Goal: Task Accomplishment & Management: Use online tool/utility

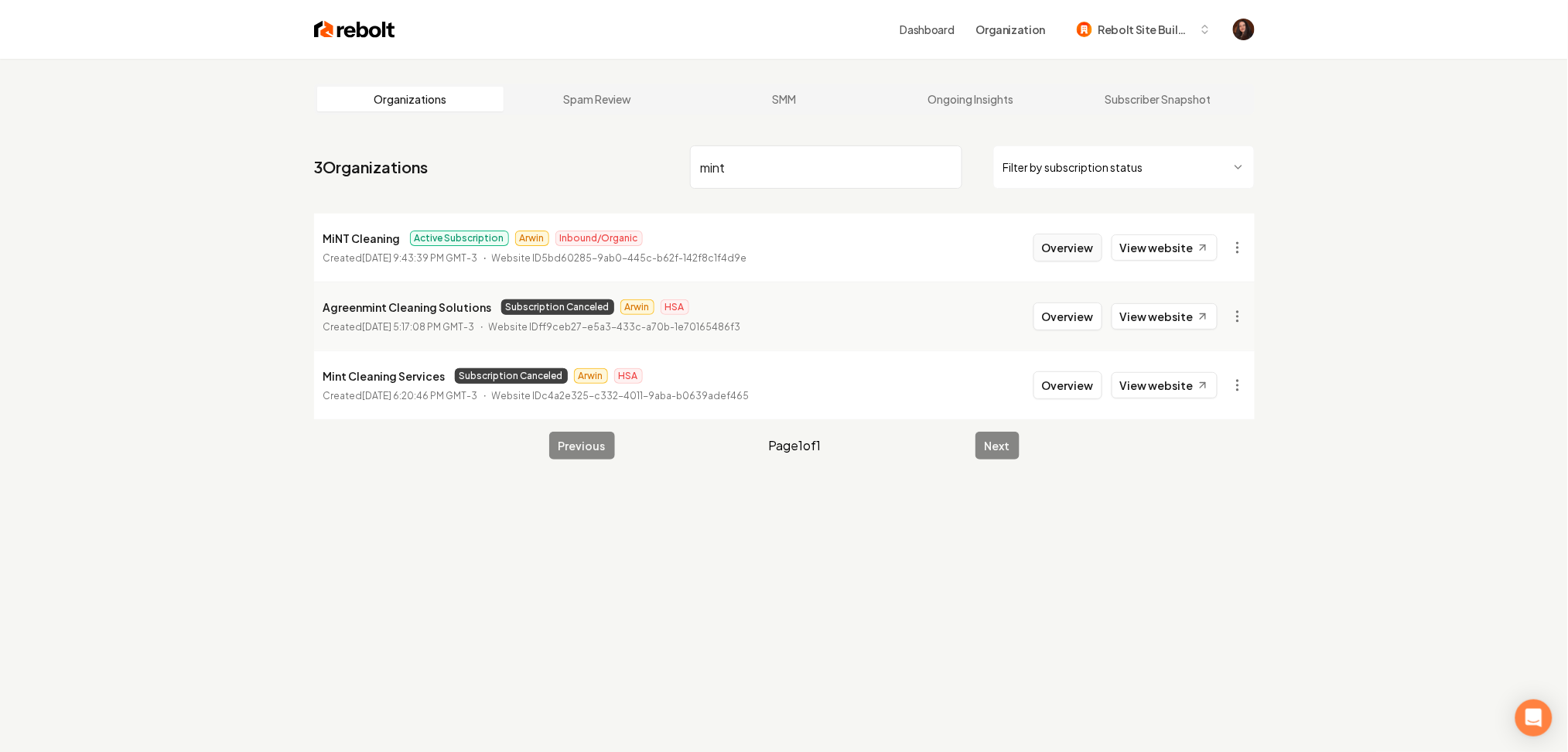
type input "mint"
click at [1072, 251] on button "Overview" at bounding box center [1068, 247] width 69 height 28
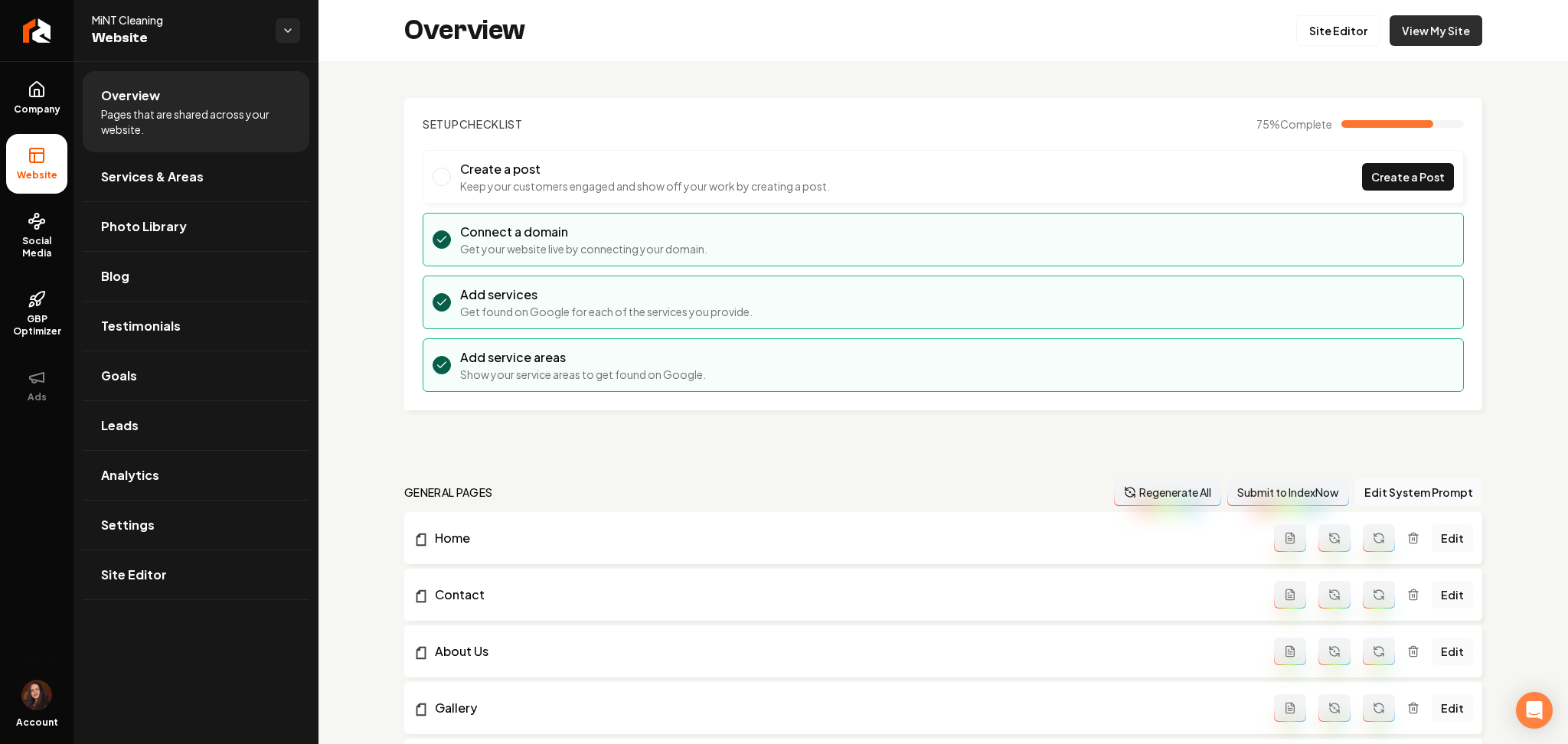
click at [1418, 23] on link "View My Site" at bounding box center [1435, 30] width 92 height 30
drag, startPoint x: 139, startPoint y: 592, endPoint x: 148, endPoint y: 586, distance: 10.8
click at [140, 593] on link "Site Editor" at bounding box center [196, 576] width 227 height 49
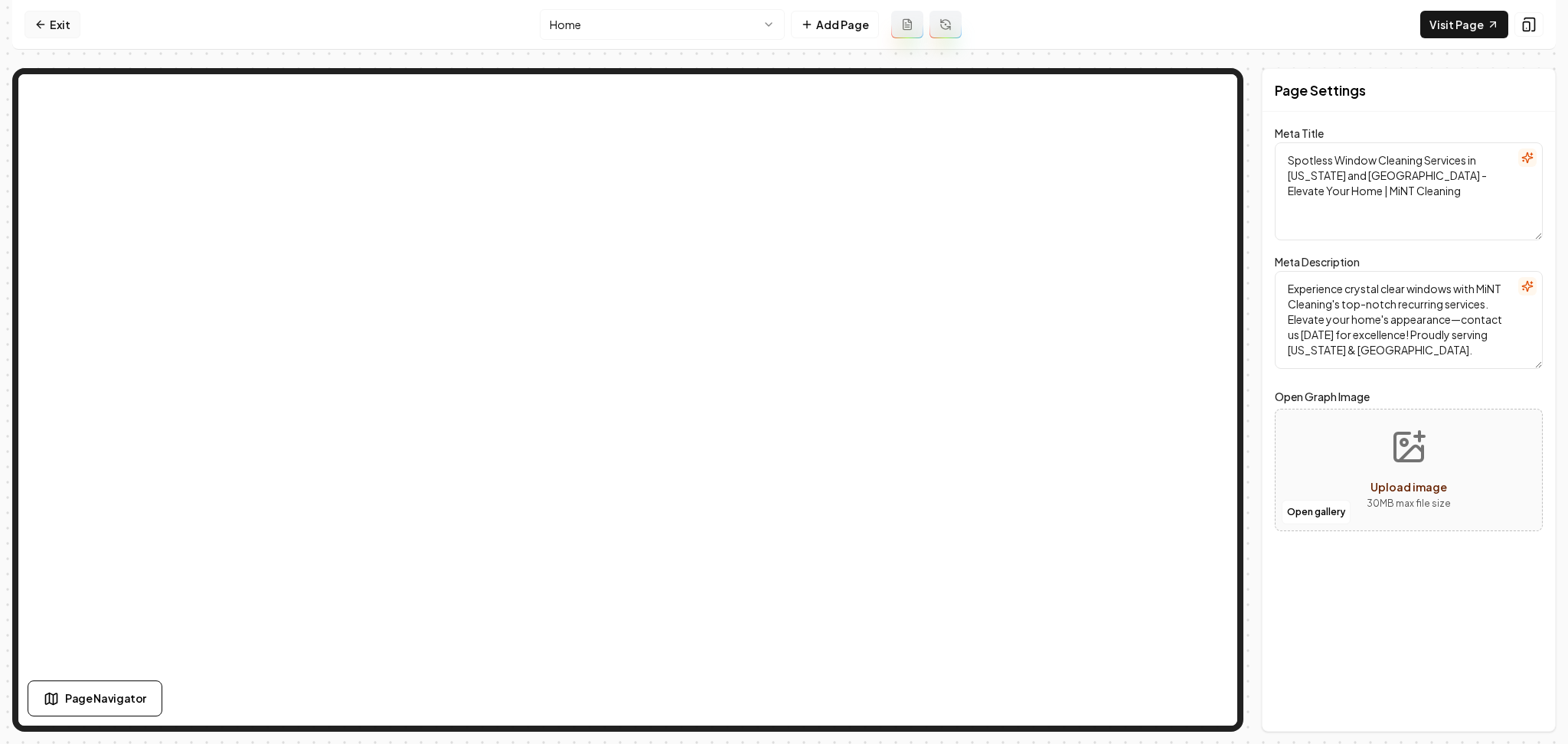
click at [61, 26] on link "Exit" at bounding box center [52, 25] width 56 height 28
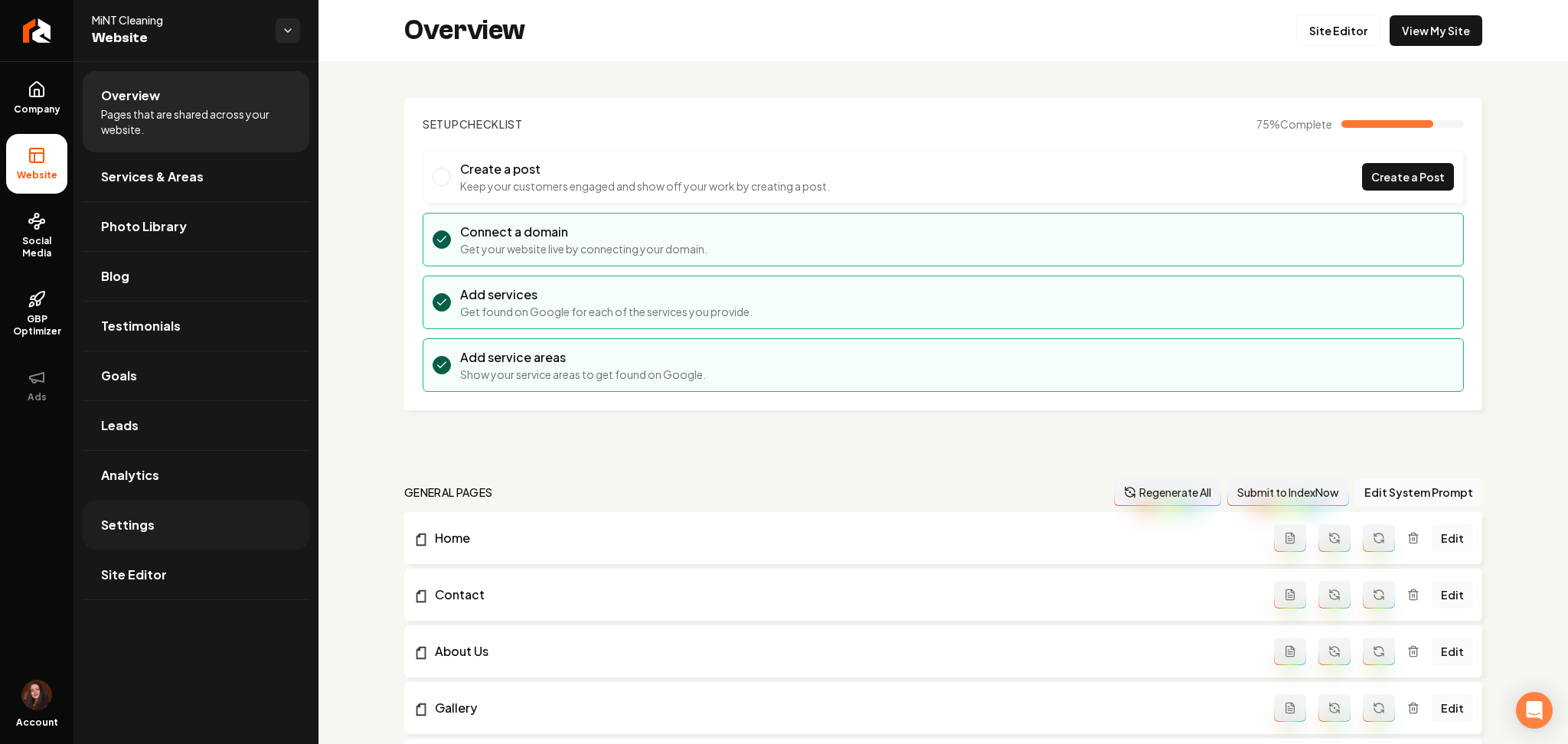
click at [149, 534] on span "Settings" at bounding box center [127, 526] width 53 height 19
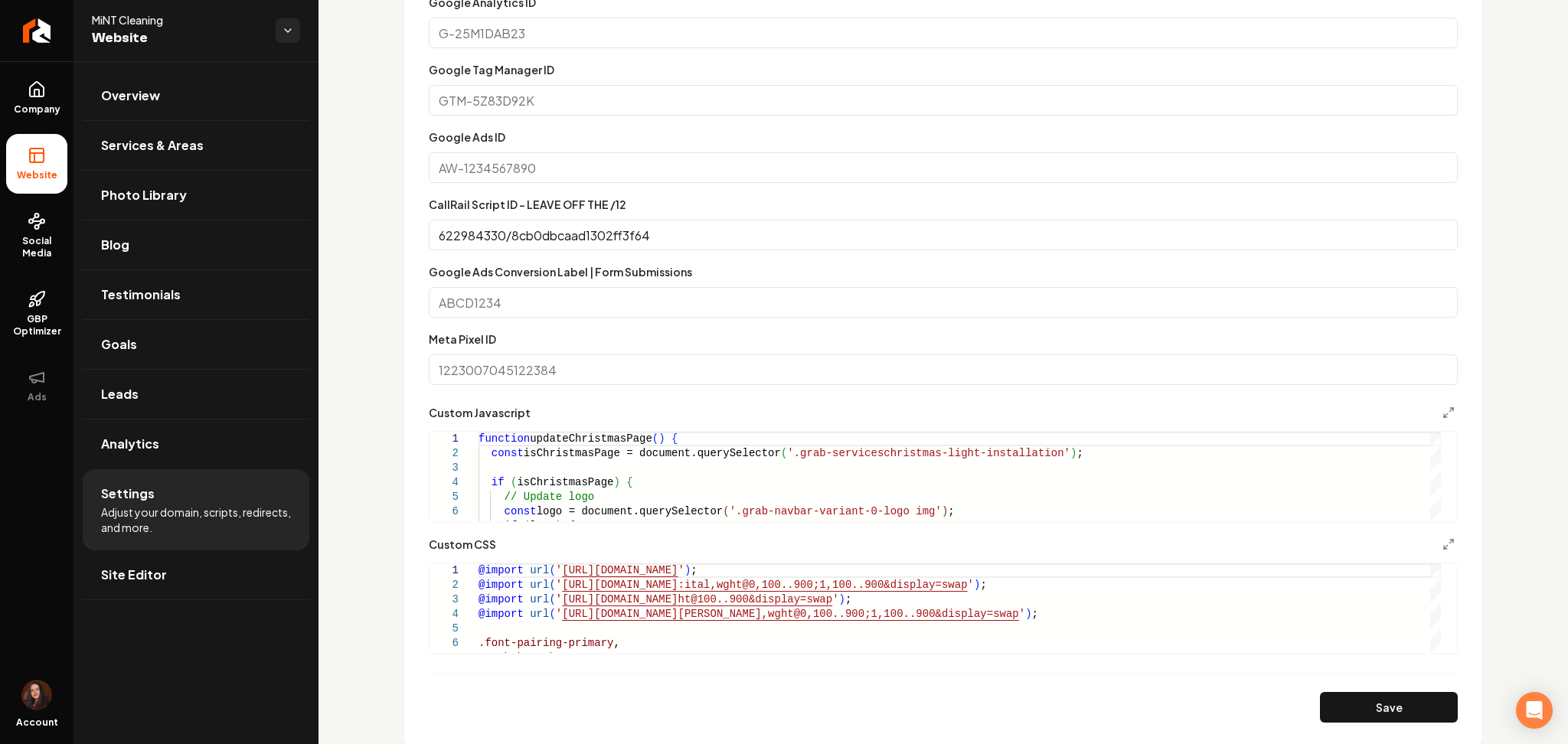
scroll to position [816, 0]
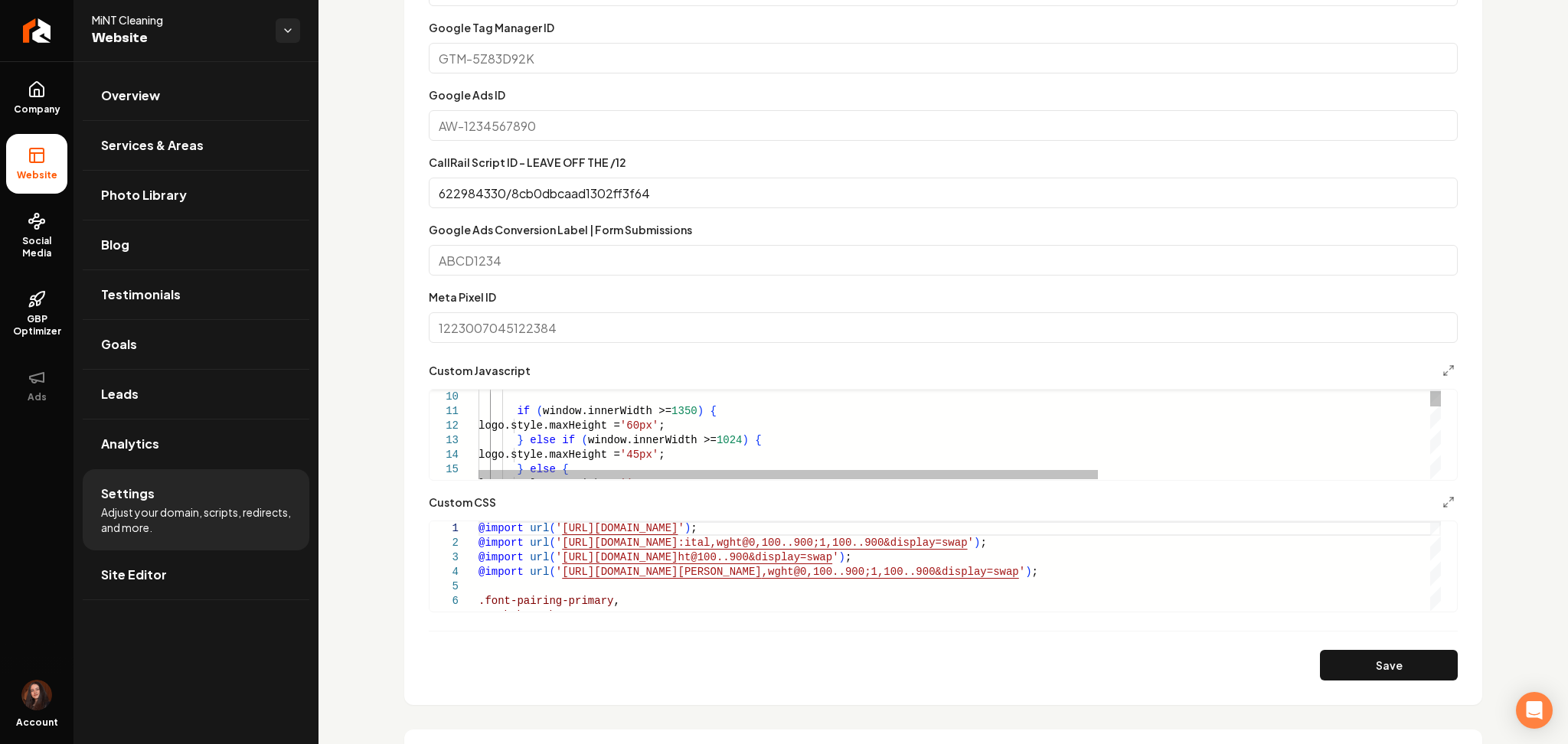
scroll to position [0, 399]
drag, startPoint x: 518, startPoint y: 442, endPoint x: 513, endPoint y: 406, distance: 36.3
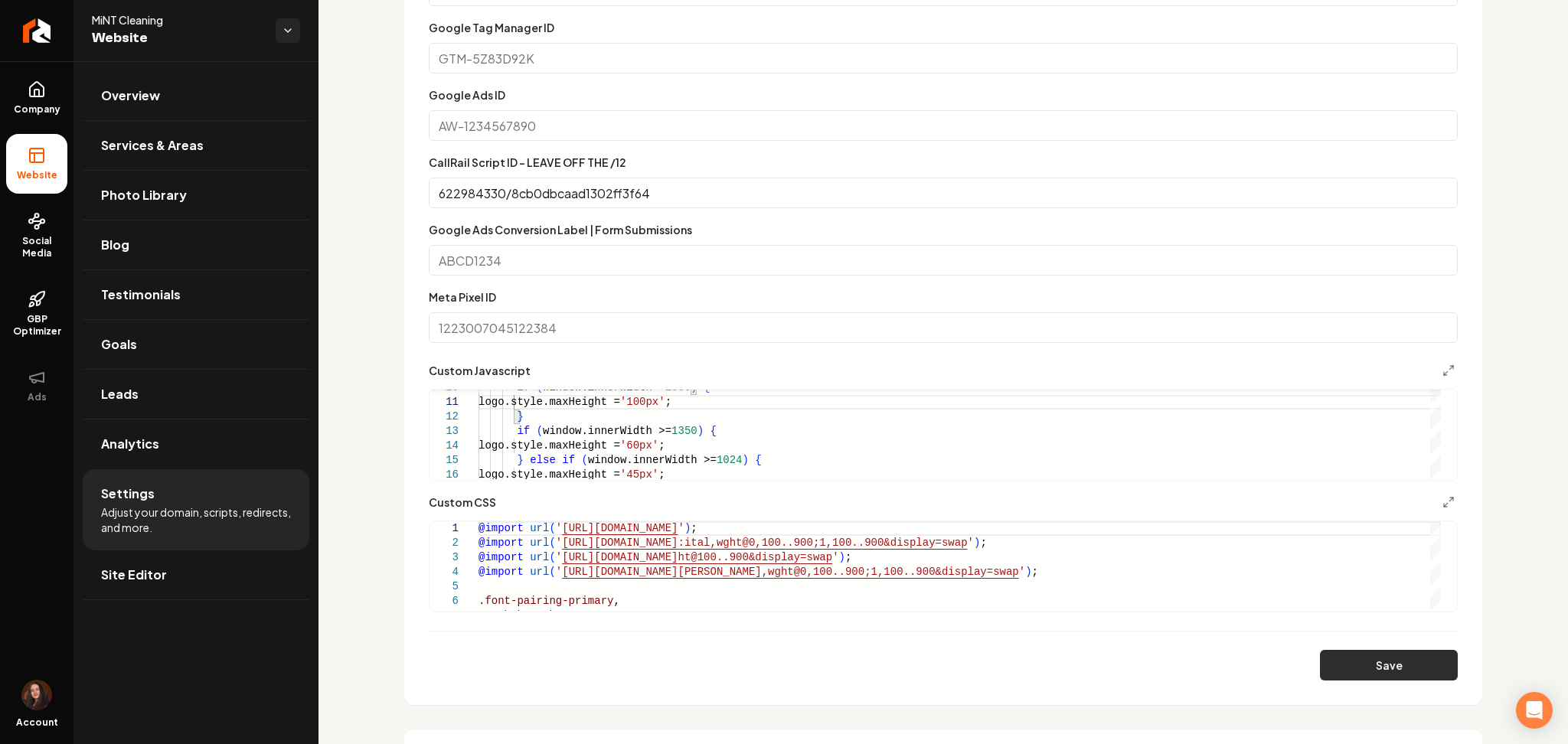
click at [1333, 664] on button "Save" at bounding box center [1389, 665] width 138 height 30
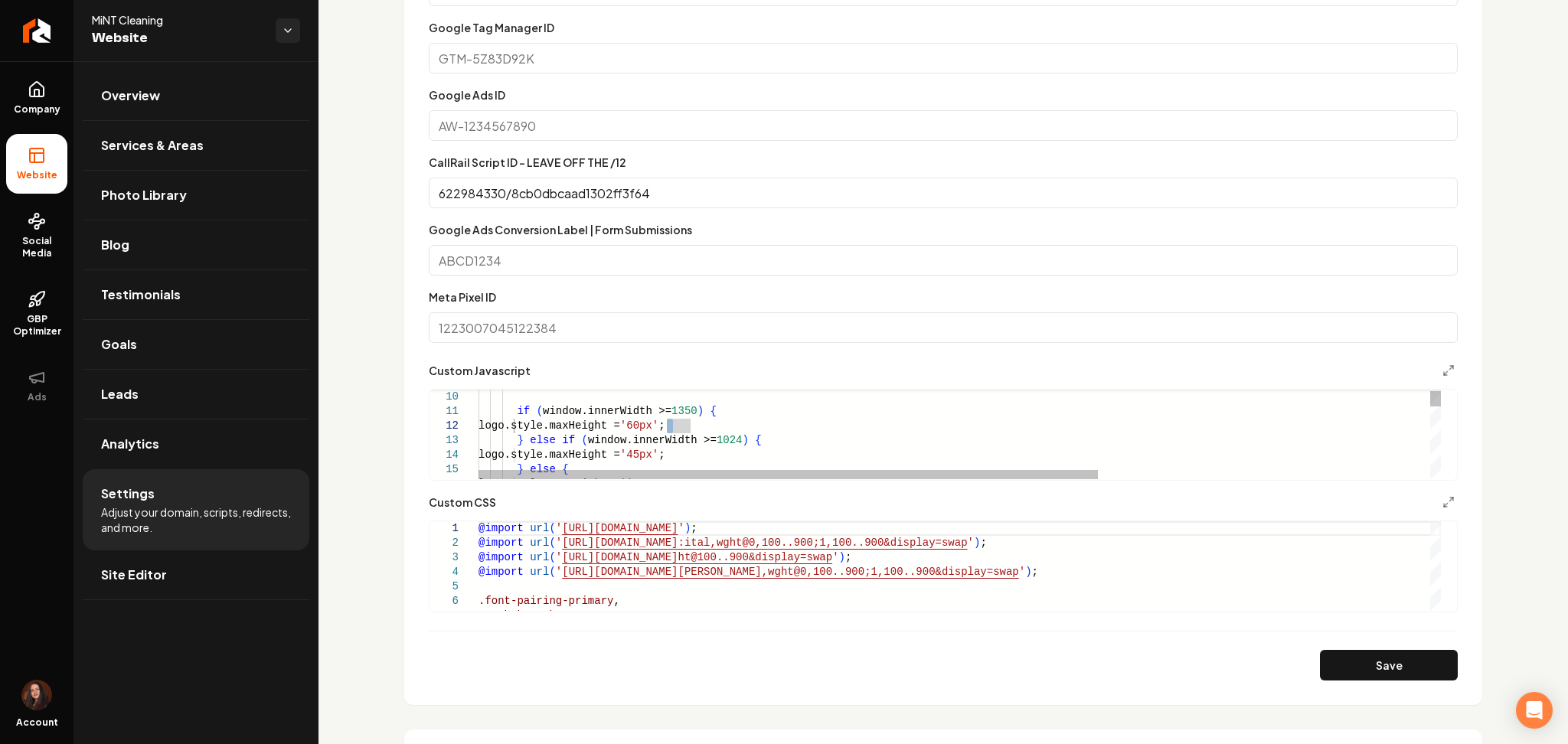
click at [1356, 666] on button "Save" at bounding box center [1389, 665] width 138 height 30
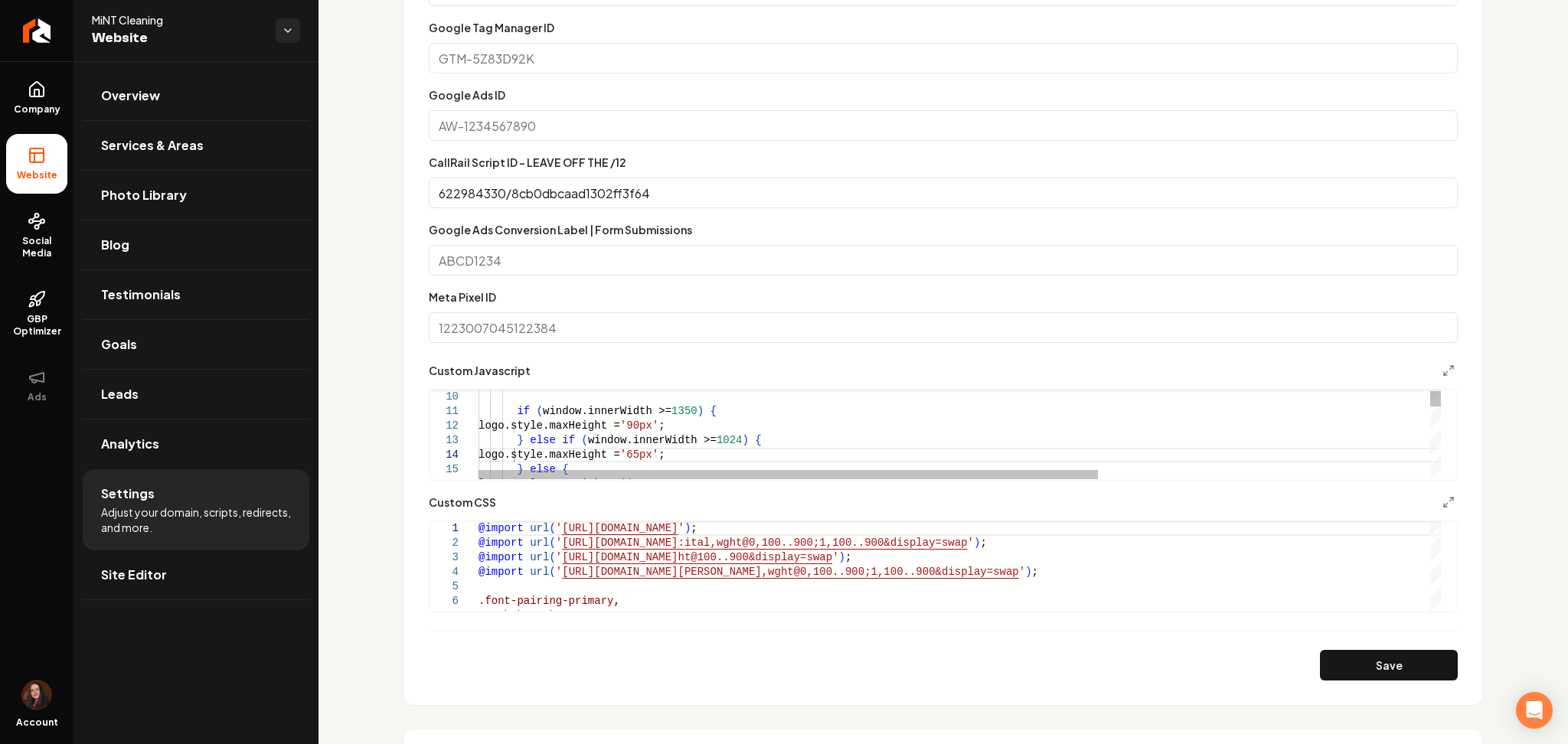
type textarea "**********"
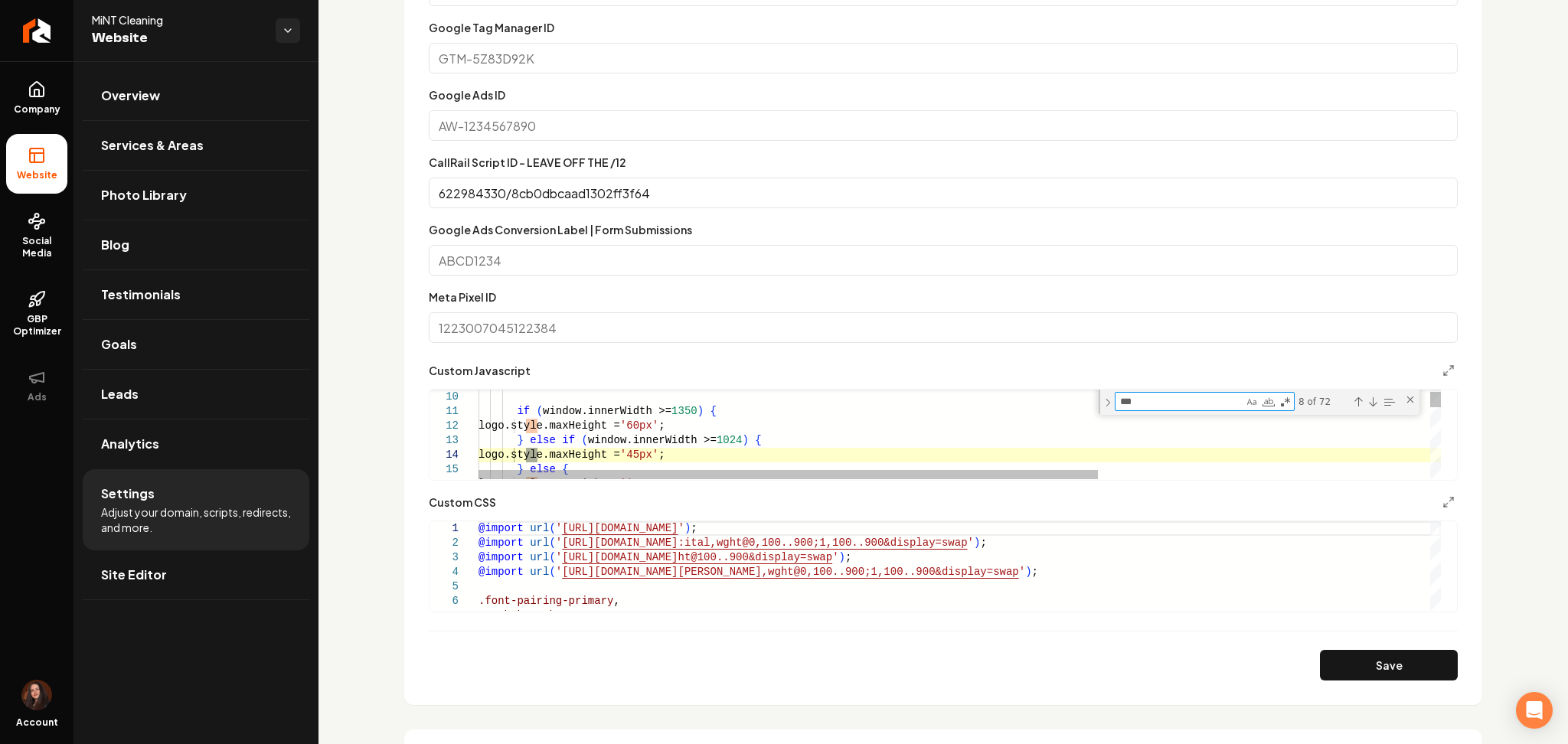
type textarea "****"
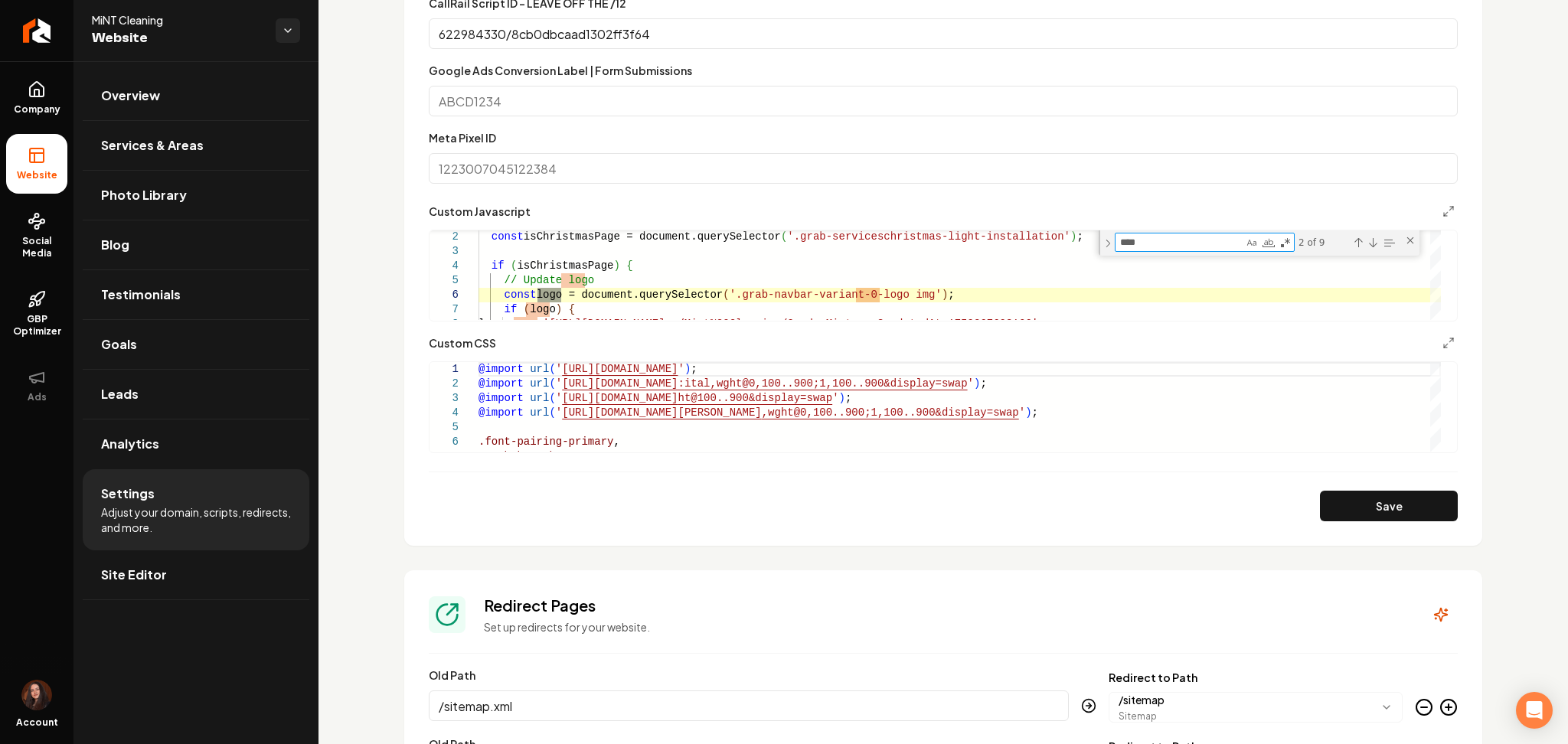
scroll to position [975, 0]
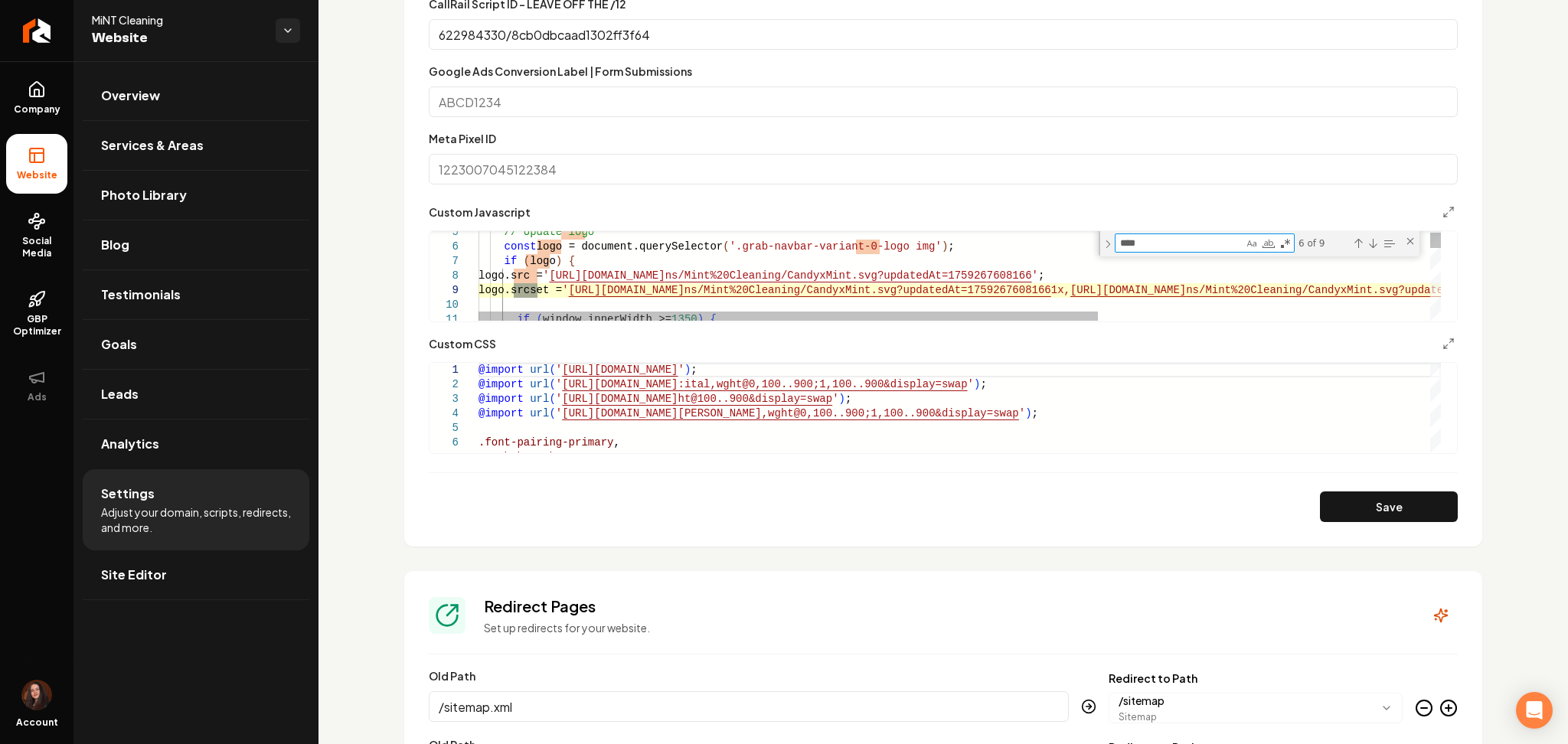
type textarea "**********"
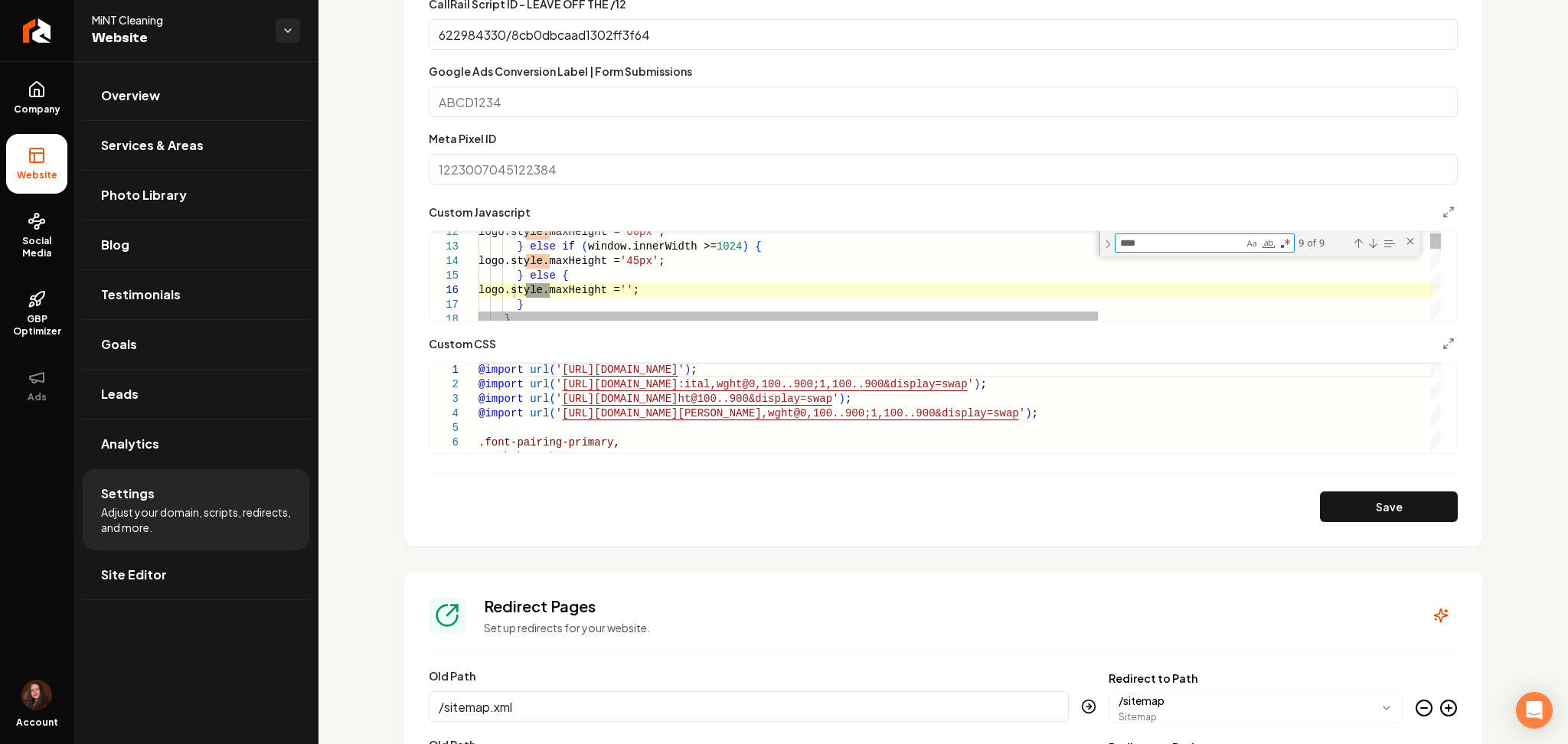
type textarea "****"
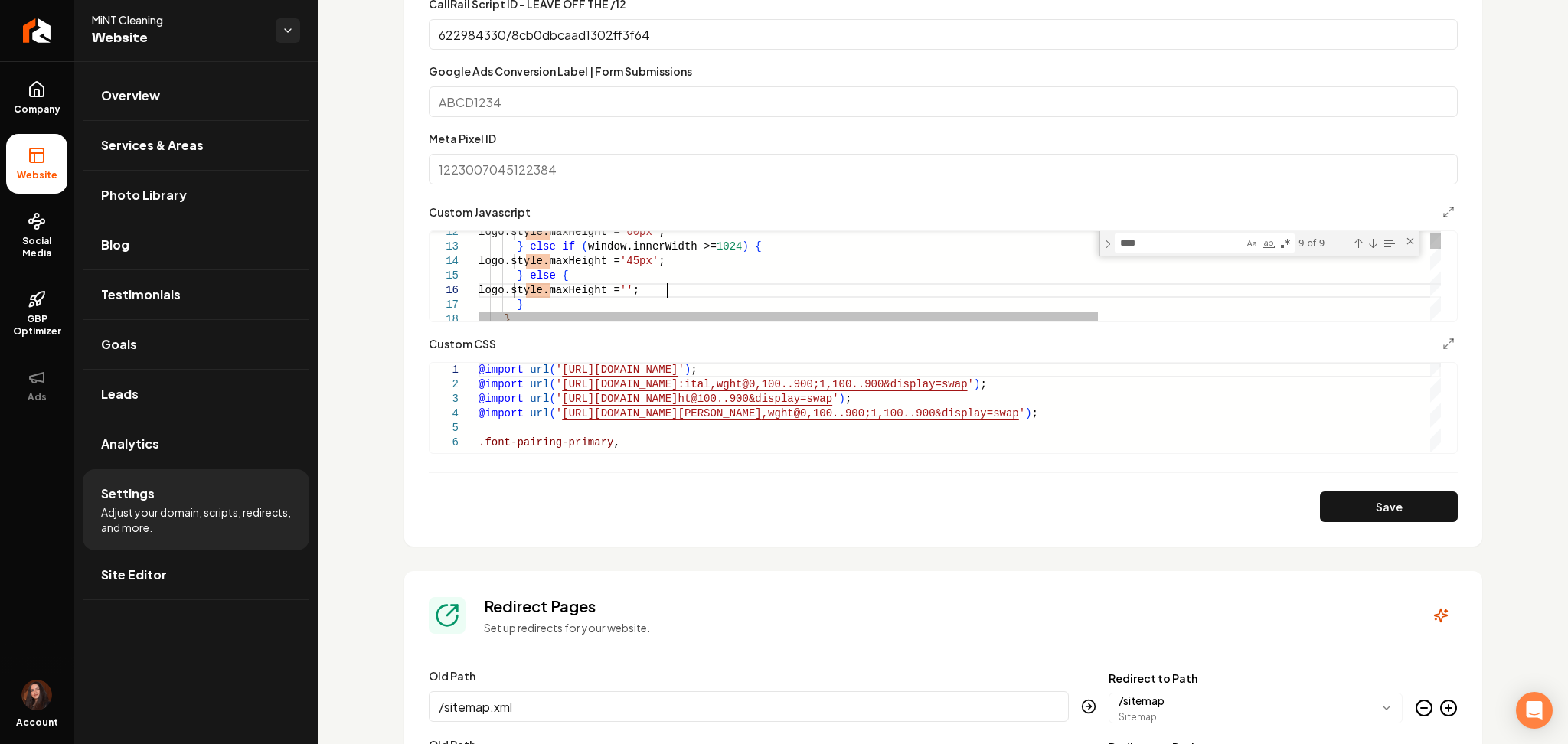
scroll to position [44, 0]
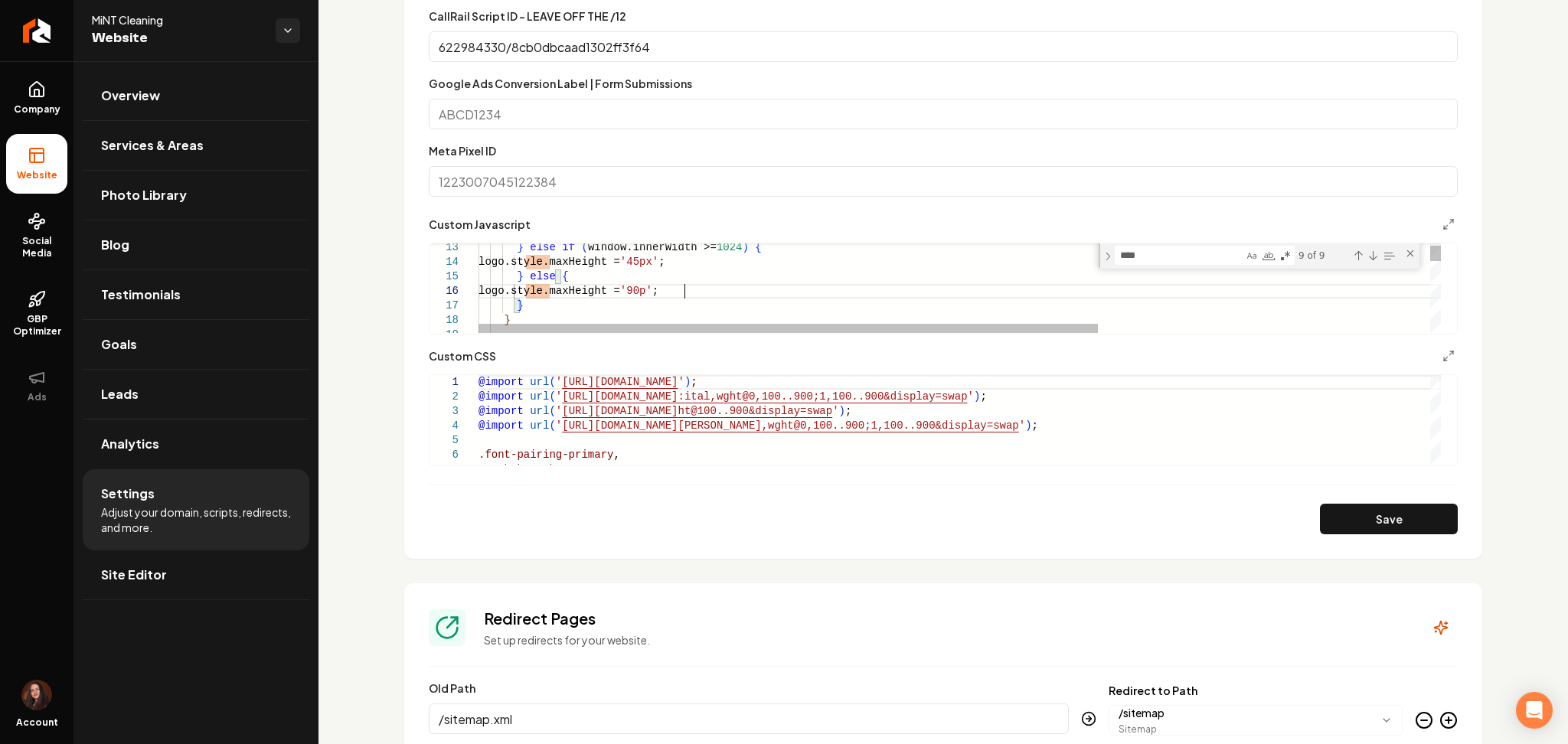
scroll to position [72, 212]
click at [1398, 519] on button "Save" at bounding box center [1389, 519] width 138 height 30
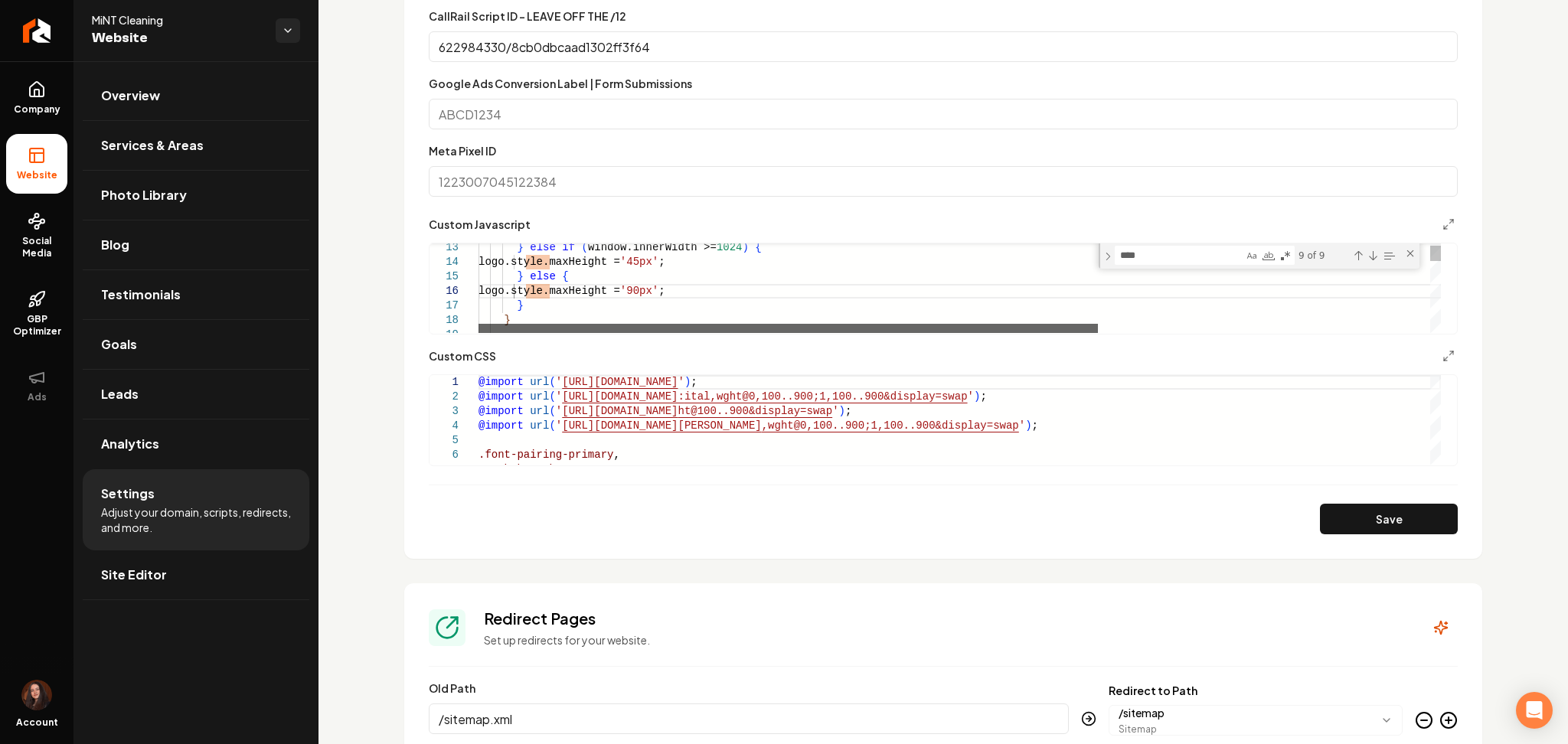
click at [768, 330] on div "Main content area" at bounding box center [788, 328] width 619 height 9
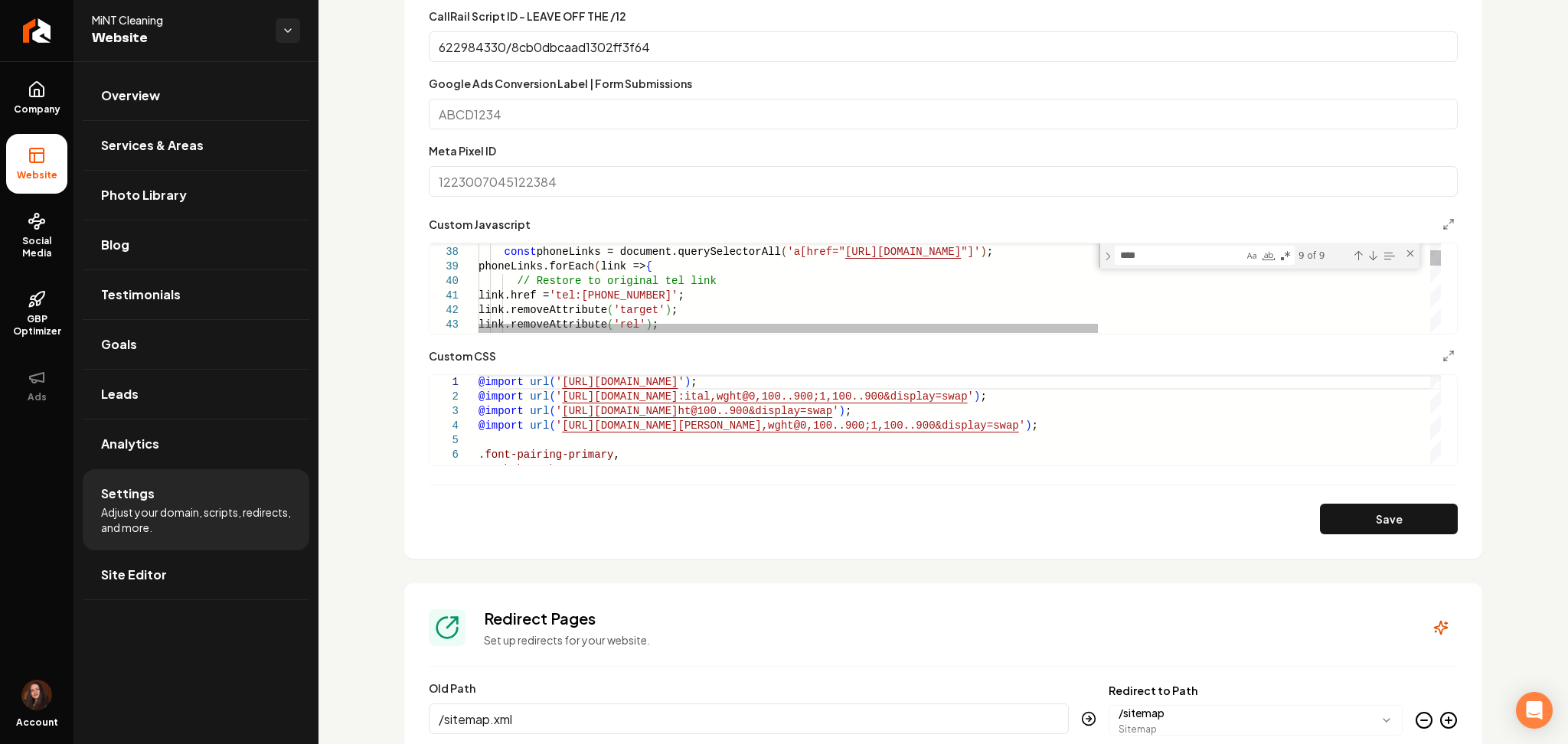
click at [1189, 259] on textarea "****" at bounding box center [1179, 255] width 128 height 18
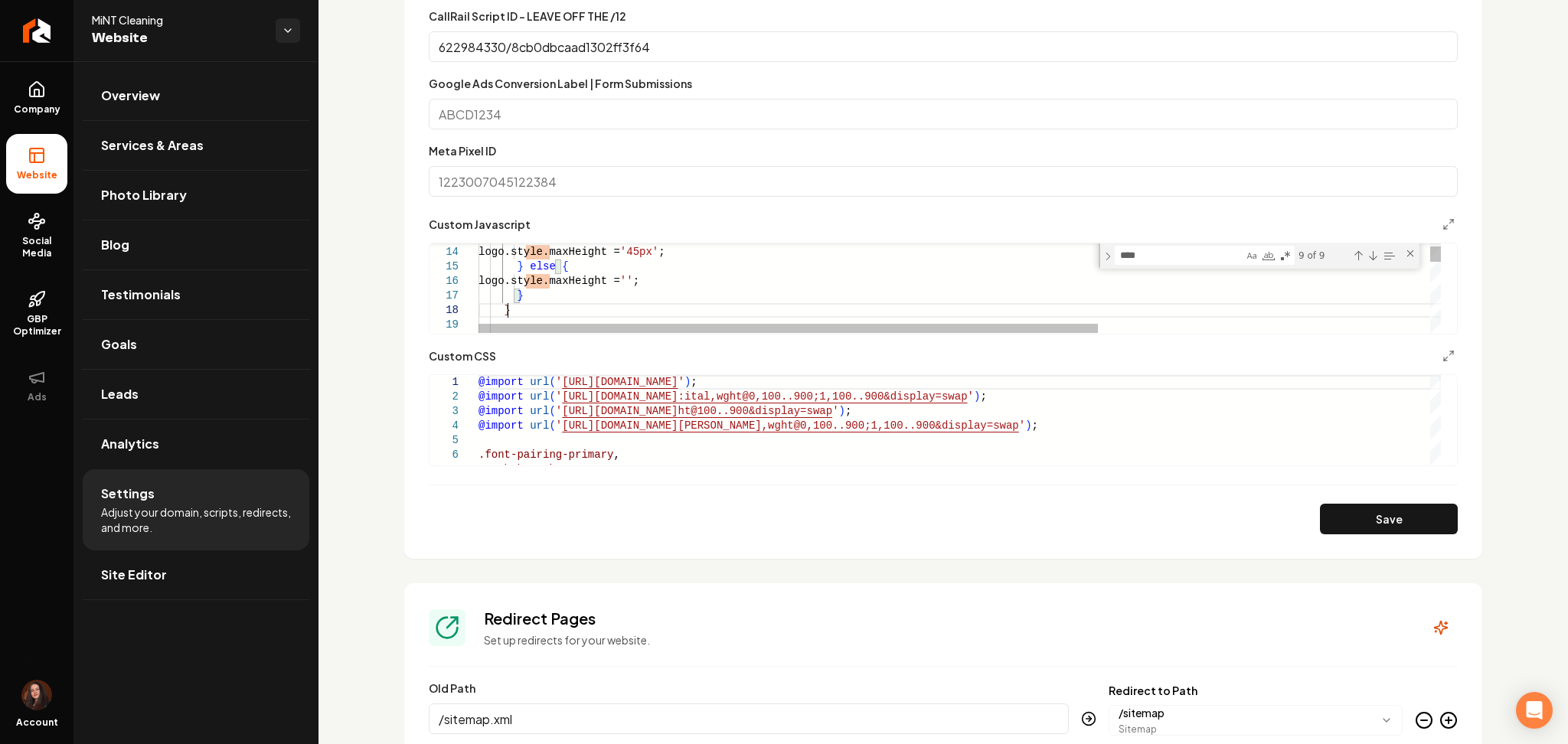
drag, startPoint x: 525, startPoint y: 305, endPoint x: 521, endPoint y: 295, distance: 10.8
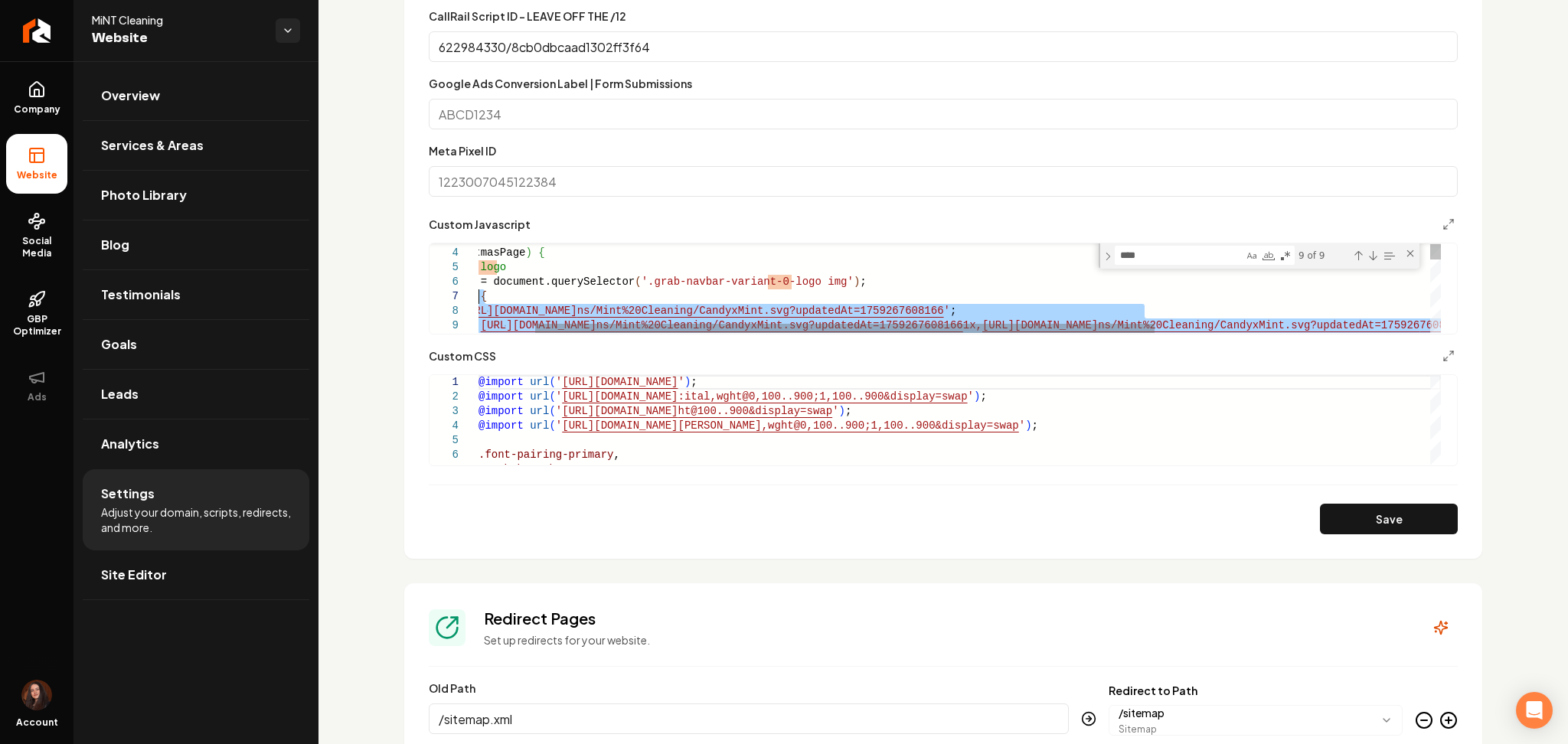
drag, startPoint x: 521, startPoint y: 295, endPoint x: 495, endPoint y: 289, distance: 26.7
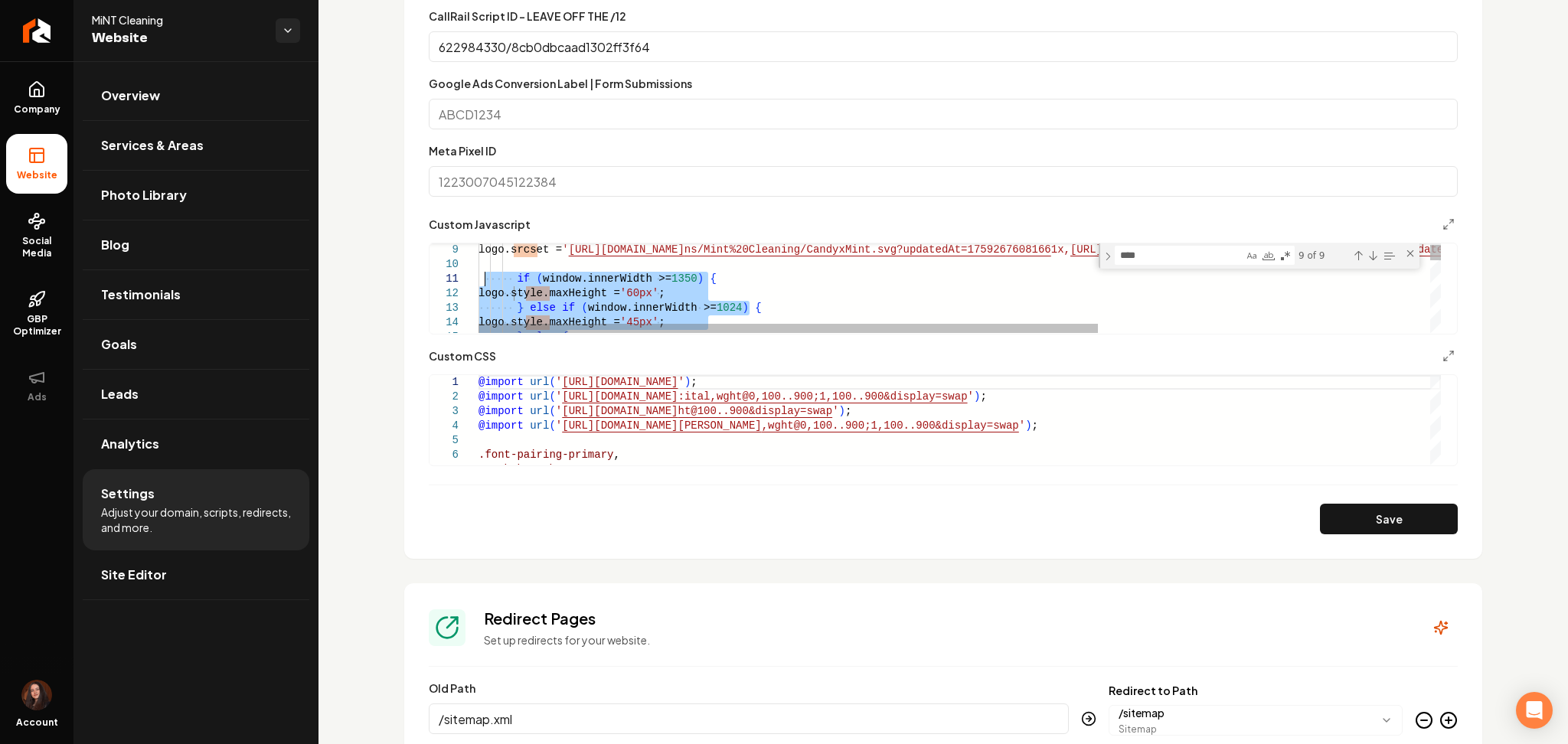
drag, startPoint x: 516, startPoint y: 320, endPoint x: 483, endPoint y: 282, distance: 50.3
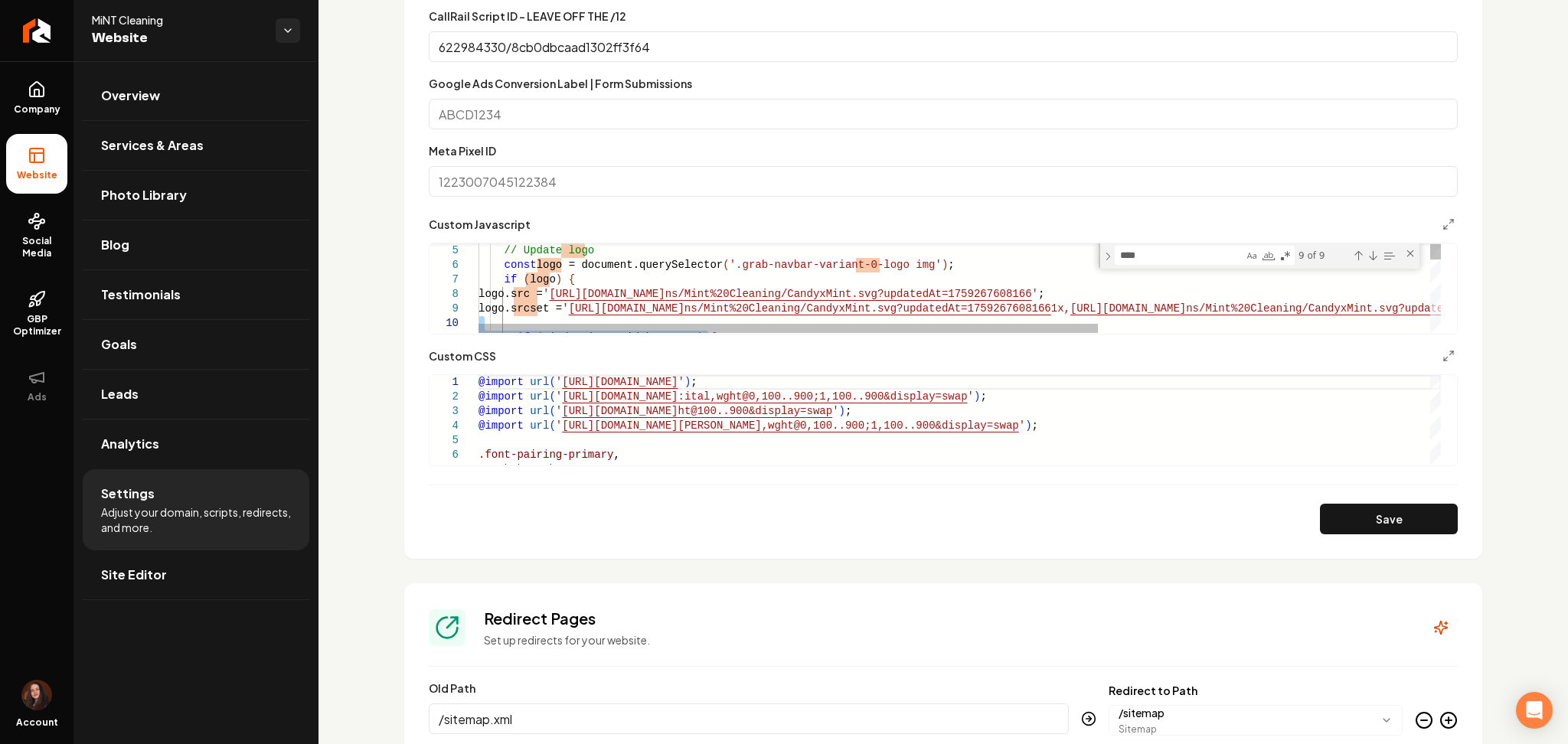
drag, startPoint x: 540, startPoint y: 311, endPoint x: 483, endPoint y: 322, distance: 58.1
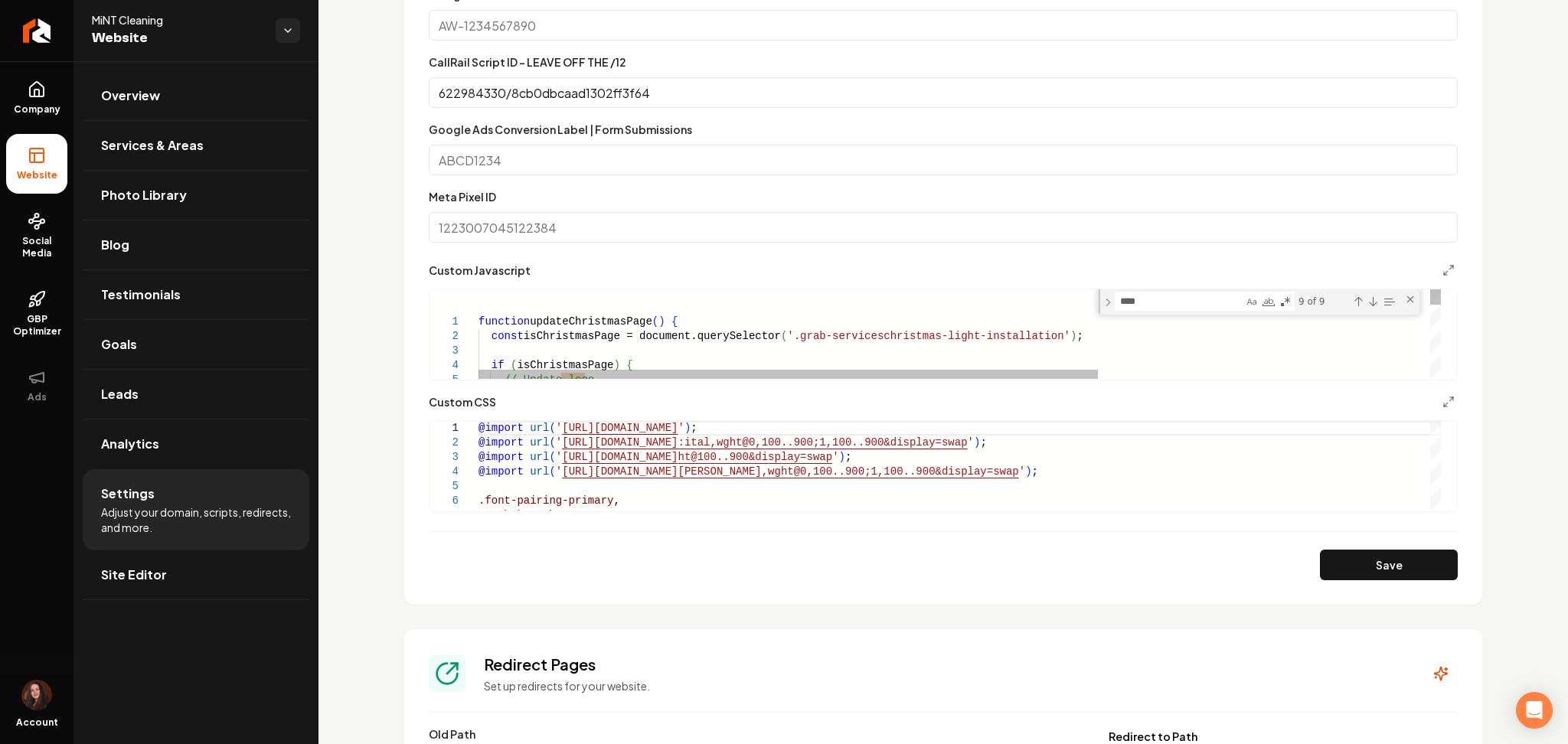
scroll to position [929, 0]
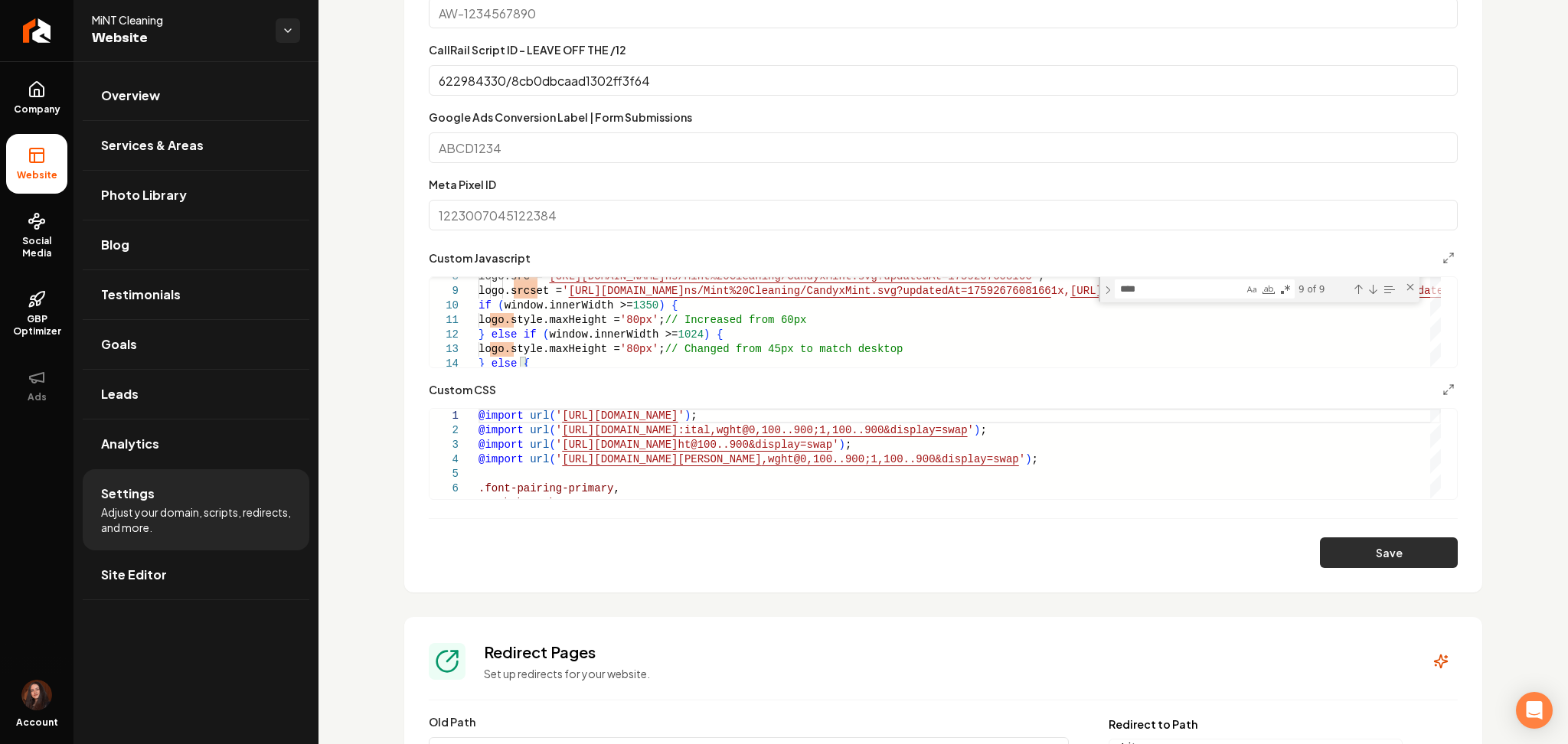
click at [1351, 555] on button "Save" at bounding box center [1389, 553] width 138 height 30
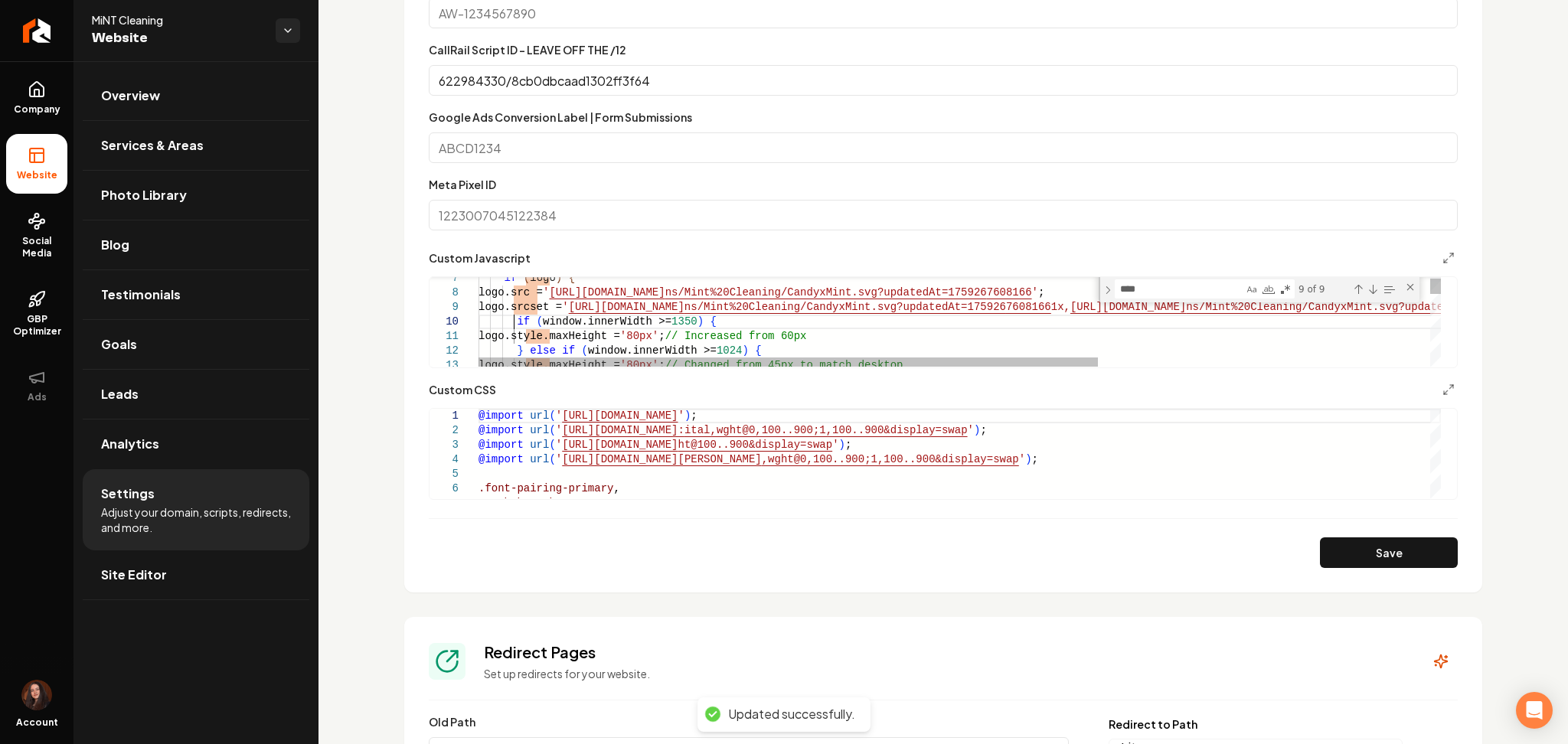
scroll to position [72, 0]
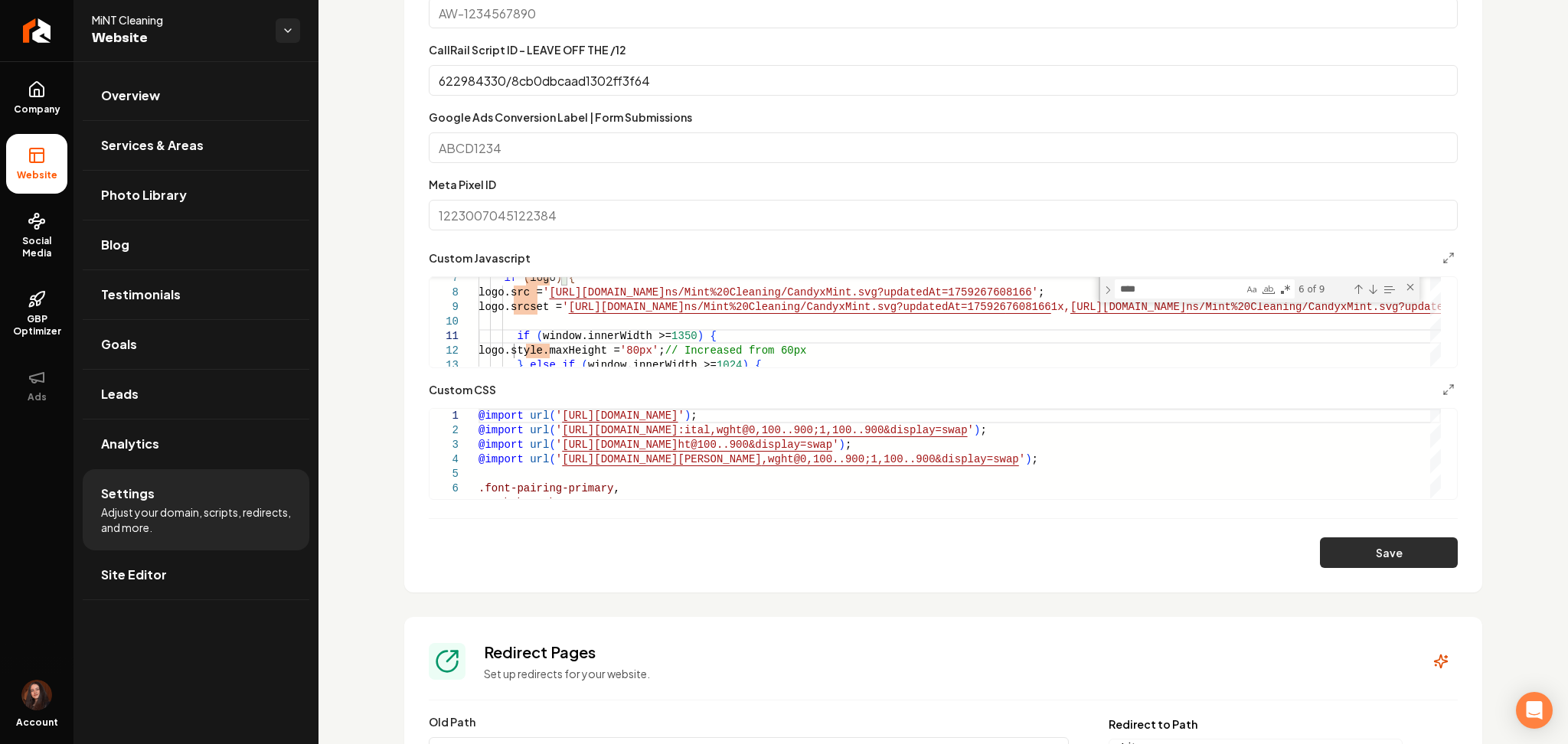
type textarea "**********"
click at [1376, 552] on button "Save" at bounding box center [1389, 553] width 138 height 30
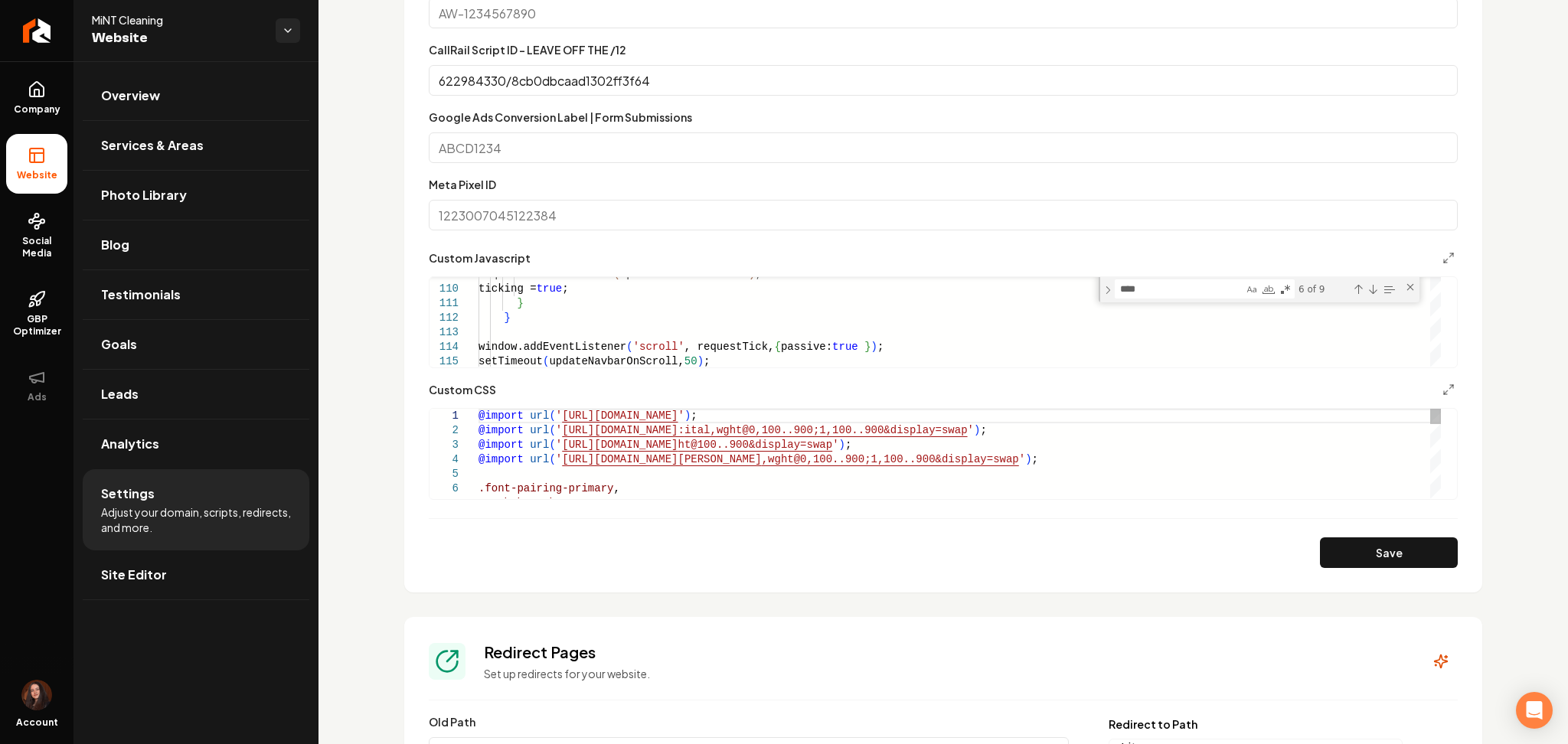
type textarea "**********"
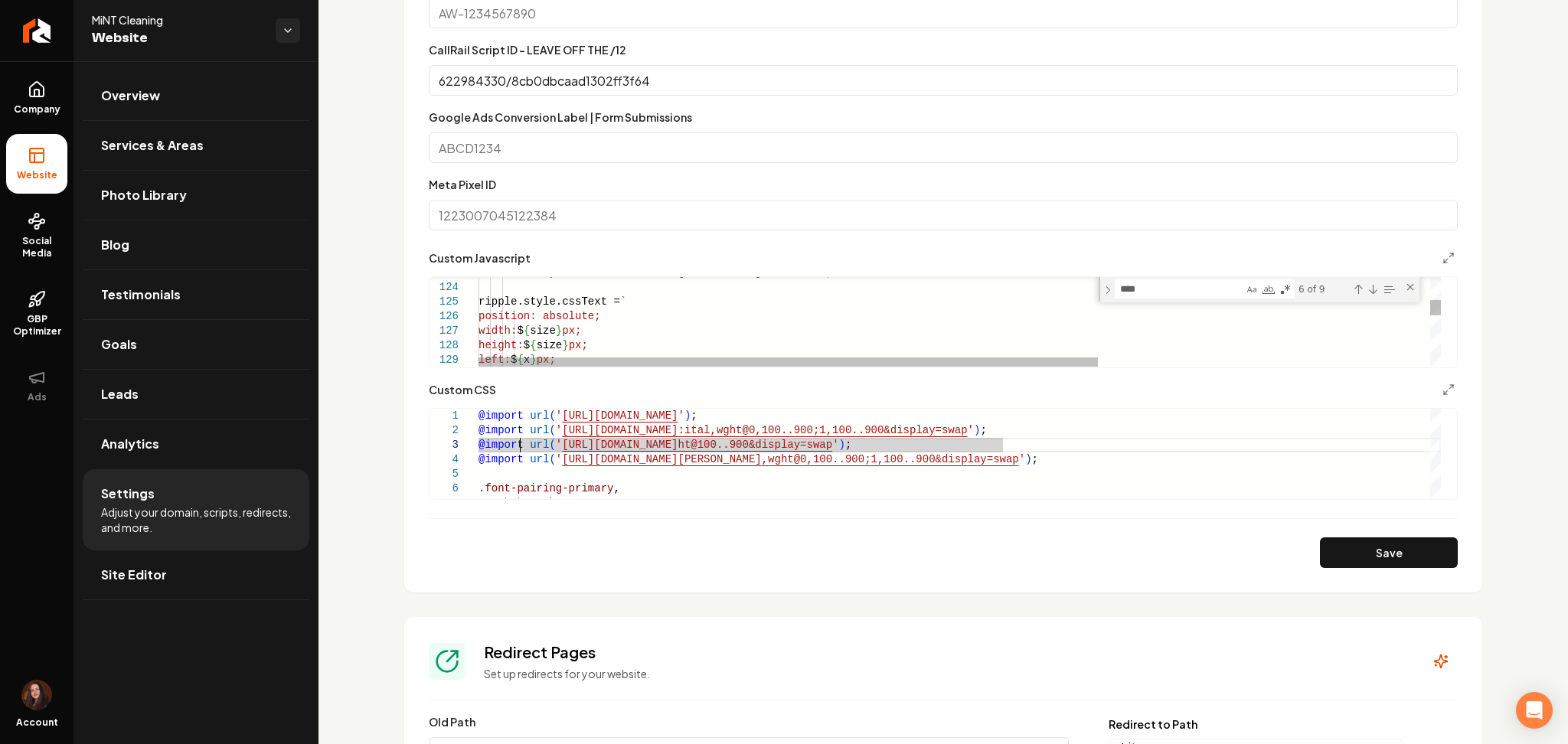
click at [1201, 287] on textarea "****" at bounding box center [1179, 289] width 128 height 18
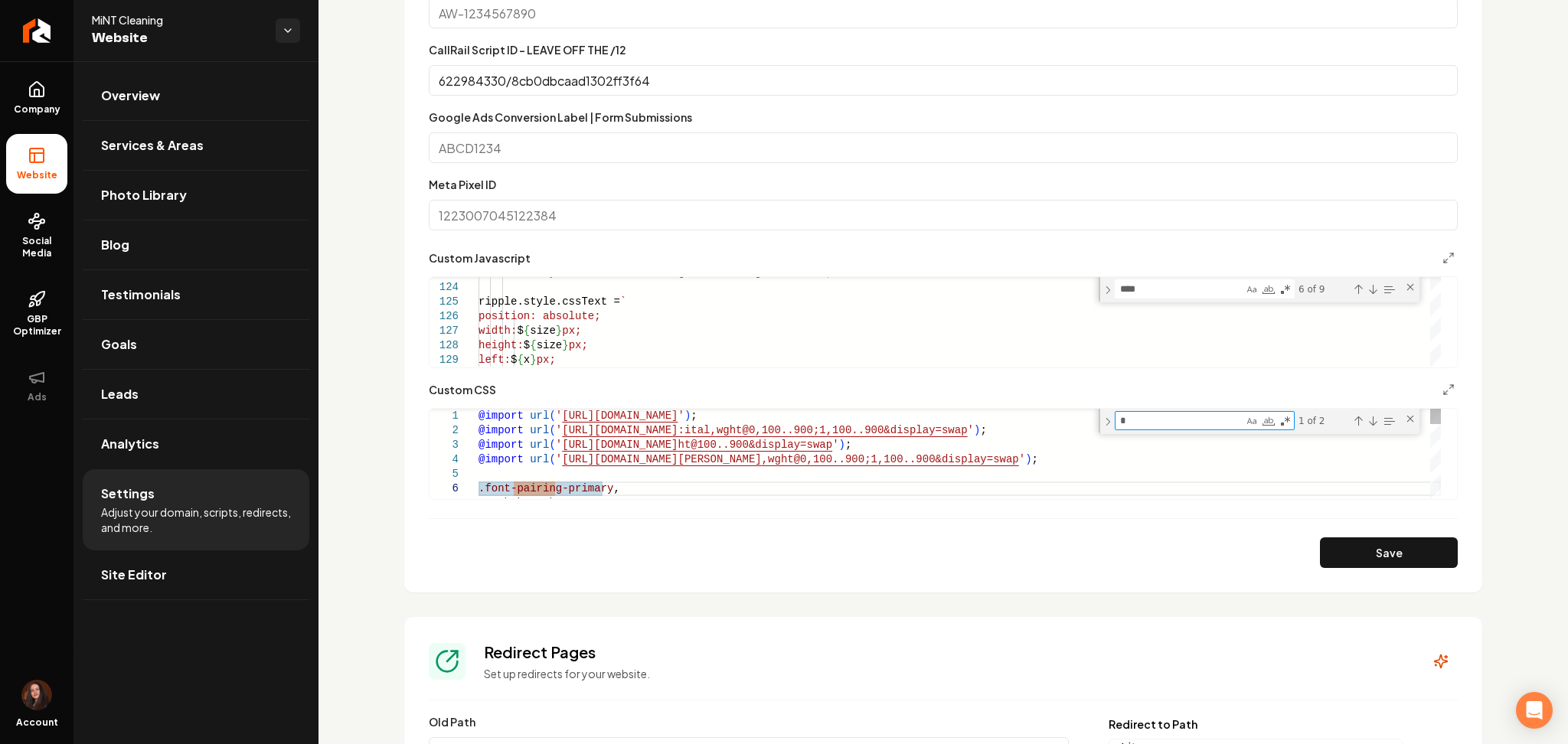
type textarea "**"
type textarea "**********"
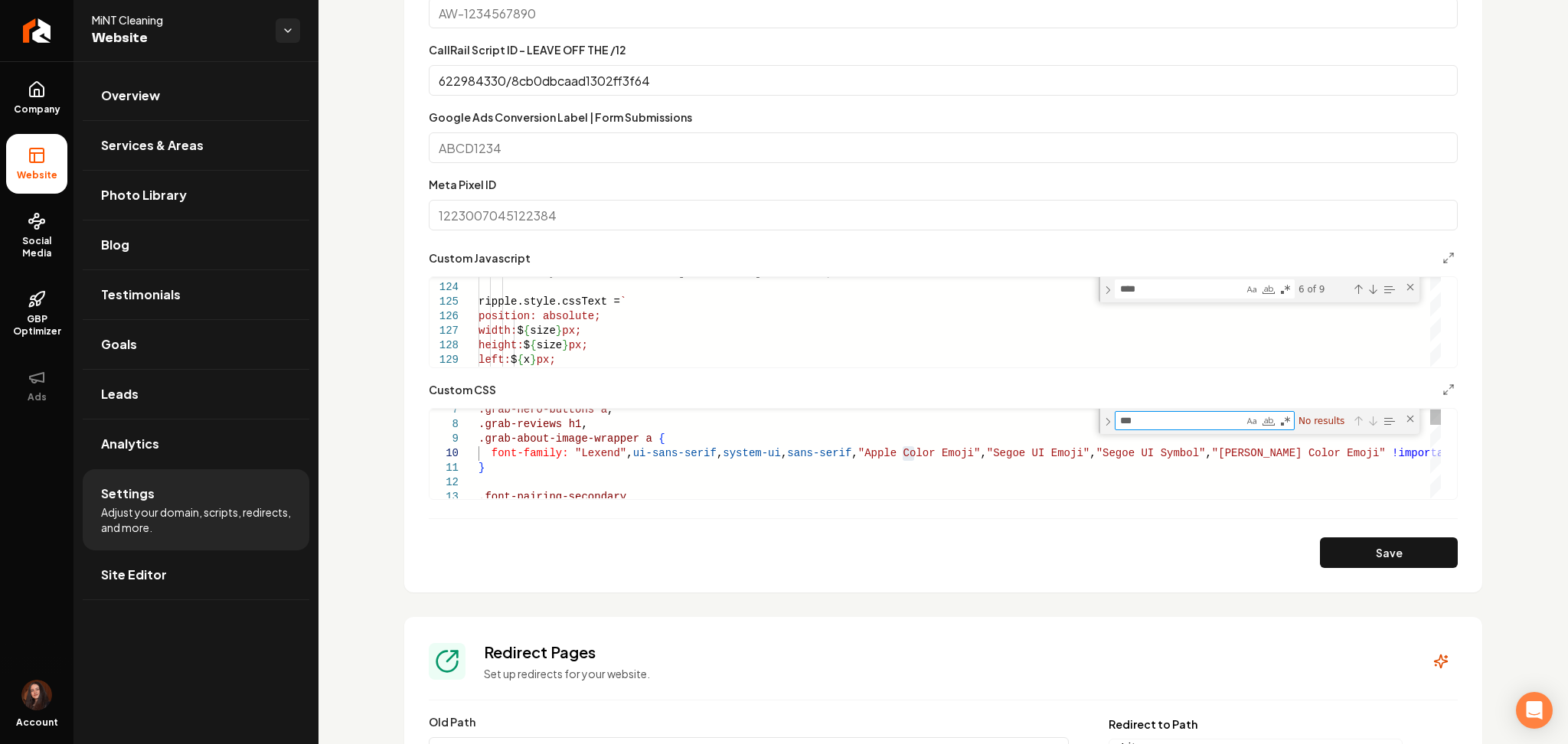
type textarea "**"
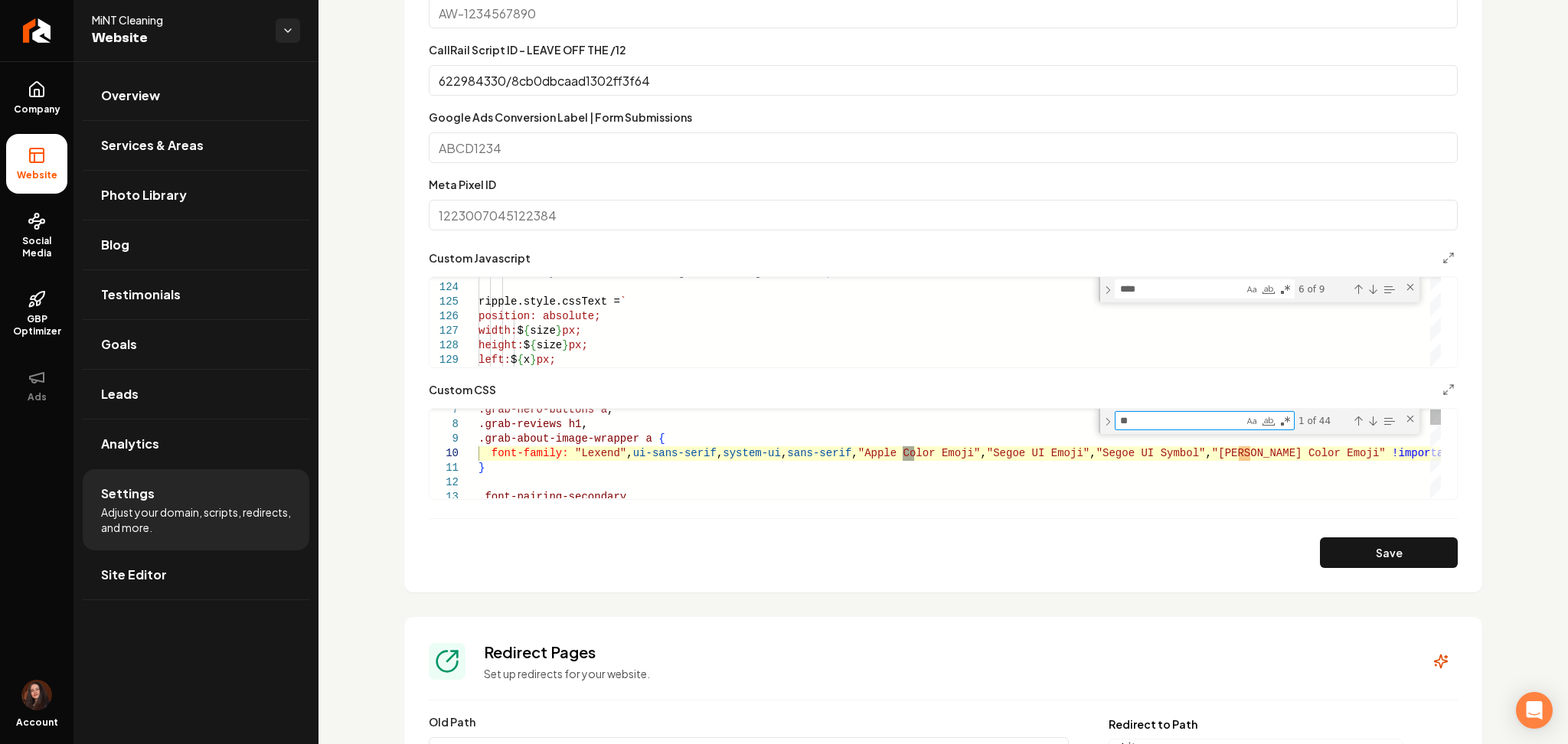
type textarea "**********"
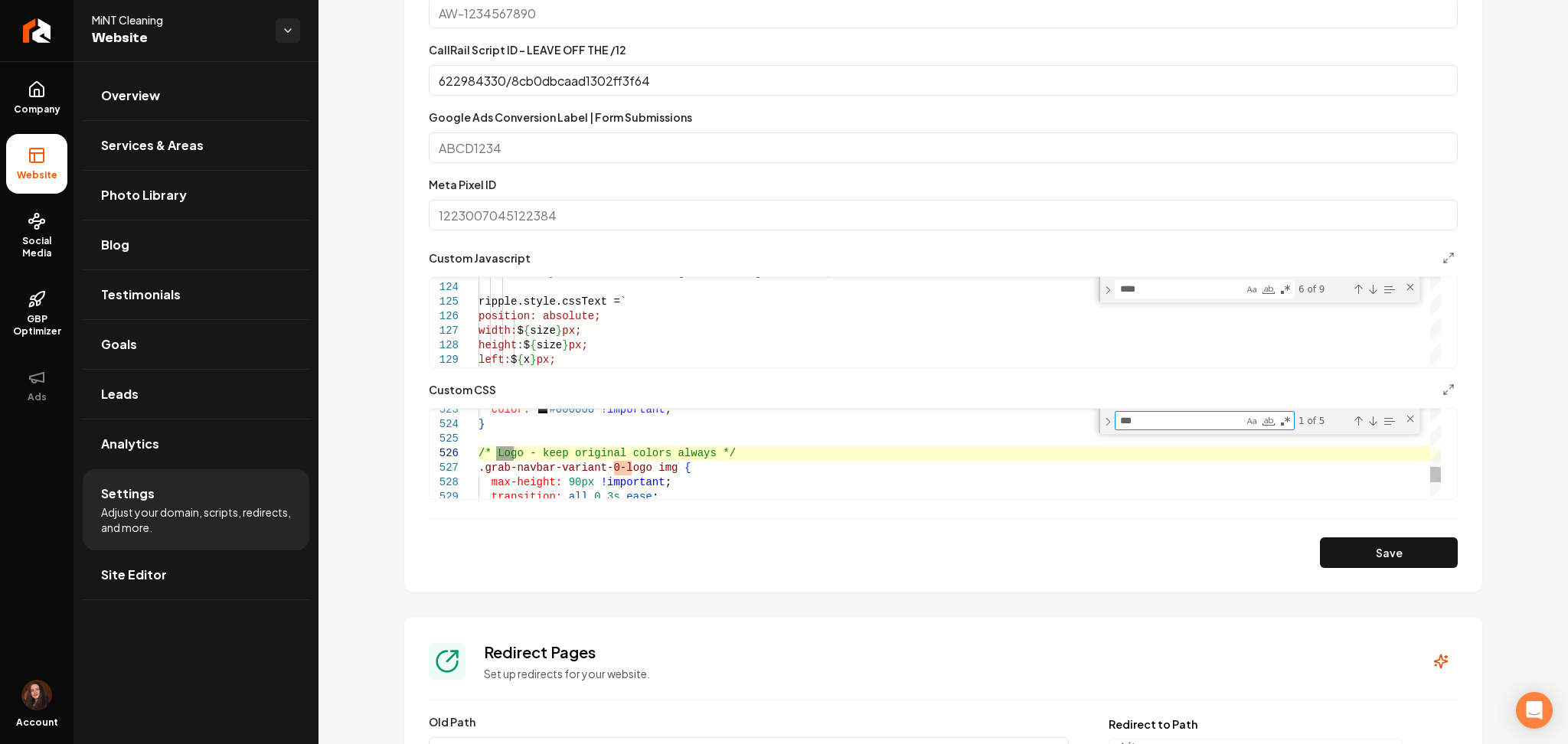
type textarea "****"
type textarea "**********"
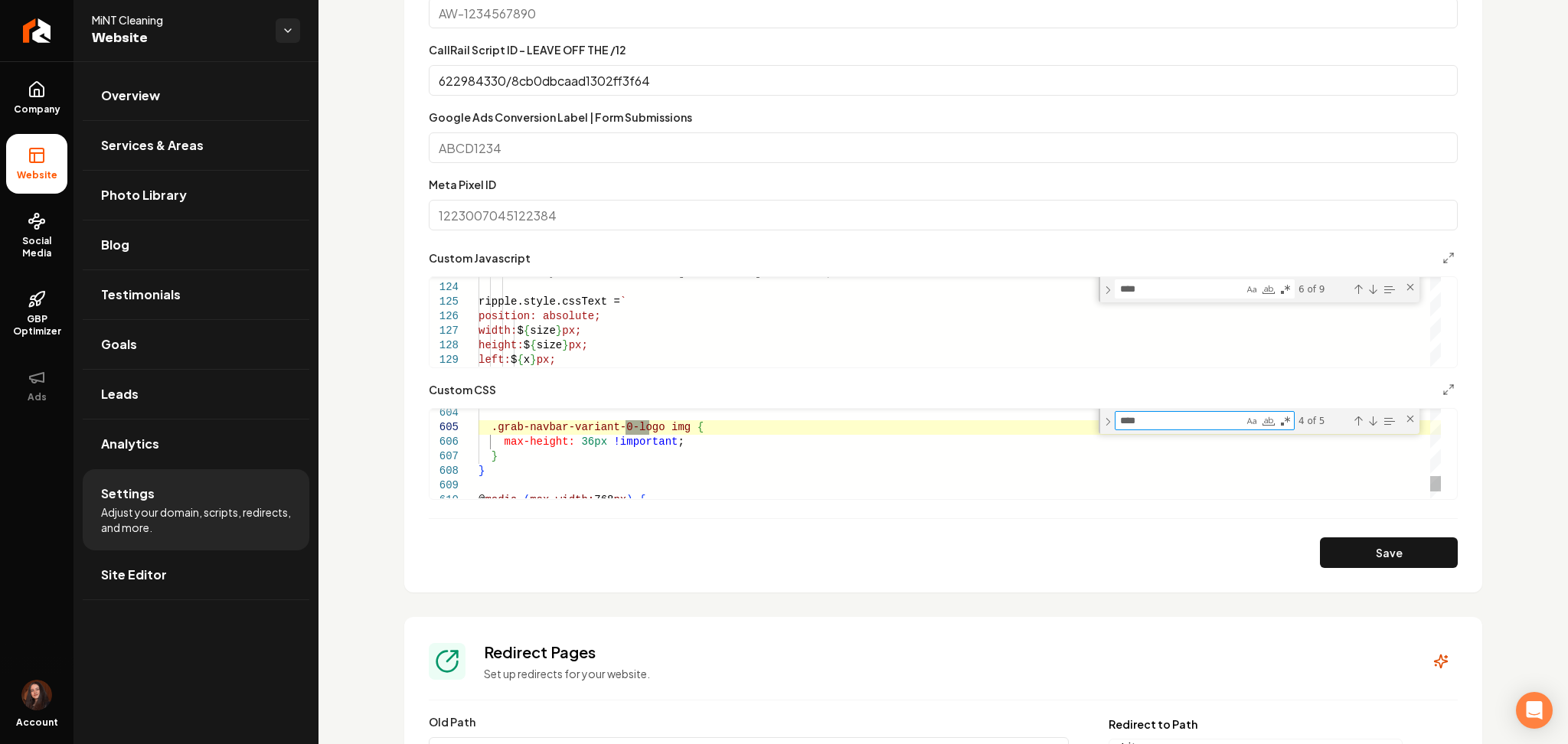
type textarea "****"
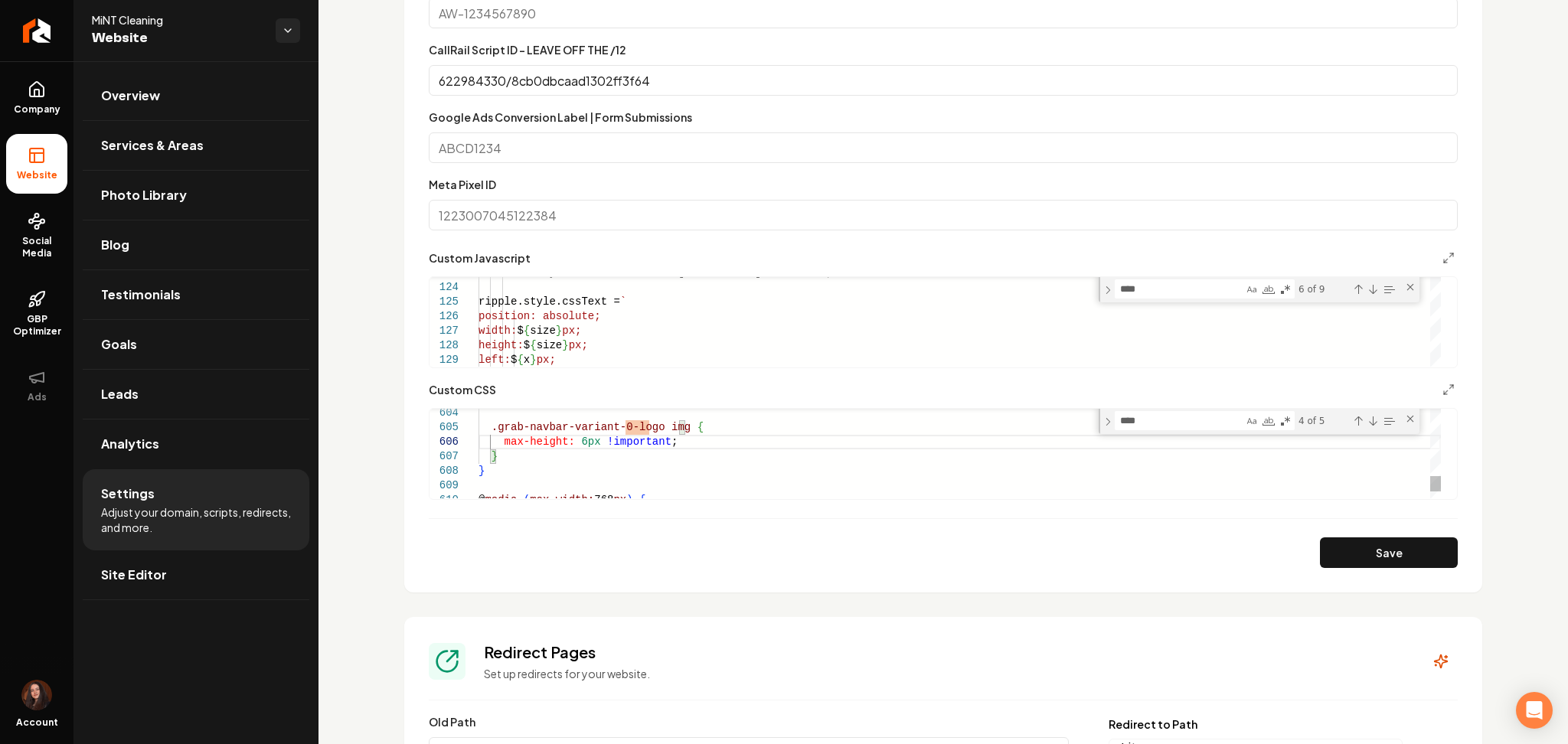
scroll to position [74, 104]
click at [1159, 426] on textarea "****" at bounding box center [1179, 421] width 128 height 18
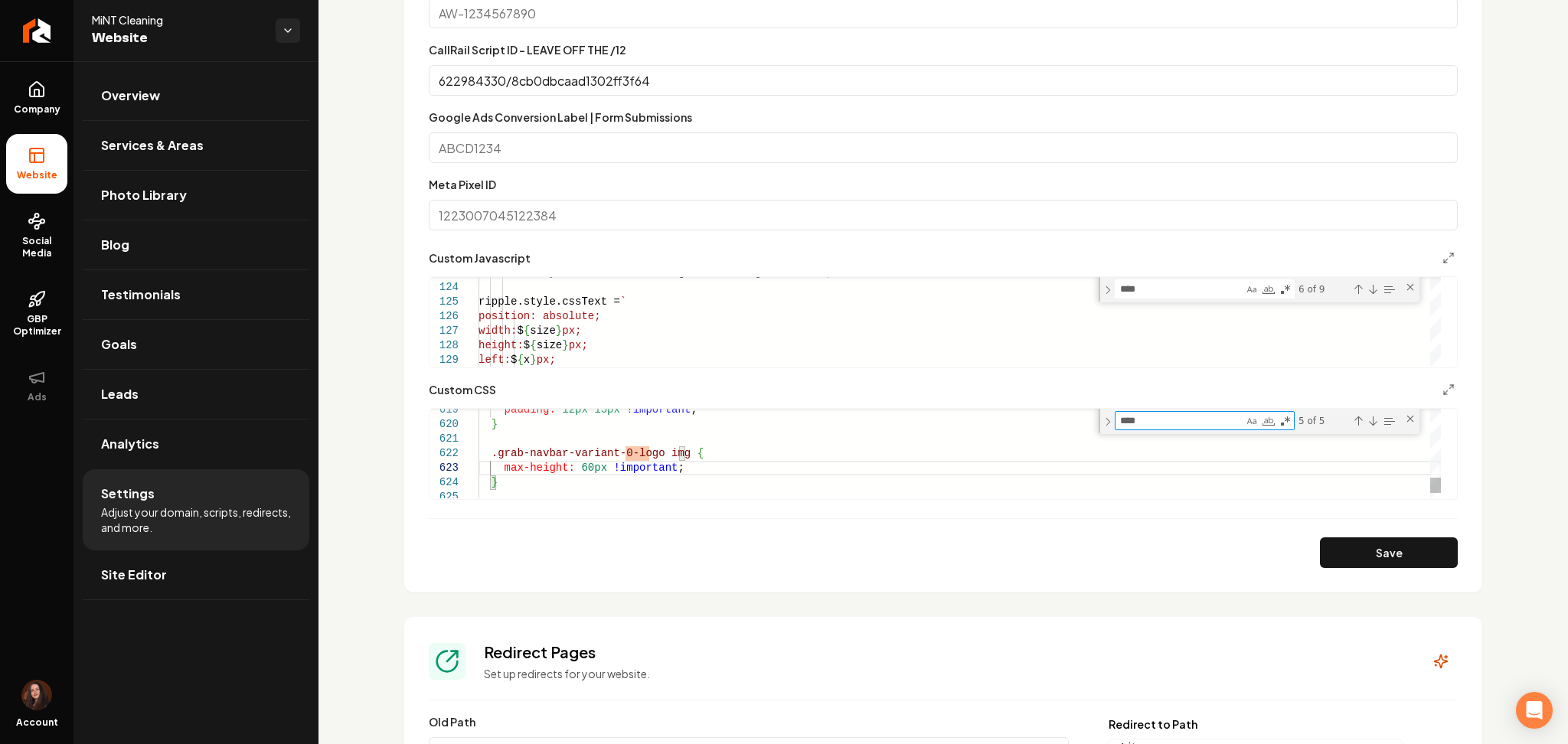
click at [1169, 415] on textarea "****" at bounding box center [1179, 421] width 128 height 18
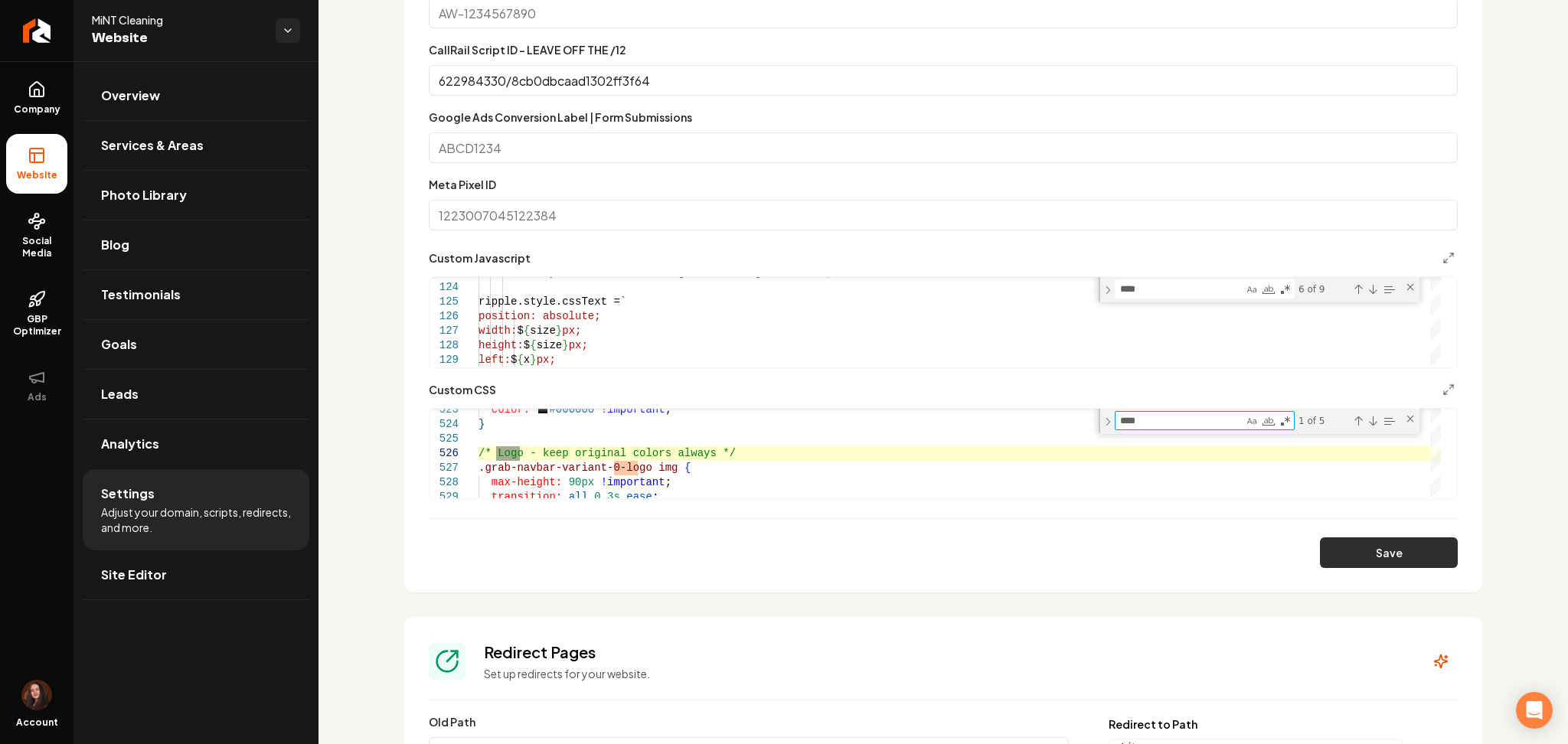
click at [1357, 552] on button "Save" at bounding box center [1389, 553] width 138 height 30
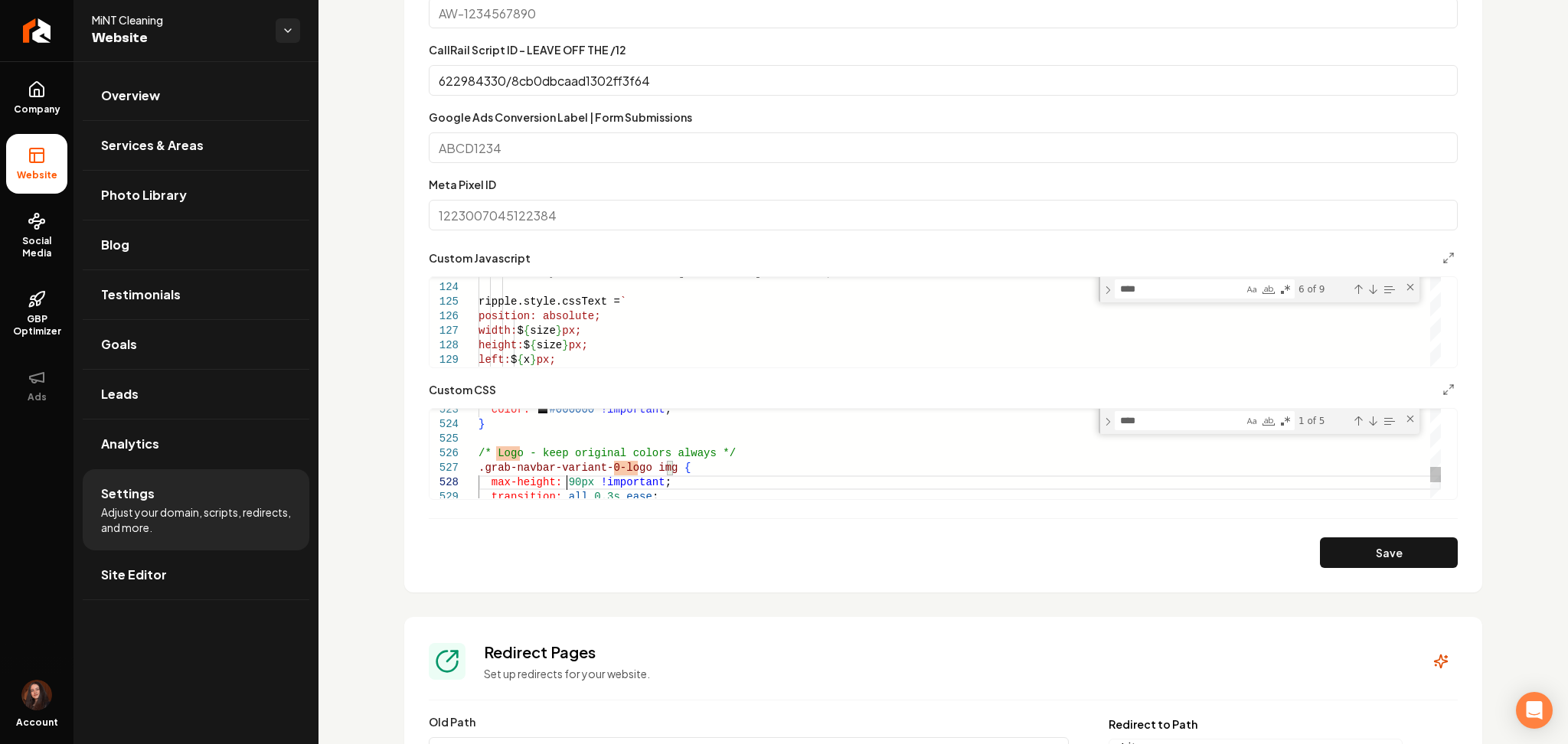
scroll to position [41, 0]
click at [1162, 424] on textarea "****" at bounding box center [1179, 421] width 128 height 18
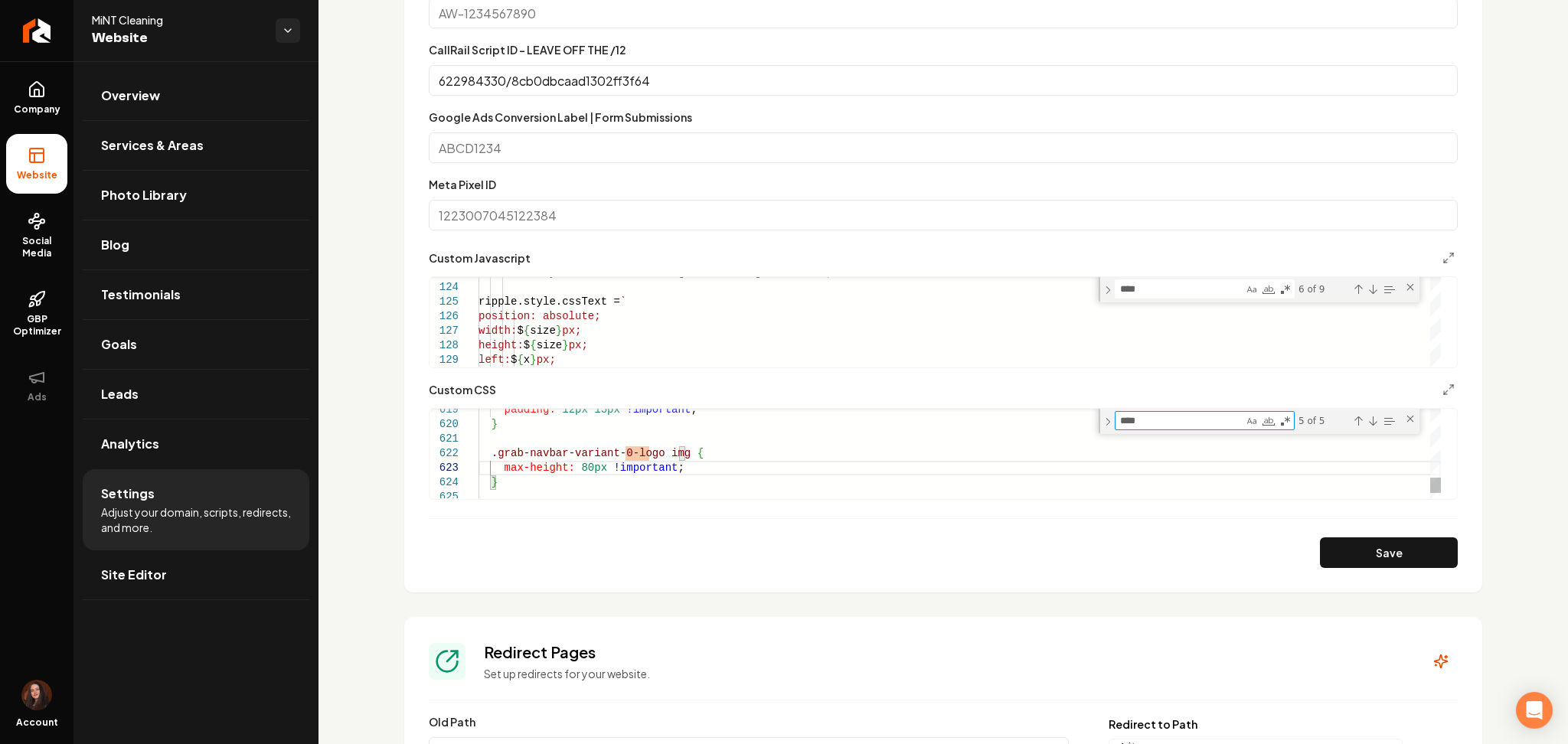
click at [1186, 416] on textarea "****" at bounding box center [1179, 421] width 128 height 18
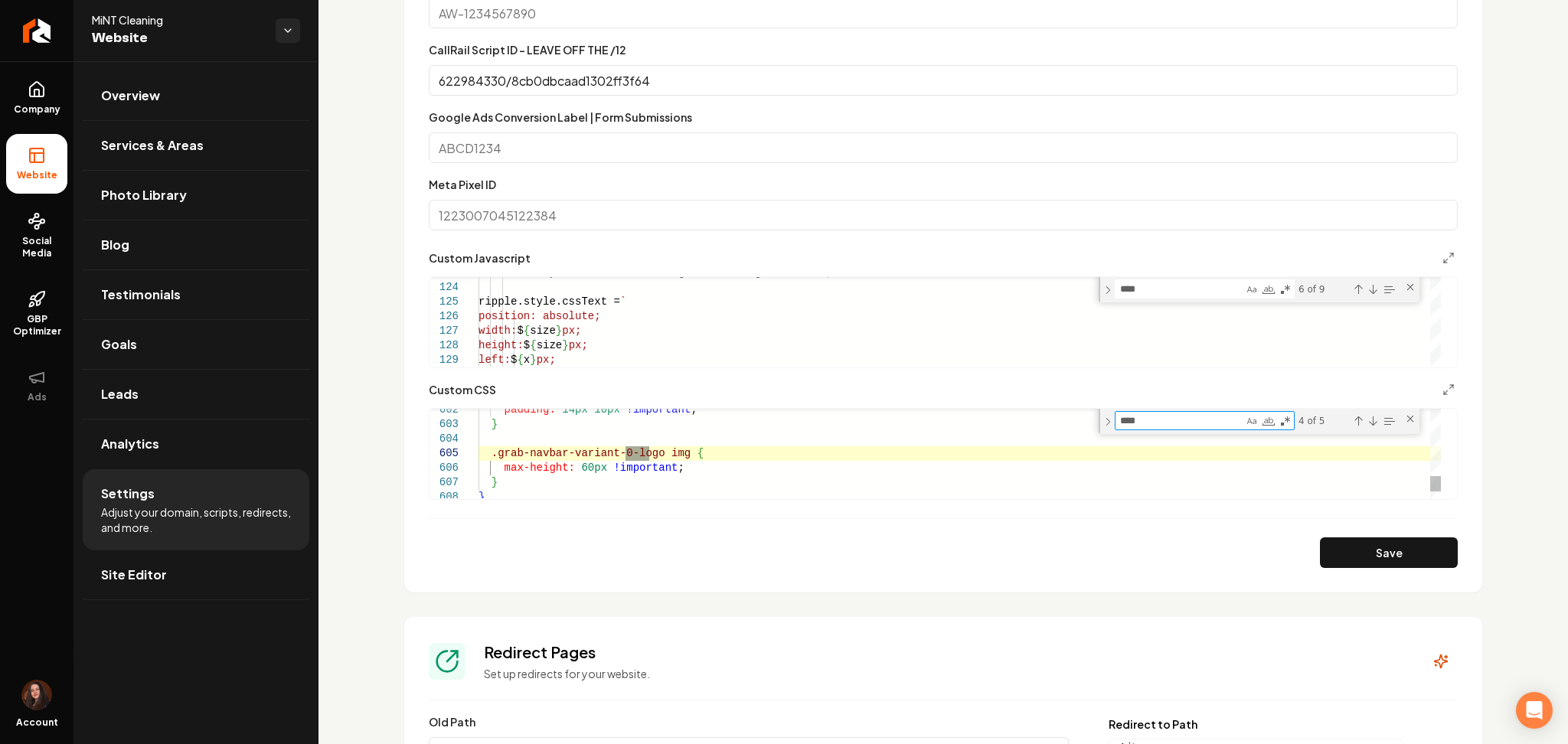
scroll to position [41, 0]
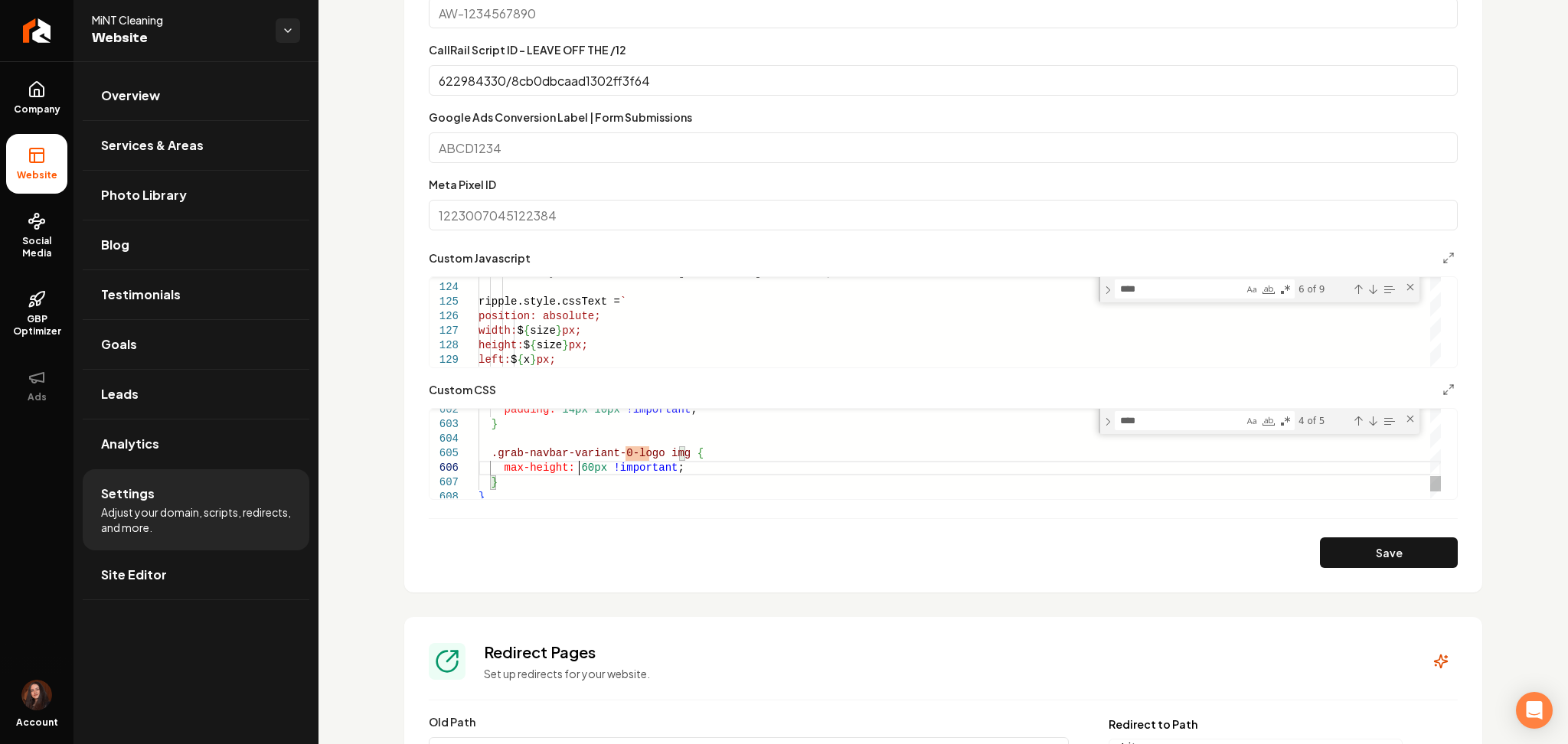
click at [1362, 555] on button "Save" at bounding box center [1389, 553] width 138 height 30
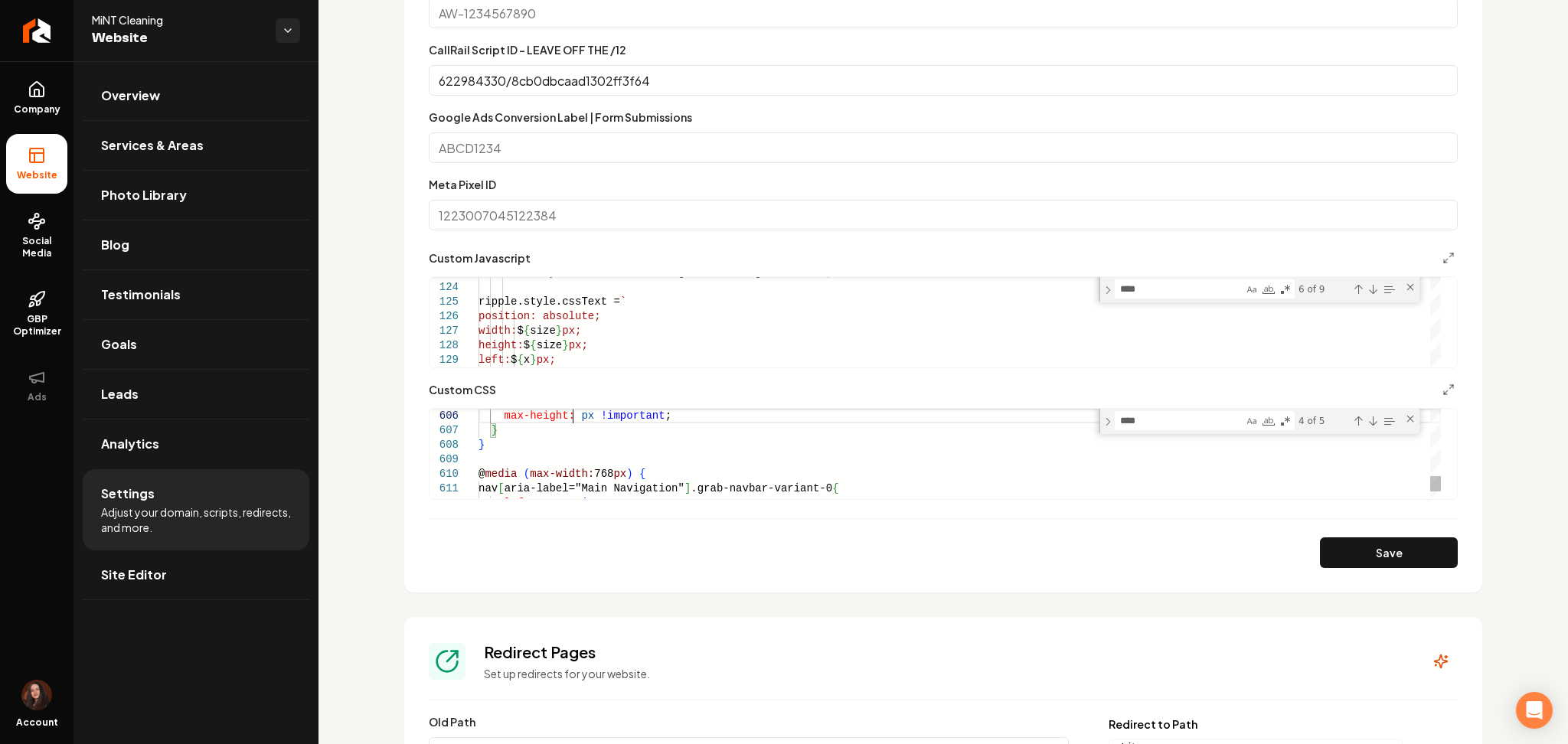
type textarea "**********"
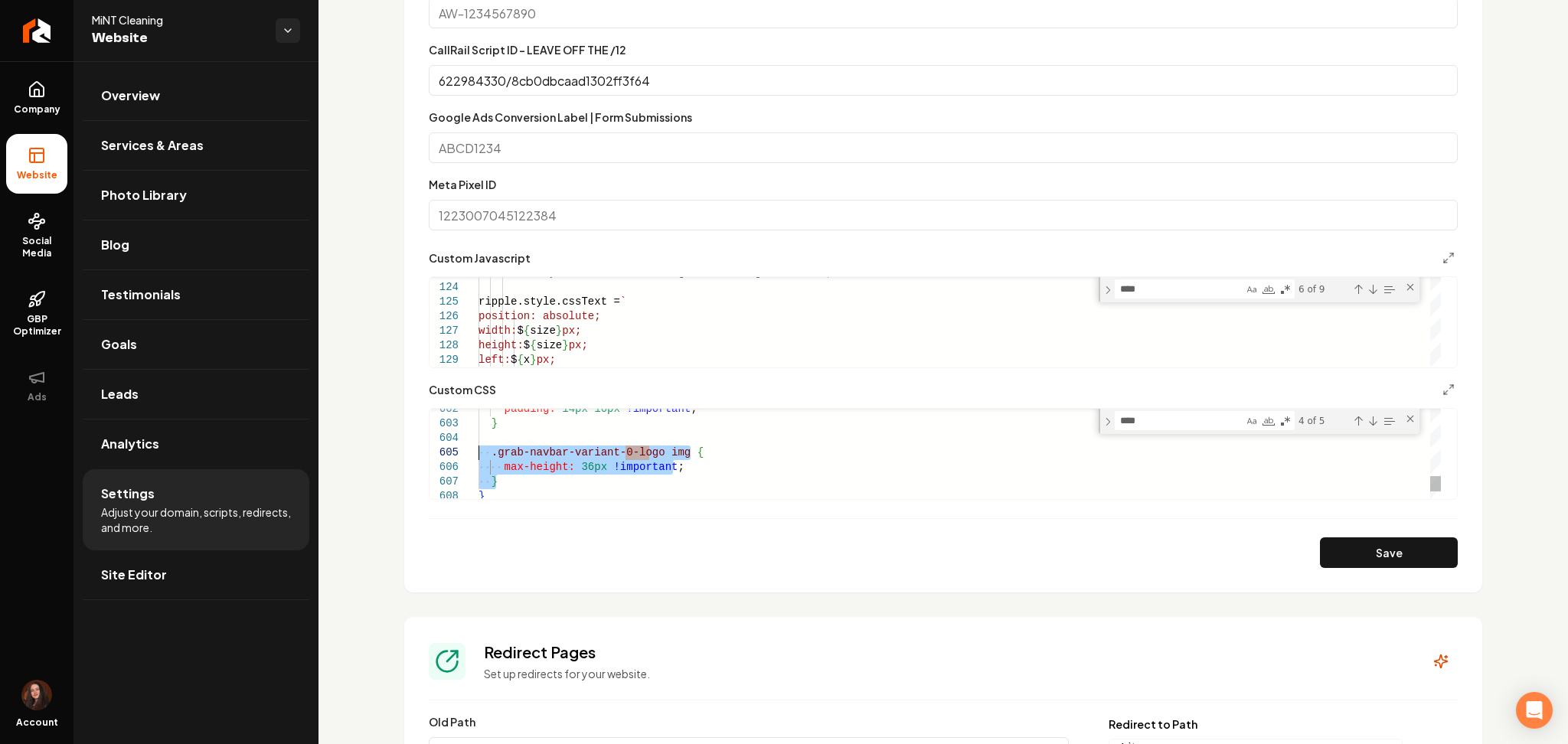
drag, startPoint x: 514, startPoint y: 482, endPoint x: 476, endPoint y: 454, distance: 47.2
click at [1147, 289] on textarea "****" at bounding box center [1179, 289] width 128 height 18
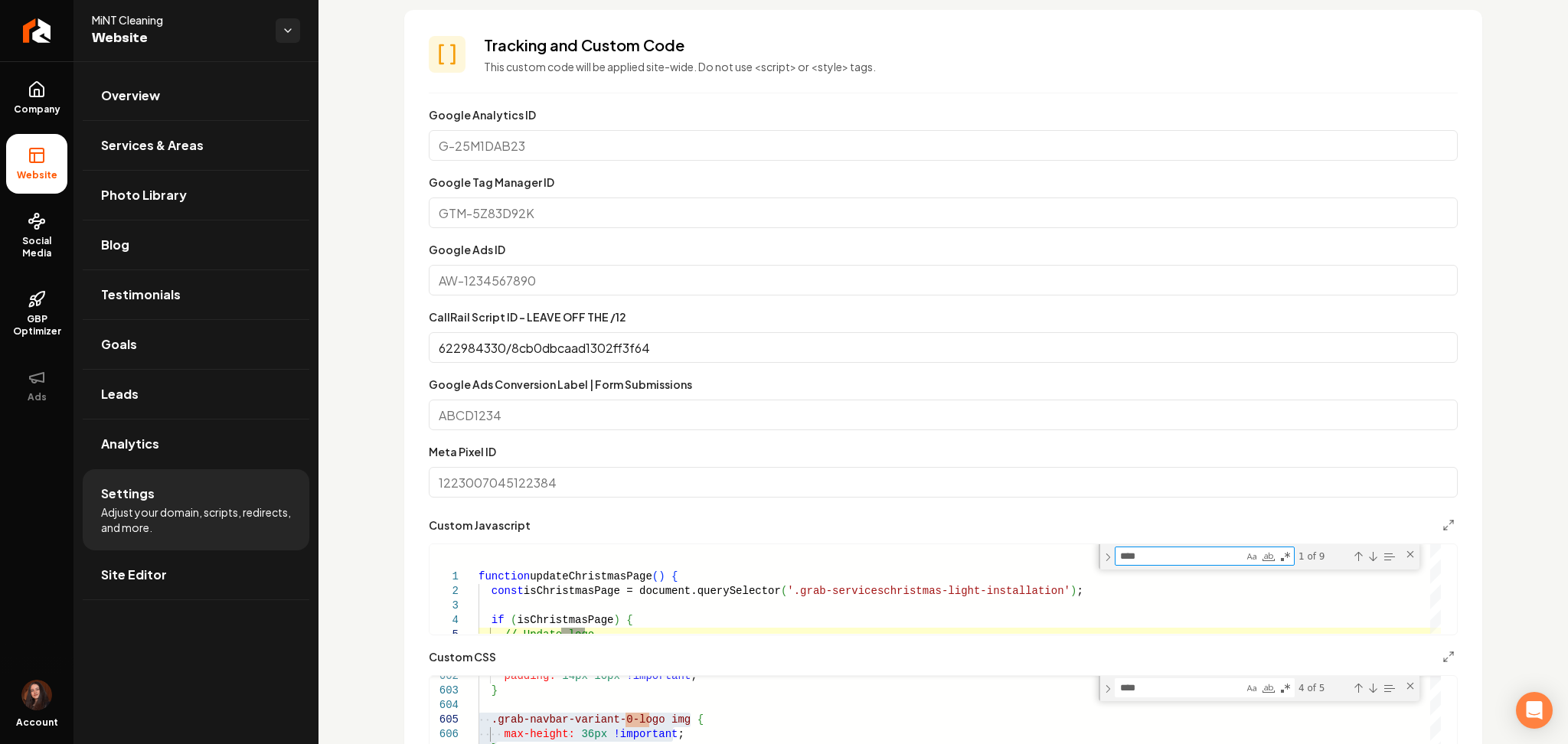
scroll to position [725, 0]
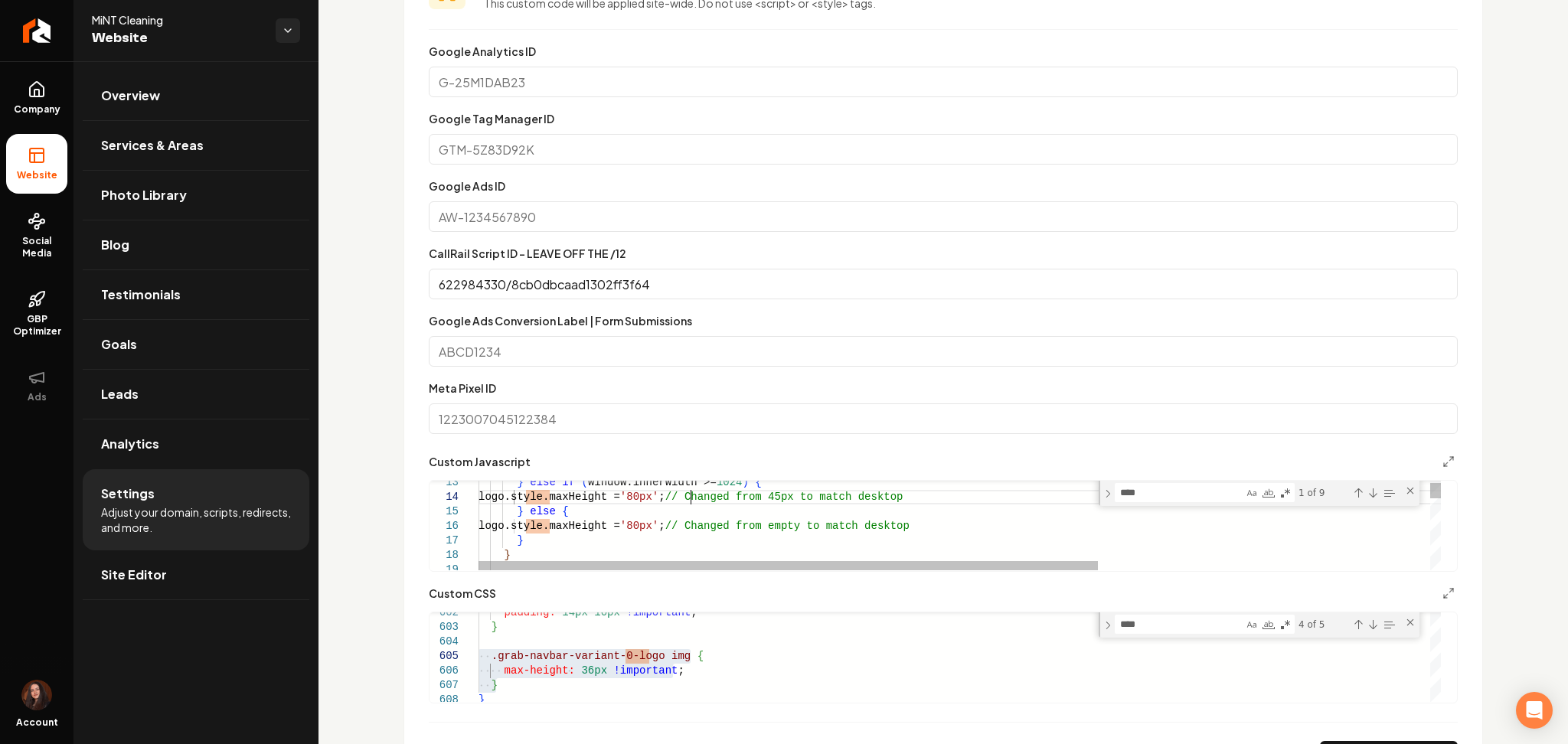
drag, startPoint x: 698, startPoint y: 496, endPoint x: 762, endPoint y: 497, distance: 64.0
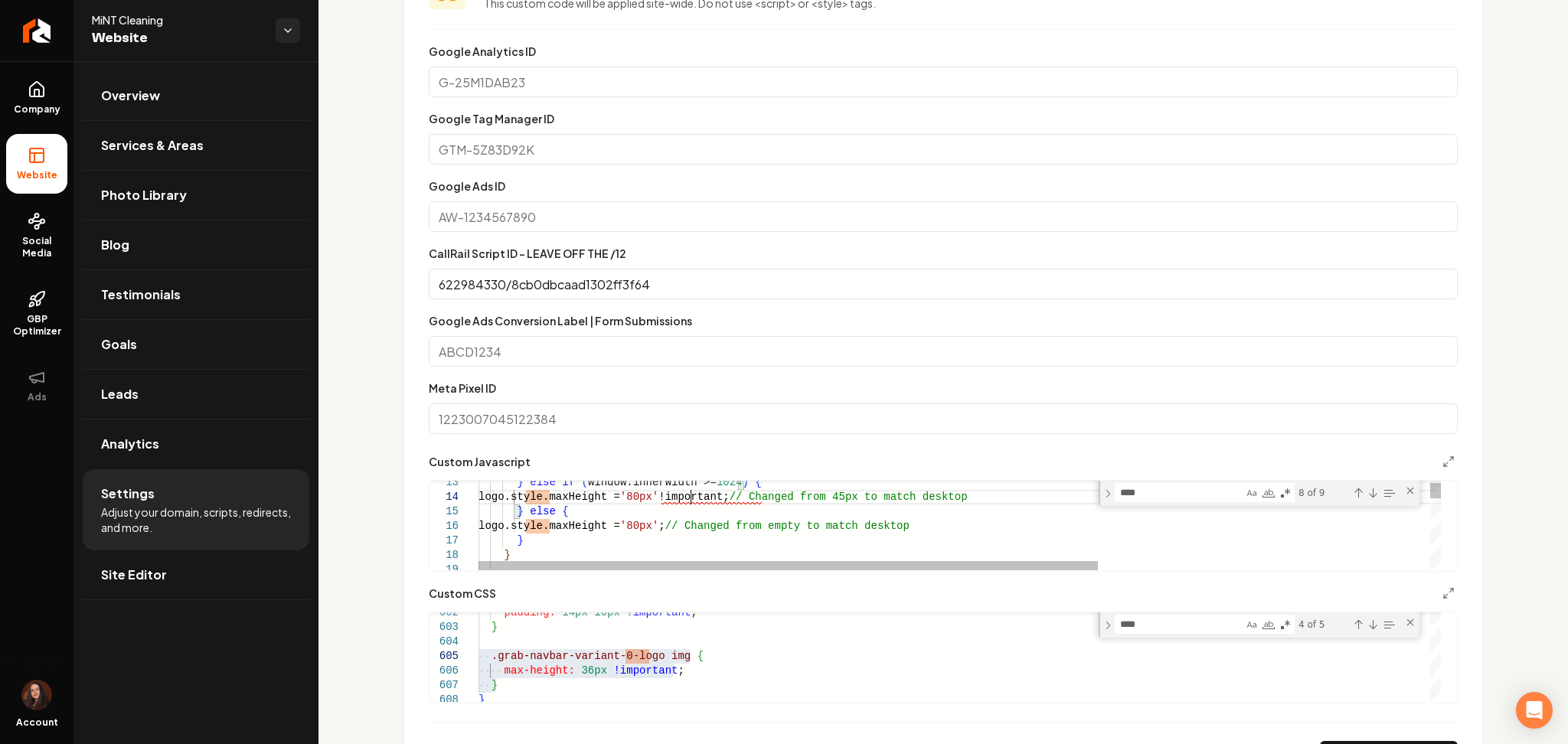
scroll to position [44, 217]
drag, startPoint x: 774, startPoint y: 500, endPoint x: 825, endPoint y: 503, distance: 51.1
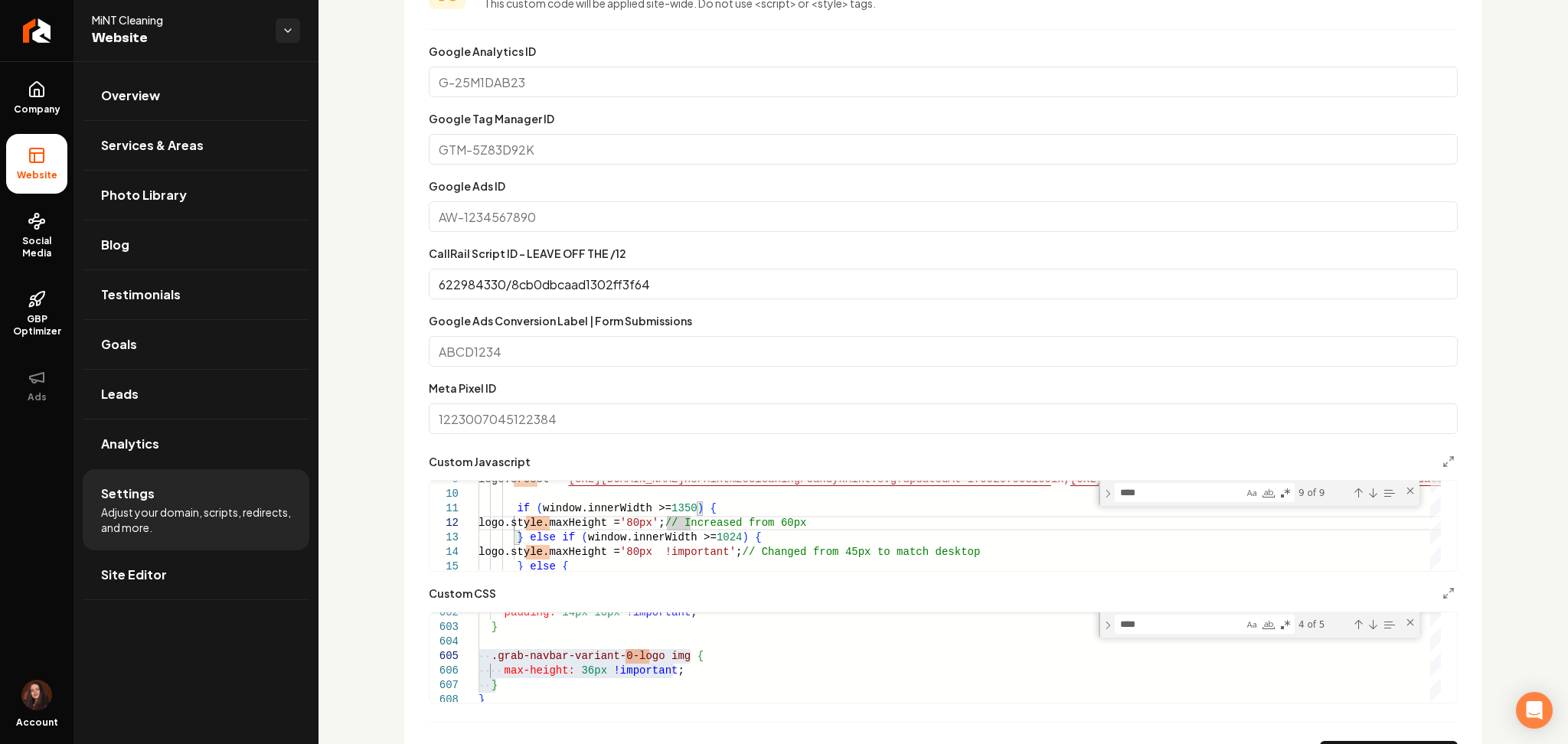
scroll to position [27, 217]
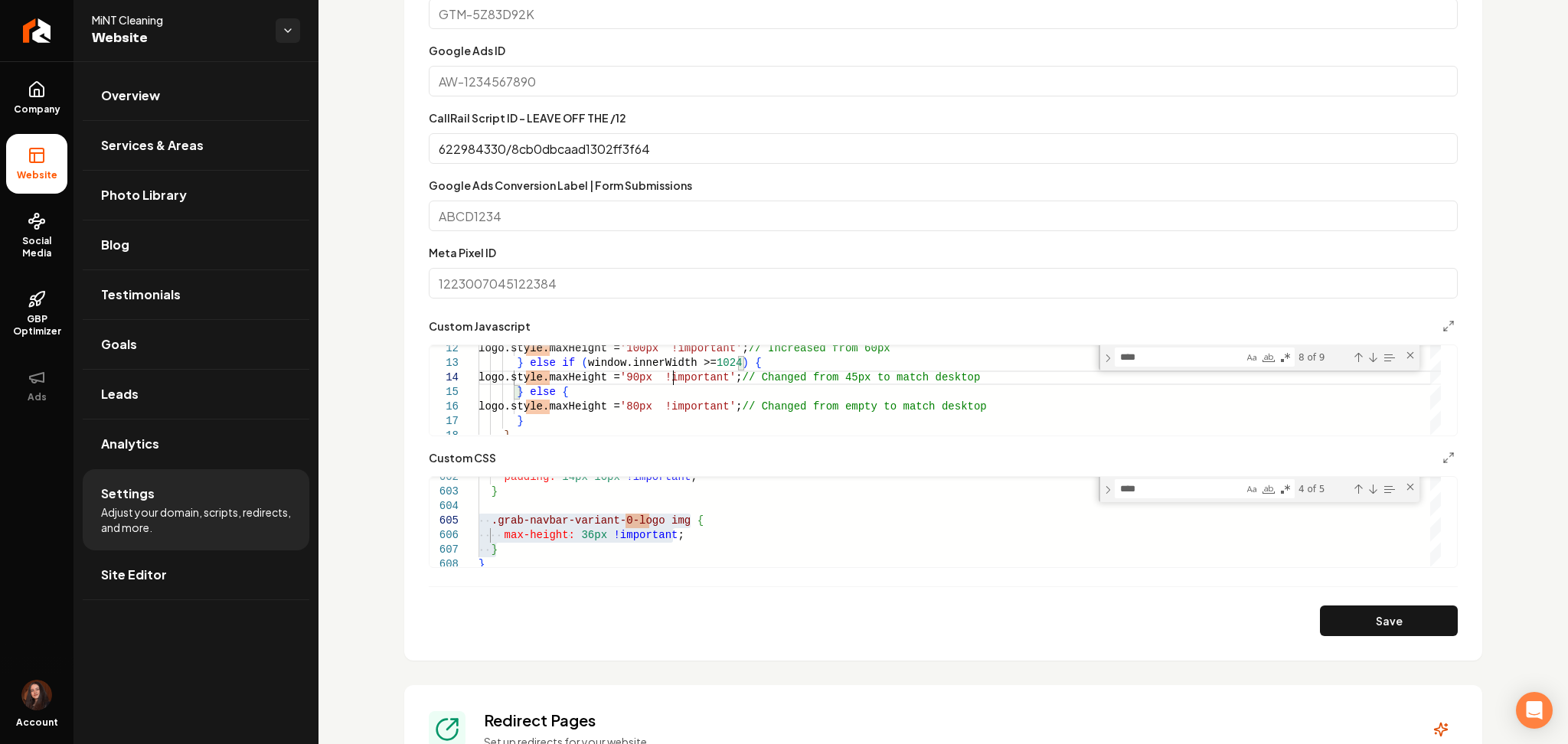
scroll to position [889, 0]
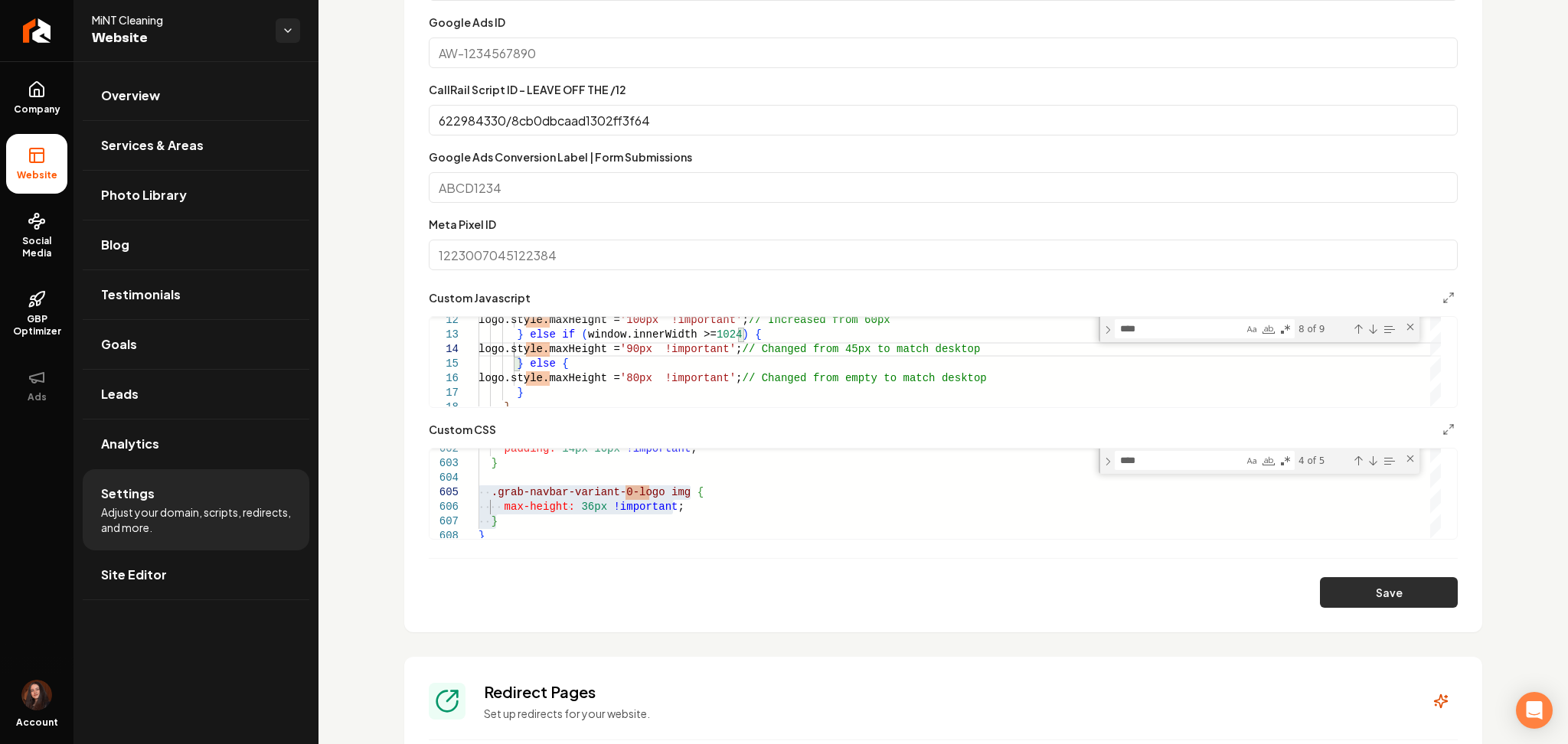
click at [1412, 590] on button "Save" at bounding box center [1389, 592] width 138 height 30
drag, startPoint x: 513, startPoint y: 525, endPoint x: 486, endPoint y: 492, distance: 42.6
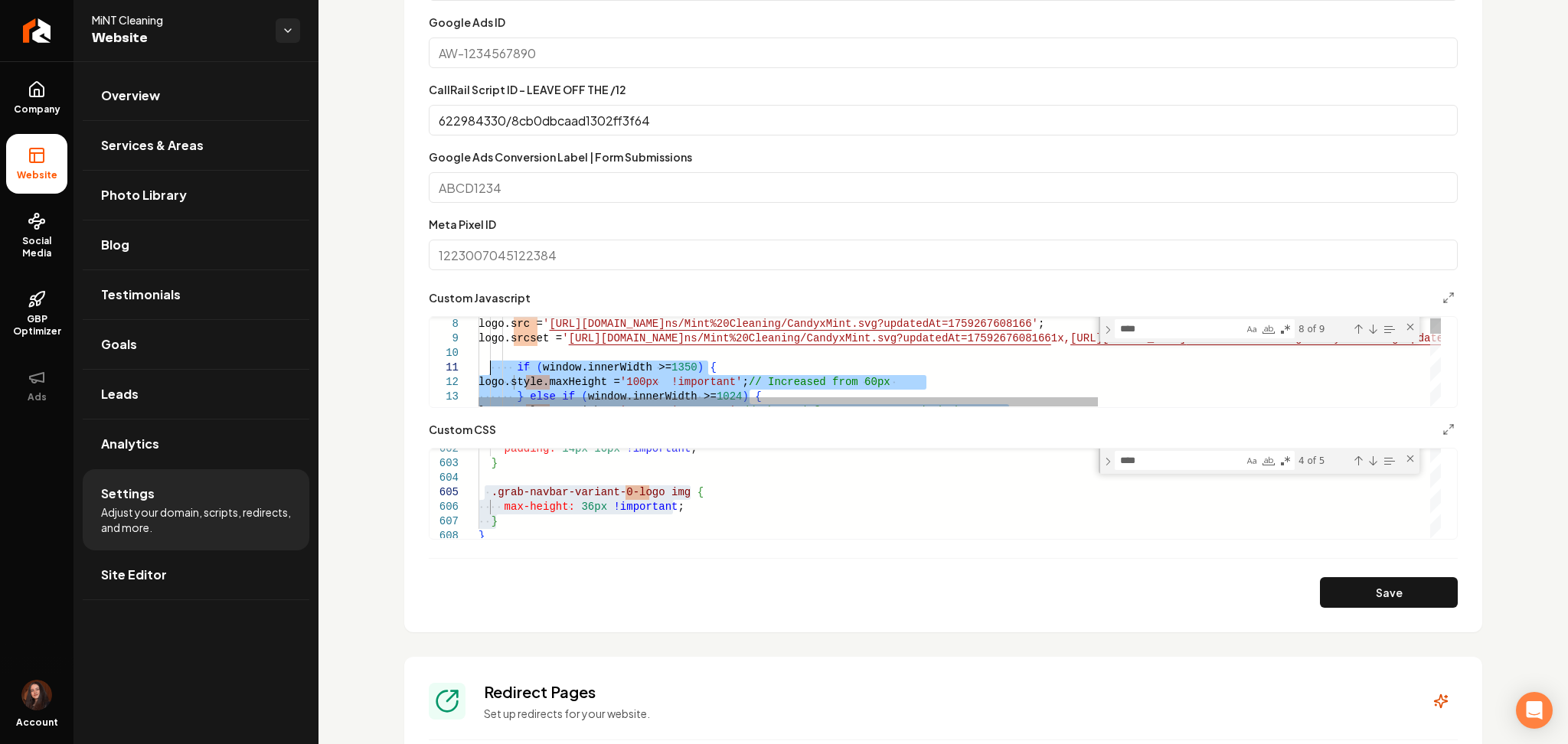
drag, startPoint x: 516, startPoint y: 359, endPoint x: 487, endPoint y: 372, distance: 31.8
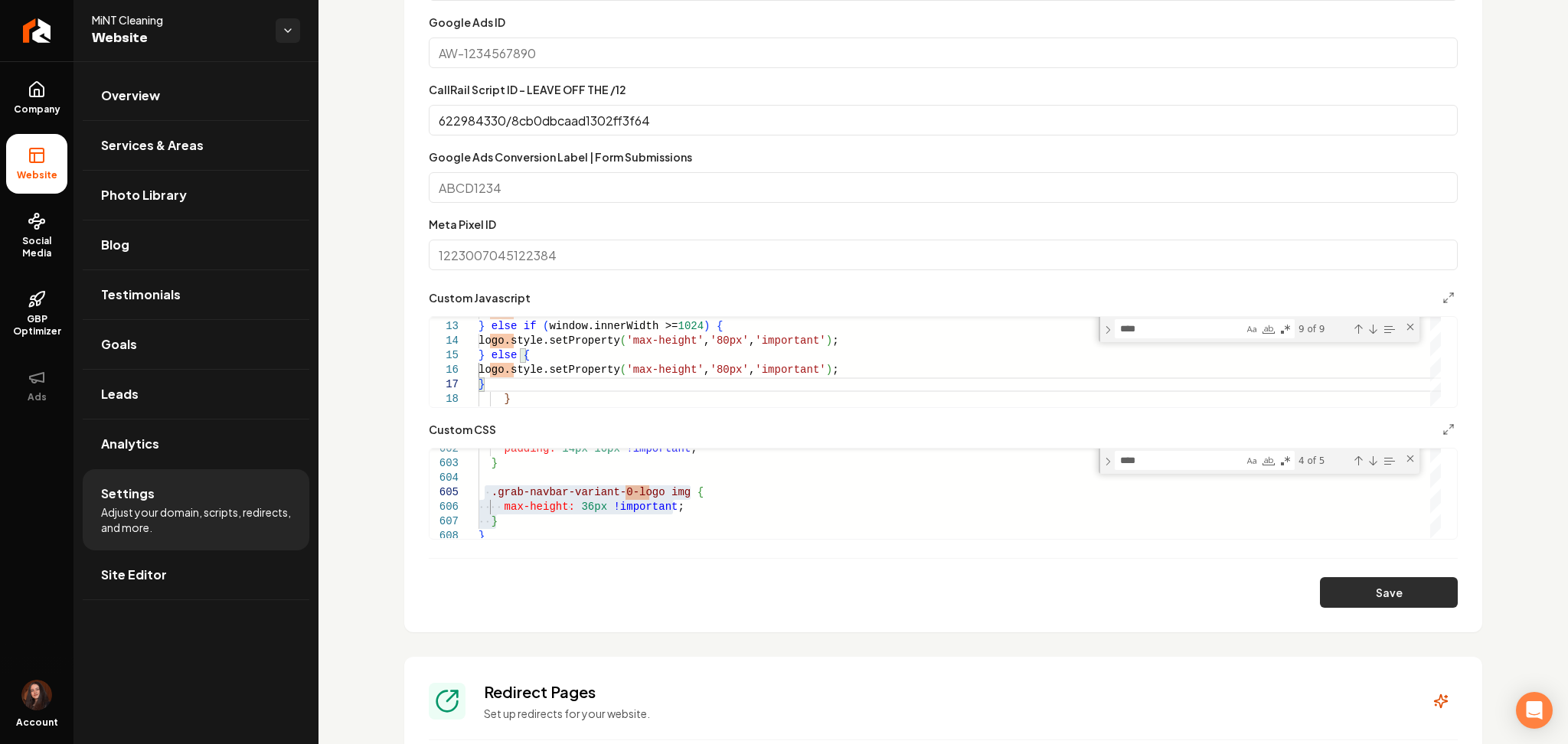
click at [1349, 606] on button "Save" at bounding box center [1389, 592] width 138 height 30
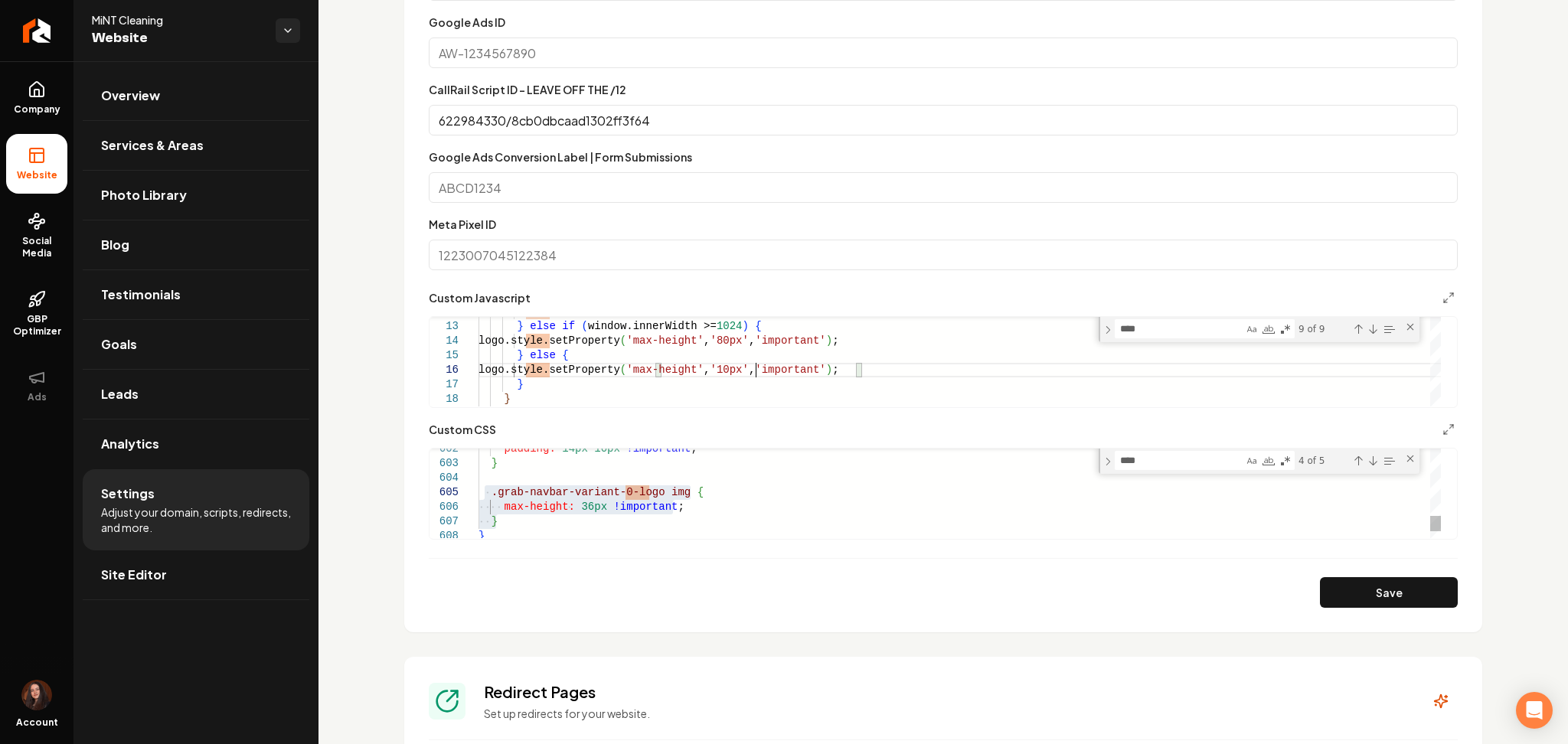
scroll to position [74, 283]
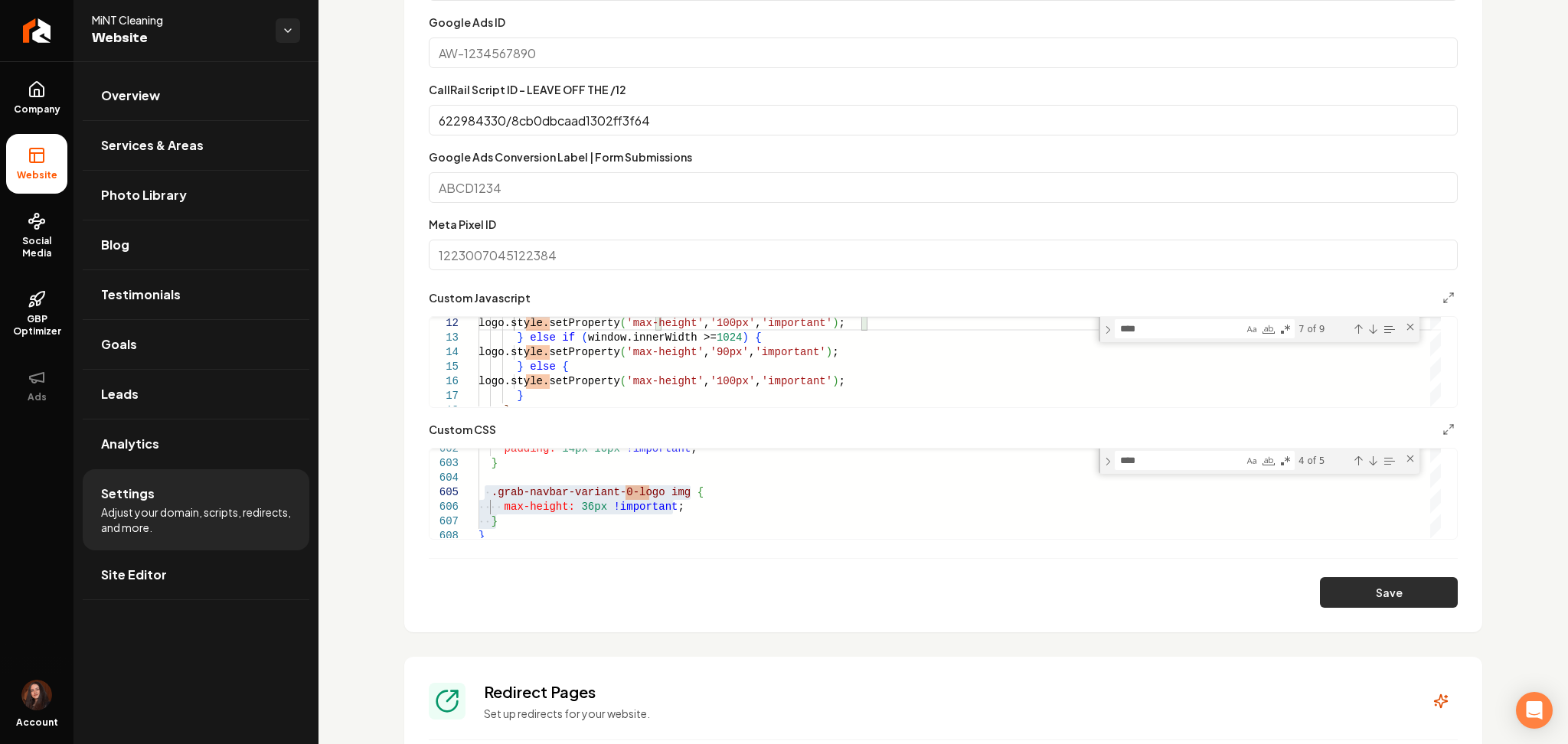
click at [1327, 586] on button "Save" at bounding box center [1389, 592] width 138 height 30
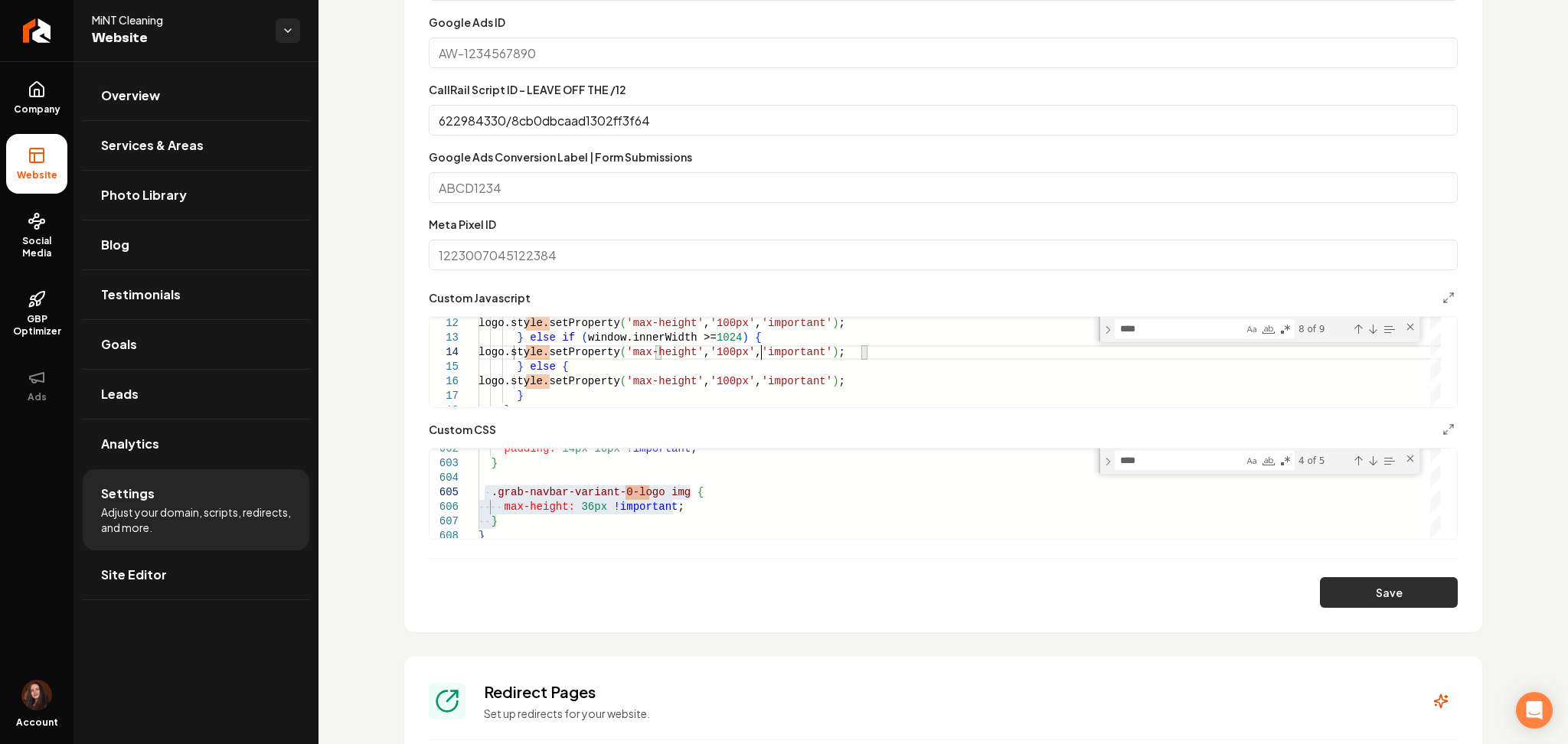
click at [1382, 592] on button "Save" at bounding box center [1389, 592] width 138 height 30
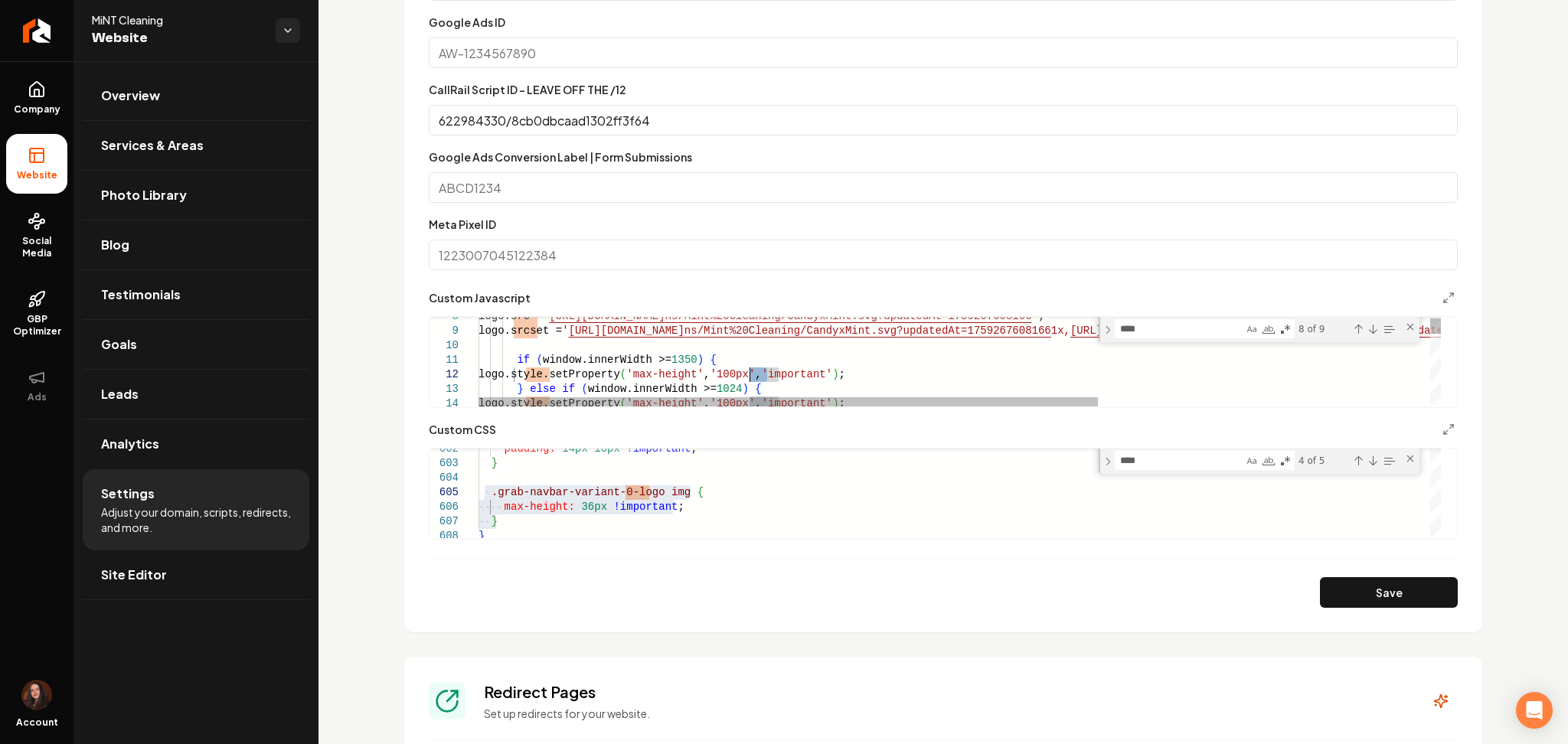
drag, startPoint x: 769, startPoint y: 374, endPoint x: 749, endPoint y: 378, distance: 20.4
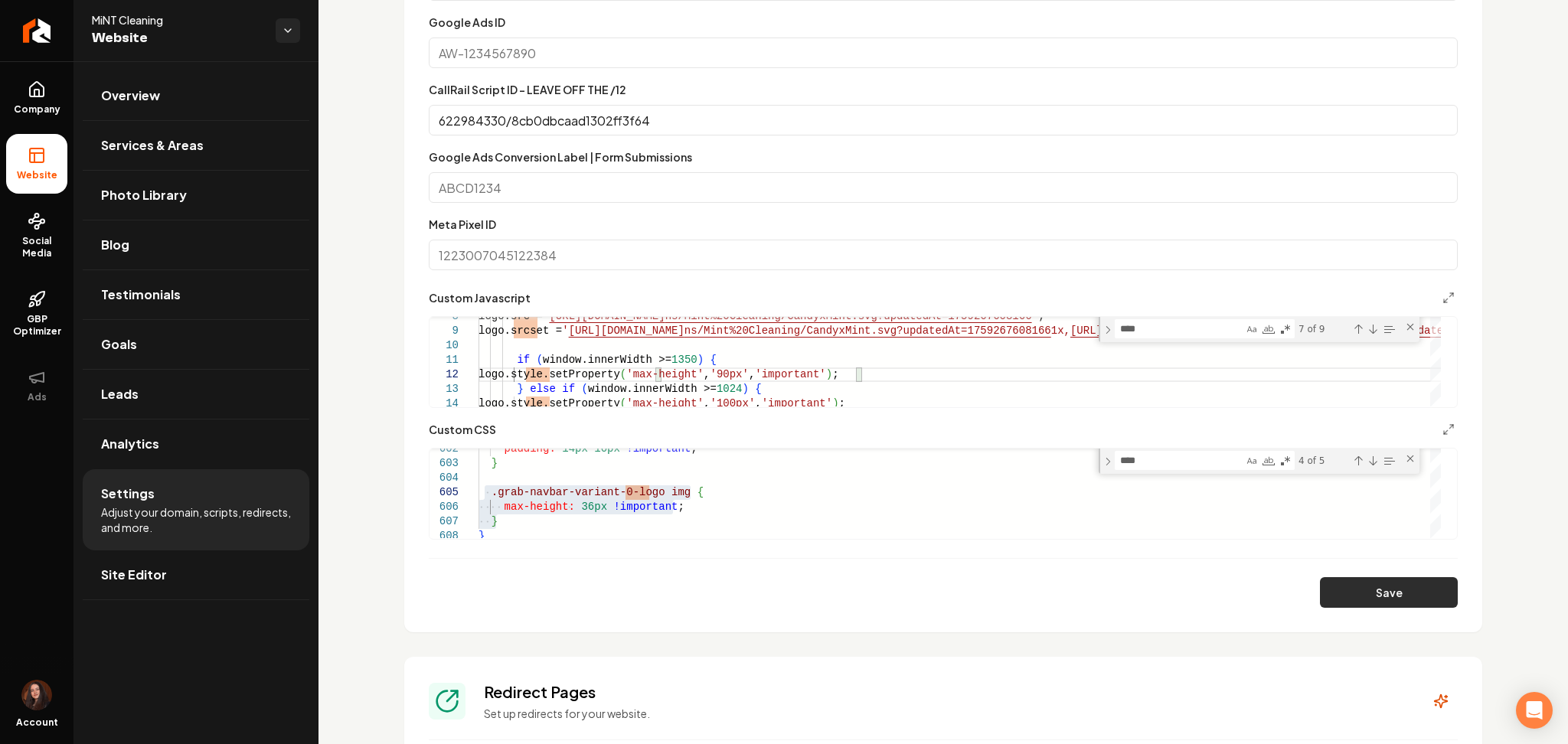
click at [1362, 592] on button "Save" at bounding box center [1389, 592] width 138 height 30
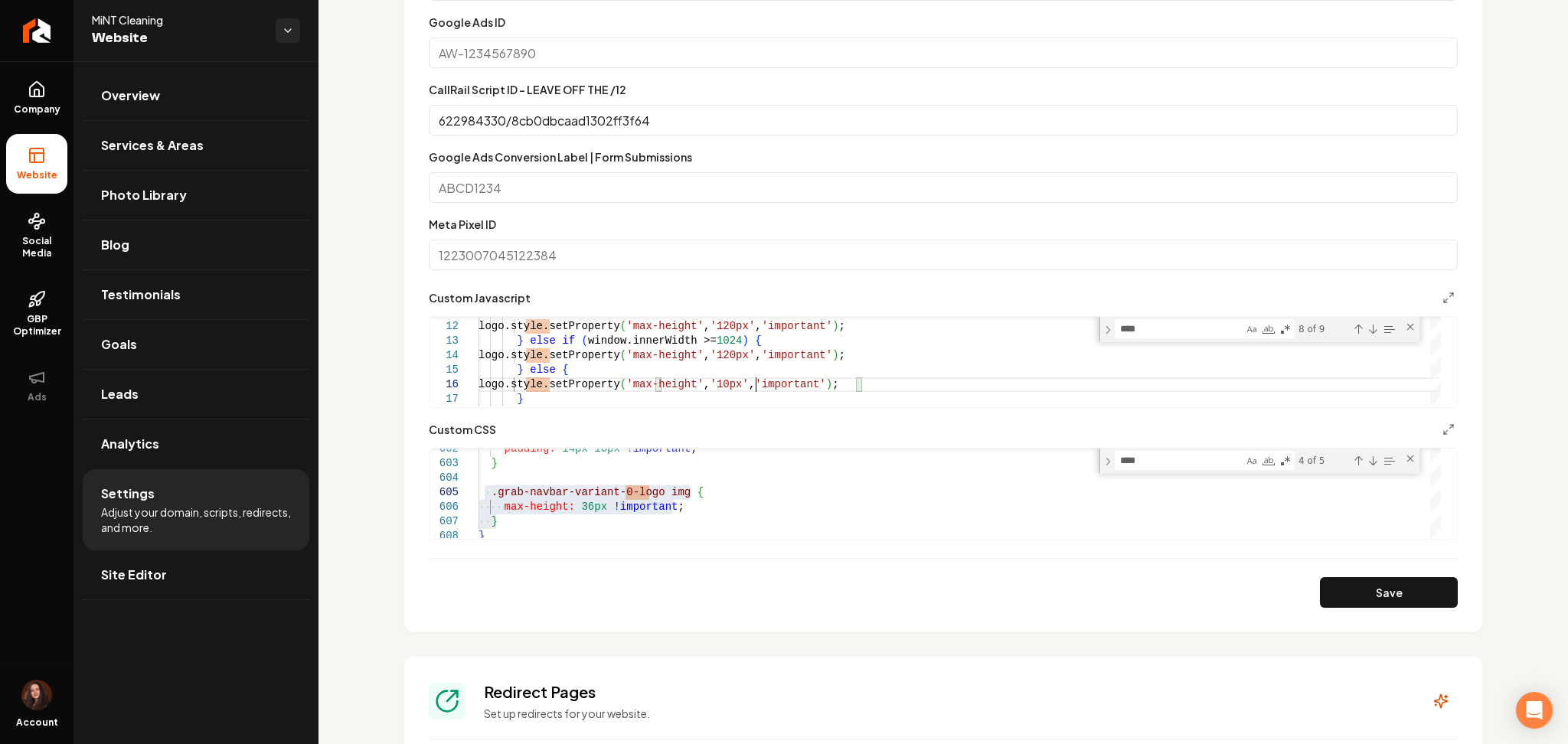
scroll to position [74, 283]
click at [1349, 601] on button "Save" at bounding box center [1389, 592] width 138 height 30
click at [1407, 456] on div "Close (Escape)" at bounding box center [1410, 459] width 12 height 12
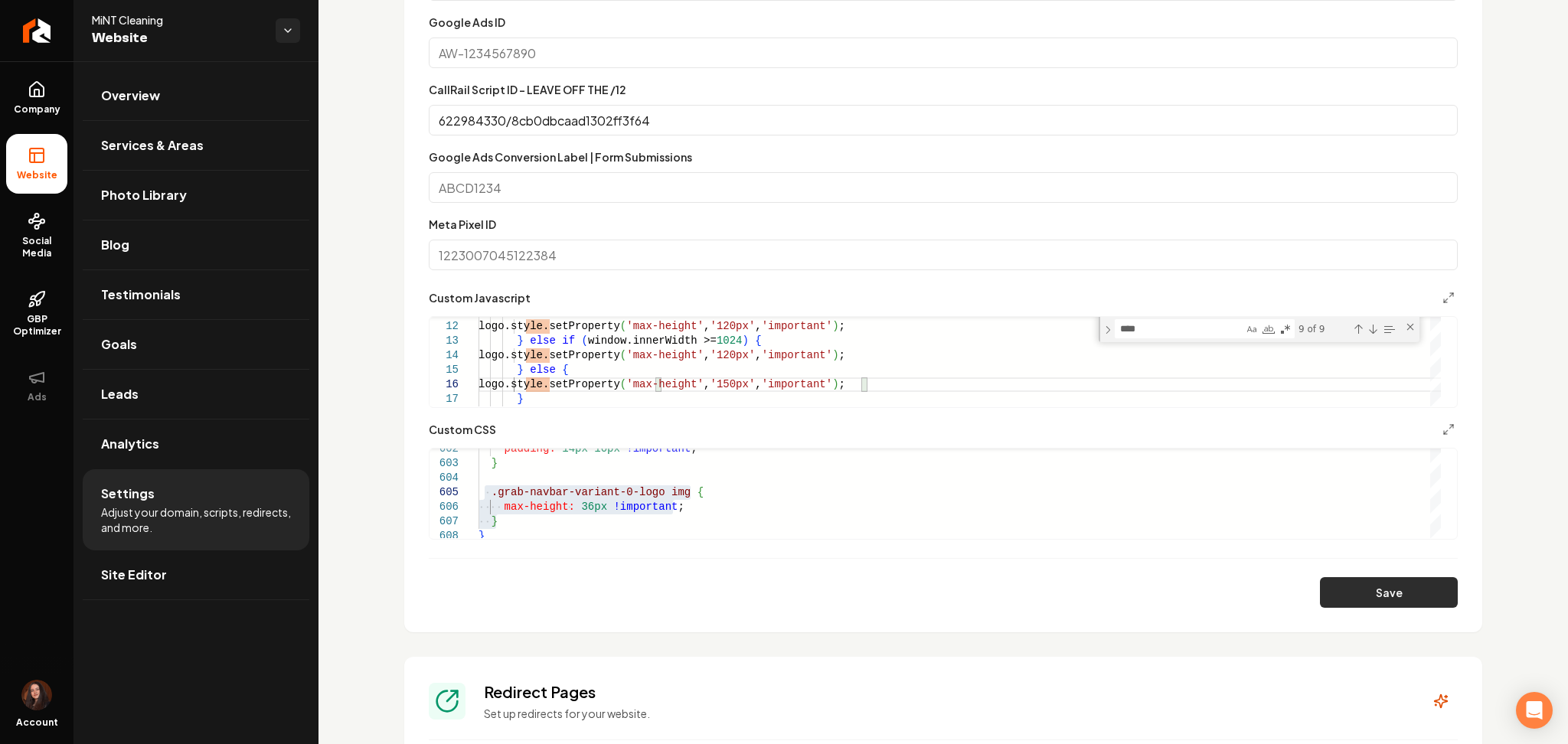
click at [1422, 601] on button "Save" at bounding box center [1389, 592] width 138 height 30
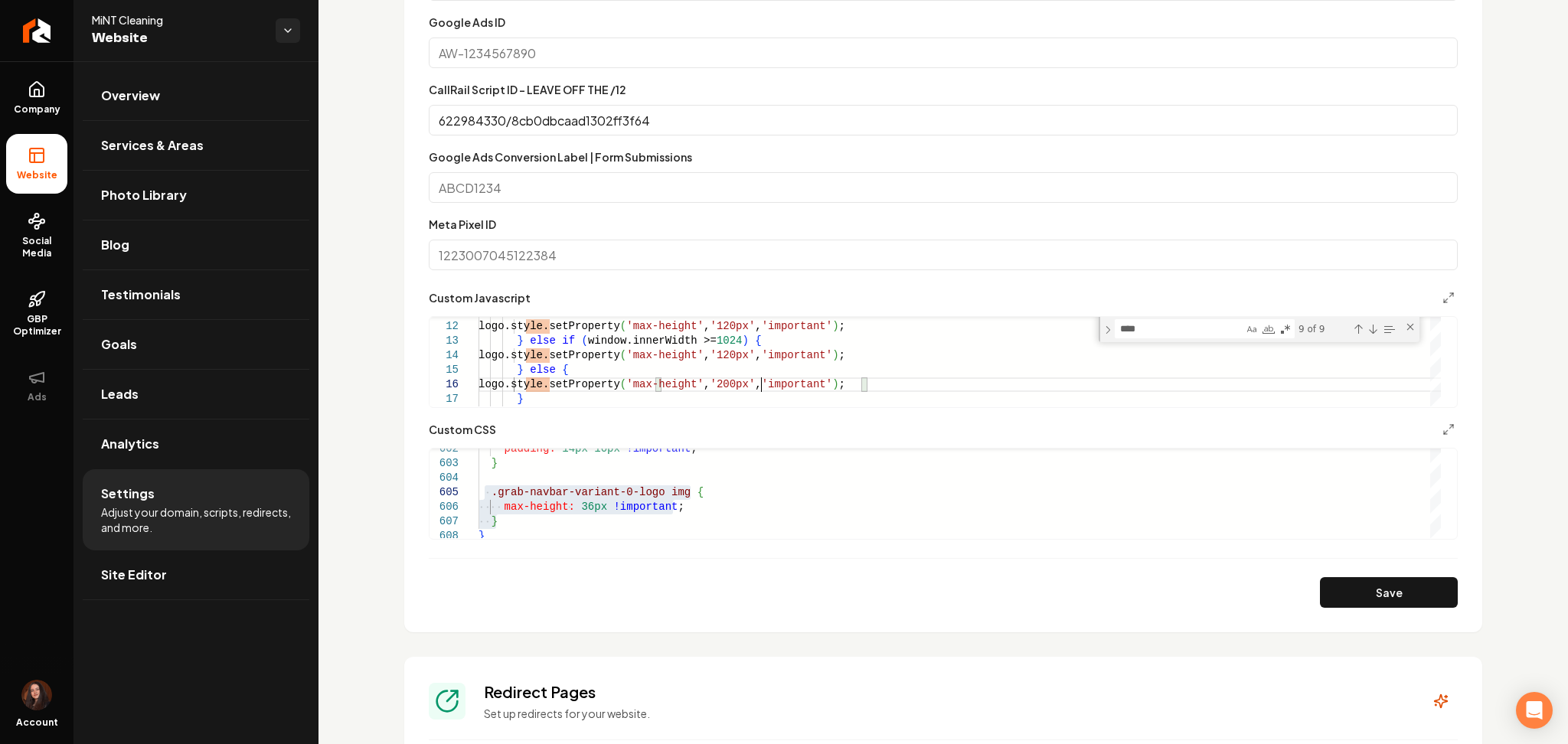
scroll to position [74, 283]
click at [1367, 591] on button "Save" at bounding box center [1389, 592] width 138 height 30
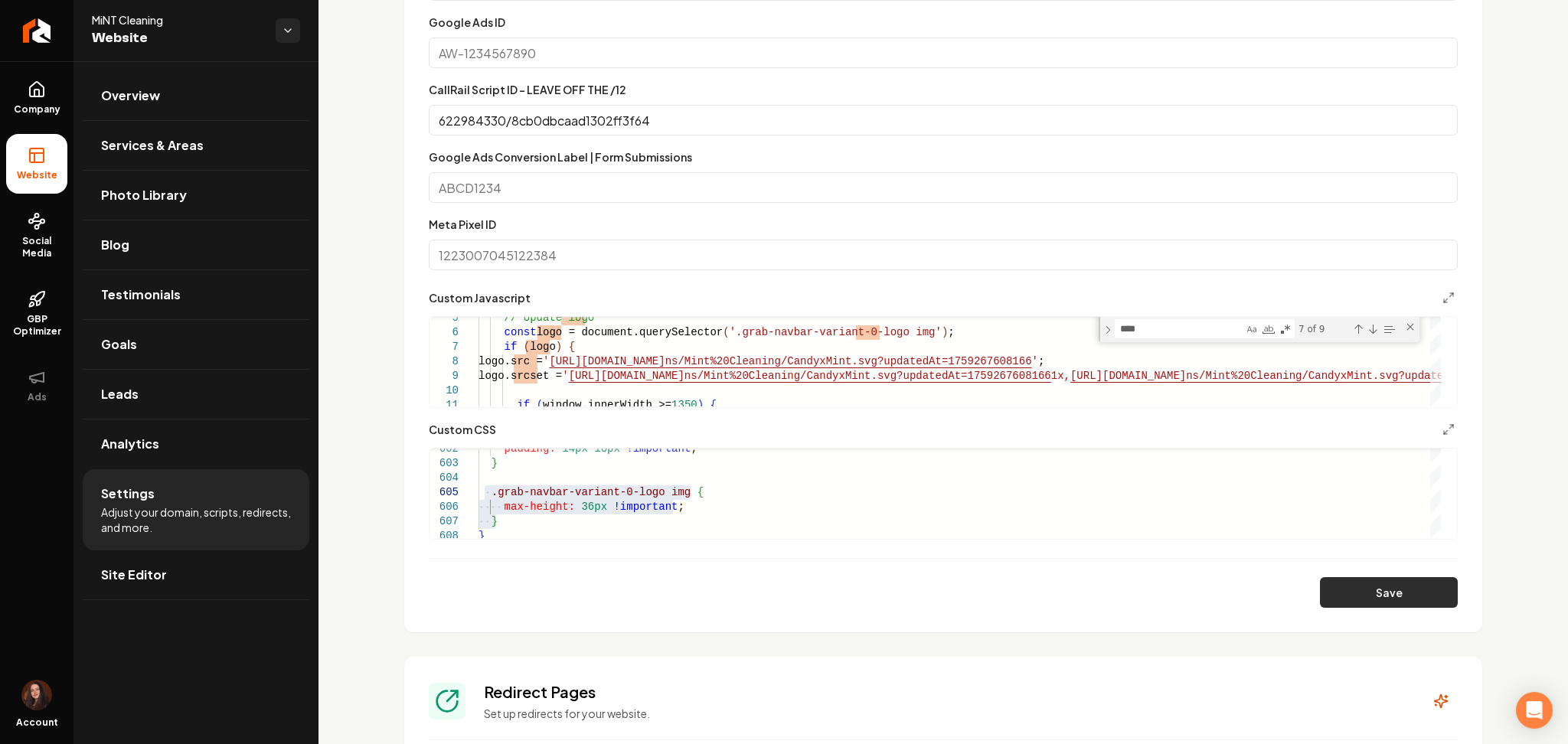
type textarea "**********"
click at [1368, 589] on button "Save" at bounding box center [1389, 592] width 138 height 30
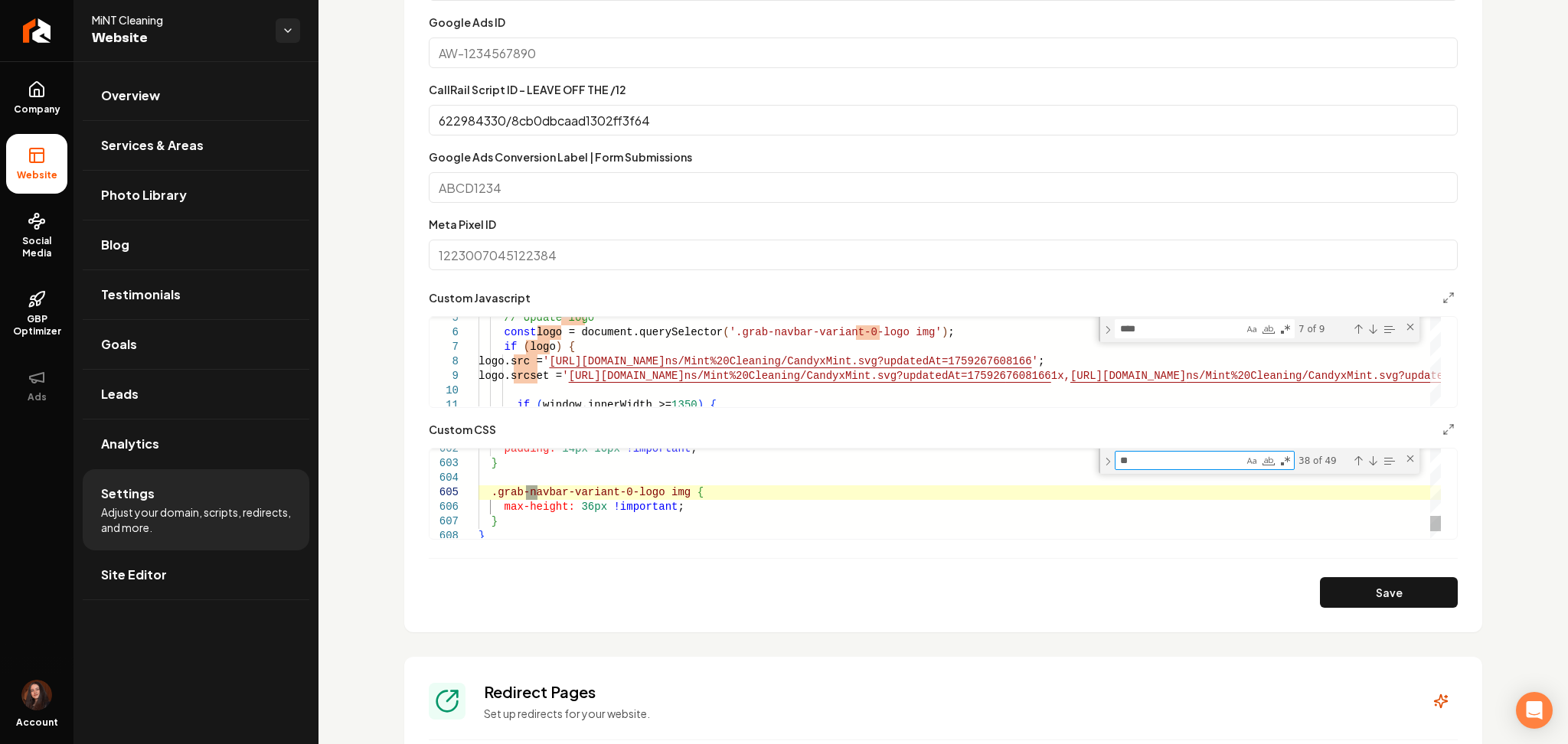
type textarea "***"
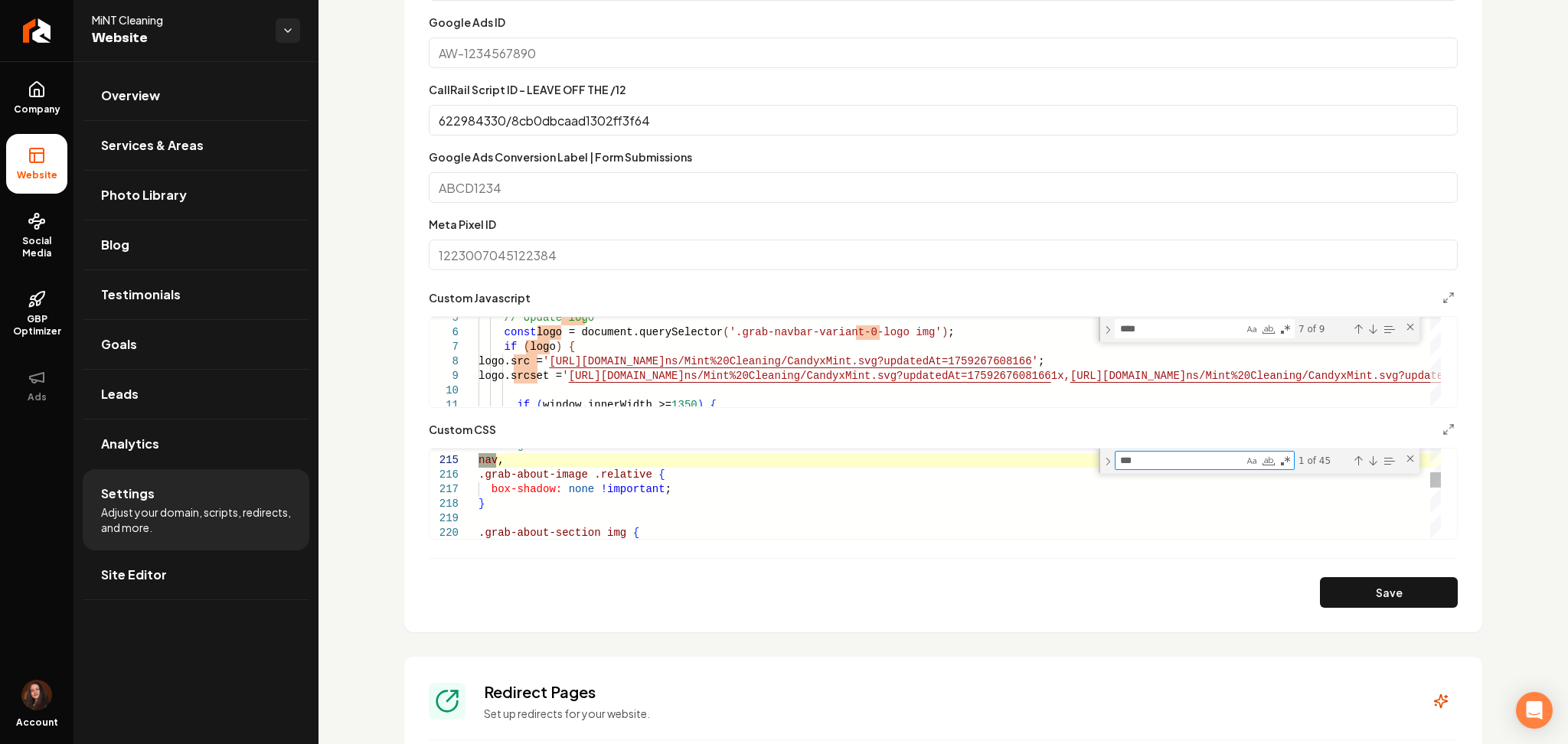
type textarea "**********"
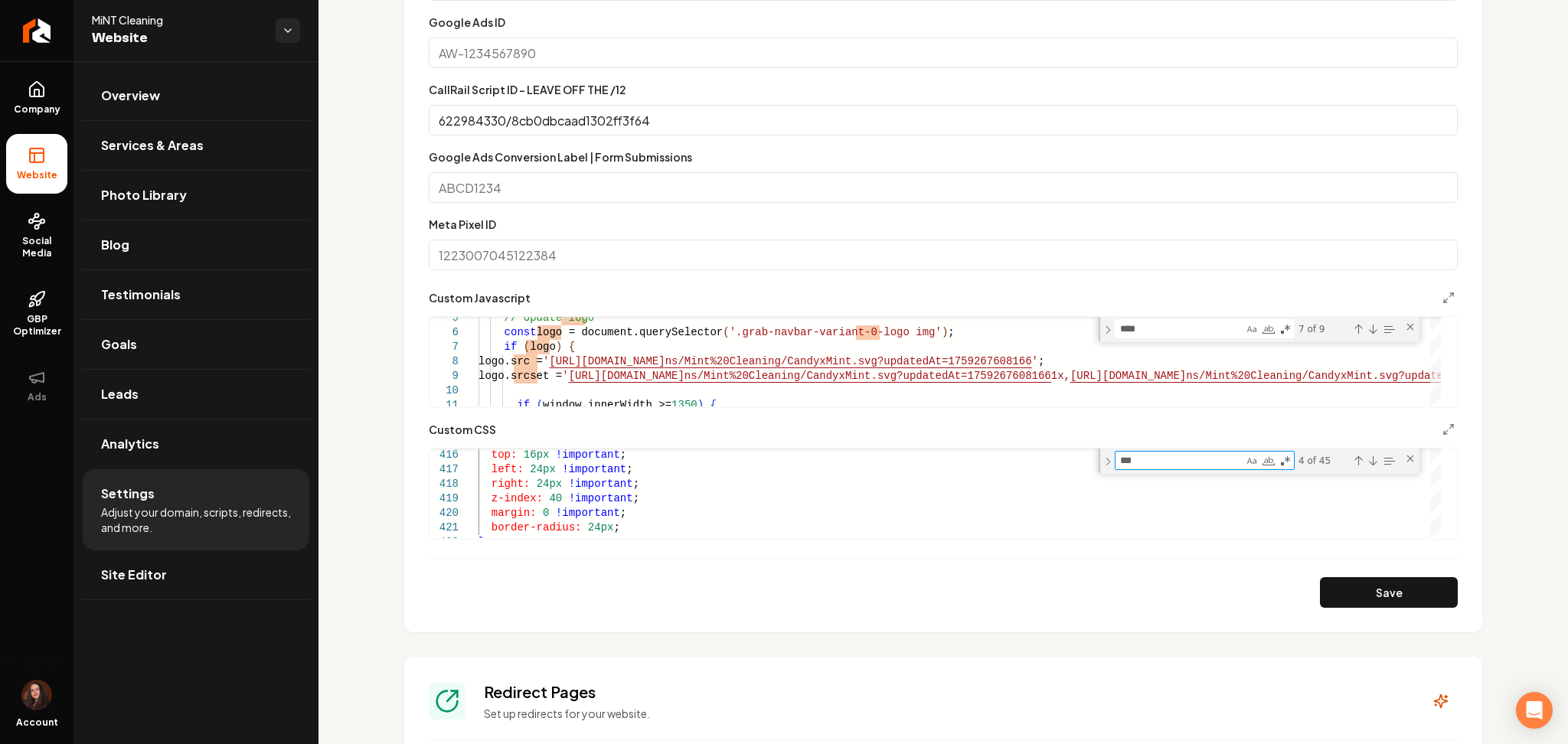
type textarea "***"
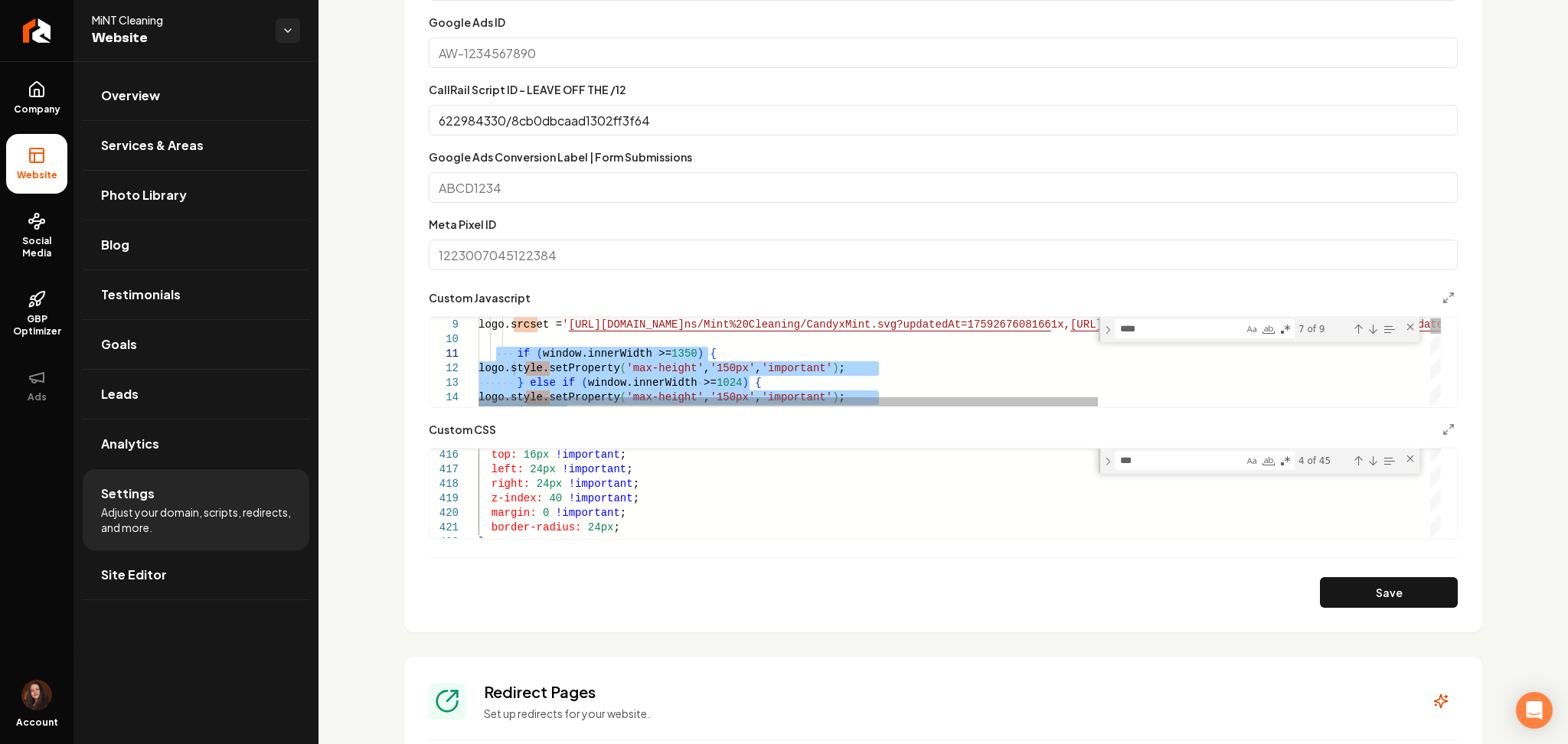
drag, startPoint x: 525, startPoint y: 390, endPoint x: 495, endPoint y: 352, distance: 48.4
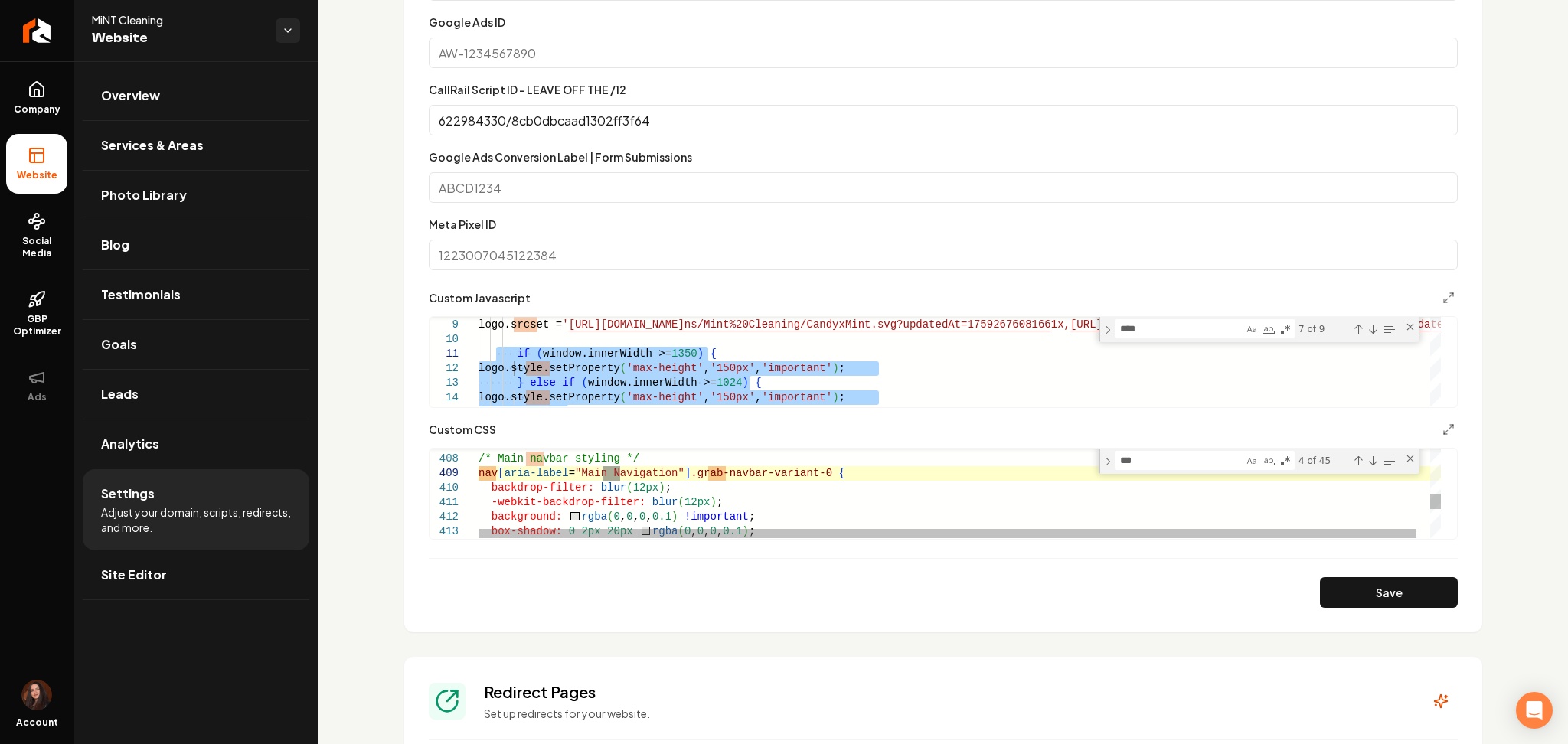
scroll to position [72, 0]
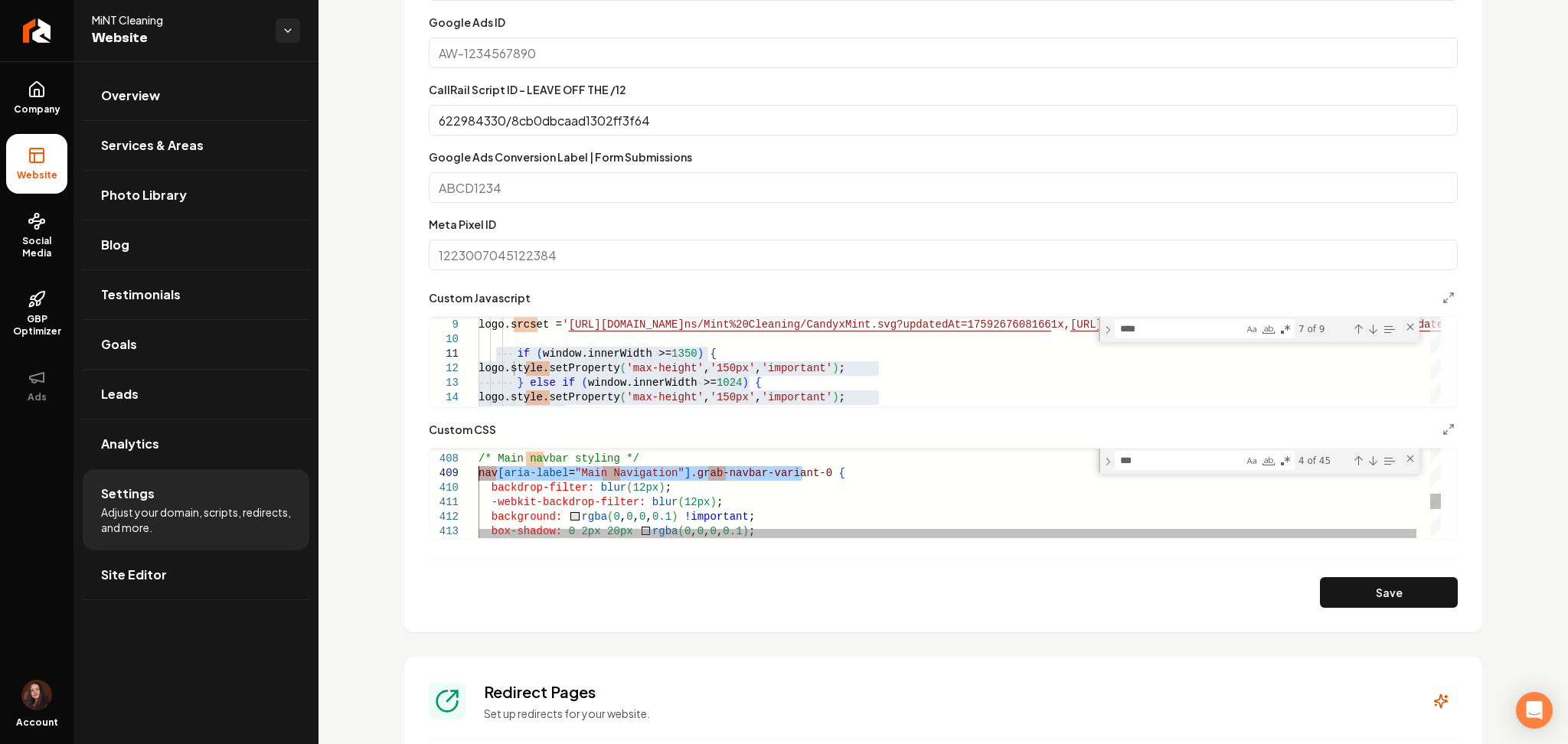
drag, startPoint x: 802, startPoint y: 472, endPoint x: 476, endPoint y: 467, distance: 326.0
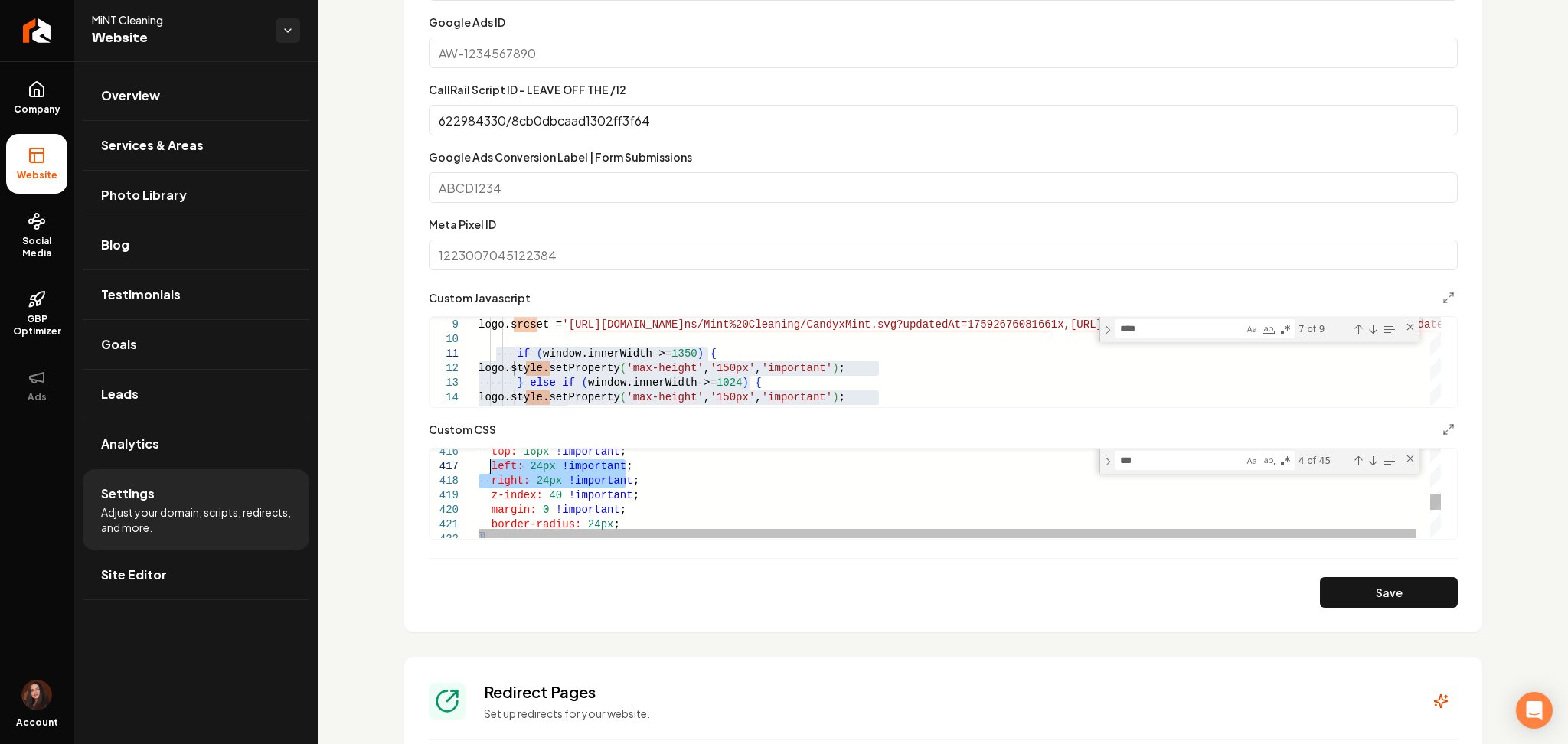
drag, startPoint x: 629, startPoint y: 483, endPoint x: 481, endPoint y: 464, distance: 149.2
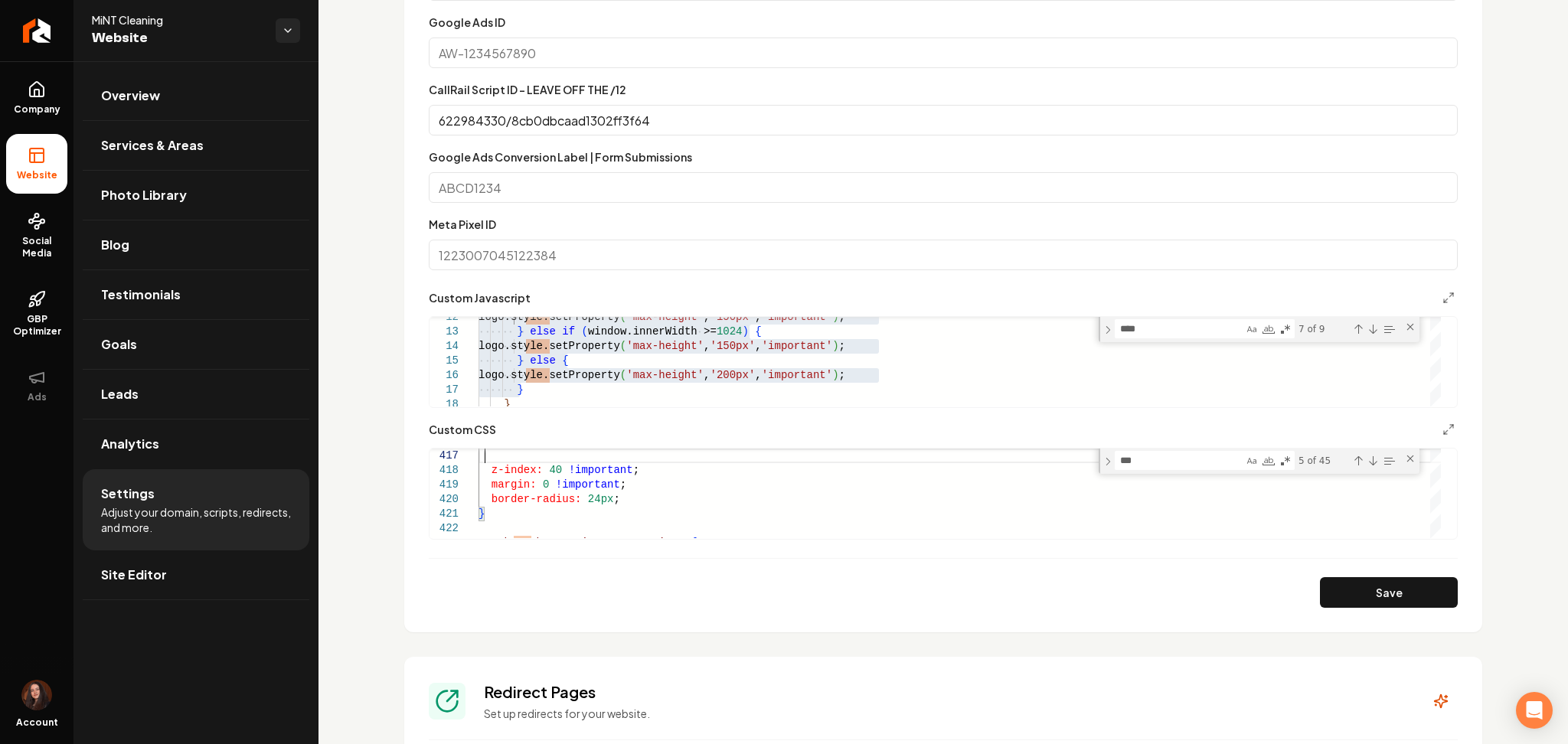
type textarea "**********"
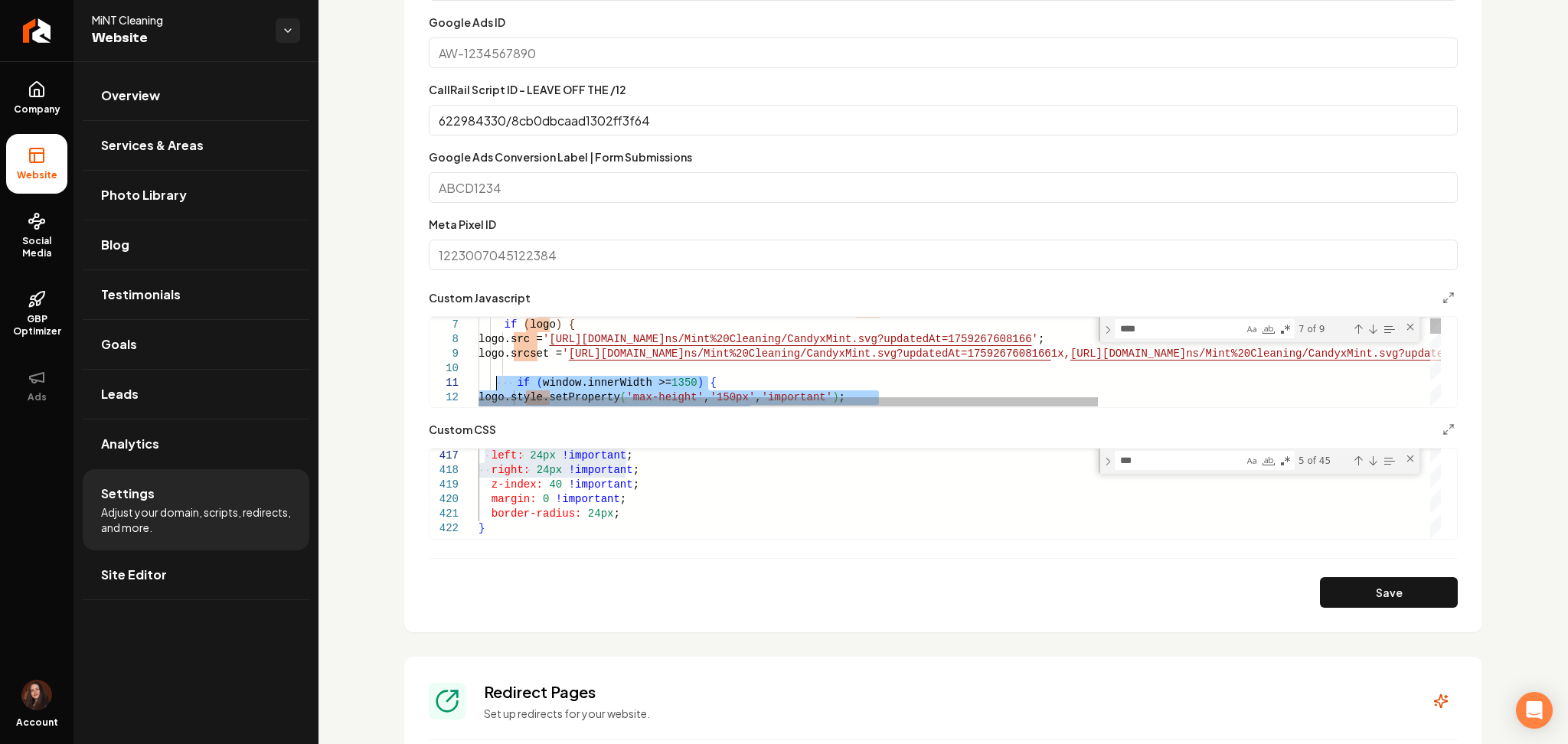
drag, startPoint x: 535, startPoint y: 387, endPoint x: 495, endPoint y: 383, distance: 40.2
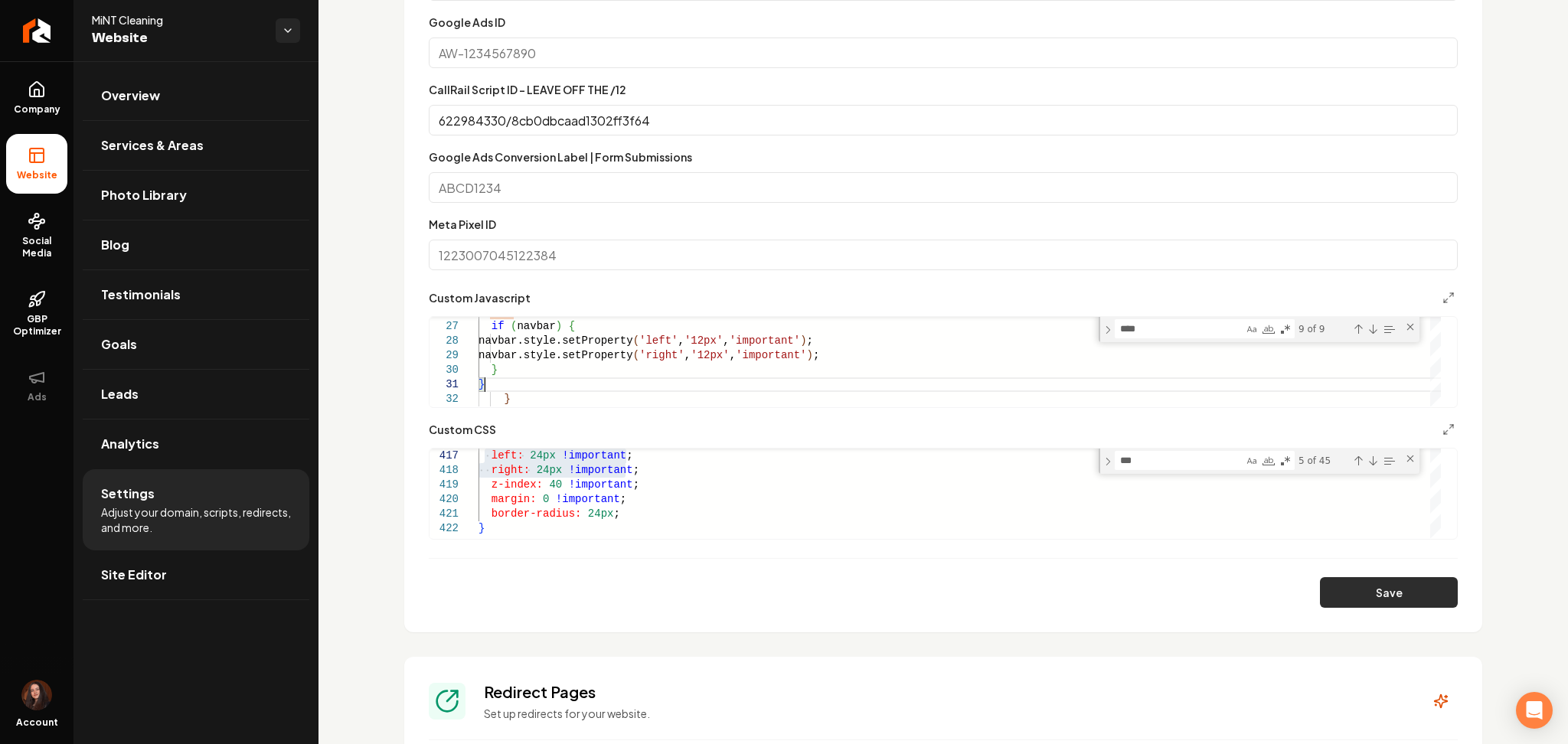
click at [1335, 592] on button "Save" at bounding box center [1389, 592] width 138 height 30
type textarea "**********"
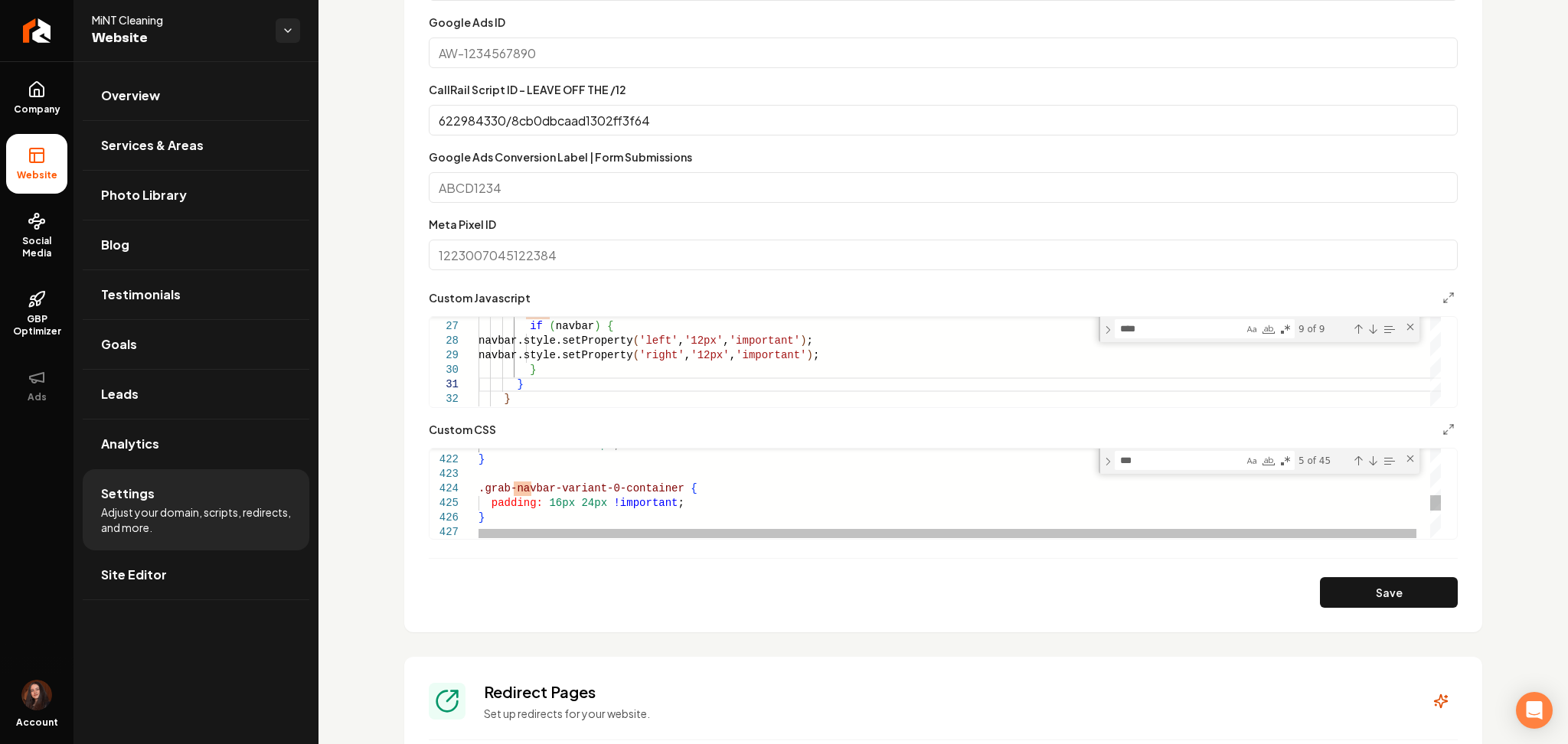
type textarea "**********"
drag, startPoint x: 667, startPoint y: 488, endPoint x: 599, endPoint y: 488, distance: 68.0
drag, startPoint x: 499, startPoint y: 520, endPoint x: 478, endPoint y: 487, distance: 39.1
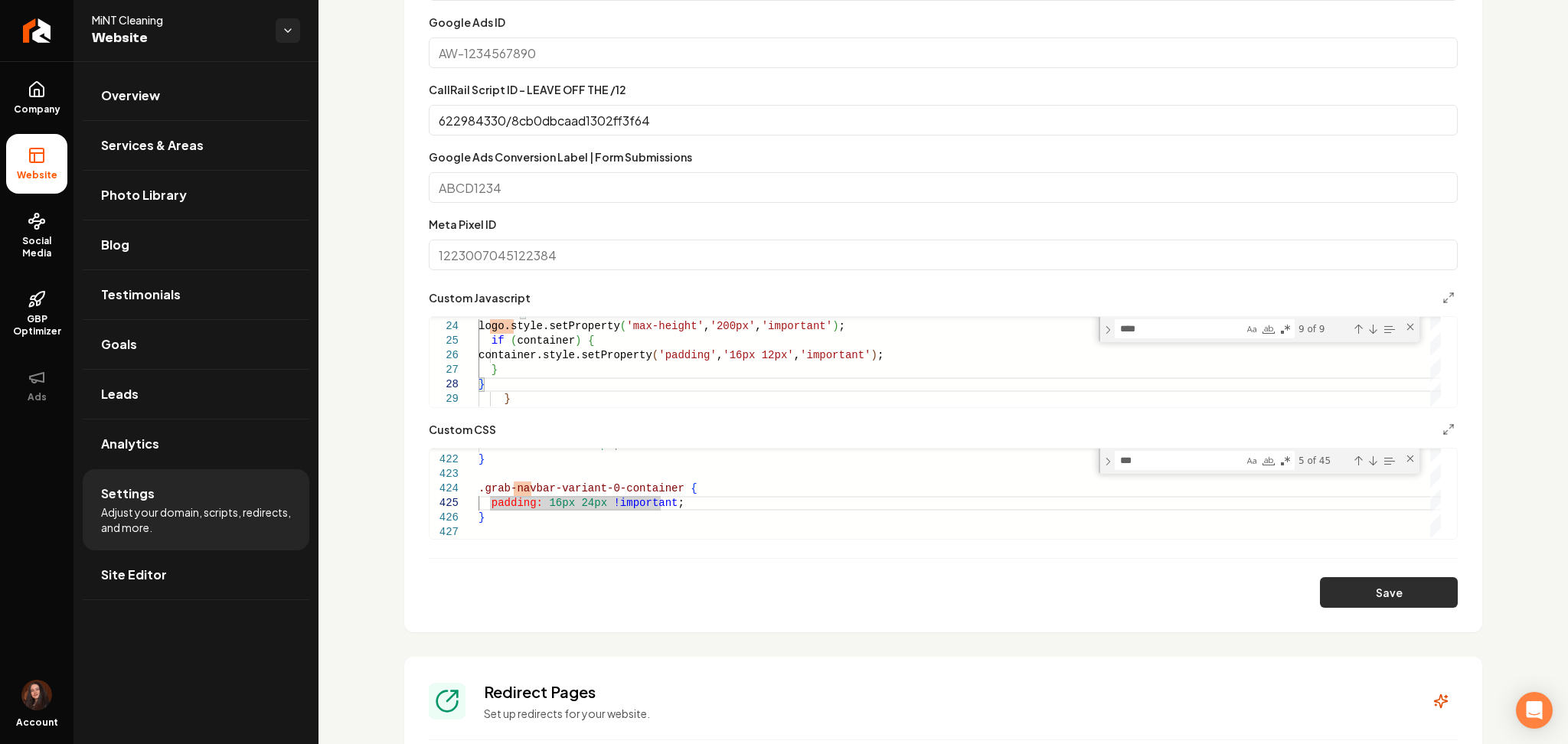
click at [1383, 604] on button "Save" at bounding box center [1389, 592] width 138 height 30
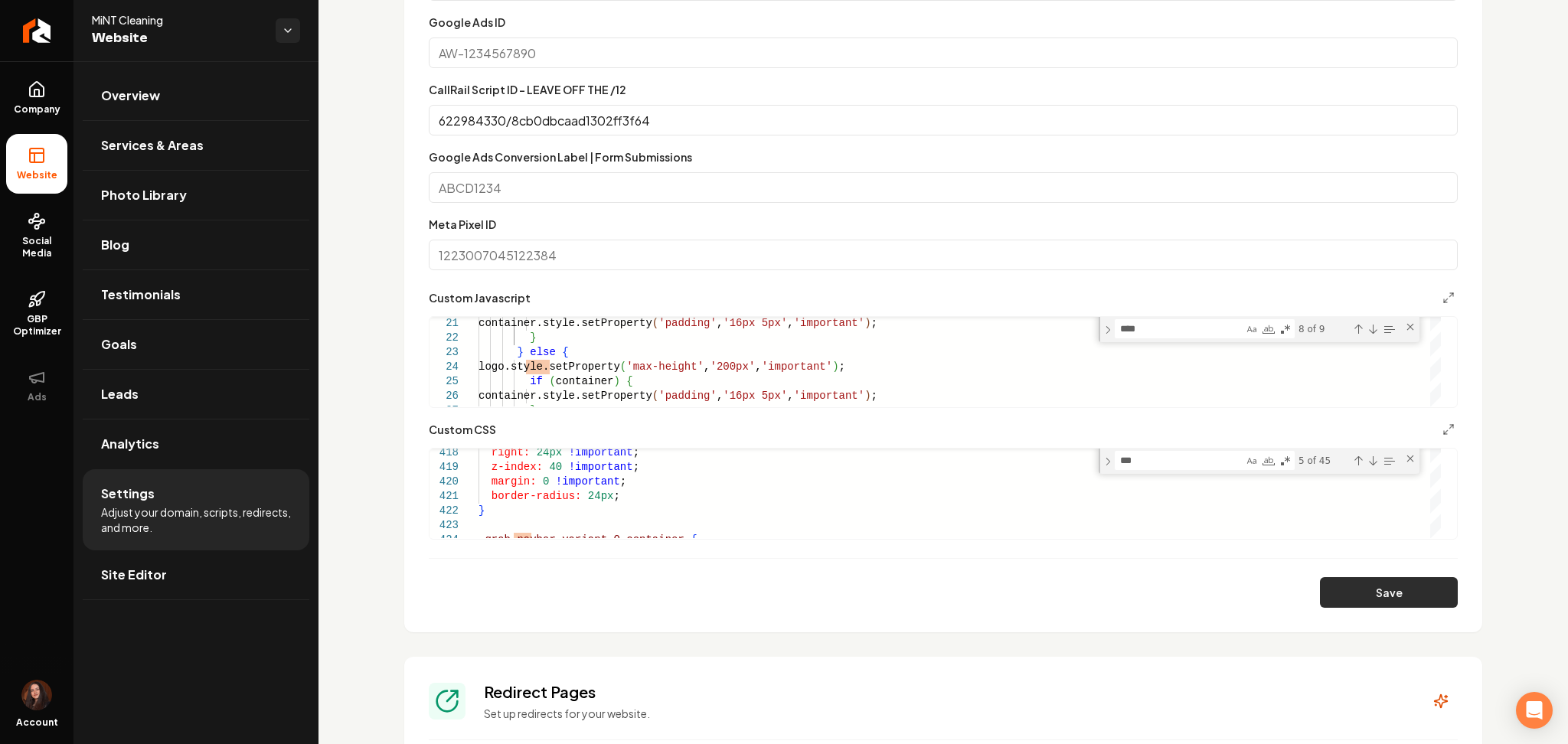
click at [1351, 599] on button "Save" at bounding box center [1389, 592] width 138 height 30
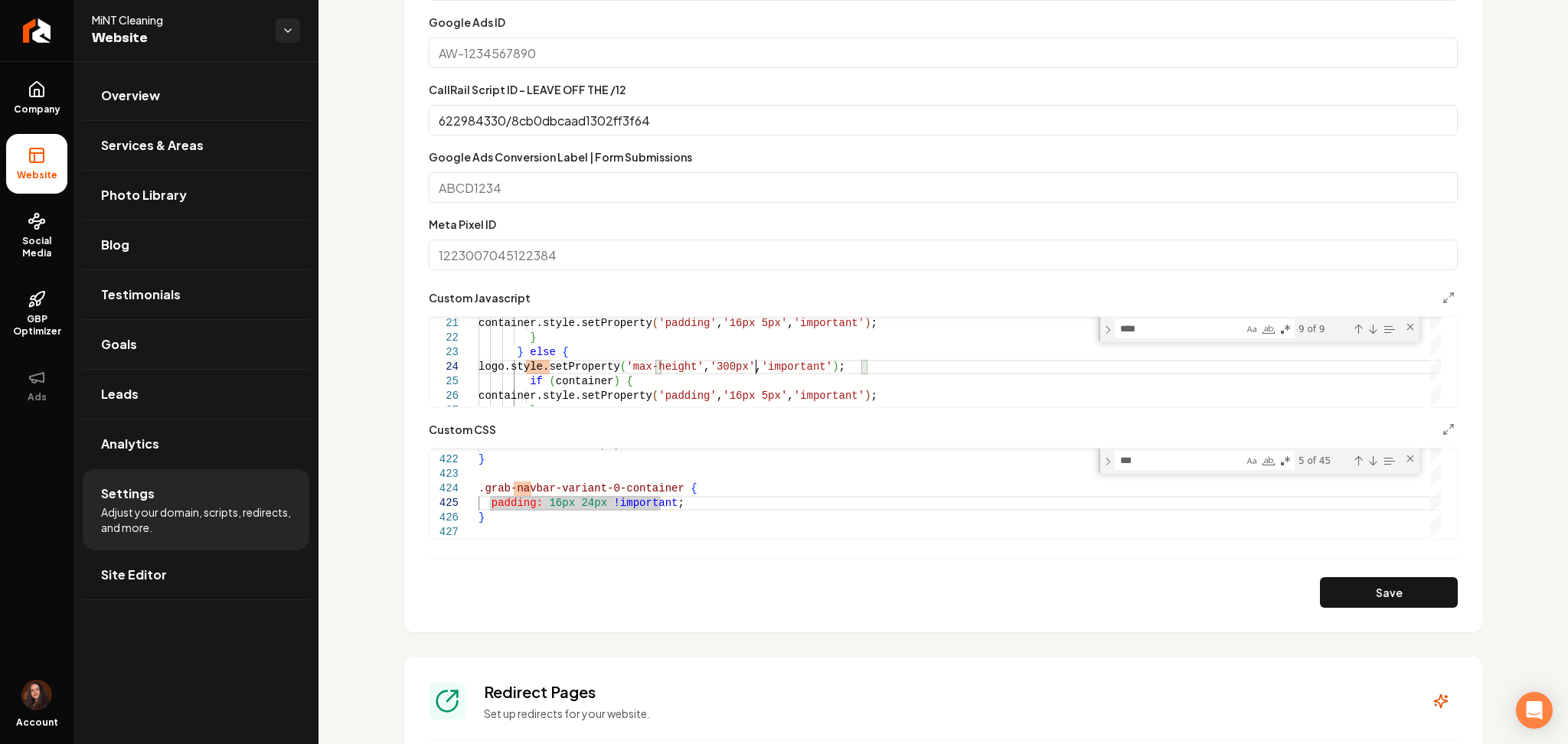
click at [1398, 587] on button "Save" at bounding box center [1389, 592] width 138 height 30
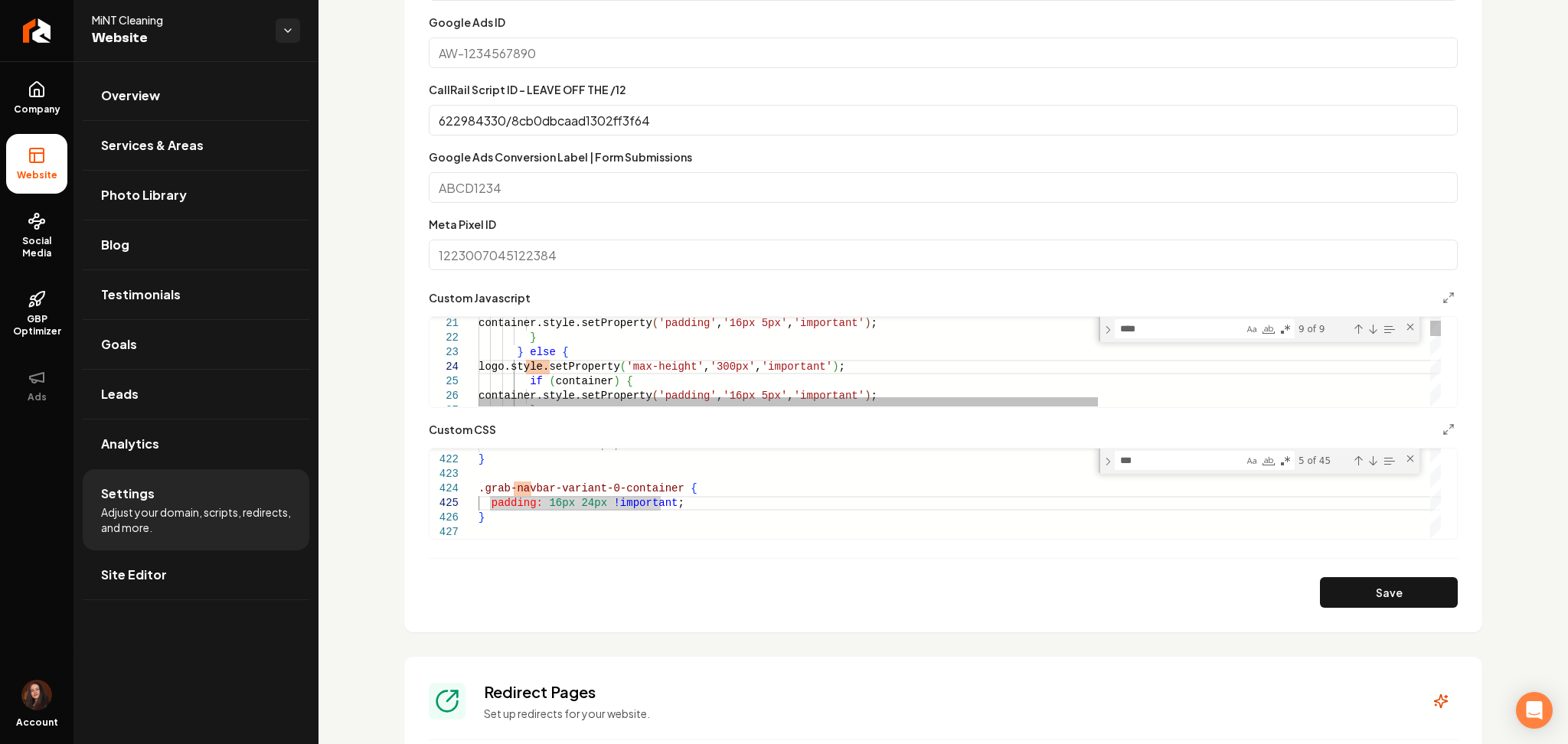
click at [810, 317] on div "Main content area" at bounding box center [935, 319] width 1011 height 4
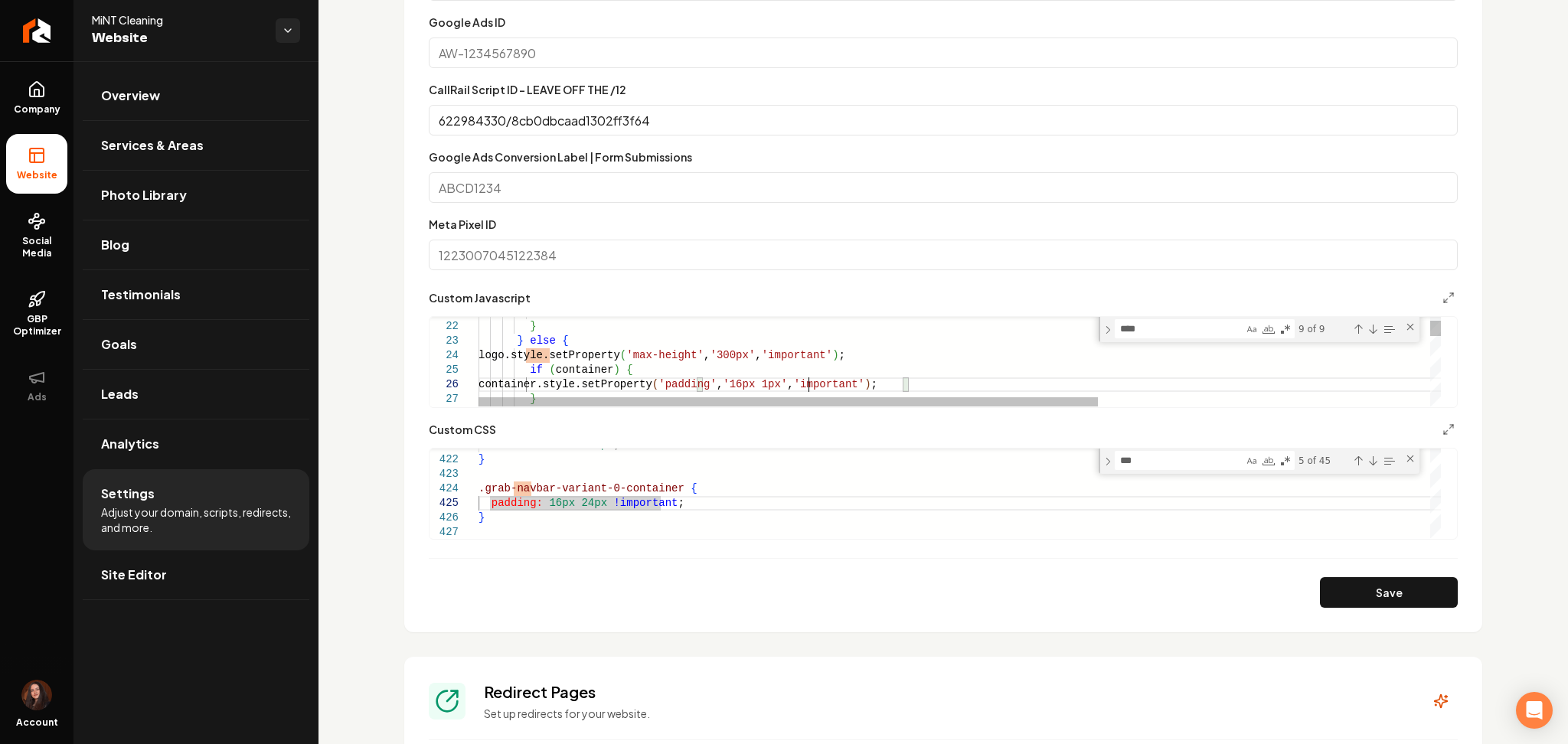
scroll to position [74, 335]
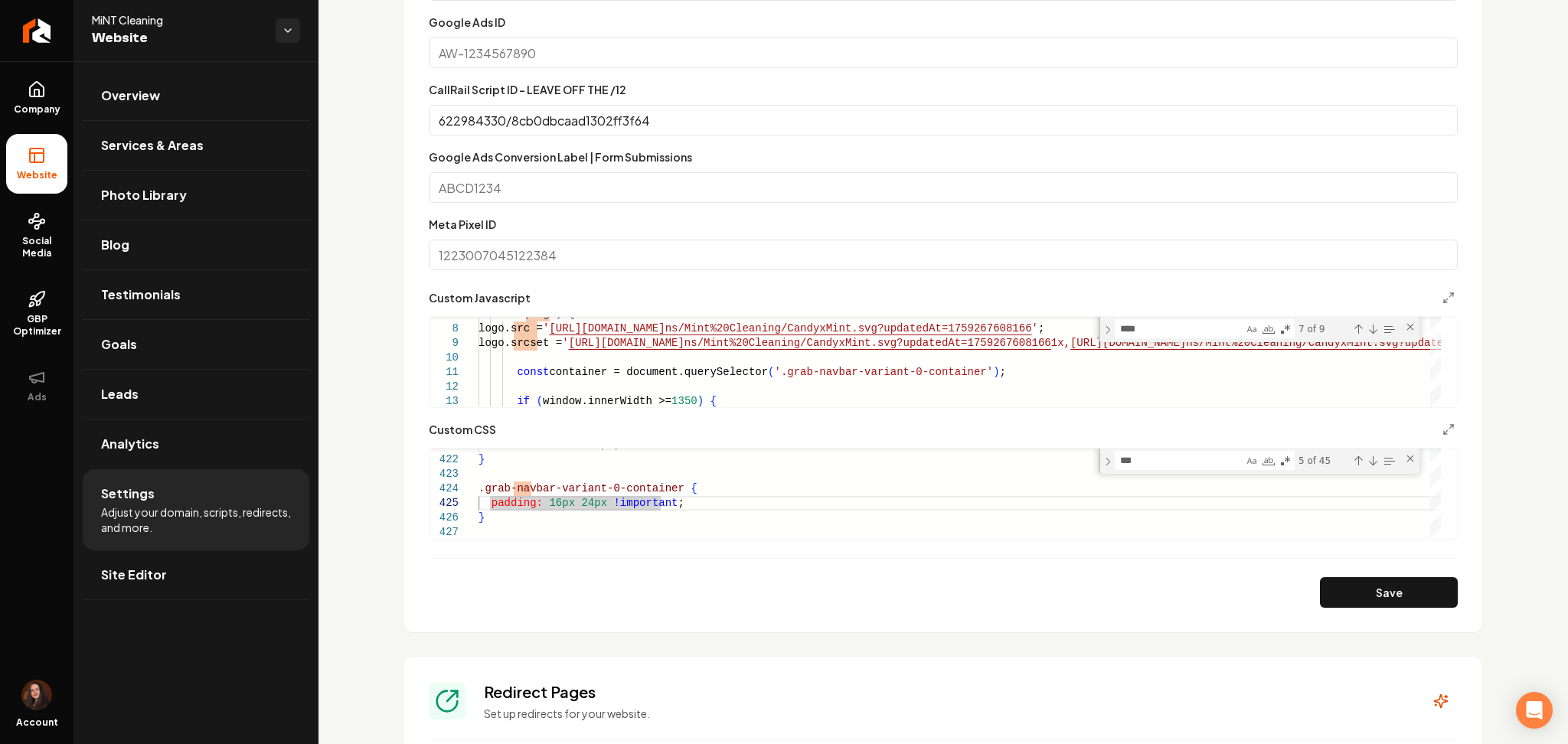
click at [1376, 581] on button "Save" at bounding box center [1389, 592] width 138 height 30
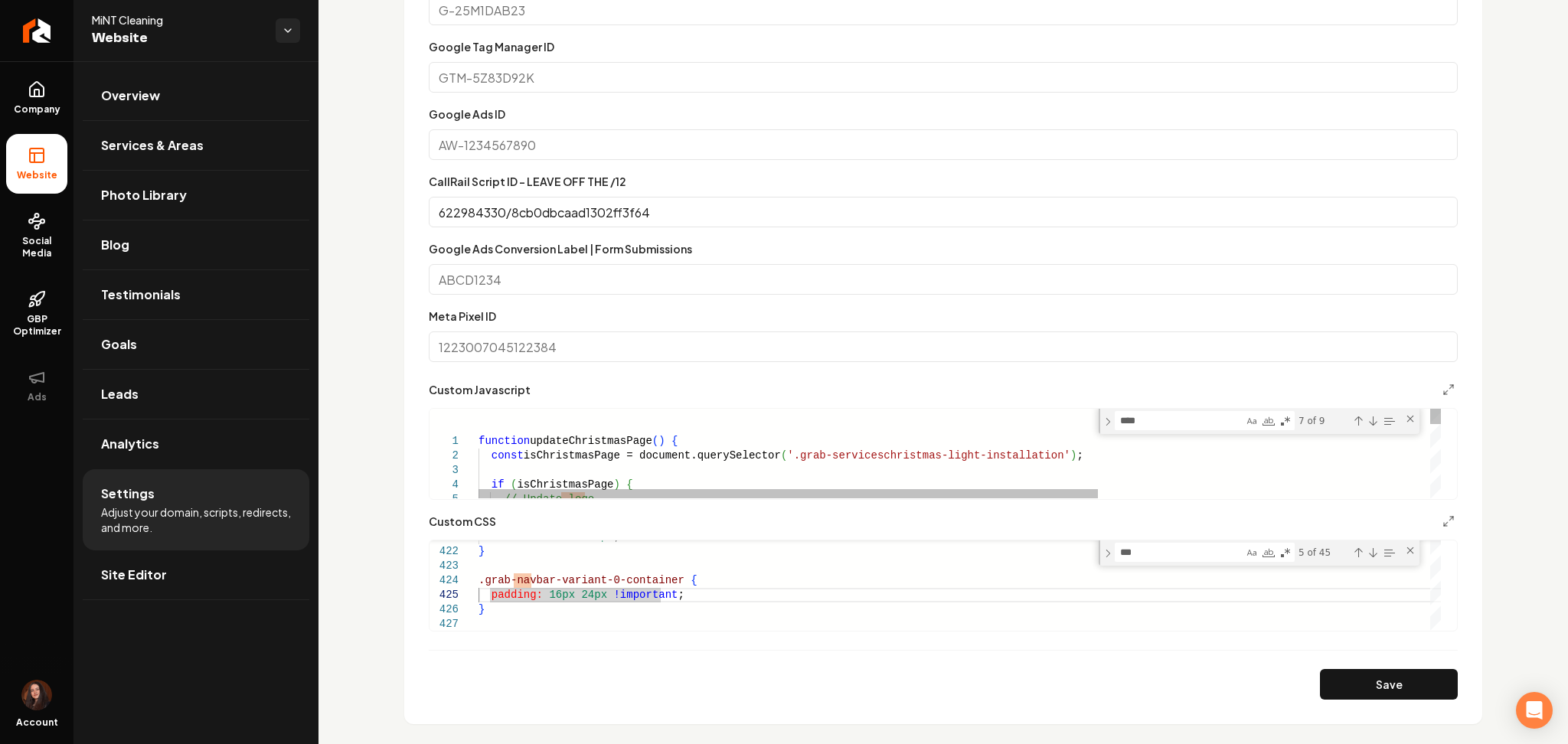
scroll to position [787, 0]
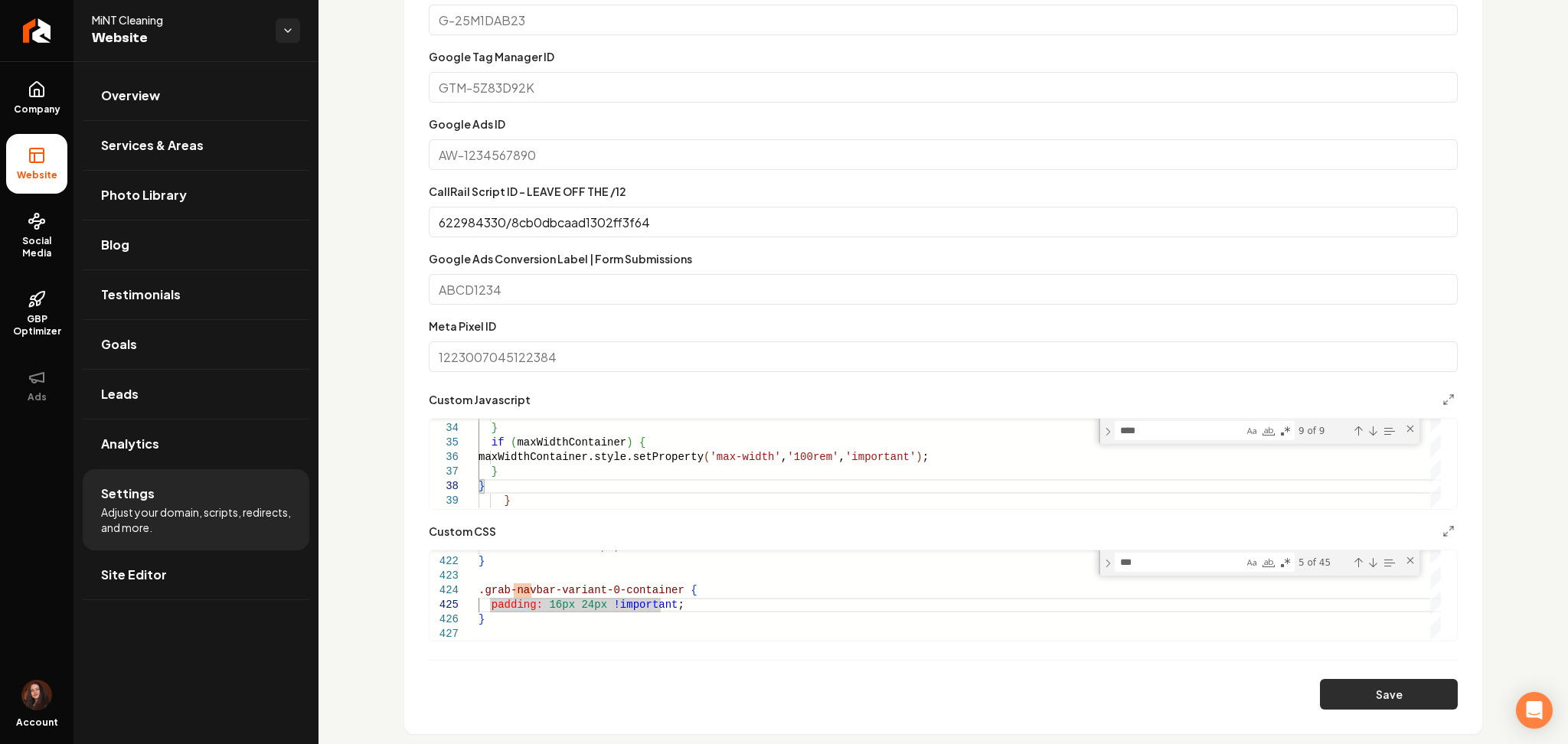
click at [1396, 697] on button "Save" at bounding box center [1389, 695] width 138 height 30
type textarea "**********"
click at [1439, 401] on button "Main content area" at bounding box center [1449, 400] width 19 height 19
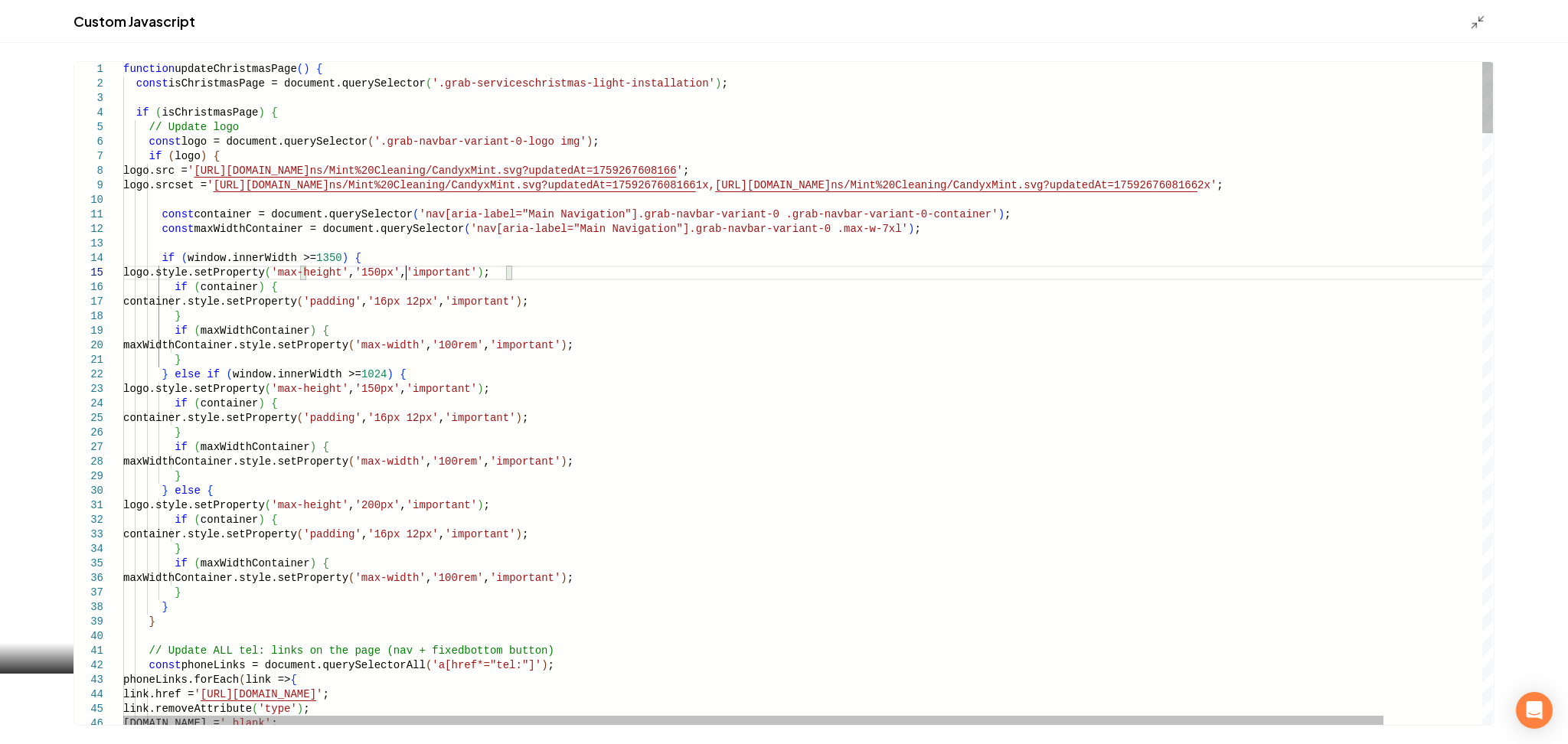
scroll to position [0, 576]
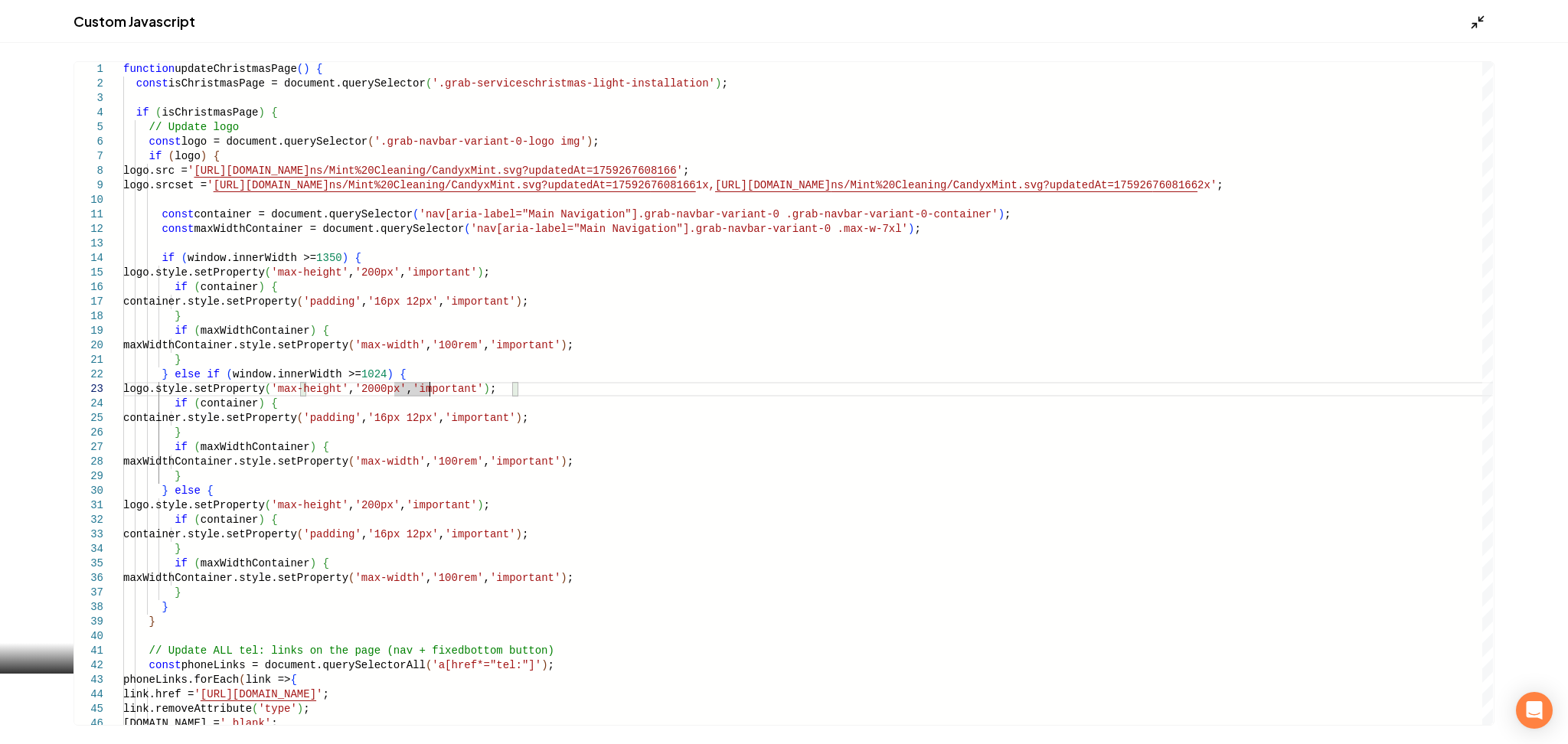
type textarea "**********"
click at [1481, 21] on icon "Main content area" at bounding box center [1477, 22] width 15 height 15
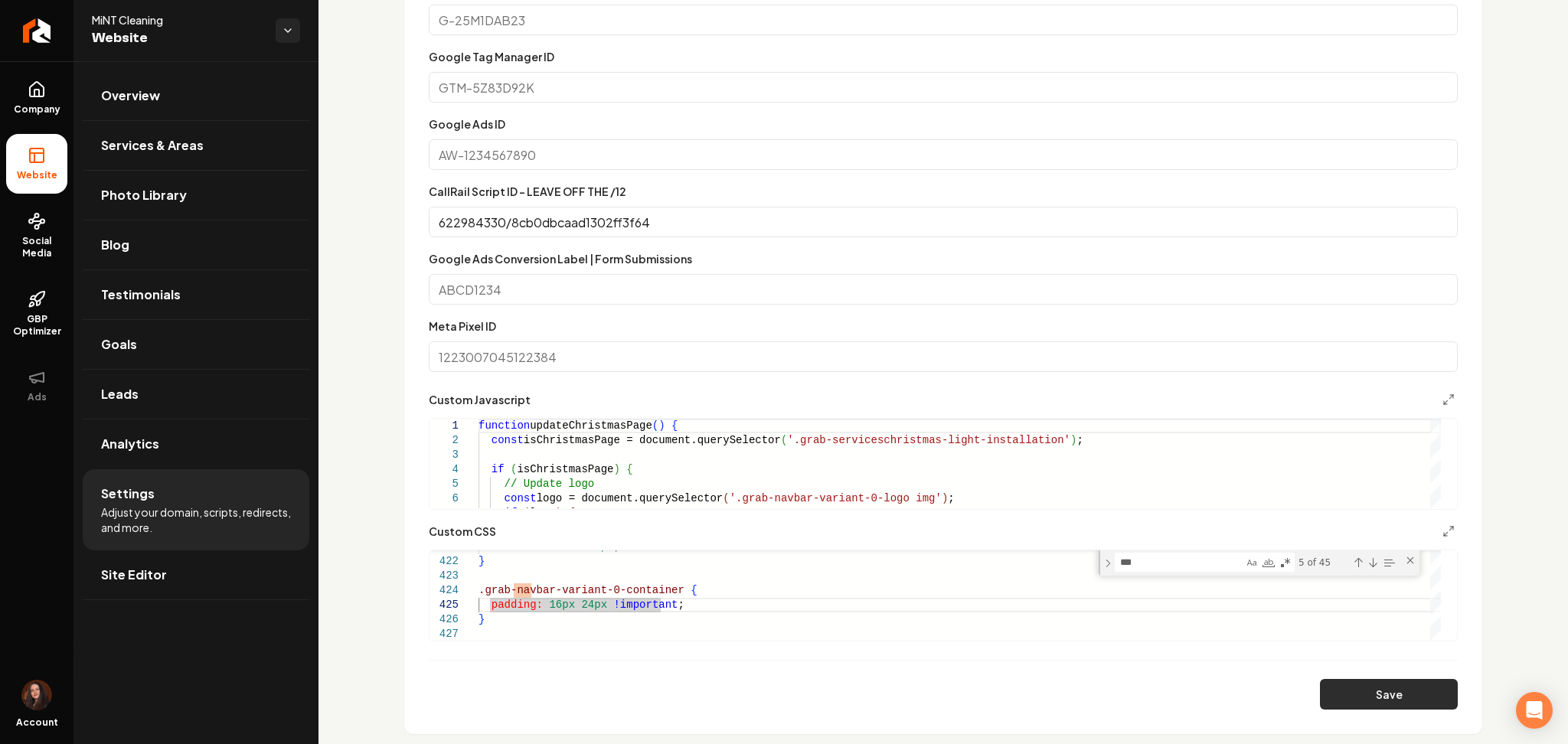
click at [1374, 688] on button "Save" at bounding box center [1389, 695] width 138 height 30
click at [45, 19] on icon "Return to dashboard" at bounding box center [36, 30] width 25 height 25
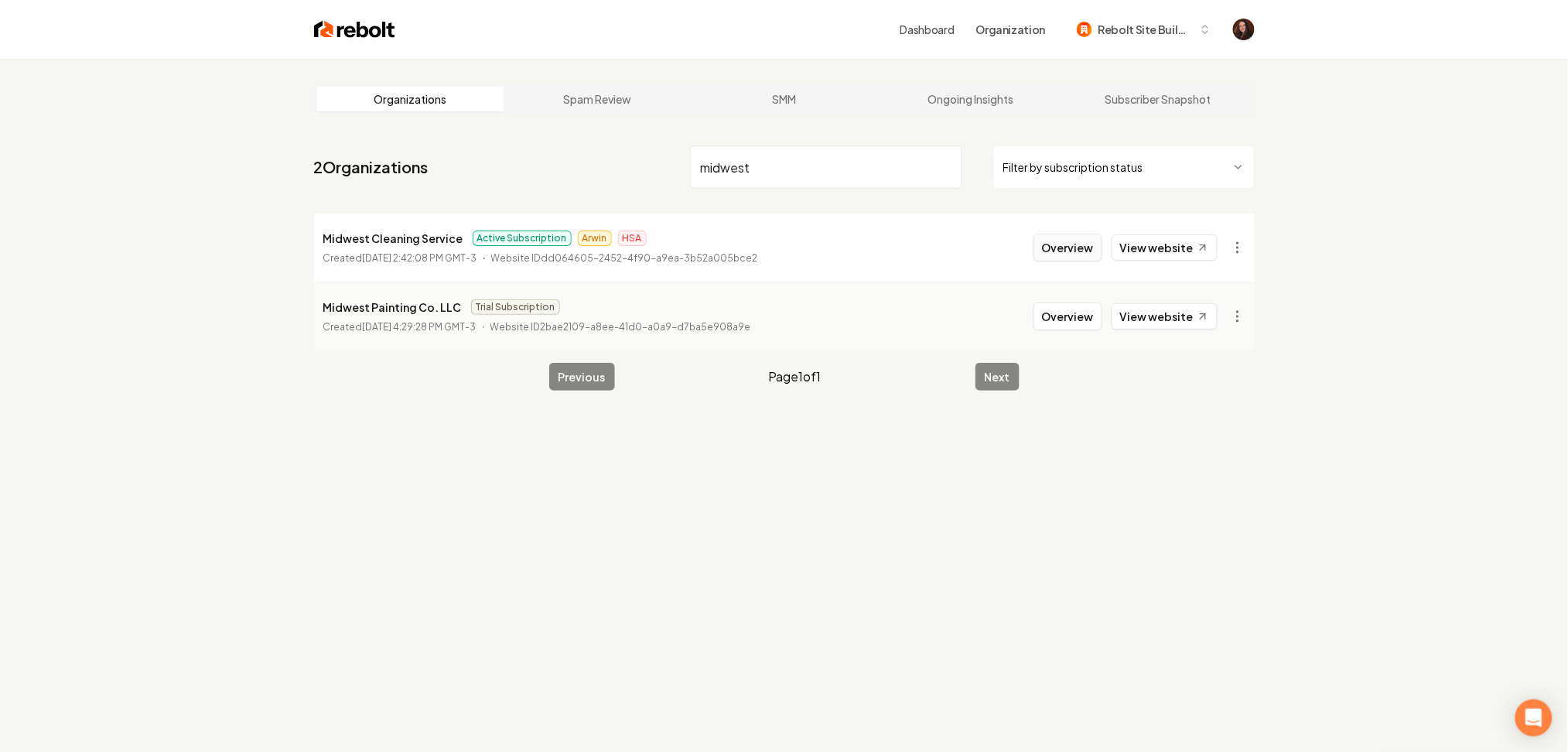
type input "midwest"
click at [1059, 240] on button "Overview" at bounding box center [1068, 247] width 69 height 28
click at [351, 32] on img at bounding box center [354, 29] width 81 height 21
click at [366, 44] on div "Dashboard Organization Rebolt Site Builder" at bounding box center [784, 29] width 990 height 59
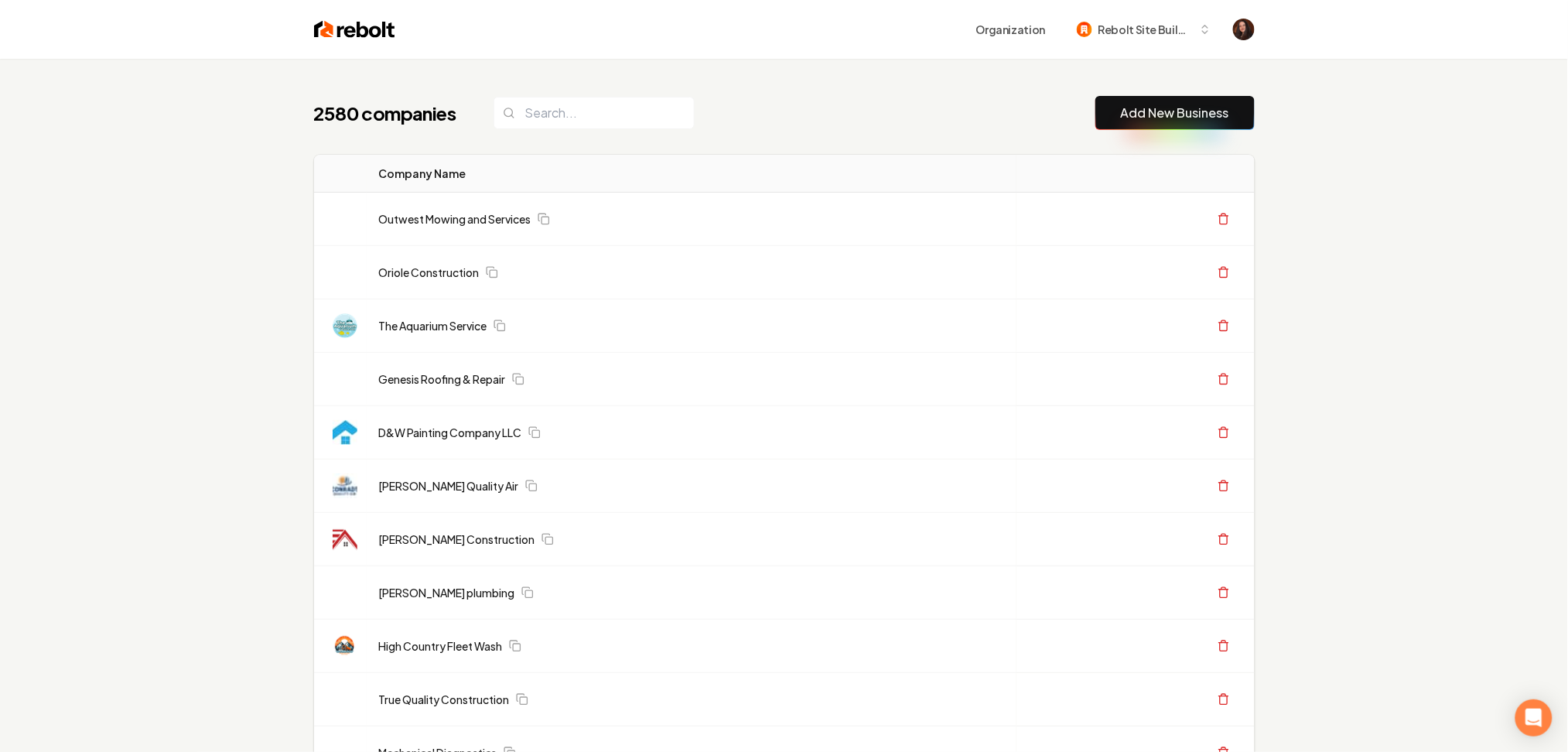
click at [1194, 115] on link "Add New Business" at bounding box center [1175, 113] width 109 height 19
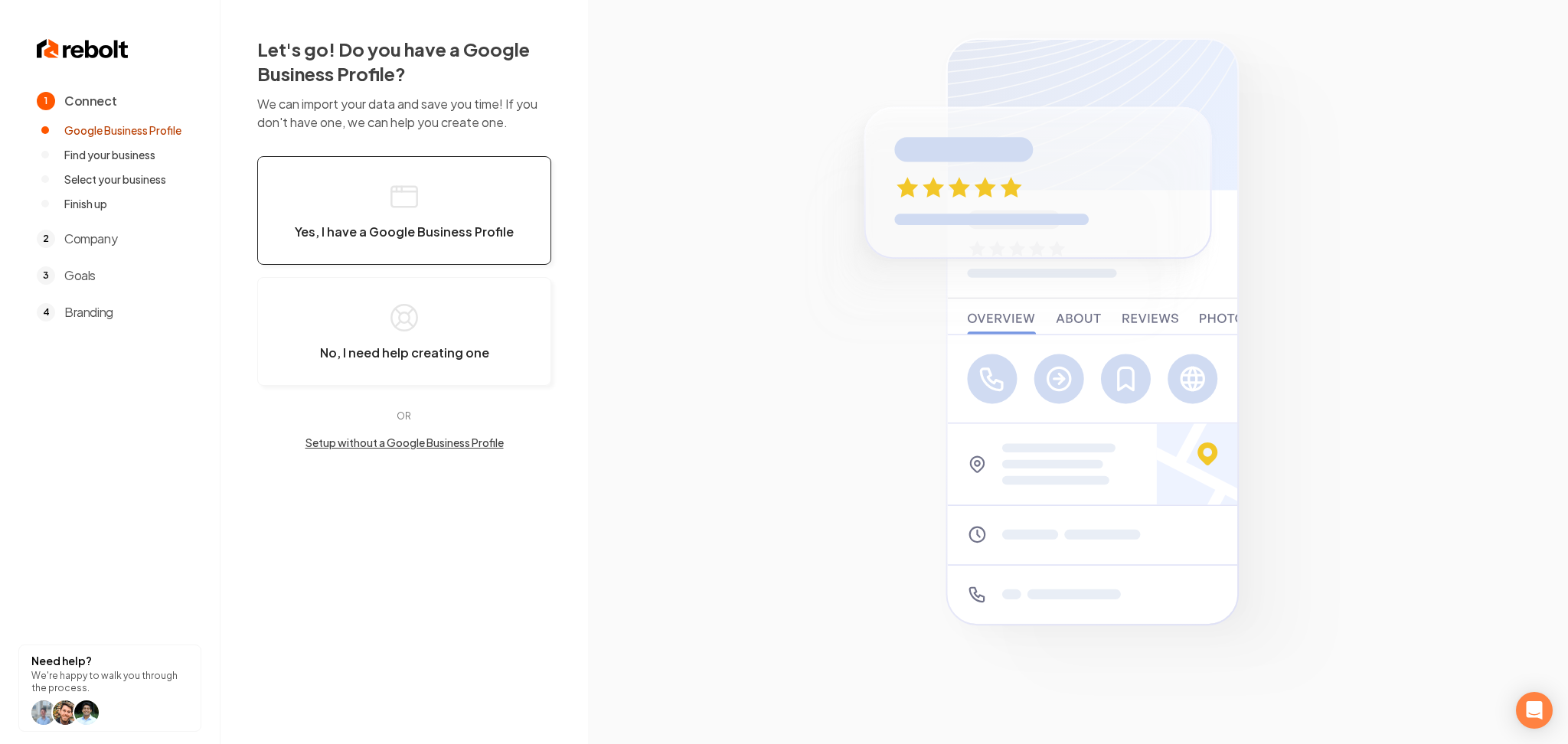
click at [448, 211] on button "Yes, I have a Google Business Profile" at bounding box center [404, 211] width 294 height 108
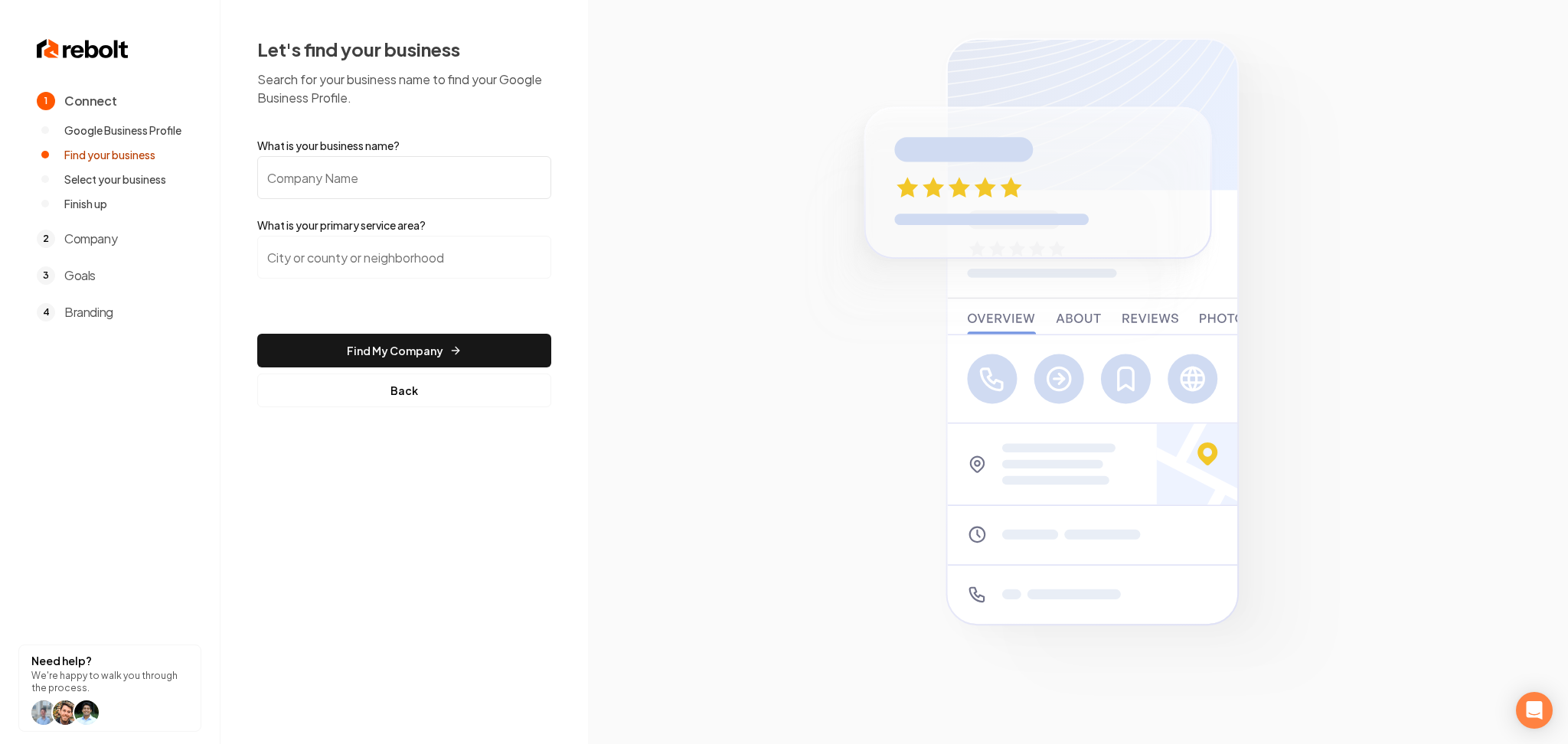
click at [398, 181] on input "What is your business name?" at bounding box center [404, 178] width 294 height 43
paste input "Midwest Roofing & Contracting LLC."
type input "Midwest Roofing & Contracting LLC."
click at [338, 257] on input "search" at bounding box center [404, 257] width 294 height 43
paste input "Midwest,"
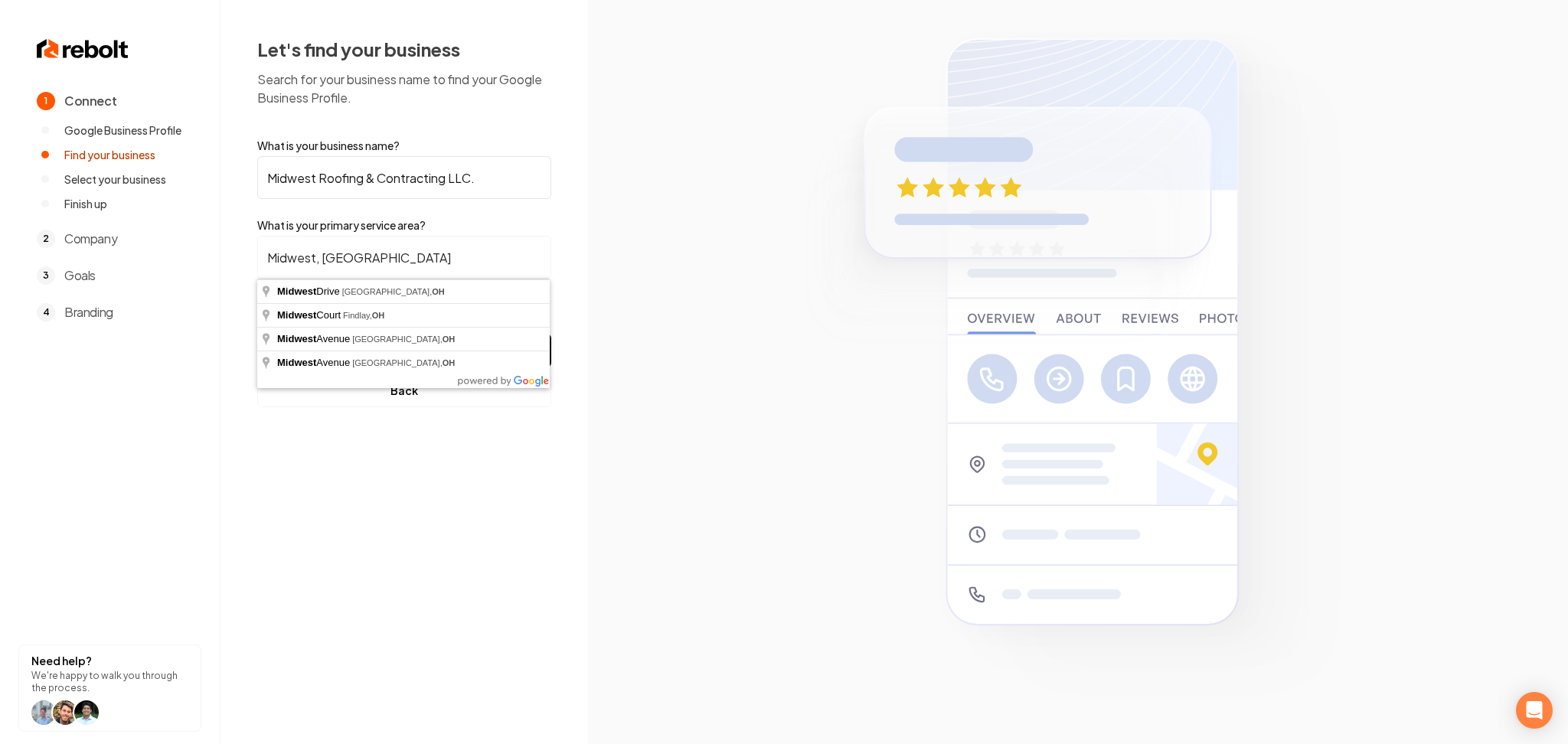
drag, startPoint x: 352, startPoint y: 242, endPoint x: 310, endPoint y: 240, distance: 42.0
click at [310, 240] on input "Midwest, oh" at bounding box center [404, 257] width 294 height 43
drag, startPoint x: 369, startPoint y: 239, endPoint x: 189, endPoint y: 256, distance: 180.8
click at [189, 256] on div "1 Connect Google Business Profile Find your business Select your business Finis…" at bounding box center [784, 372] width 1568 height 744
paste input "SIOUX CITY"
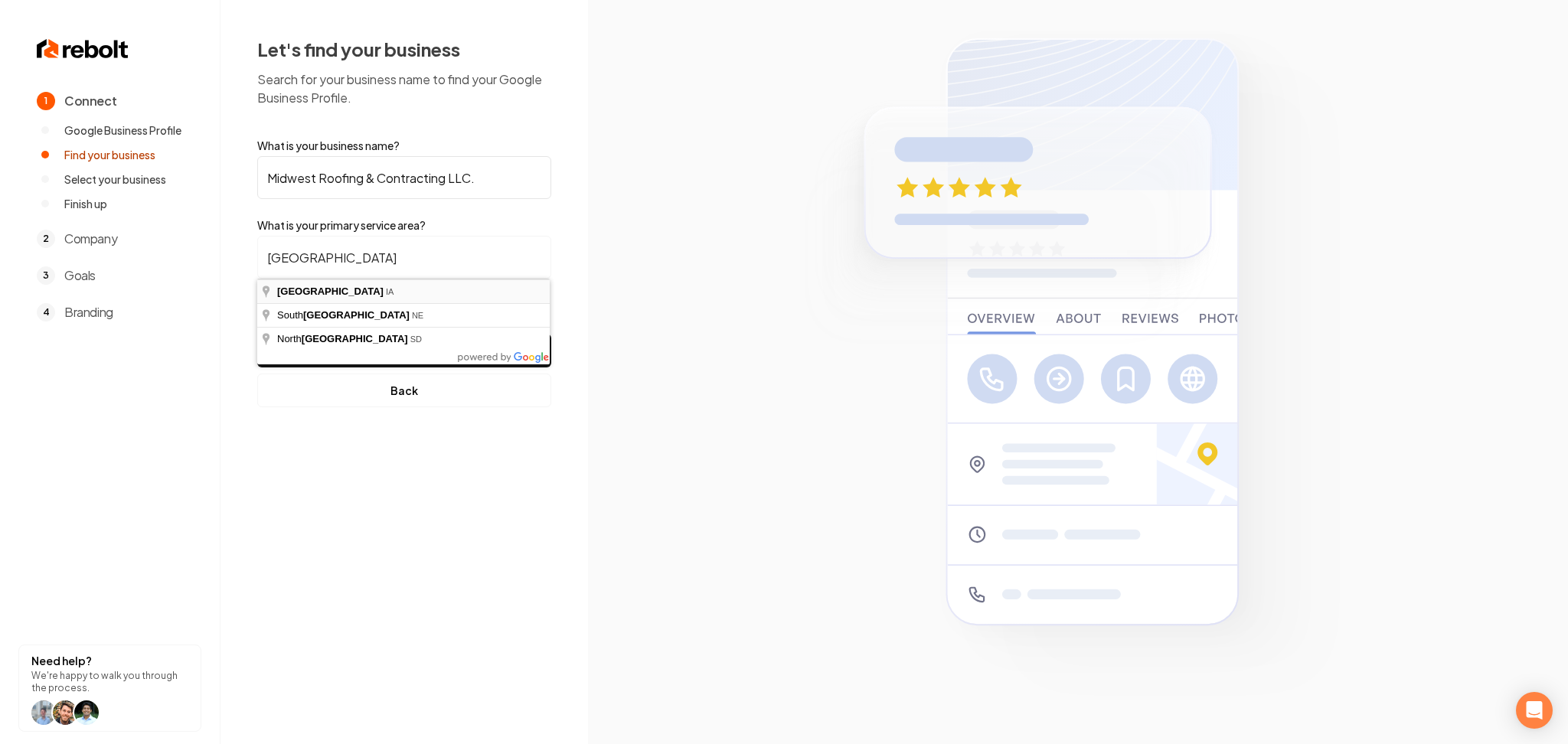
type input "Sioux City, IA"
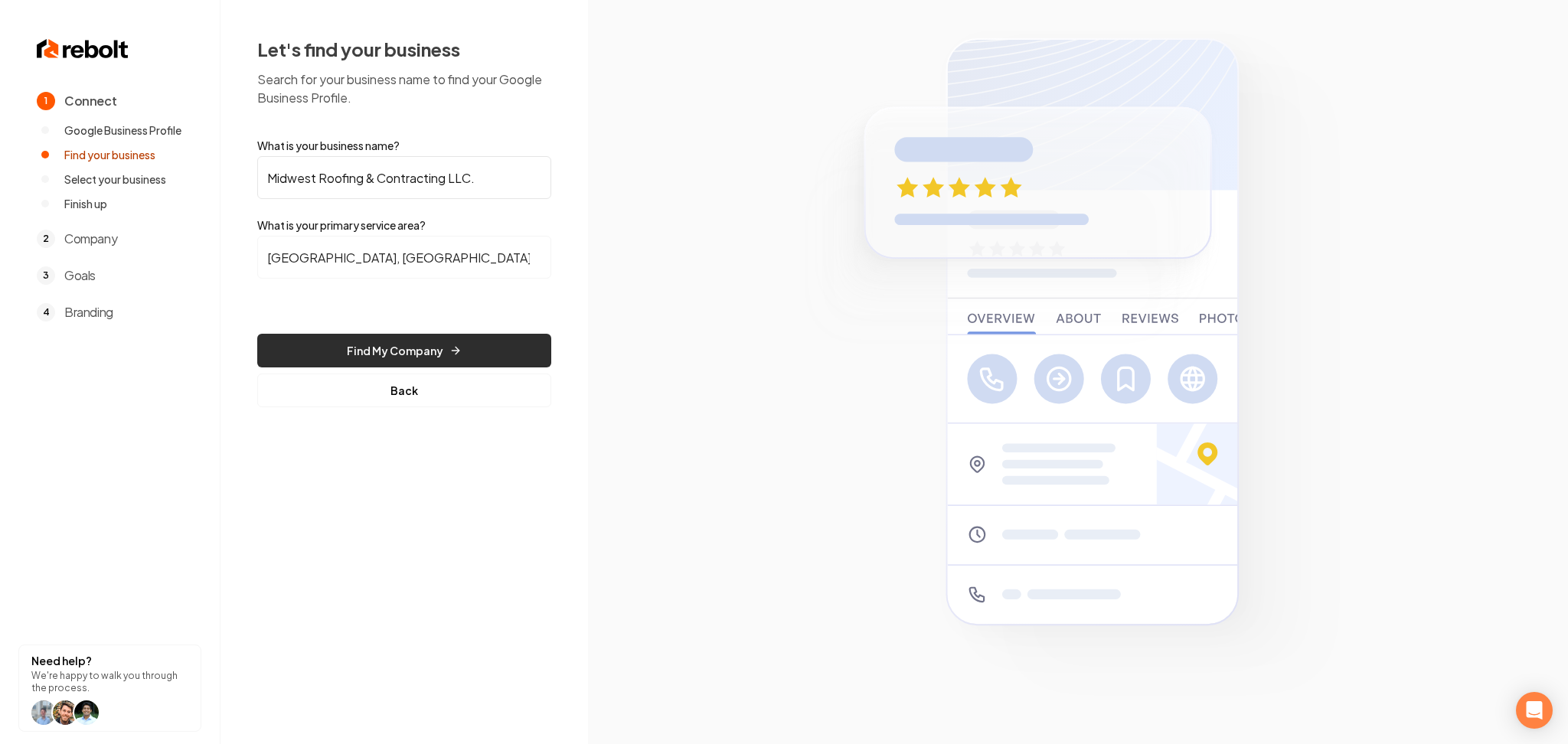
click at [441, 344] on button "Find My Company" at bounding box center [404, 350] width 294 height 34
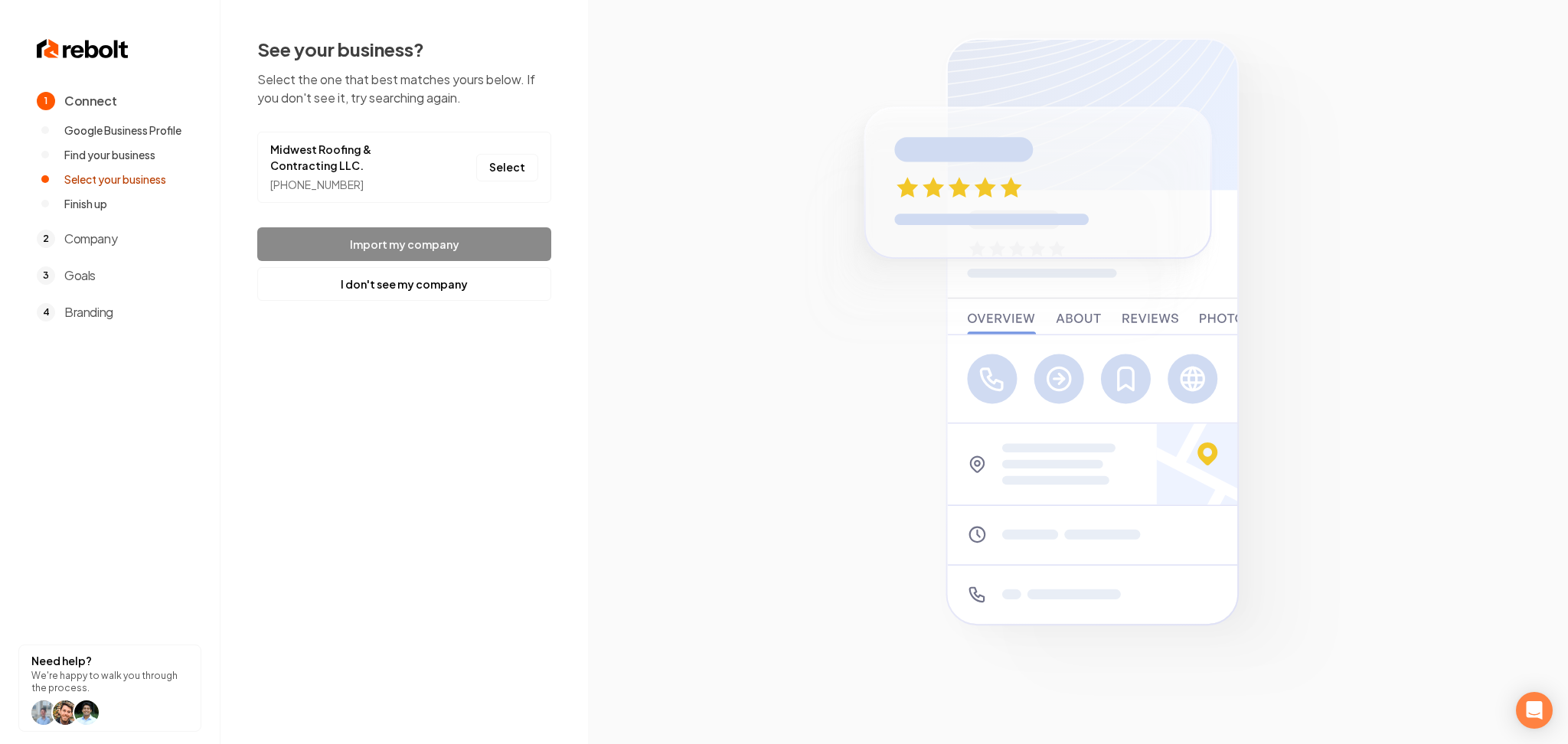
click at [543, 173] on li "Midwest Roofing & Contracting LLC. +1 712-927-4505 Select" at bounding box center [404, 168] width 294 height 71
drag, startPoint x: 505, startPoint y: 167, endPoint x: 535, endPoint y: 179, distance: 32.3
click at [537, 175] on li "Midwest Roofing & Contracting LLC. +1 712-927-4505 Select" at bounding box center [404, 168] width 294 height 71
click at [506, 161] on button "Select" at bounding box center [507, 168] width 62 height 28
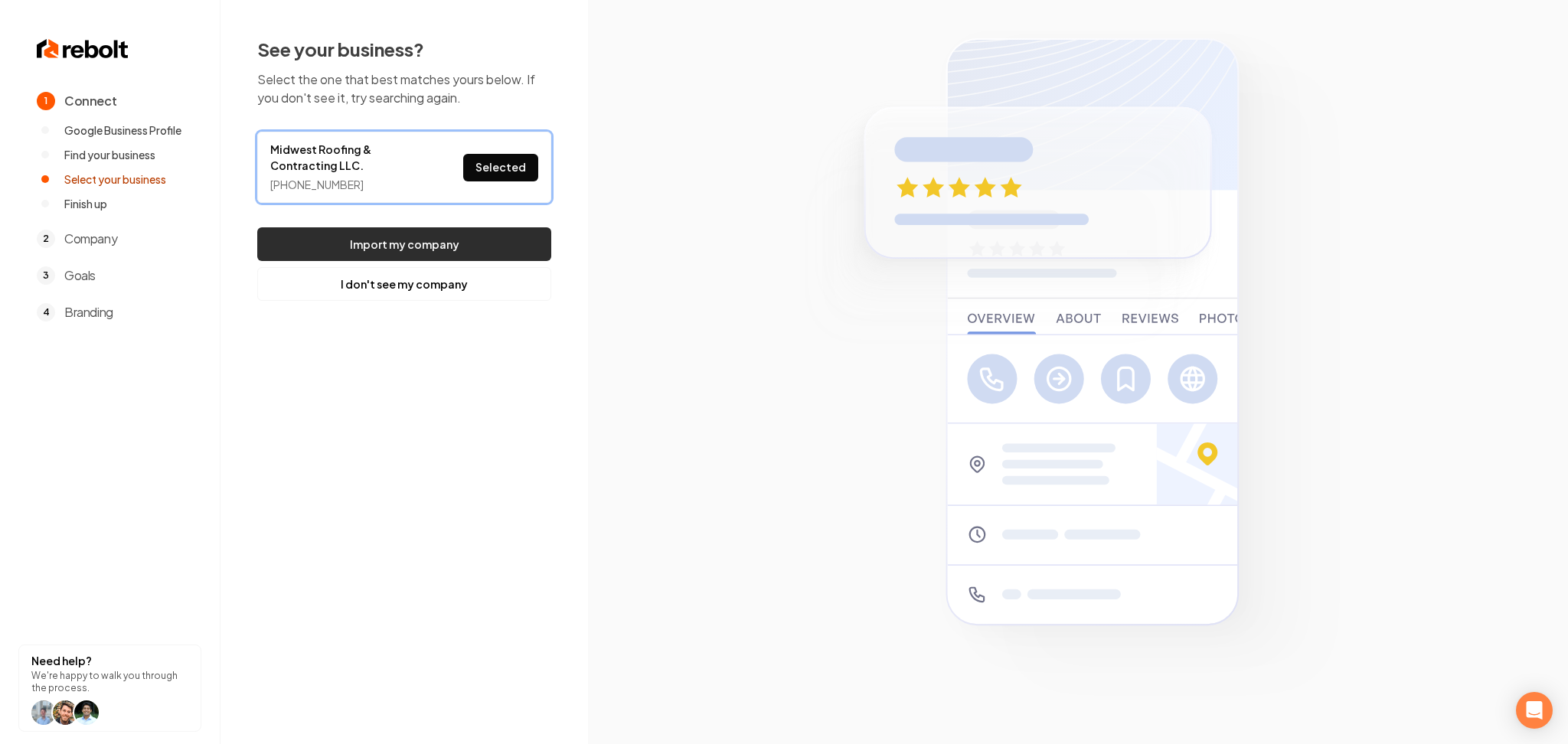
click at [447, 260] on button "Import my company" at bounding box center [404, 245] width 294 height 34
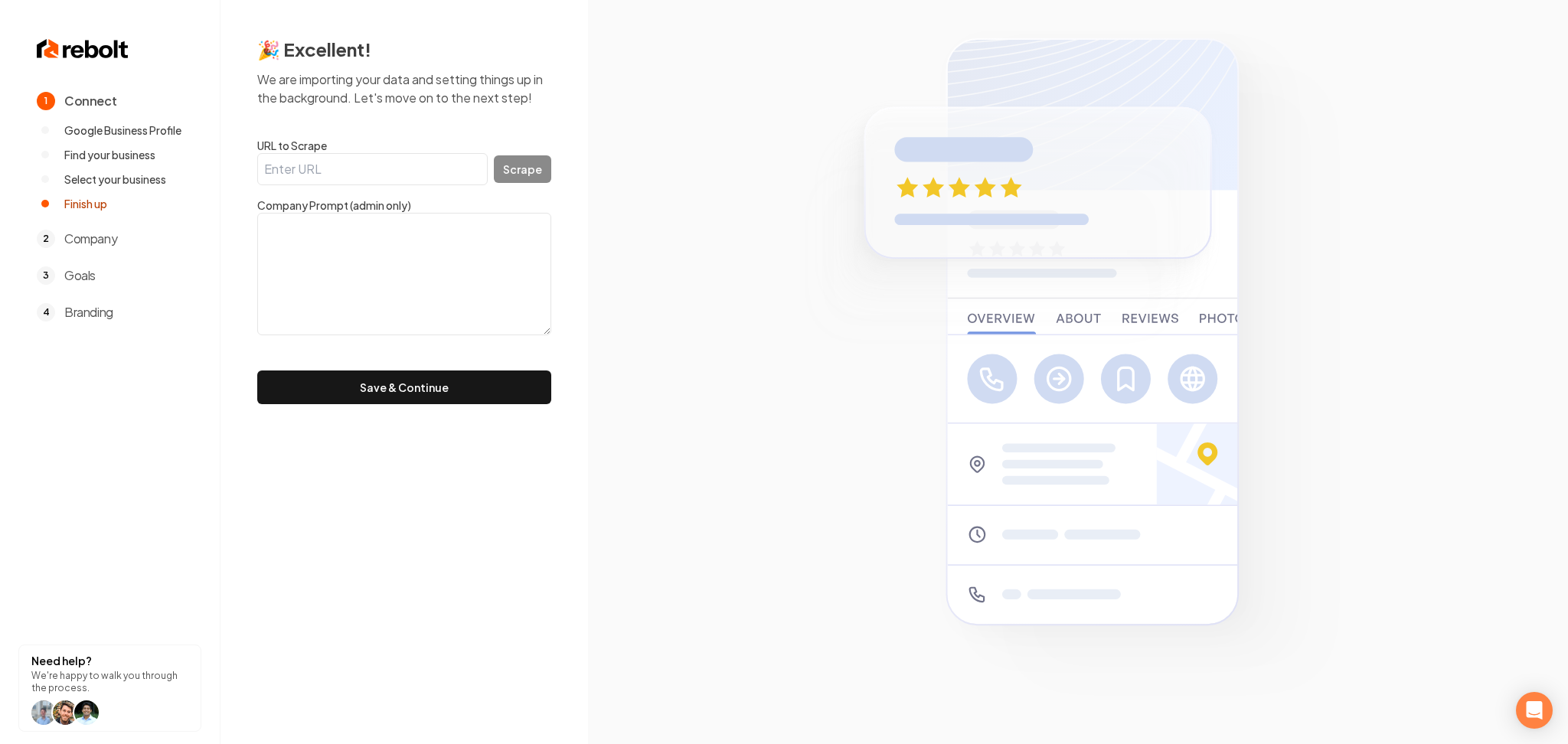
drag, startPoint x: 410, startPoint y: 163, endPoint x: 430, endPoint y: 150, distance: 23.9
click at [410, 161] on input "URL to Scrape" at bounding box center [372, 169] width 230 height 32
paste input "https://www.stormdamageroofers.com/"
type input "https://www.stormdamageroofers.com/"
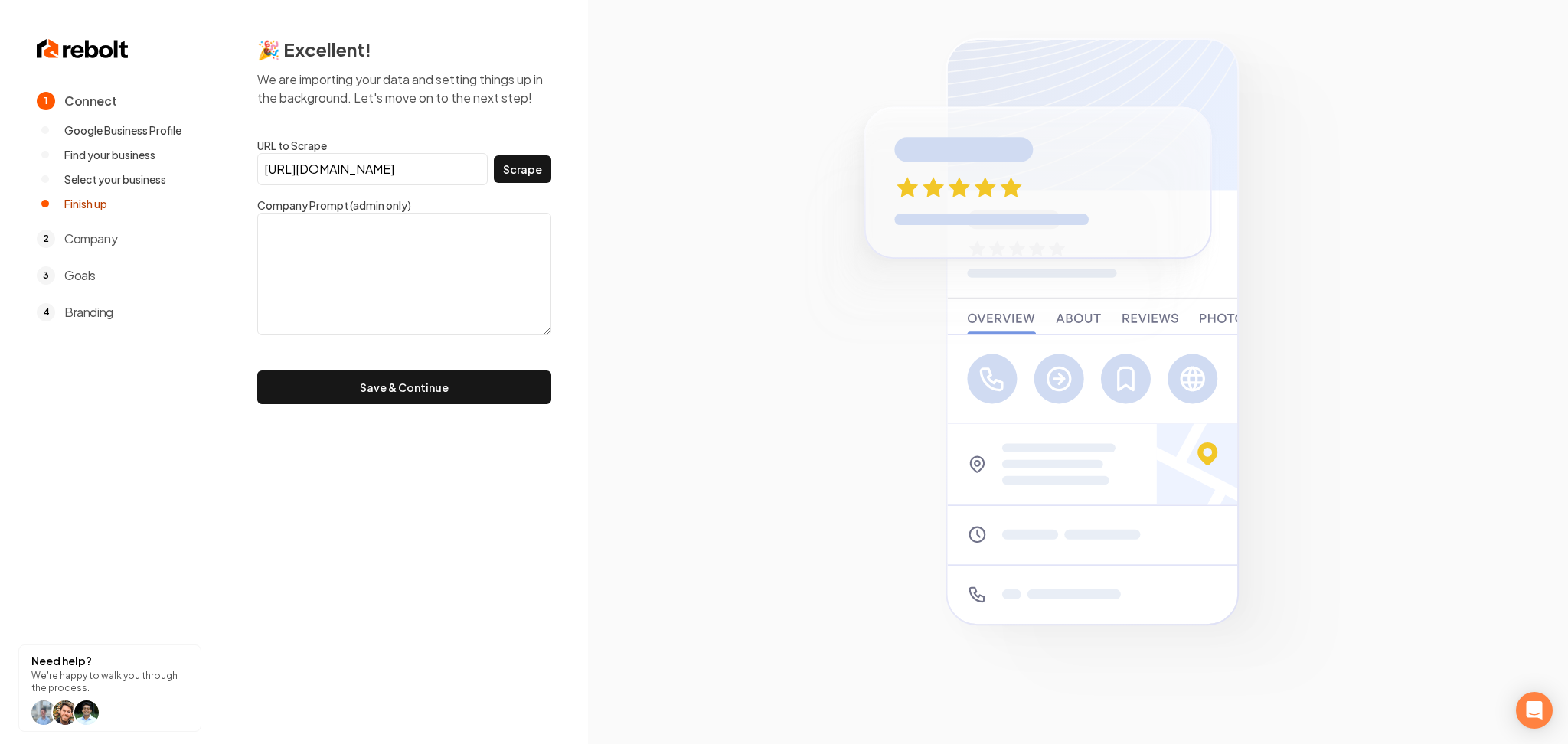
scroll to position [0, 0]
drag, startPoint x: 520, startPoint y: 167, endPoint x: 528, endPoint y: 167, distance: 8.0
click at [526, 169] on button "Scrape" at bounding box center [523, 169] width 58 height 28
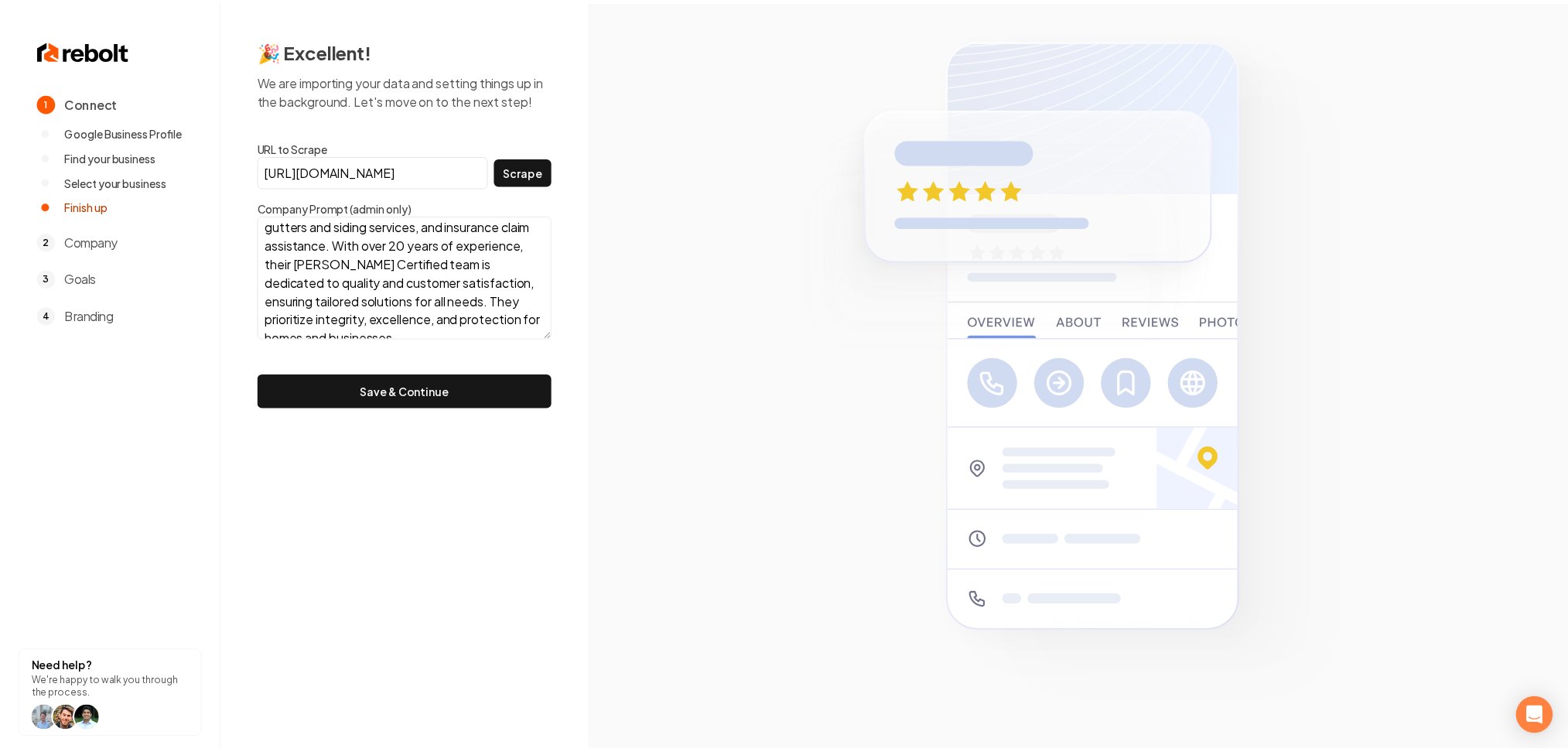
scroll to position [113, 0]
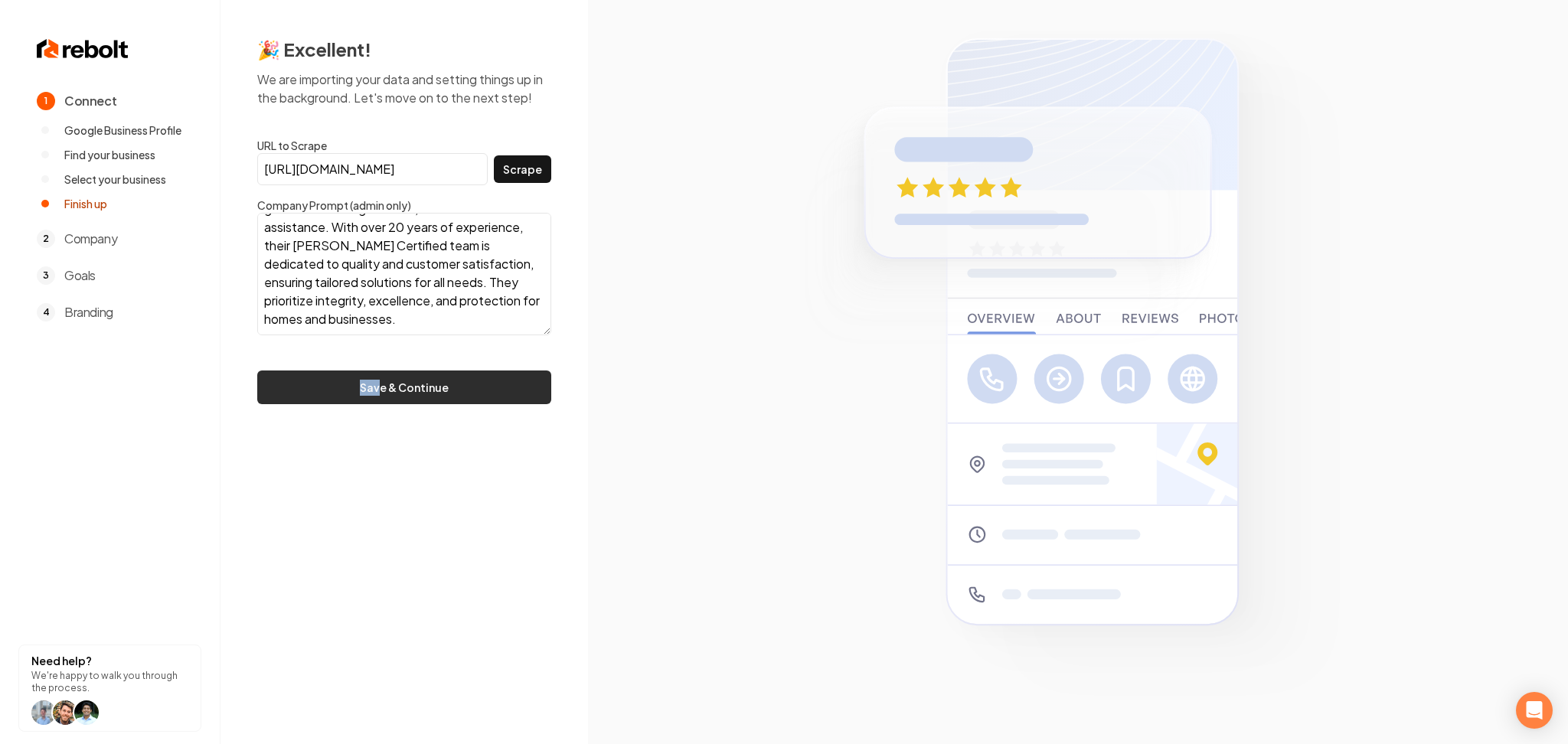
click at [382, 373] on form "URL to Scrape https://www.stormdamageroofers.com/ Scrape Company Prompt (admin …" at bounding box center [404, 271] width 294 height 267
click at [382, 378] on button "Save & Continue" at bounding box center [404, 388] width 294 height 34
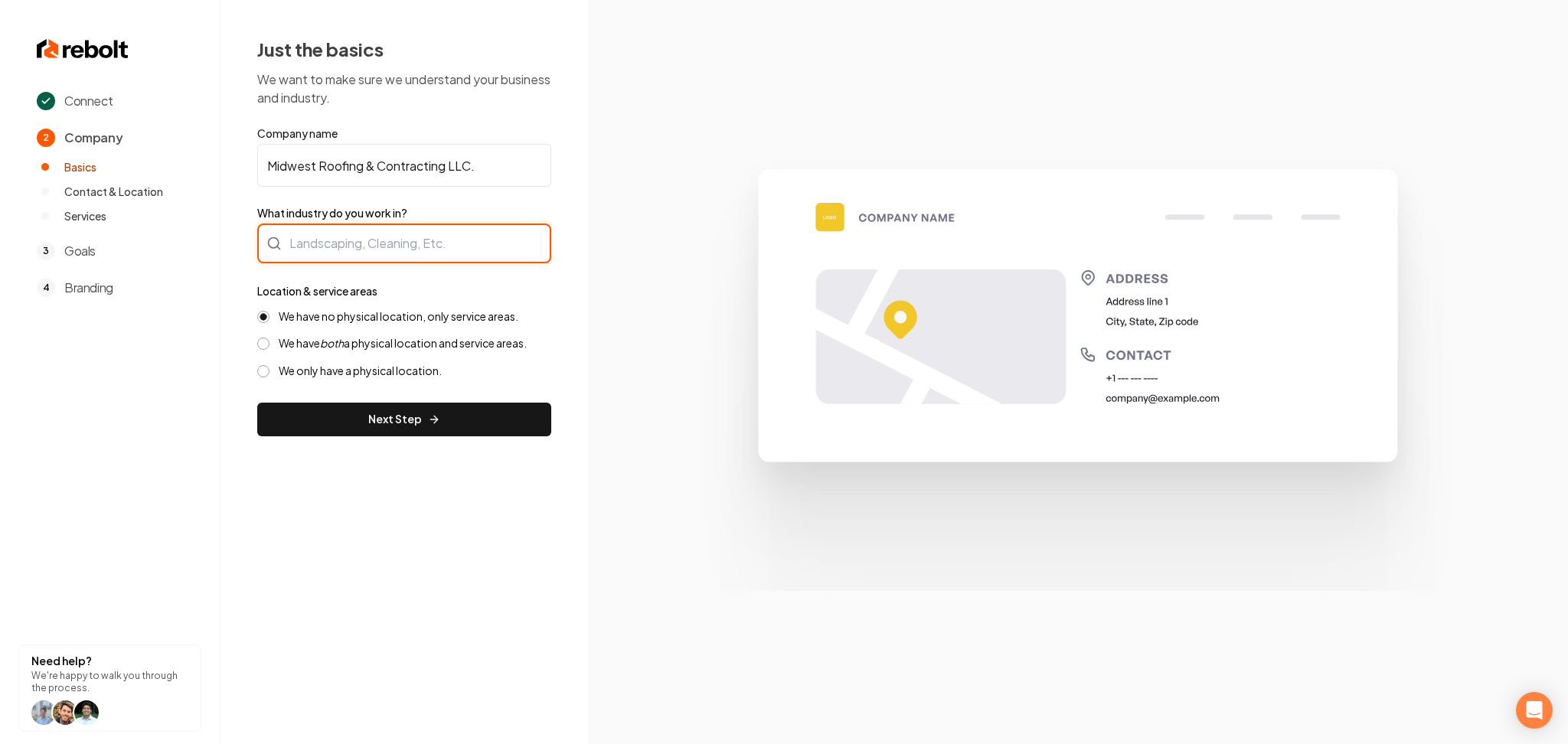
click at [535, 259] on div at bounding box center [404, 243] width 294 height 40
type input "Roofing"
click at [375, 418] on button "Next Step" at bounding box center [404, 420] width 294 height 34
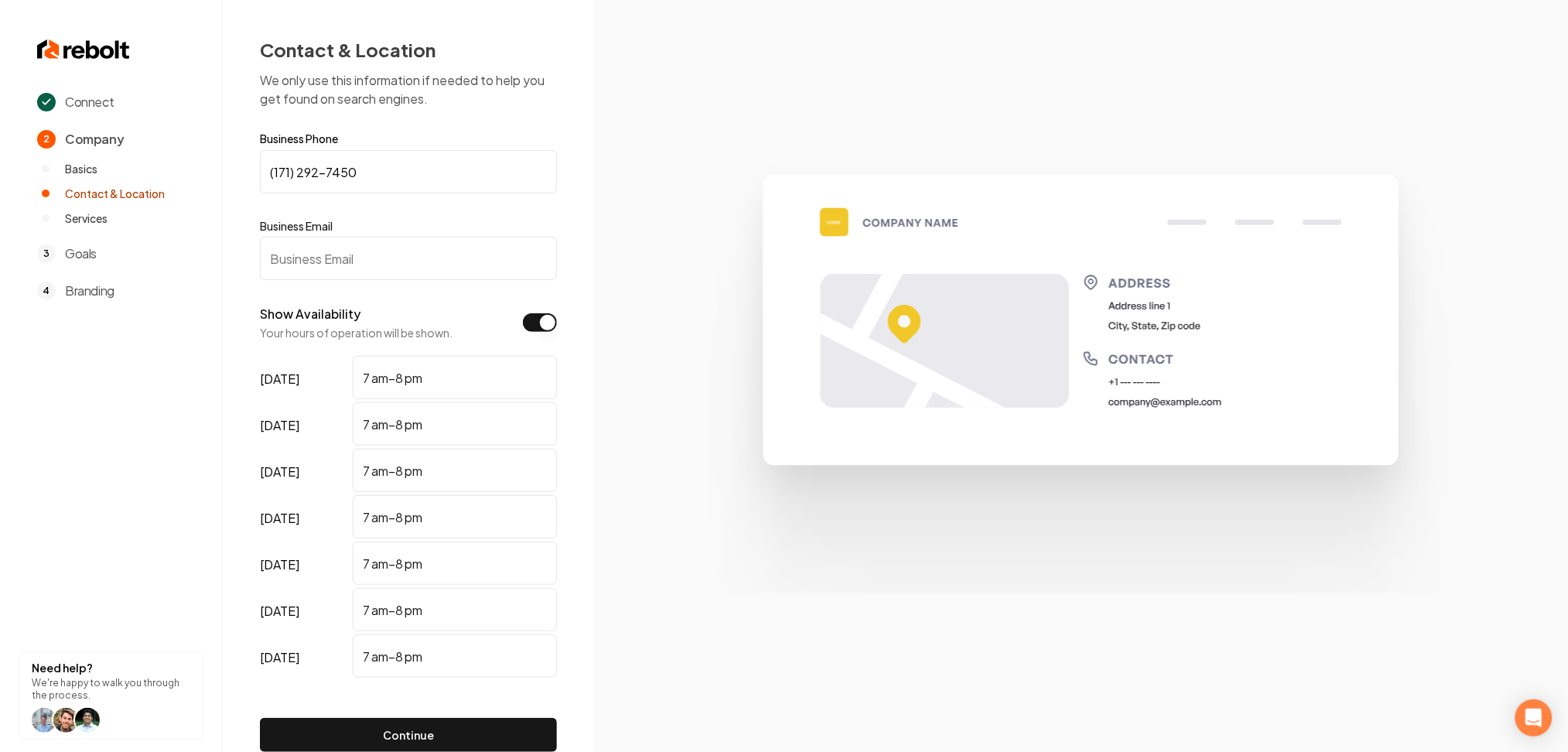
click at [311, 259] on input "Business Email" at bounding box center [408, 258] width 297 height 44
paste input "mwrcjam@gmail.com"
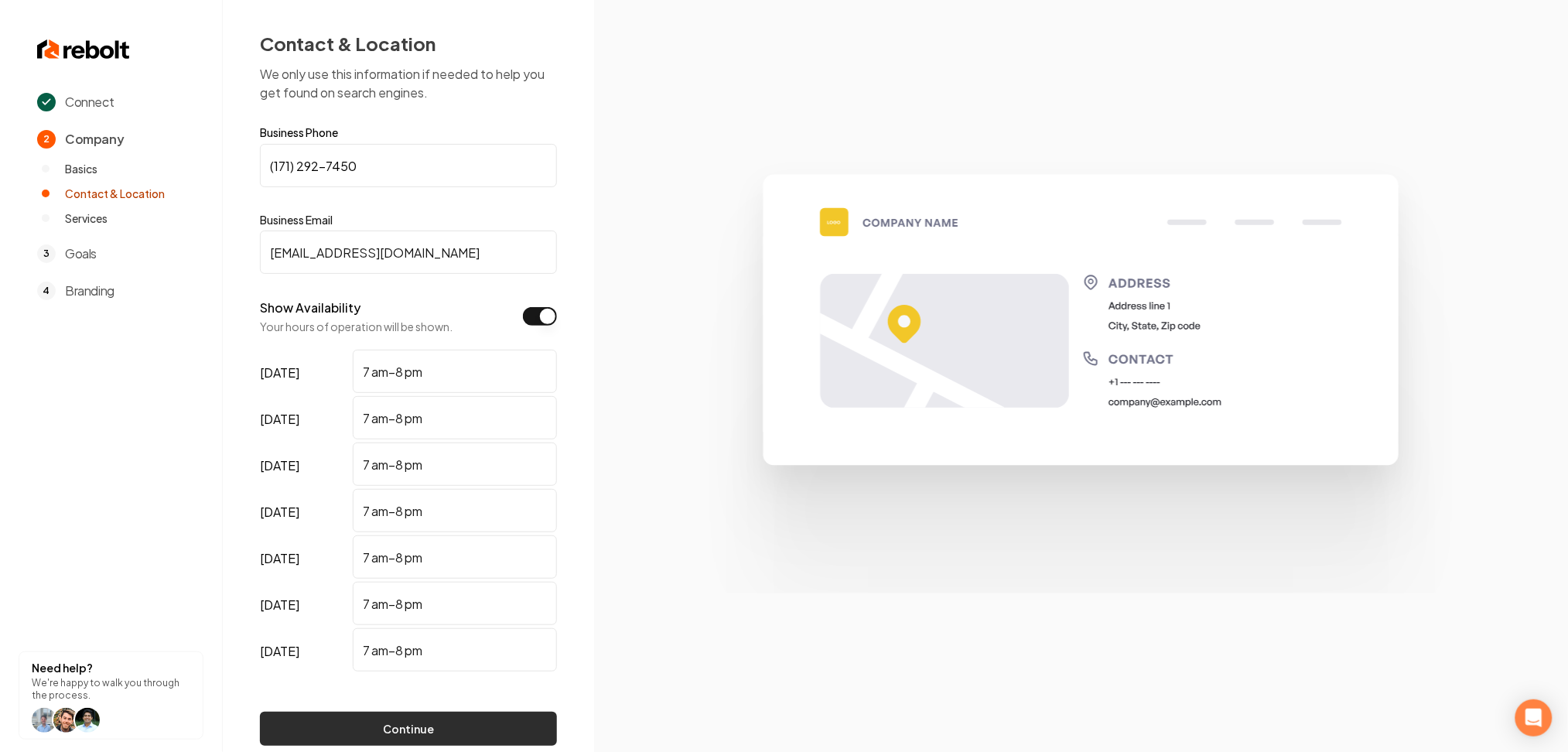
scroll to position [89, 0]
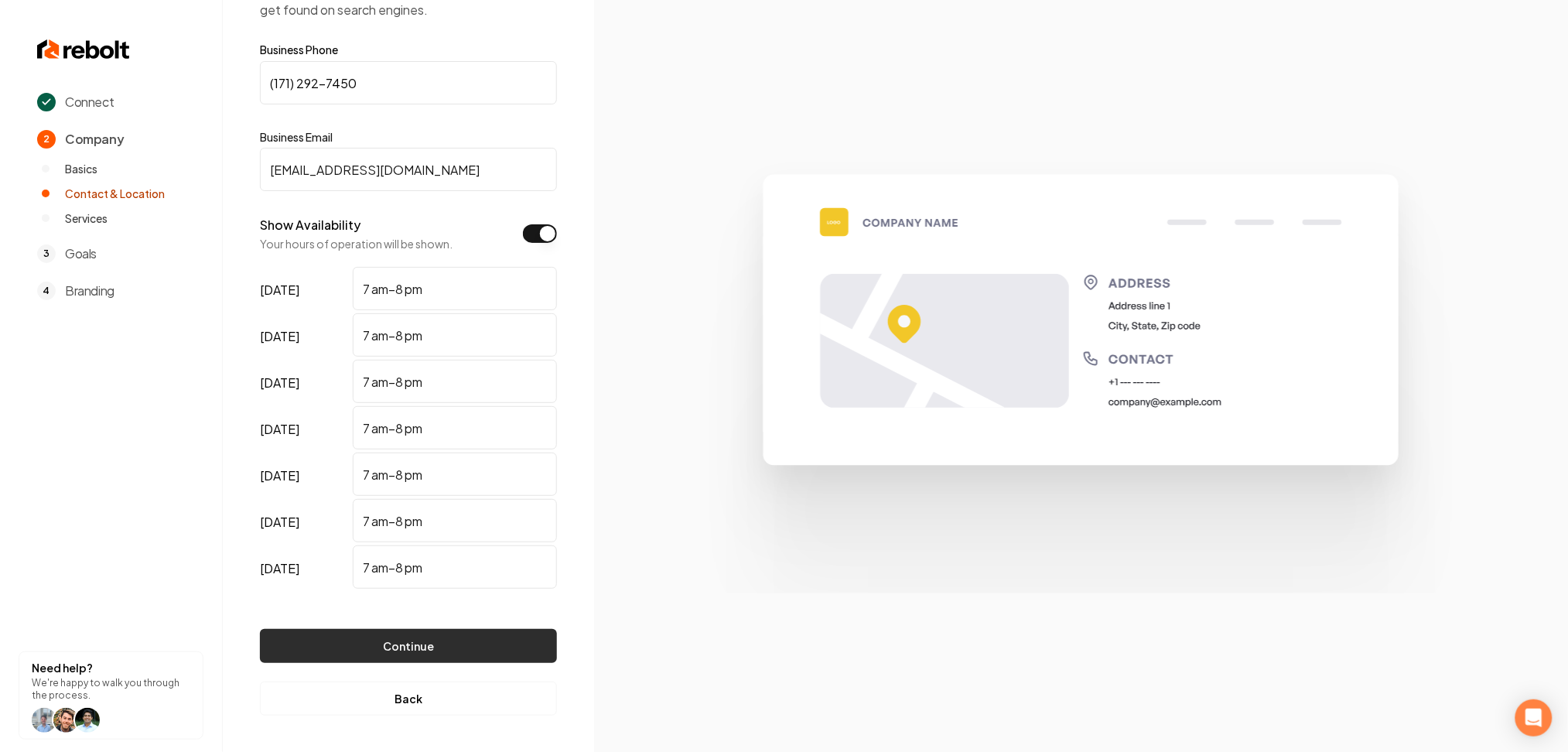
type input "mwrcjam@gmail.com"
click at [412, 647] on button "Continue" at bounding box center [408, 647] width 297 height 34
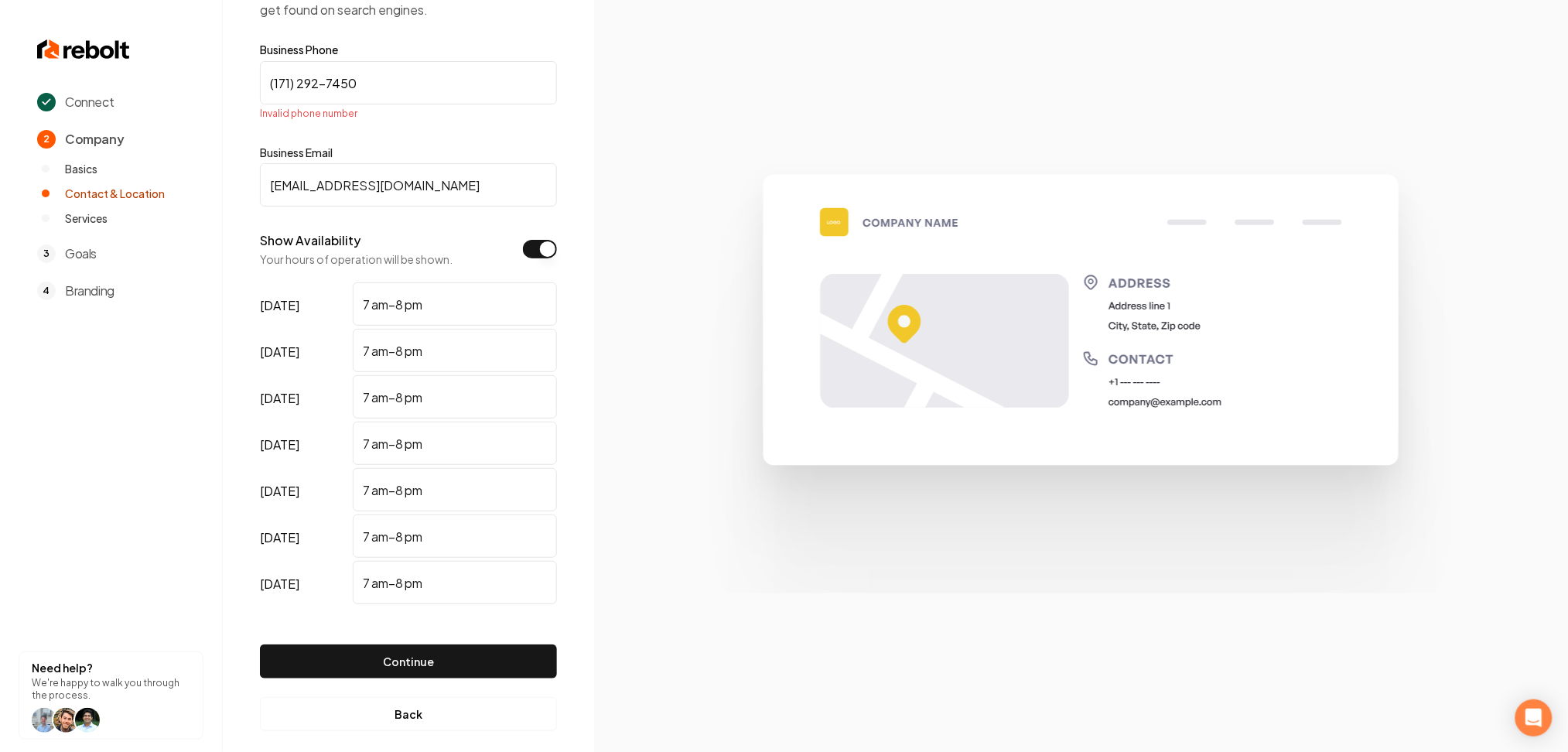
drag, startPoint x: 386, startPoint y: 74, endPoint x: 262, endPoint y: 78, distance: 124.1
click at [262, 79] on input "(171) 292-7450" at bounding box center [408, 82] width 297 height 44
paste input "712) 927-4505"
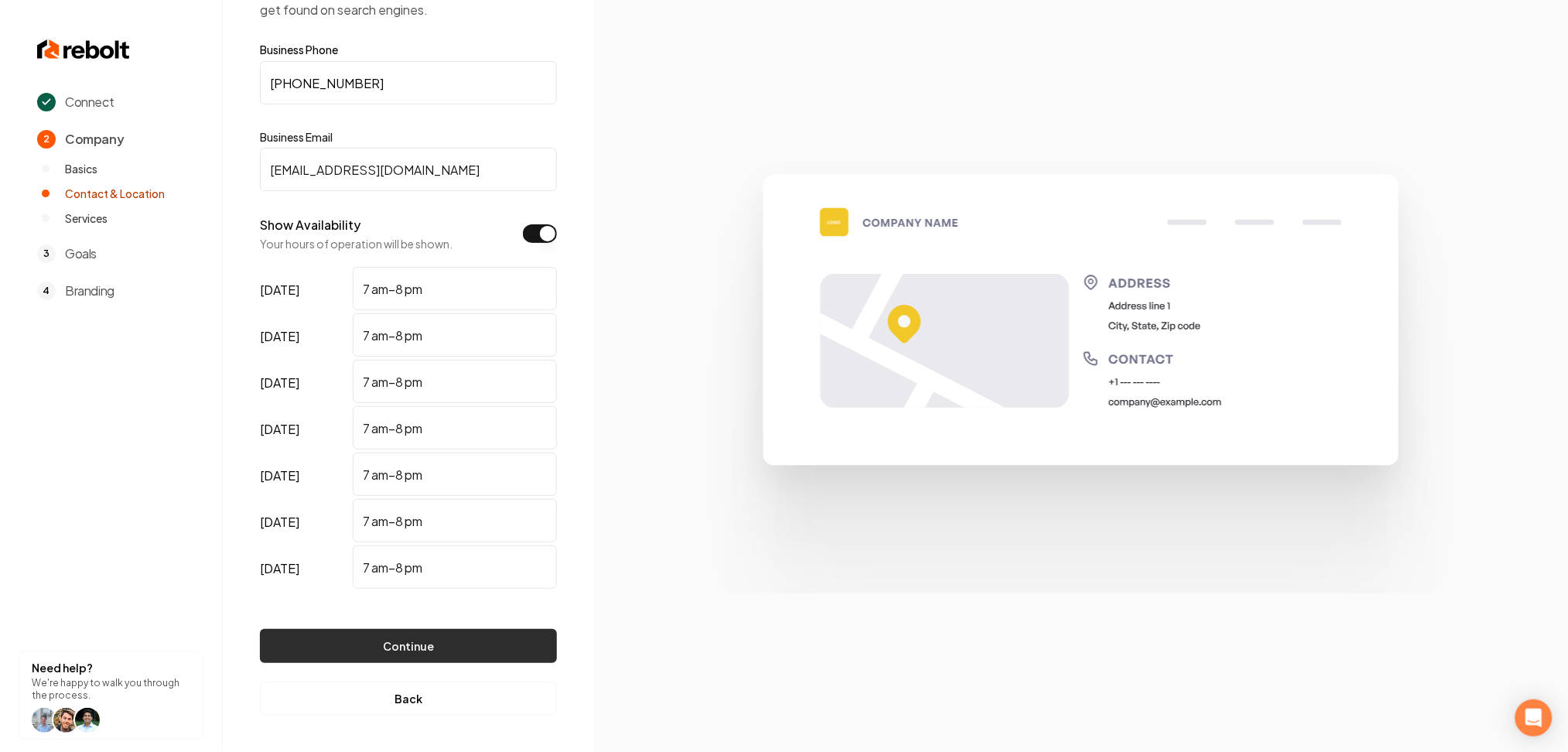
type input "(712) 927-4505"
click at [350, 641] on button "Continue" at bounding box center [408, 647] width 297 height 34
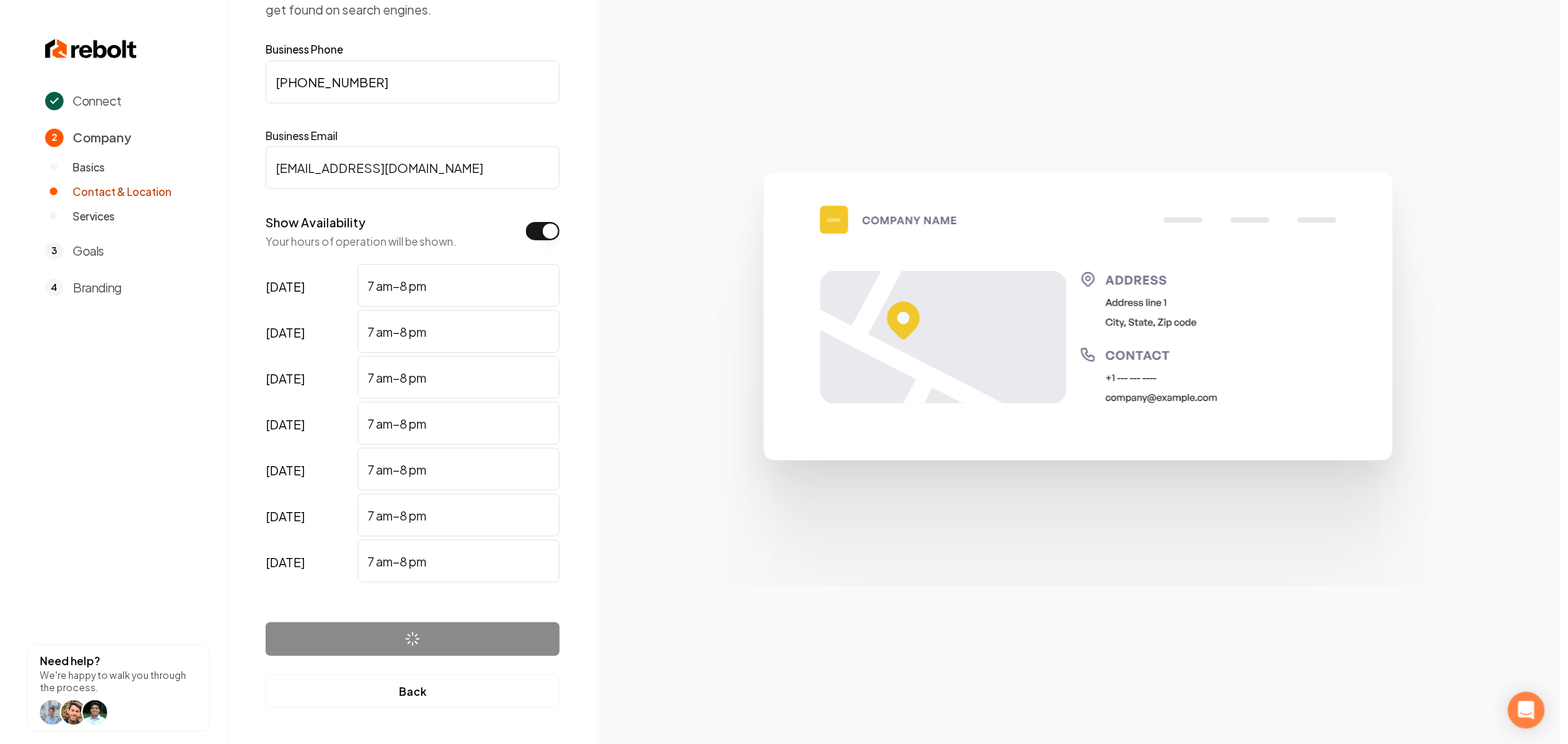
scroll to position [0, 0]
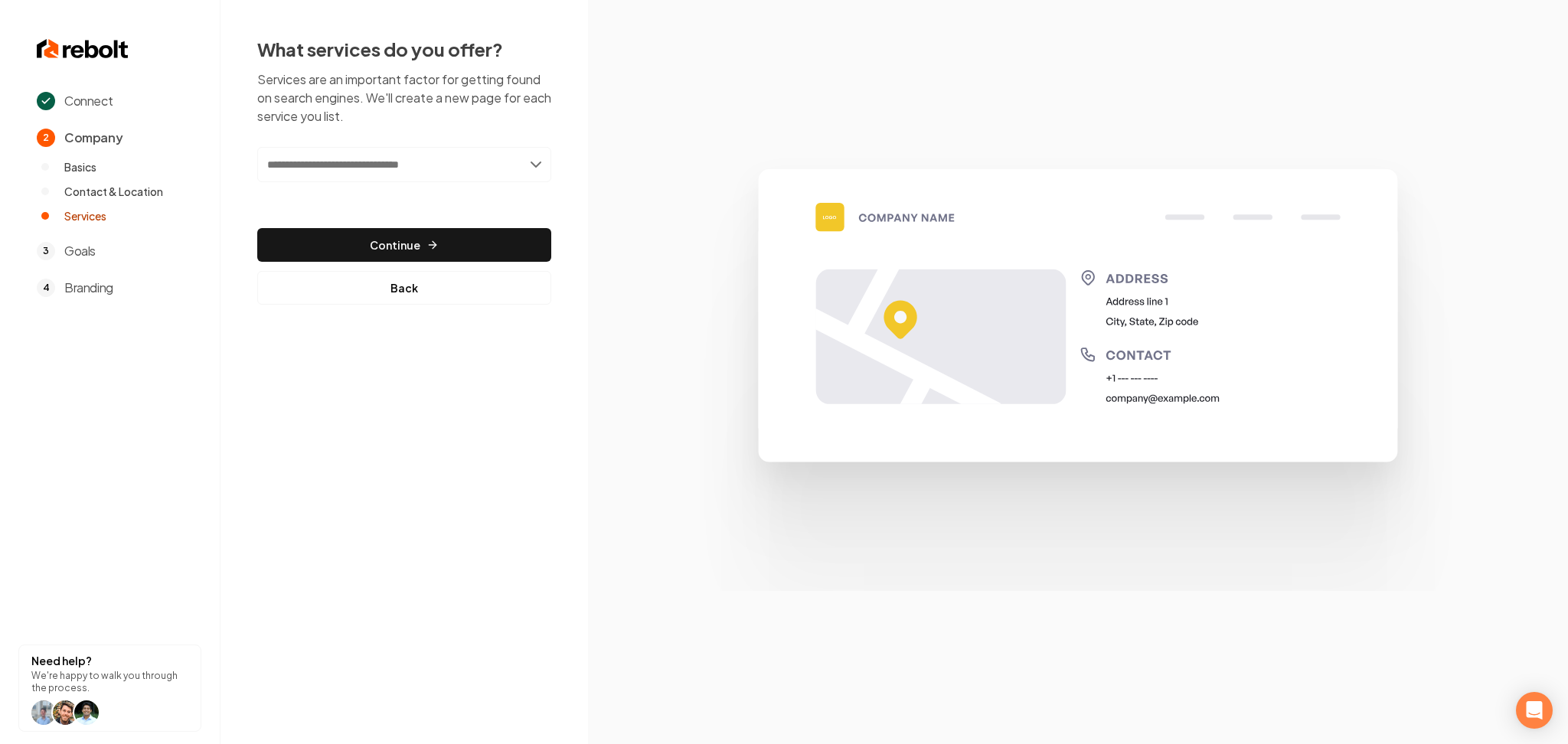
click at [344, 174] on input "text" at bounding box center [404, 165] width 294 height 36
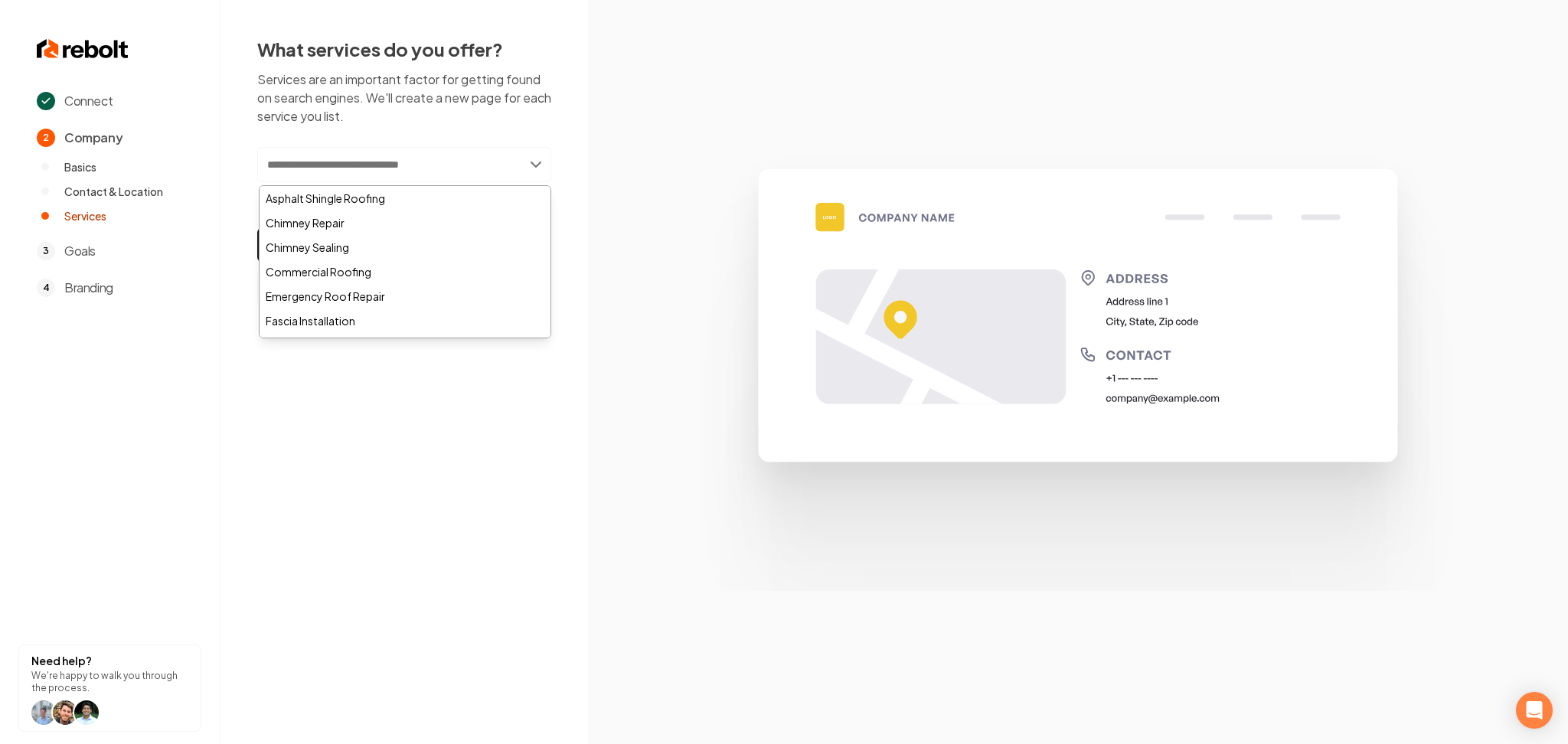
paste input "**********"
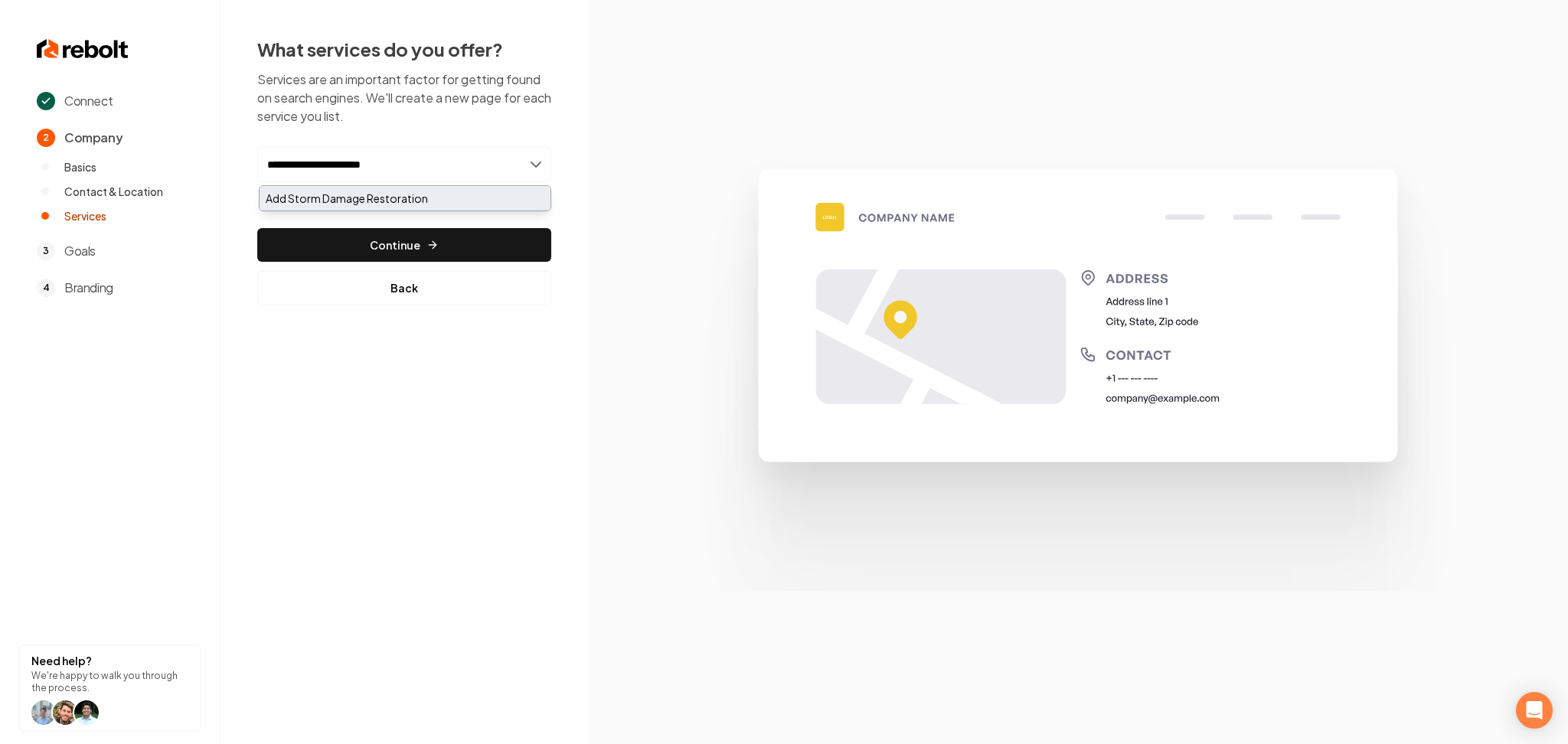
type input "**********"
click at [344, 199] on div "Add Storm Damage Restoration" at bounding box center [405, 198] width 291 height 25
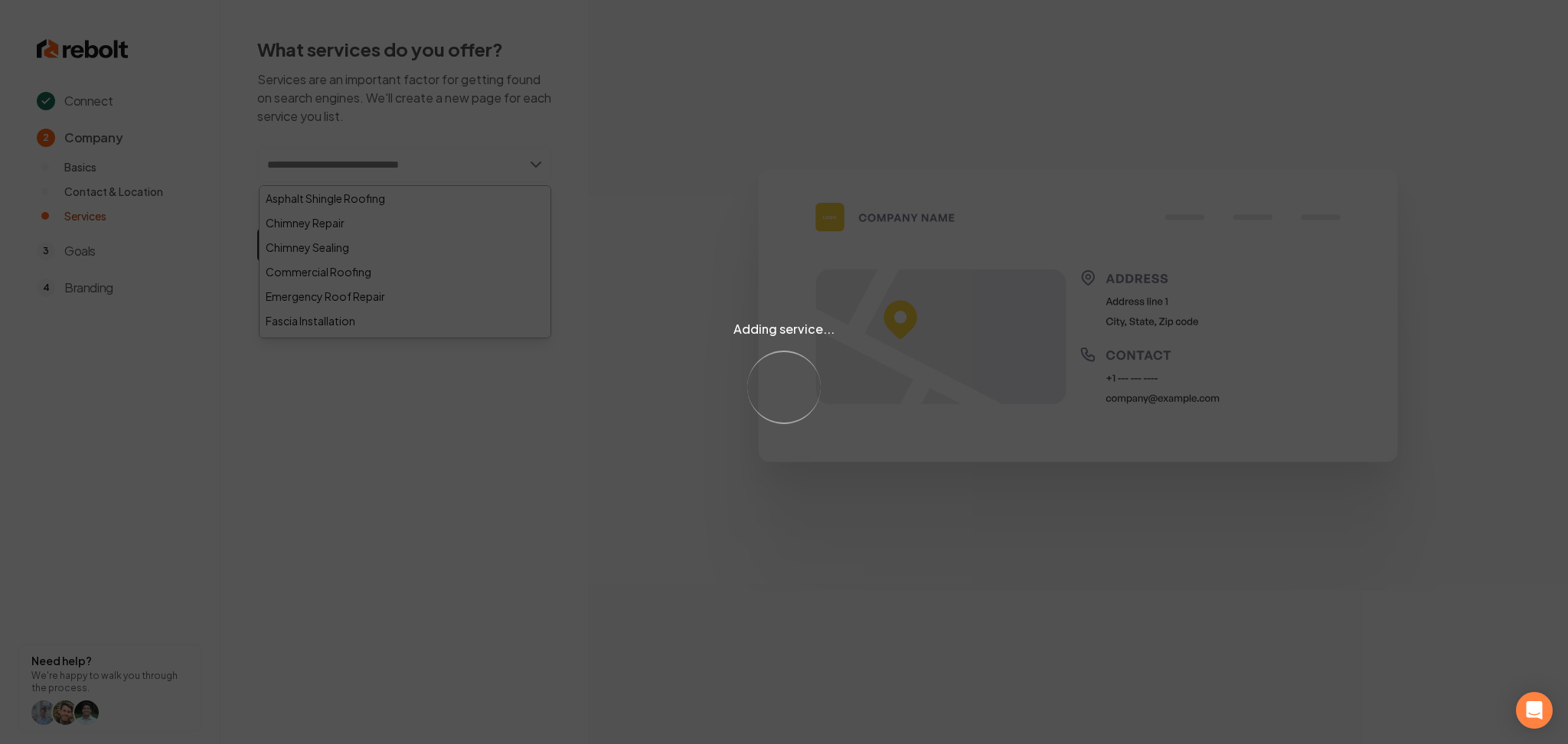
paste input "**********"
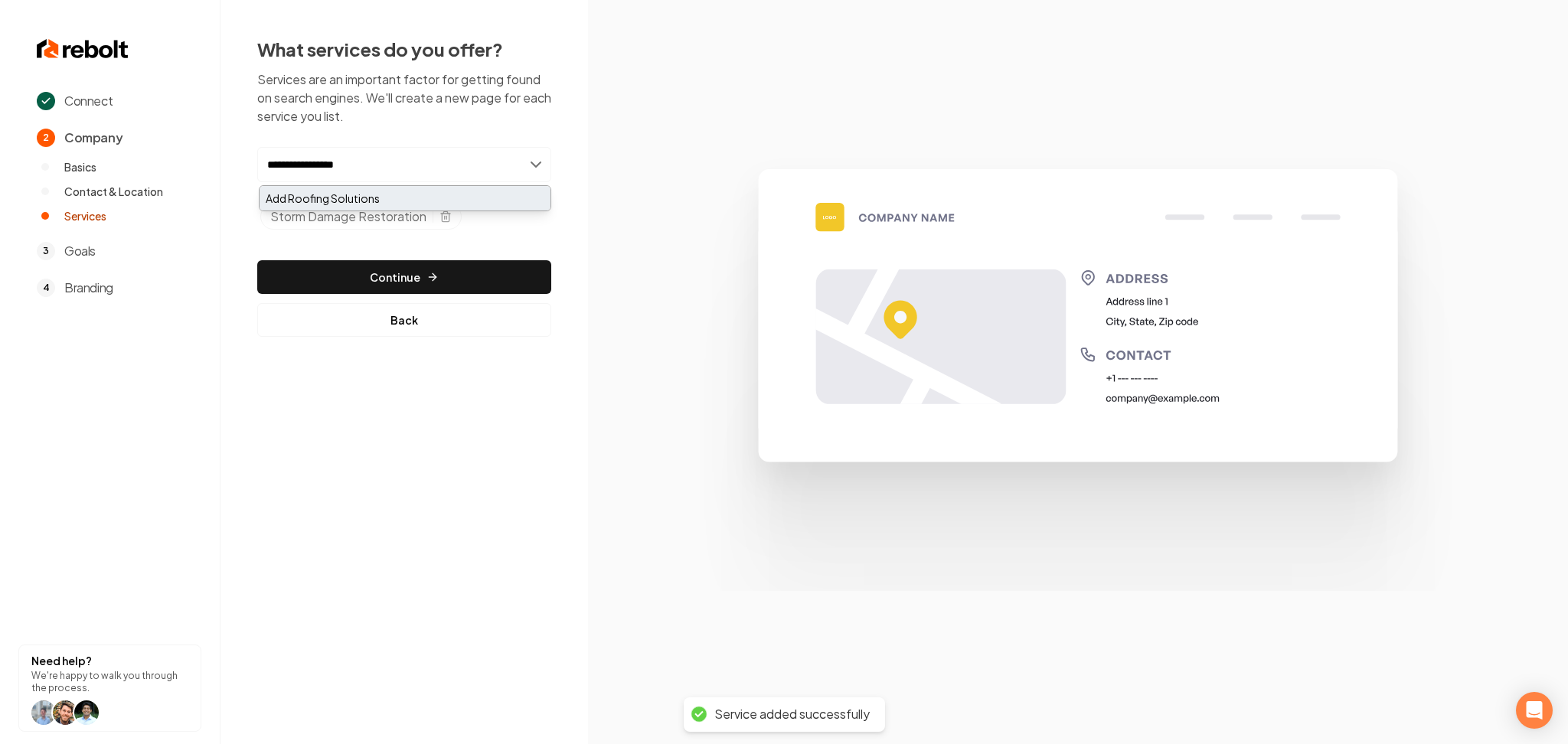
type input "**********"
click at [354, 206] on div "Add Roofing Solutions" at bounding box center [405, 198] width 291 height 25
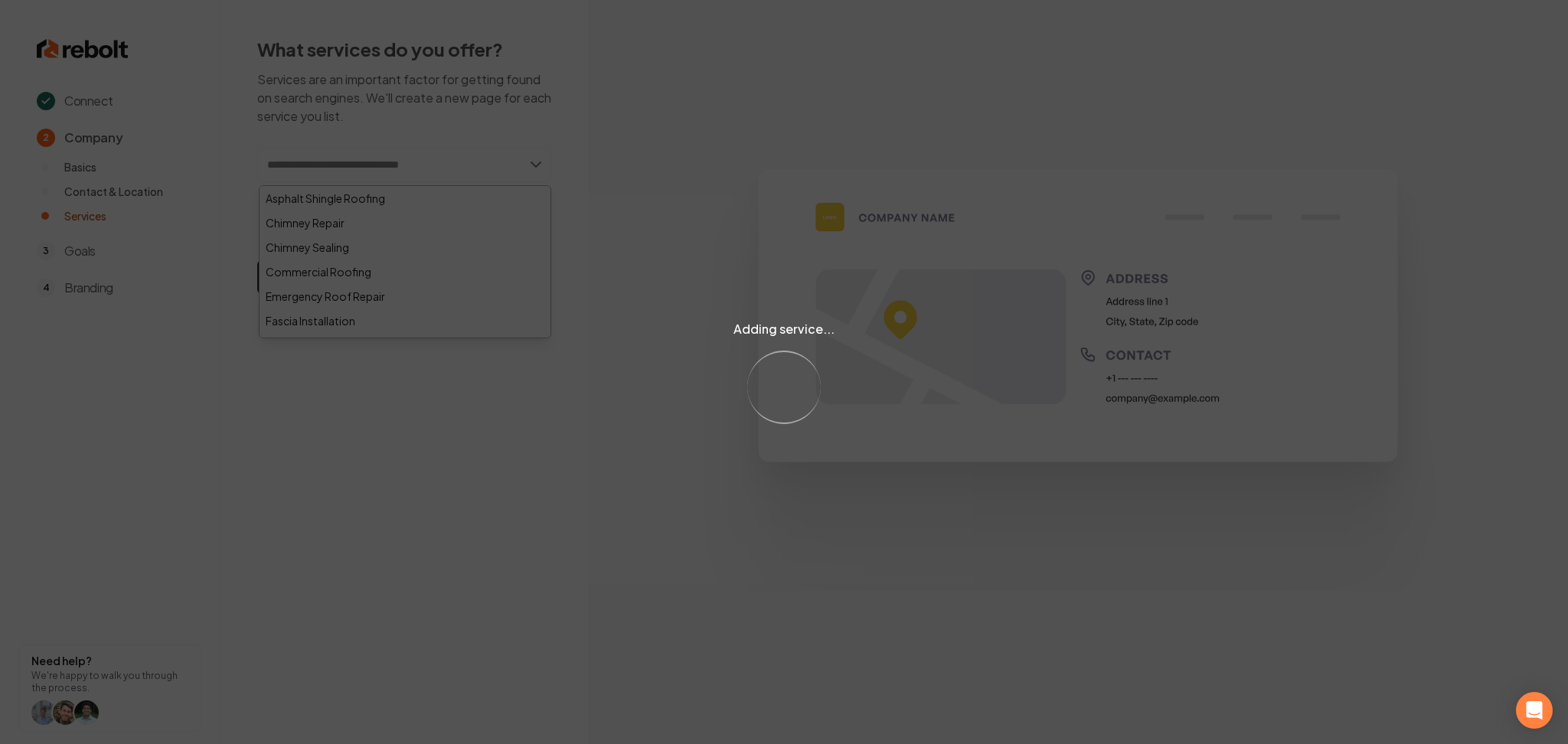
paste input "**********"
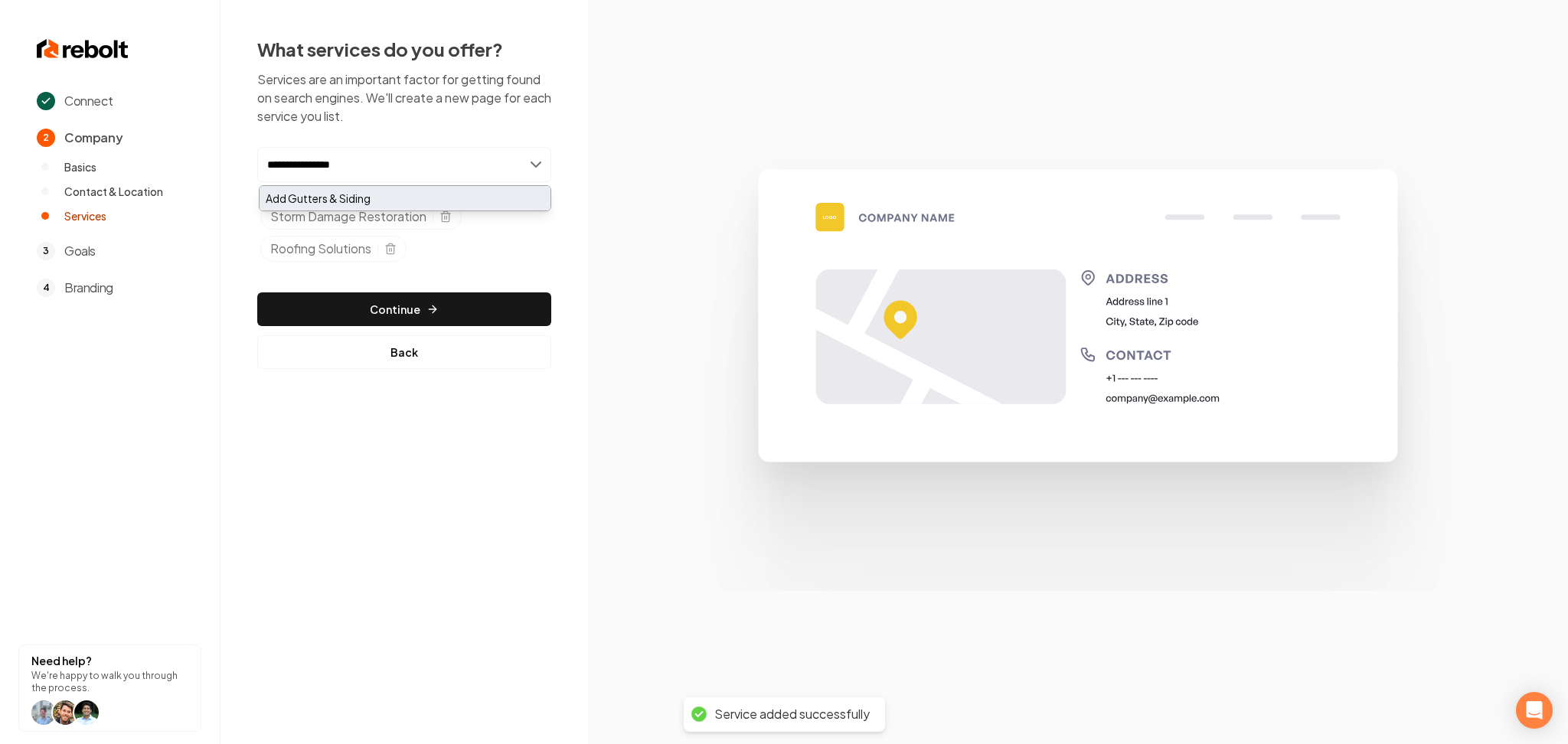
type input "**********"
click at [374, 197] on div "Add Gutters & Siding" at bounding box center [405, 198] width 291 height 25
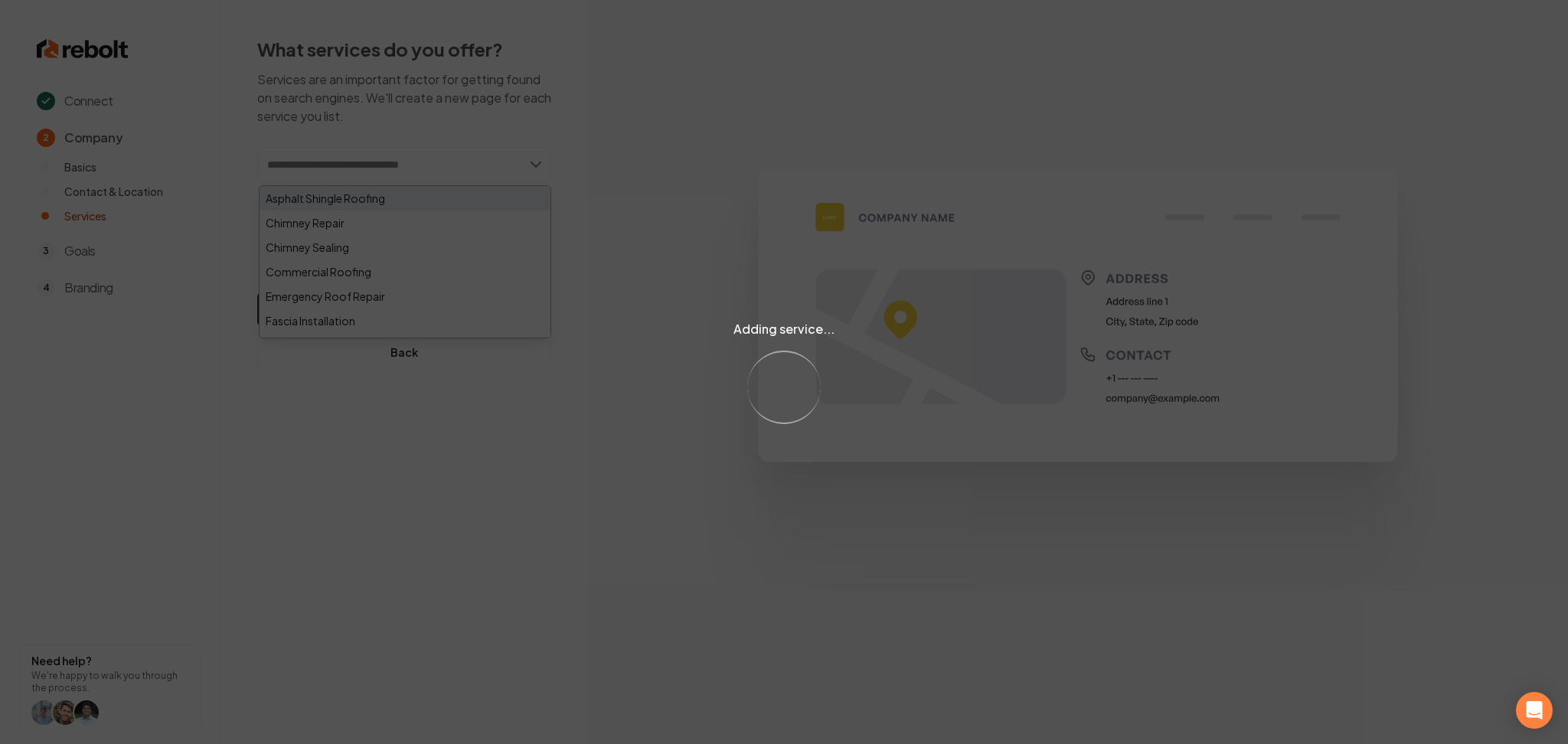
paste input "**********"
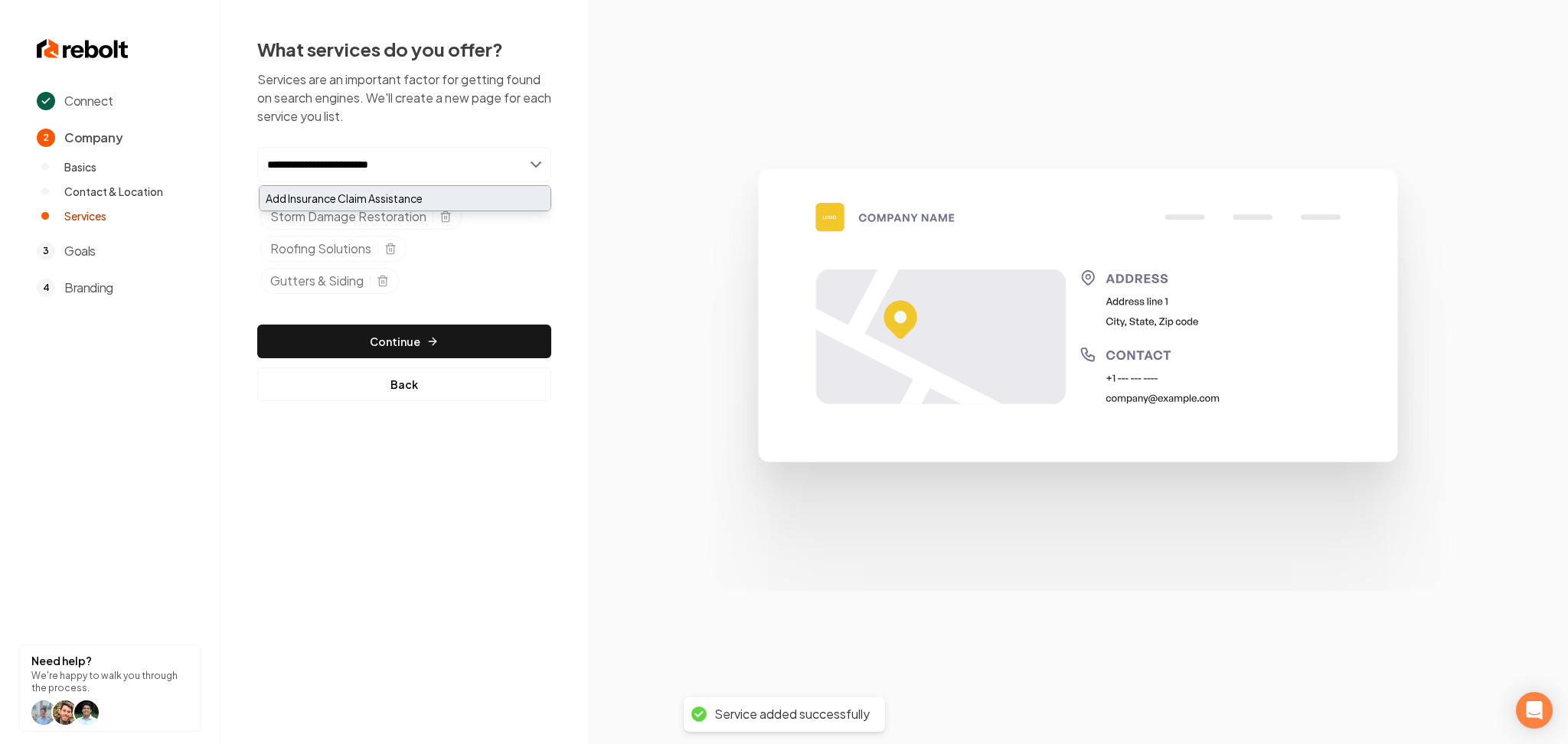
type input "**********"
click at [333, 197] on div "Add Insurance Claim Assistance" at bounding box center [405, 198] width 291 height 25
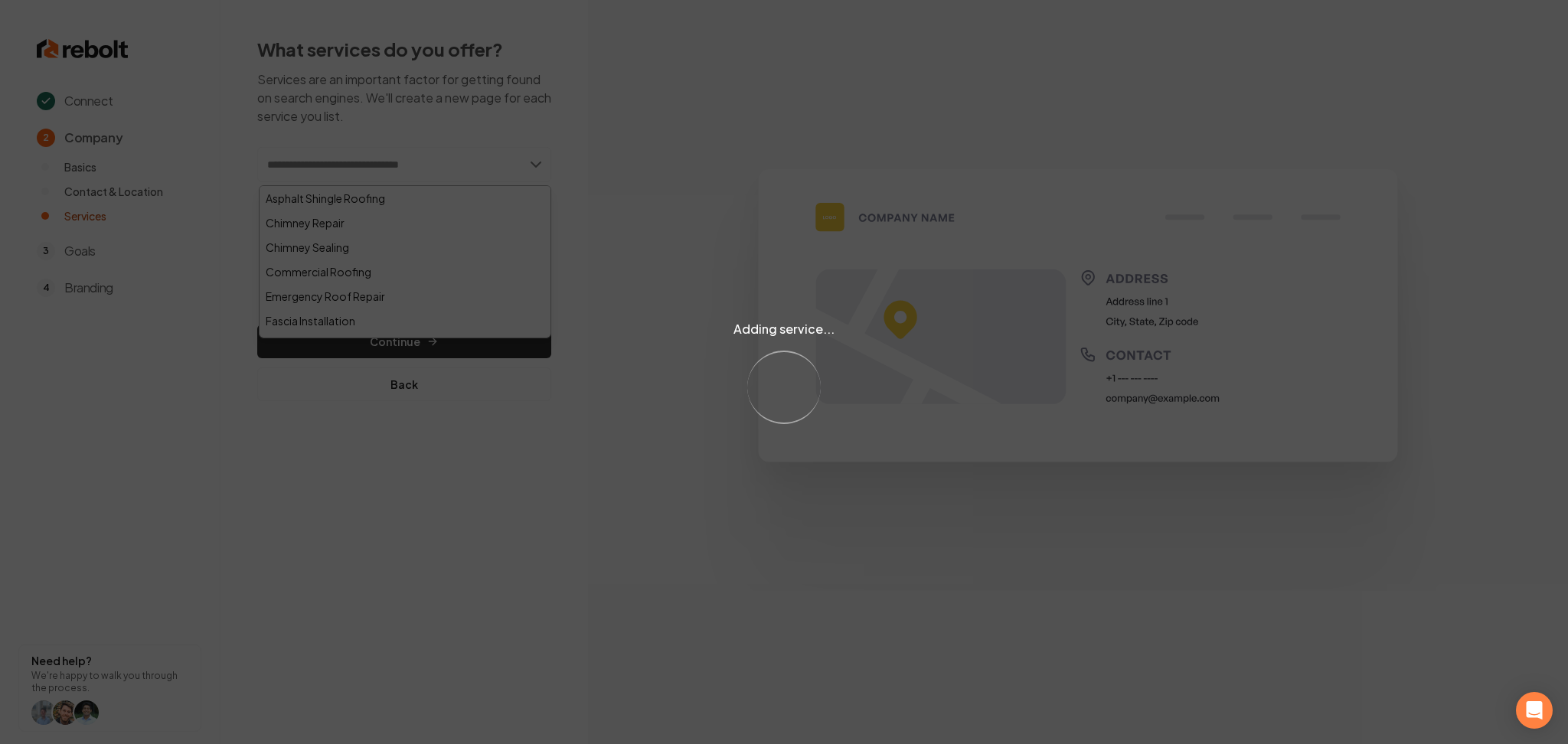
click at [481, 471] on div "Adding service... Loading..." at bounding box center [784, 372] width 1568 height 744
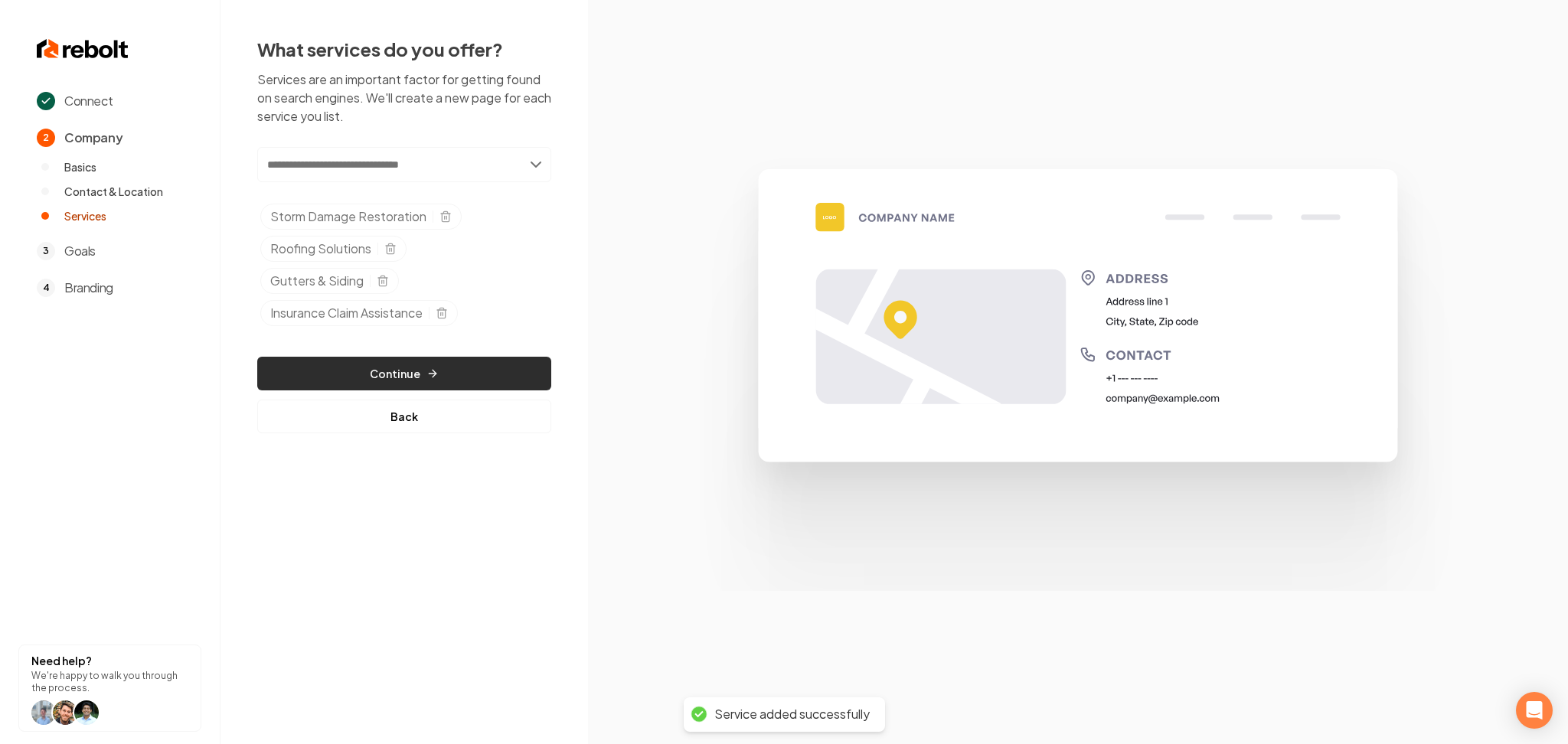
drag, startPoint x: 390, startPoint y: 355, endPoint x: 393, endPoint y: 361, distance: 6.7
click at [390, 358] on div "Add new or select from suggestions Select a service Storm Damage Restoration Ro…" at bounding box center [404, 290] width 294 height 286
click at [393, 362] on button "Continue" at bounding box center [404, 374] width 294 height 34
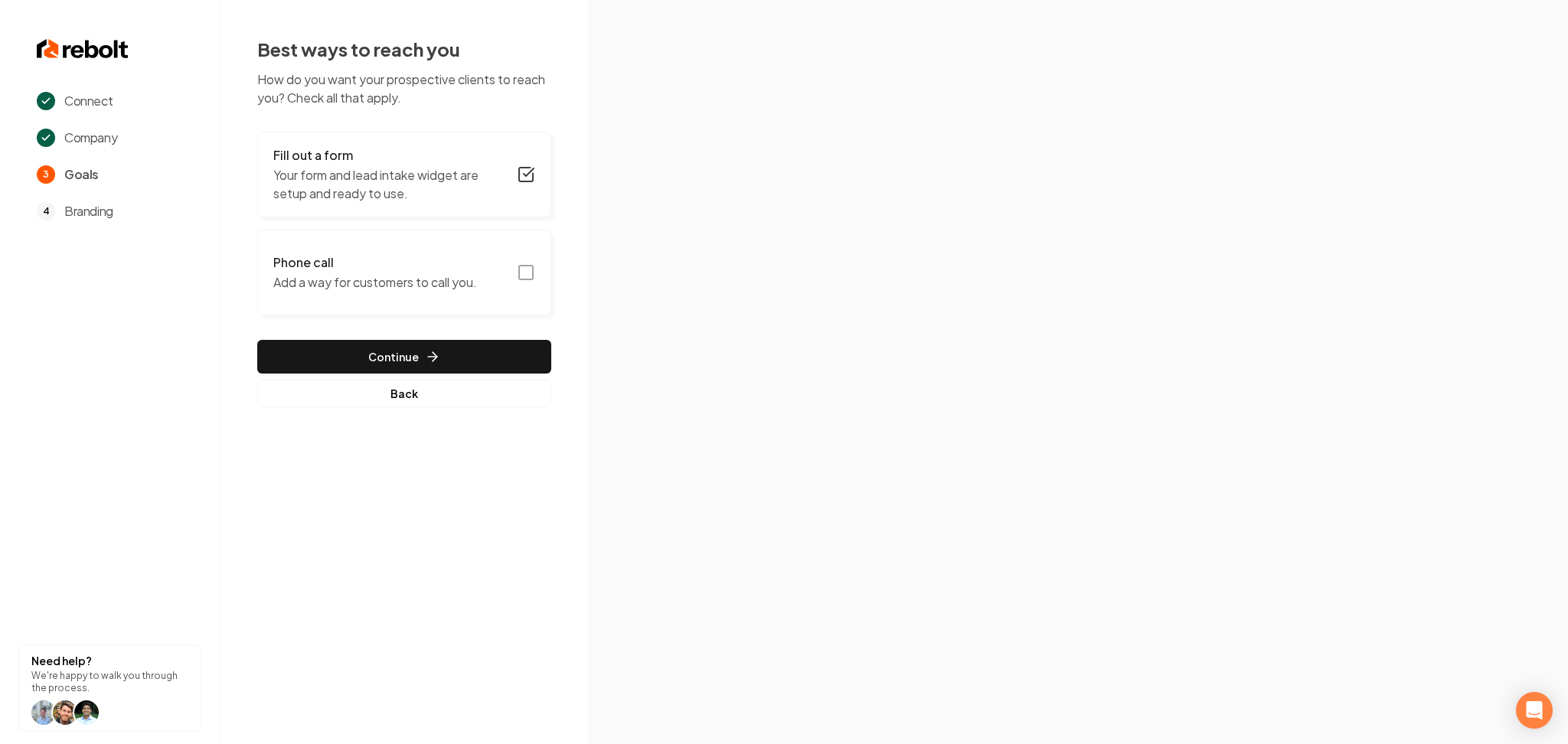
click at [478, 246] on button "Phone call Add a way for customers to call you." at bounding box center [404, 272] width 294 height 85
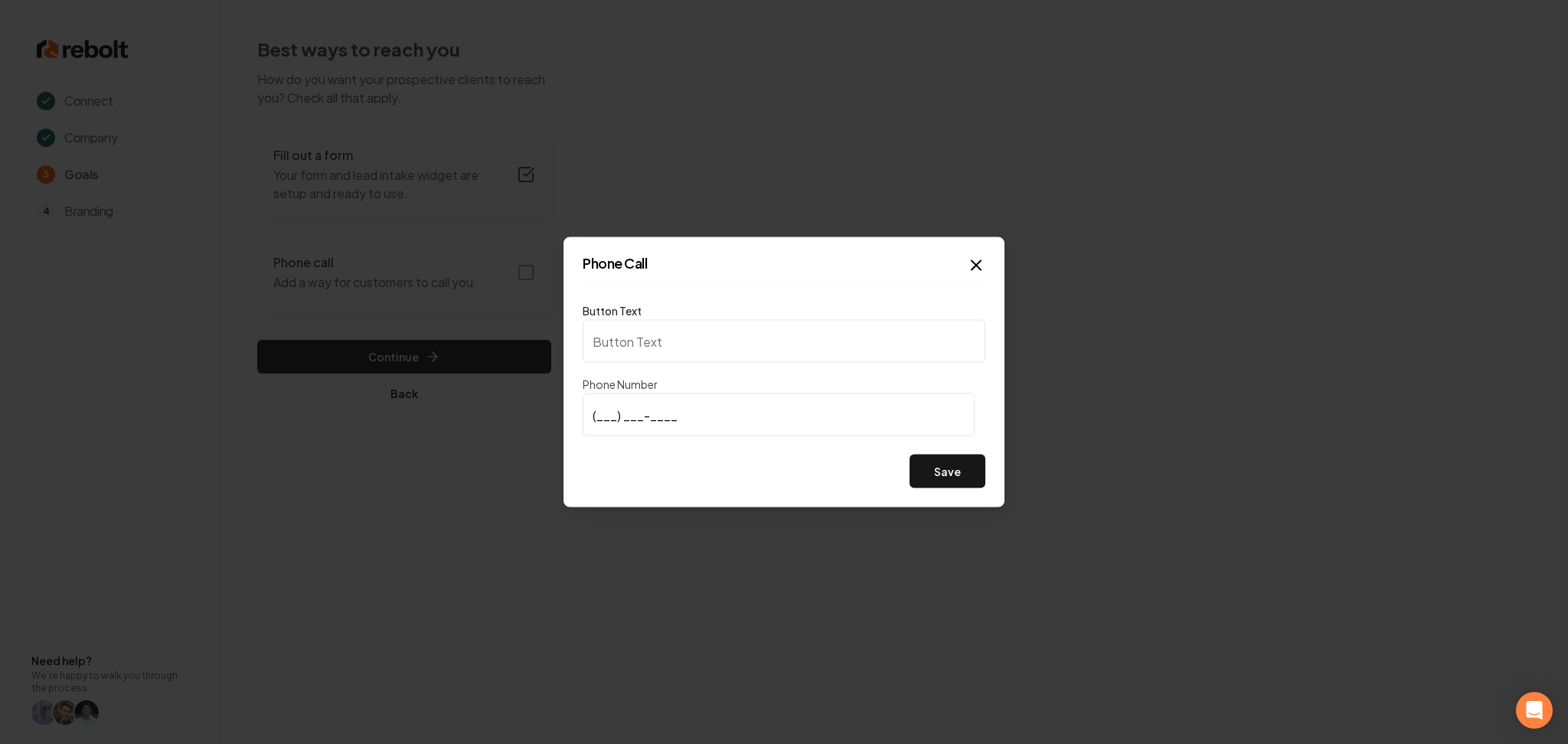
type input "Call us"
type input "(712) 927-4505"
click at [955, 462] on button "Save" at bounding box center [948, 471] width 76 height 34
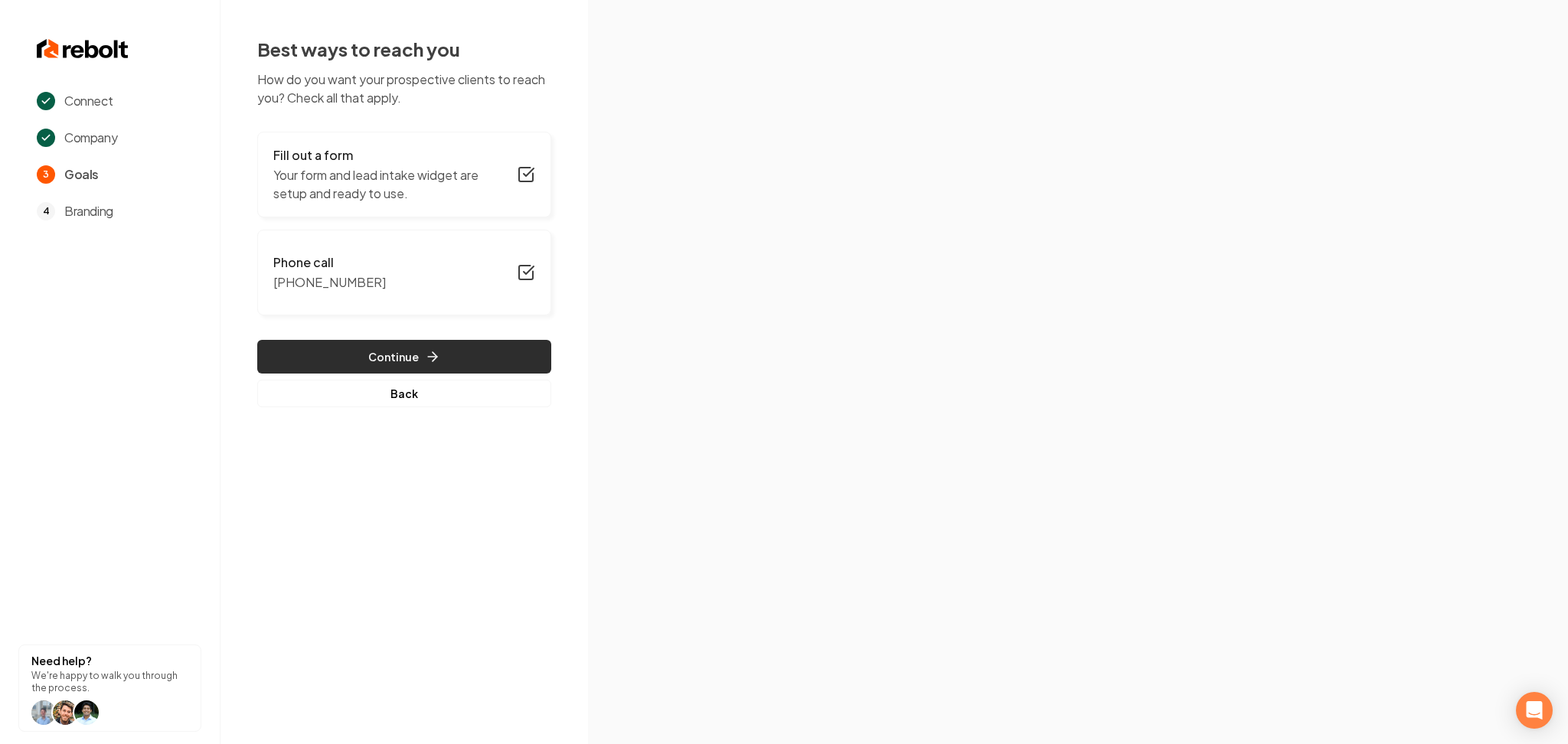
click at [447, 348] on button "Continue" at bounding box center [404, 357] width 294 height 34
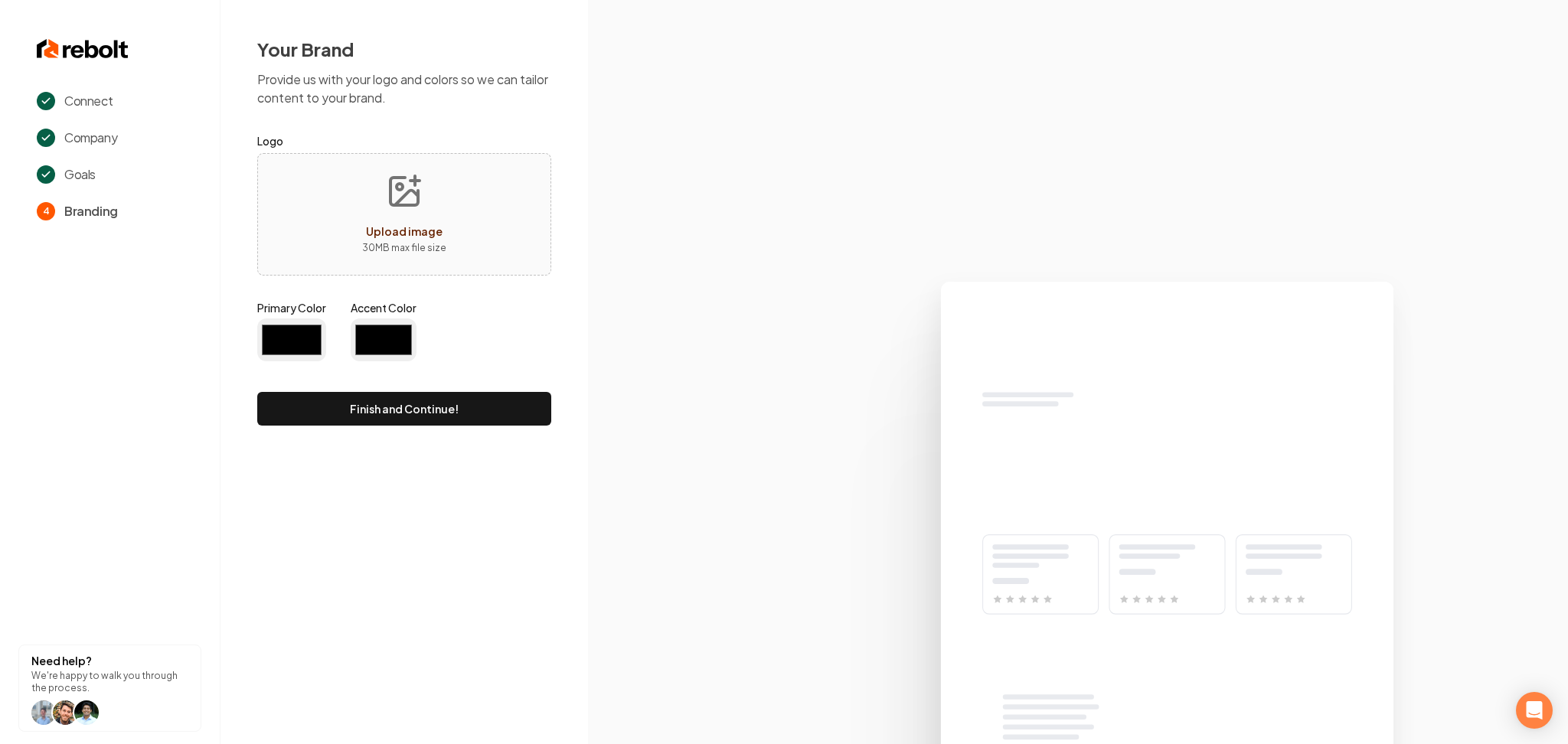
type input "#194d33"
type input "#70be00"
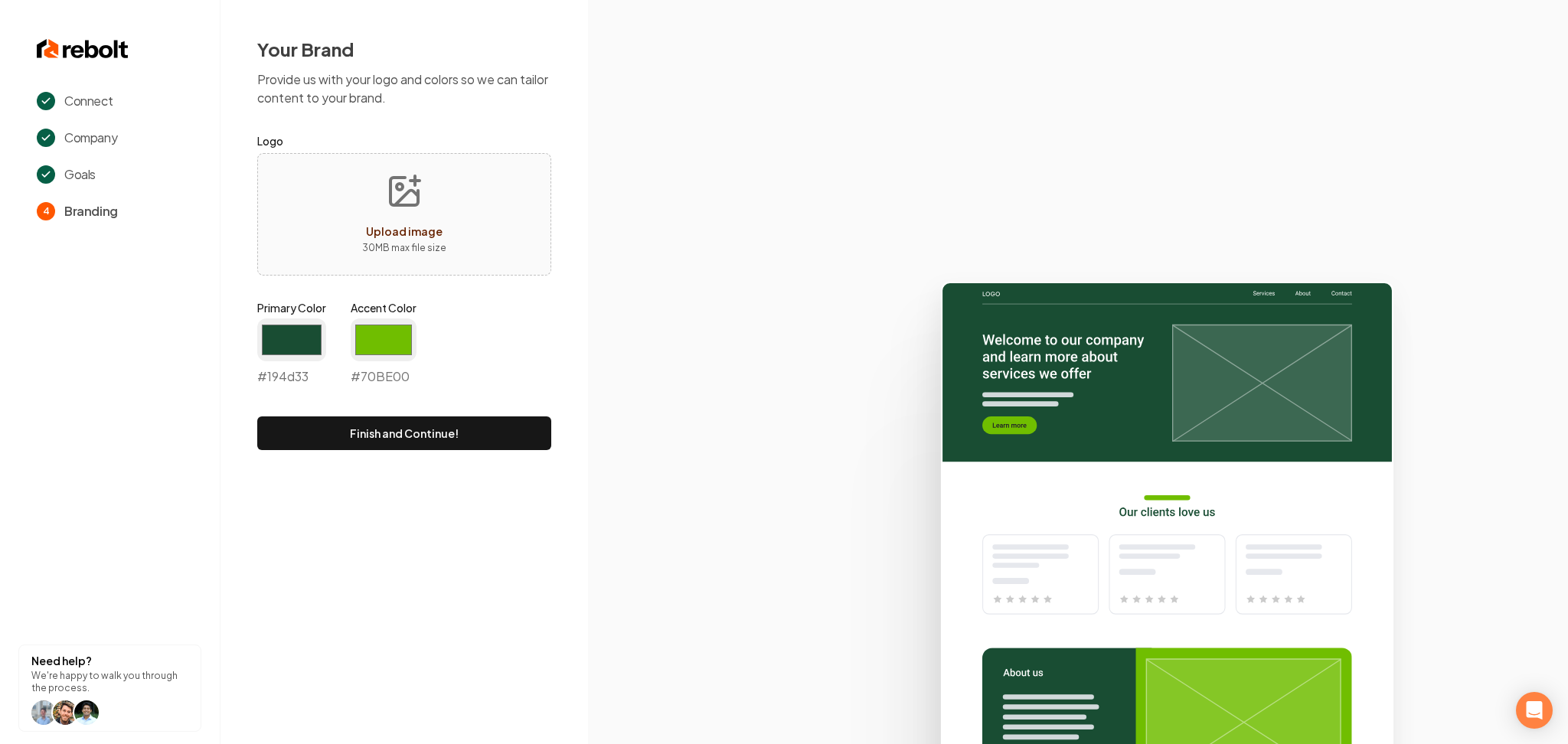
click at [479, 238] on div "Upload image 30 MB max file size" at bounding box center [404, 214] width 294 height 123
type input "**********"
click at [284, 336] on input "#194d33" at bounding box center [291, 339] width 69 height 43
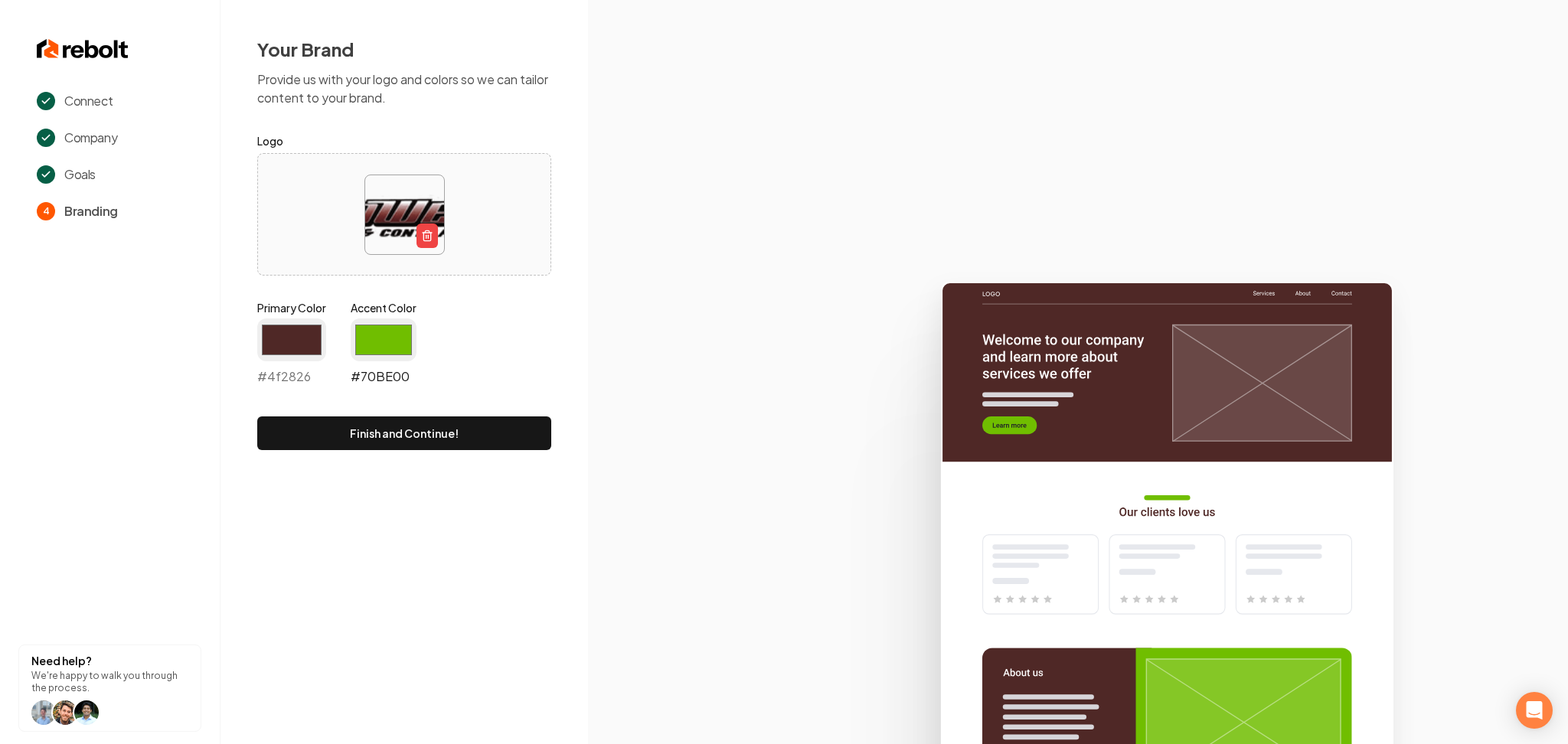
type input "#4f2826"
click at [366, 334] on input "#70be00" at bounding box center [383, 339] width 66 height 43
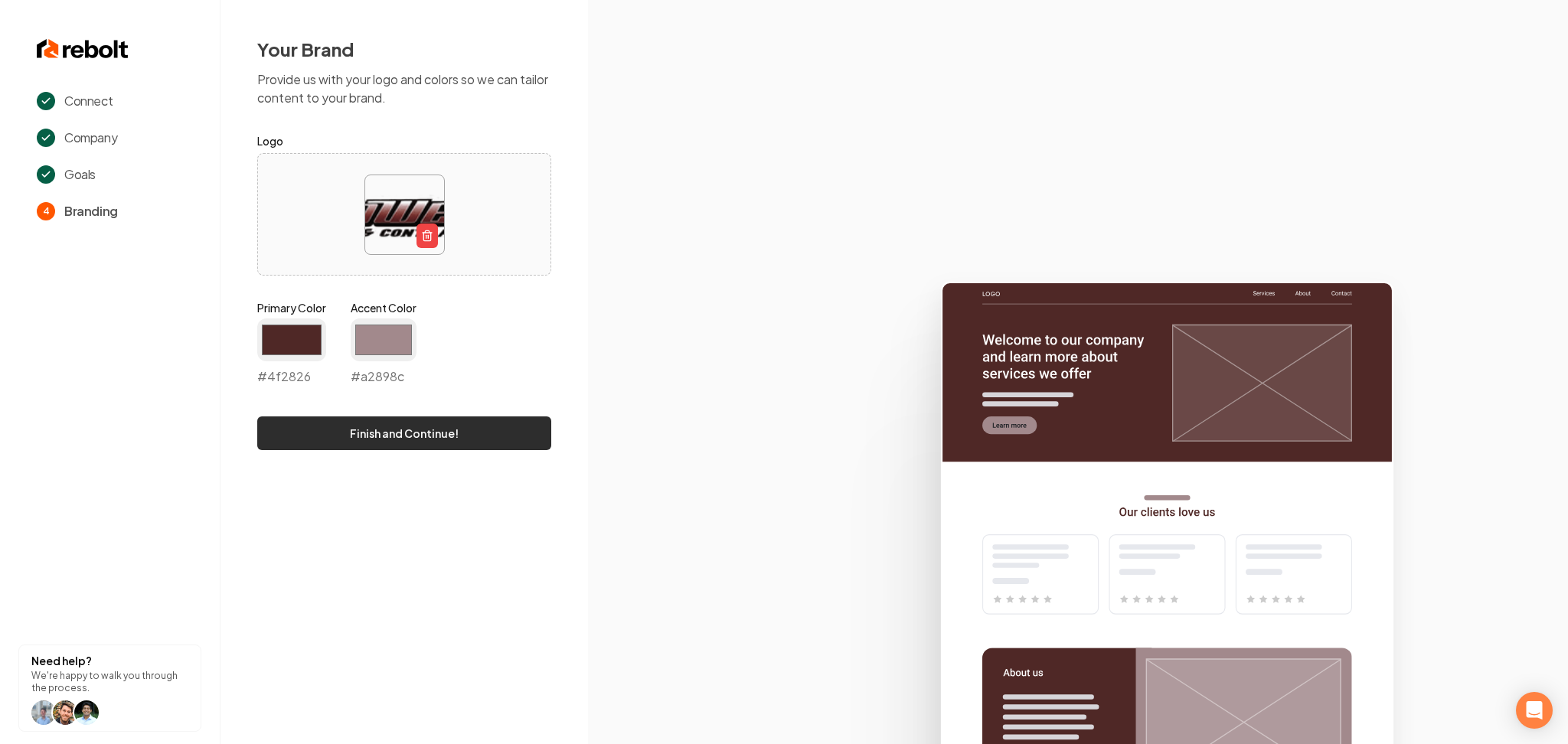
type input "#a2898c"
click at [270, 438] on button "Finish and Continue!" at bounding box center [404, 433] width 294 height 34
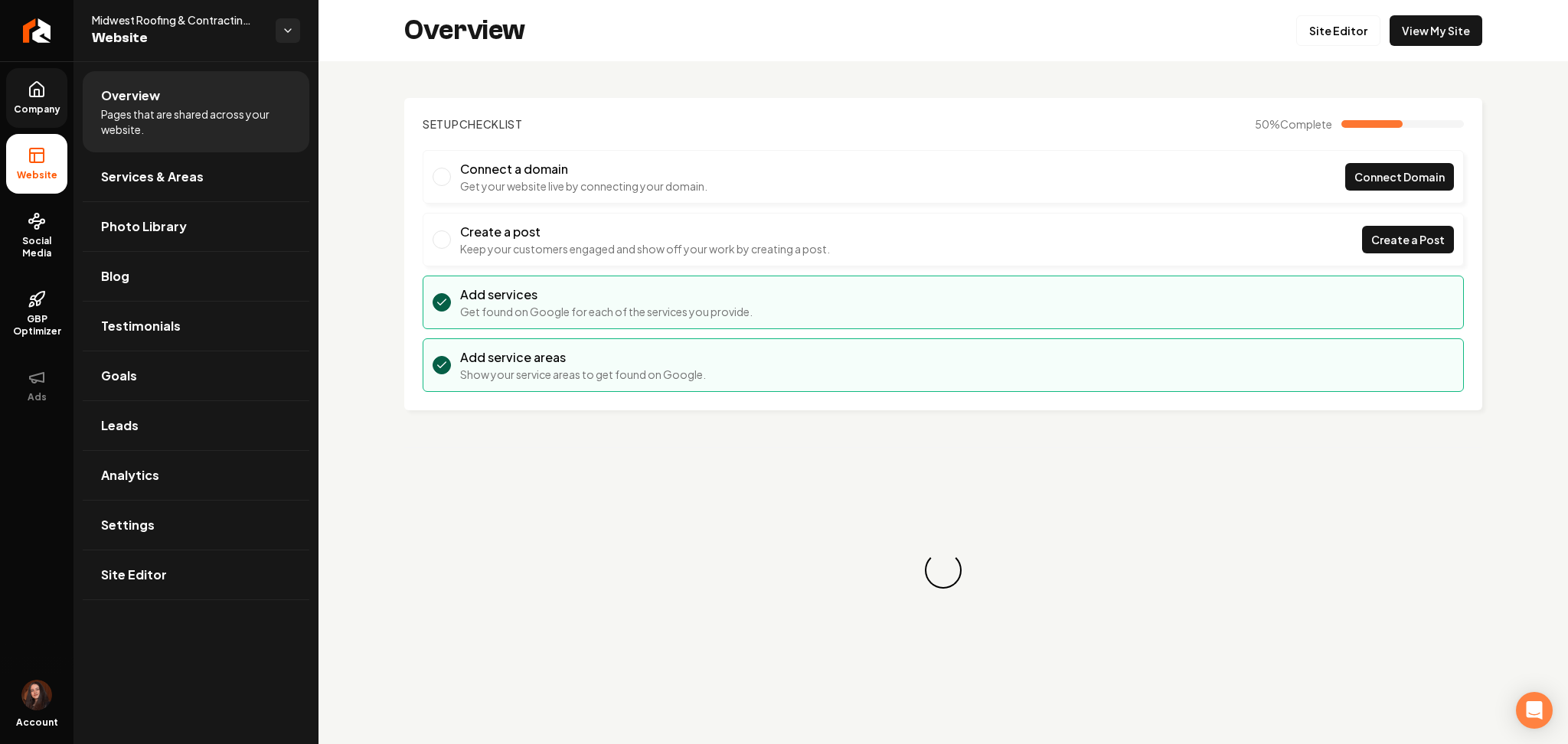
click at [54, 108] on span "Company" at bounding box center [37, 109] width 59 height 12
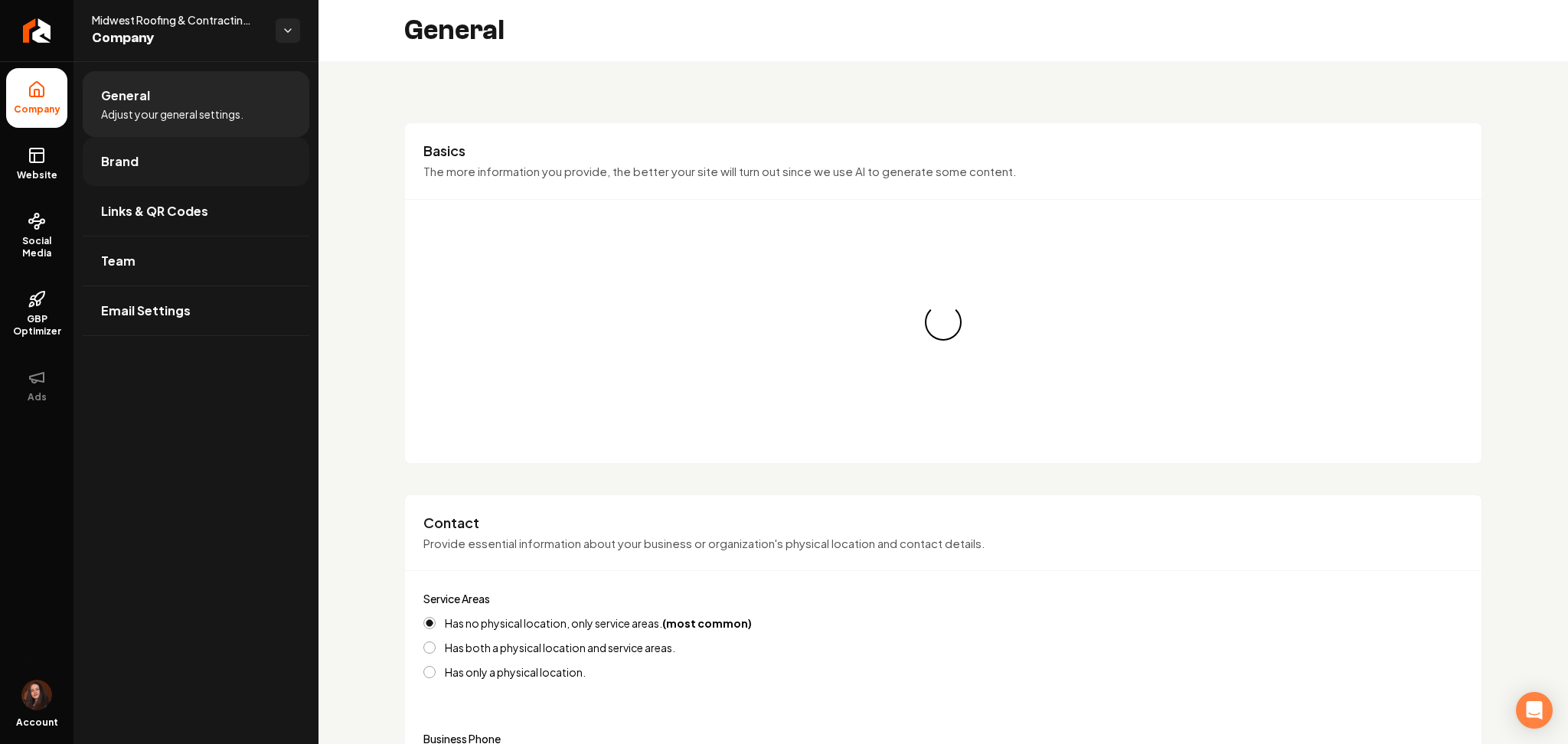
click at [118, 163] on span "Brand" at bounding box center [119, 162] width 37 height 19
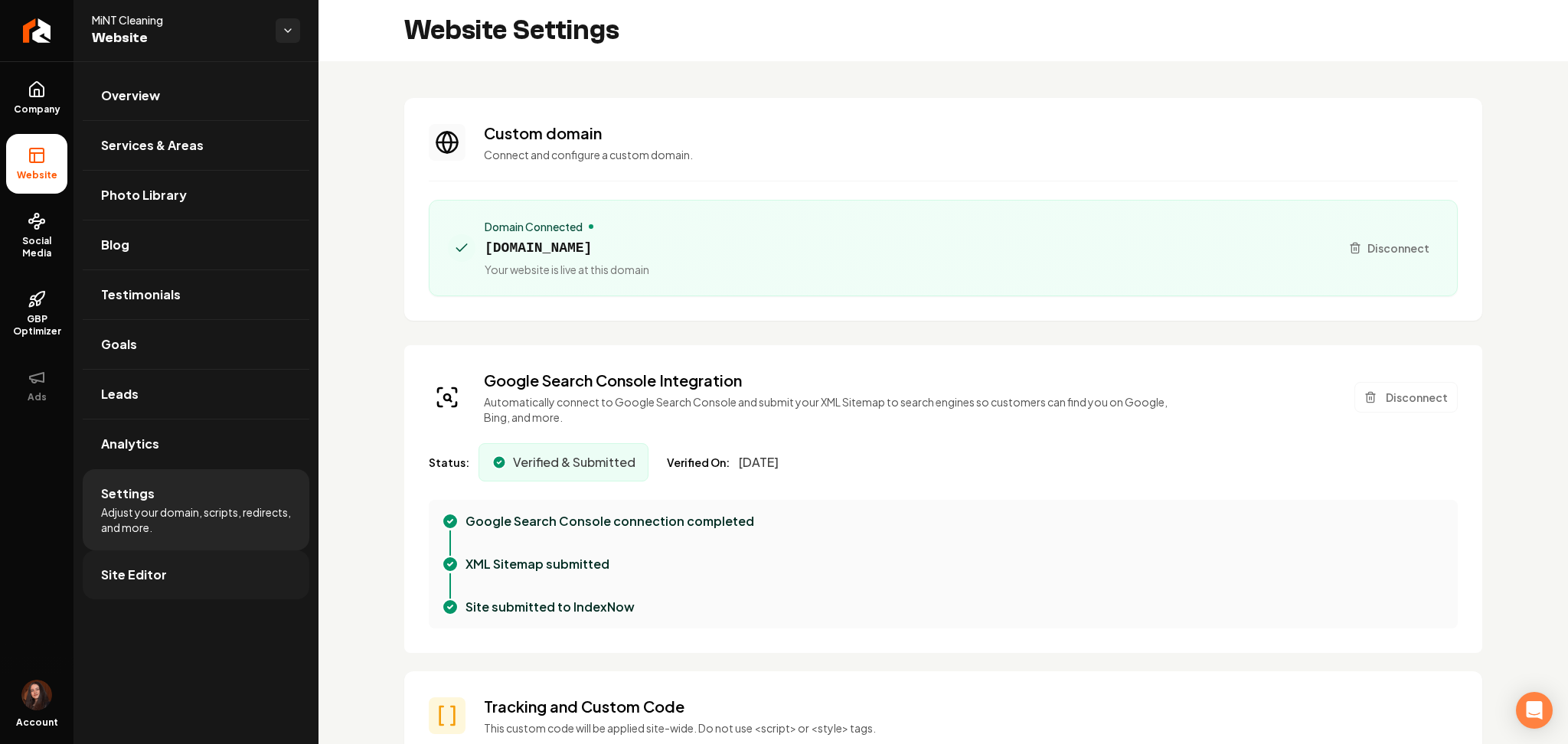
click at [264, 577] on link "Site Editor" at bounding box center [196, 576] width 227 height 49
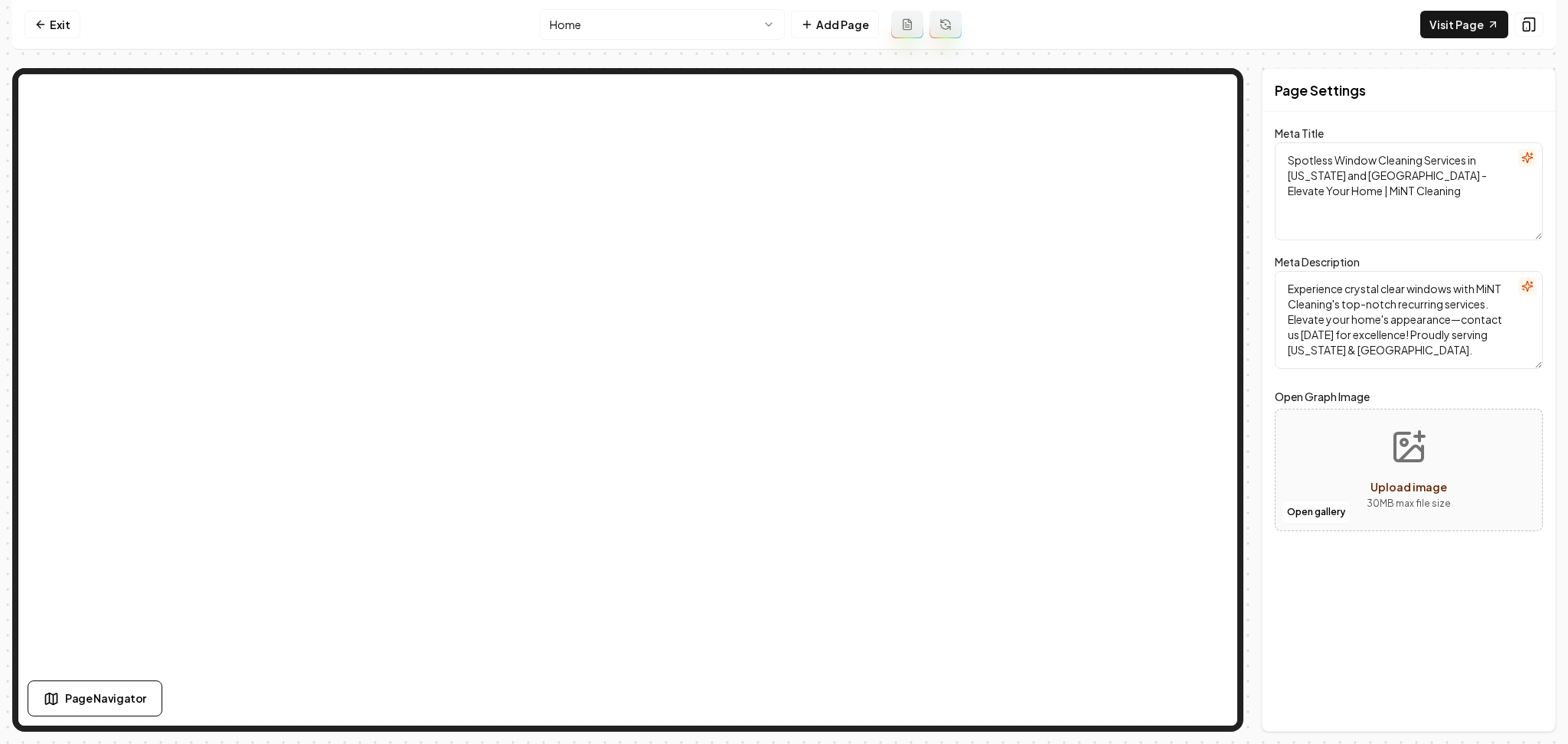
click at [655, 25] on html "Computer Required This feature is only available on a computer. Please switch t…" at bounding box center [784, 372] width 1568 height 744
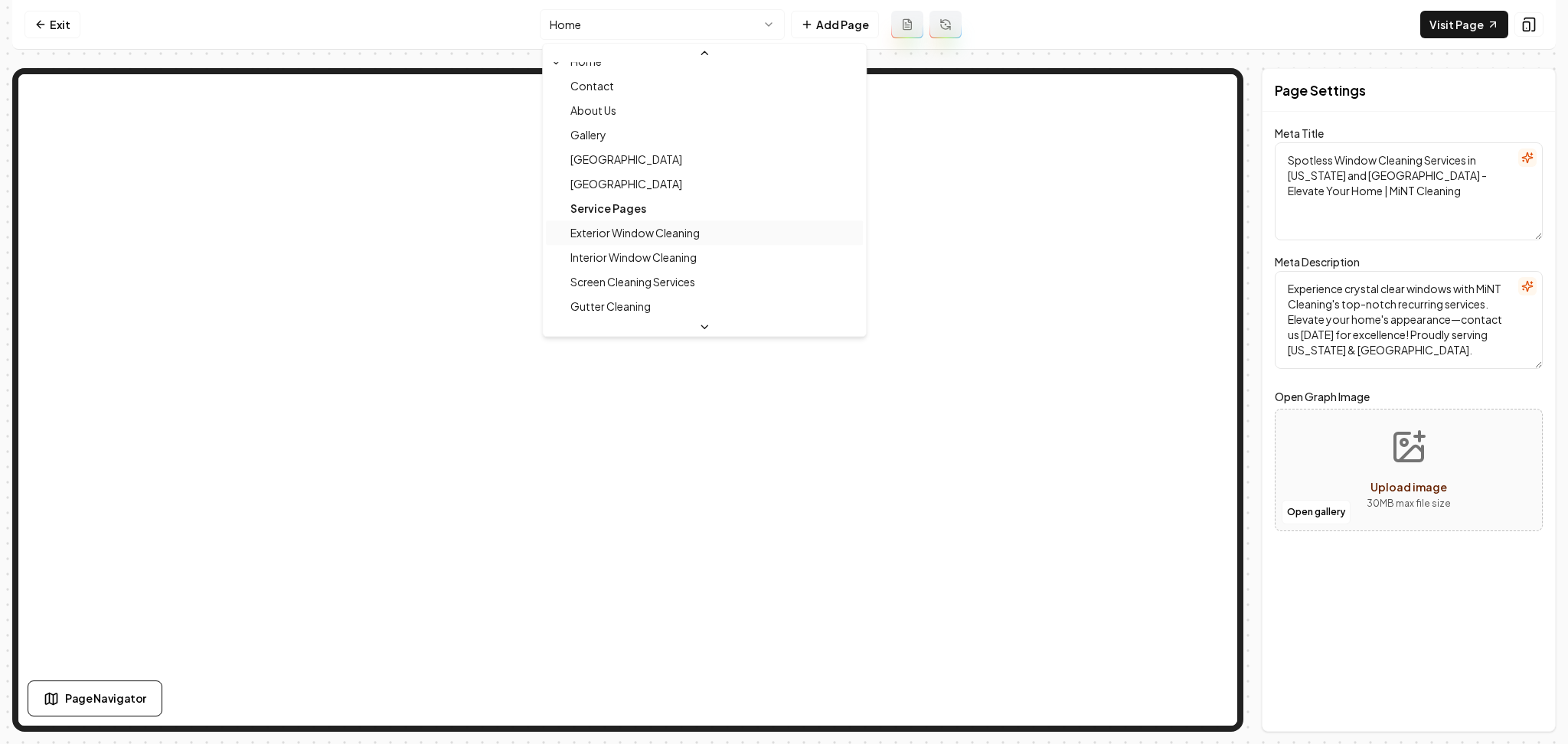
scroll to position [102, 0]
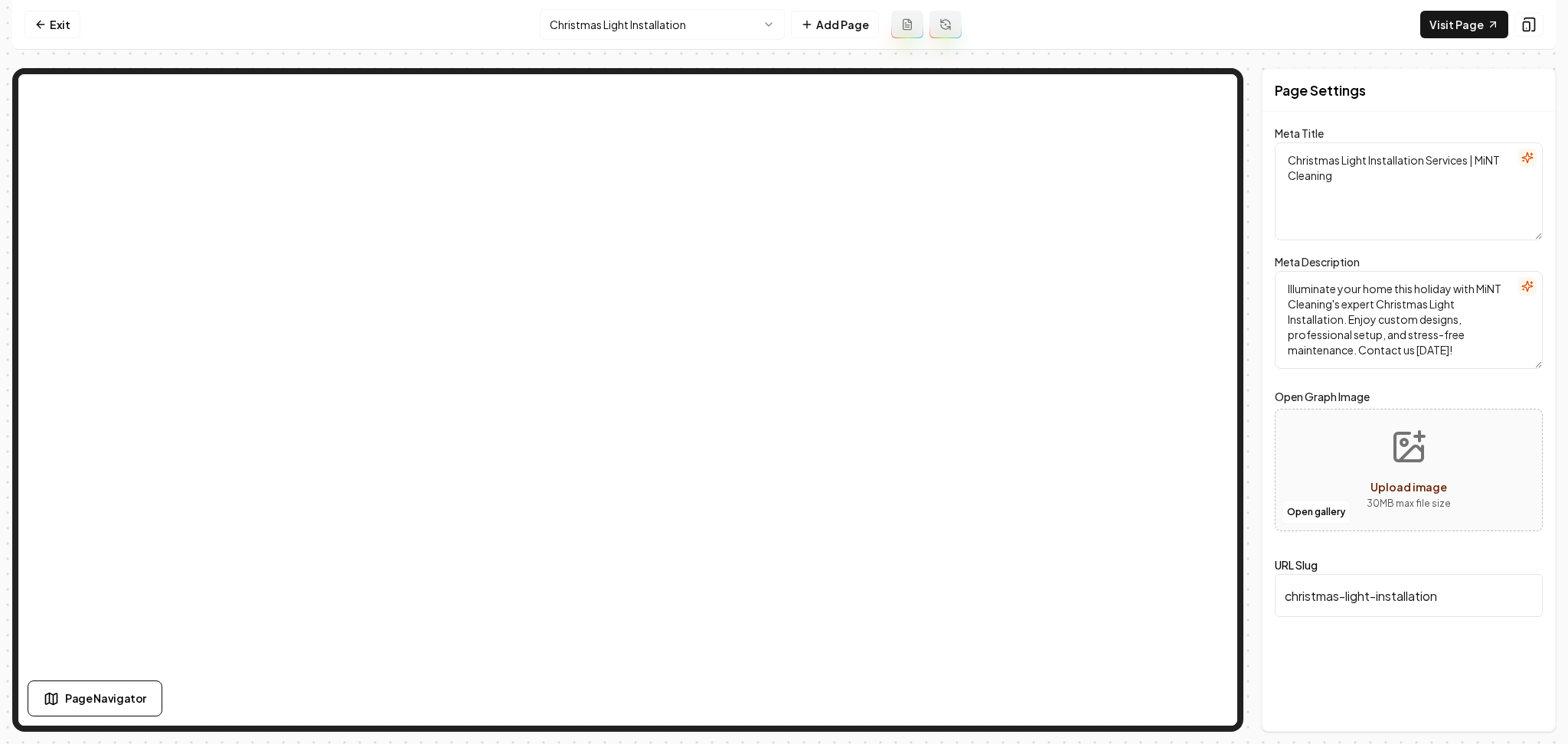
click at [1536, 40] on nav "Exit Christmas Light Installation Add Page Visit Page" at bounding box center [784, 25] width 1543 height 50
click at [1536, 34] on button at bounding box center [1529, 24] width 29 height 25
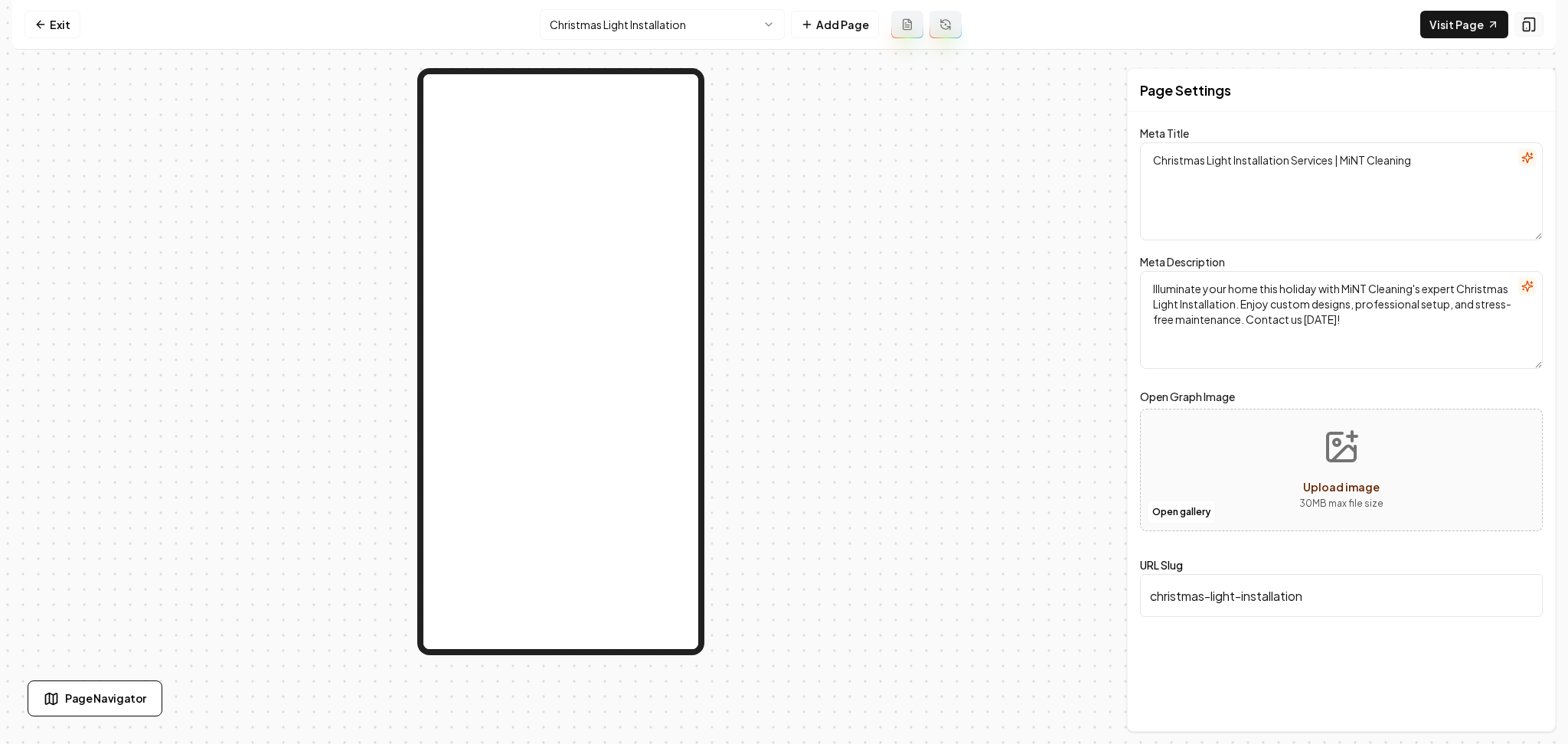
click at [1535, 34] on button at bounding box center [1529, 24] width 29 height 25
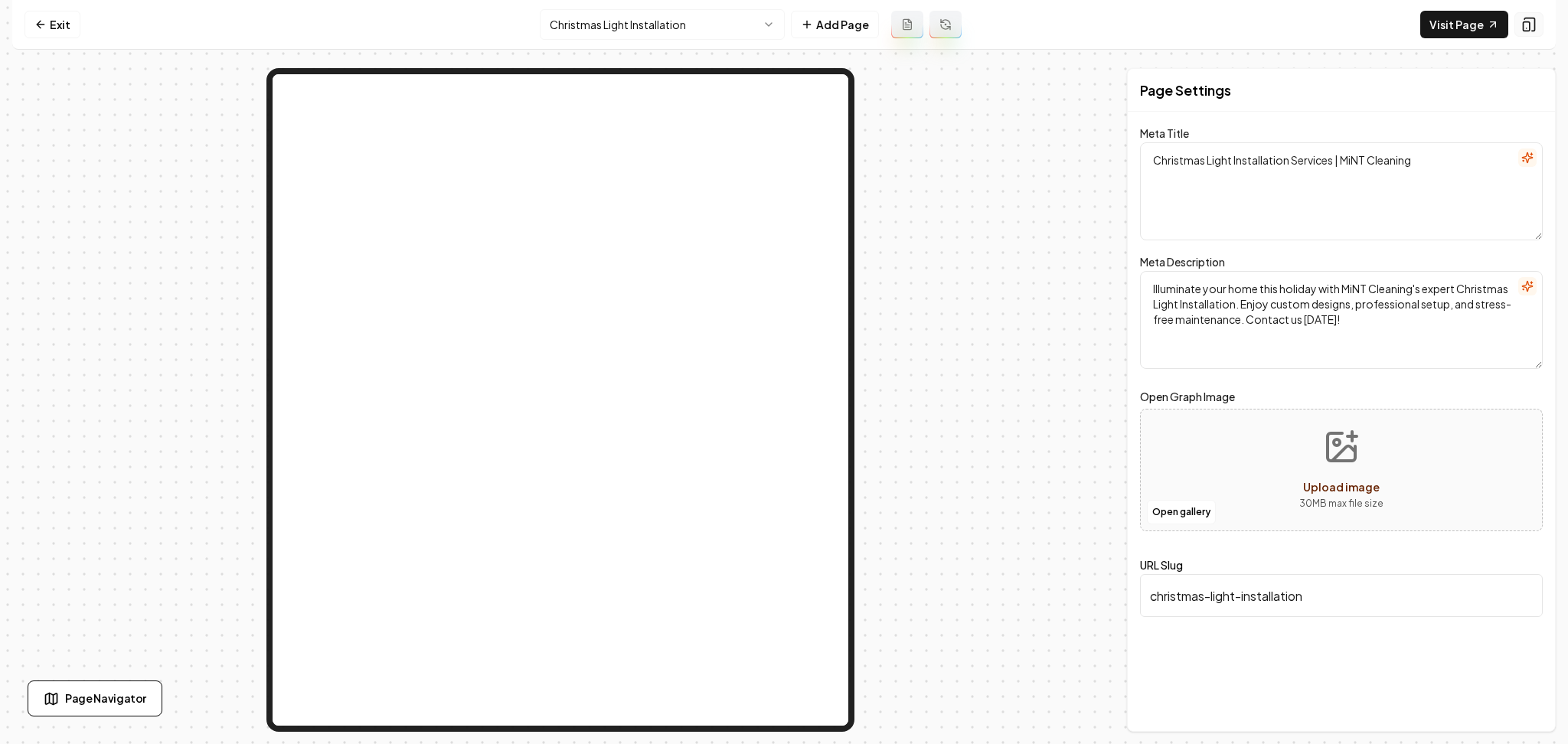
click at [1535, 34] on button at bounding box center [1529, 24] width 29 height 25
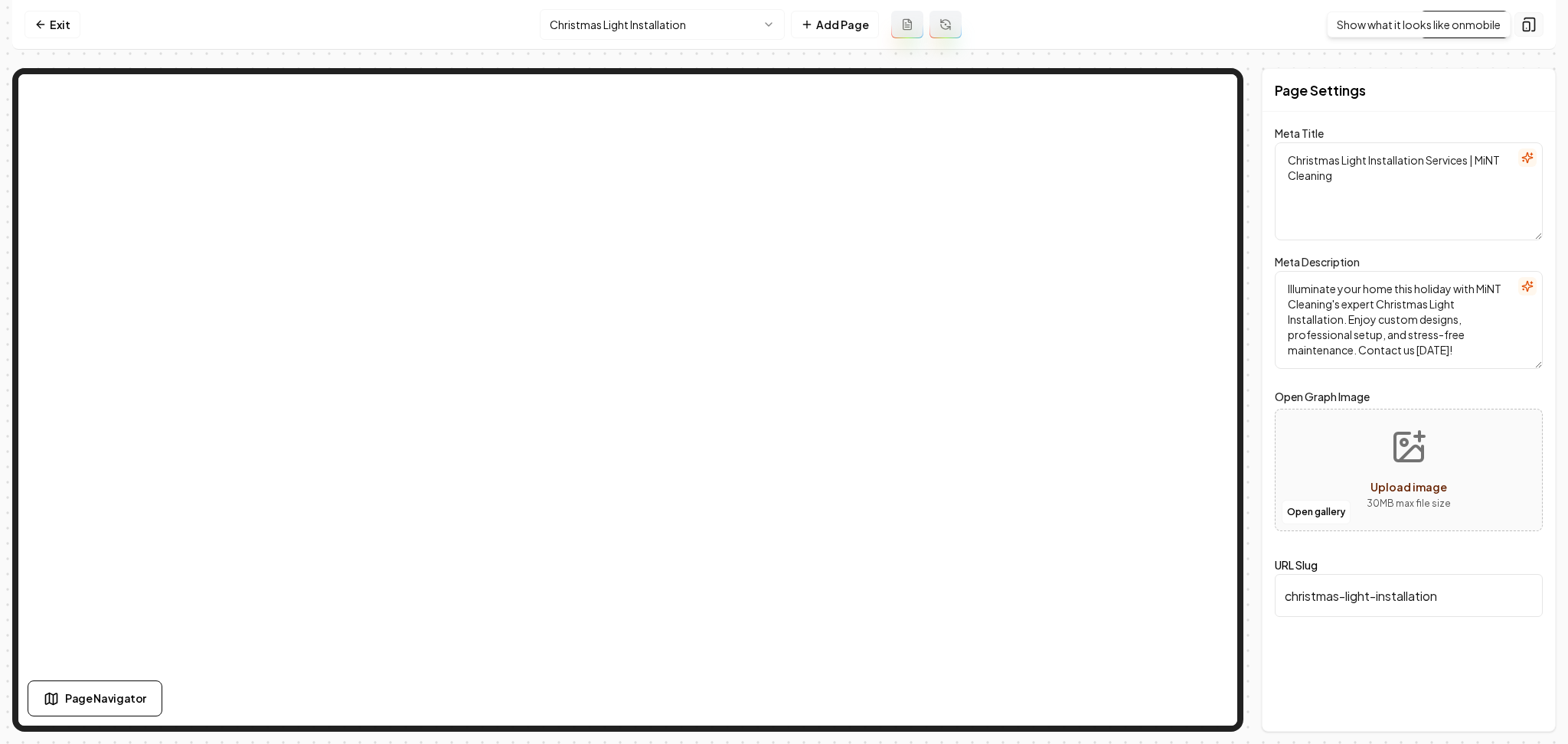
click at [1533, 23] on icon at bounding box center [1529, 25] width 15 height 15
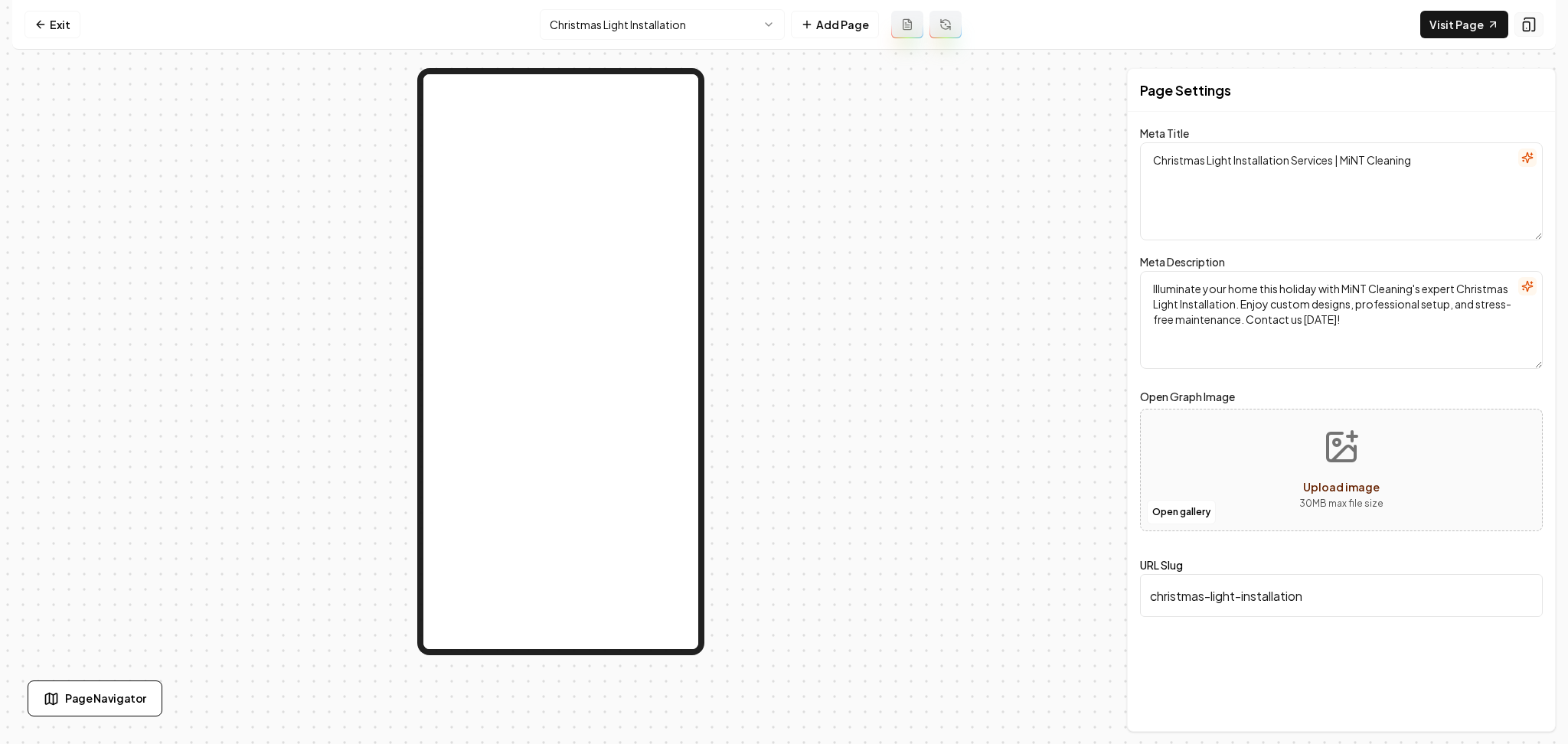
click at [1533, 23] on icon at bounding box center [1529, 25] width 15 height 15
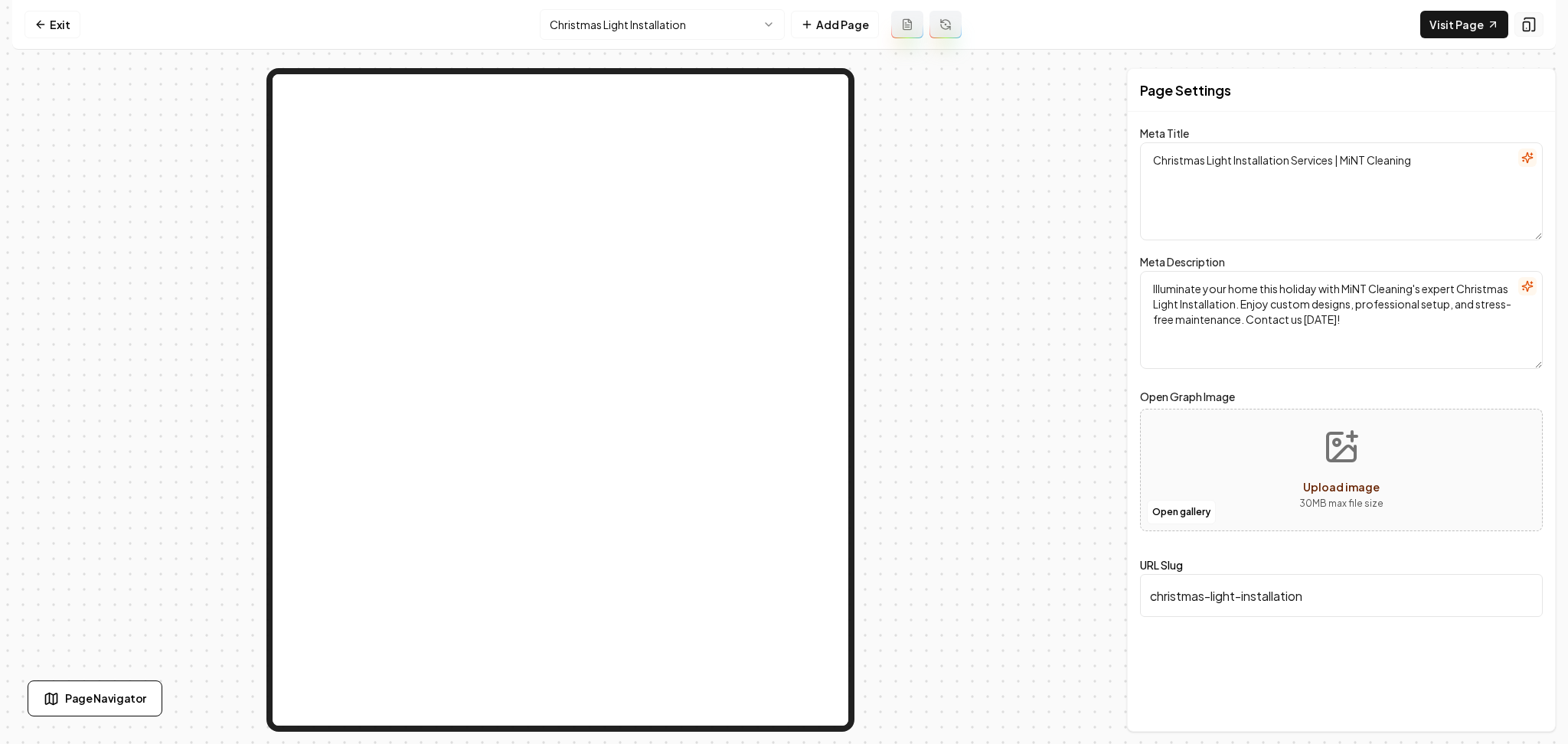
click at [1533, 23] on icon at bounding box center [1529, 25] width 15 height 15
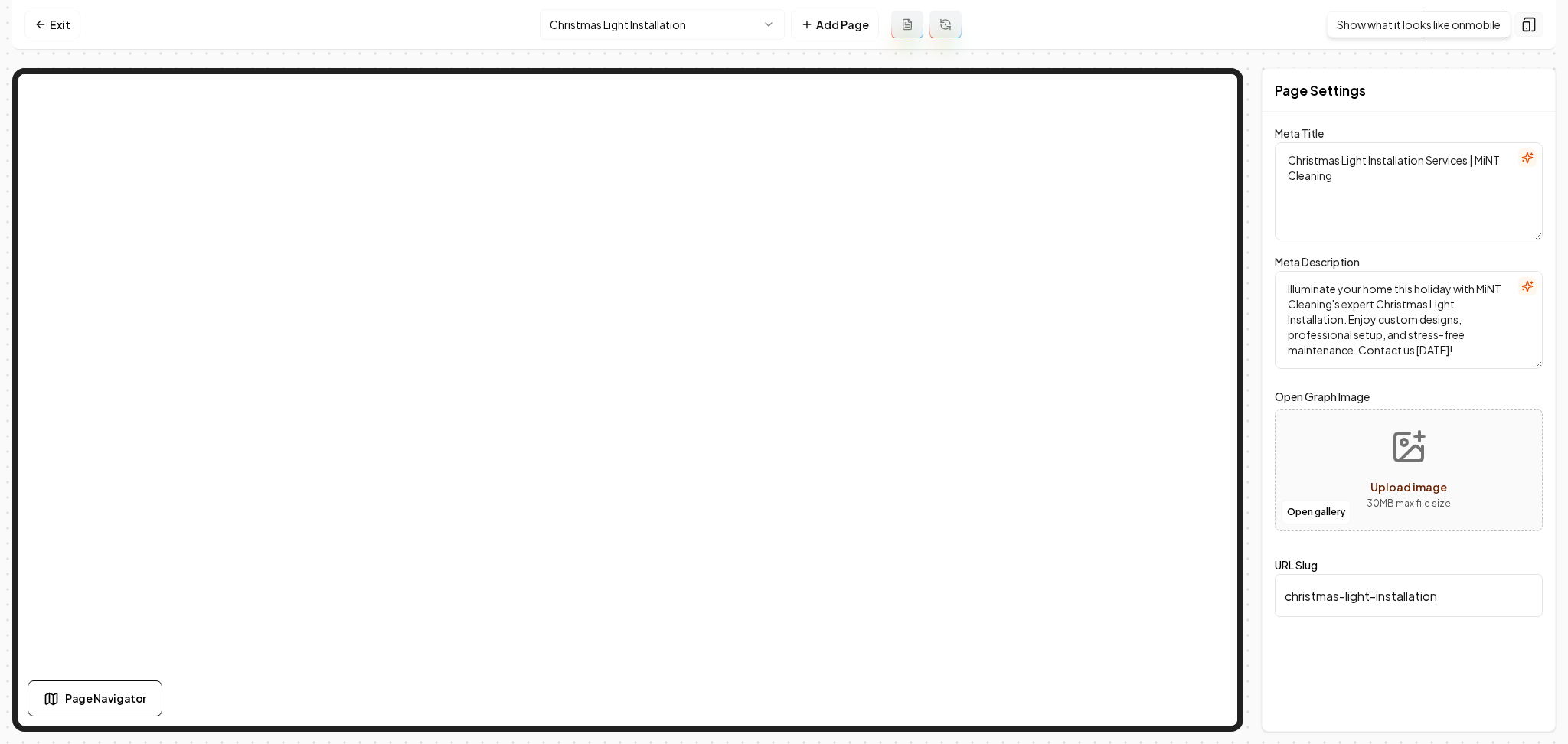
click at [1519, 25] on button at bounding box center [1529, 24] width 29 height 25
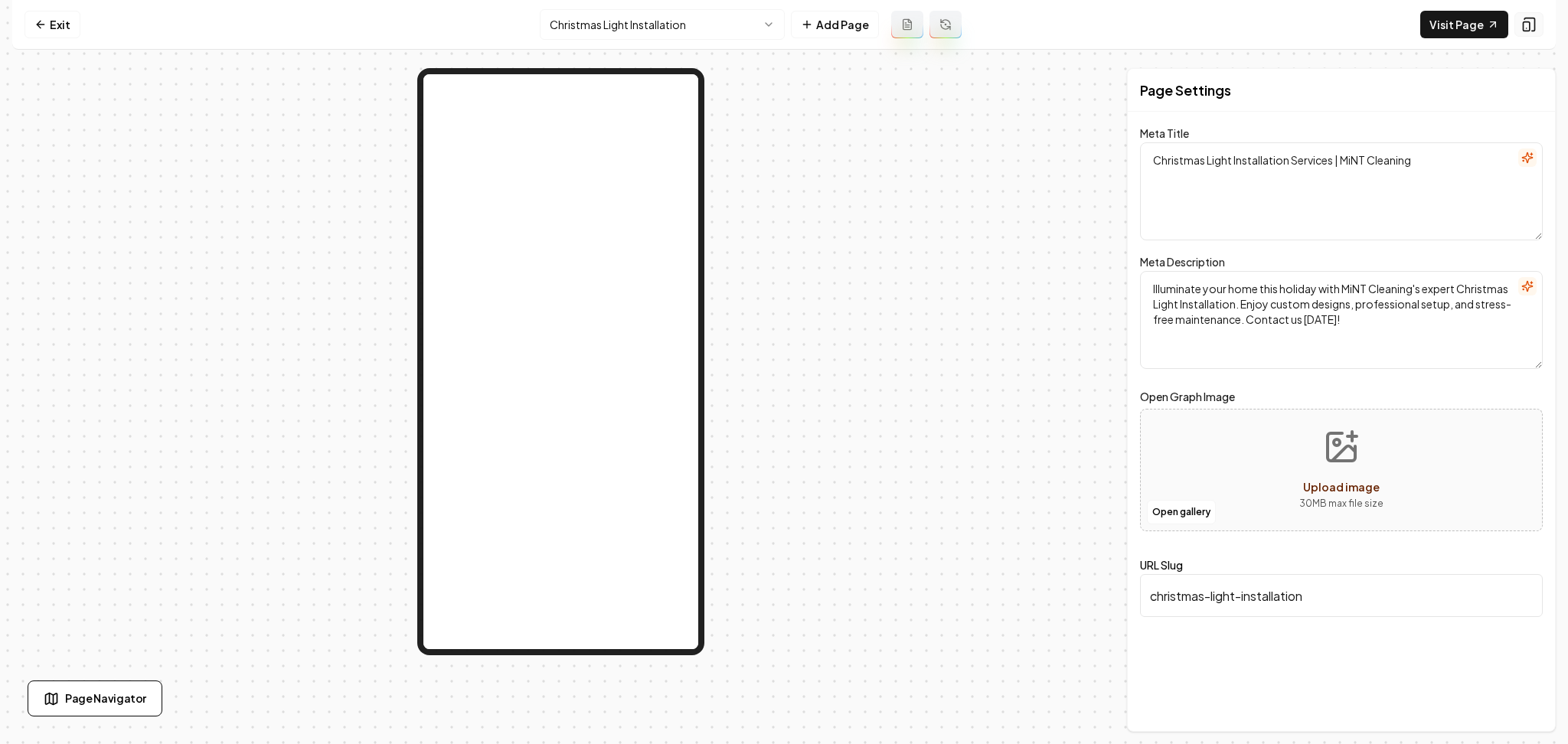
click at [1519, 25] on button at bounding box center [1529, 24] width 29 height 25
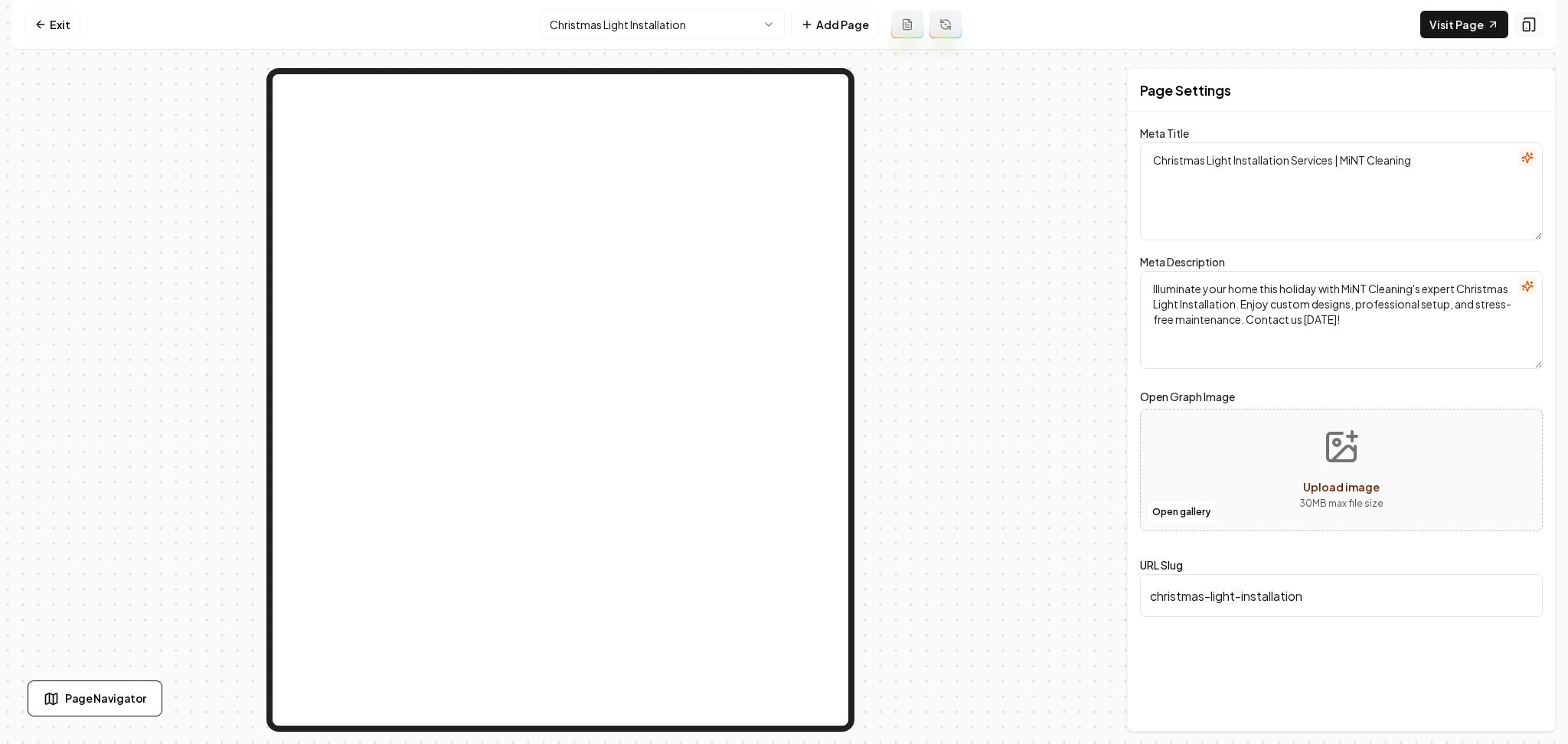
click at [1519, 25] on button at bounding box center [1529, 24] width 29 height 25
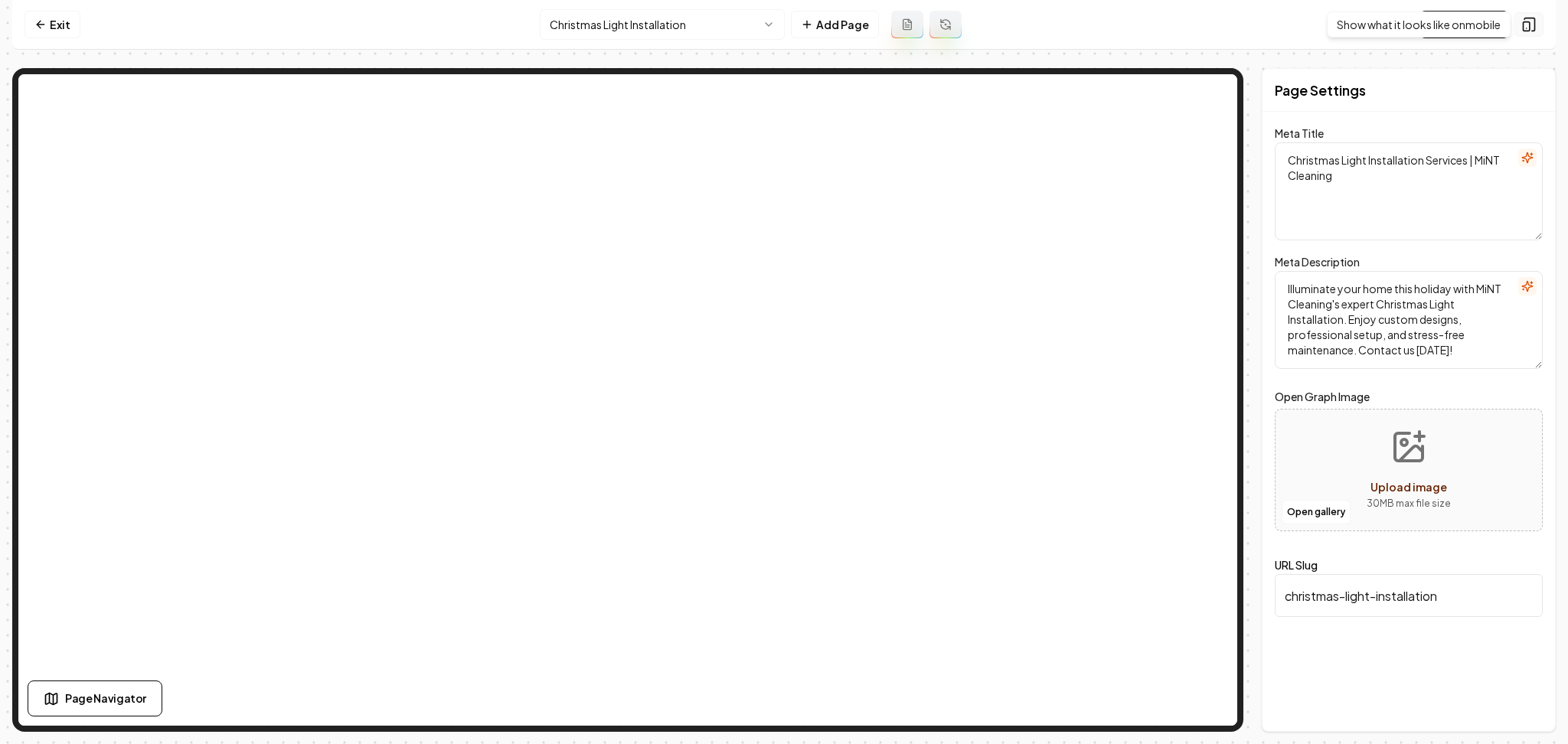
click at [1529, 26] on rect at bounding box center [1526, 26] width 6 height 9
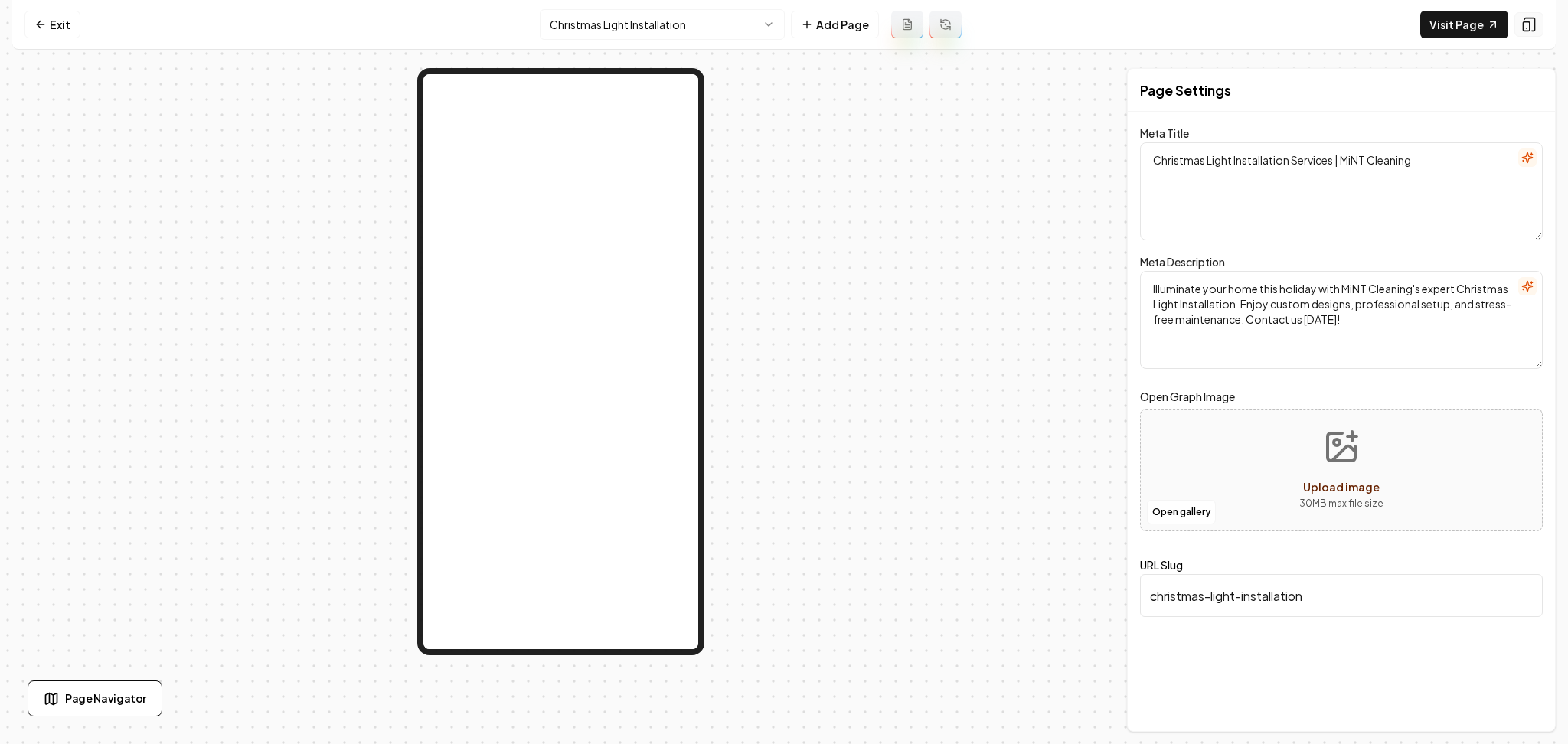
click at [1529, 26] on rect at bounding box center [1526, 26] width 6 height 9
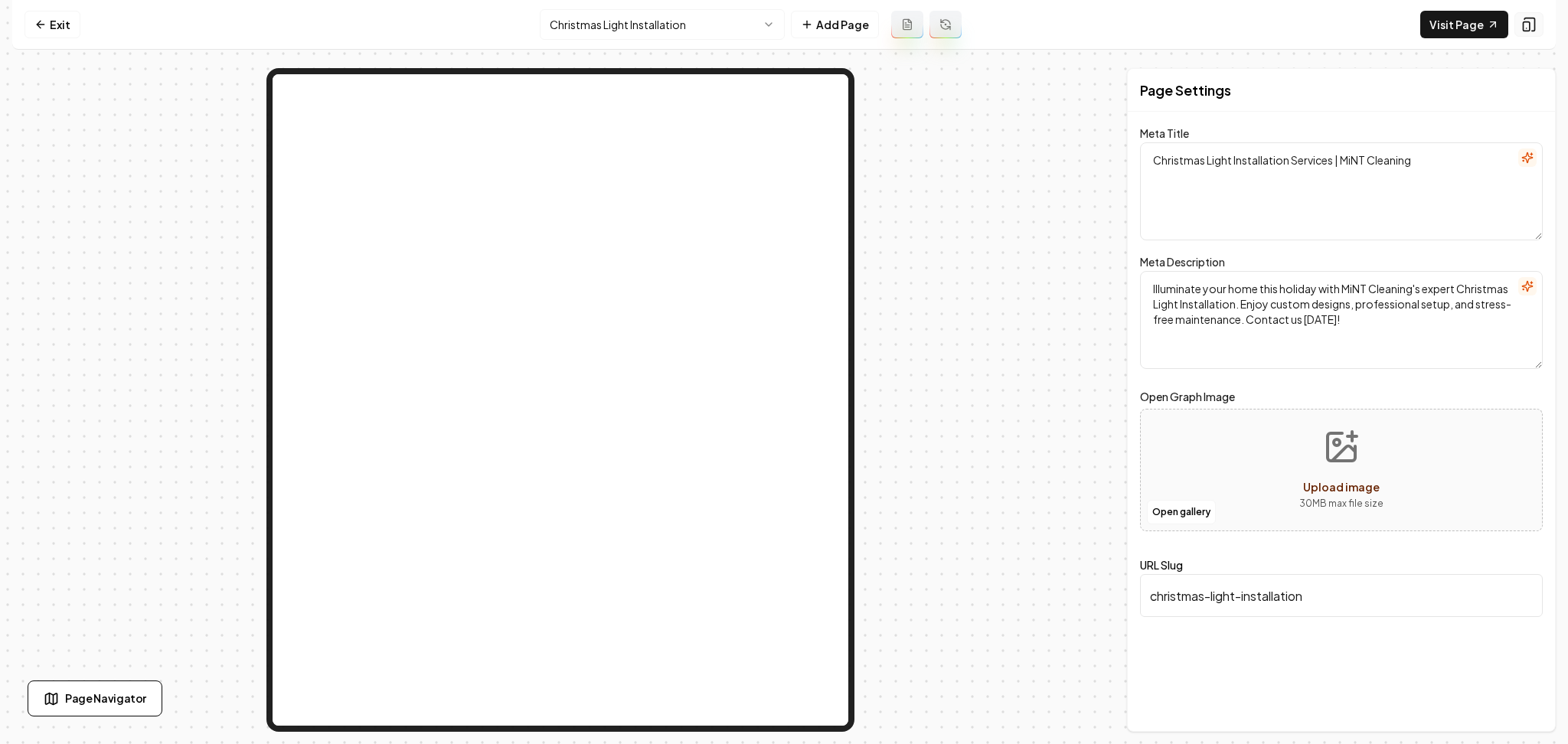
click at [1529, 26] on rect at bounding box center [1526, 26] width 6 height 9
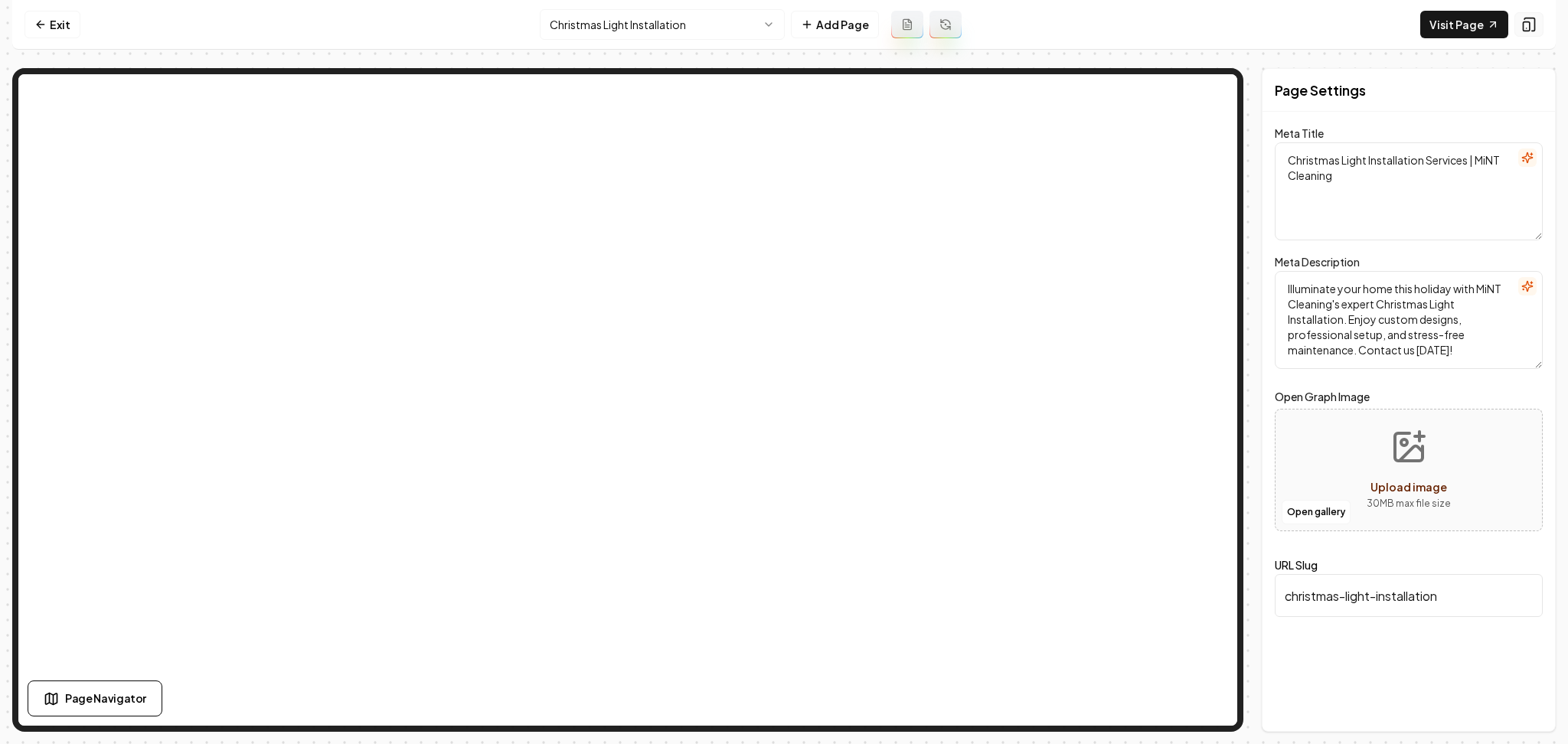
click at [1529, 26] on rect at bounding box center [1526, 26] width 6 height 9
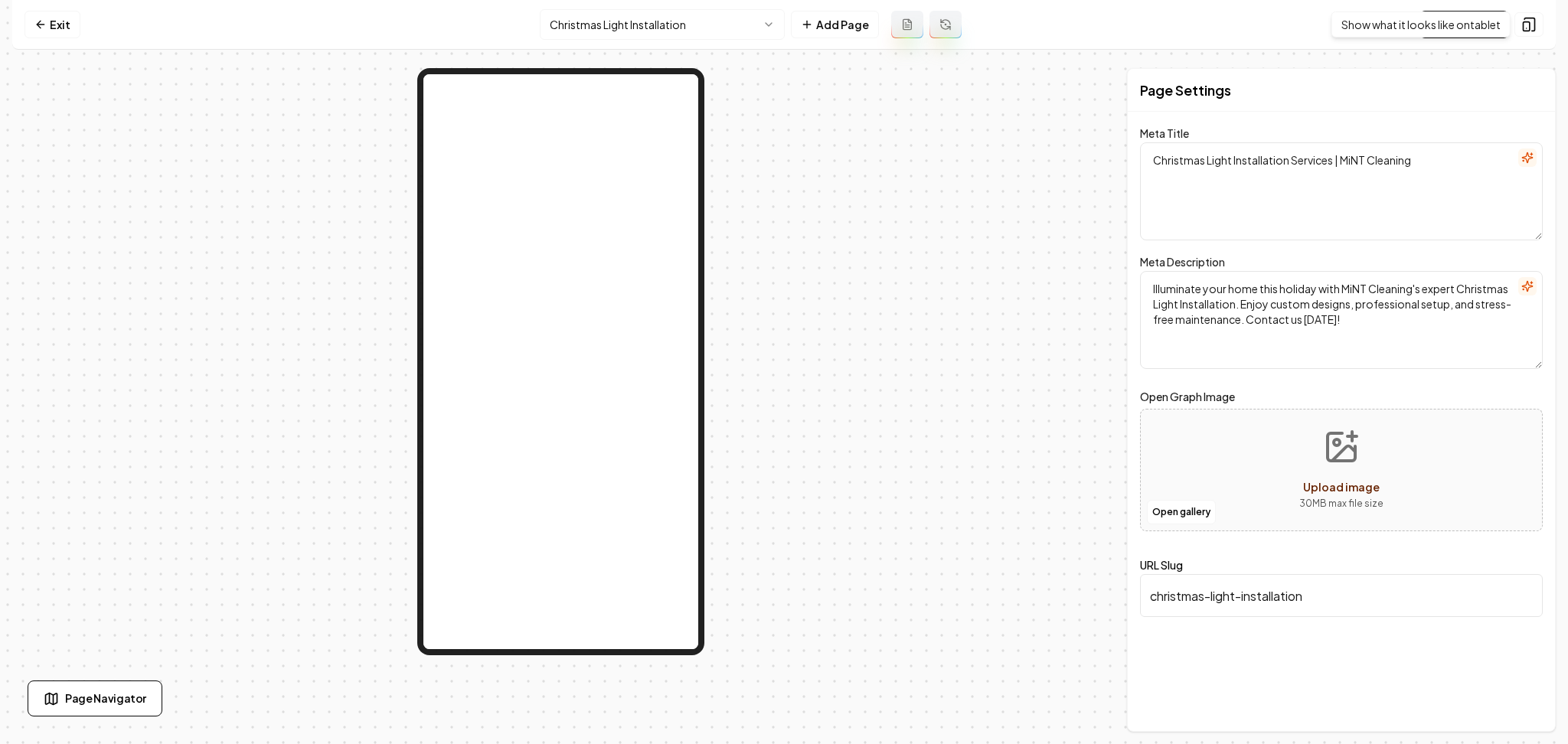
click at [311, 378] on div at bounding box center [560, 400] width 1097 height 664
click at [1512, 27] on div "Visit Page Show what it looks like on tablet Show what it looks like on tablet" at bounding box center [1482, 25] width 124 height 28
click at [1522, 25] on icon at bounding box center [1529, 25] width 15 height 15
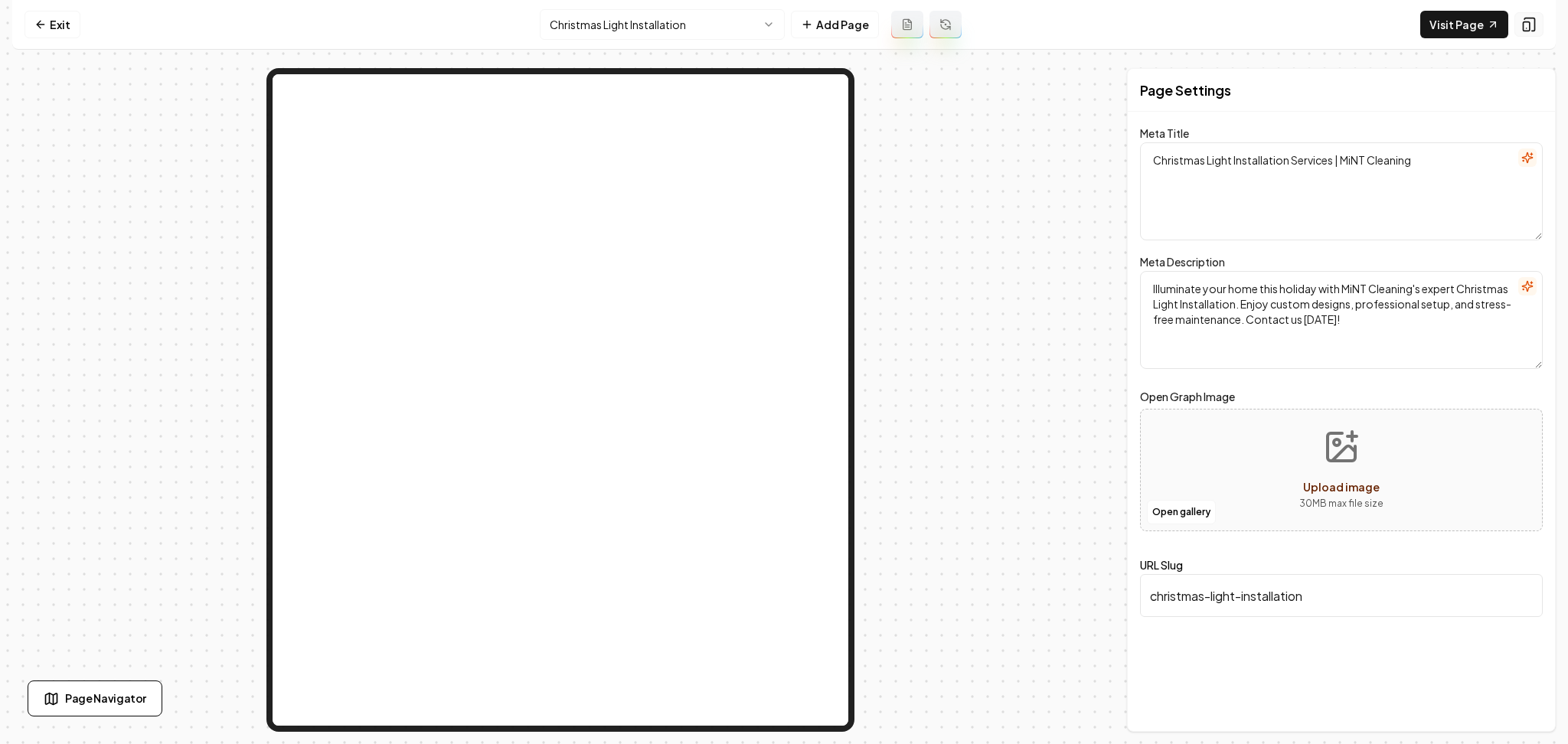
click at [1522, 25] on icon at bounding box center [1529, 25] width 15 height 15
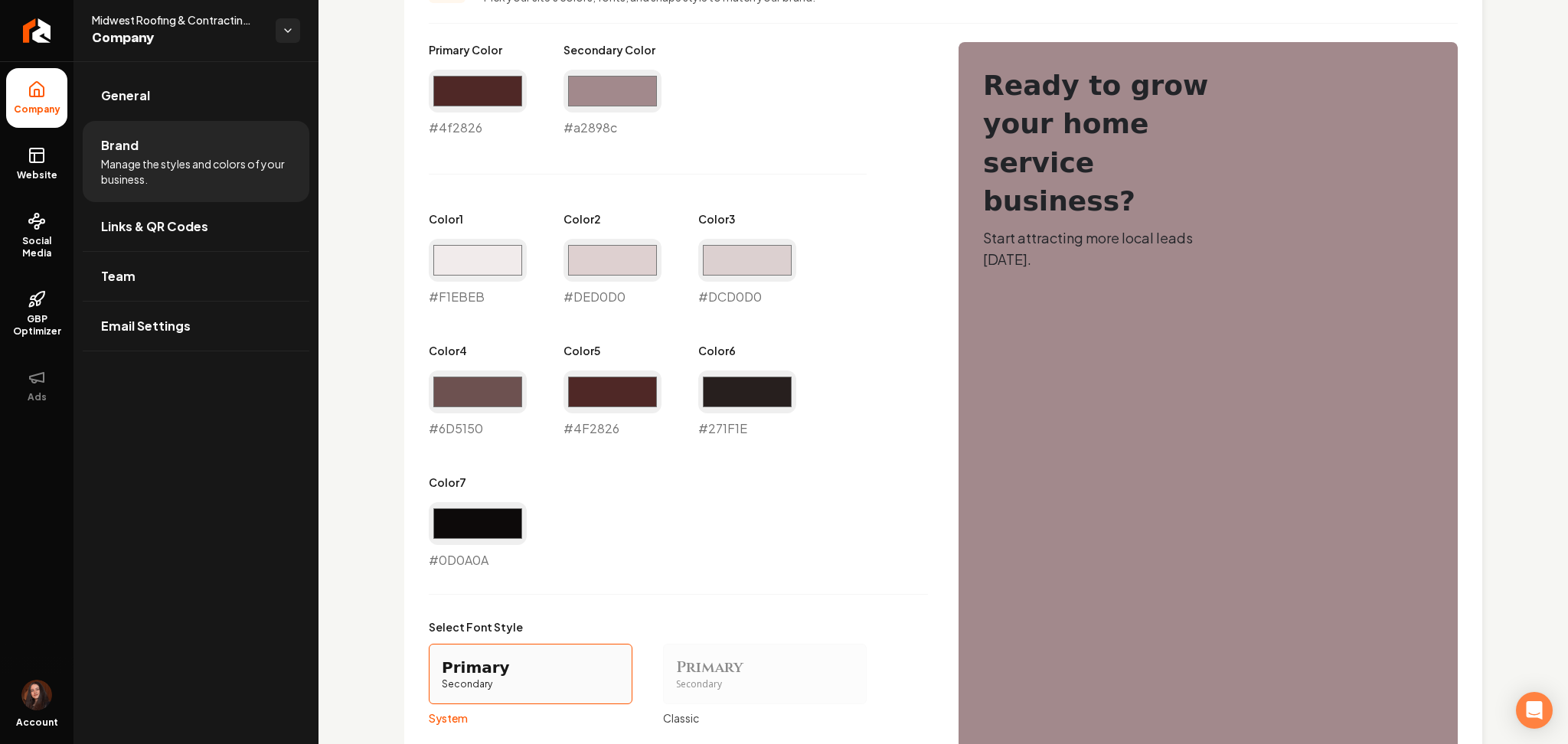
scroll to position [816, 0]
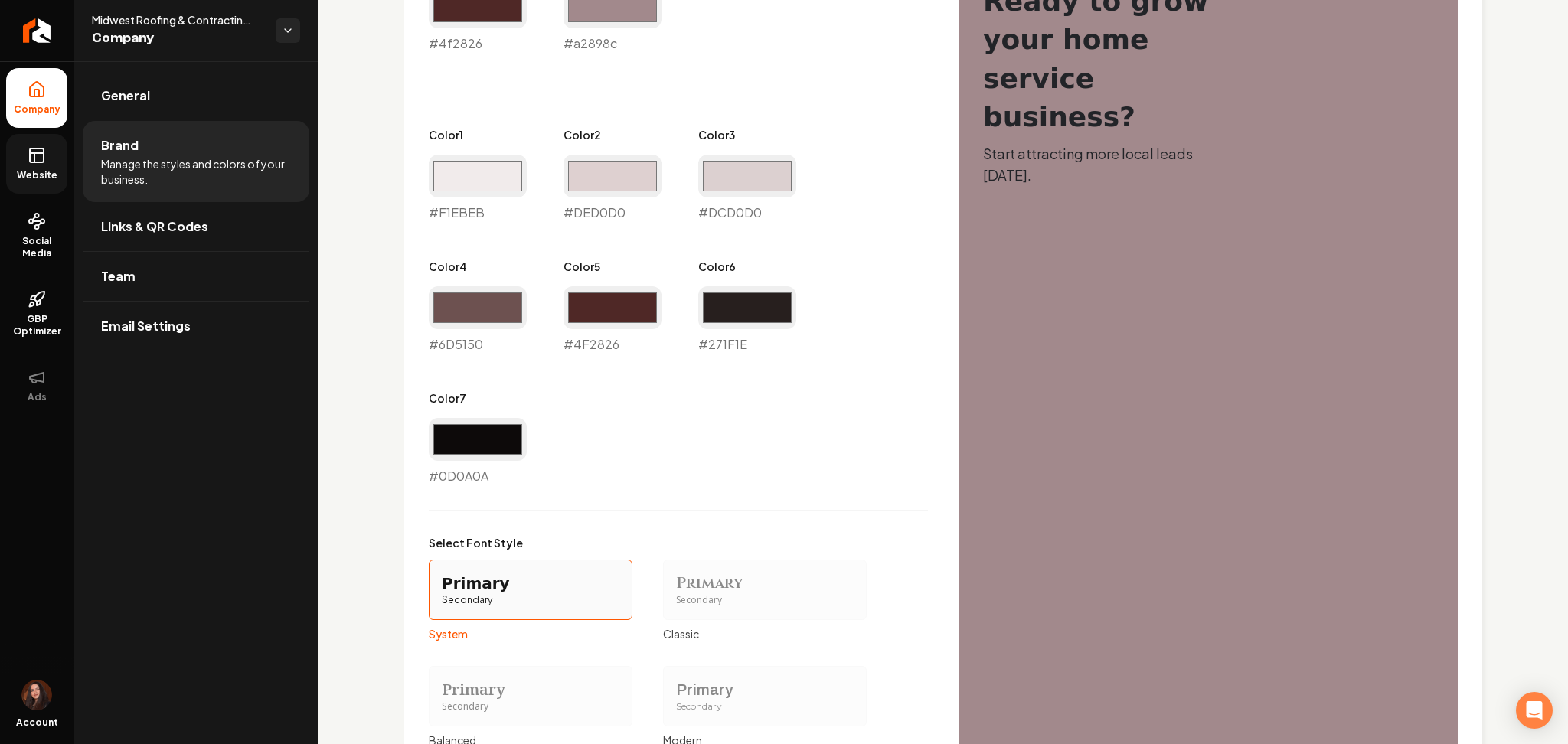
click at [41, 163] on icon at bounding box center [37, 156] width 19 height 19
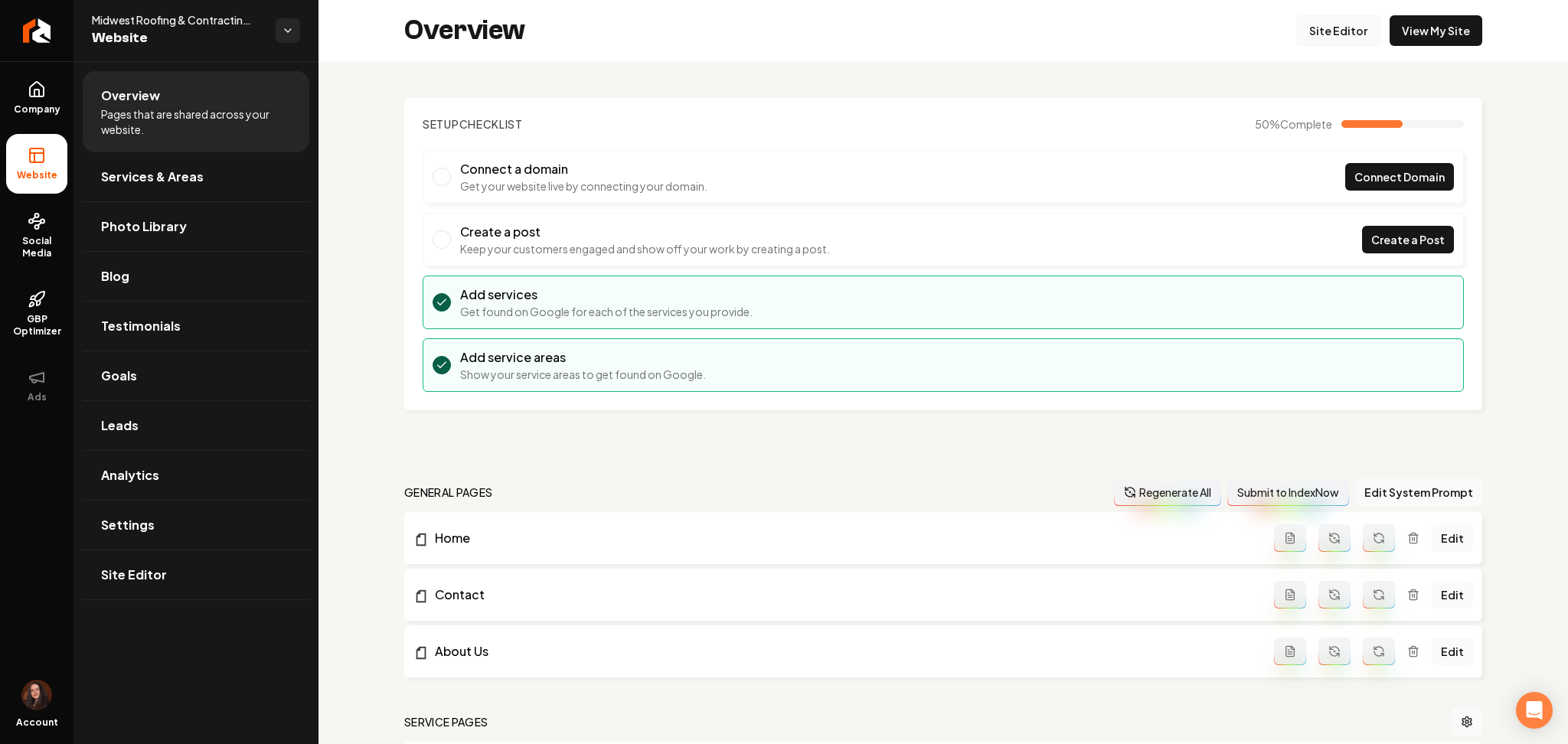
click at [1296, 37] on link "Site Editor" at bounding box center [1339, 30] width 85 height 30
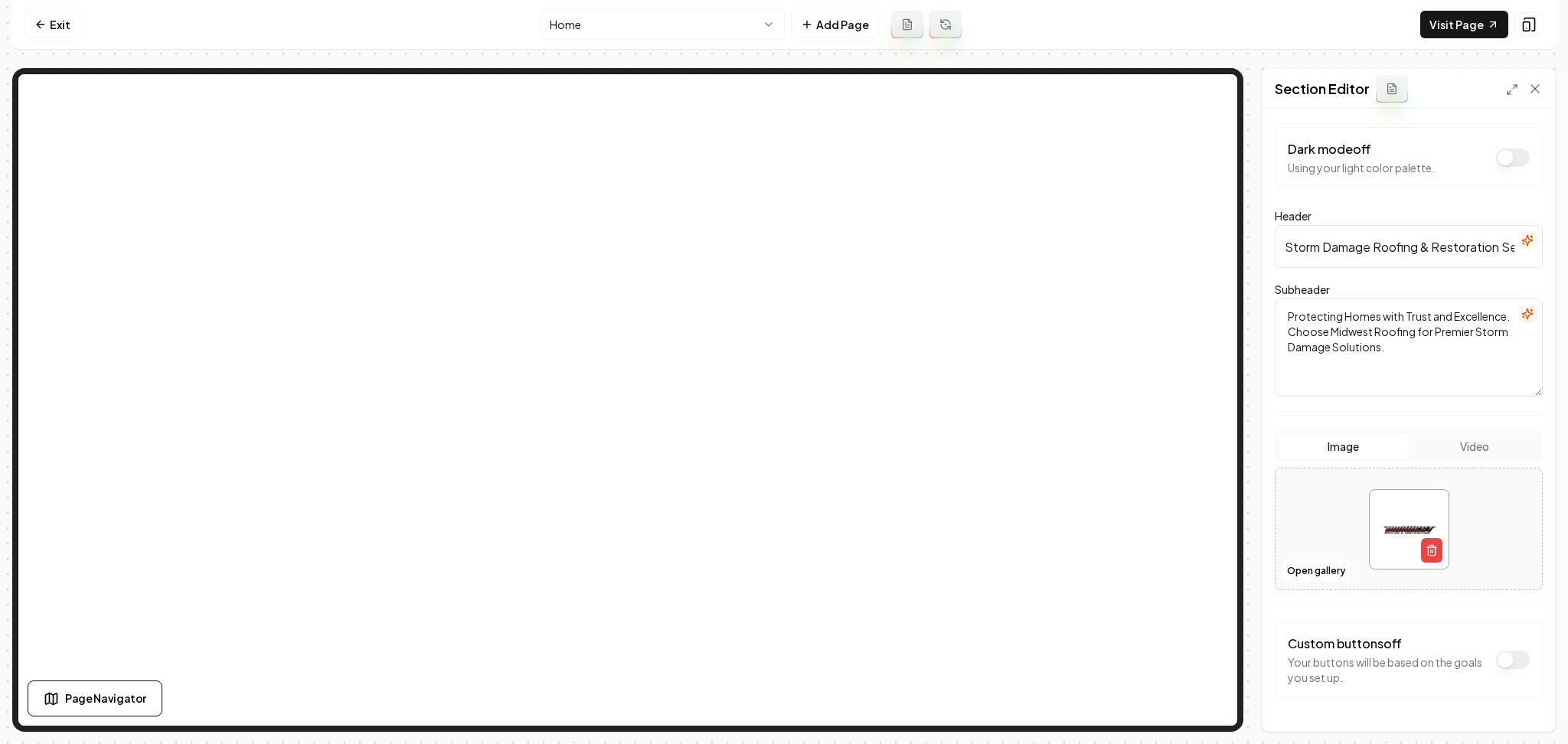
click at [1355, 505] on div at bounding box center [1408, 530] width 267 height 105
type input "**********"
click at [1505, 706] on button "Save" at bounding box center [1520, 705] width 45 height 28
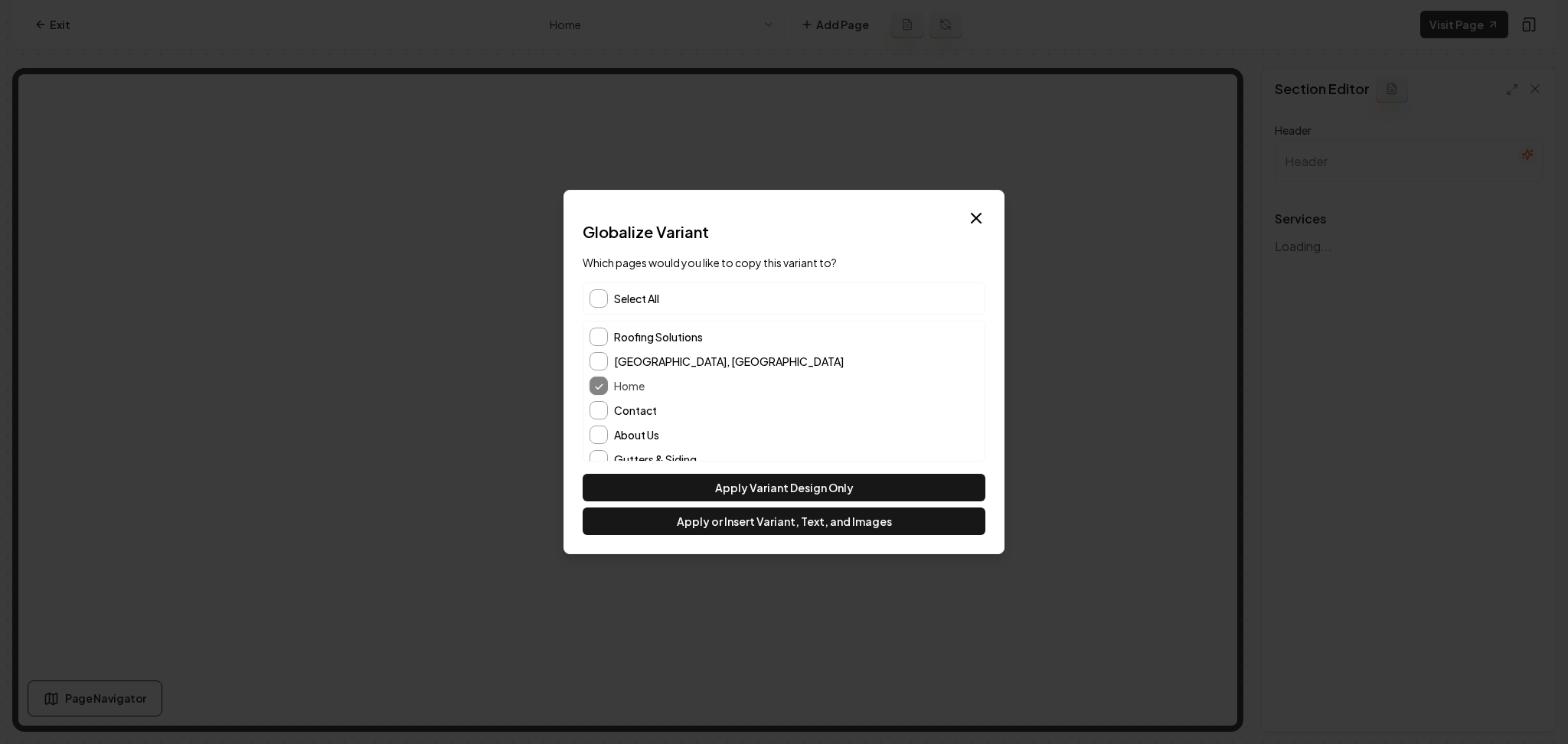
click at [639, 293] on span "Select All" at bounding box center [636, 299] width 45 height 15
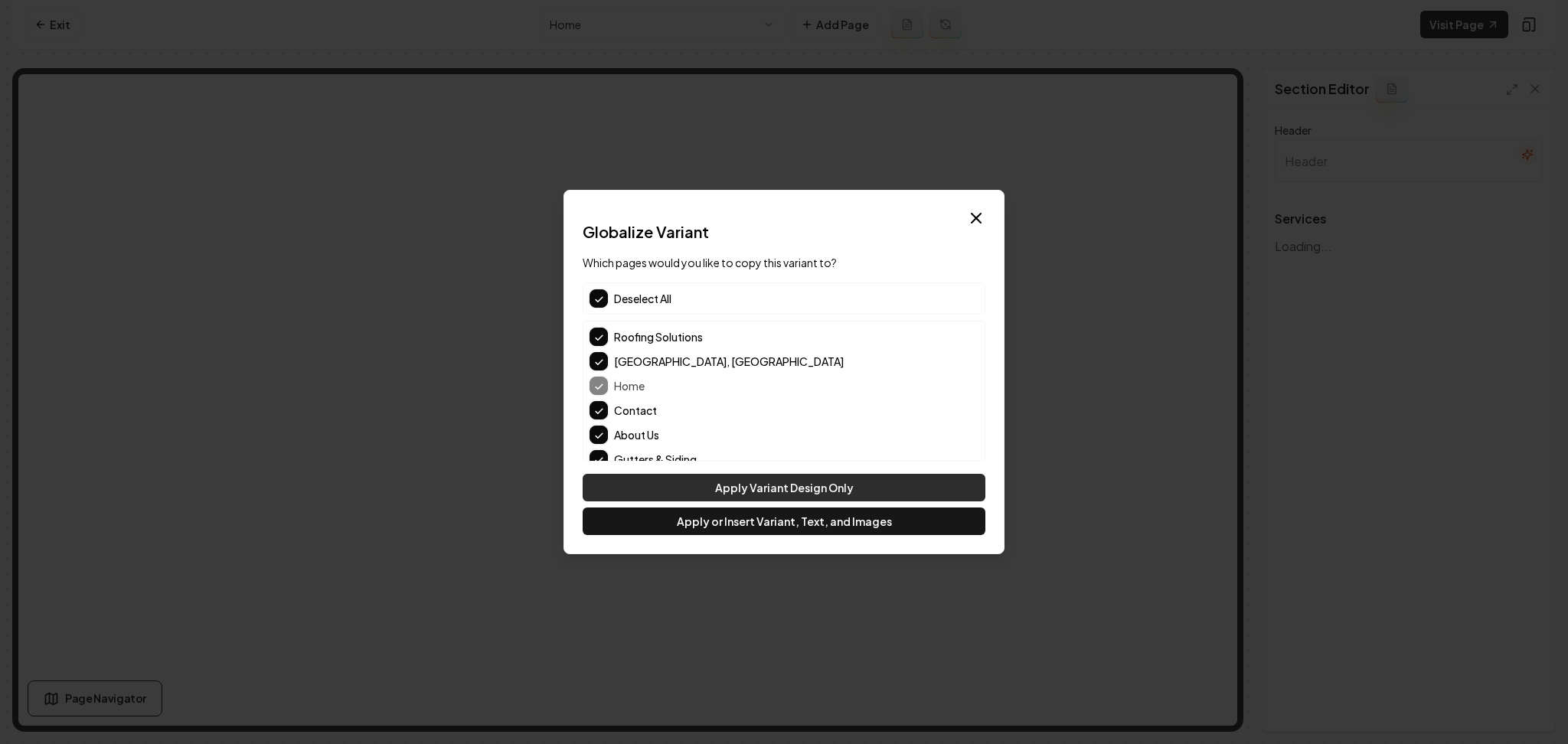
click at [692, 486] on button "Apply Variant Design Only" at bounding box center [784, 488] width 403 height 28
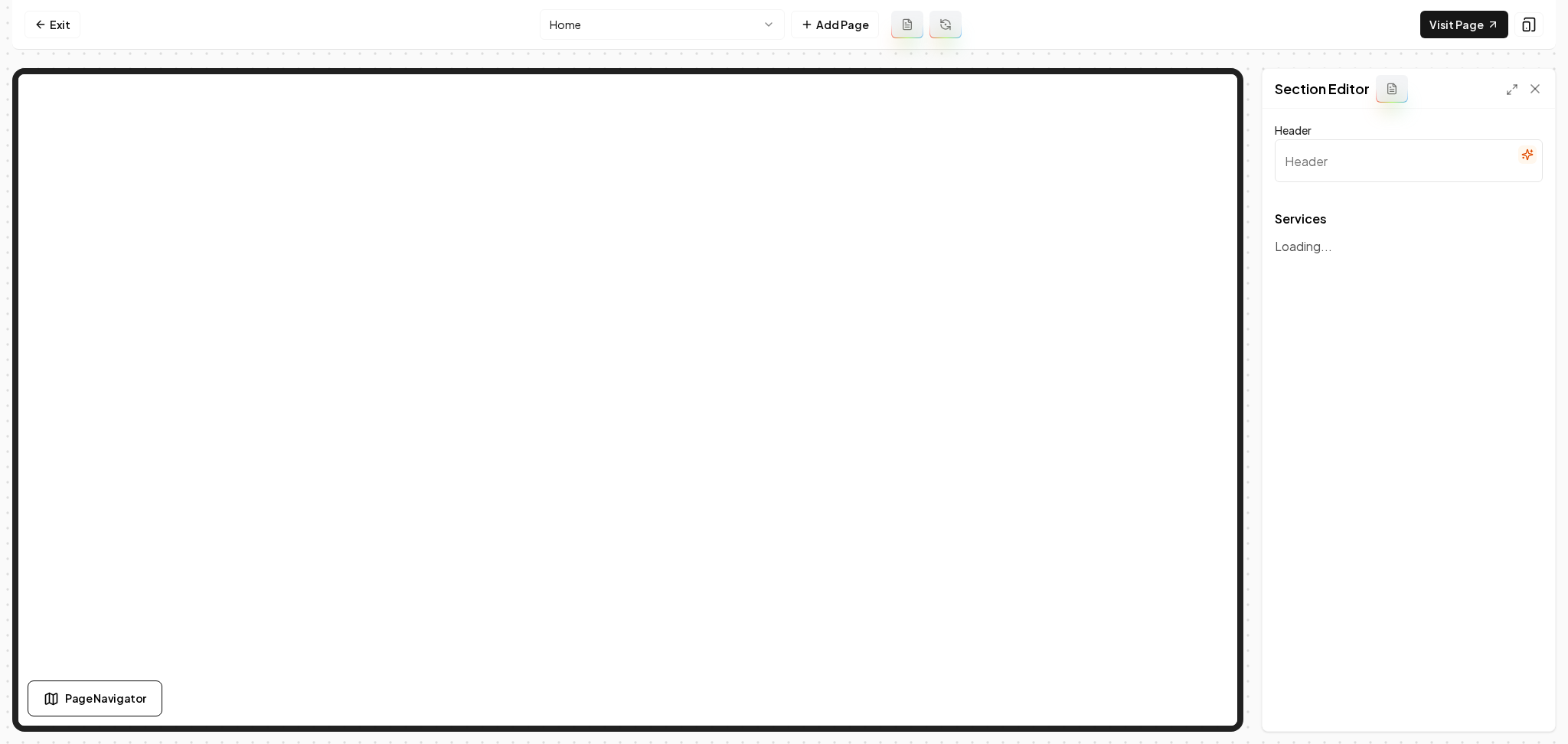
type input "Our Roofing and Restoration Services"
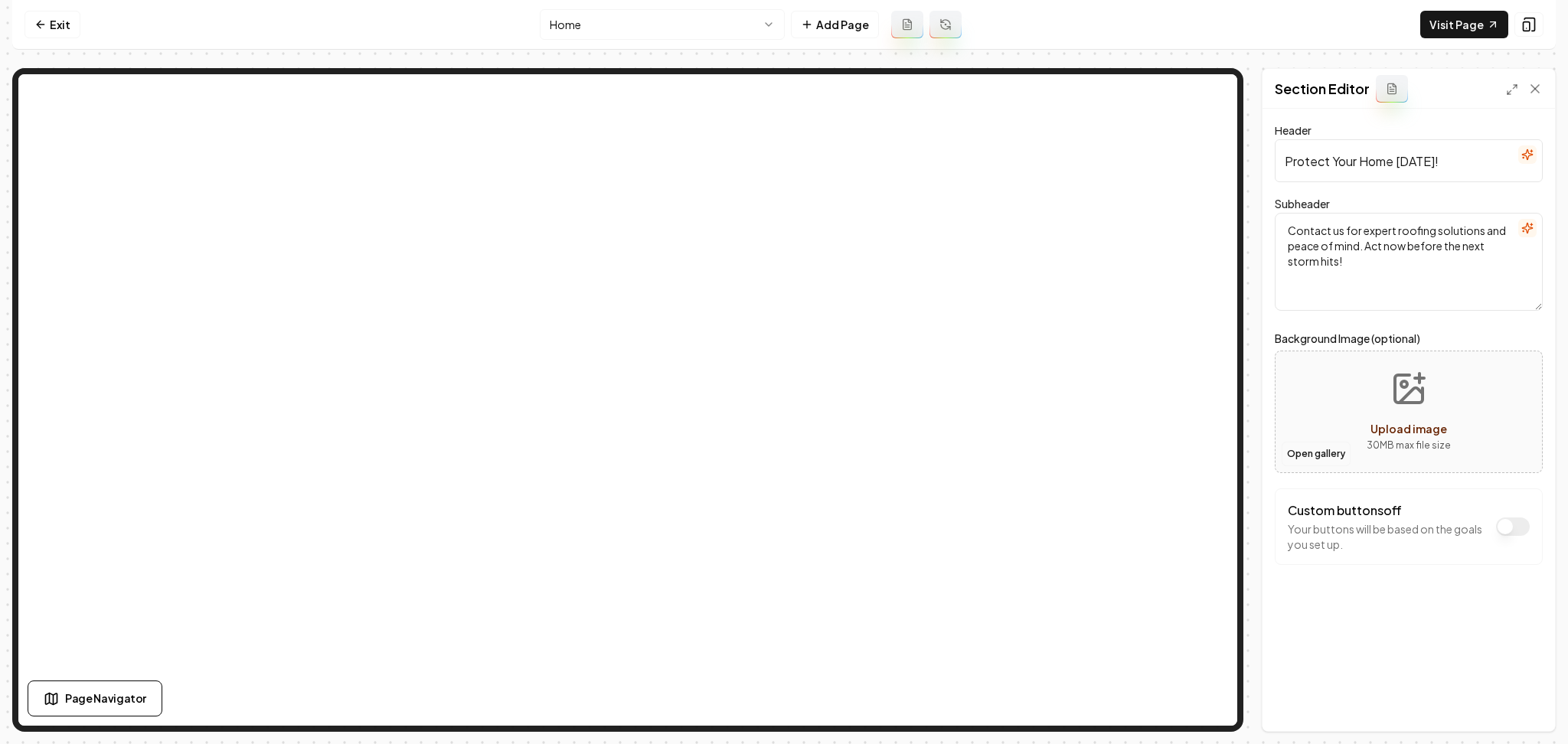
click at [1311, 455] on button "Open gallery" at bounding box center [1316, 454] width 69 height 25
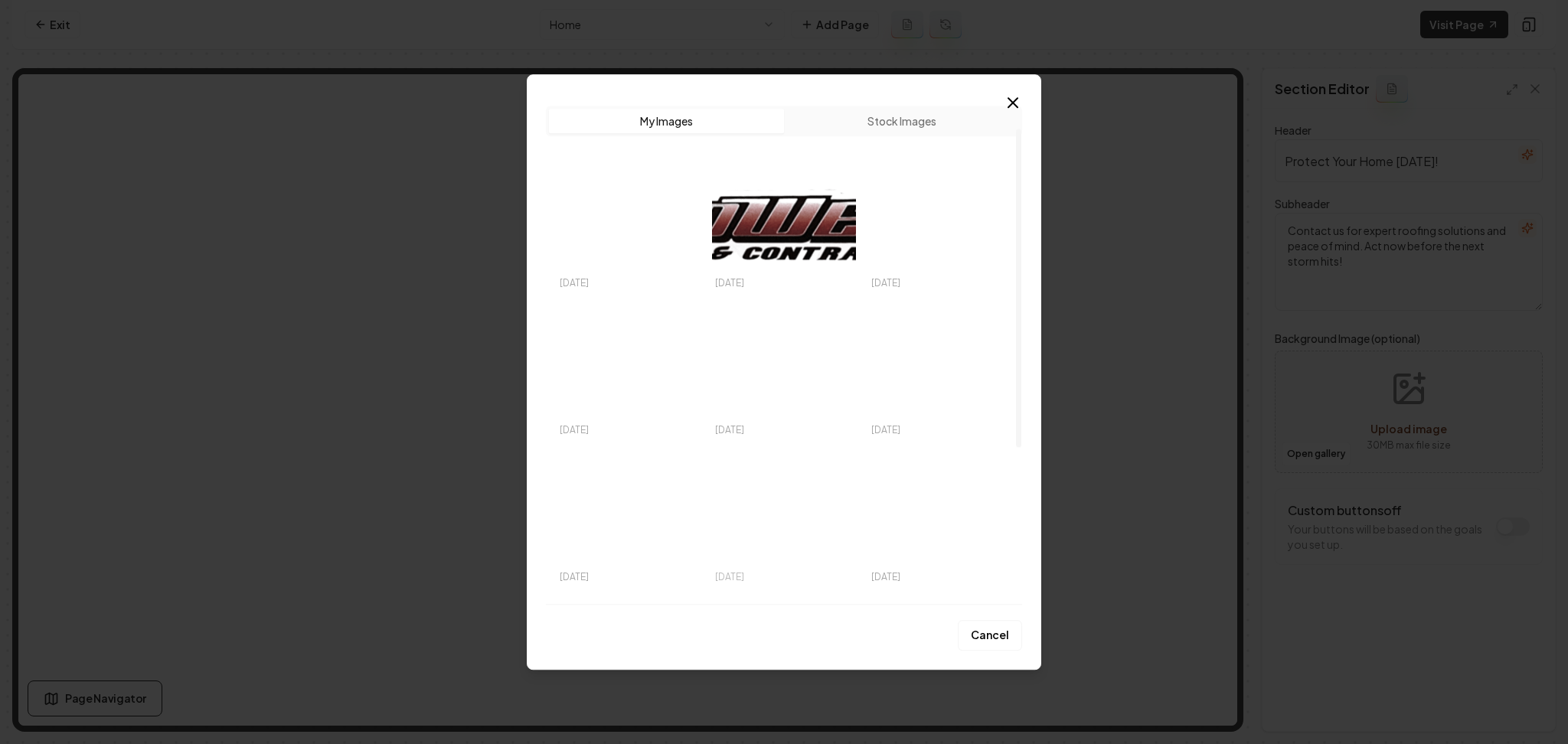
scroll to position [102, 0]
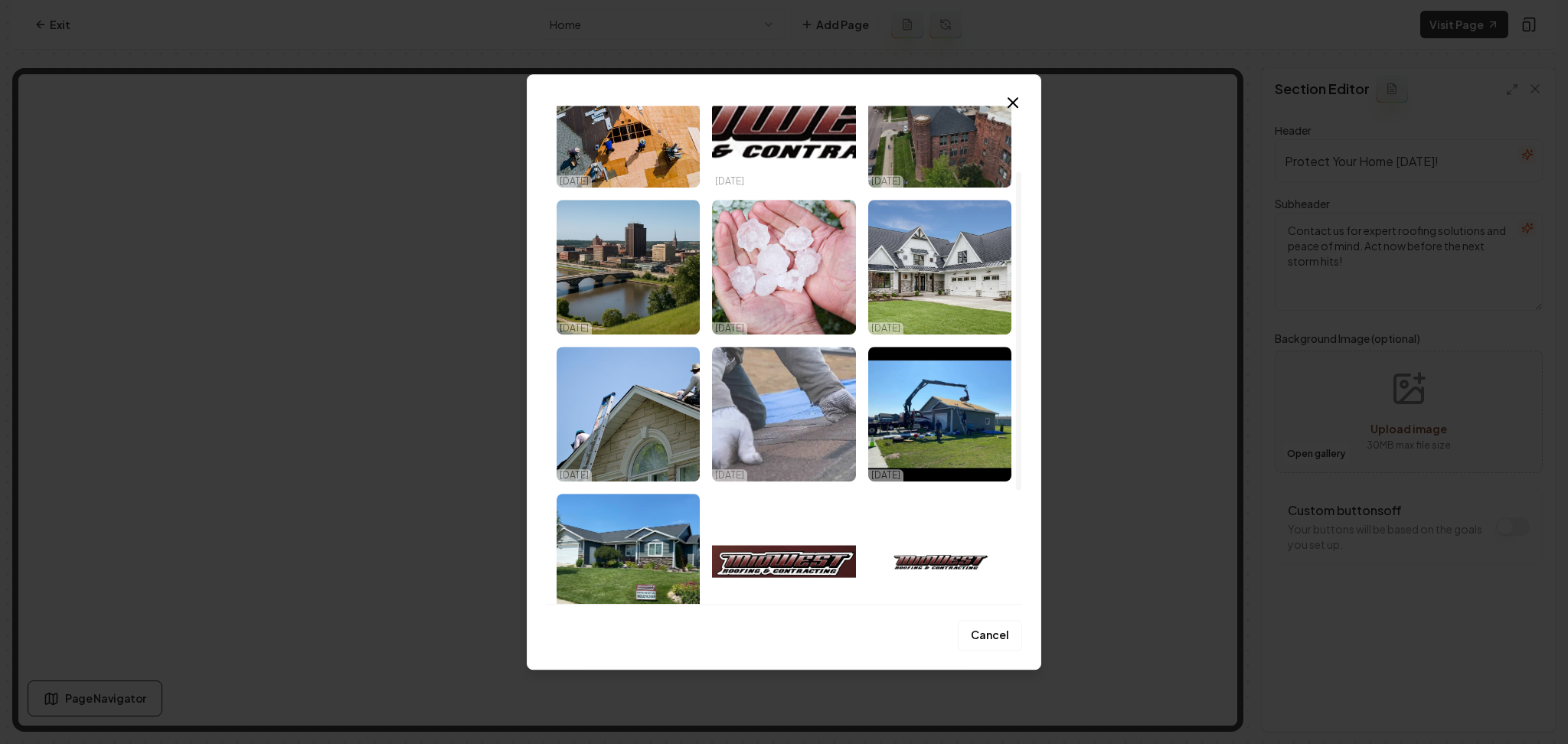
click at [797, 438] on img "Select image image_68e3c87d5c7cd75eb8ccbf48.jpeg" at bounding box center [783, 414] width 143 height 135
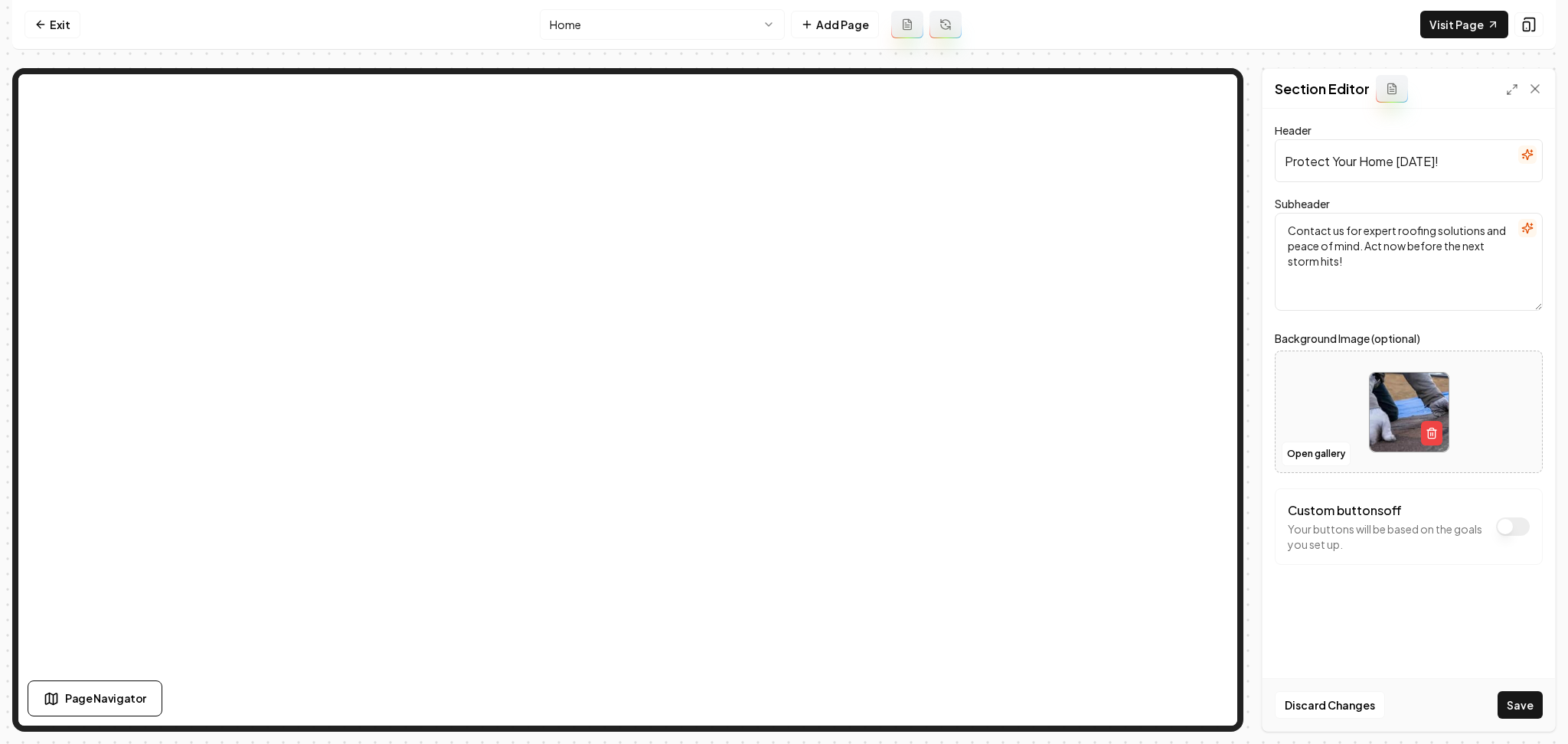
click at [1513, 708] on button "Save" at bounding box center [1520, 705] width 45 height 28
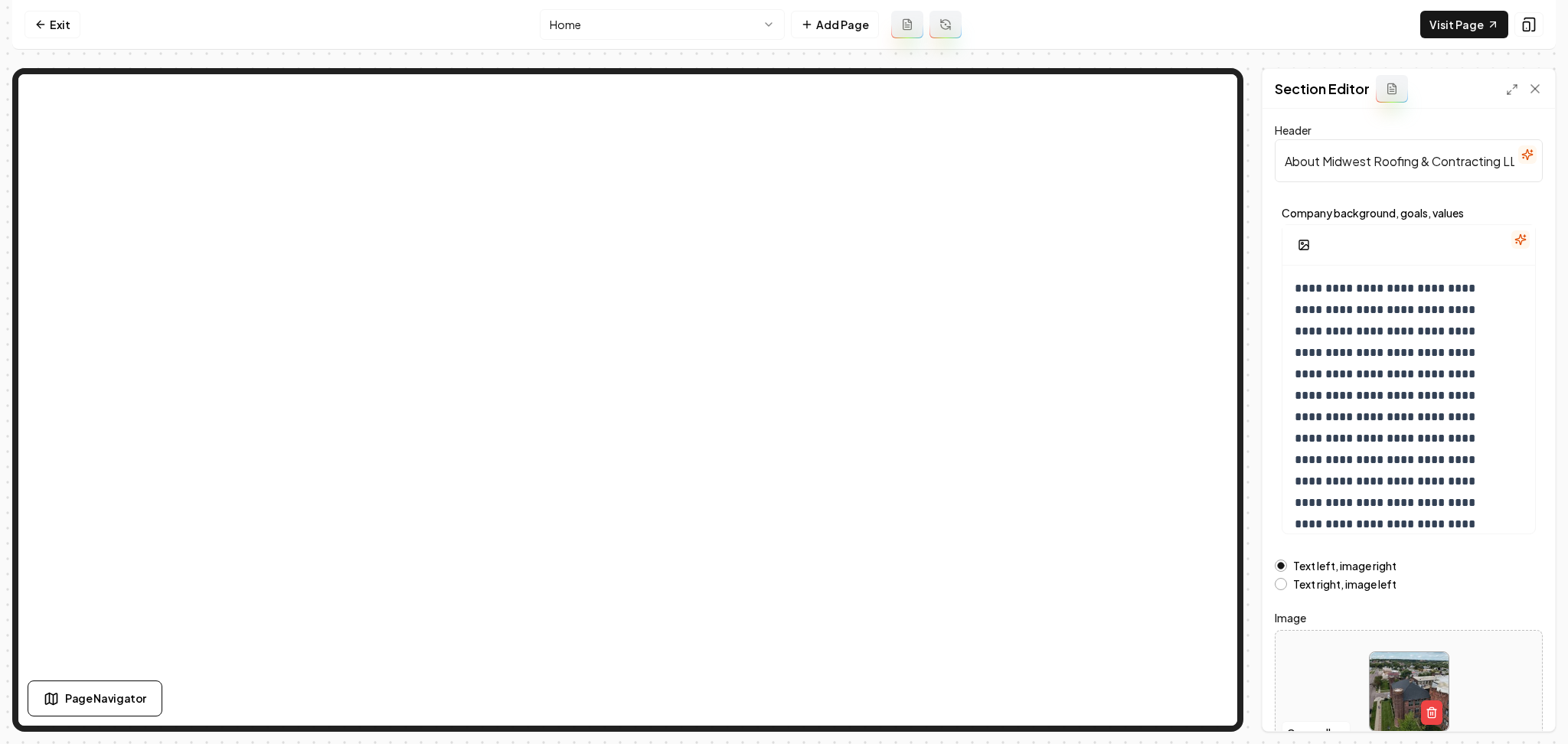
click at [1308, 661] on div at bounding box center [1408, 692] width 267 height 105
type input "**********"
click at [1516, 704] on button "Save" at bounding box center [1520, 705] width 45 height 28
click at [744, 14] on html "**********" at bounding box center [784, 372] width 1568 height 744
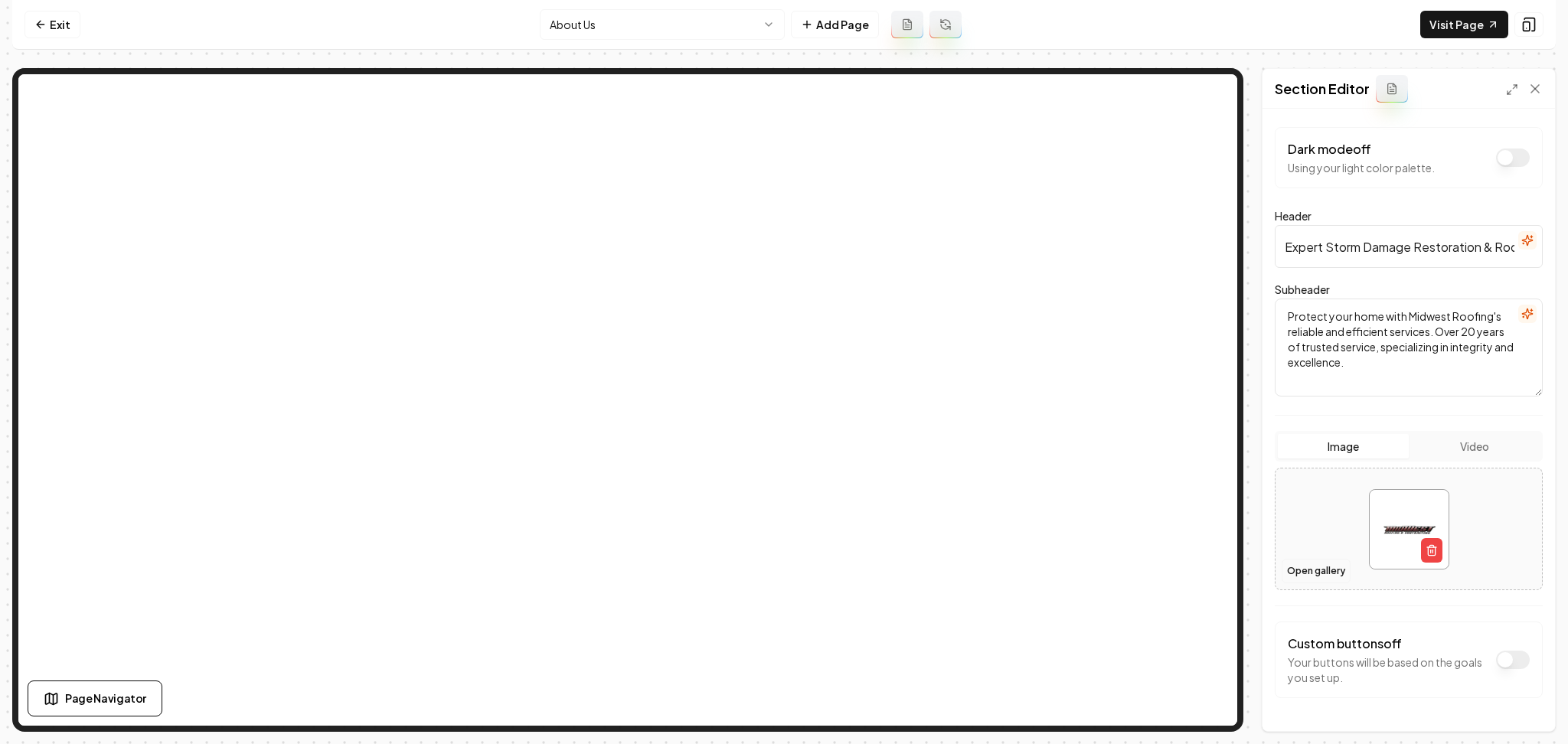
click at [1303, 573] on button "Open gallery" at bounding box center [1316, 570] width 69 height 25
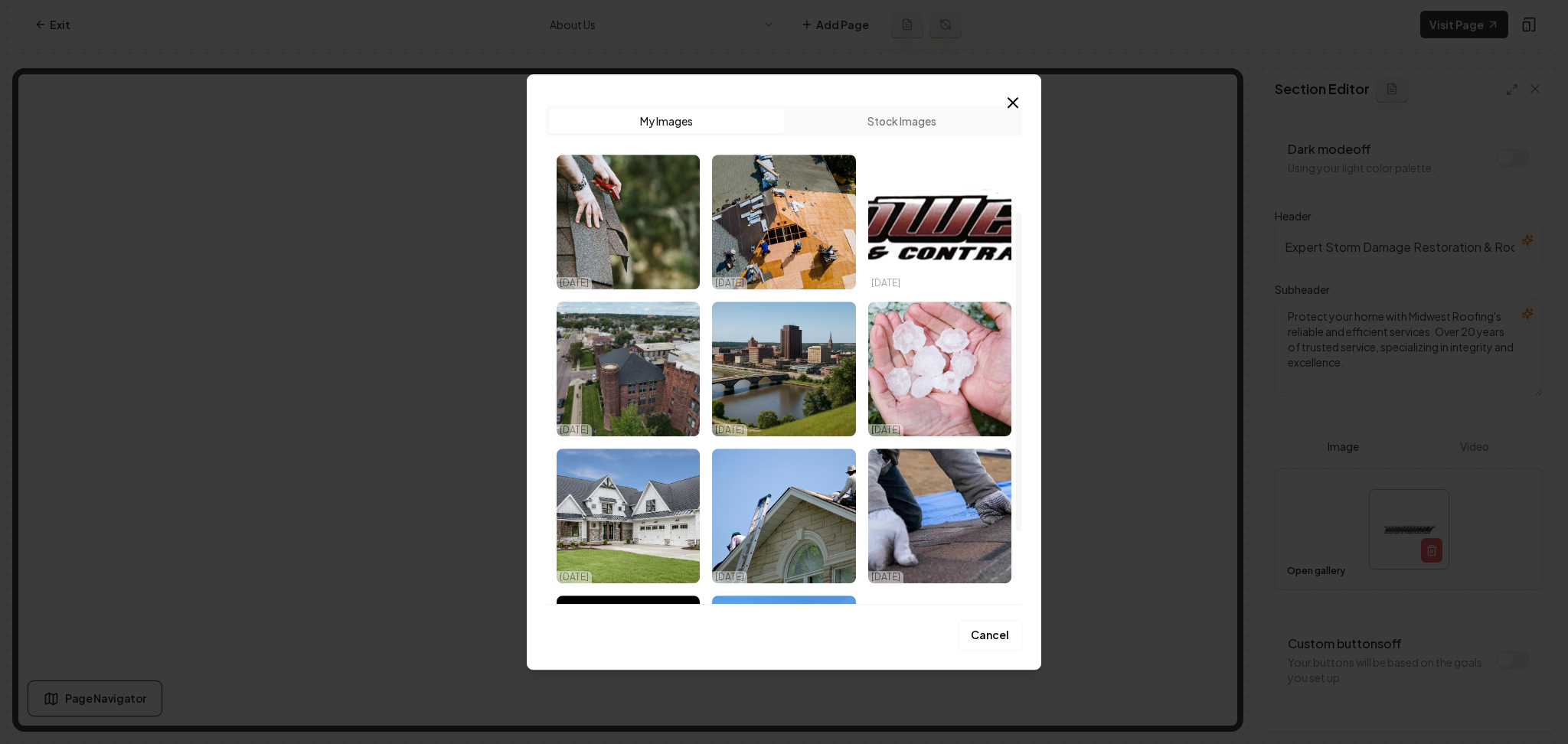
scroll to position [204, 0]
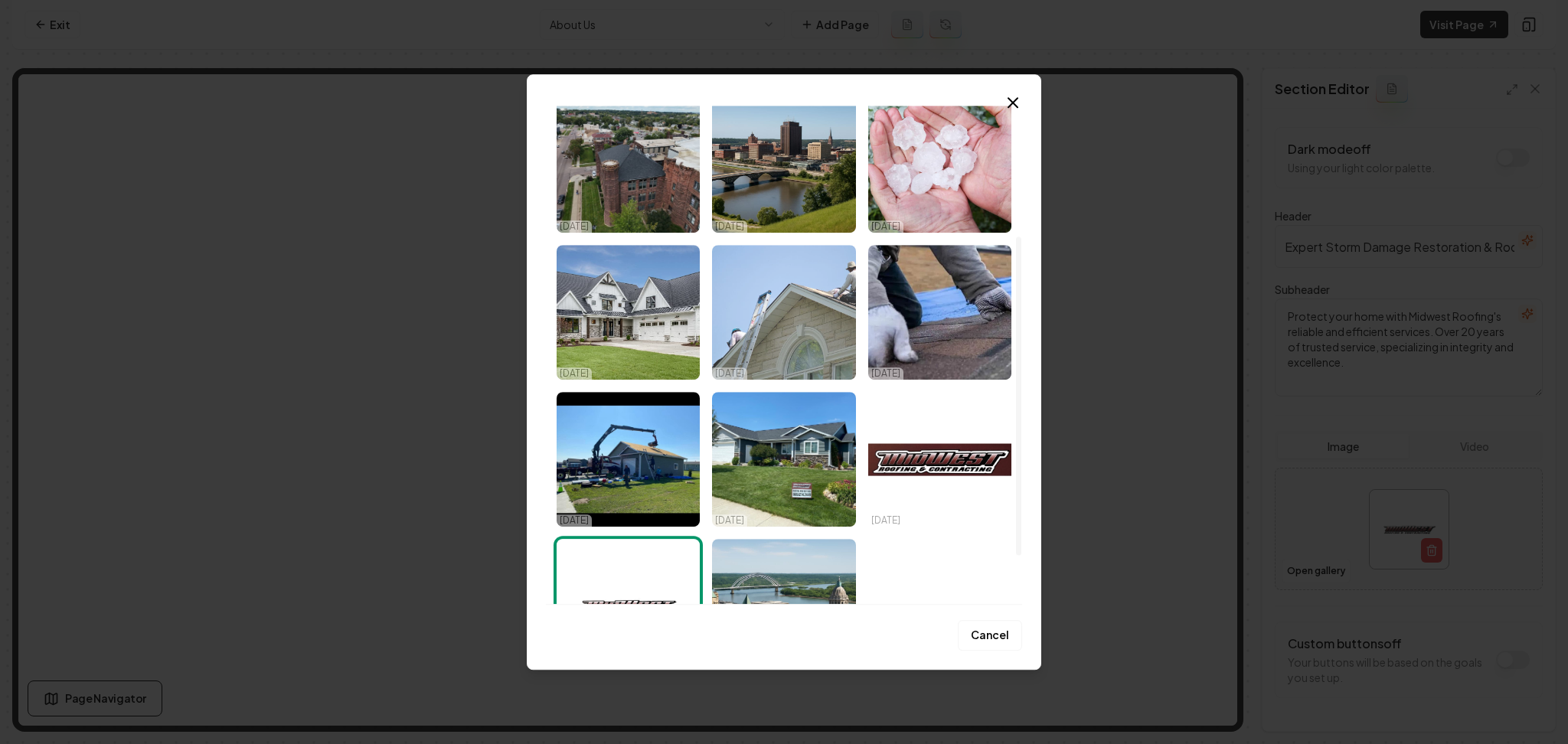
click at [800, 311] on img "Select image image_68e3c87d5c7cd75eb8ccbfcb.jpeg" at bounding box center [783, 312] width 143 height 135
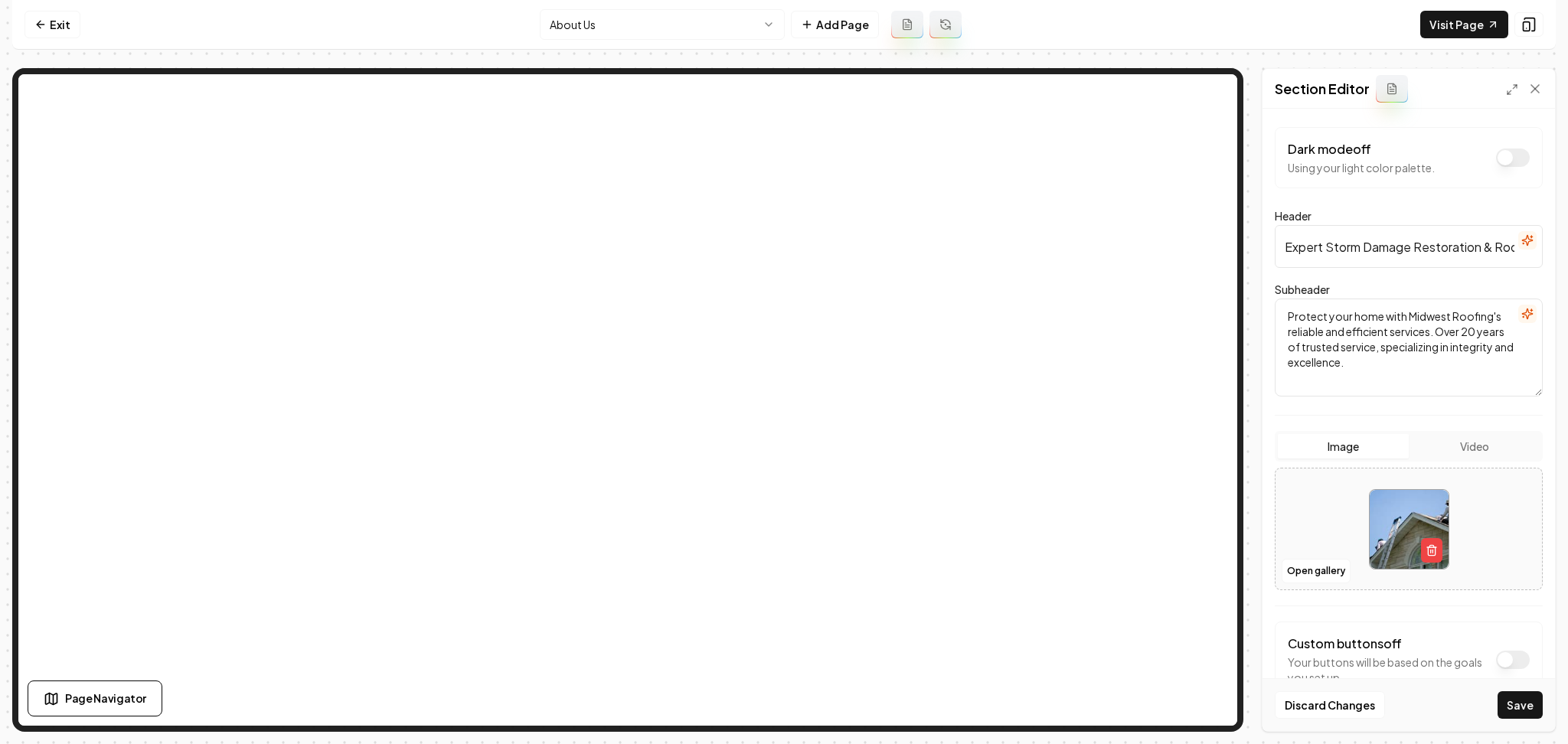
click at [1525, 712] on button "Save" at bounding box center [1520, 705] width 45 height 28
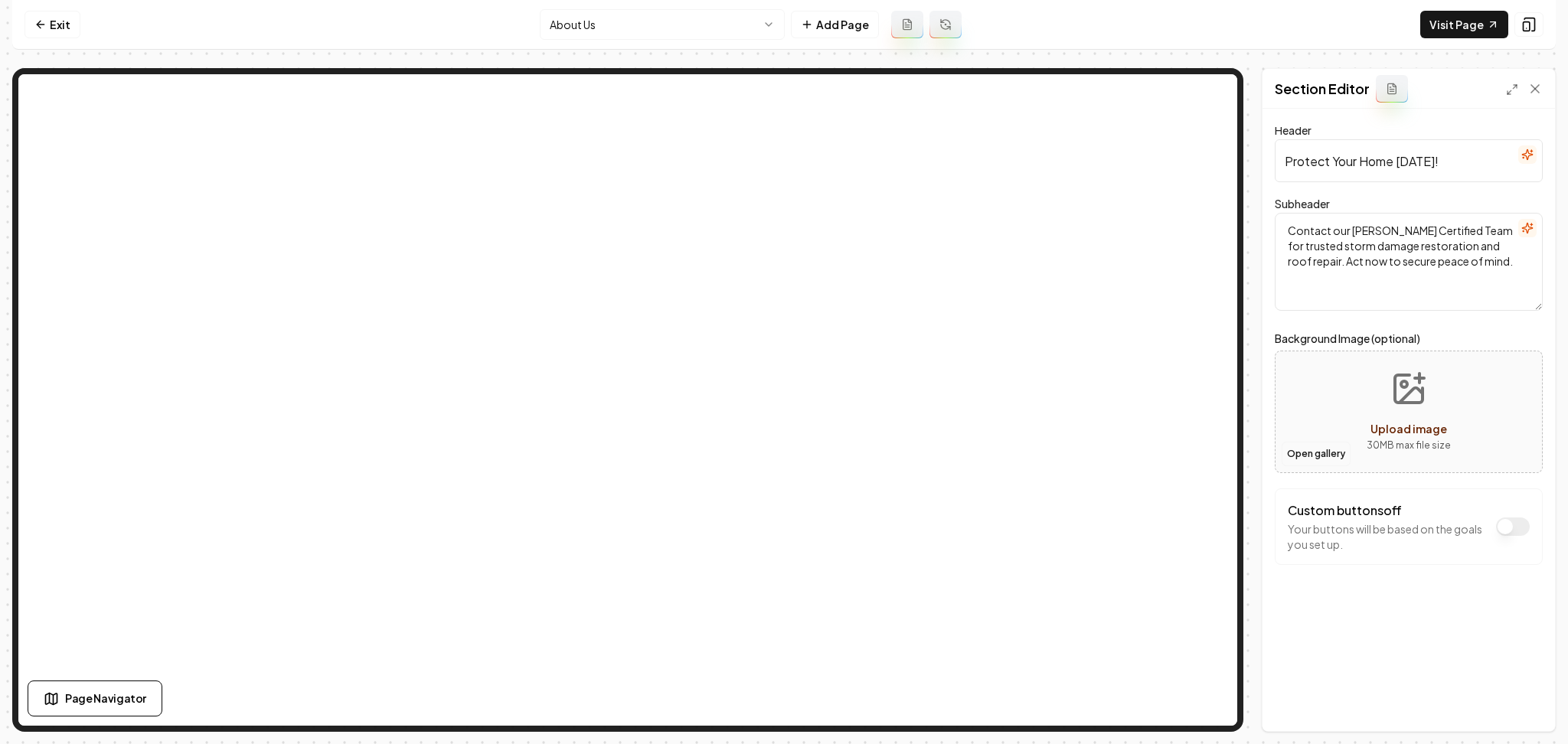
click at [1315, 460] on button "Open gallery" at bounding box center [1316, 454] width 69 height 25
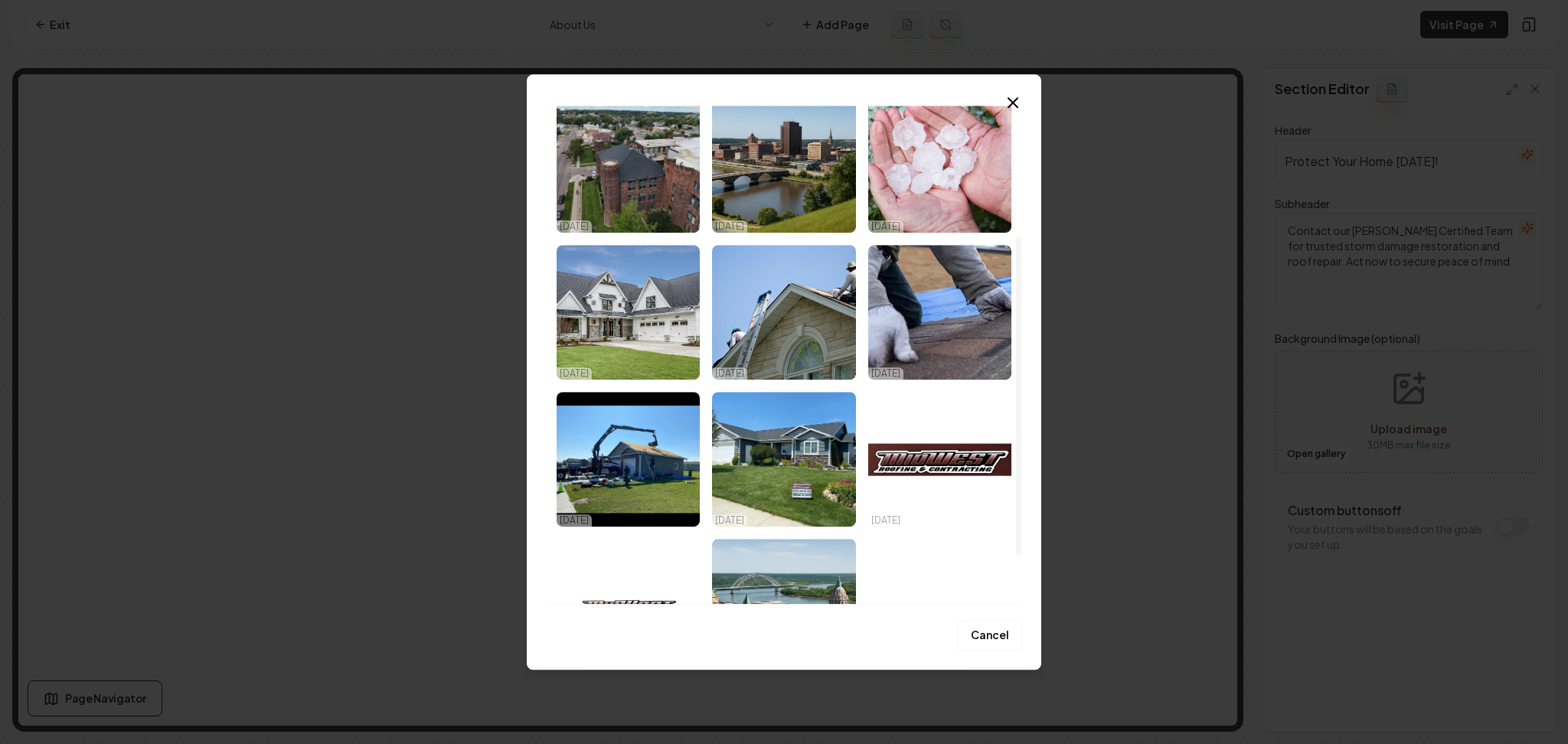
click at [630, 318] on img "Select image image_68e3c87d5c7cd75eb8ccbfb3.jpeg" at bounding box center [628, 312] width 143 height 135
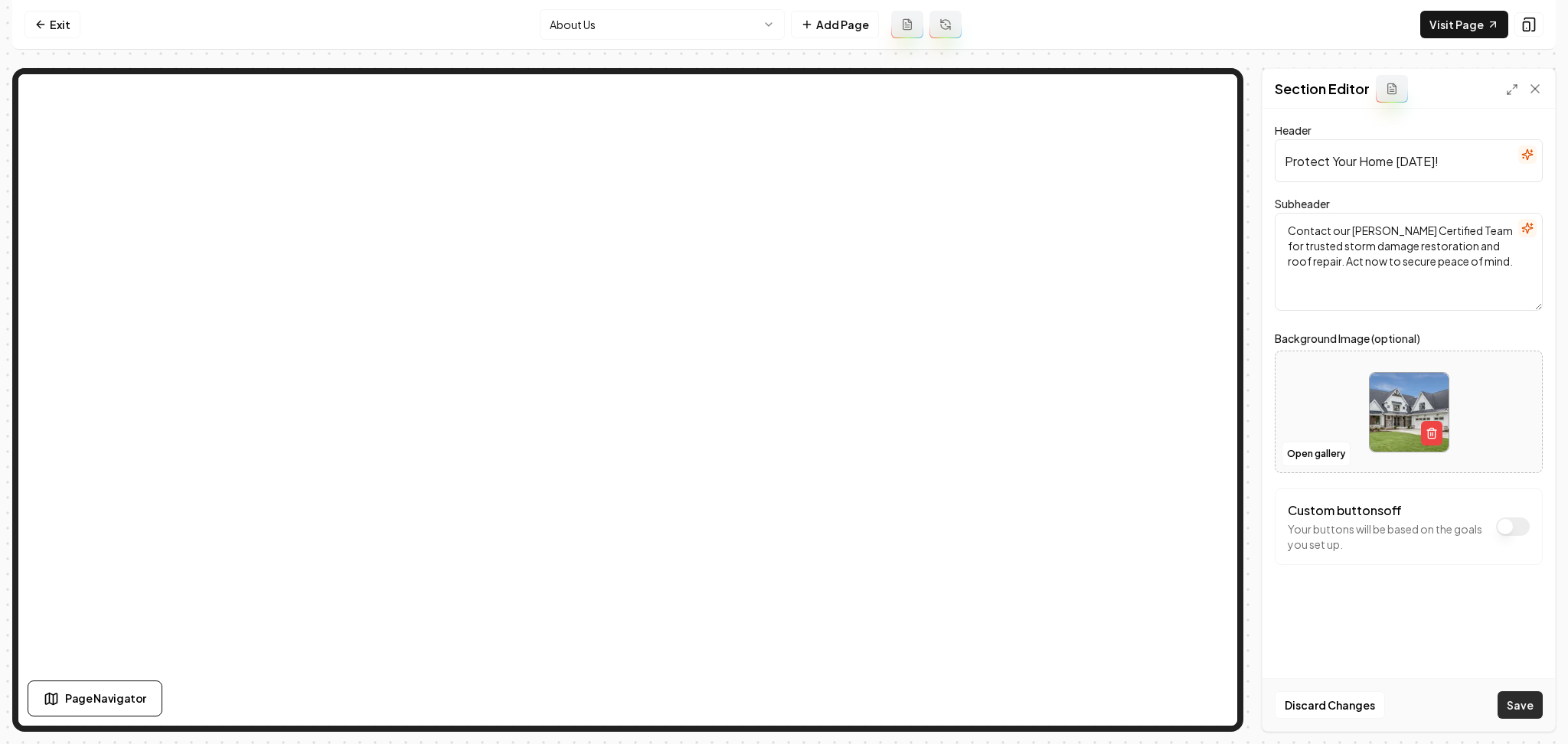
click at [1504, 693] on button "Save" at bounding box center [1520, 705] width 45 height 28
click at [687, 37] on html "Computer Required This feature is only available on a computer. Please switch t…" at bounding box center [784, 372] width 1568 height 744
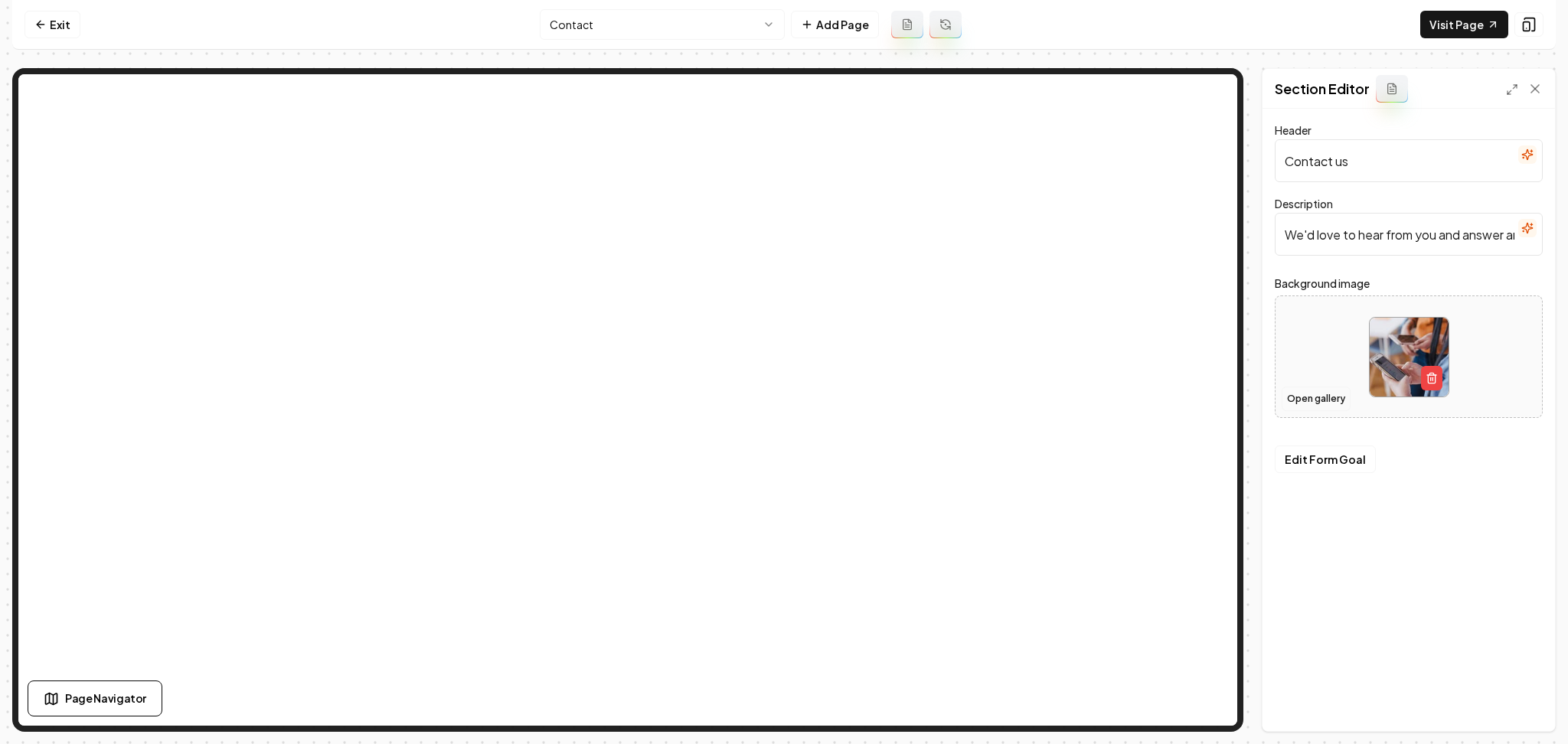
click at [1304, 405] on button "Open gallery" at bounding box center [1316, 399] width 69 height 25
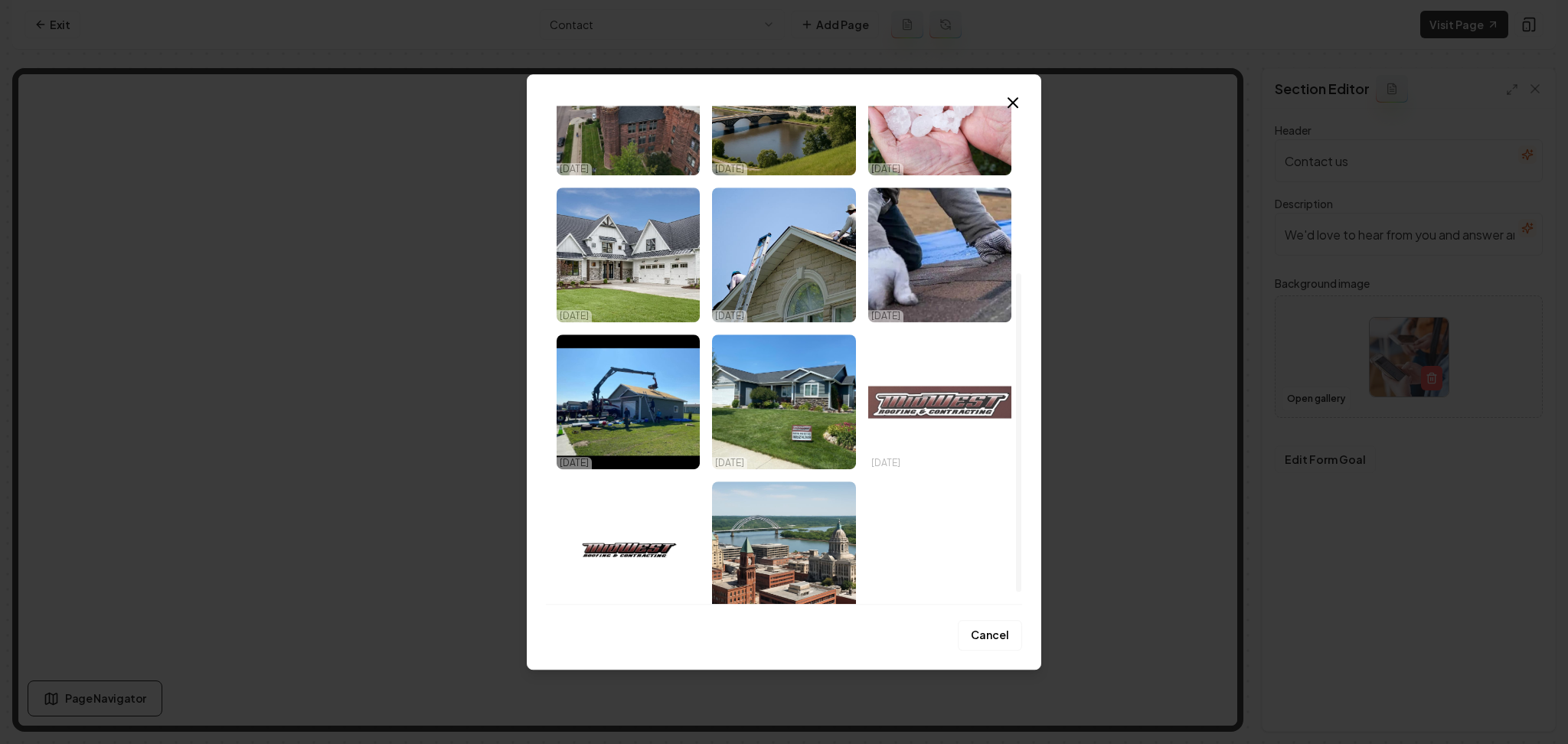
scroll to position [278, 0]
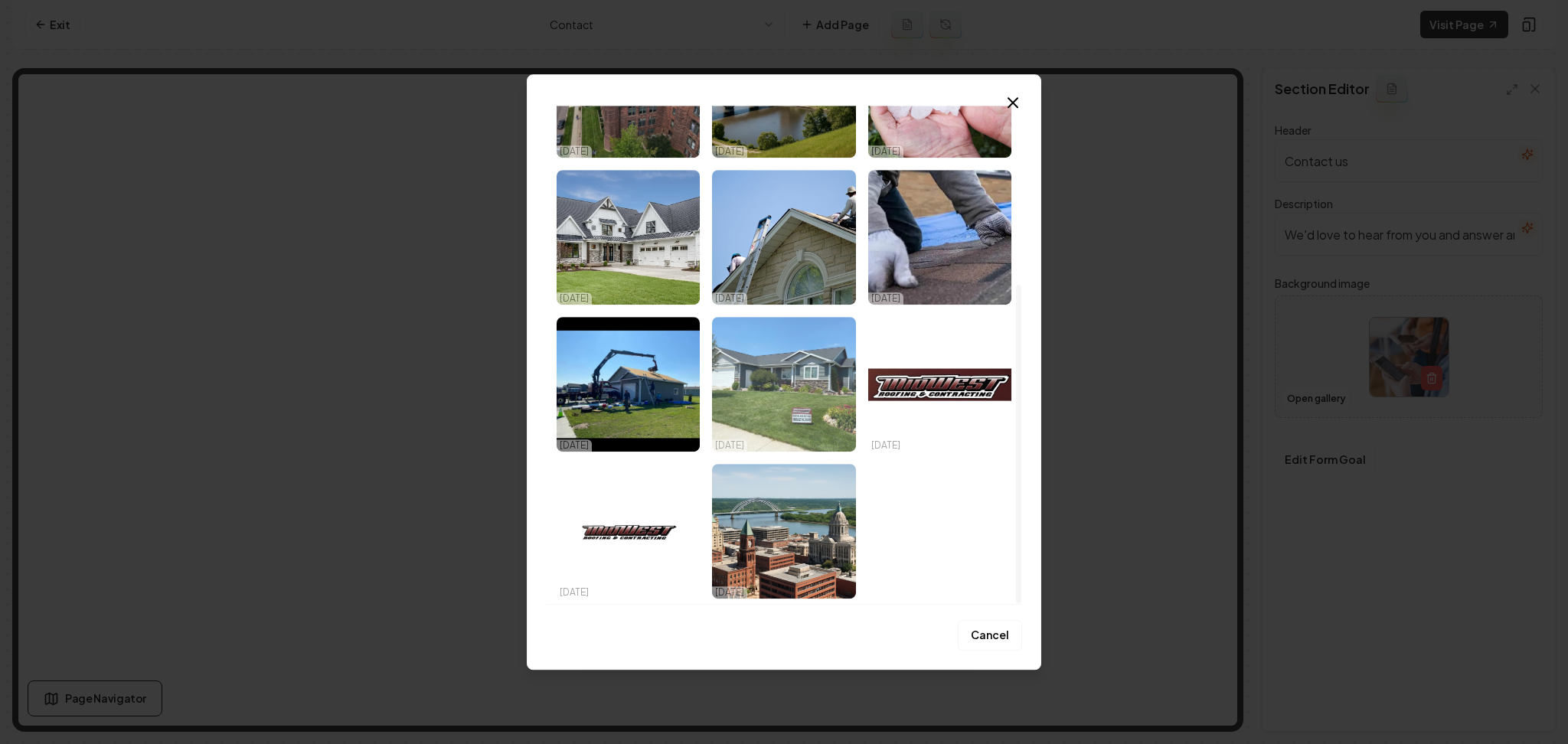
click at [777, 393] on img "Select image image_68e3c87b5c7cd75eb8ccb659.jpeg" at bounding box center [783, 384] width 143 height 135
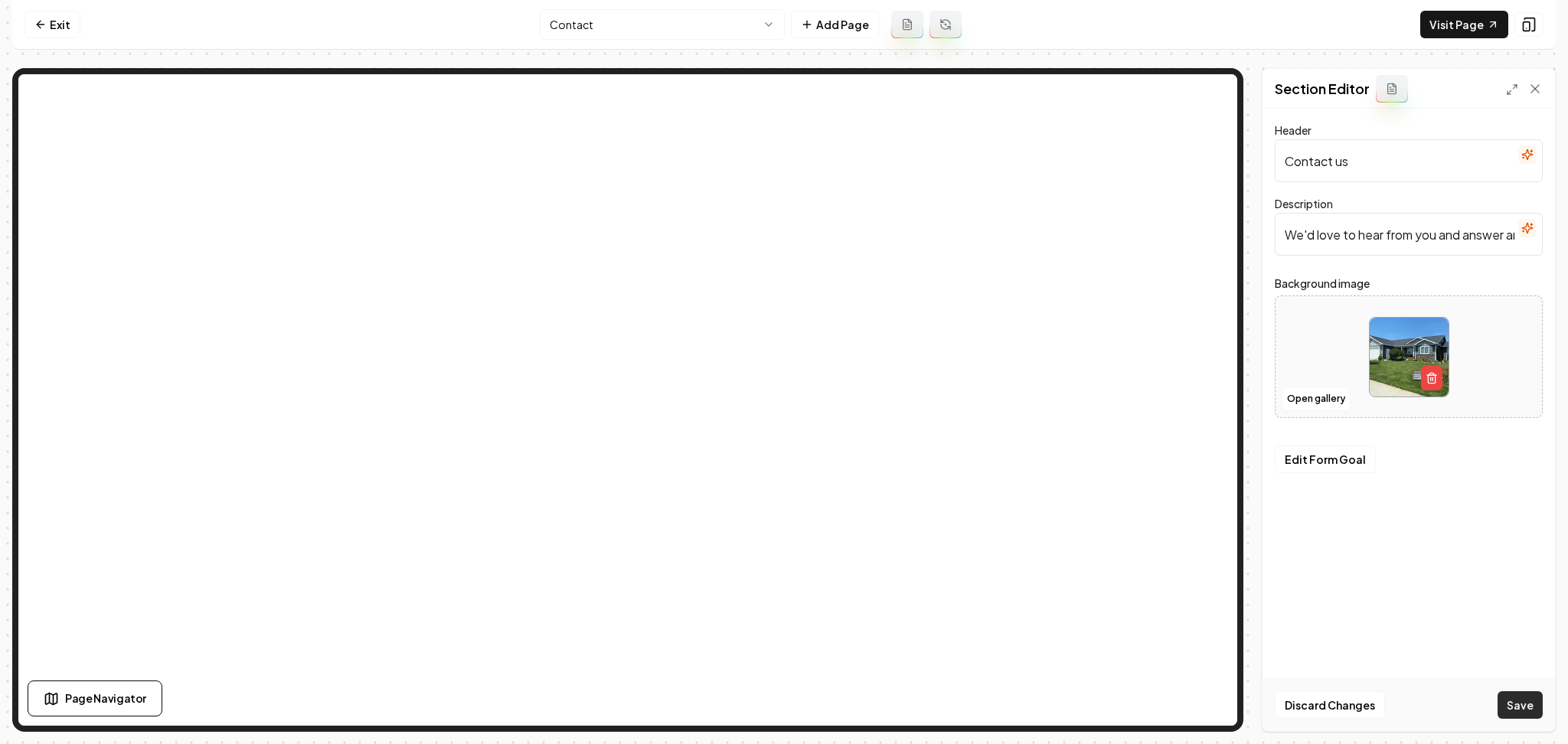
click at [1523, 703] on button "Save" at bounding box center [1520, 705] width 45 height 28
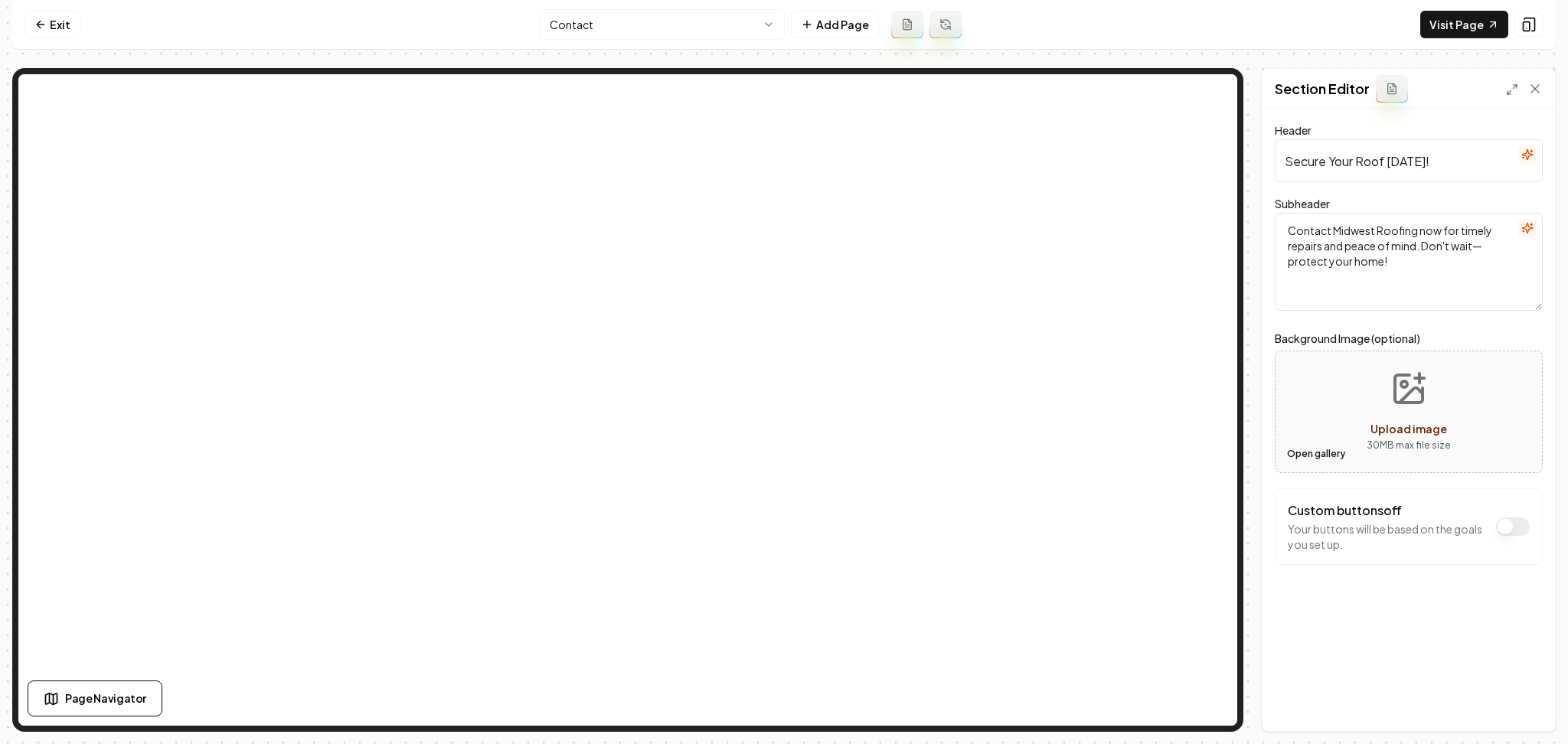
click at [1319, 453] on button "Open gallery" at bounding box center [1316, 454] width 69 height 25
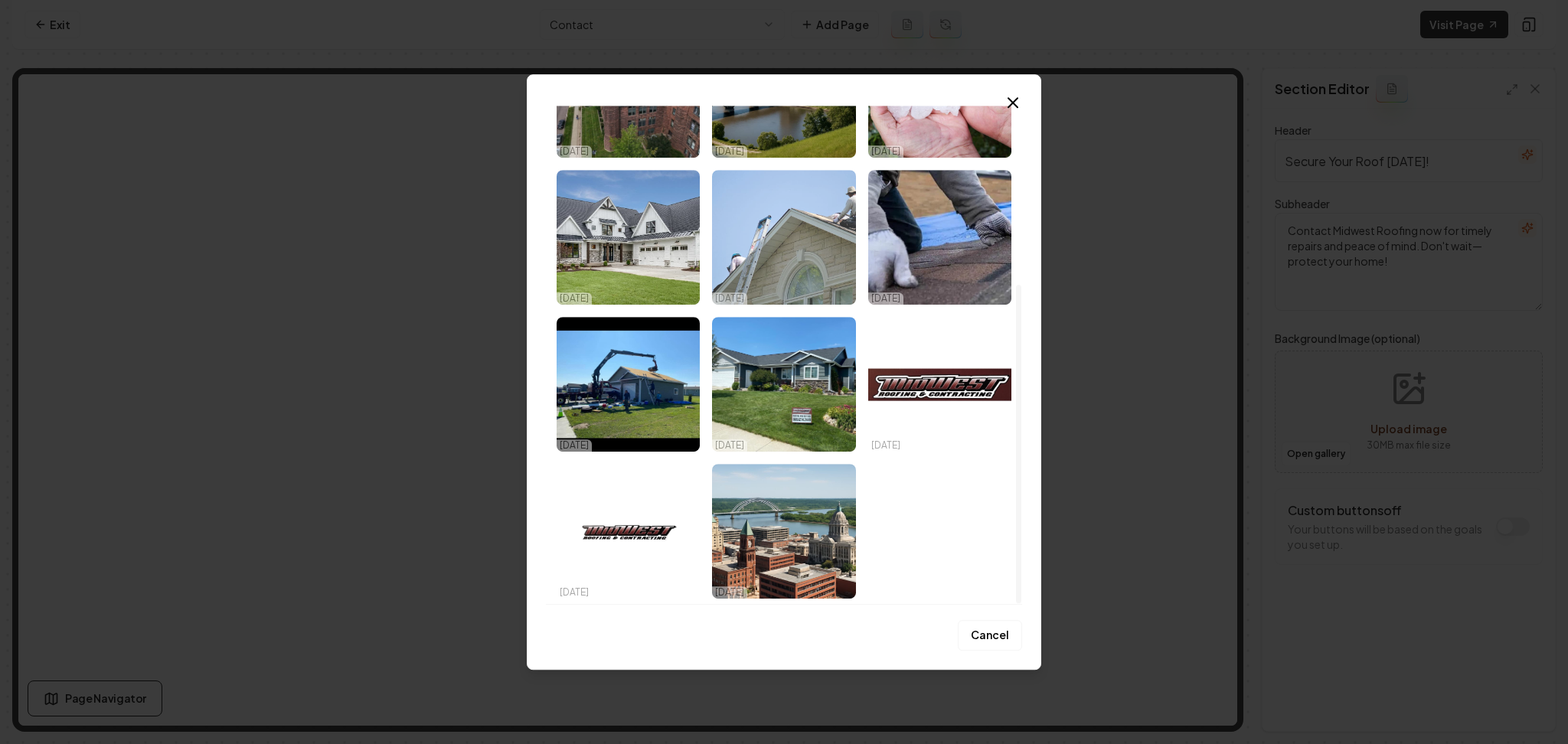
click at [815, 240] on img "Select image image_68e3c87d5c7cd75eb8ccbfcb.jpeg" at bounding box center [783, 237] width 143 height 135
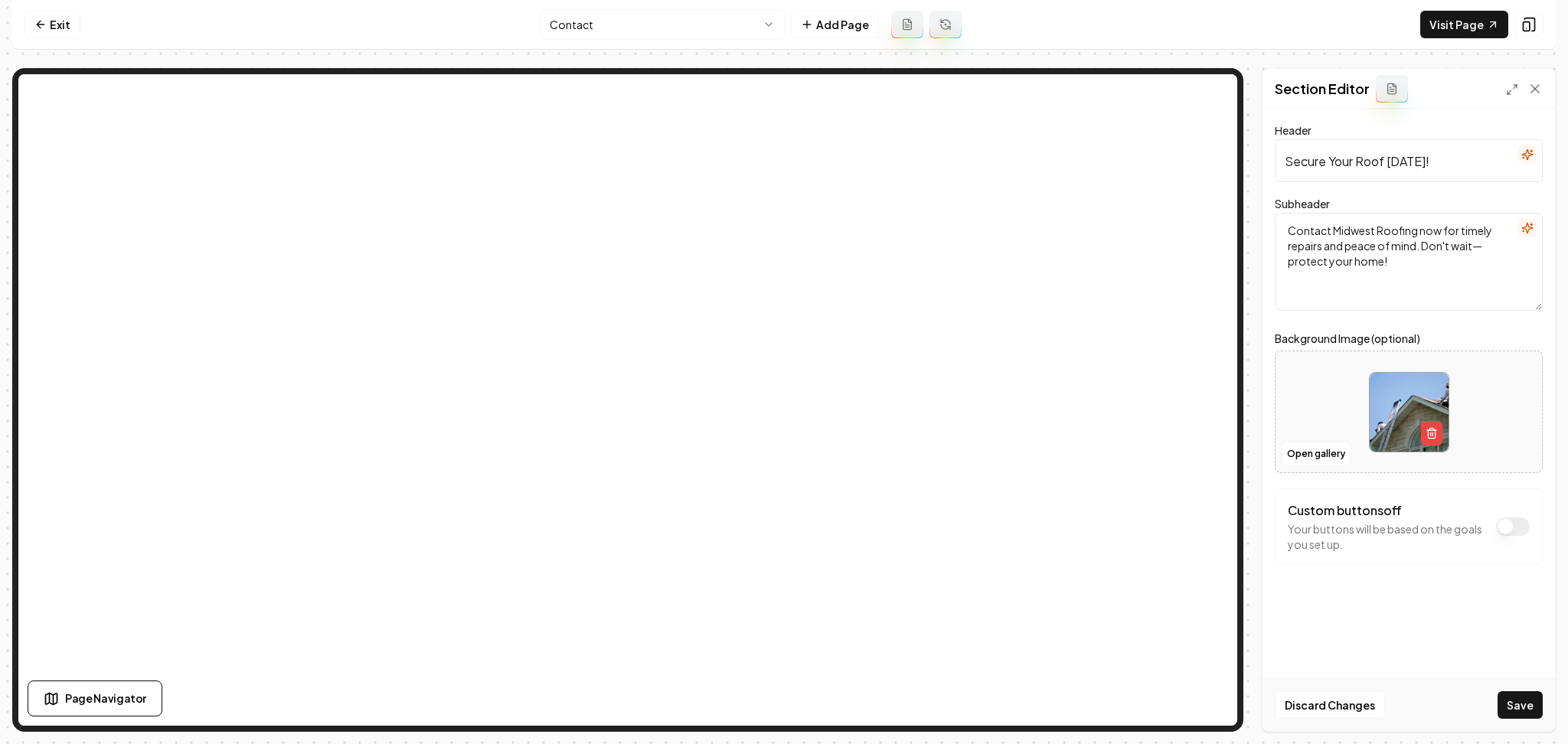
click at [1533, 714] on button "Save" at bounding box center [1520, 705] width 45 height 28
drag, startPoint x: 647, startPoint y: 47, endPoint x: 646, endPoint y: 38, distance: 9.1
click at [646, 47] on nav "Exit Contact Add Page Visit Page" at bounding box center [784, 25] width 1543 height 50
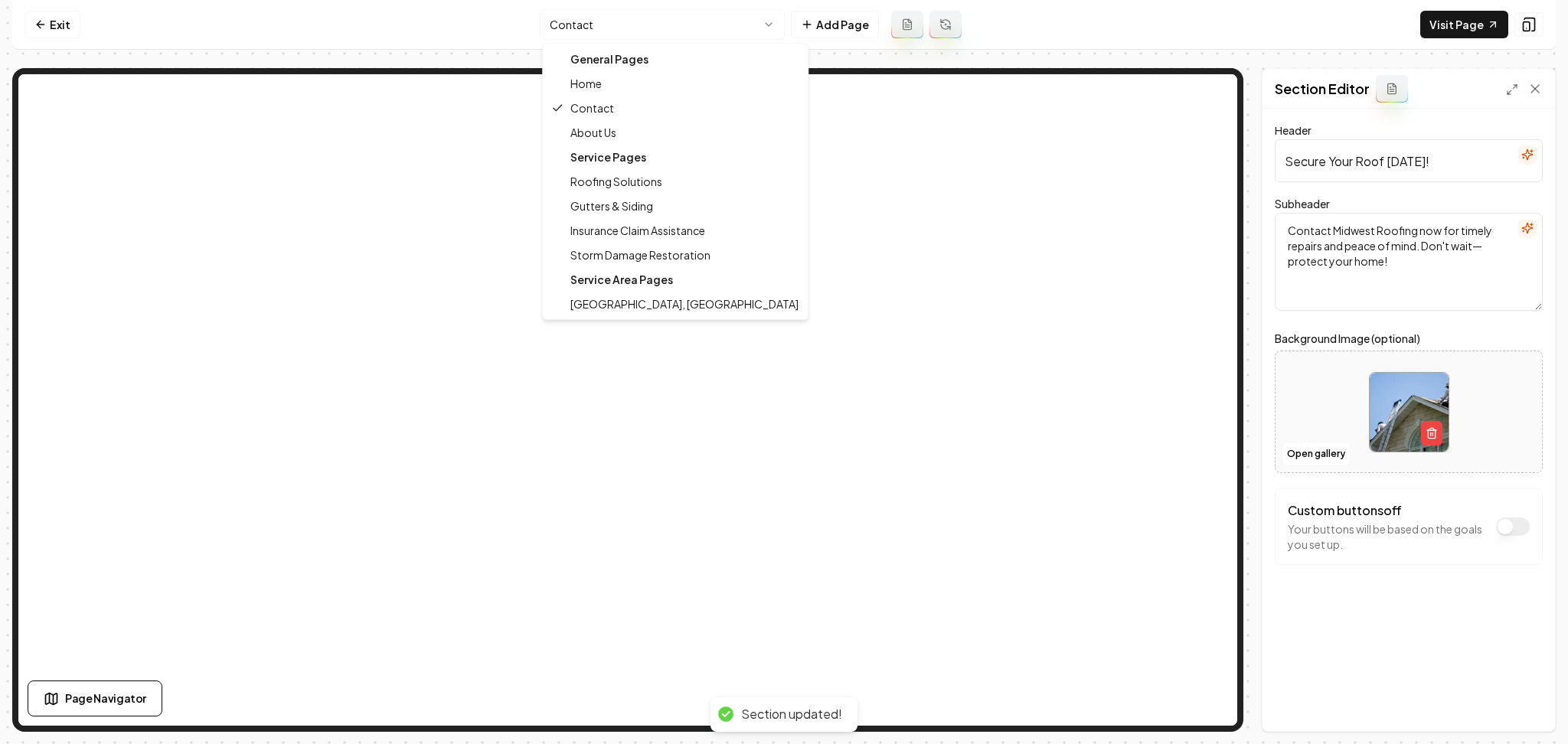
click at [646, 38] on html "Computer Required This feature is only available on a computer. Please switch t…" at bounding box center [784, 372] width 1568 height 744
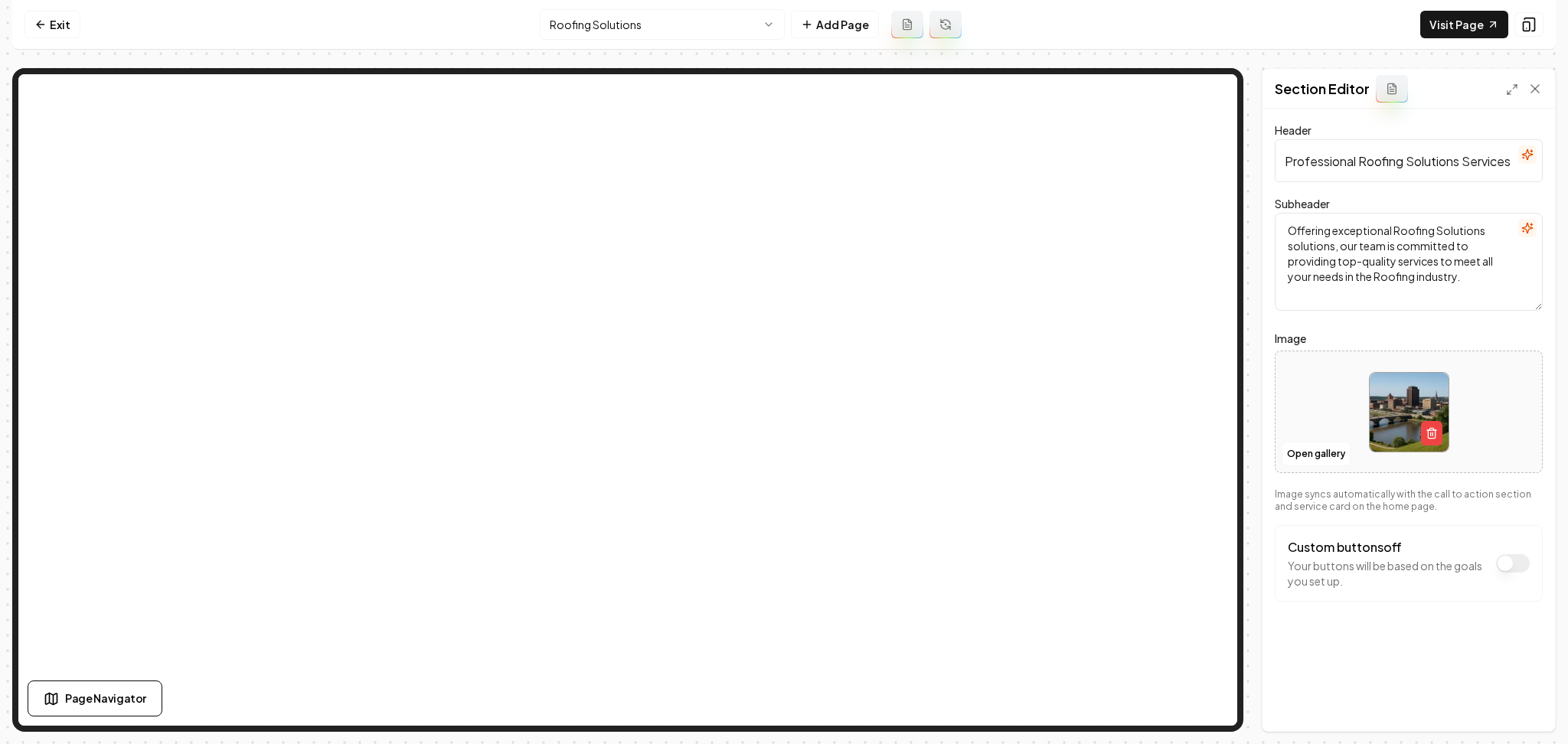
click at [1301, 405] on div at bounding box center [1408, 412] width 267 height 105
type input "**********"
click at [665, 48] on nav "Exit Roofing Solutions Add Page Visit Page" at bounding box center [784, 25] width 1543 height 50
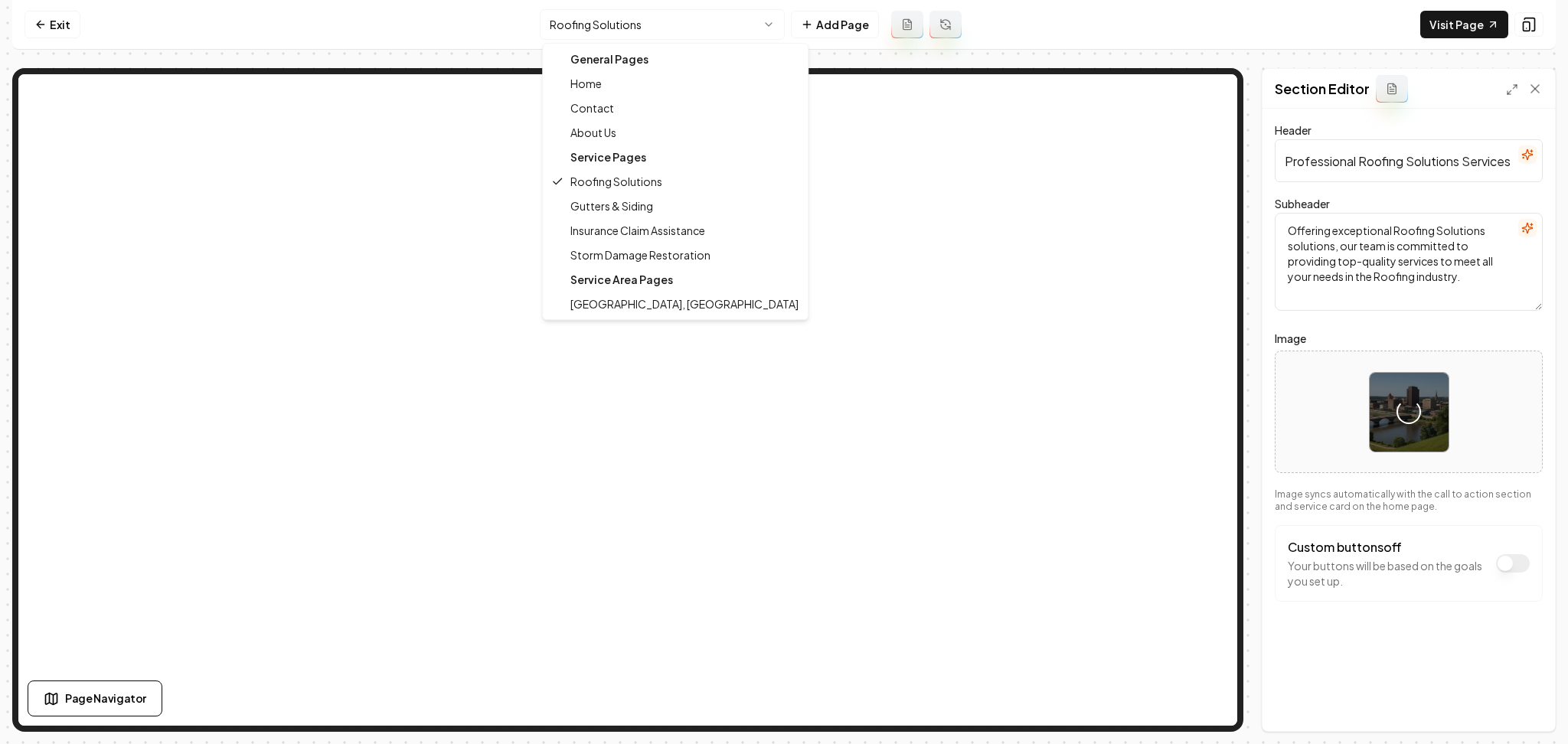
click at [652, 20] on html "Computer Required This feature is only available on a computer. Please switch t…" at bounding box center [784, 372] width 1568 height 744
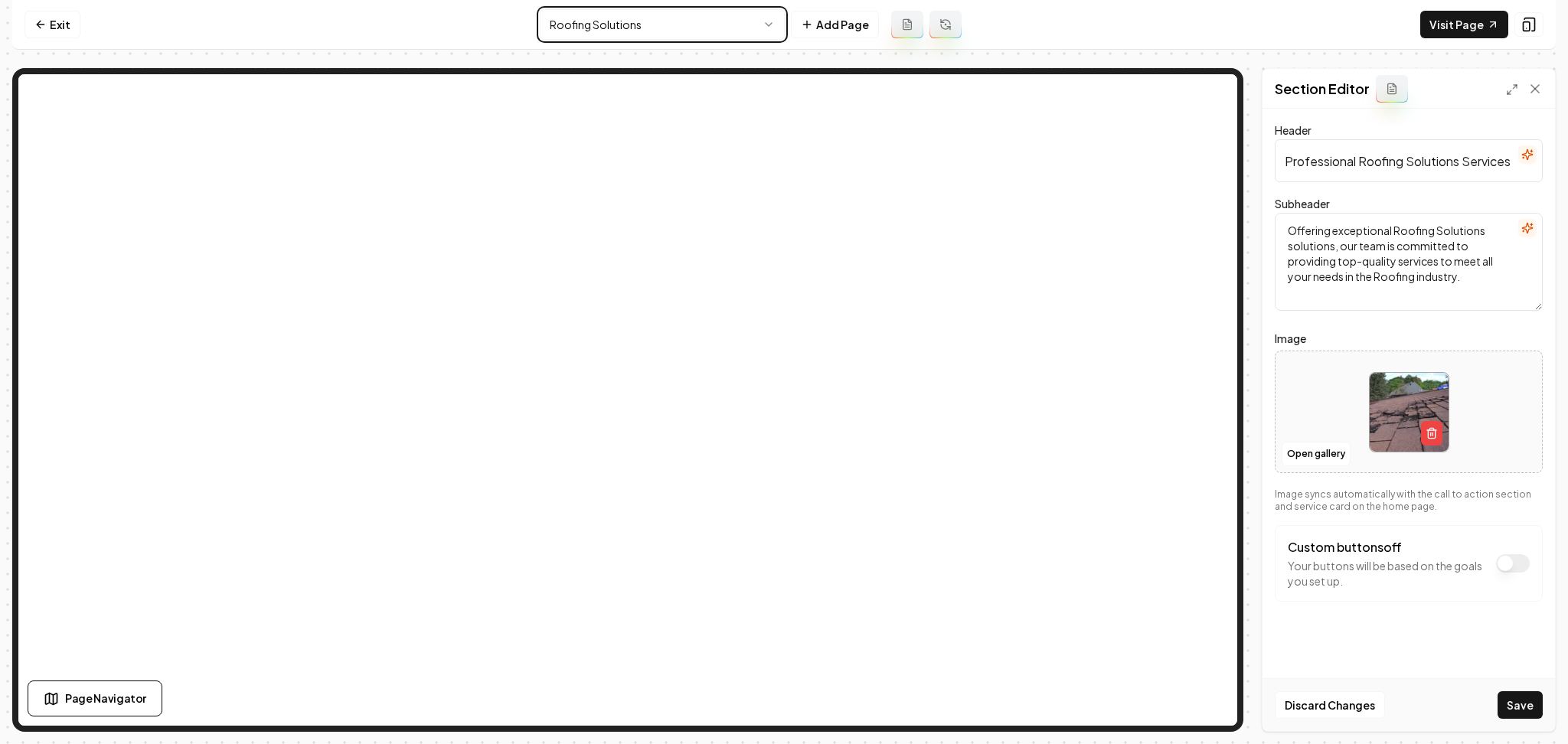
click at [1337, 460] on html "Computer Required This feature is only available on a computer. Please switch t…" at bounding box center [784, 372] width 1568 height 744
click at [1324, 456] on button "Open gallery" at bounding box center [1316, 454] width 69 height 25
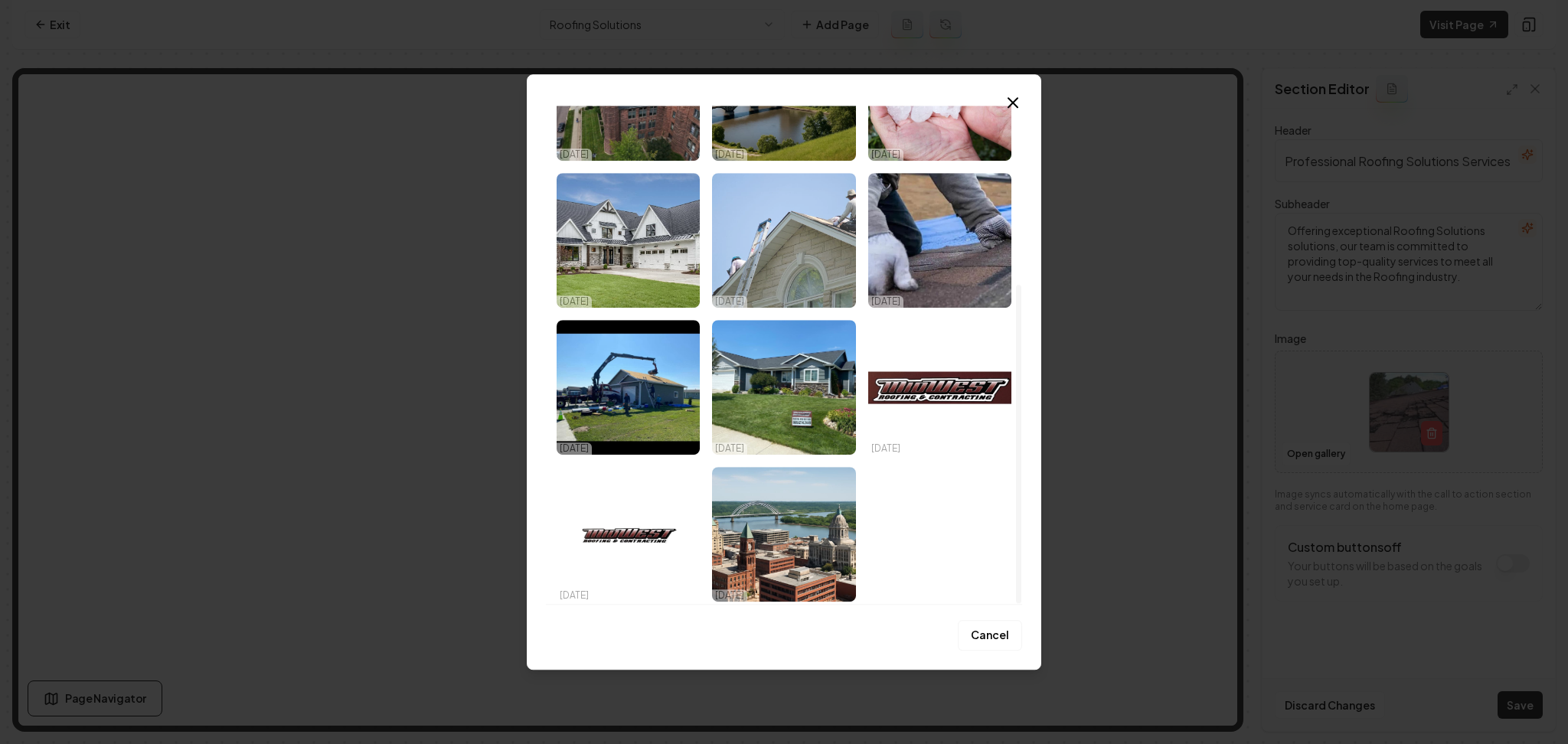
scroll to position [278, 0]
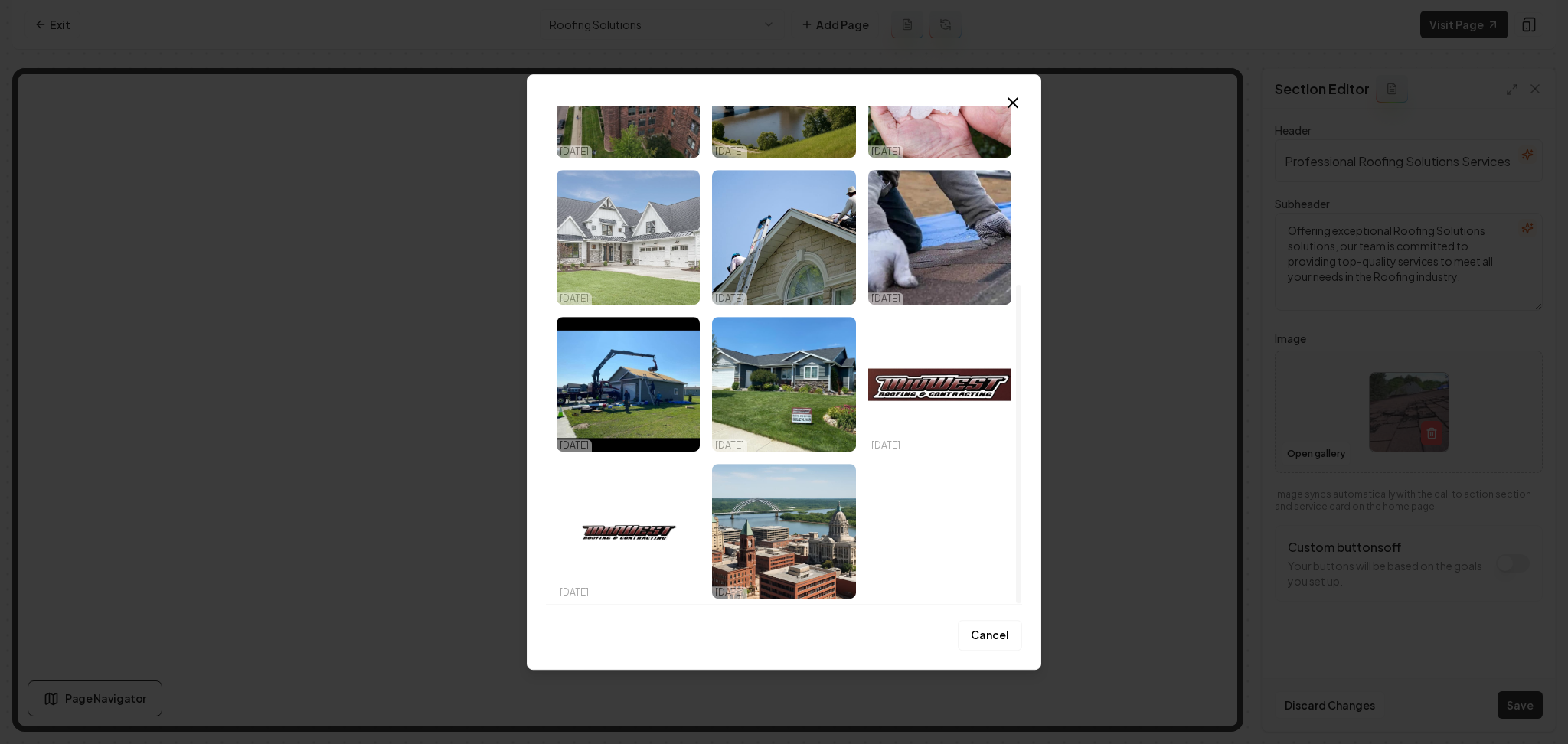
click at [641, 244] on img "Select image image_68e3c87d5c7cd75eb8ccbfb3.jpeg" at bounding box center [628, 237] width 143 height 135
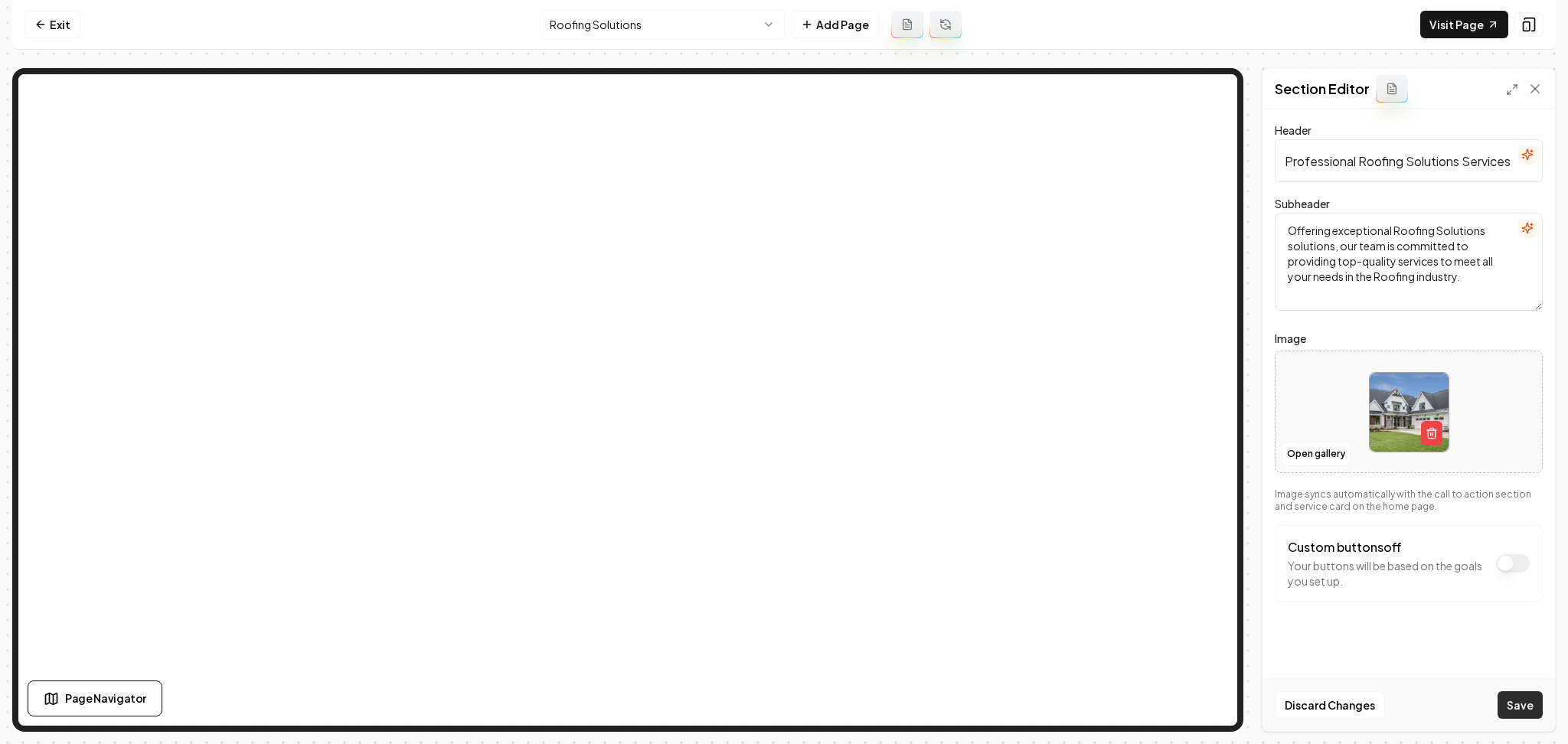
click at [1504, 709] on button "Save" at bounding box center [1520, 705] width 45 height 28
click at [709, 42] on nav "Exit Roofing Solutions Add Page Visit Page" at bounding box center [784, 25] width 1543 height 50
click at [709, 31] on html "Computer Required This feature is only available on a computer. Please switch t…" at bounding box center [784, 372] width 1568 height 744
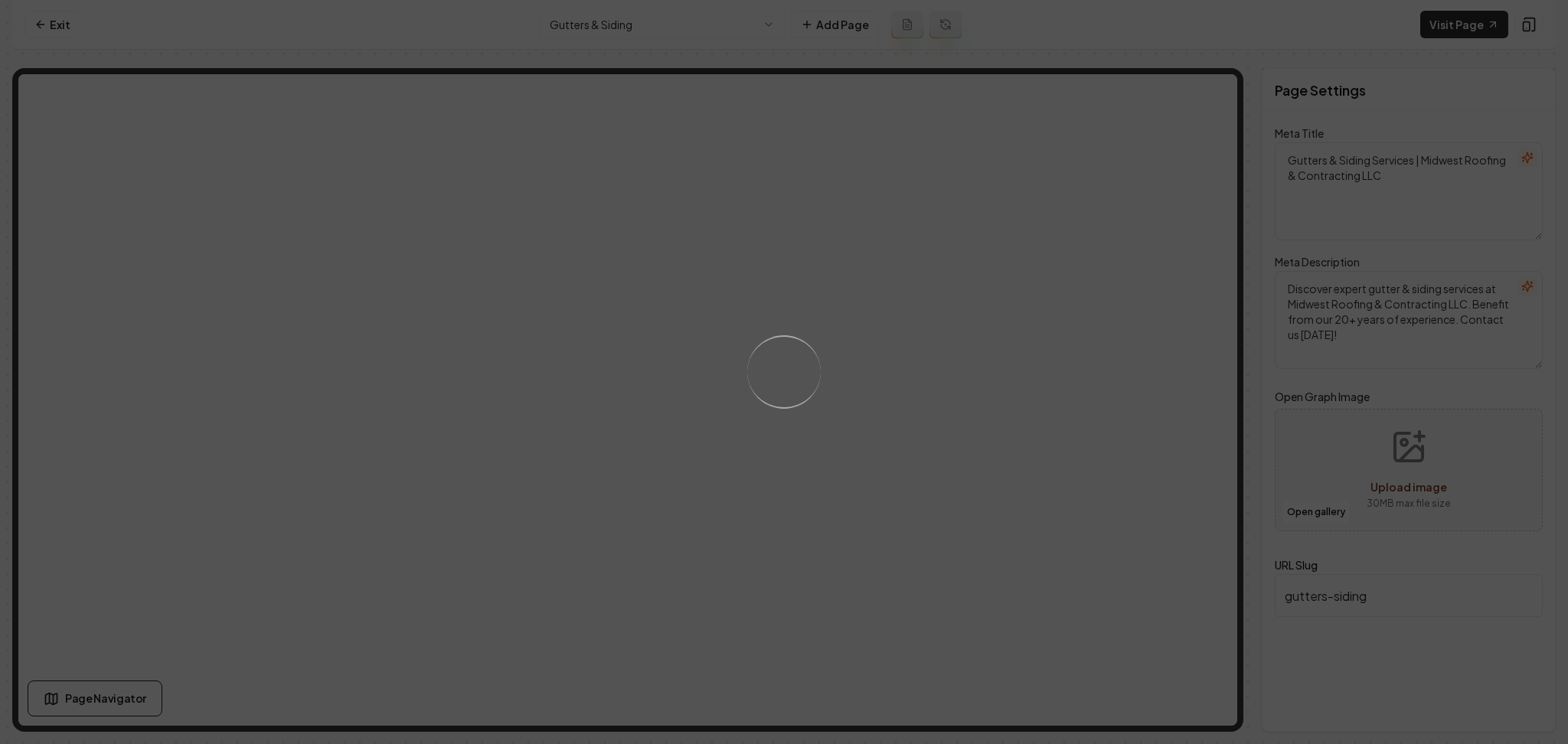
click at [885, 355] on div "Loading..." at bounding box center [784, 372] width 1568 height 744
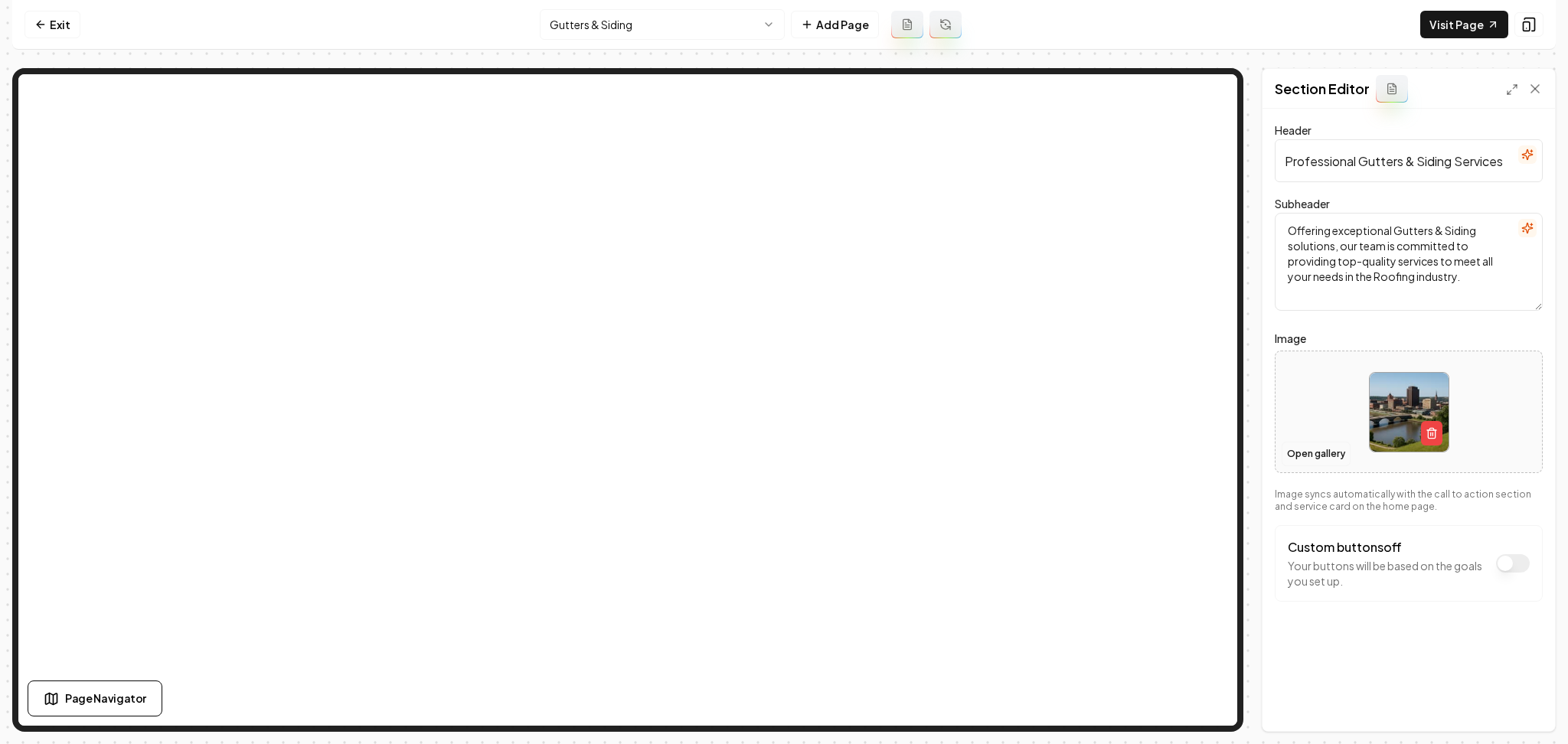
click at [1305, 452] on button "Open gallery" at bounding box center [1316, 454] width 69 height 25
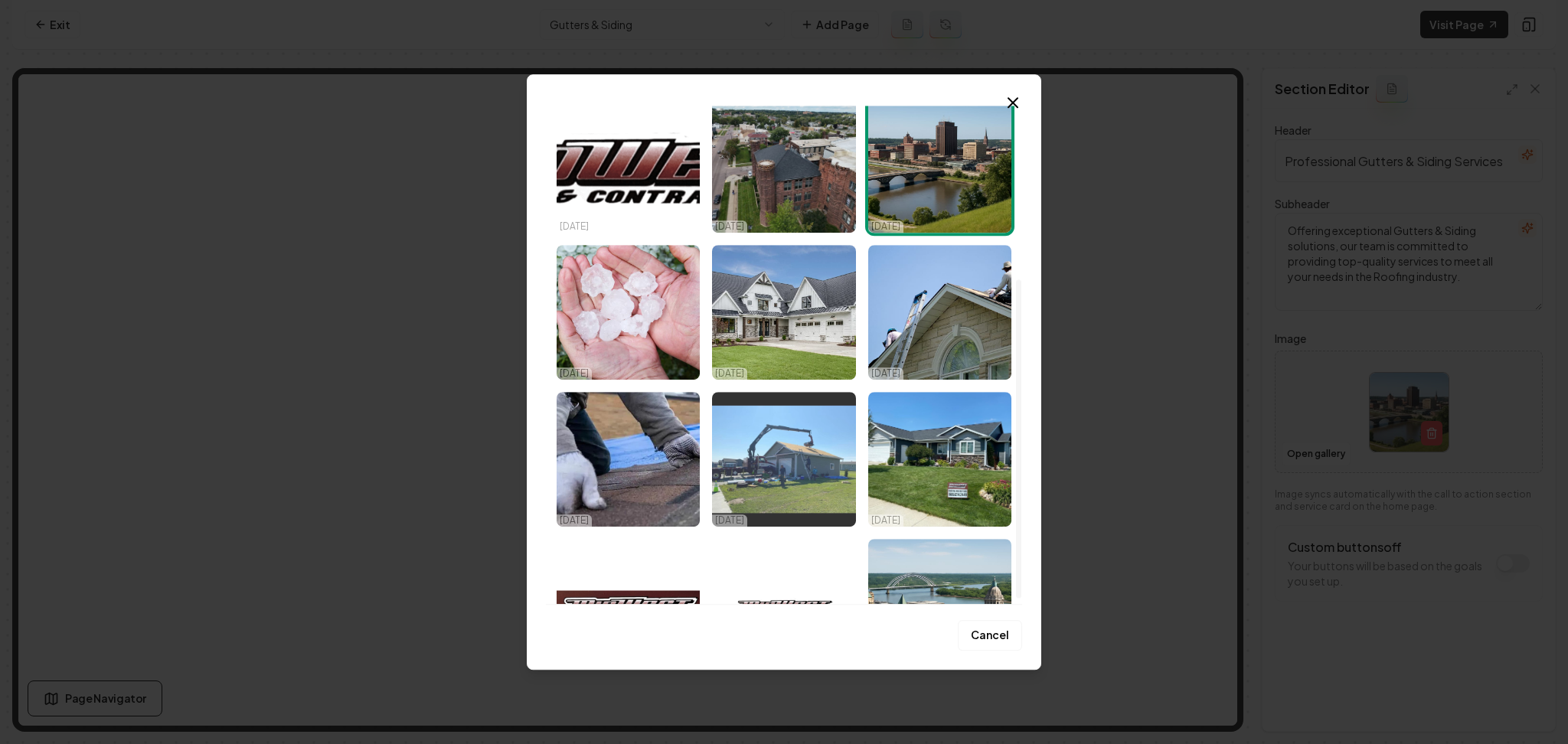
scroll to position [278, 0]
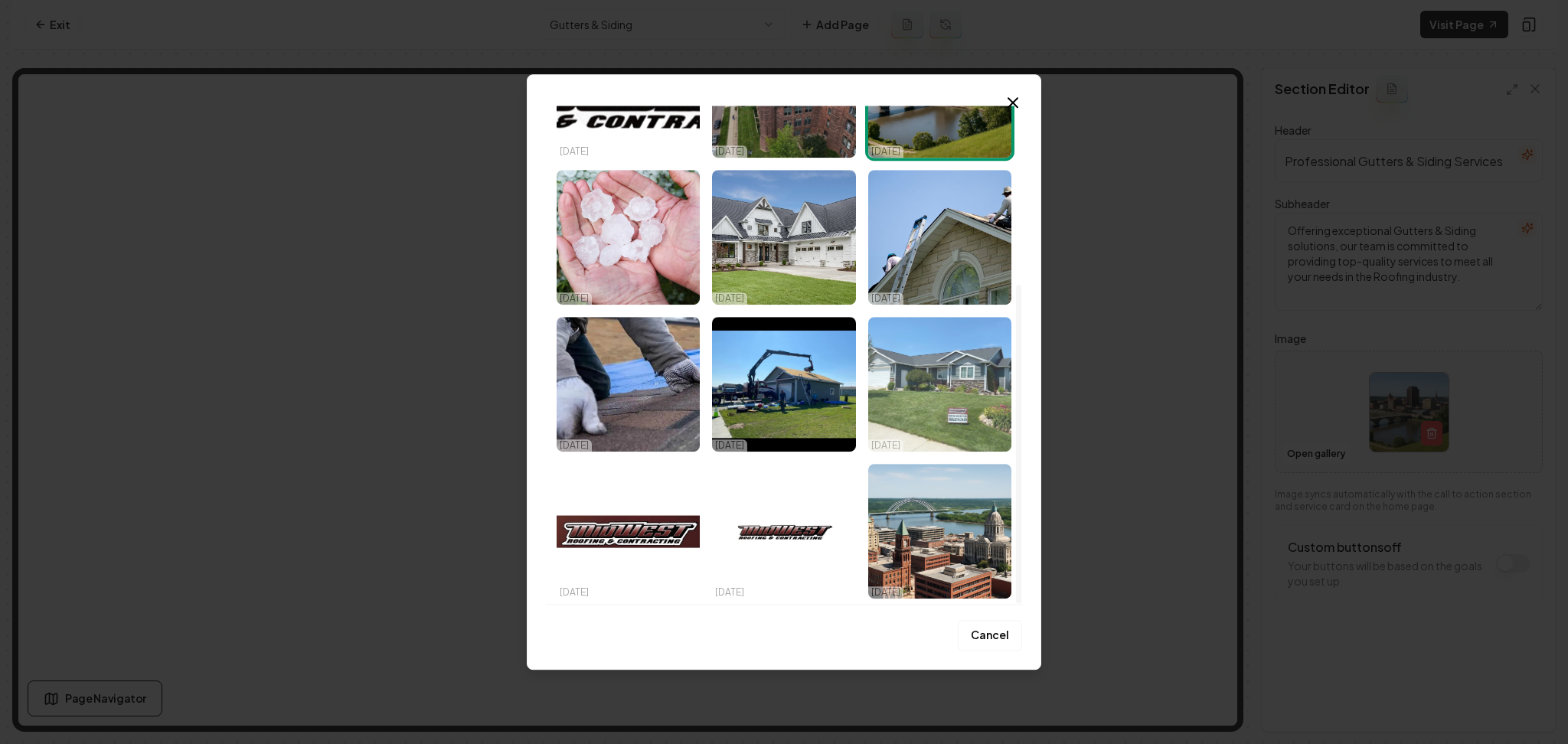
click at [902, 422] on img "Select image image_68e3c87b5c7cd75eb8ccb659.jpeg" at bounding box center [939, 384] width 143 height 135
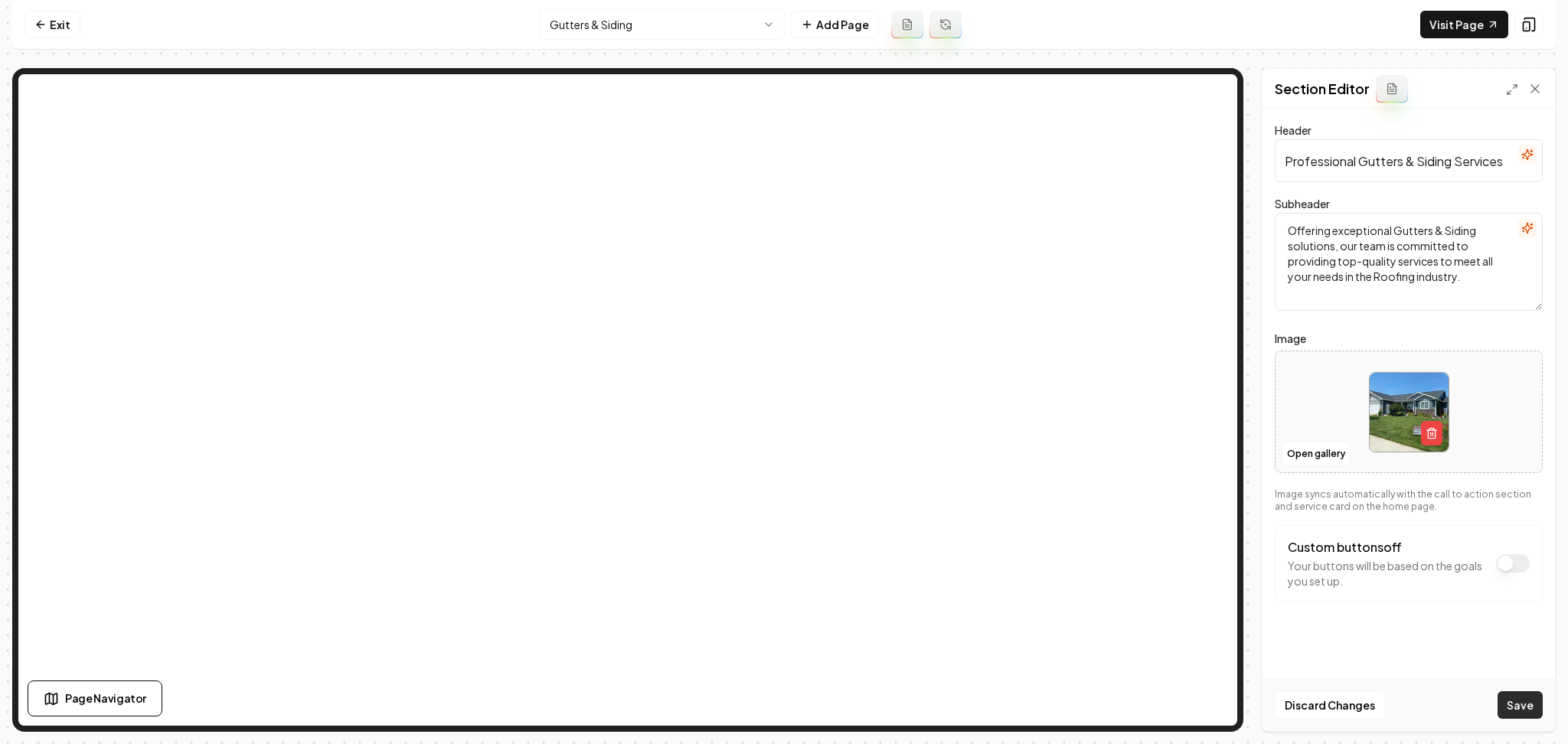
click at [1499, 700] on button "Save" at bounding box center [1520, 705] width 45 height 28
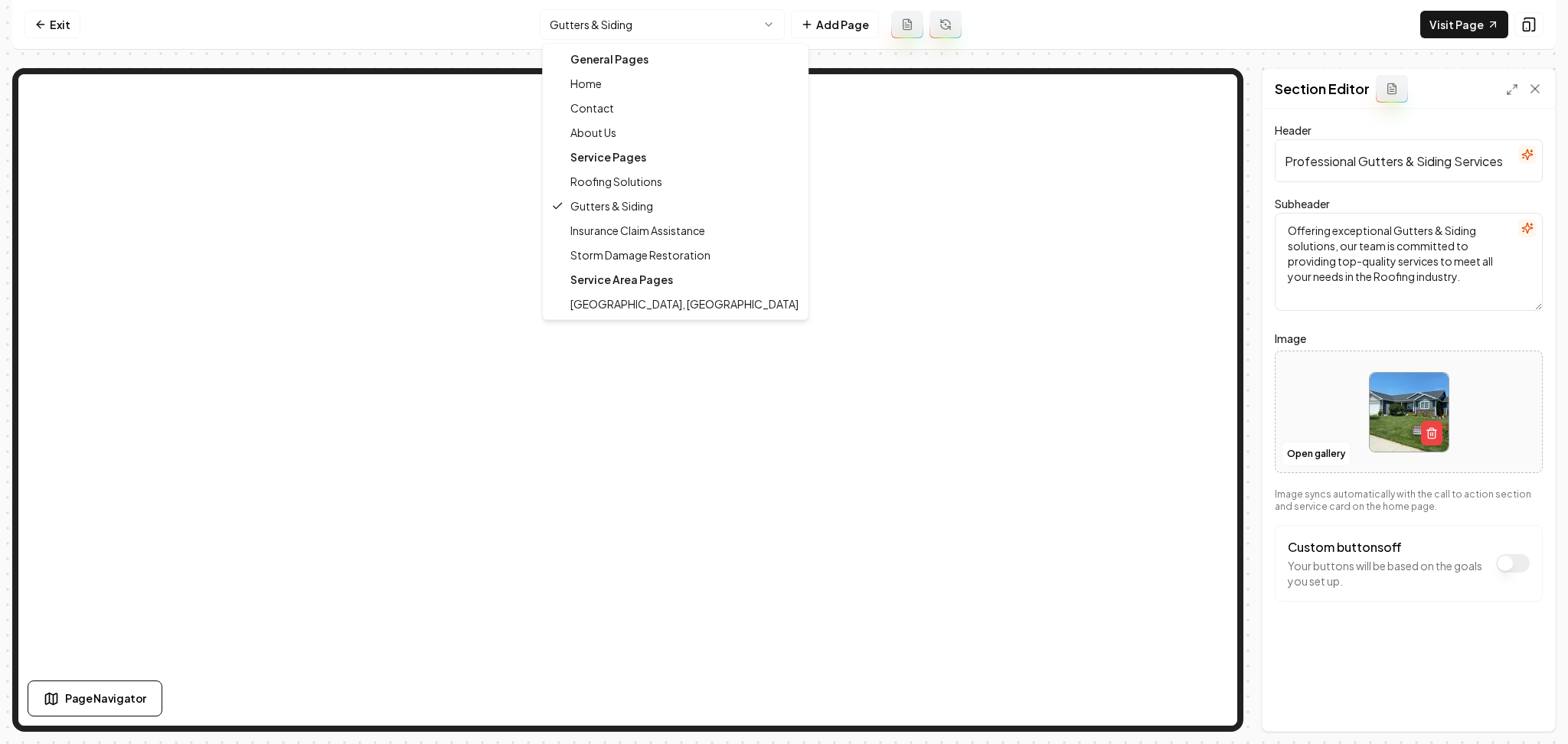
click at [684, 32] on html "Computer Required This feature is only available on a computer. Please switch t…" at bounding box center [784, 372] width 1568 height 744
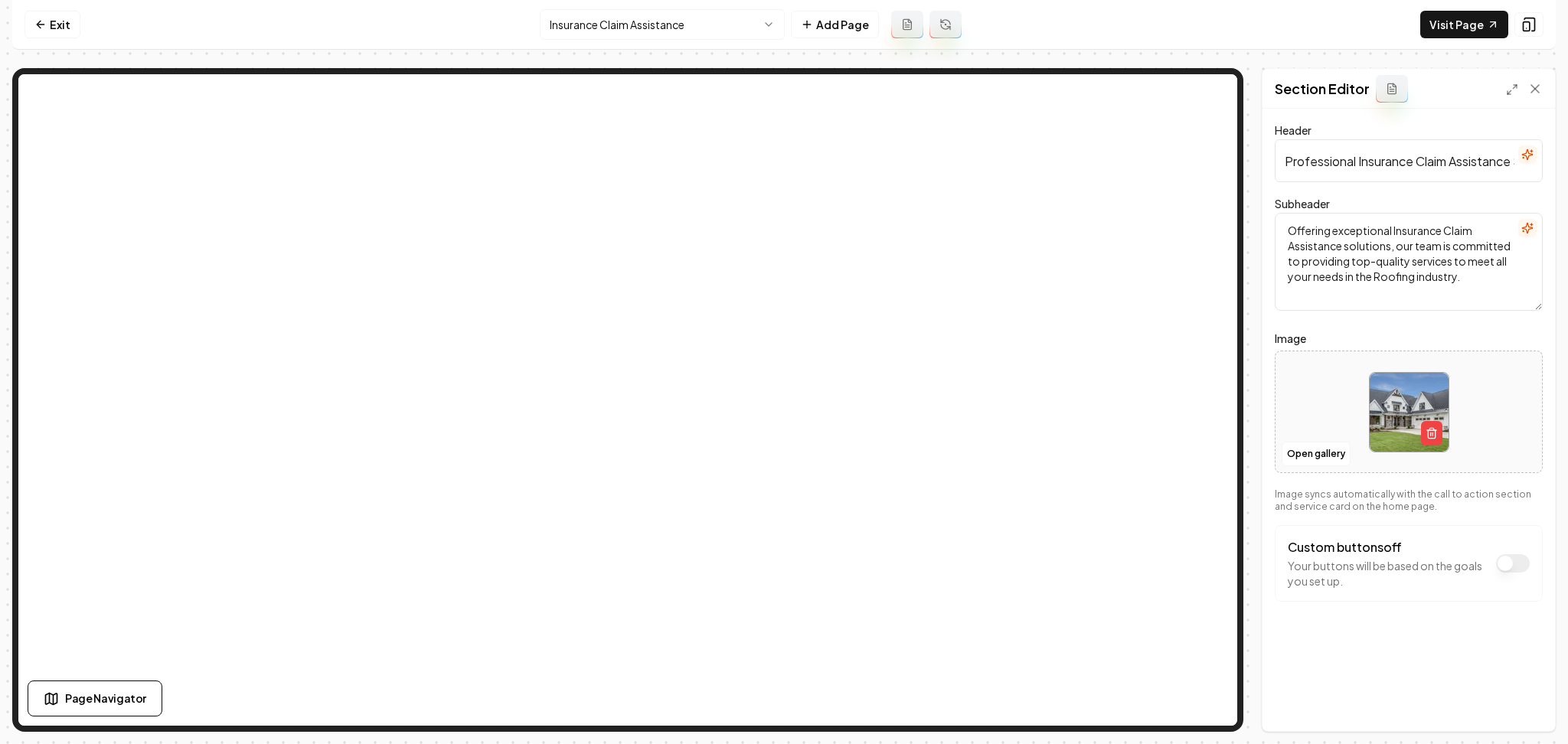
click at [1326, 424] on div at bounding box center [1408, 412] width 267 height 105
type input "**********"
click at [1514, 694] on button "Save" at bounding box center [1520, 705] width 45 height 28
click at [634, 18] on html "Computer Required This feature is only available on a computer. Please switch t…" at bounding box center [784, 372] width 1568 height 744
click at [1296, 417] on div at bounding box center [1408, 412] width 267 height 105
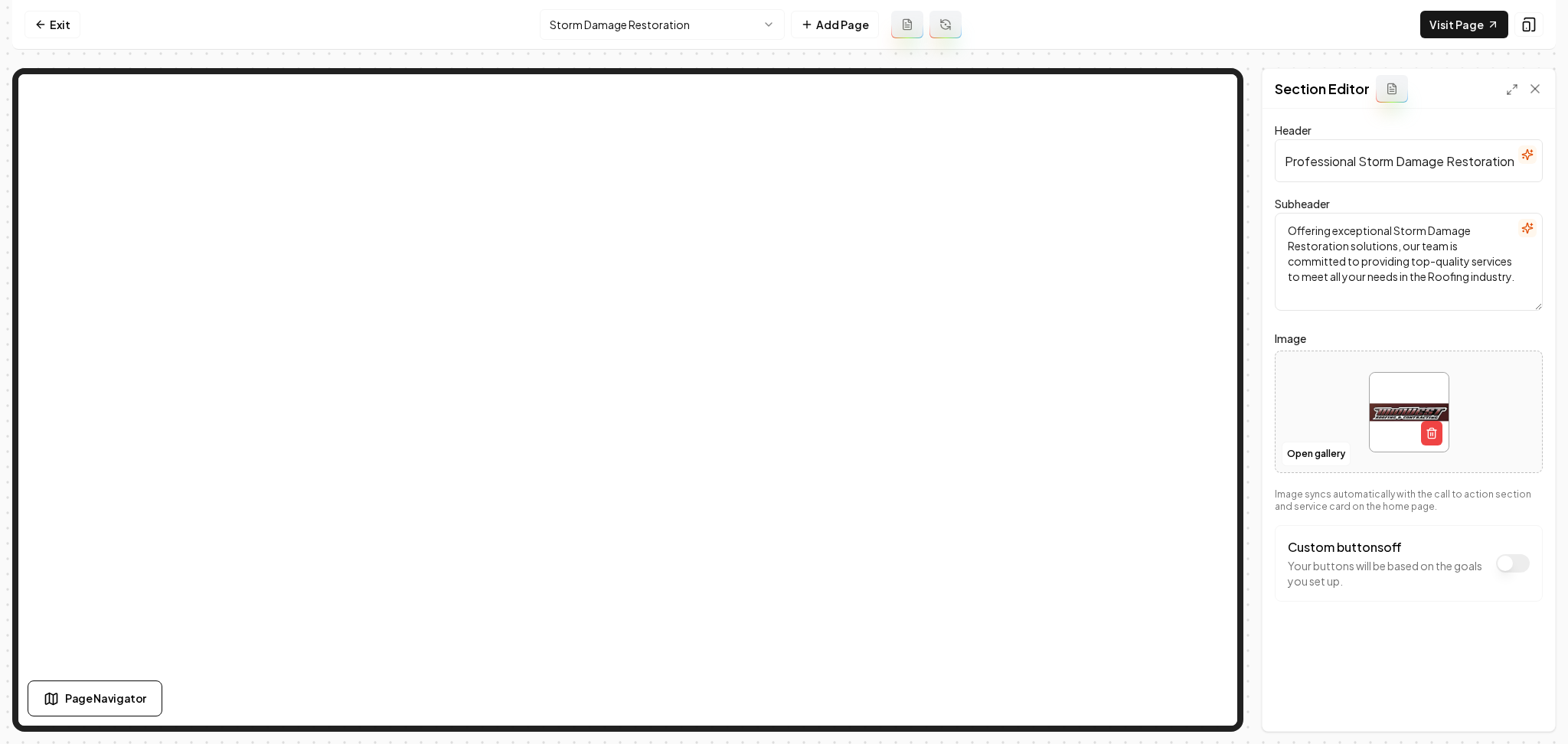
type input "**********"
drag, startPoint x: 1502, startPoint y: 703, endPoint x: 1213, endPoint y: 526, distance: 338.9
click at [1502, 703] on button "Save" at bounding box center [1520, 705] width 45 height 28
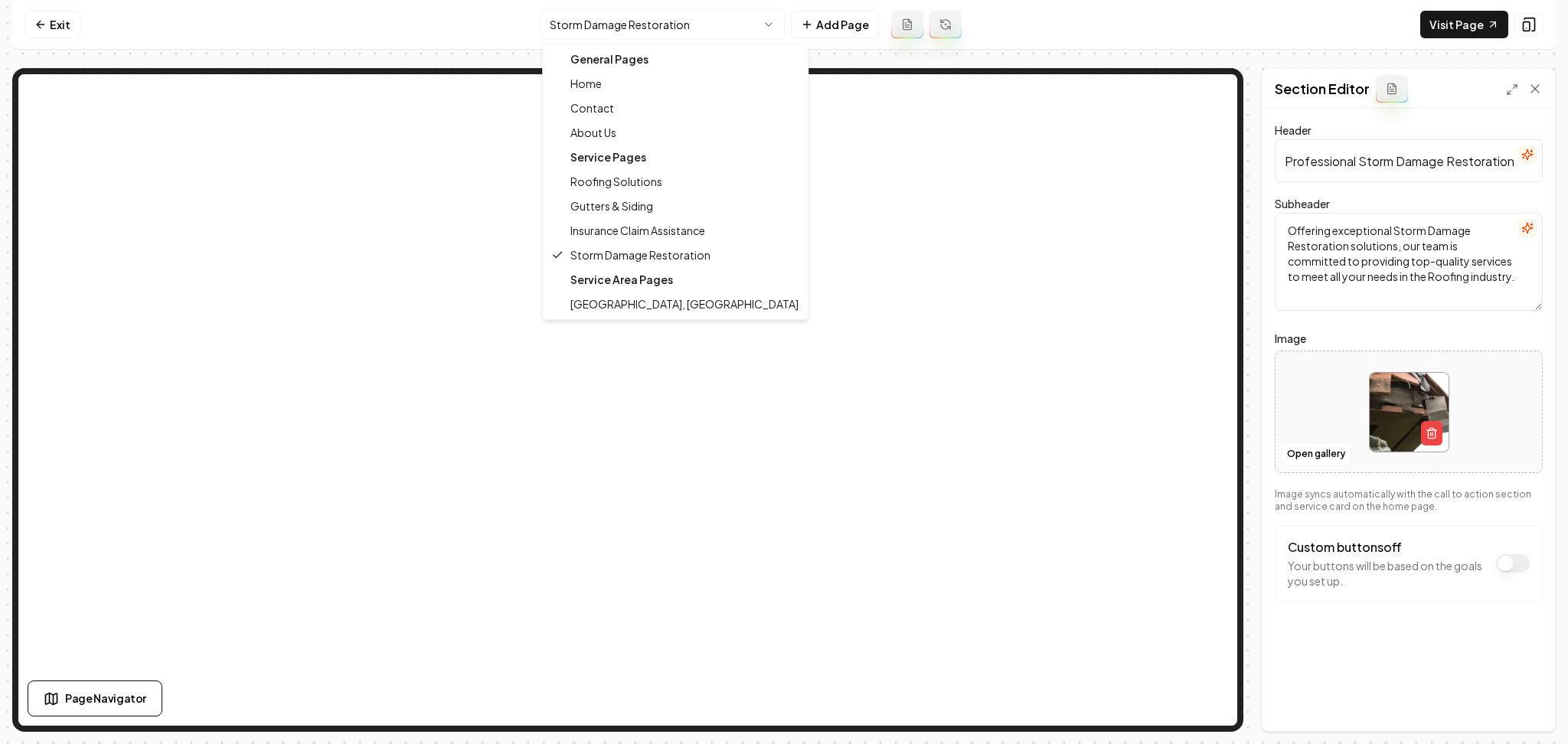
click at [601, 26] on html "Computer Required This feature is only available on a computer. Please switch t…" at bounding box center [784, 372] width 1568 height 744
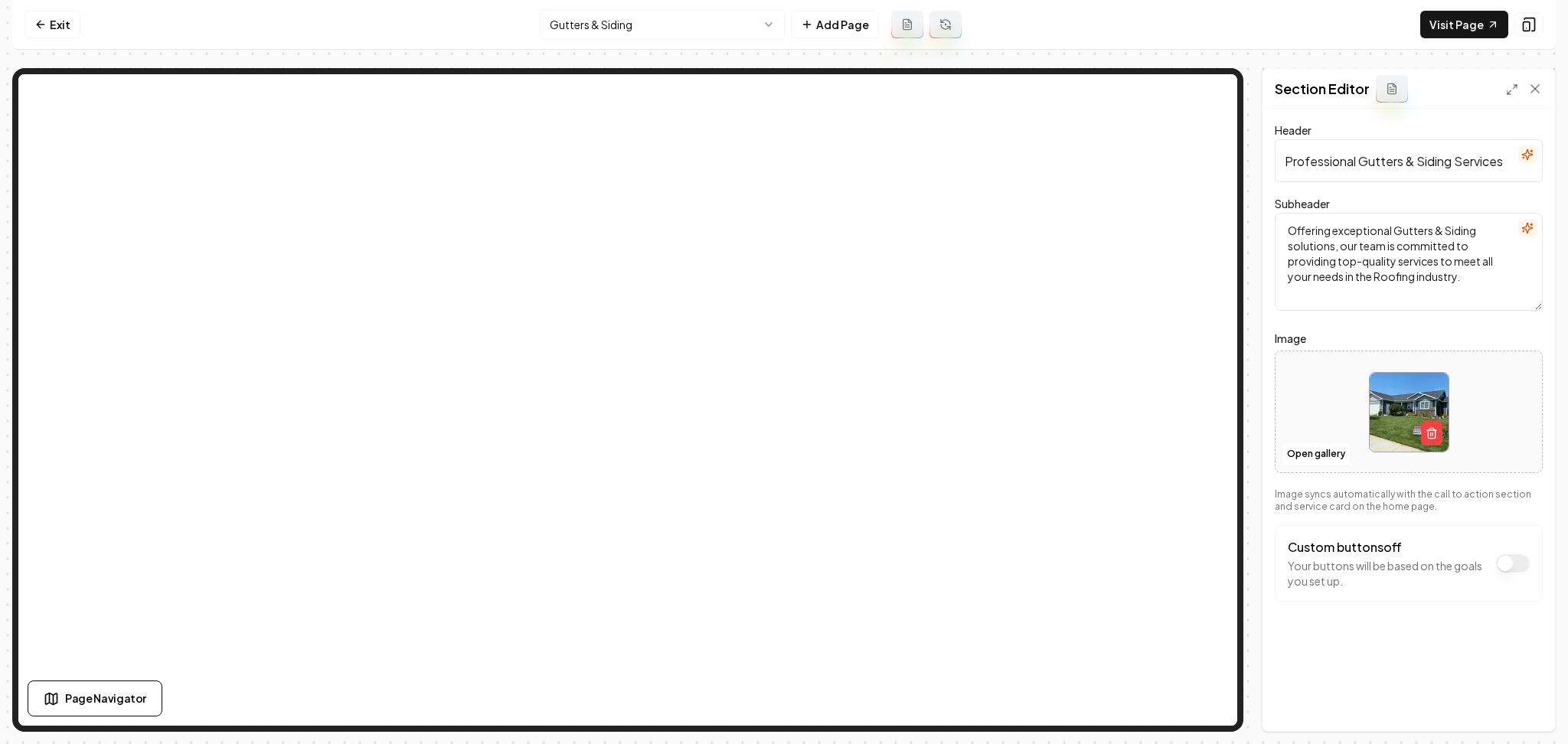
click at [1299, 366] on div at bounding box center [1408, 412] width 267 height 105
type input "**********"
click at [1526, 712] on button "Save" at bounding box center [1520, 705] width 45 height 28
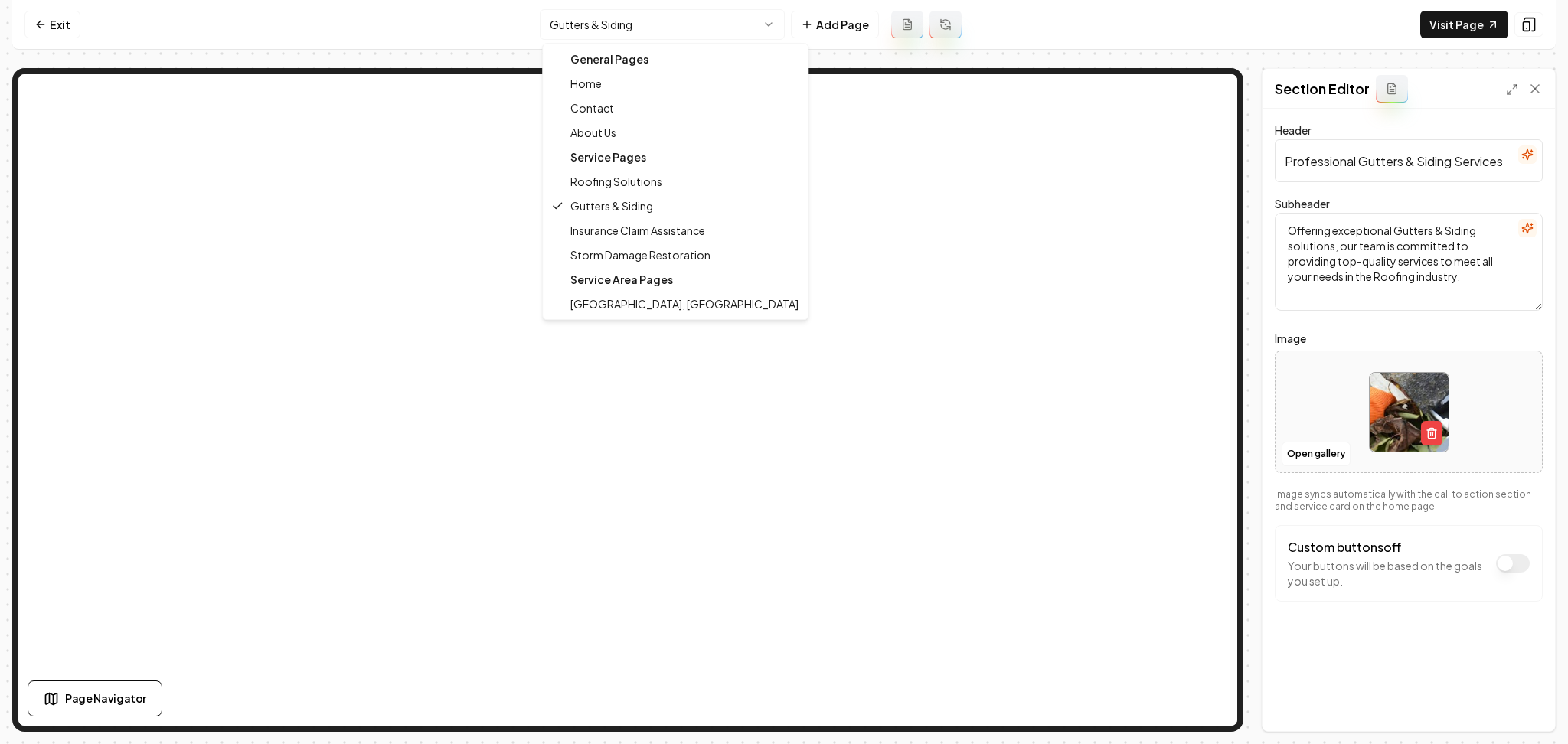
click at [684, 19] on html "Computer Required This feature is only available on a computer. Please switch t…" at bounding box center [784, 372] width 1568 height 744
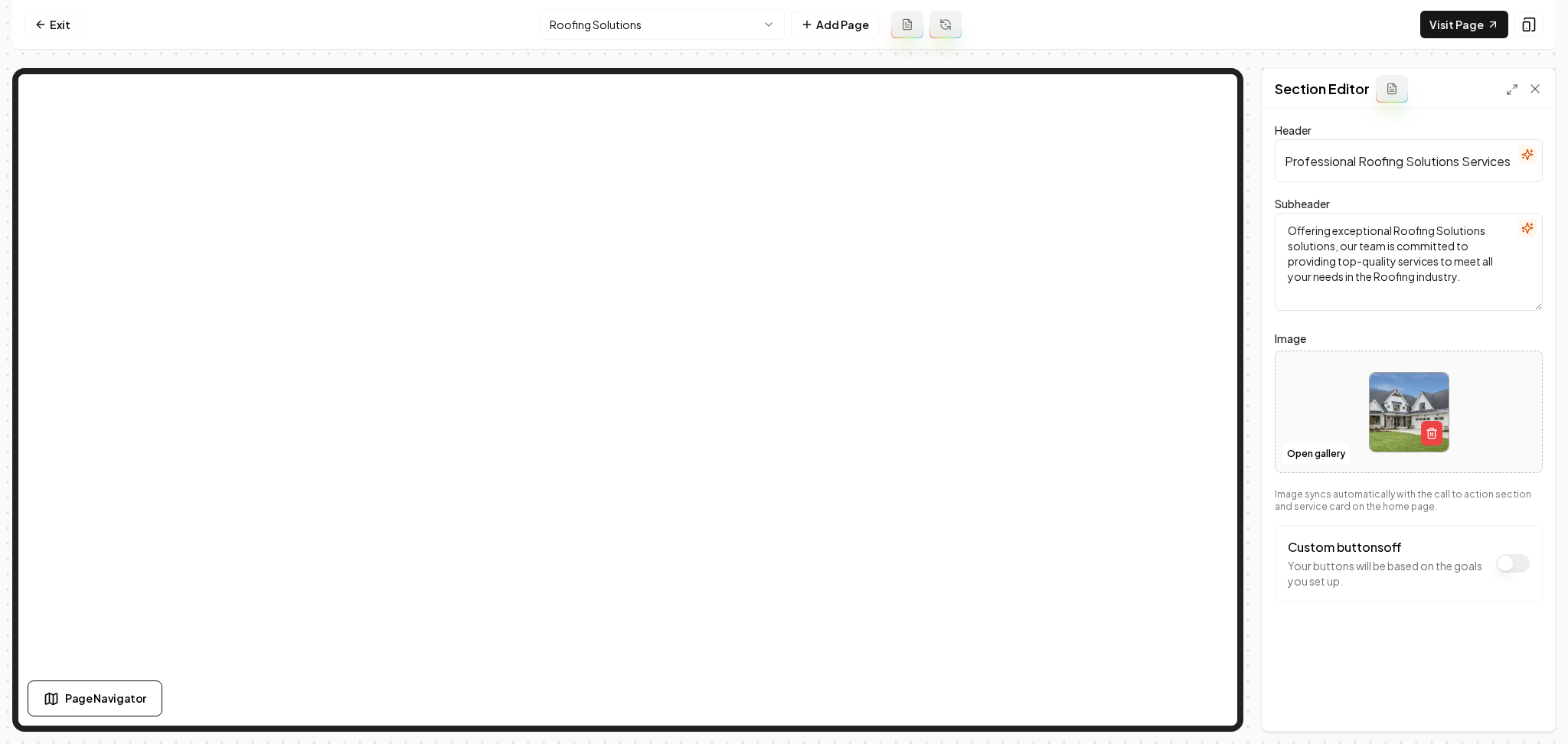
click at [602, 32] on html "Computer Required This feature is only available on a computer. Please switch t…" at bounding box center [784, 372] width 1568 height 744
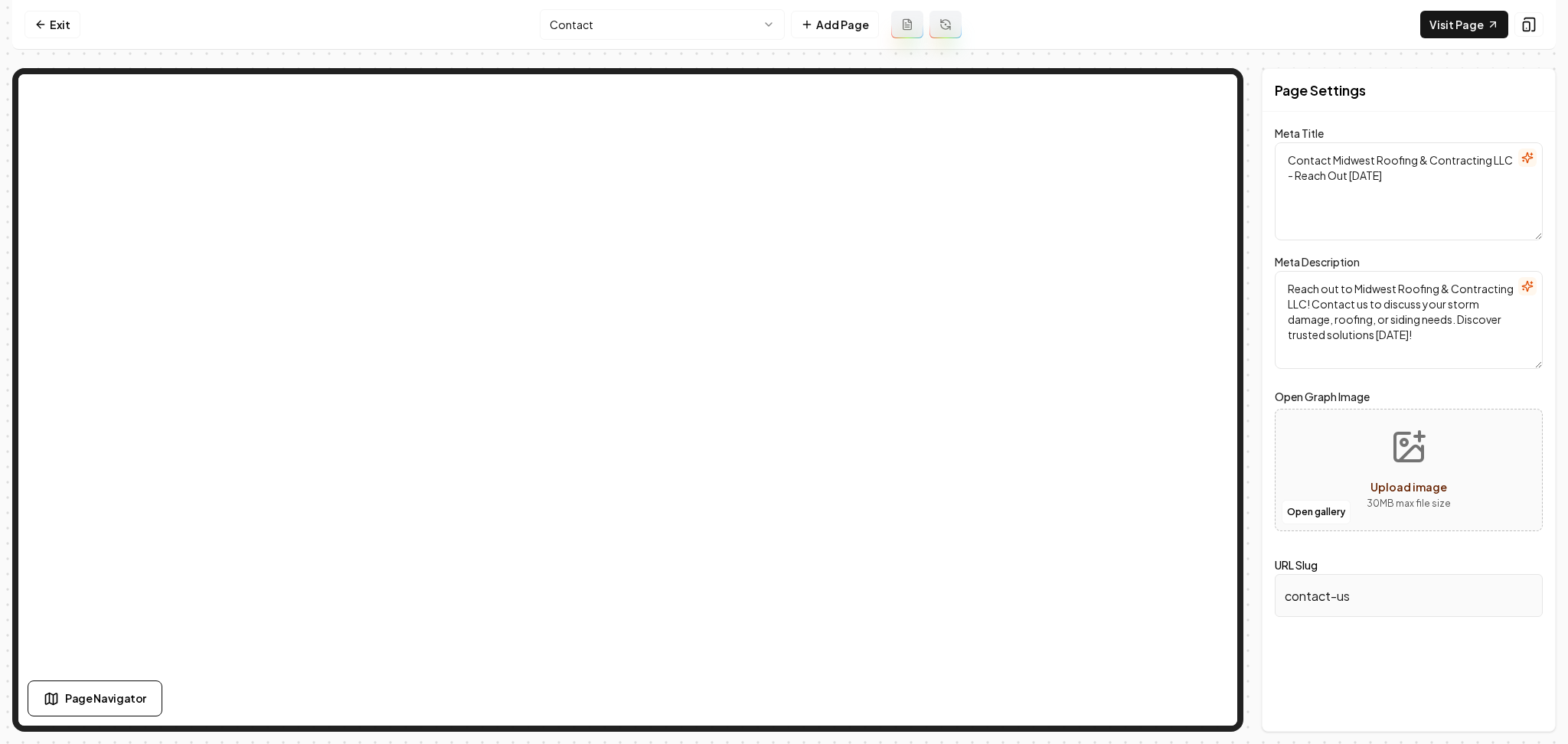
click at [573, 25] on html "Computer Required This feature is only available on a computer. Please switch t…" at bounding box center [784, 372] width 1568 height 744
click at [566, 36] on html "Computer Required This feature is only available on a computer. Please switch t…" at bounding box center [784, 372] width 1568 height 744
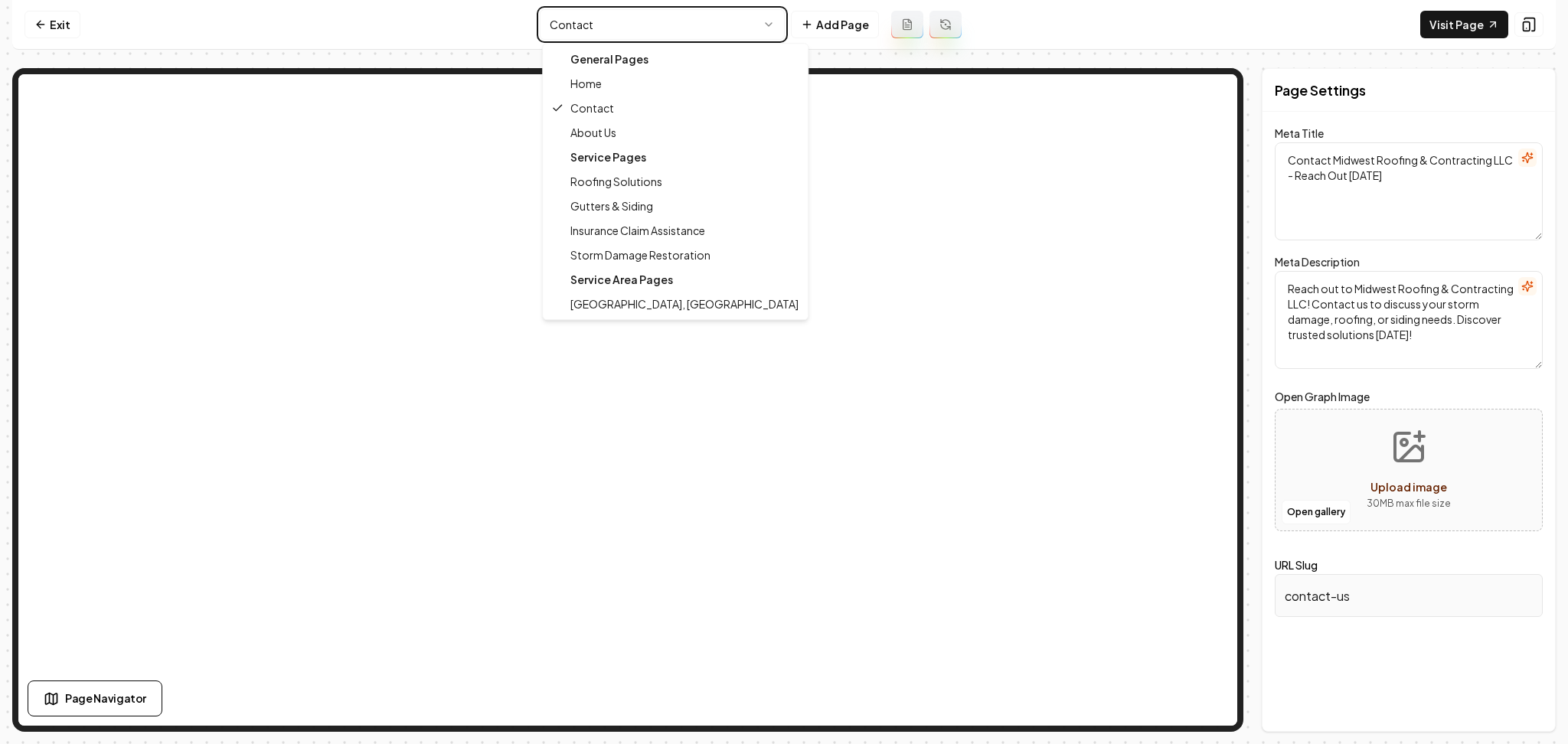
type textarea "Storm Damage Restoration & Roofing Experts | Midwest Roofing LLC"
type textarea "Midwest Roofing & Contracting LLC offers expert storm damage restoration and ro…"
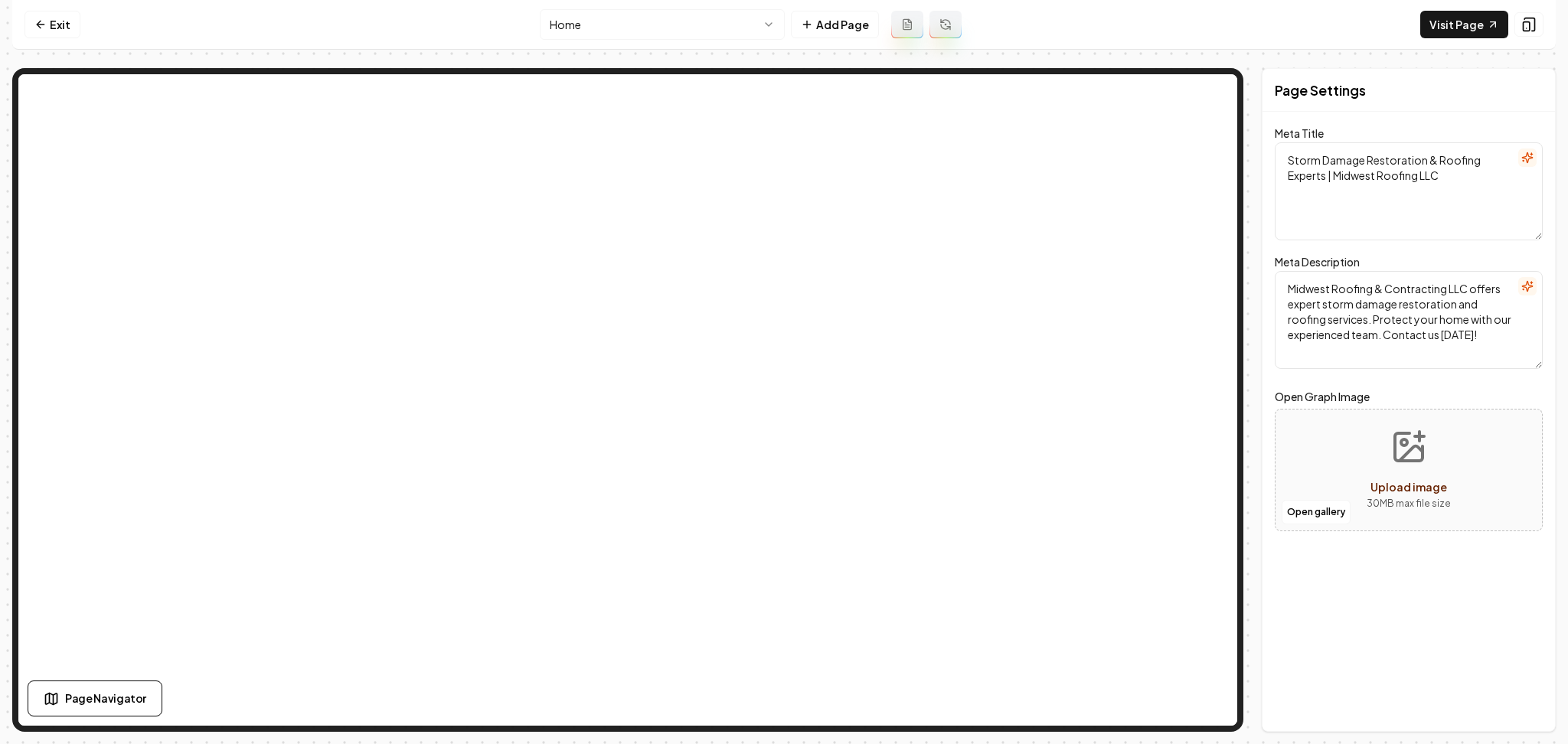
click at [645, 27] on html "Computer Required This feature is only available on a computer. Please switch t…" at bounding box center [784, 372] width 1568 height 744
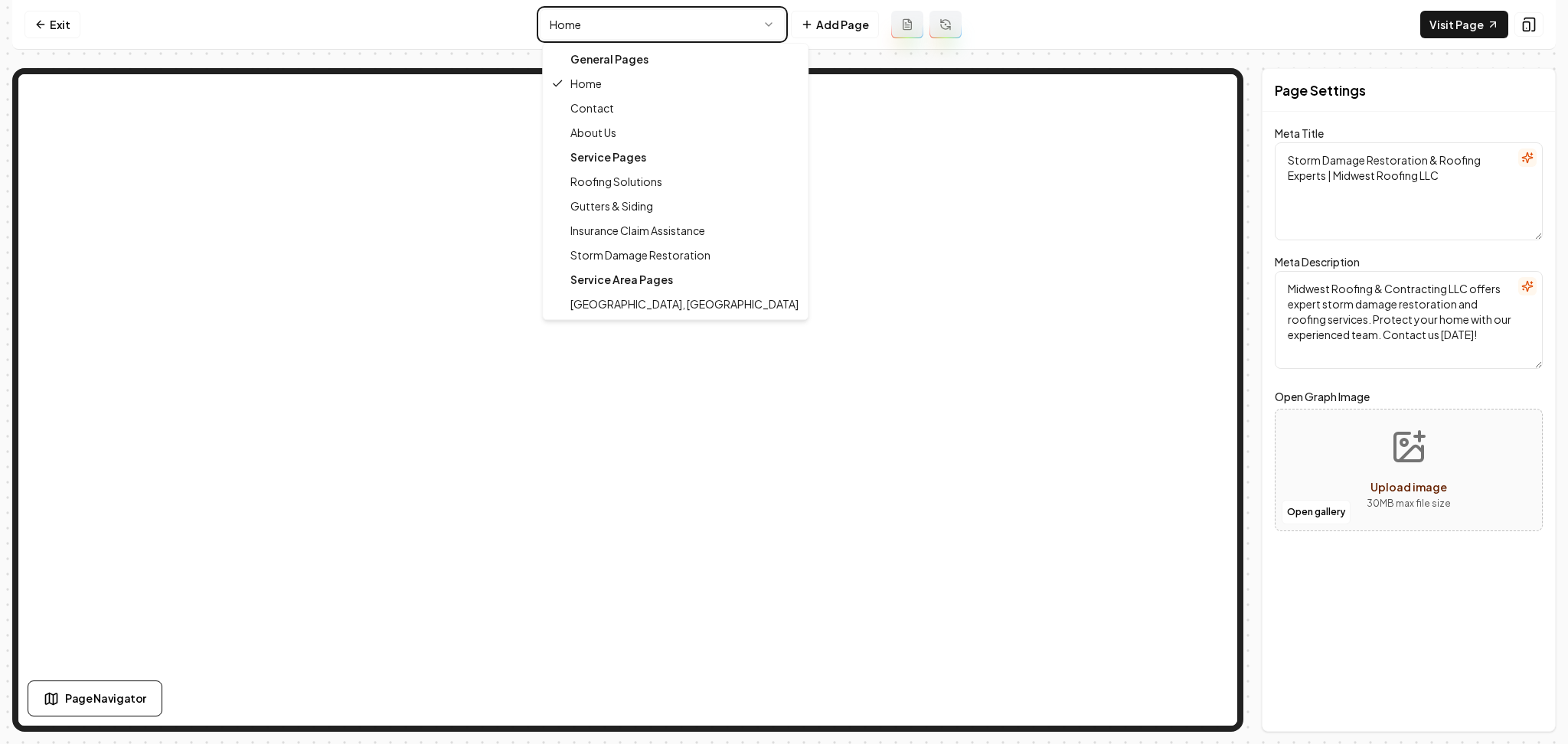
type textarea "Roofing Solutions & Storm Restoration | Midwest Roofing LLC"
type textarea "Discover top-notch roofing solutions with Midwest Roofing & Contracting LLC. Pr…"
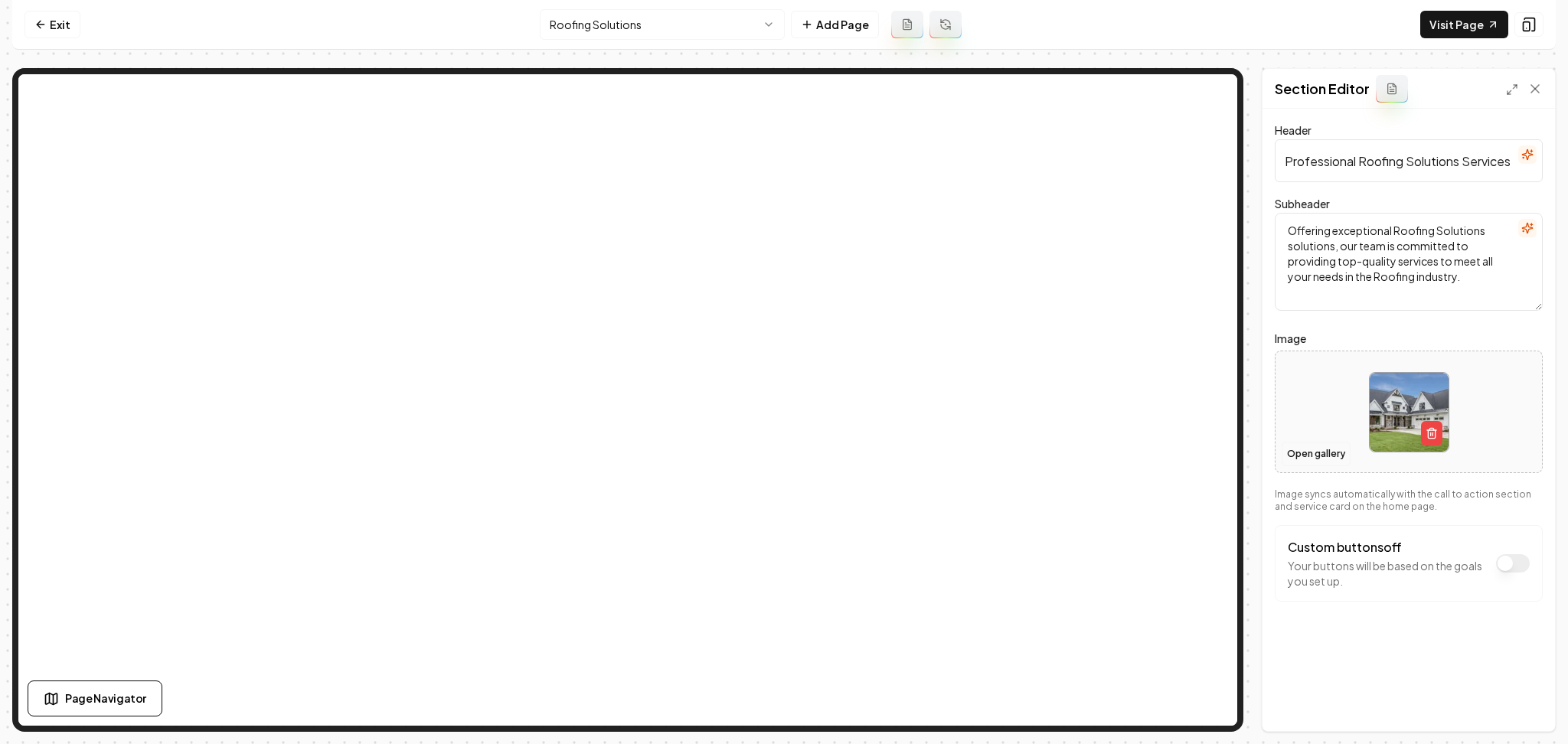
click at [1296, 451] on button "Open gallery" at bounding box center [1316, 454] width 69 height 25
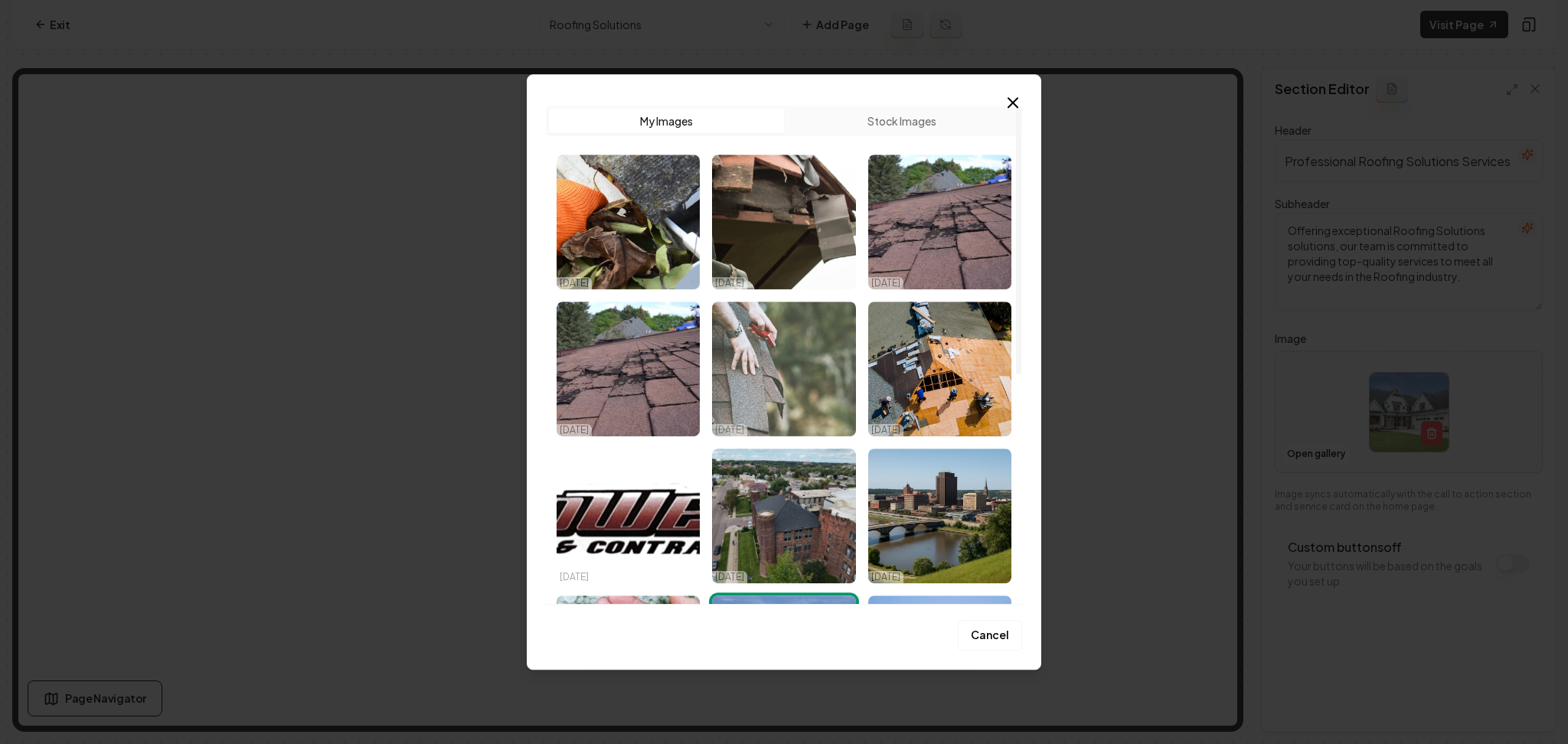
click at [819, 392] on img "Select image image_68e3c93c5c7cd75eb8d1821f.png" at bounding box center [783, 368] width 143 height 135
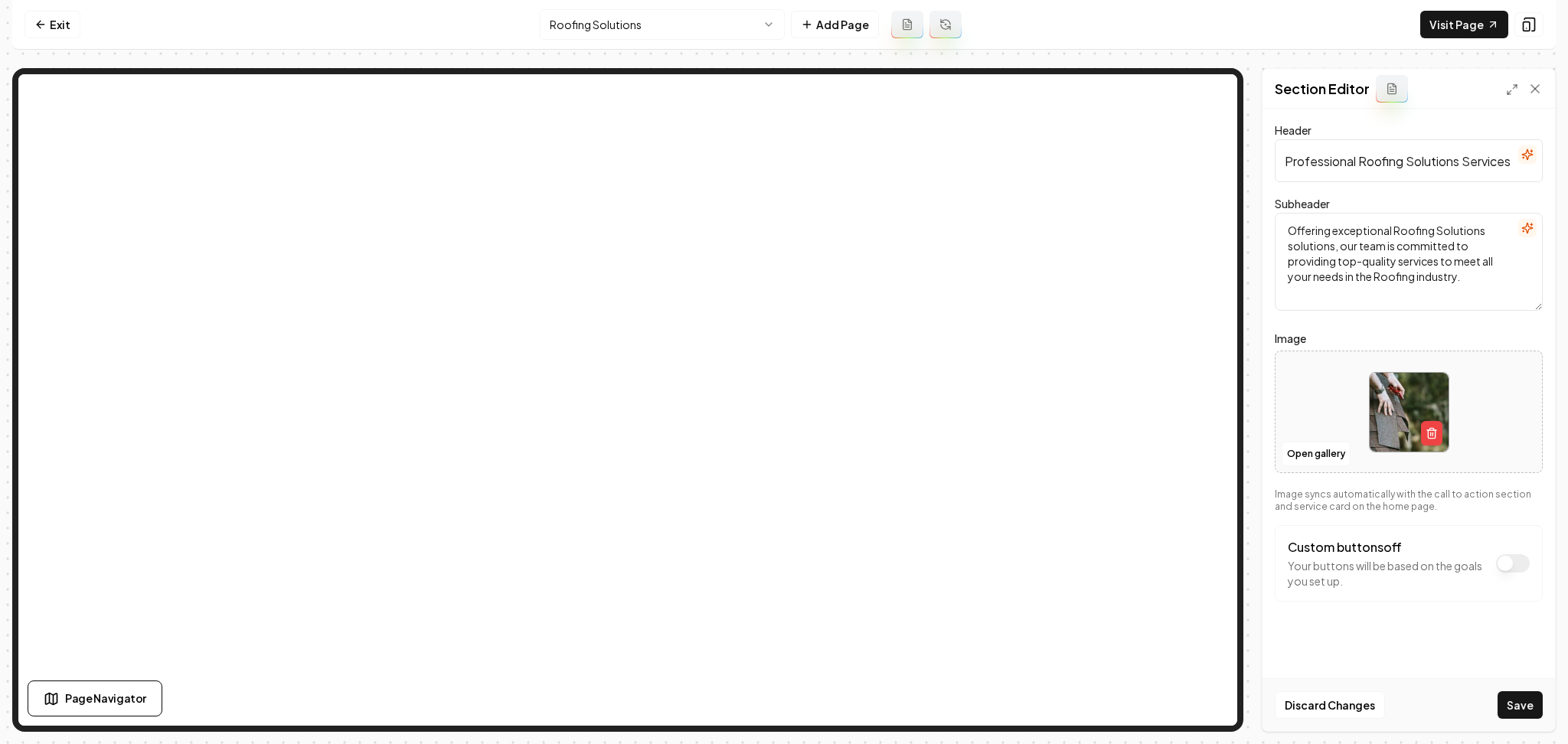
click at [1521, 706] on button "Save" at bounding box center [1520, 705] width 45 height 28
click at [1306, 452] on button "Open gallery" at bounding box center [1316, 454] width 69 height 25
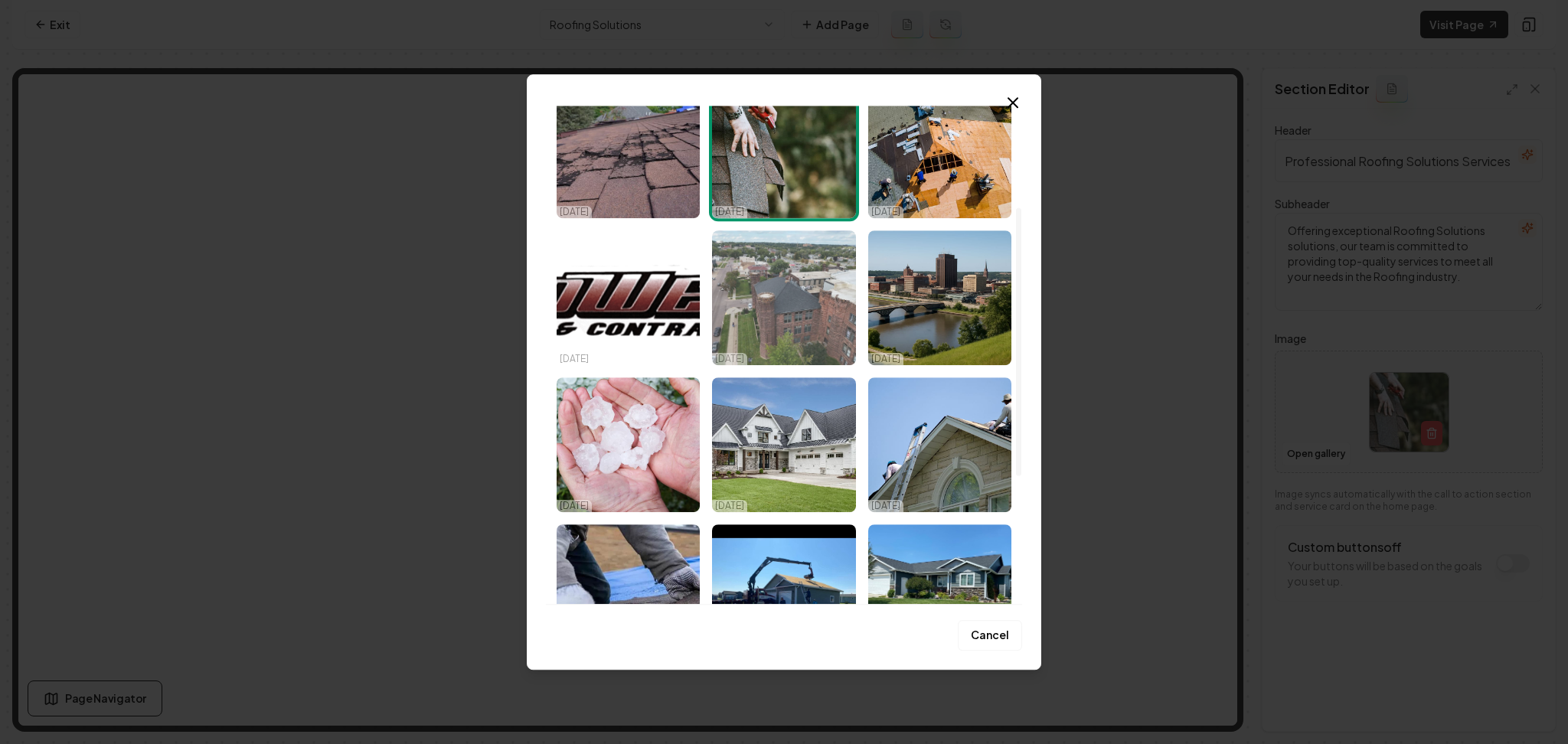
scroll to position [306, 0]
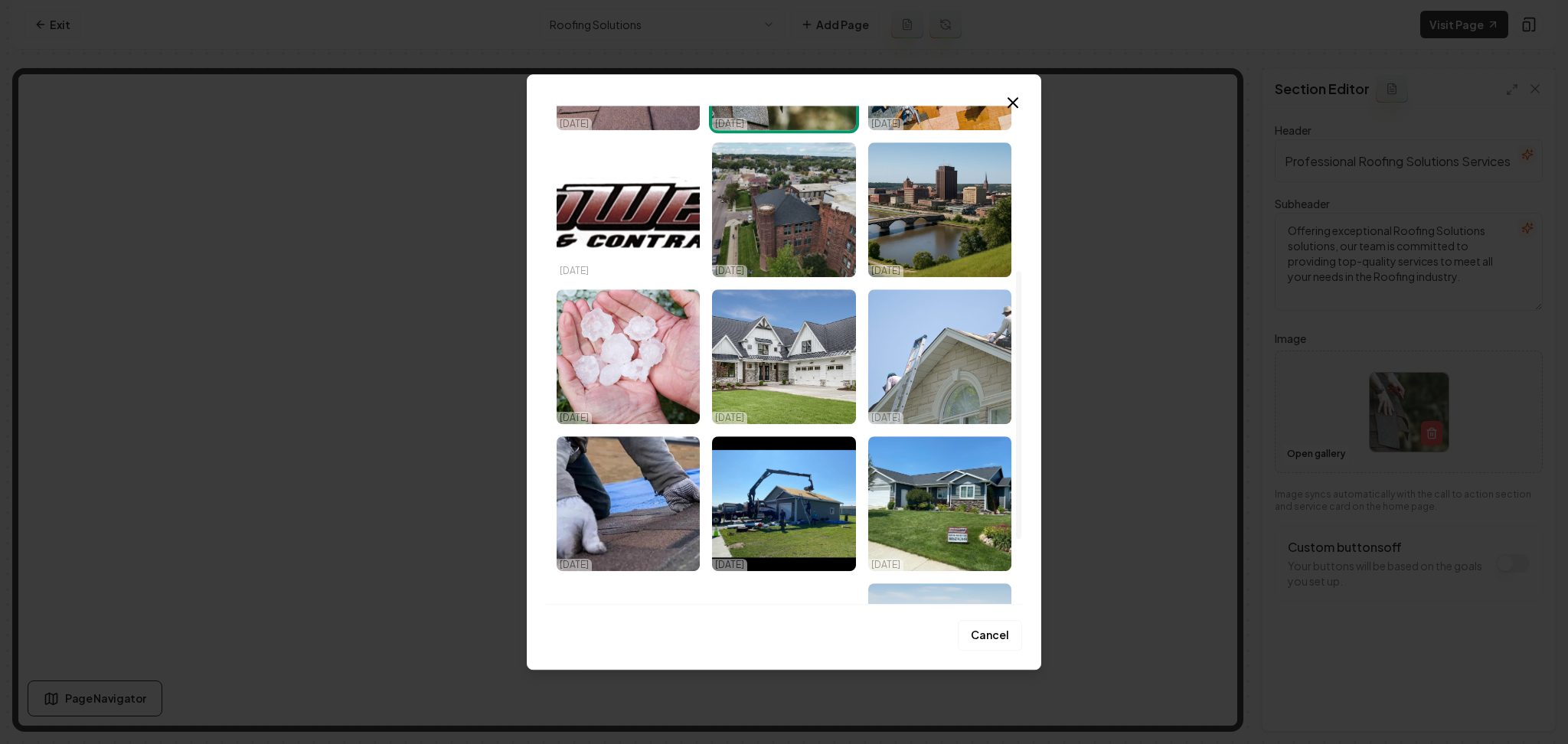
click at [910, 388] on img "Select image image_68e3c87d5c7cd75eb8ccbfcb.jpeg" at bounding box center [939, 356] width 143 height 135
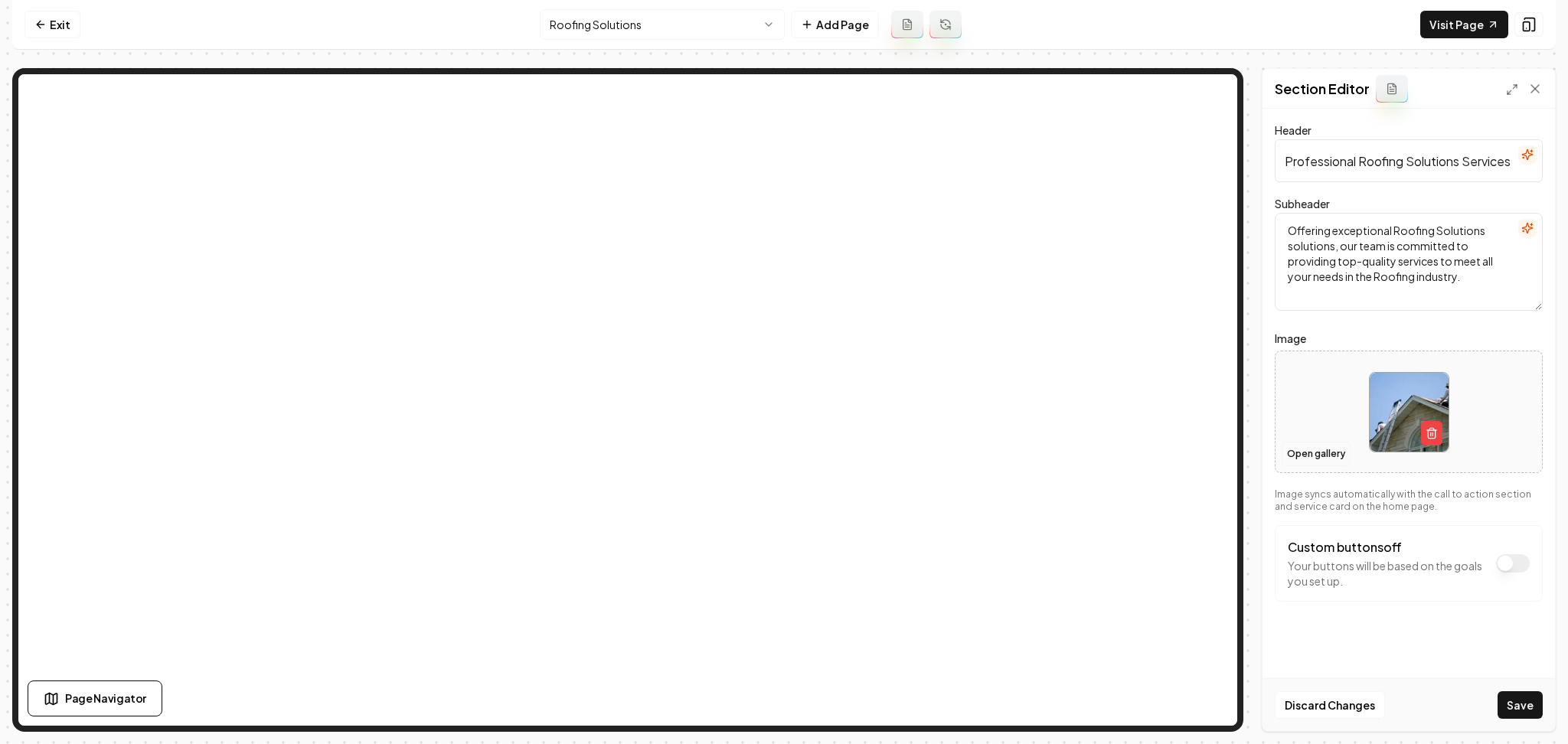
click at [1306, 446] on button "Open gallery" at bounding box center [1316, 454] width 69 height 25
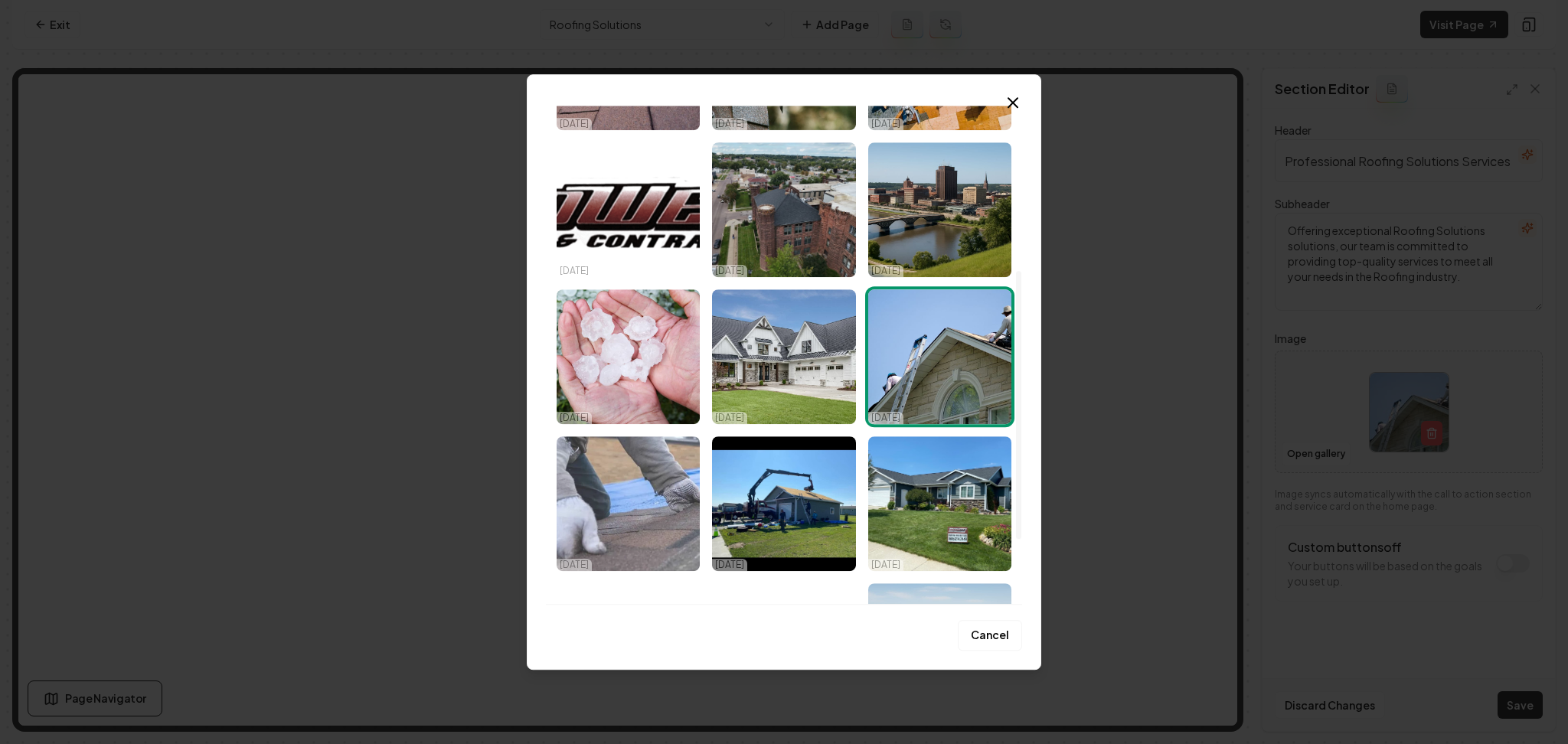
click at [622, 486] on img "Select image image_68e3c87d5c7cd75eb8ccbf48.jpeg" at bounding box center [628, 504] width 143 height 135
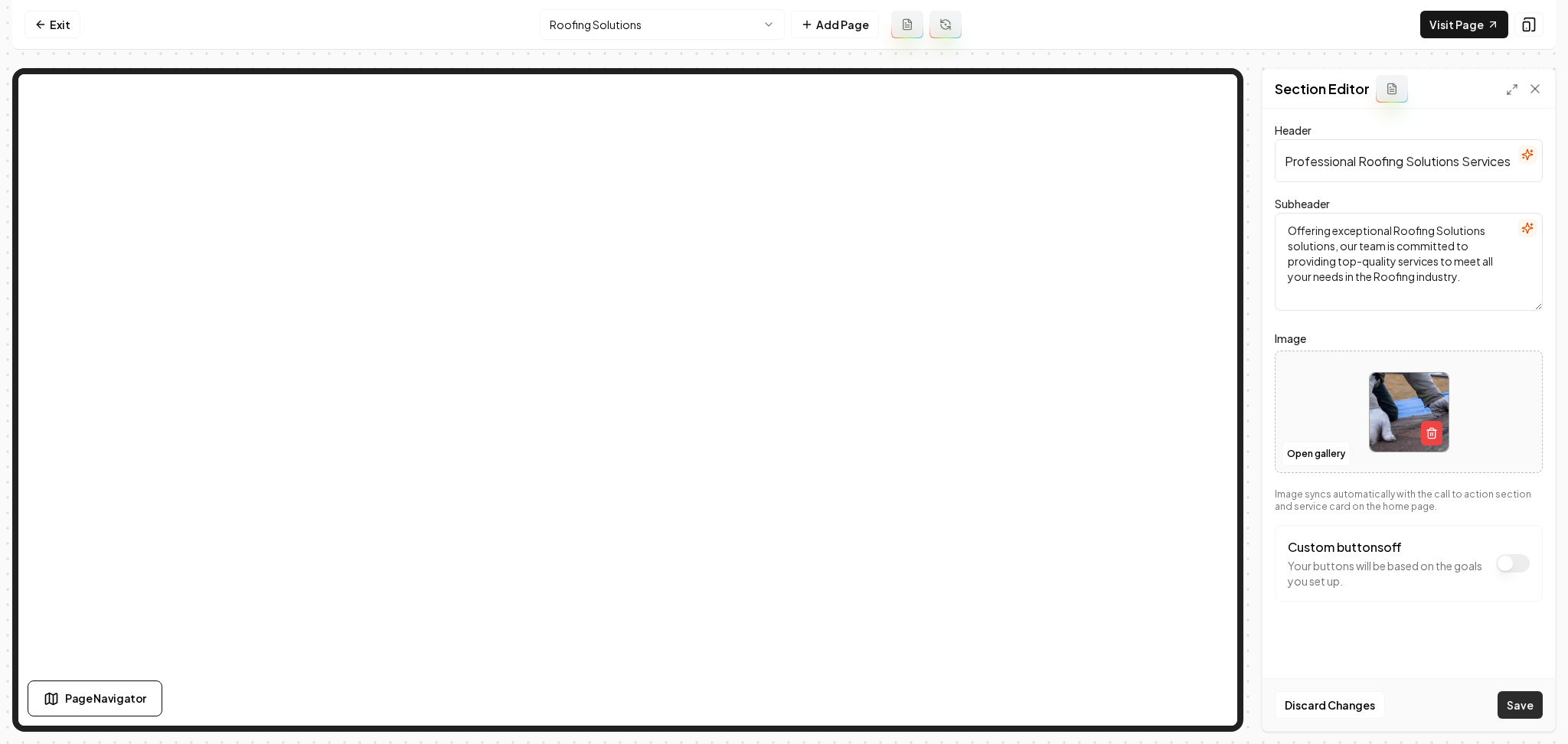
click at [1520, 703] on button "Save" at bounding box center [1520, 705] width 45 height 28
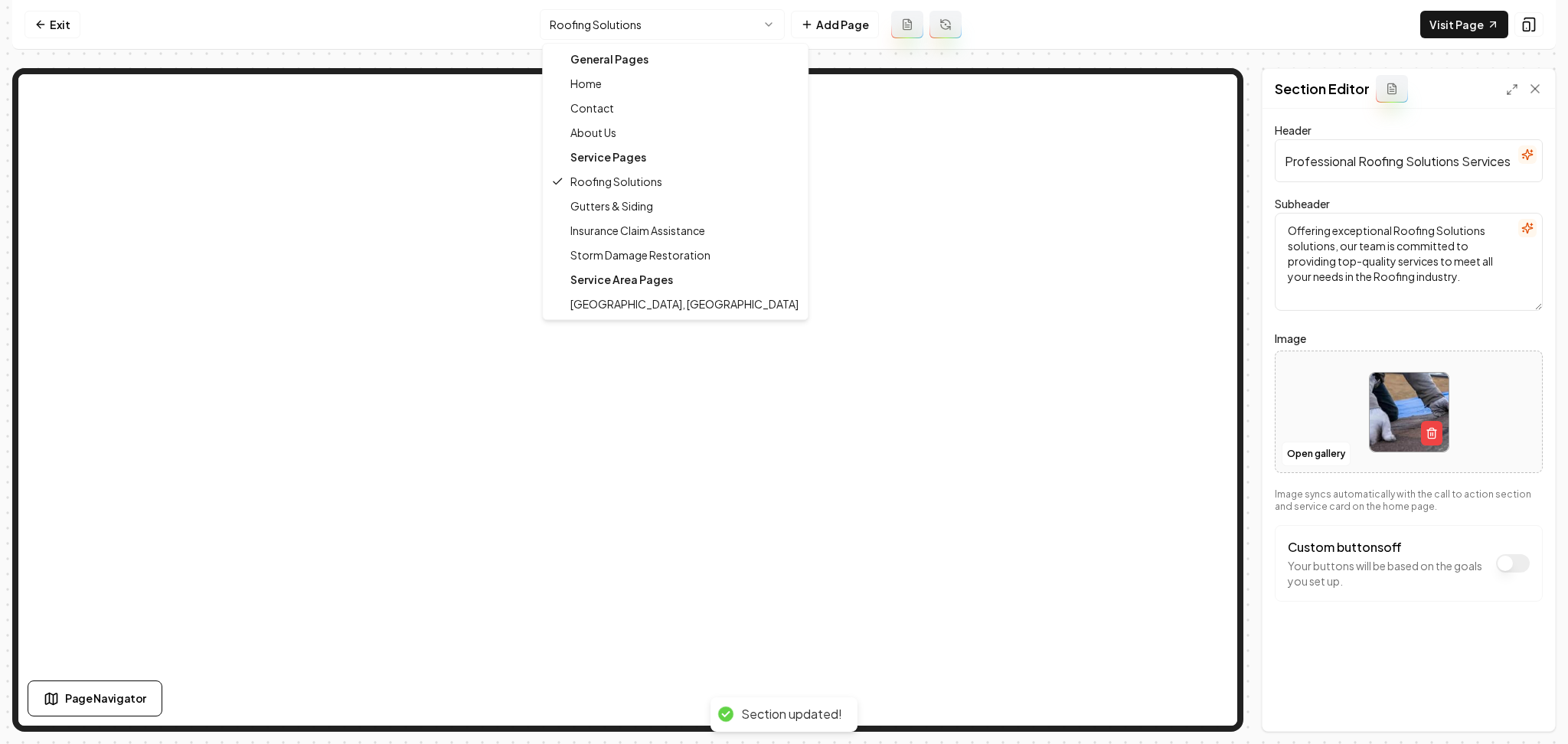
click at [646, 20] on html "Computer Required This feature is only available on a computer. Please switch t…" at bounding box center [784, 372] width 1568 height 744
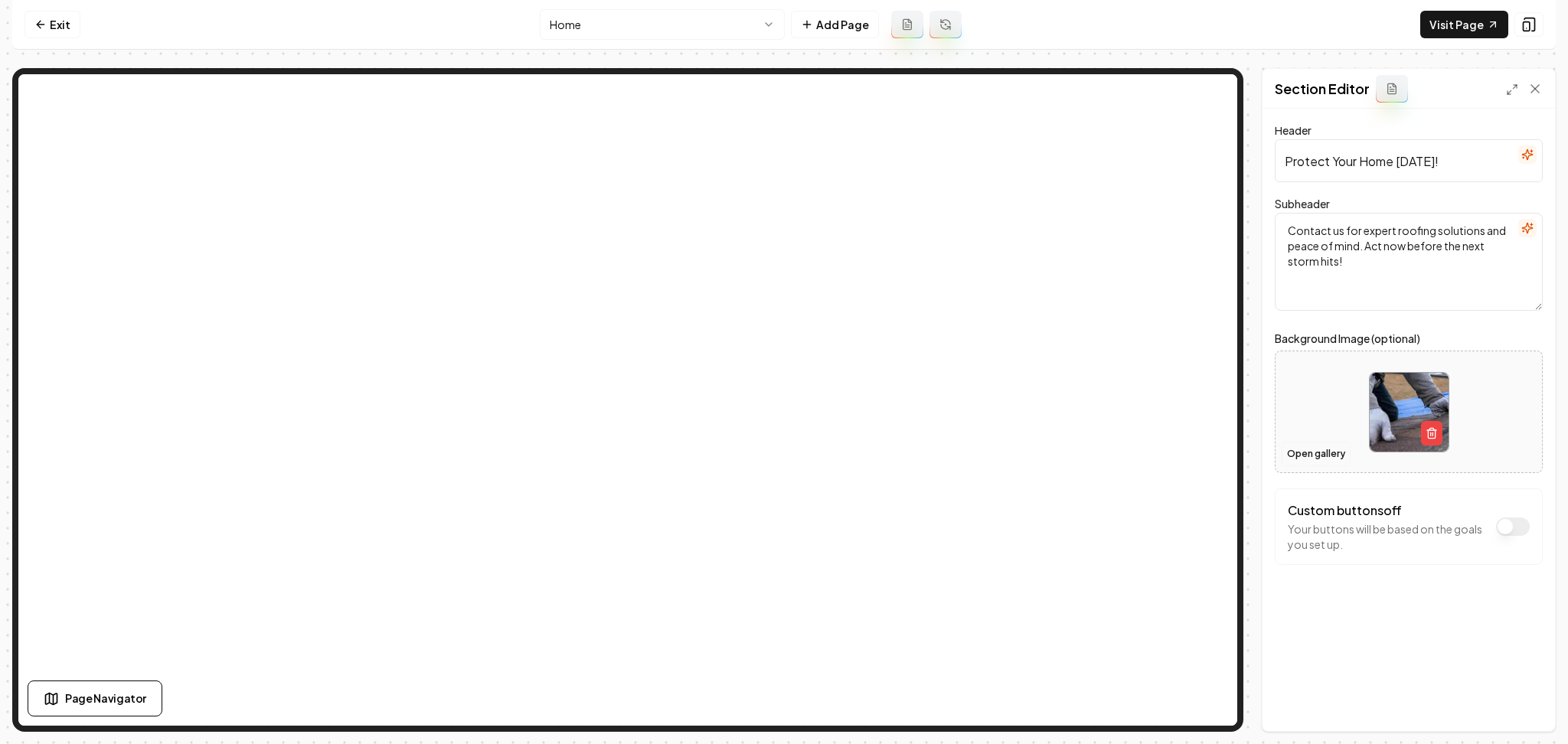
click at [1321, 446] on button "Open gallery" at bounding box center [1316, 454] width 69 height 25
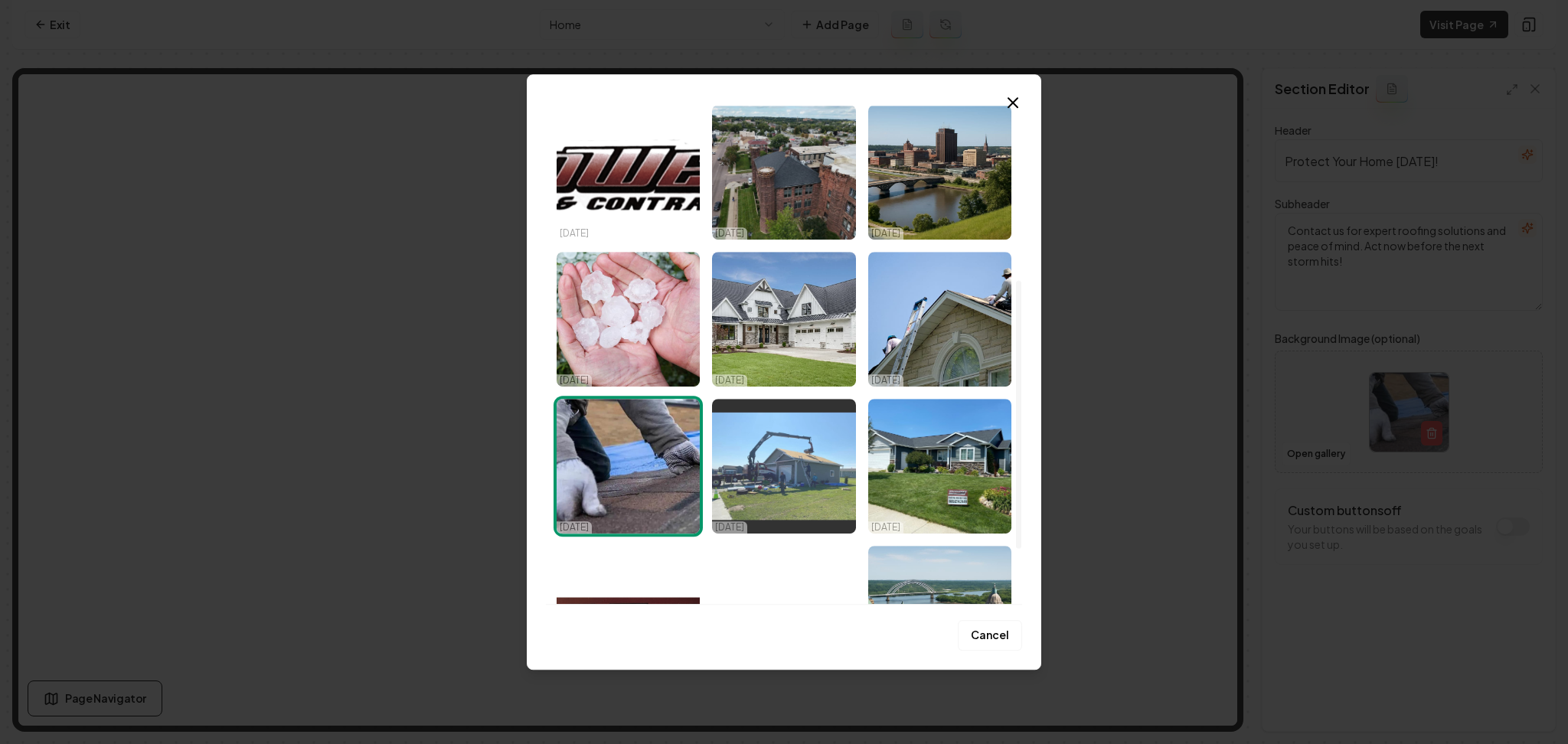
scroll to position [324, 0]
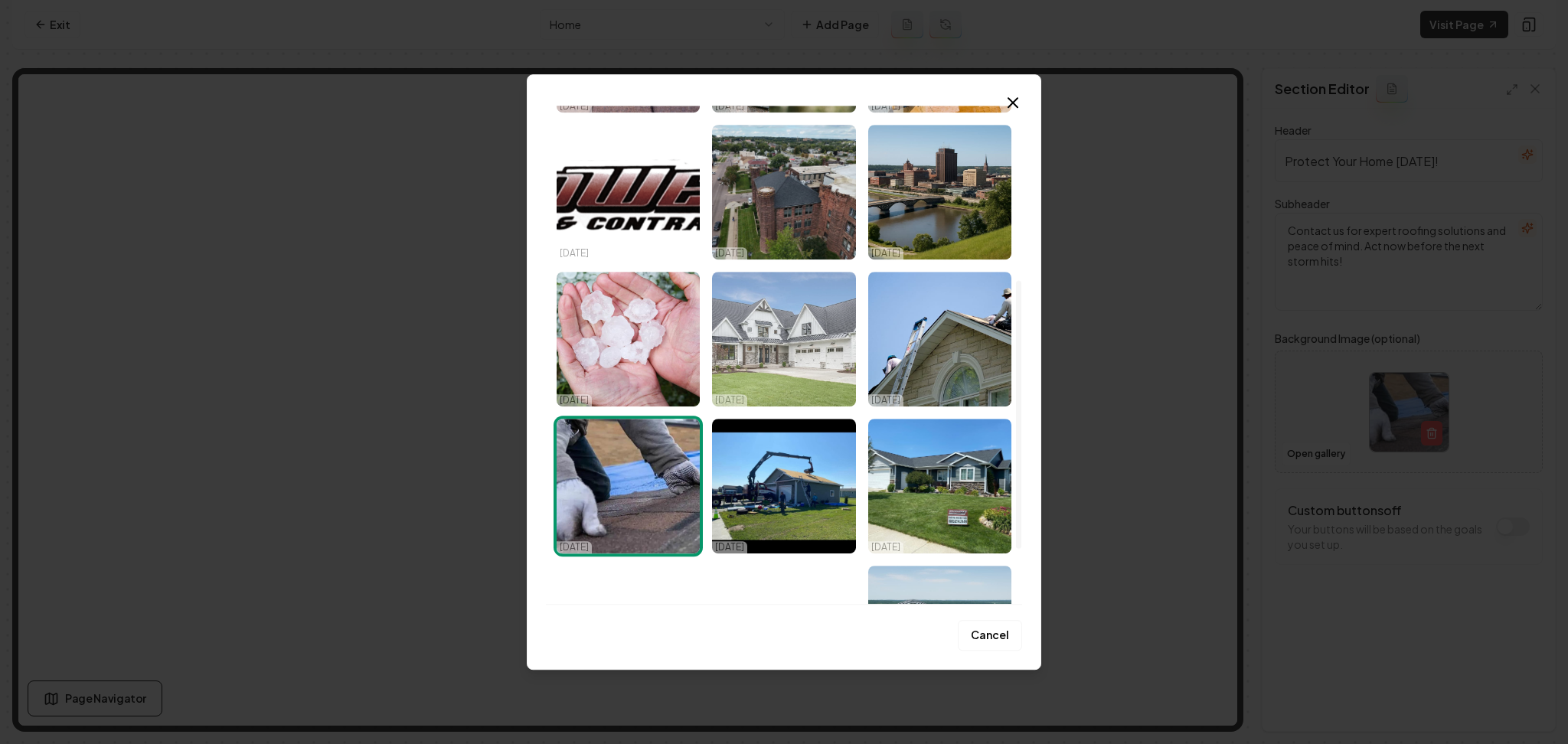
click at [767, 374] on img "Select image image_68e3c87d5c7cd75eb8ccbfb3.jpeg" at bounding box center [783, 339] width 143 height 135
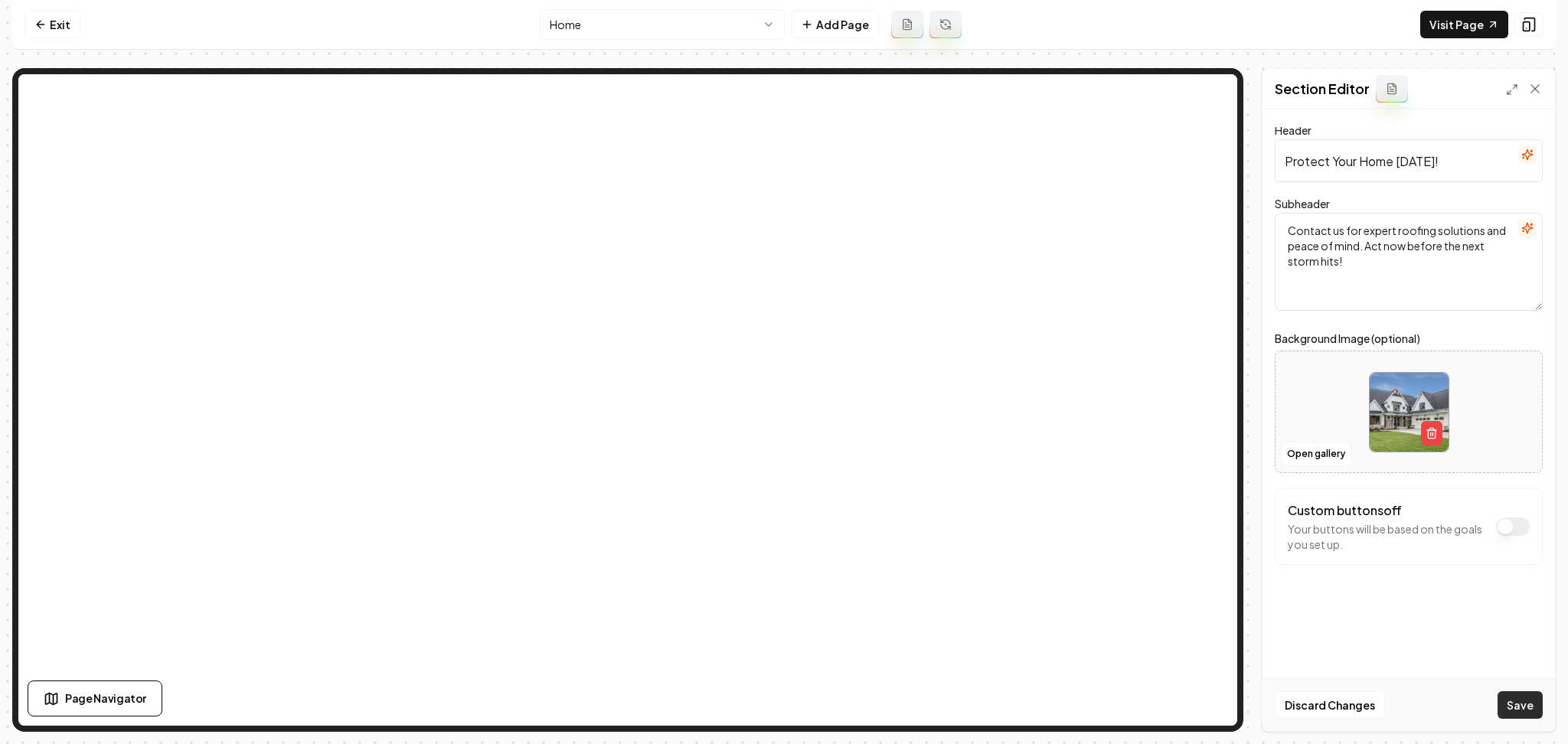
click at [1511, 709] on button "Save" at bounding box center [1520, 705] width 45 height 28
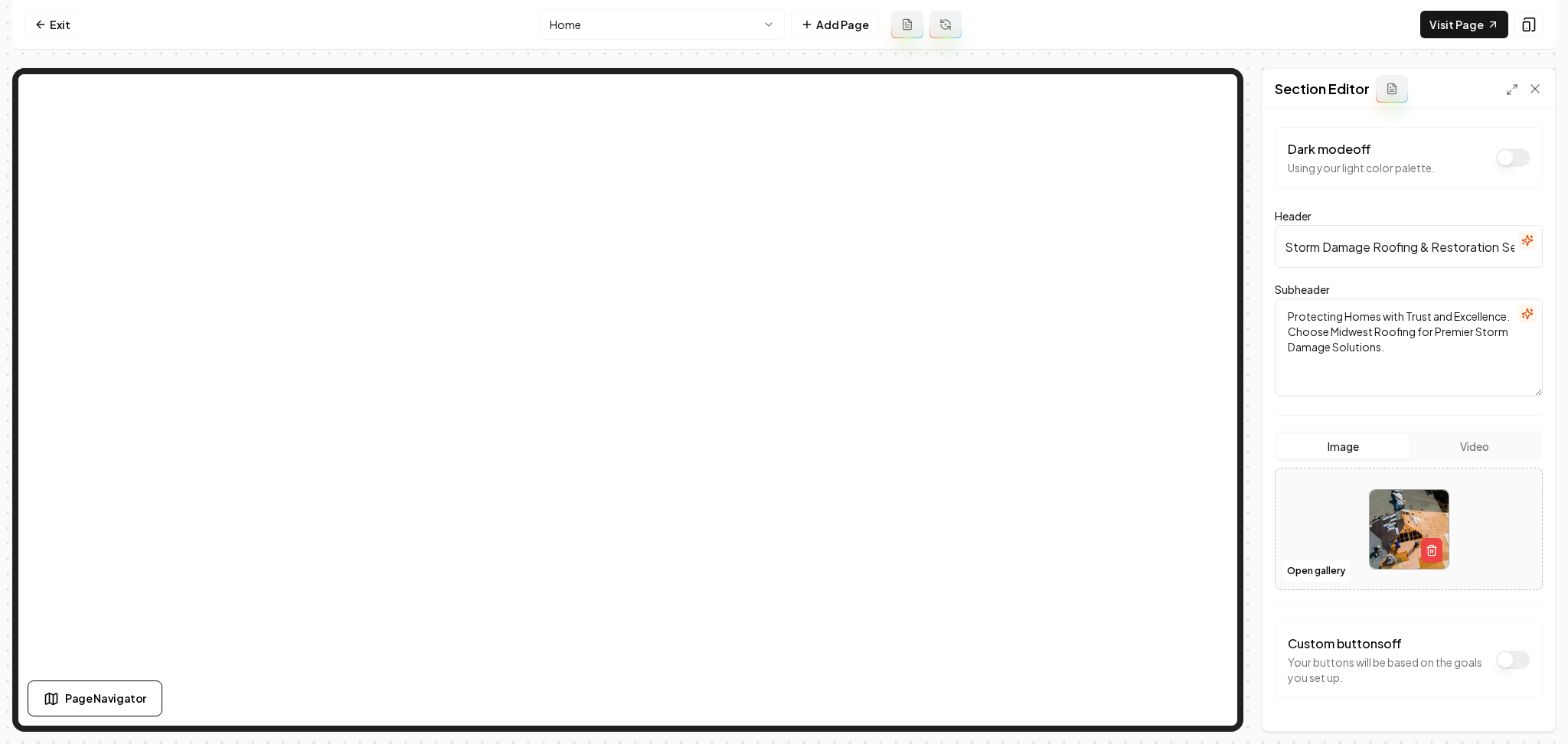
click at [1419, 441] on button "Video" at bounding box center [1474, 446] width 131 height 25
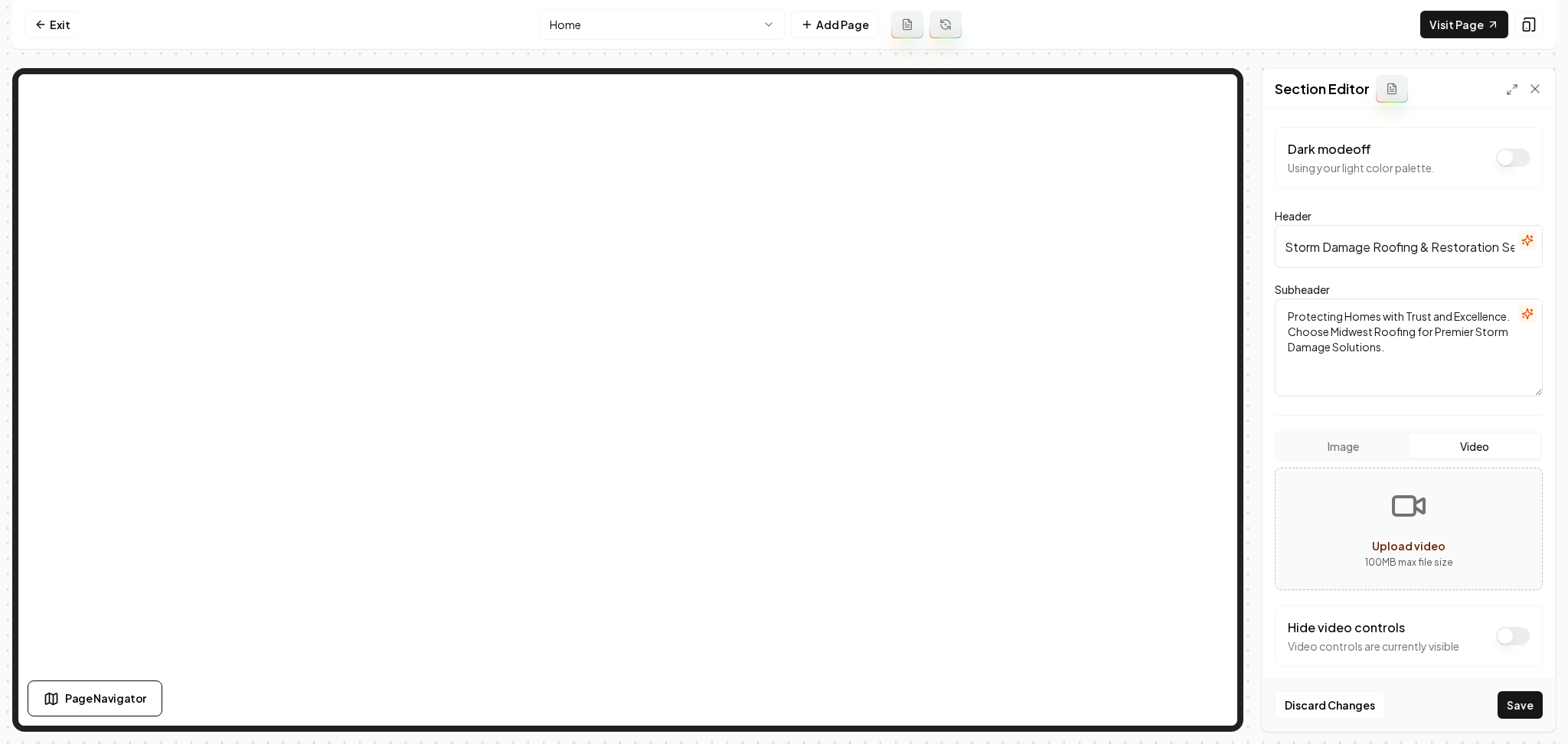
click at [1319, 548] on button "Upload video 100 MB max file size" at bounding box center [1408, 529] width 267 height 107
type input "**********"
click at [1502, 634] on button "Dark mode off" at bounding box center [1513, 637] width 34 height 19
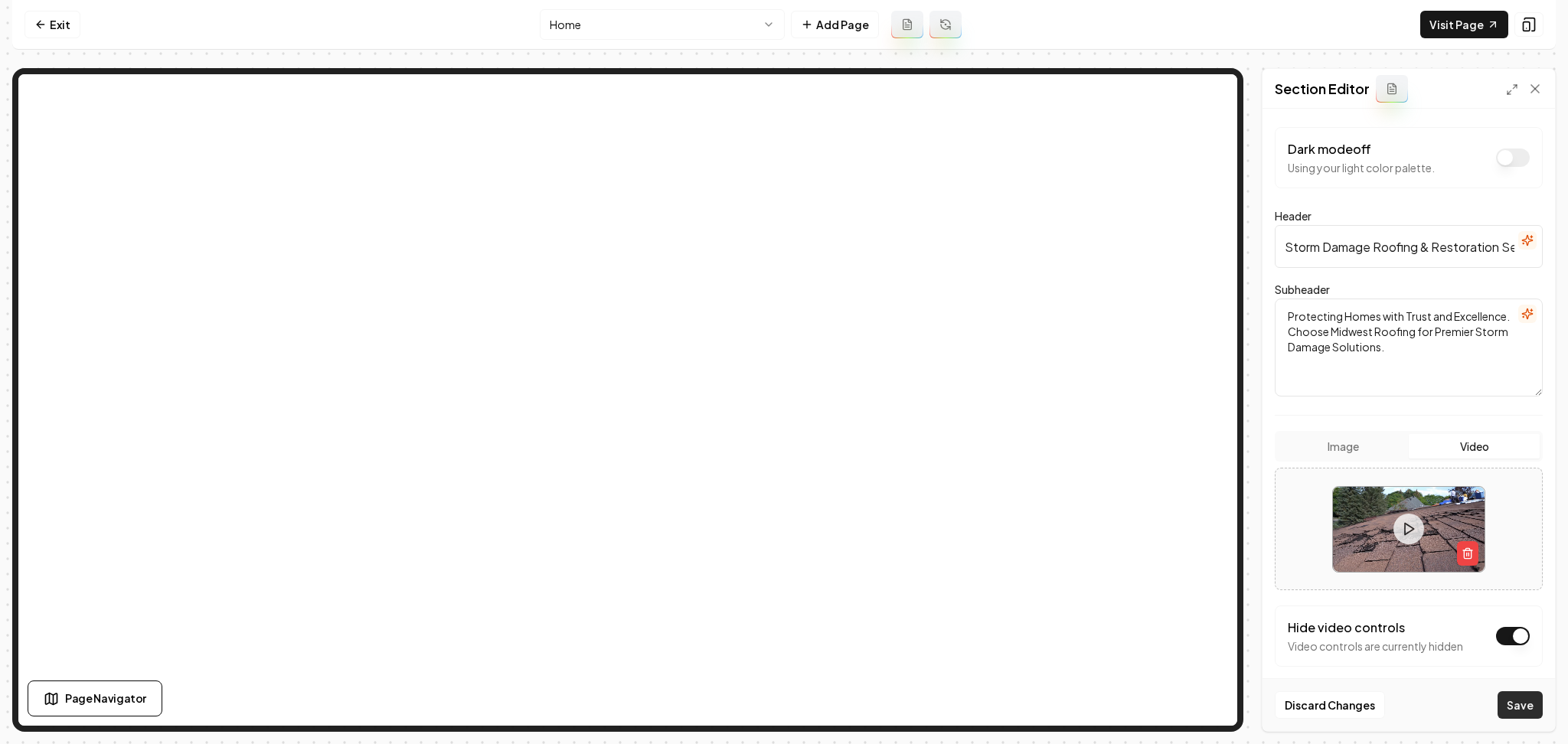
click at [1503, 713] on button "Save" at bounding box center [1520, 705] width 45 height 28
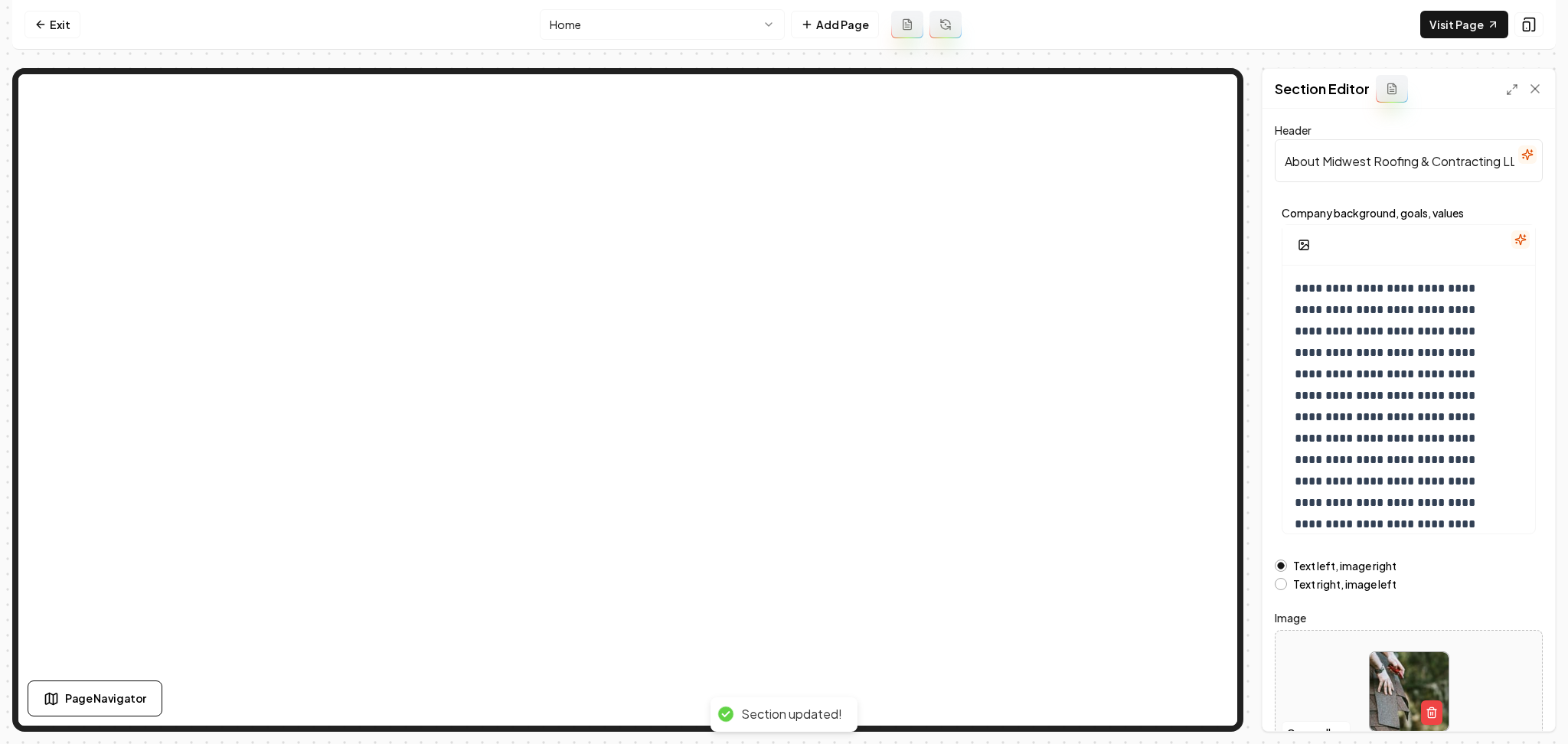
scroll to position [82, 0]
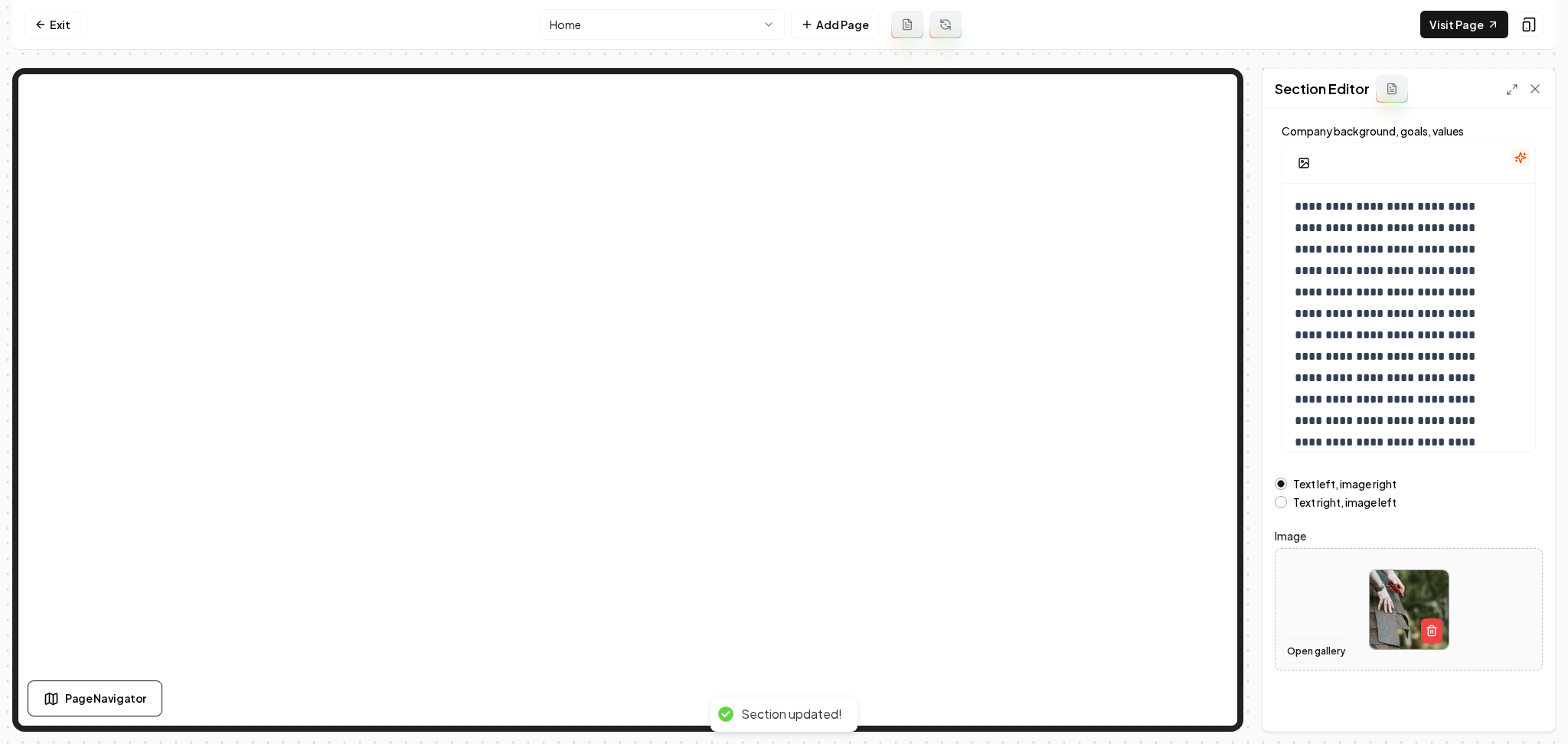
click at [1311, 642] on button "Open gallery" at bounding box center [1316, 651] width 69 height 25
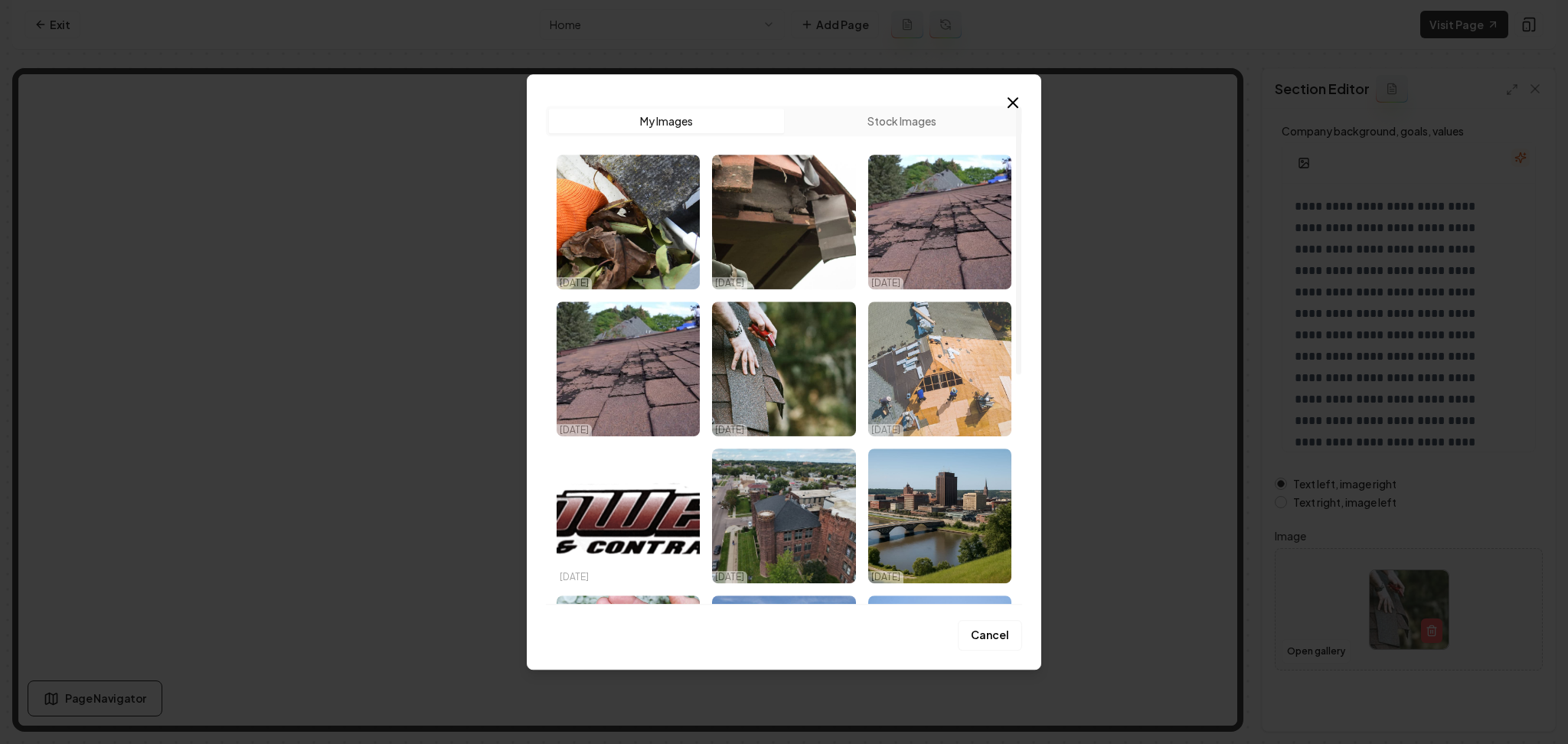
click at [896, 387] on img "Select image image_68e3c8fc5c7cd75eb8d02206.png" at bounding box center [939, 368] width 143 height 135
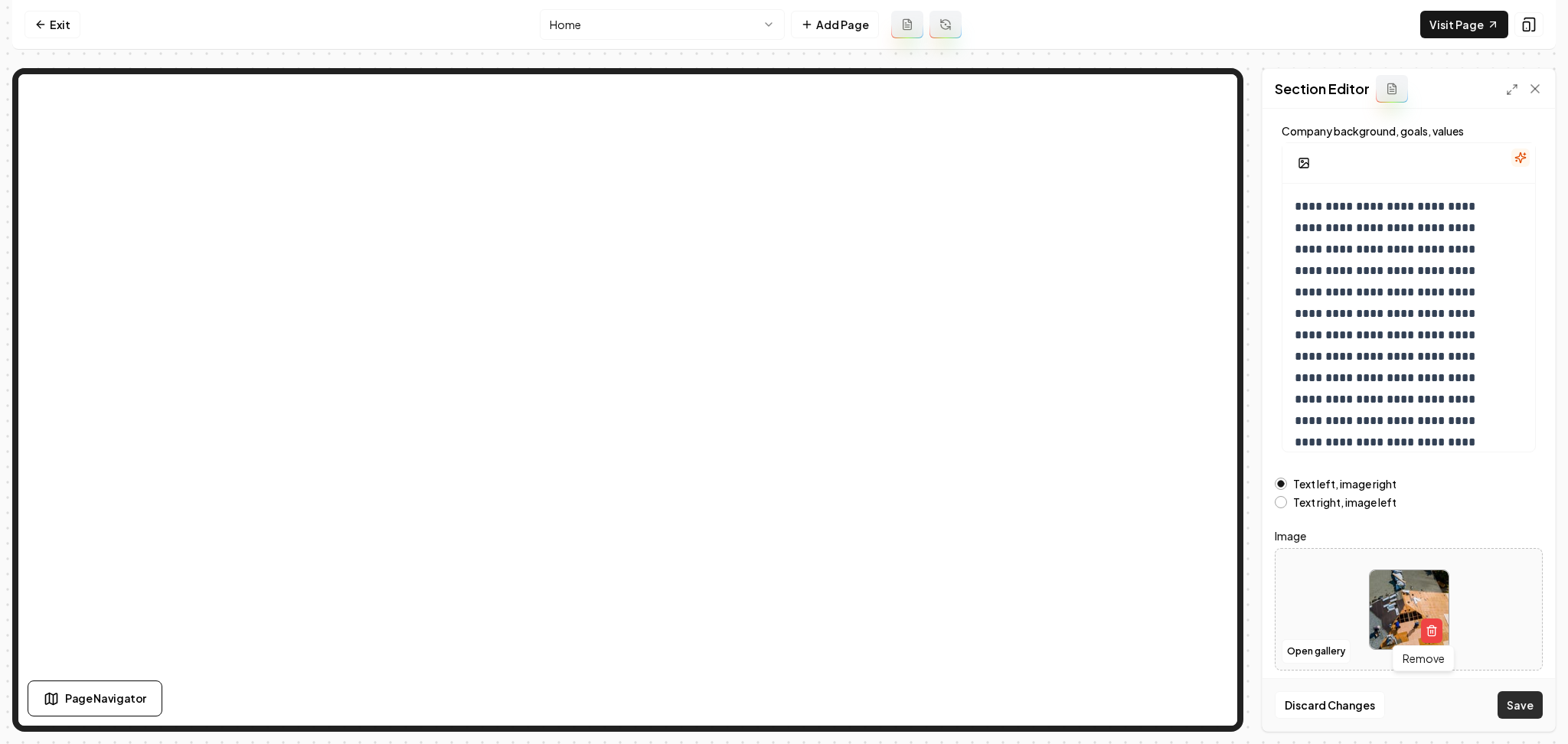
click at [1516, 699] on button "Save" at bounding box center [1520, 705] width 45 height 28
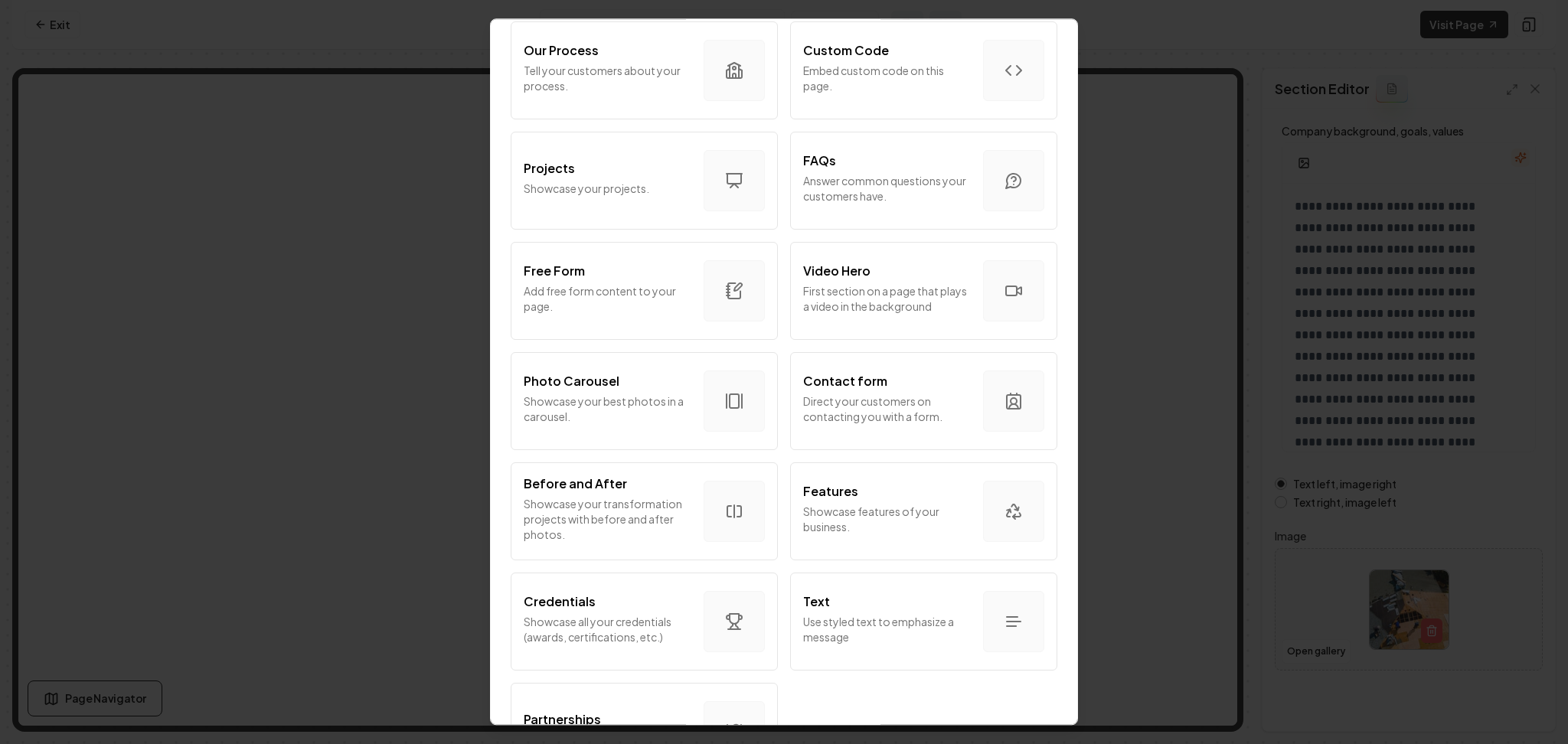
scroll to position [741, 0]
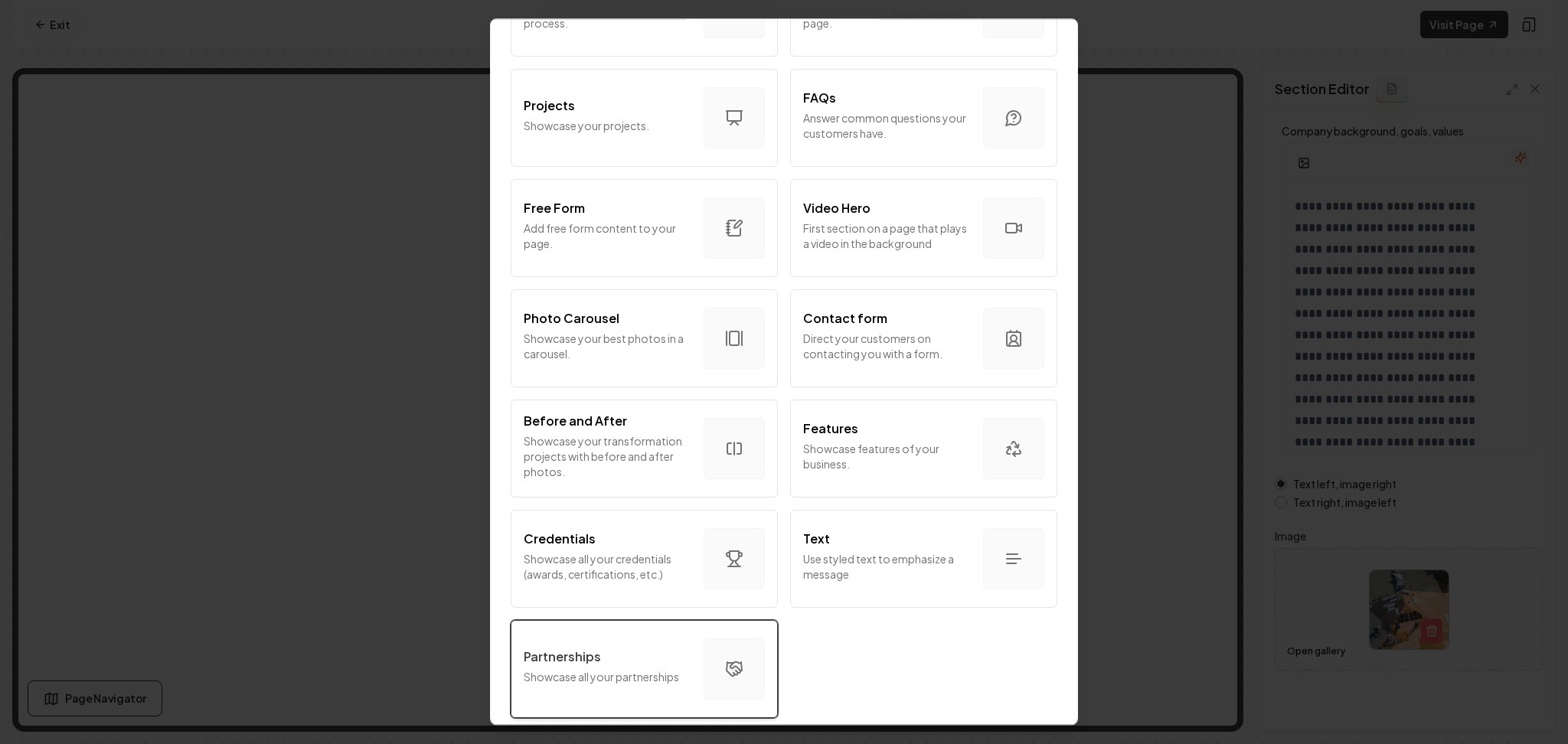
click at [660, 623] on button "Partnerships Showcase all your partnerships" at bounding box center [644, 670] width 267 height 98
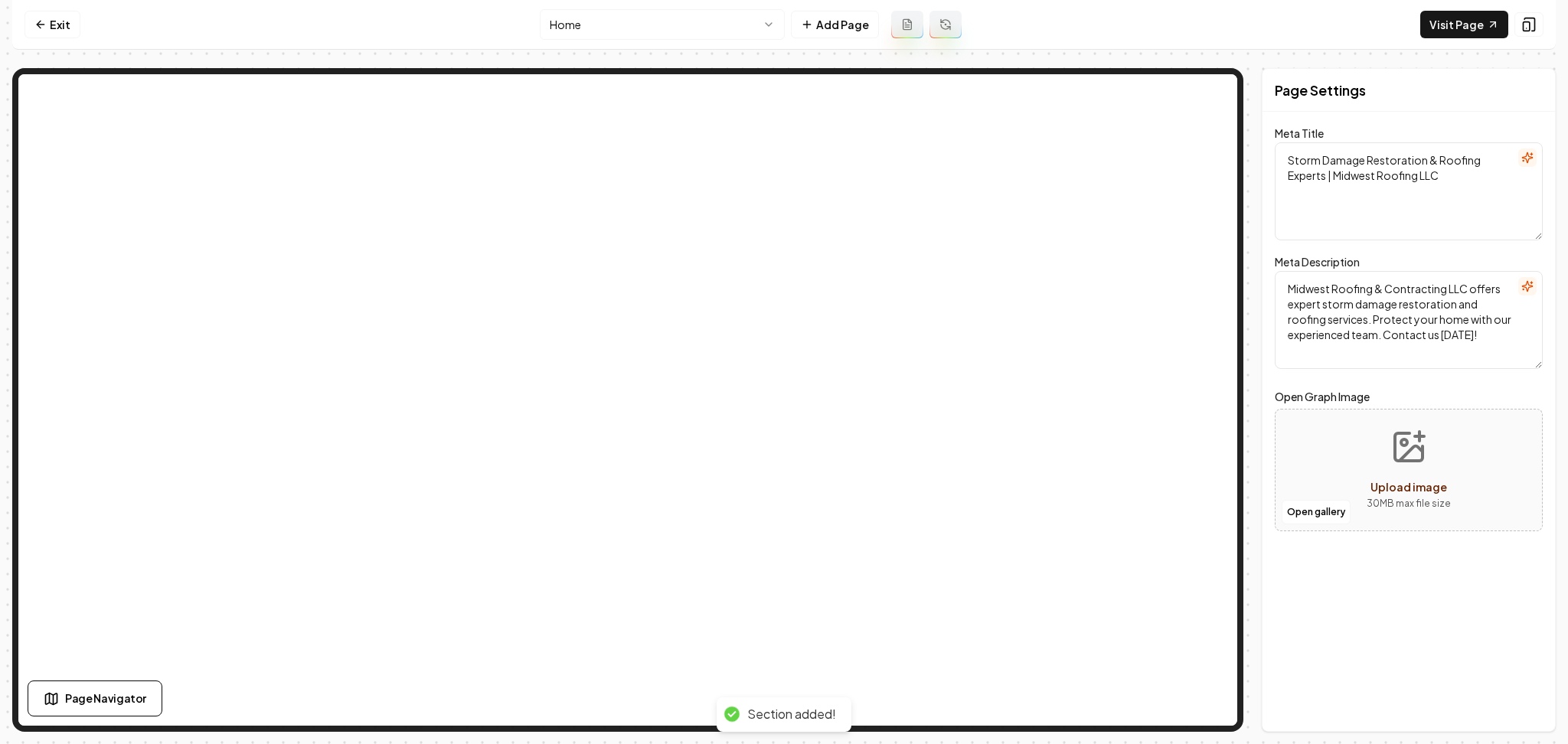
scroll to position [0, 0]
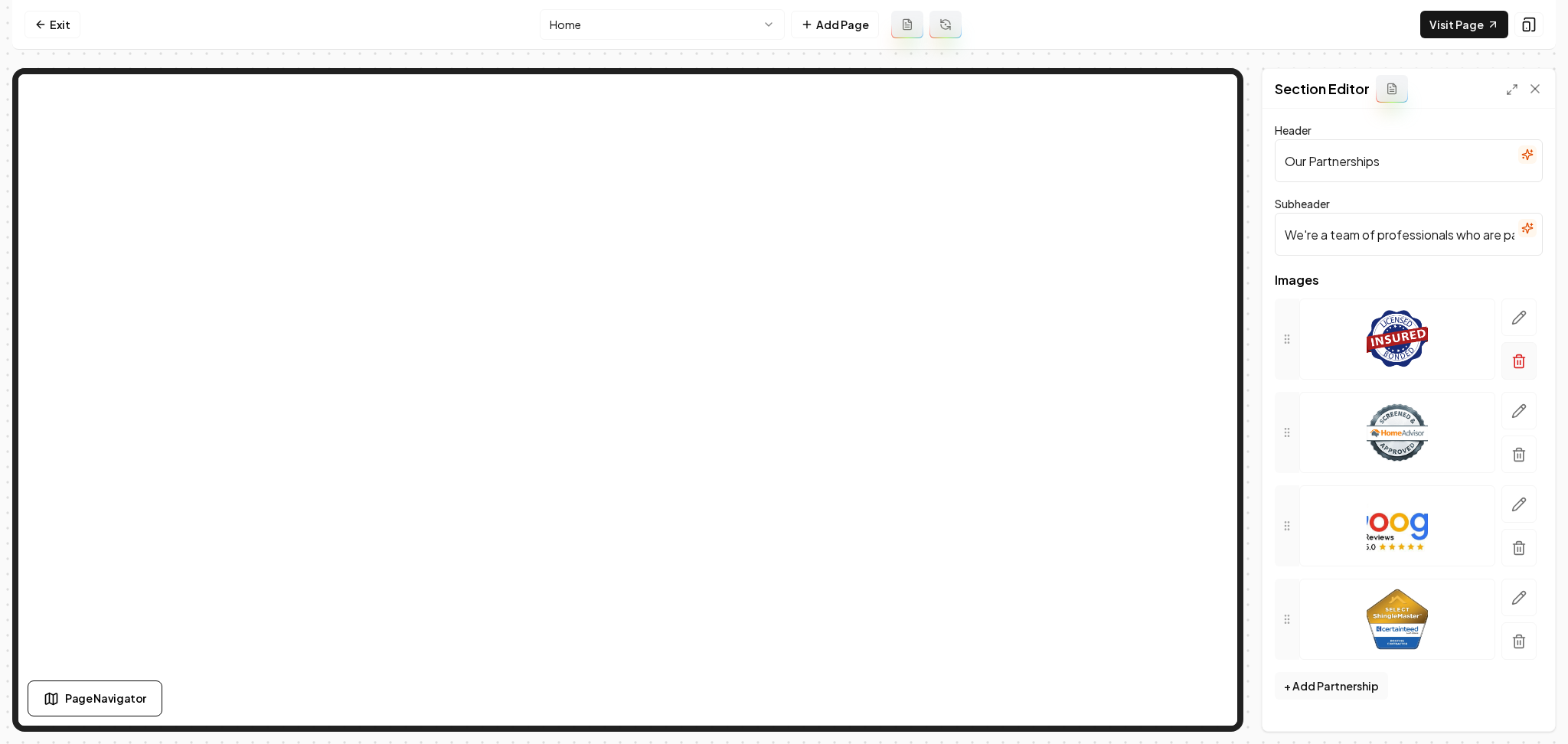
click at [1516, 377] on button "button" at bounding box center [1519, 361] width 36 height 37
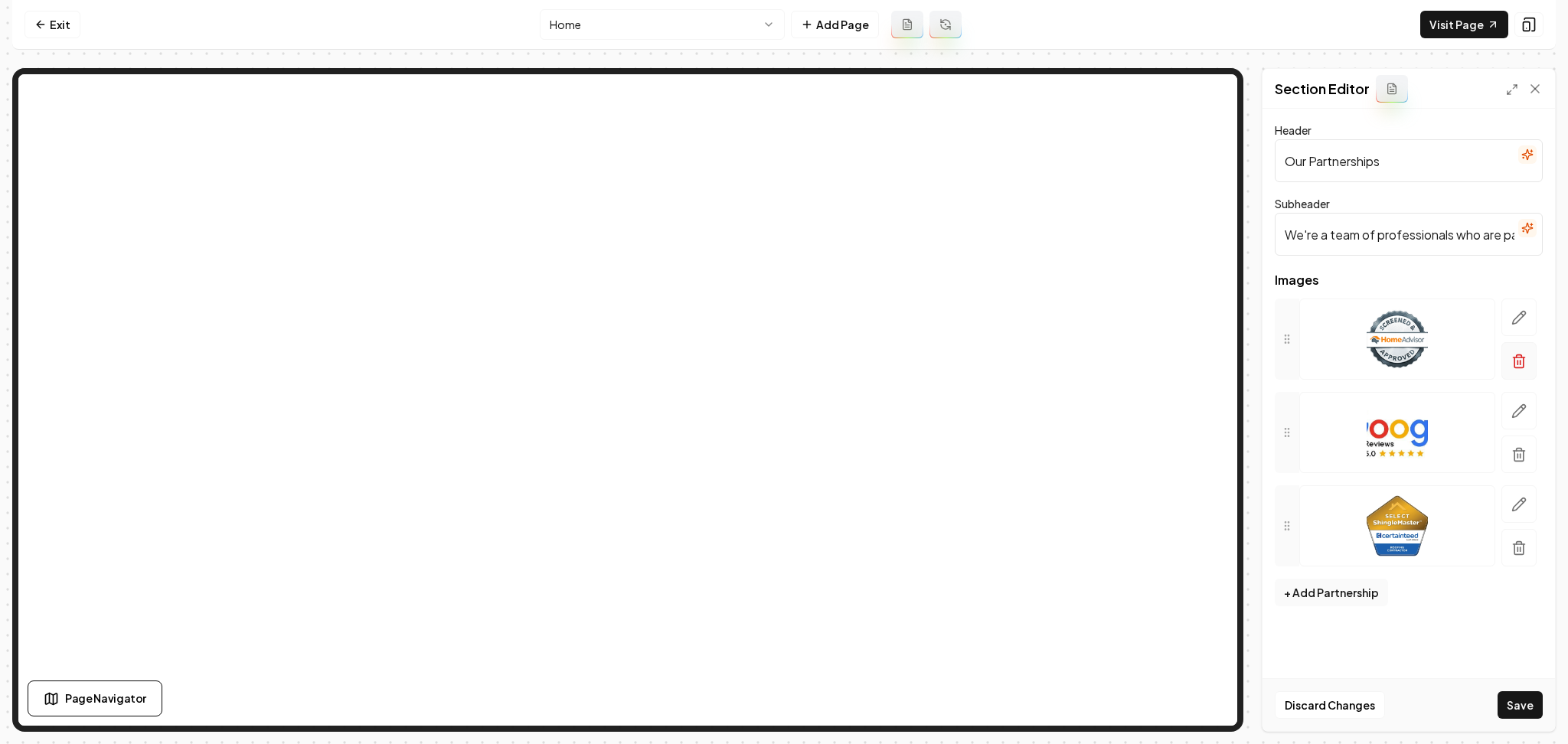
click at [1516, 369] on button "button" at bounding box center [1519, 361] width 36 height 37
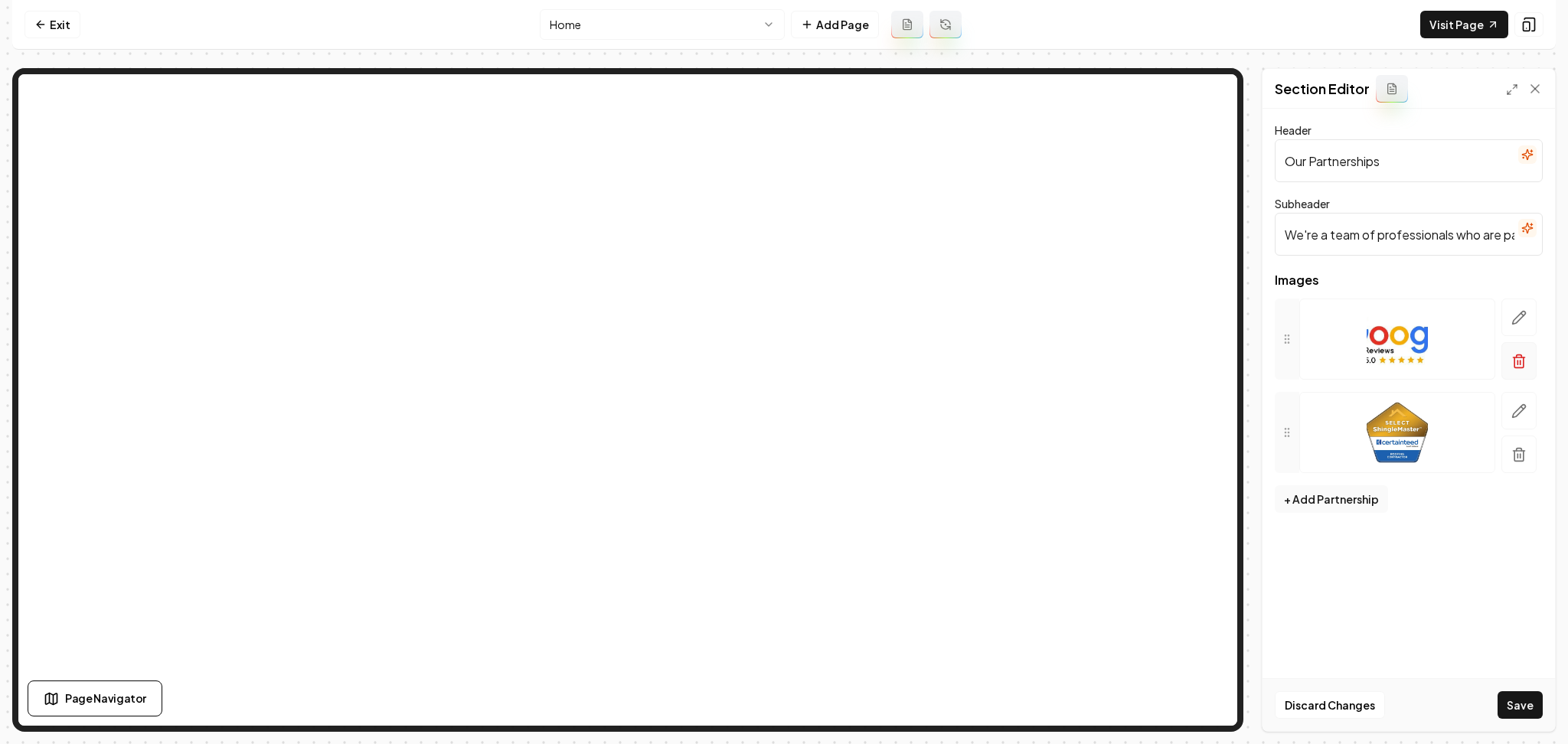
click at [1516, 358] on icon "button" at bounding box center [1520, 358] width 12 height 0
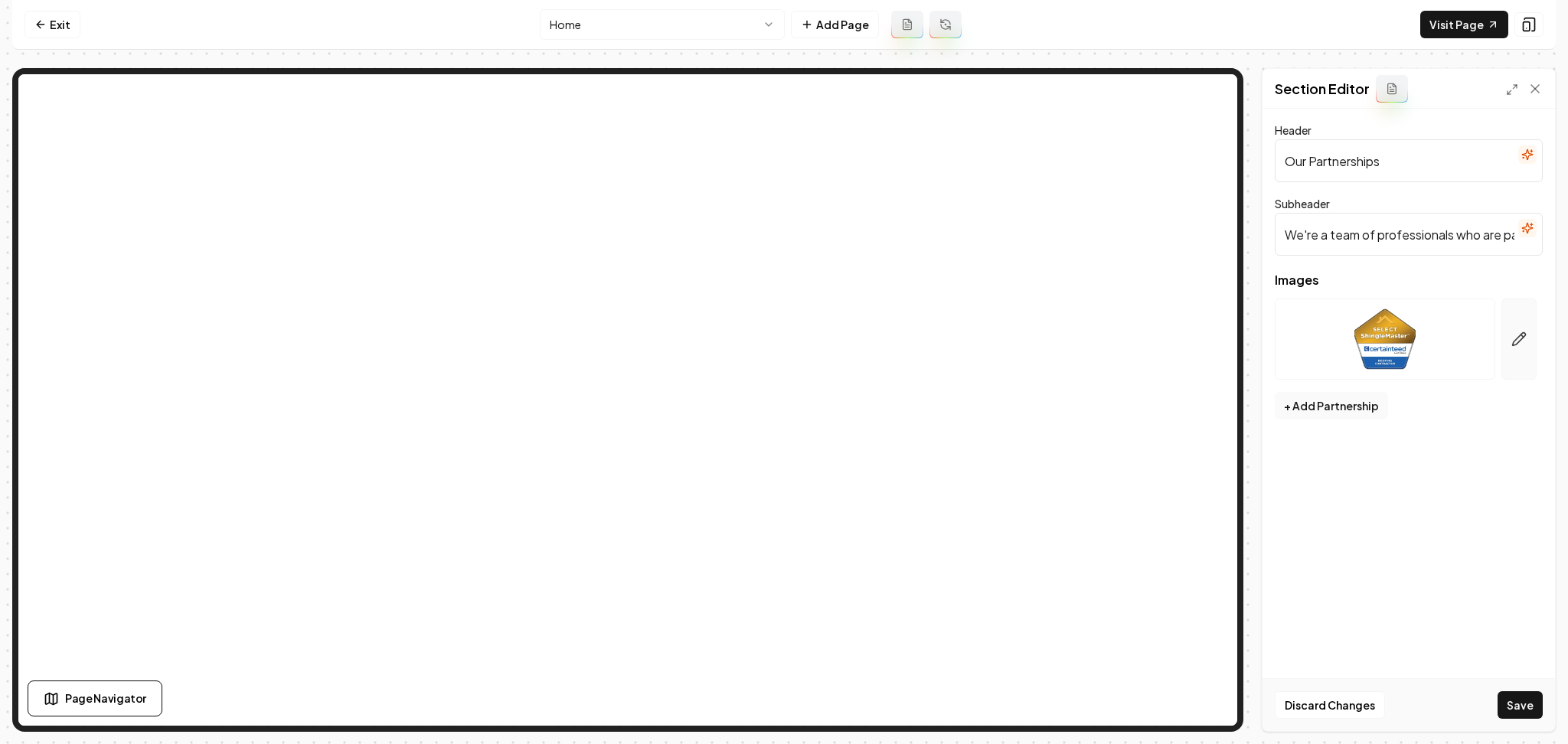
click at [1516, 349] on button "button" at bounding box center [1519, 339] width 36 height 81
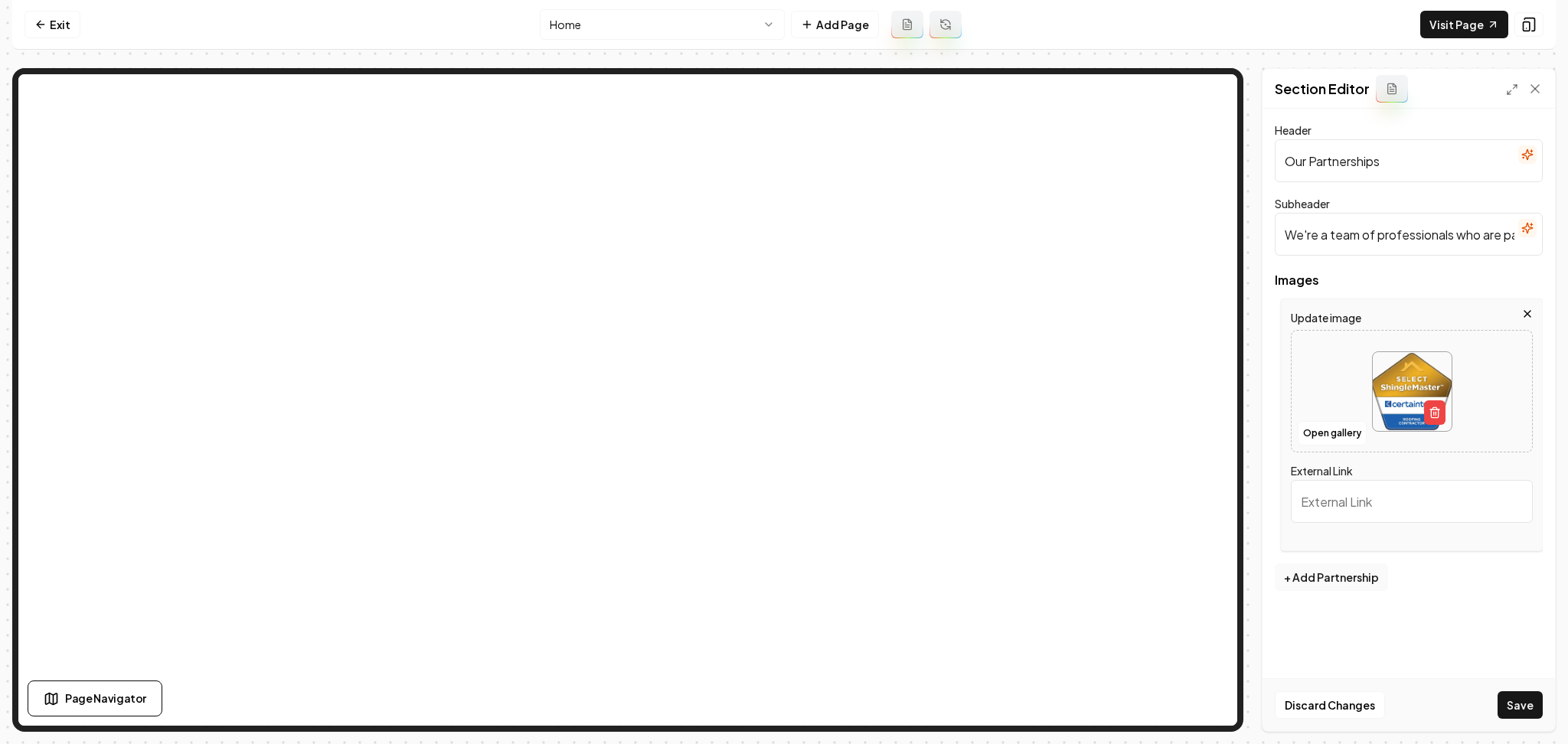
click at [1405, 368] on img at bounding box center [1411, 391] width 79 height 79
type input "**********"
click at [1320, 575] on button "+ Add Partnership" at bounding box center [1331, 577] width 113 height 28
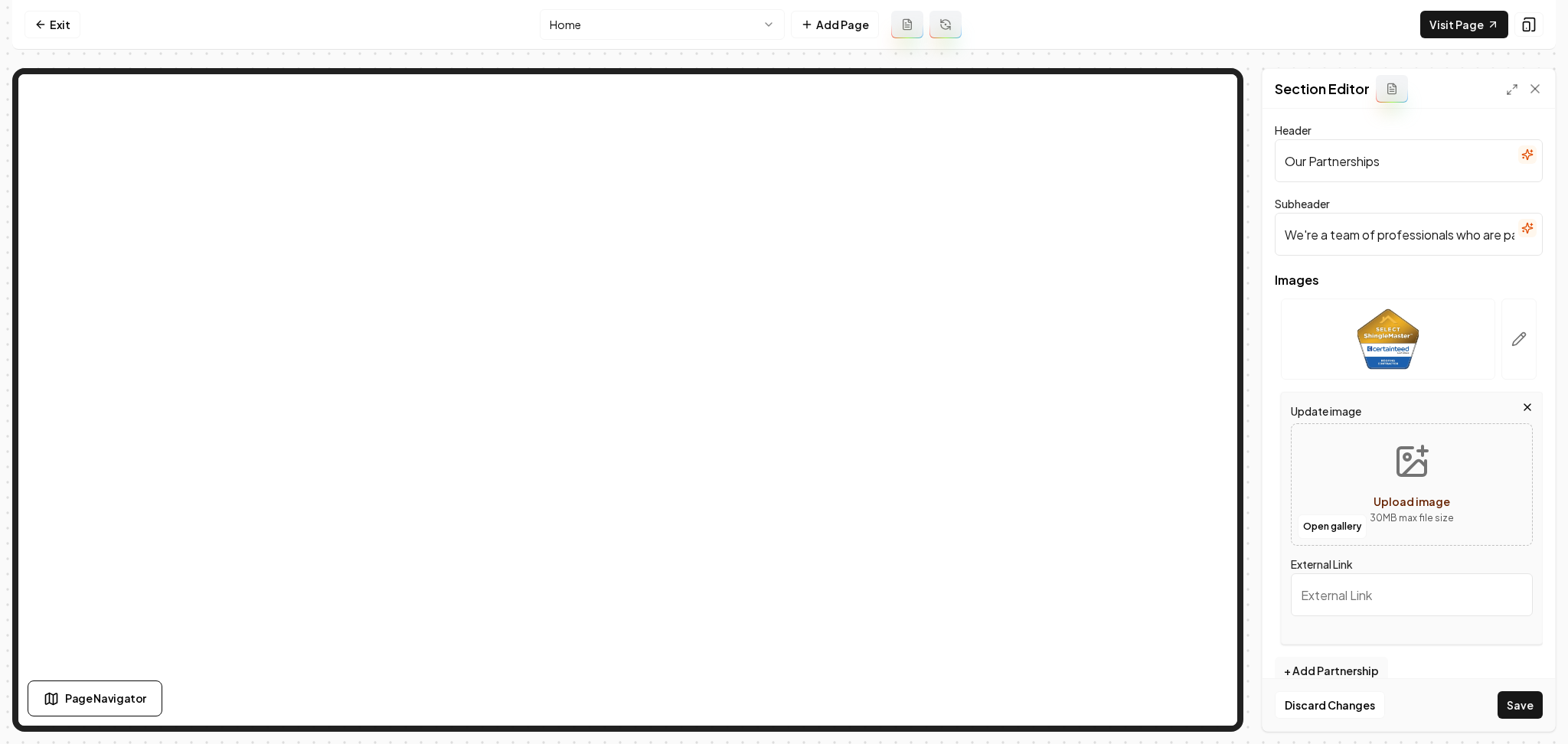
click at [1323, 487] on div "Open gallery Upload image 30 MB max file size" at bounding box center [1411, 484] width 242 height 123
type input "**********"
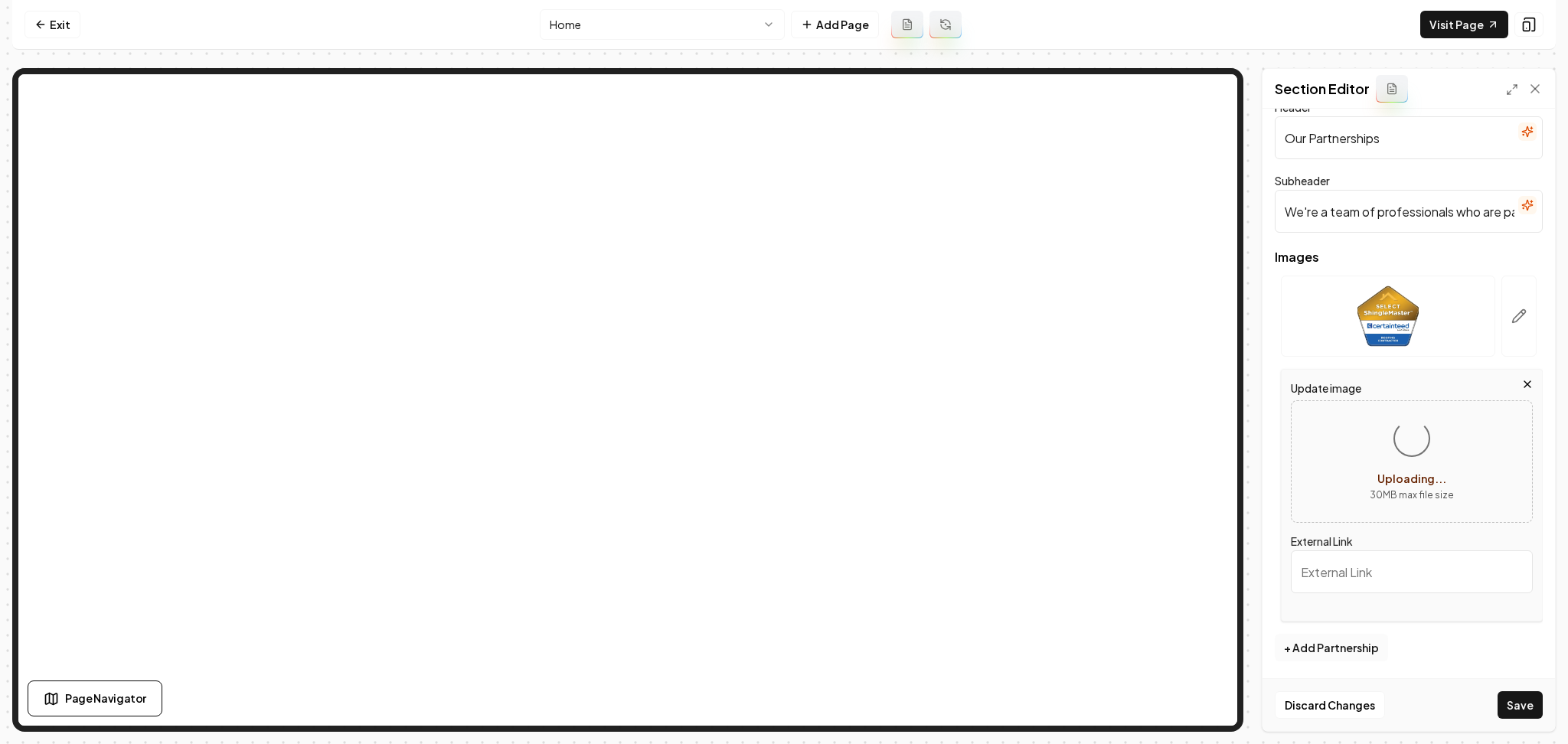
scroll to position [25, 0]
click at [1362, 643] on button "+ Add Partnership" at bounding box center [1331, 646] width 113 height 28
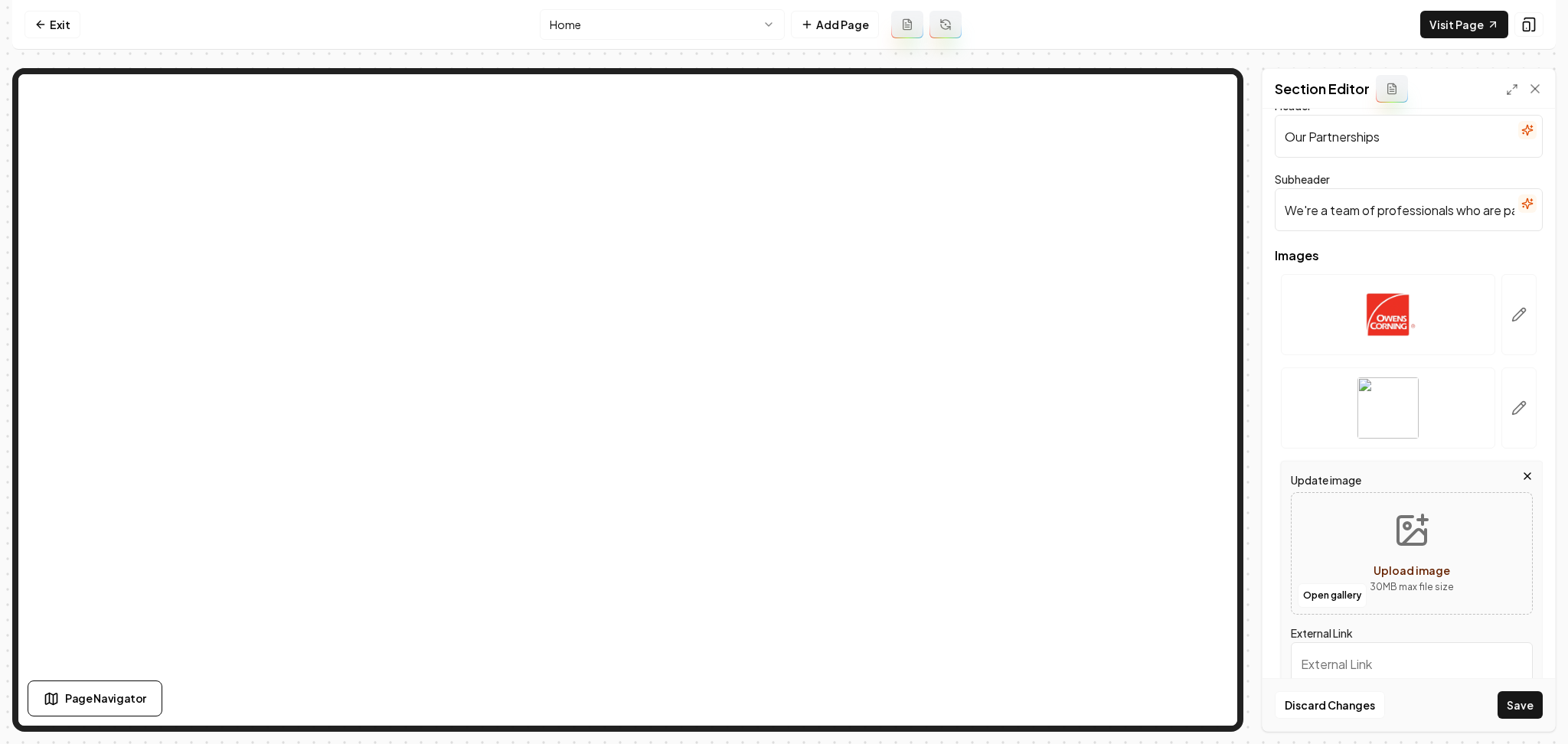
click at [1343, 578] on div "Open gallery Upload image 30 MB max file size" at bounding box center [1411, 554] width 242 height 123
type input "**********"
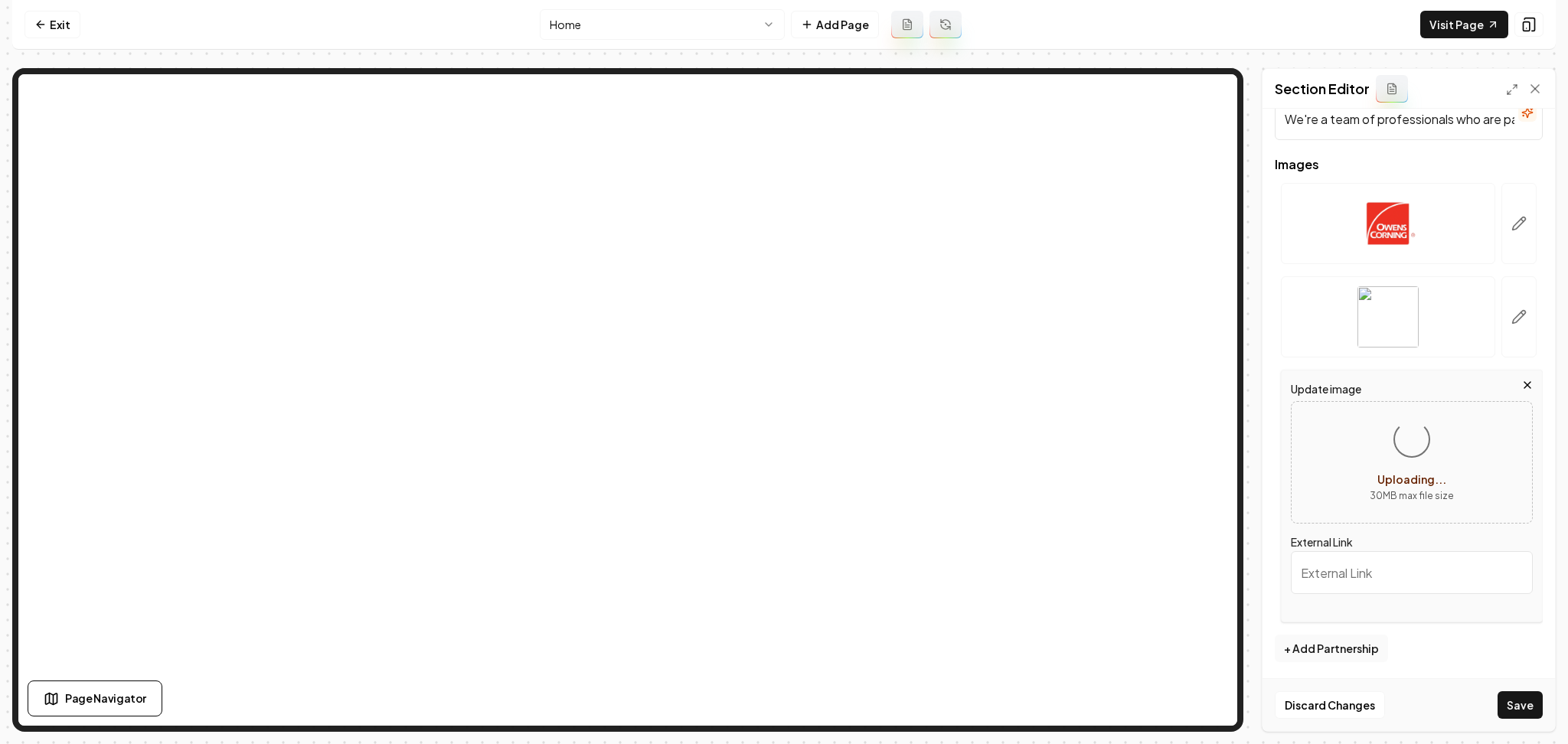
scroll to position [118, 0]
click at [1349, 636] on button "+ Add Partnership" at bounding box center [1331, 646] width 113 height 28
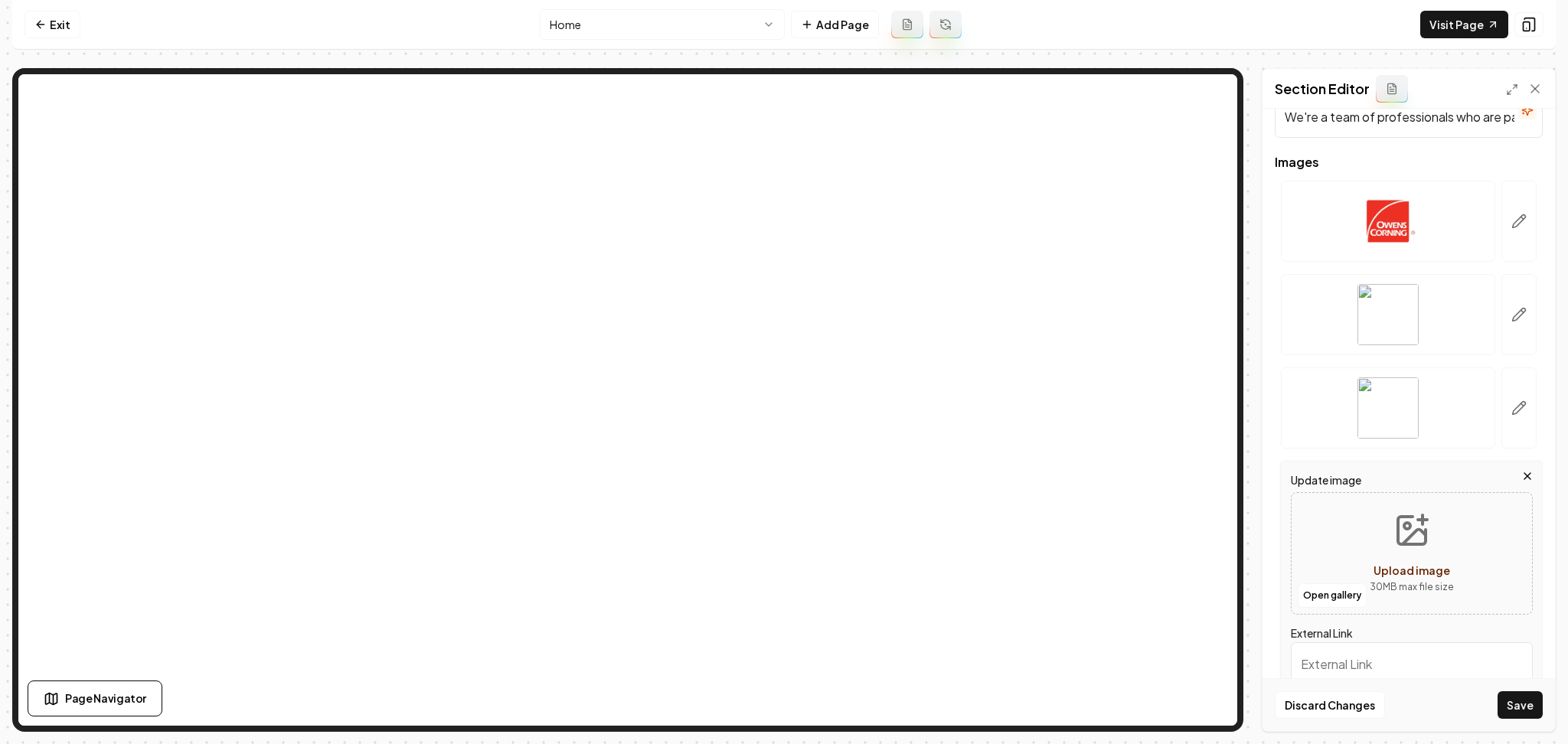
click at [1338, 569] on div "Open gallery Upload image 30 MB max file size" at bounding box center [1411, 554] width 242 height 123
type input "**********"
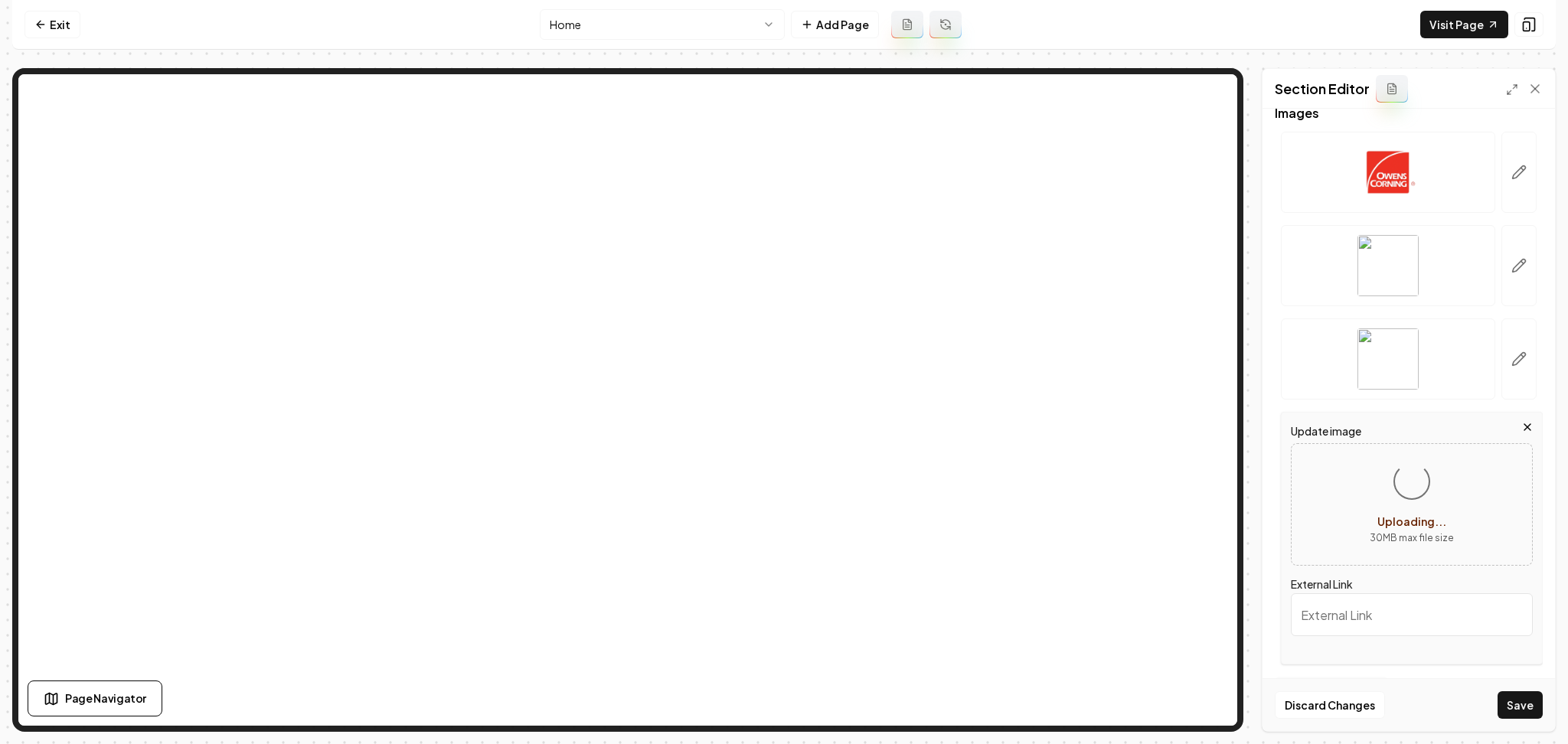
scroll to position [212, 0]
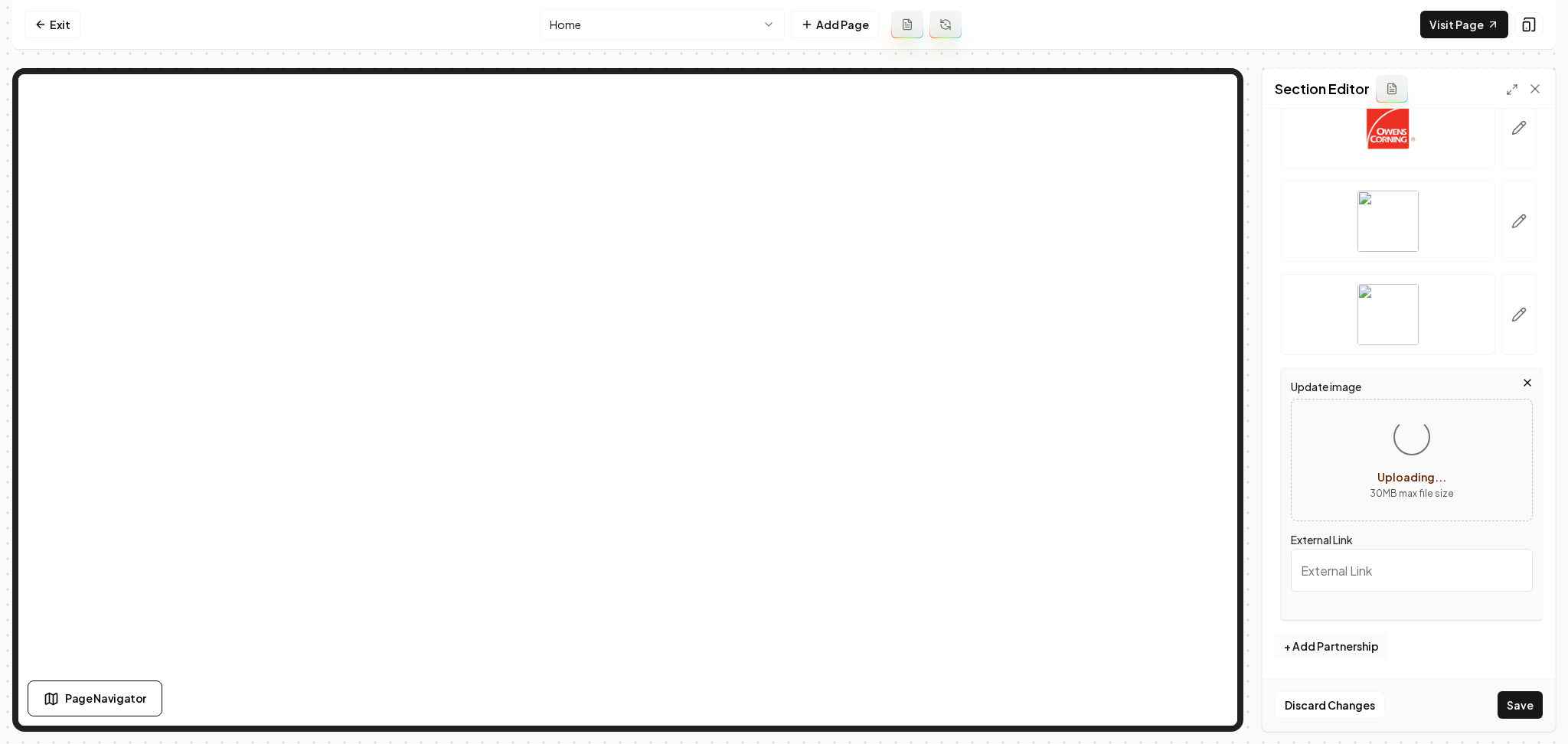
click at [1352, 645] on button "+ Add Partnership" at bounding box center [1331, 646] width 113 height 28
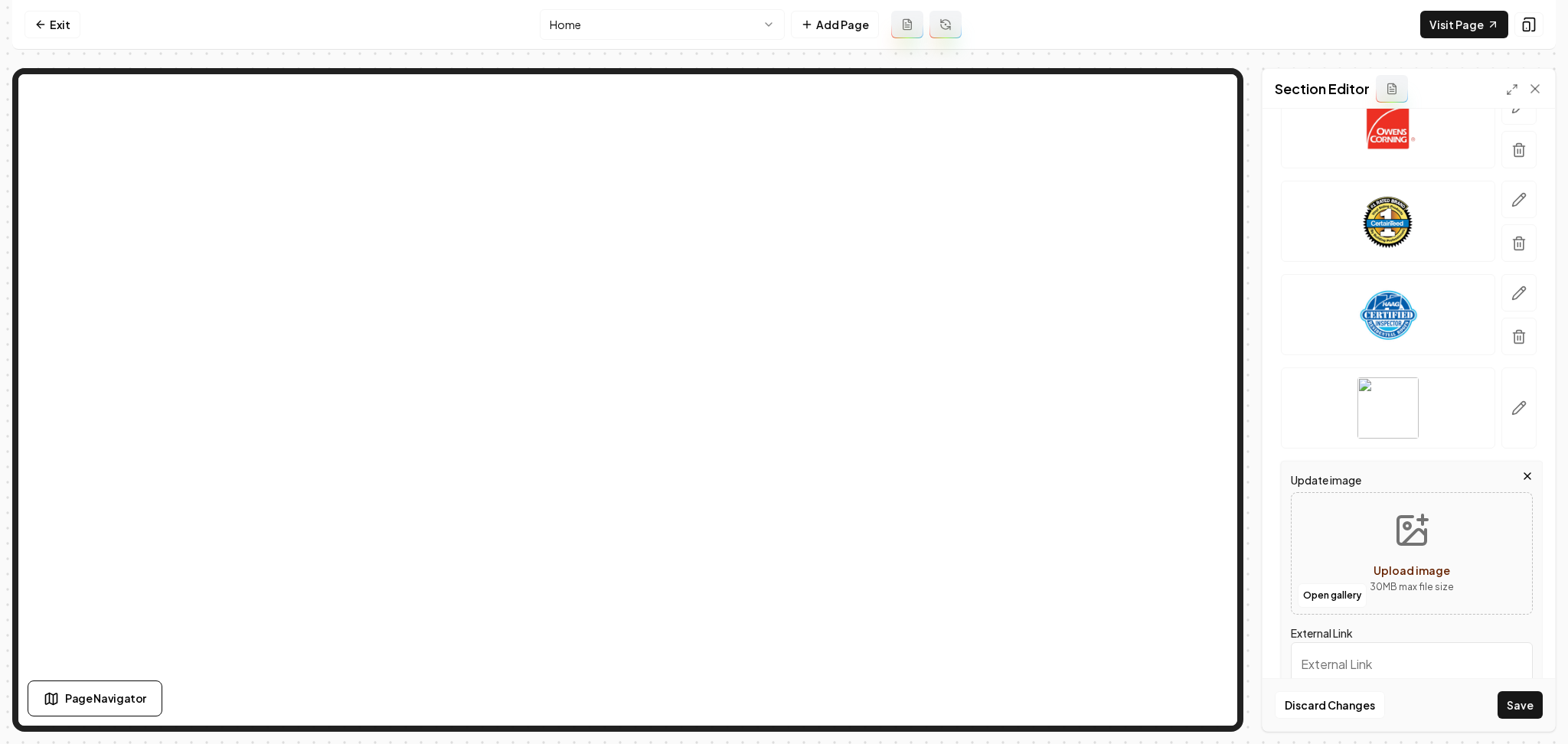
click at [1339, 560] on div "Open gallery Upload image 30 MB max file size" at bounding box center [1411, 554] width 242 height 123
type input "**********"
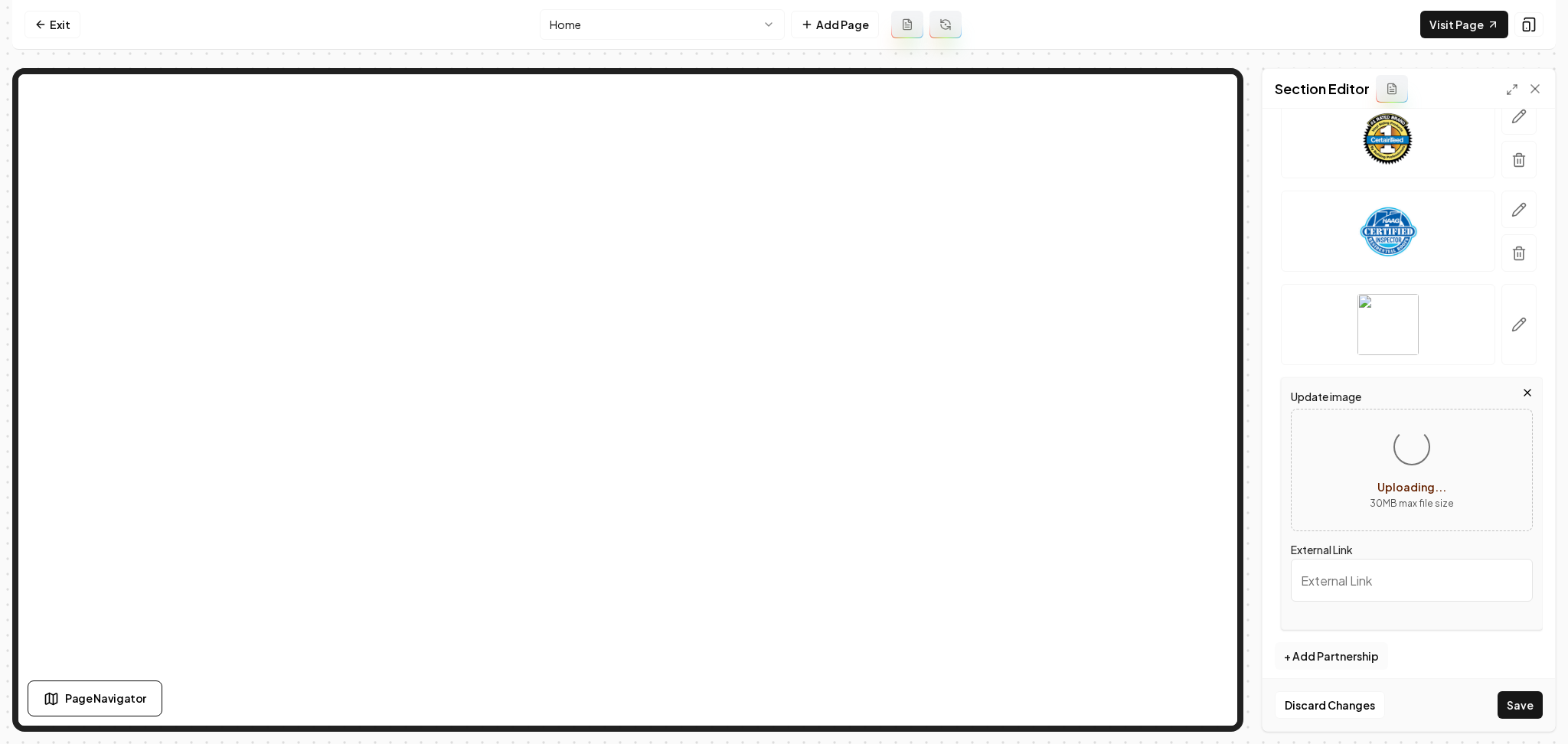
scroll to position [305, 0]
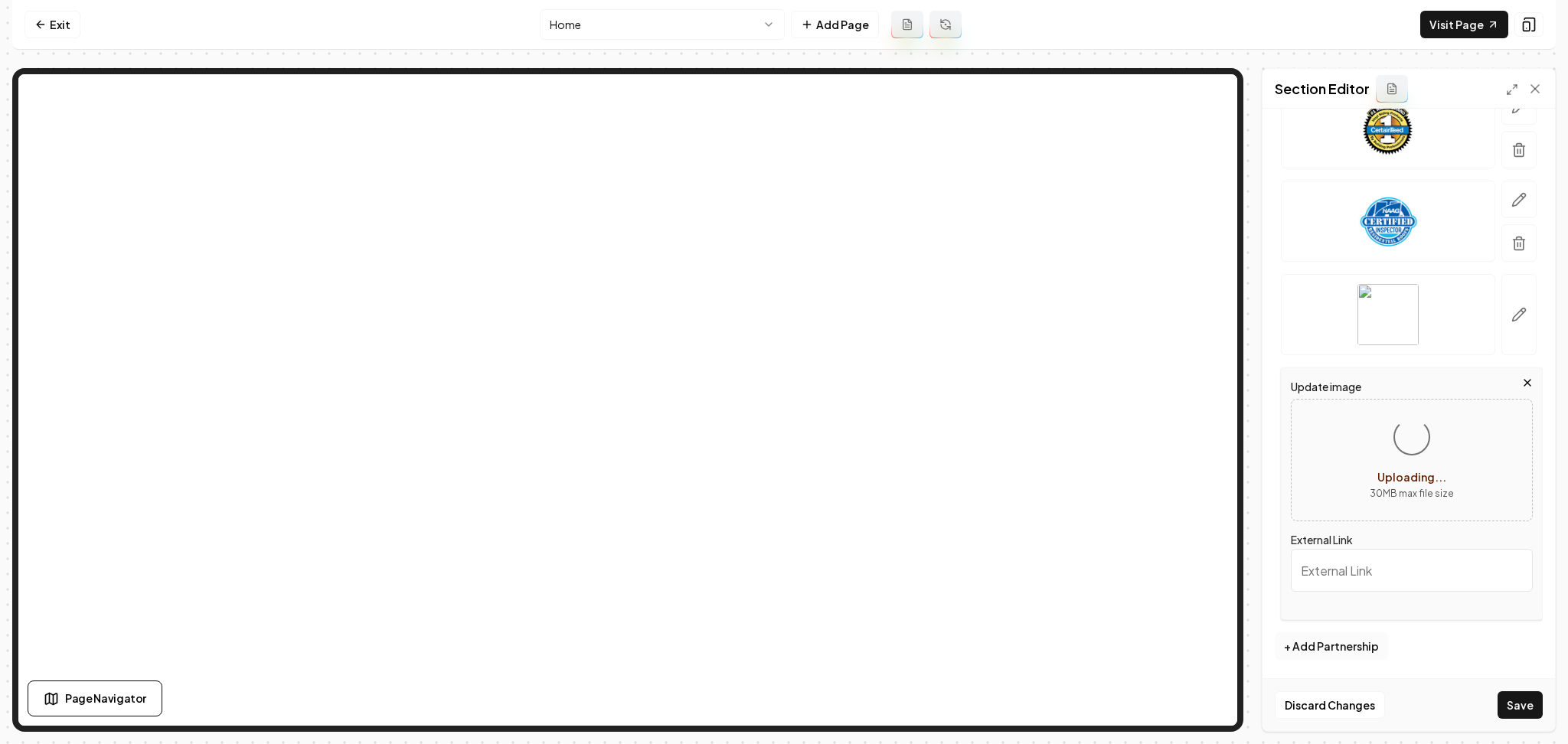
click at [1316, 654] on button "+ Add Partnership" at bounding box center [1331, 646] width 113 height 28
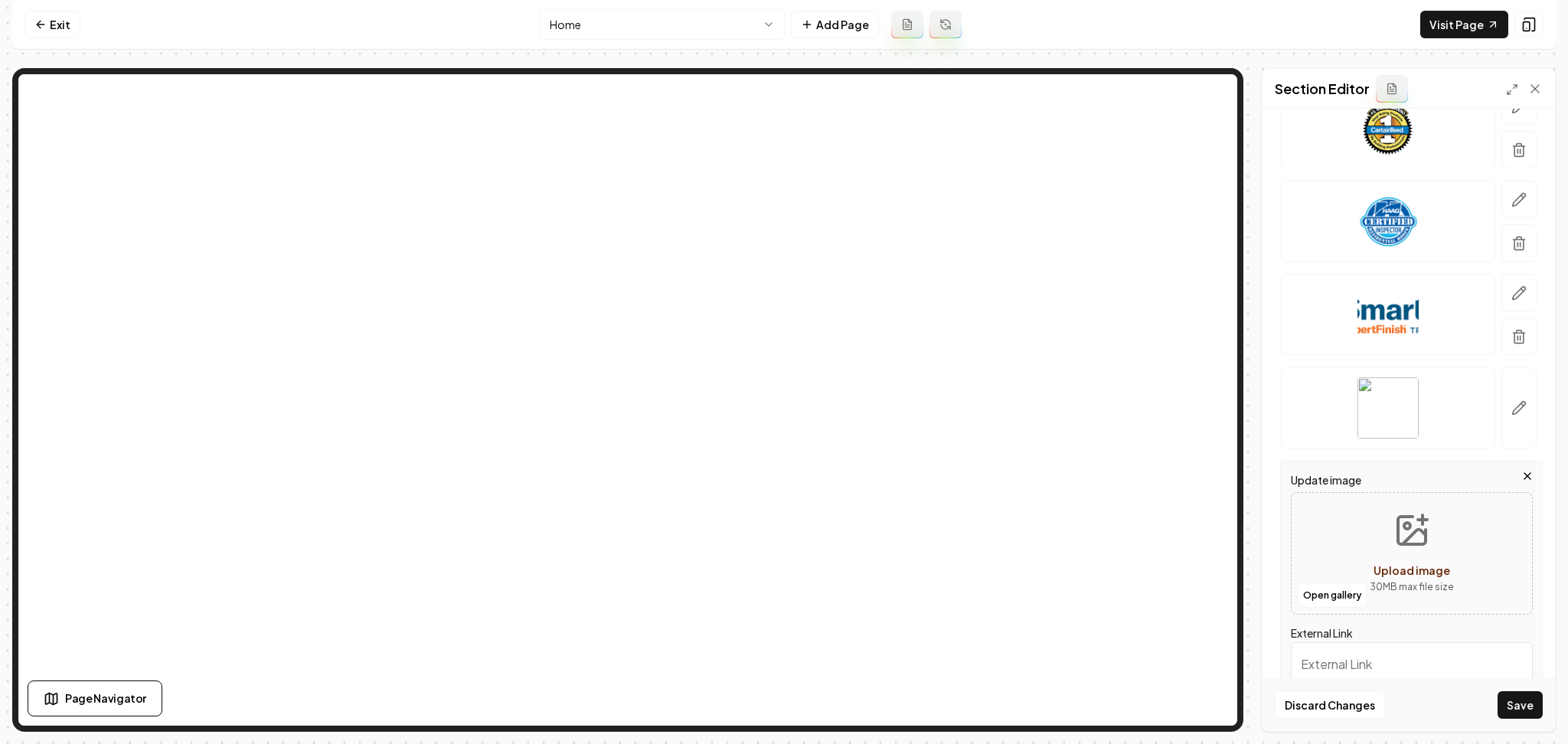
click at [1365, 503] on button "Upload image 30 MB max file size" at bounding box center [1411, 554] width 108 height 107
type input "**********"
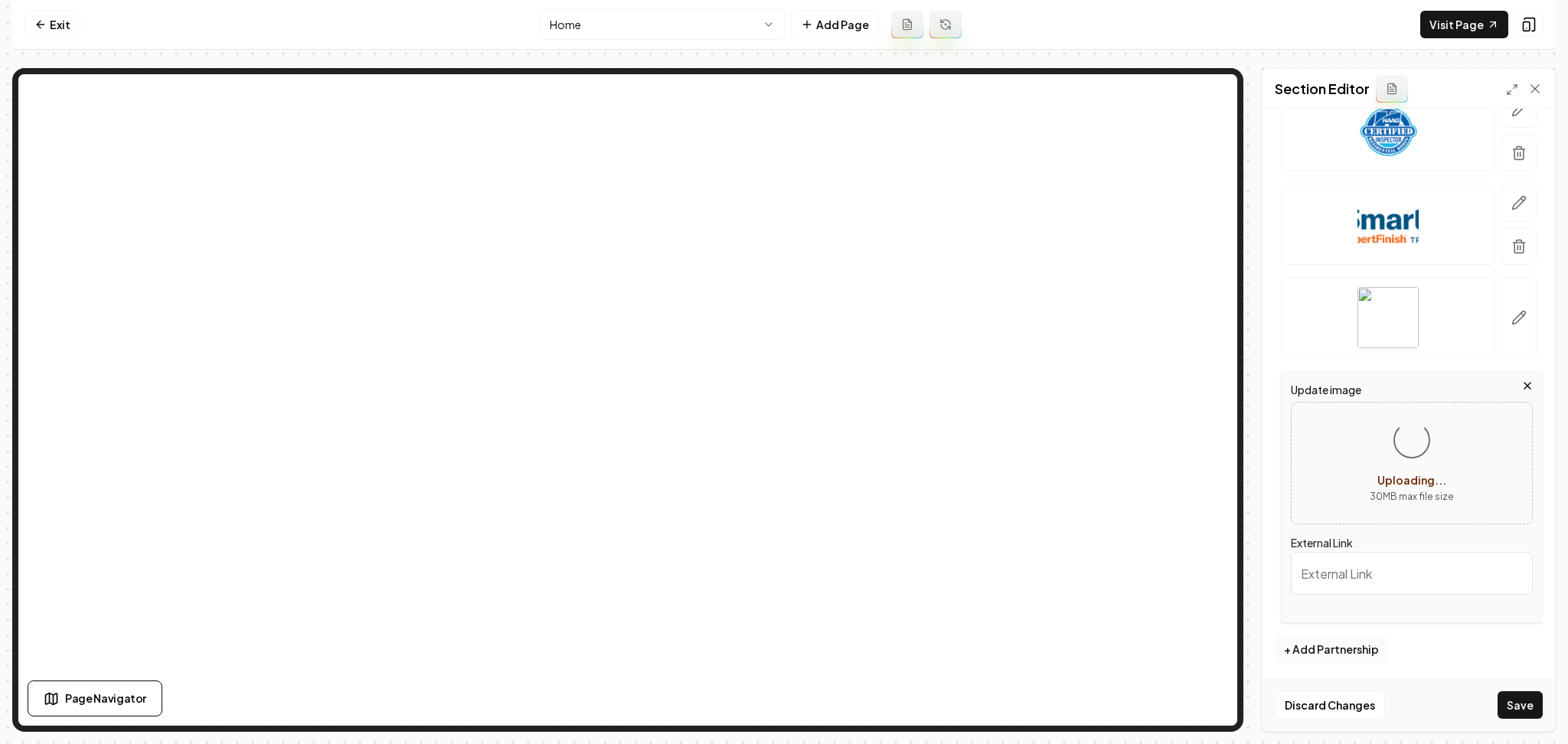
scroll to position [398, 0]
click at [1323, 641] on button "+ Add Partnership" at bounding box center [1331, 646] width 113 height 28
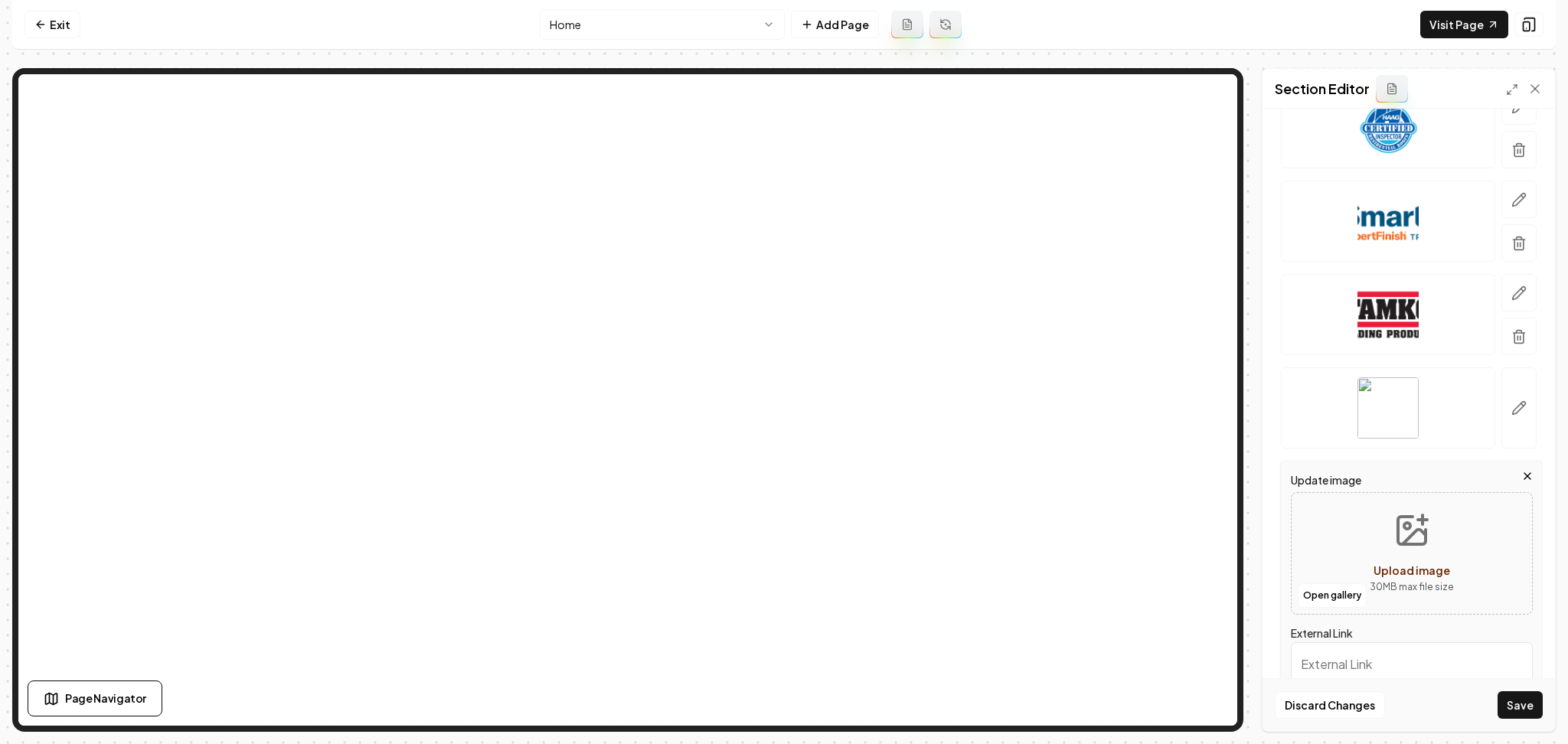
click at [1344, 526] on div "Open gallery Upload image 30 MB max file size" at bounding box center [1411, 554] width 242 height 123
type input "**********"
click at [1527, 705] on button "Save" at bounding box center [1520, 705] width 45 height 28
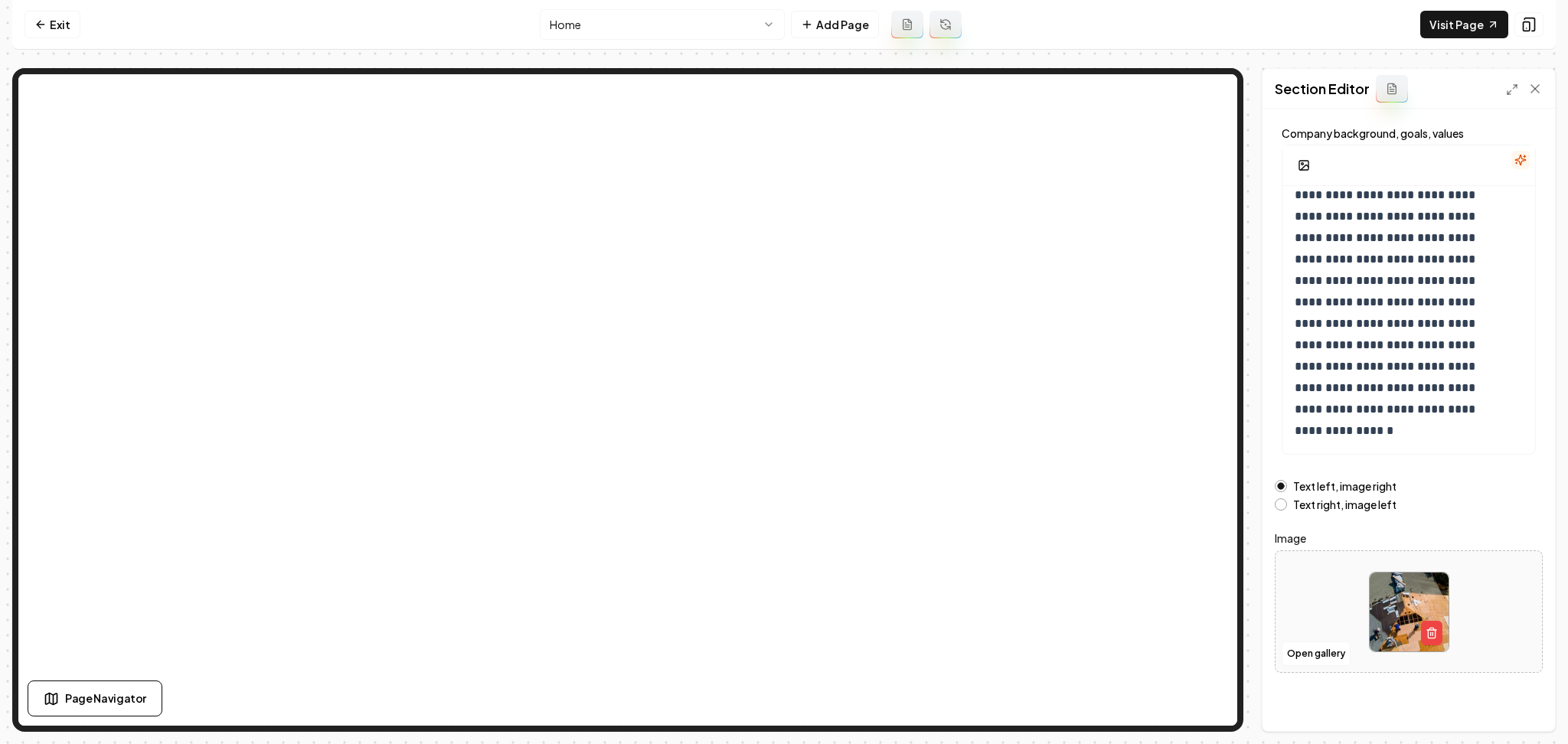
scroll to position [82, 0]
click at [1471, 418] on p "**********" at bounding box center [1393, 267] width 197 height 343
click at [1301, 159] on icon "button" at bounding box center [1304, 163] width 12 height 12
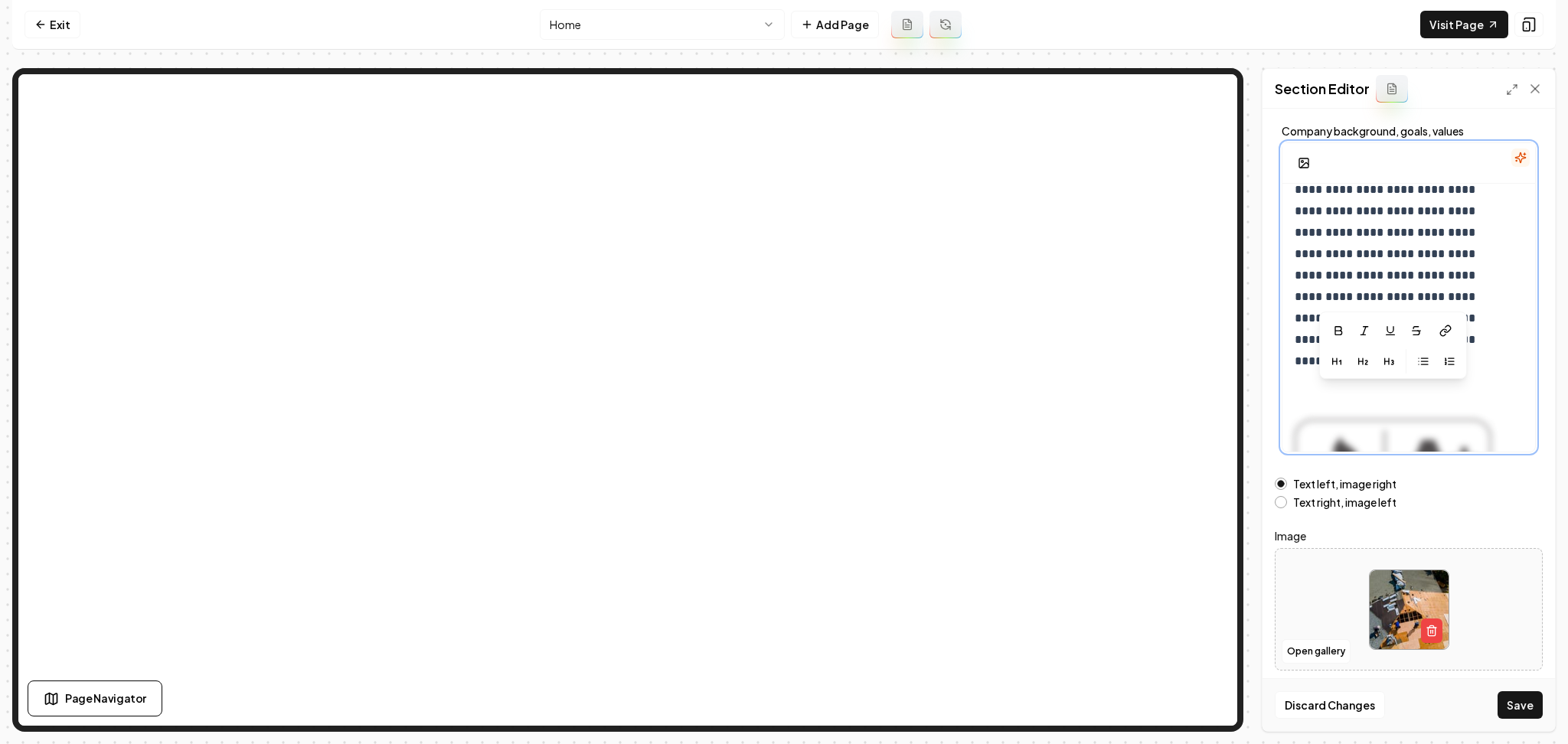
scroll to position [346, 0]
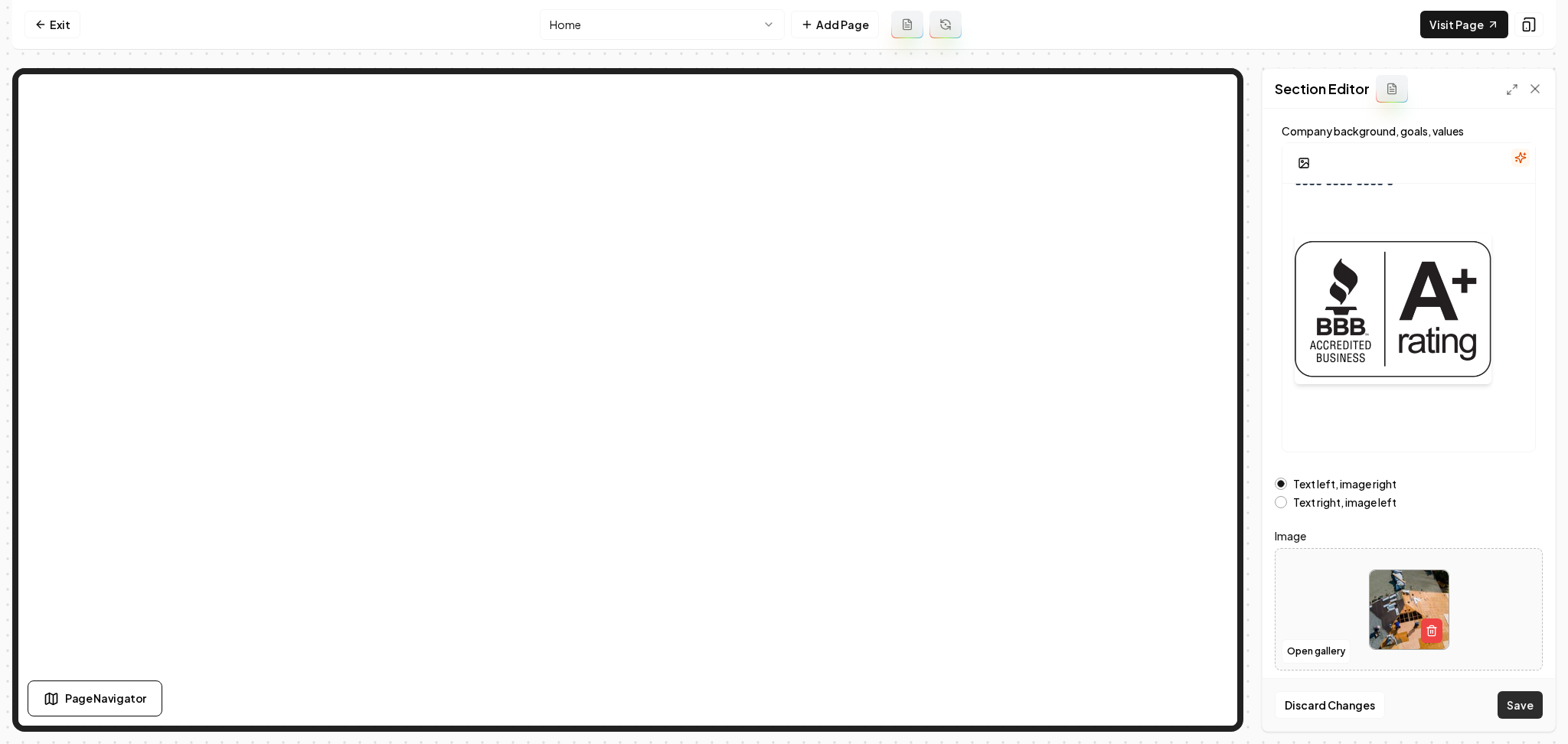
click at [1521, 702] on button "Save" at bounding box center [1520, 705] width 45 height 28
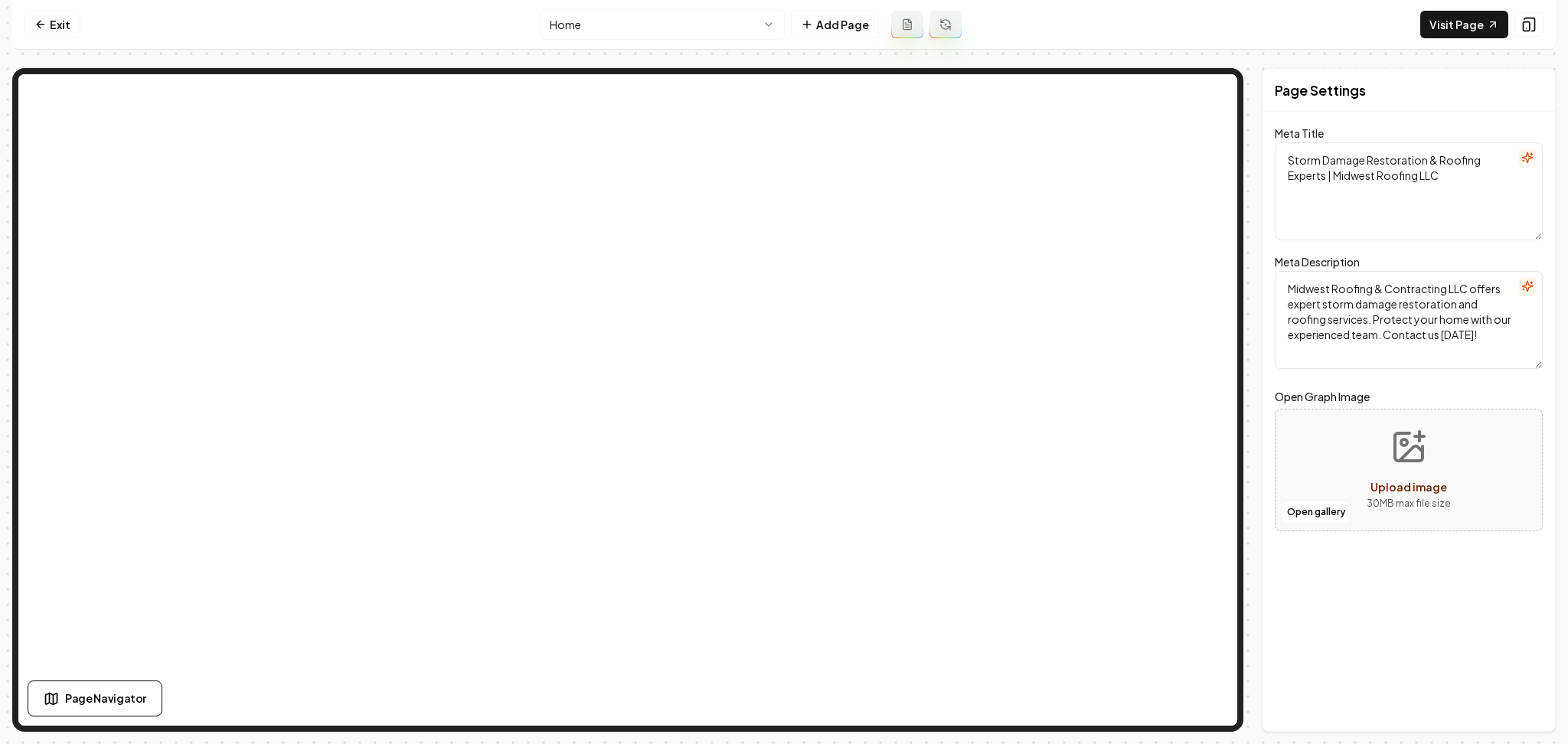
scroll to position [0, 0]
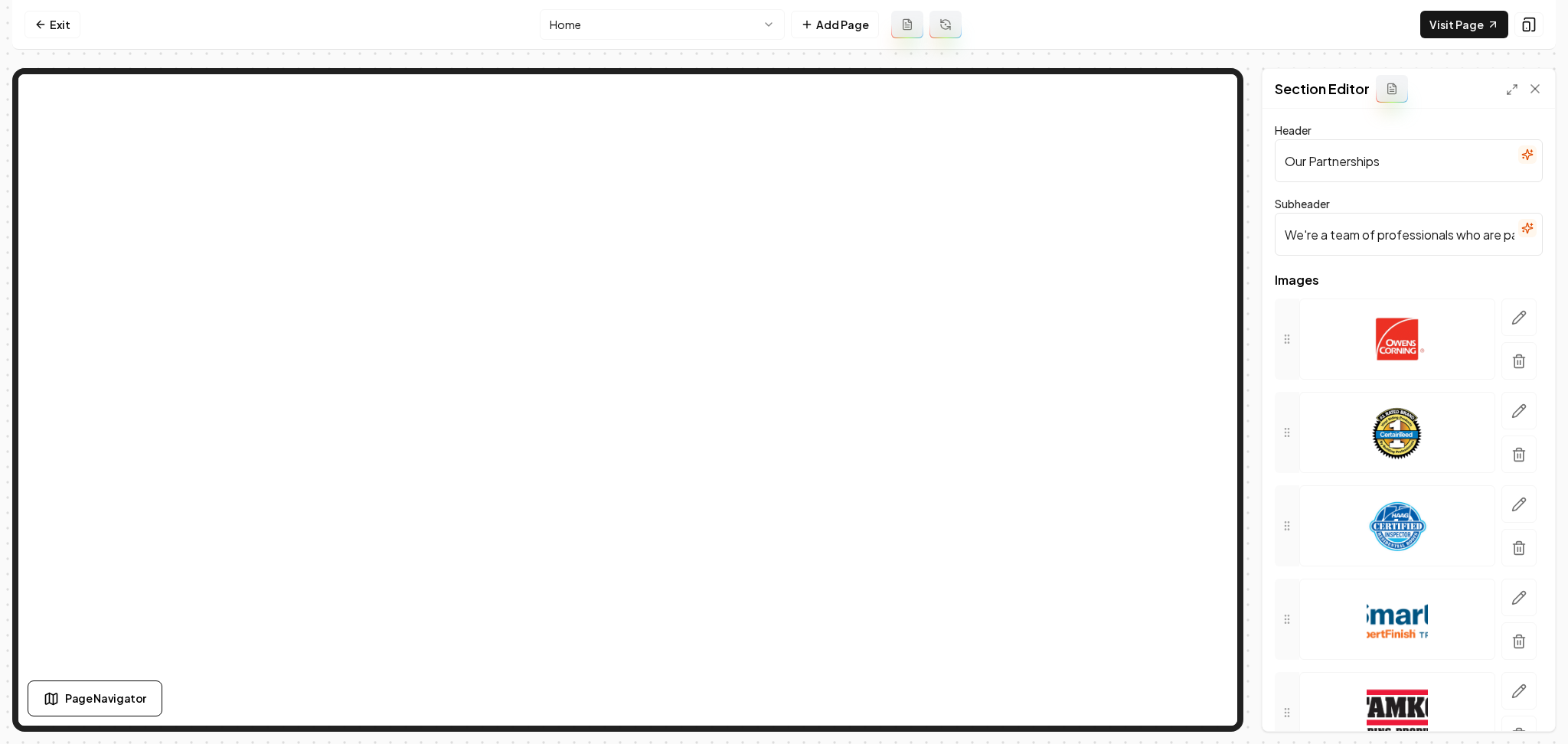
click at [1519, 154] on button "button" at bounding box center [1527, 155] width 19 height 19
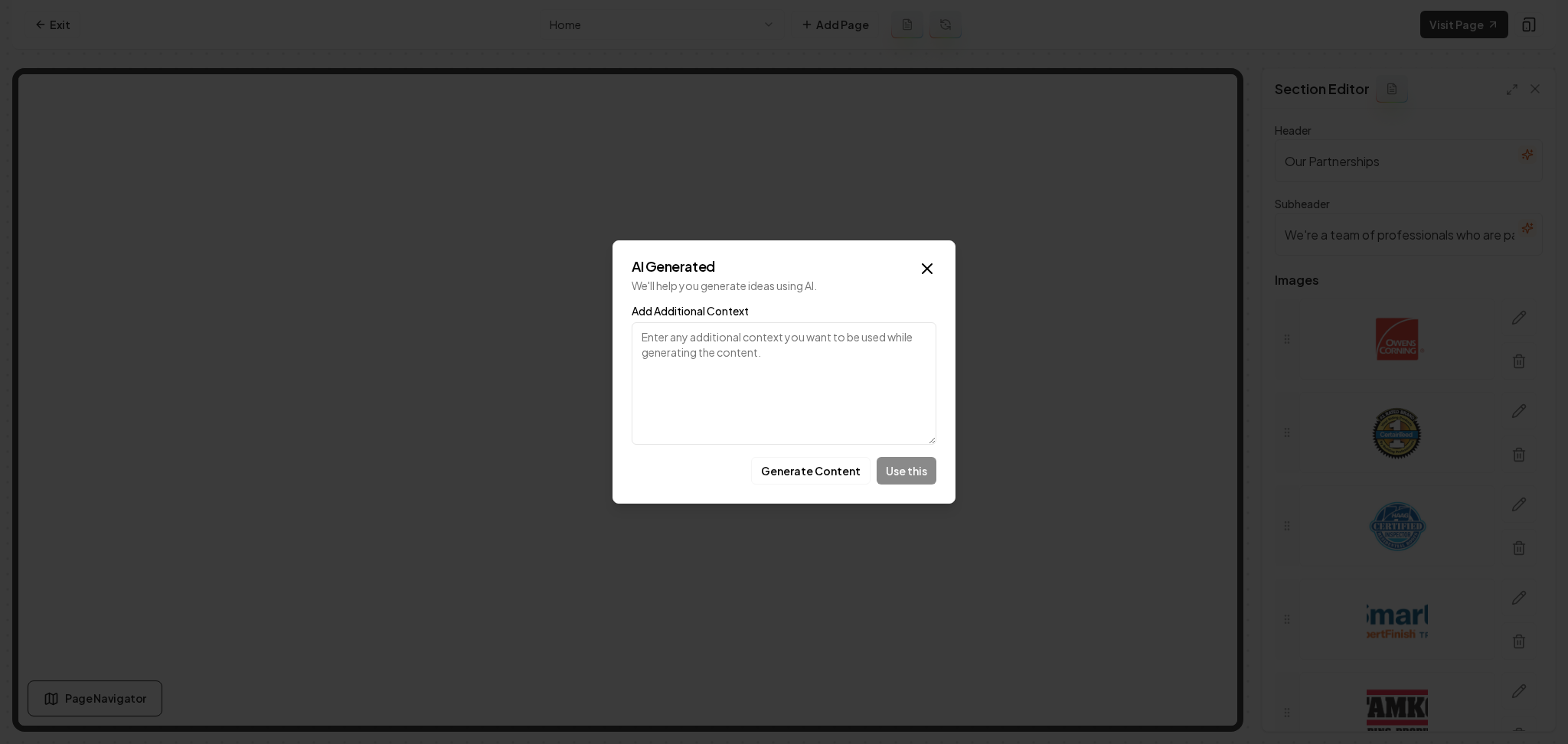
click at [811, 490] on div "AI Generated We'll help you generate ideas using AI. Add Additional Context Gen…" at bounding box center [784, 372] width 343 height 263
click at [809, 481] on button "Generate Content" at bounding box center [811, 471] width 119 height 28
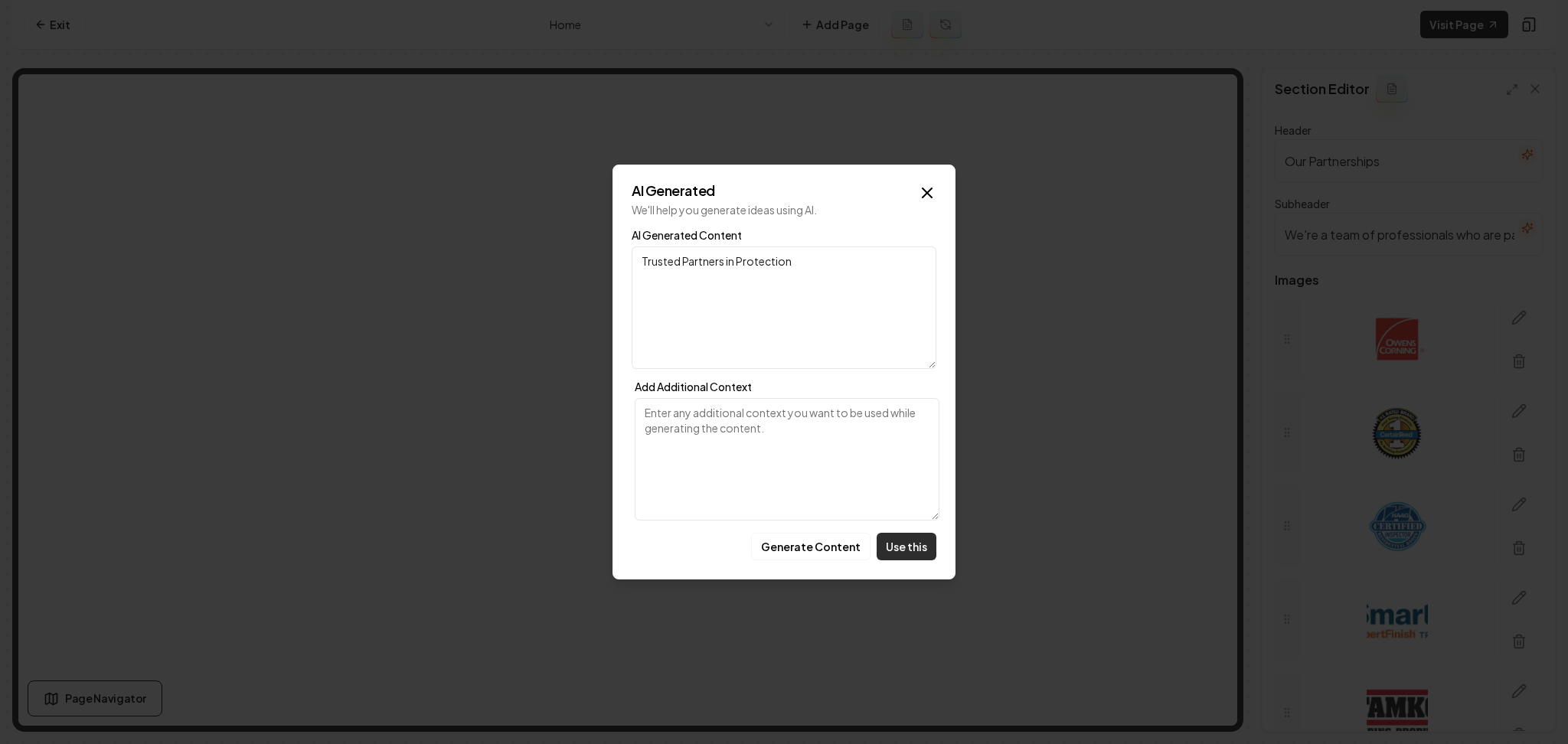
click at [897, 559] on button "Use this" at bounding box center [906, 547] width 60 height 28
type input "Trusted Partners in Protection"
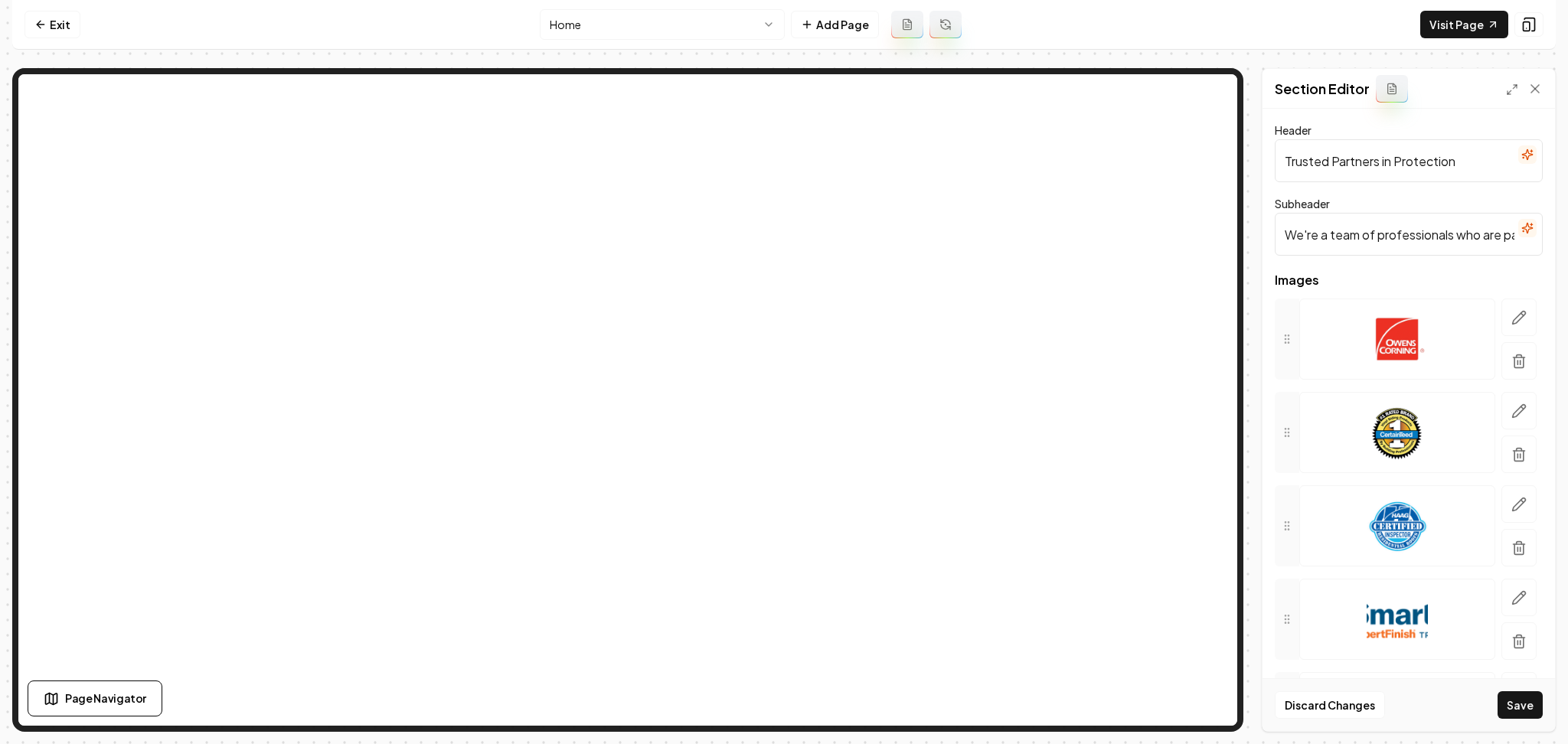
click at [1521, 229] on input "We're a team of professionals who are passionate about what we do." at bounding box center [1408, 234] width 268 height 43
click at [1519, 228] on button "button" at bounding box center [1527, 229] width 19 height 19
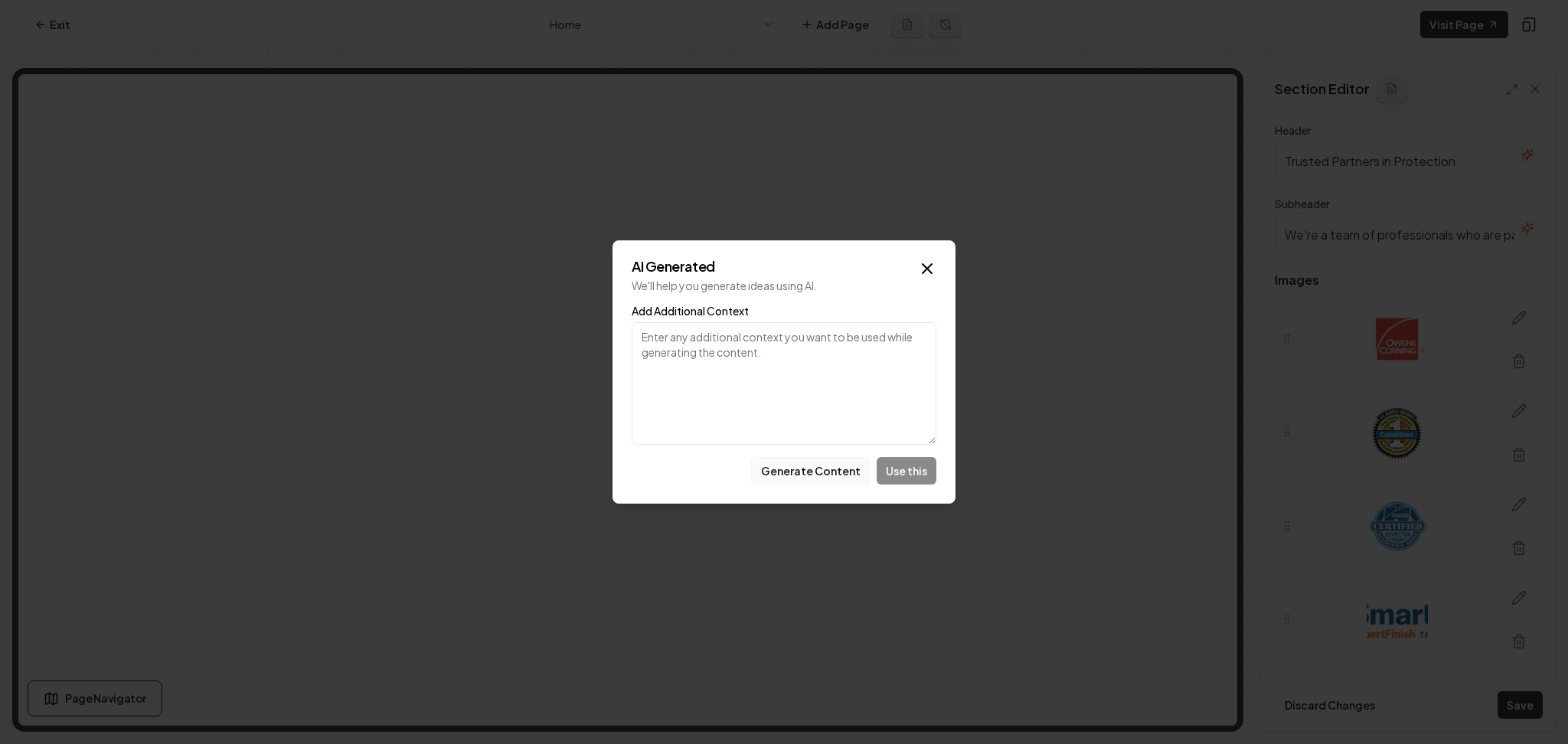
click at [824, 476] on button "Generate Content" at bounding box center [811, 471] width 119 height 28
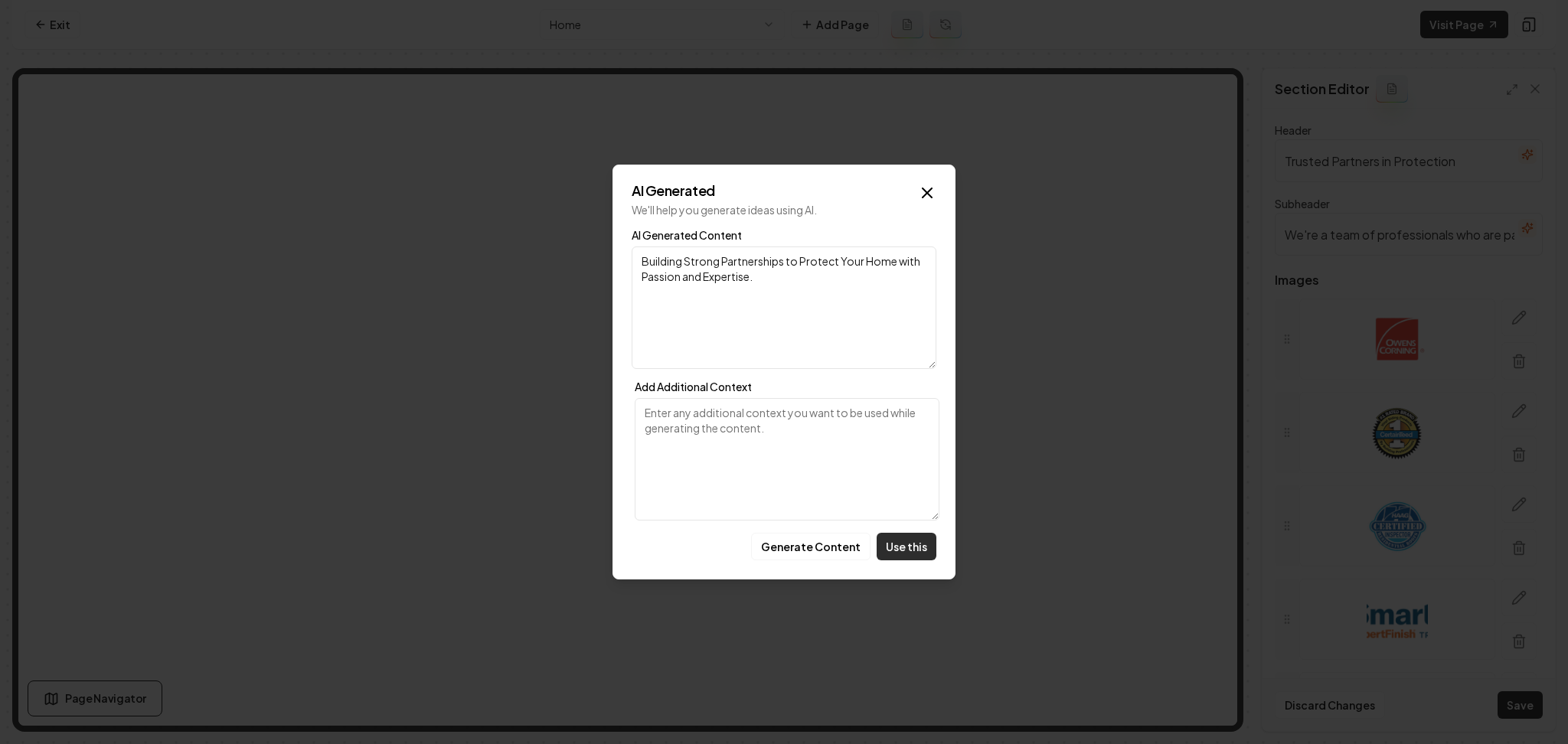
click at [905, 548] on button "Use this" at bounding box center [906, 547] width 60 height 28
type input "Building Strong Partnerships to Protect Your Home with Passion and Expertise."
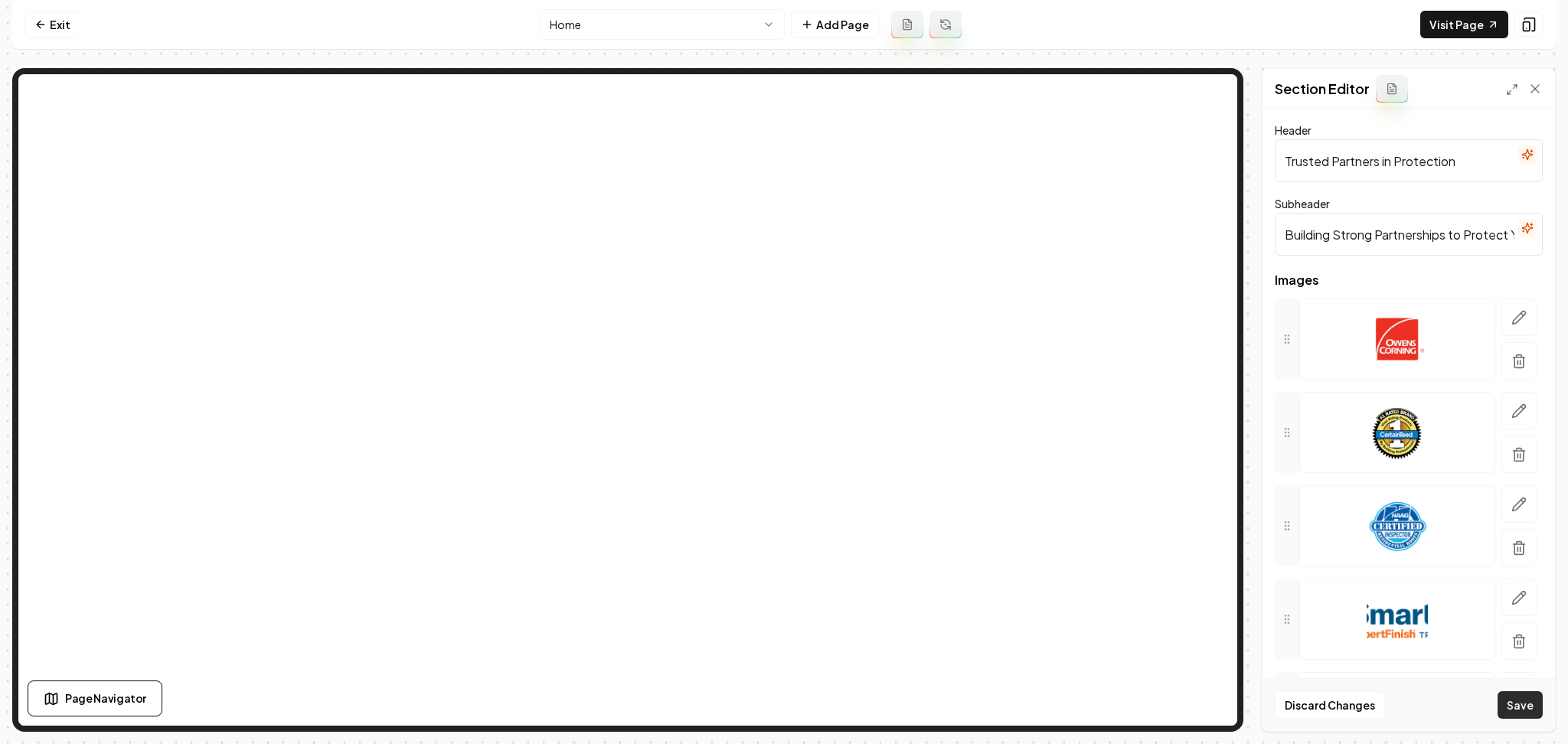
scroll to position [41, 0]
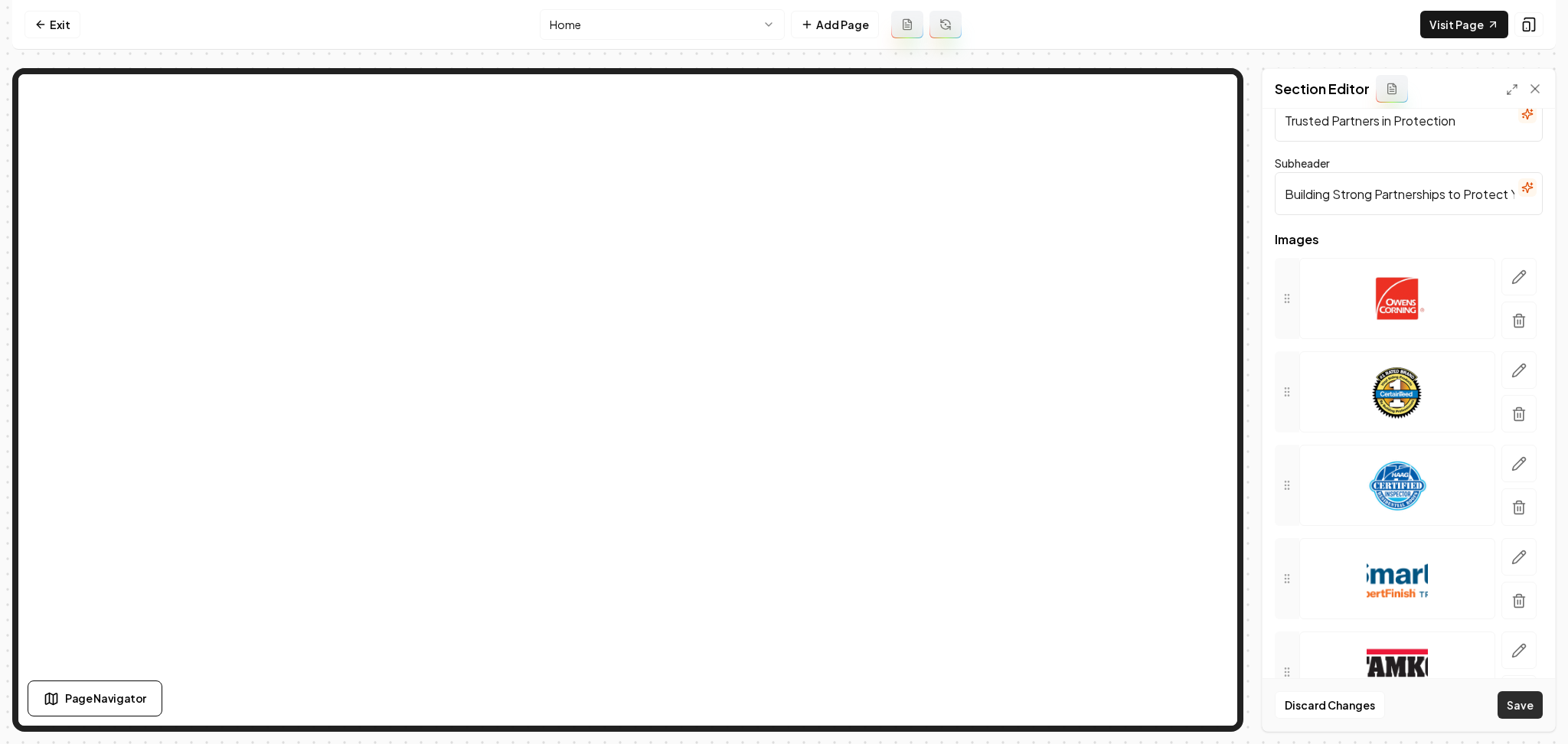
click at [1534, 712] on button "Save" at bounding box center [1520, 705] width 45 height 28
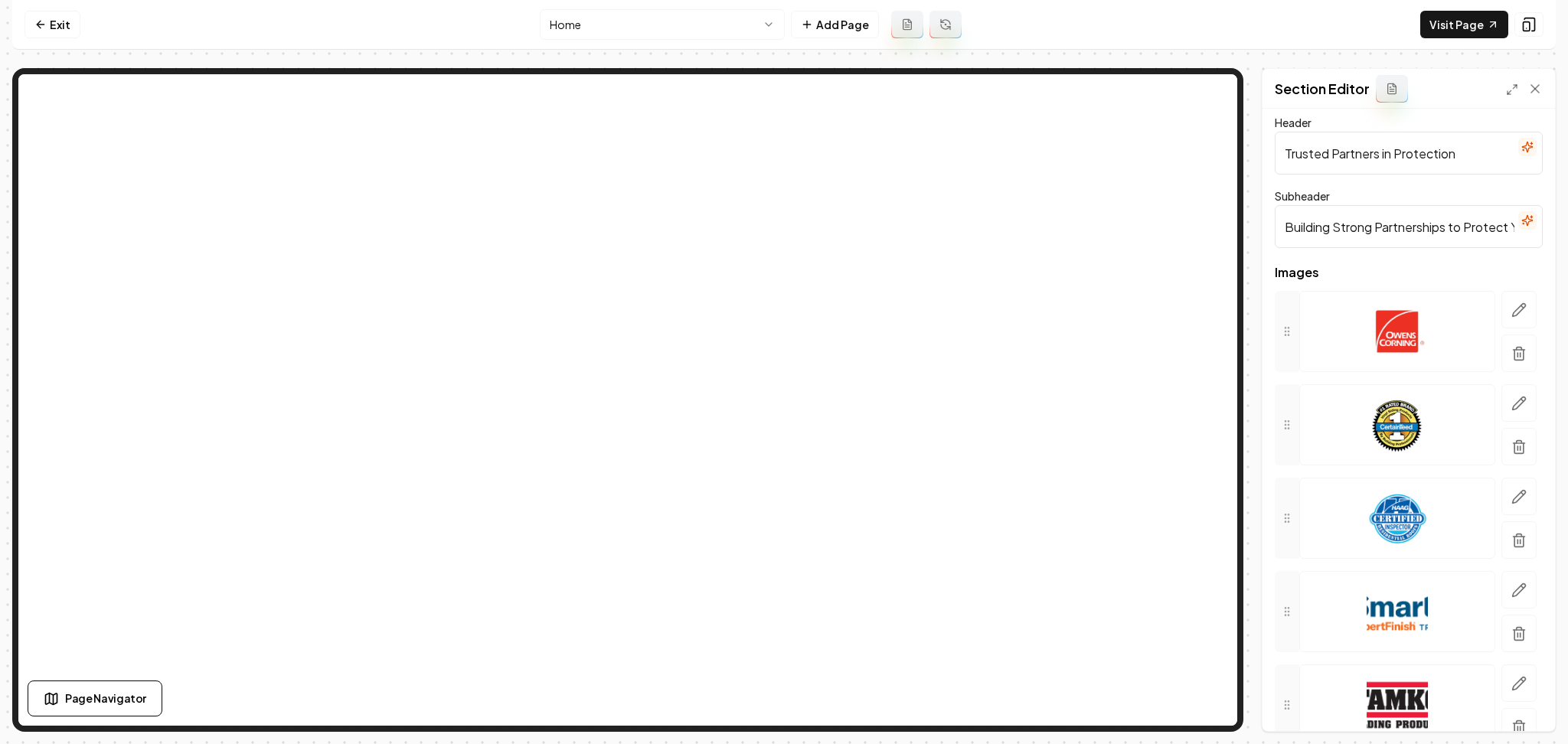
scroll to position [0, 0]
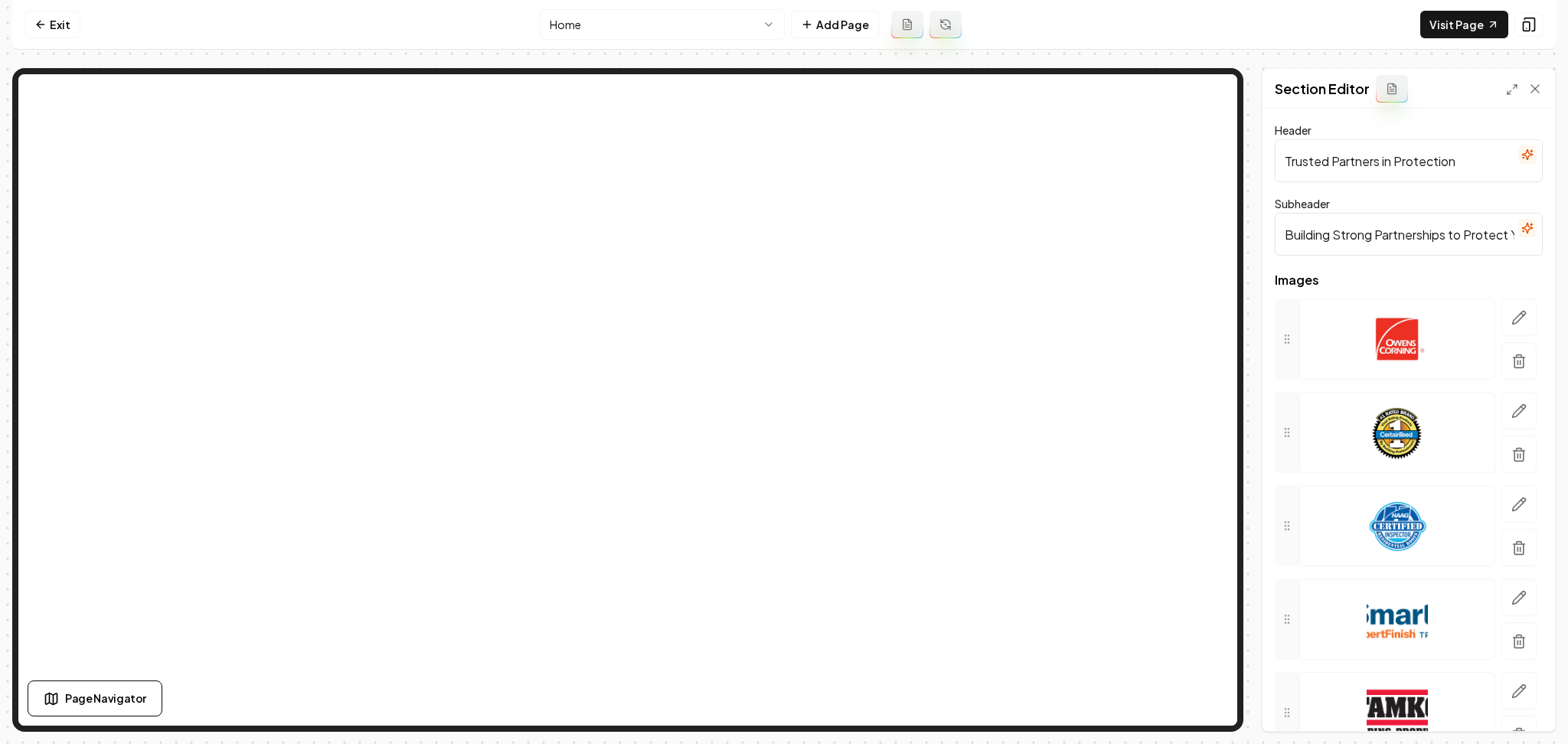
click at [1522, 157] on icon "button" at bounding box center [1527, 155] width 10 height 10
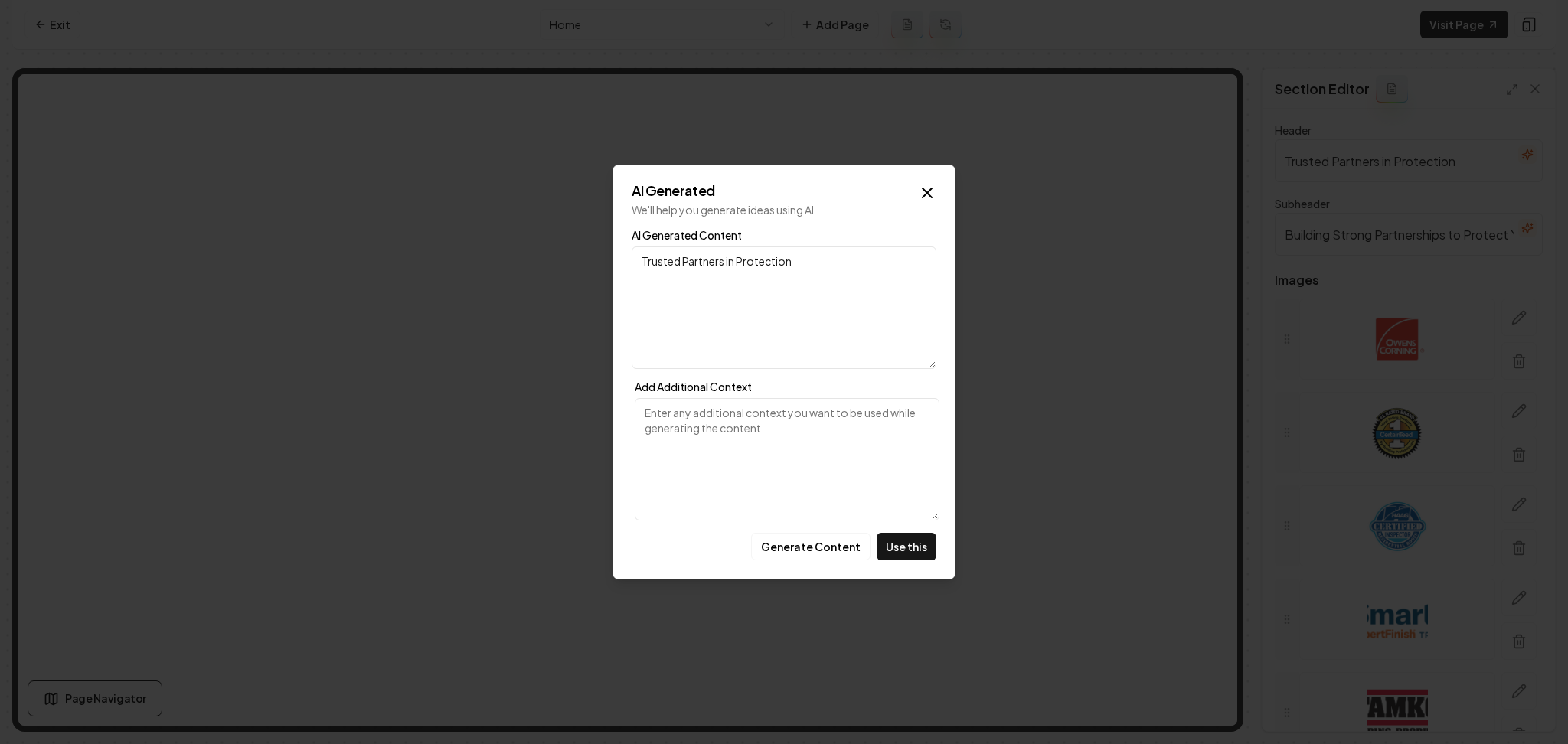
click at [797, 532] on div "AI Generated We'll help you generate ideas using AI. AI Generated Content Trust…" at bounding box center [784, 372] width 343 height 415
click at [813, 549] on button "Generate Content" at bounding box center [811, 547] width 119 height 28
click at [840, 551] on button "Generate Content" at bounding box center [811, 547] width 119 height 28
click at [929, 198] on icon "button" at bounding box center [927, 193] width 19 height 19
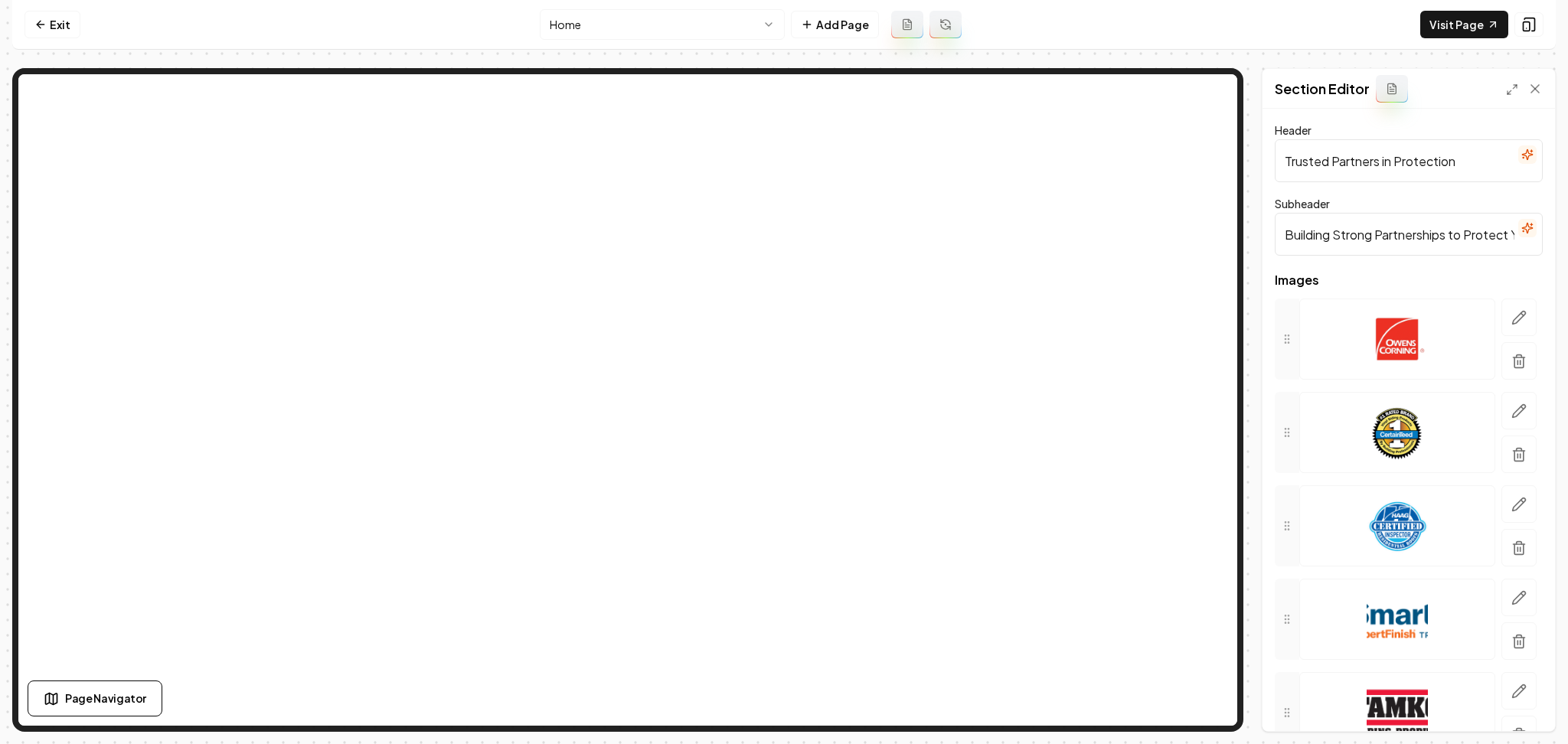
drag, startPoint x: 1384, startPoint y: 157, endPoint x: 1566, endPoint y: 128, distance: 184.3
click at [1566, 148] on div "Computer Required This feature is only available on a computer. Please switch t…" at bounding box center [784, 372] width 1568 height 744
type input "Trusted Partners"
click at [1538, 711] on button "Save" at bounding box center [1520, 705] width 45 height 28
click at [592, 38] on html "Computer Required This feature is only available on a computer. Please switch t…" at bounding box center [784, 372] width 1568 height 744
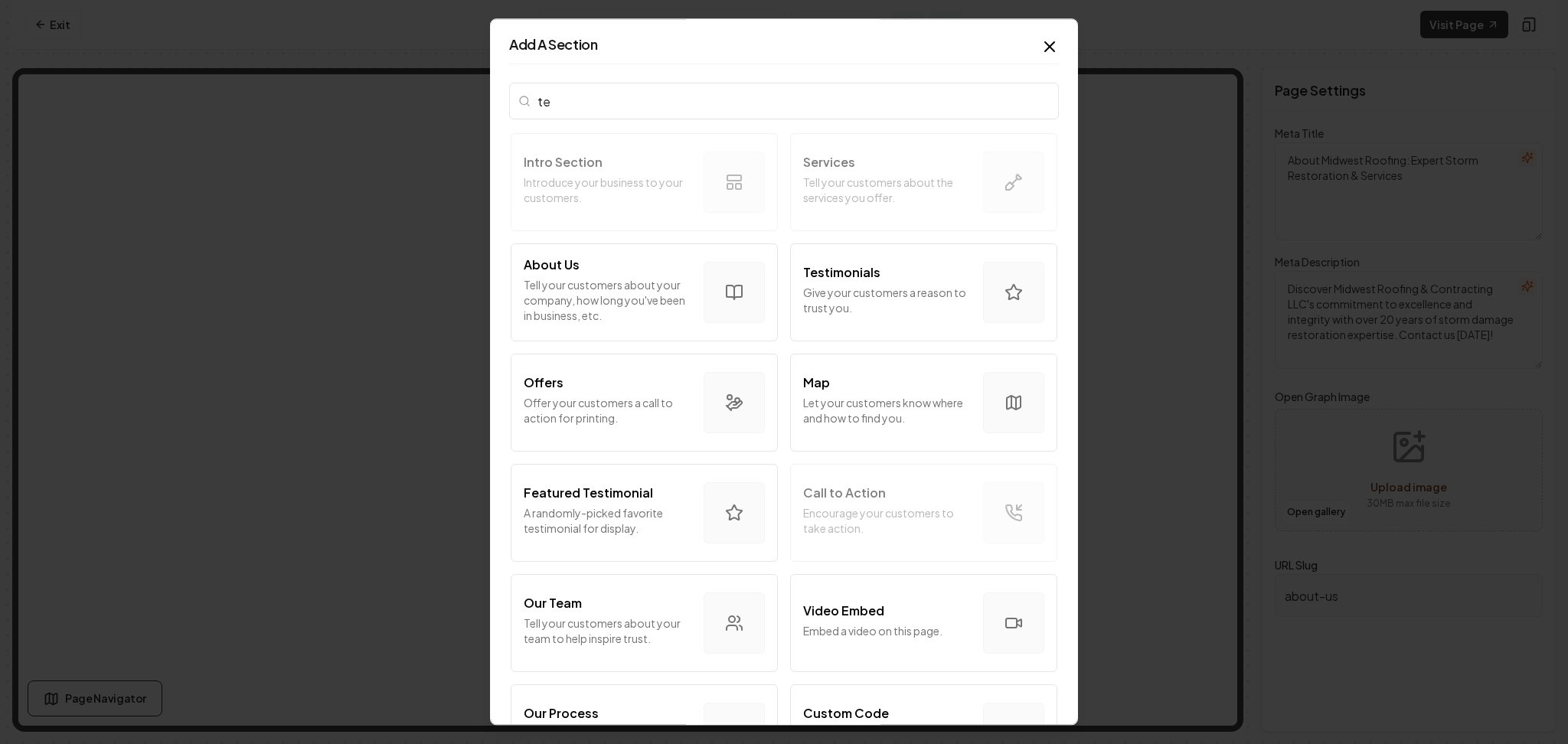
type input "tea"
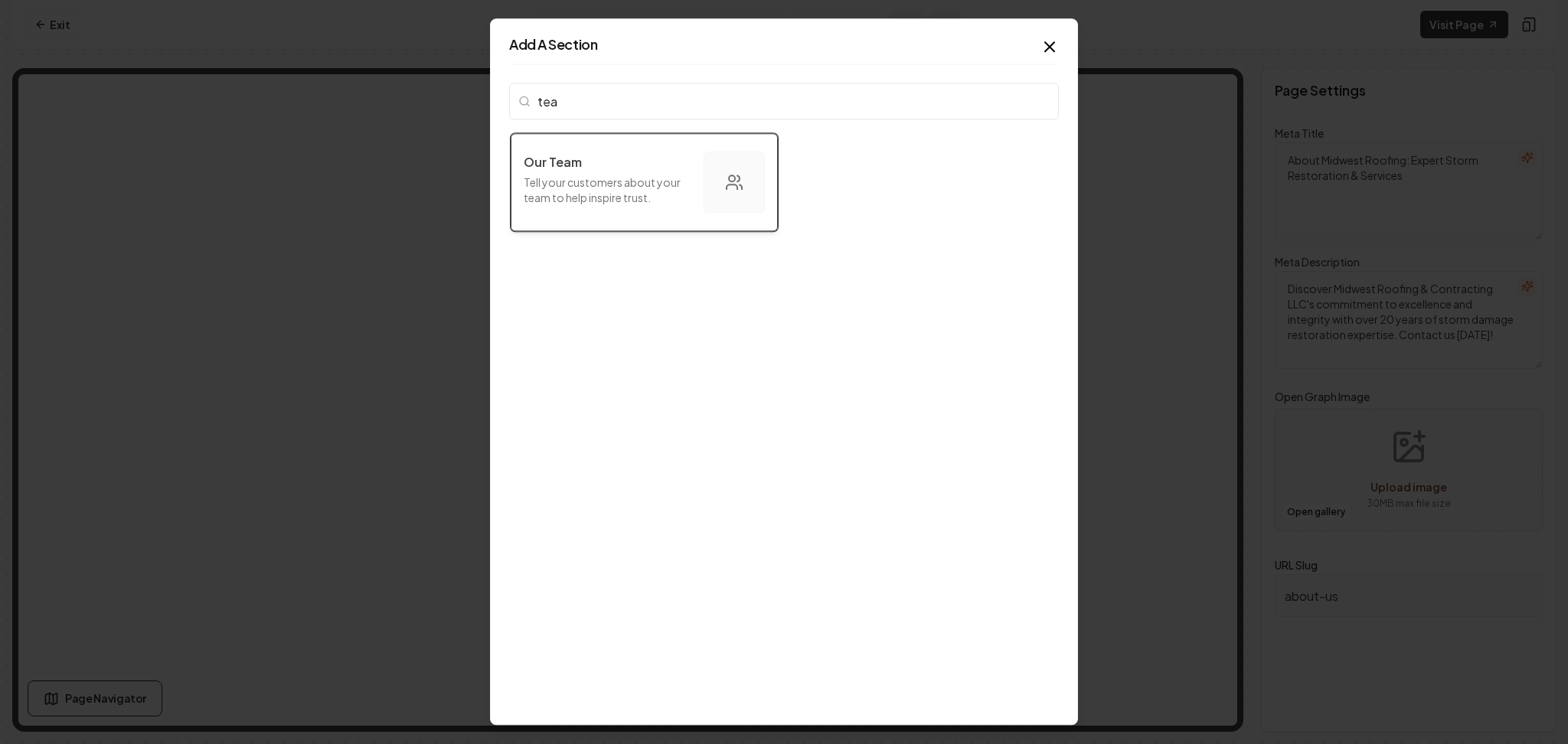
click at [651, 185] on p "Tell your customers about your team to help inspire trust." at bounding box center [608, 190] width 168 height 30
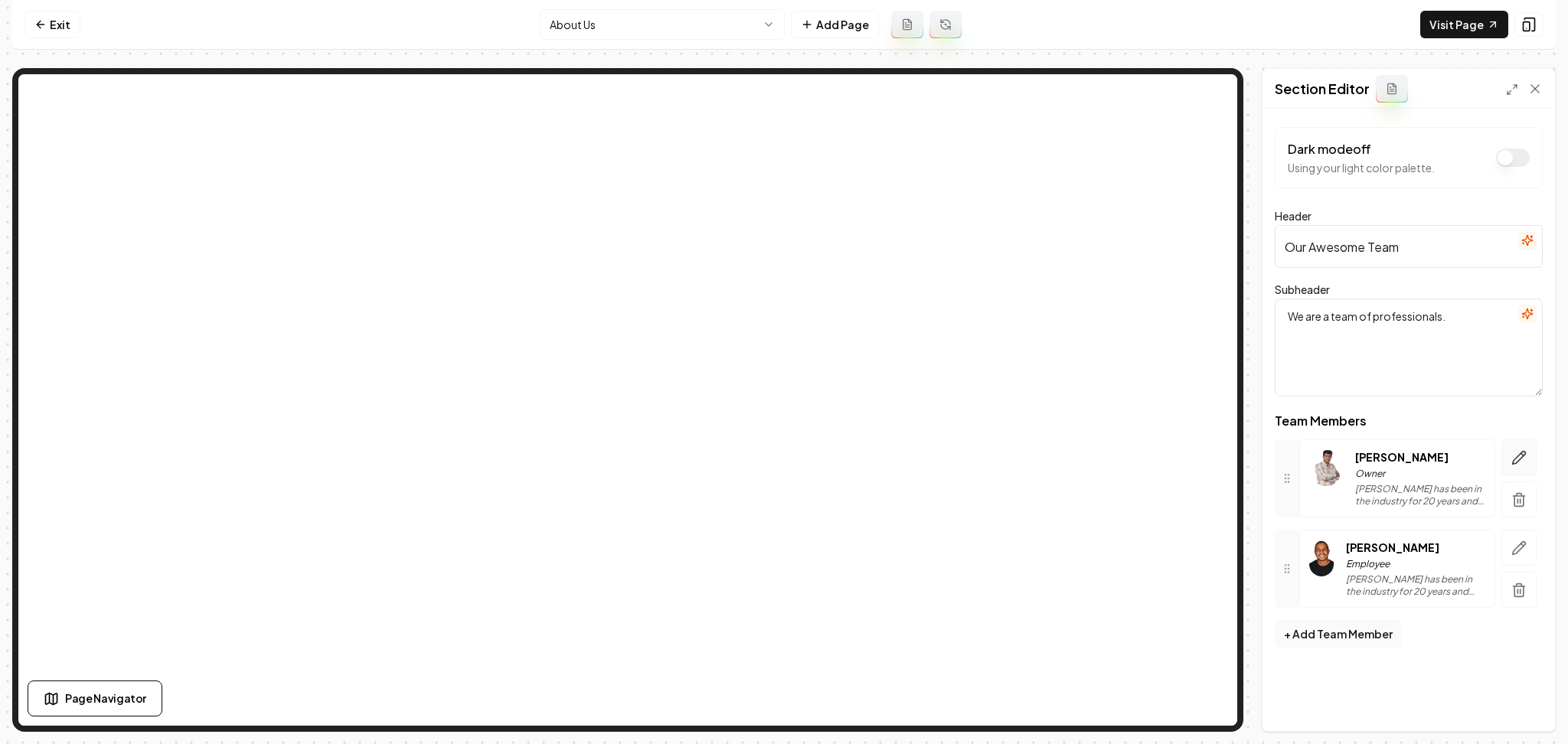
click at [1513, 452] on icon "button" at bounding box center [1519, 458] width 15 height 15
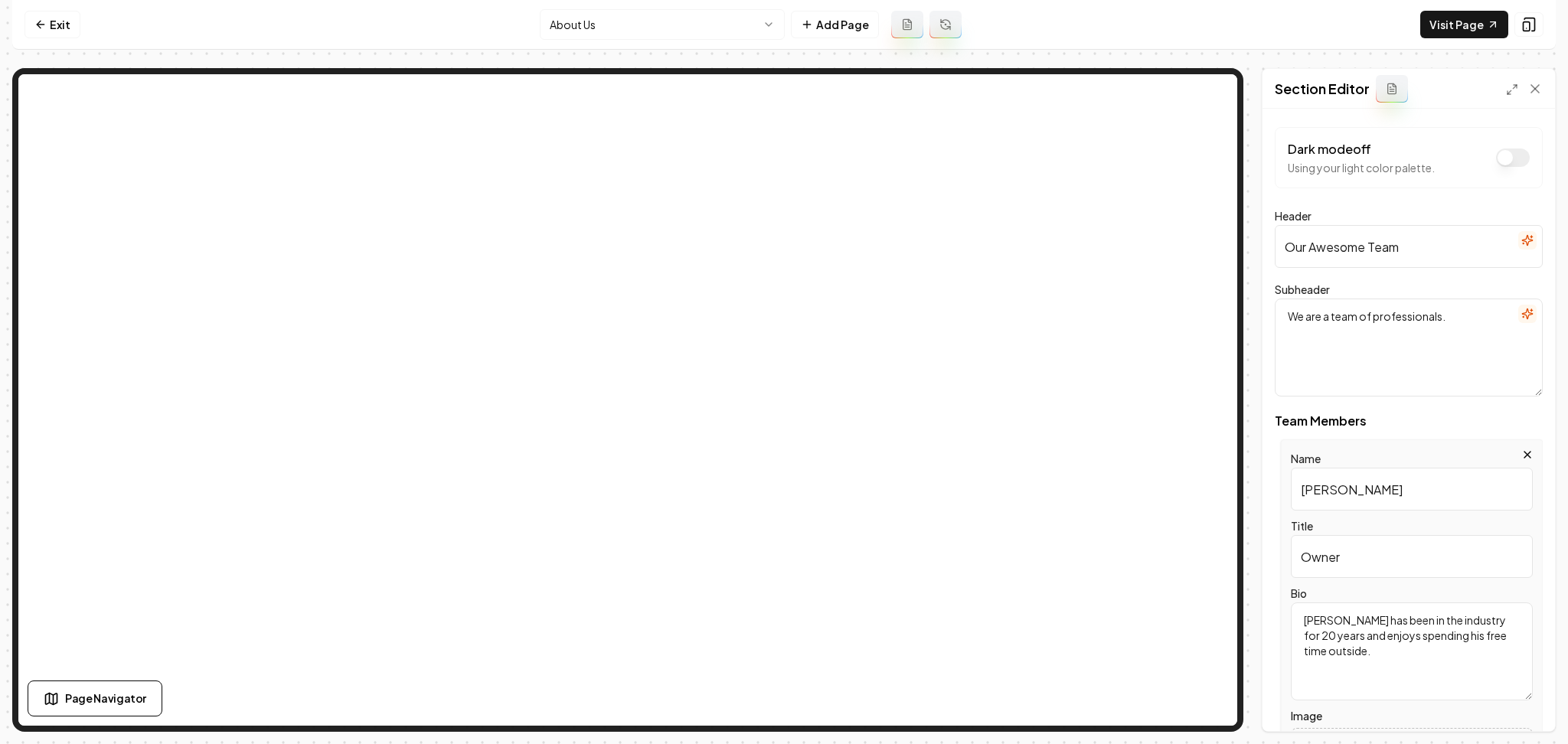
scroll to position [102, 0]
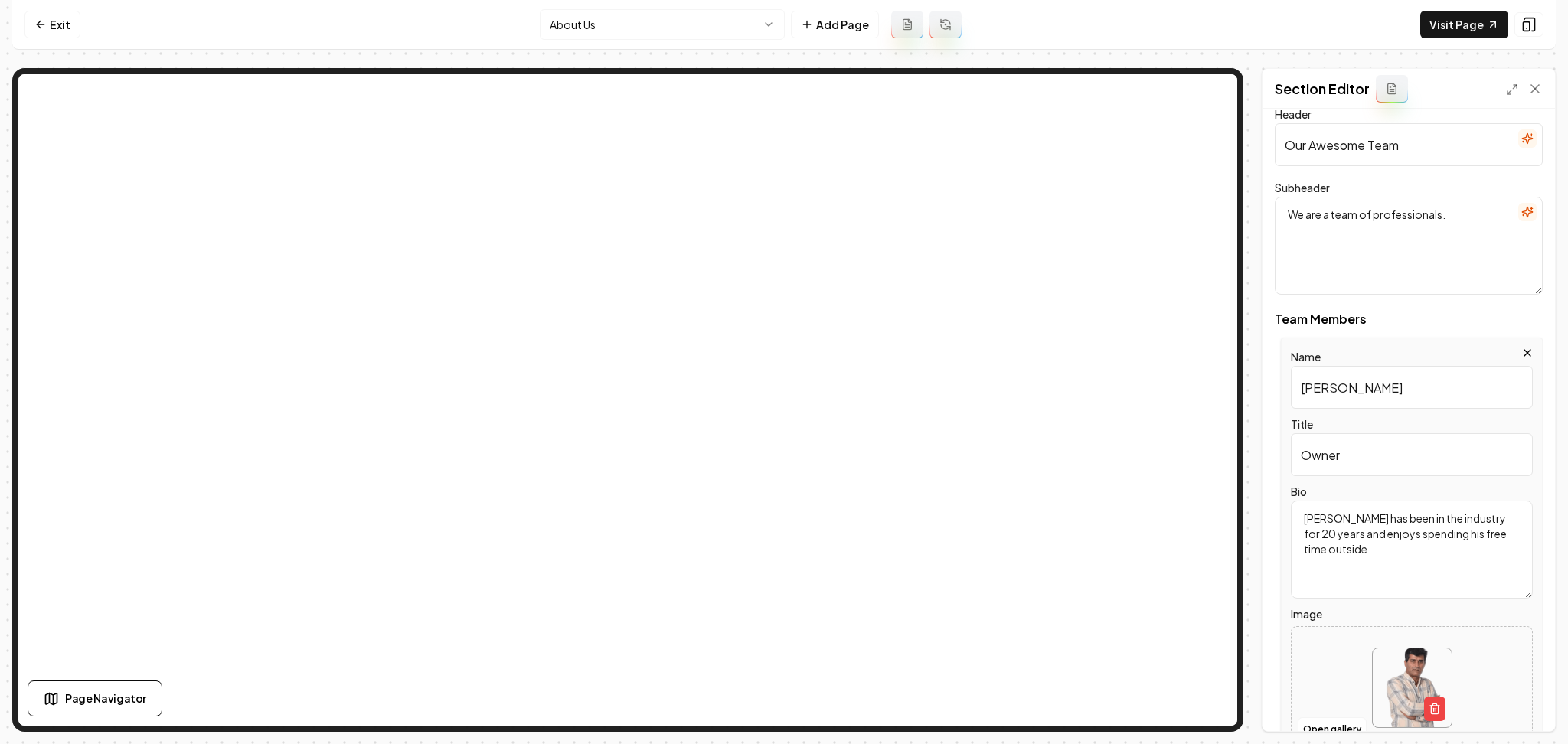
click at [1327, 655] on div at bounding box center [1411, 688] width 240 height 105
type input "**********"
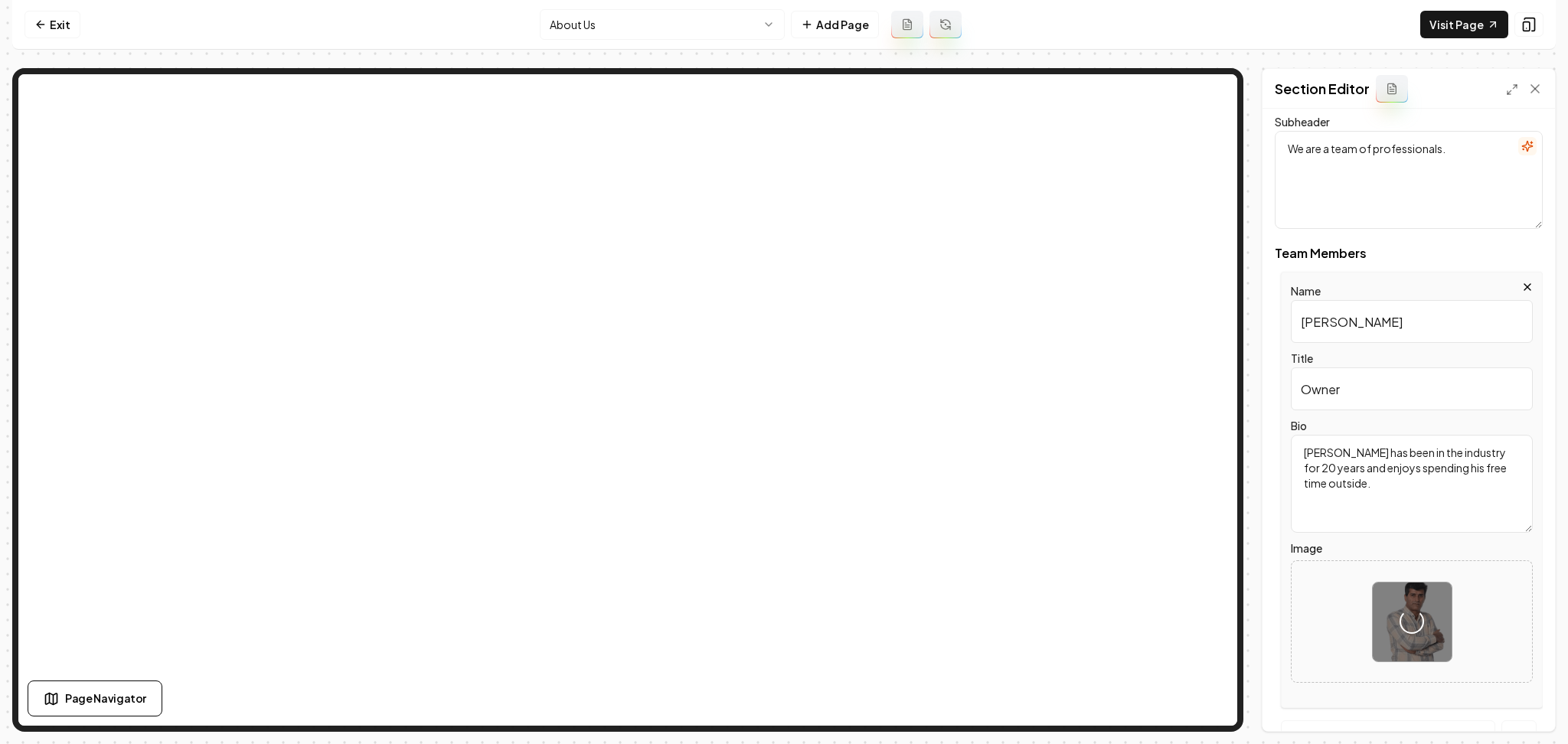
scroll to position [293, 0]
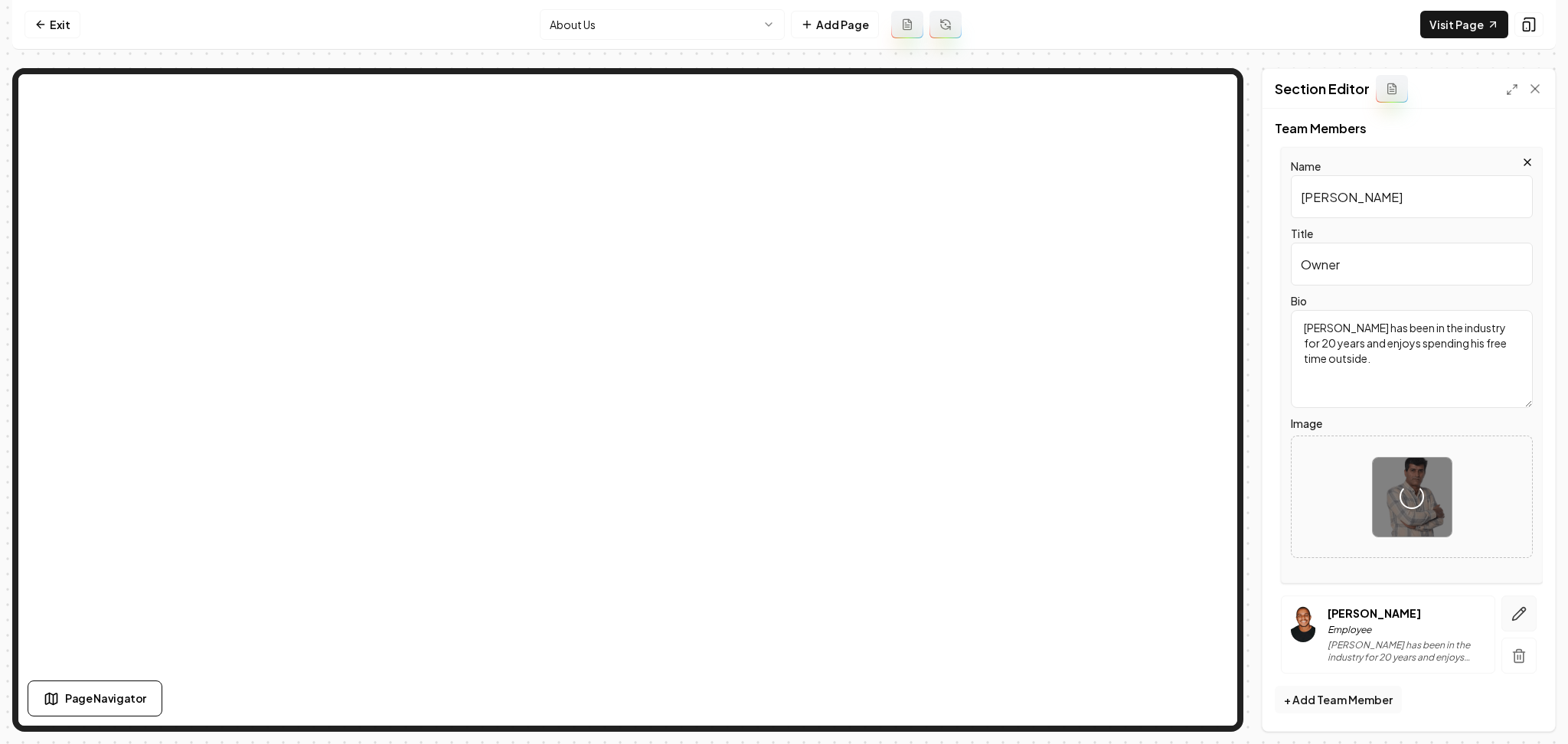
drag, startPoint x: 1490, startPoint y: 606, endPoint x: 1460, endPoint y: 606, distance: 30.0
click at [1501, 606] on button "button" at bounding box center [1519, 614] width 36 height 36
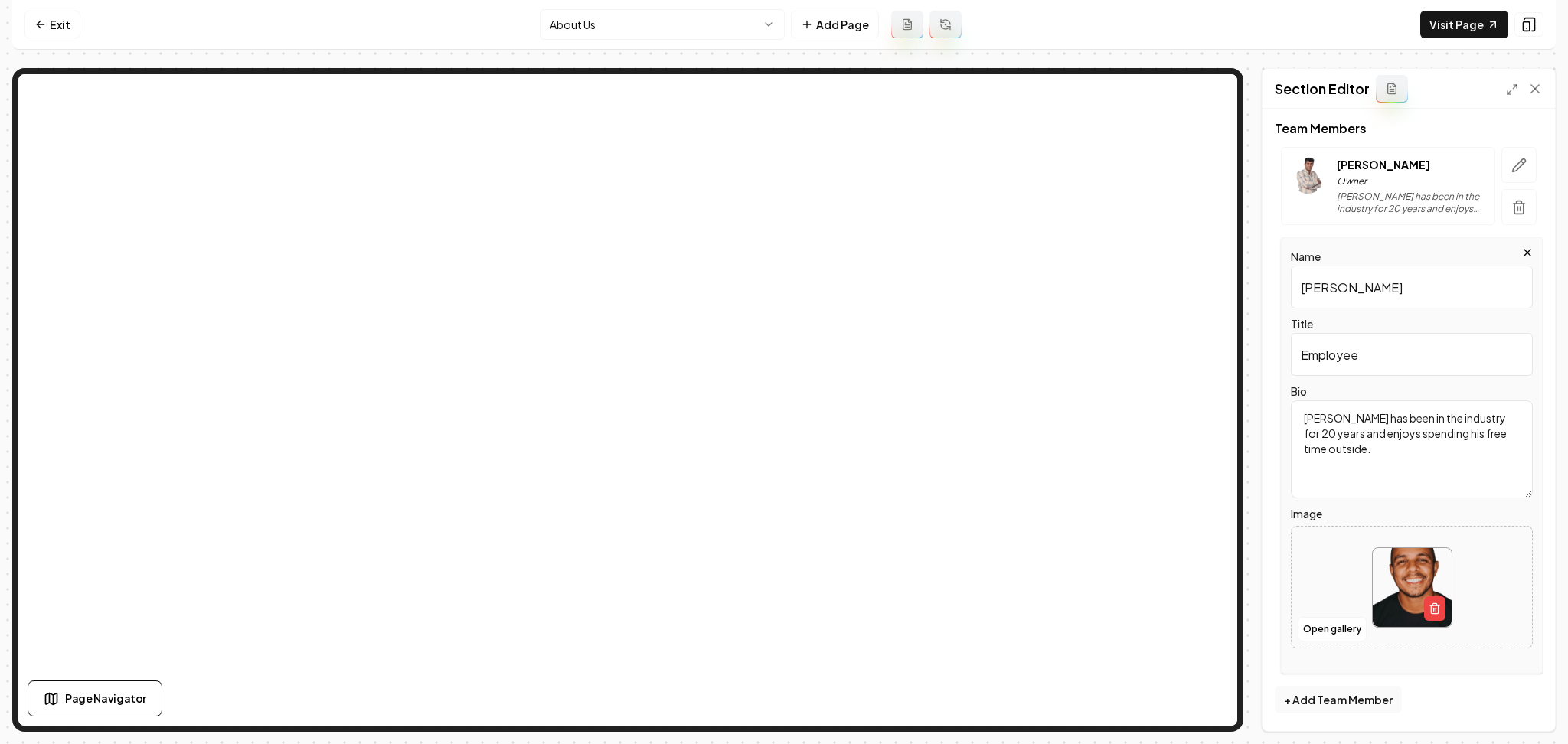
click at [1323, 577] on div at bounding box center [1411, 587] width 240 height 105
type input "**********"
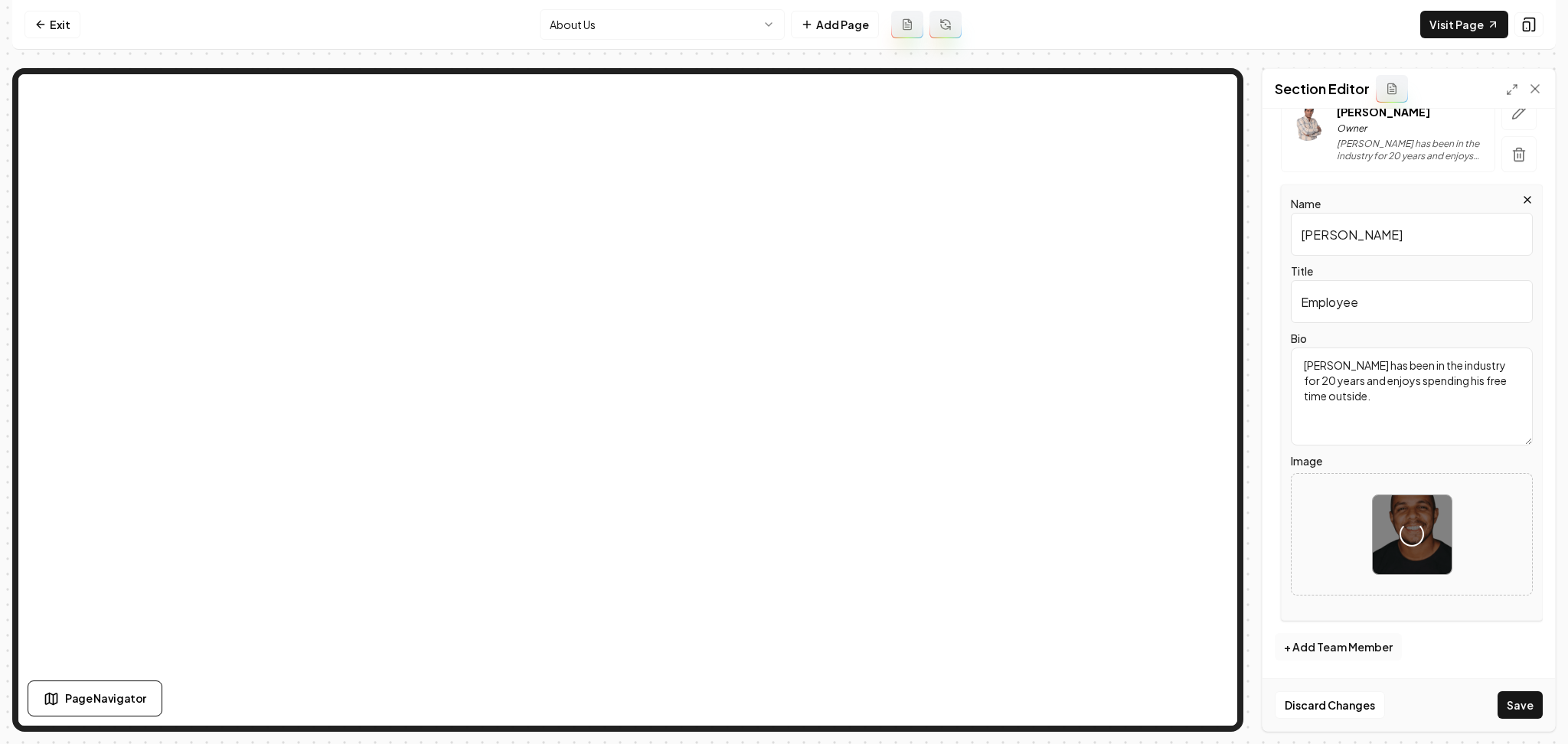
scroll to position [346, 0]
click at [1320, 655] on button "+ Add Team Member" at bounding box center [1338, 646] width 127 height 28
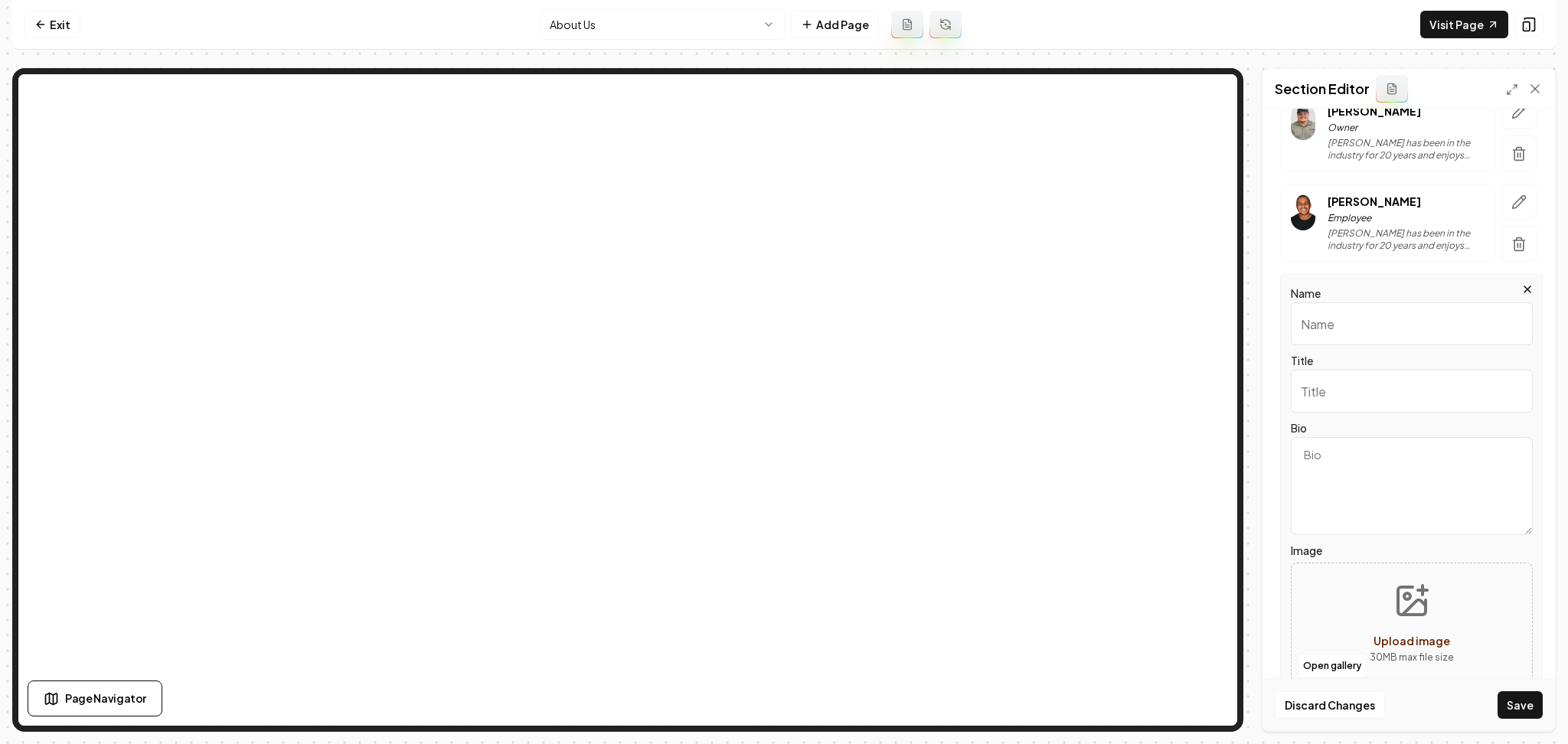
click at [1362, 599] on button "Upload image 30 MB max file size" at bounding box center [1411, 624] width 108 height 107
type input "**********"
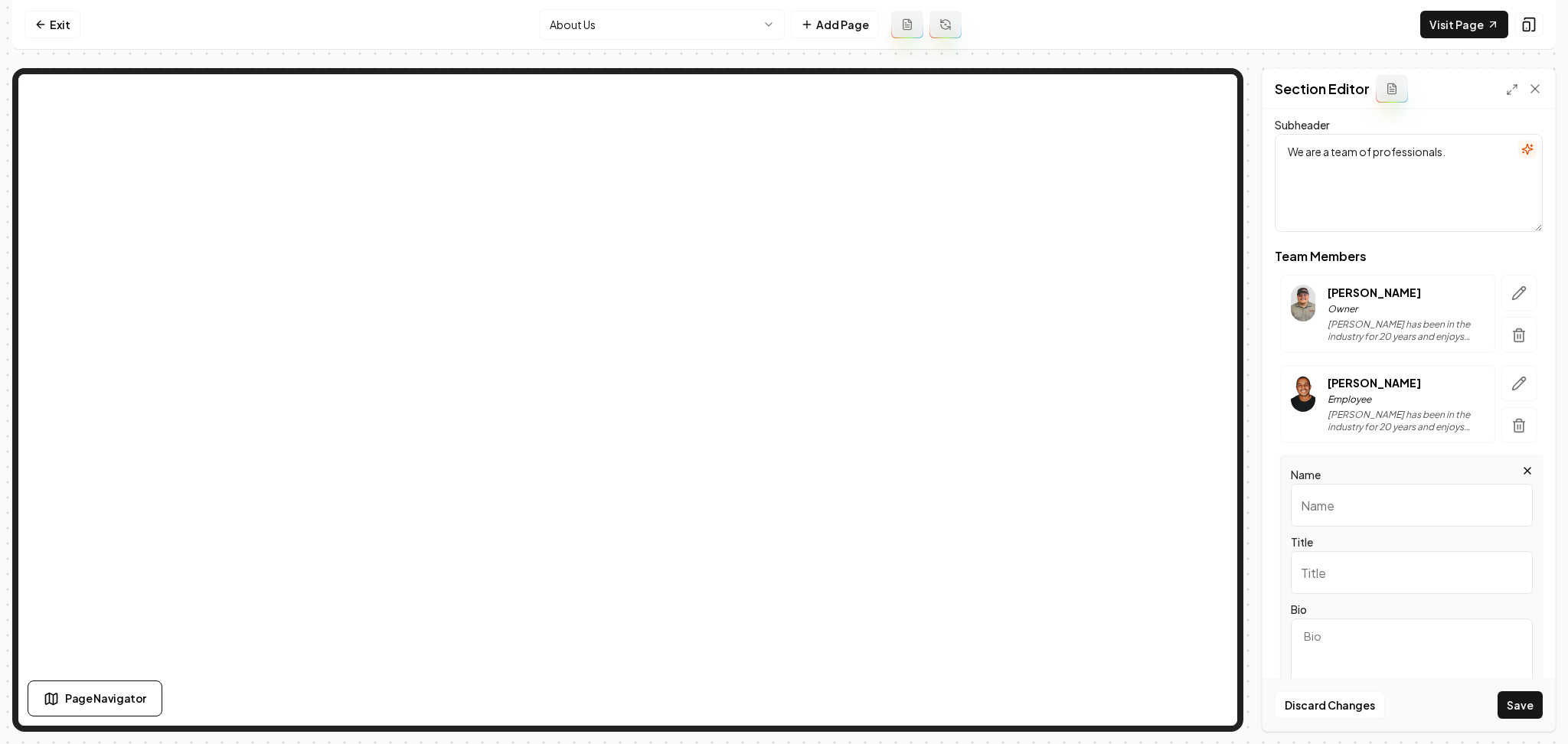
scroll to position [141, 0]
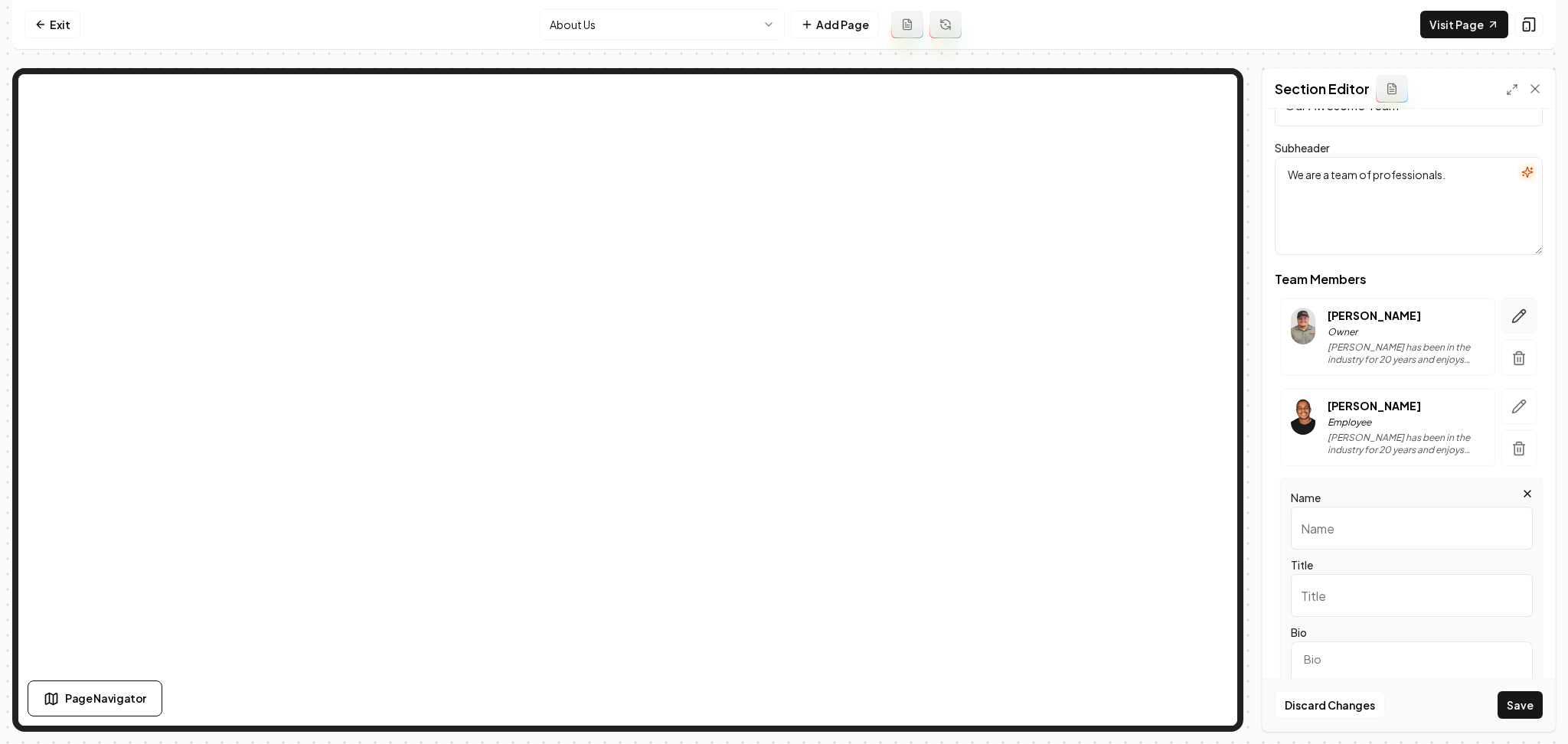
click at [1513, 317] on button "button" at bounding box center [1519, 316] width 36 height 36
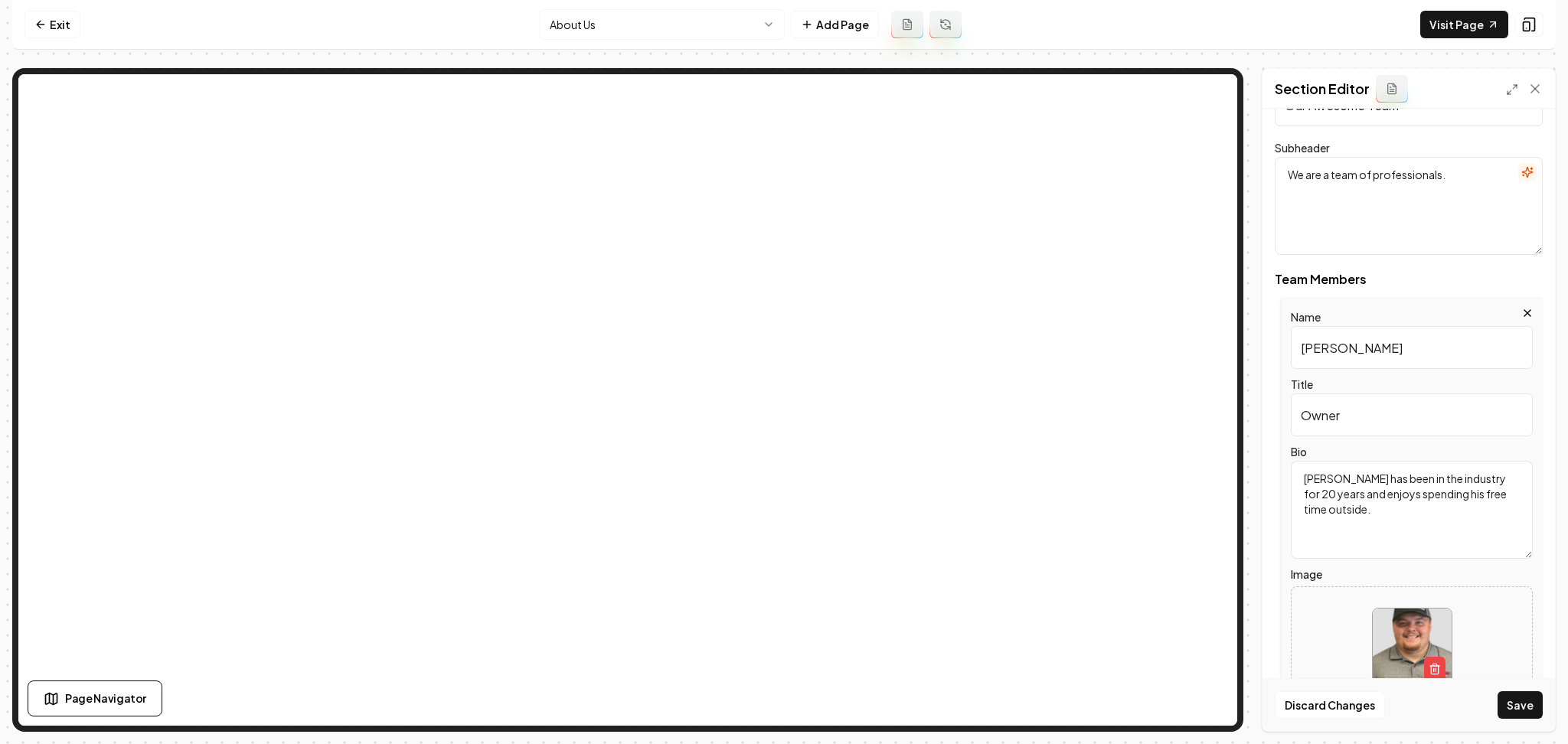
drag, startPoint x: 1363, startPoint y: 533, endPoint x: 1225, endPoint y: 443, distance: 164.8
click at [1180, 358] on div "Page Settings Section Editor Dark mode off Using your light color palette. Head…" at bounding box center [784, 400] width 1543 height 664
paste textarea "rdan Ide, an energetic professional, is a crucial part of Midwest Roofing & Con…"
type textarea "Jordan Ide, an energetic professional, is a crucial part of Midwest Roofing & C…"
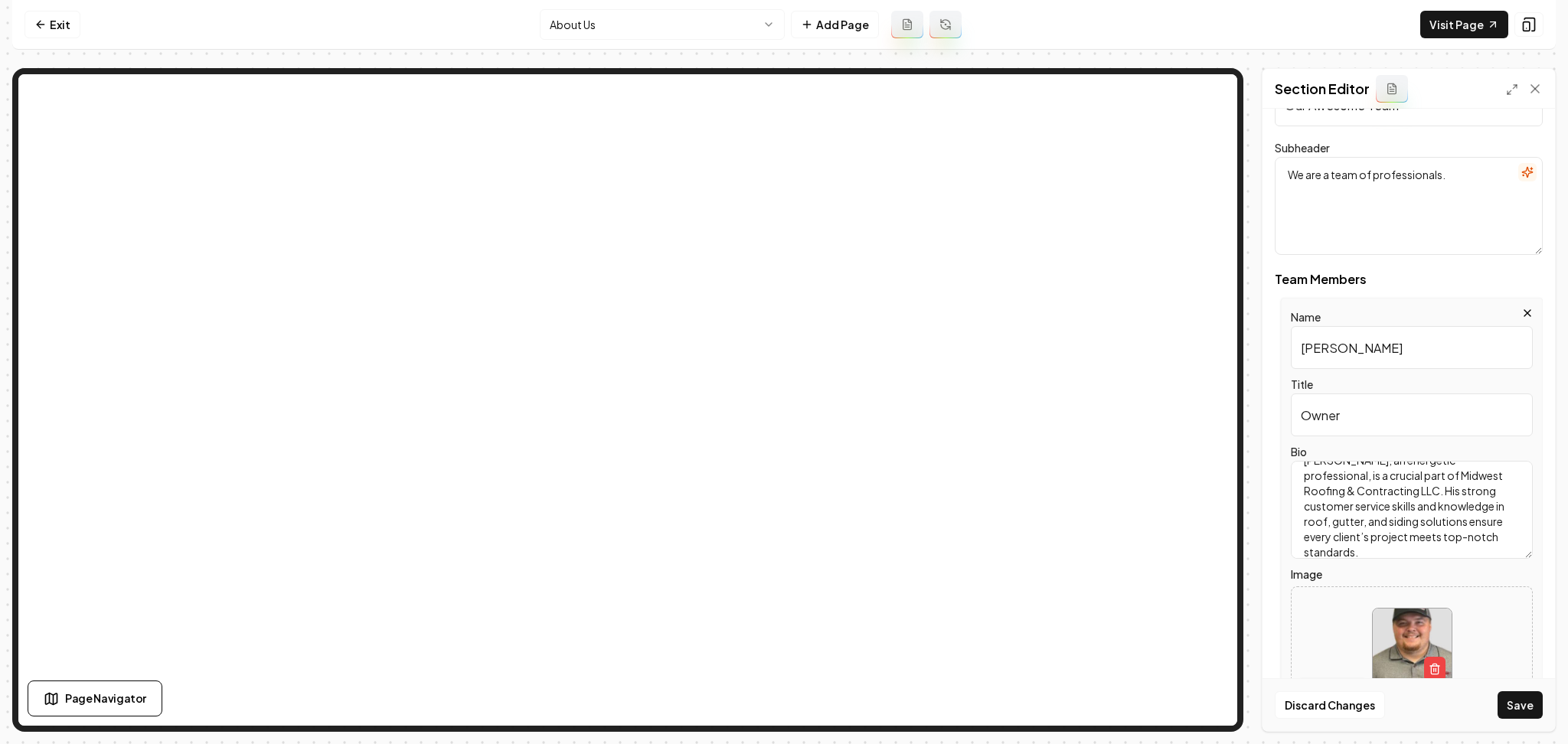
drag, startPoint x: 1300, startPoint y: 350, endPoint x: 1218, endPoint y: 349, distance: 82.0
click at [1136, 271] on div "Page Settings Section Editor Dark mode off Using your light color palette. Head…" at bounding box center [784, 400] width 1543 height 664
paste input "rdan Id"
type input "Jordan Ide"
drag, startPoint x: 1351, startPoint y: 429, endPoint x: 1231, endPoint y: 437, distance: 120.3
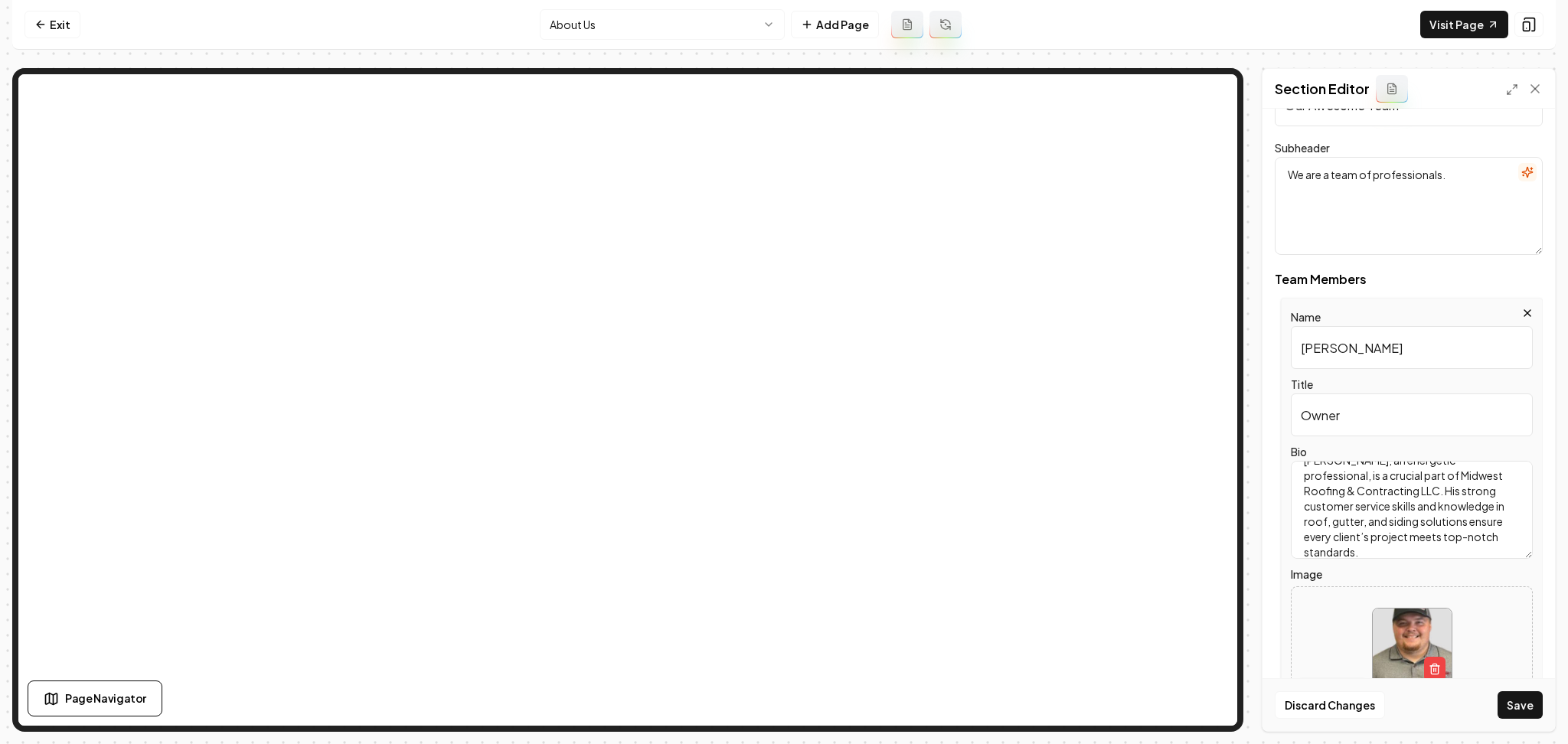
click at [1191, 366] on div "Page Settings Section Editor Dark mode off Using your light color palette. Head…" at bounding box center [784, 400] width 1543 height 664
paste input "Sales"
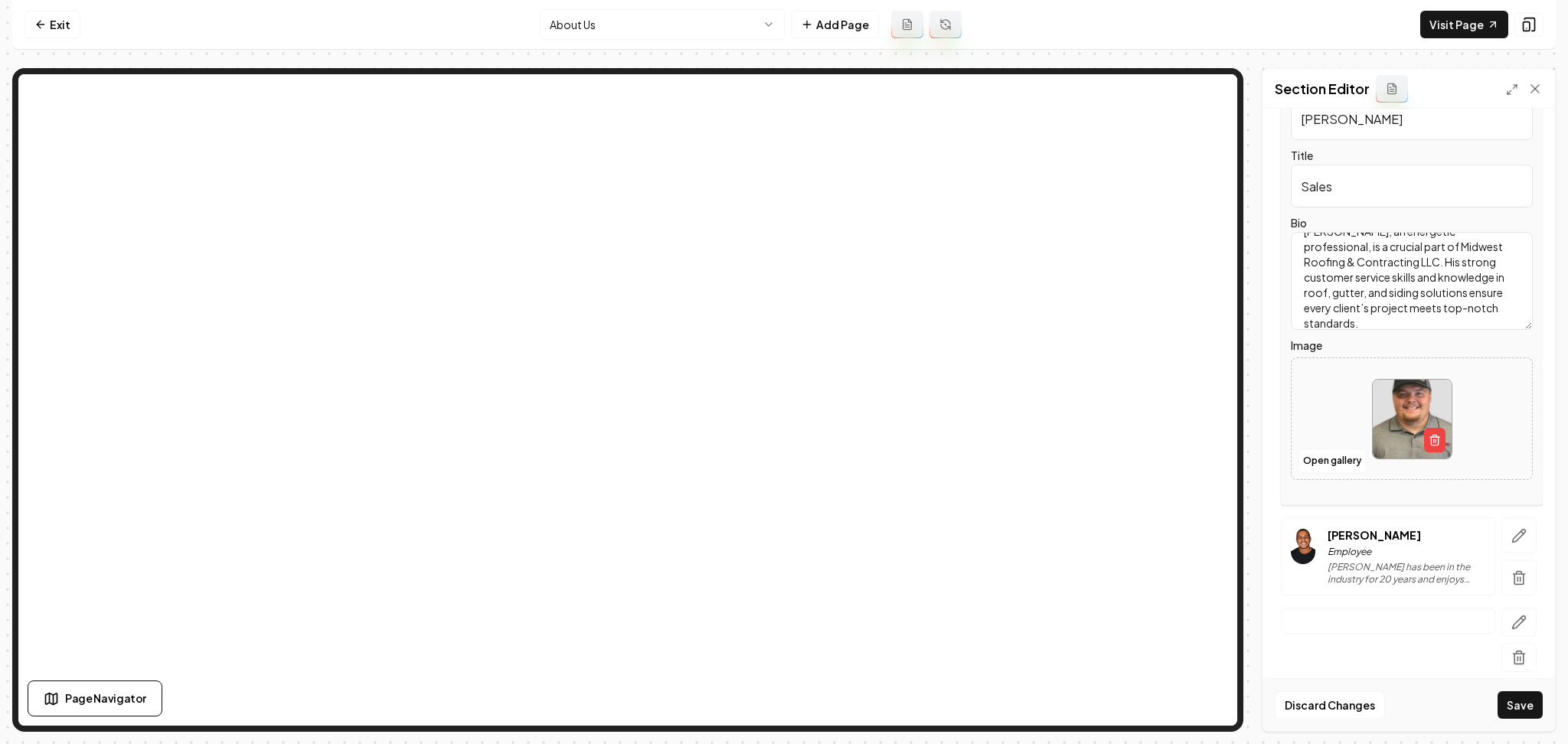
scroll to position [422, 0]
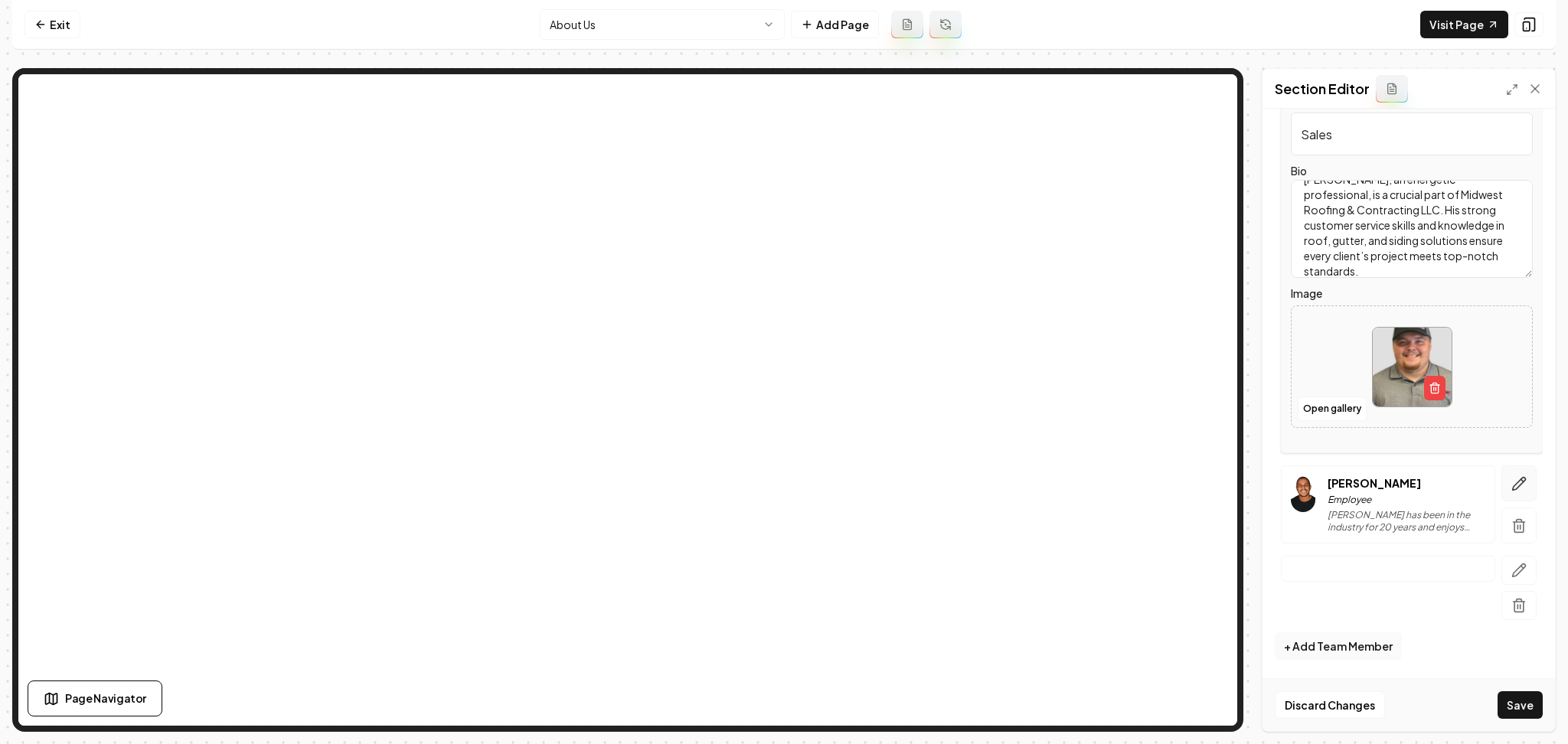
type input "Sales"
click at [1511, 488] on button "button" at bounding box center [1519, 483] width 36 height 36
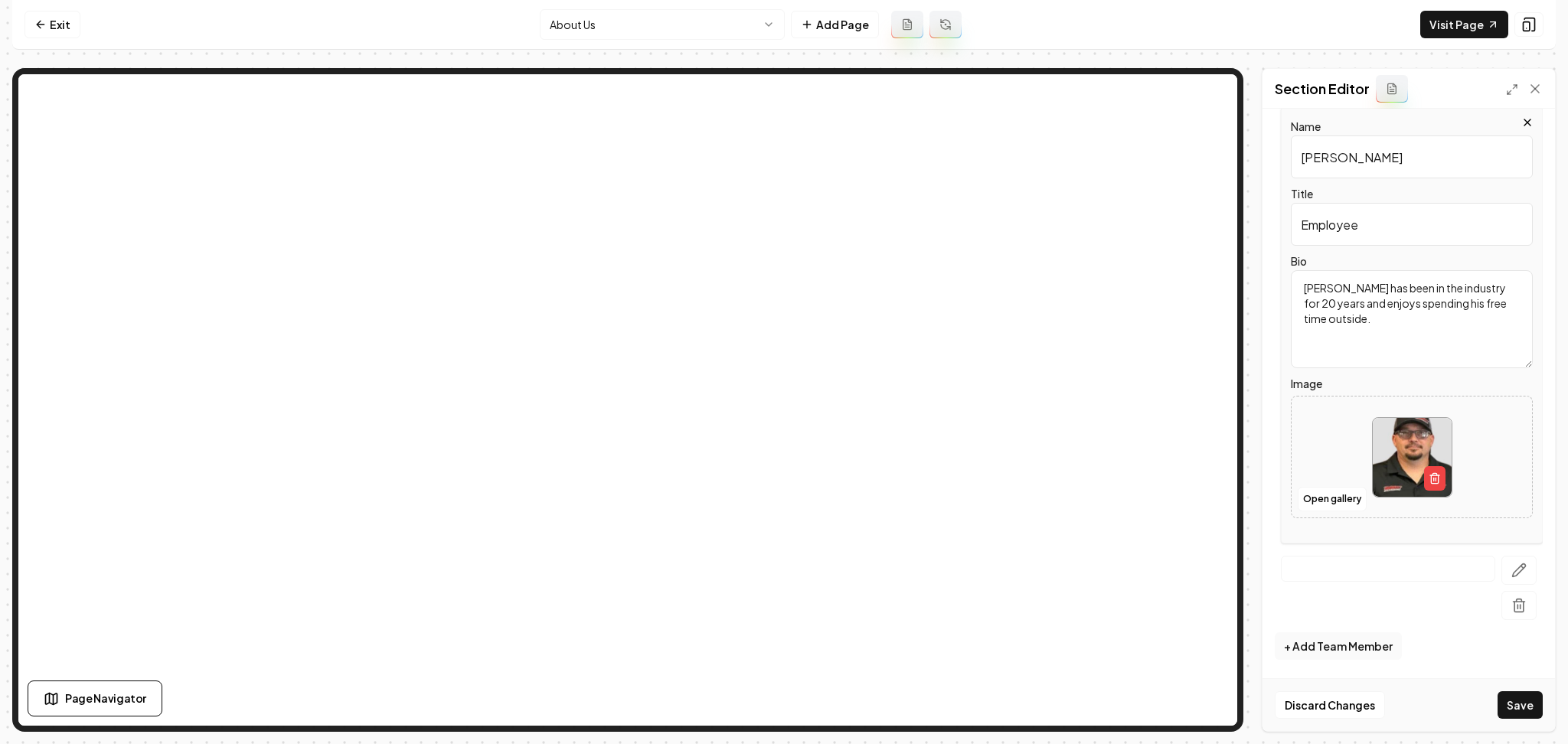
drag, startPoint x: 1314, startPoint y: 164, endPoint x: 1279, endPoint y: 165, distance: 35.0
click at [1279, 165] on div "Name Jack Doe Title Employee Bio Jack has been in the industry for 20 years and…" at bounding box center [1408, 326] width 268 height 437
paste input "Dan Id"
type input "Dan Ide"
drag, startPoint x: 1334, startPoint y: 310, endPoint x: 1302, endPoint y: 249, distance: 68.9
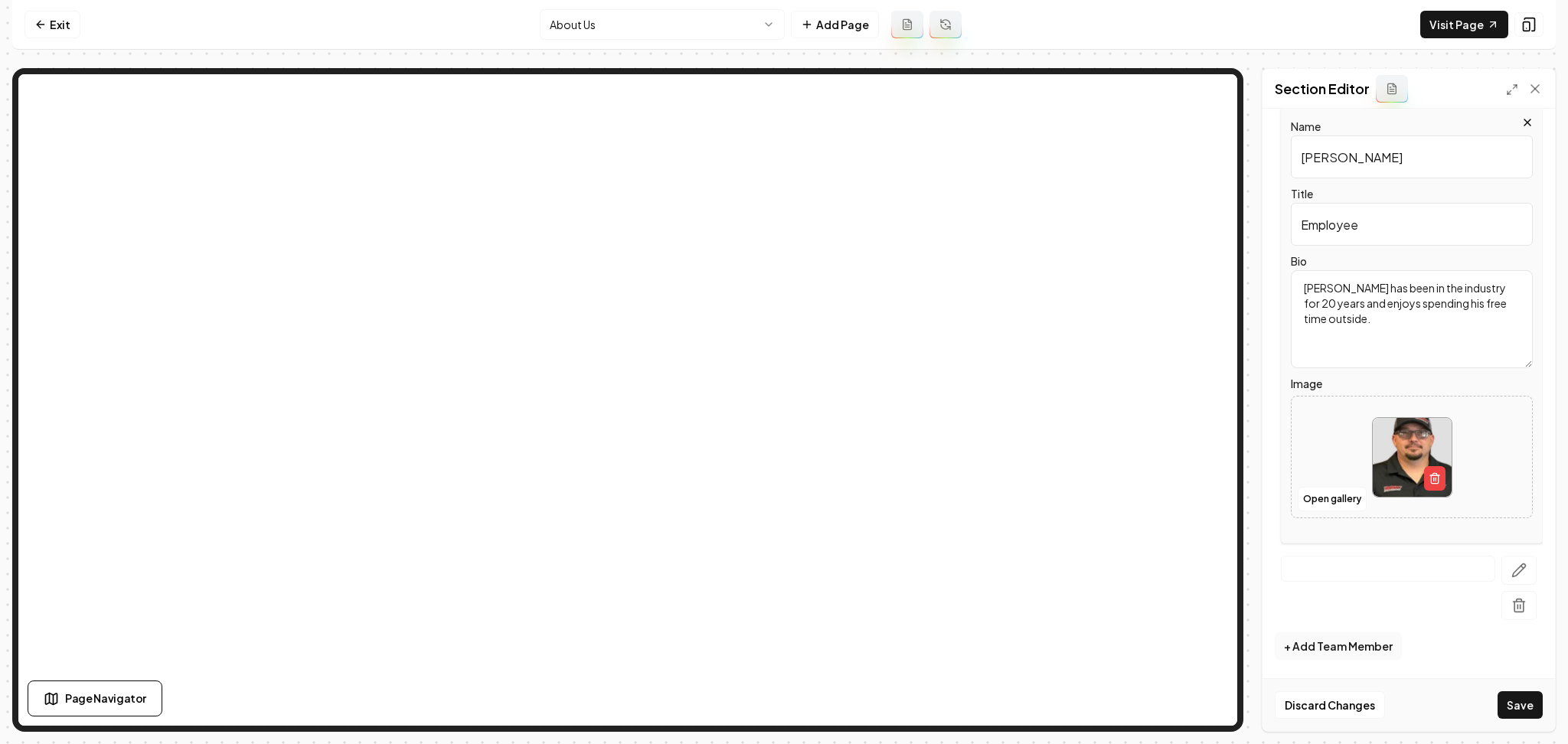
click at [1286, 265] on div "Name Dan Ide Title Employee Bio Jack has been in the industry for 20 years and …" at bounding box center [1411, 326] width 261 height 437
paste textarea "Dan Ide contributes vast construction knowledge to Midwest Roofing & Contractin…"
type textarea "Dan Ide contributes vast construction knowledge to Midwest Roofing & Contractin…"
drag, startPoint x: 1282, startPoint y: 244, endPoint x: 1263, endPoint y: 240, distance: 19.4
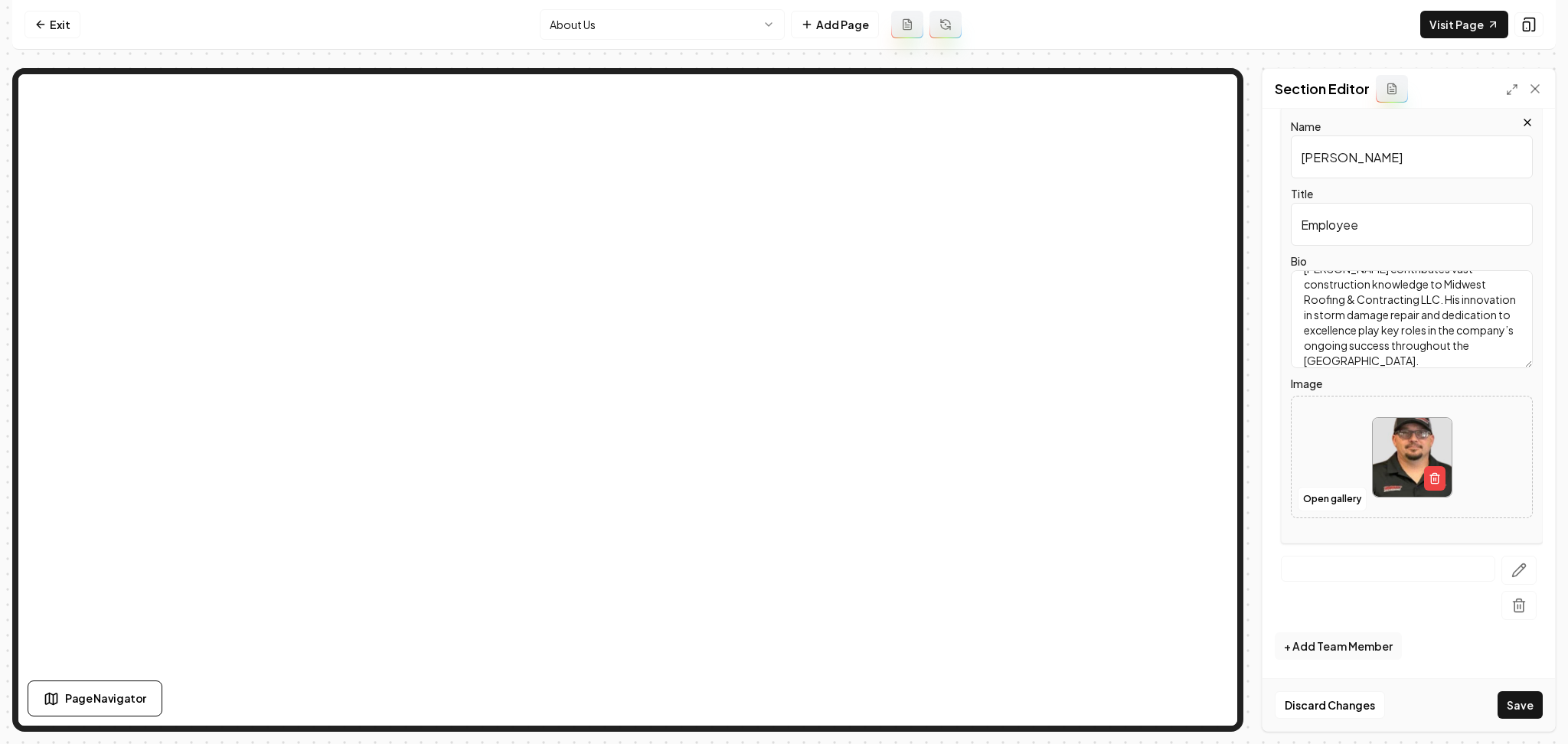
click at [1263, 243] on div "Dark mode off Using your light color palette. Header Our Awesome Team Subheader…" at bounding box center [1409, 420] width 293 height 623
paste input "Owner"
type input "Owner"
click at [1501, 579] on button "button" at bounding box center [1519, 570] width 36 height 29
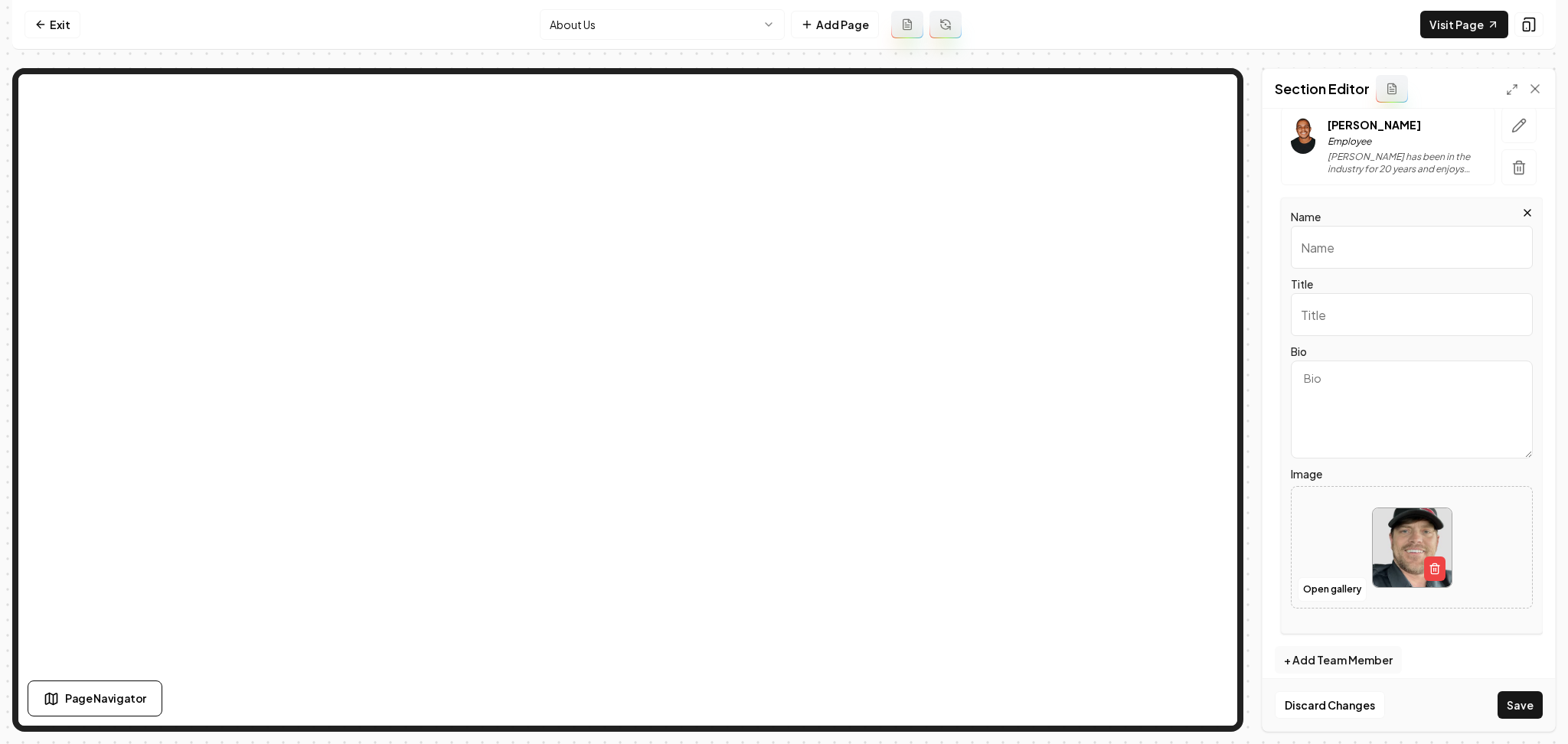
click at [1318, 229] on input "Name" at bounding box center [1411, 247] width 242 height 43
paste input "James Forbes, Owner"
drag, startPoint x: 1422, startPoint y: 251, endPoint x: 1383, endPoint y: 255, distance: 39.2
click at [1383, 255] on input "James Forbes, Owner" at bounding box center [1411, 247] width 242 height 43
type input "James Forbes, Owner"
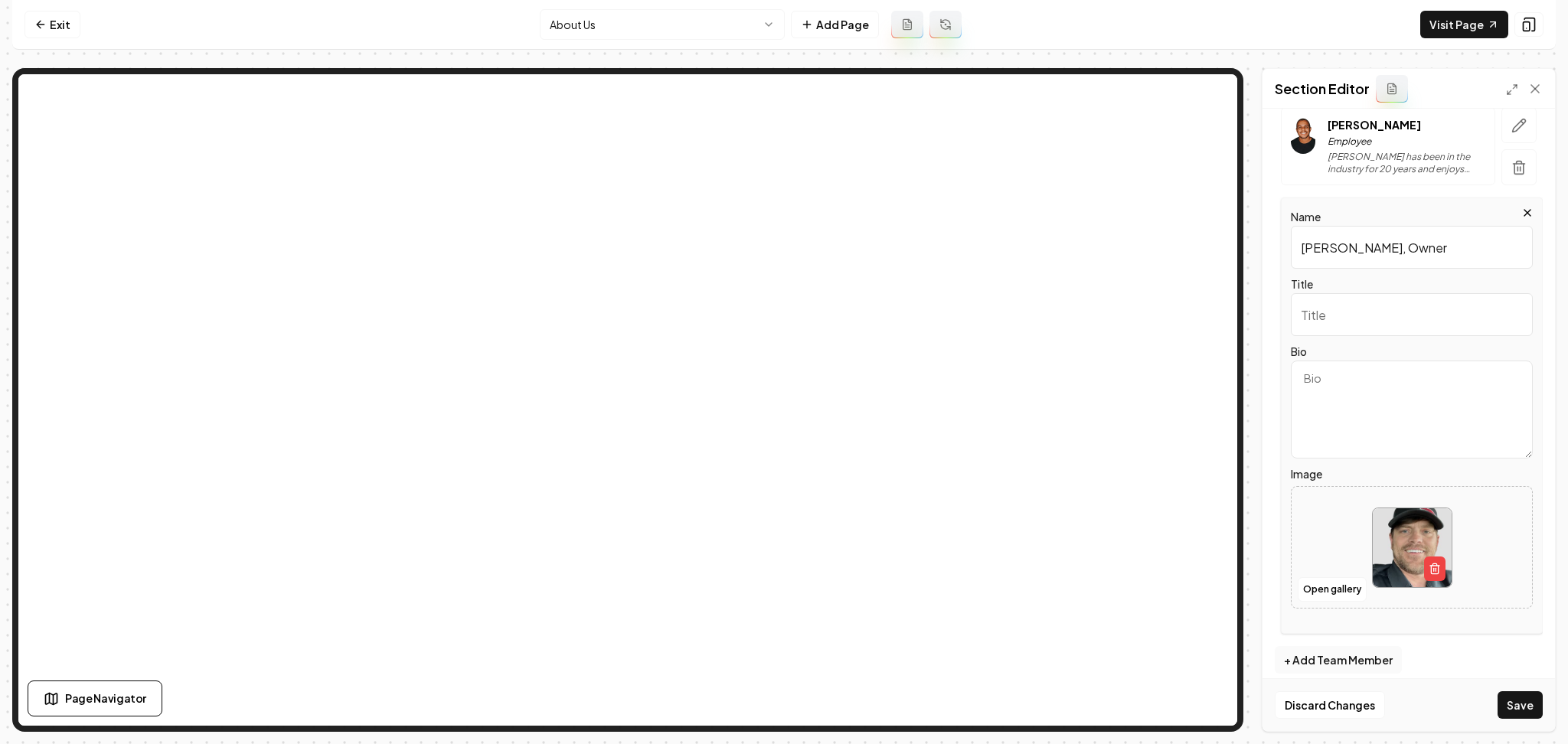
click at [1368, 292] on div "Title" at bounding box center [1411, 306] width 242 height 61
click at [1367, 301] on input "Title" at bounding box center [1411, 315] width 242 height 43
paste input "Owner"
type input "Owner"
drag, startPoint x: 1437, startPoint y: 259, endPoint x: 1381, endPoint y: 252, distance: 56.4
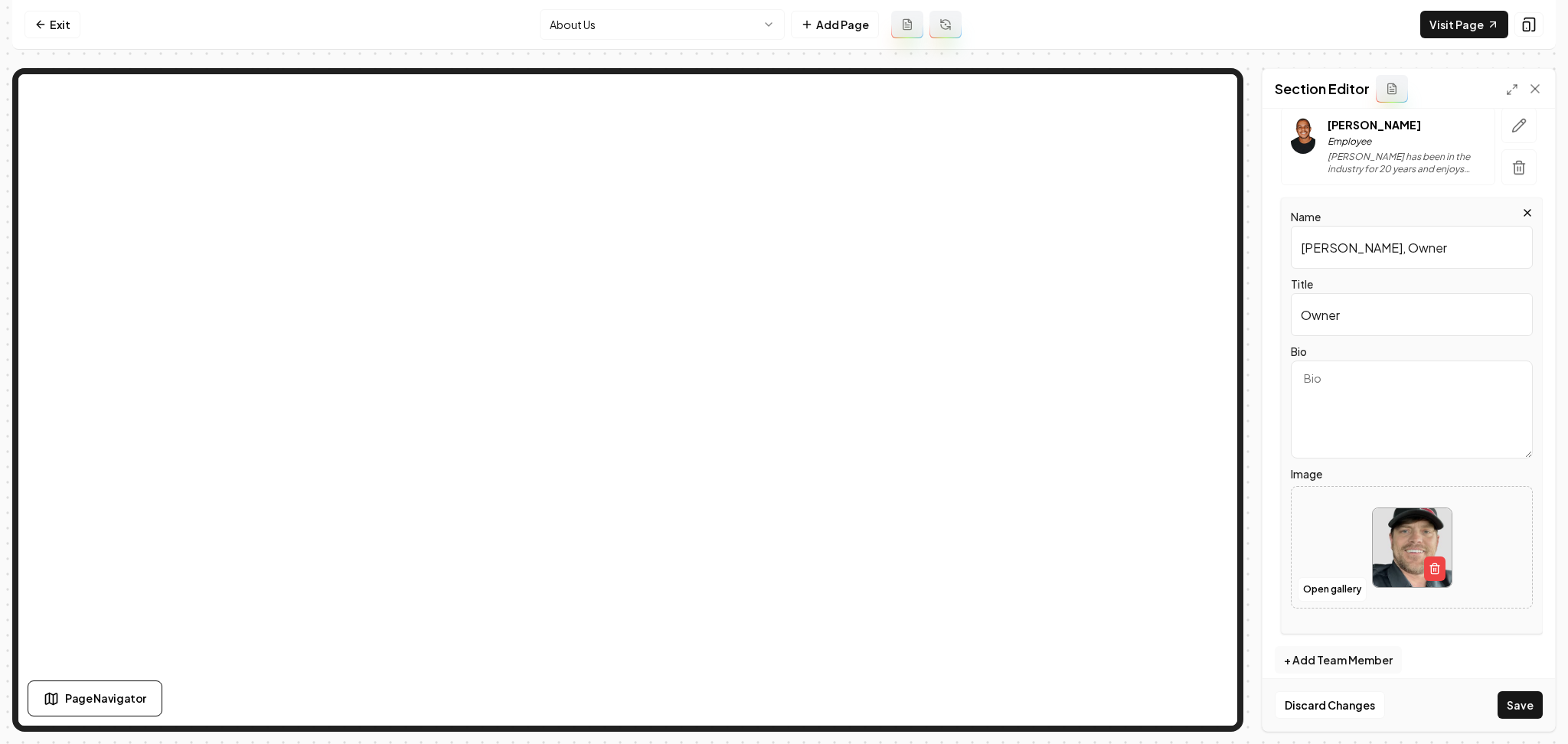
click at [1381, 252] on input "James Forbes, Owner" at bounding box center [1411, 247] width 242 height 43
type input "James Forbes"
click at [1340, 394] on textarea "Bio" at bounding box center [1411, 410] width 242 height 98
paste textarea "James Forbes brings valuable experience to Midwest Roofing & Contracting LLC, s…"
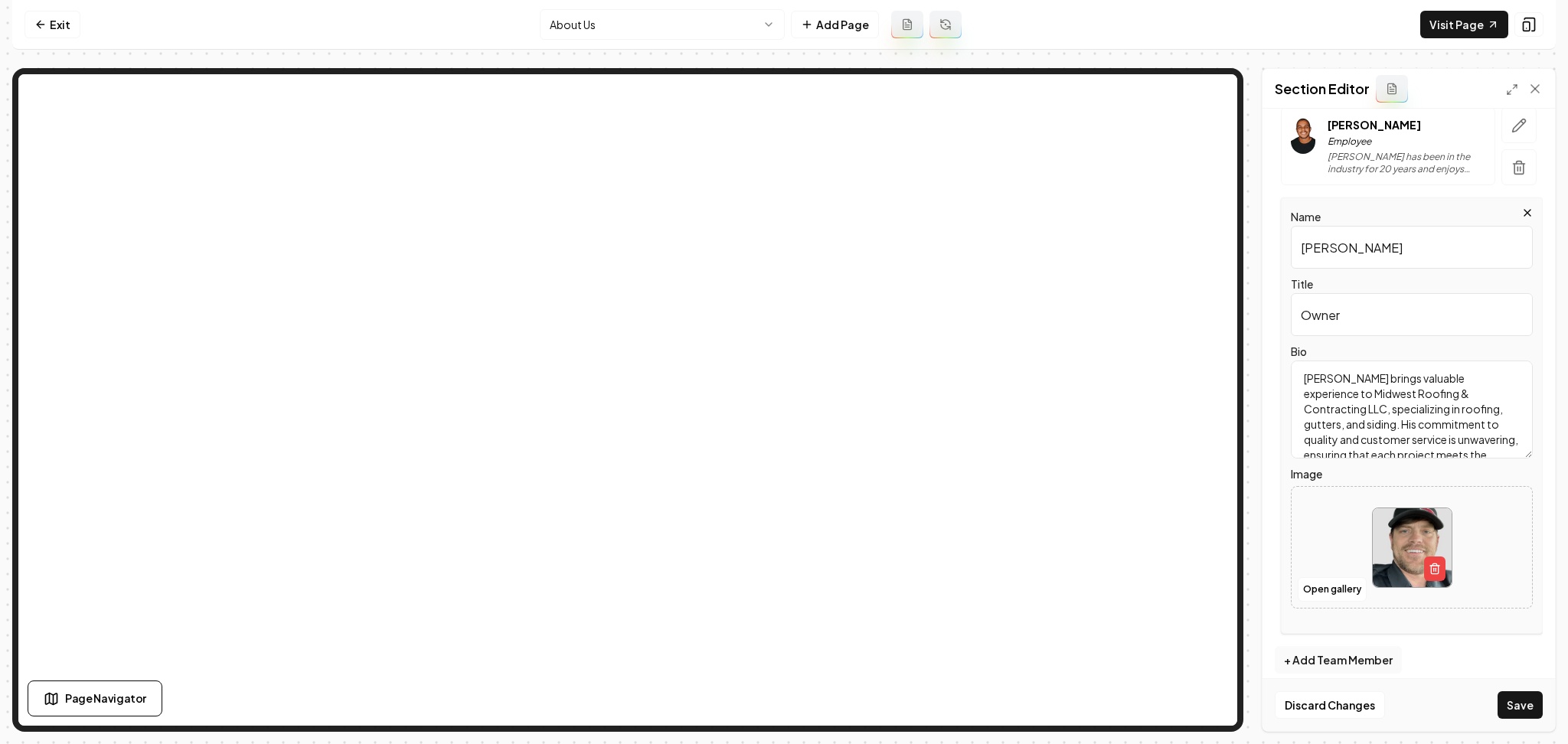
scroll to position [65, 0]
type textarea "James Forbes brings valuable experience to Midwest Roofing & Contracting LLC, s…"
click at [1516, 703] on button "Save" at bounding box center [1520, 705] width 45 height 28
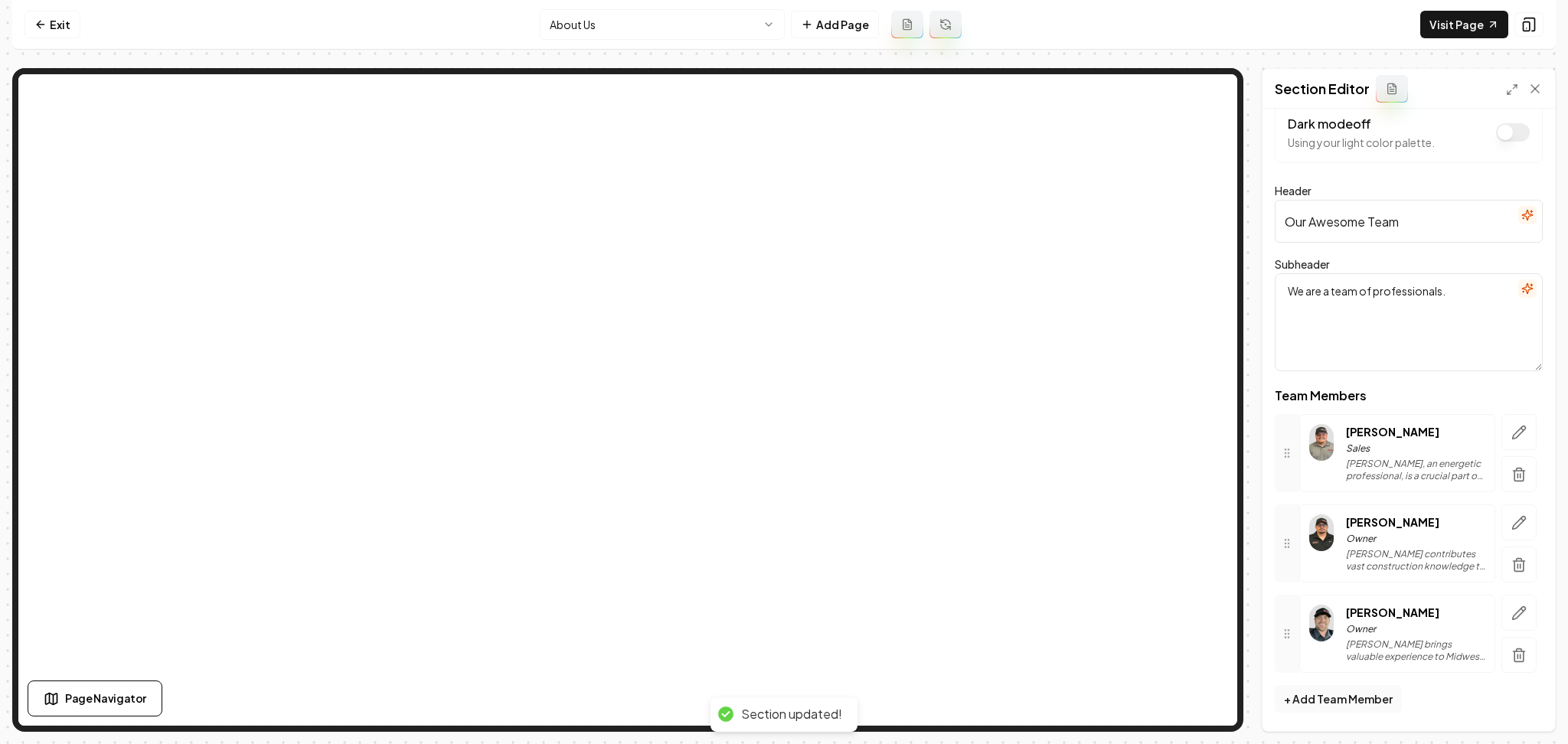
scroll to position [26, 0]
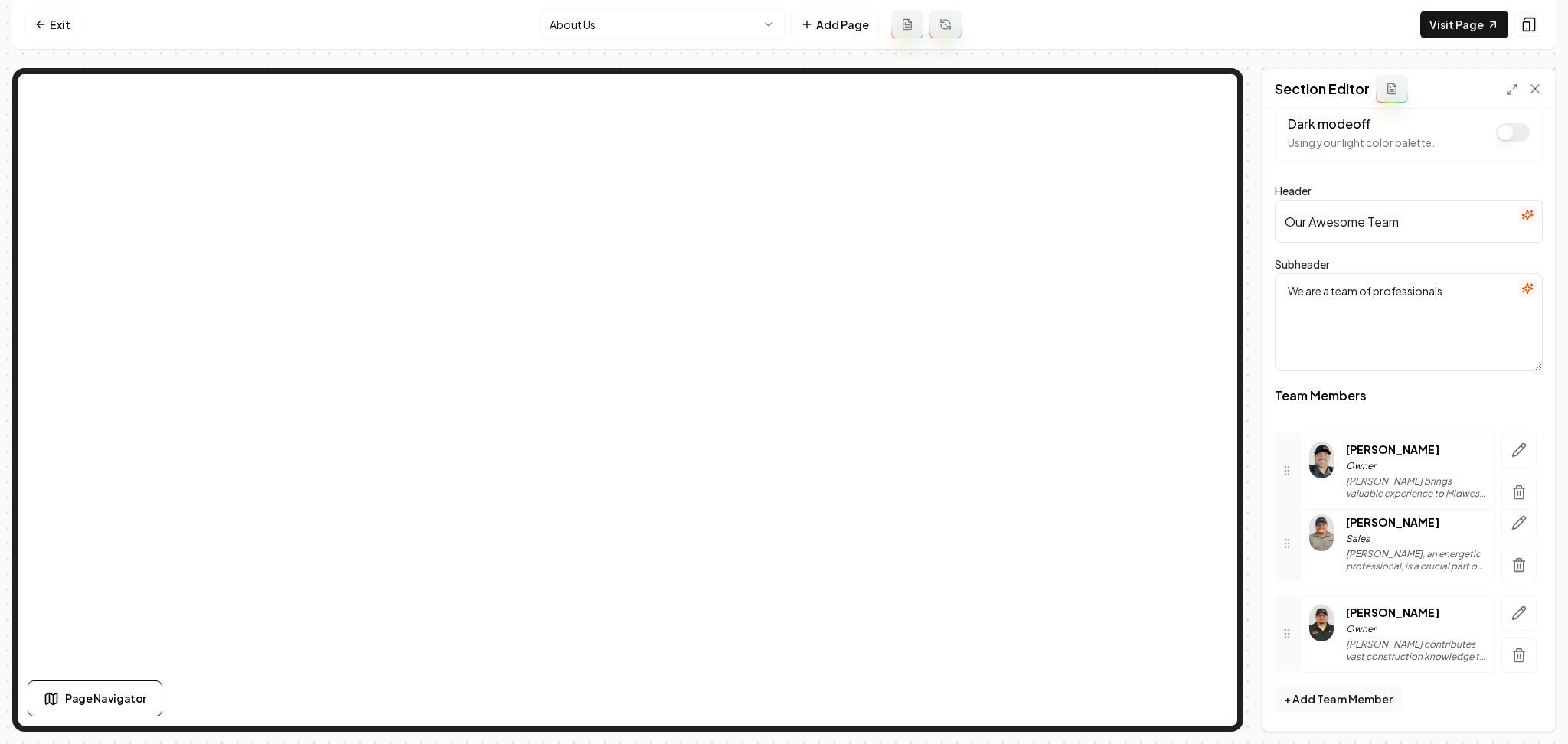
drag, startPoint x: 1281, startPoint y: 648, endPoint x: 1302, endPoint y: 484, distance: 165.3
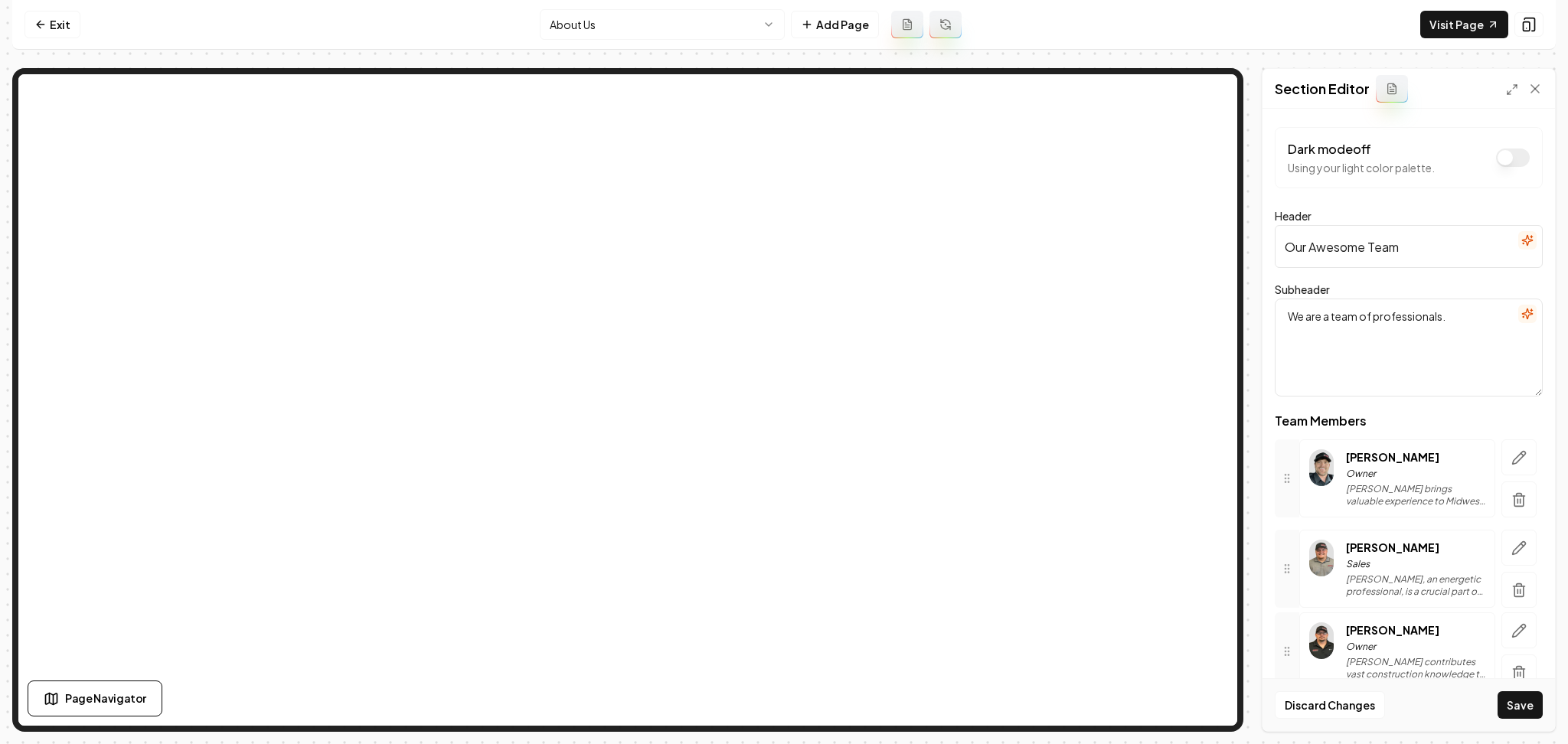
scroll to position [34, 0]
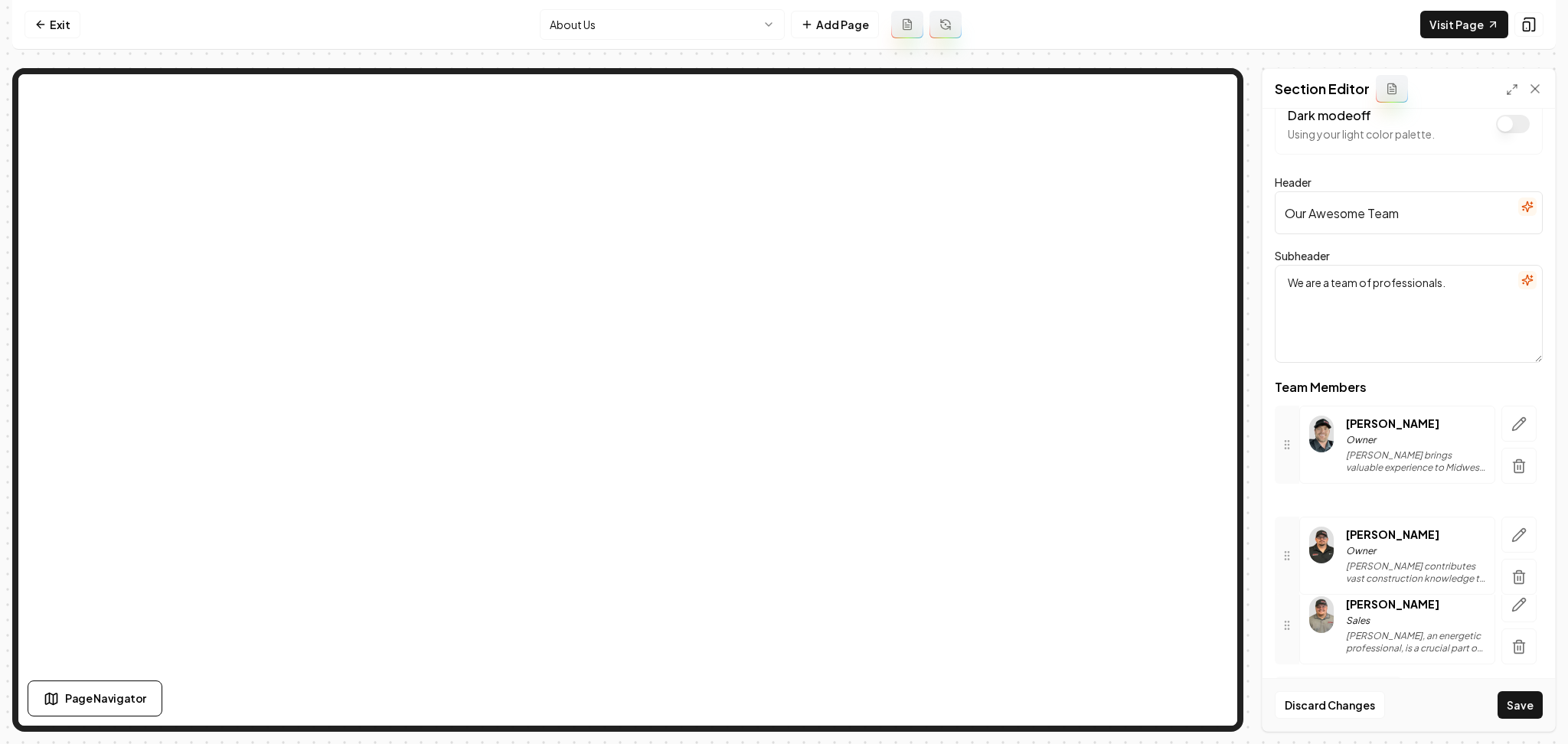
drag, startPoint x: 1296, startPoint y: 639, endPoint x: 1315, endPoint y: 543, distance: 97.9
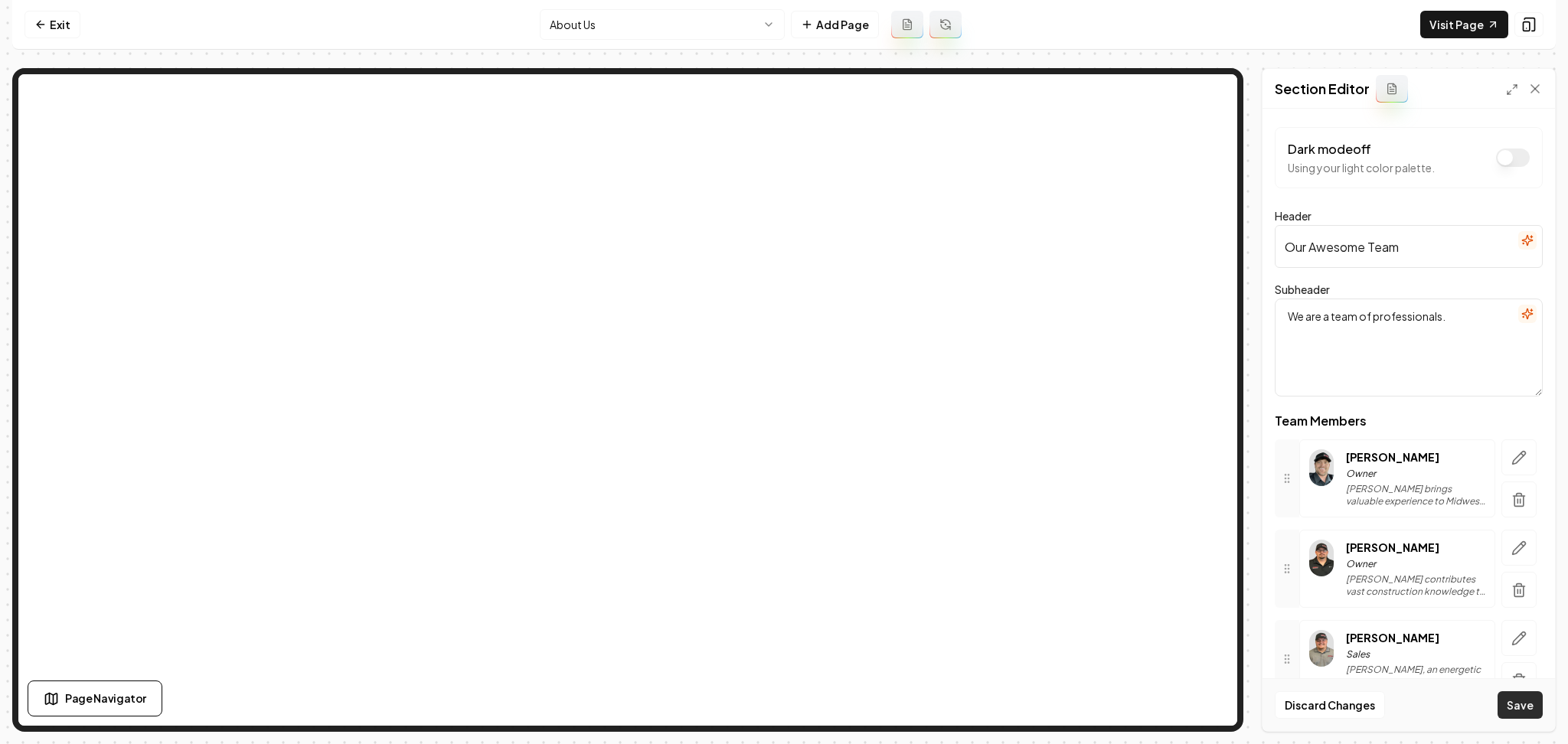
click at [1523, 708] on button "Save" at bounding box center [1520, 705] width 45 height 28
click at [54, 41] on nav "Exit About Us Add Page Visit Page" at bounding box center [784, 25] width 1543 height 50
click at [59, 37] on link "Exit" at bounding box center [52, 25] width 56 height 28
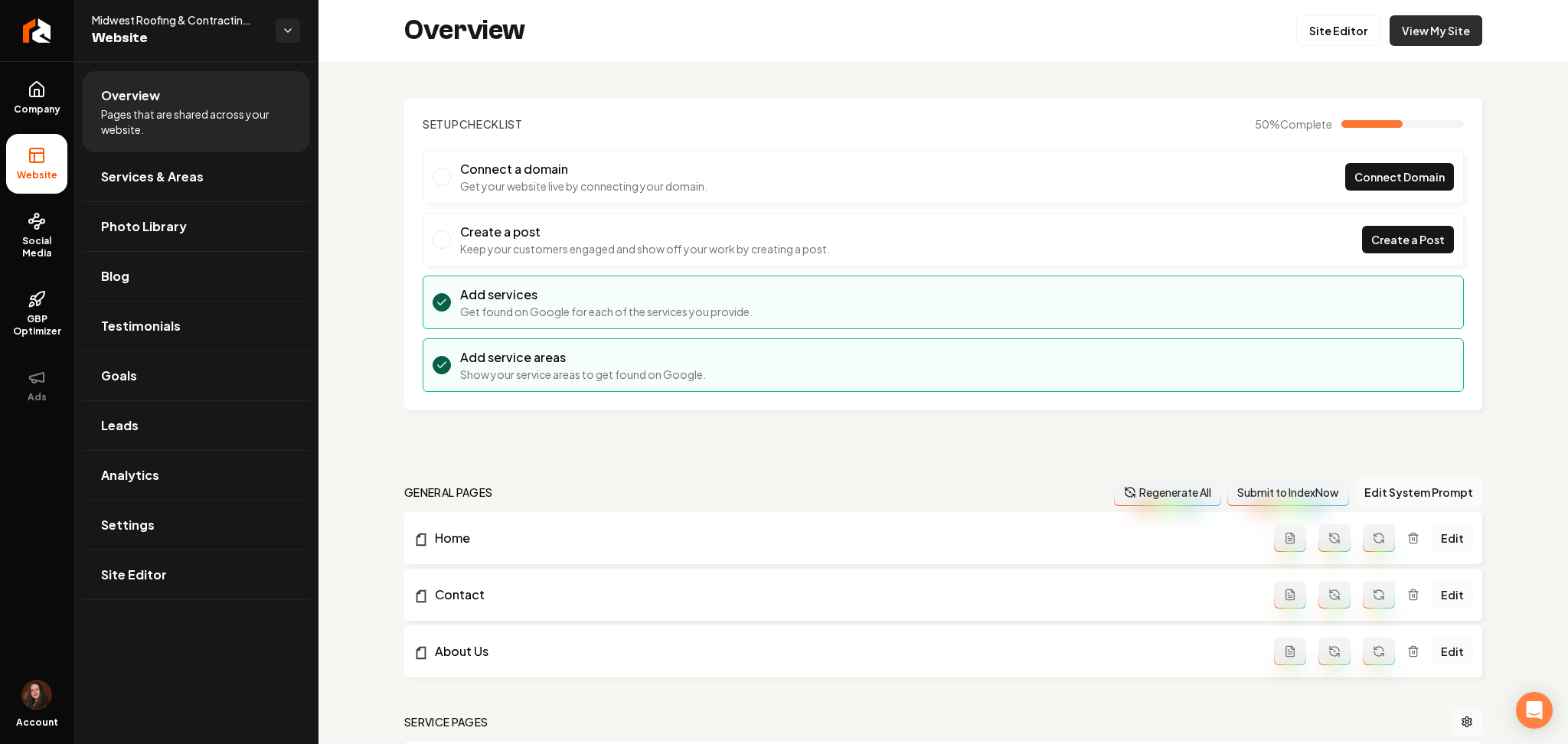
click at [1407, 31] on link "View My Site" at bounding box center [1435, 30] width 92 height 30
click at [52, 39] on link "Return to dashboard" at bounding box center [36, 30] width 74 height 61
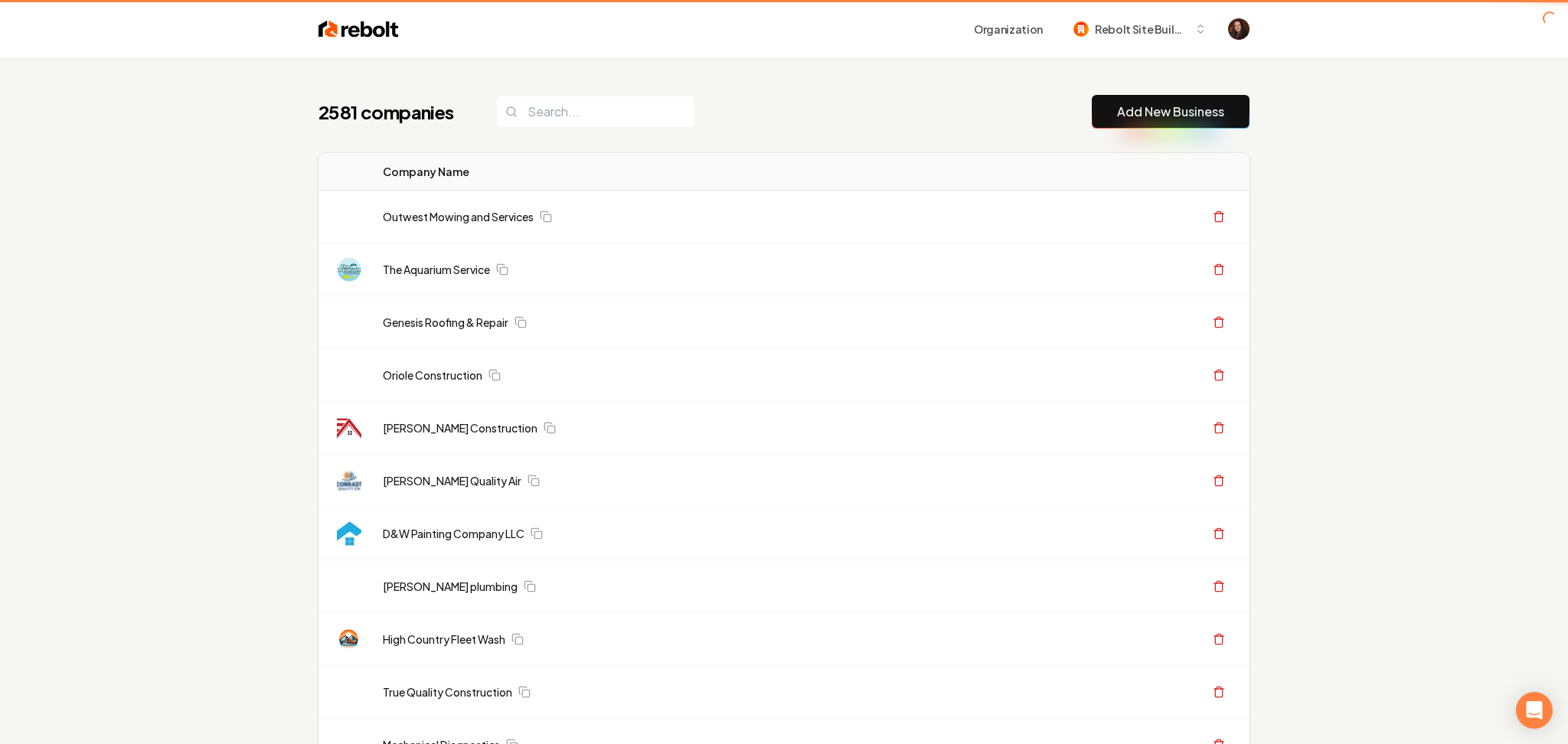
click at [1160, 117] on link "Add New Business" at bounding box center [1170, 112] width 107 height 19
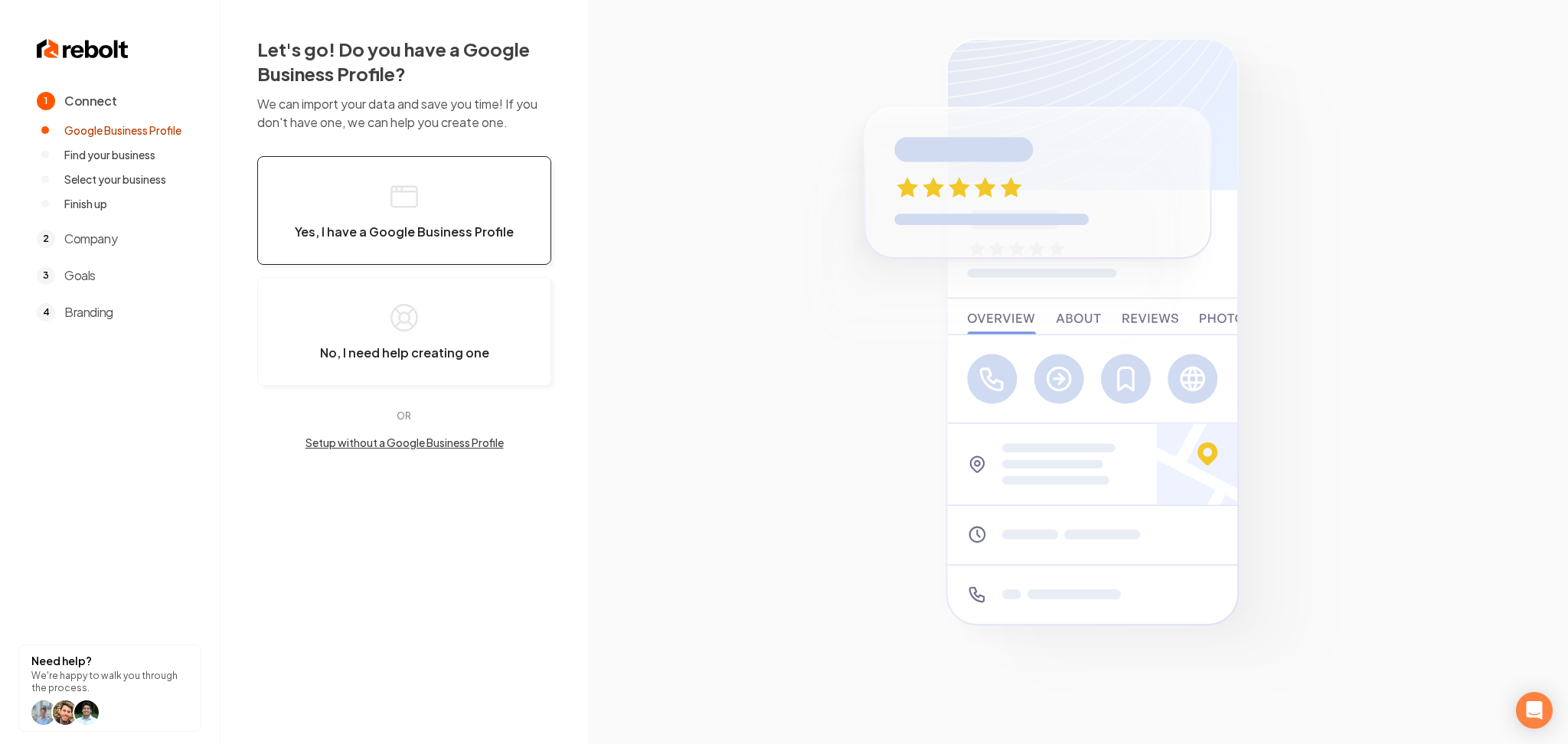
click at [328, 167] on button "Yes, I have a Google Business Profile" at bounding box center [404, 211] width 294 height 108
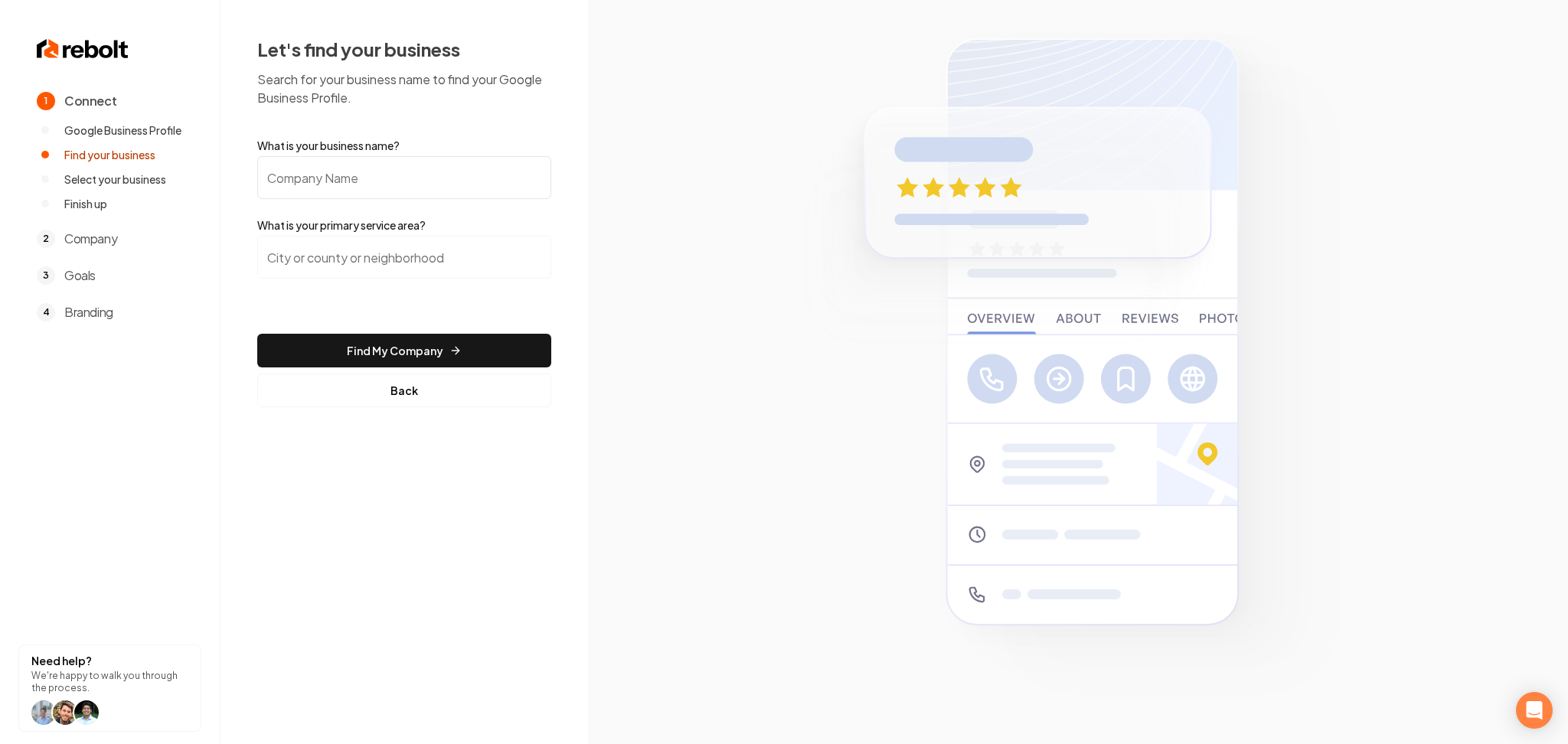
click at [327, 187] on input "What is your business name?" at bounding box center [404, 178] width 294 height 43
paste input "Stiefvater Plumbing"
type input "Stiefvater Plumbing"
click at [426, 248] on input "search" at bounding box center [404, 257] width 294 height 43
paste input "Arkansas"
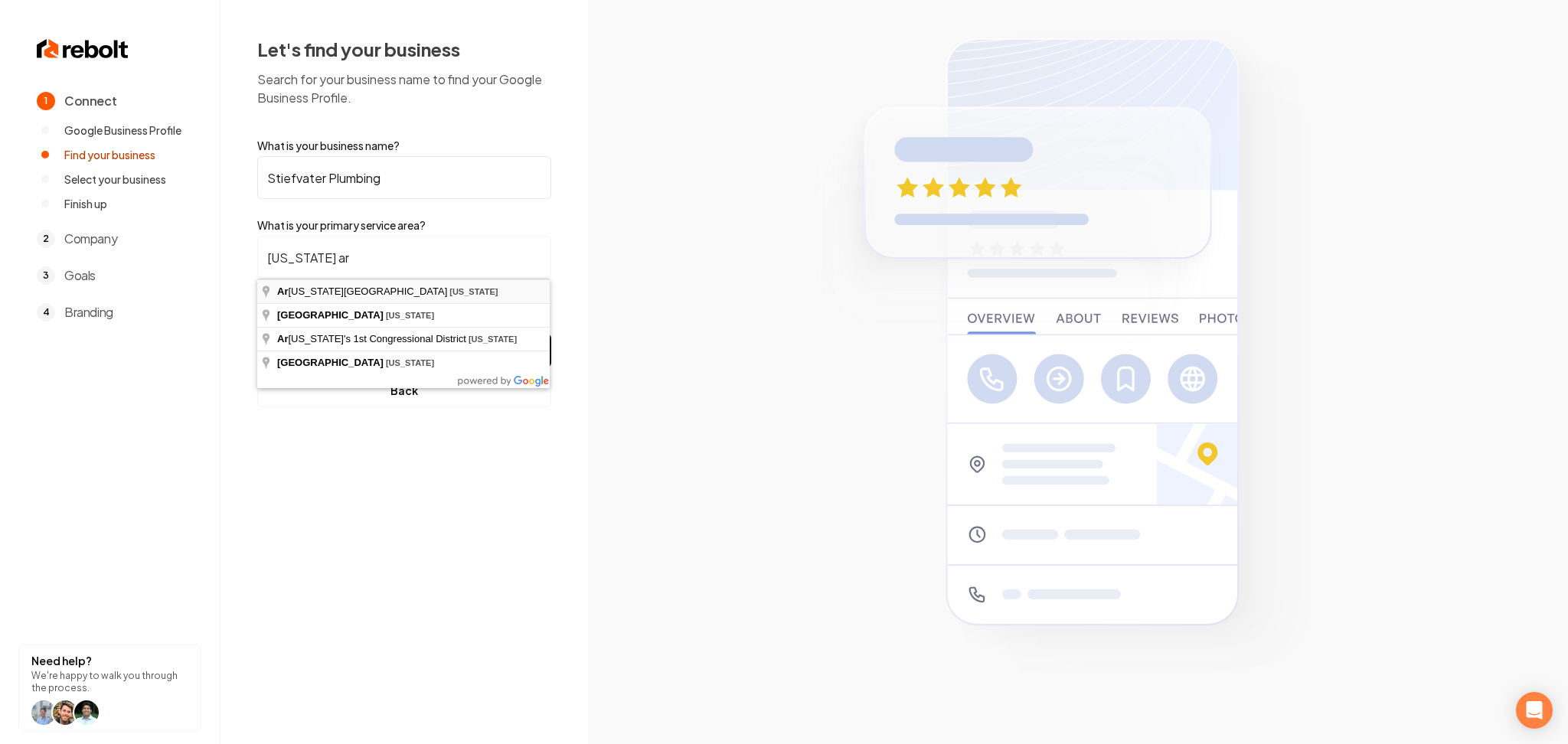
type input "Arkansas City, Arkansas"
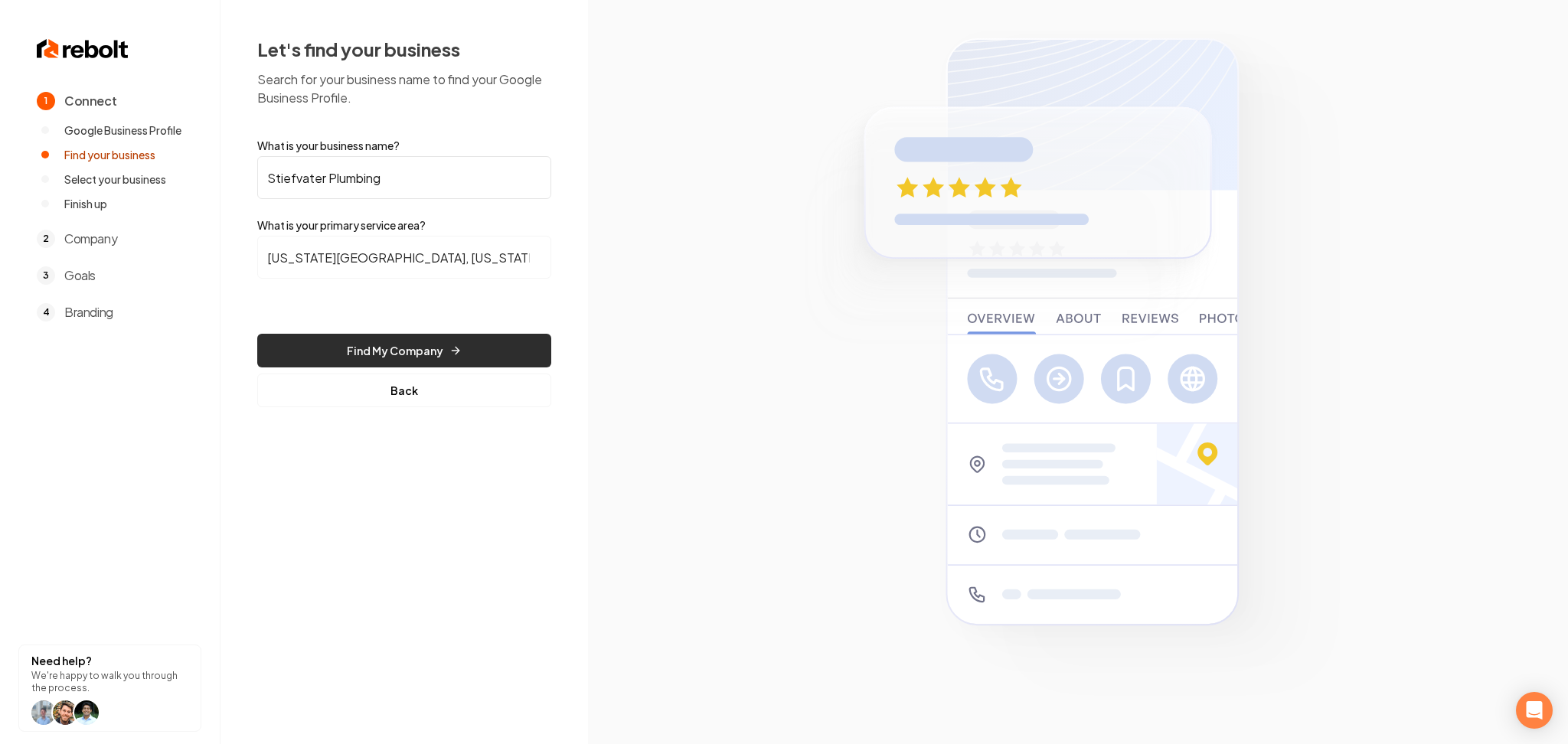
click at [339, 346] on button "Find My Company" at bounding box center [404, 350] width 294 height 34
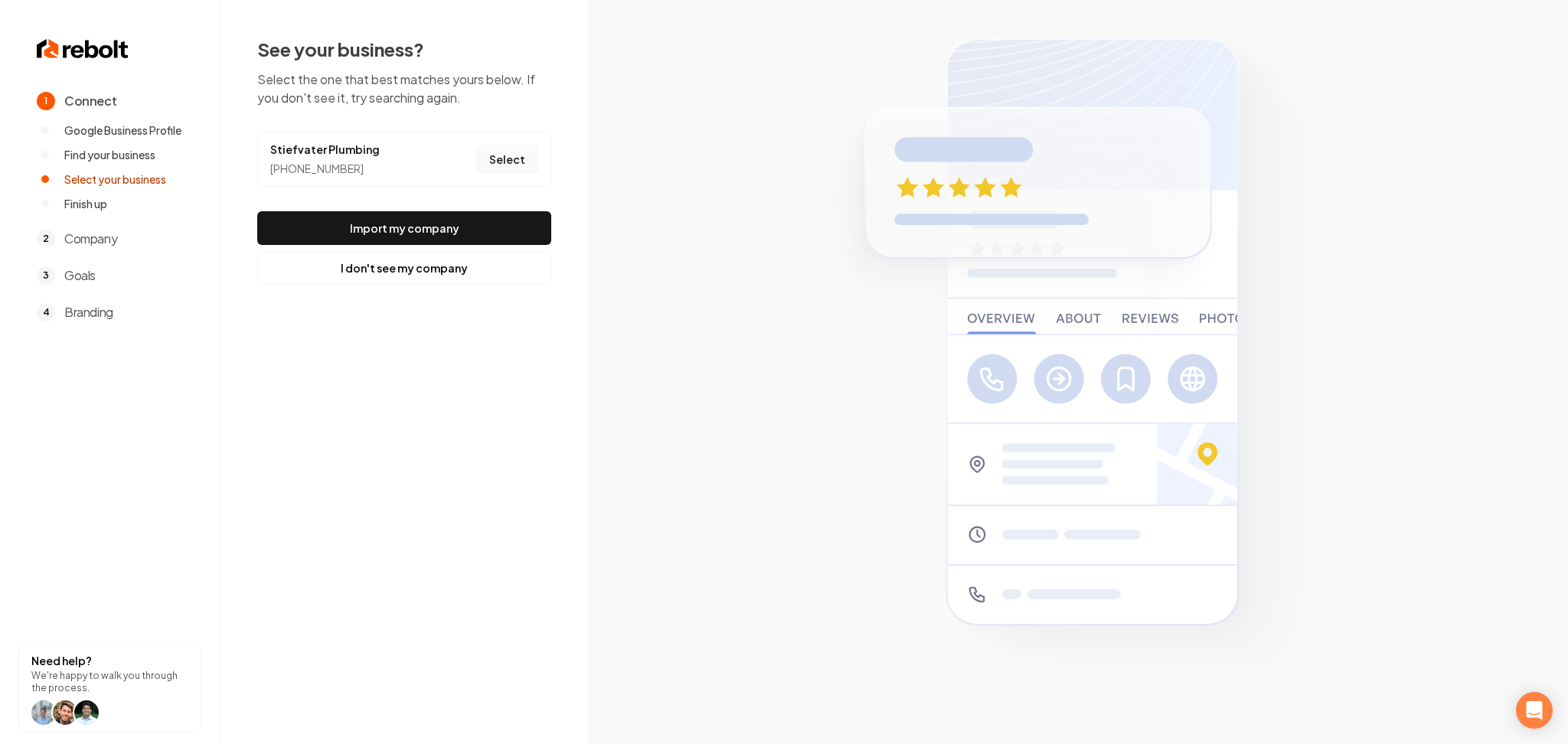
click at [514, 157] on button "Select" at bounding box center [507, 159] width 62 height 28
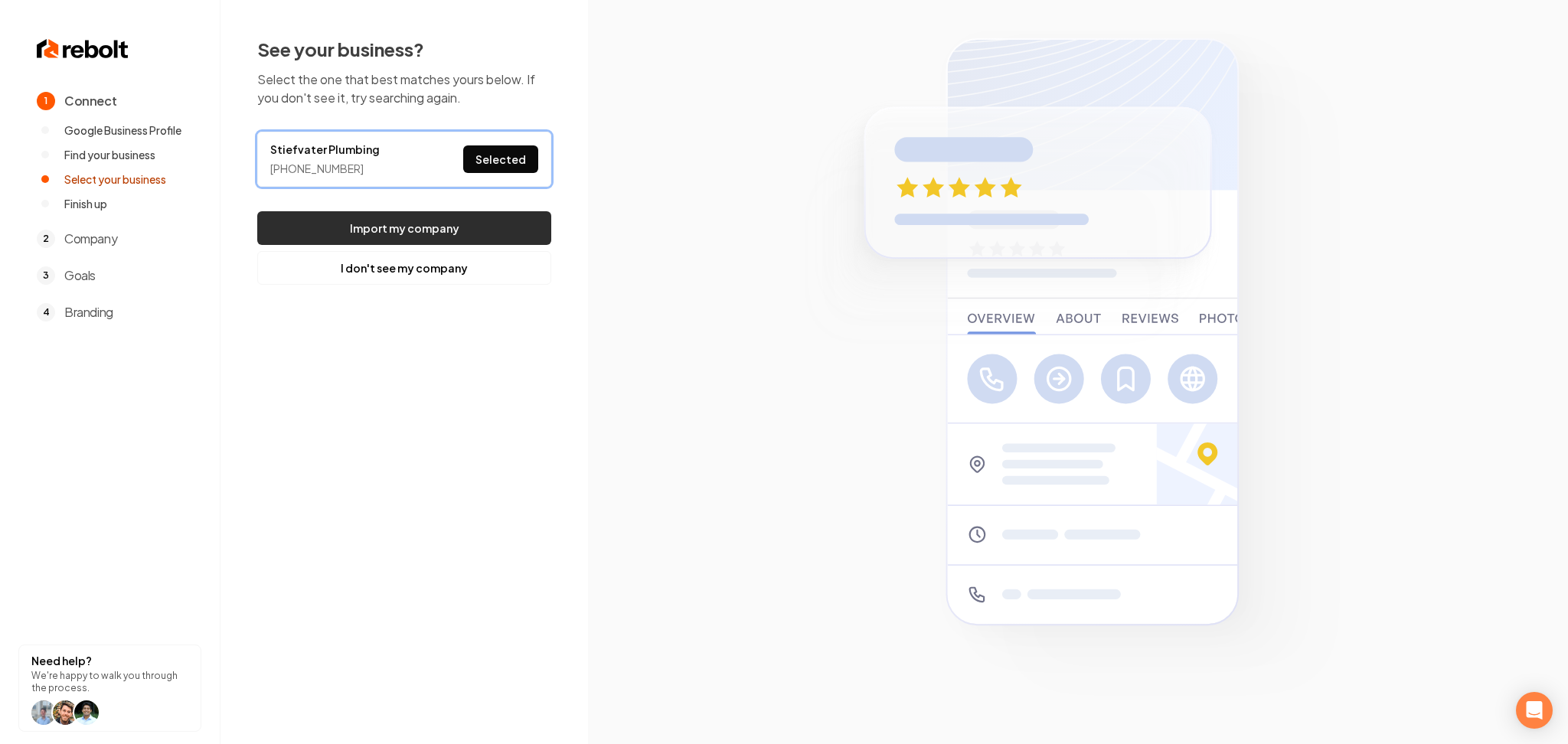
click at [470, 242] on button "Import my company" at bounding box center [404, 229] width 294 height 34
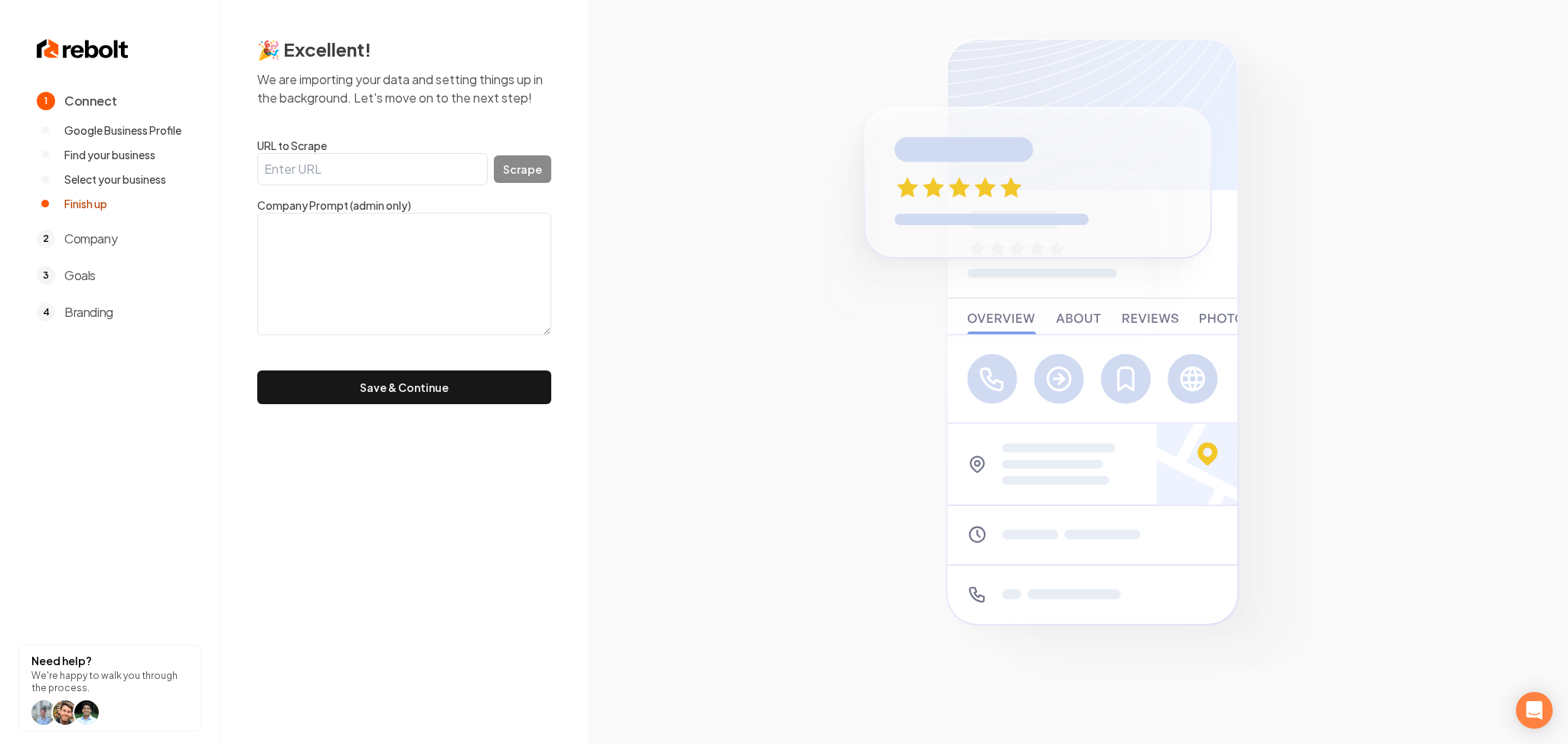
click at [419, 167] on input "URL to Scrape" at bounding box center [372, 169] width 230 height 32
paste input "https://stiefvaterplumbing.com/"
type input "https://stiefvaterplumbing.com/"
click at [519, 160] on button "Scrape" at bounding box center [523, 169] width 58 height 28
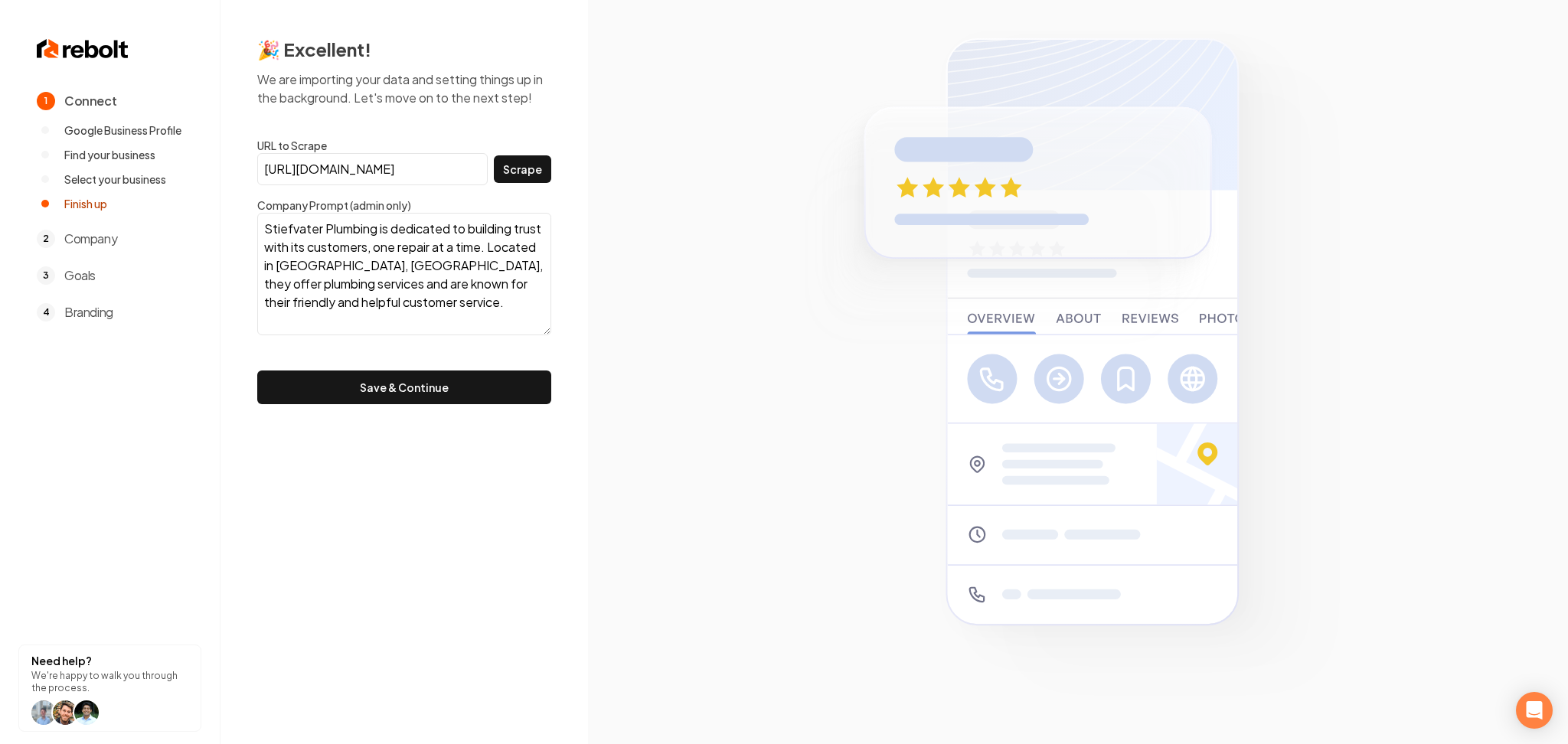
click at [436, 311] on textarea "Stiefvater Plumbing is dedicated to building trust with its customers, one repa…" at bounding box center [404, 274] width 294 height 123
paste textarea "FAQ What services do you offer at Stiefvater Plumbing? We fix leaks, clear clog…"
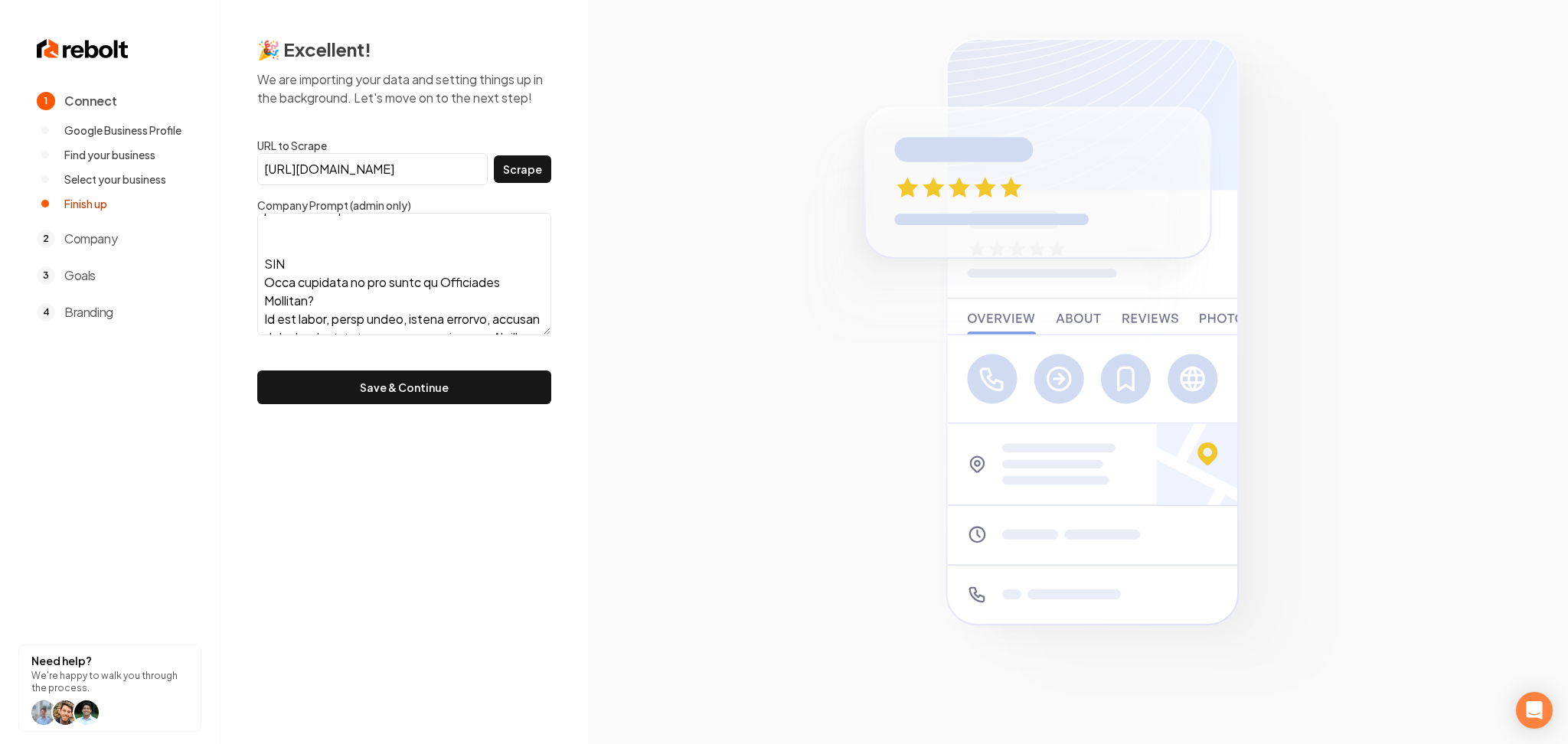
scroll to position [88, 0]
click at [270, 245] on textarea at bounding box center [404, 274] width 294 height 123
paste textarea "About Us Stiefvater Plumbing, proudly veteran-owned and operated, brings over 5…"
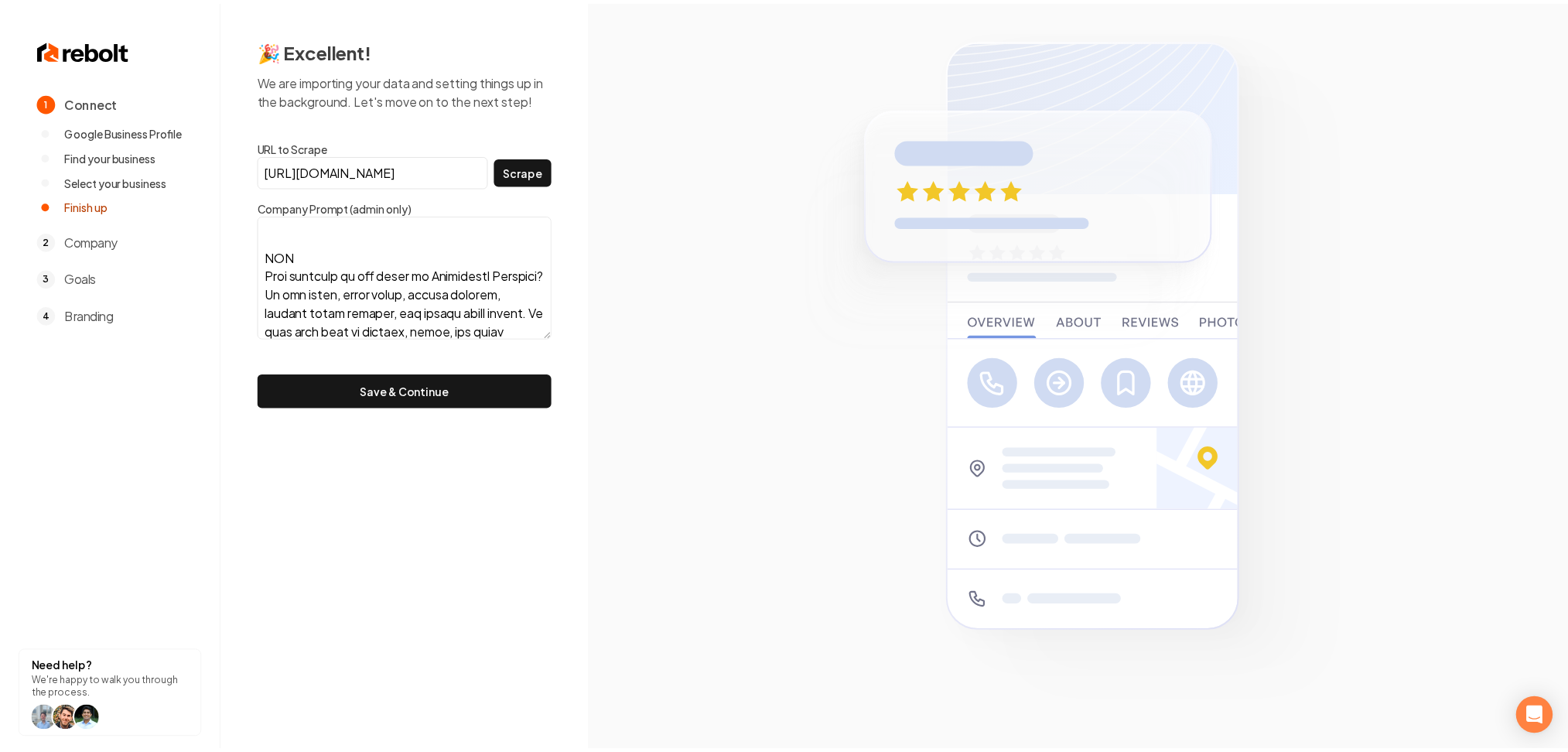
scroll to position [1127, 0]
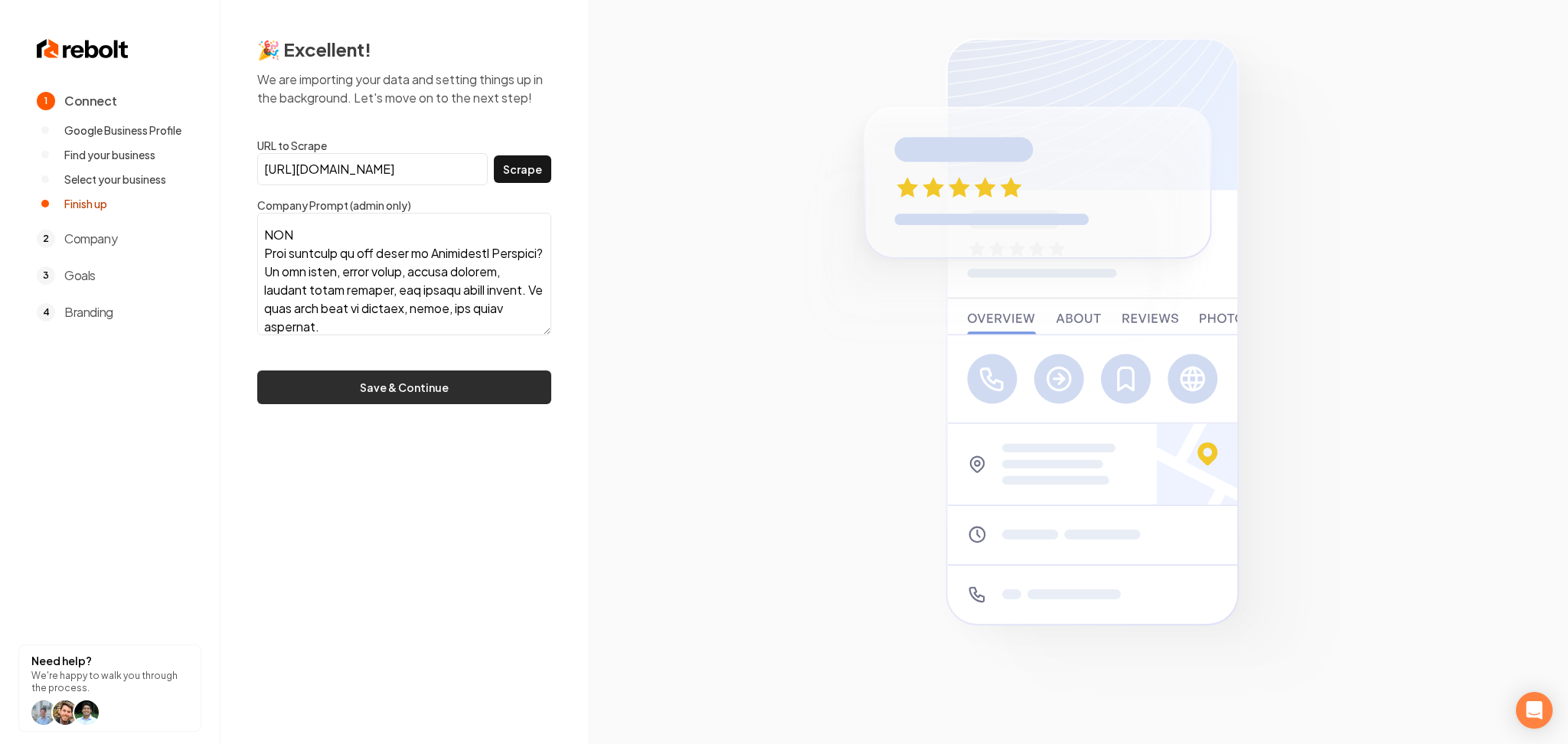
type textarea "Stiefvater Plumbing is dedicated to building trust with its customers, one repa…"
click at [366, 394] on button "Save & Continue" at bounding box center [404, 388] width 294 height 34
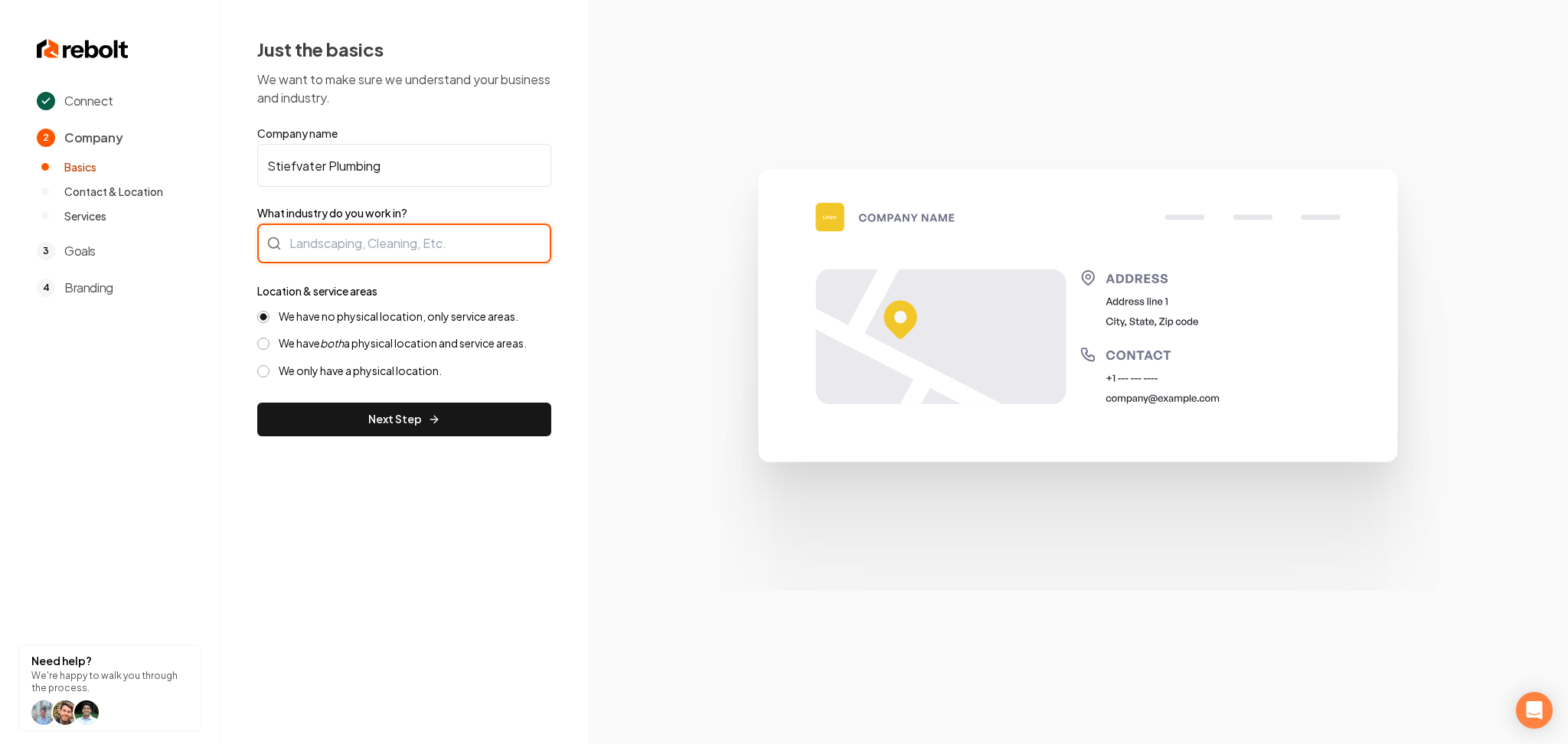
click at [429, 238] on div at bounding box center [404, 243] width 294 height 40
type input "Plumbing"
click at [315, 438] on div "Just the basics We want to make sure we understand your business and industry. …" at bounding box center [404, 236] width 367 height 473
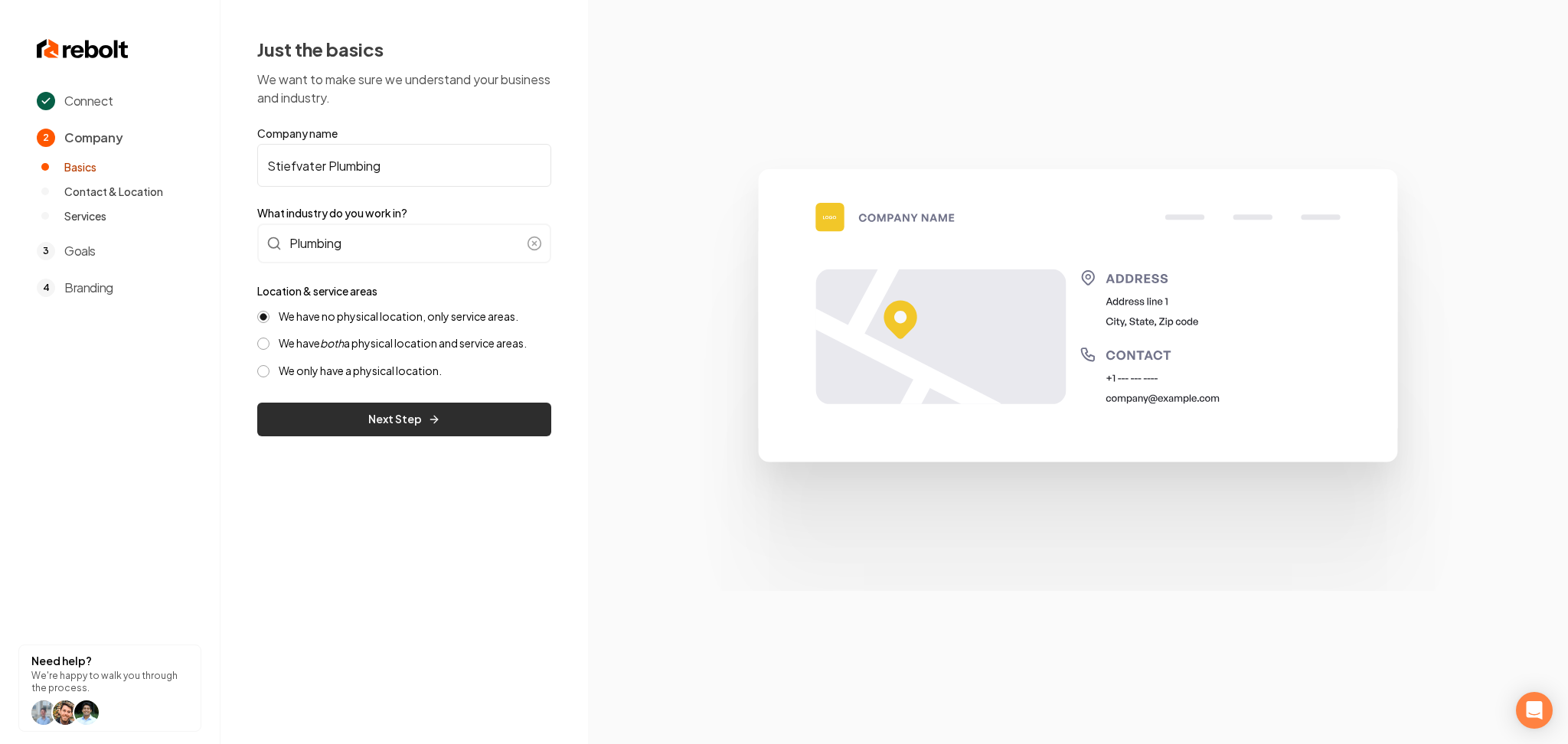
click at [322, 423] on button "Next Step" at bounding box center [404, 420] width 294 height 34
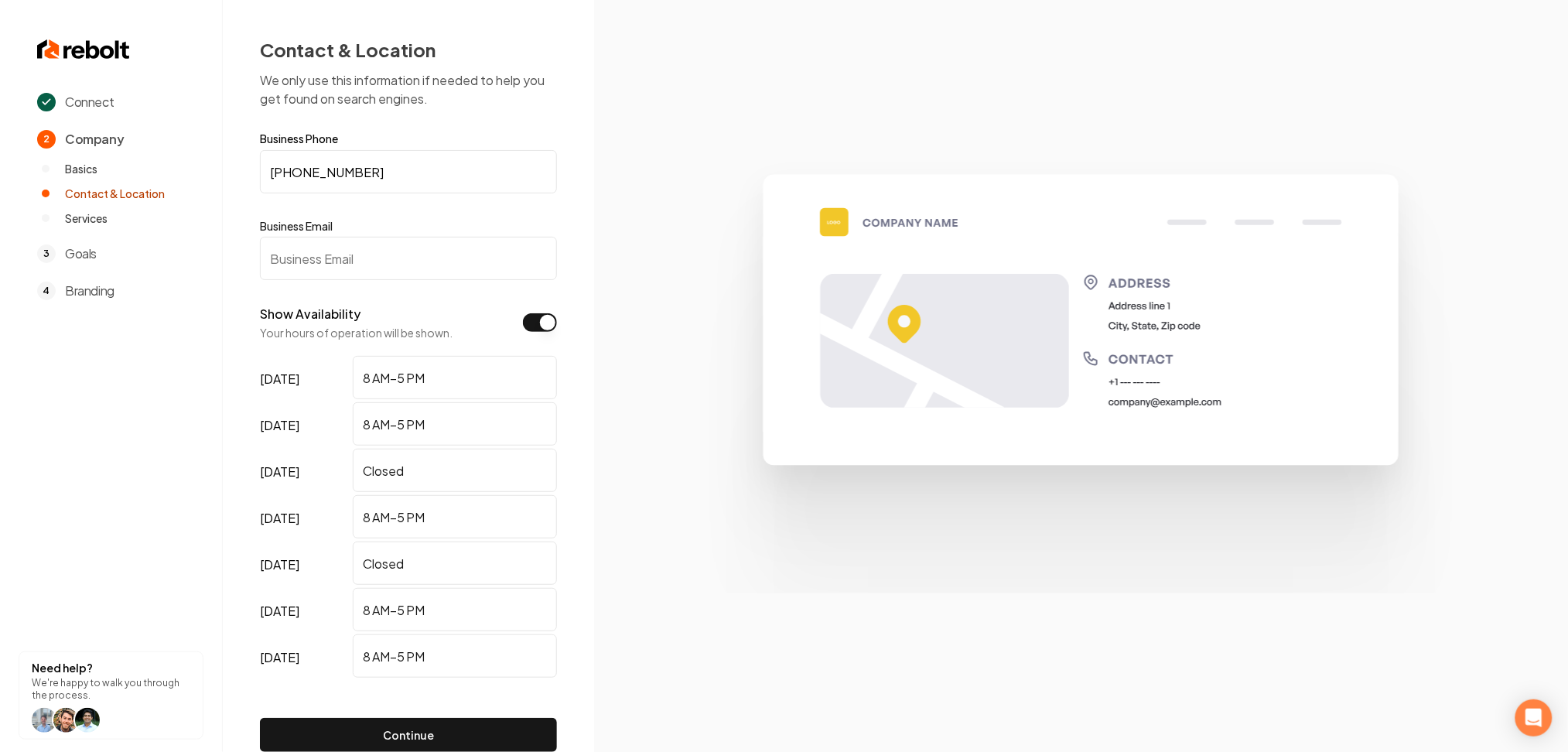
click at [451, 258] on input "Business Email" at bounding box center [408, 258] width 297 height 44
paste input "info@stiefvaterplumbing.com"
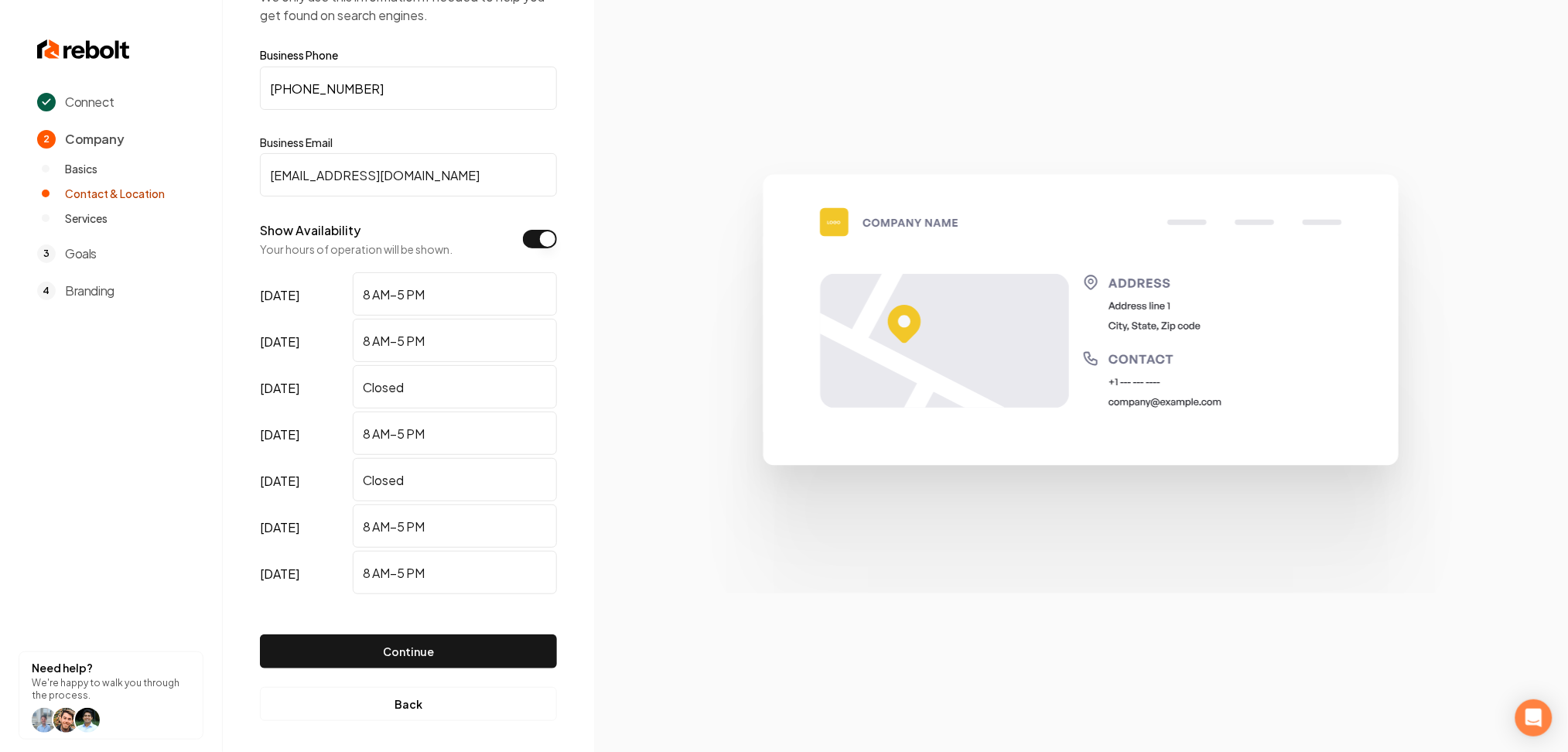
scroll to position [89, 0]
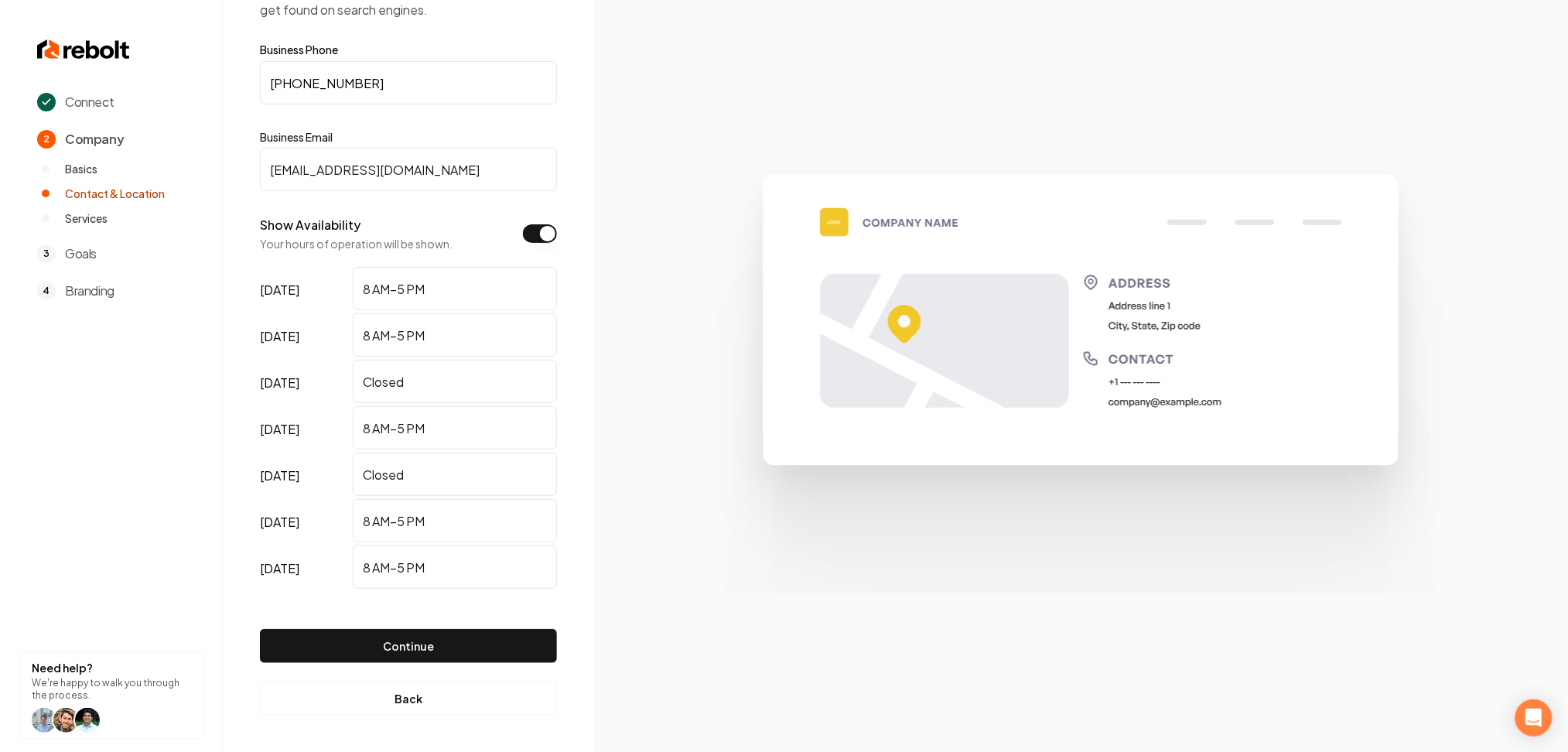
type input "info@stiefvaterplumbing.com"
click at [421, 625] on div "Continue" at bounding box center [408, 634] width 297 height 84
click at [421, 647] on button "Continue" at bounding box center [408, 647] width 297 height 34
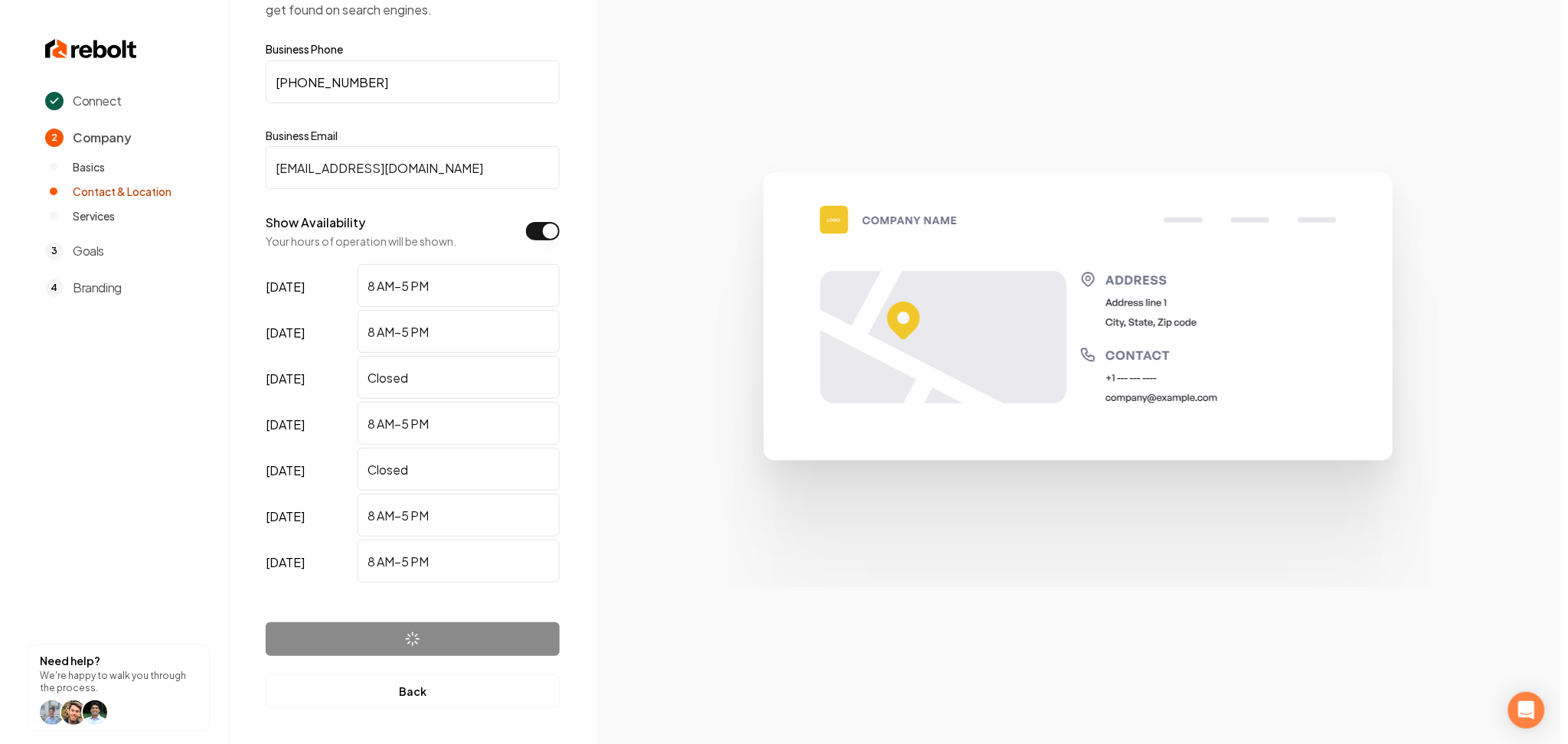
scroll to position [0, 0]
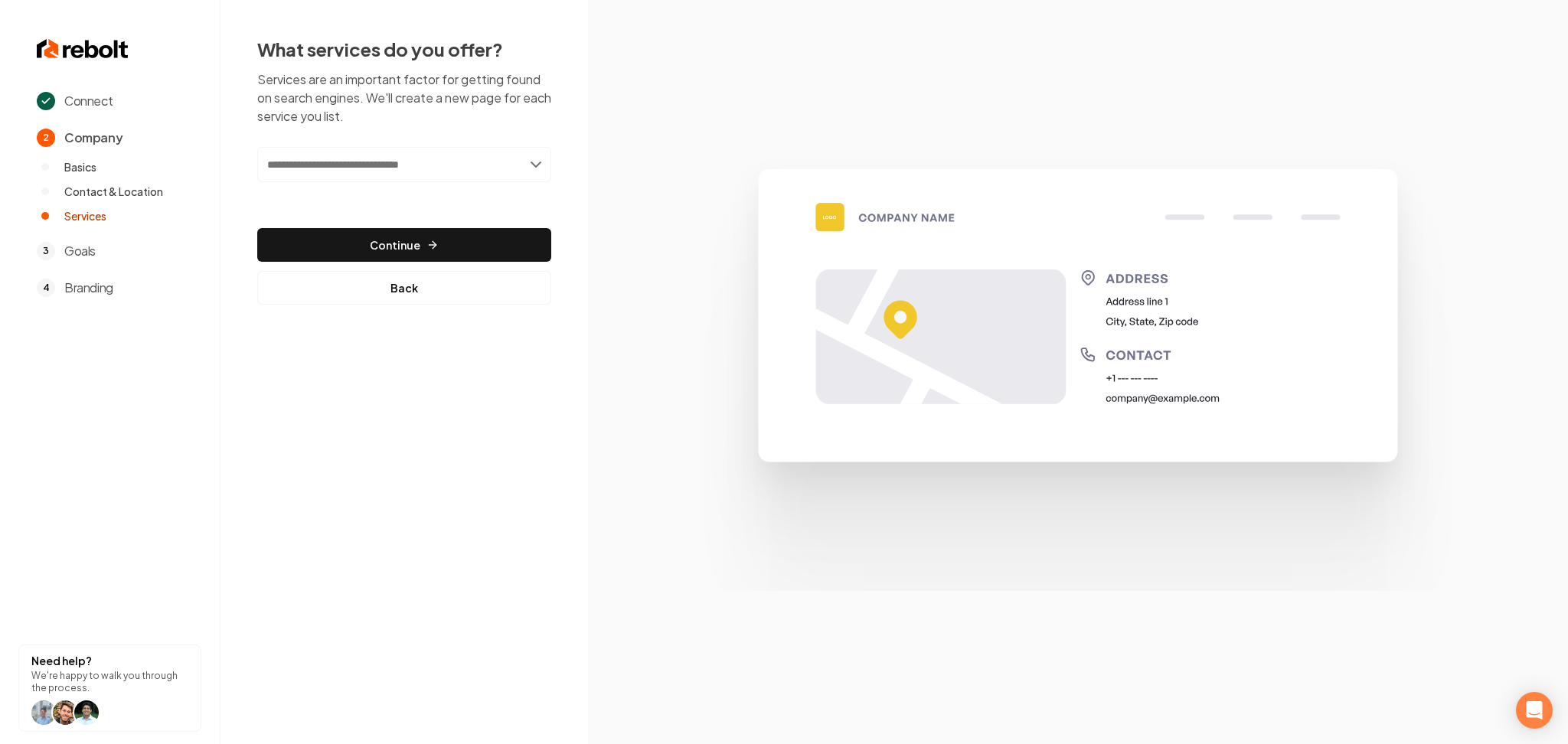
click at [402, 170] on input "text" at bounding box center [404, 165] width 294 height 36
paste input "**********"
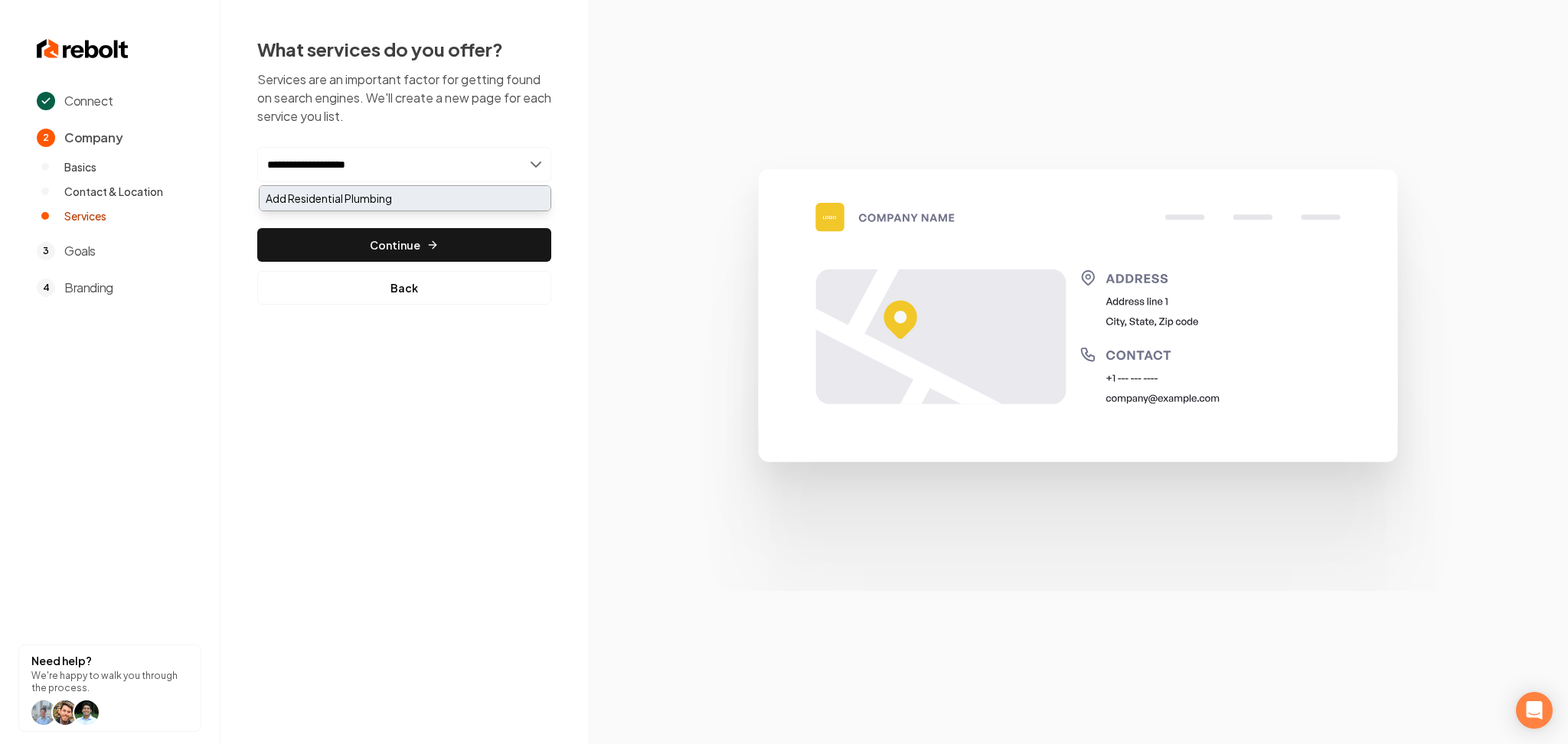
type input "**********"
click at [398, 196] on div "Add Residential Plumbing" at bounding box center [405, 198] width 291 height 25
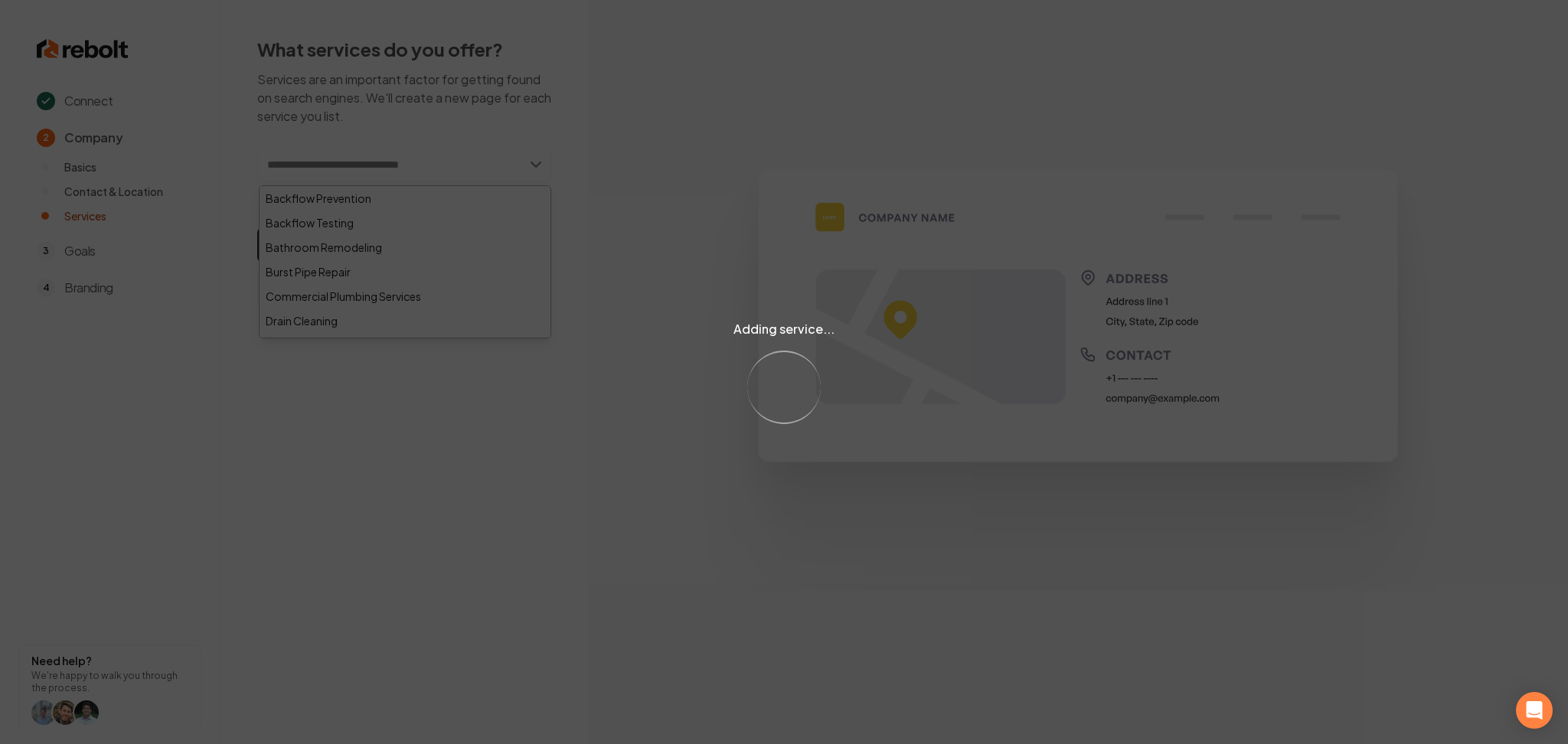
paste input "**********"
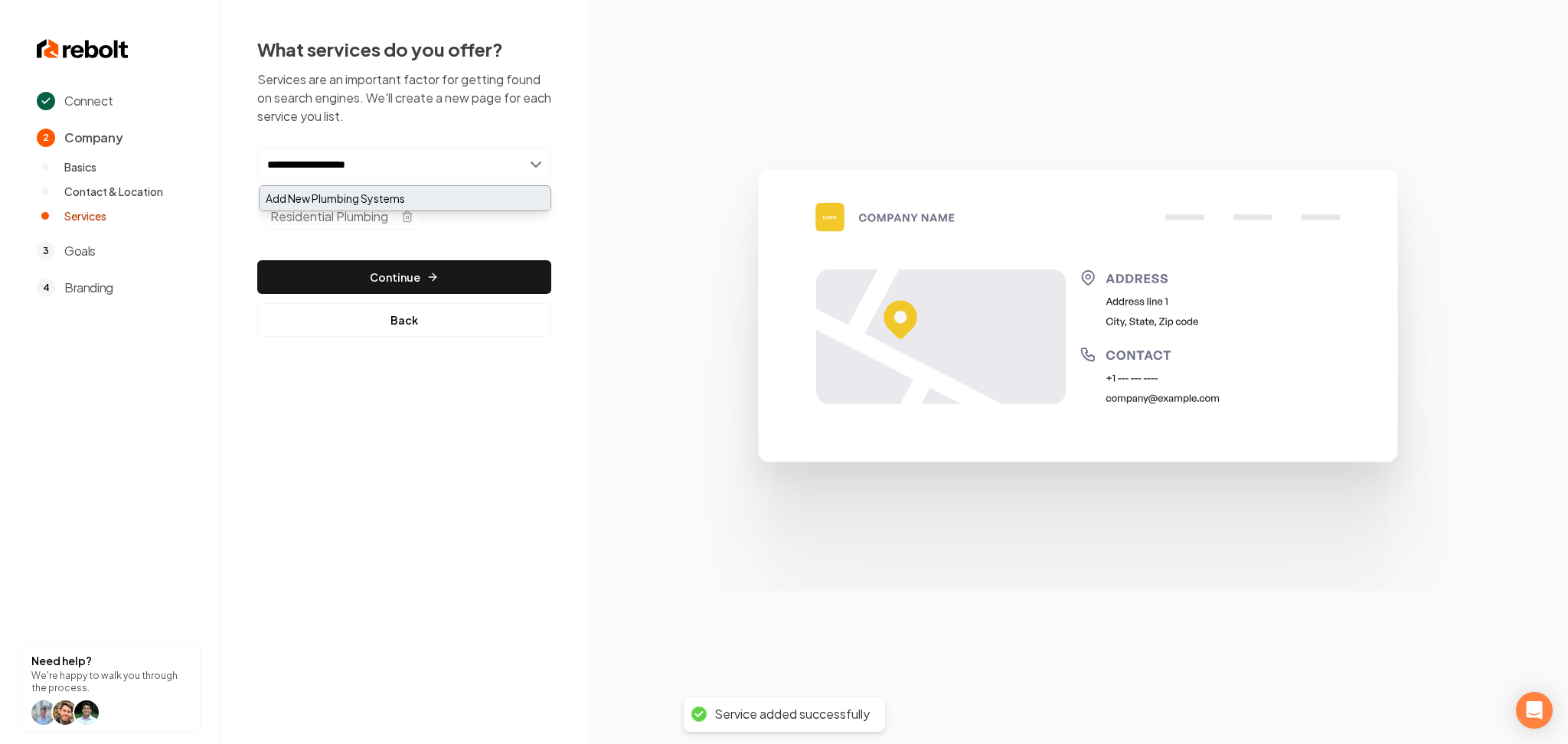
type input "**********"
click at [358, 207] on div "Add New Plumbing Systems" at bounding box center [405, 198] width 291 height 25
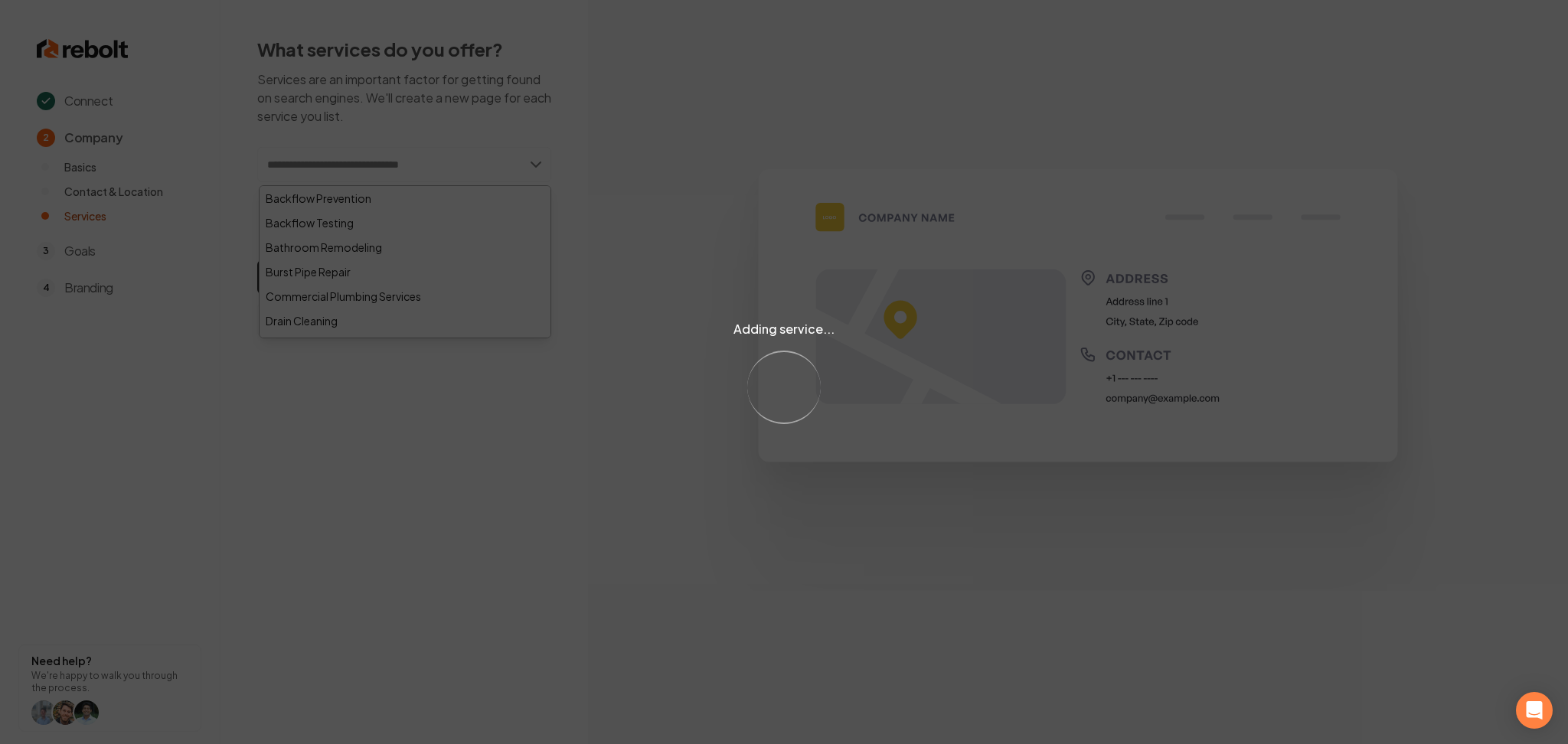
paste input "**********"
type input "**********"
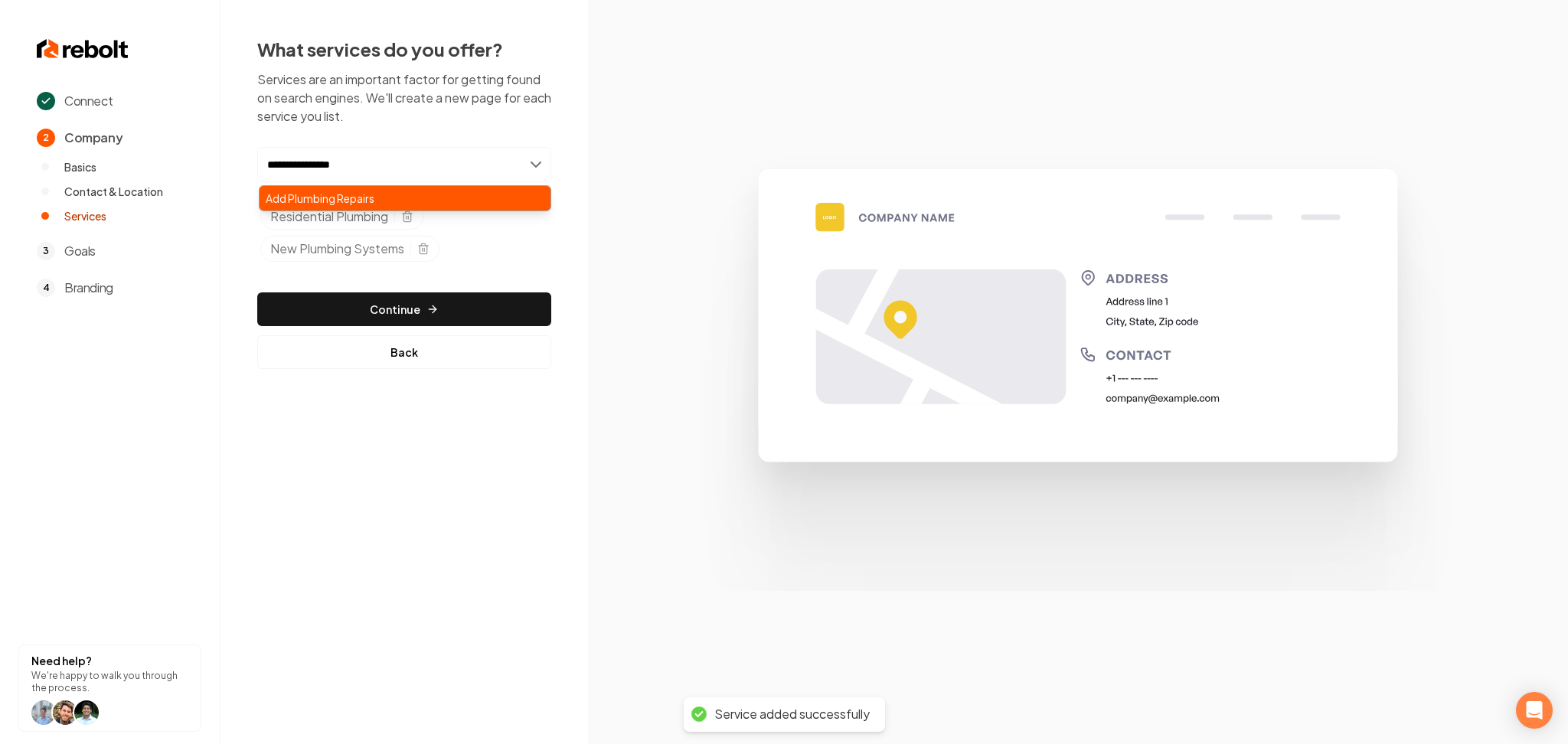
click at [372, 203] on div "Add Plumbing Repairs" at bounding box center [405, 198] width 291 height 25
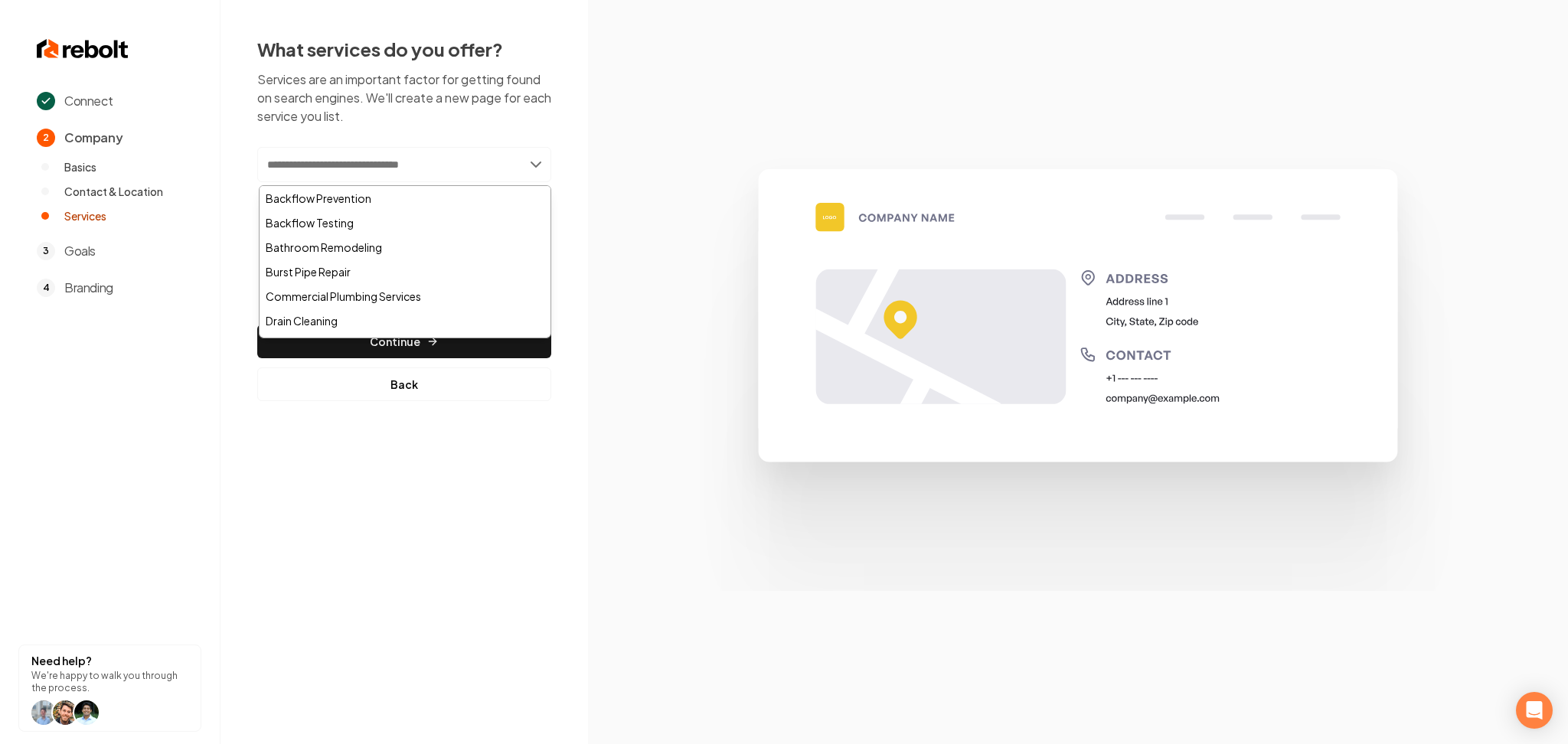
paste input "**********"
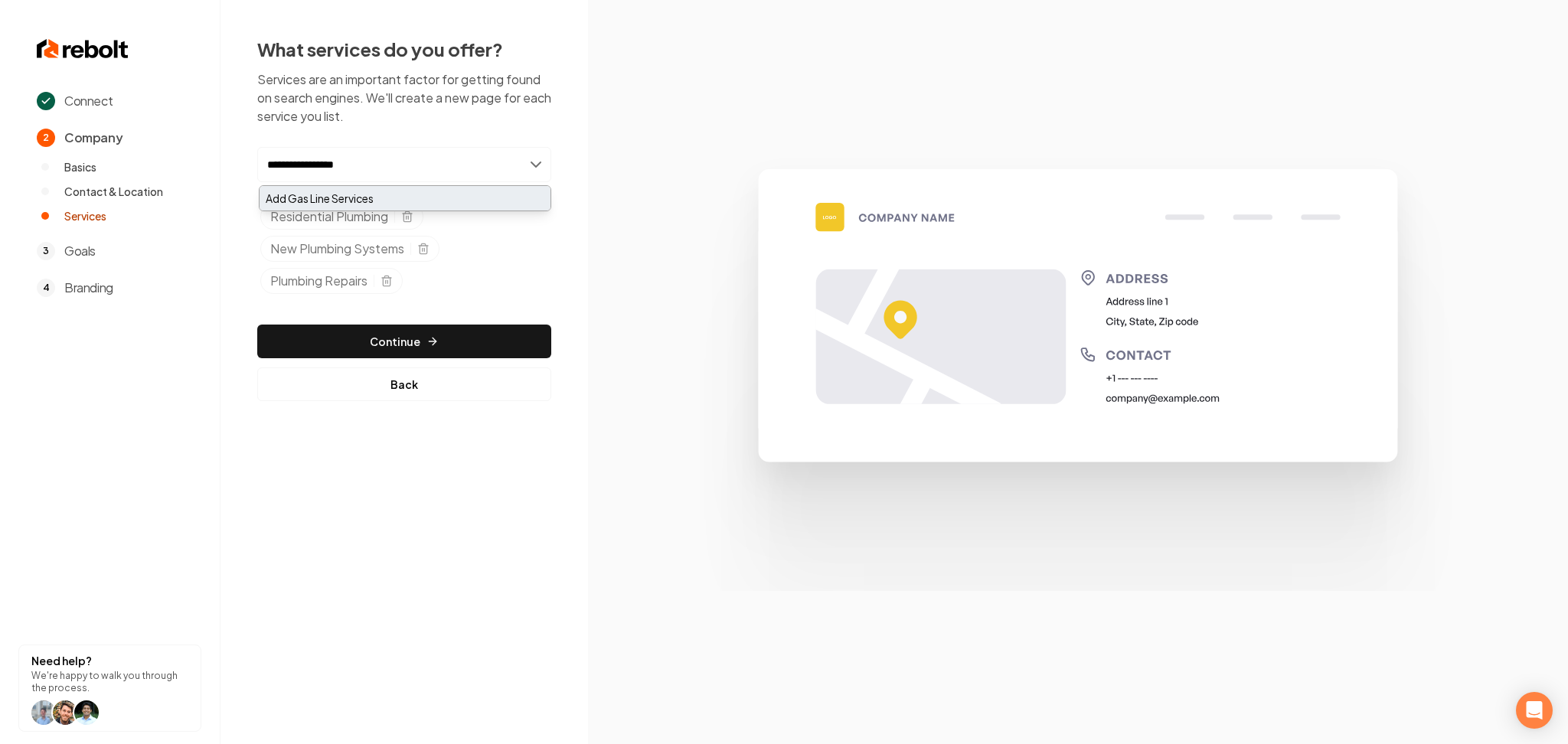
type input "**********"
click at [351, 201] on div "Add Gas Line Services" at bounding box center [405, 198] width 291 height 25
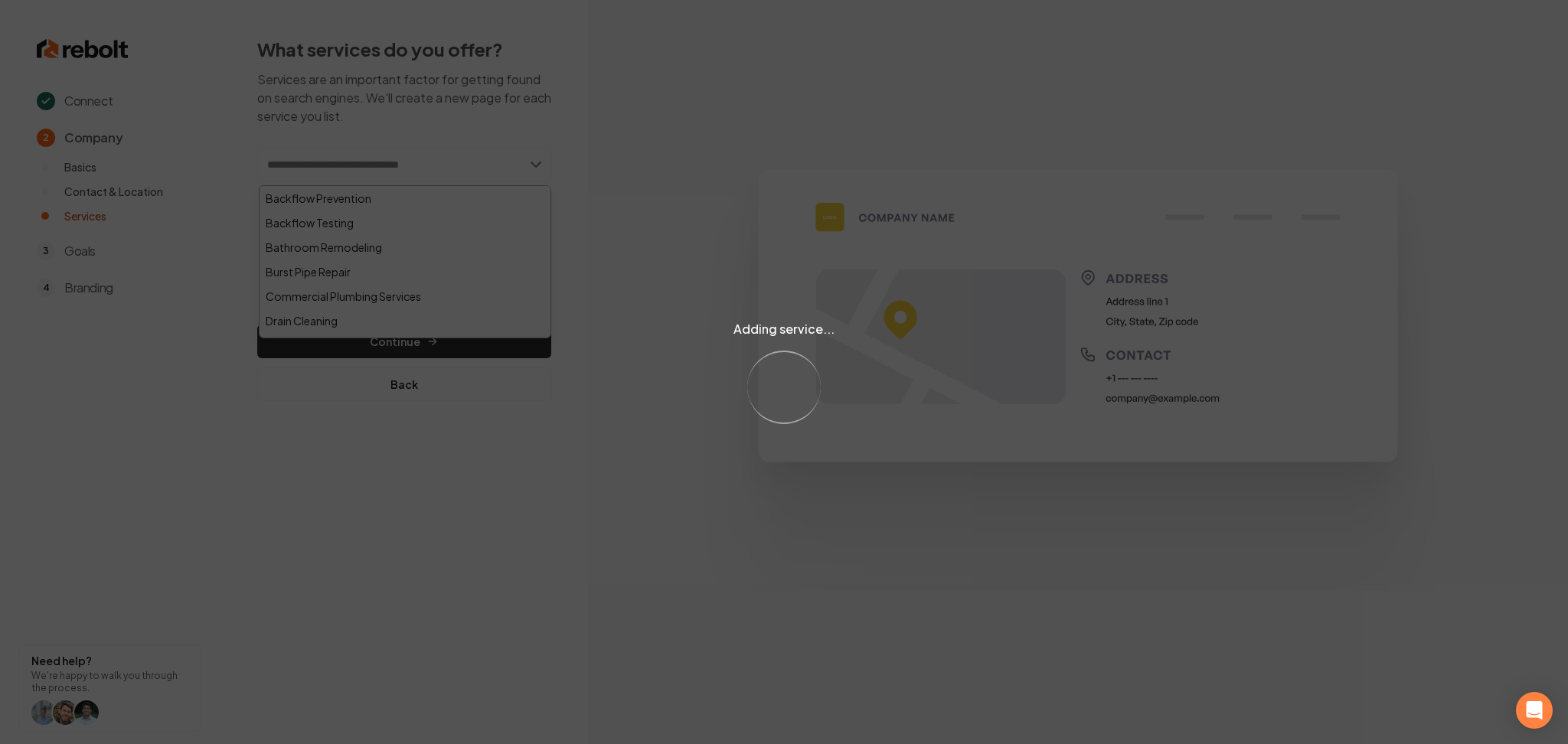
paste input "**********"
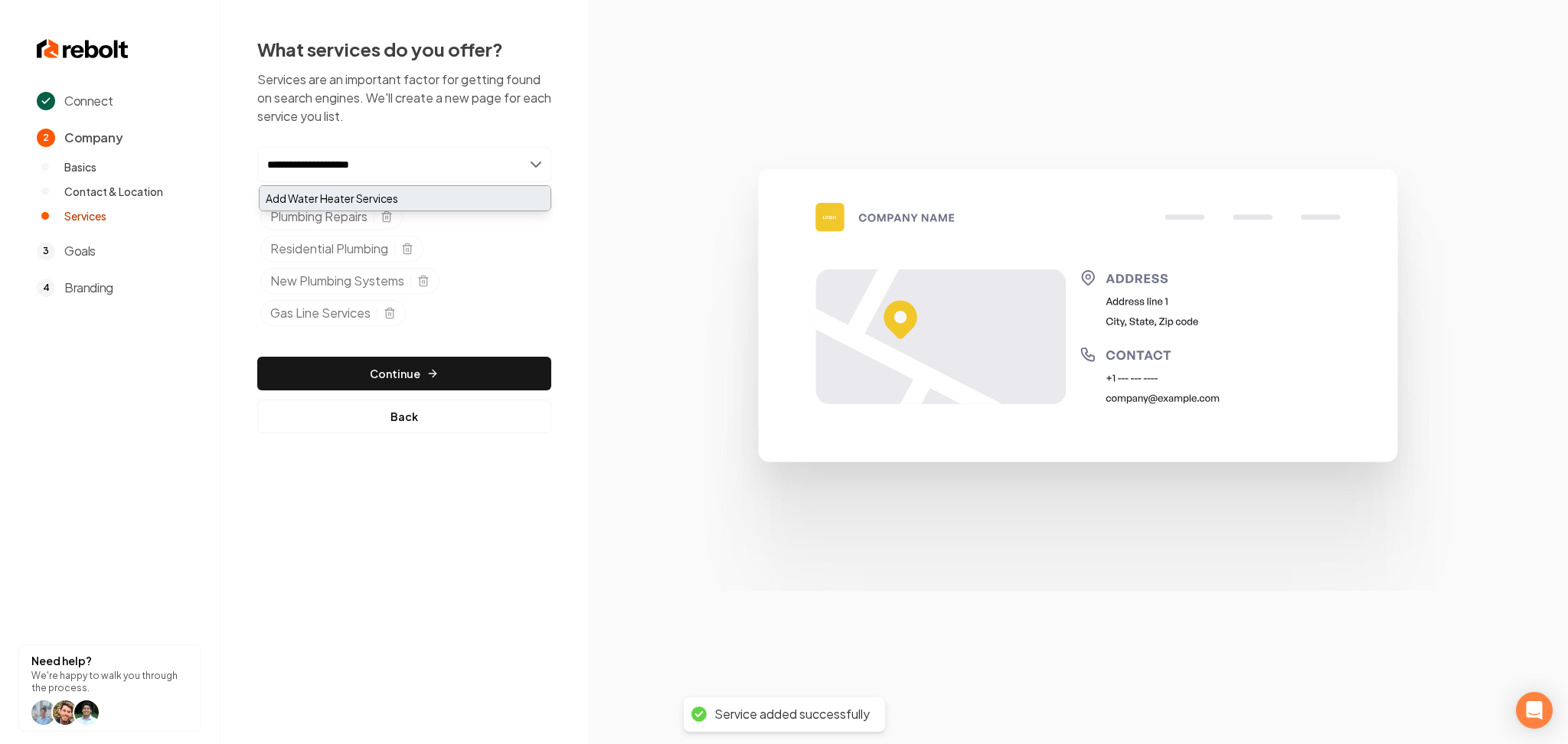
type input "**********"
click at [314, 205] on div "Add Water Heater Services" at bounding box center [405, 198] width 291 height 25
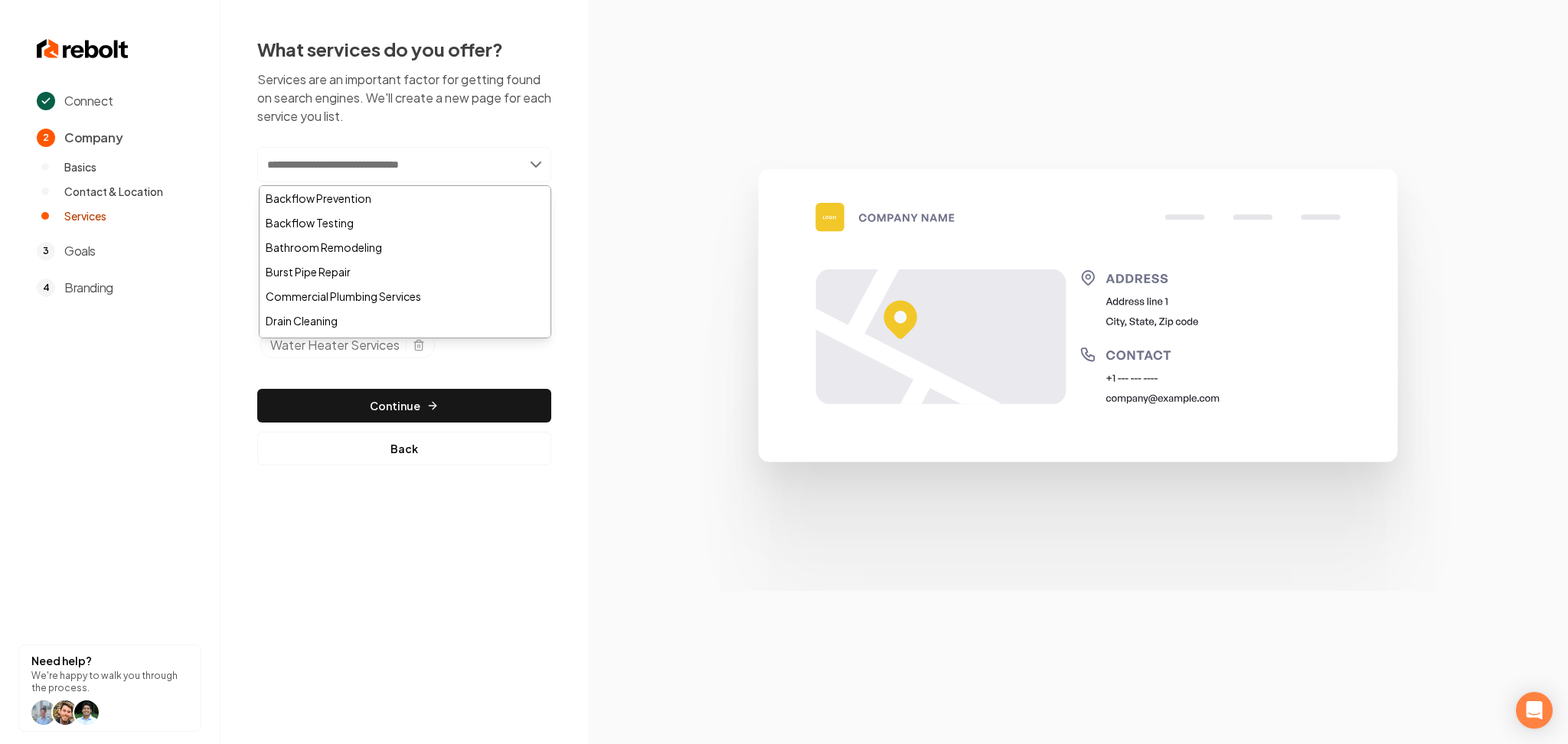
paste input "**********"
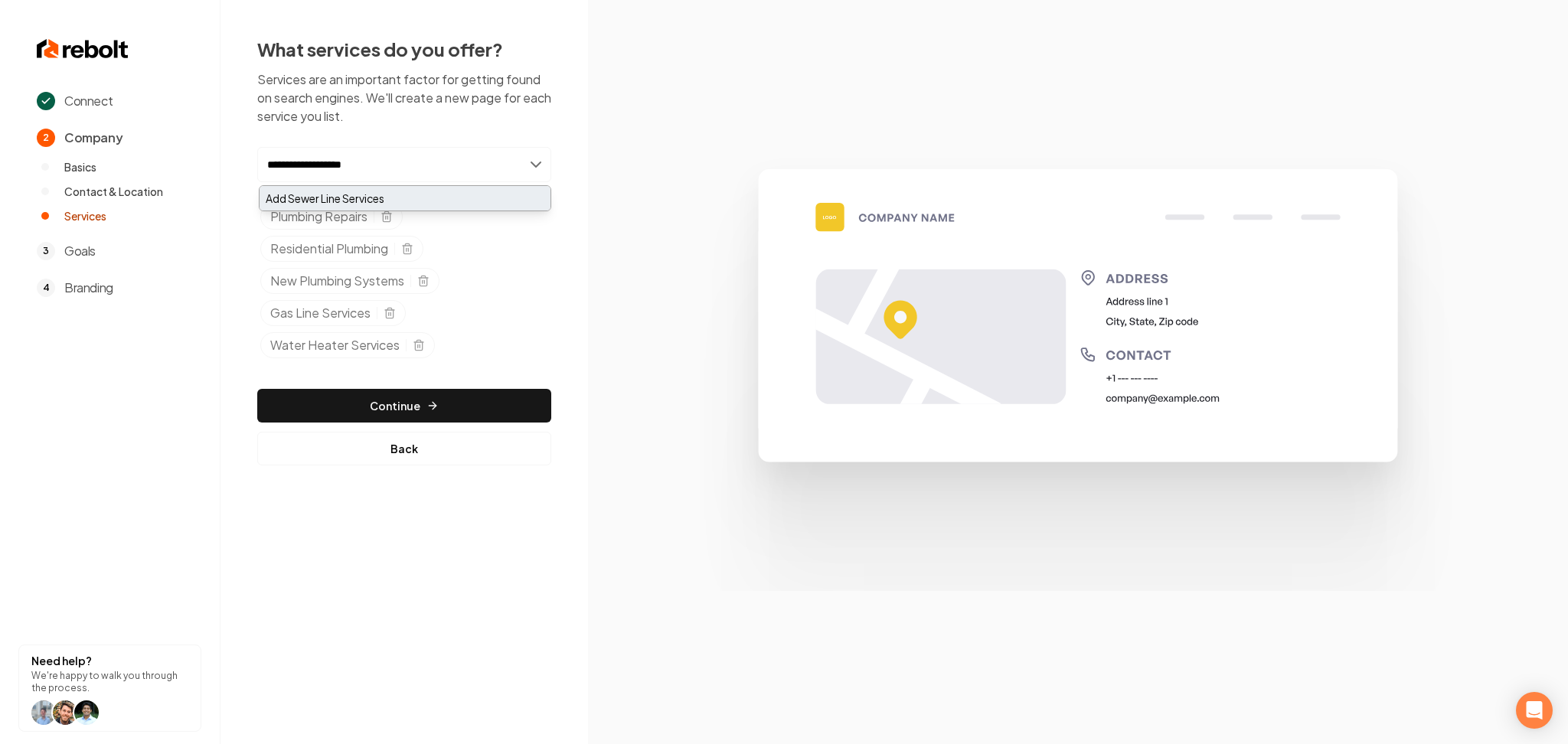
type input "**********"
click at [322, 203] on div "Add Sewer Line Services" at bounding box center [405, 198] width 291 height 25
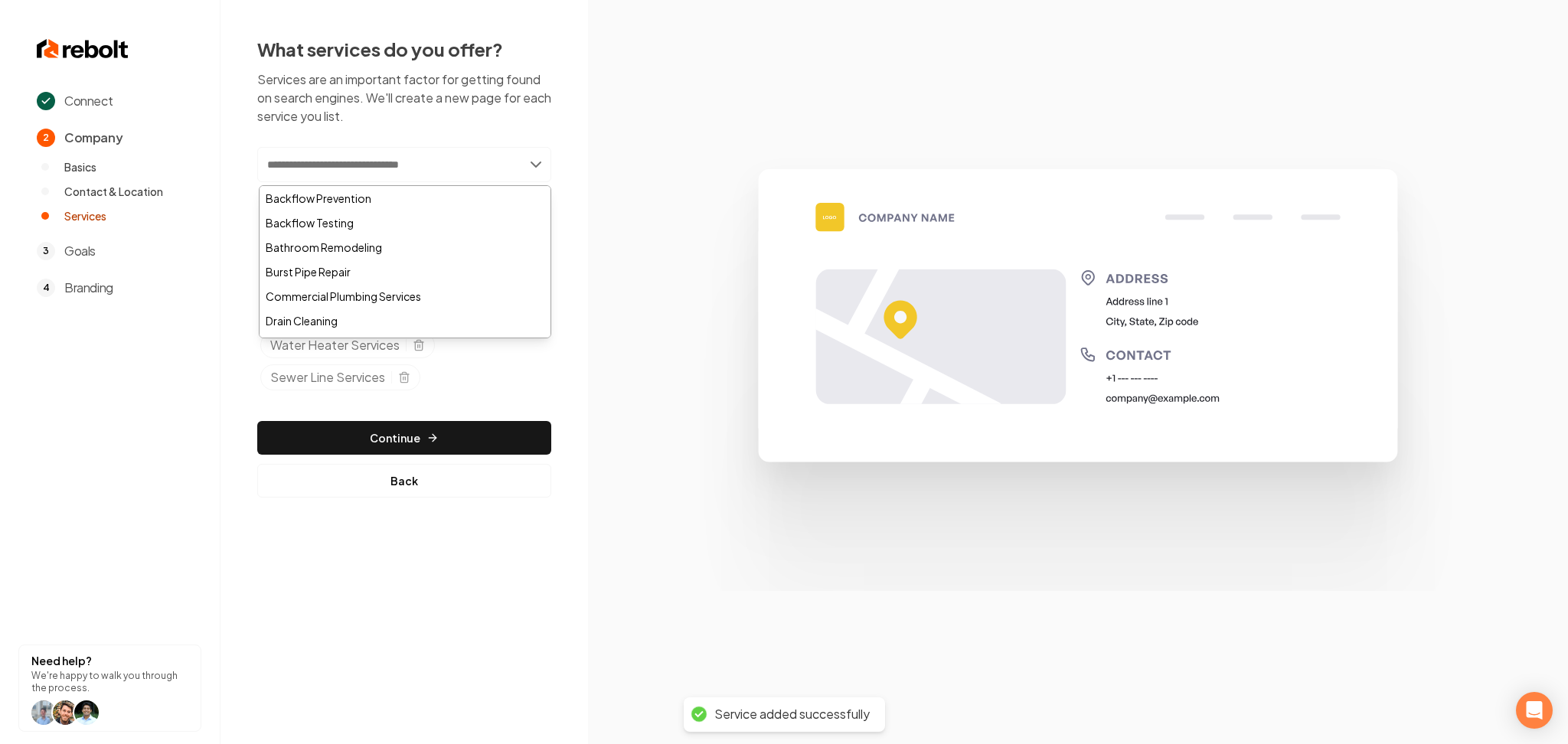
paste input "**********"
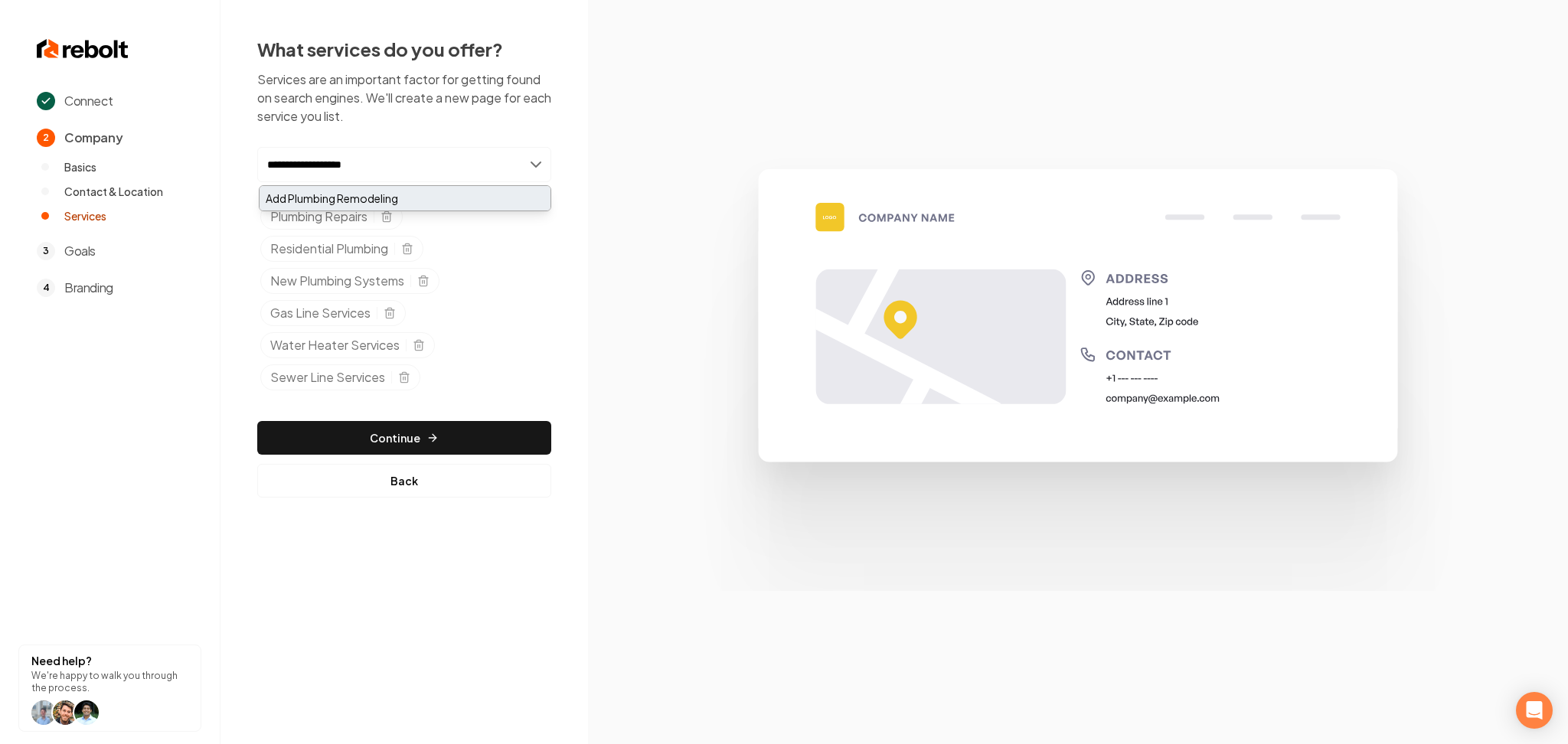
type input "**********"
click at [333, 197] on div "Add Plumbing Remodeling" at bounding box center [405, 198] width 291 height 25
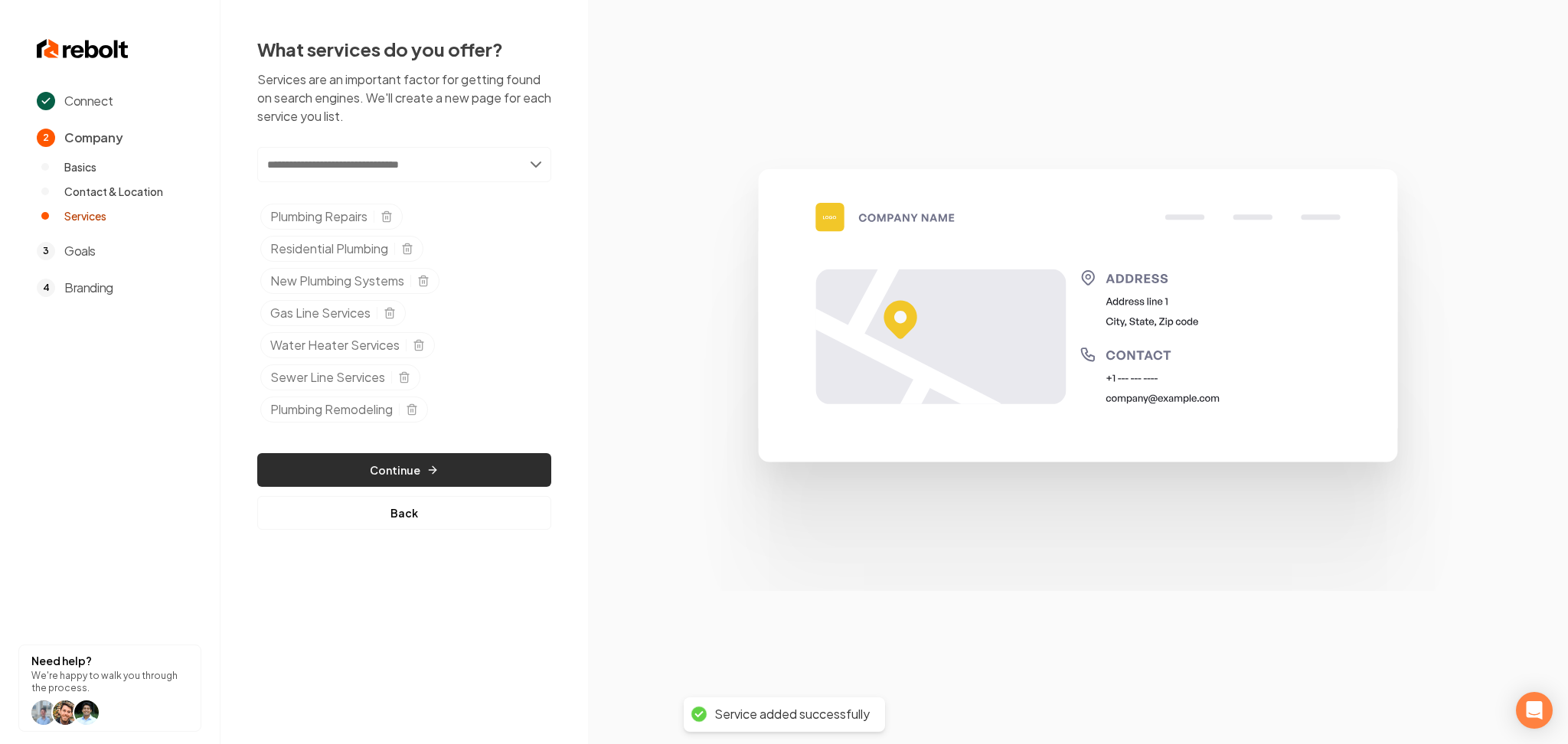
click at [382, 471] on button "Continue" at bounding box center [404, 471] width 294 height 34
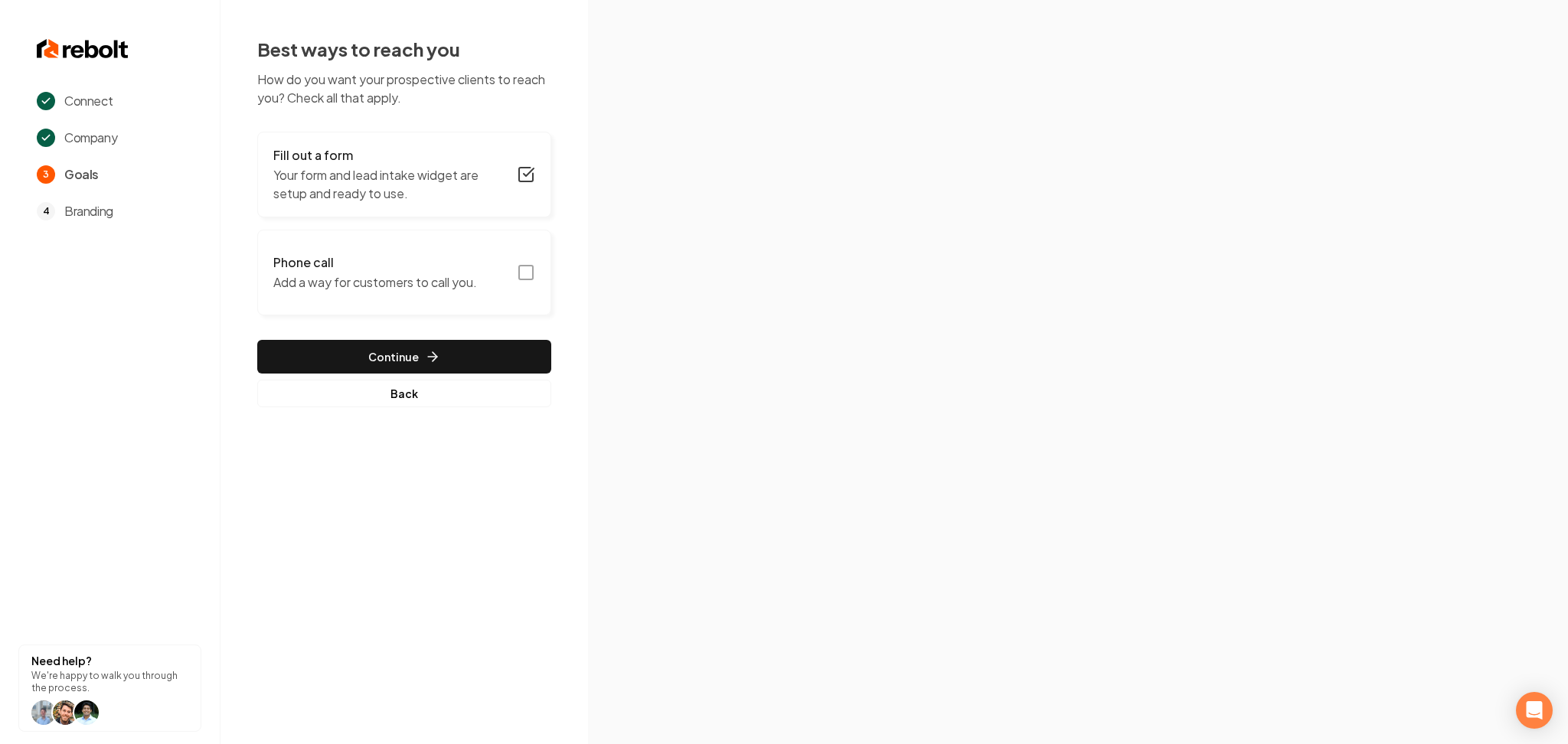
click at [448, 277] on p "Add a way for customers to call you." at bounding box center [375, 283] width 204 height 19
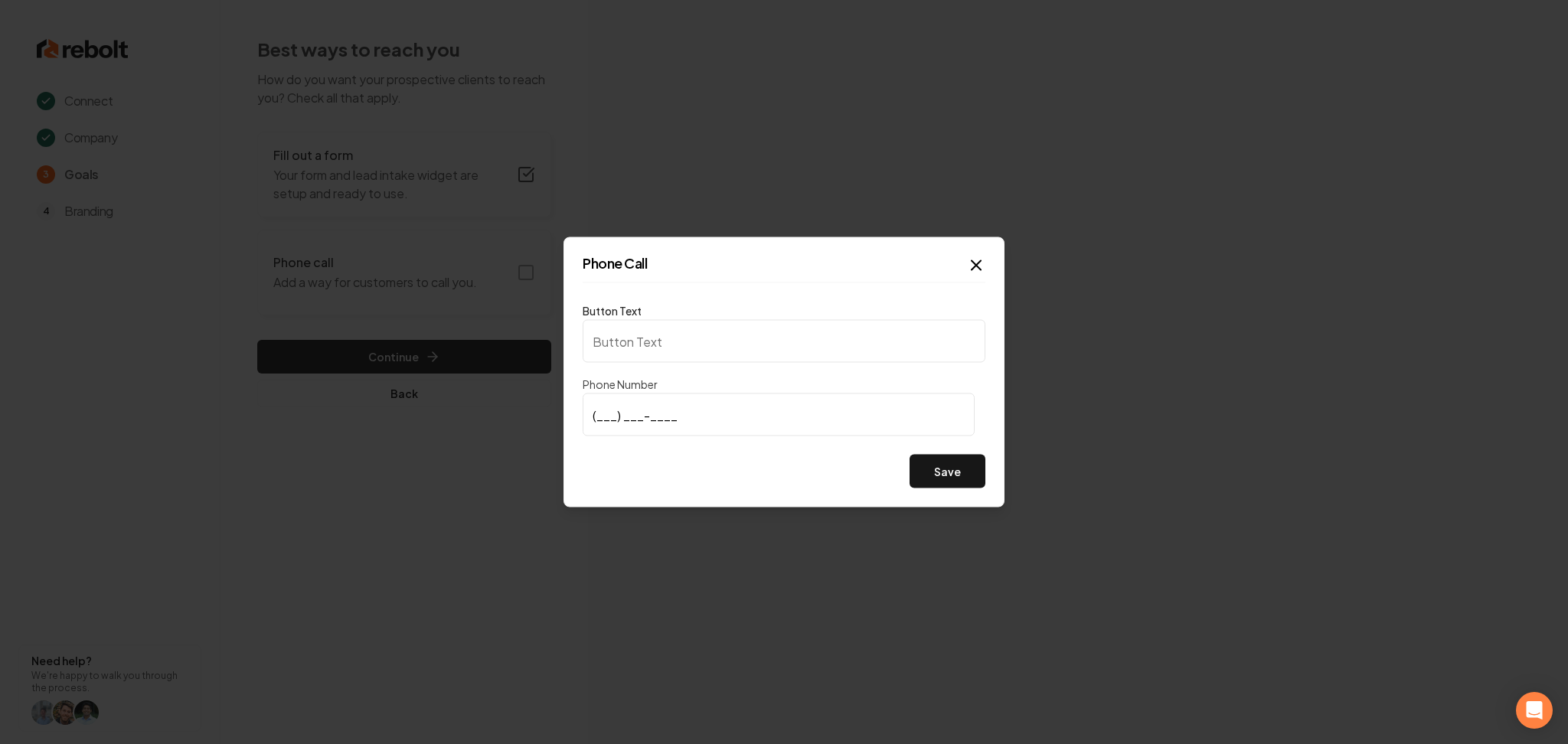
type input "Call us"
type input "(501) 733-2752"
click at [971, 479] on button "Save" at bounding box center [948, 471] width 76 height 34
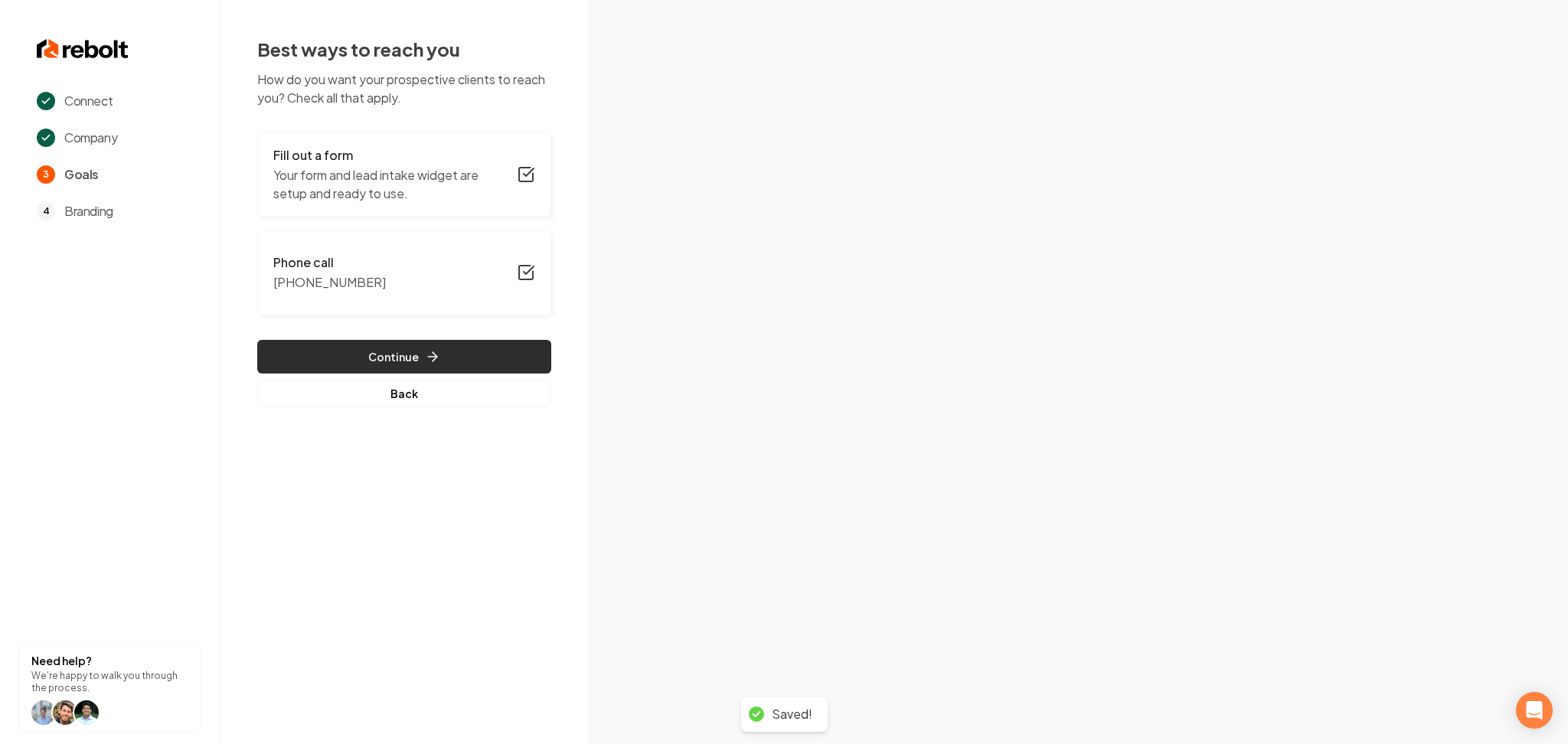
click at [475, 372] on button "Continue" at bounding box center [404, 357] width 294 height 34
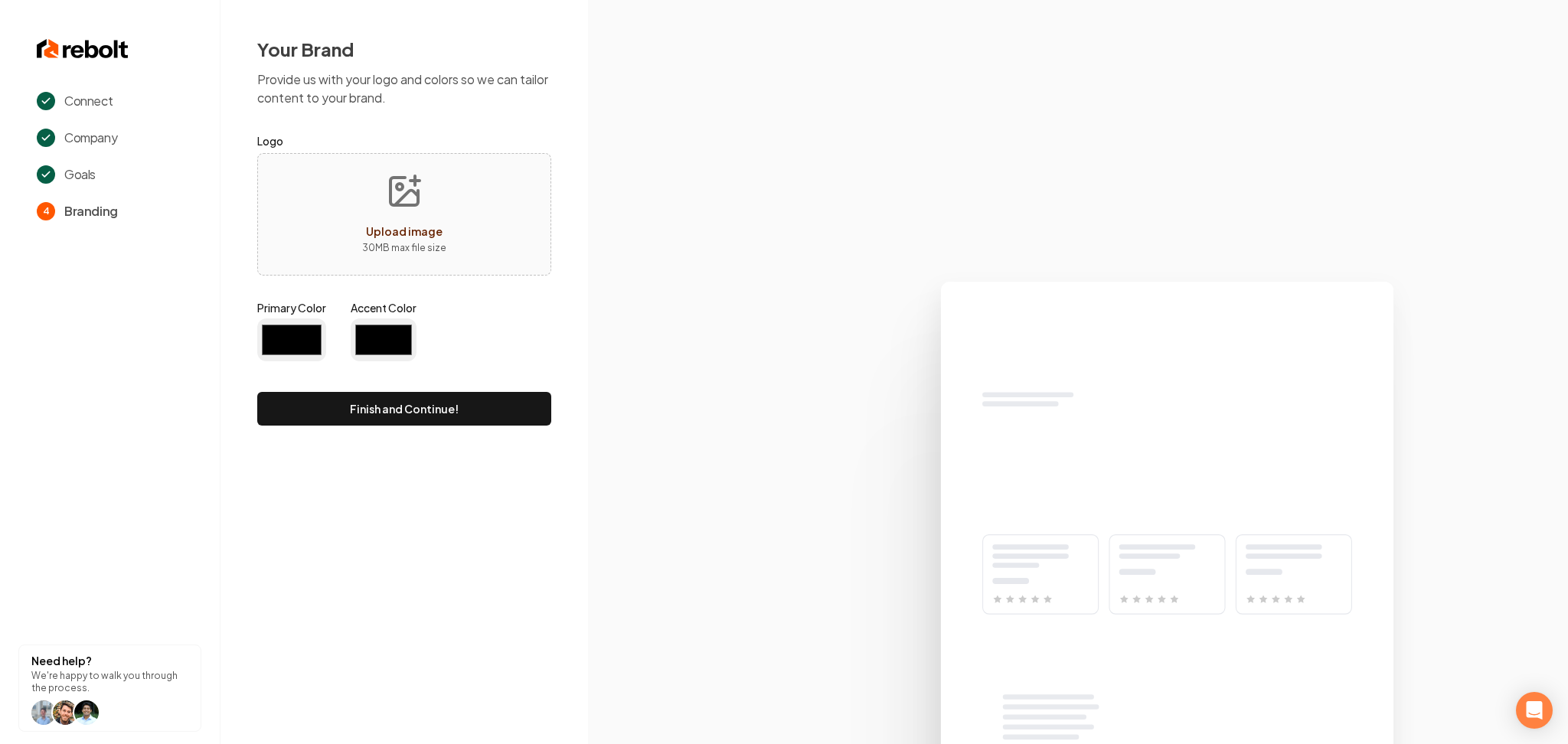
type input "#194d33"
type input "#70be00"
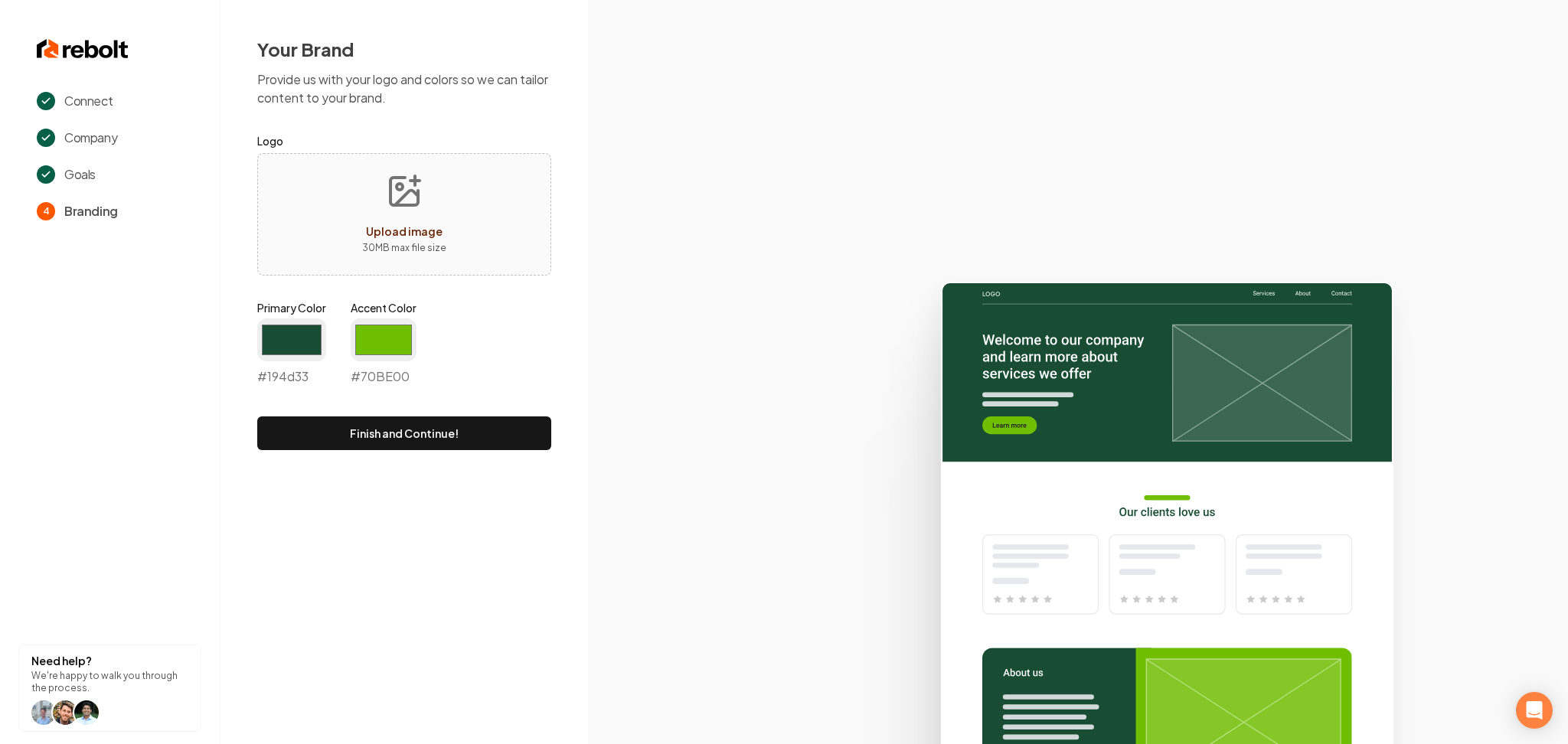
click at [380, 231] on span "Upload image" at bounding box center [404, 231] width 76 height 14
type input "**********"
click at [483, 163] on div "Loading... Uploading... 30 MB max file size" at bounding box center [404, 214] width 294 height 123
click at [366, 336] on input "#70be00" at bounding box center [383, 339] width 66 height 43
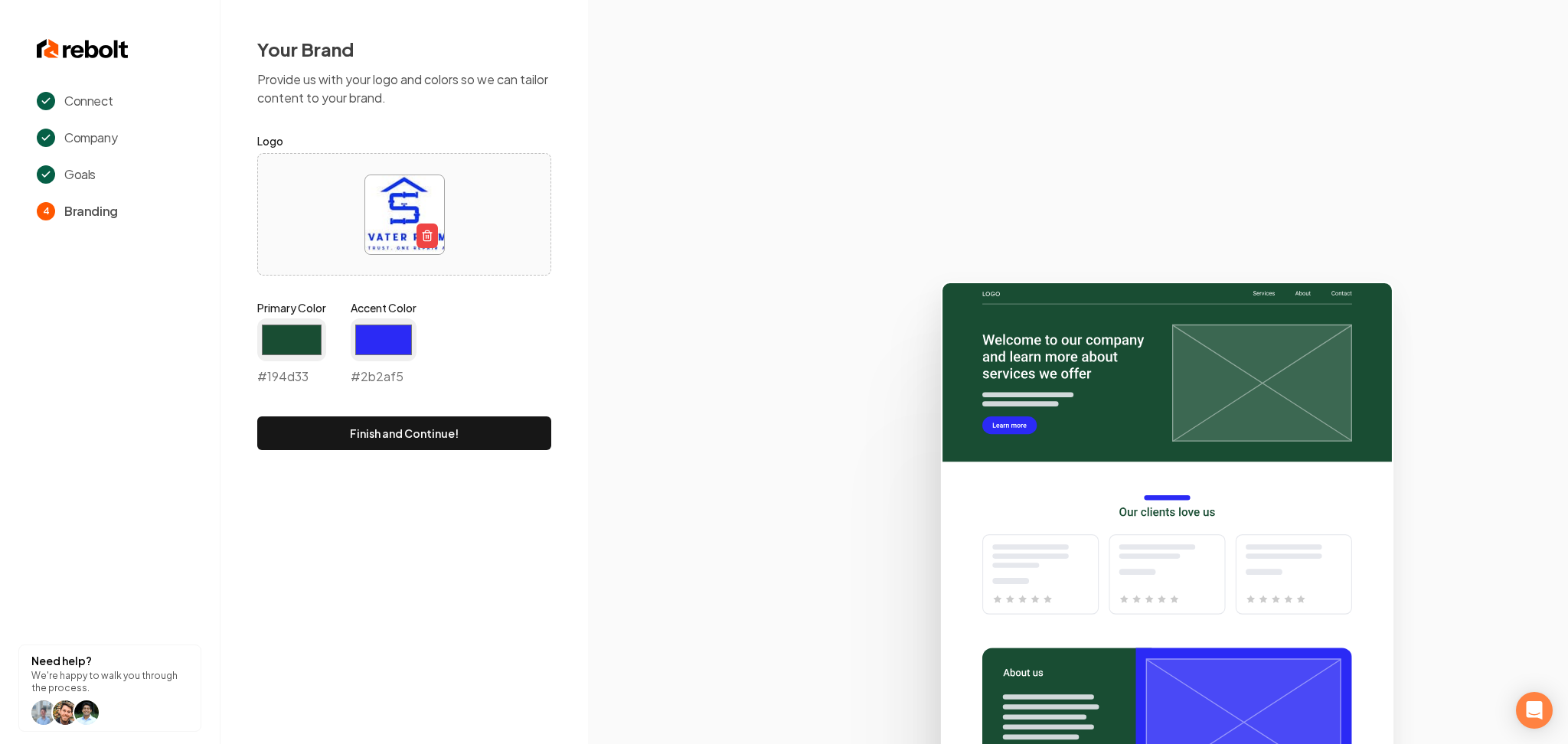
type input "#2b2af5"
click at [308, 341] on input "#194d33" at bounding box center [291, 339] width 69 height 43
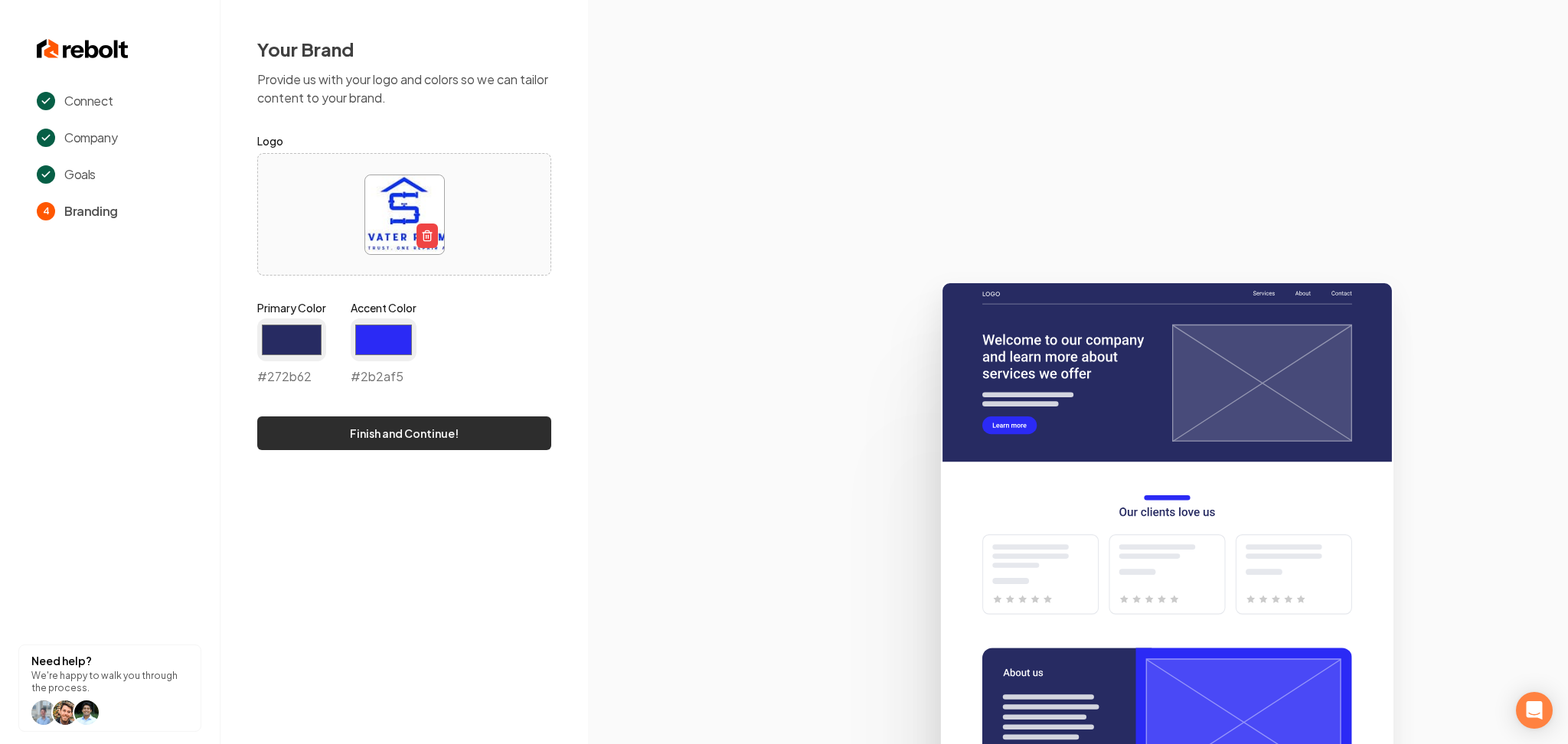
type input "#272b62"
click at [487, 439] on button "Finish and Continue!" at bounding box center [404, 433] width 294 height 34
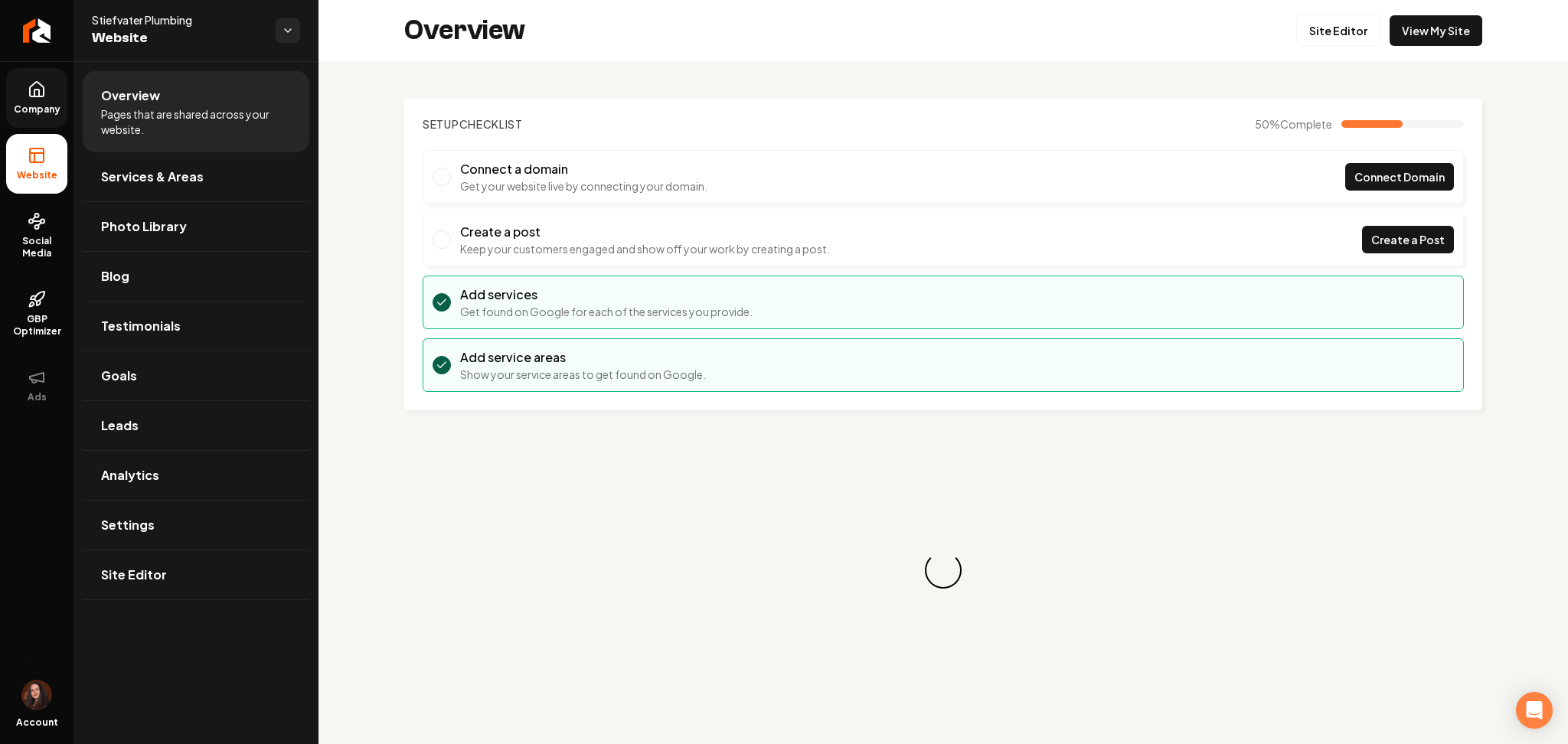
click at [60, 111] on span "Company" at bounding box center [37, 109] width 59 height 12
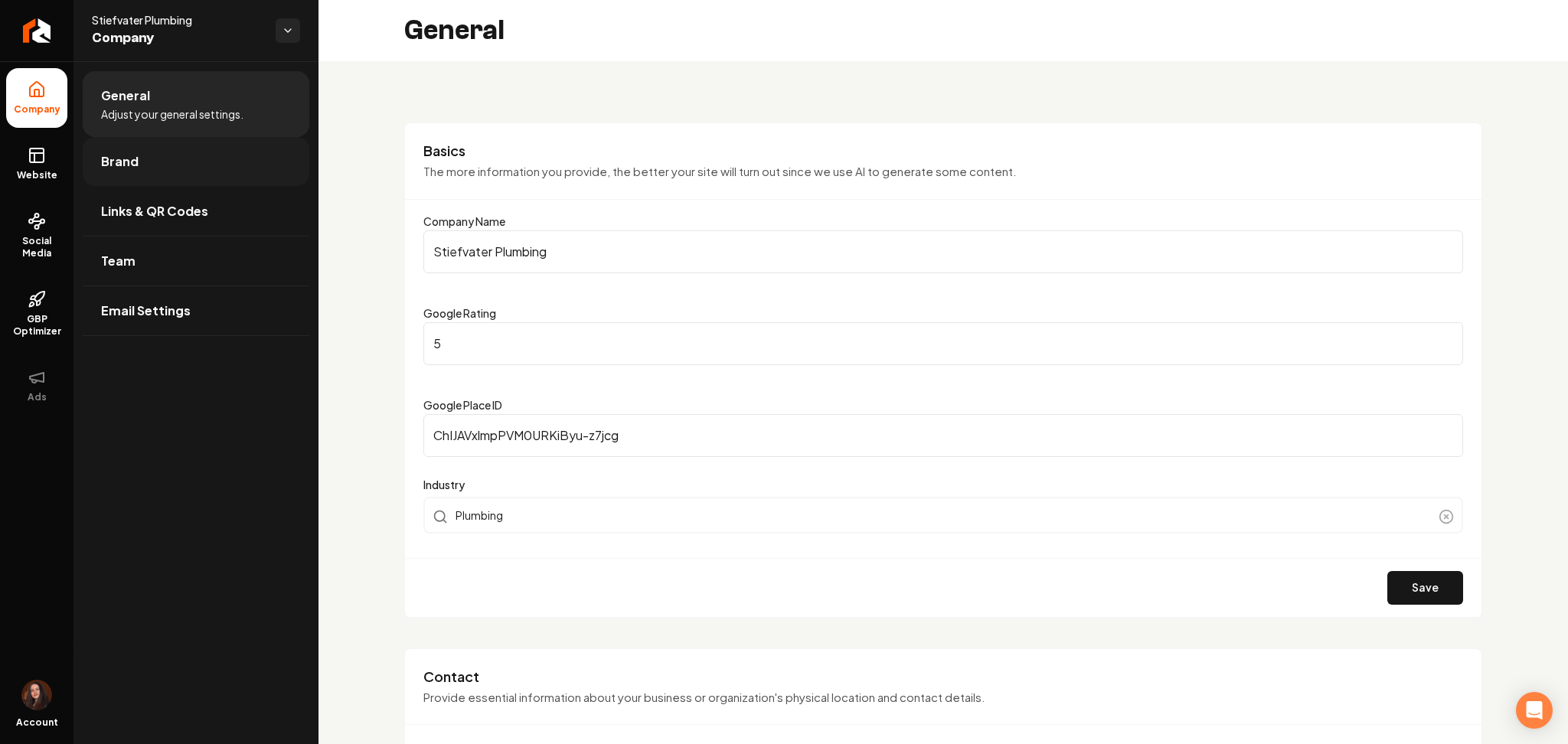
click at [120, 165] on span "Brand" at bounding box center [119, 162] width 37 height 19
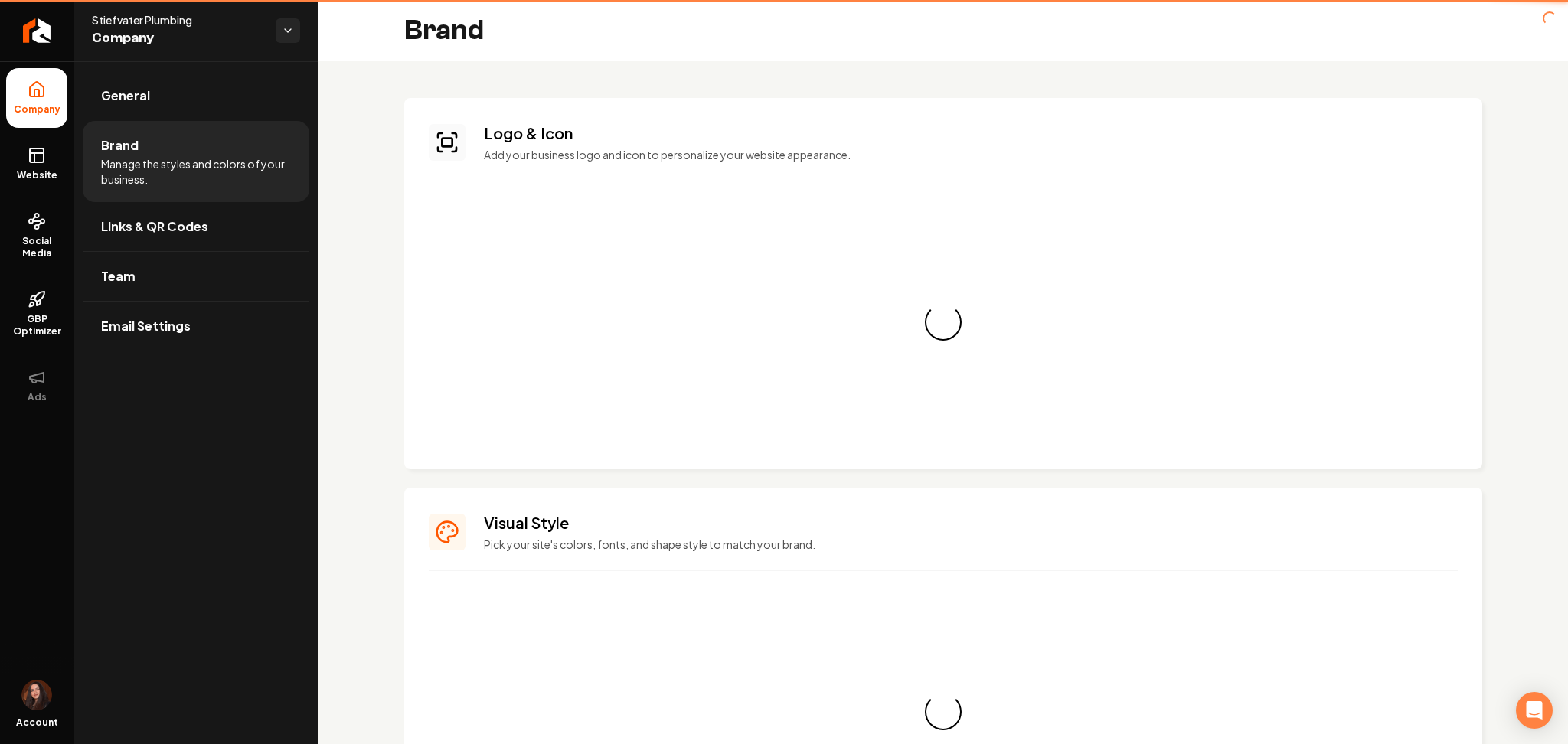
click at [120, 165] on span "Manage the styles and colors of your business." at bounding box center [195, 172] width 190 height 30
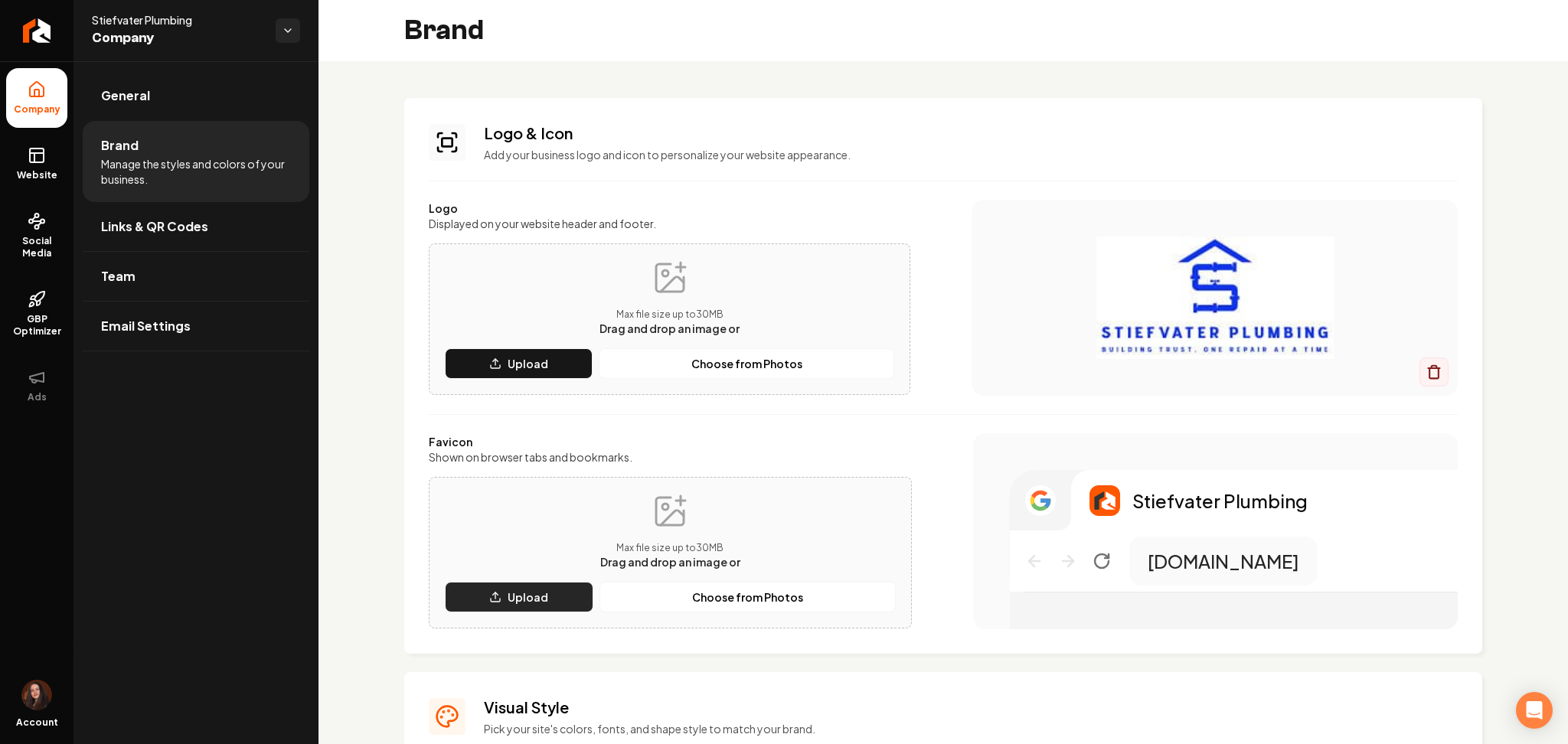
click at [487, 591] on button "Upload" at bounding box center [520, 598] width 149 height 30
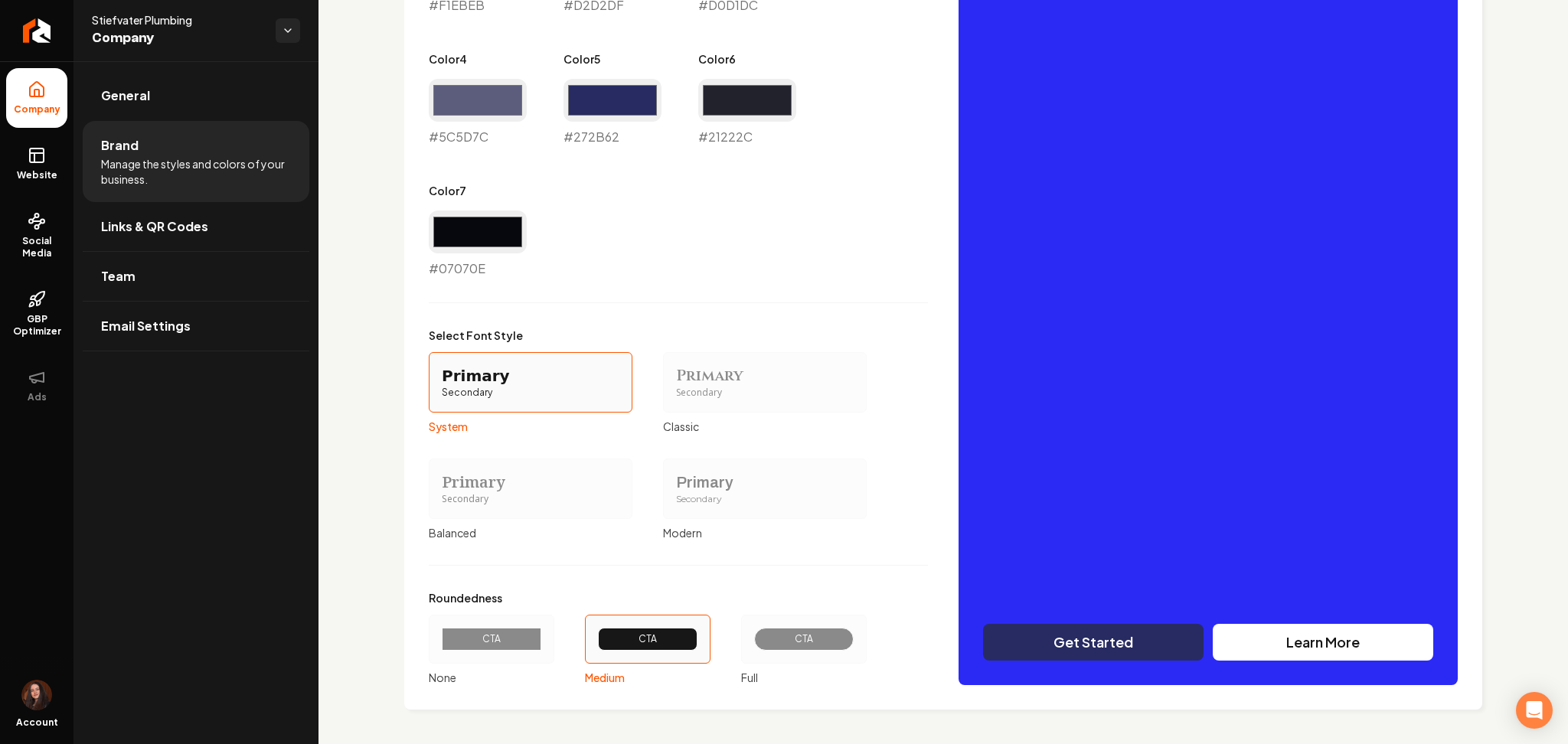
scroll to position [1025, 0]
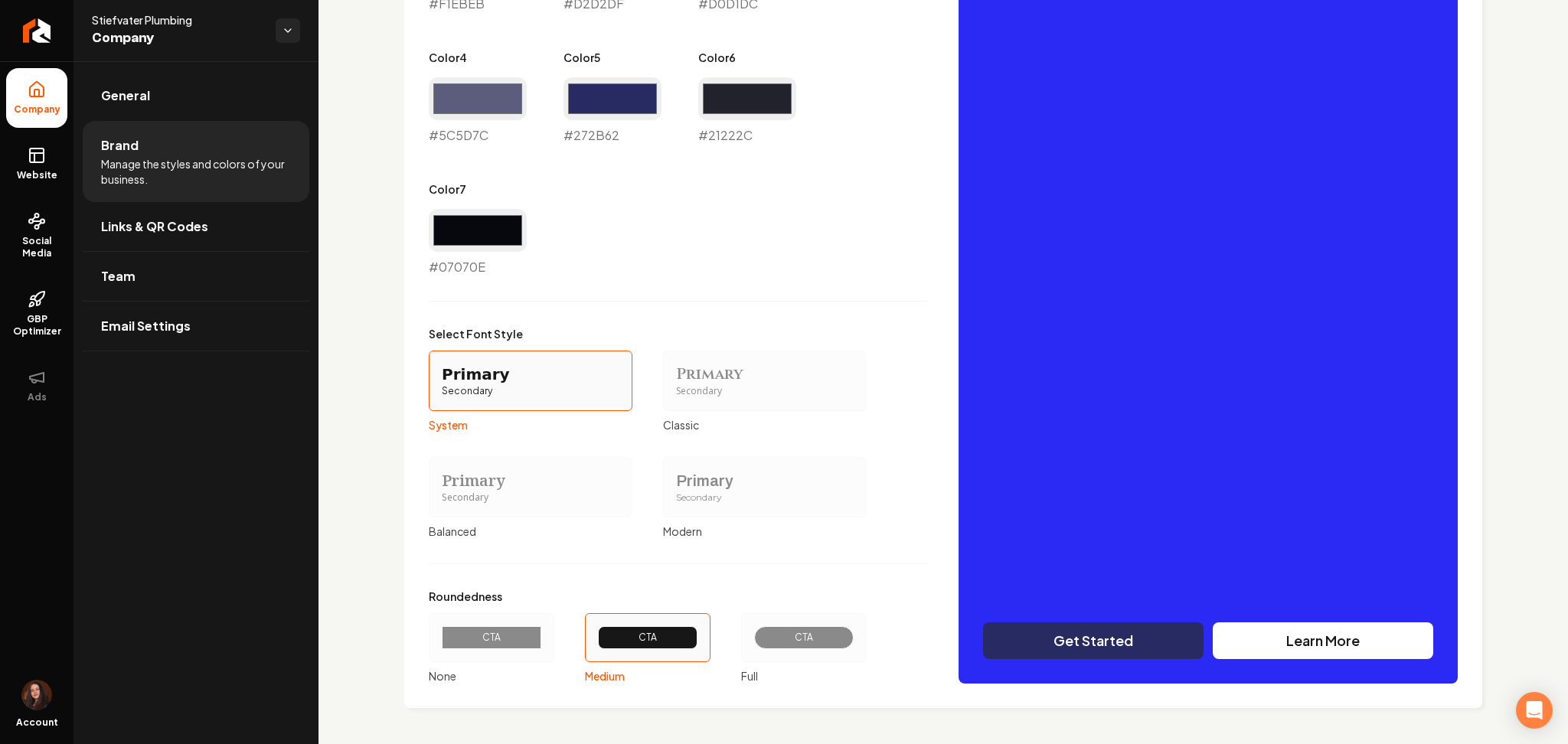
click at [698, 493] on div "Secondary" at bounding box center [765, 498] width 178 height 13
click at [674, 493] on button "Primary Secondary Modern" at bounding box center [668, 487] width 12 height 12
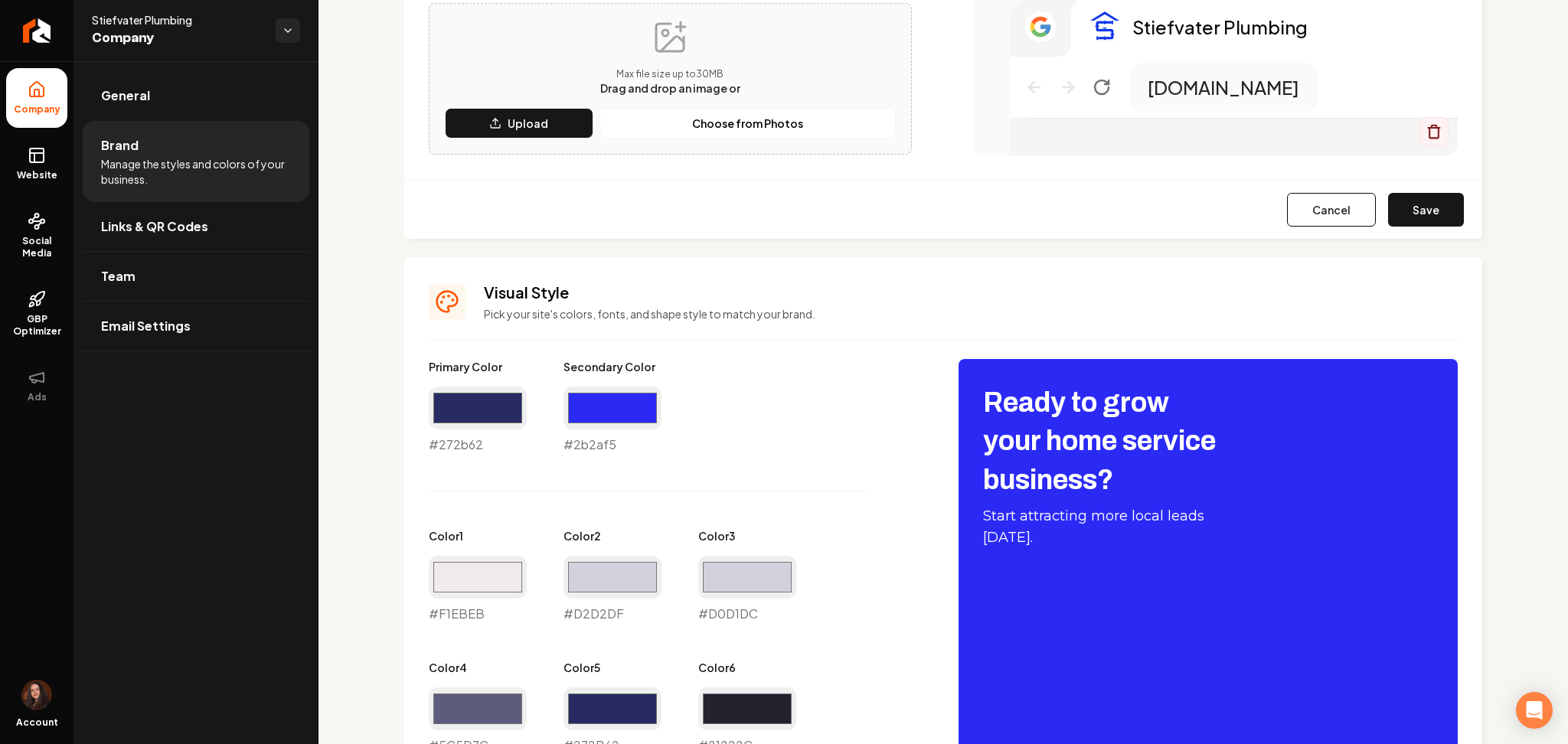
scroll to position [1144, 0]
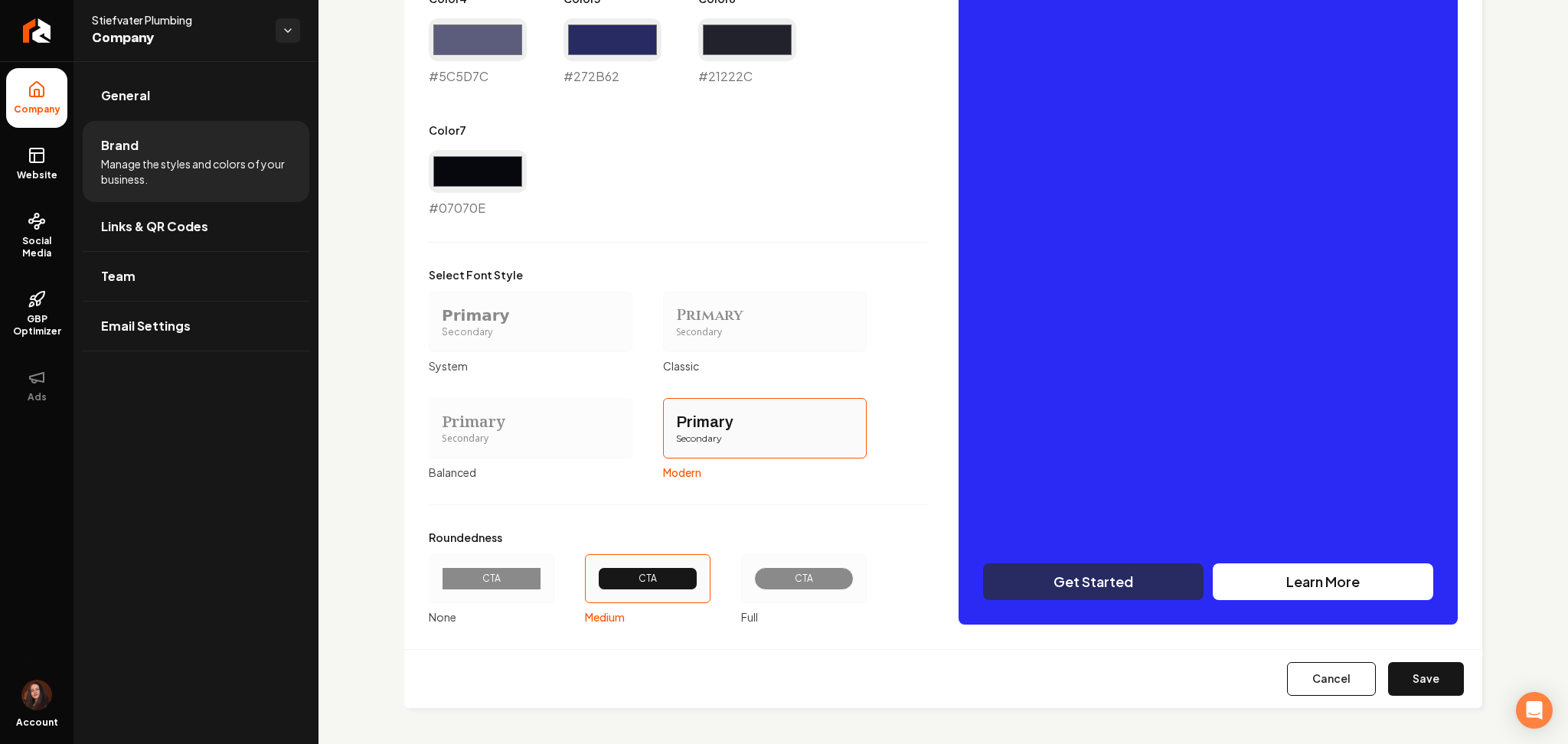
click at [533, 624] on div "None" at bounding box center [492, 617] width 125 height 15
click at [440, 585] on button "CTA None" at bounding box center [434, 579] width 12 height 12
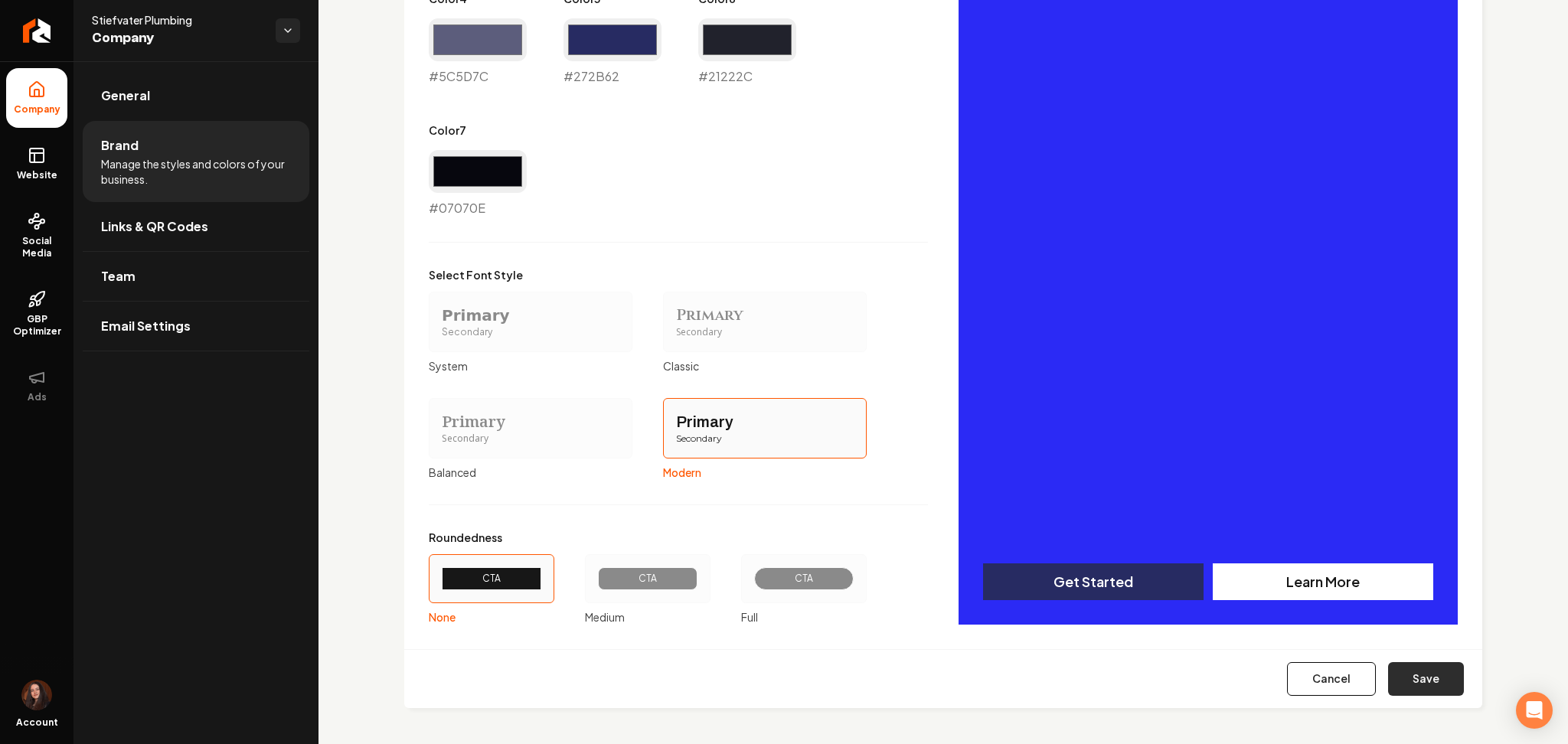
click at [1398, 686] on button "Save" at bounding box center [1426, 680] width 76 height 34
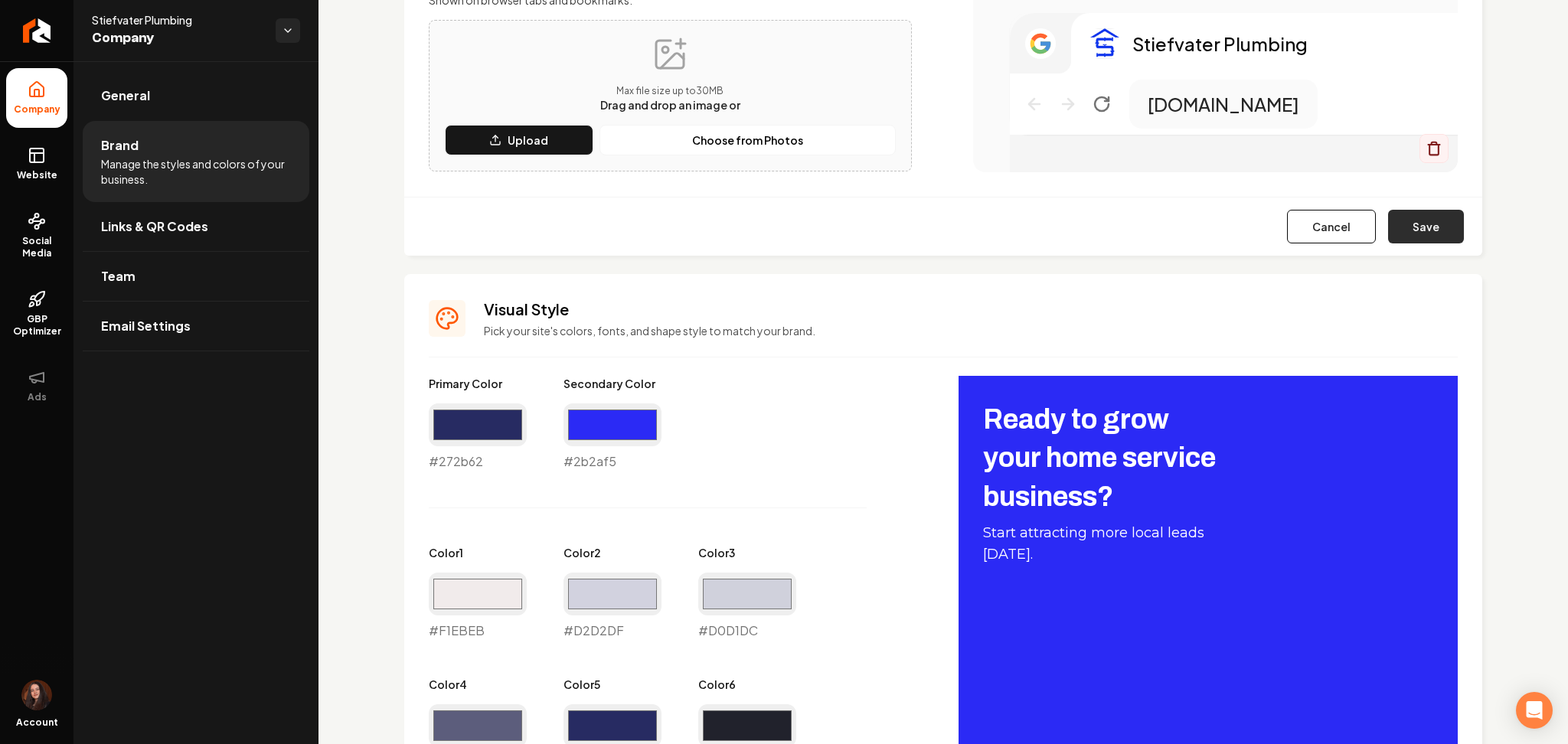
scroll to position [455, 0]
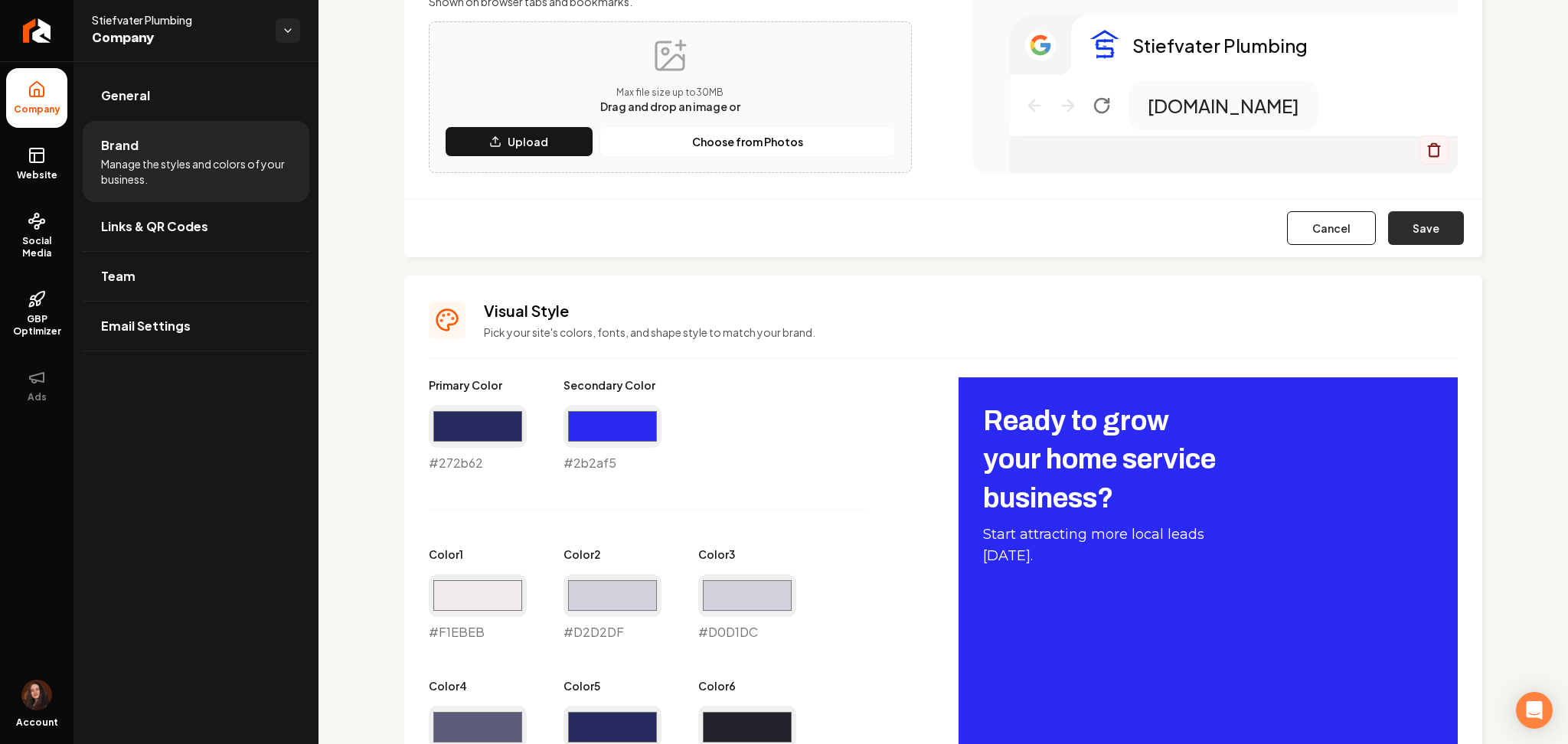
type input "#f1ebeb"
type input "#d2d2df"
type input "#d0d1dc"
type input "#5c5d7c"
type input "#272b62"
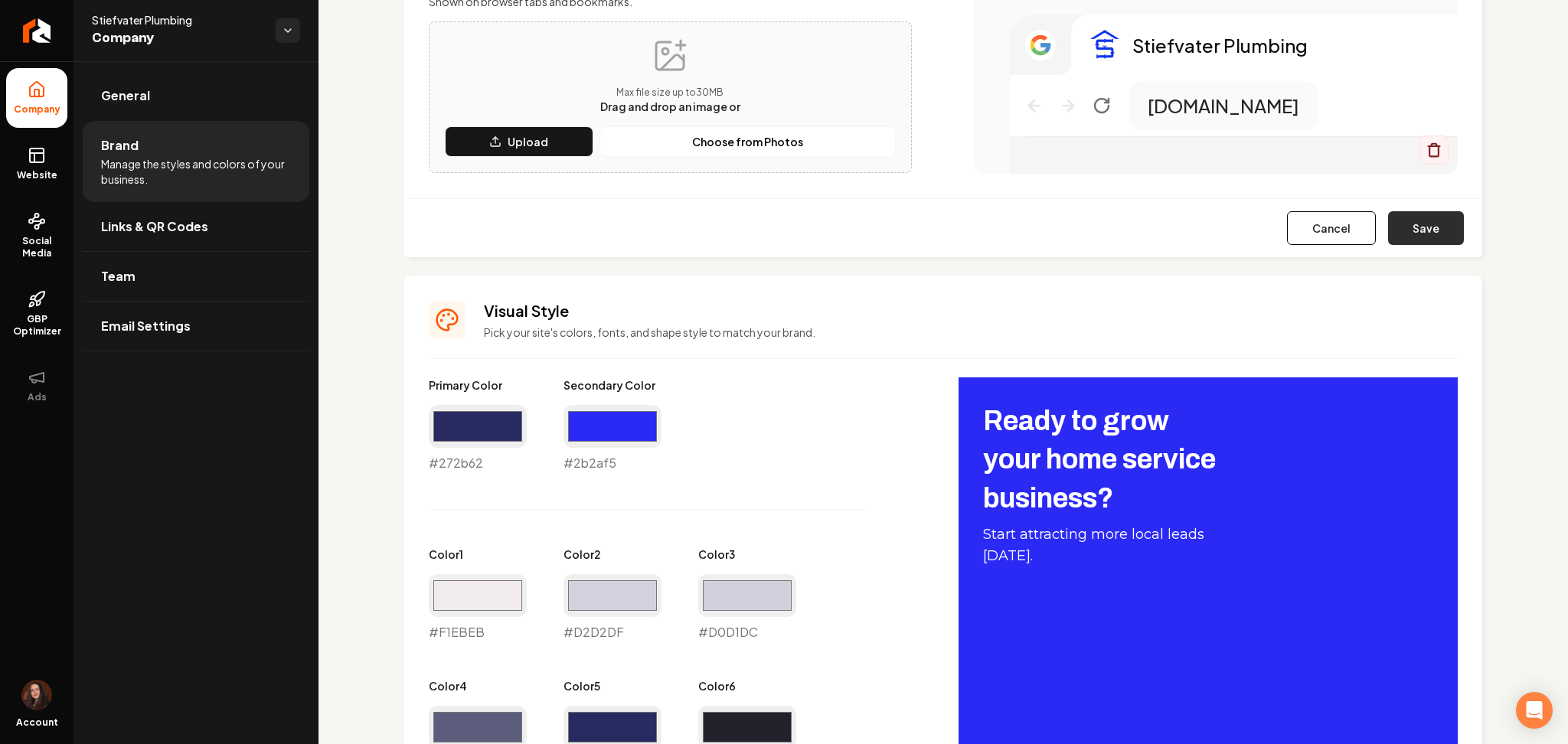
type input "#21222c"
type input "#07070e"
click at [1426, 224] on button "Save" at bounding box center [1426, 229] width 76 height 34
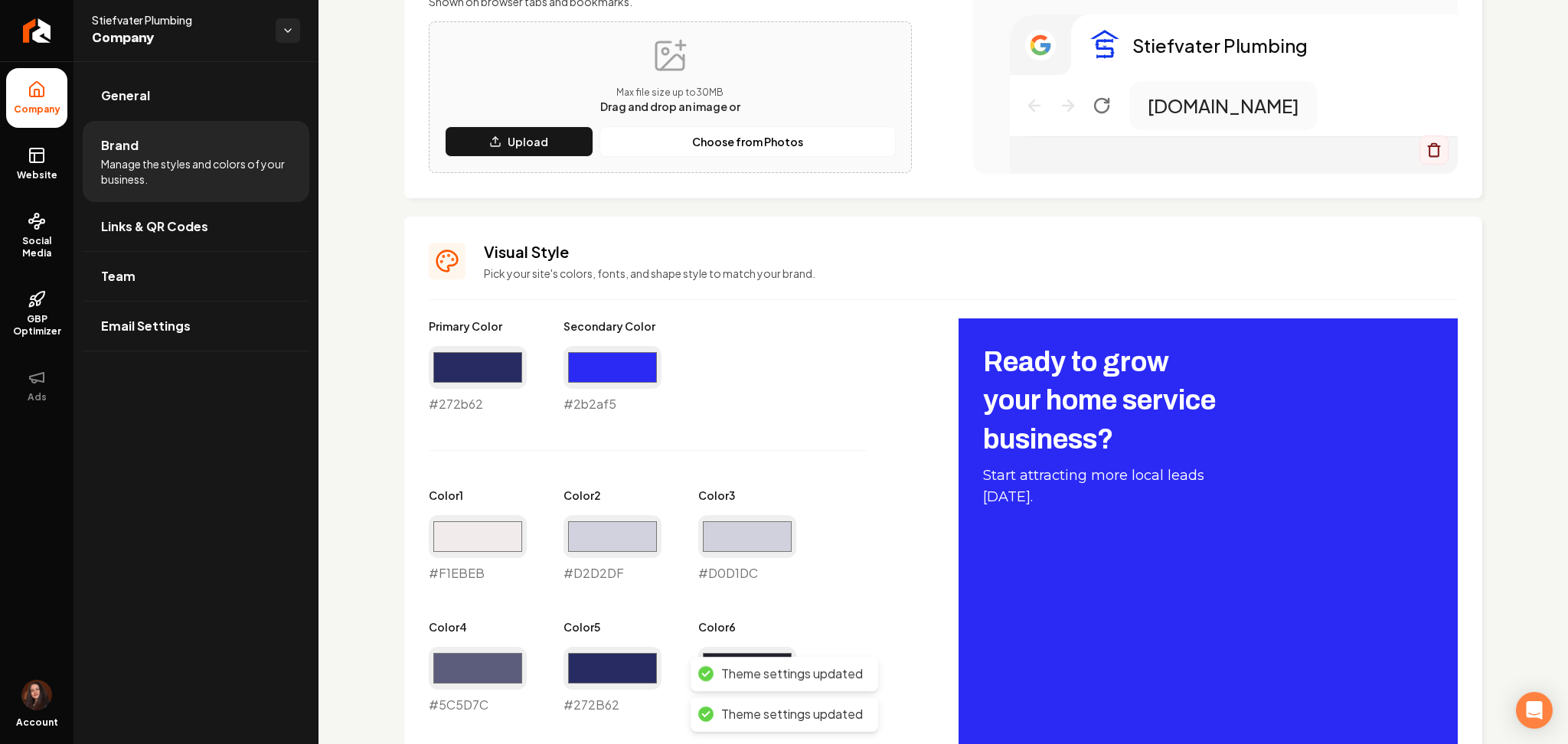
scroll to position [1025, 0]
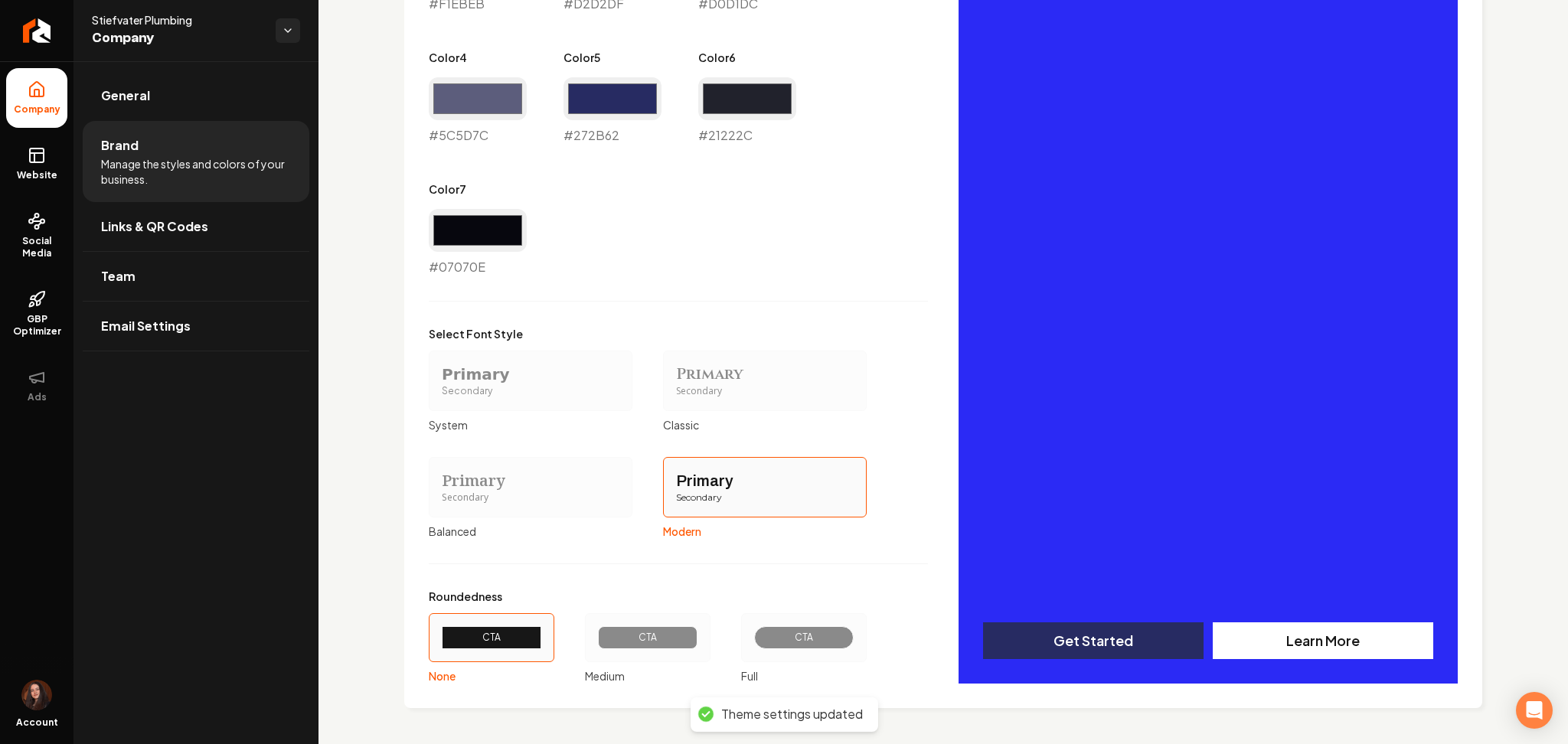
click at [4, 159] on ul "Company Website Social Media GBP Optimizer Ads" at bounding box center [36, 241] width 74 height 361
click at [34, 171] on span "Website" at bounding box center [37, 175] width 52 height 12
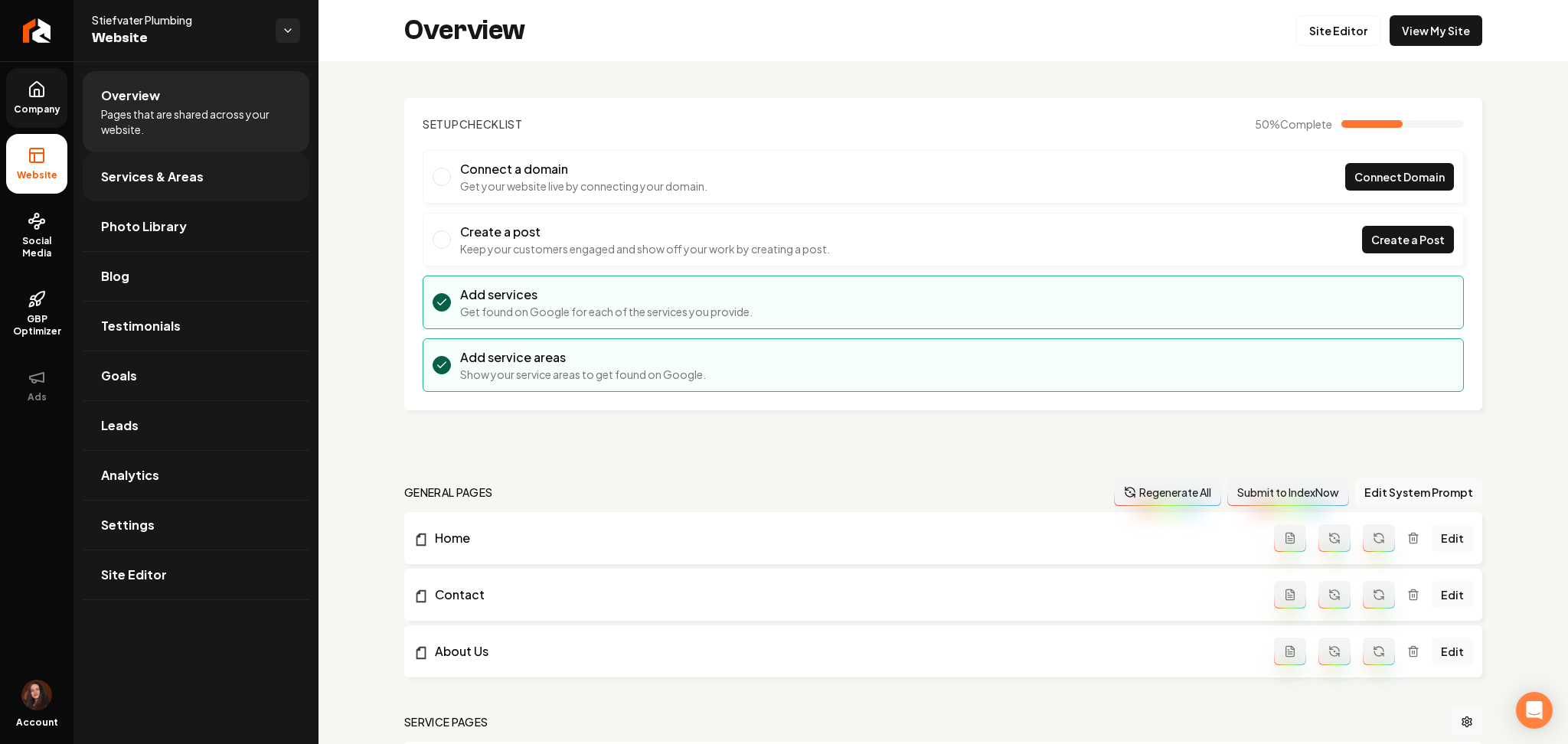
click at [135, 172] on span "Services & Areas" at bounding box center [151, 177] width 102 height 19
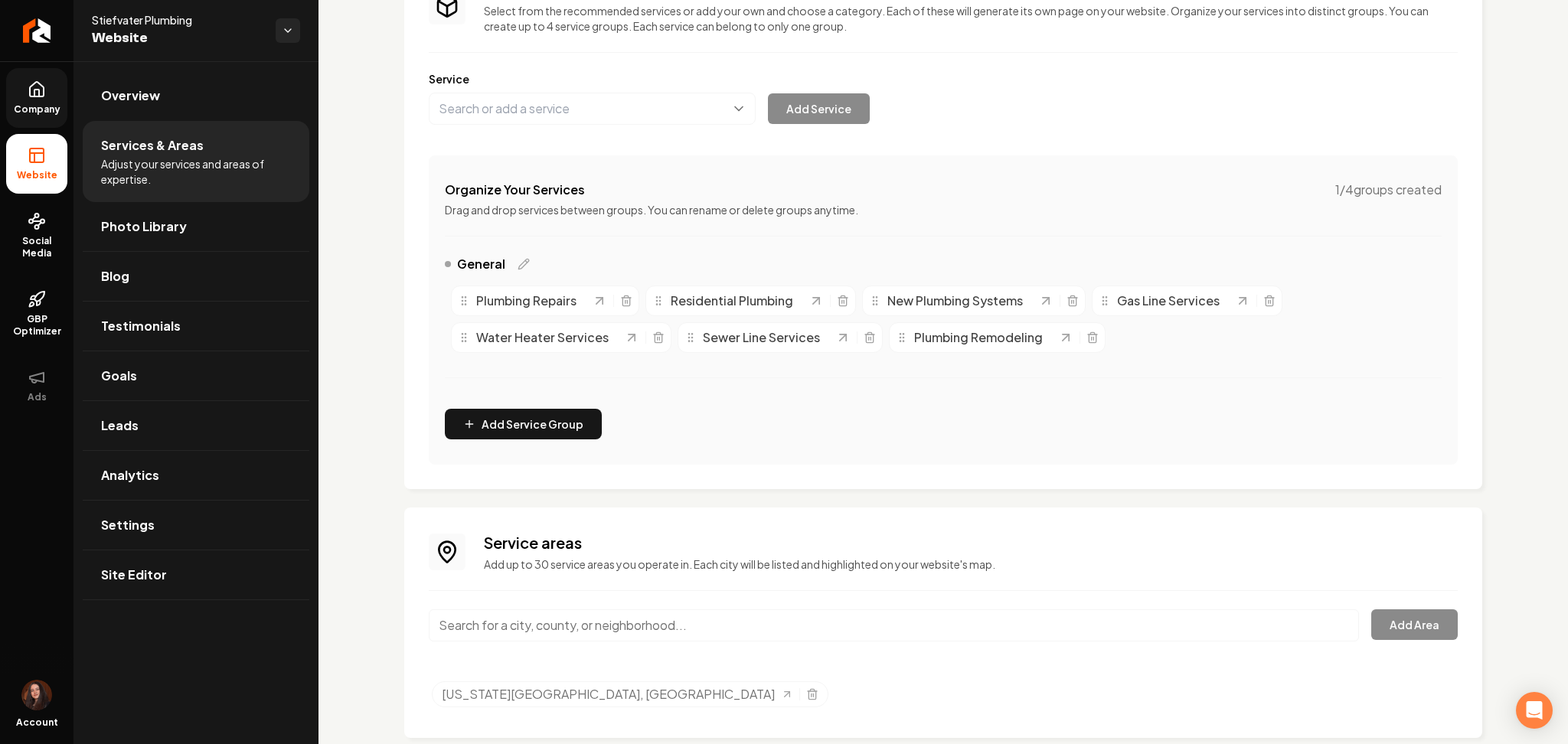
scroll to position [174, 0]
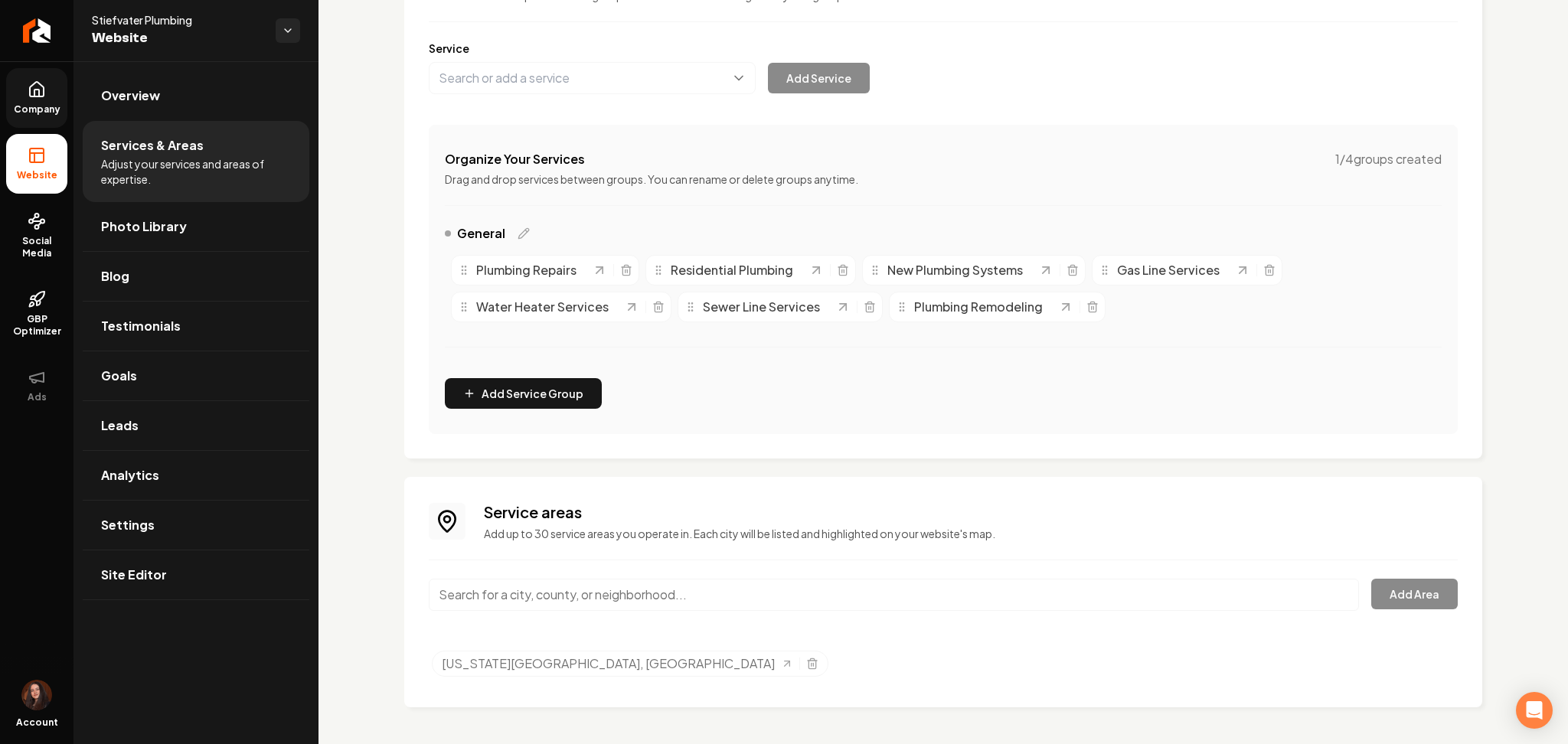
click at [541, 600] on input "Main content area" at bounding box center [894, 595] width 930 height 32
paste input "Greenbrier, AR"
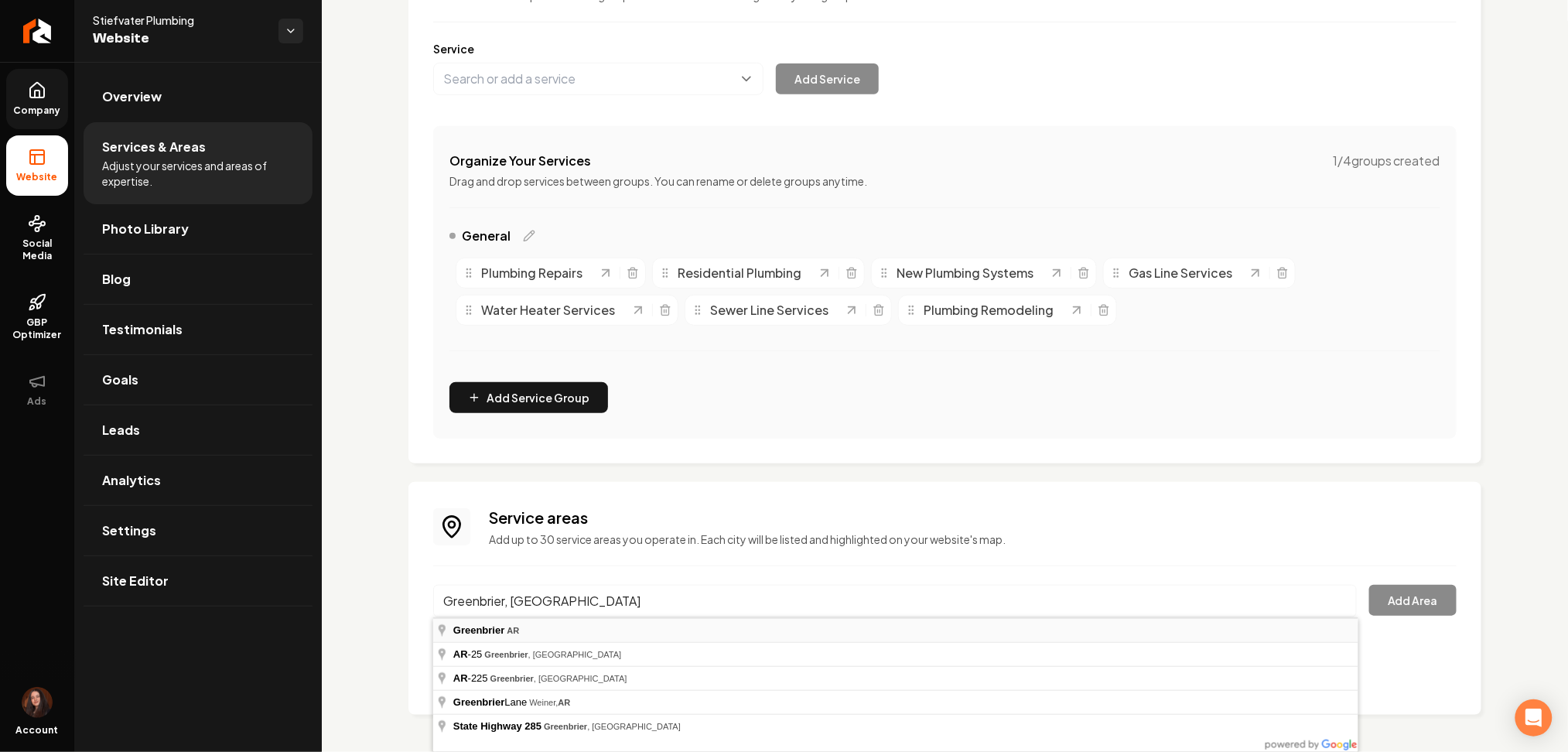
type input "Greenbrier, AR"
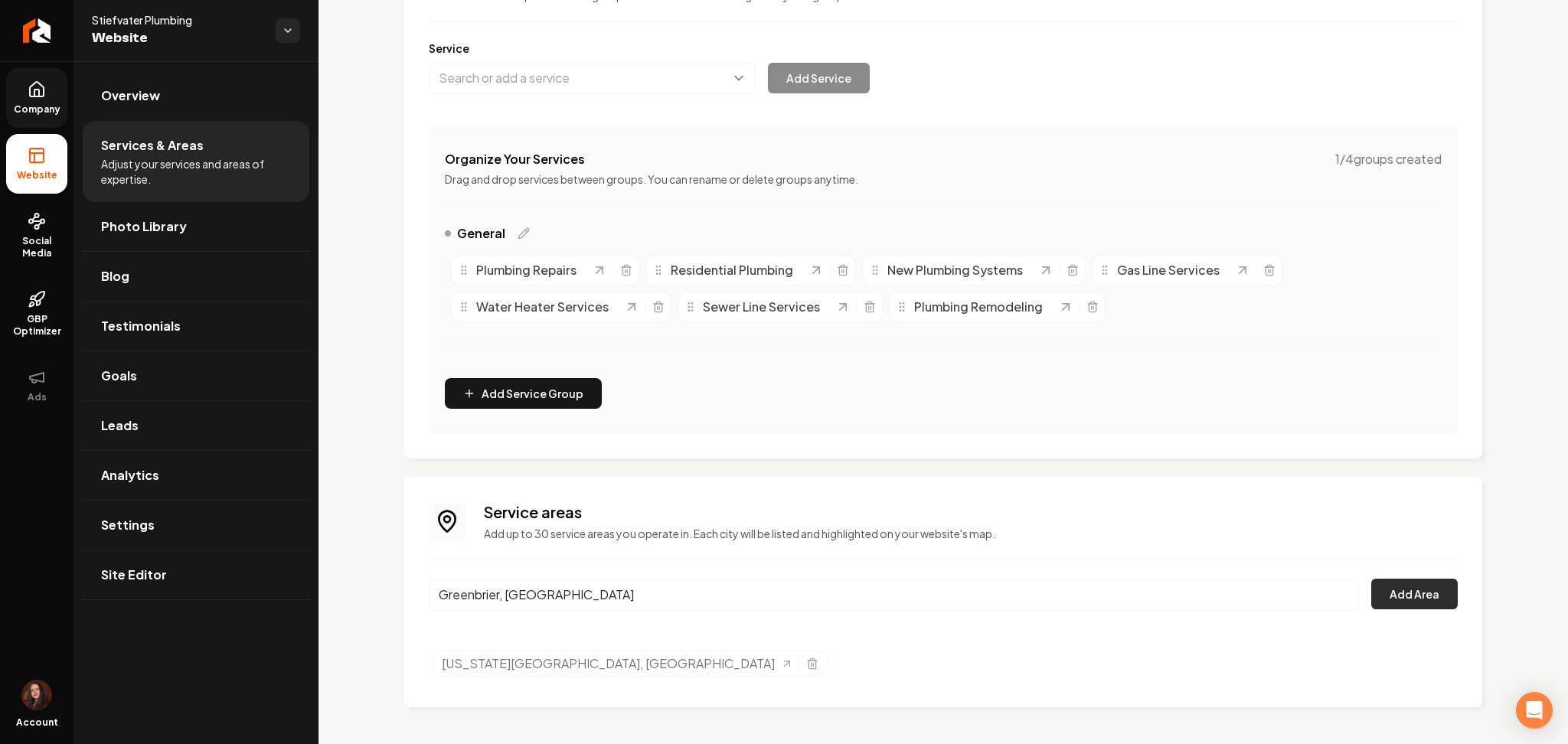
click at [1403, 592] on button "Add Area" at bounding box center [1414, 594] width 86 height 30
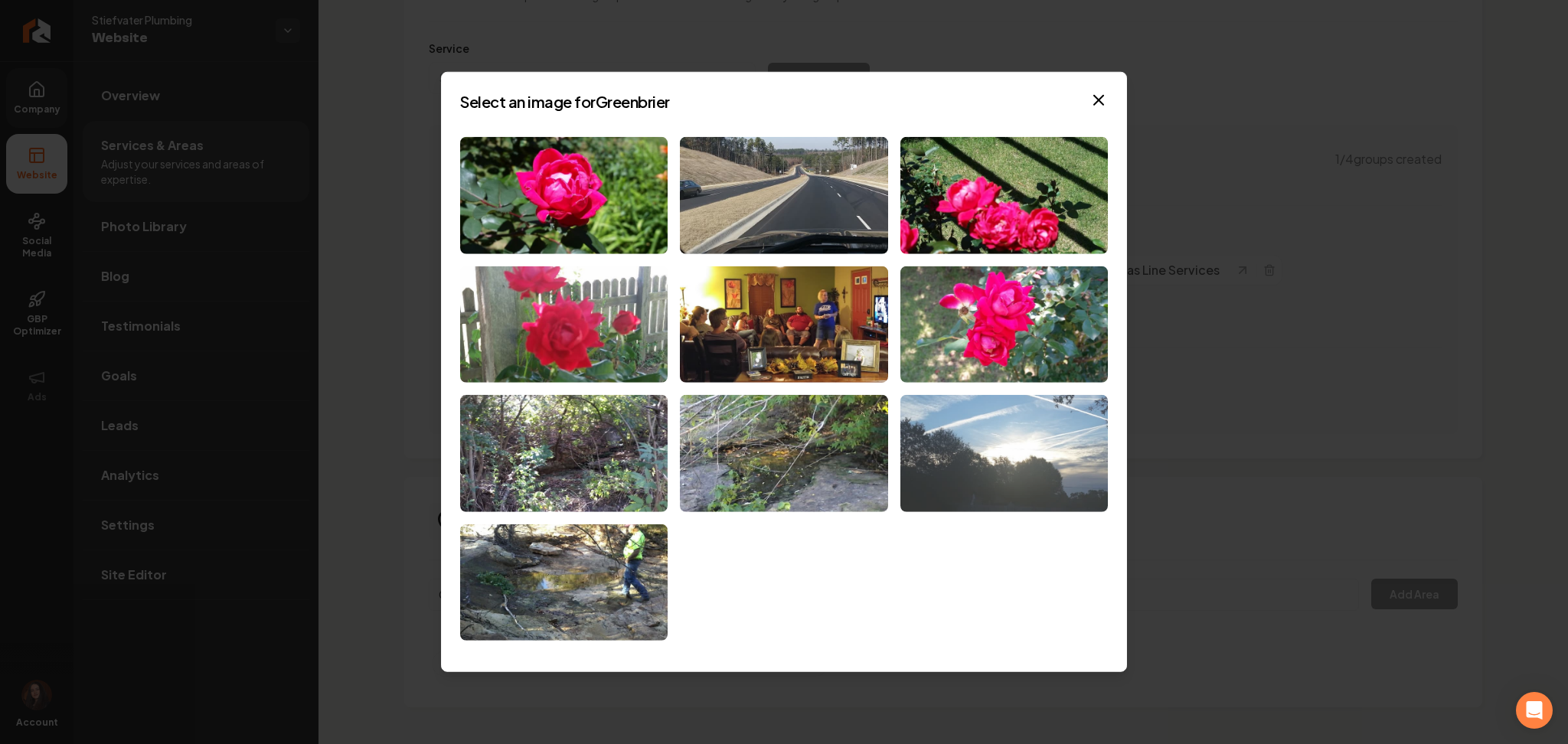
click at [954, 422] on img at bounding box center [1004, 454] width 207 height 117
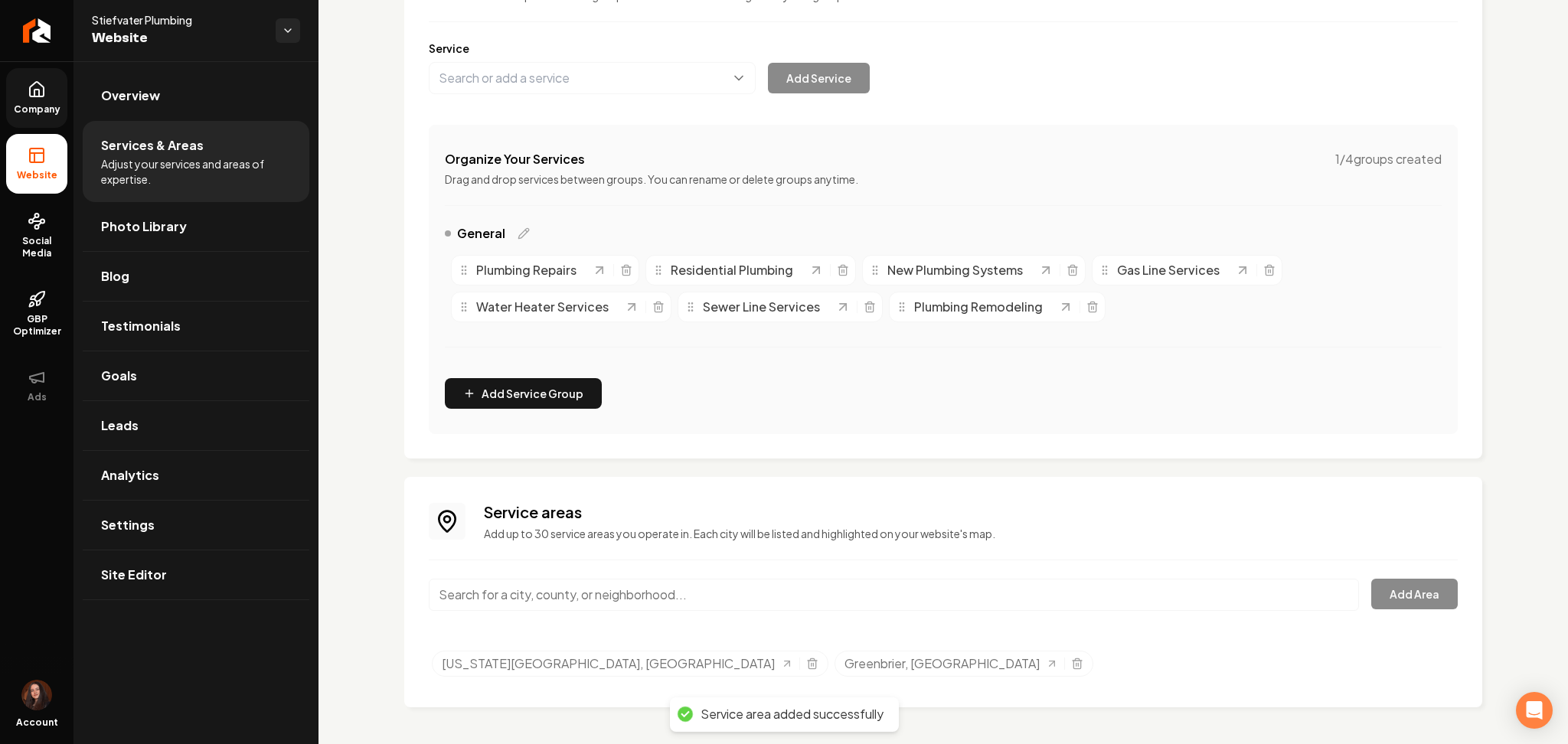
click at [568, 603] on input "Main content area" at bounding box center [894, 595] width 930 height 32
paste input "Vilonia, AR"
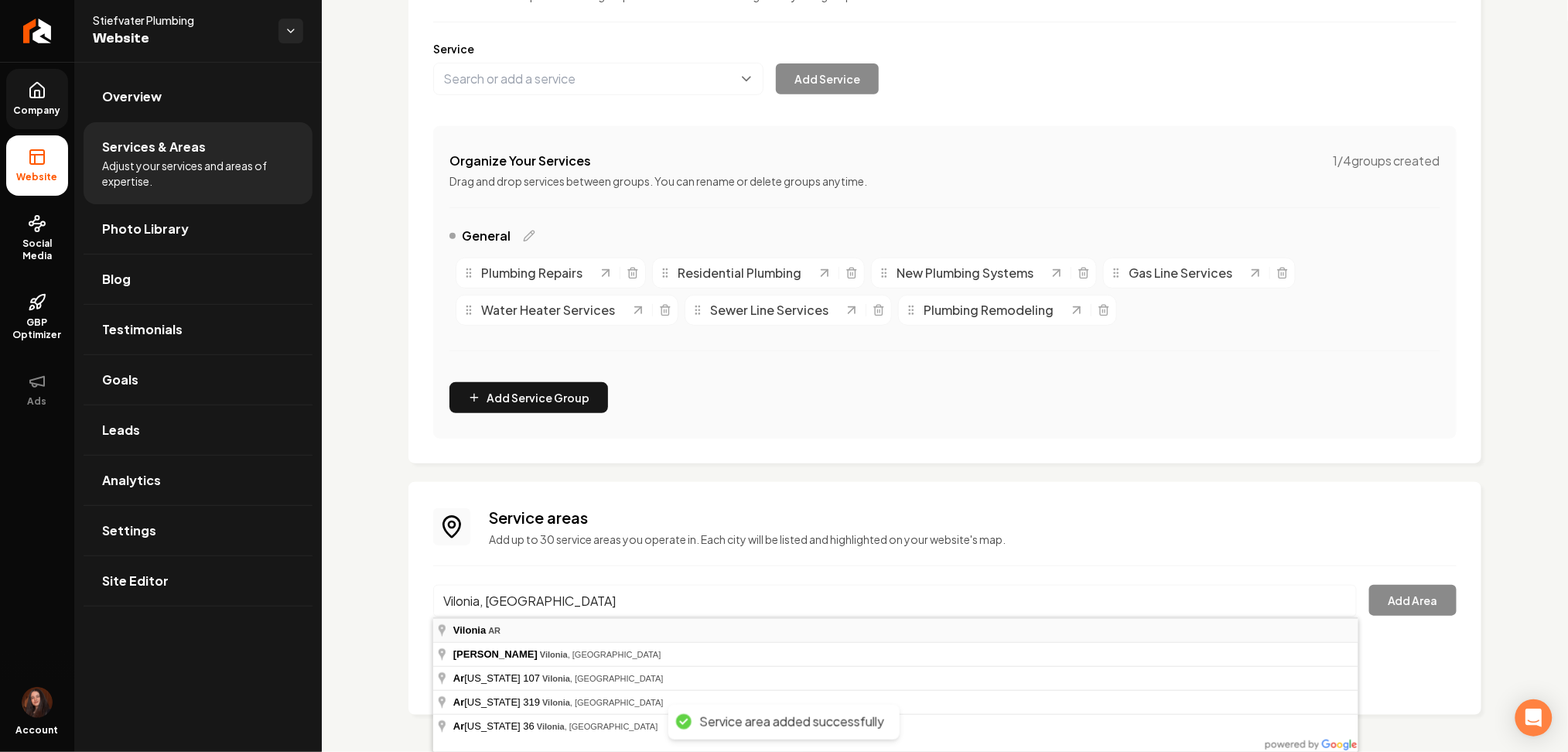
type input "Vilonia, AR"
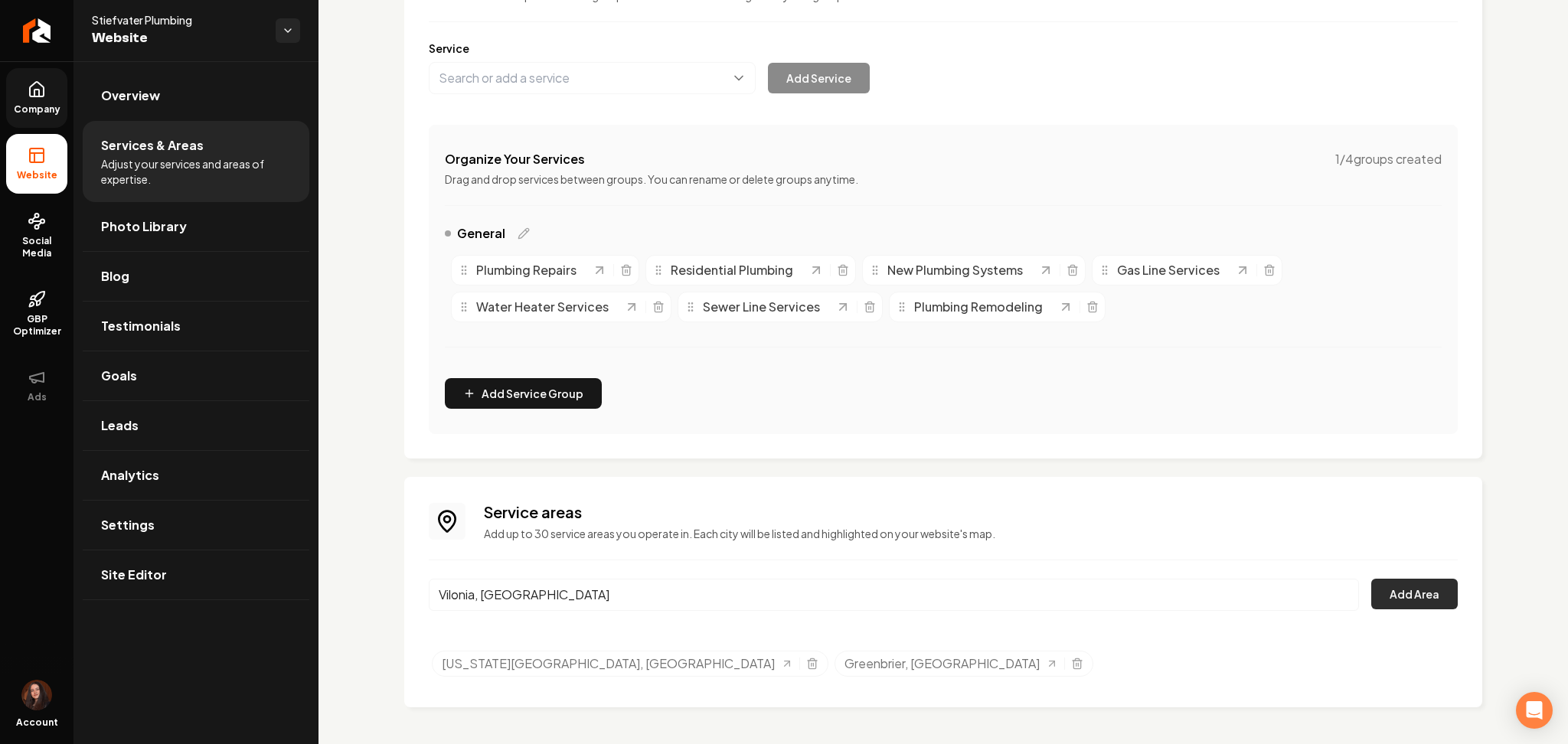
click at [1402, 588] on button "Add Area" at bounding box center [1414, 594] width 86 height 30
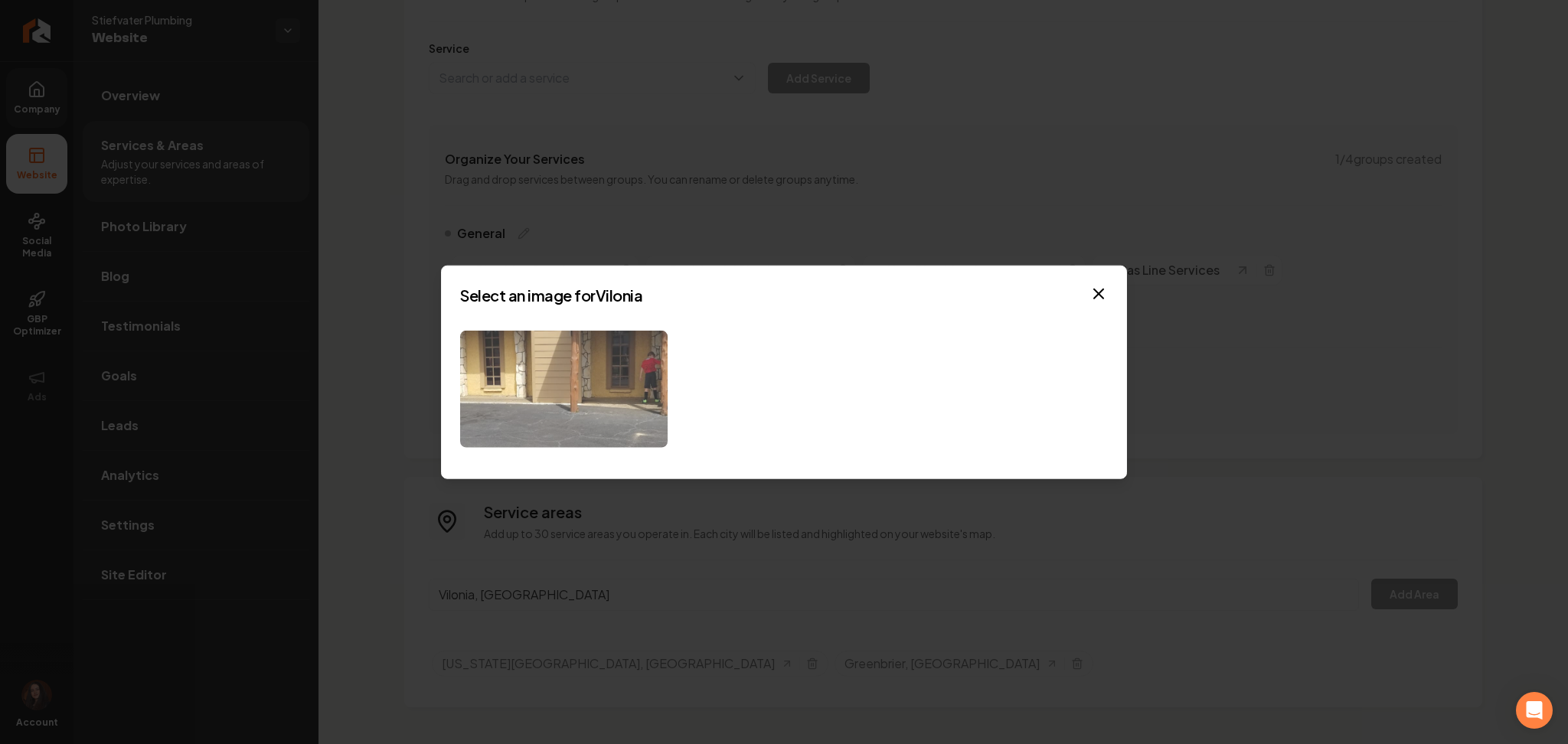
click at [583, 391] on img at bounding box center [564, 389] width 207 height 117
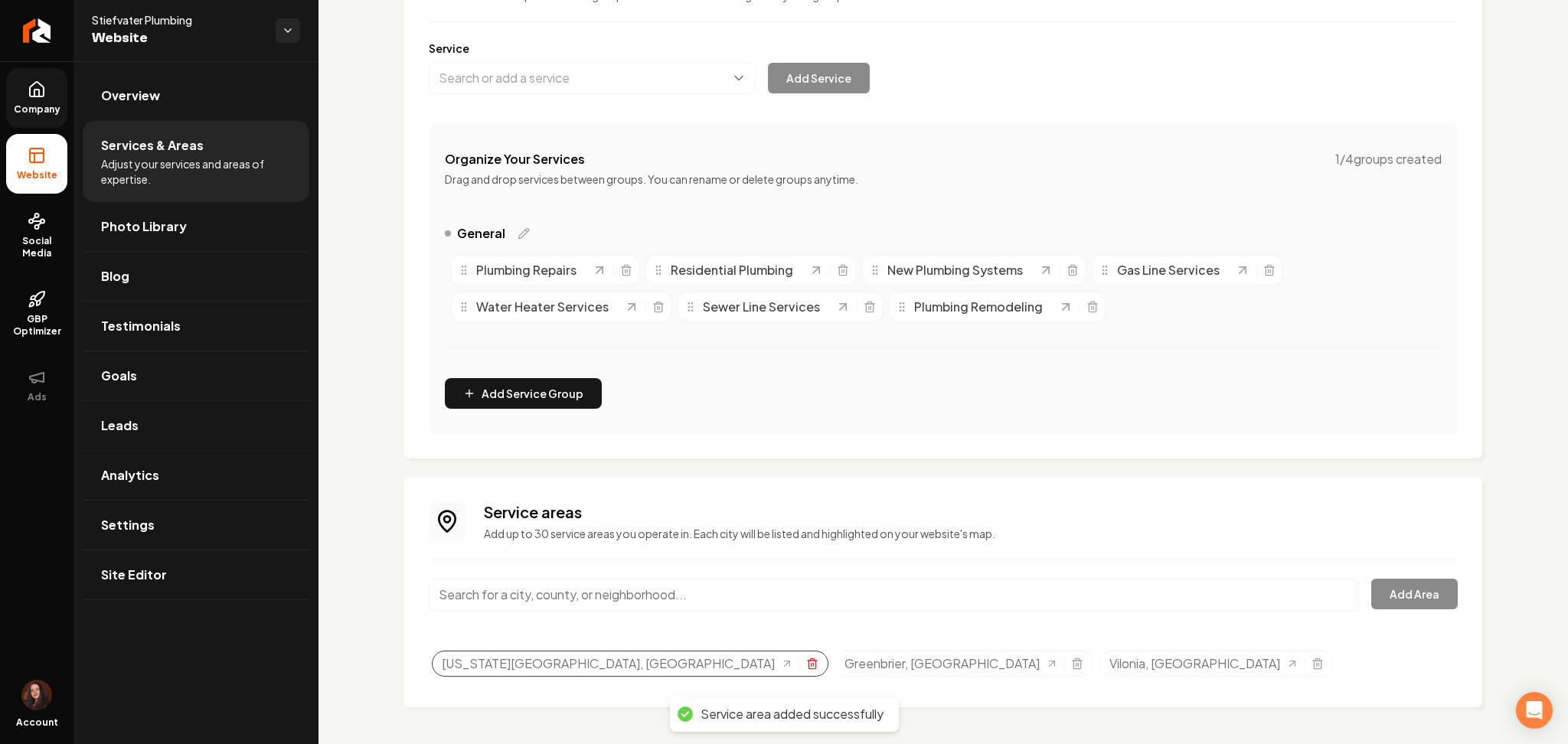
click at [810, 661] on icon "Selected tags" at bounding box center [812, 659] width 4 height 3
click at [656, 598] on input "Main content area" at bounding box center [894, 595] width 930 height 32
paste input "Mayflower, AR"
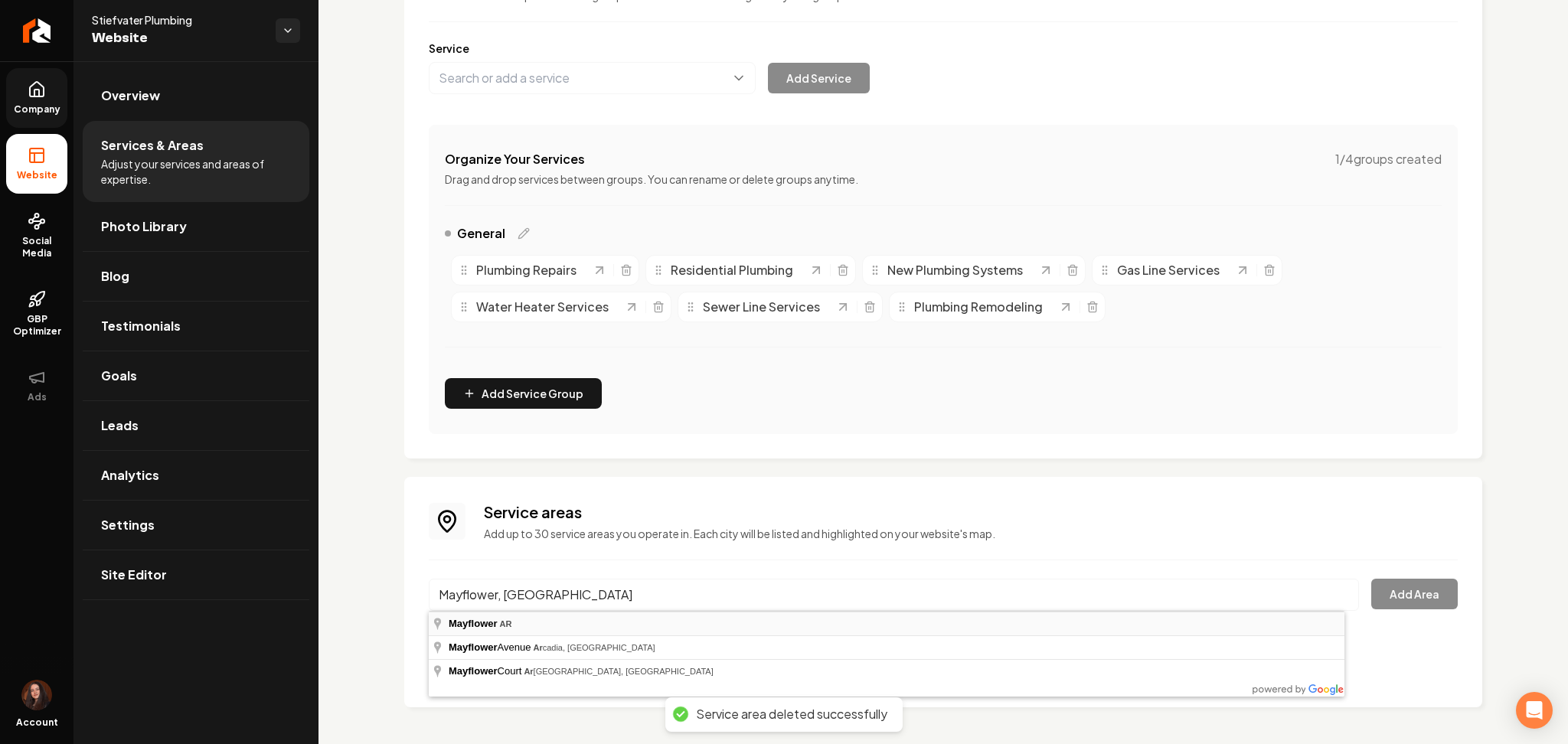
type input "Mayflower, AR"
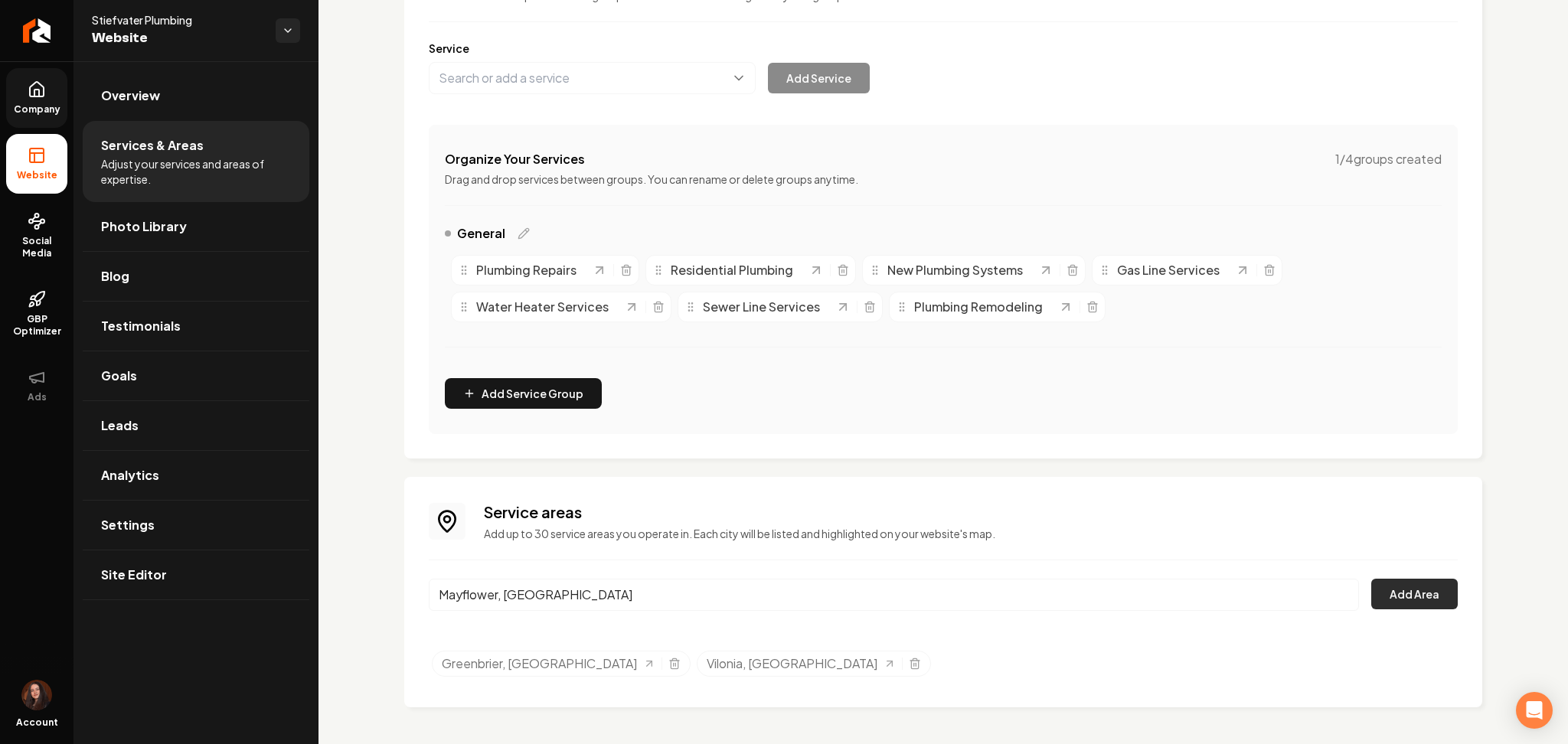
click at [1391, 601] on button "Add Area" at bounding box center [1414, 594] width 86 height 30
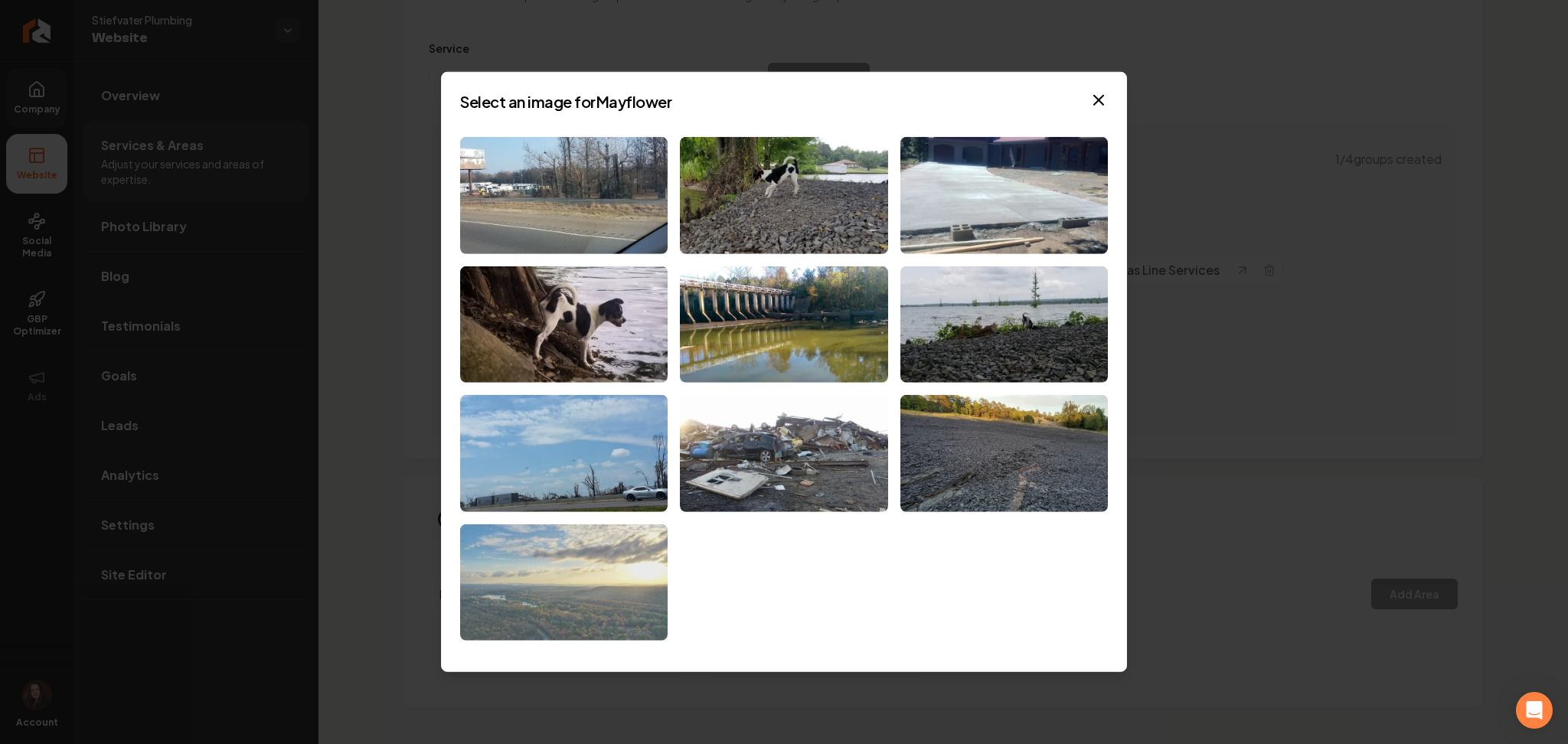
click at [540, 537] on img at bounding box center [564, 583] width 207 height 117
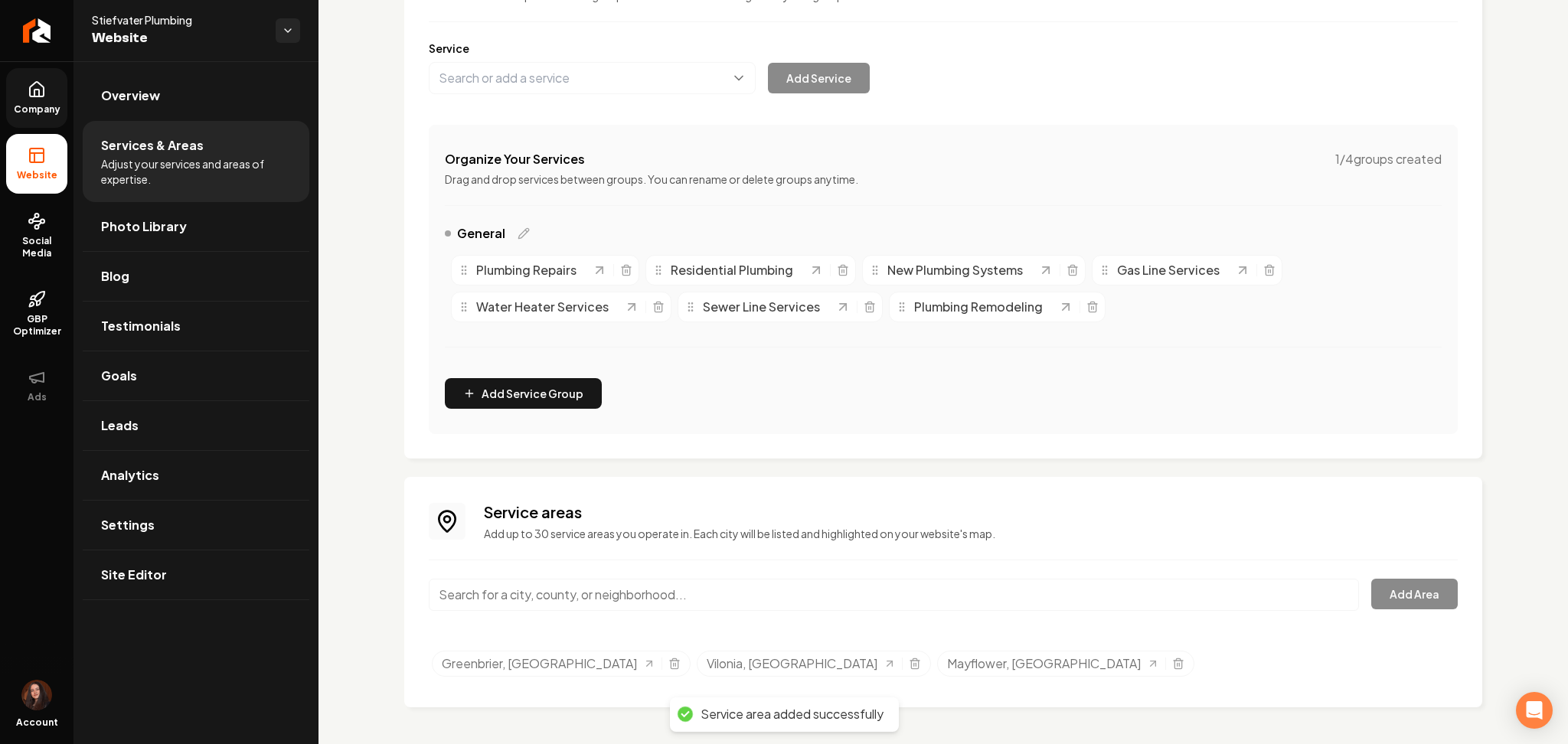
click at [635, 595] on input "Main content area" at bounding box center [894, 595] width 930 height 32
paste input "Conway, AR"
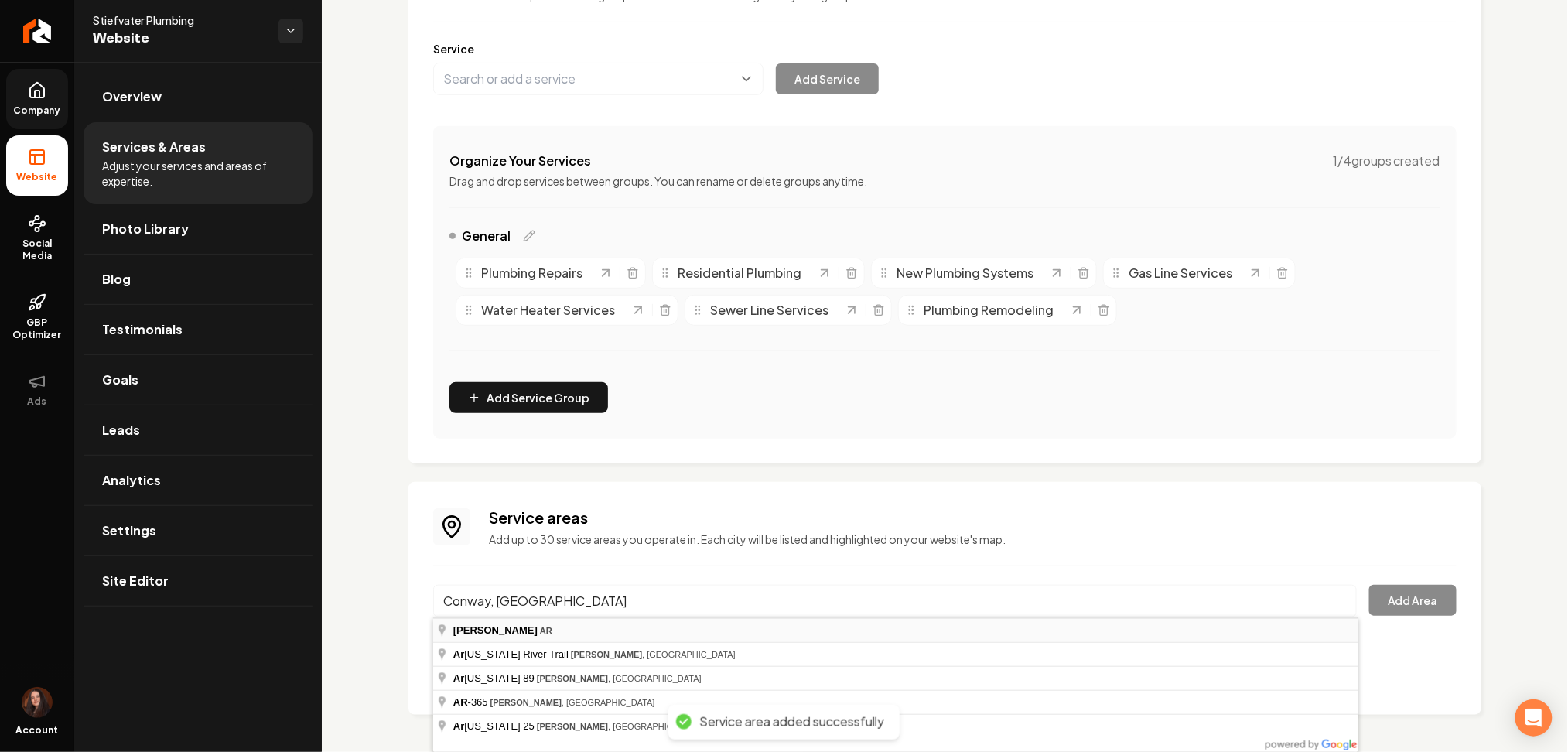
type input "Conway, AR"
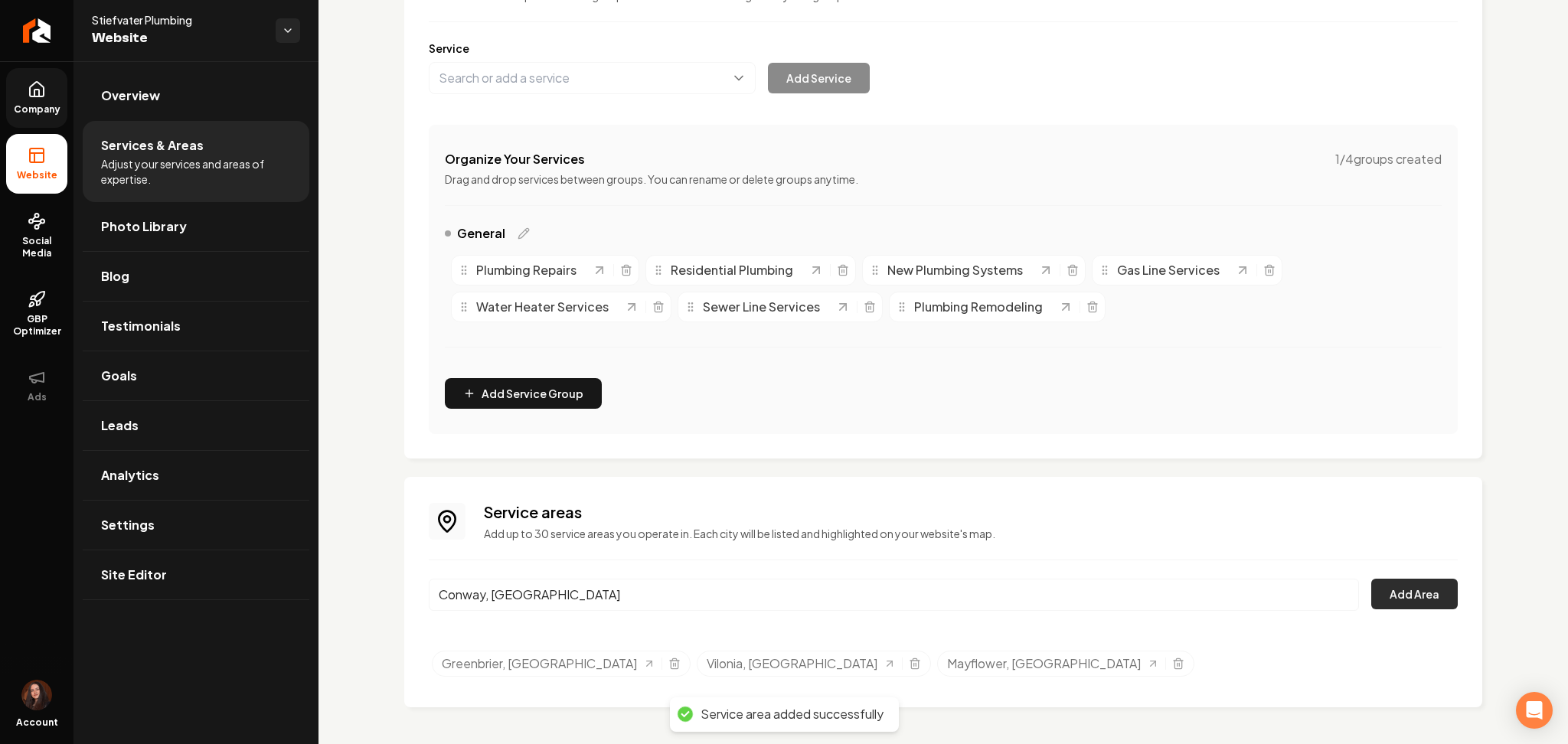
click at [1387, 591] on button "Add Area" at bounding box center [1414, 594] width 86 height 30
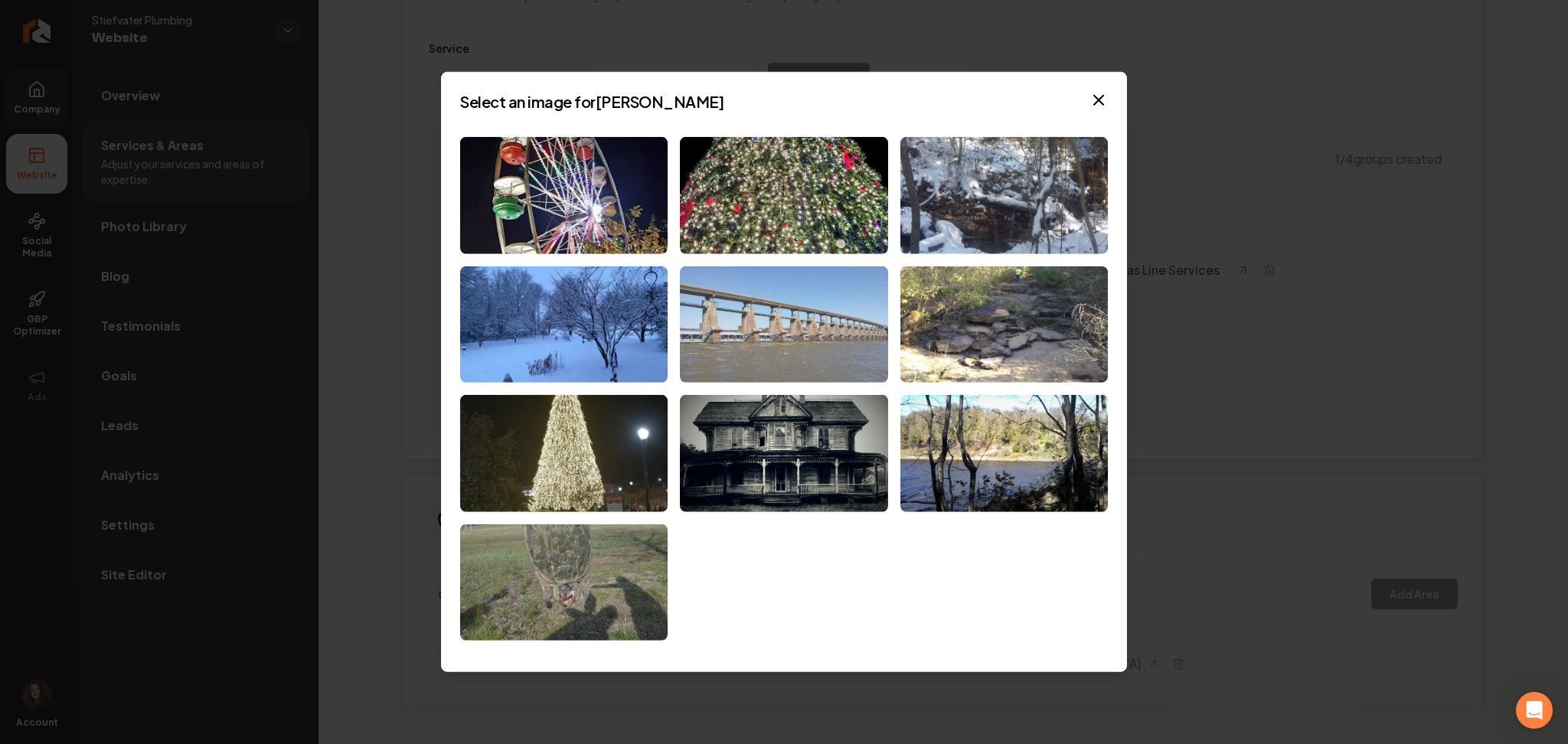
click at [744, 307] on img at bounding box center [783, 324] width 207 height 117
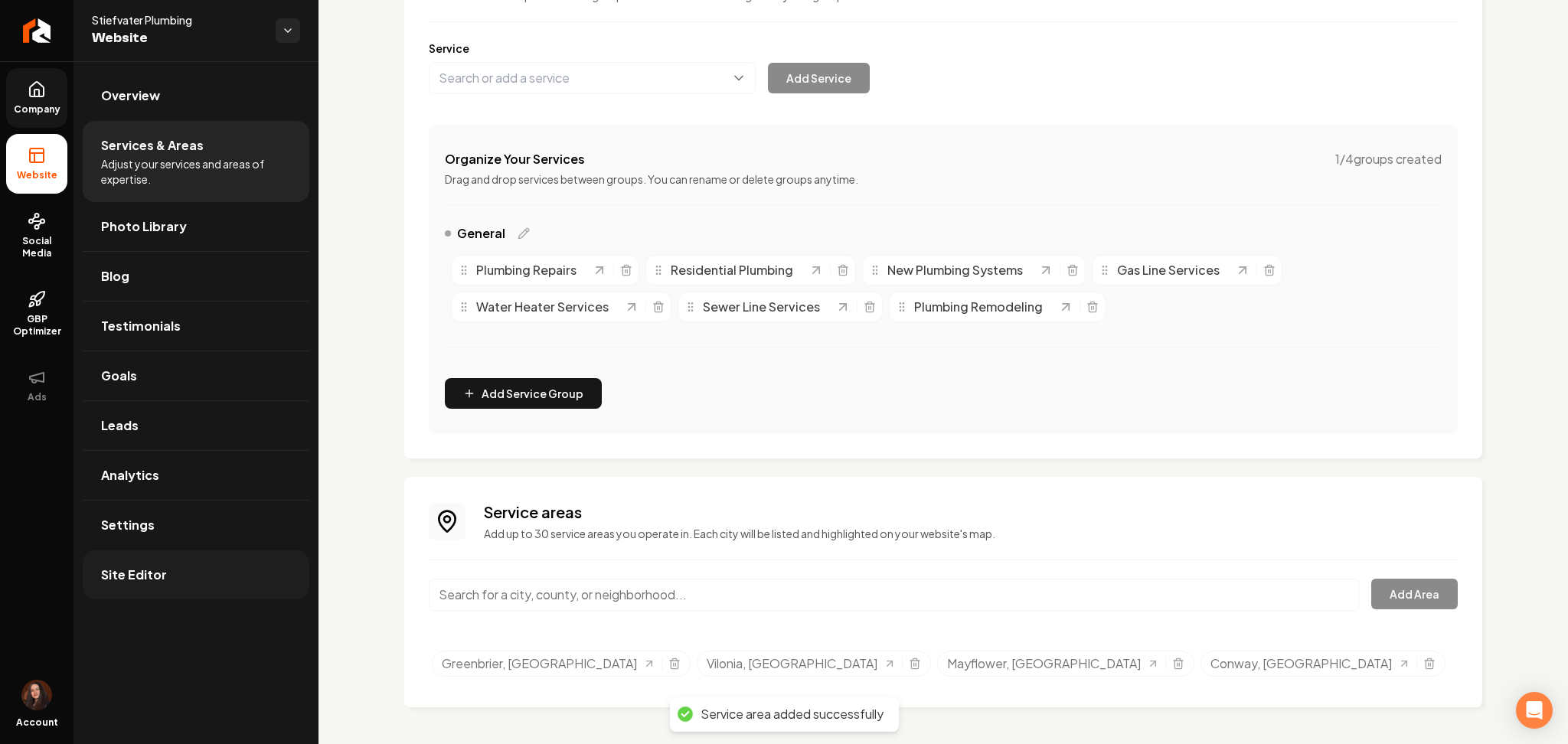
click at [140, 591] on link "Site Editor" at bounding box center [196, 576] width 227 height 49
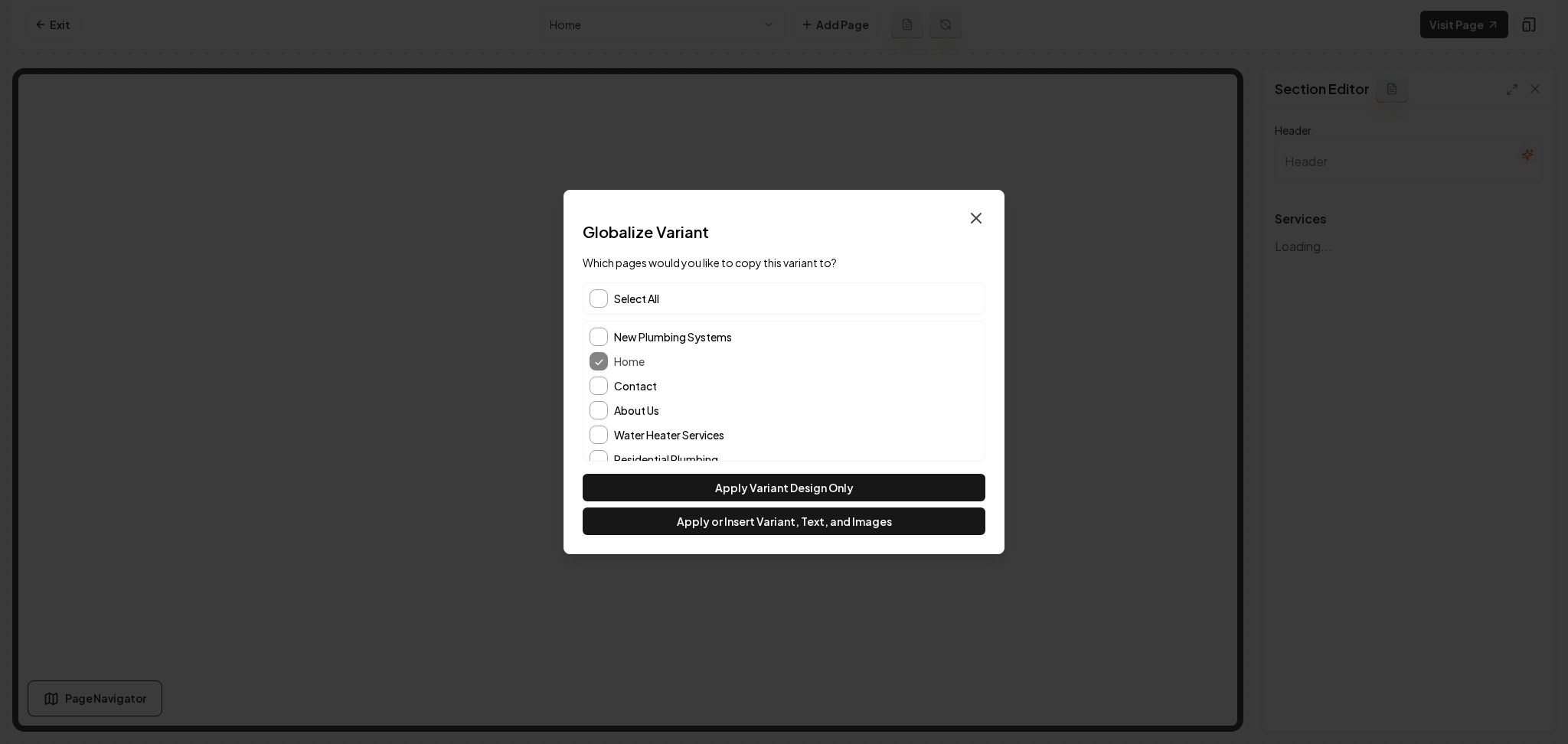
click at [969, 215] on icon "button" at bounding box center [977, 218] width 19 height 19
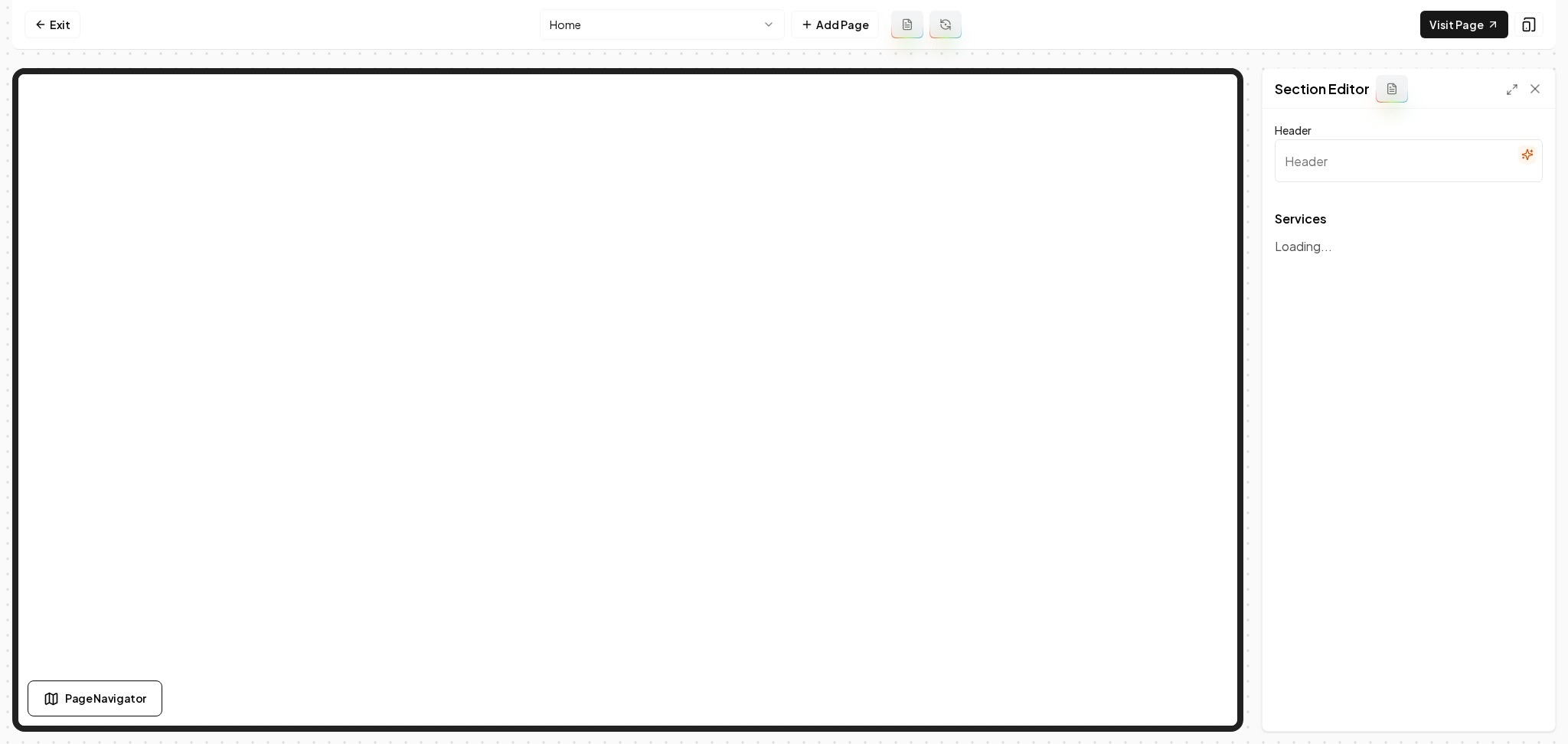
type input "Plumbing Services"
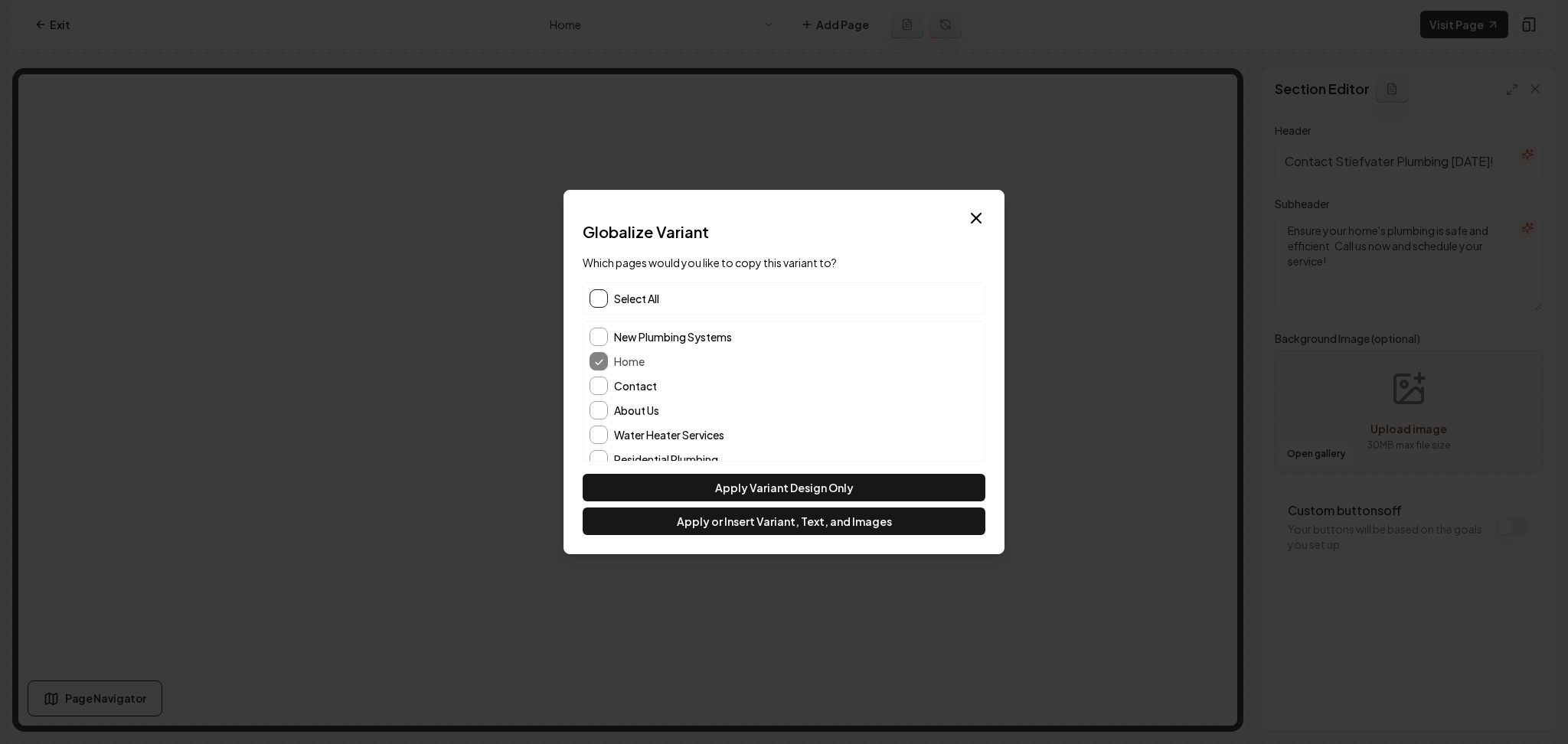
click at [603, 303] on button "button" at bounding box center [599, 299] width 19 height 19
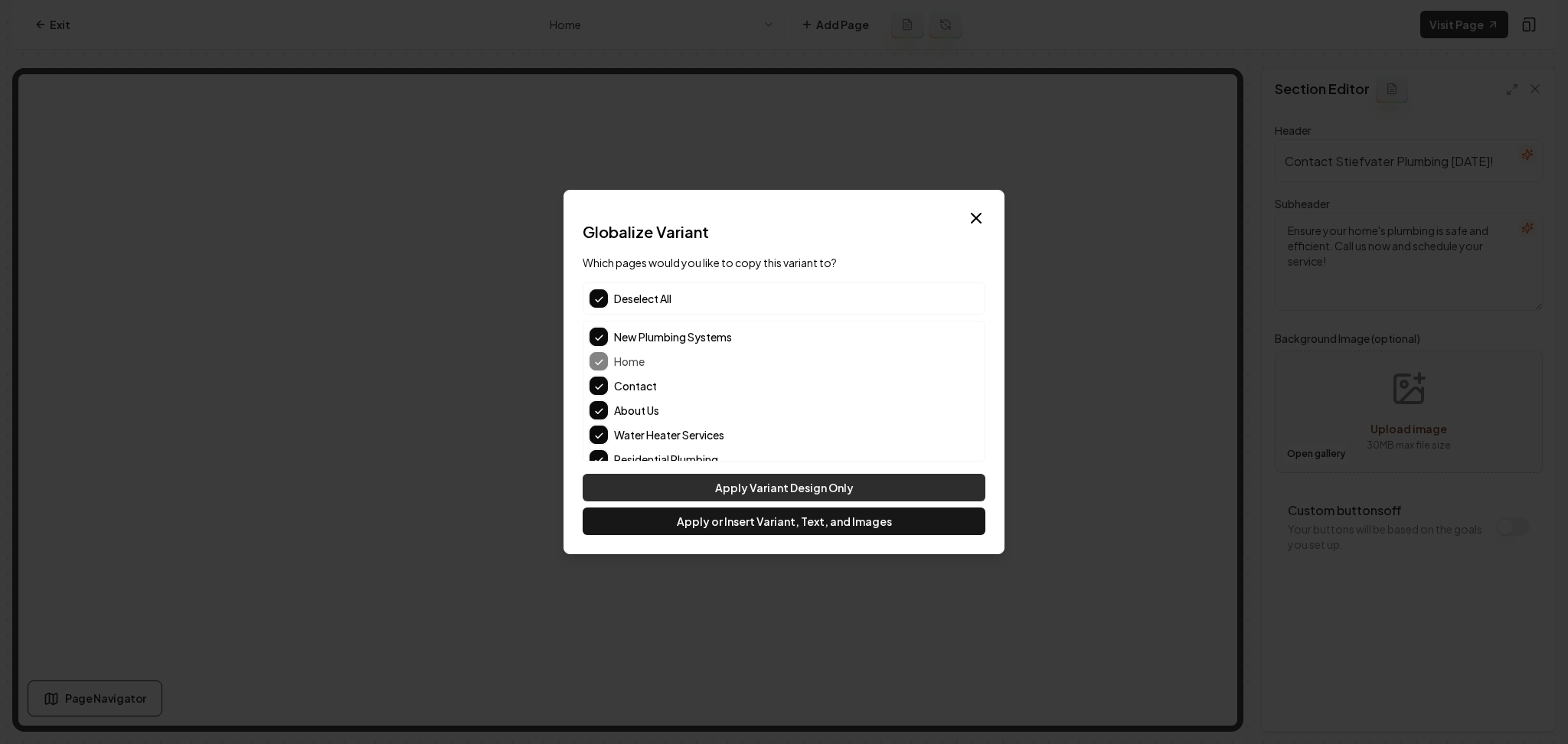
click at [696, 494] on button "Apply Variant Design Only" at bounding box center [784, 488] width 403 height 28
click at [750, 491] on button "Apply Variant Design Only" at bounding box center [784, 488] width 403 height 28
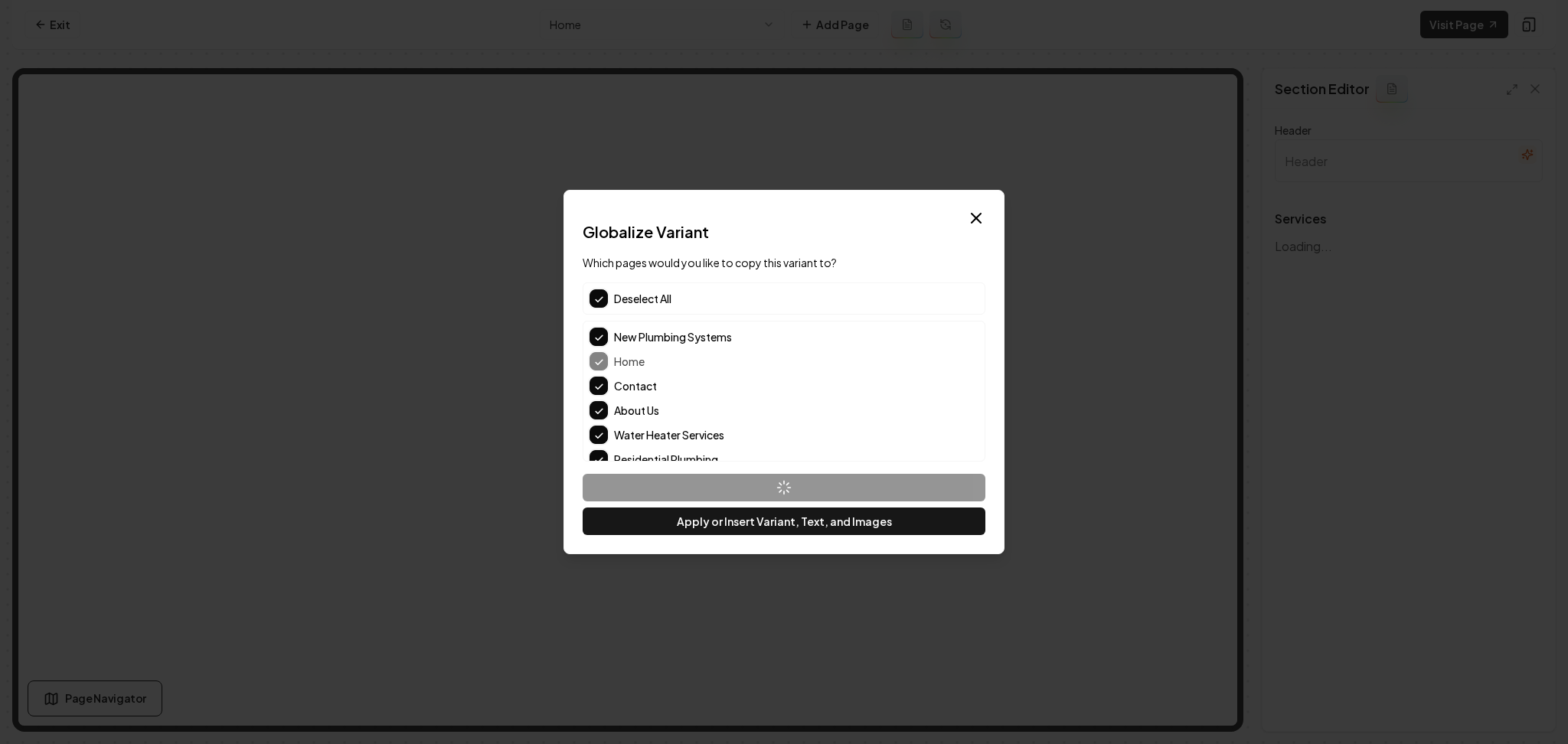
type input "Plumbing Services"
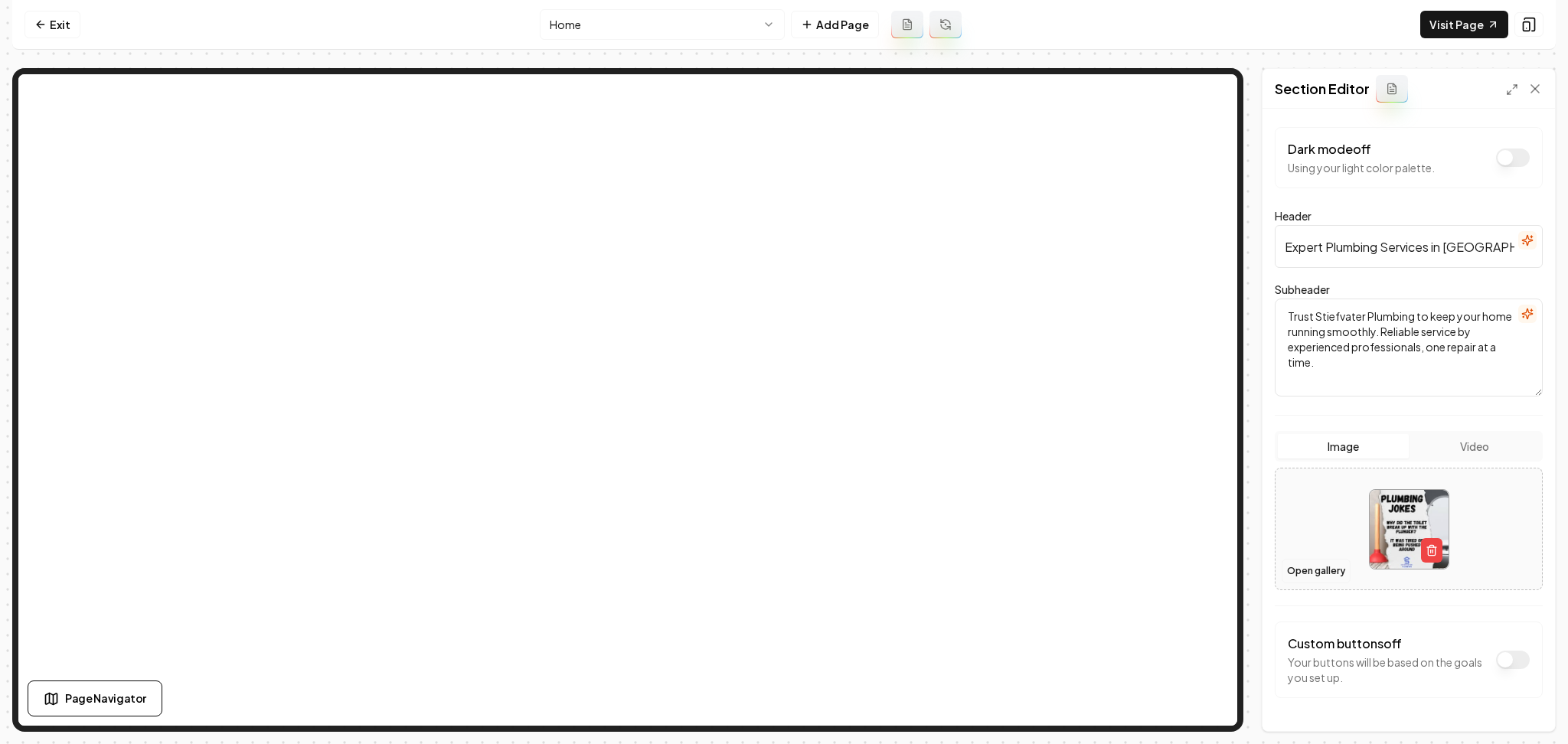
click at [1316, 570] on button "Open gallery" at bounding box center [1316, 570] width 69 height 25
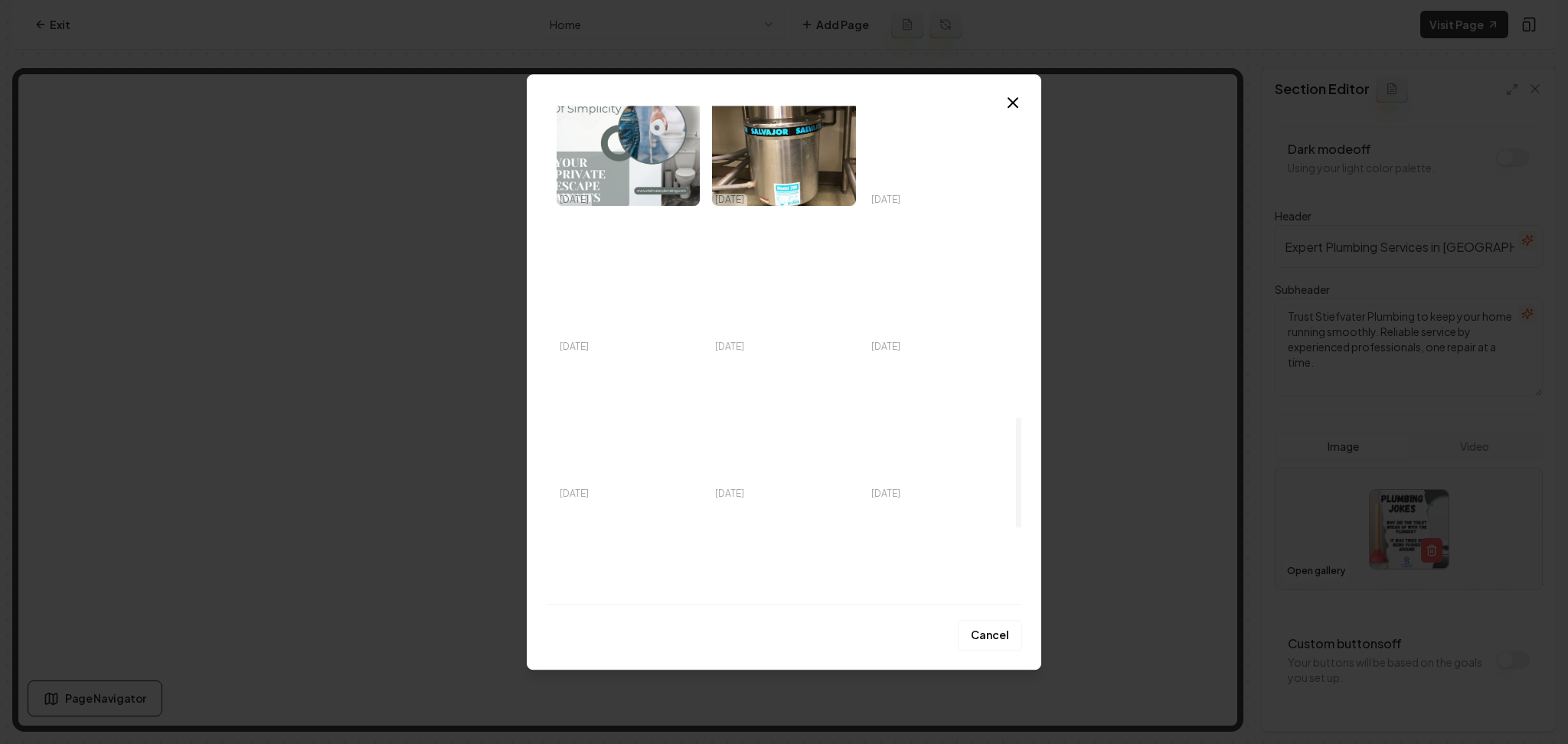
scroll to position [1749, 0]
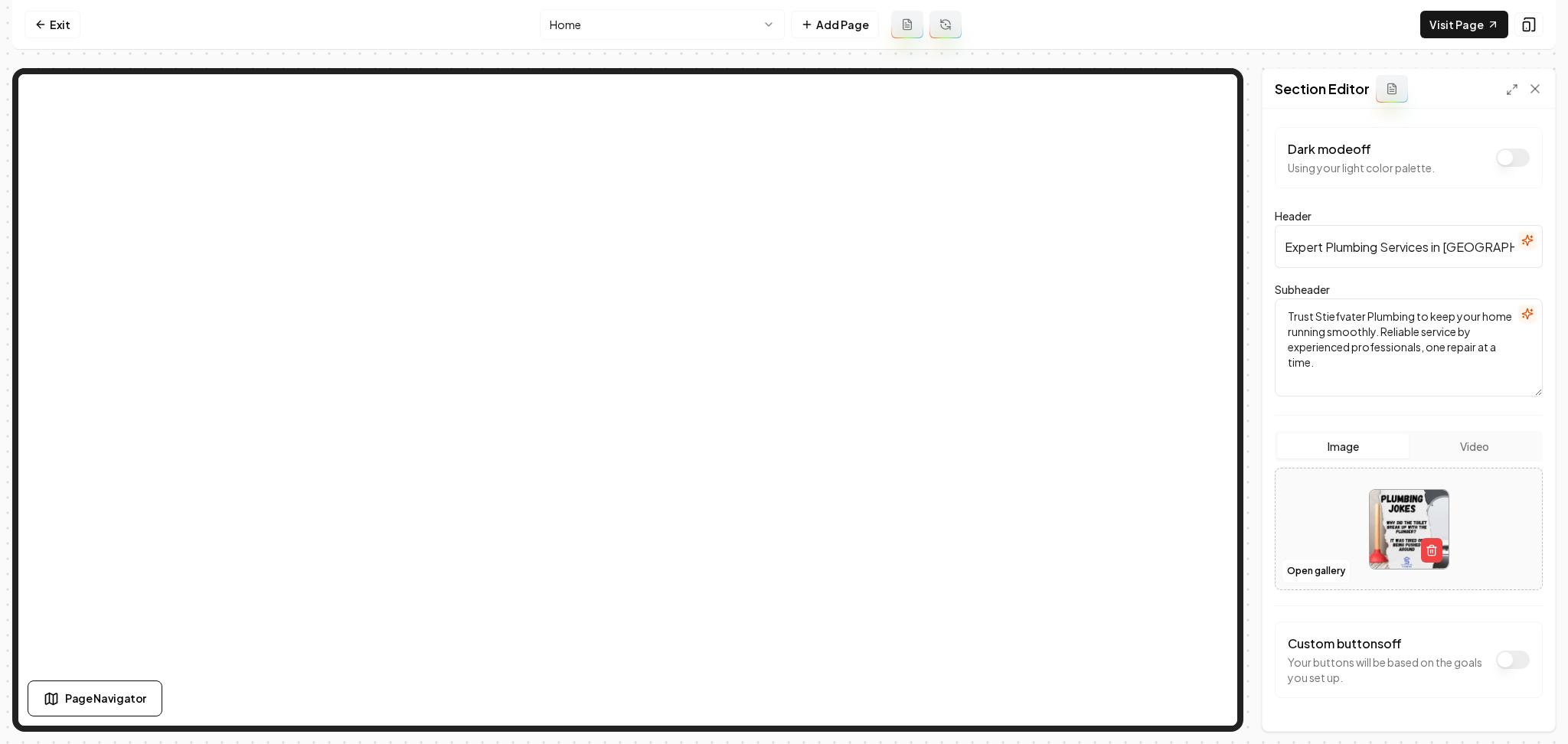
click at [1336, 505] on div at bounding box center [1408, 530] width 267 height 105
type input "**********"
click at [1497, 701] on div "Discard Changes Save" at bounding box center [1409, 705] width 293 height 52
click at [1508, 701] on button "Save" at bounding box center [1520, 705] width 45 height 28
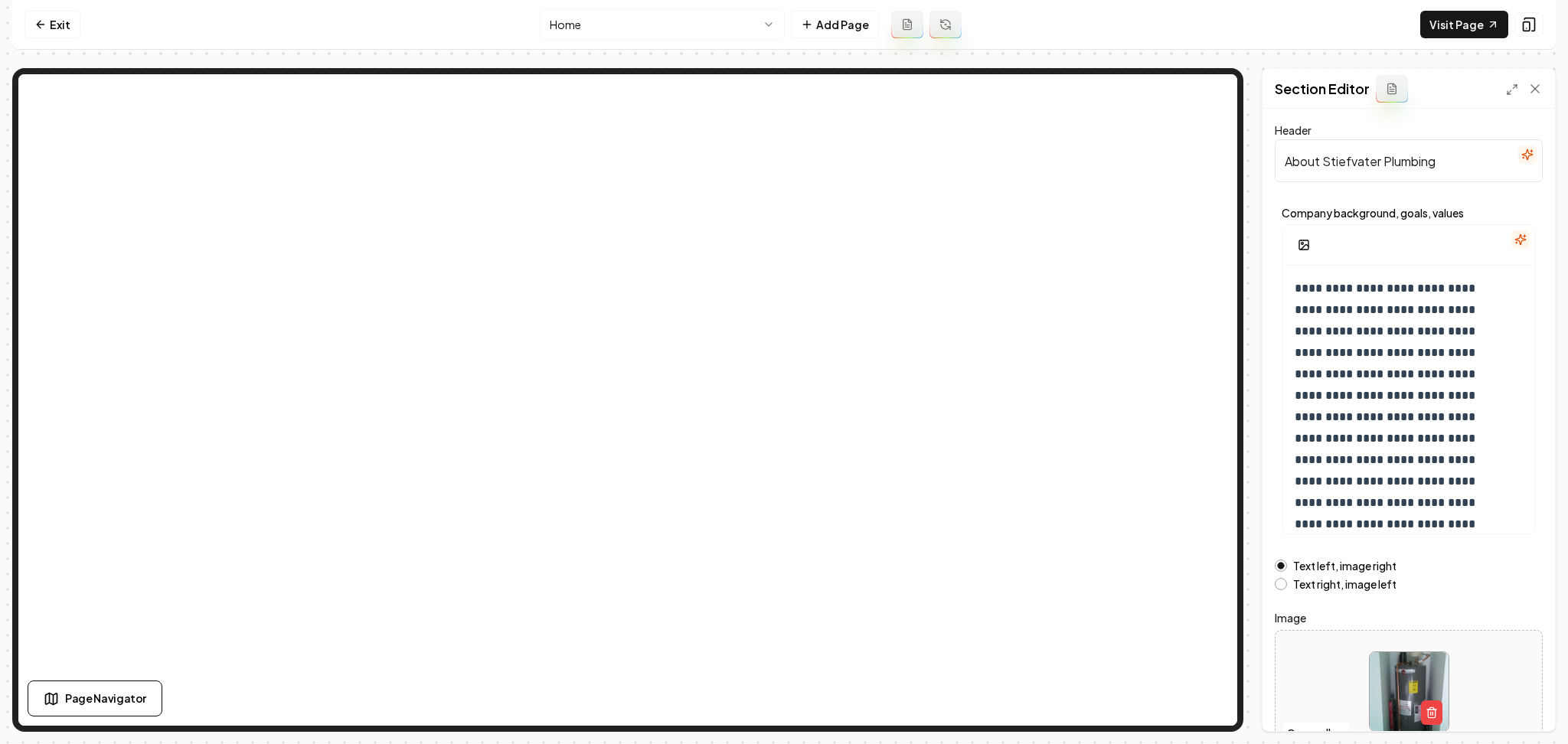
click at [1295, 661] on div at bounding box center [1408, 692] width 267 height 105
type input "**********"
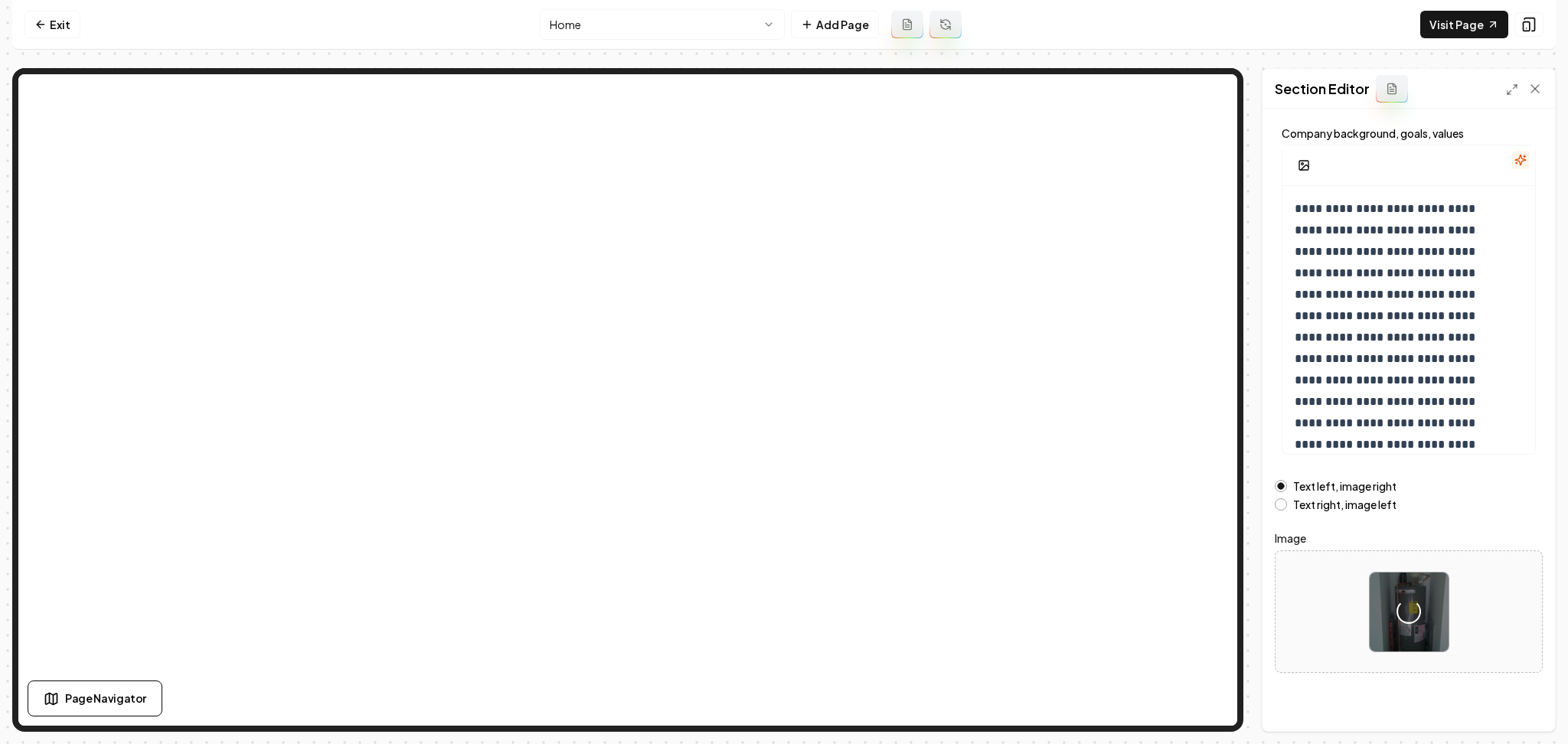
scroll to position [82, 0]
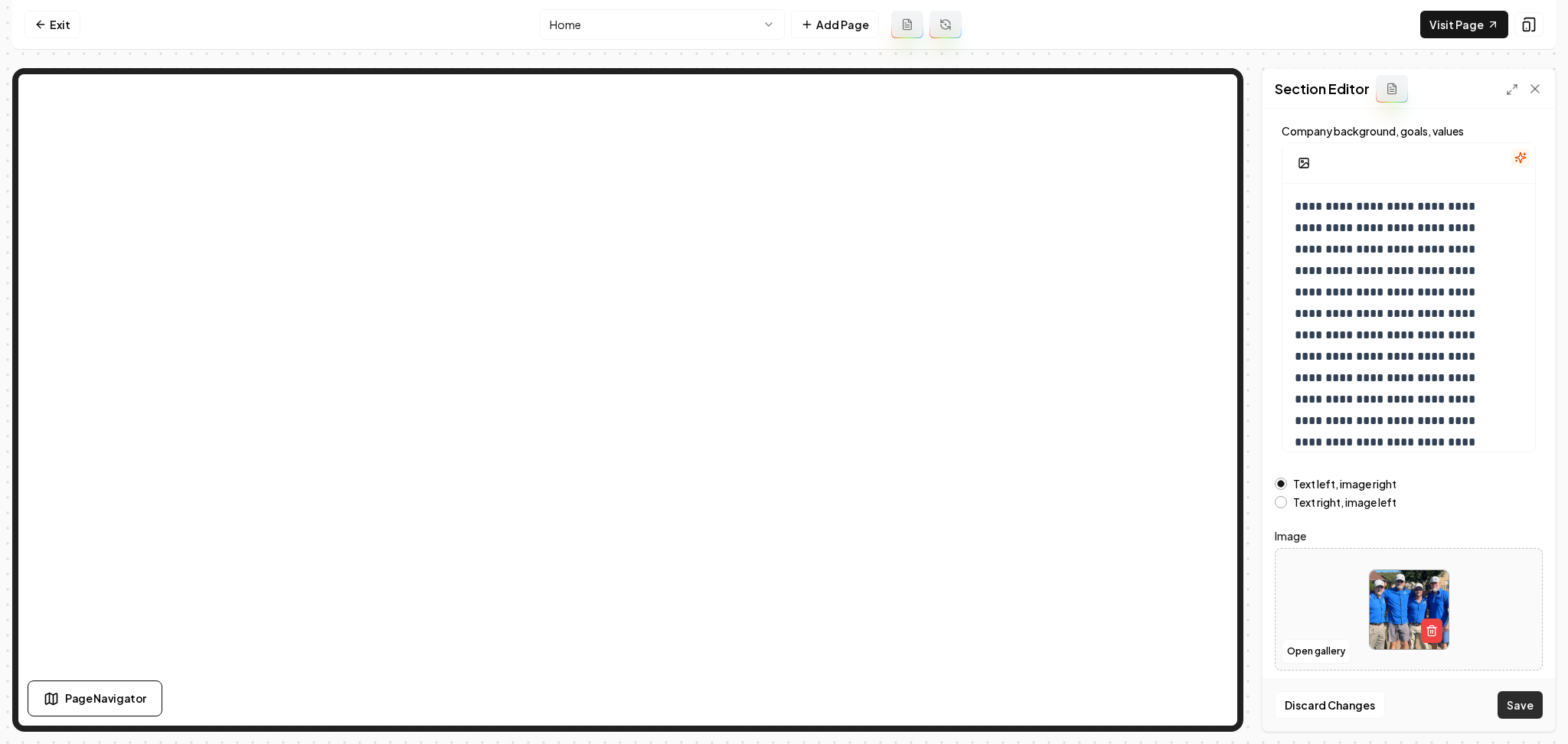
click at [1516, 703] on button "Save" at bounding box center [1520, 705] width 45 height 28
click at [633, 34] on html "**********" at bounding box center [784, 372] width 1568 height 744
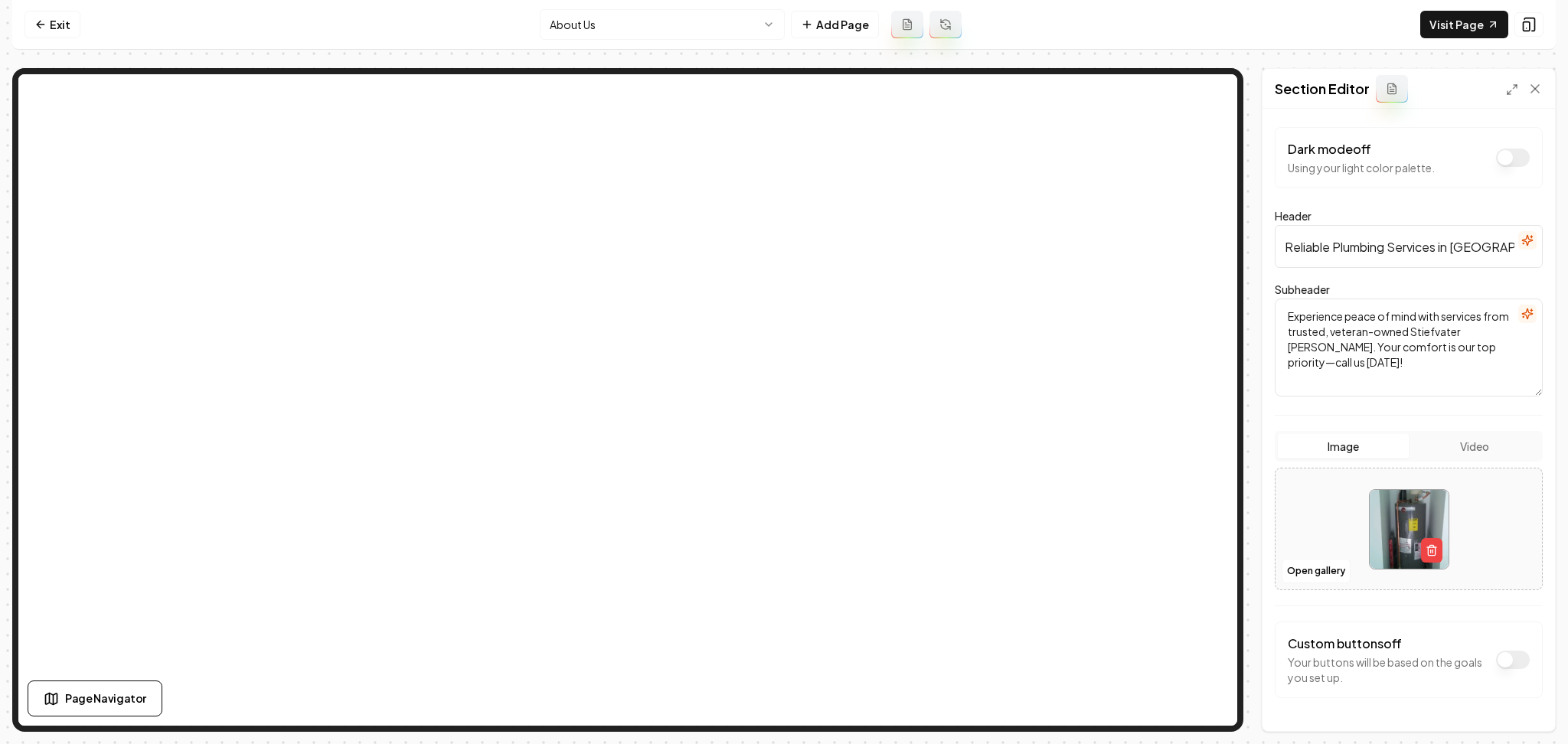
click at [1283, 529] on div at bounding box center [1408, 530] width 267 height 105
type input "**********"
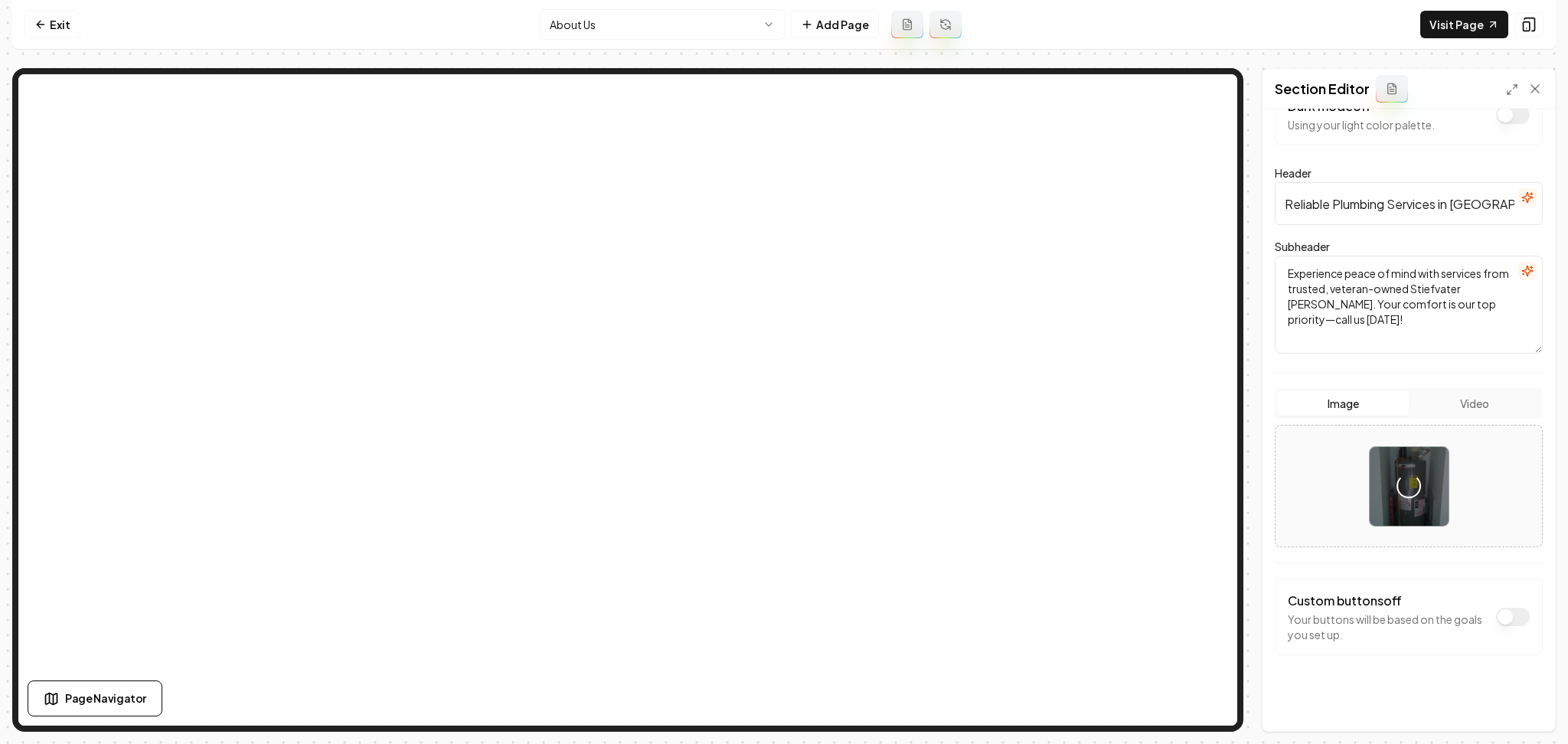
scroll to position [46, 0]
click at [1500, 696] on button "Save" at bounding box center [1520, 705] width 45 height 28
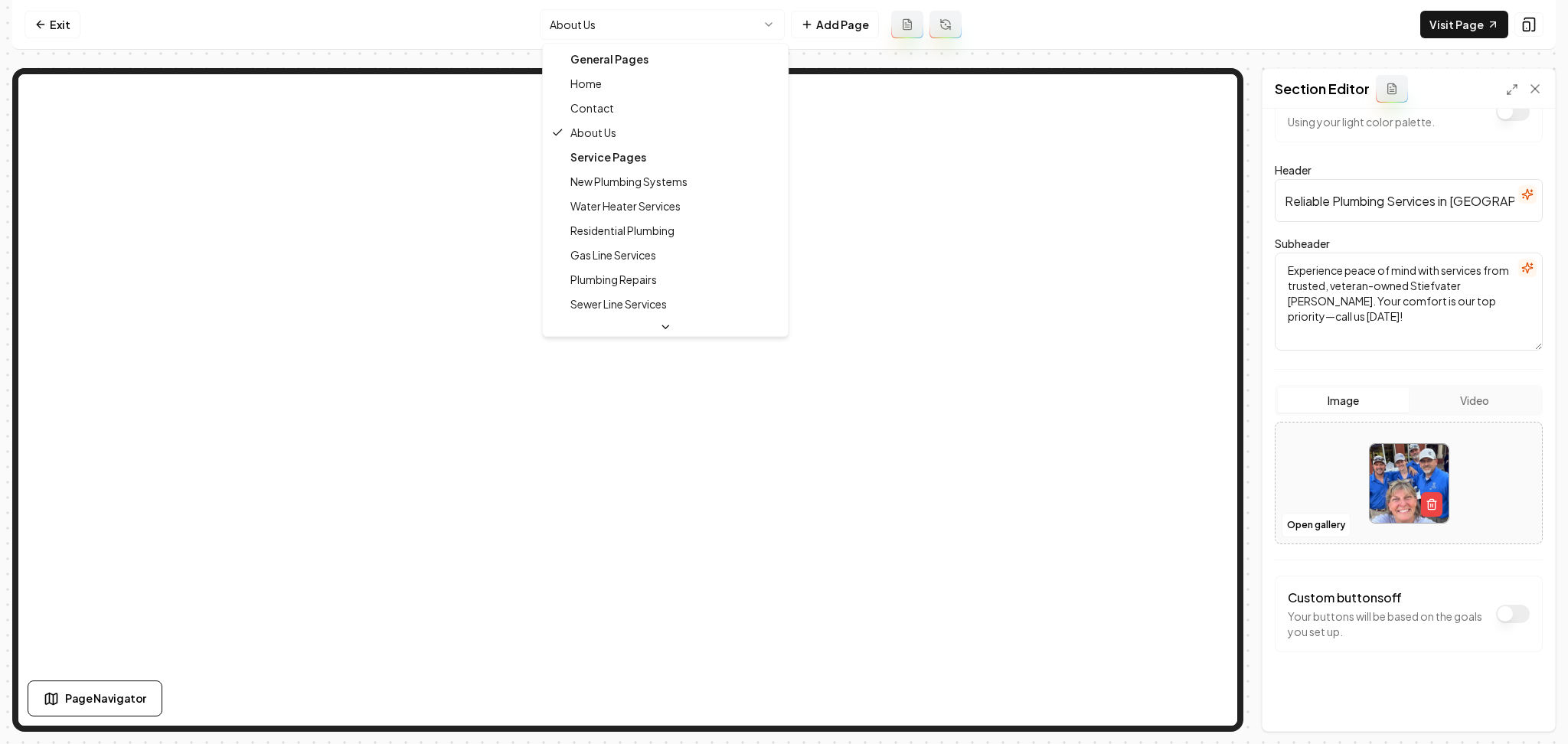
click at [670, 26] on html "Computer Required This feature is only available on a computer. Please switch t…" at bounding box center [784, 372] width 1568 height 744
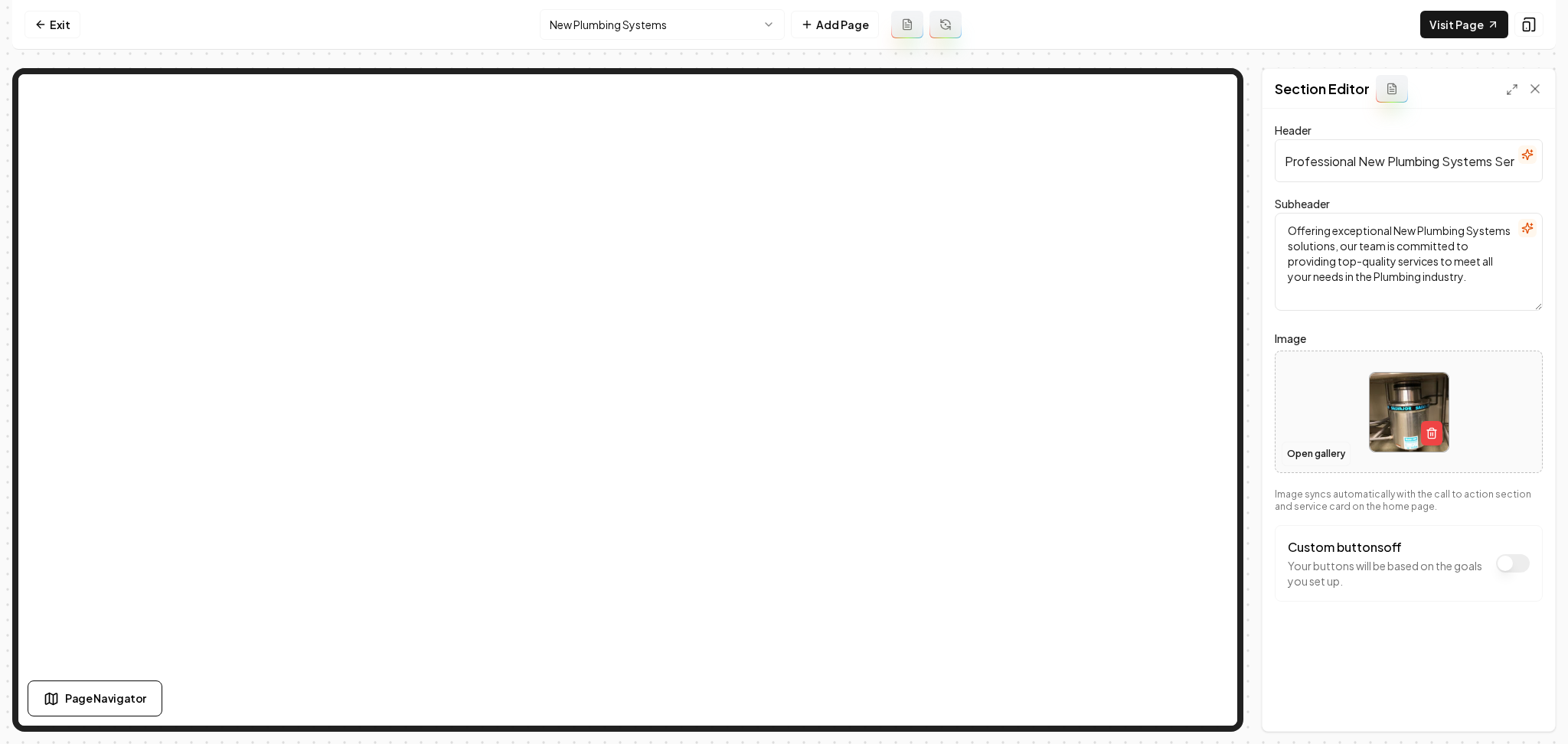
click at [1318, 455] on button "Open gallery" at bounding box center [1316, 454] width 69 height 25
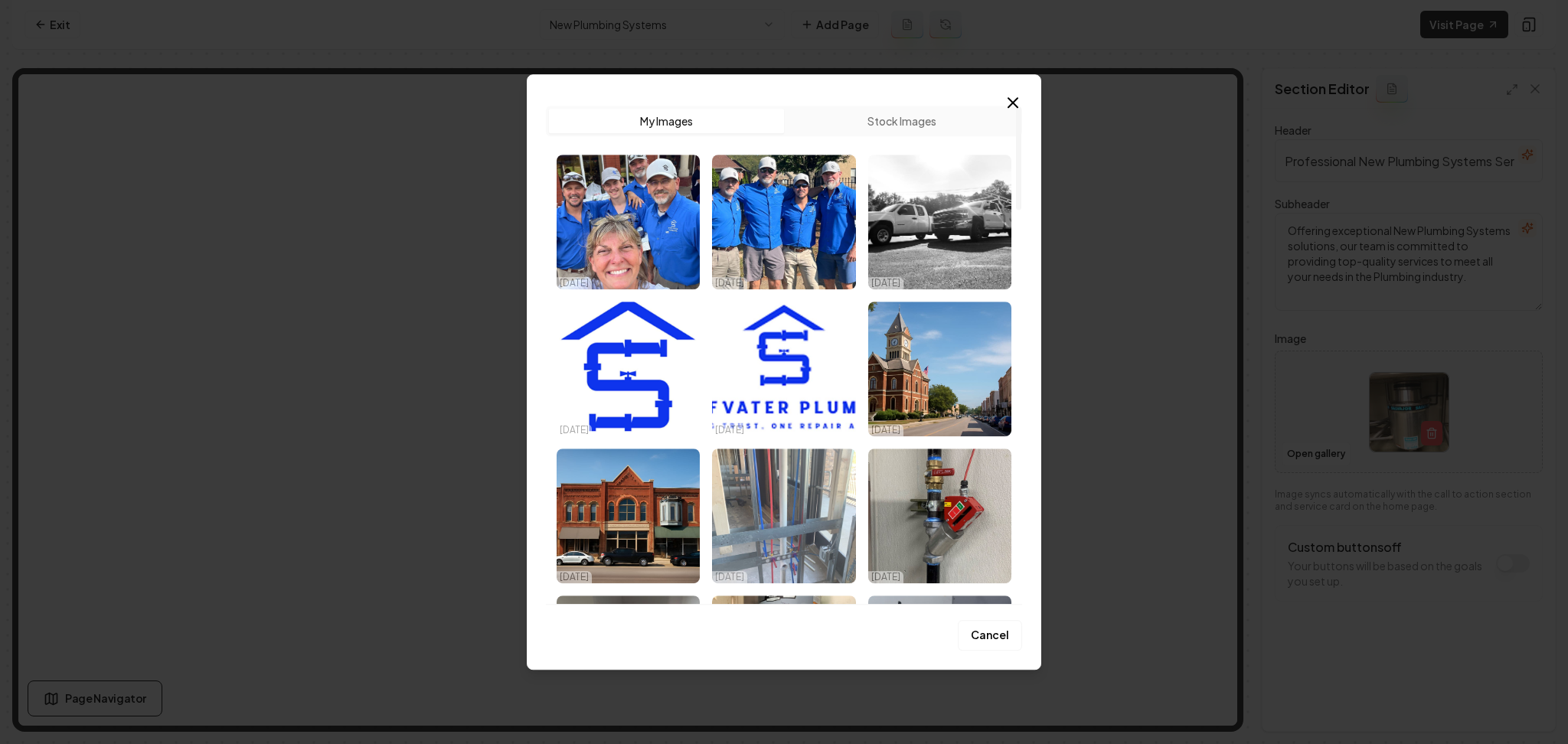
click at [770, 495] on img "Select image image_68e3cdde5c7cd75eb8fa4354.jpeg" at bounding box center [783, 515] width 143 height 135
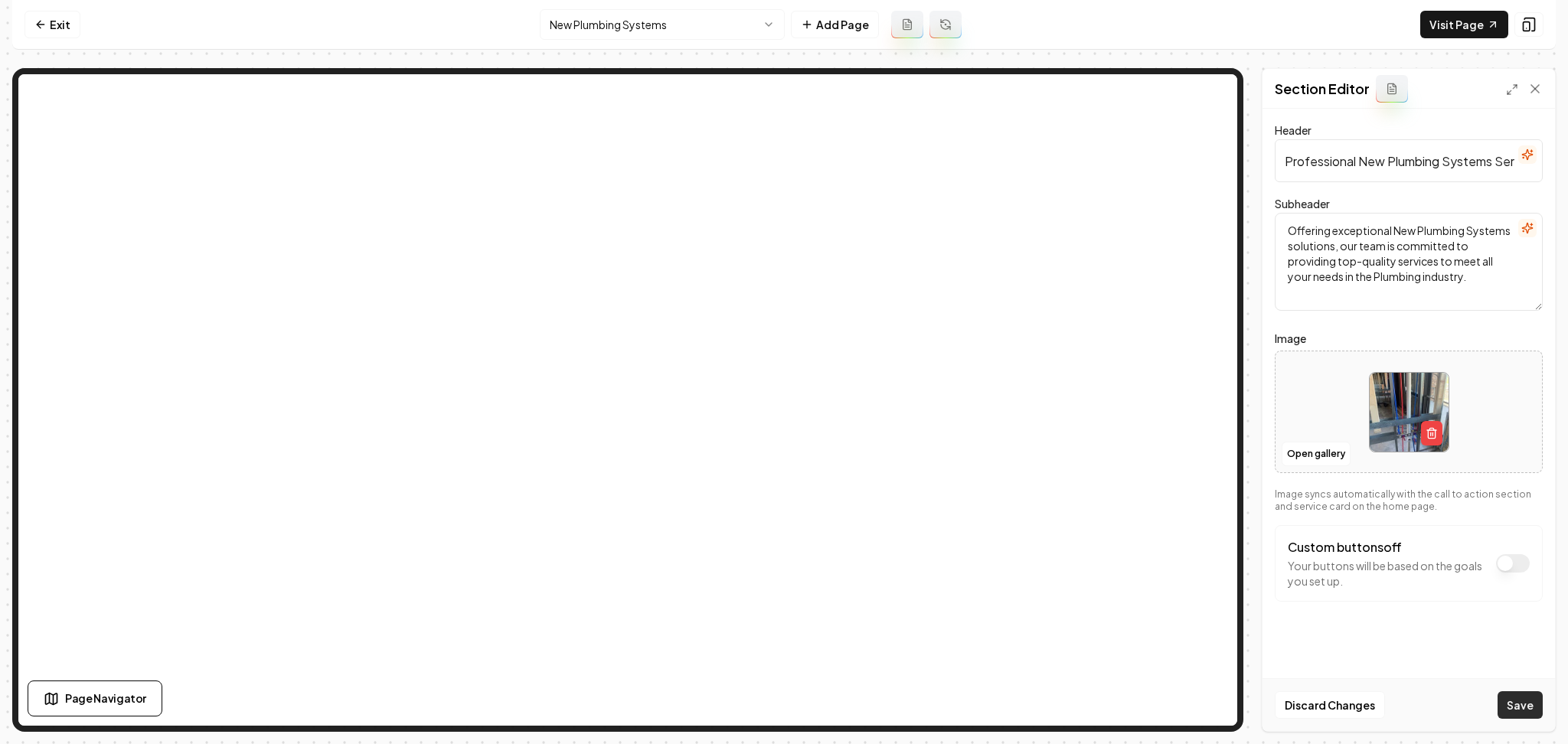
click at [1532, 703] on button "Save" at bounding box center [1520, 705] width 45 height 28
click at [622, 19] on html "Computer Required This feature is only available on a computer. Please switch t…" at bounding box center [784, 372] width 1568 height 744
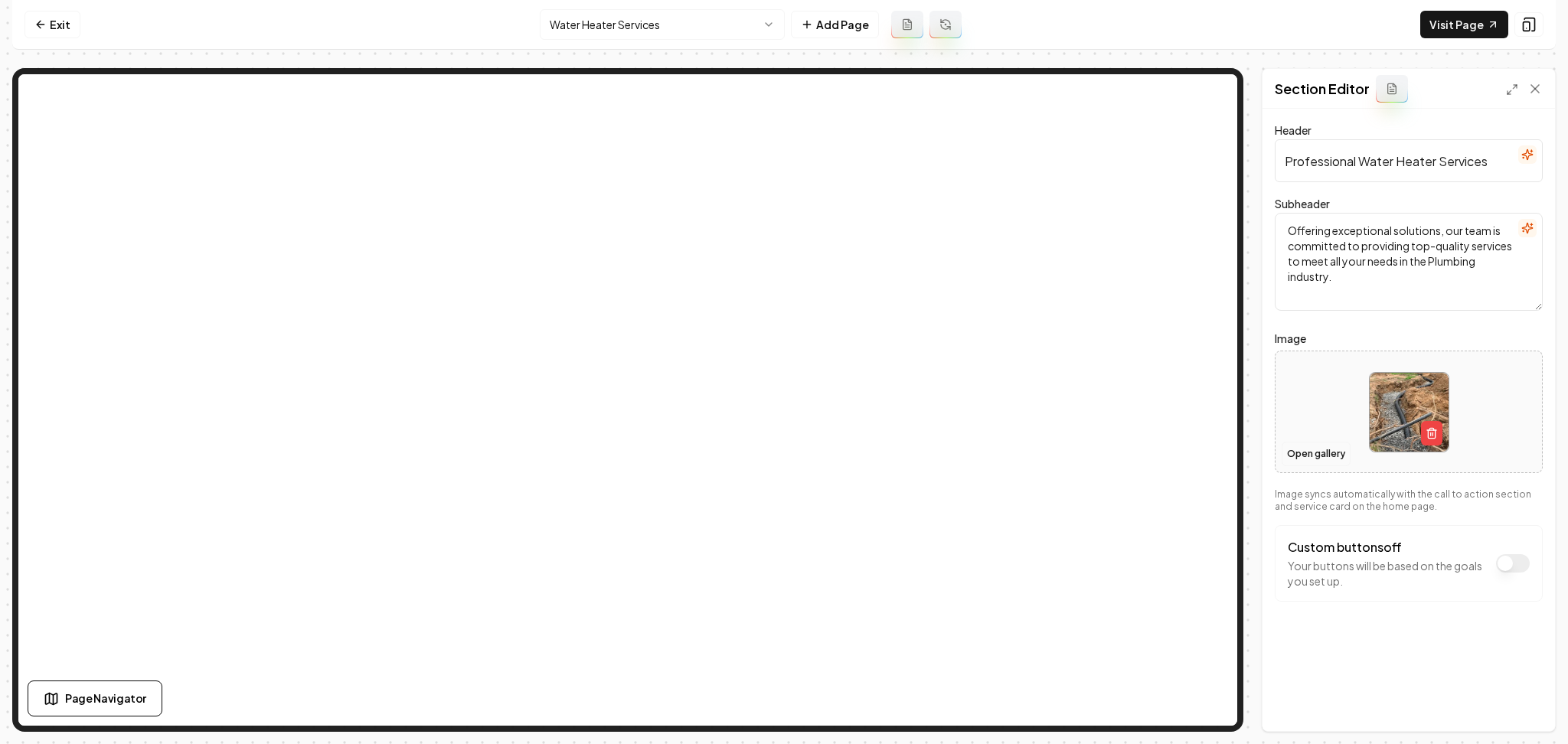
click at [1300, 456] on button "Open gallery" at bounding box center [1316, 454] width 69 height 25
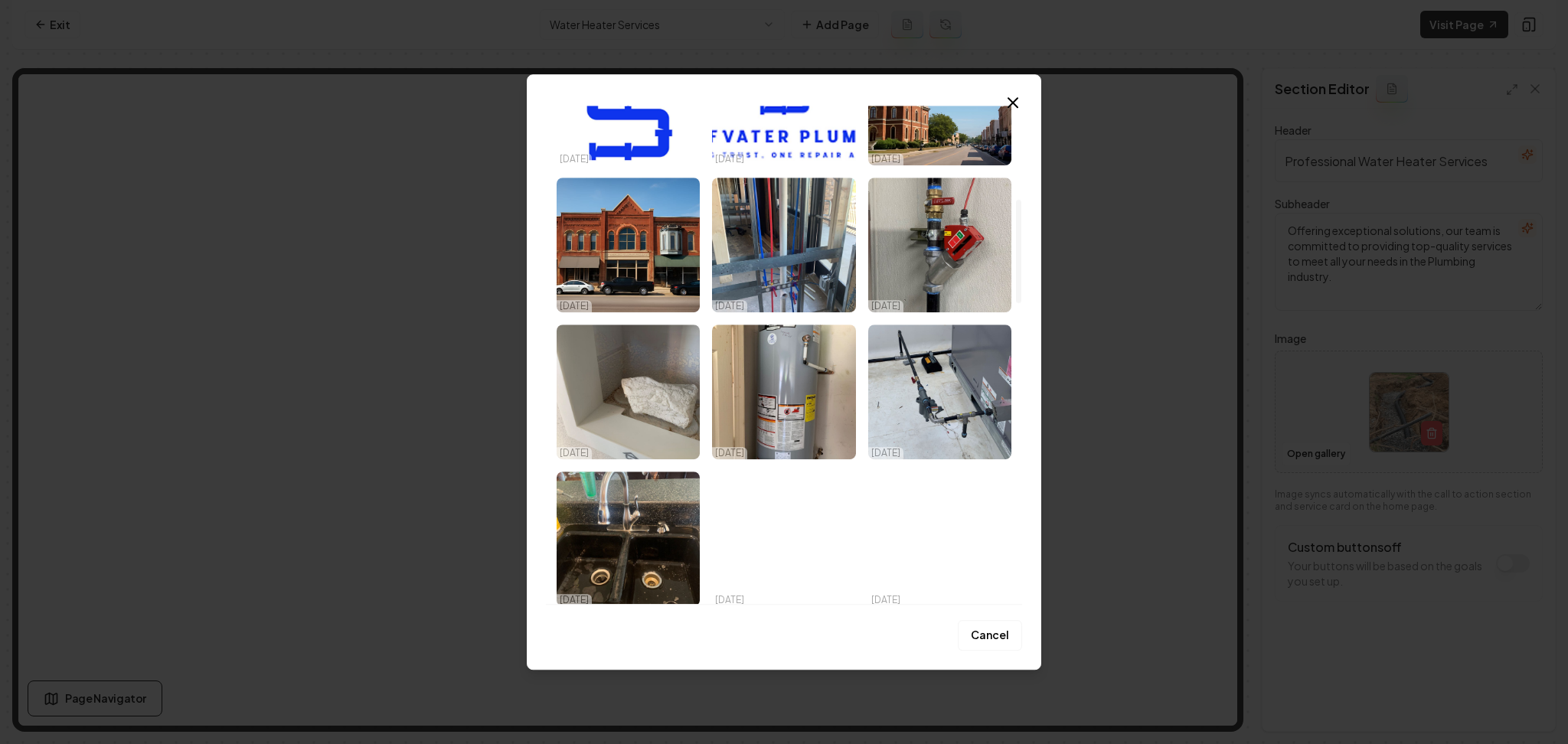
scroll to position [262, 0]
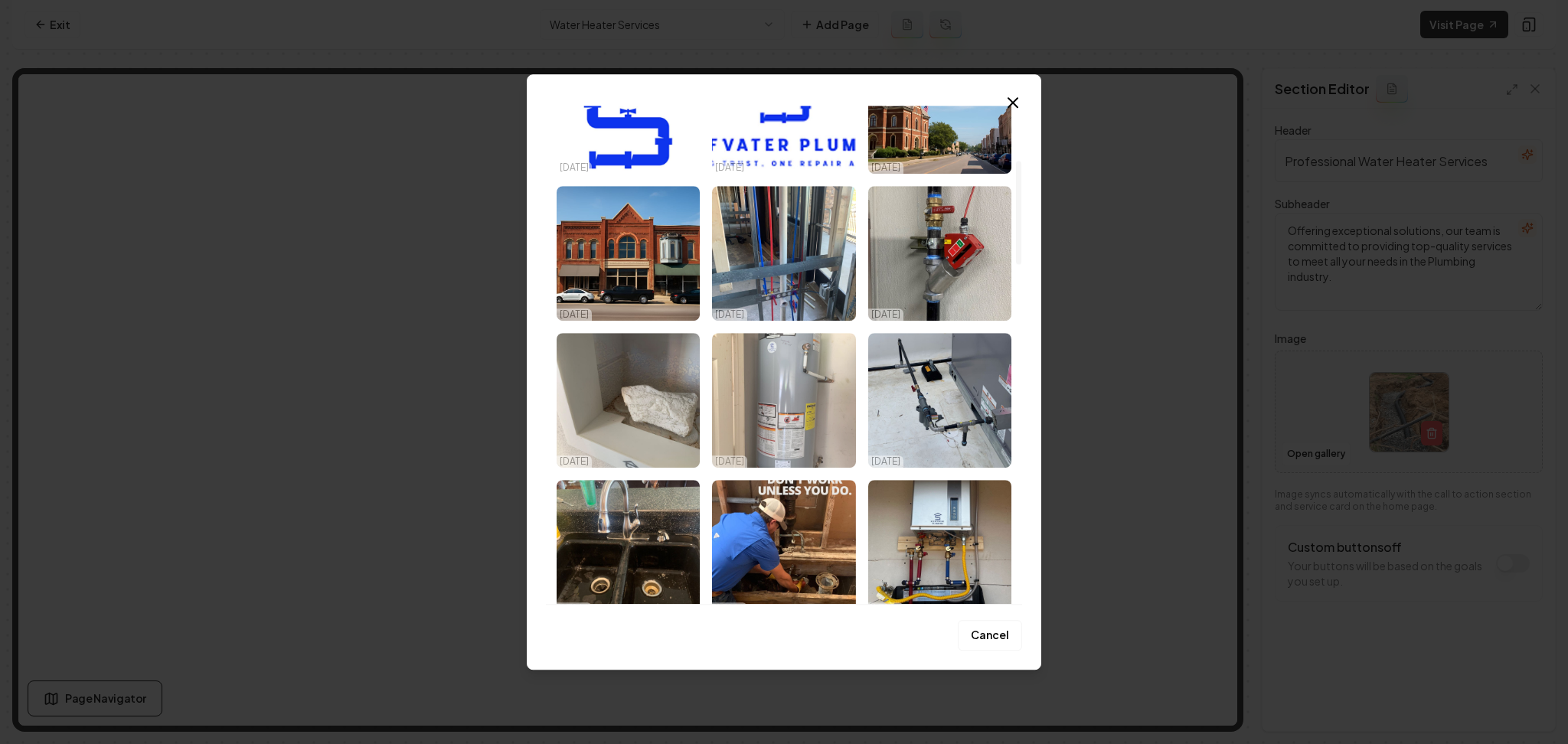
click at [786, 431] on img "Select image image_68e3cdde5c7cd75eb8fa420c.jpeg" at bounding box center [783, 400] width 143 height 135
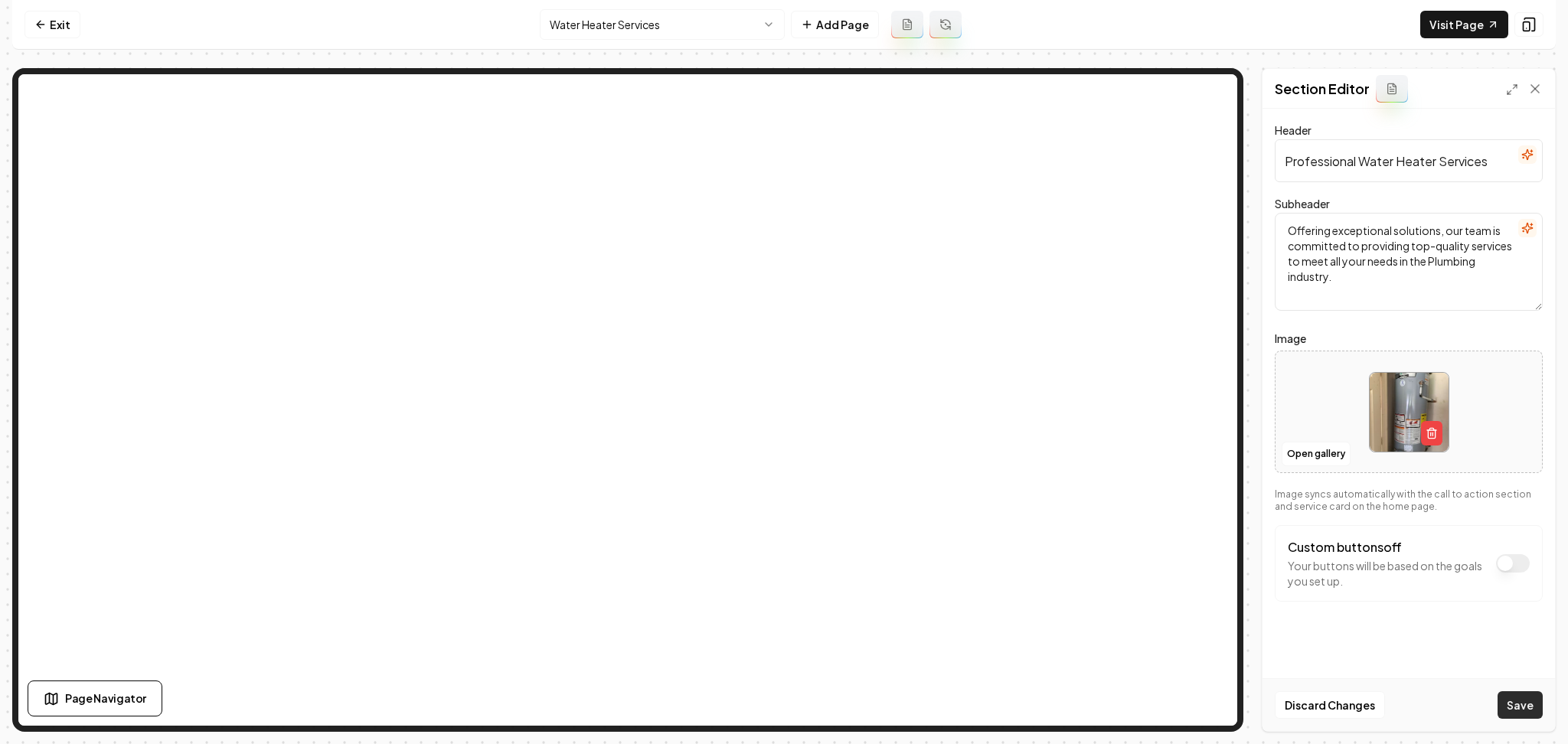
click at [1530, 708] on button "Save" at bounding box center [1520, 705] width 45 height 28
click at [602, 26] on html "Computer Required This feature is only available on a computer. Please switch t…" at bounding box center [784, 372] width 1568 height 744
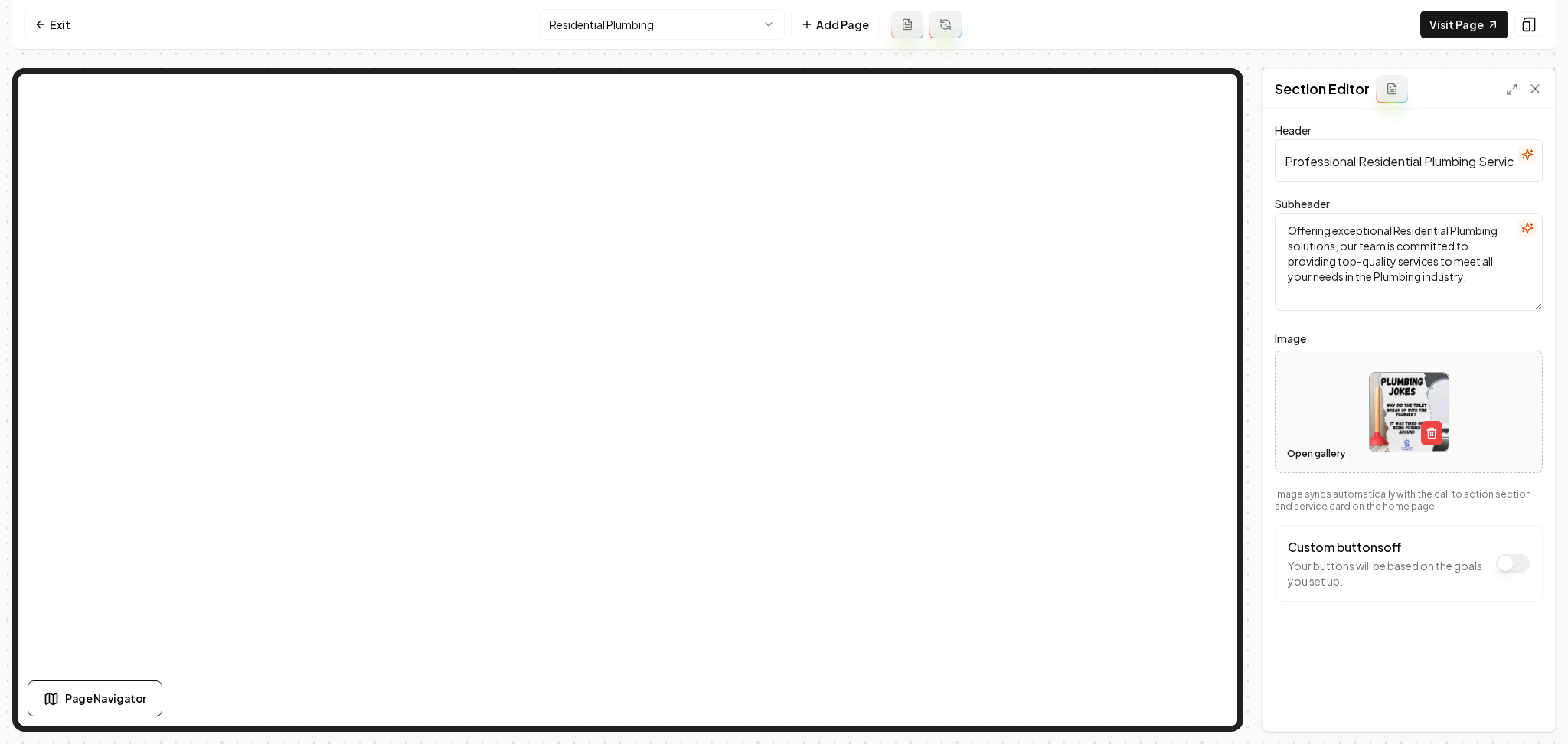
click at [1339, 457] on button "Open gallery" at bounding box center [1316, 454] width 69 height 25
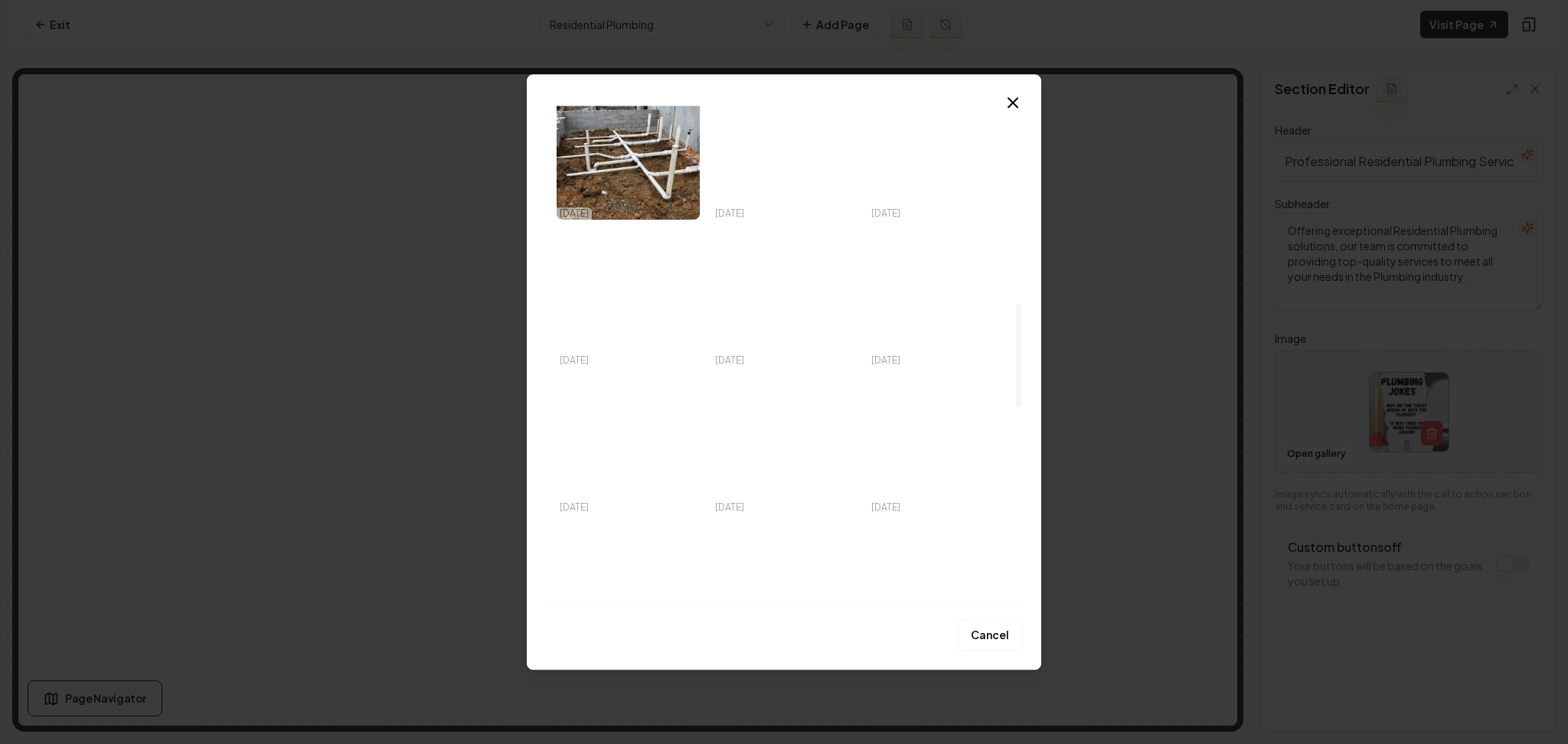
scroll to position [875, 0]
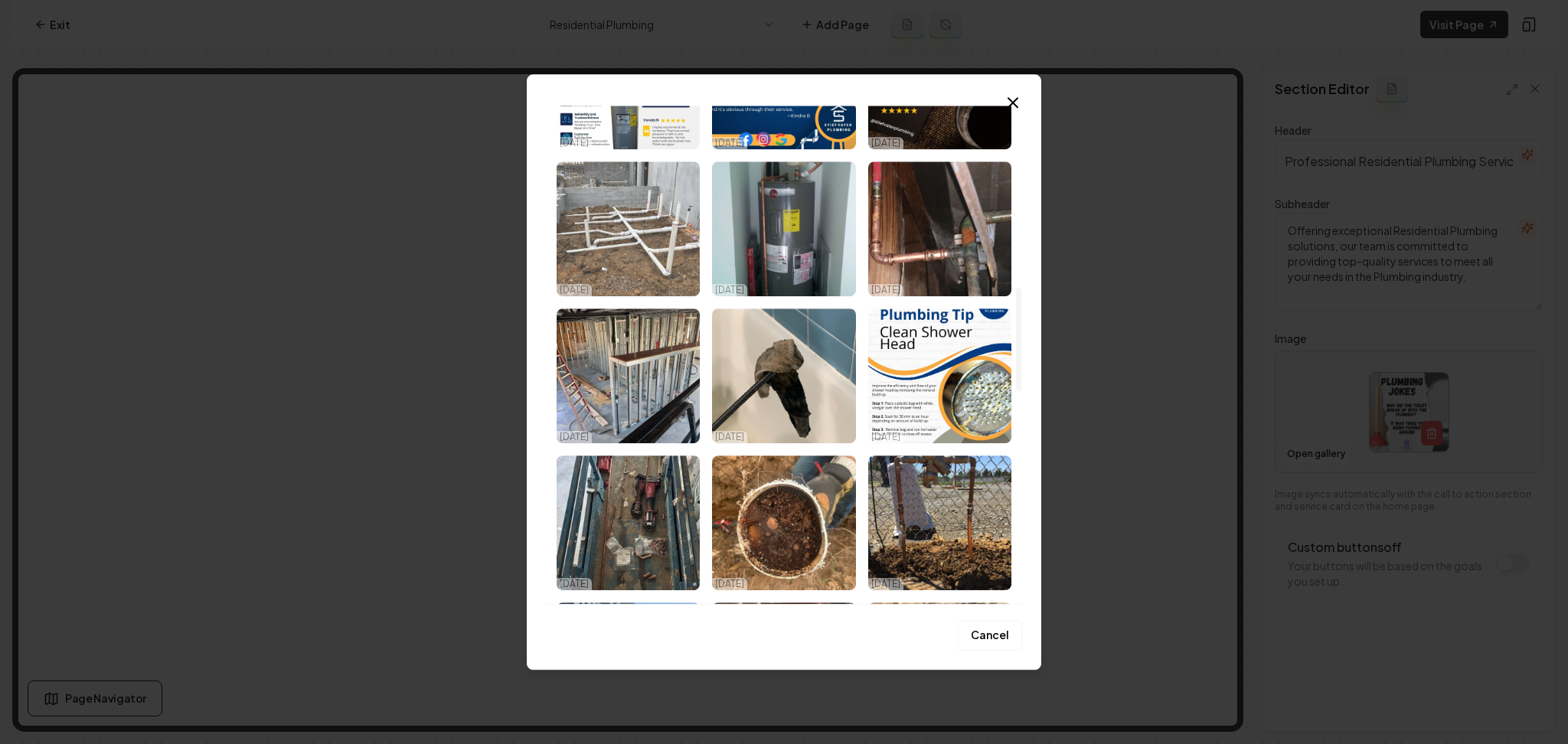
click at [580, 285] on p "[DATE]" at bounding box center [574, 290] width 29 height 12
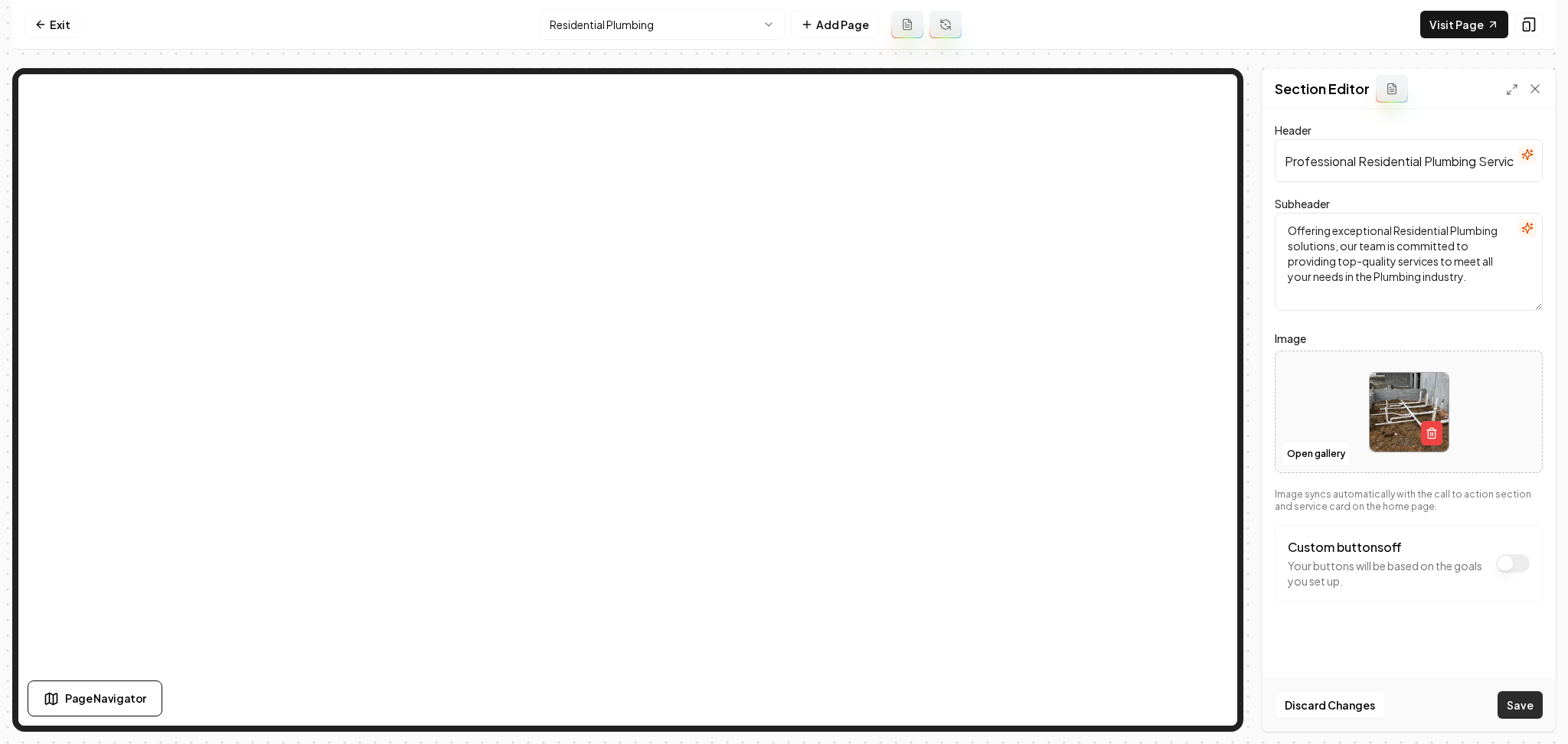
click at [1500, 704] on button "Save" at bounding box center [1520, 705] width 45 height 28
click at [1324, 460] on button "Open gallery" at bounding box center [1316, 454] width 69 height 25
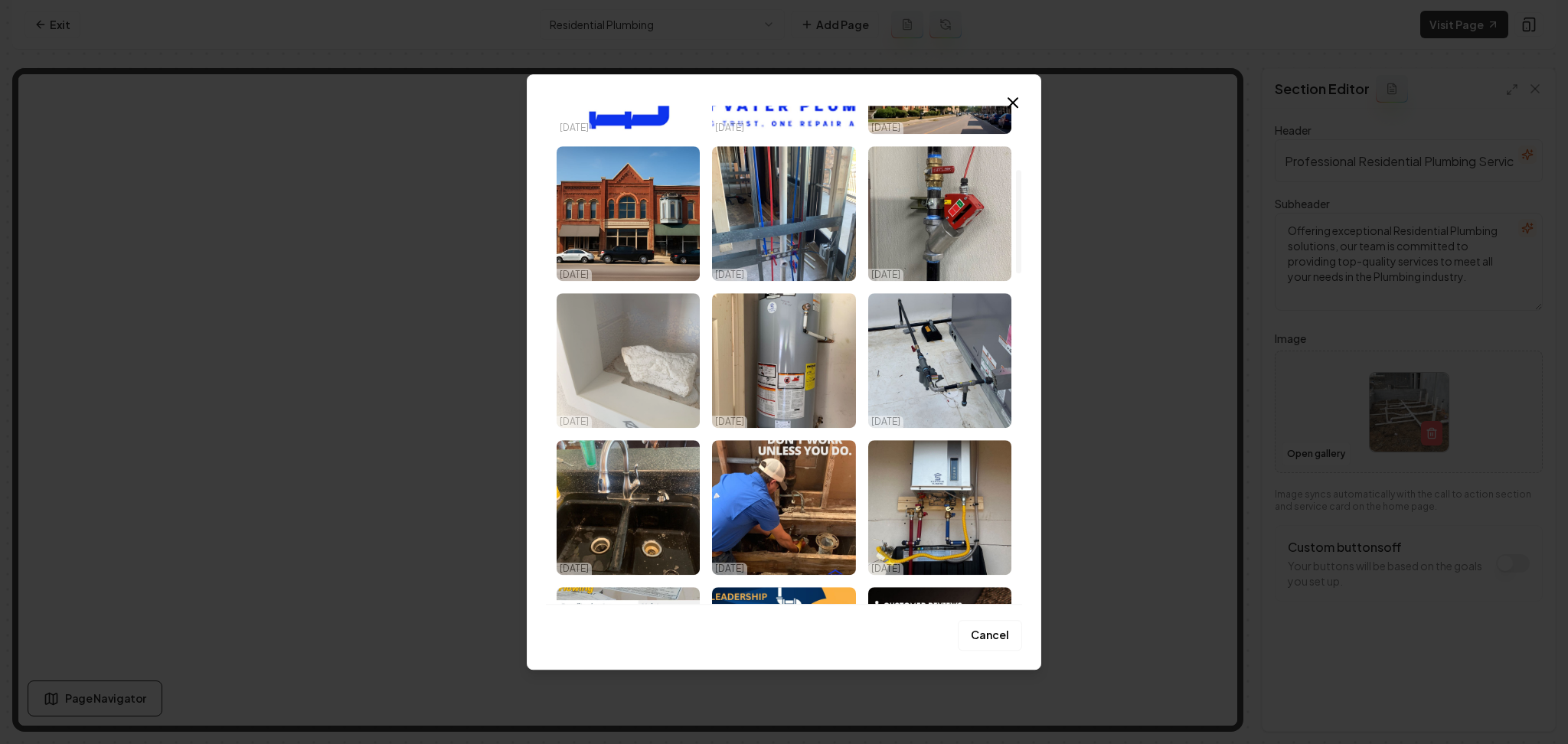
scroll to position [306, 0]
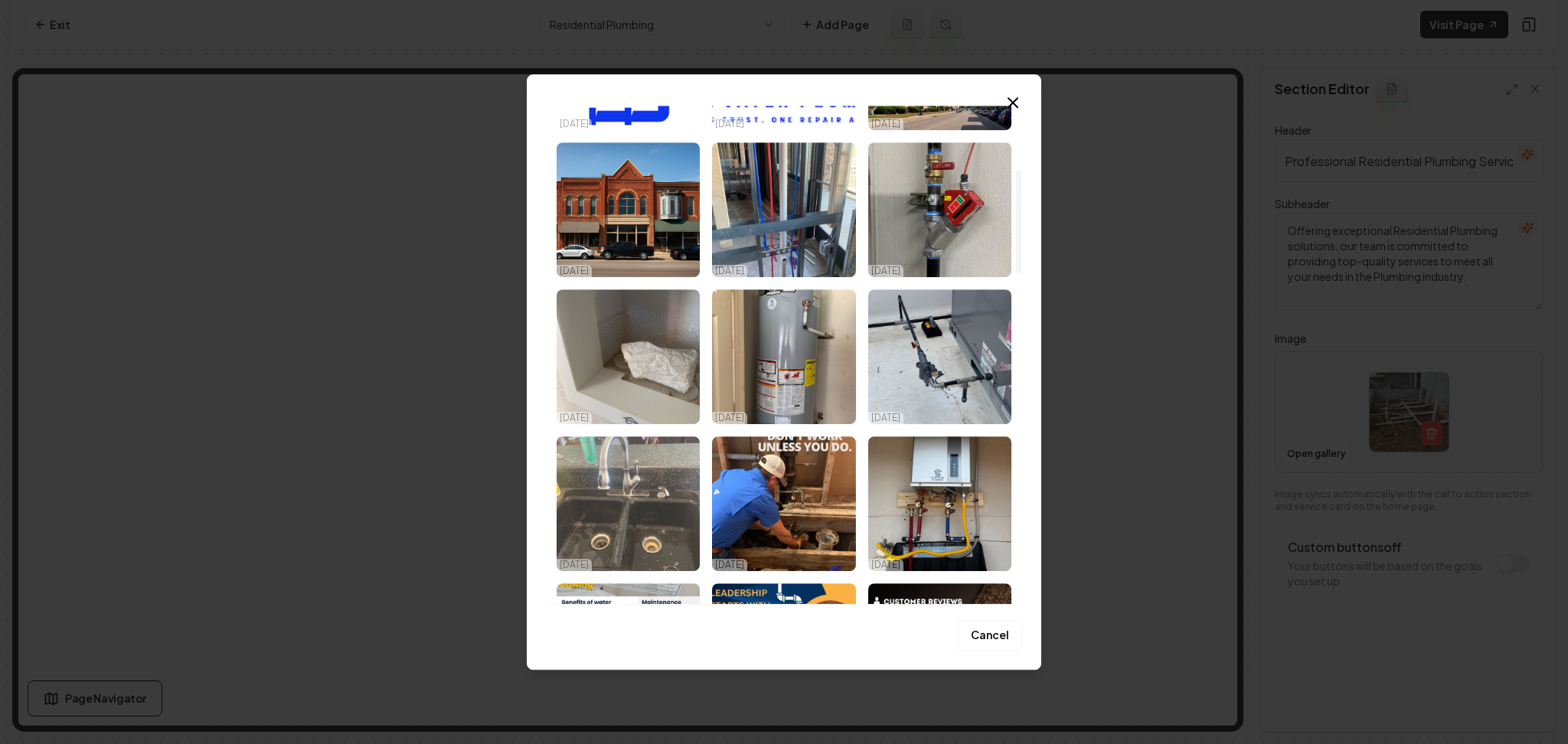
click at [615, 537] on img "Select image image_68e3cdde5c7cd75eb8fa4356.jpeg" at bounding box center [628, 504] width 143 height 135
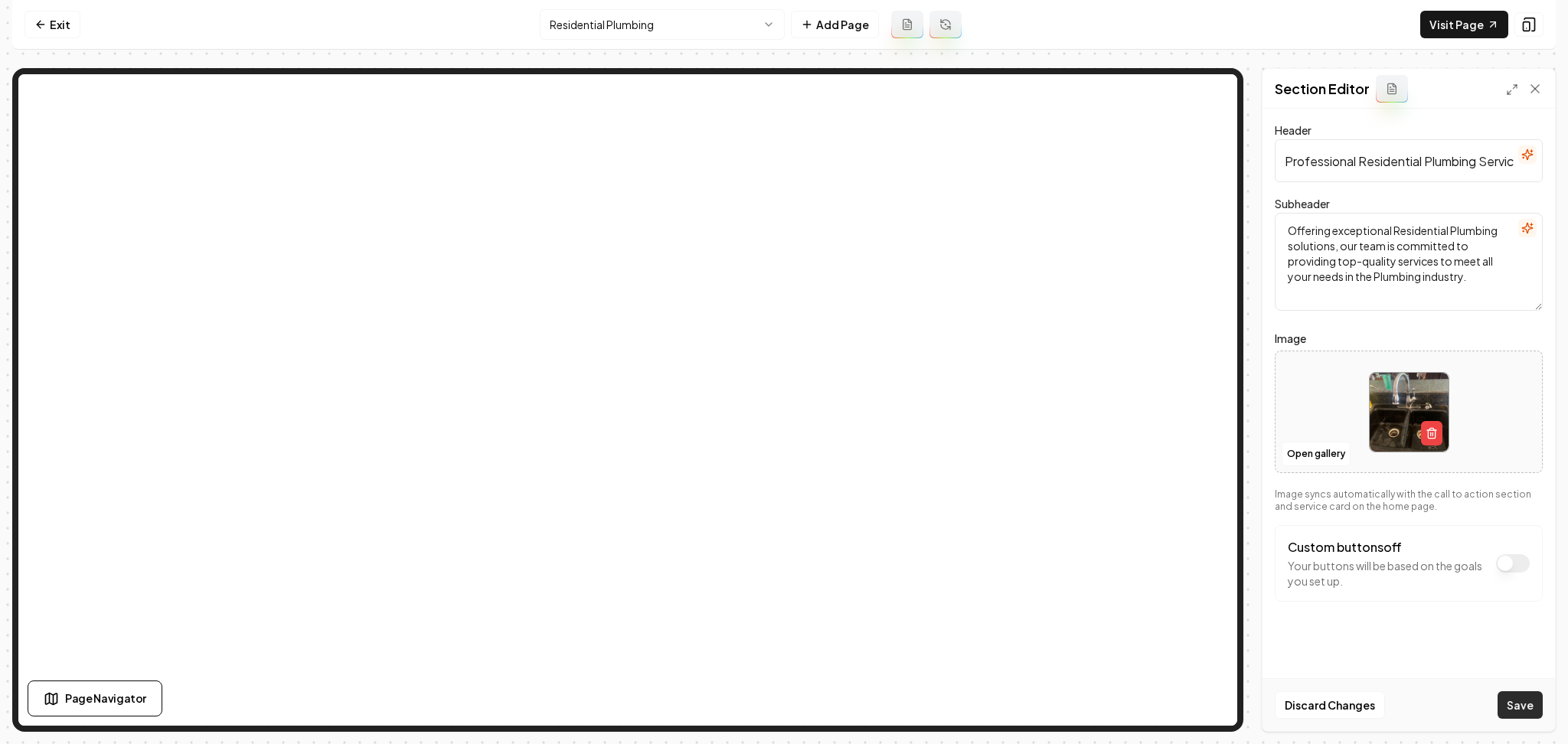
click at [1516, 706] on button "Save" at bounding box center [1520, 705] width 45 height 28
click at [629, 26] on html "Computer Required This feature is only available on a computer. Please switch t…" at bounding box center [784, 372] width 1568 height 744
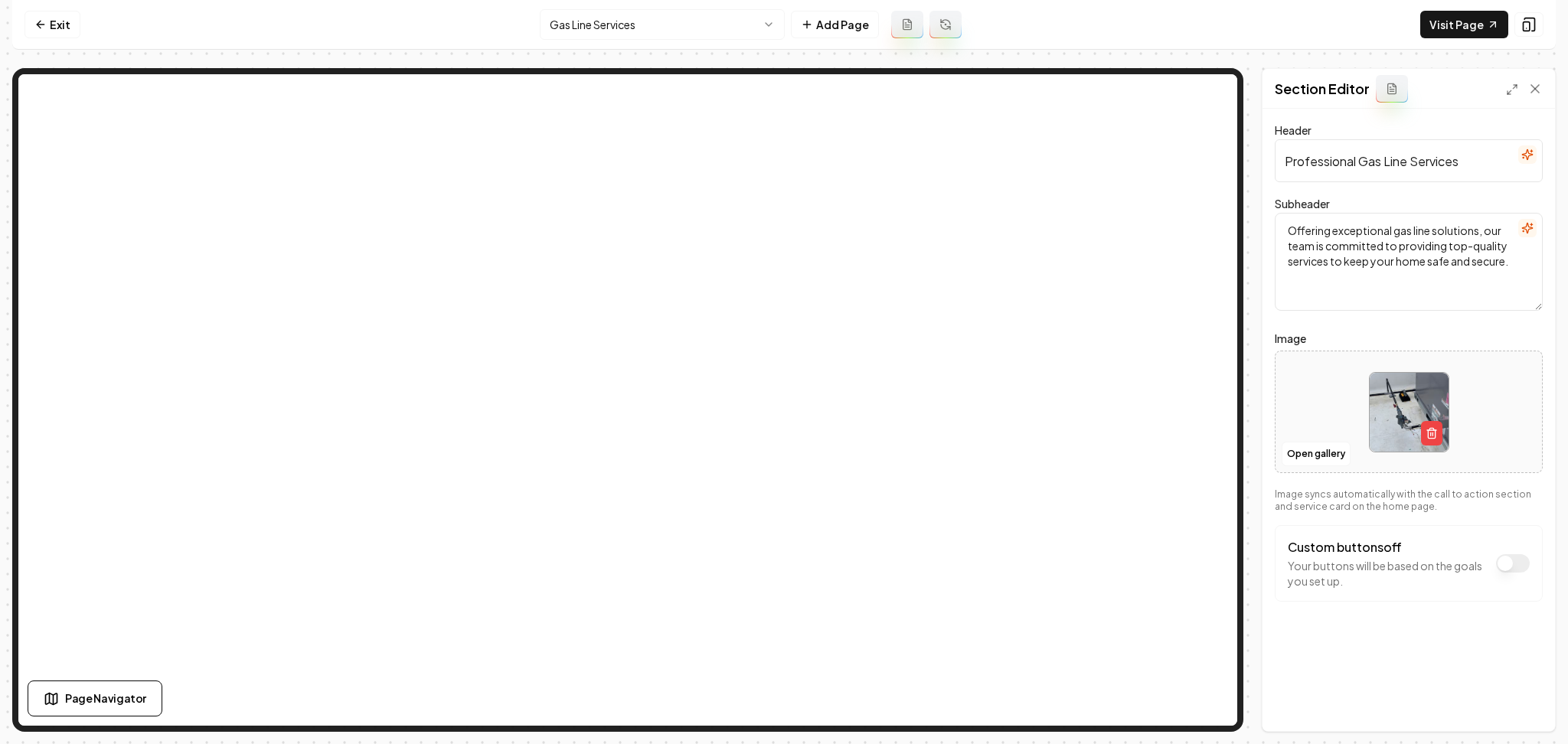
click at [727, 28] on html "Computer Required This feature is only available on a computer. Please switch t…" at bounding box center [784, 372] width 1568 height 744
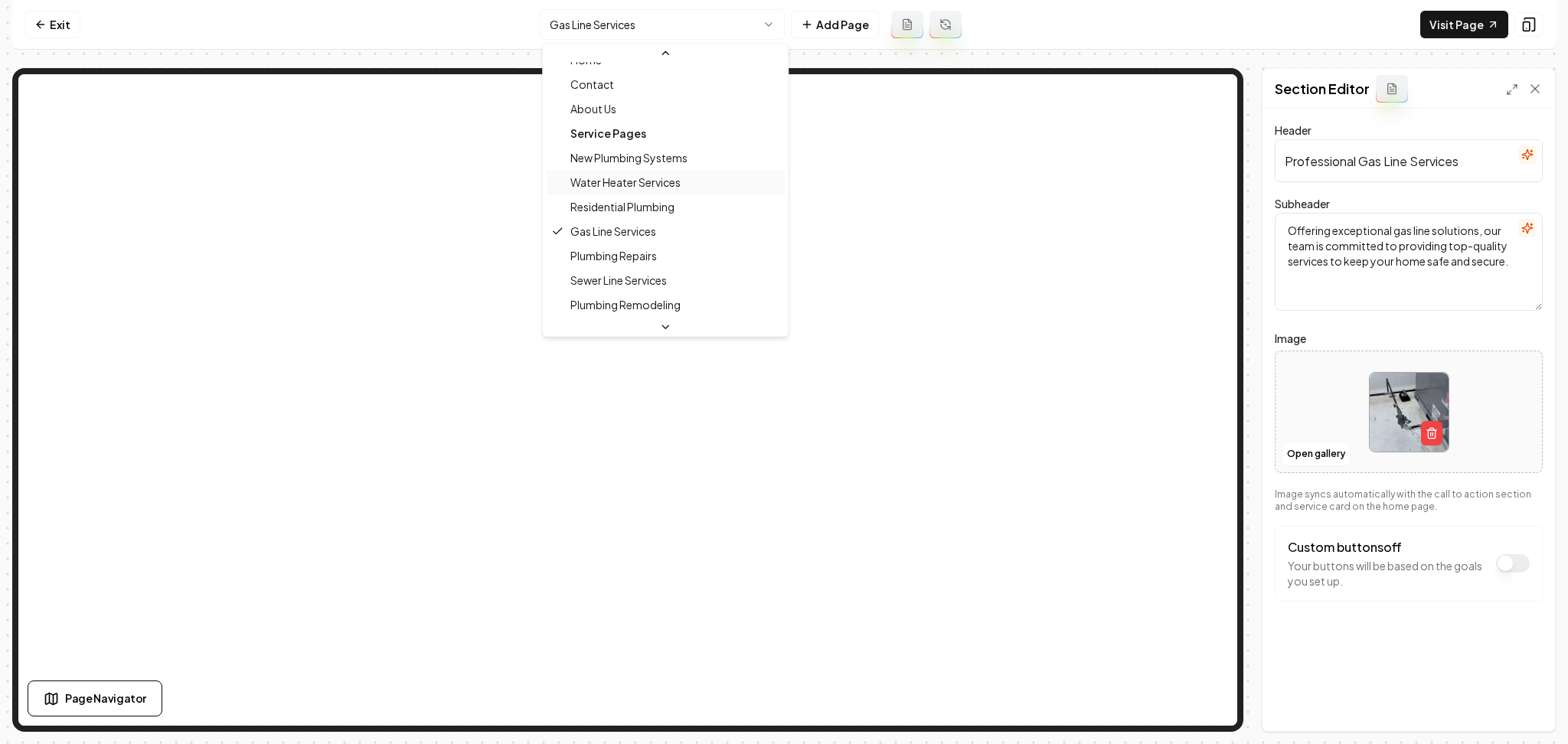
scroll to position [102, 0]
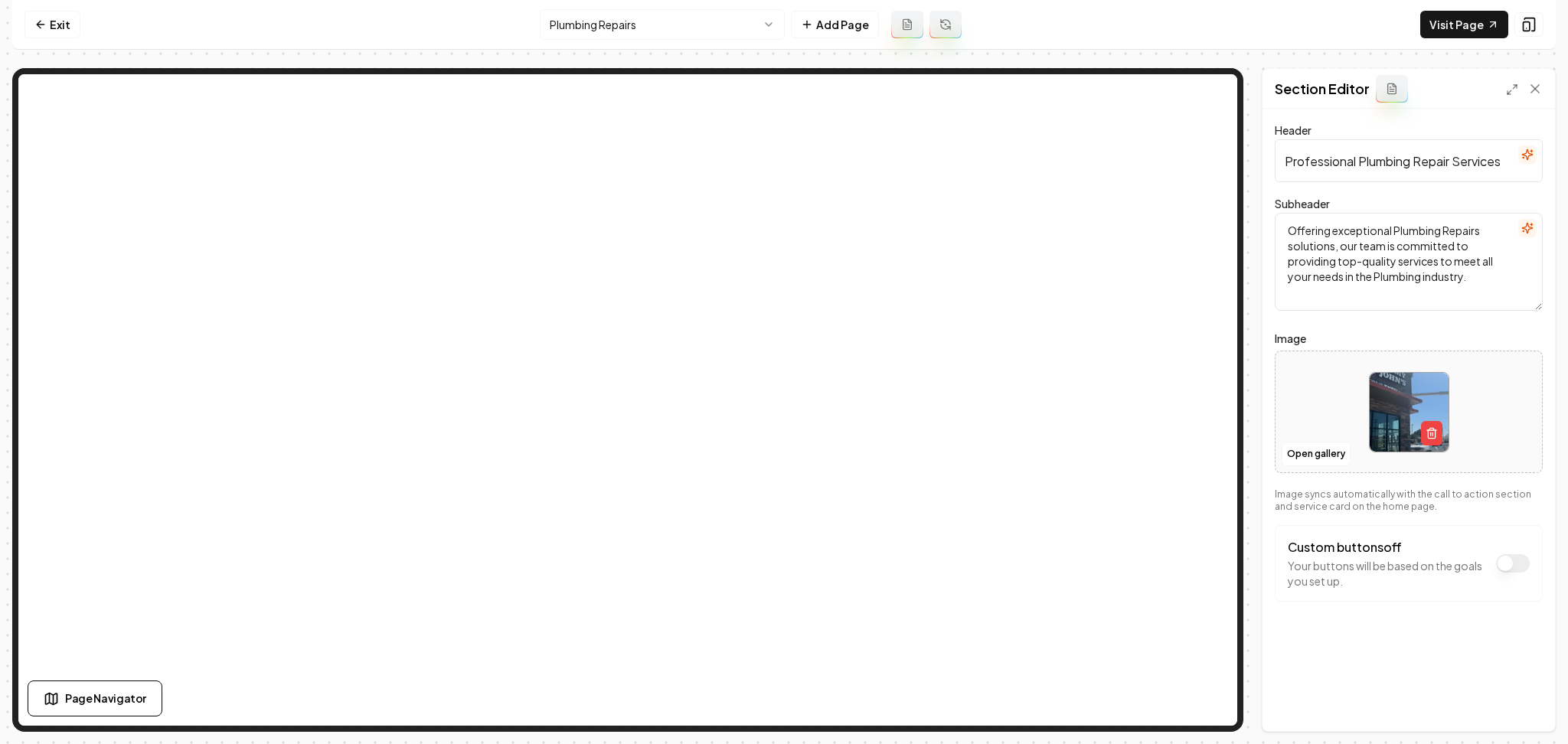
click at [1323, 375] on div at bounding box center [1408, 412] width 267 height 105
type input "**********"
click at [1516, 703] on button "Save" at bounding box center [1520, 705] width 45 height 28
click at [617, 32] on html "Computer Required This feature is only available on a computer. Please switch t…" at bounding box center [784, 372] width 1568 height 744
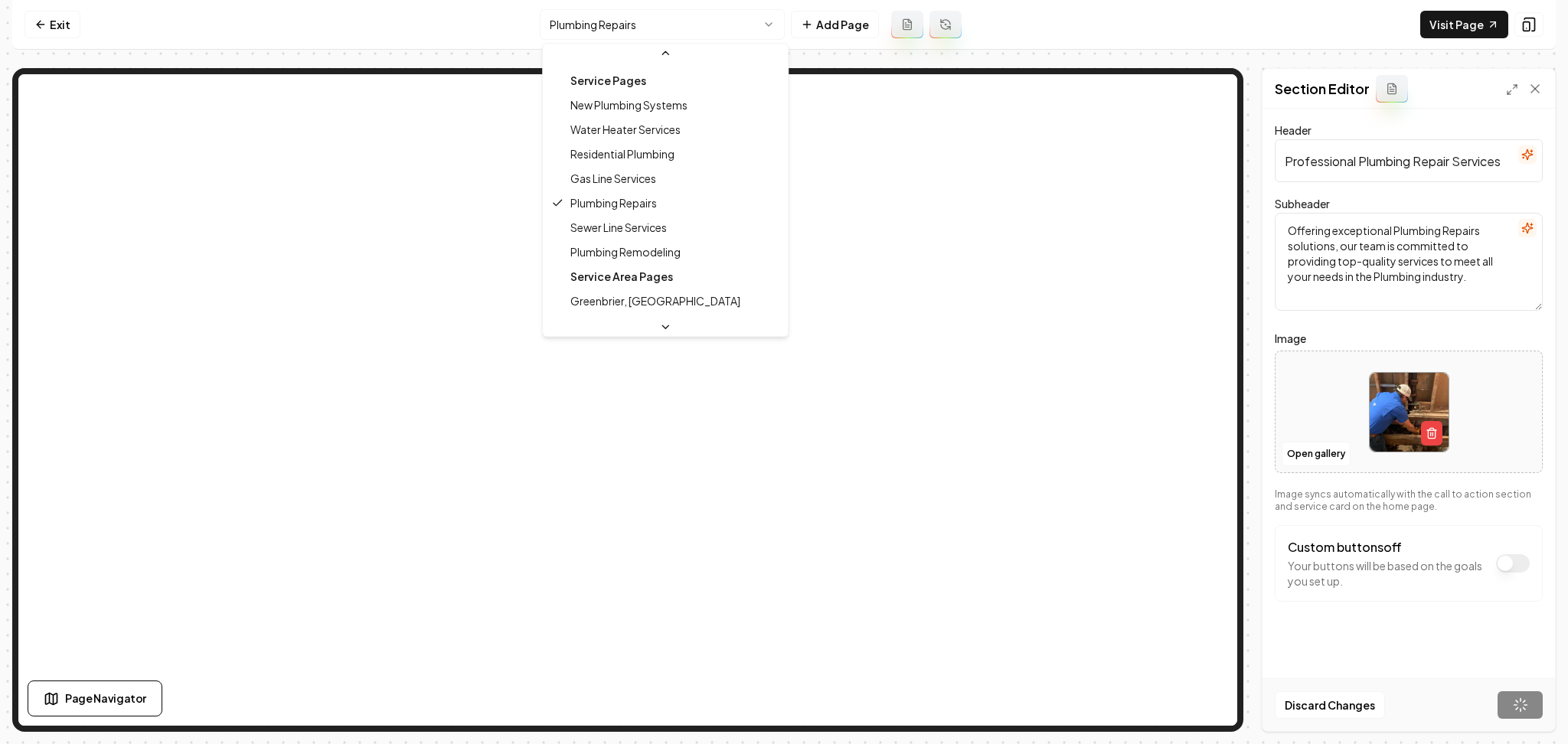
scroll to position [102, 0]
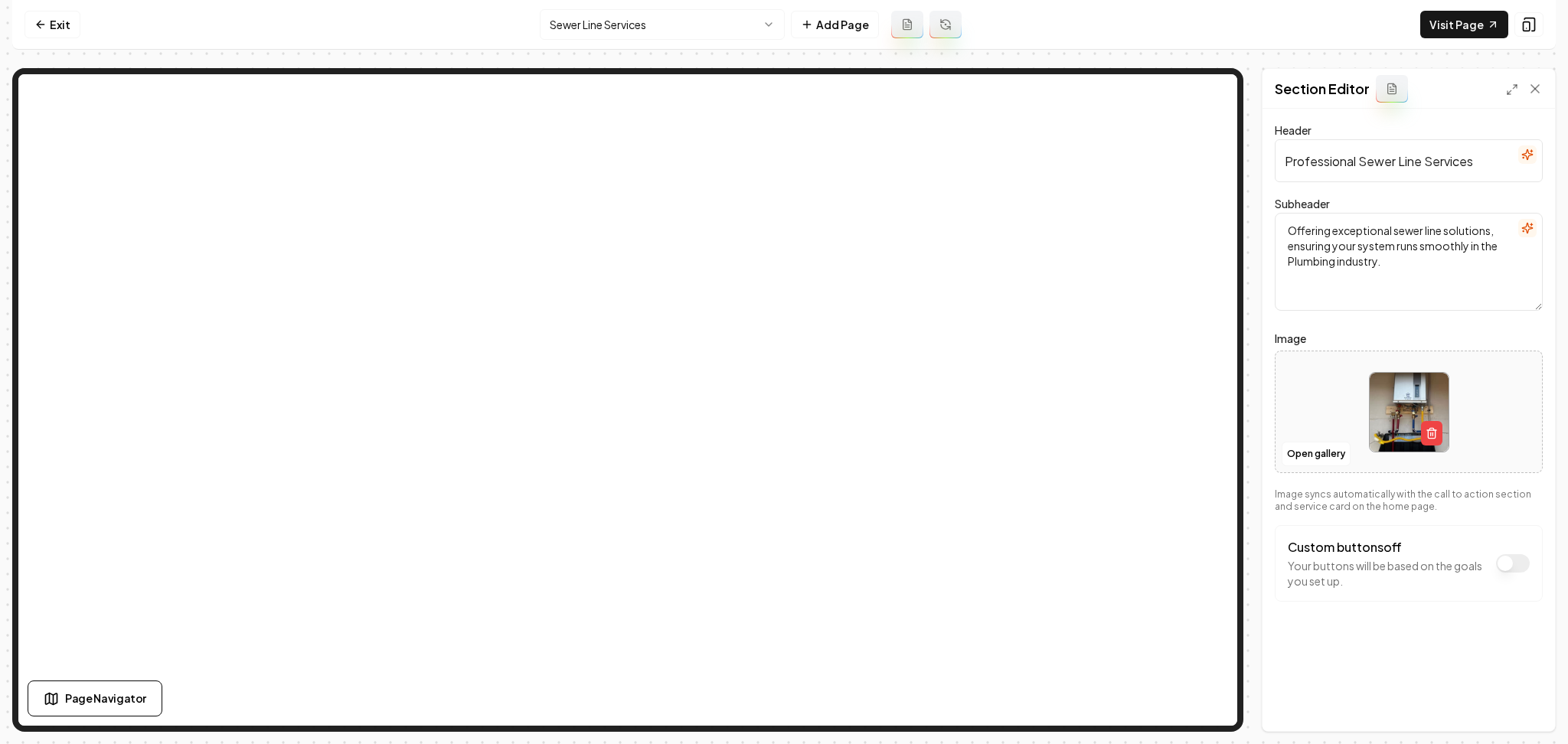
click at [1301, 422] on div at bounding box center [1408, 412] width 267 height 105
type input "**********"
click at [1532, 706] on button "Save" at bounding box center [1520, 705] width 45 height 28
click at [610, 21] on html "Computer Required This feature is only available on a computer. Please switch t…" at bounding box center [784, 372] width 1568 height 744
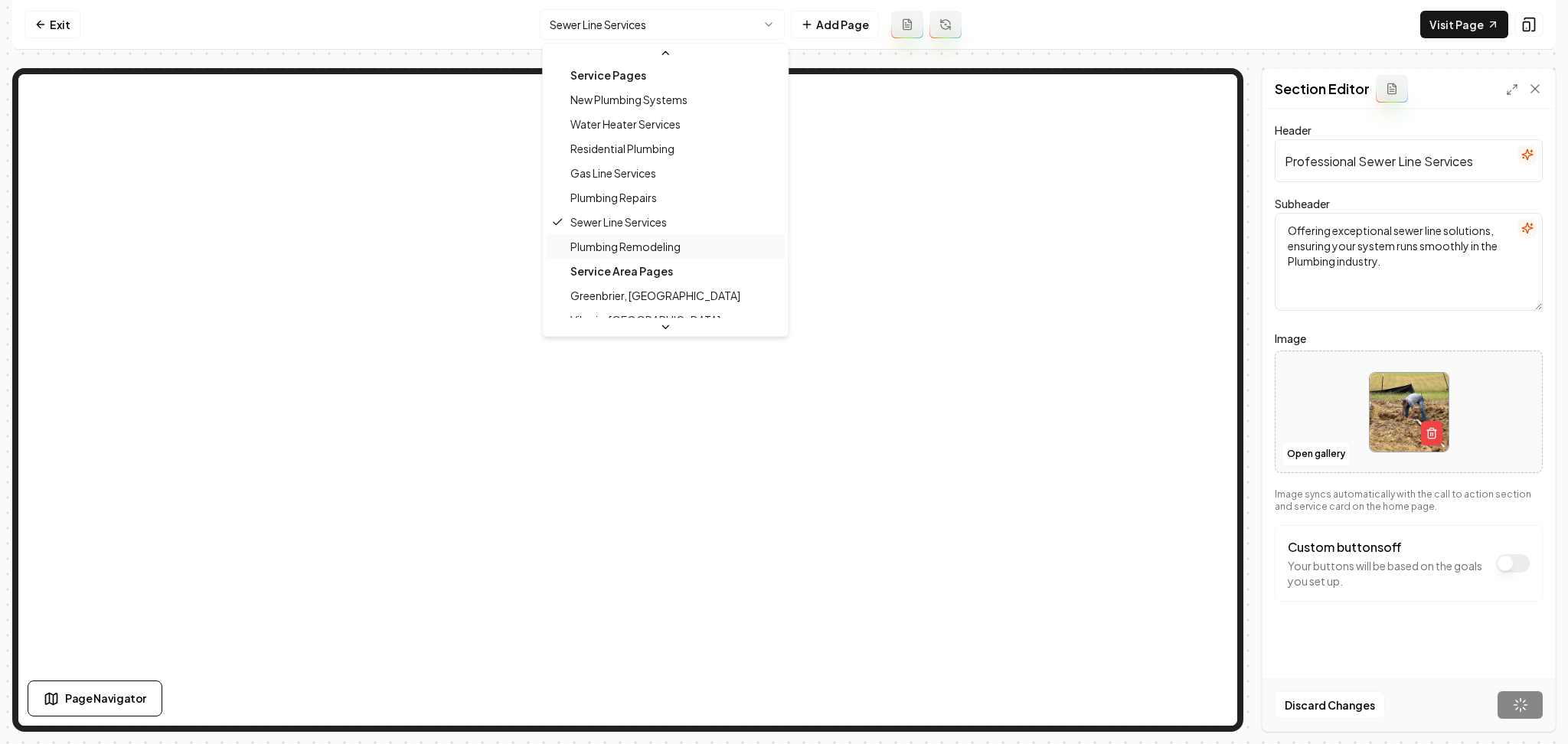
scroll to position [102, 0]
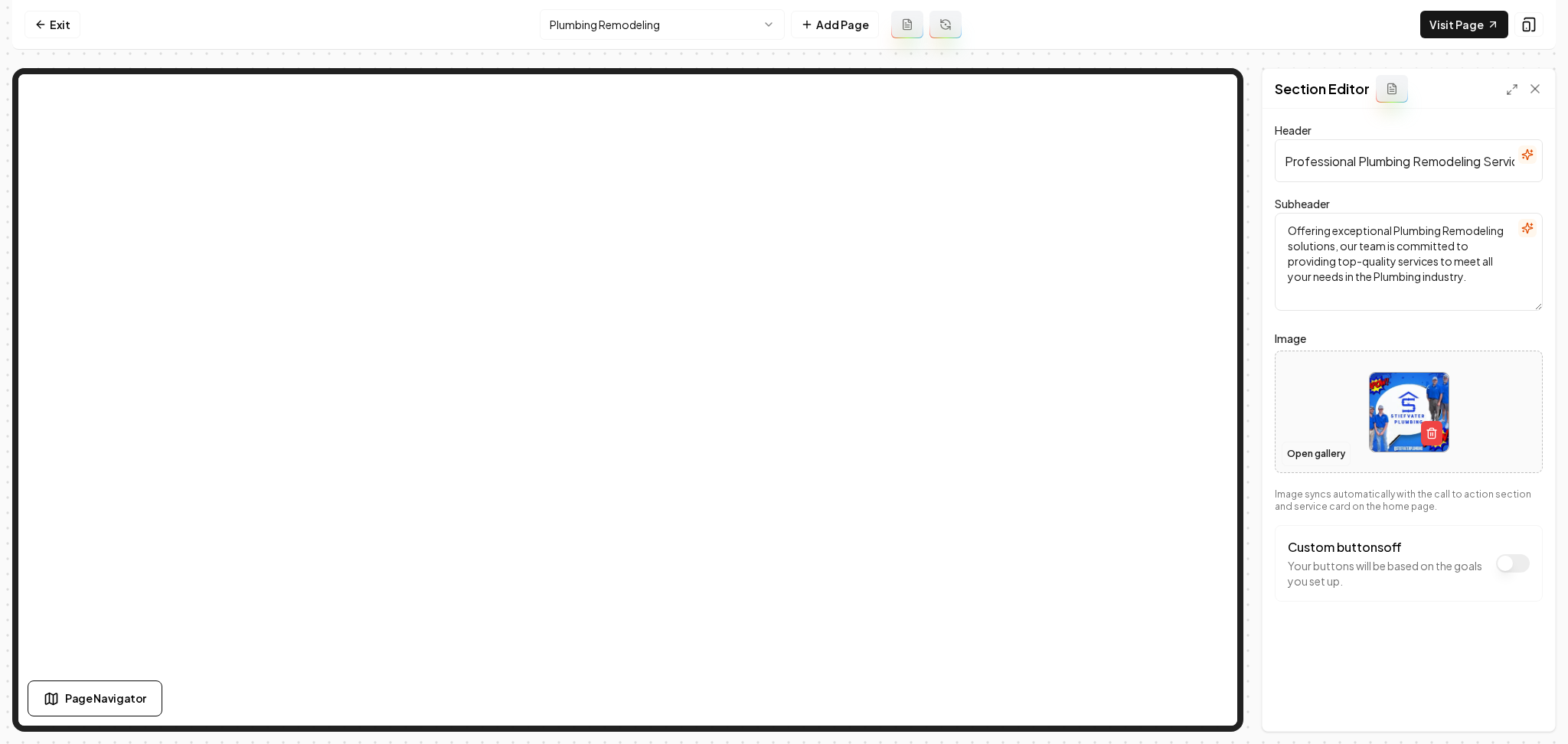
click at [1301, 455] on button "Open gallery" at bounding box center [1316, 454] width 69 height 25
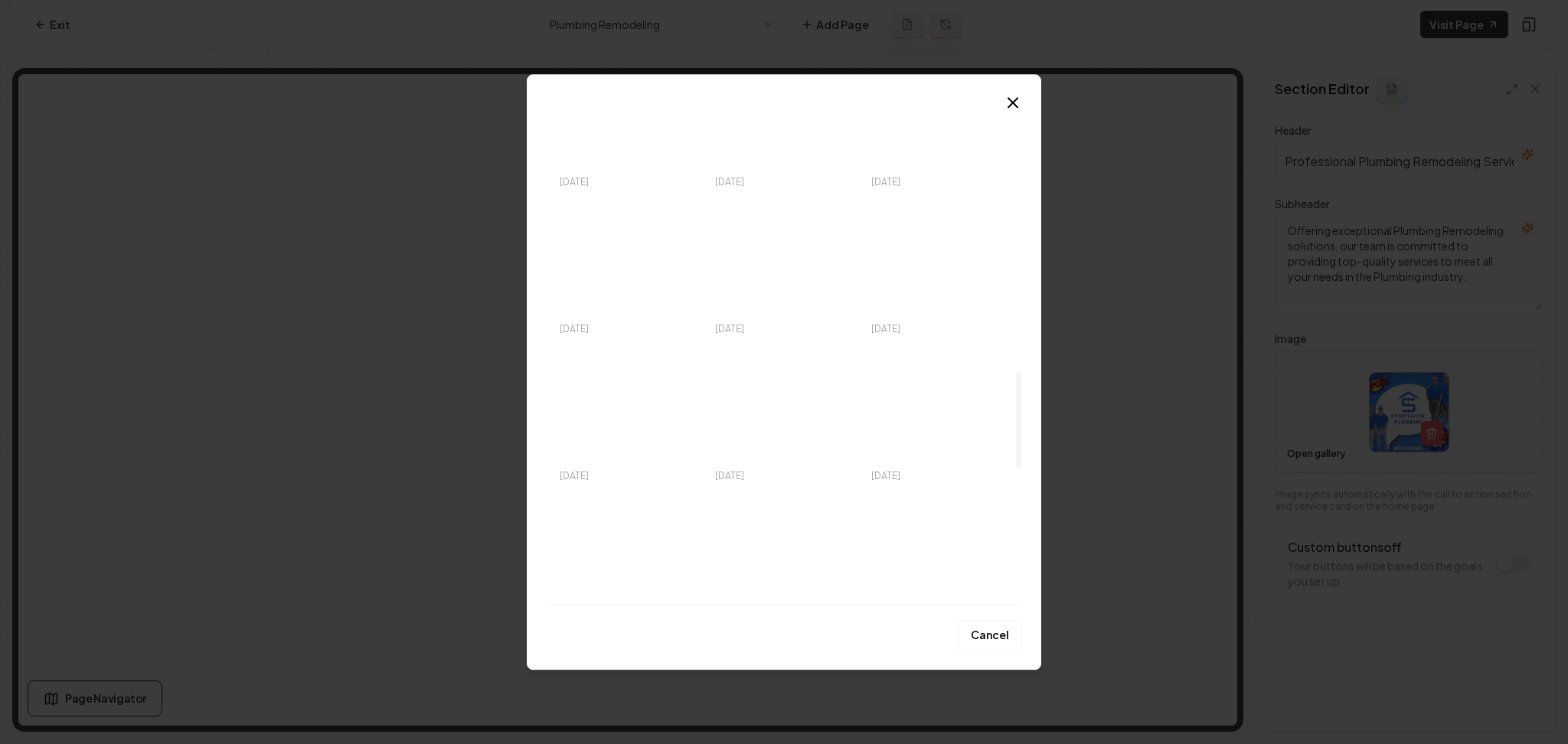
scroll to position [1429, 0]
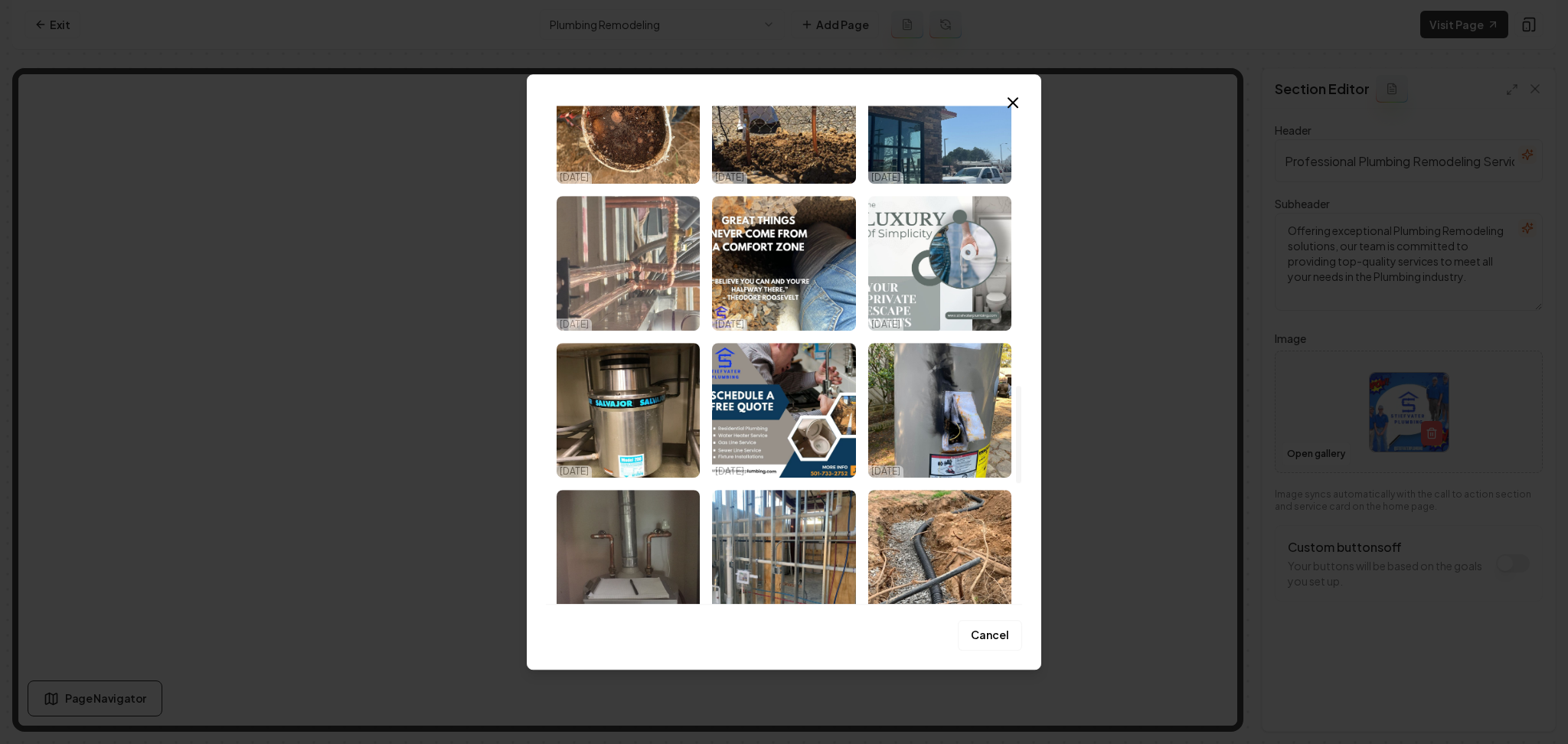
click at [601, 249] on img "Select image image_68e3cddb5c7cd75eb8f9f9db.jpeg" at bounding box center [628, 263] width 143 height 135
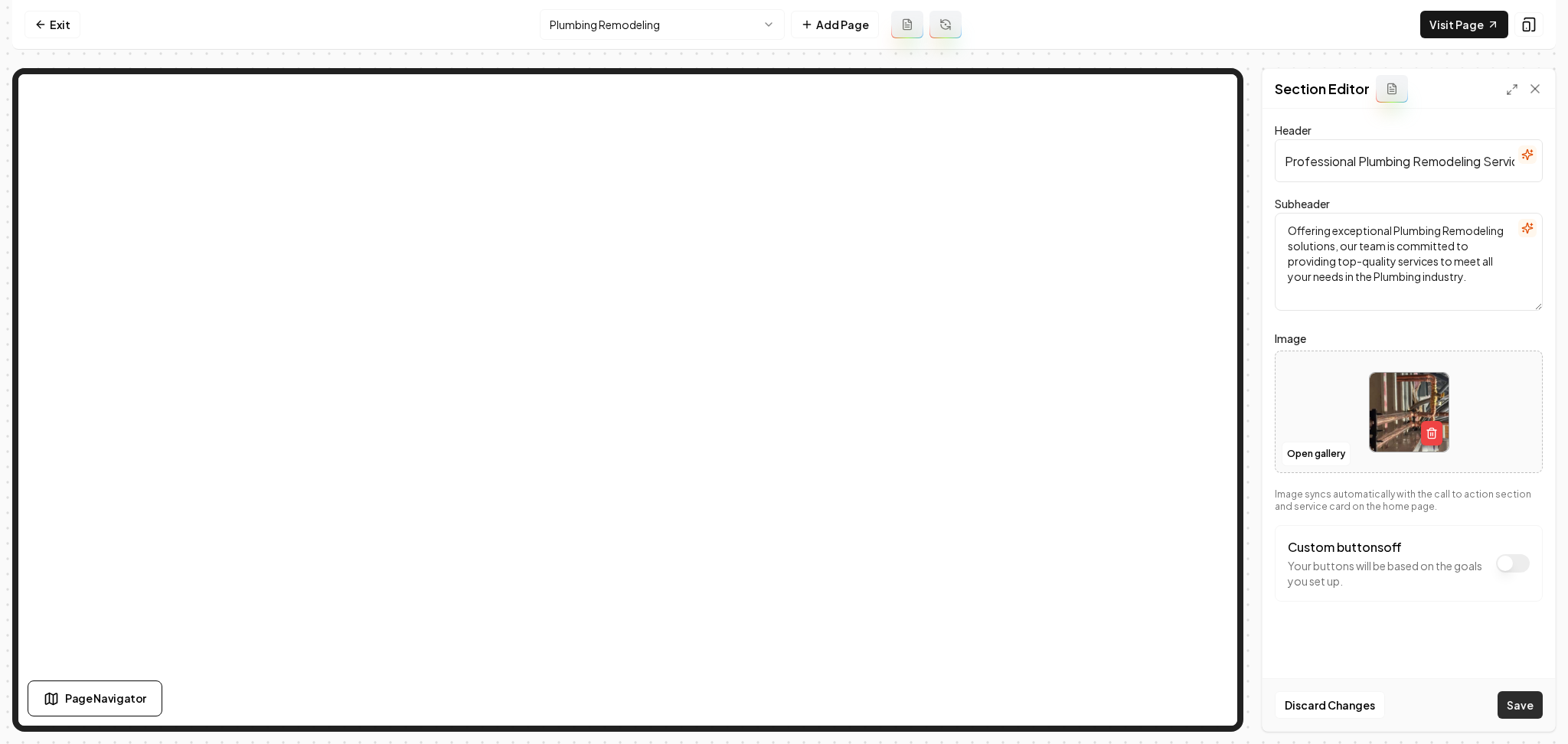
click at [1532, 697] on button "Save" at bounding box center [1520, 705] width 45 height 28
click at [1307, 463] on button "Open gallery" at bounding box center [1316, 454] width 69 height 25
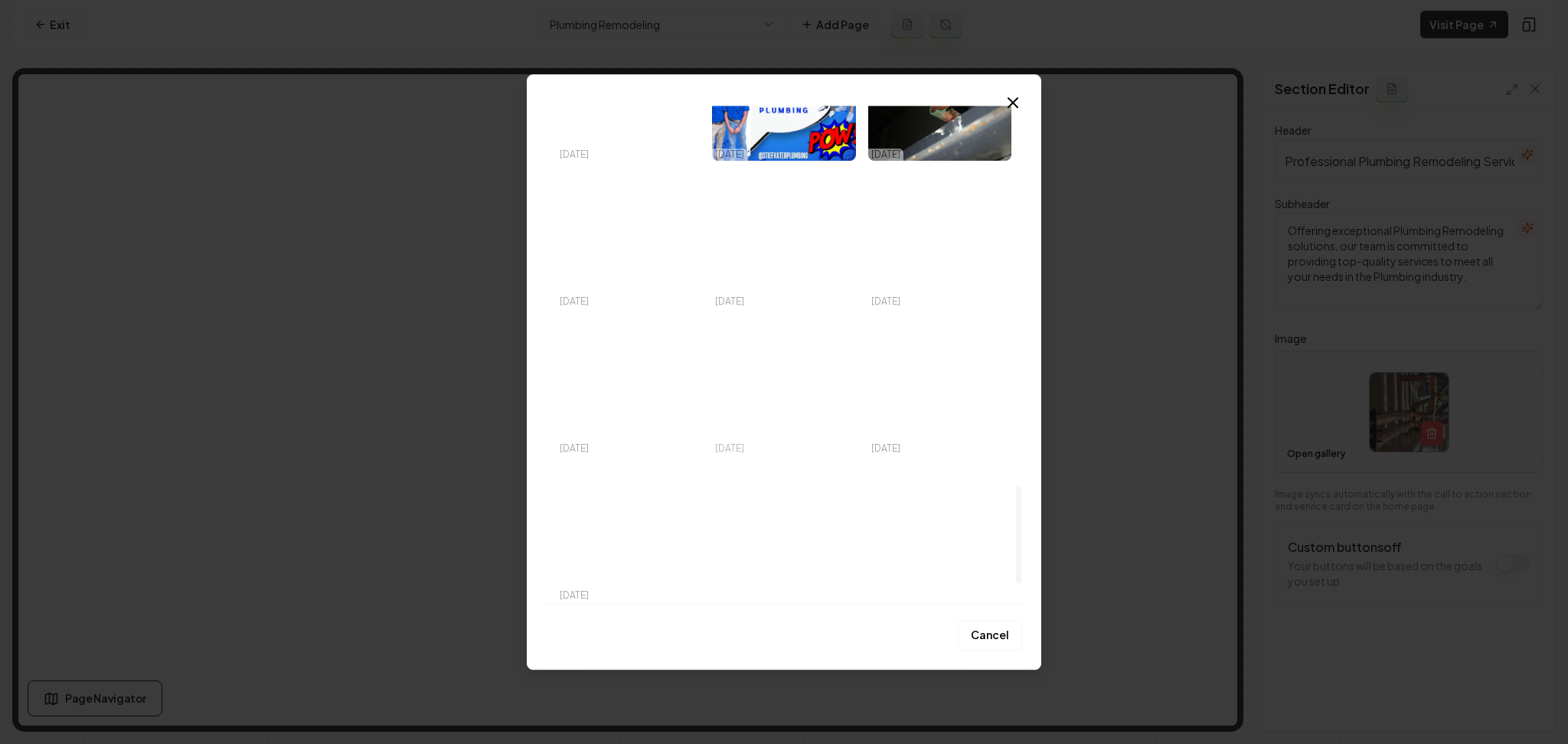
scroll to position [2043, 0]
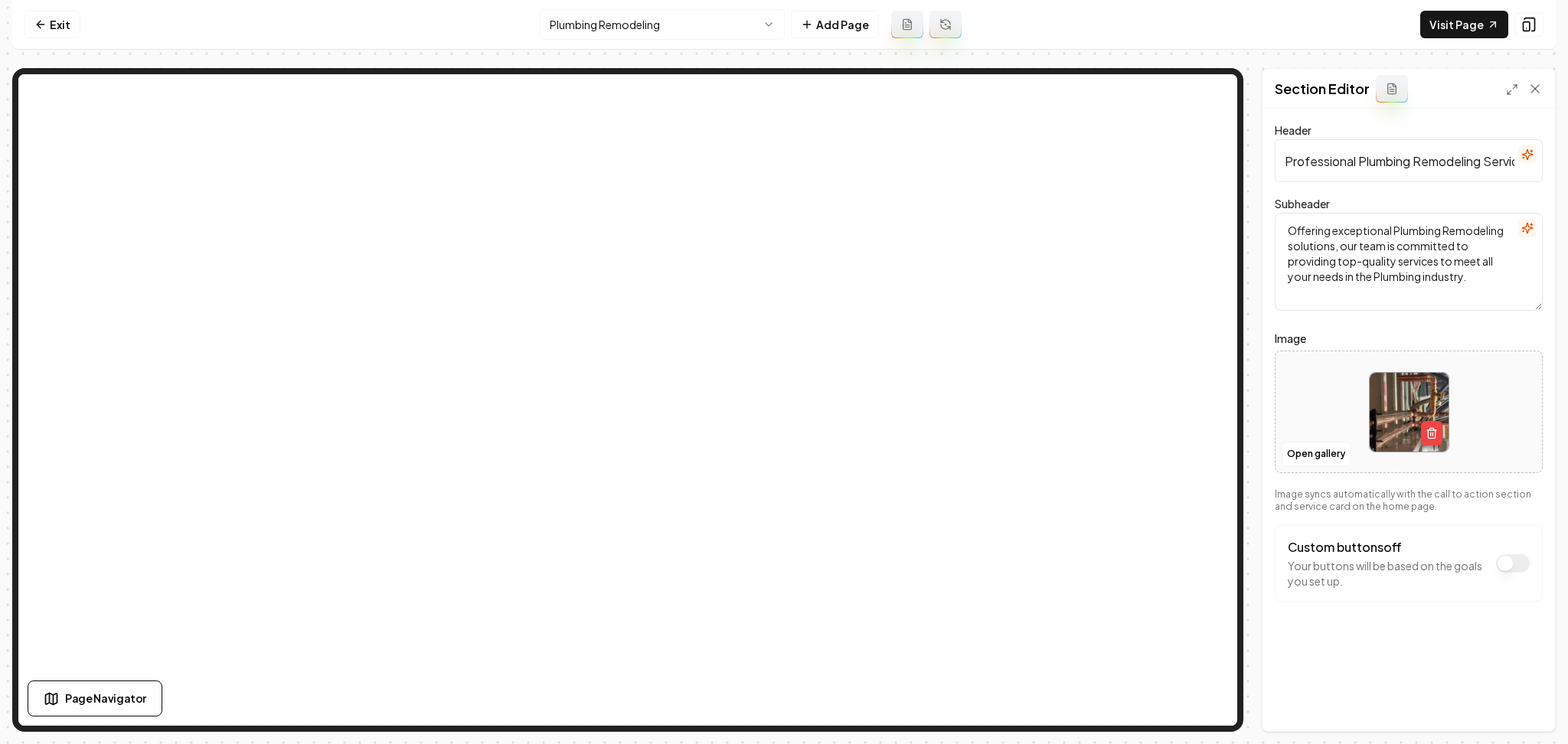
click at [595, 20] on html "Computer Required This feature is only available on a computer. Please switch t…" at bounding box center [784, 372] width 1568 height 744
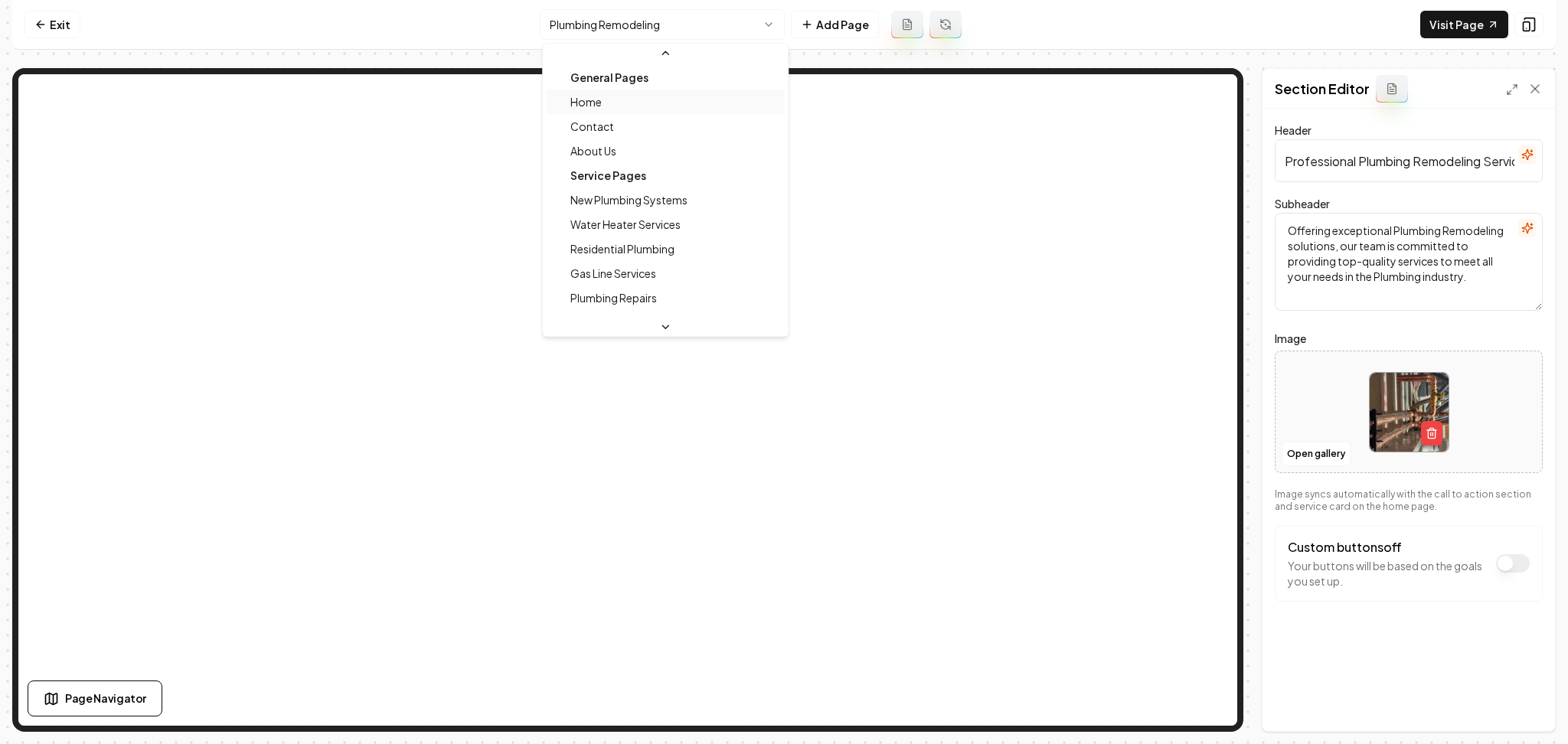
scroll to position [41, 0]
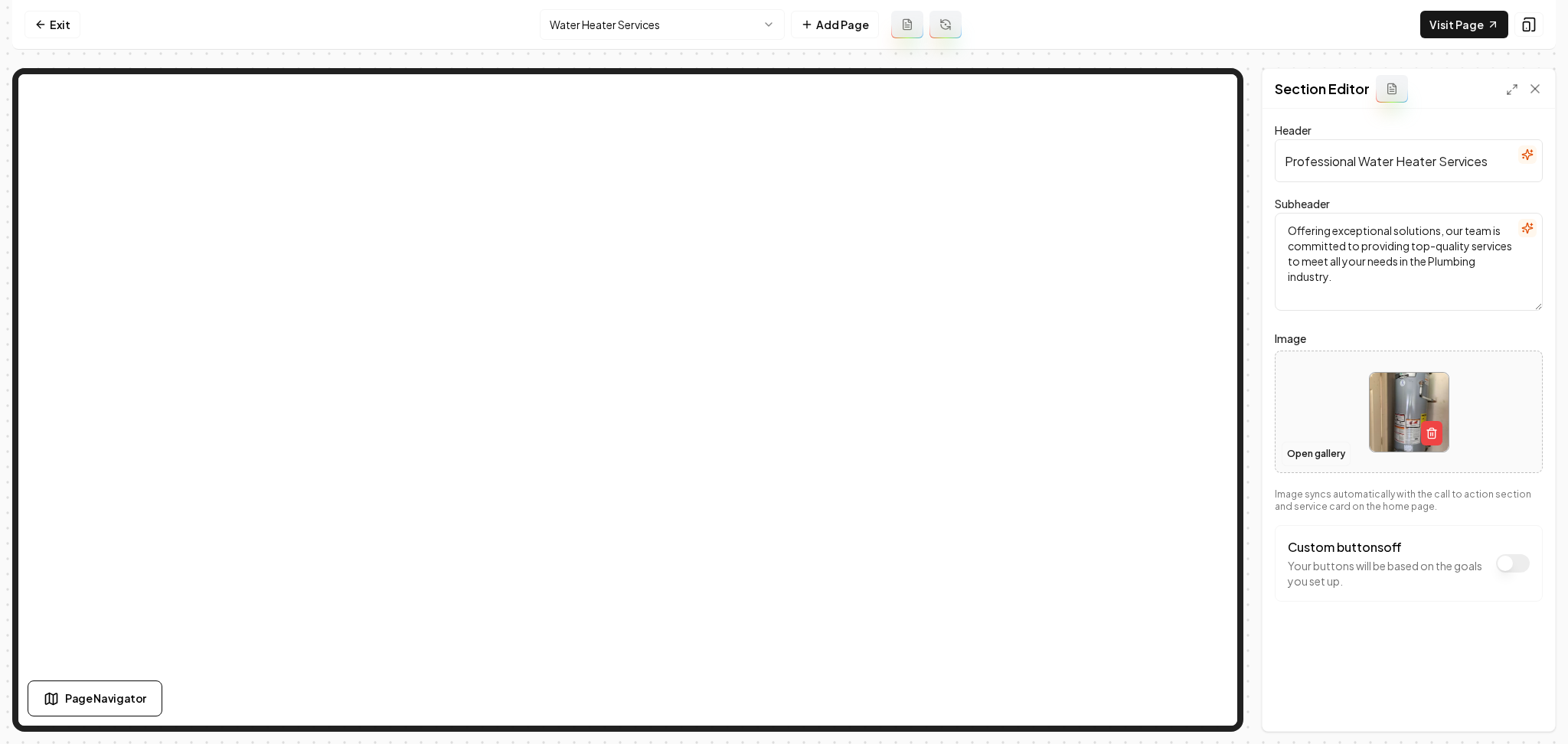
click at [1313, 457] on button "Open gallery" at bounding box center [1316, 454] width 69 height 25
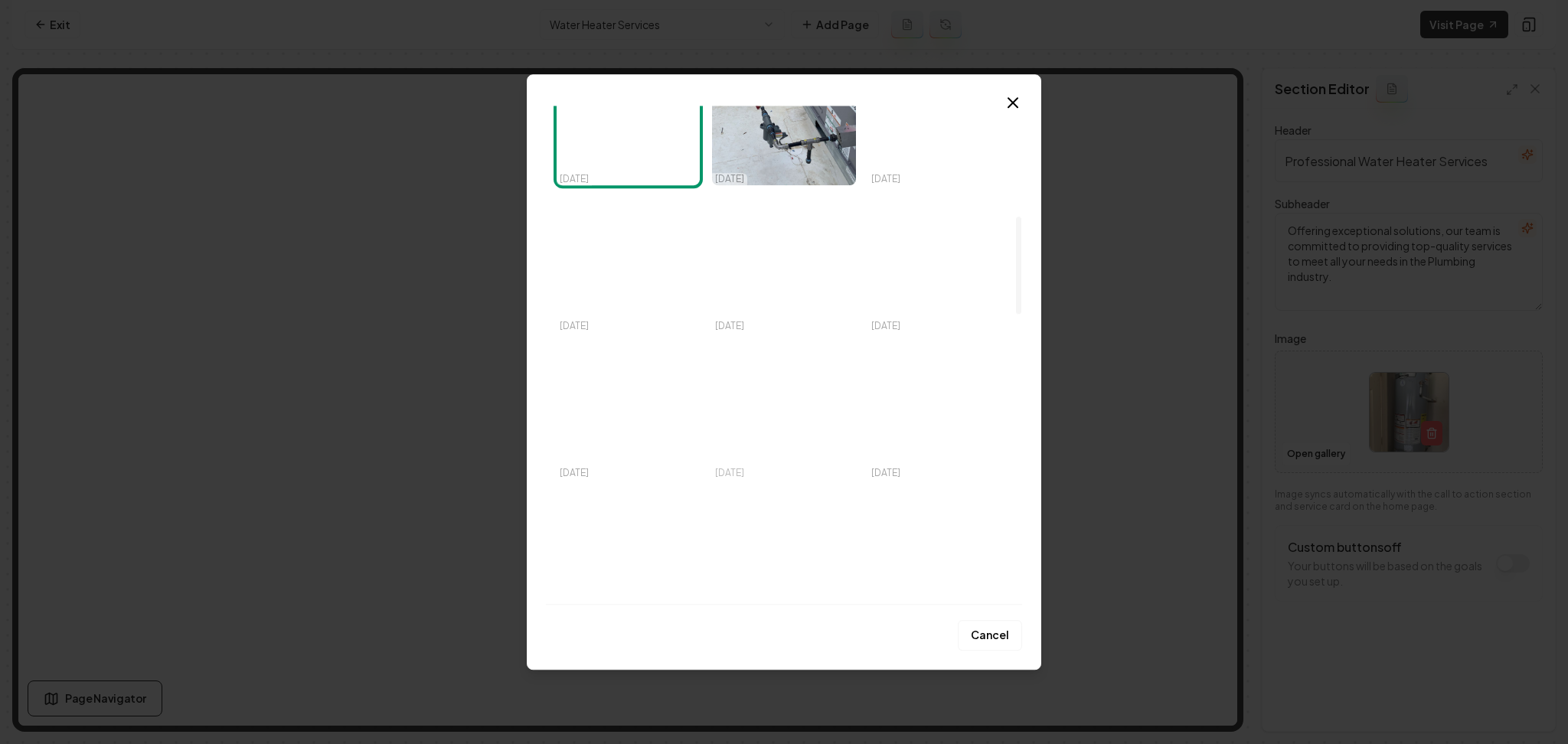
scroll to position [714, 0]
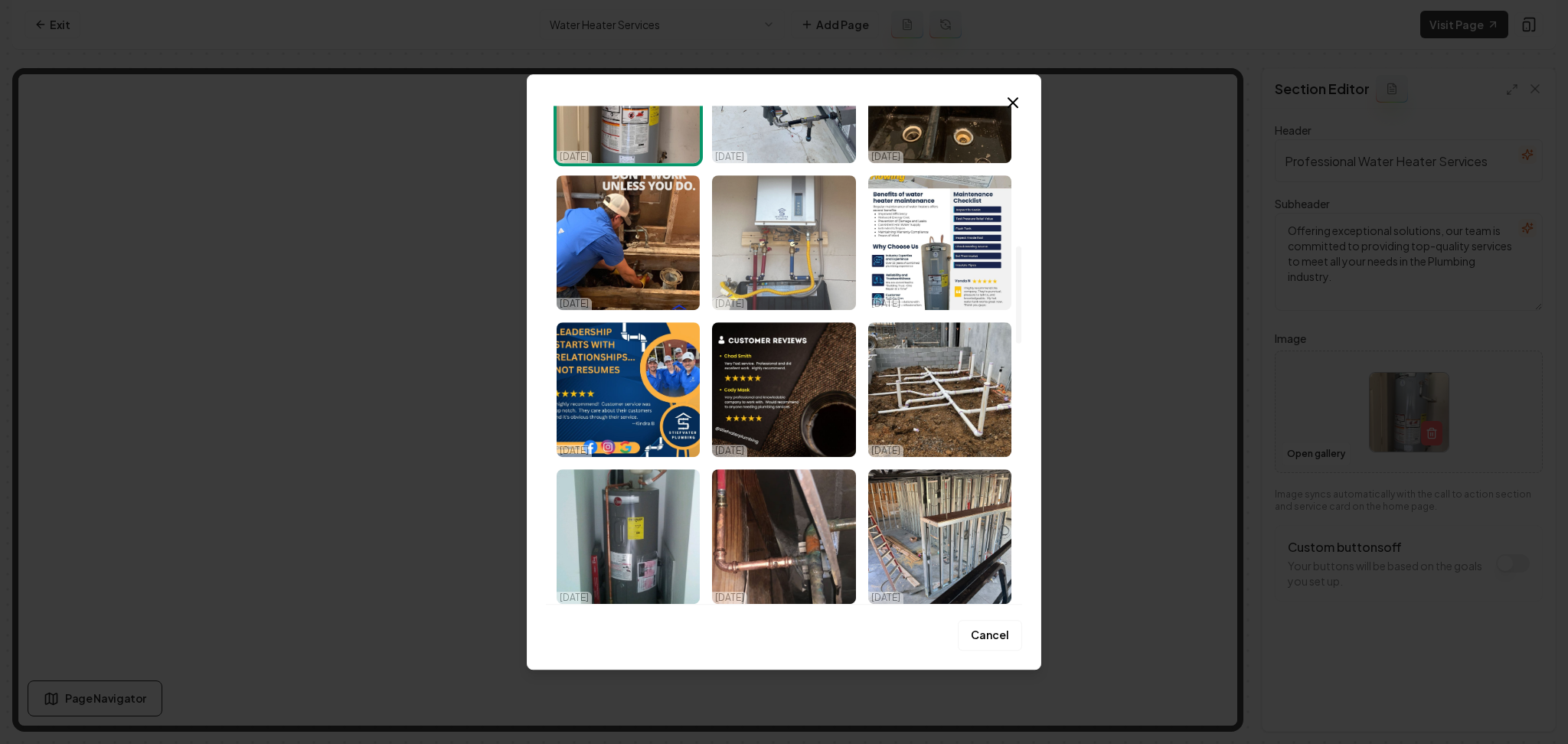
click at [778, 262] on img "Select image image_68e3cddb5c7cd75eb8f9fde2.jpeg" at bounding box center [783, 242] width 143 height 135
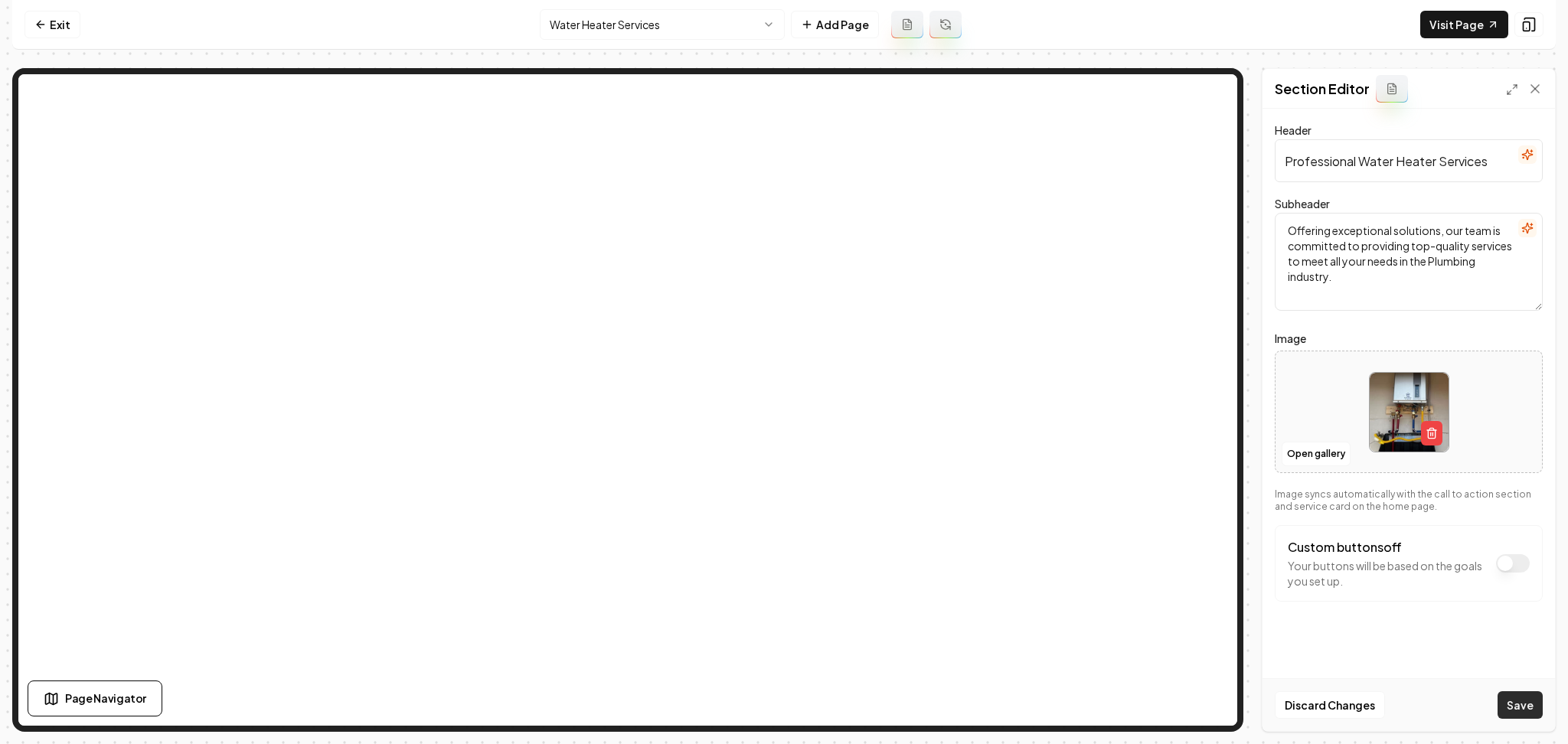
click at [1527, 697] on button "Save" at bounding box center [1520, 705] width 45 height 28
click at [615, 27] on html "Computer Required This feature is only available on a computer. Please switch t…" at bounding box center [784, 372] width 1568 height 744
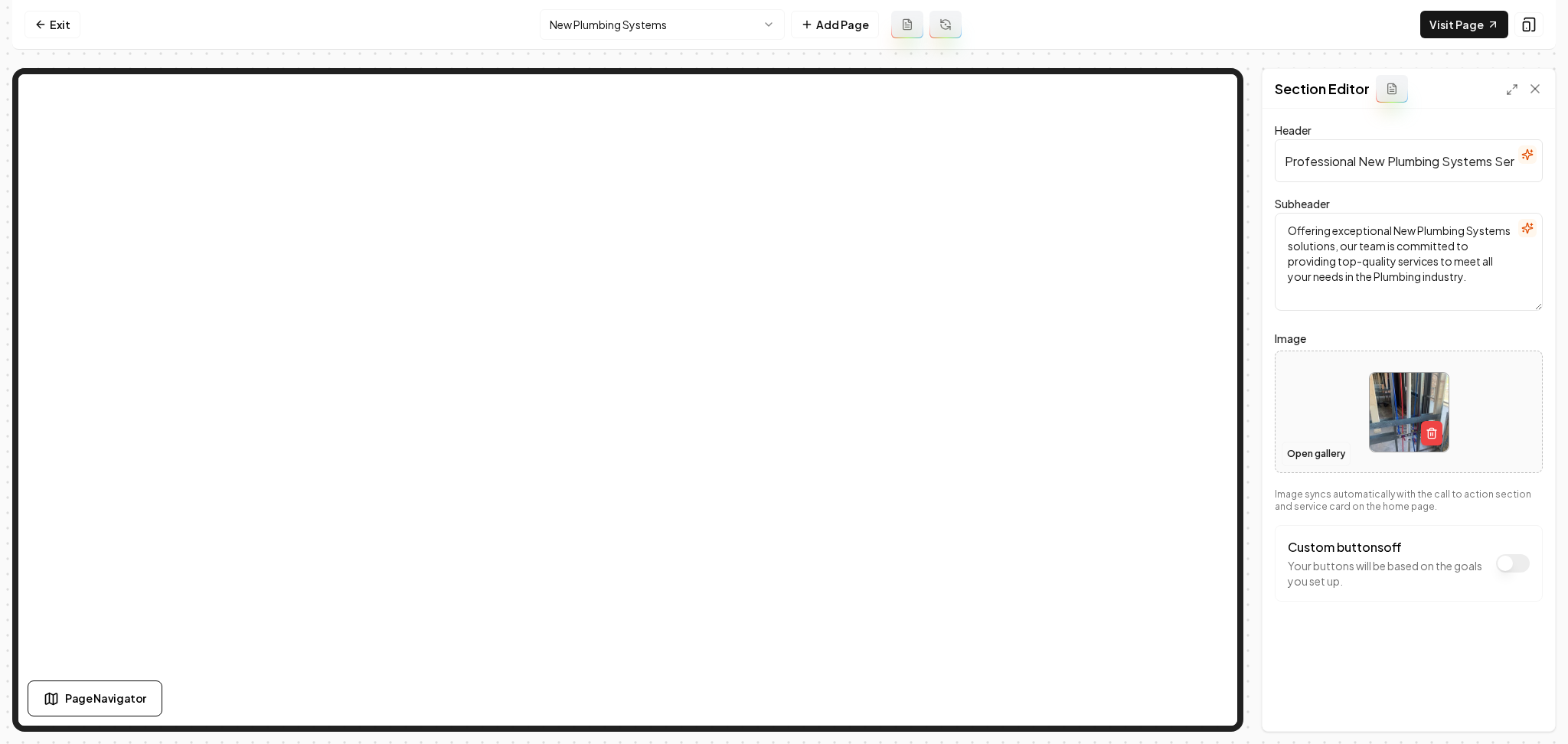
click at [1312, 445] on button "Open gallery" at bounding box center [1316, 454] width 69 height 25
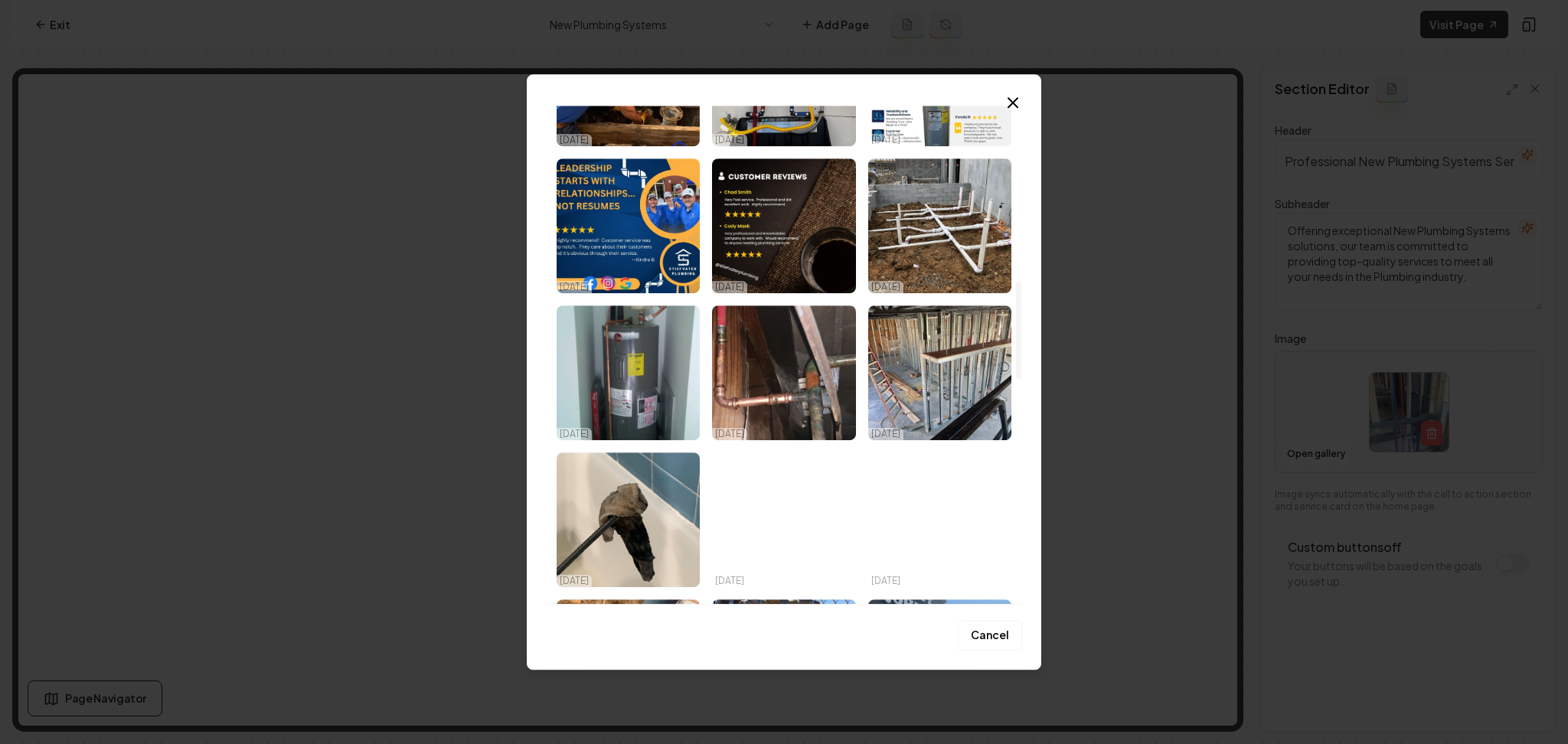
scroll to position [919, 0]
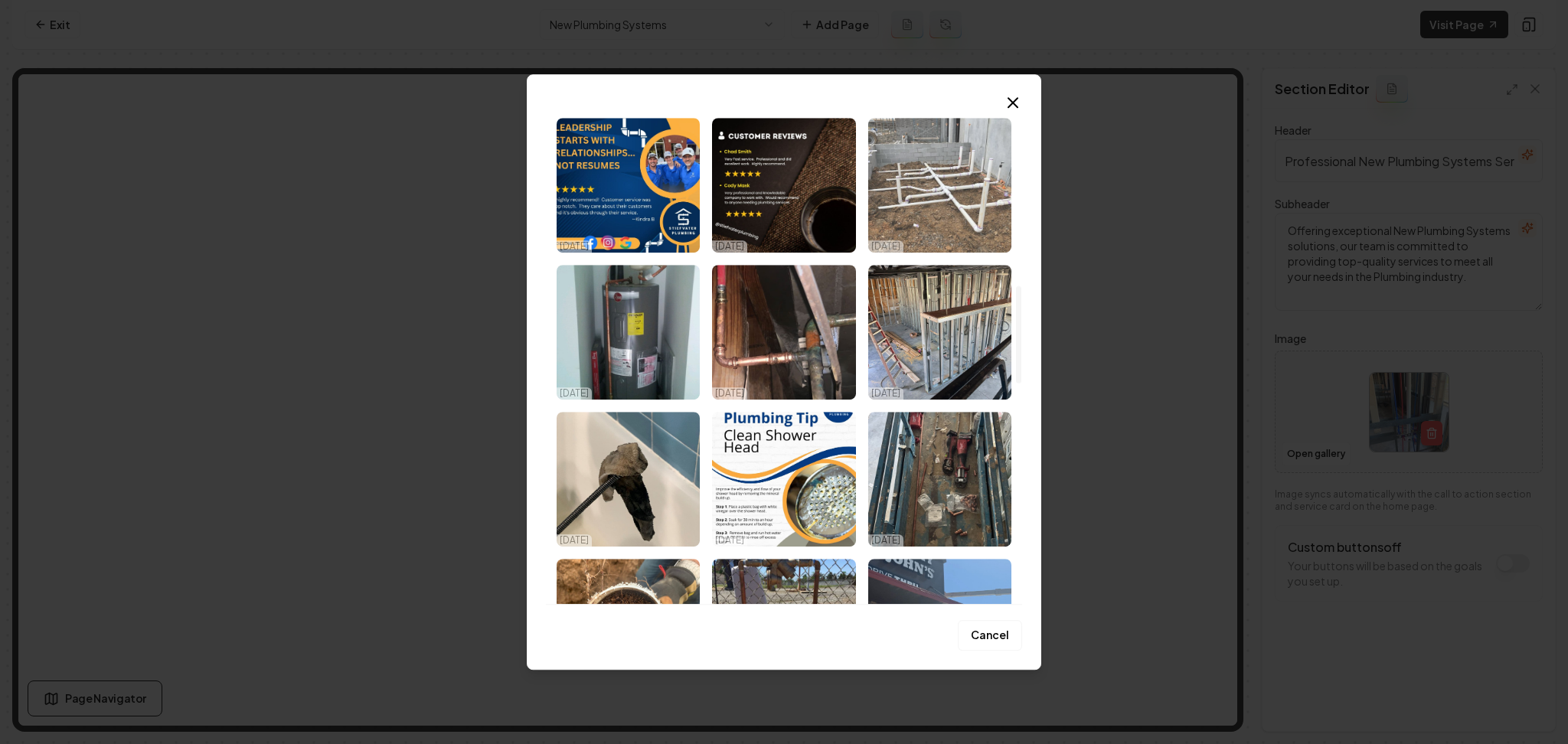
click at [945, 237] on img "Select image image_68e3cddd5c7cd75eb8fa2b25.jpeg" at bounding box center [939, 185] width 143 height 135
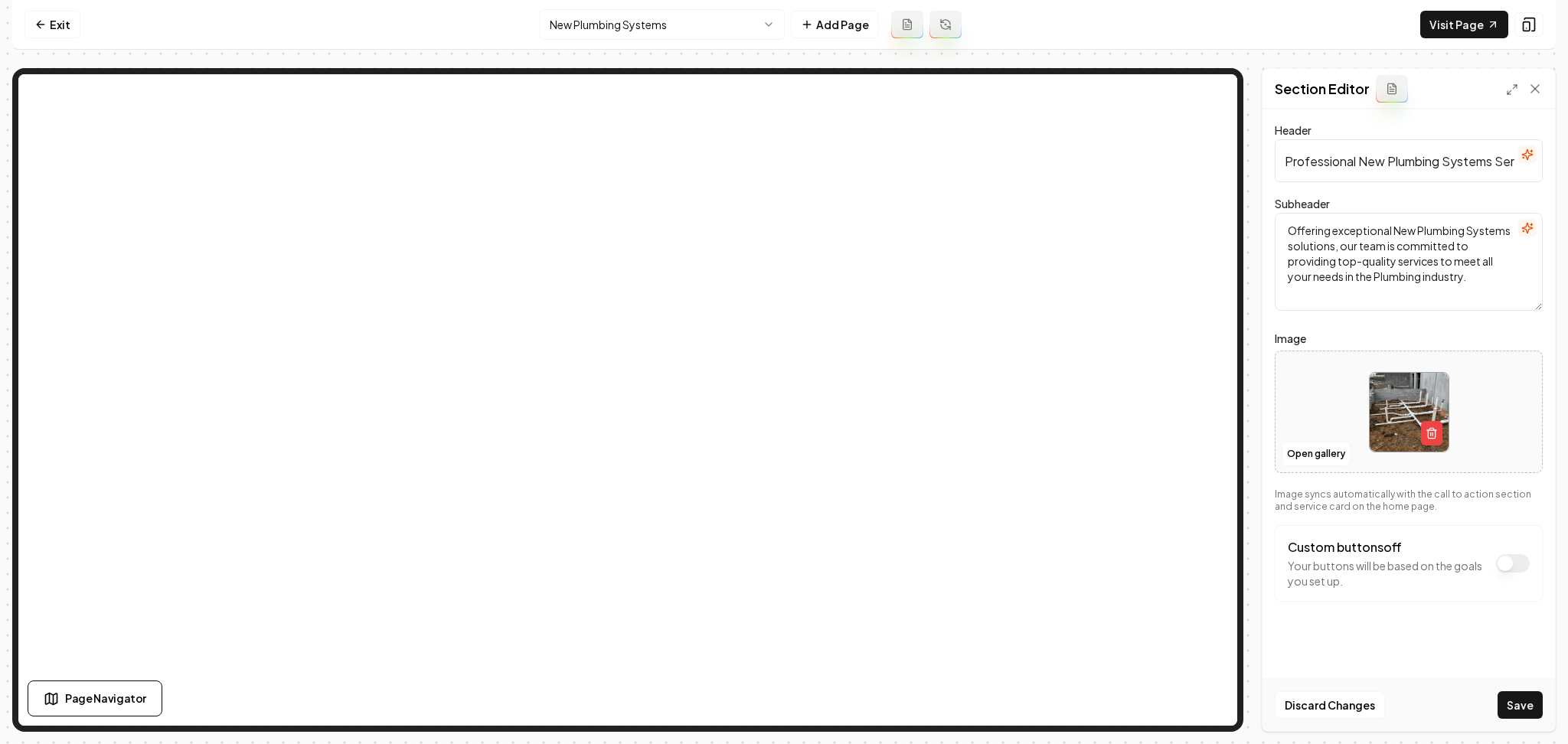
click at [1491, 703] on div "Discard Changes Save" at bounding box center [1409, 705] width 293 height 52
click at [1516, 704] on button "Save" at bounding box center [1520, 705] width 45 height 28
click at [588, 20] on html "Computer Required This feature is only available on a computer. Please switch t…" at bounding box center [784, 372] width 1568 height 744
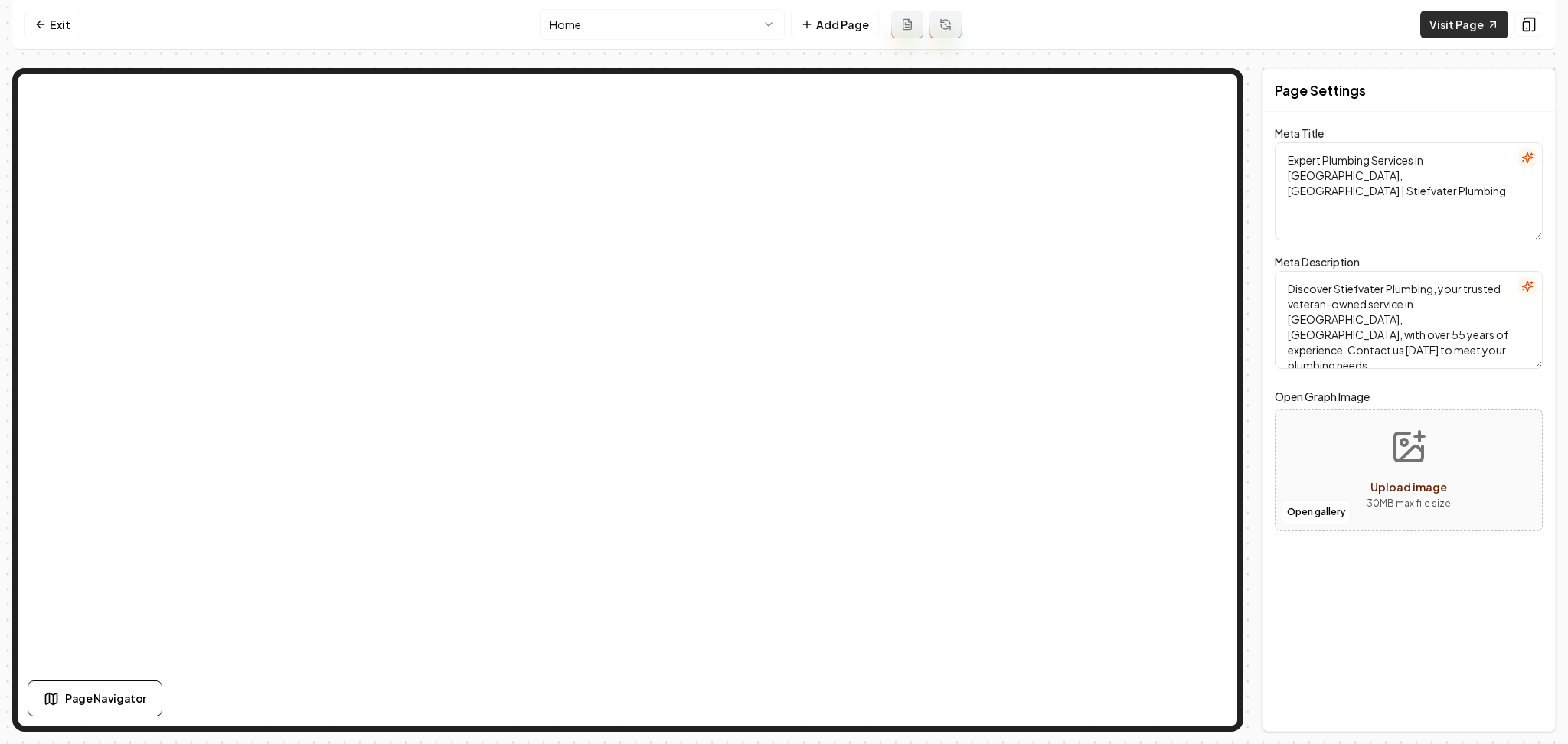
click at [1476, 24] on link "Visit Page" at bounding box center [1464, 25] width 88 height 28
drag, startPoint x: 34, startPoint y: 23, endPoint x: 42, endPoint y: 47, distance: 25.3
click at [33, 23] on link "Exit" at bounding box center [52, 25] width 56 height 28
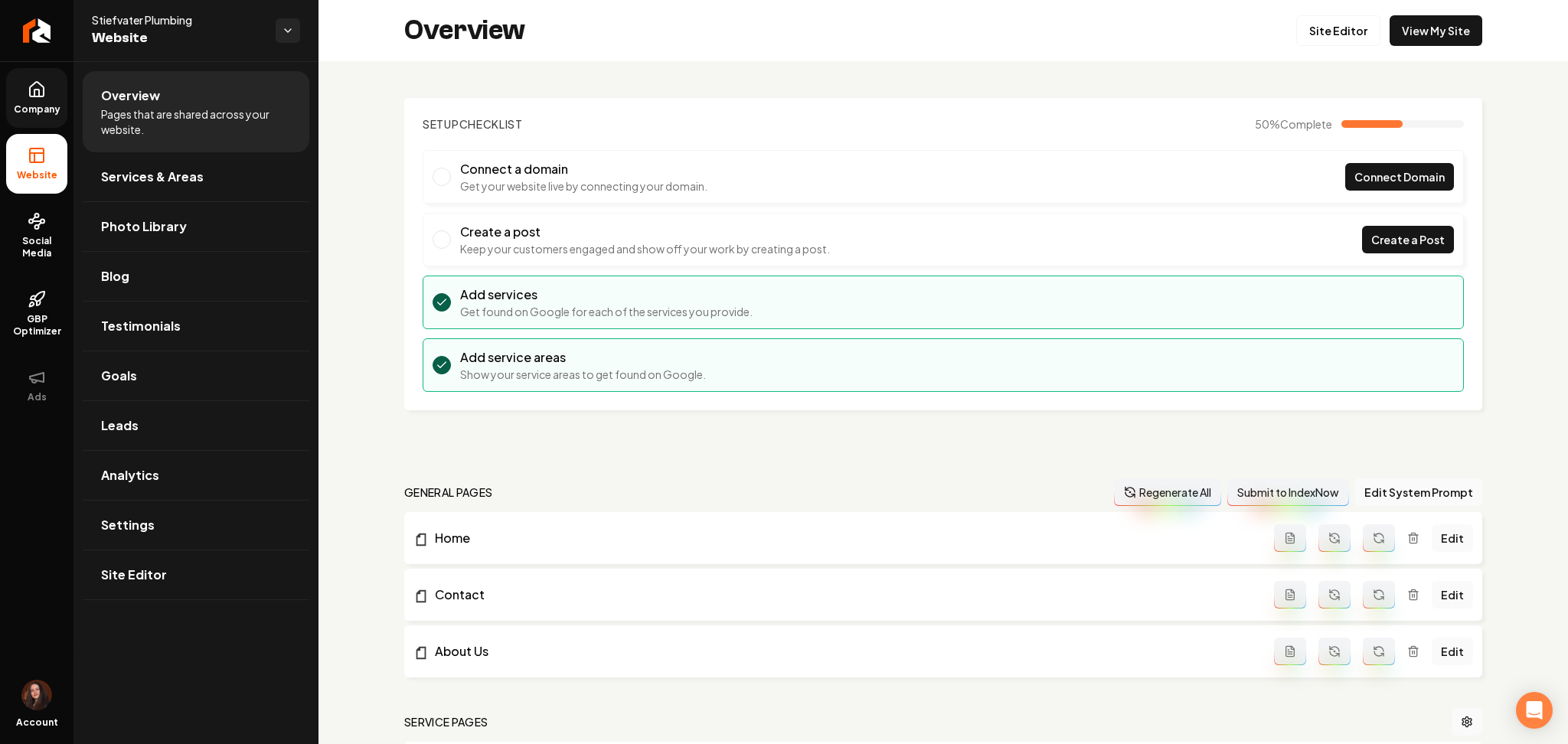
click at [62, 114] on span "Company" at bounding box center [37, 109] width 59 height 12
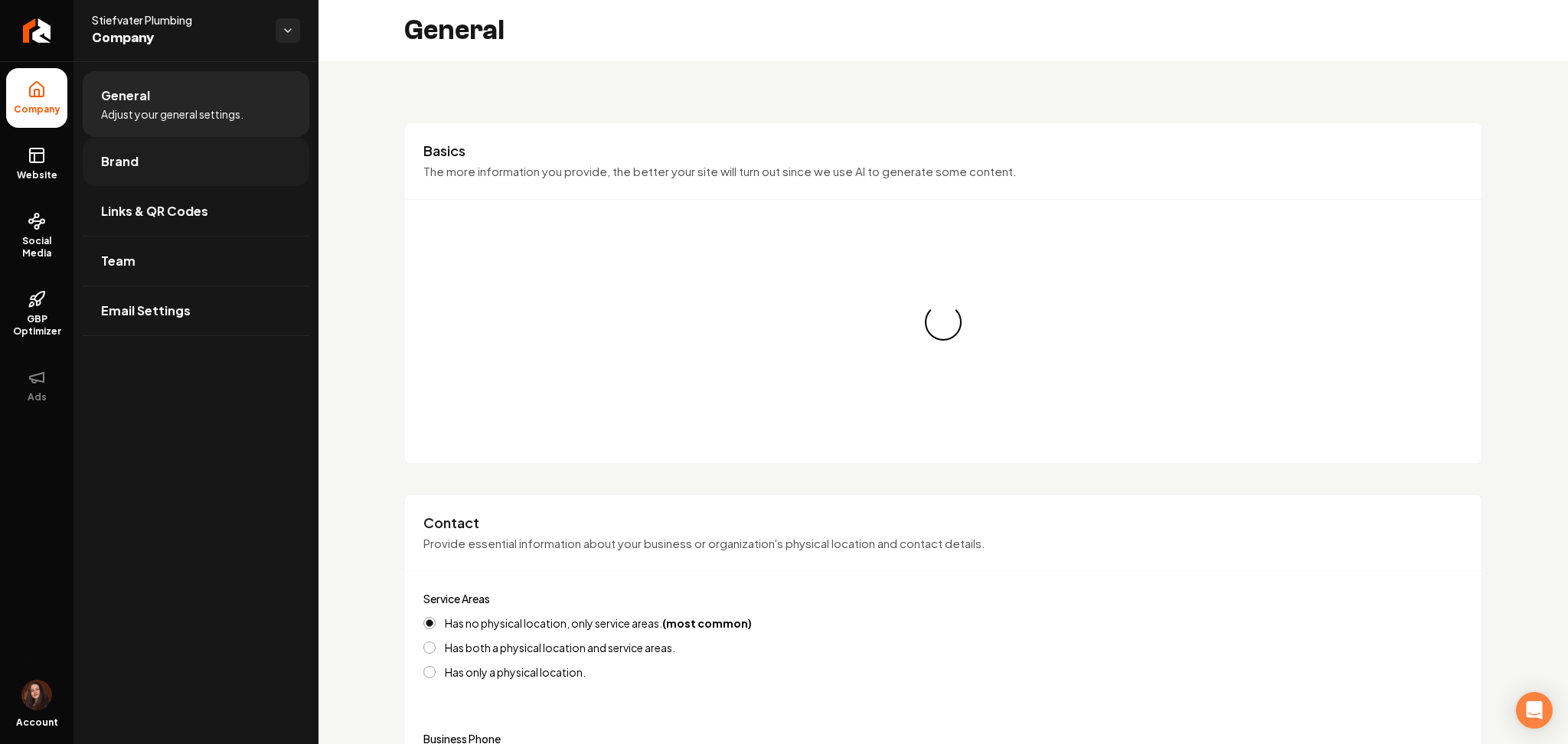
click at [157, 154] on link "Brand" at bounding box center [196, 162] width 227 height 49
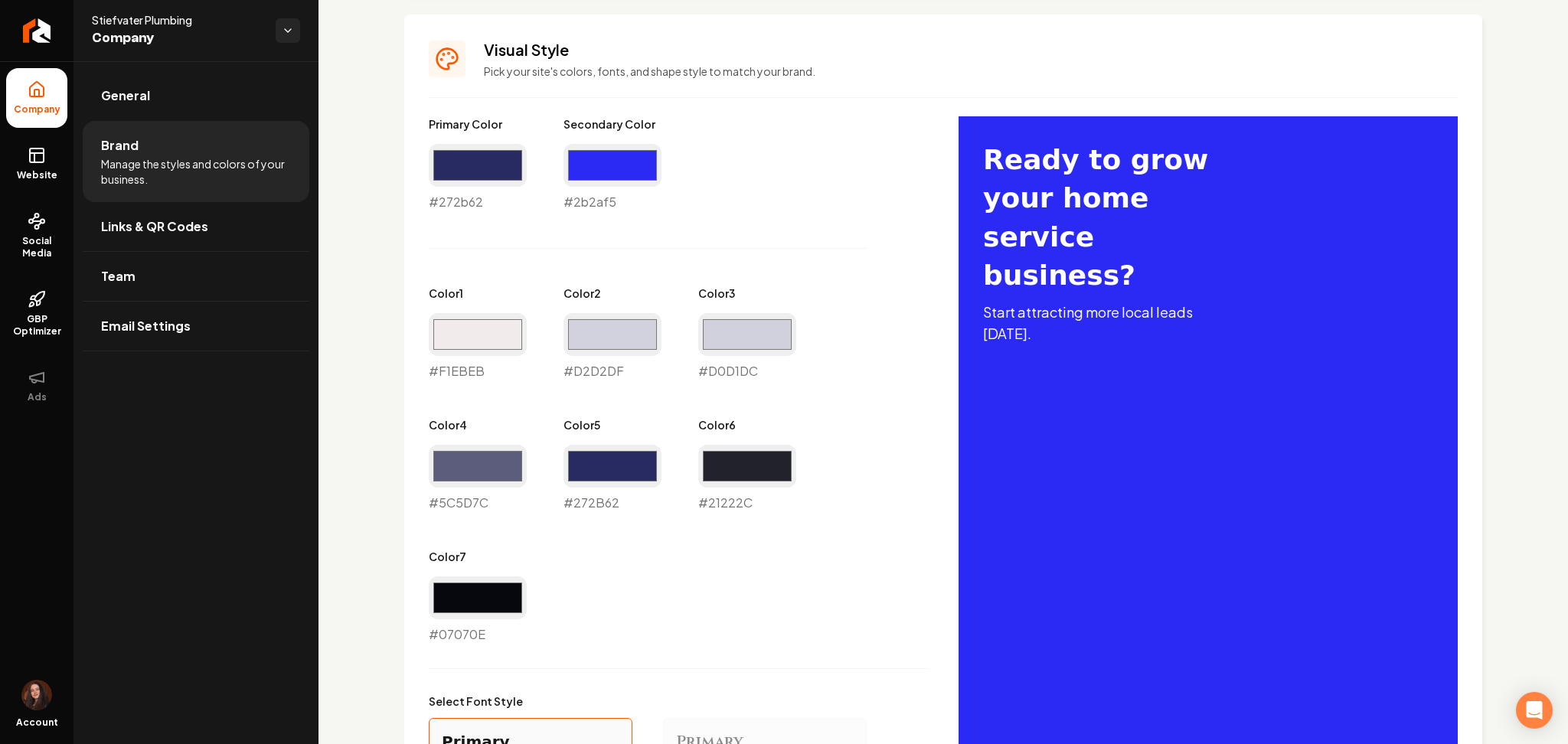
scroll to position [714, 0]
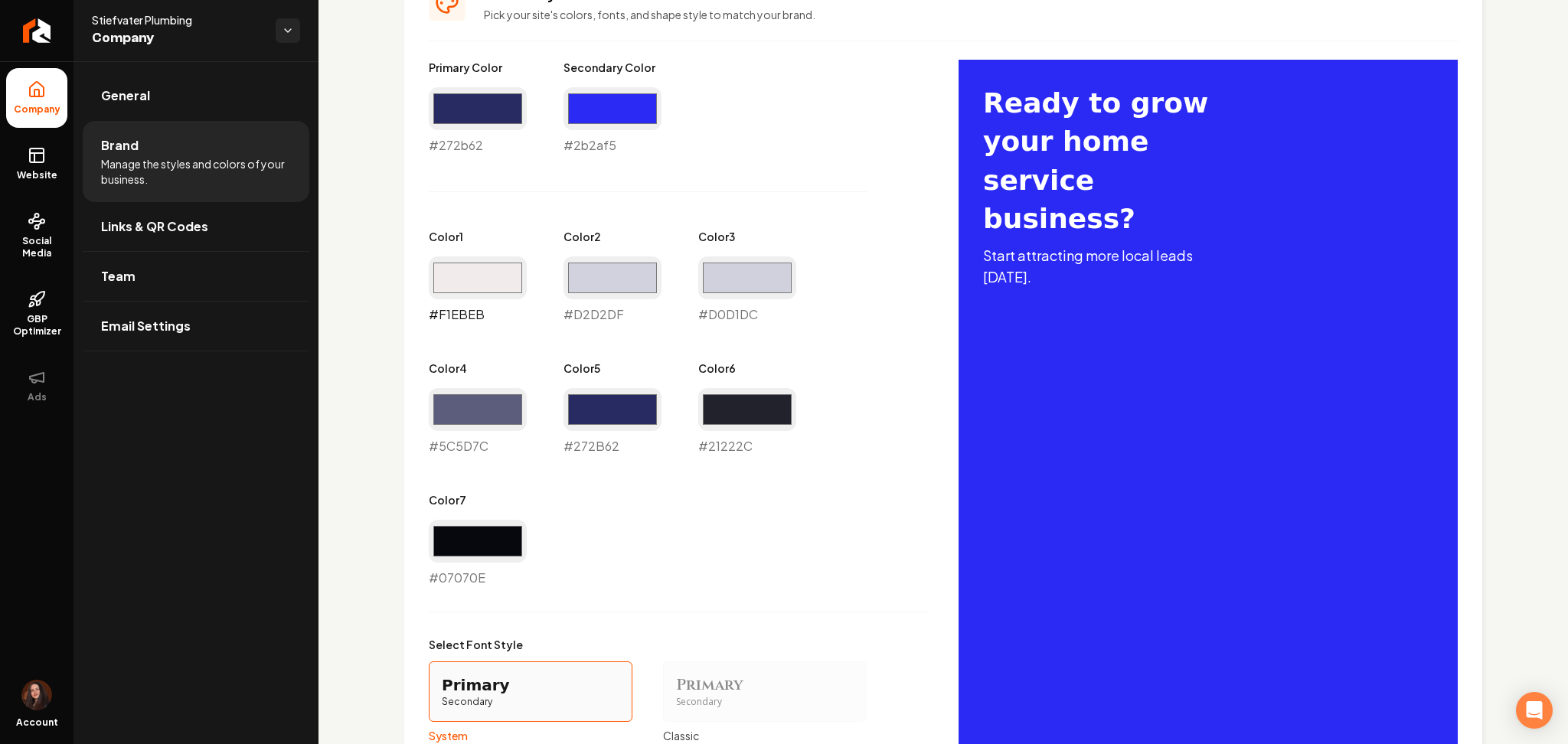
click at [470, 284] on input "#f1ebeb" at bounding box center [478, 278] width 98 height 43
type input "#ebeff4"
click at [387, 303] on div "Logo & Icon Add your business logo and icon to personalize your website appeara…" at bounding box center [943, 230] width 1250 height 1768
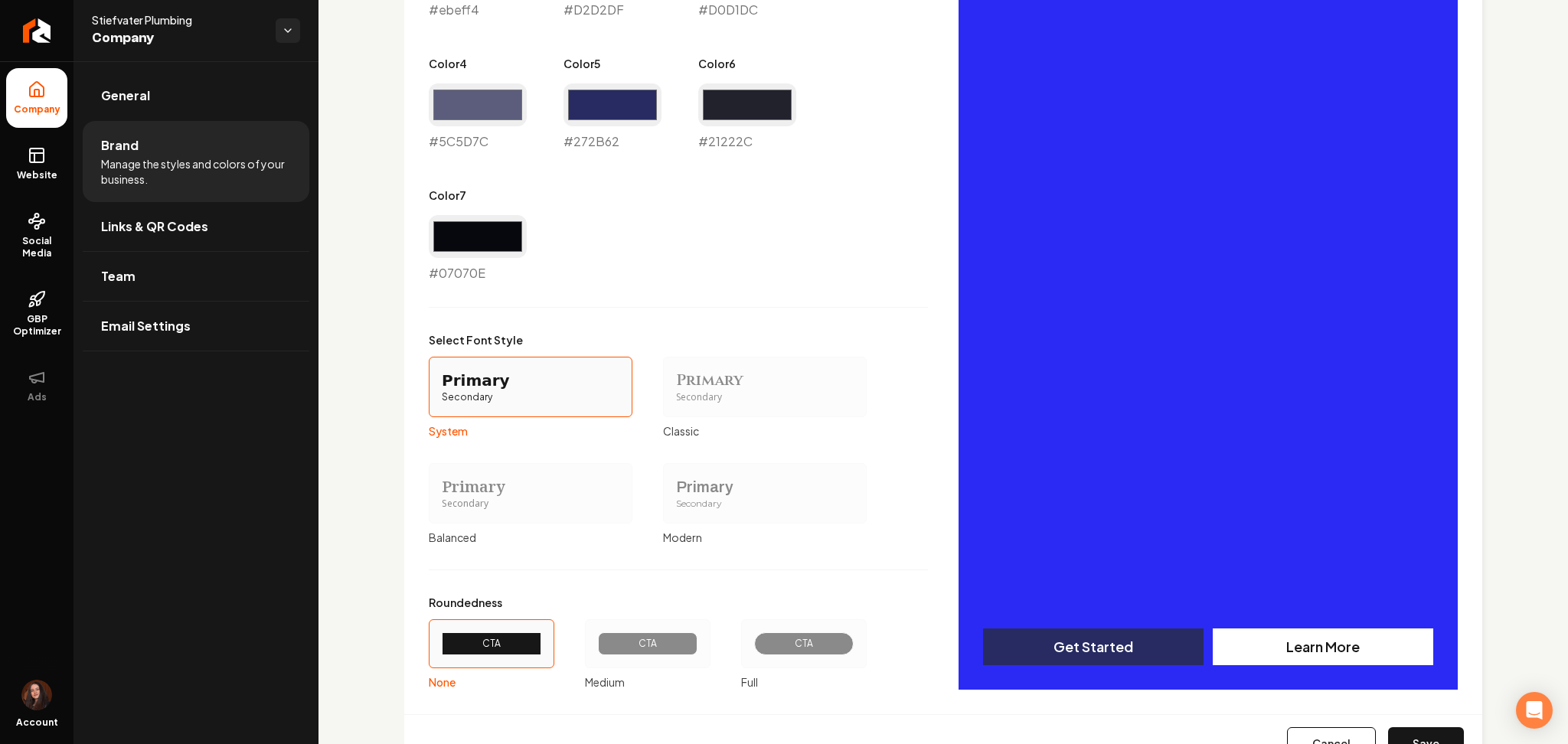
scroll to position [1084, 0]
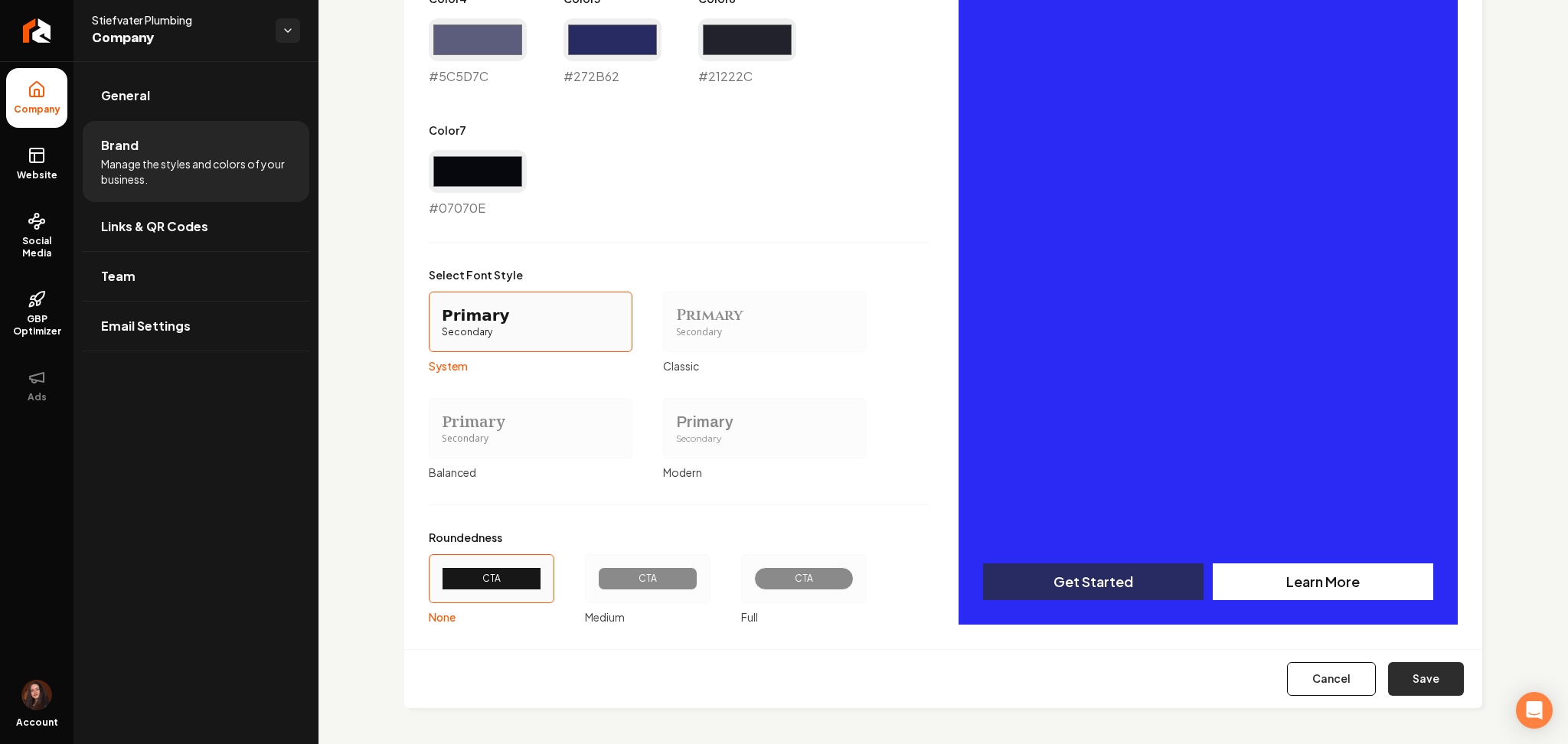
click at [1421, 679] on button "Save" at bounding box center [1426, 680] width 76 height 34
type input "#d2d2df"
type input "#d0d1dc"
type input "#5c5d7c"
type input "#272b62"
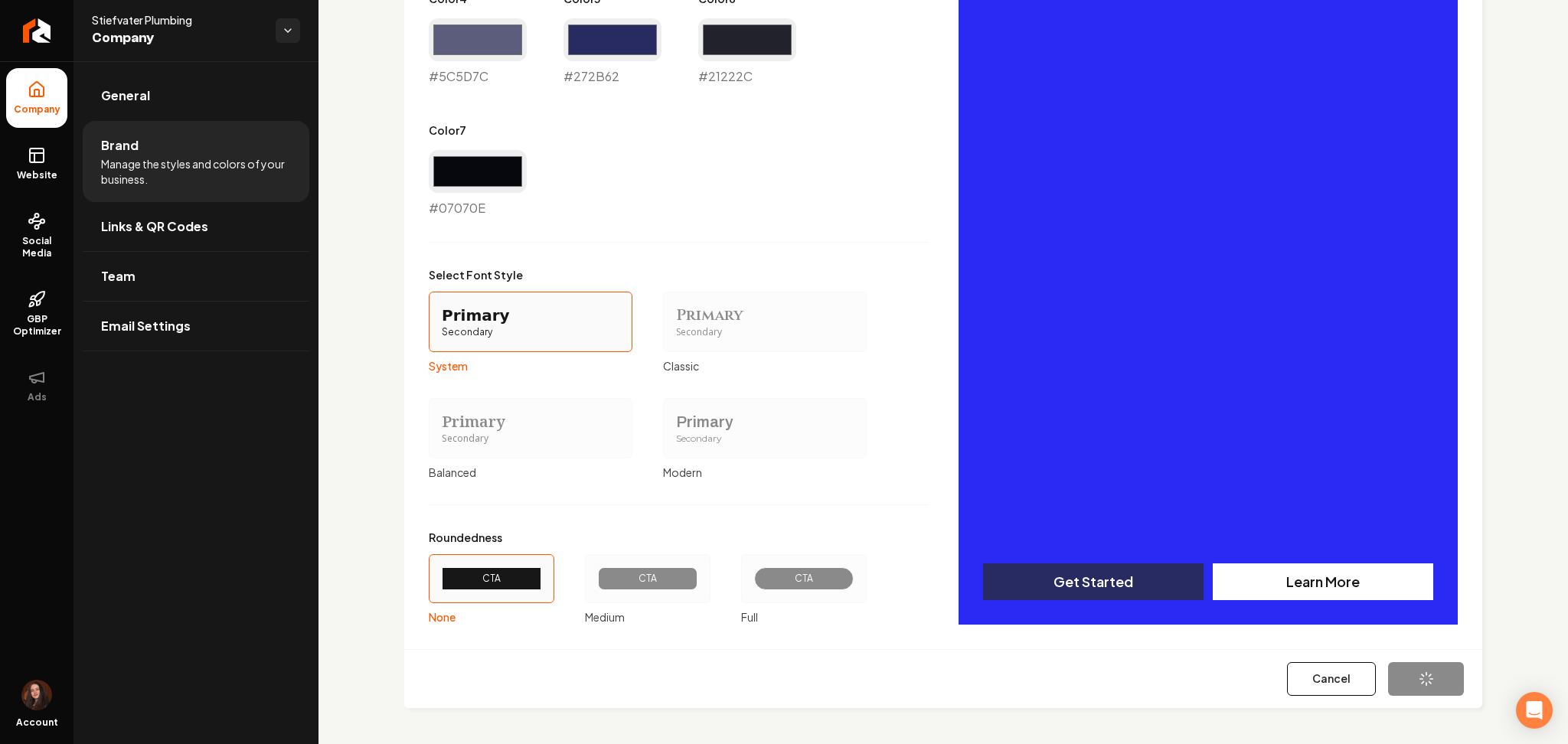
type input "#21222c"
type input "#07070e"
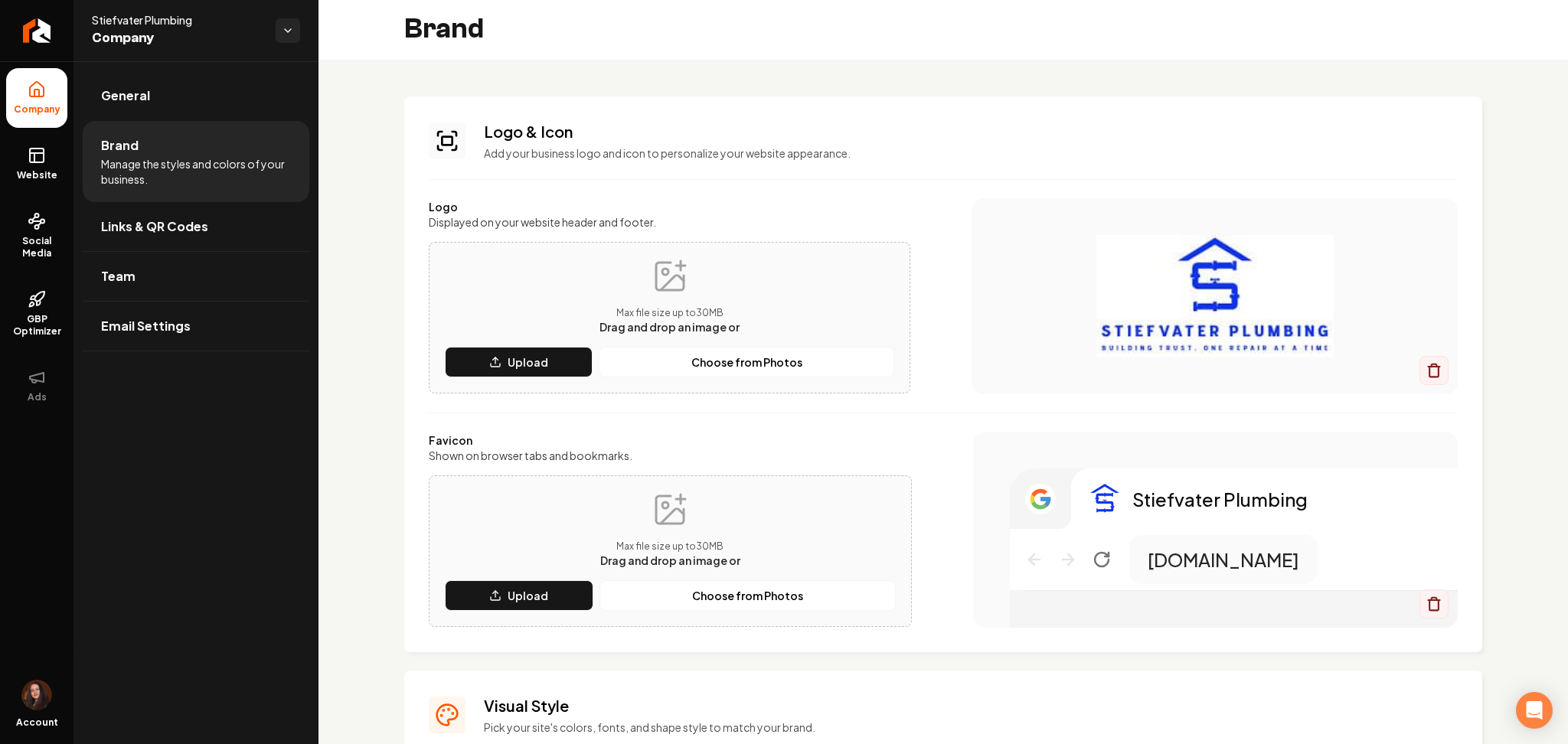
scroll to position [0, 0]
click at [28, 34] on icon "Return to dashboard" at bounding box center [36, 30] width 25 height 25
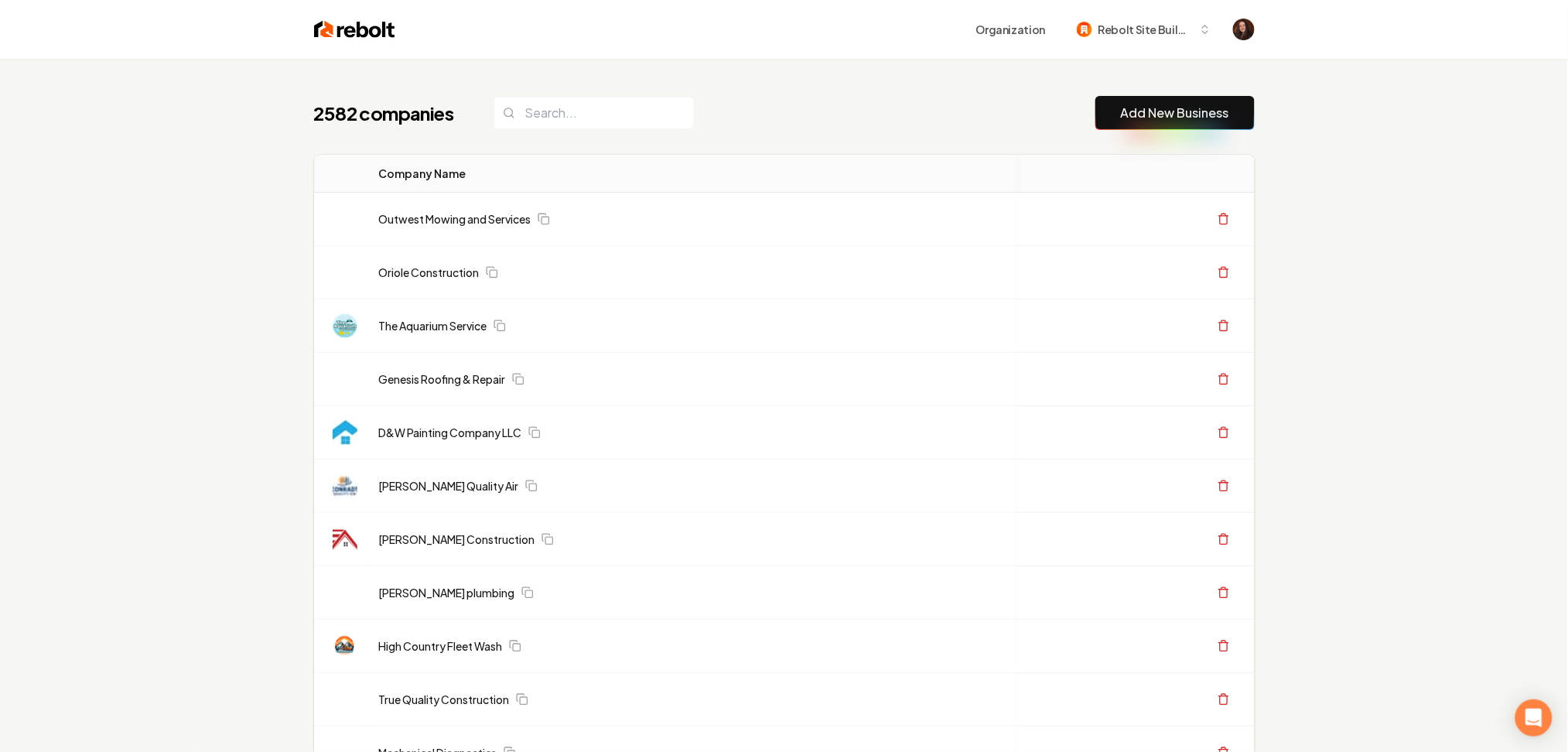
click at [1117, 103] on button "Add New Business" at bounding box center [1175, 113] width 159 height 34
click at [1158, 110] on link "Add New Business" at bounding box center [1175, 113] width 109 height 19
click at [1192, 119] on link "Add New Business" at bounding box center [1175, 113] width 109 height 19
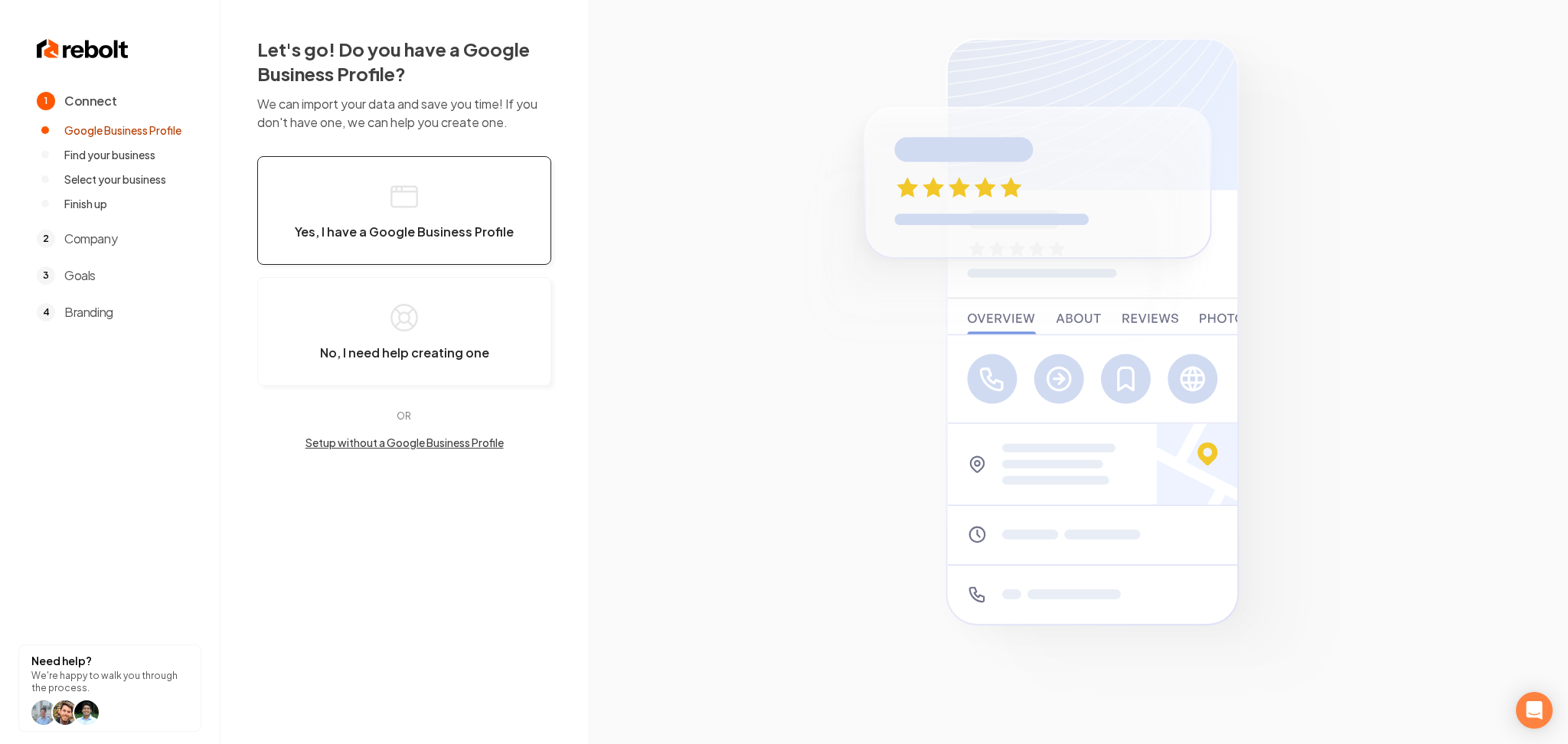
click at [435, 201] on button "Yes, I have a Google Business Profile" at bounding box center [404, 211] width 294 height 108
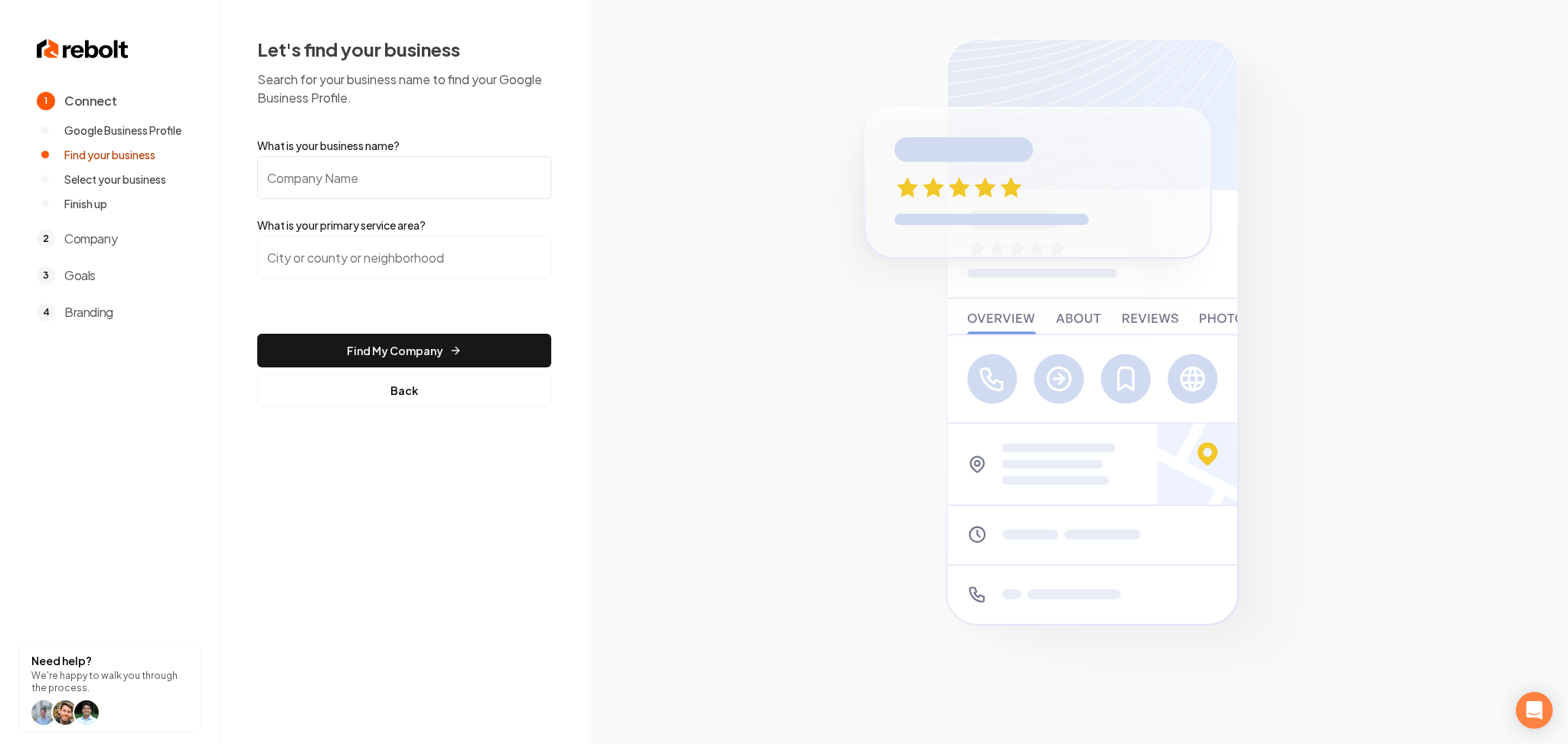
click at [382, 154] on div "What is your business name?" at bounding box center [404, 168] width 294 height 61
click at [376, 188] on input "What is your business name?" at bounding box center [404, 178] width 294 height 43
paste input "Ruby's Cleaning San Diego"
type input "Ruby's Cleaning San Diego"
drag, startPoint x: 301, startPoint y: 270, endPoint x: 328, endPoint y: 243, distance: 38.2
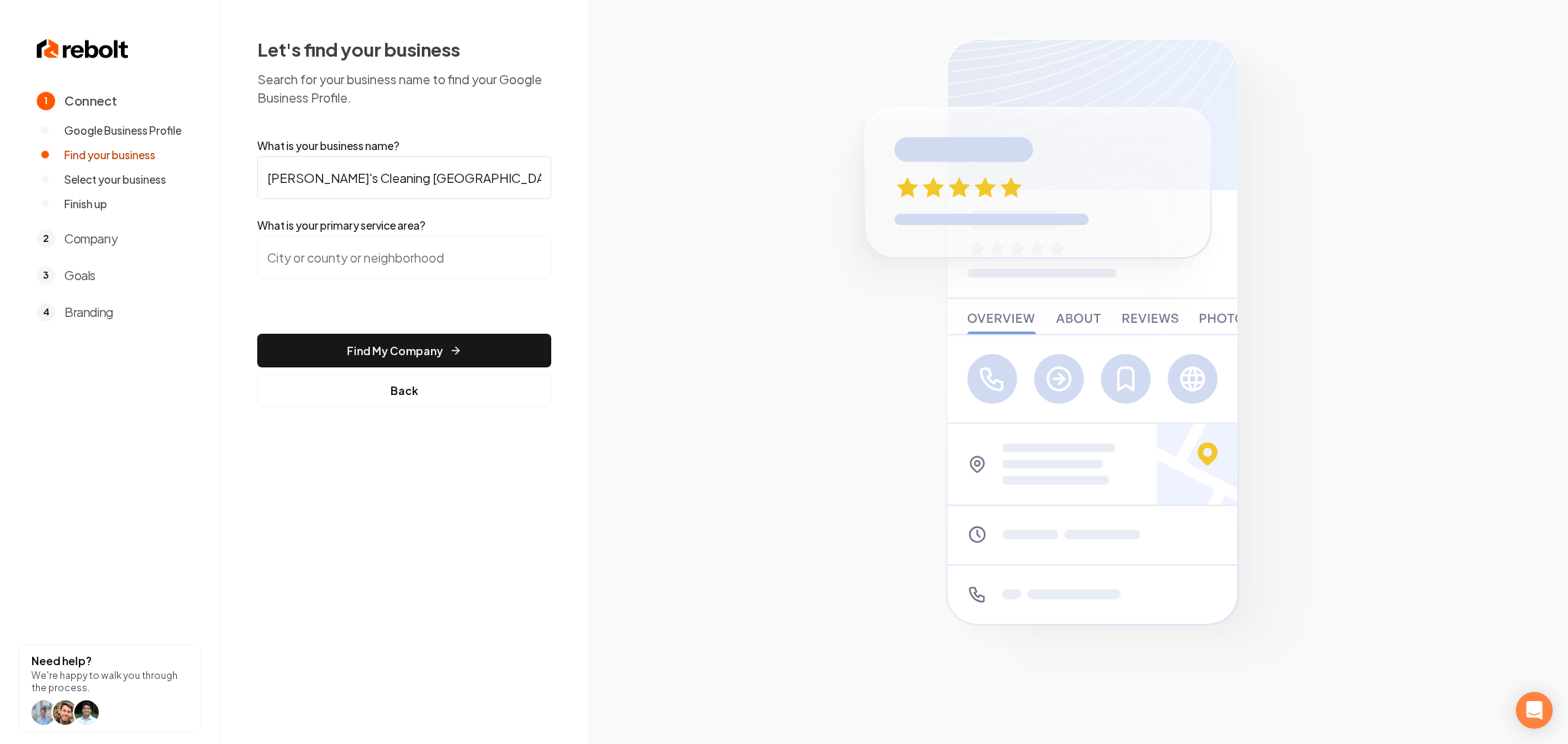
click at [302, 272] on input "search" at bounding box center [404, 257] width 294 height 43
paste input "California"
click at [382, 336] on button "Find My Company" at bounding box center [404, 350] width 294 height 34
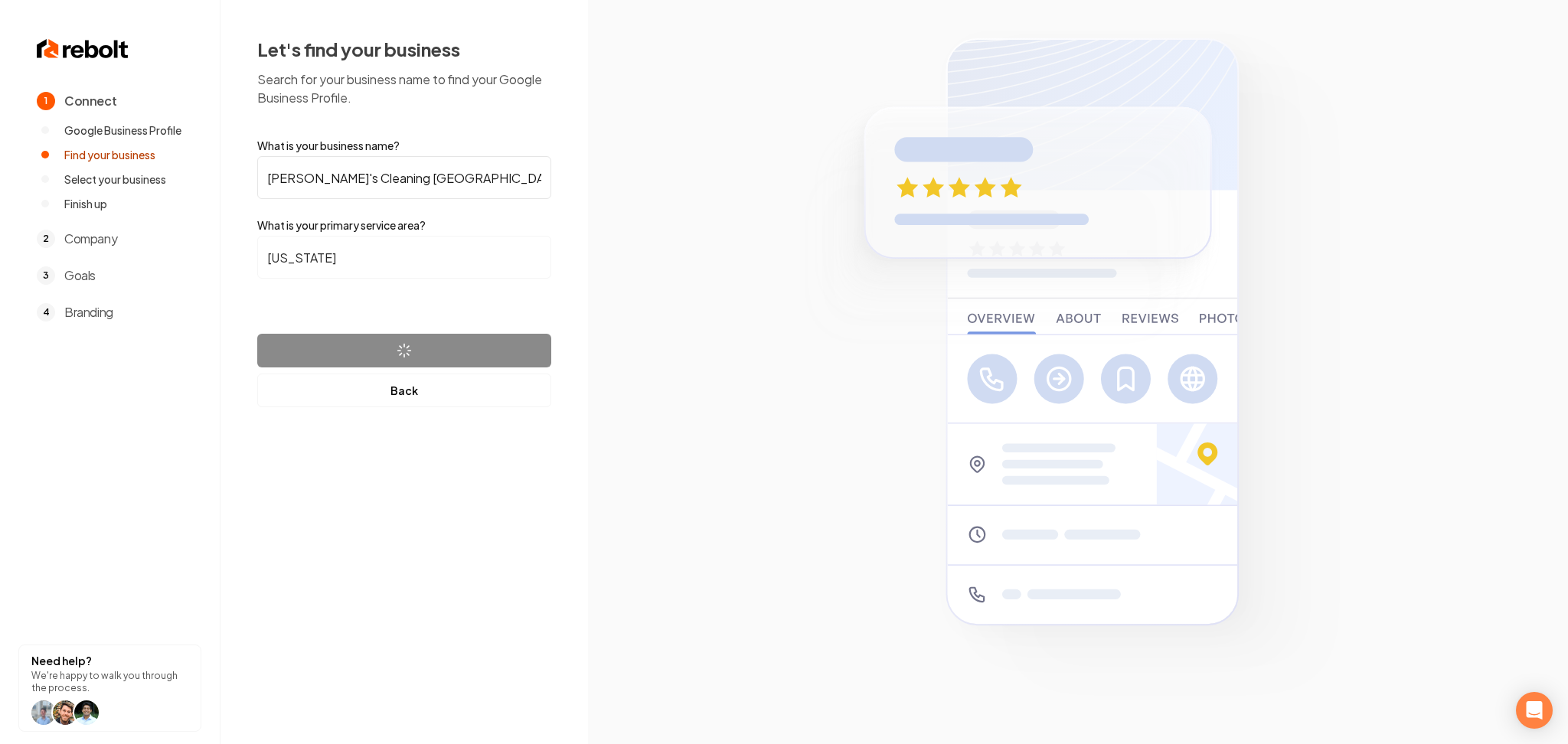
click at [277, 262] on input "California" at bounding box center [404, 257] width 294 height 43
click at [267, 260] on input "California" at bounding box center [404, 257] width 294 height 43
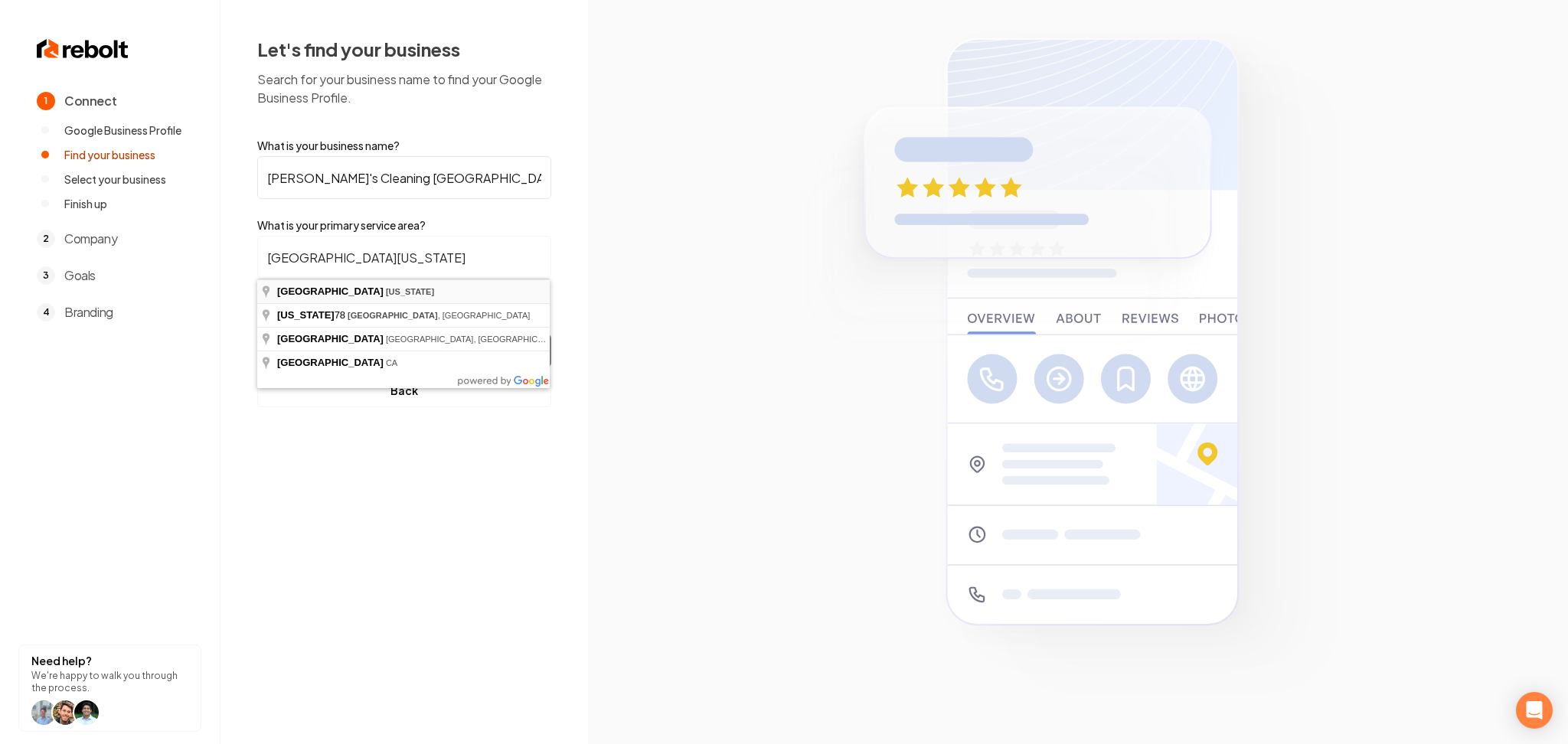
type input "San Diego, California"
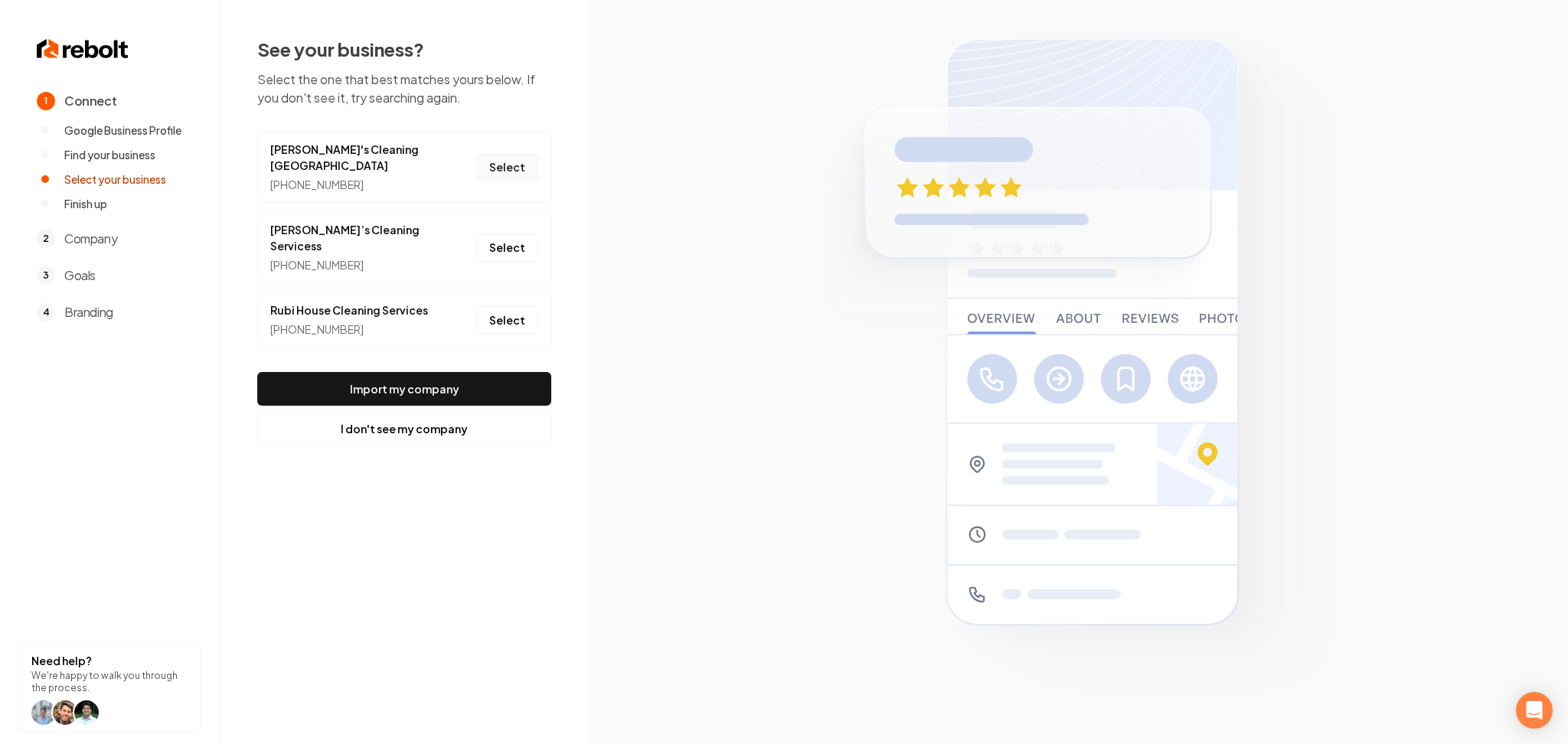
click at [509, 154] on button "Select" at bounding box center [507, 168] width 62 height 28
click at [427, 372] on button "Import my company" at bounding box center [404, 389] width 294 height 34
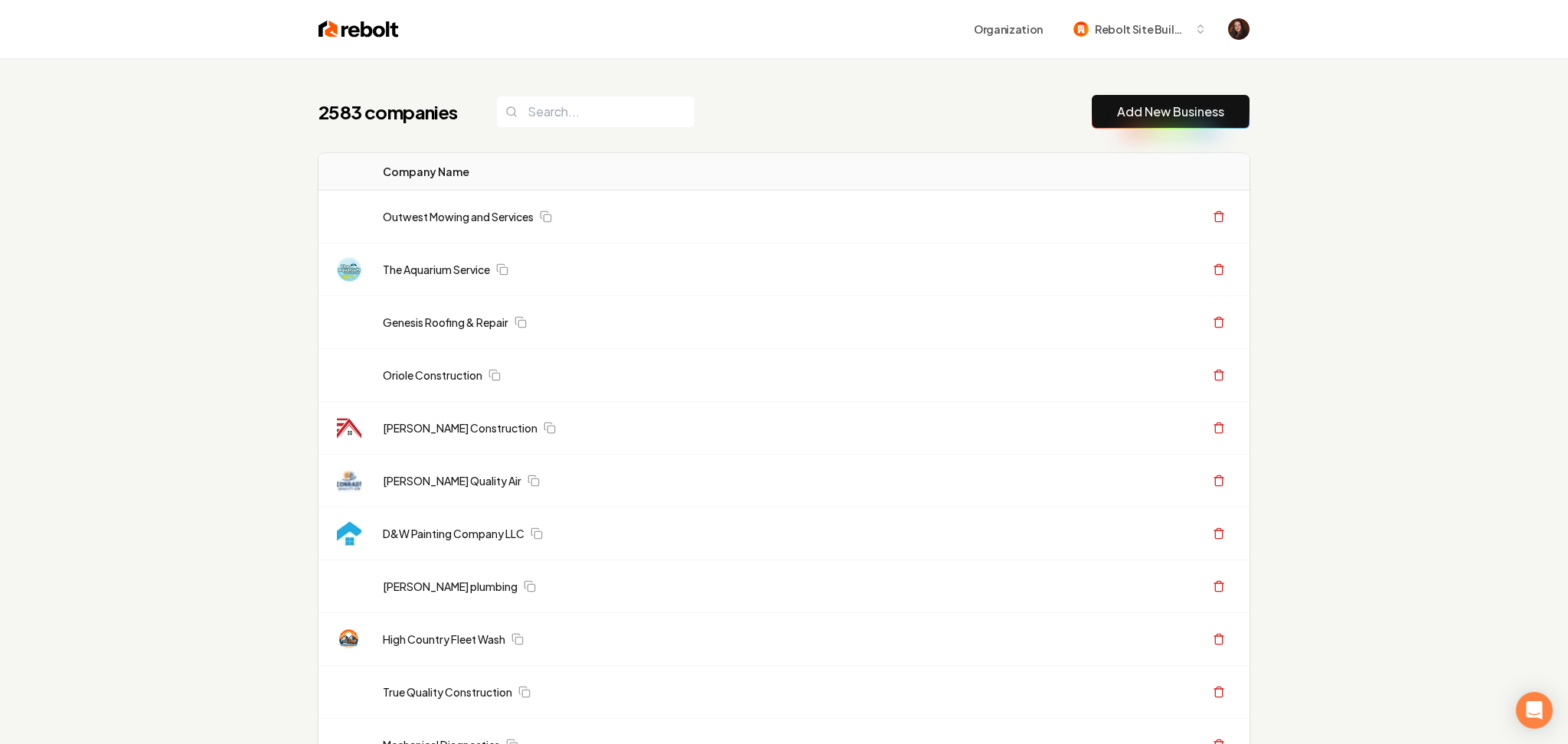
click at [1106, 97] on button "Add New Business" at bounding box center [1170, 112] width 157 height 34
click at [1218, 108] on button "Add New Business" at bounding box center [1163, 112] width 157 height 34
click at [1148, 105] on link "Add New Business" at bounding box center [1163, 112] width 107 height 19
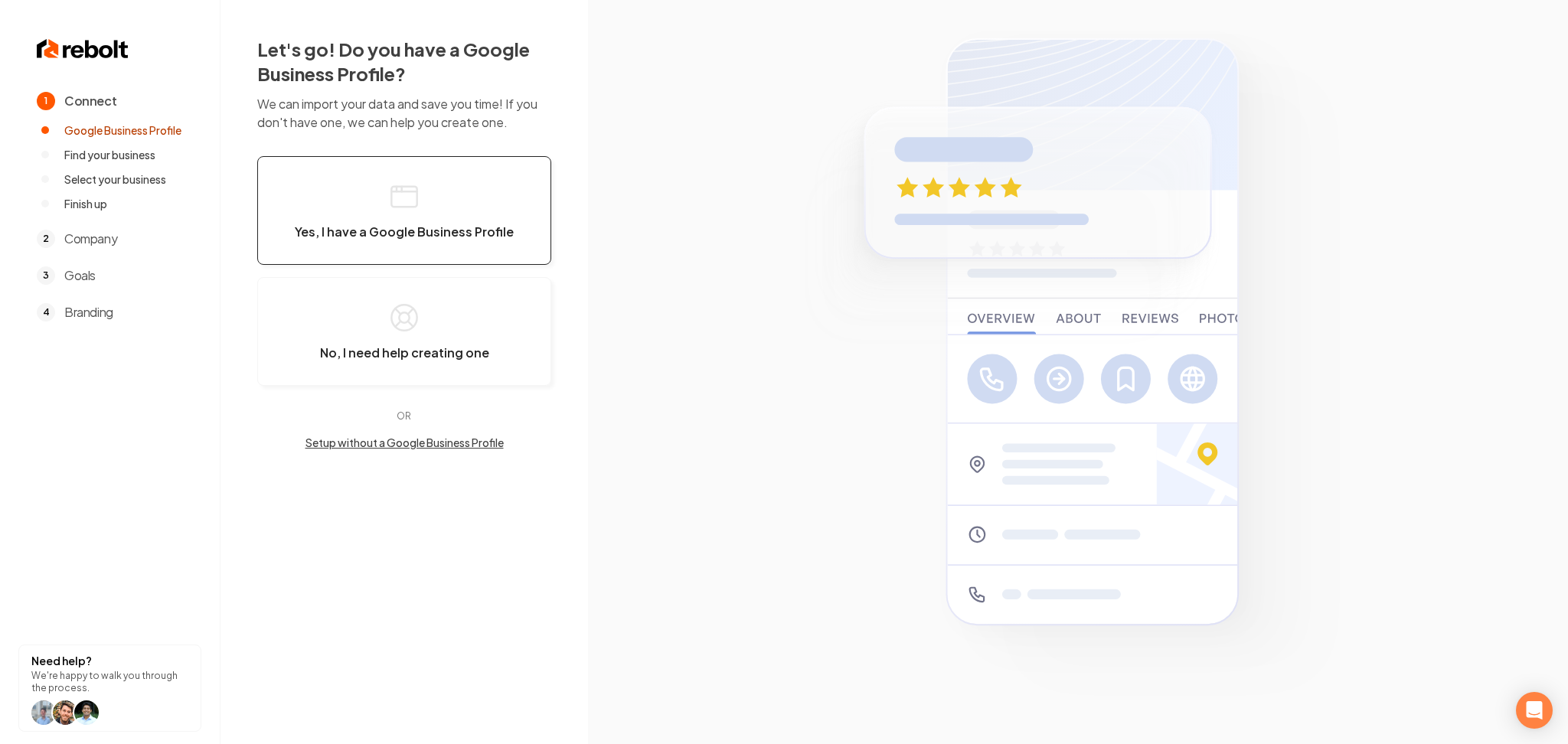
click at [418, 213] on button "Yes, I have a Google Business Profile" at bounding box center [404, 211] width 294 height 108
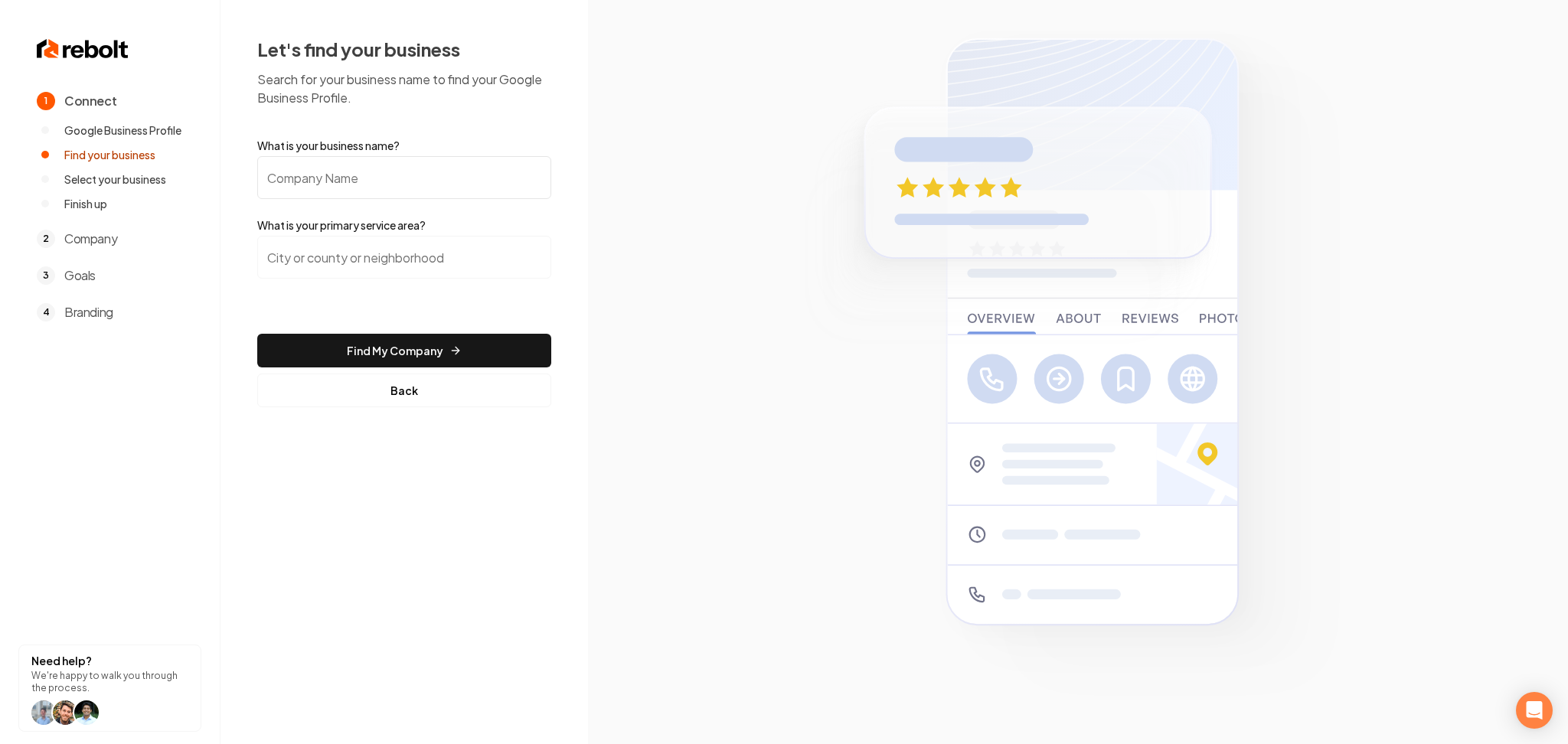
click at [368, 173] on input "What is your business name?" at bounding box center [404, 178] width 294 height 43
paste input "[PERSON_NAME] Construction, Inc."
type input "[PERSON_NAME] Construction, Inc."
click at [345, 249] on input "search" at bounding box center [404, 257] width 294 height 43
paste input "Round Rock, Tx"
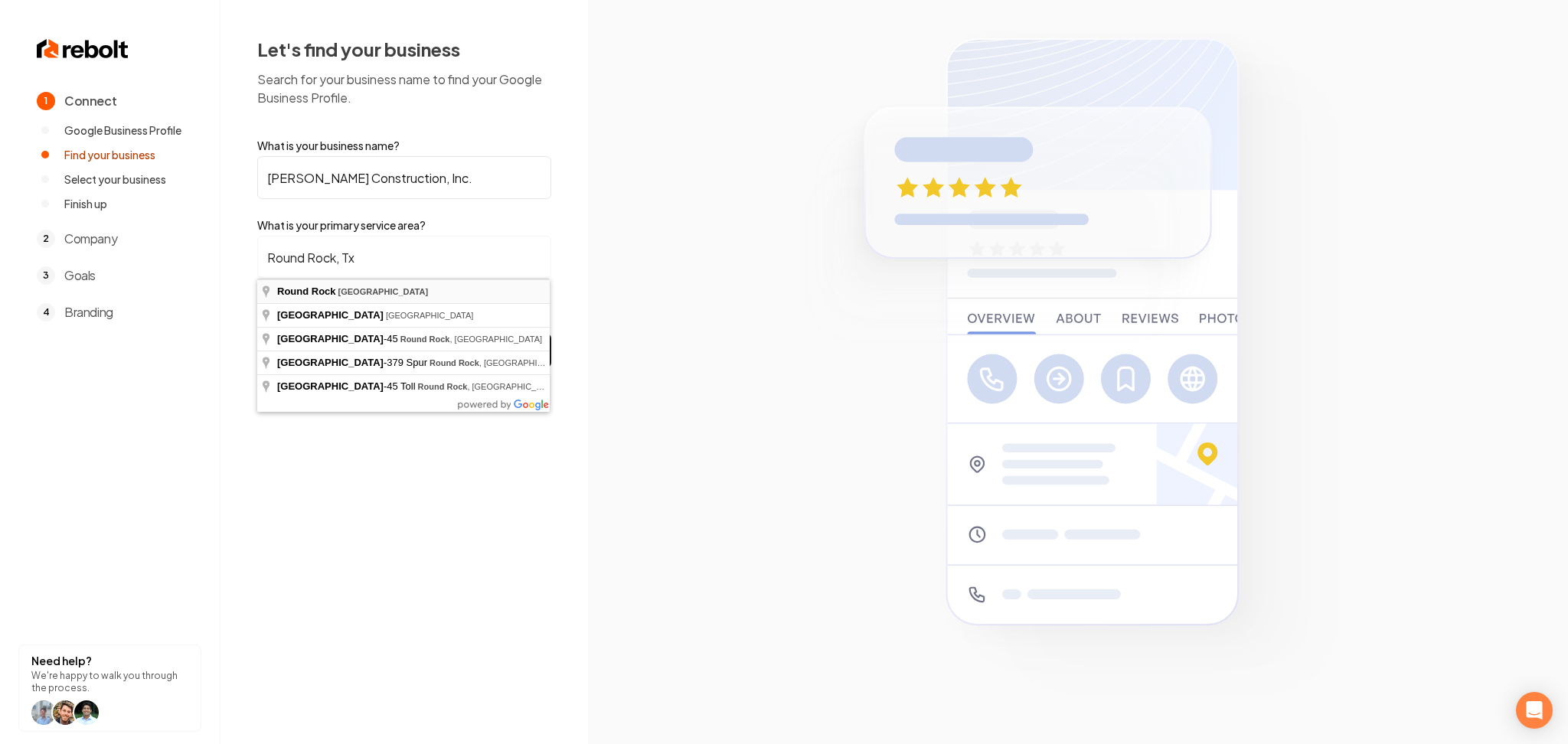
type input "Round Rock, TX"
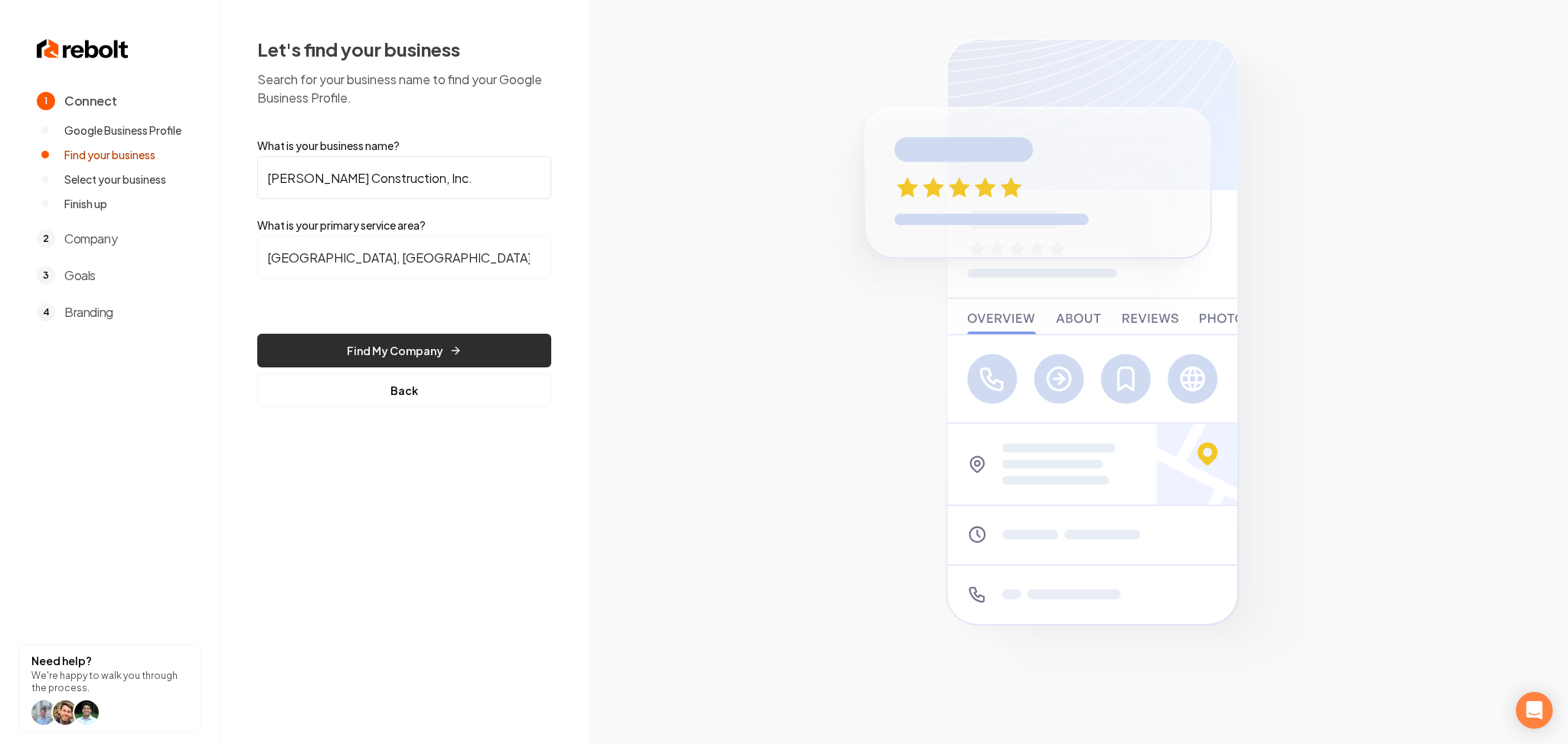
click at [375, 340] on button "Find My Company" at bounding box center [404, 350] width 294 height 34
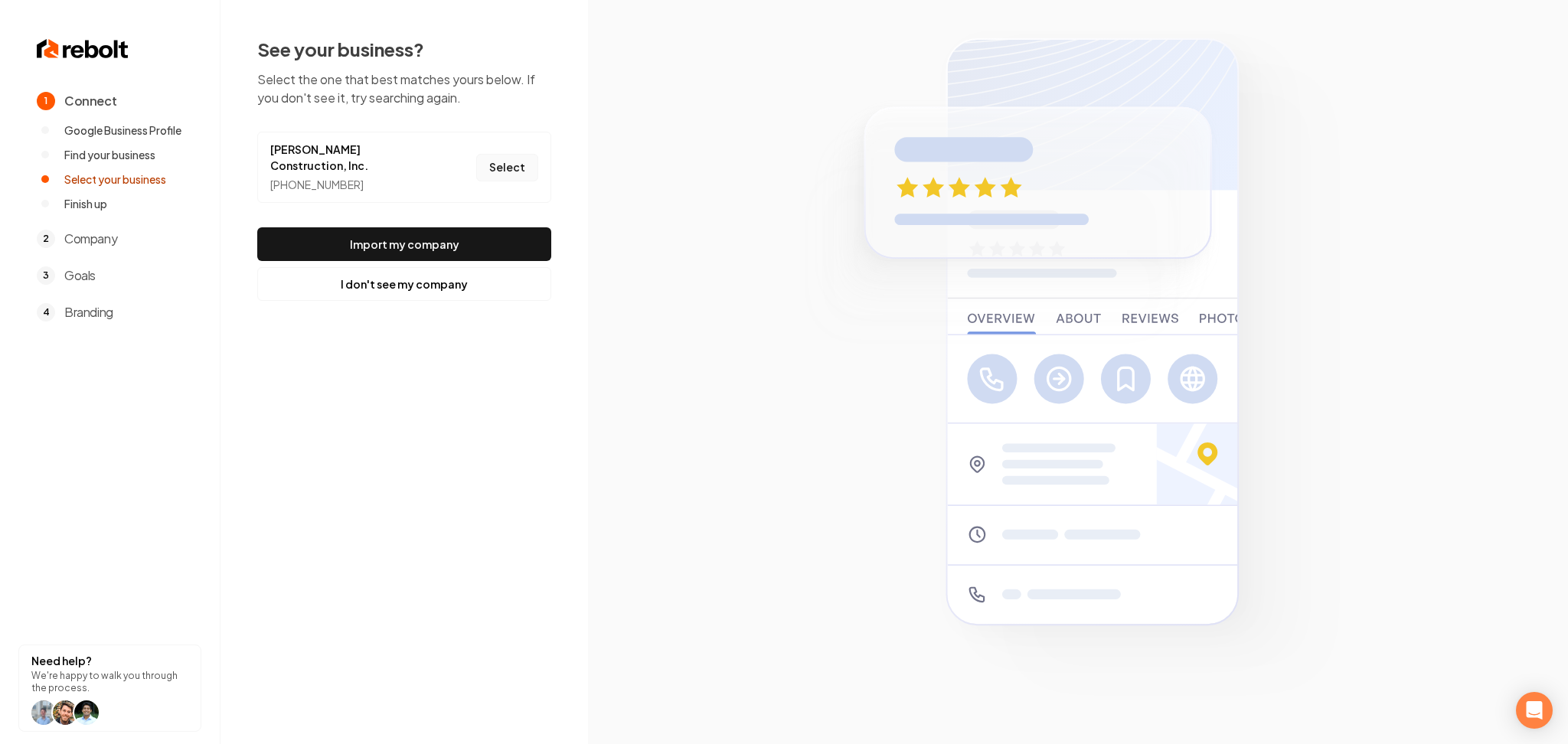
click at [519, 154] on button "Select" at bounding box center [507, 168] width 62 height 28
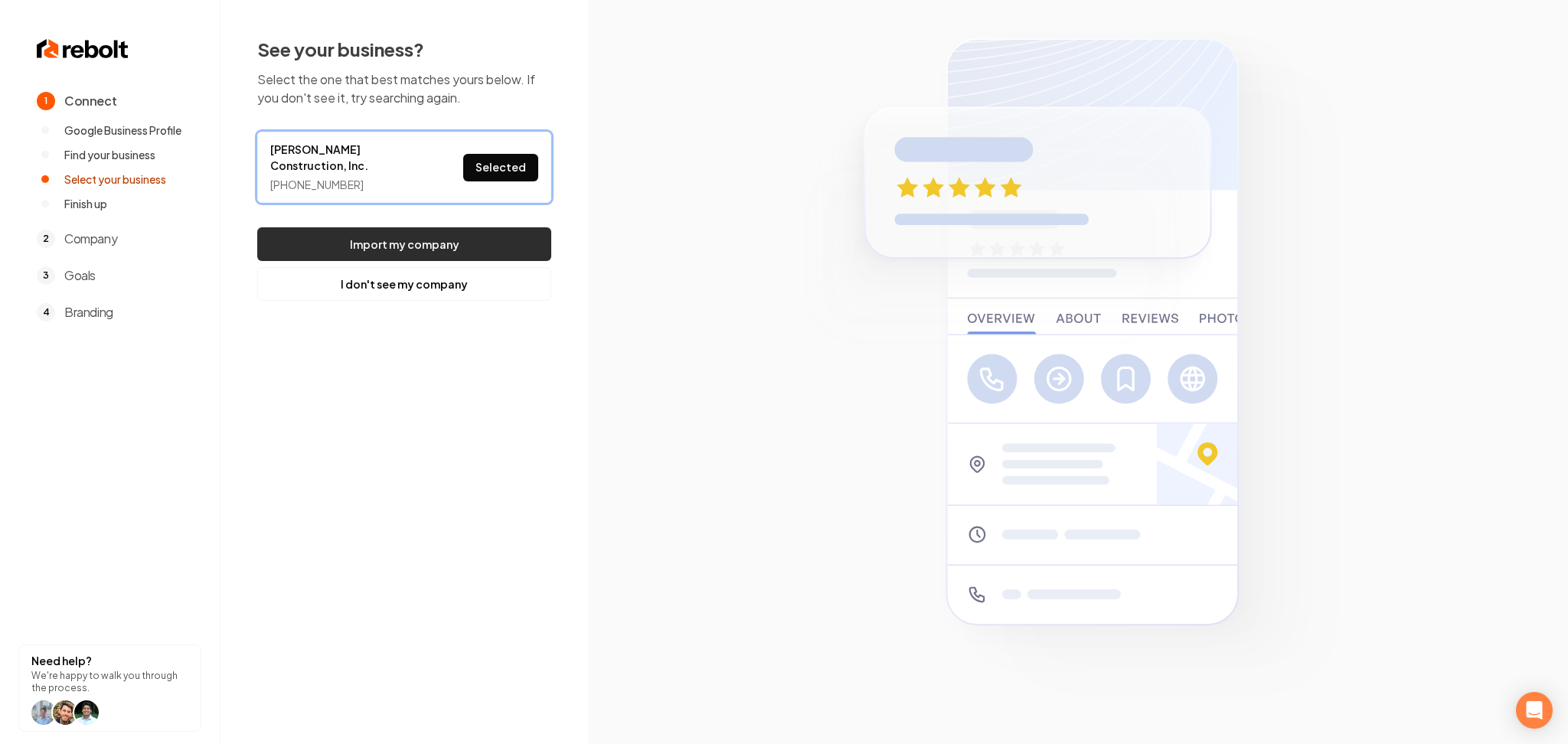
click at [487, 228] on button "Import my company" at bounding box center [404, 245] width 294 height 34
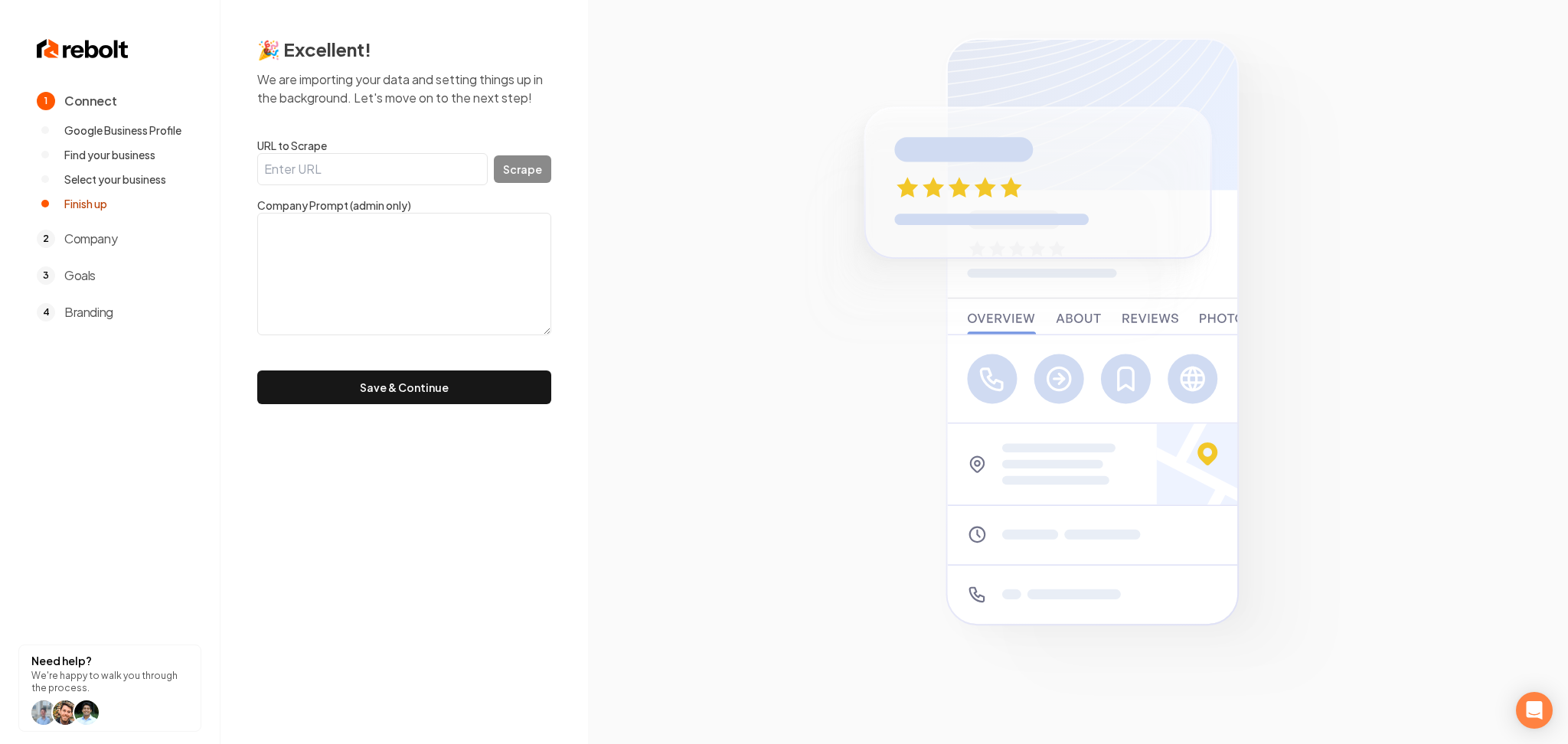
click at [384, 179] on input "URL to Scrape" at bounding box center [372, 169] width 230 height 32
type input "v"
paste input "[URL][DOMAIN_NAME]"
type input "[URL][DOMAIN_NAME]"
click at [495, 164] on button "Scrape" at bounding box center [523, 169] width 58 height 28
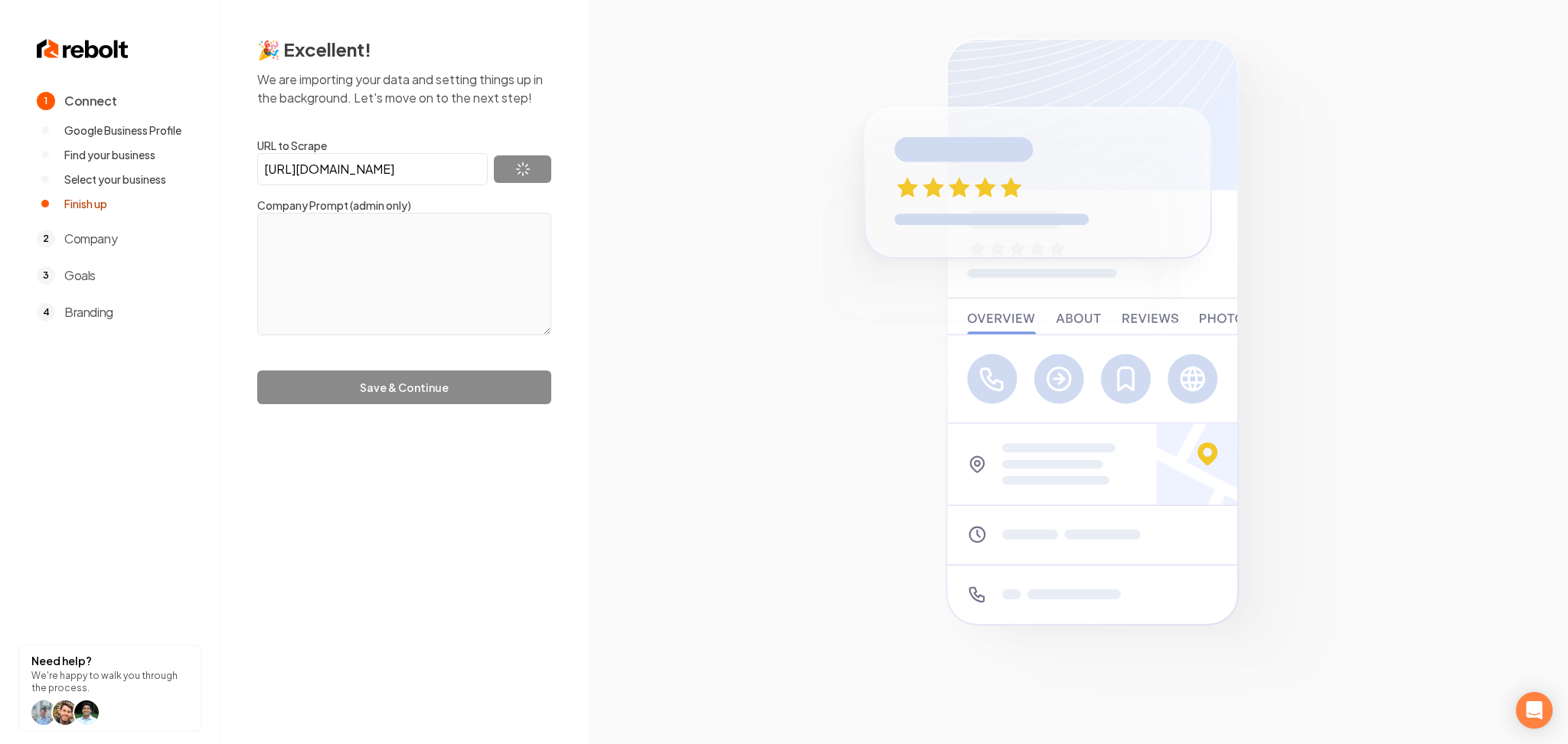
type textarea "[PERSON_NAME] Construction Inc is a leading and reputable General Contractor Co…"
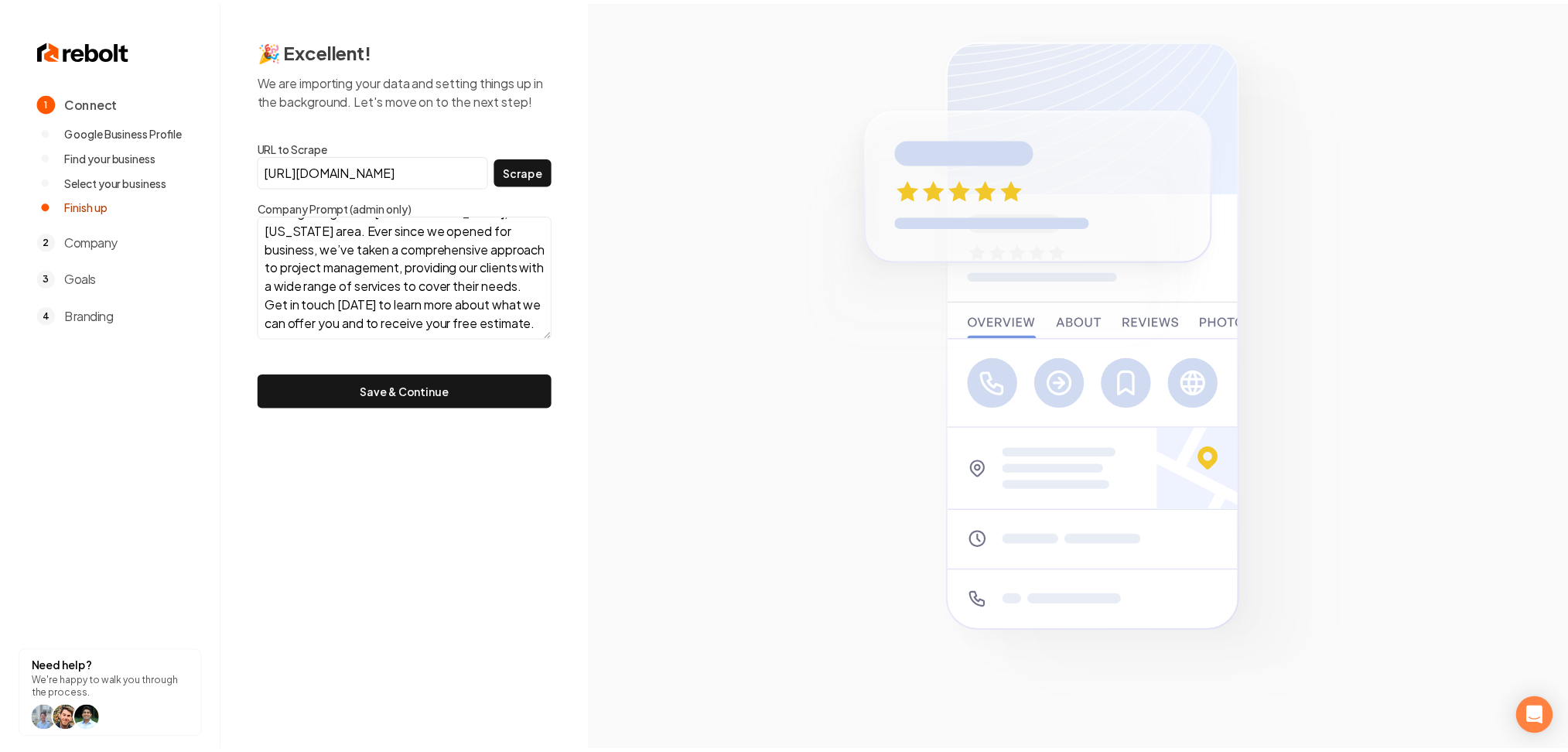
scroll to position [76, 0]
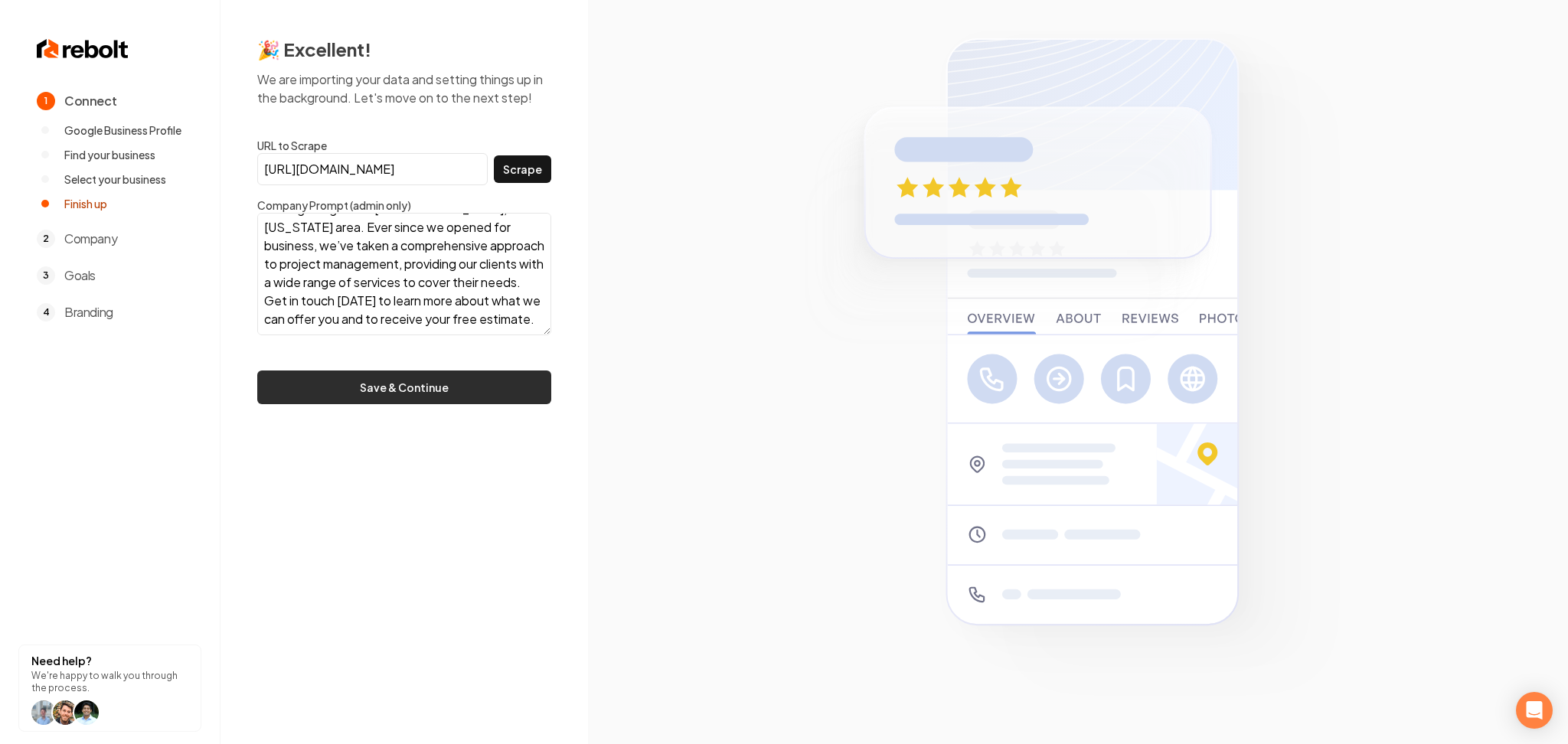
click at [358, 386] on button "Save & Continue" at bounding box center [404, 388] width 294 height 34
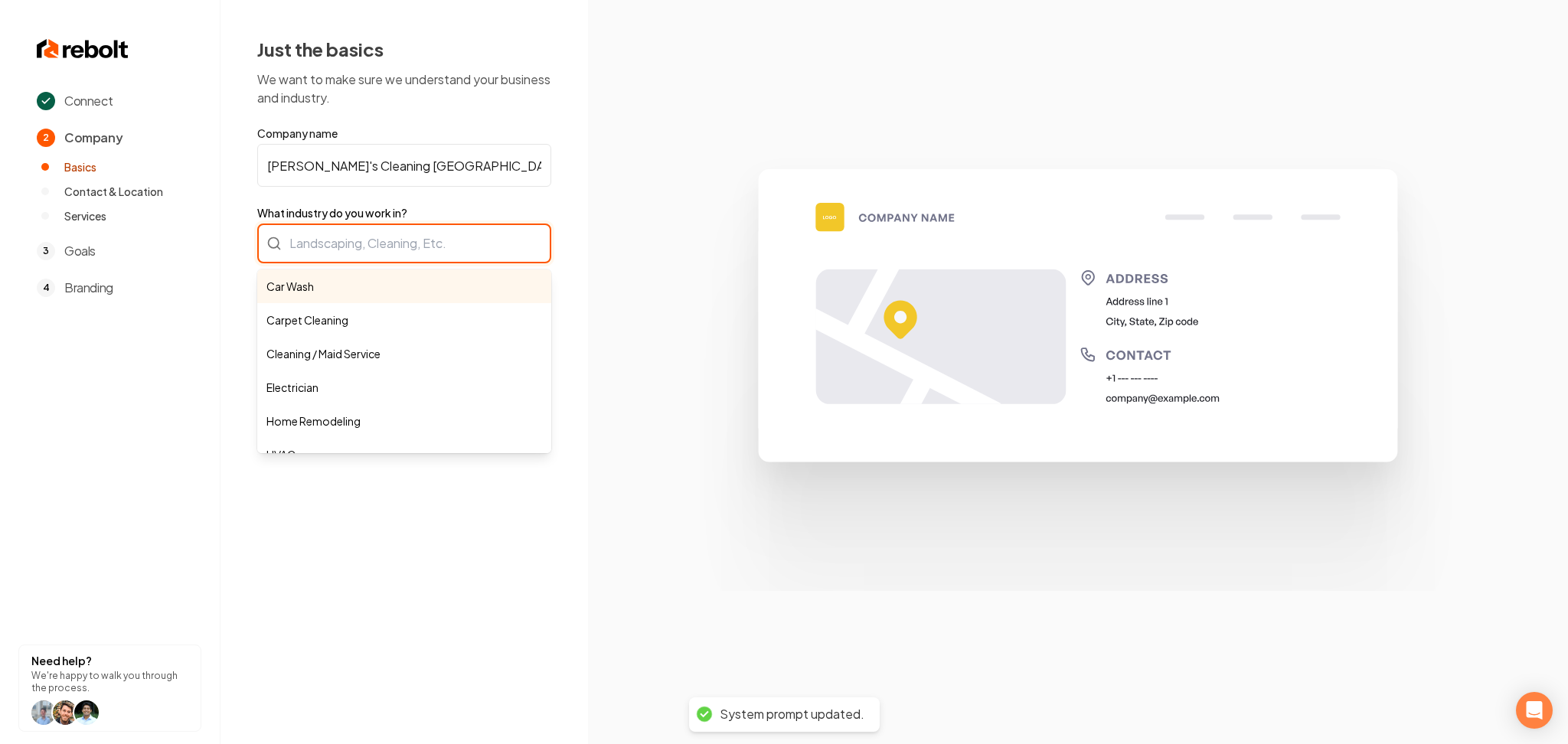
click at [389, 242] on div "Car Wash Carpet Cleaning Cleaning / Maid Service Electrician Home Remodeling HV…" at bounding box center [404, 243] width 294 height 40
type input "Cleaning"
type input "Clean"
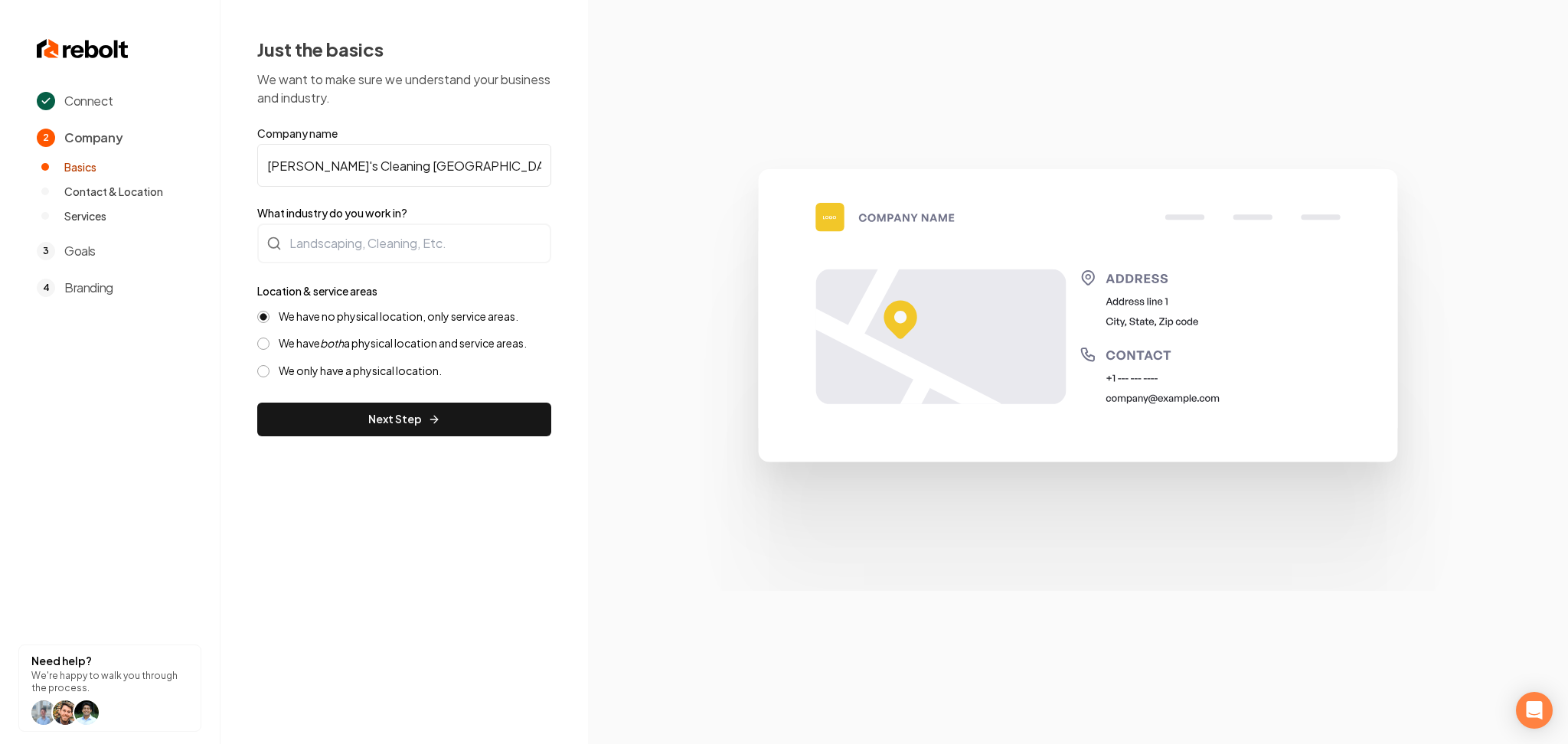
drag, startPoint x: 448, startPoint y: 165, endPoint x: 157, endPoint y: 182, distance: 291.5
click at [157, 182] on div "Connect 2 Company Basics Contact & Location Services 3 Goals 4 Branding Need he…" at bounding box center [784, 372] width 1568 height 744
paste input "[PERSON_NAME] Construction, Inc."
type input "[PERSON_NAME] Construction, Inc."
click at [345, 221] on form "Company name Petricka Construction, Inc. What industry do you work in? Location…" at bounding box center [404, 280] width 294 height 311
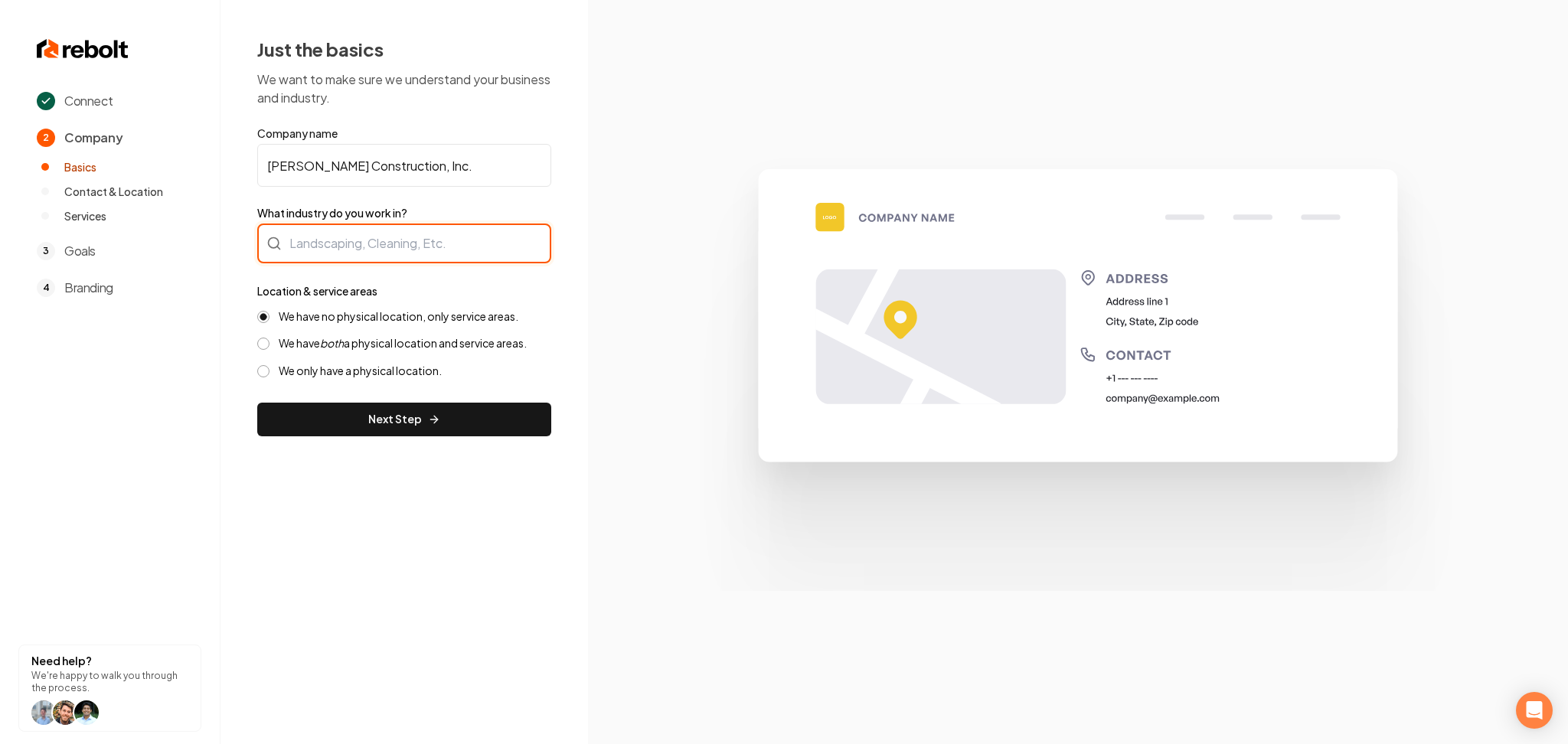
click at [360, 233] on input "What industry do you work in?" at bounding box center [404, 243] width 294 height 40
type input "Contractor"
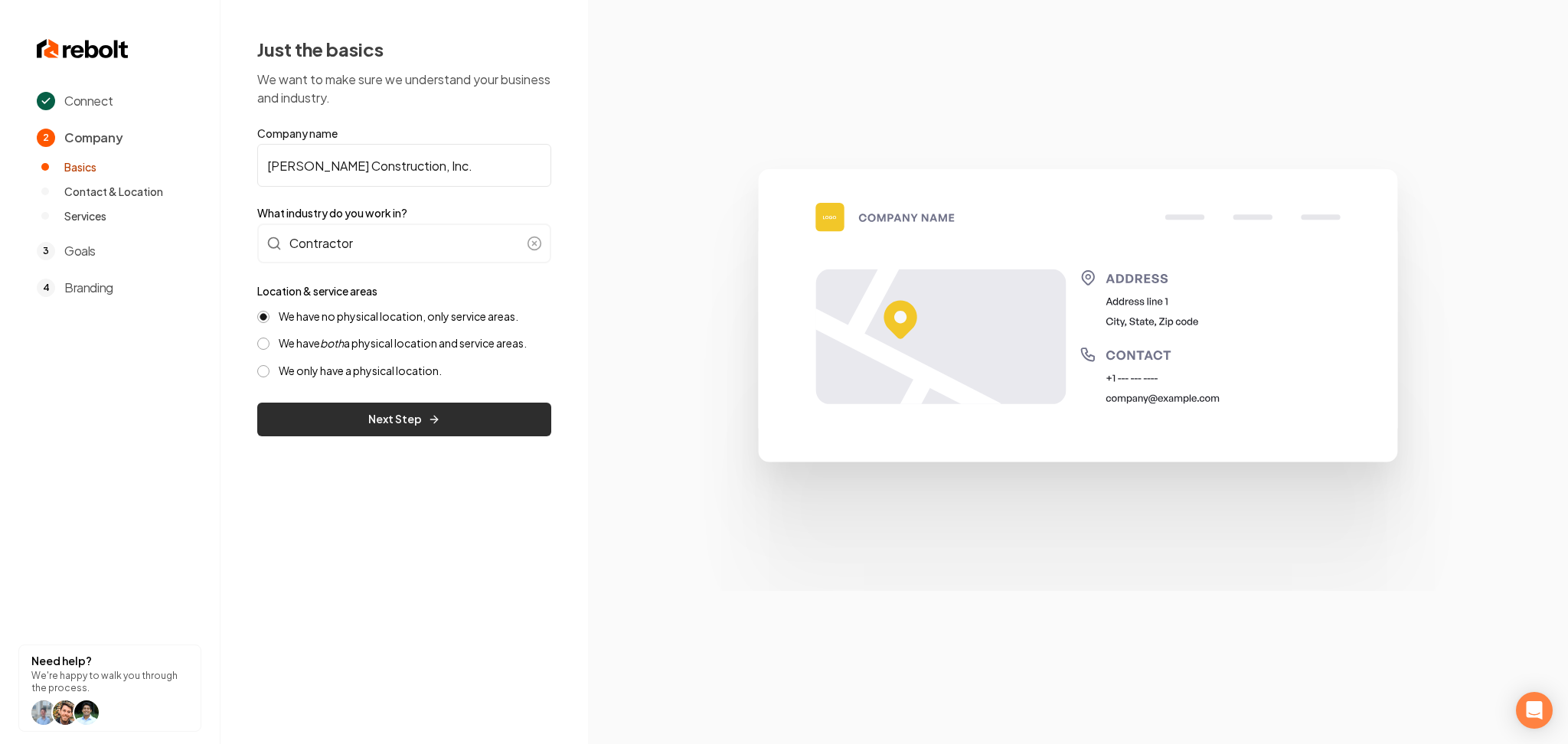
click at [344, 427] on button "Next Step" at bounding box center [404, 420] width 294 height 34
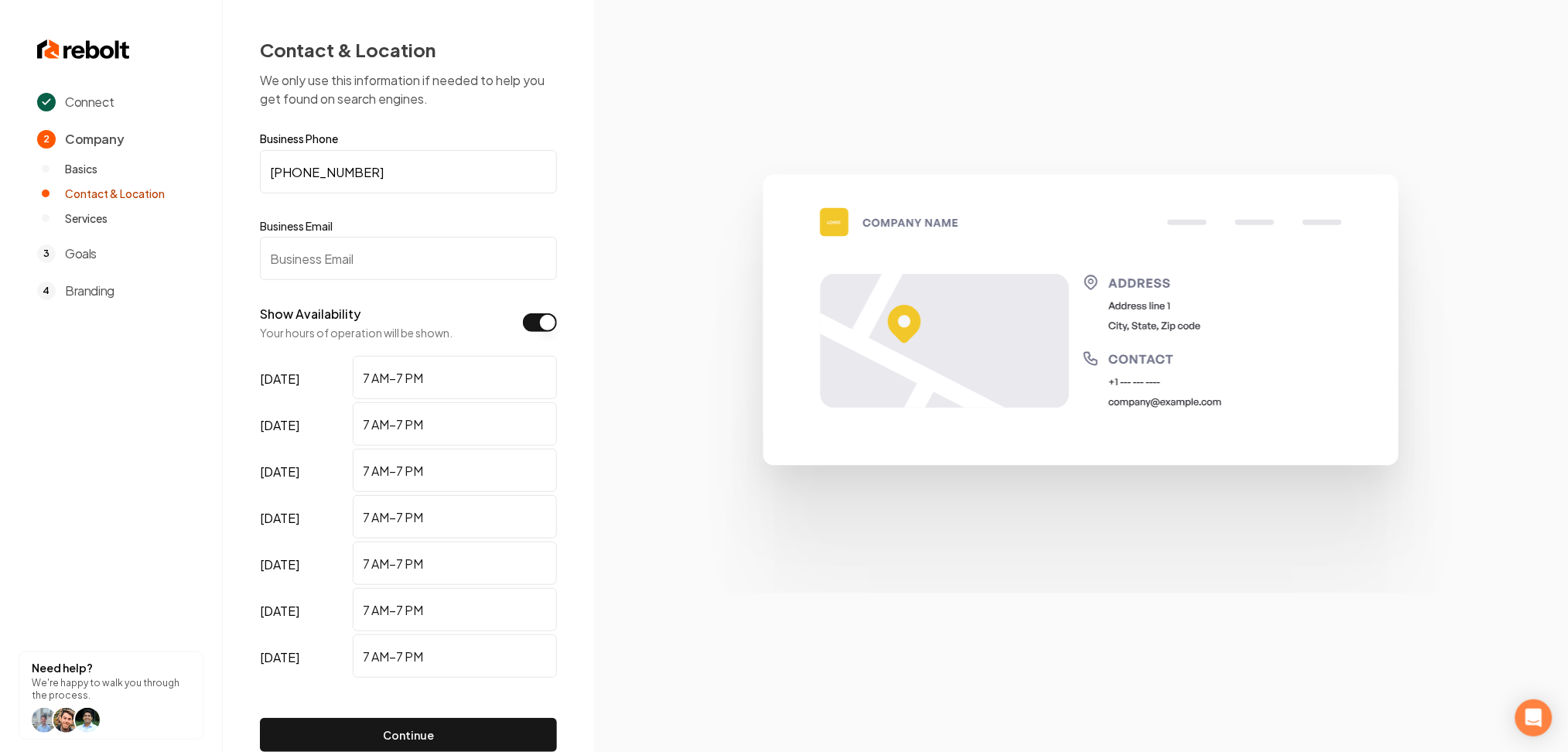
click at [287, 271] on input "Business Email" at bounding box center [408, 258] width 297 height 44
paste input "[EMAIL_ADDRESS][DOMAIN_NAME]"
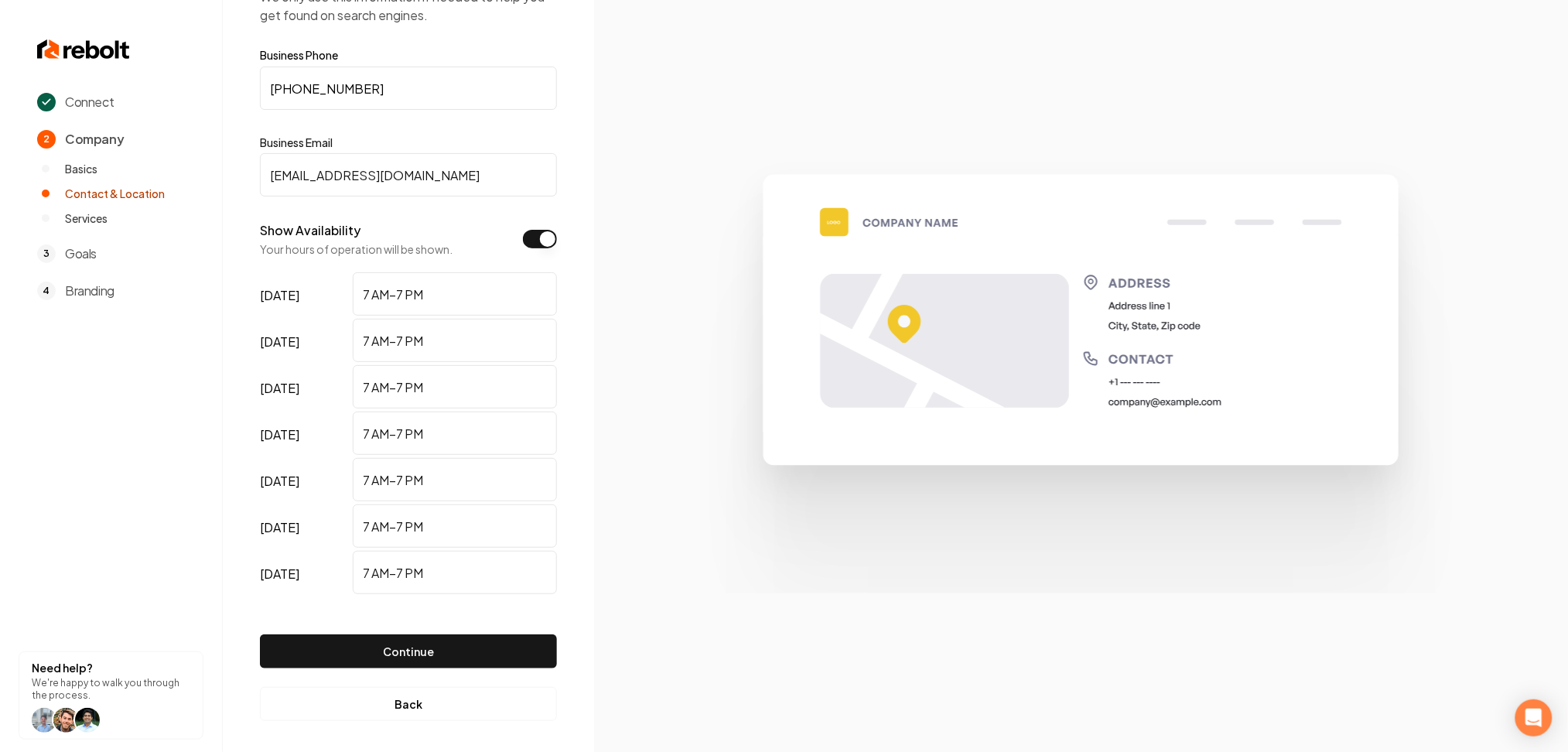
scroll to position [89, 0]
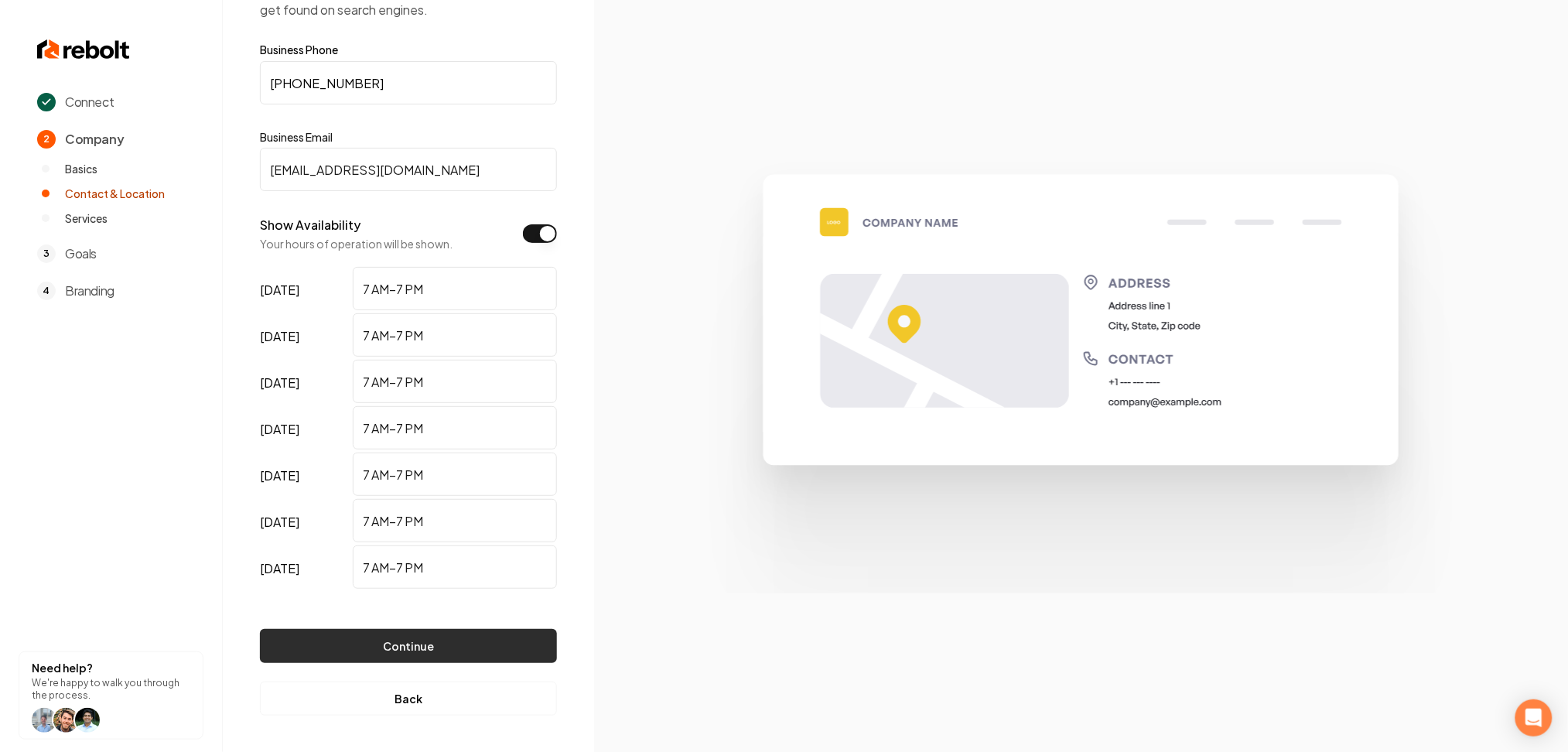
type input "[EMAIL_ADDRESS][DOMAIN_NAME]"
click at [322, 635] on button "Continue" at bounding box center [408, 647] width 297 height 34
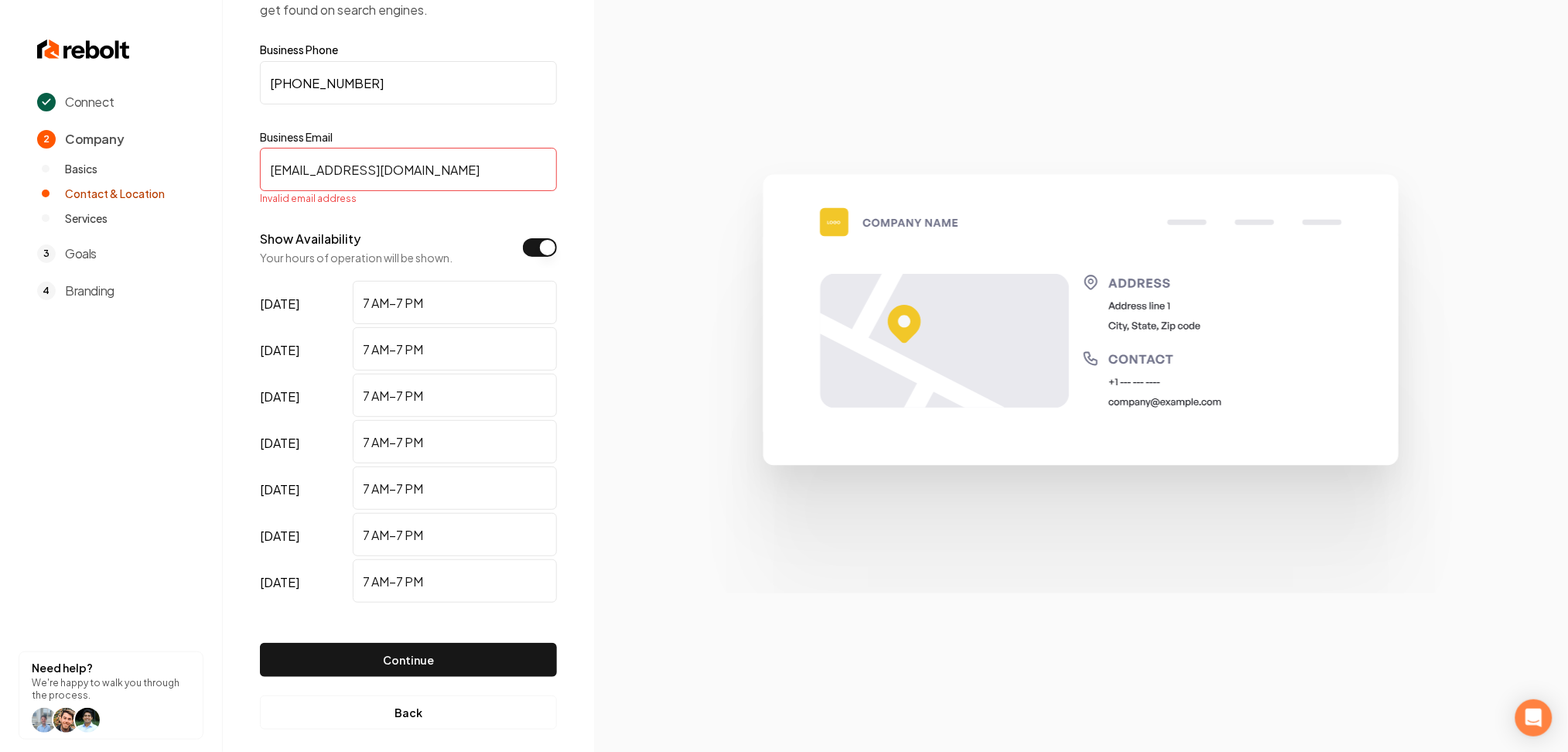
click at [323, 635] on div "Continue" at bounding box center [408, 648] width 297 height 84
click at [274, 171] on input "[EMAIL_ADDRESS][DOMAIN_NAME]" at bounding box center [408, 169] width 297 height 44
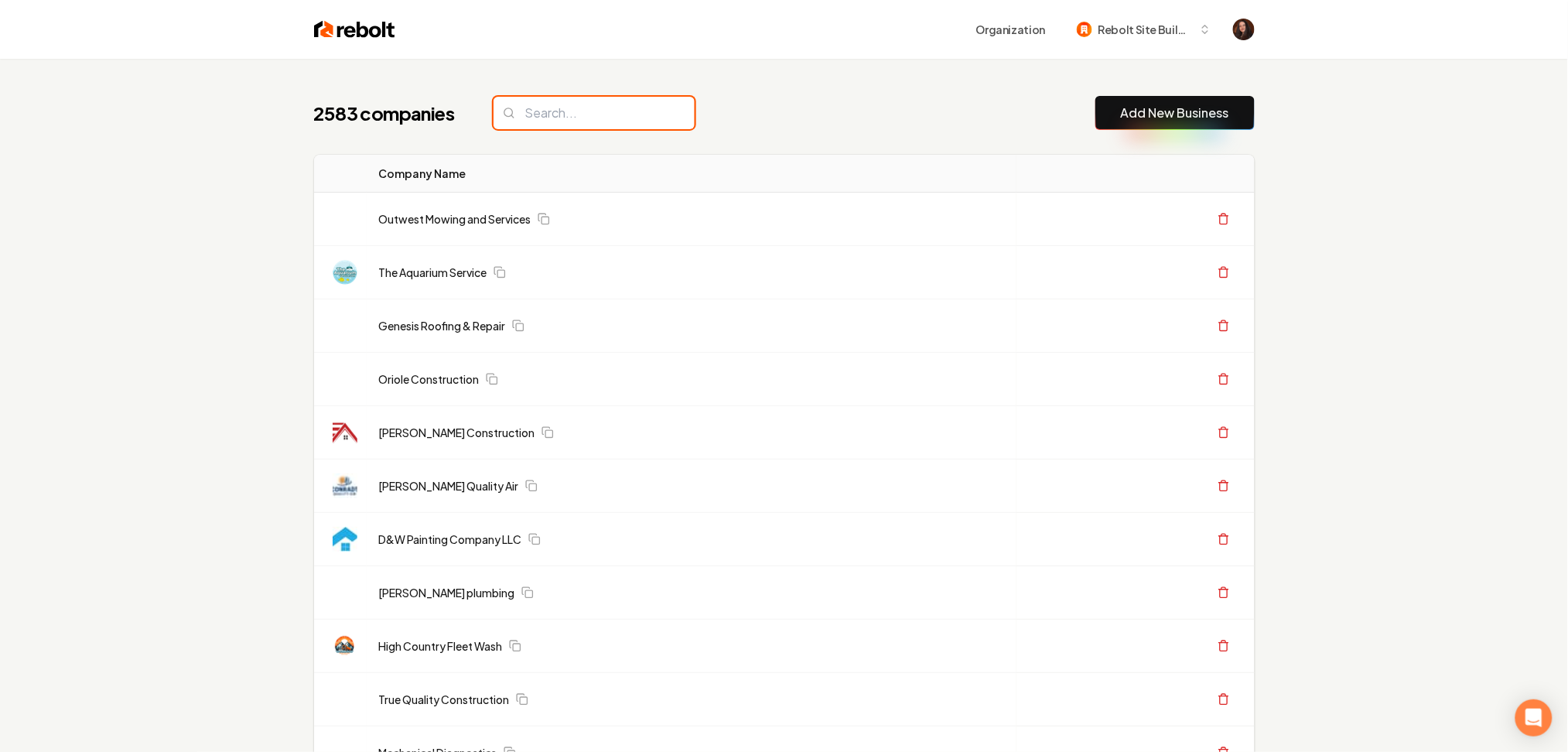
click at [557, 107] on input "search" at bounding box center [593, 113] width 201 height 33
type input "ruby"
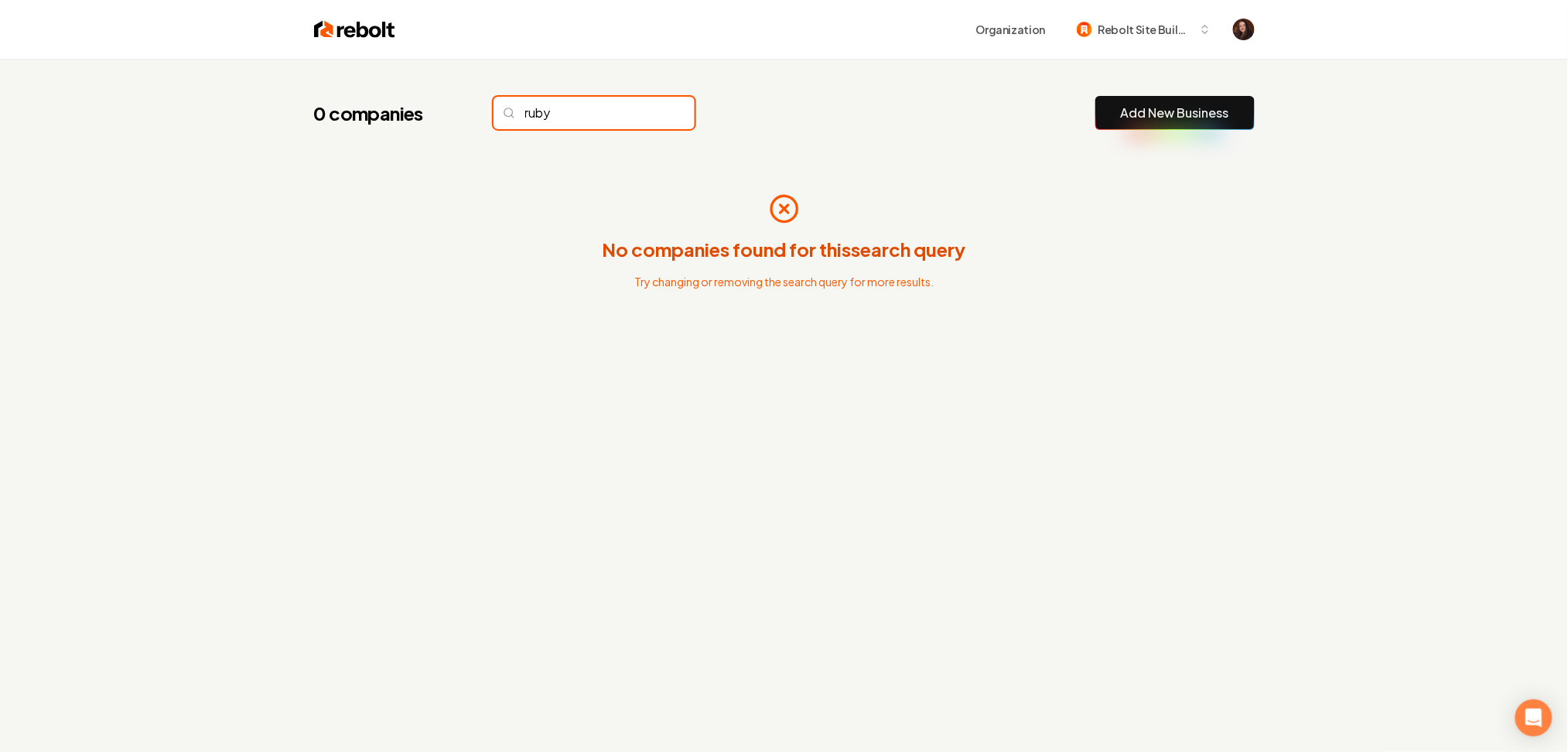
drag, startPoint x: 563, startPoint y: 119, endPoint x: 483, endPoint y: 119, distance: 80.0
click at [483, 119] on div "0 companies ruby" at bounding box center [504, 113] width 380 height 33
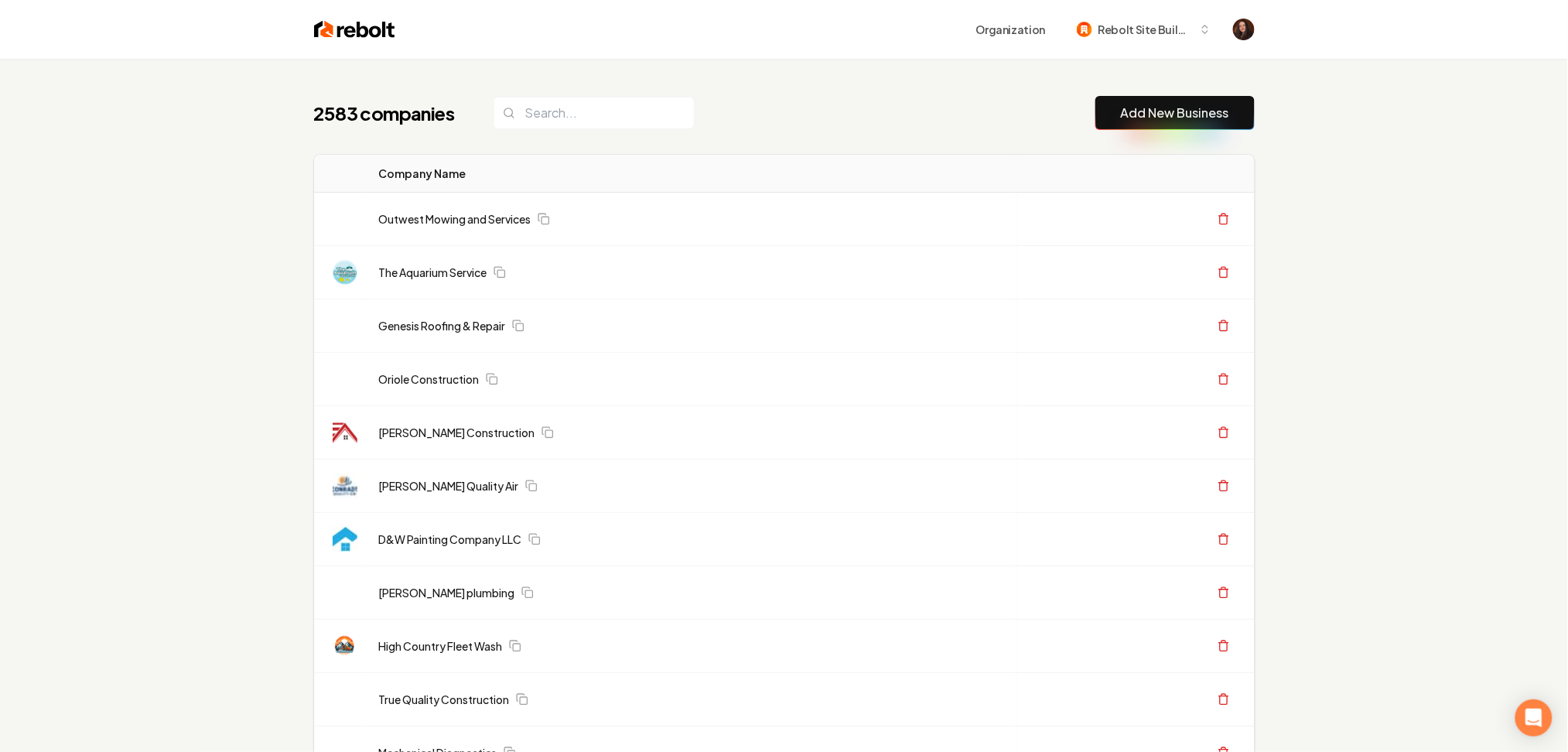
click at [1147, 110] on link "Add New Business" at bounding box center [1175, 113] width 109 height 19
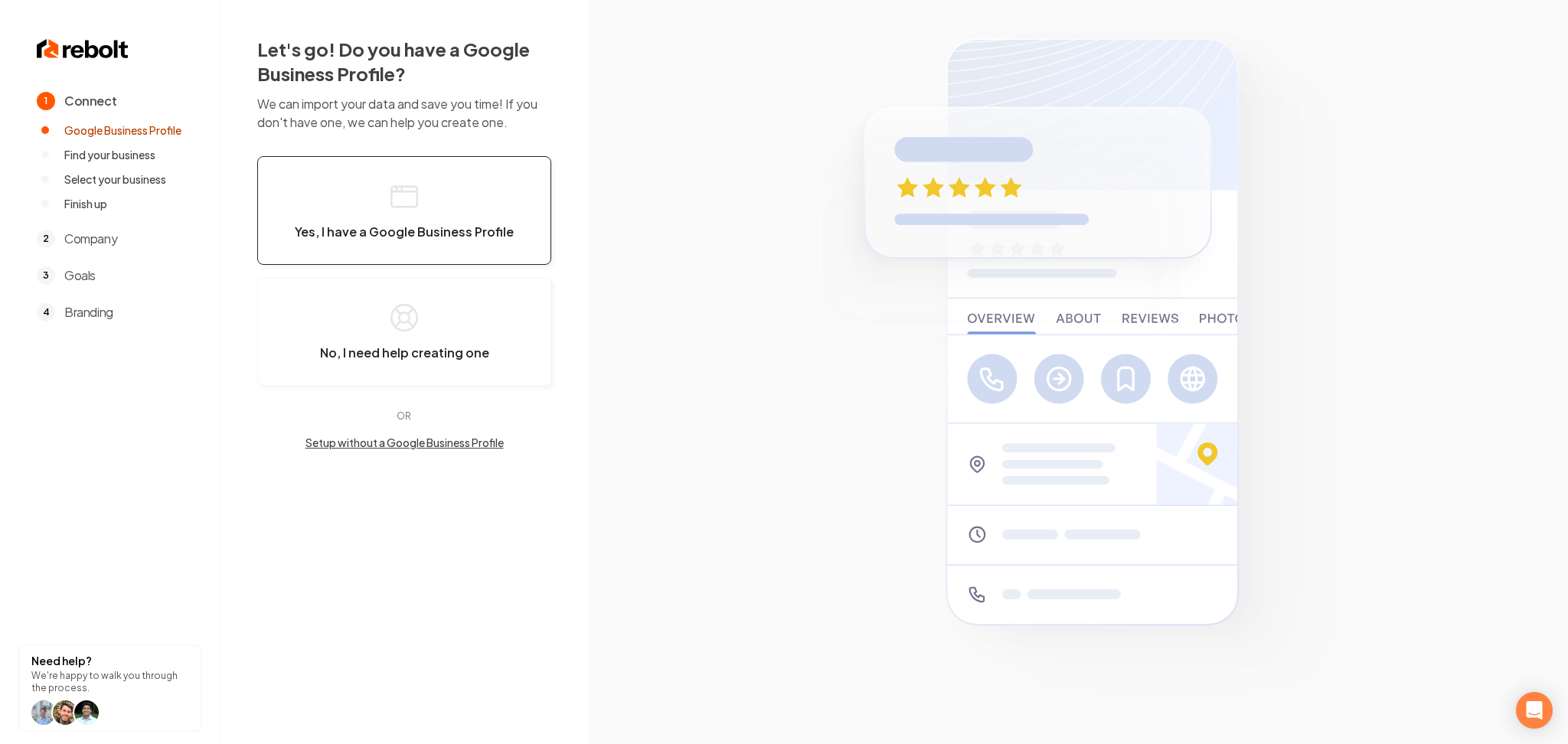
click at [448, 201] on button "Yes, I have a Google Business Profile" at bounding box center [404, 211] width 294 height 108
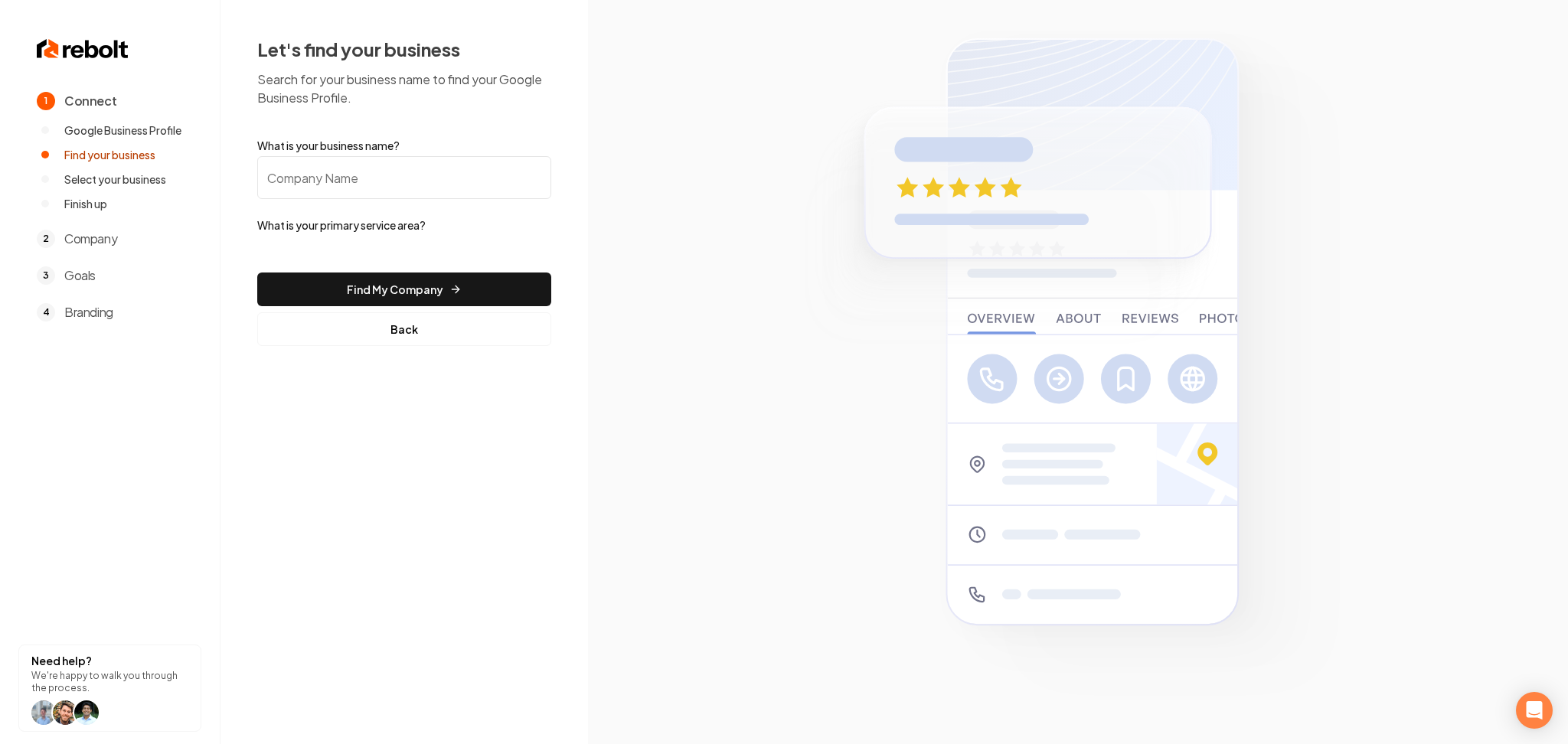
click at [372, 182] on input "What is your business name?" at bounding box center [404, 178] width 294 height 43
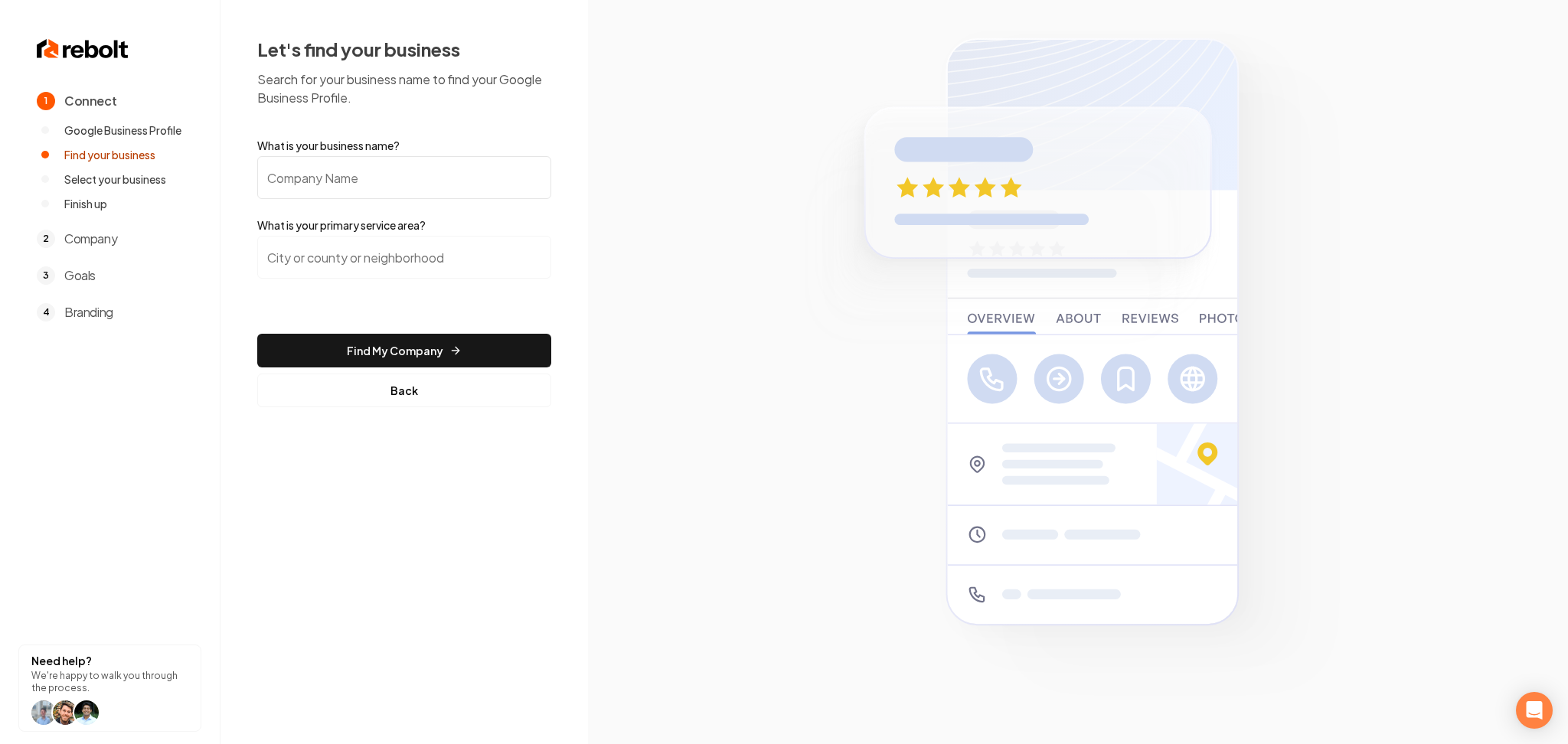
paste input "[PERSON_NAME] Construction, Inc."
type input "[PERSON_NAME] Construction, Inc."
click at [387, 267] on input "search" at bounding box center [404, 257] width 294 height 43
paste input "Austin, Texa"
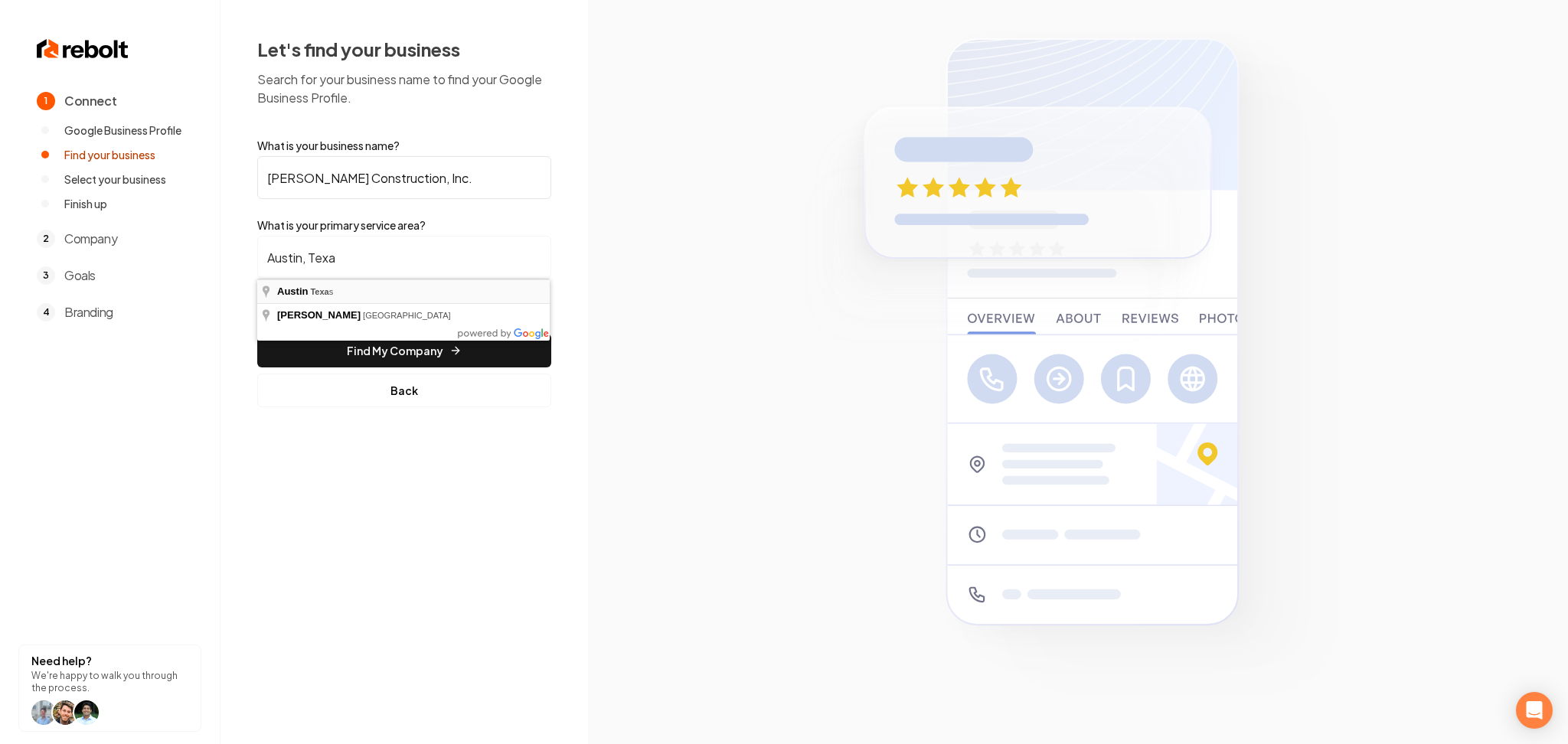
type input "[GEOGRAPHIC_DATA], [US_STATE]"
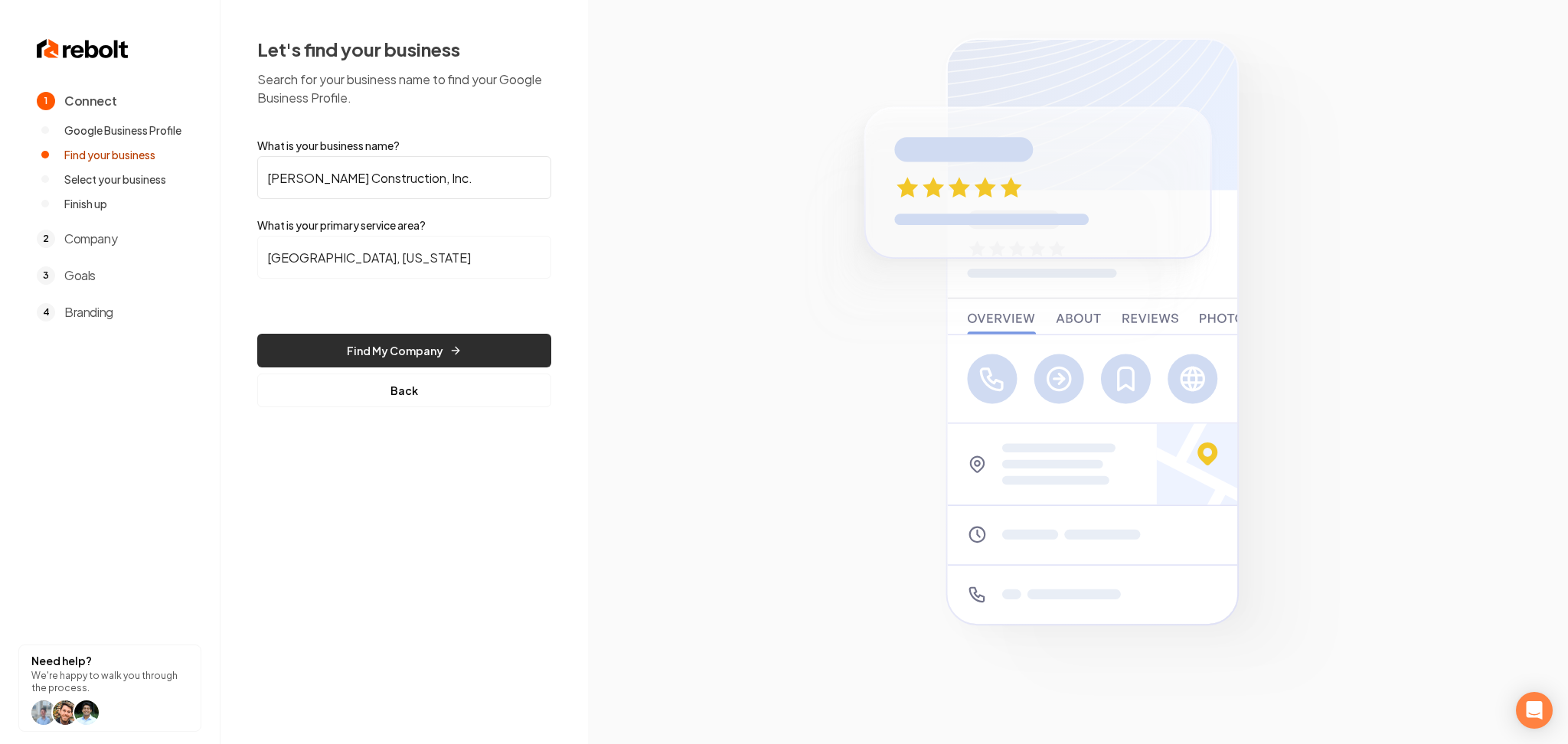
click at [357, 358] on button "Find My Company" at bounding box center [404, 350] width 294 height 34
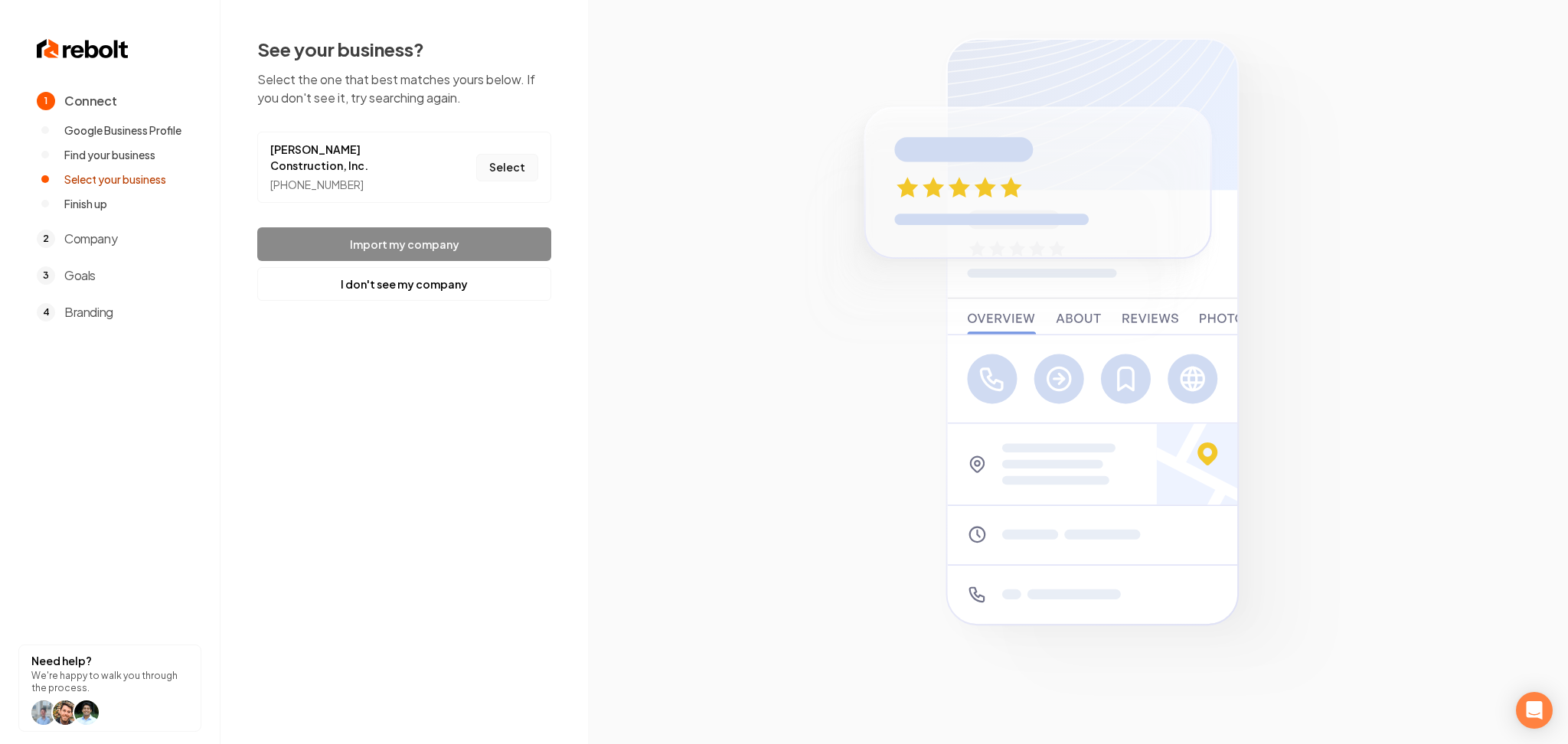
click at [503, 154] on button "Select" at bounding box center [507, 168] width 62 height 28
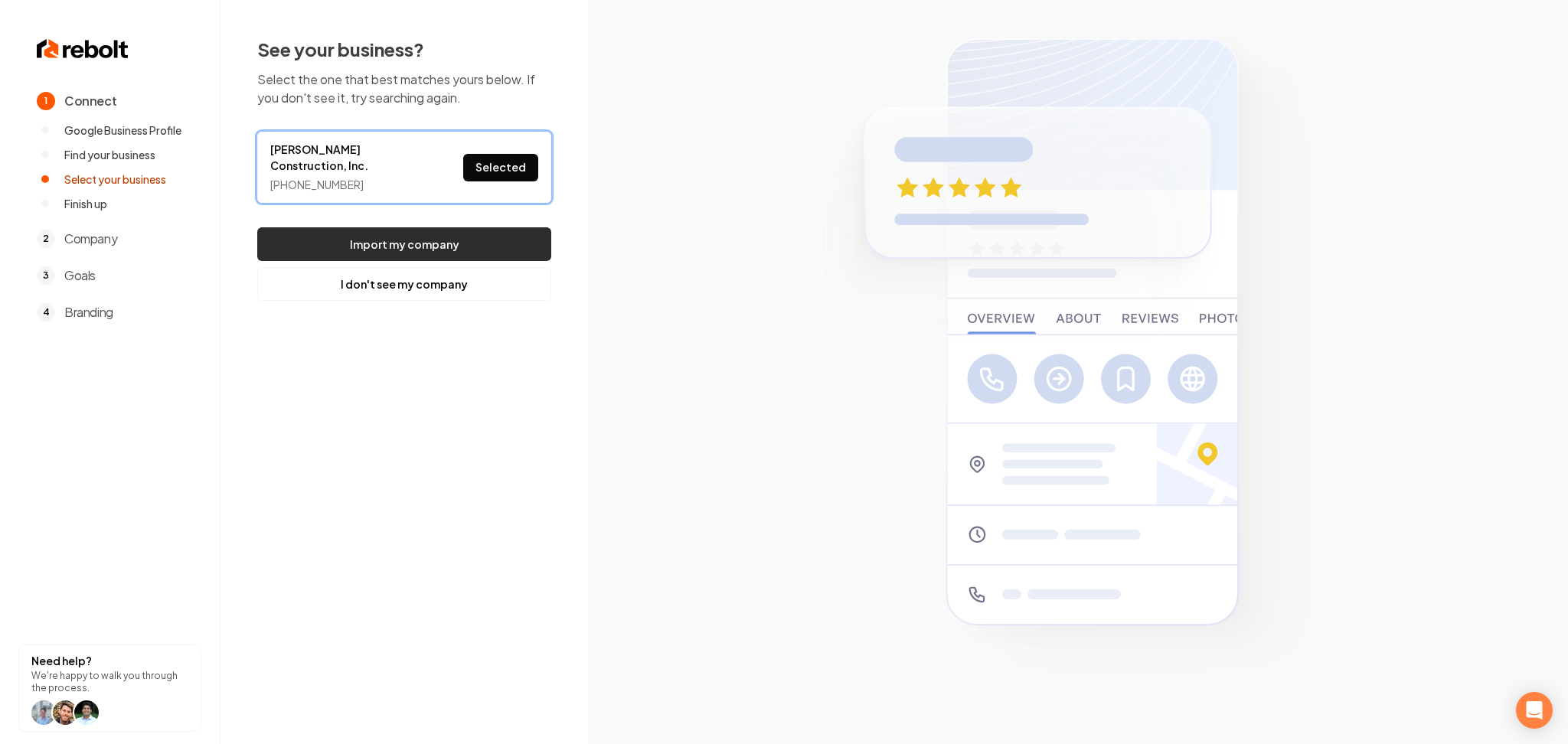
click at [470, 228] on button "Import my company" at bounding box center [404, 245] width 294 height 34
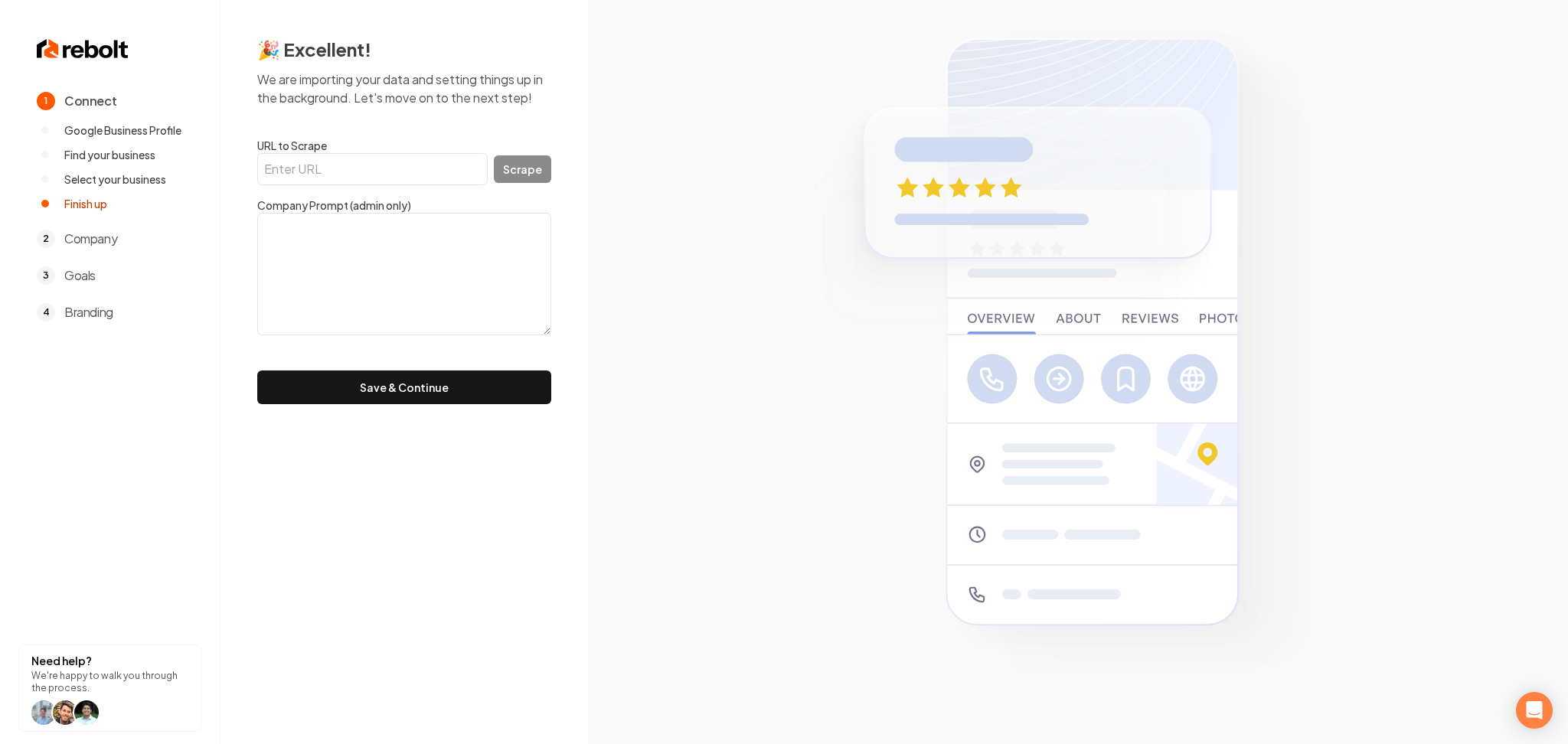
click at [389, 173] on input "URL to Scrape" at bounding box center [372, 169] width 230 height 32
paste input "[URL][DOMAIN_NAME]"
type input "[URL][DOMAIN_NAME]"
click at [518, 165] on button "Scrape" at bounding box center [523, 169] width 58 height 28
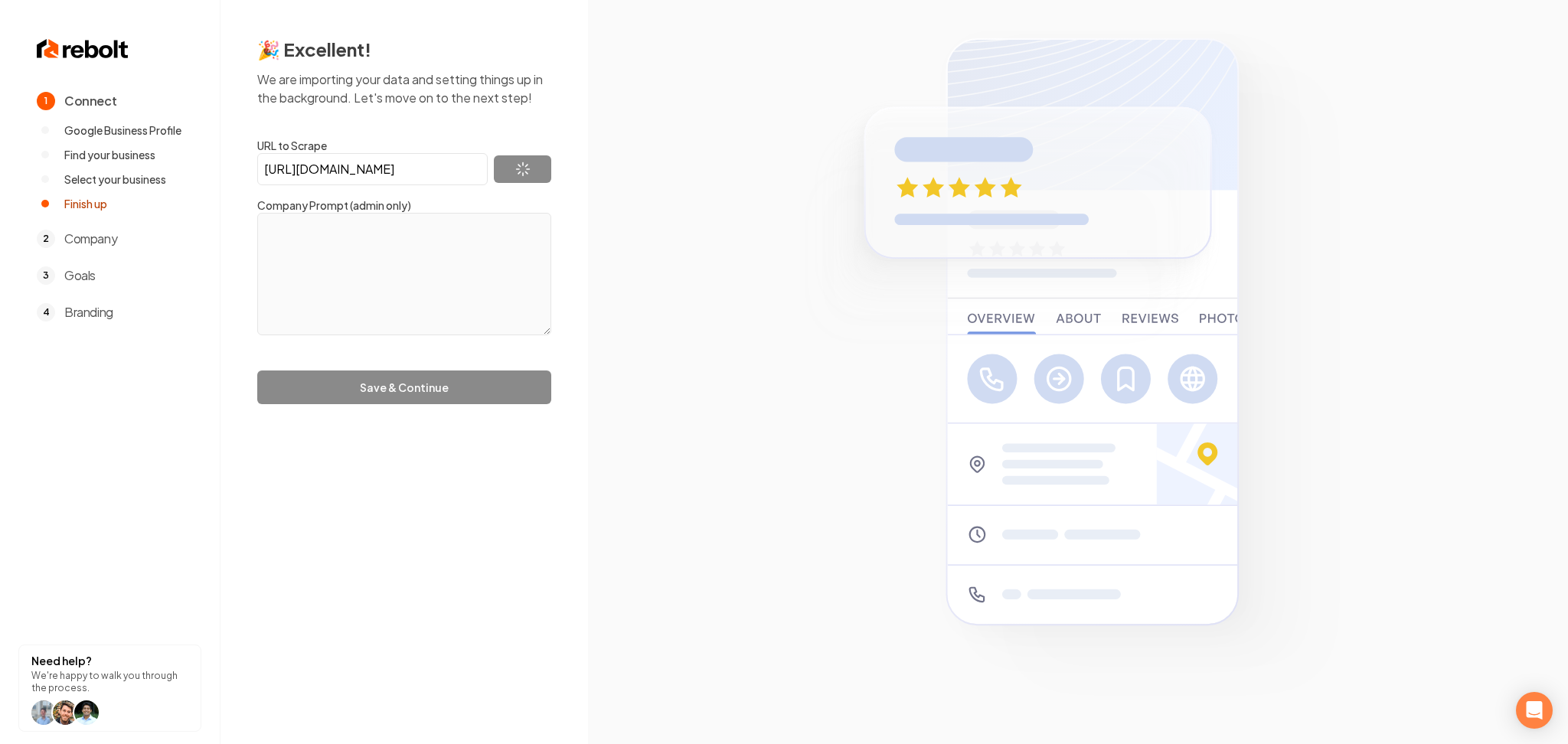
type textarea "[PERSON_NAME] Construction Inc is a leading and reputable General Contractor Co…"
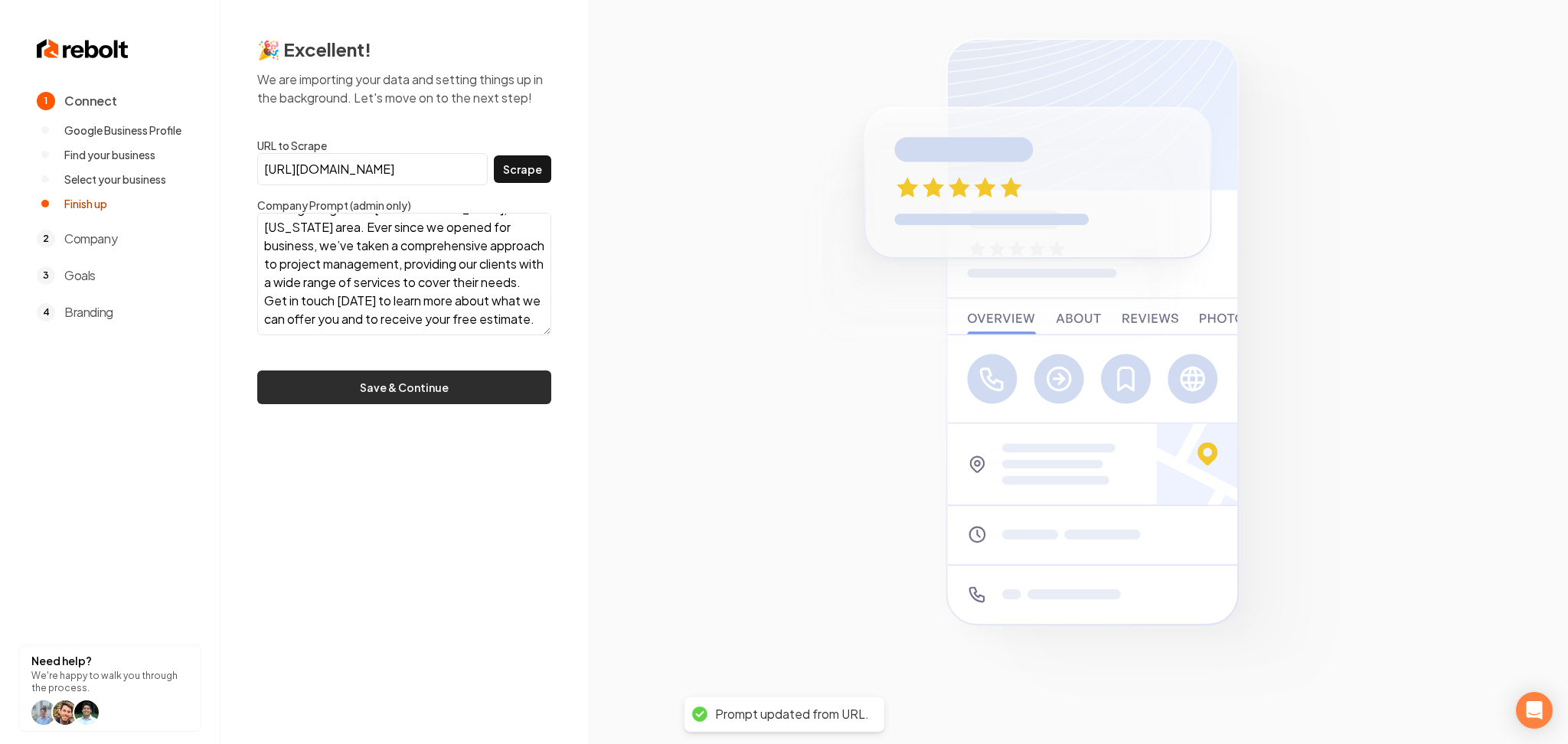
scroll to position [75, 0]
click at [438, 394] on button "Save & Continue" at bounding box center [404, 388] width 294 height 34
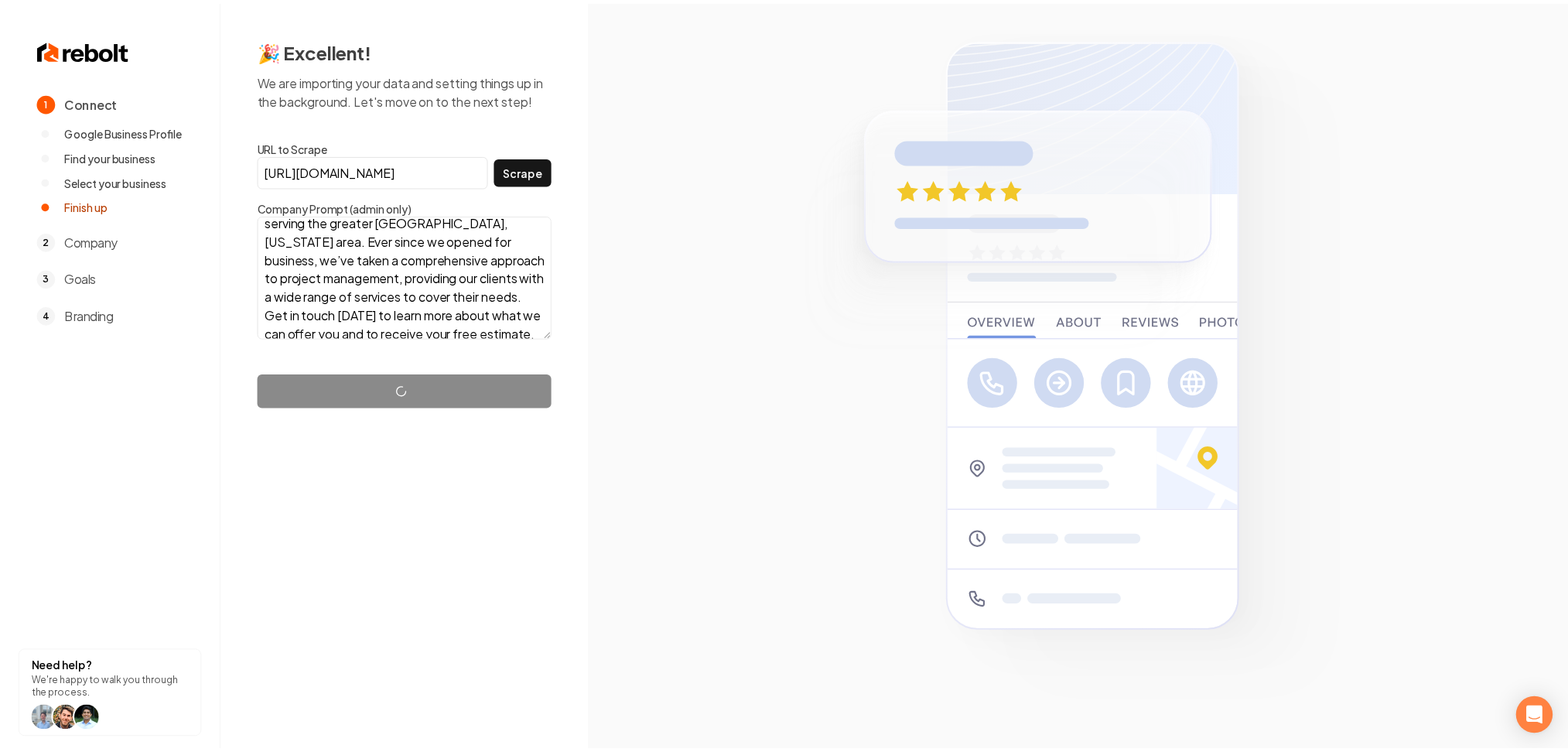
scroll to position [0, 0]
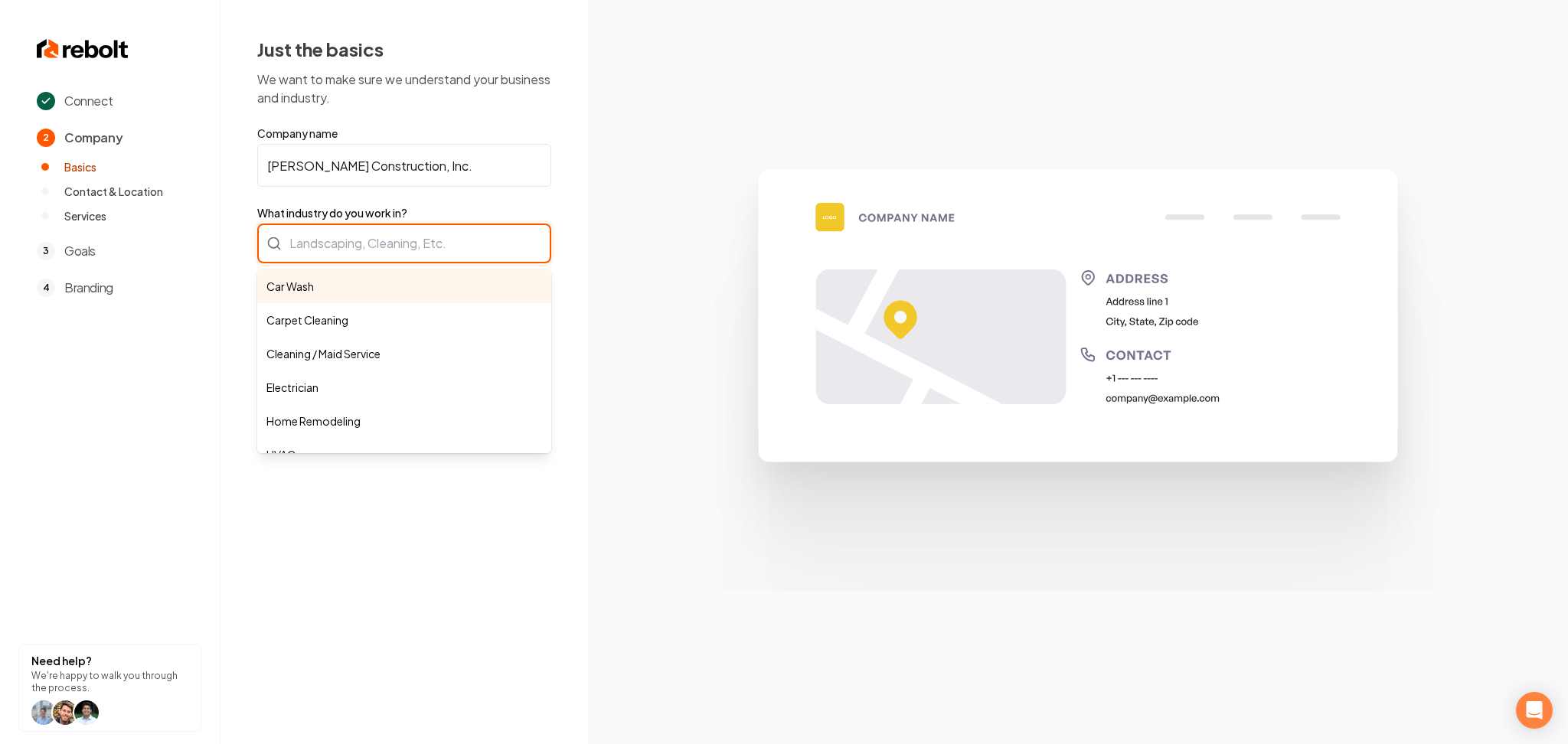
click at [382, 247] on div "Car Wash Carpet Cleaning Cleaning / Maid Service Electrician Home Remodeling HV…" at bounding box center [404, 243] width 294 height 40
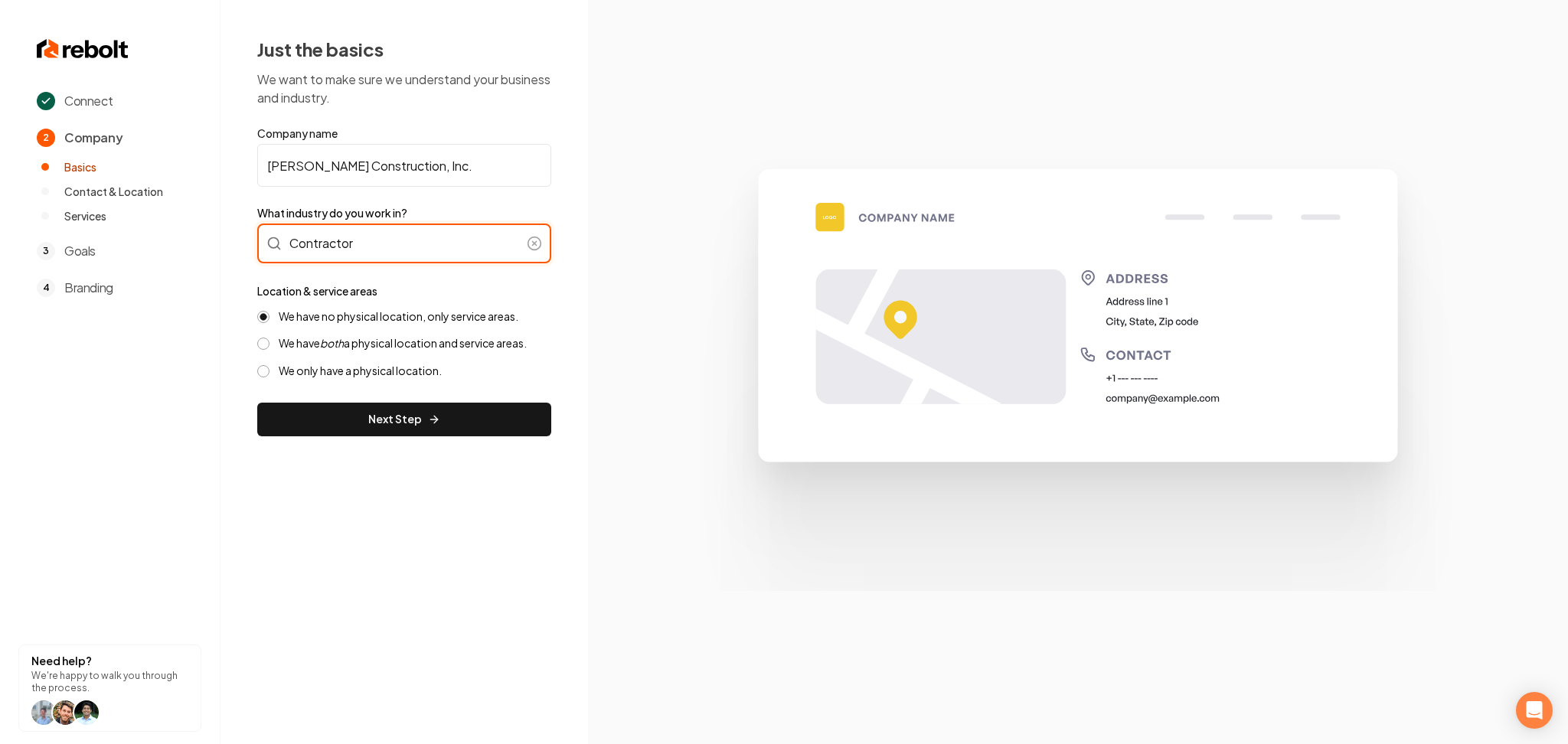
type input "Contractor"
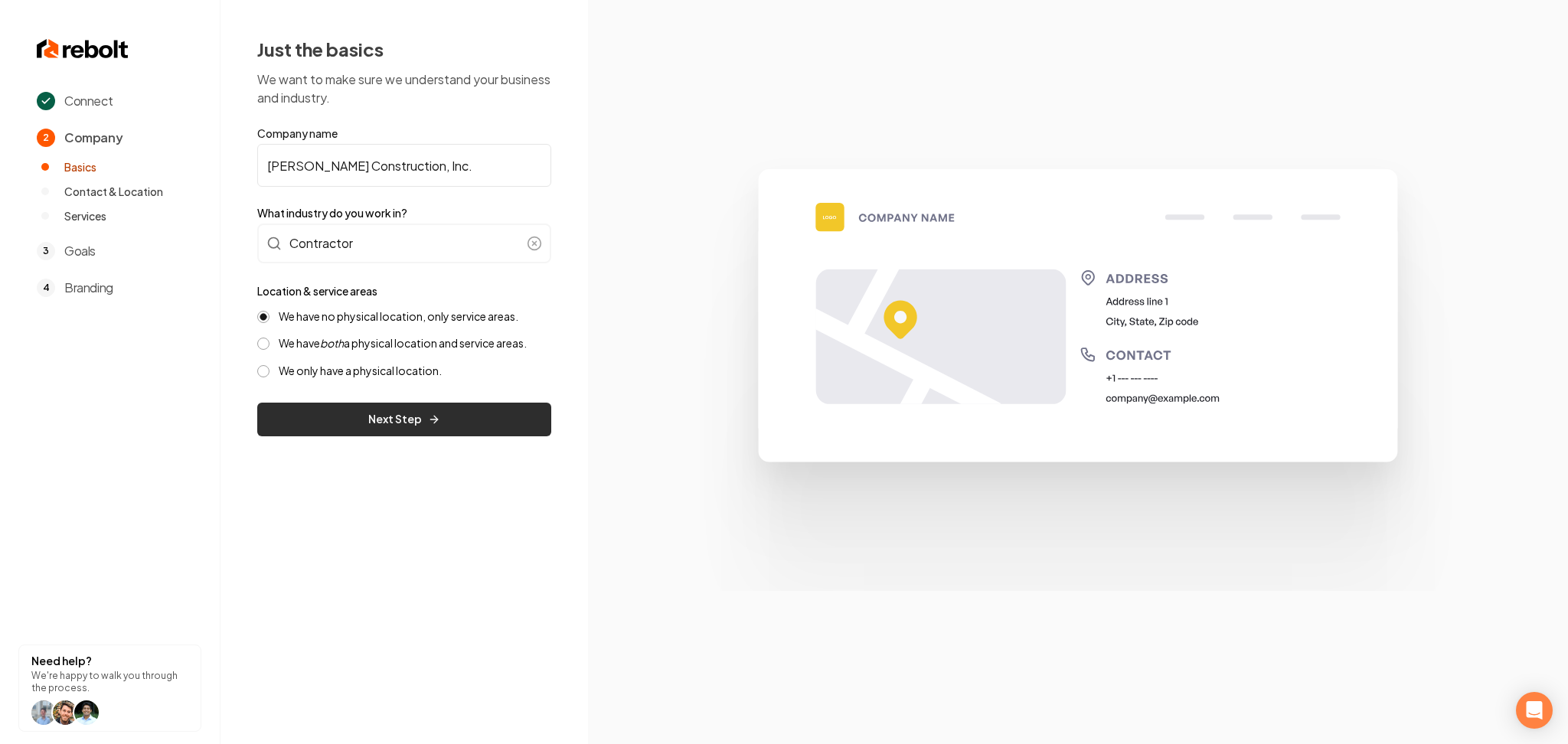
click at [416, 422] on button "Next Step" at bounding box center [404, 420] width 294 height 34
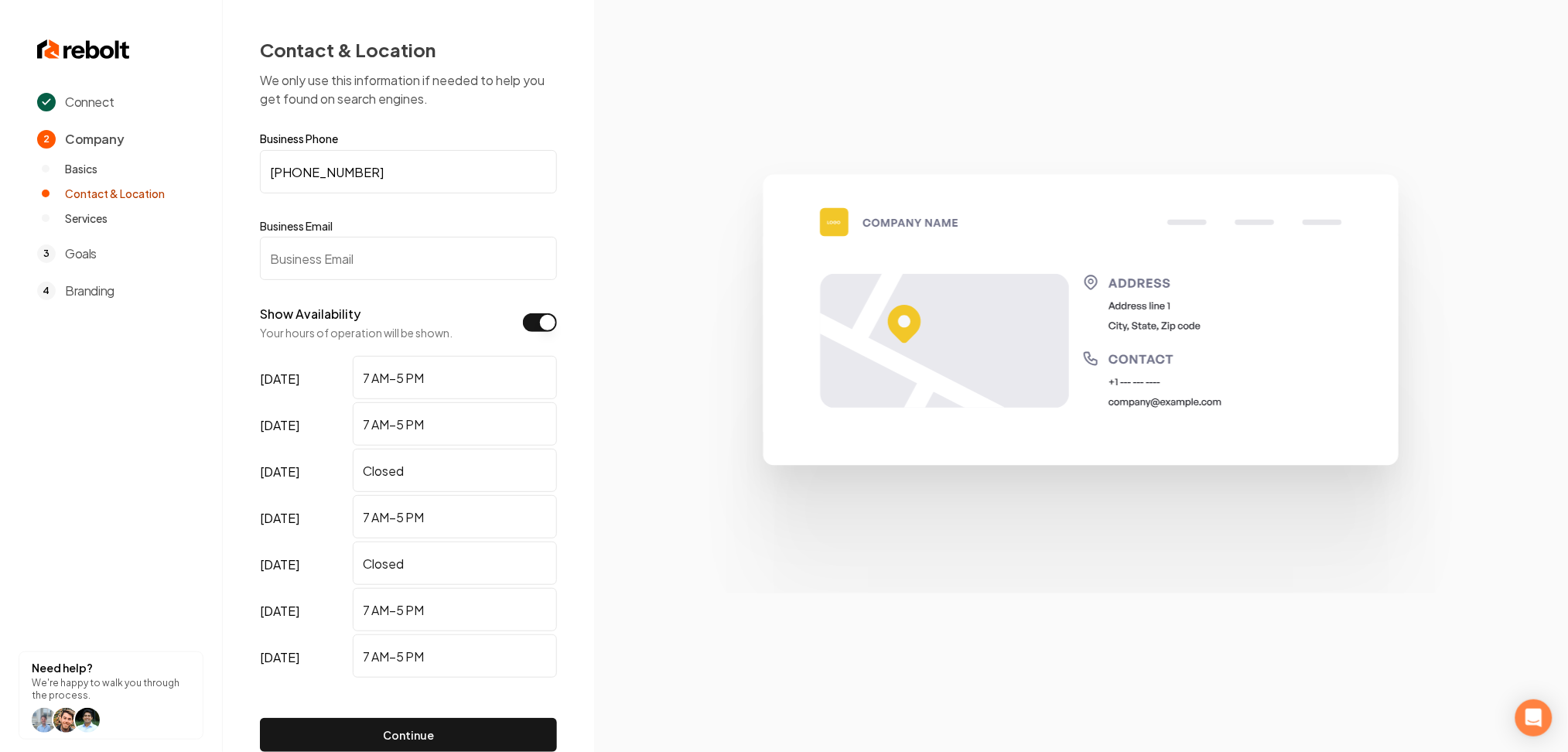
click at [409, 257] on input "Business Email" at bounding box center [408, 258] width 297 height 44
paste input "[URL][DOMAIN_NAME]"
type input "[URL][DOMAIN_NAME]"
paste input "[URL][DOMAIN_NAME]"
drag, startPoint x: 447, startPoint y: 256, endPoint x: 85, endPoint y: 260, distance: 362.0
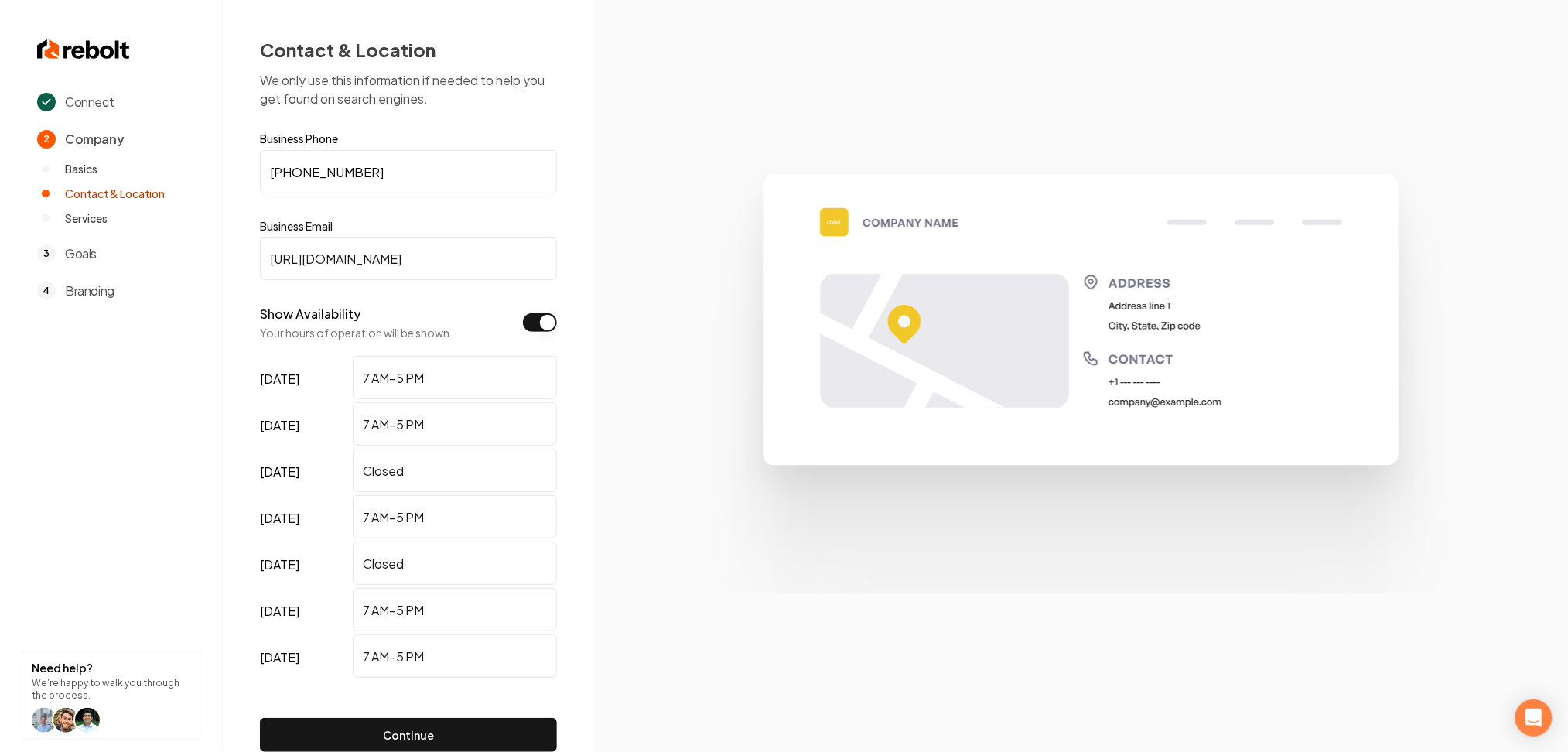
click at [85, 260] on div "Connect 2 Company Basics Contact & Location Services 3 Goals 4 Branding Need he…" at bounding box center [784, 376] width 1568 height 752
paste input "[EMAIL_ADDRESS][DOMAIN_NAME]"
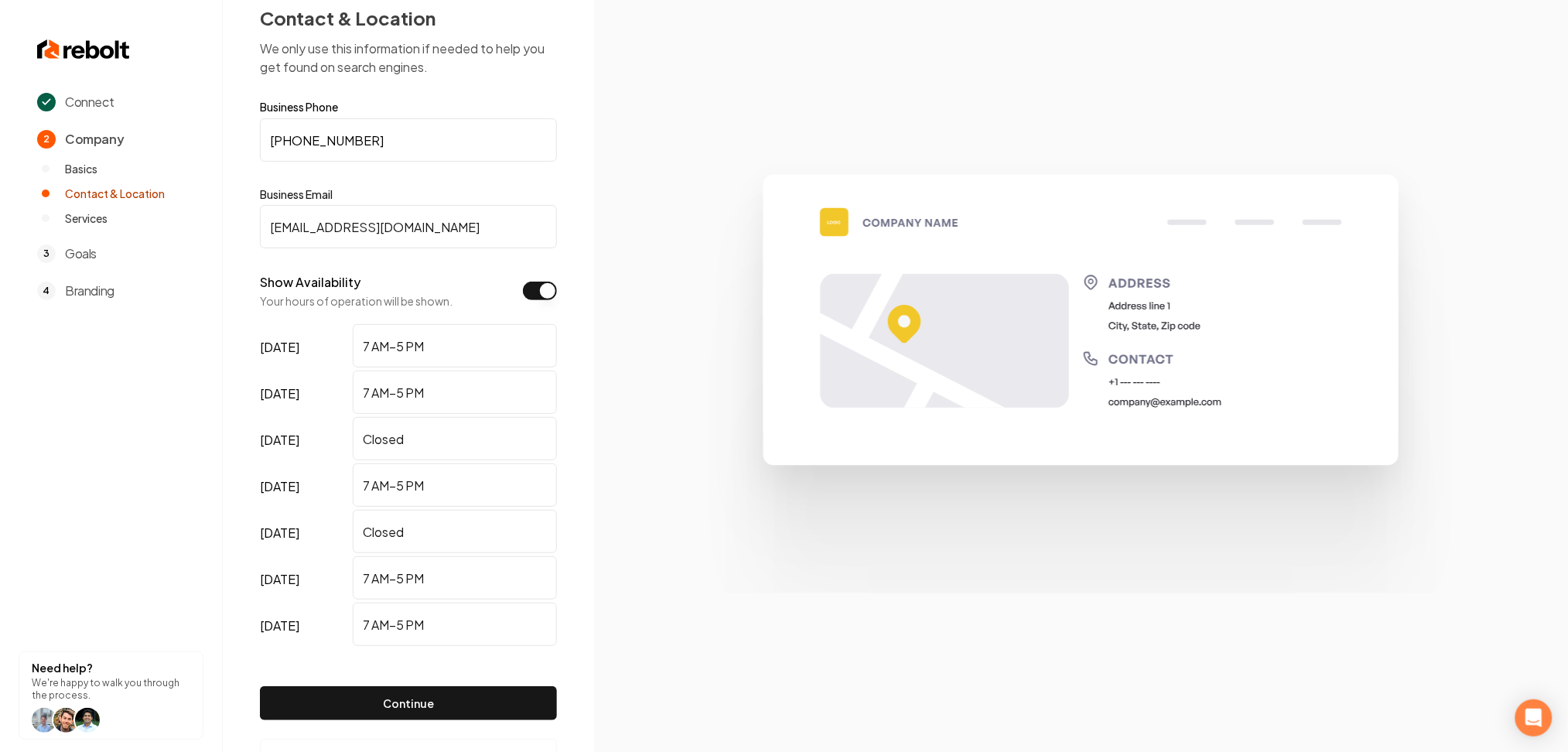
scroll to position [89, 0]
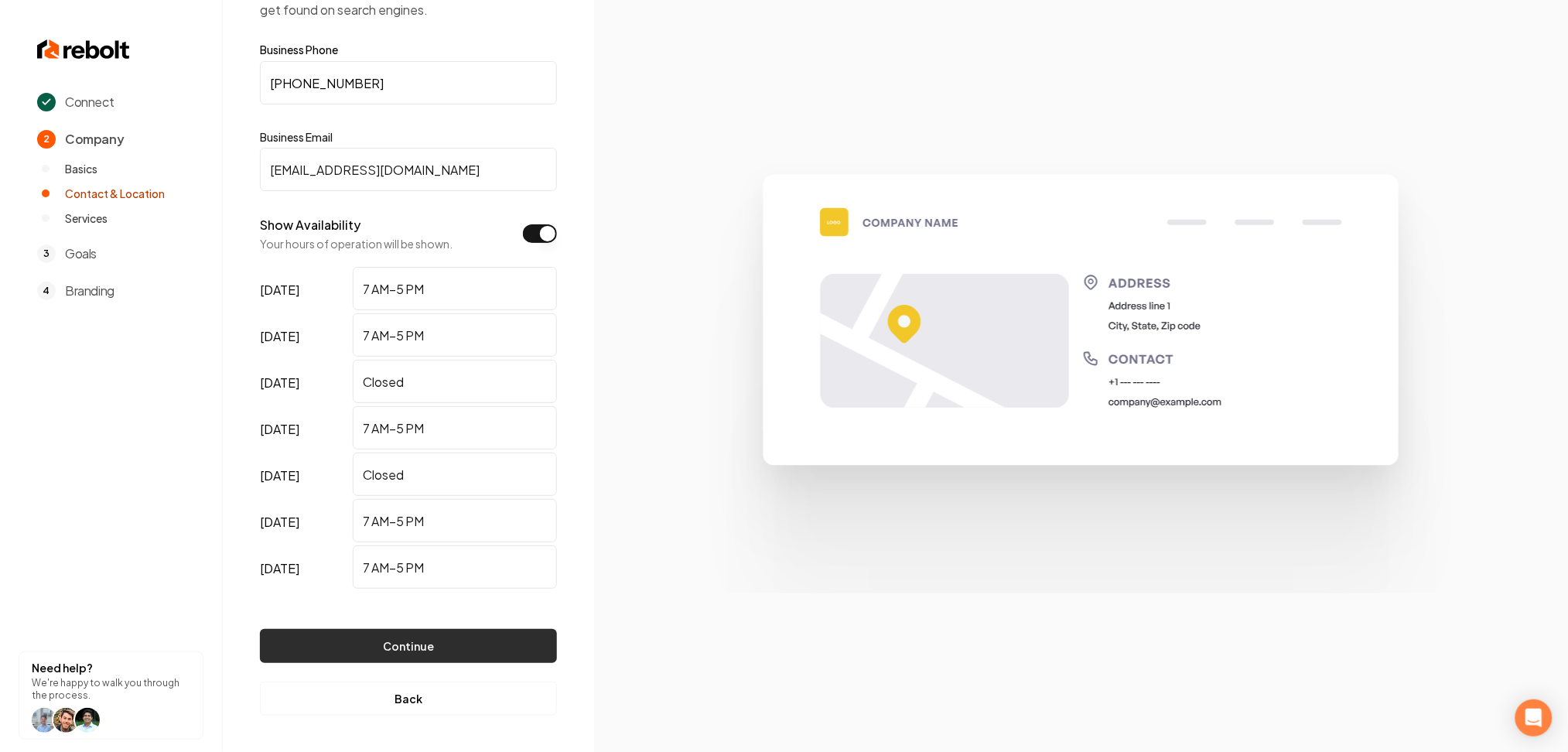
click at [350, 661] on button "Continue" at bounding box center [408, 647] width 297 height 34
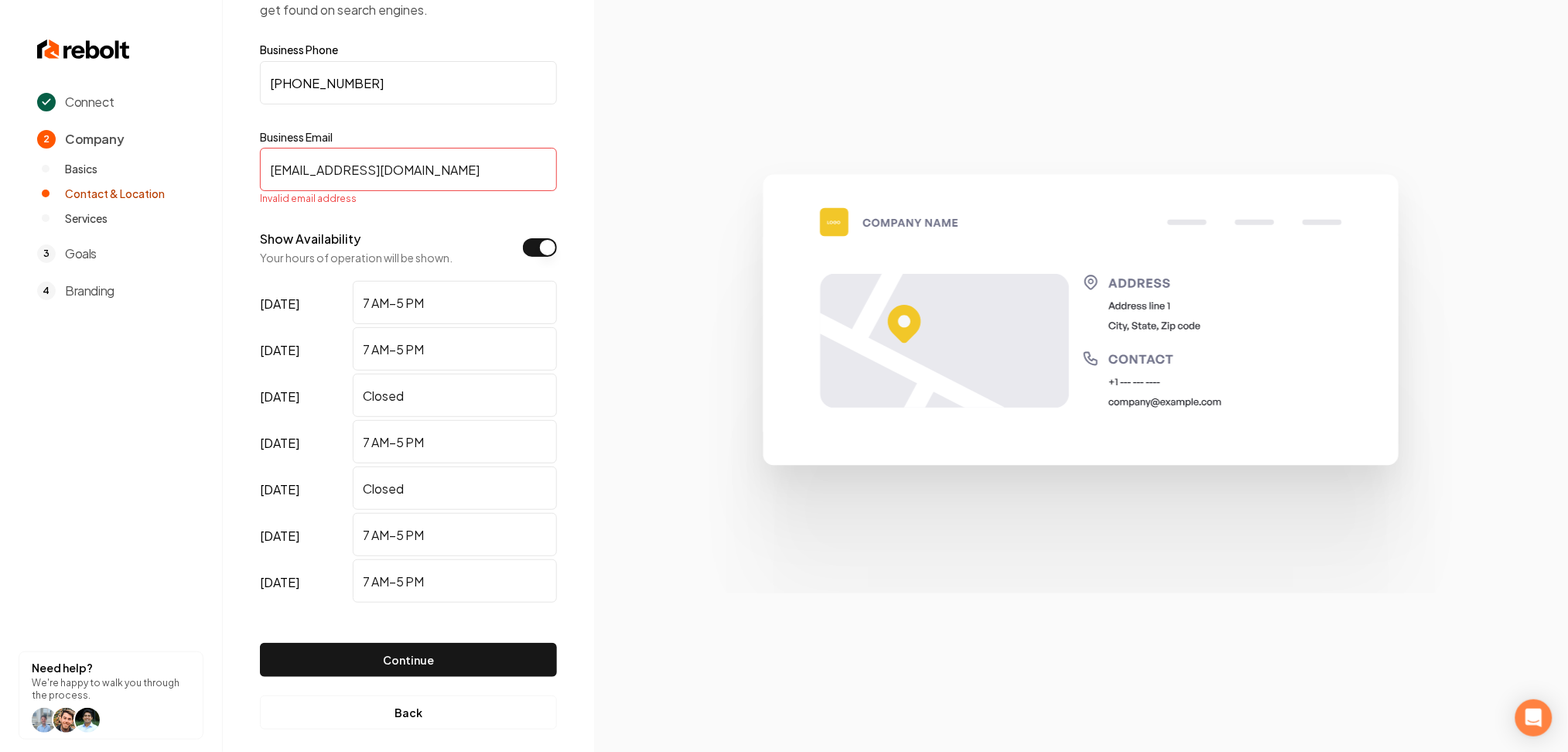
click at [271, 169] on input "[EMAIL_ADDRESS][DOMAIN_NAME]" at bounding box center [408, 169] width 297 height 44
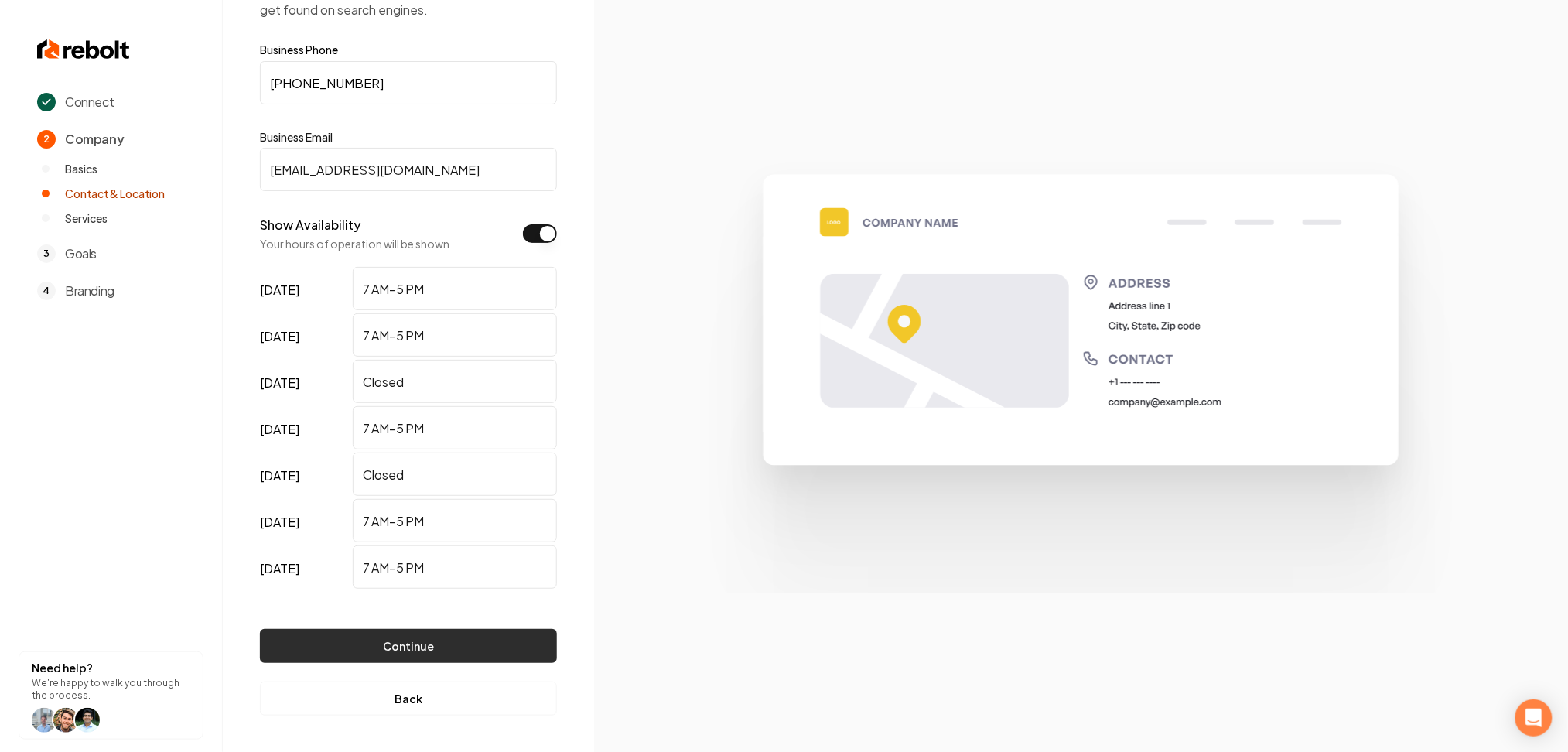
type input "[EMAIL_ADDRESS][DOMAIN_NAME]"
click at [425, 652] on button "Continue" at bounding box center [408, 647] width 297 height 34
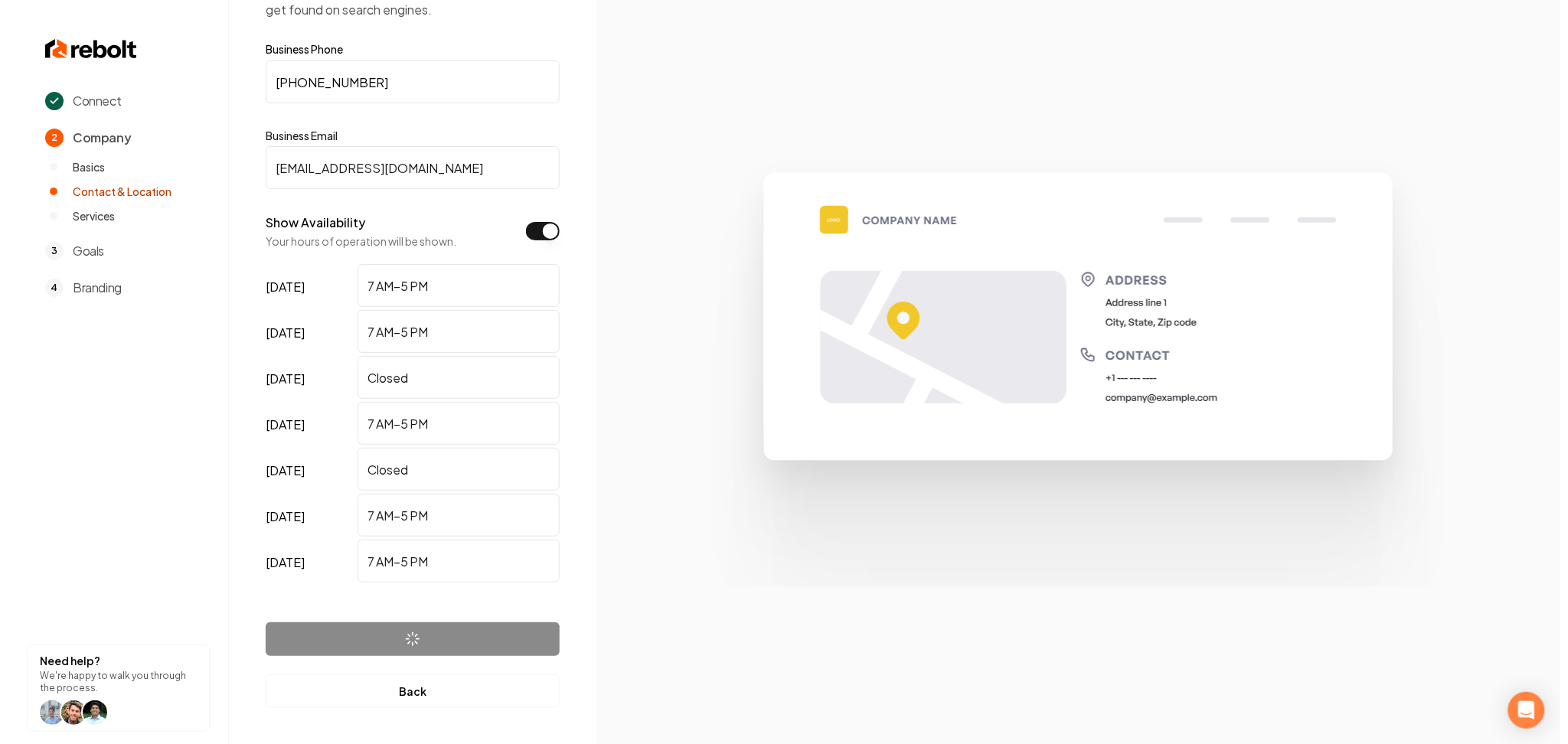
scroll to position [0, 0]
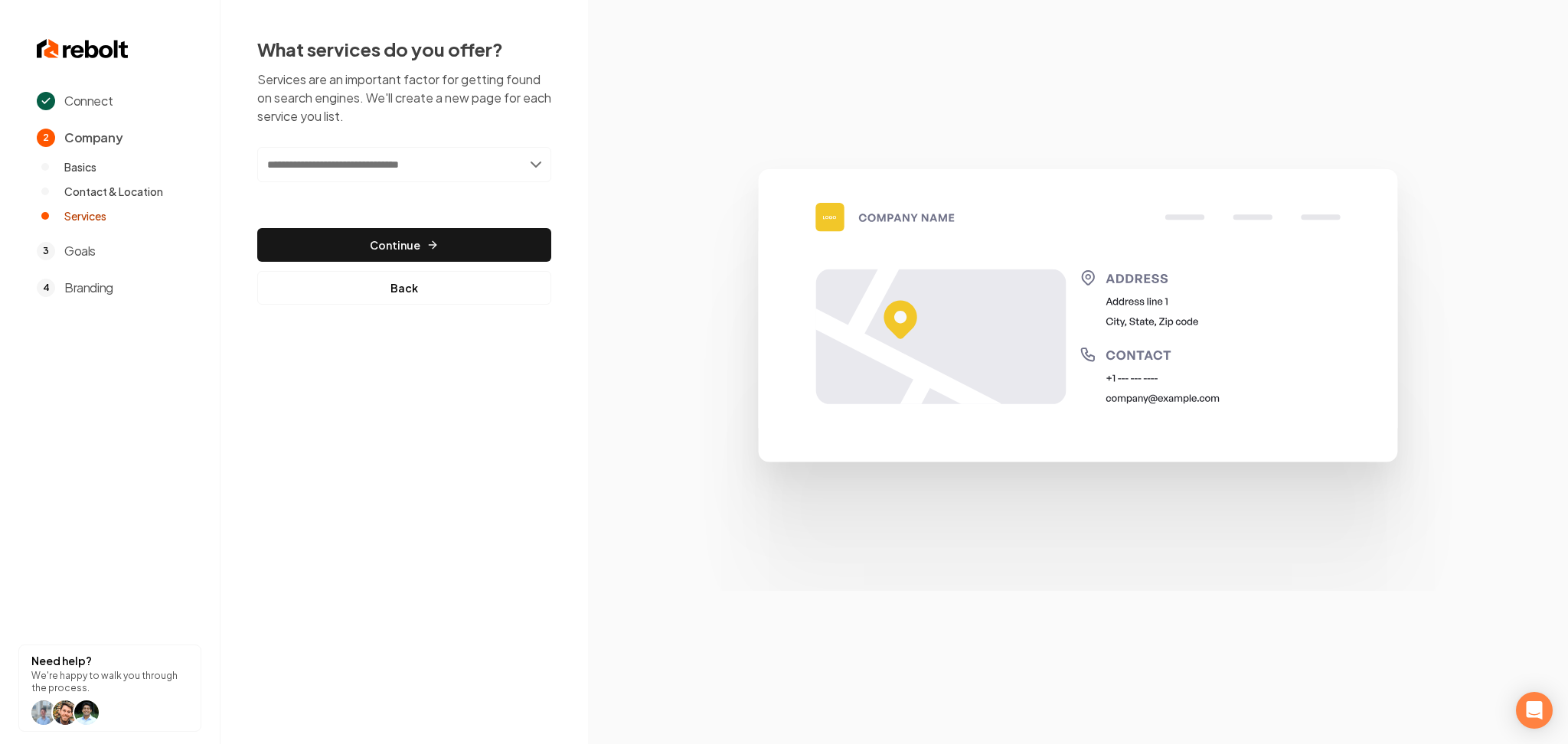
click at [400, 150] on input "text" at bounding box center [404, 165] width 294 height 36
paste input "**********"
click at [352, 162] on input "**********" at bounding box center [404, 165] width 294 height 36
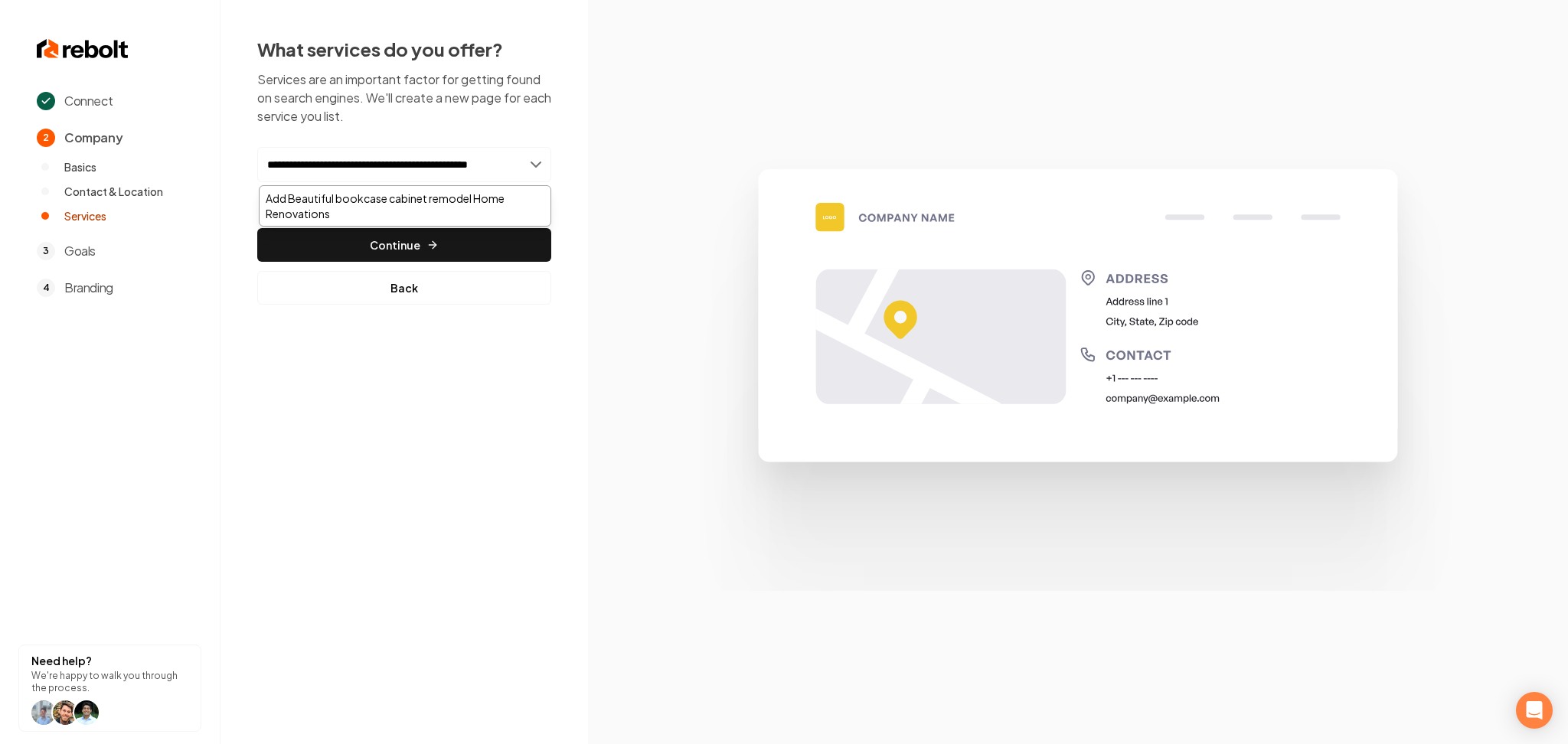
click at [352, 162] on input "**********" at bounding box center [404, 165] width 294 height 36
type input "**********"
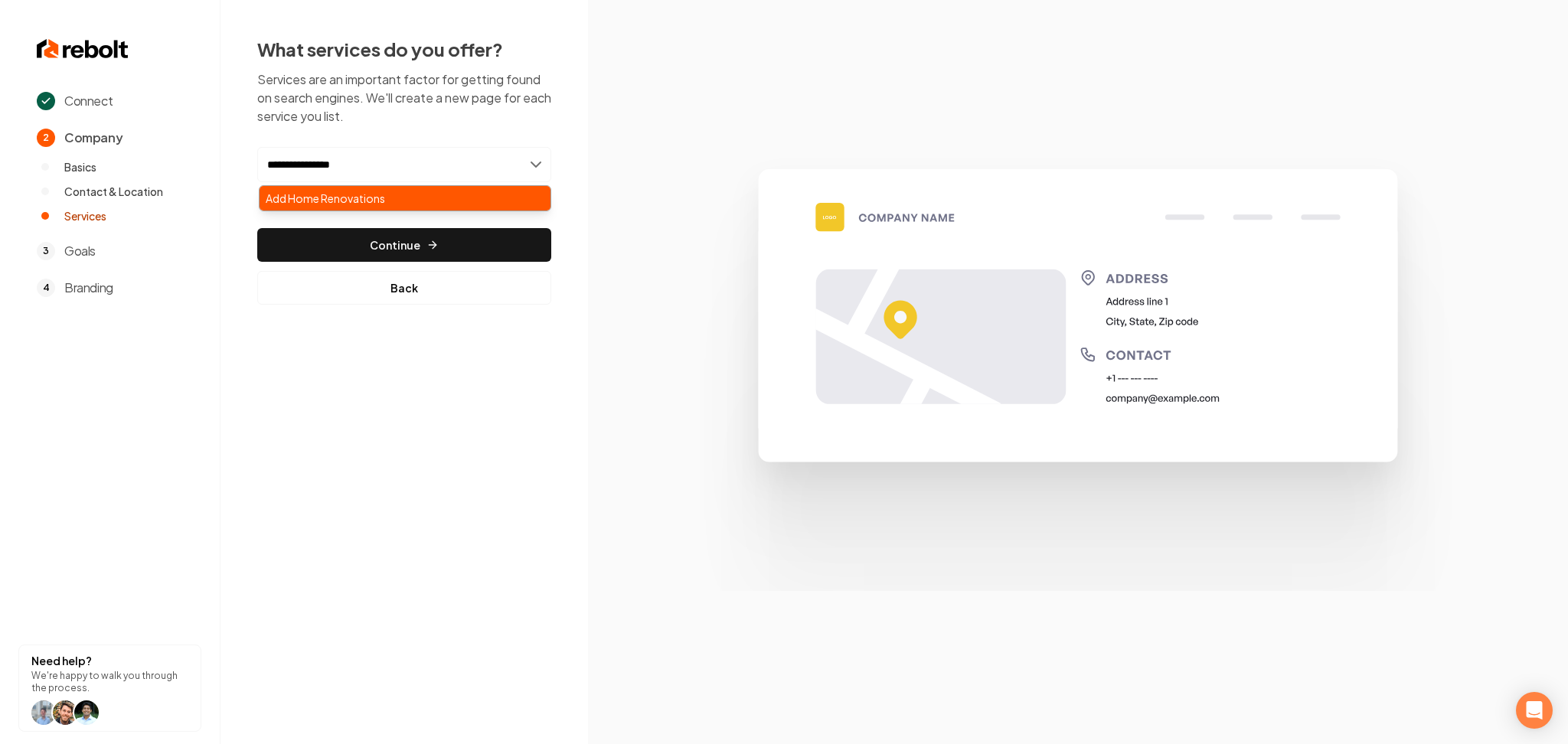
click at [486, 189] on div "Add Home Renovations" at bounding box center [405, 198] width 291 height 25
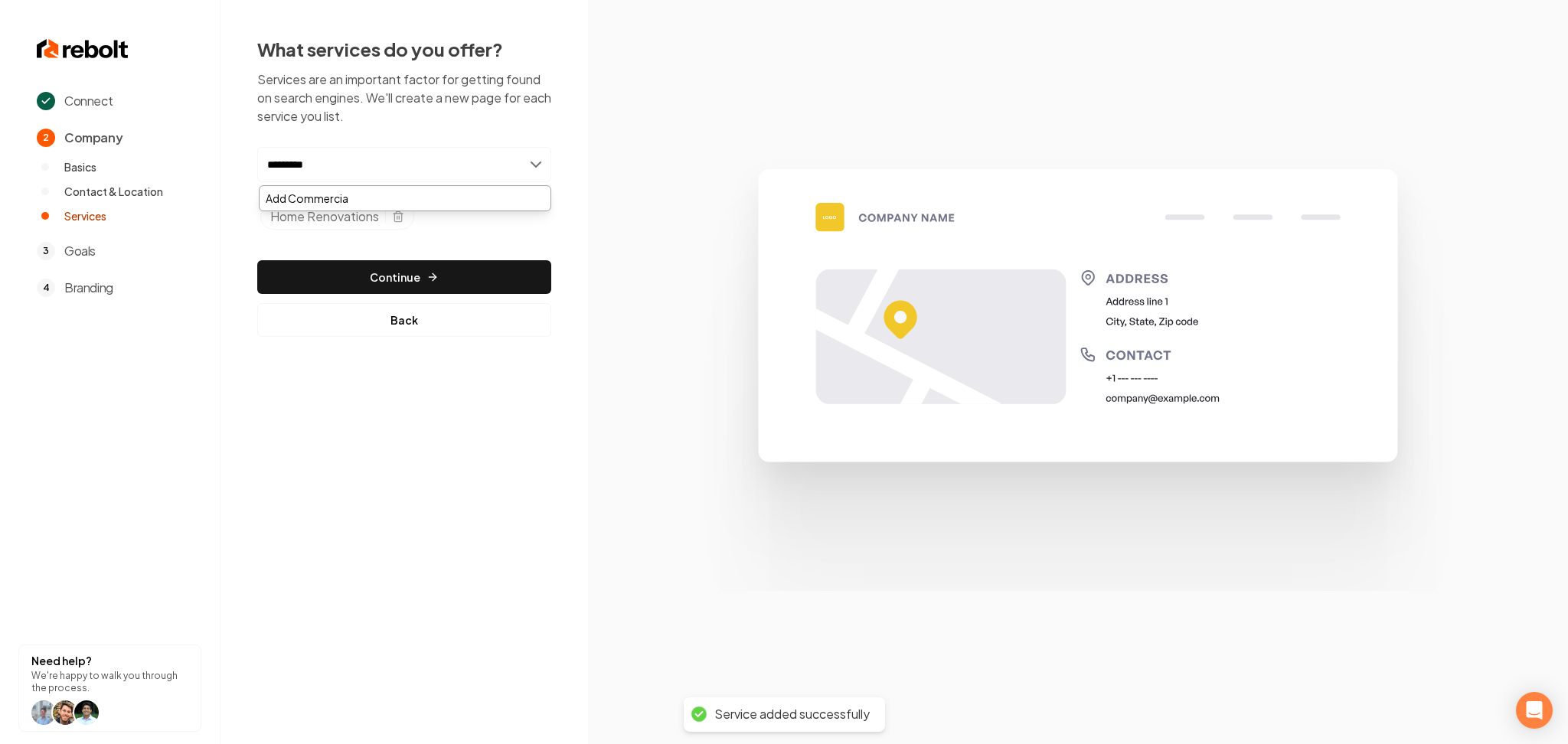
type input "**********"
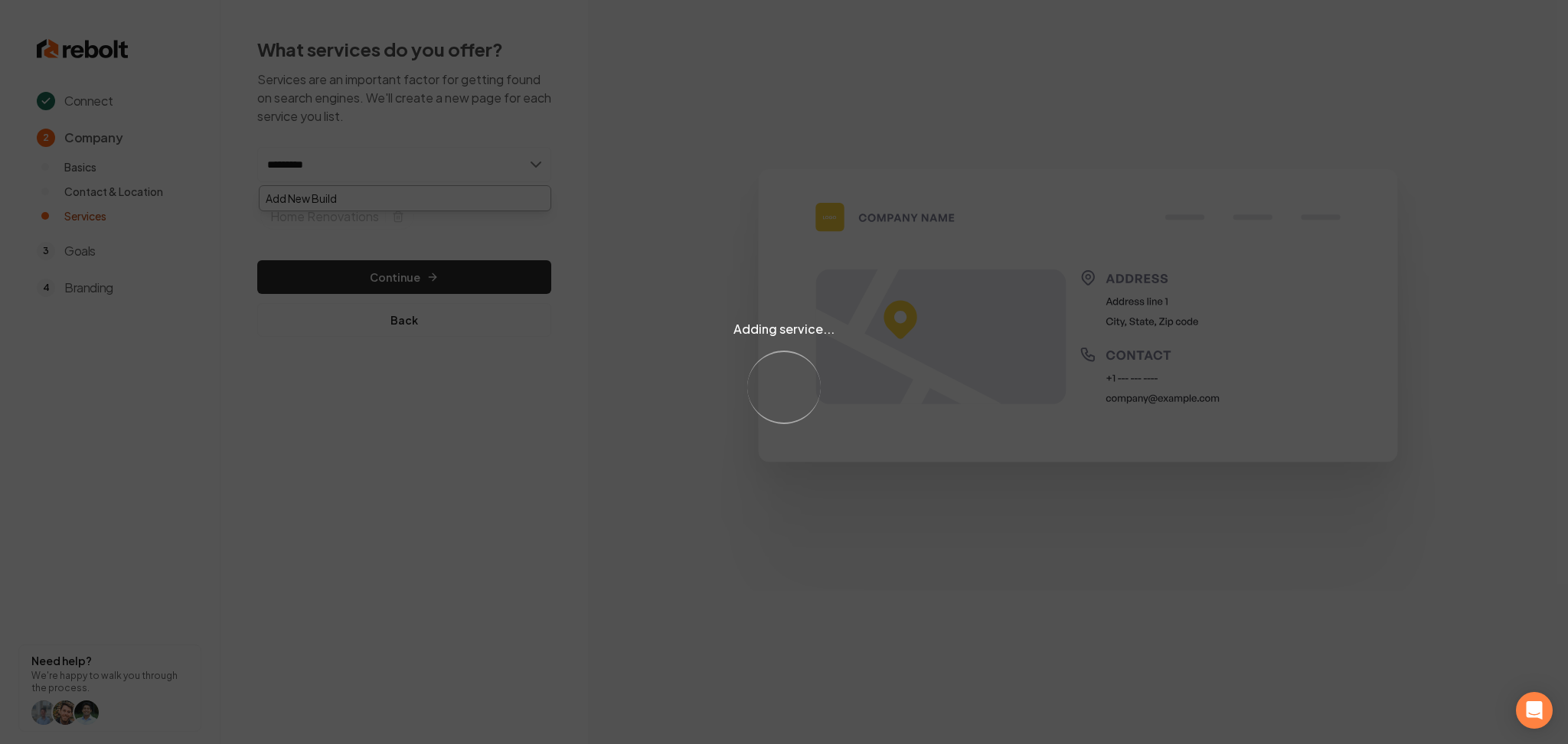
type input "**********"
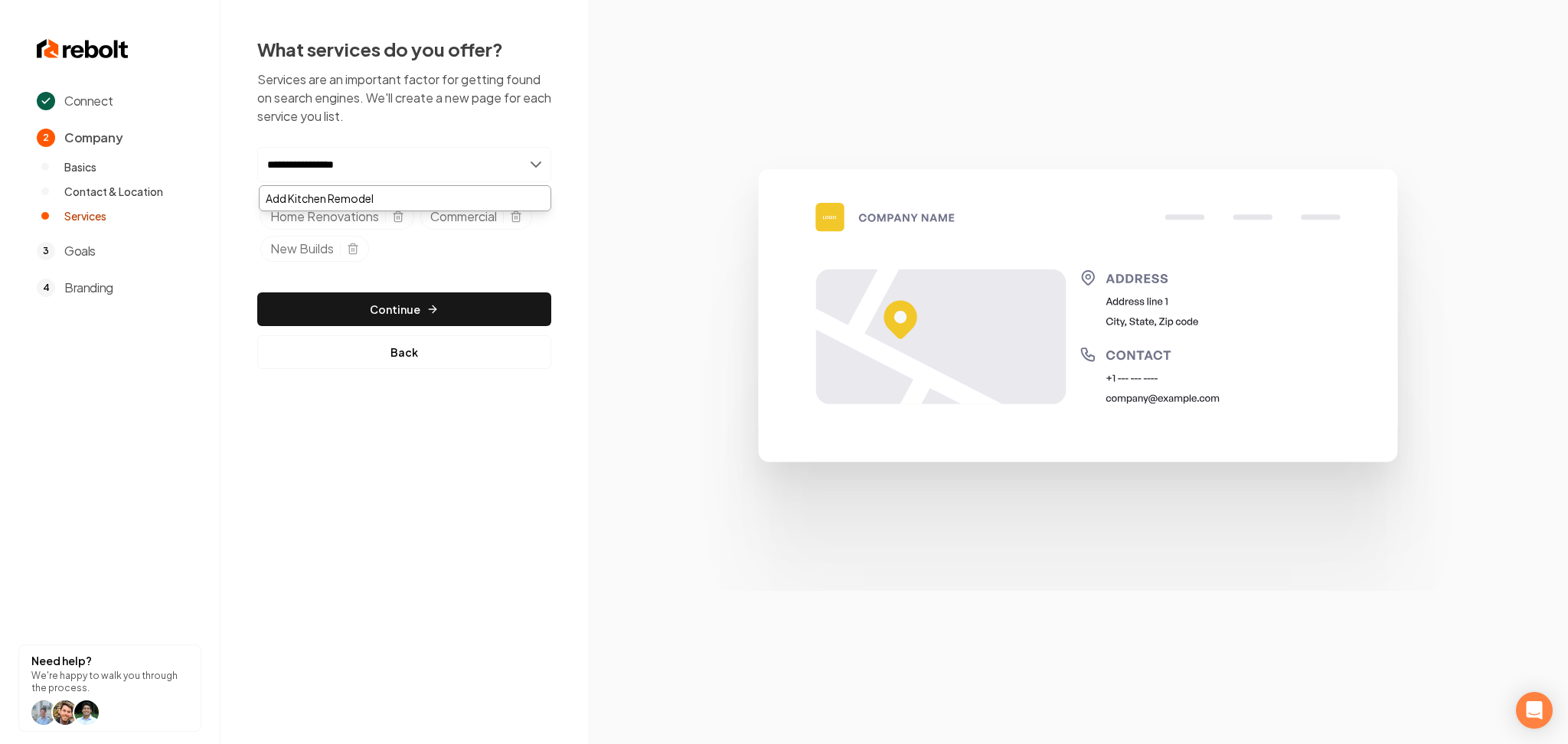
type input "**********"
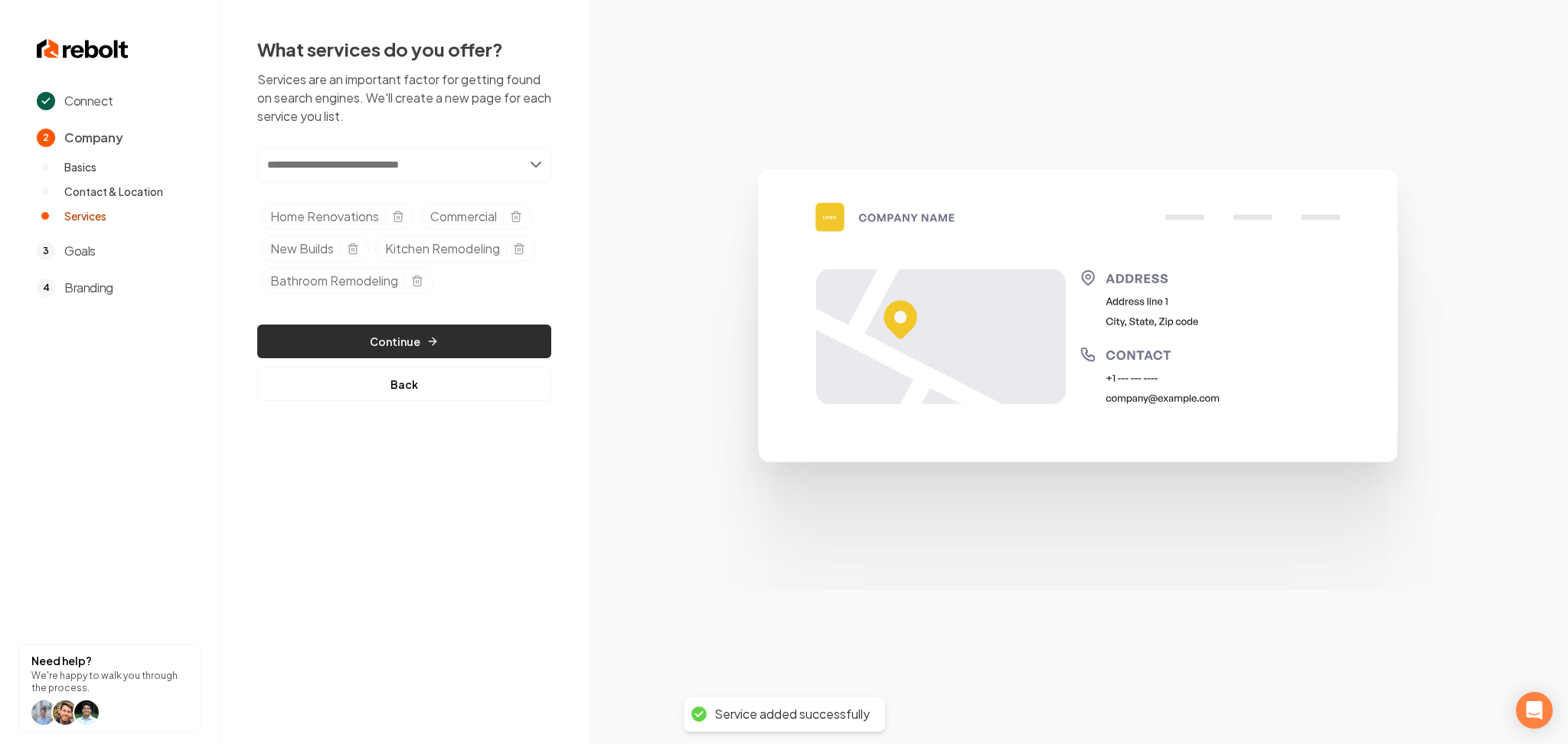
click at [503, 337] on button "Continue" at bounding box center [404, 342] width 294 height 34
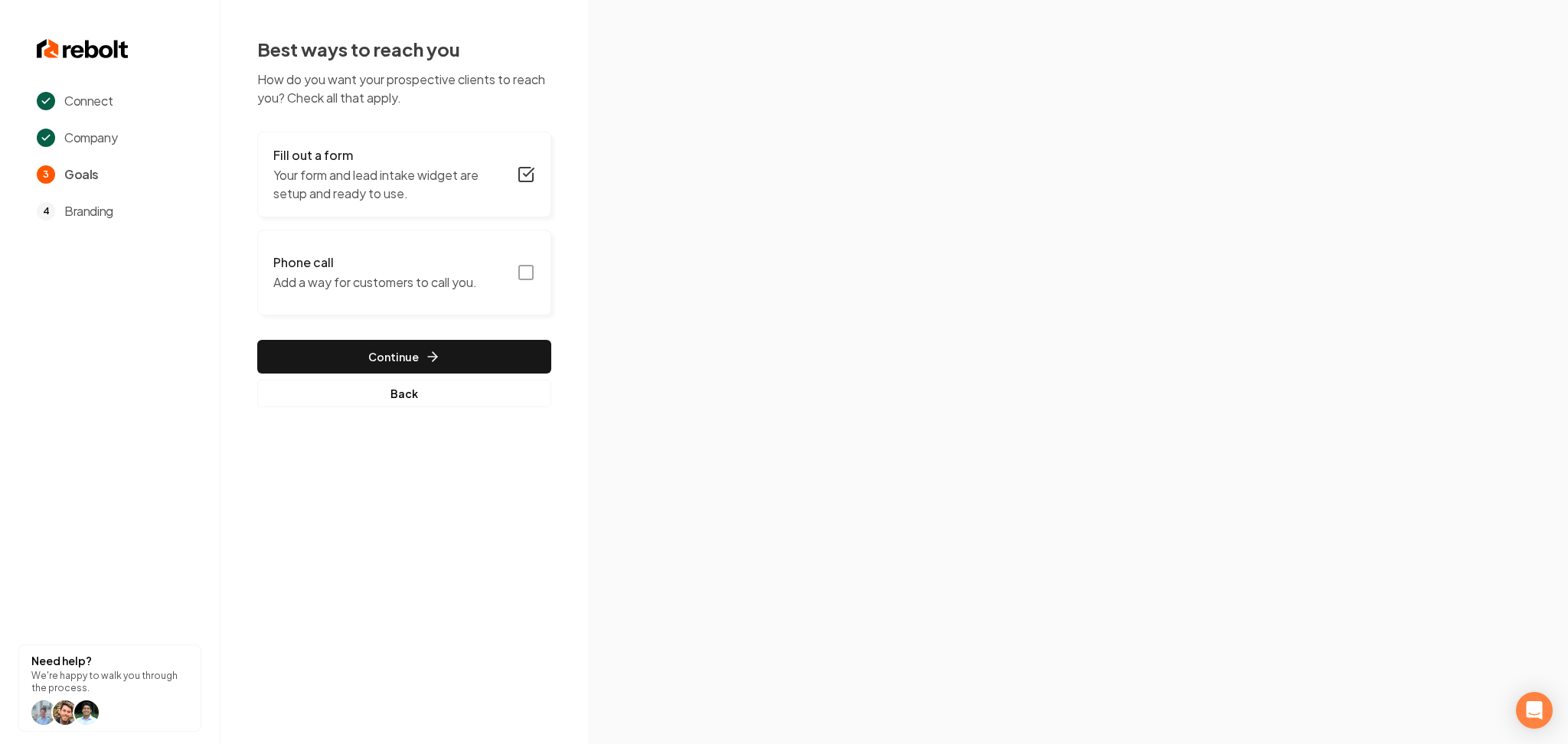
click at [434, 278] on p "Add a way for customers to call you." at bounding box center [375, 283] width 204 height 19
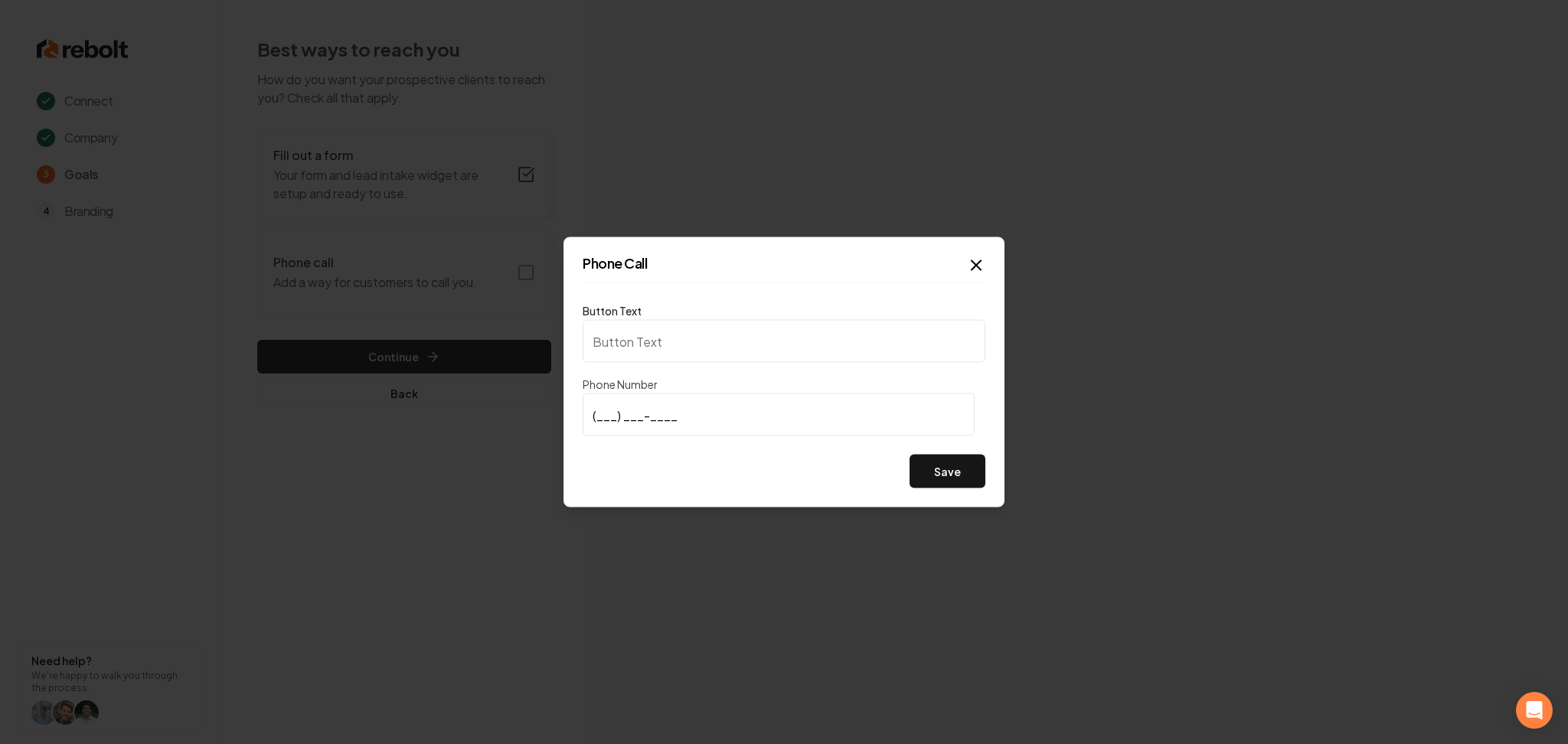
type input "Call us"
type input "[PHONE_NUMBER]"
click at [960, 461] on button "Save" at bounding box center [948, 471] width 76 height 34
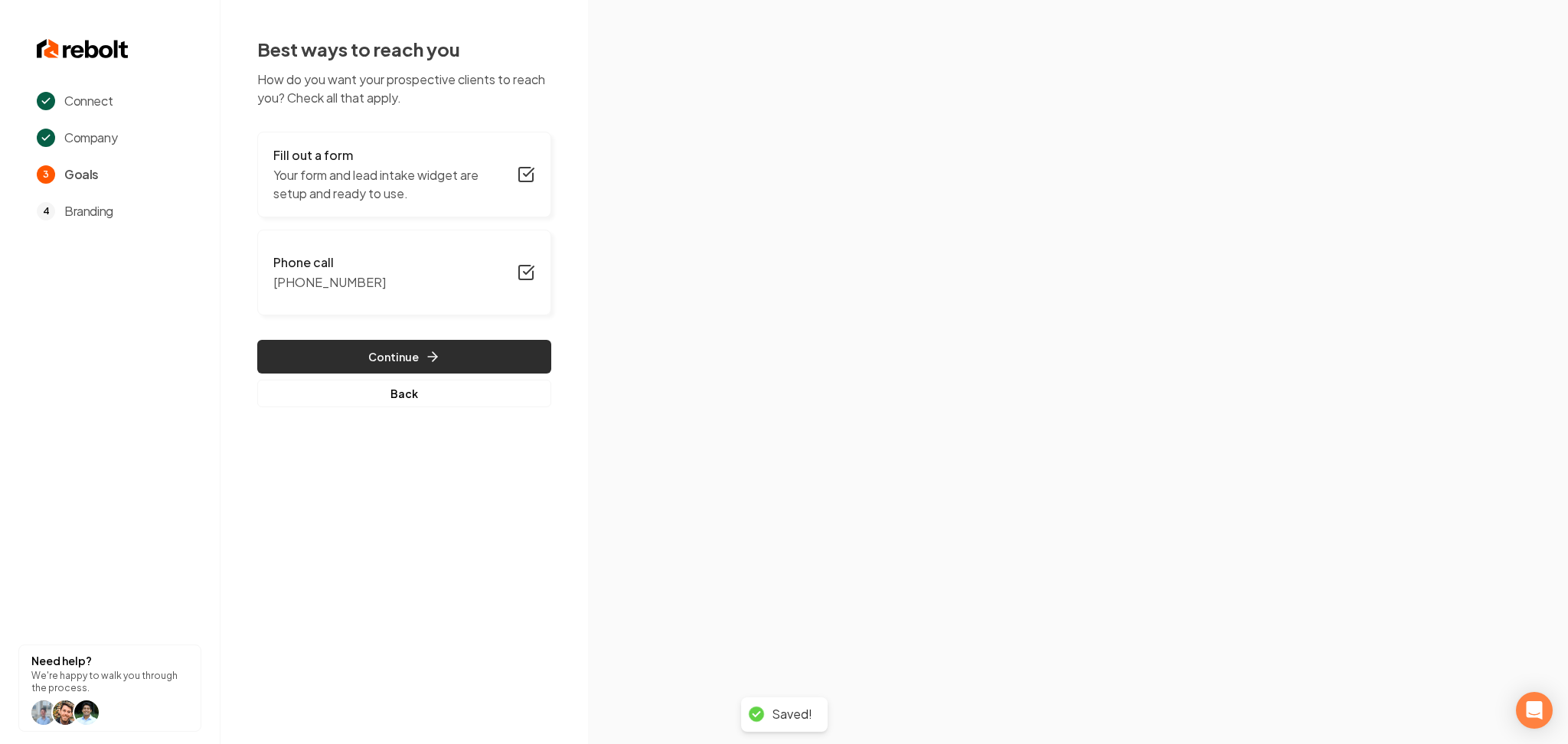
click at [418, 344] on button "Continue" at bounding box center [404, 357] width 294 height 34
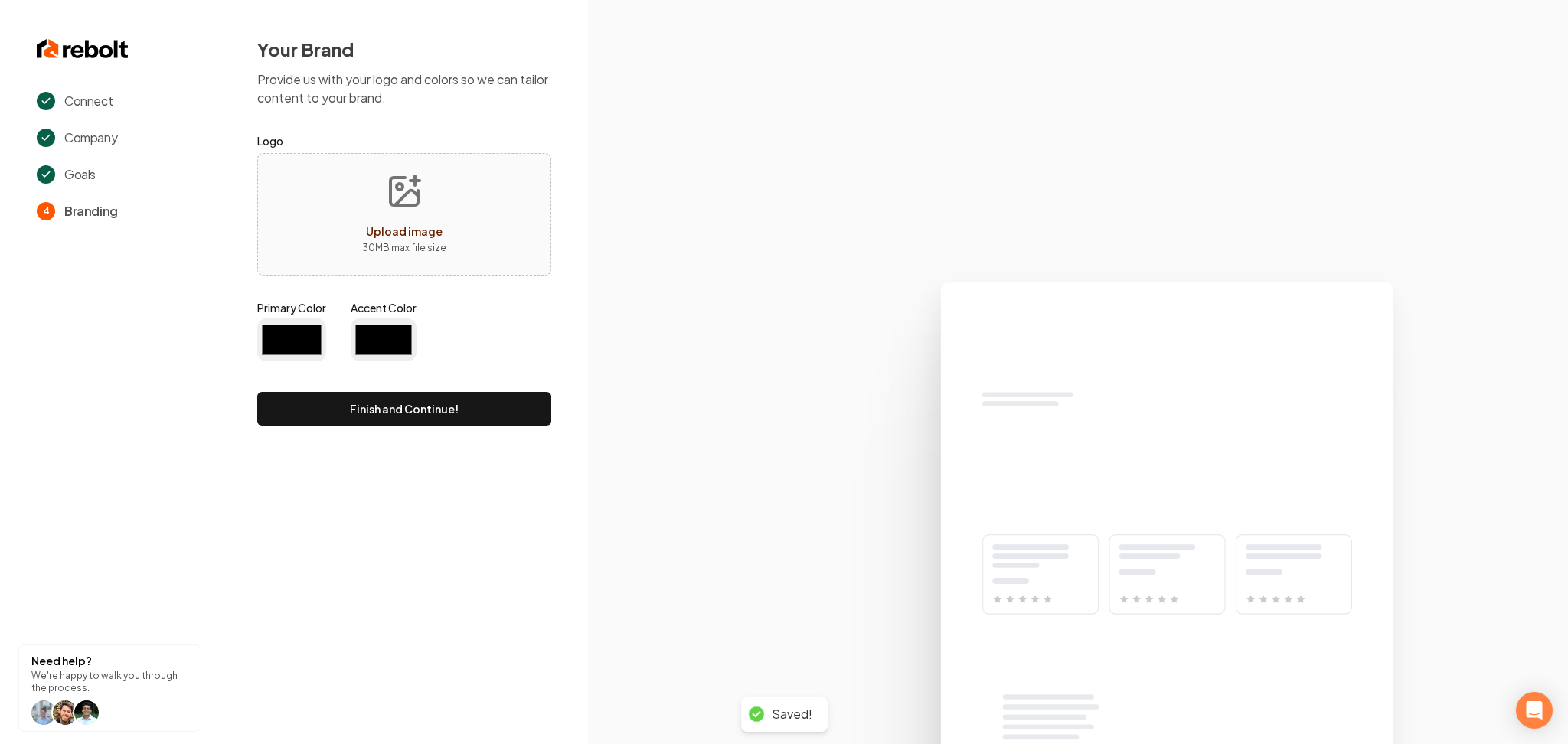
type input "#194d33"
type input "#70be00"
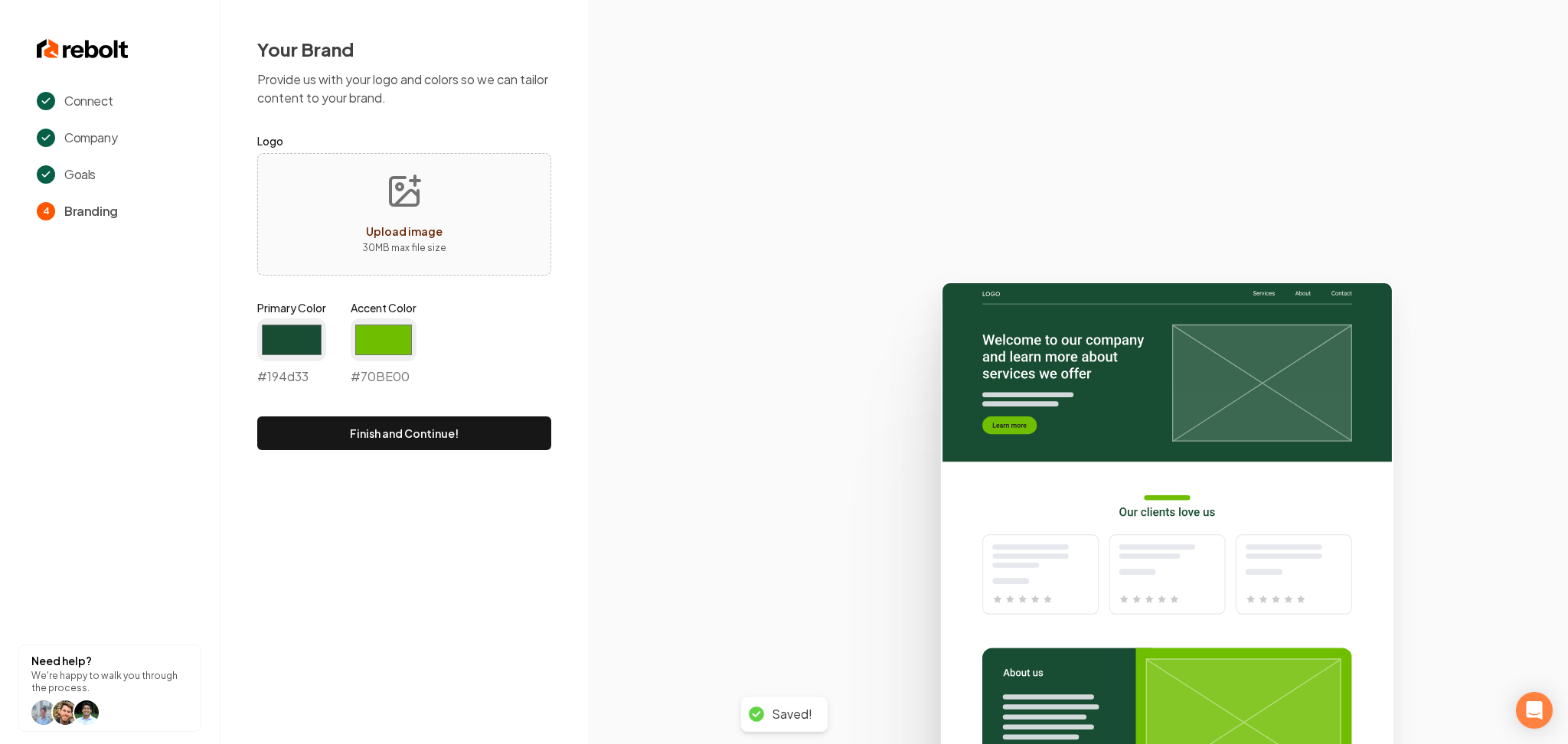
click at [443, 251] on p "30 MB max file size" at bounding box center [404, 248] width 85 height 15
type input "**********"
click at [291, 331] on input "#194d33" at bounding box center [291, 339] width 69 height 43
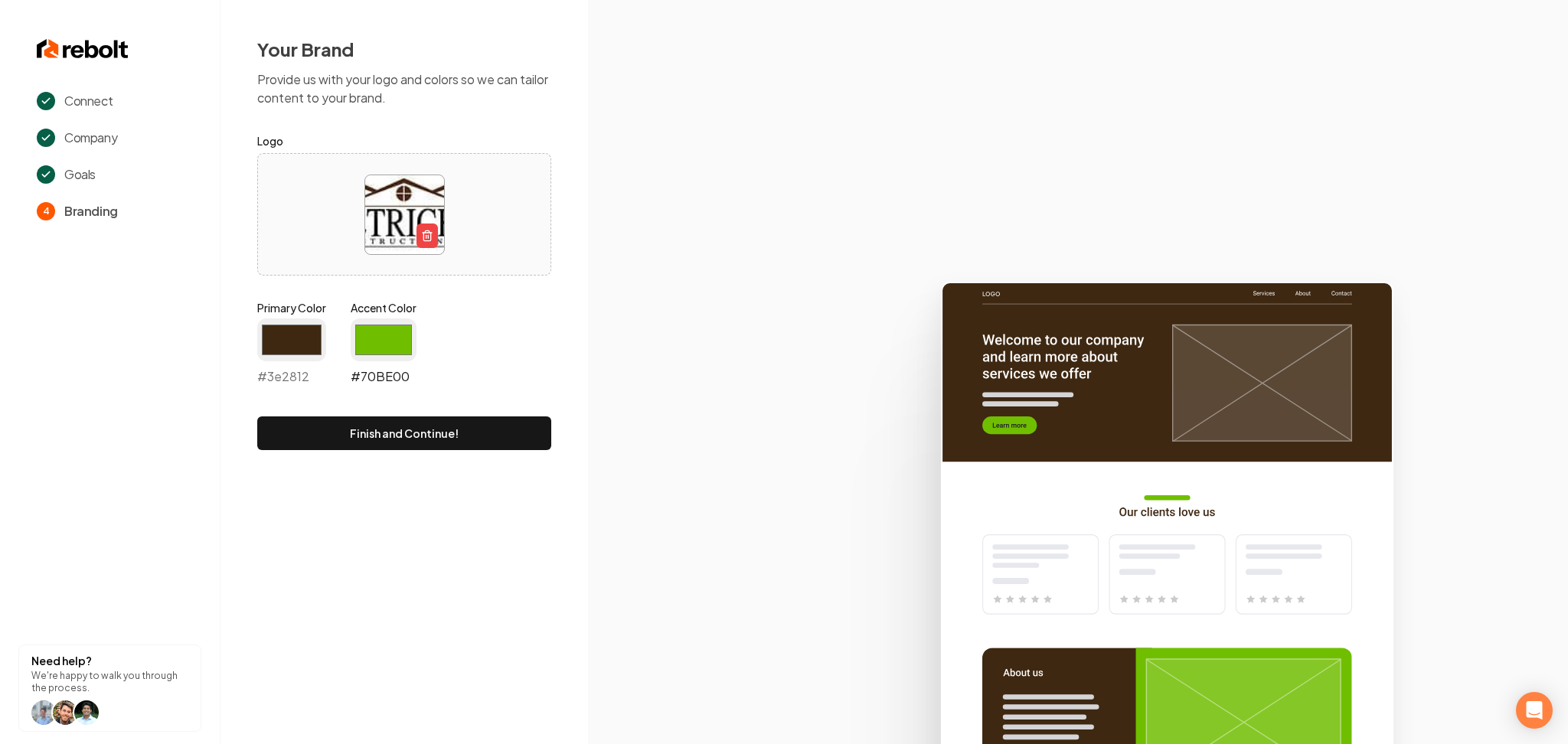
type input "#3e2812"
click at [390, 343] on input "#70be00" at bounding box center [383, 339] width 66 height 43
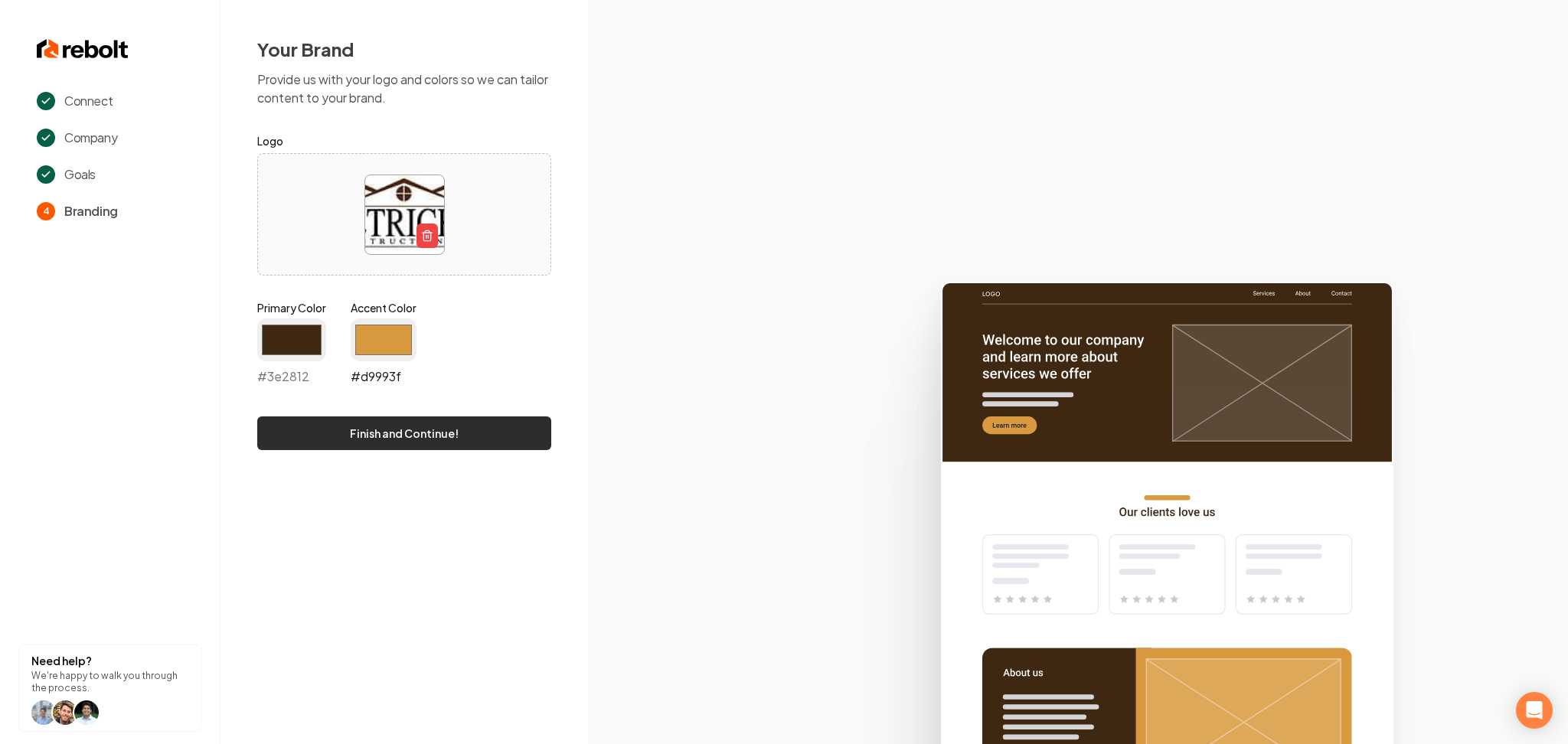
type input "#d9993f"
click at [299, 438] on button "Finish and Continue!" at bounding box center [404, 433] width 294 height 34
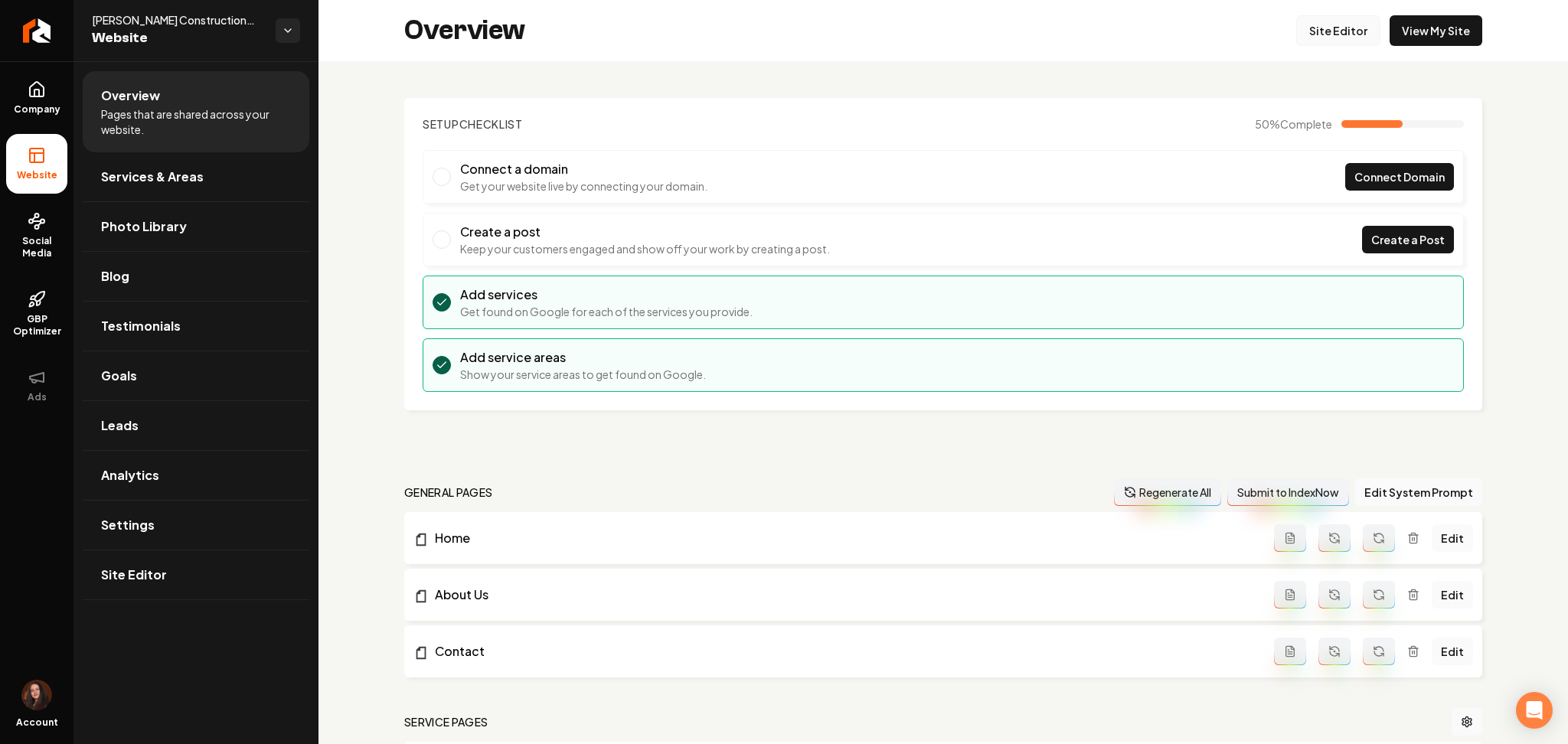
click at [1324, 35] on link "Site Editor" at bounding box center [1339, 30] width 85 height 30
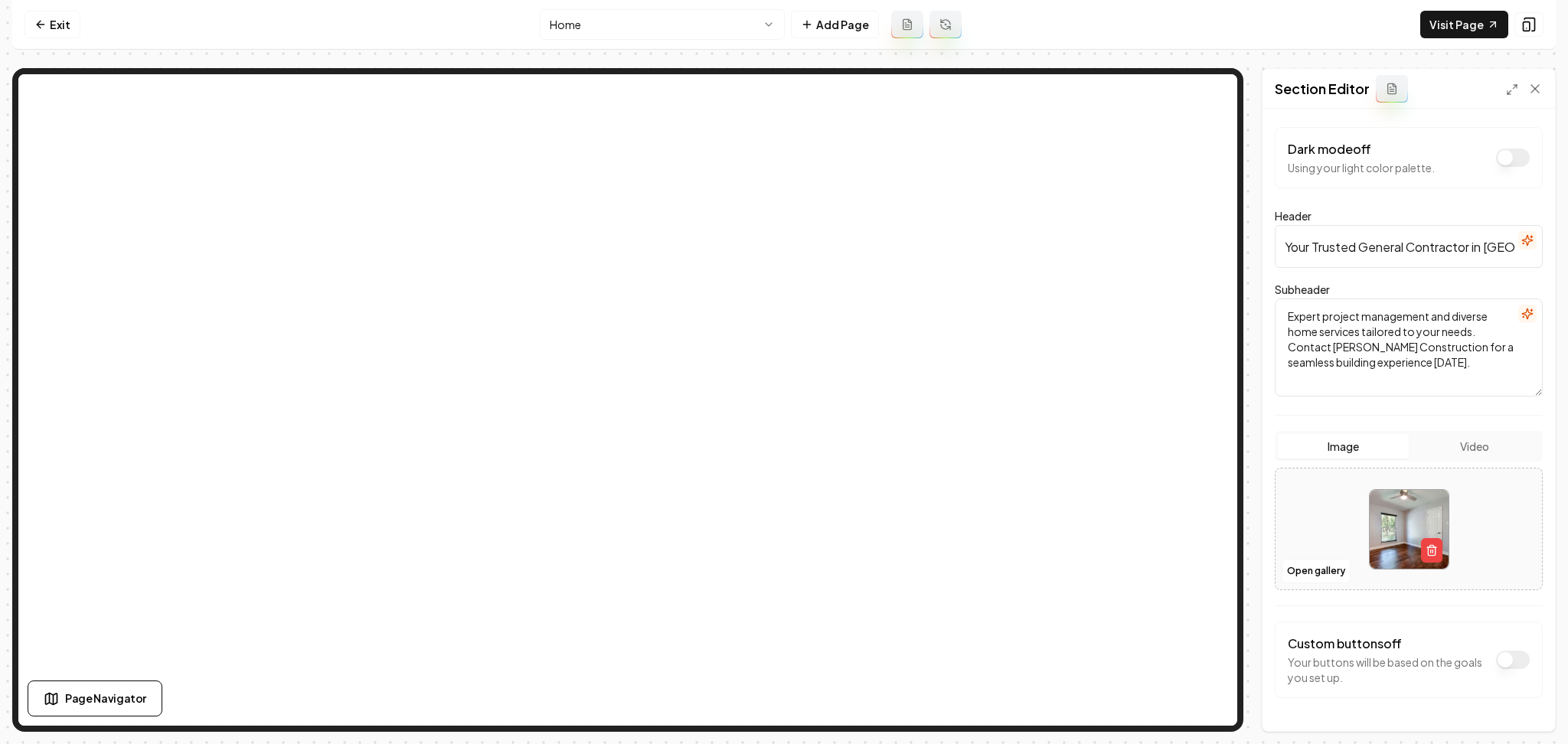
click at [1334, 501] on div at bounding box center [1408, 530] width 267 height 105
type input "**********"
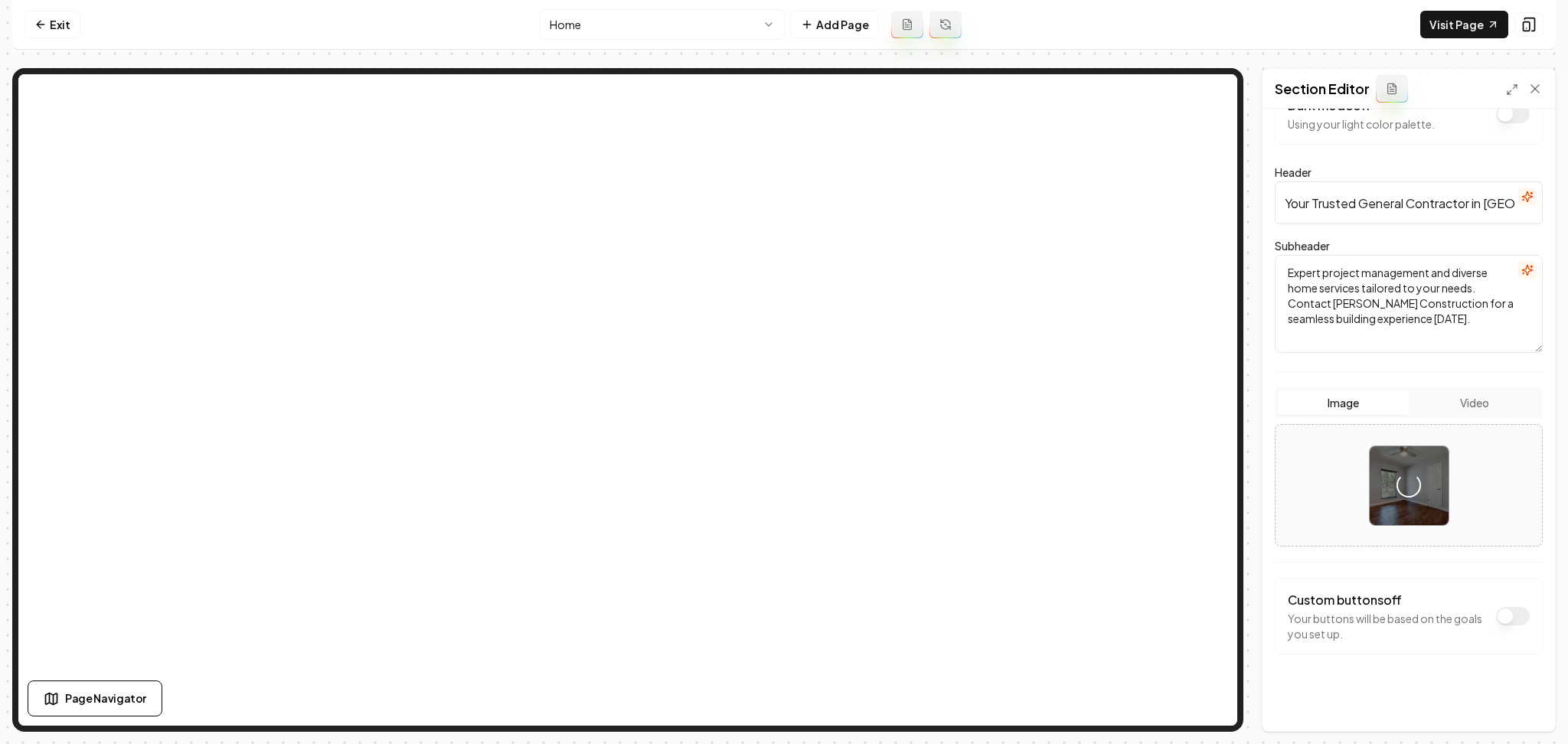
scroll to position [46, 0]
click at [1526, 713] on button "Save" at bounding box center [1520, 705] width 45 height 28
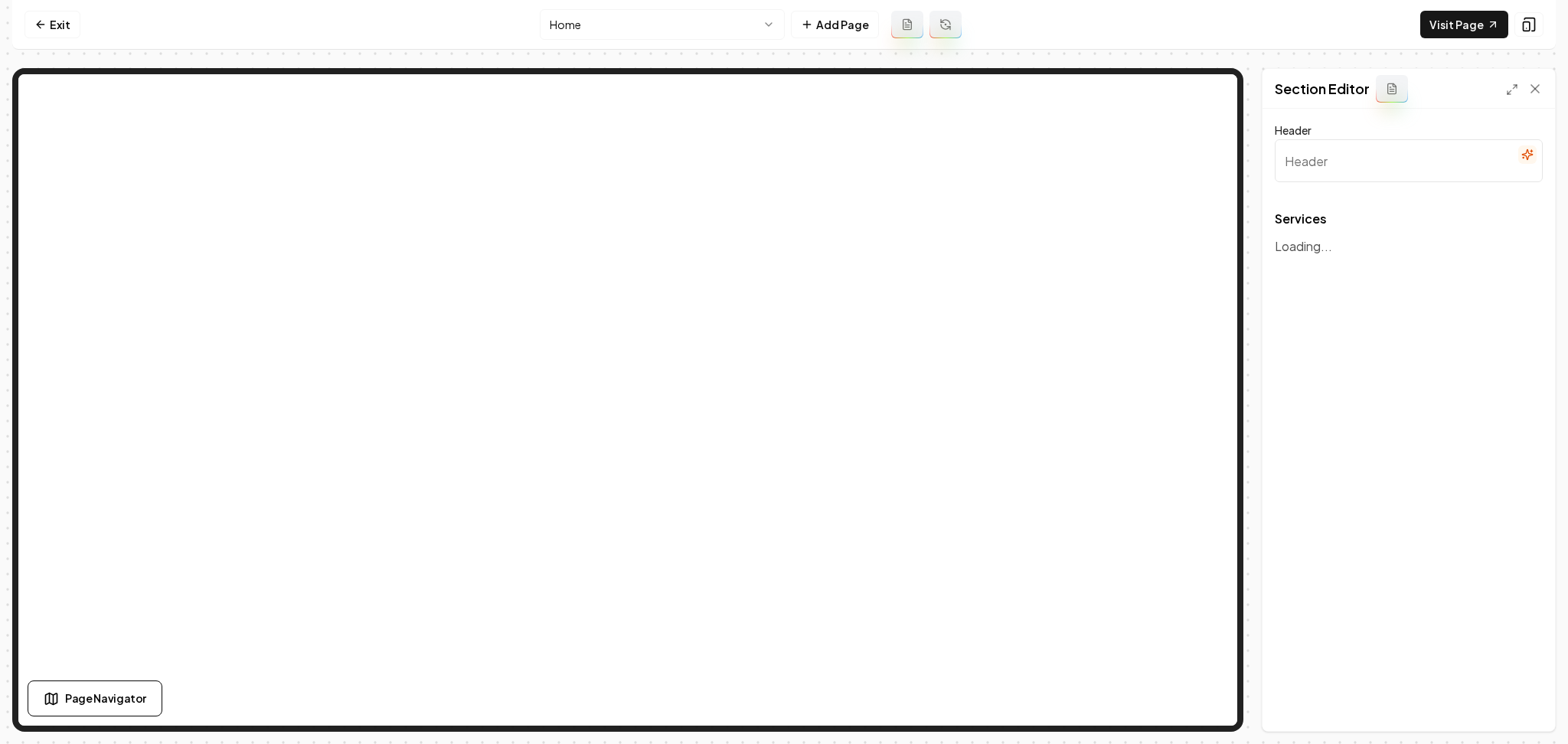
type input "Our Expert Services"
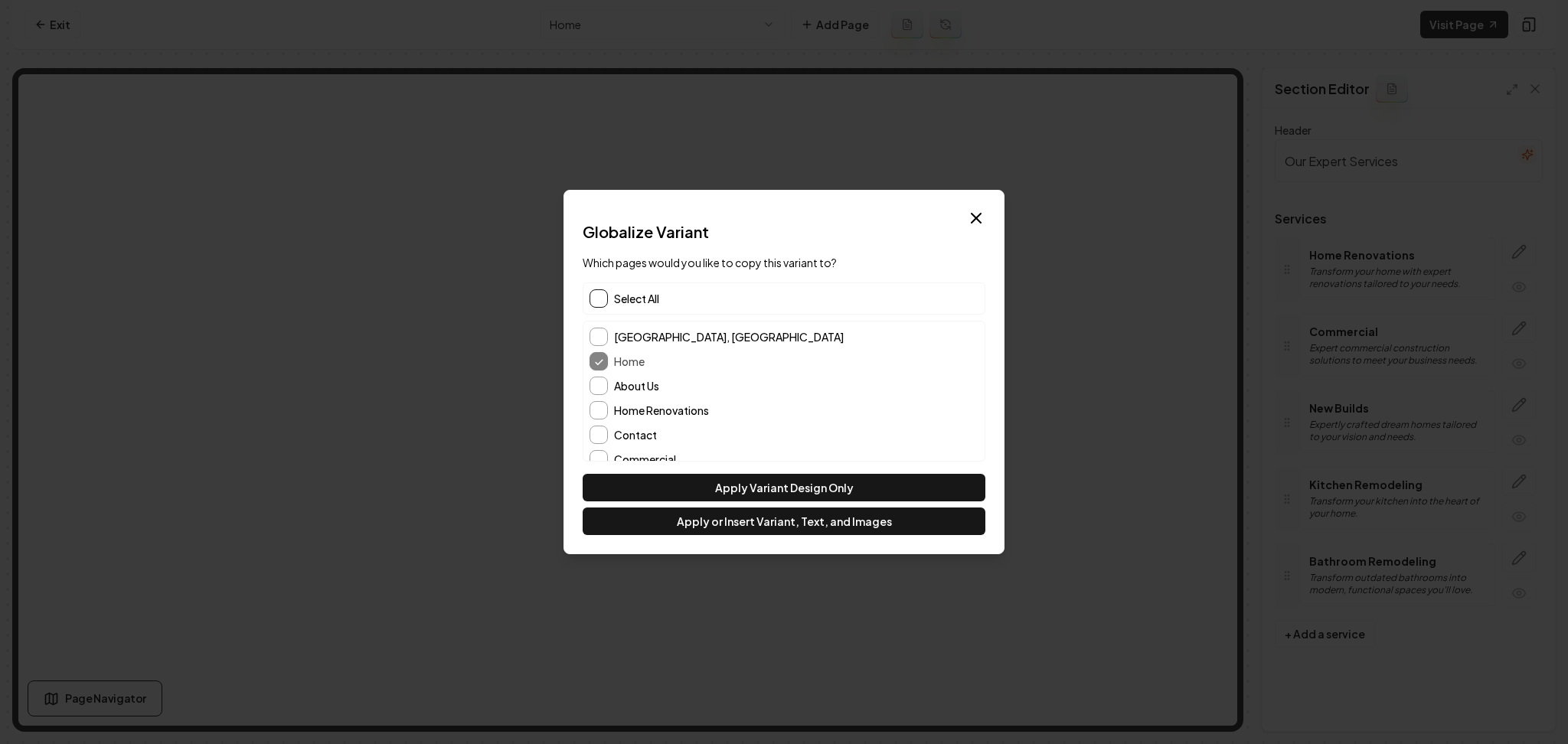
click at [597, 294] on button "button" at bounding box center [599, 299] width 19 height 19
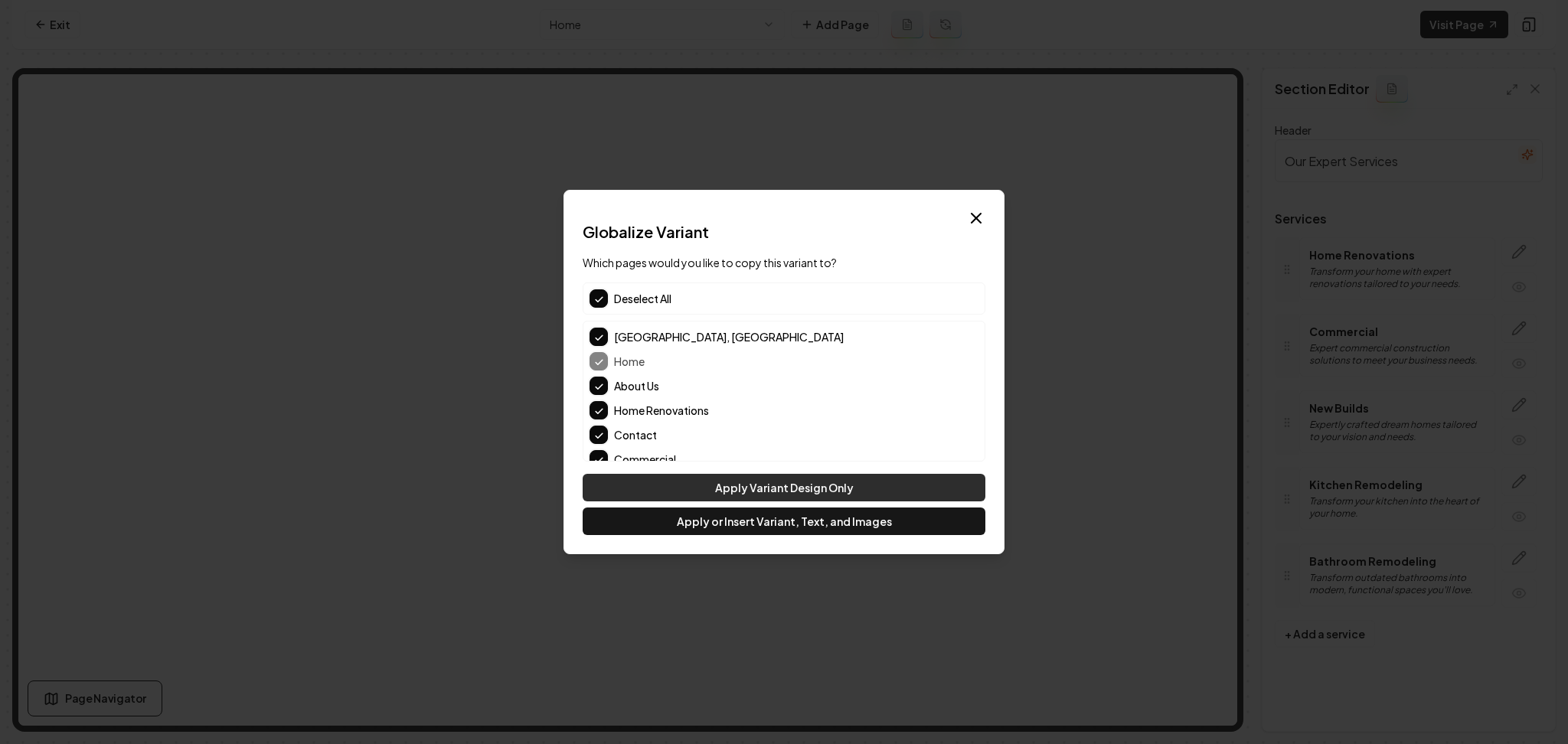
click at [630, 478] on button "Apply Variant Design Only" at bounding box center [784, 488] width 403 height 28
type input "See Why Families Trust Us"
type textarea "Real words from those who've seen our work"
click at [781, 486] on button "Apply Variant Design Only" at bounding box center [784, 488] width 403 height 28
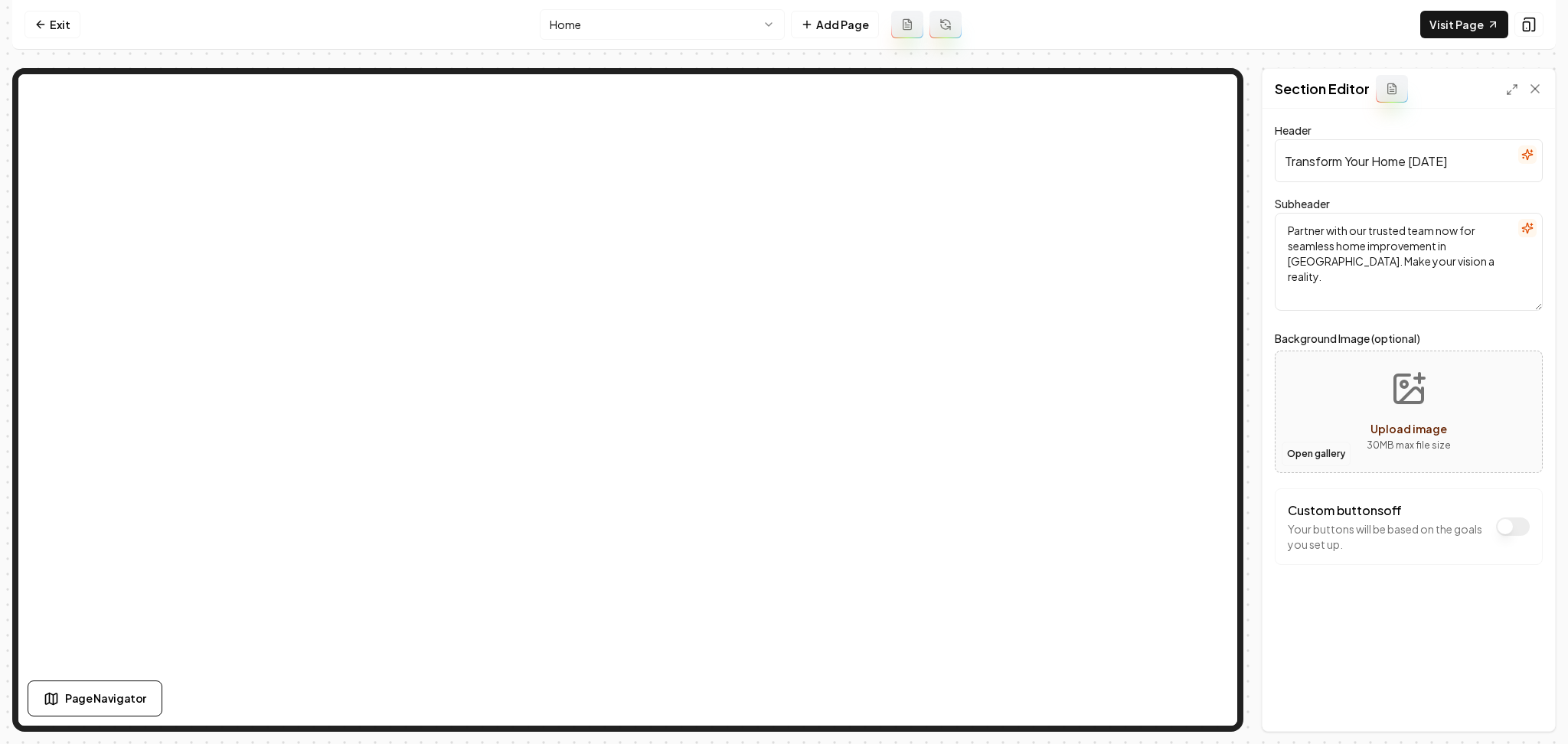
click at [1331, 454] on button "Open gallery" at bounding box center [1316, 454] width 69 height 25
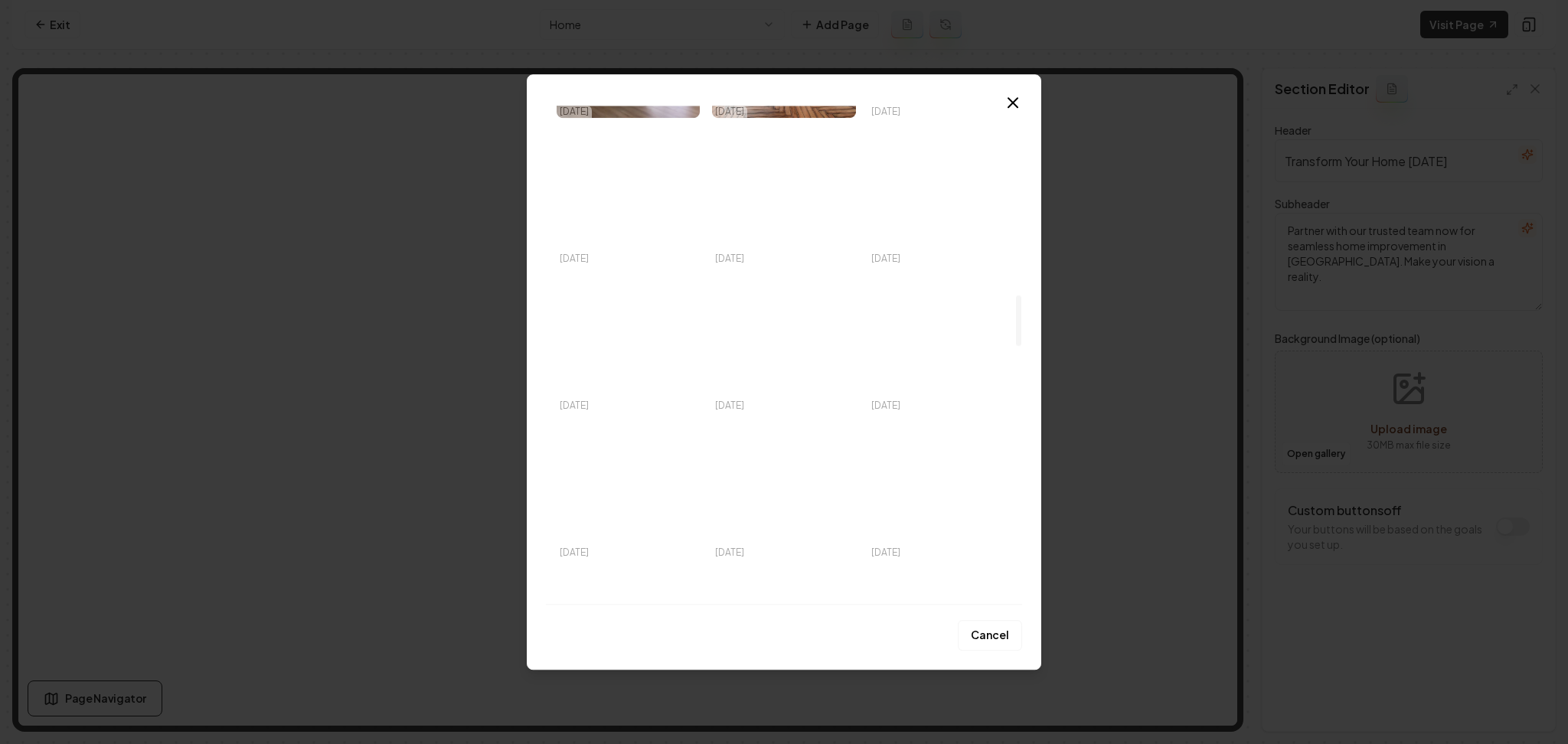
scroll to position [1940, 0]
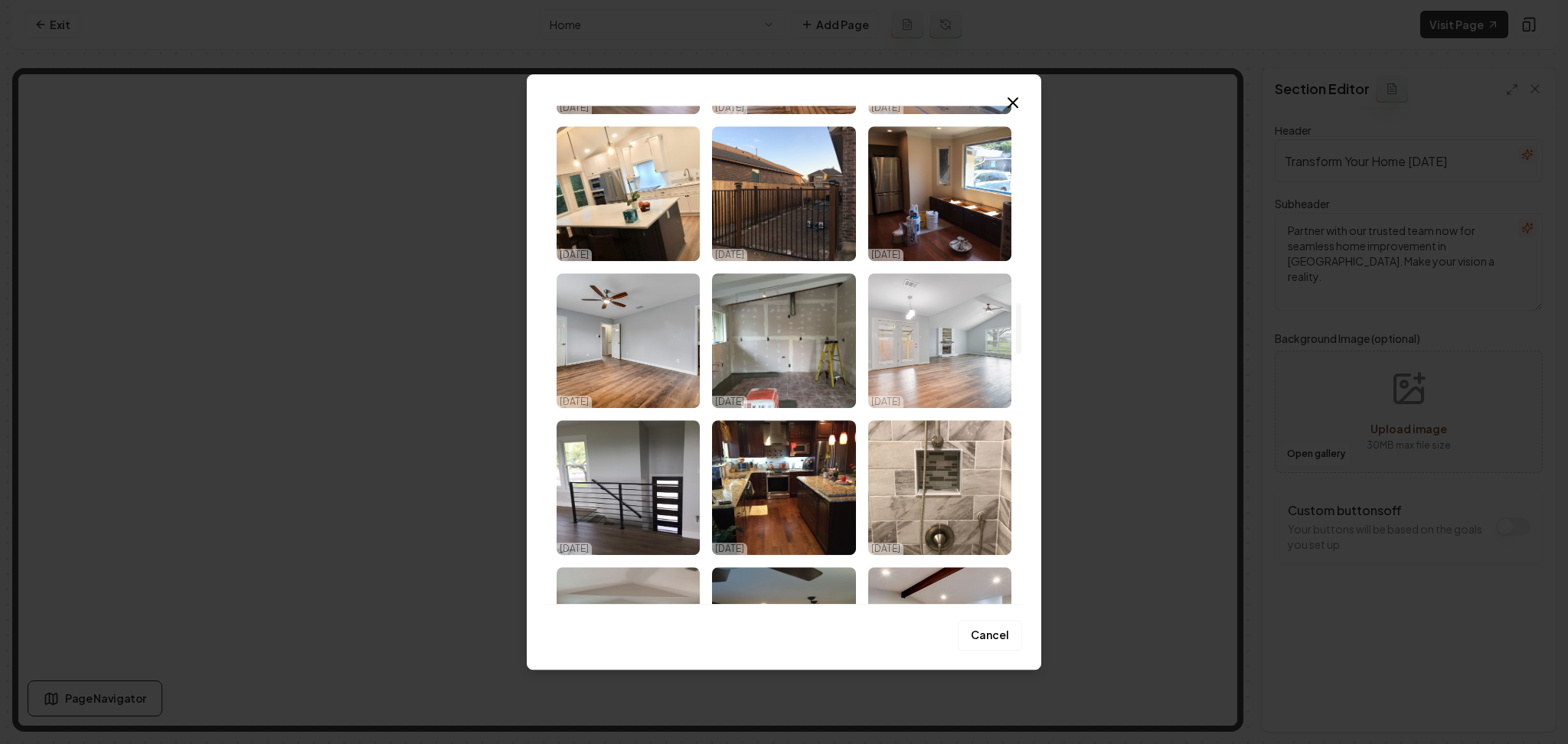
click at [972, 390] on img "Select image image_68e3daf35c7cd75eb84cc4cd.jpeg" at bounding box center [939, 340] width 143 height 135
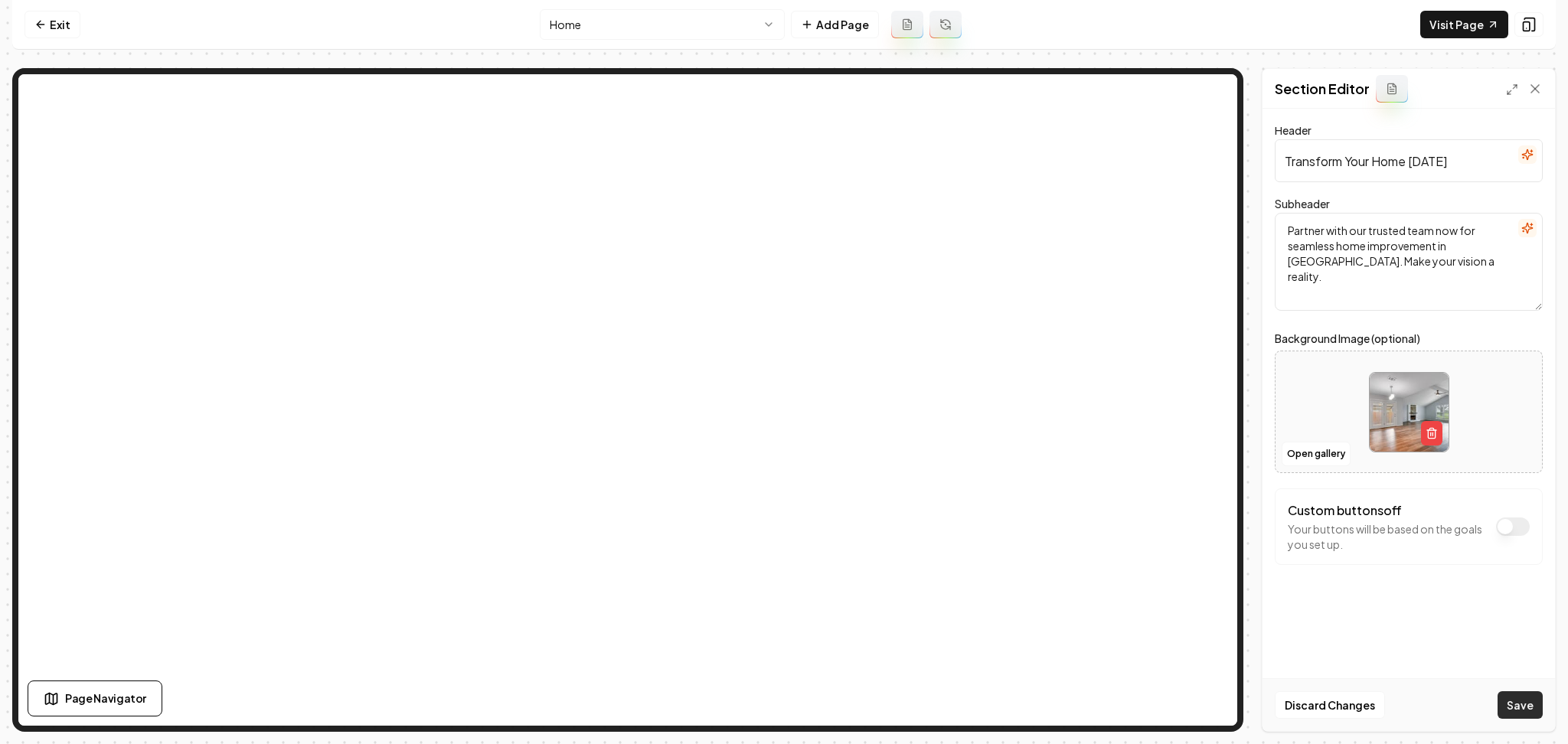
click at [1523, 699] on button "Save" at bounding box center [1520, 705] width 45 height 28
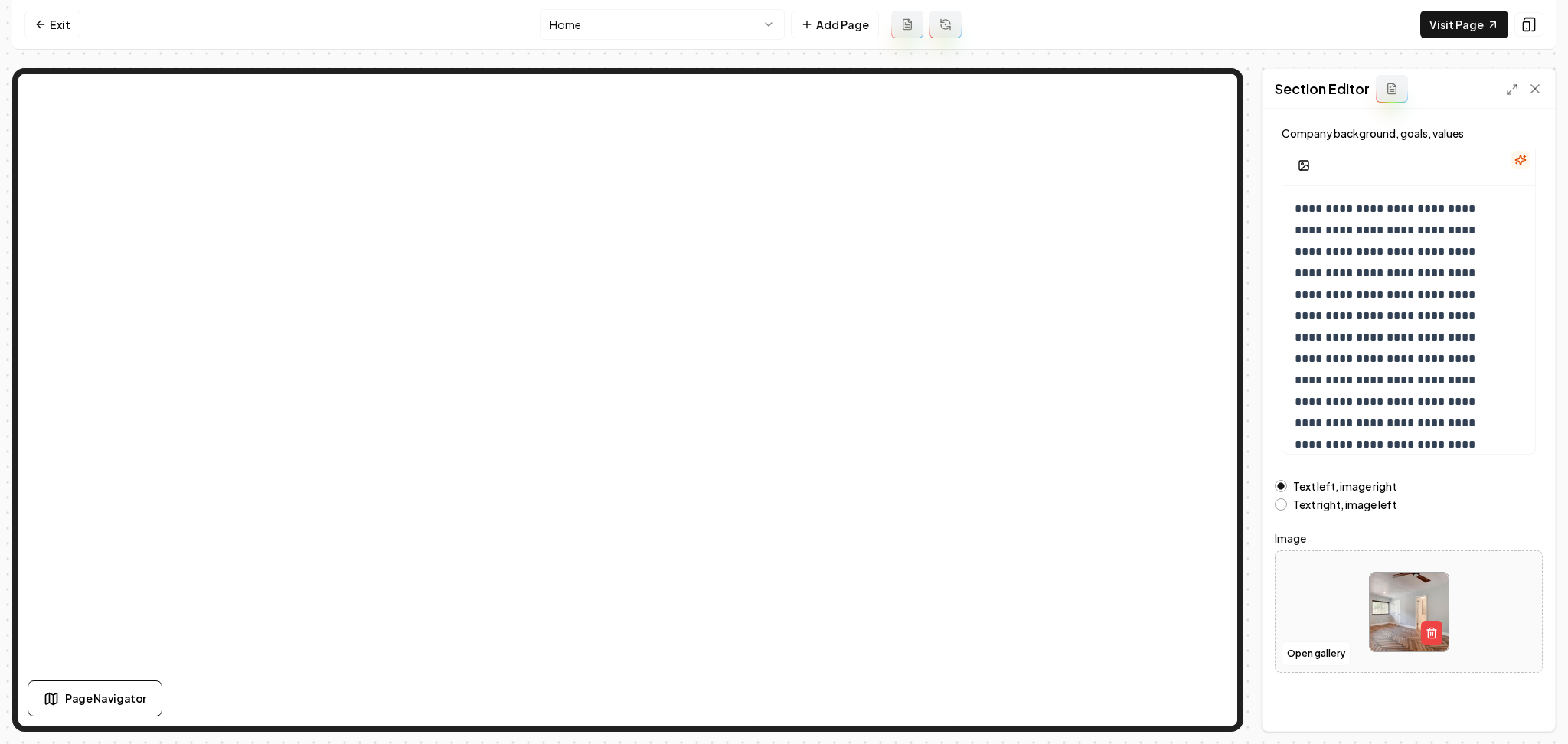
scroll to position [82, 0]
click at [1305, 650] on button "Open gallery" at bounding box center [1316, 651] width 69 height 25
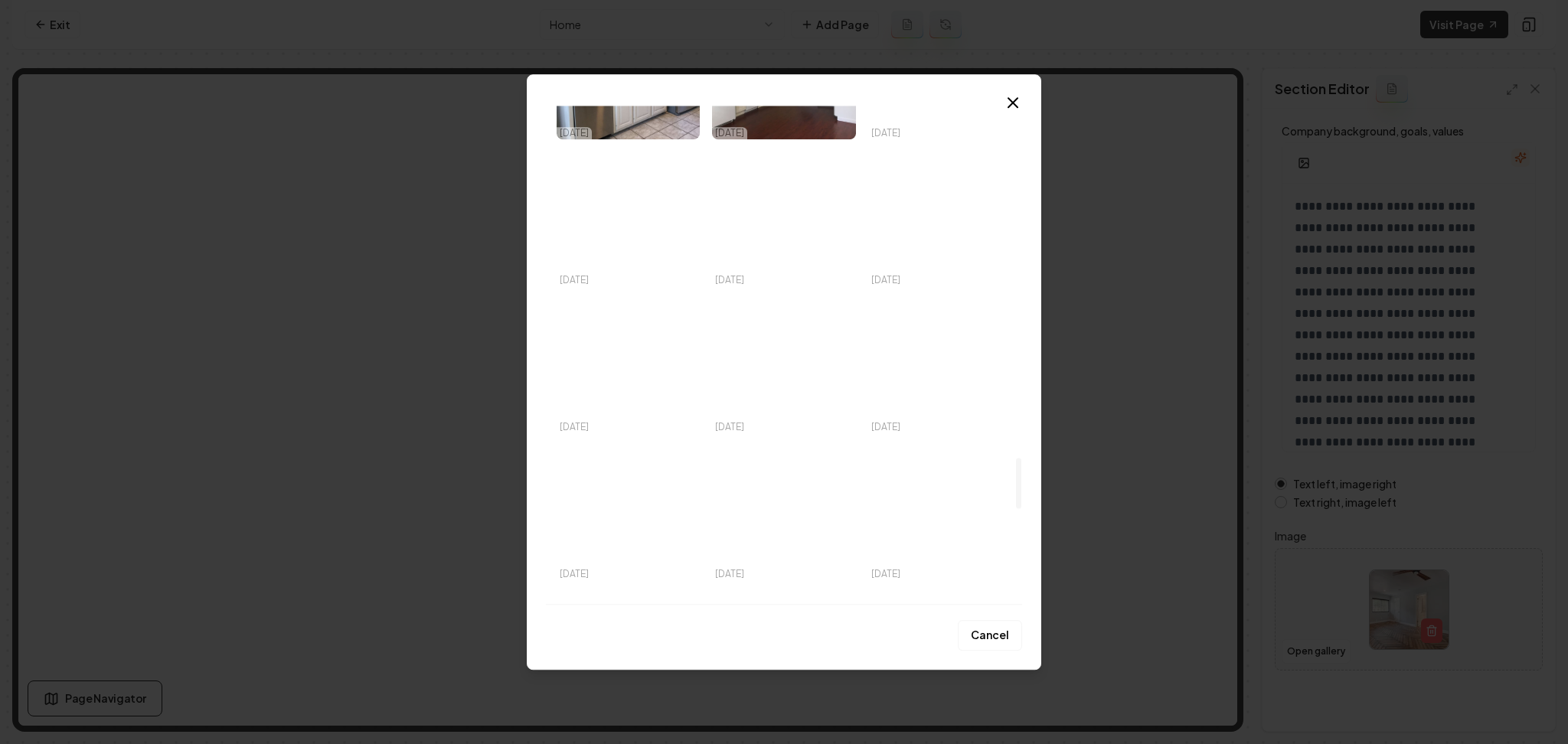
scroll to position [3471, 0]
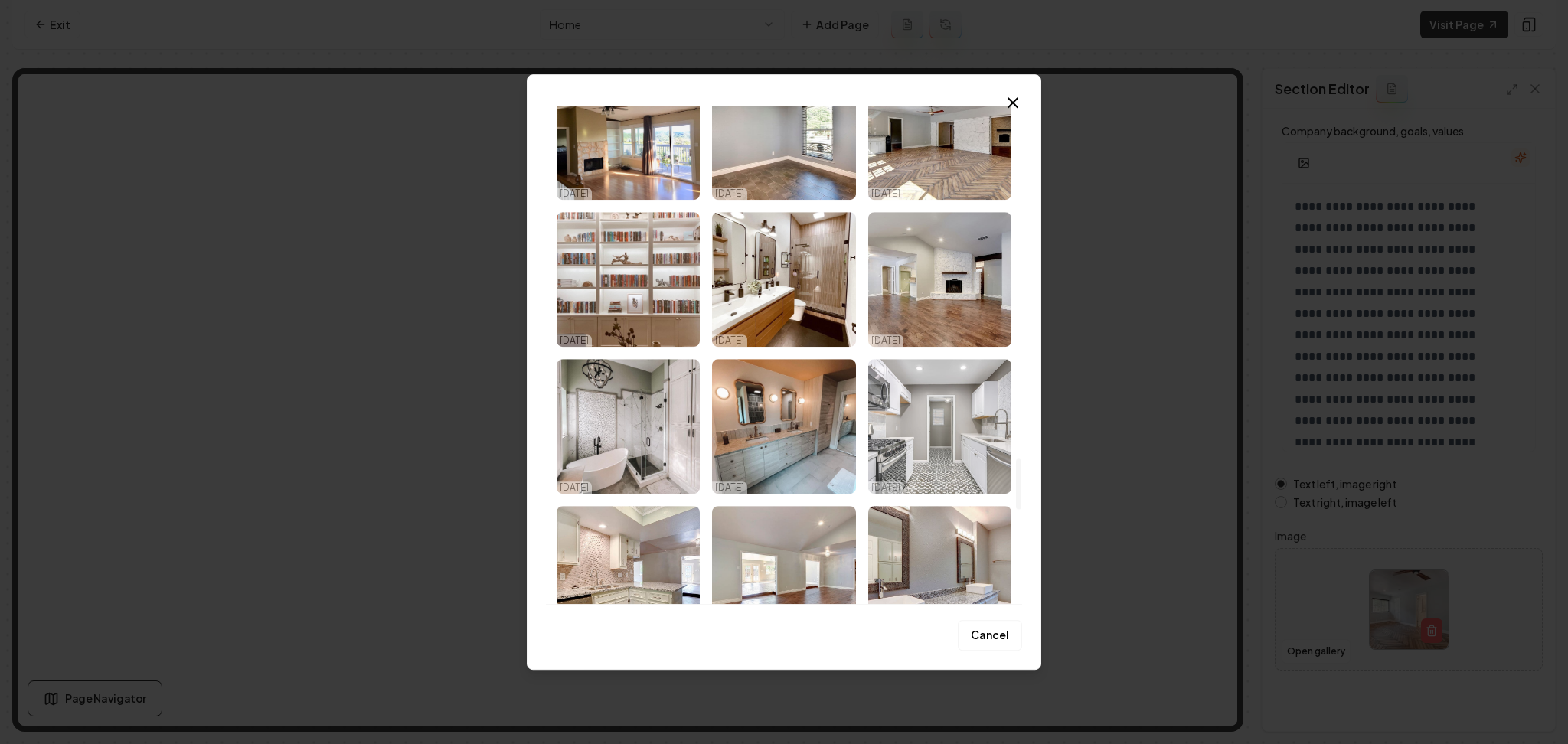
click at [911, 422] on img "Select image image_68e3daf25c7cd75eb84cbddd.jpeg" at bounding box center [939, 426] width 143 height 135
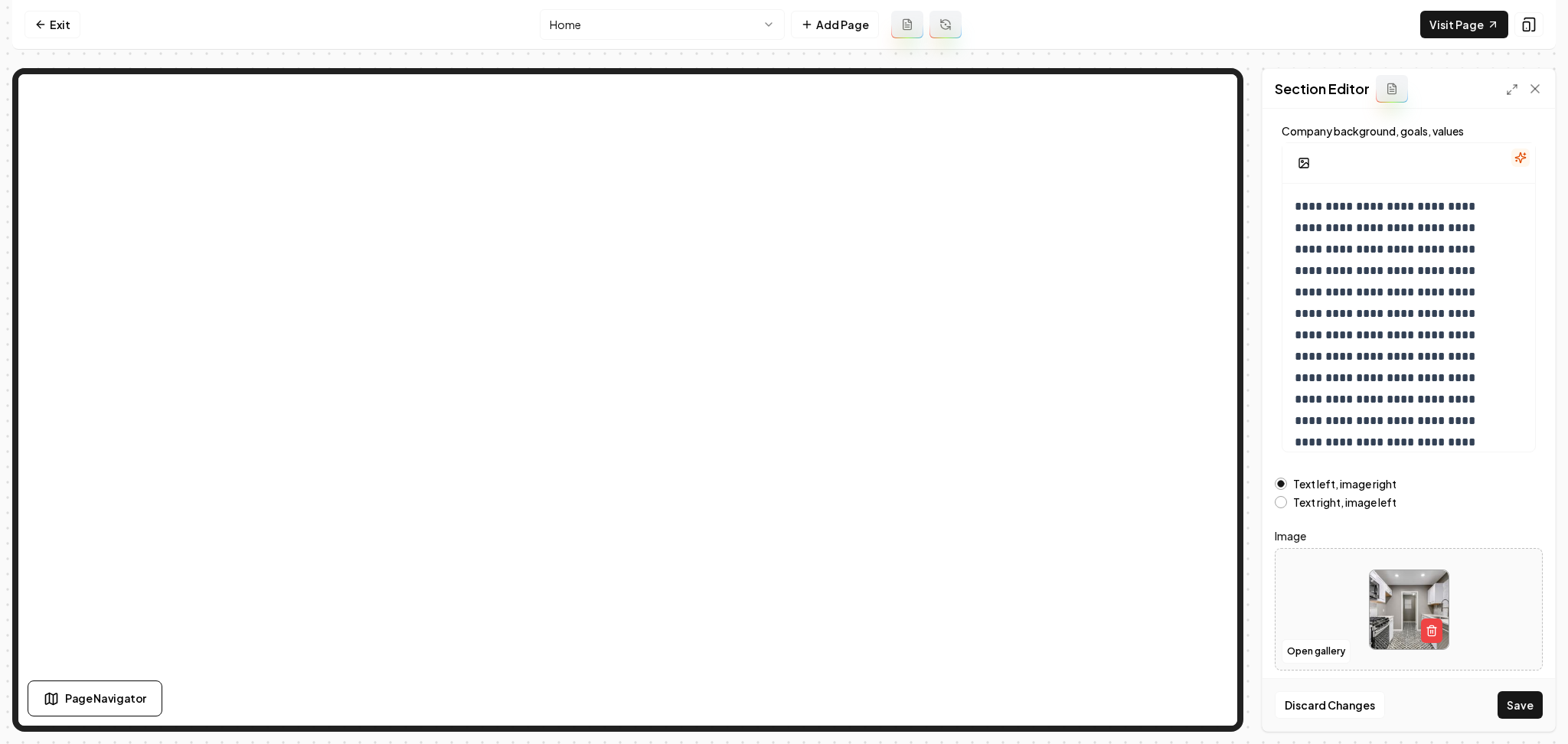
click at [1526, 701] on button "Save" at bounding box center [1520, 705] width 45 height 28
click at [1303, 504] on label "Text right, image left" at bounding box center [1345, 502] width 103 height 11
click at [1287, 504] on button "Text right, image left" at bounding box center [1280, 502] width 12 height 12
click at [1527, 700] on button "Save" at bounding box center [1520, 705] width 45 height 28
click at [1312, 653] on button "Open gallery" at bounding box center [1316, 651] width 69 height 25
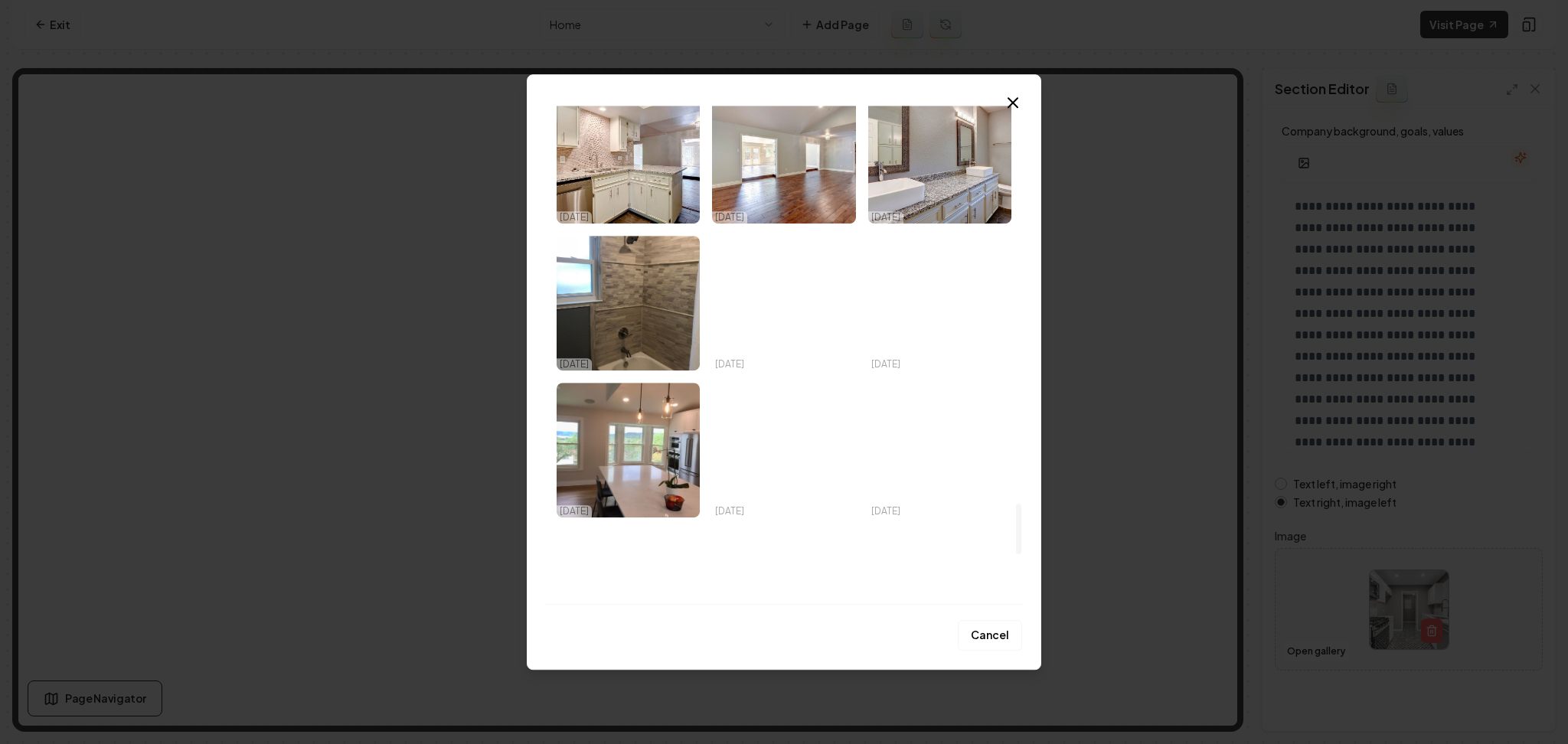
scroll to position [3912, 0]
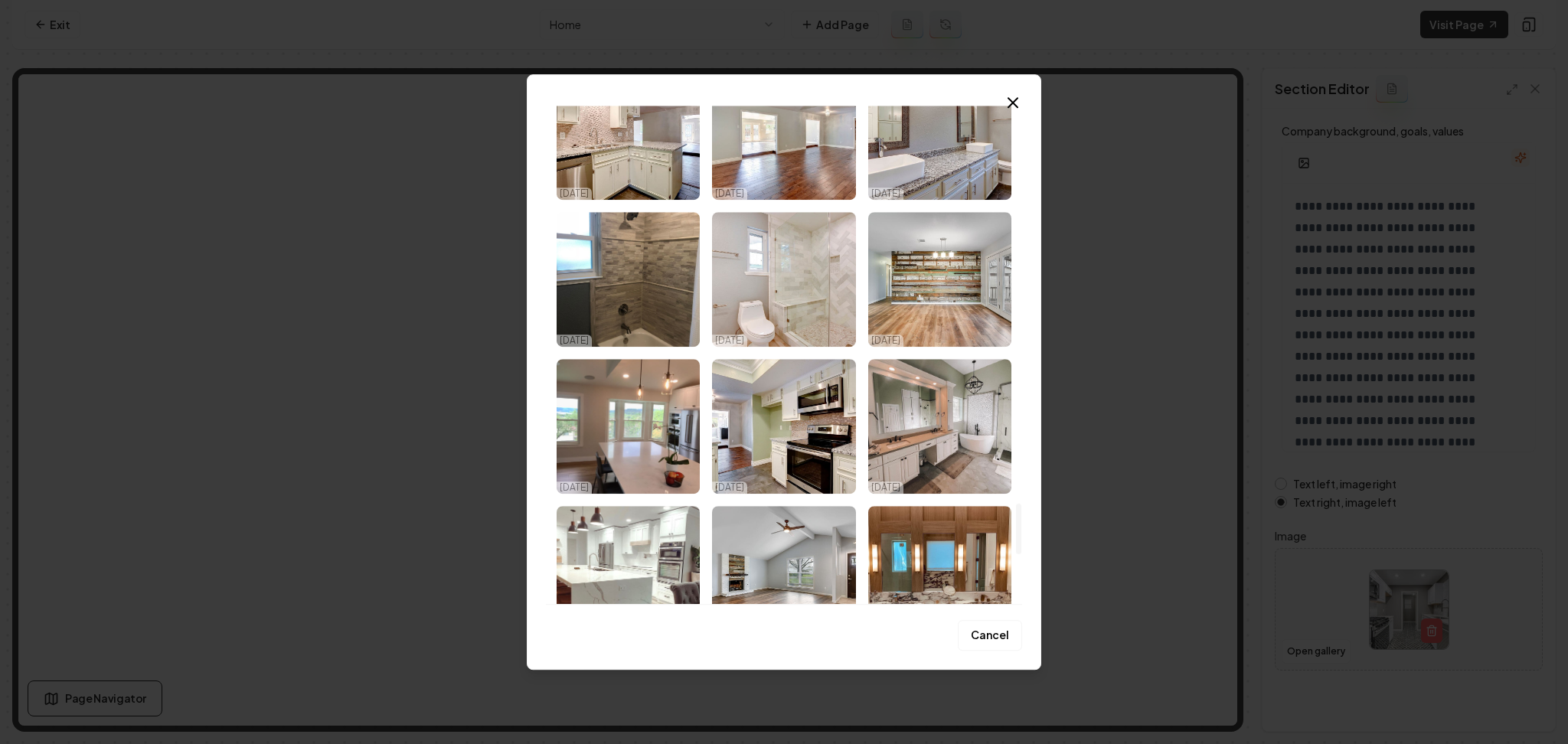
drag, startPoint x: 1019, startPoint y: 153, endPoint x: 1031, endPoint y: 530, distance: 377.2
click at [1021, 530] on div at bounding box center [1019, 529] width 5 height 51
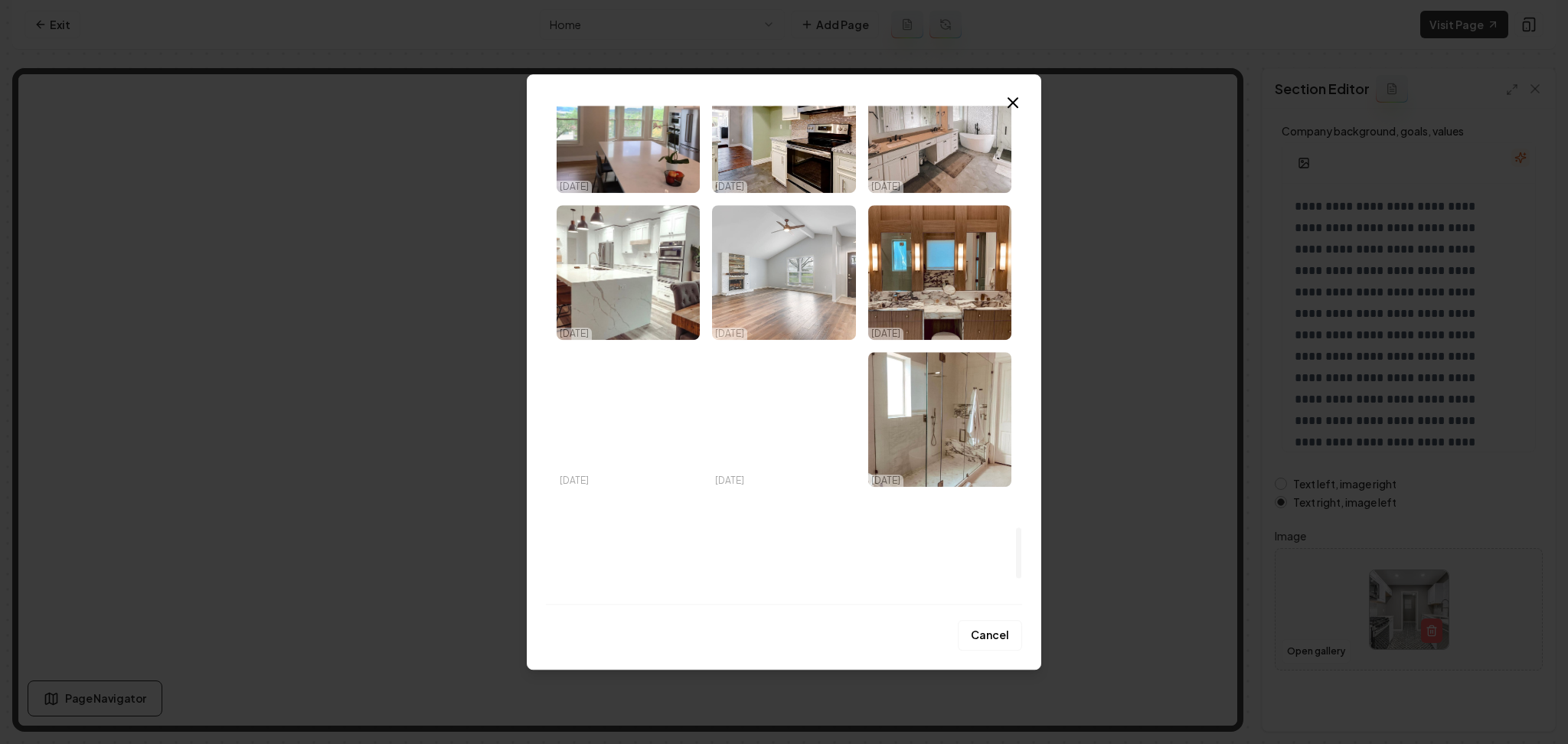
scroll to position [4219, 0]
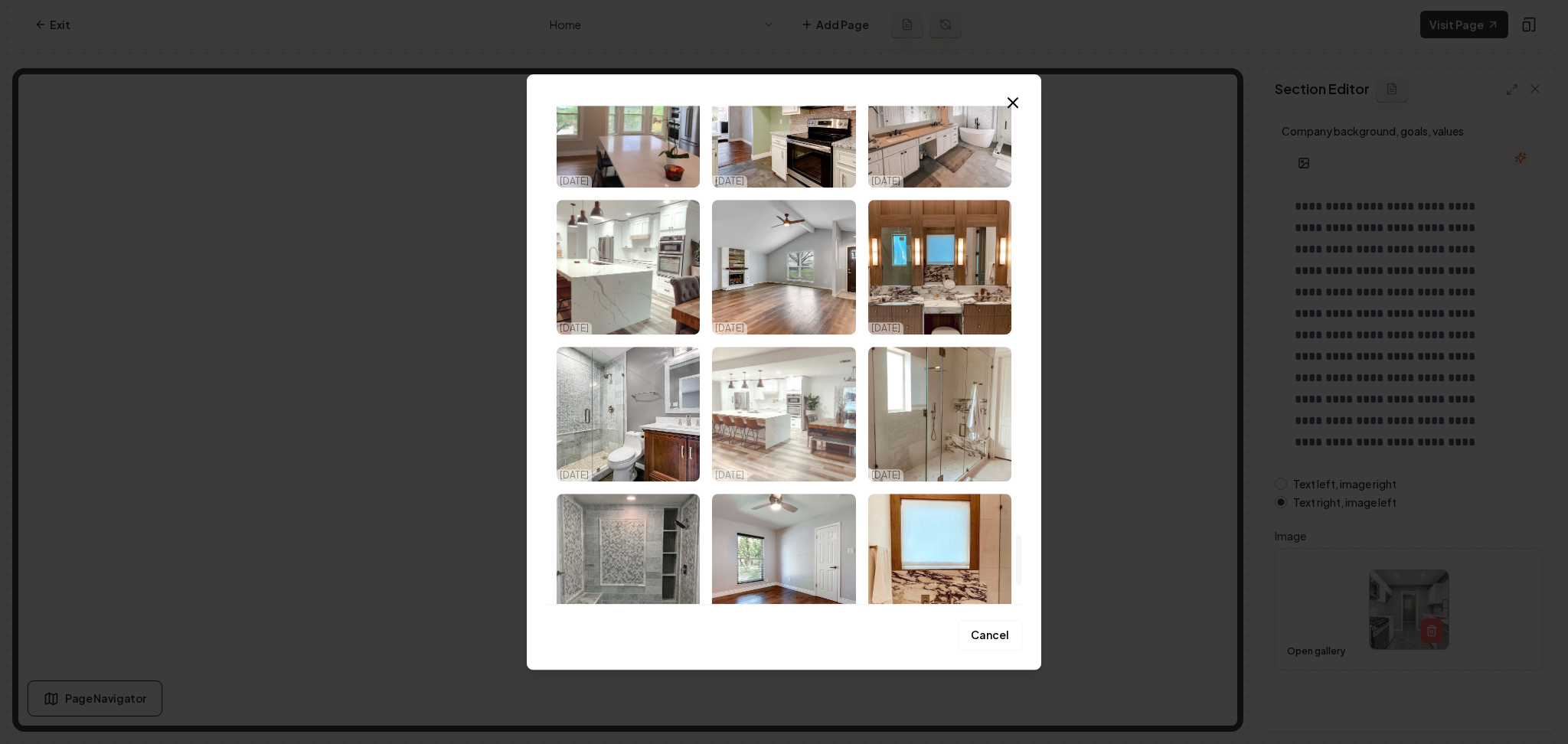
click at [773, 408] on img "Select image image_68e3daf25c7cd75eb84cb8b3.jpeg" at bounding box center [783, 414] width 143 height 135
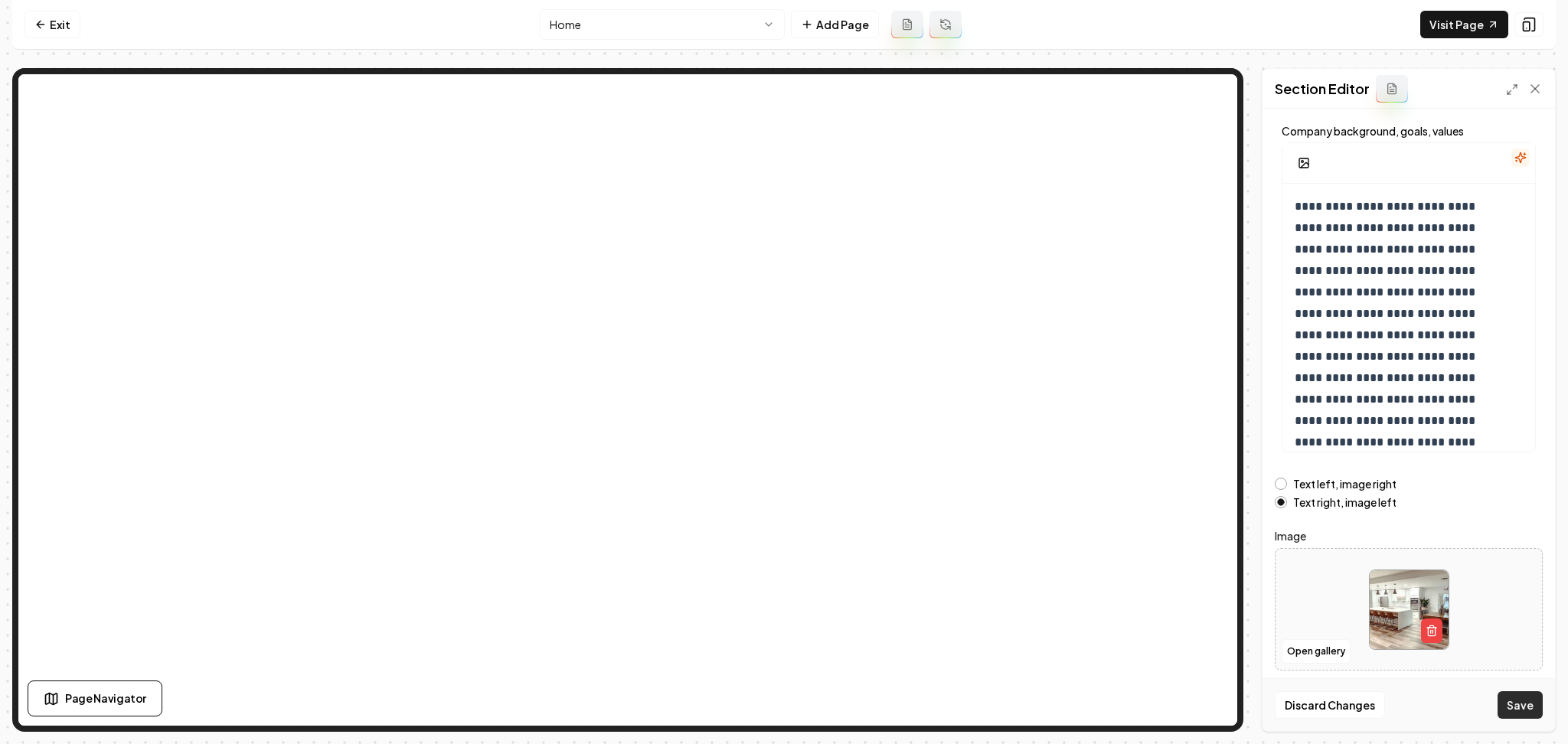
click at [1516, 714] on button "Save" at bounding box center [1520, 705] width 45 height 28
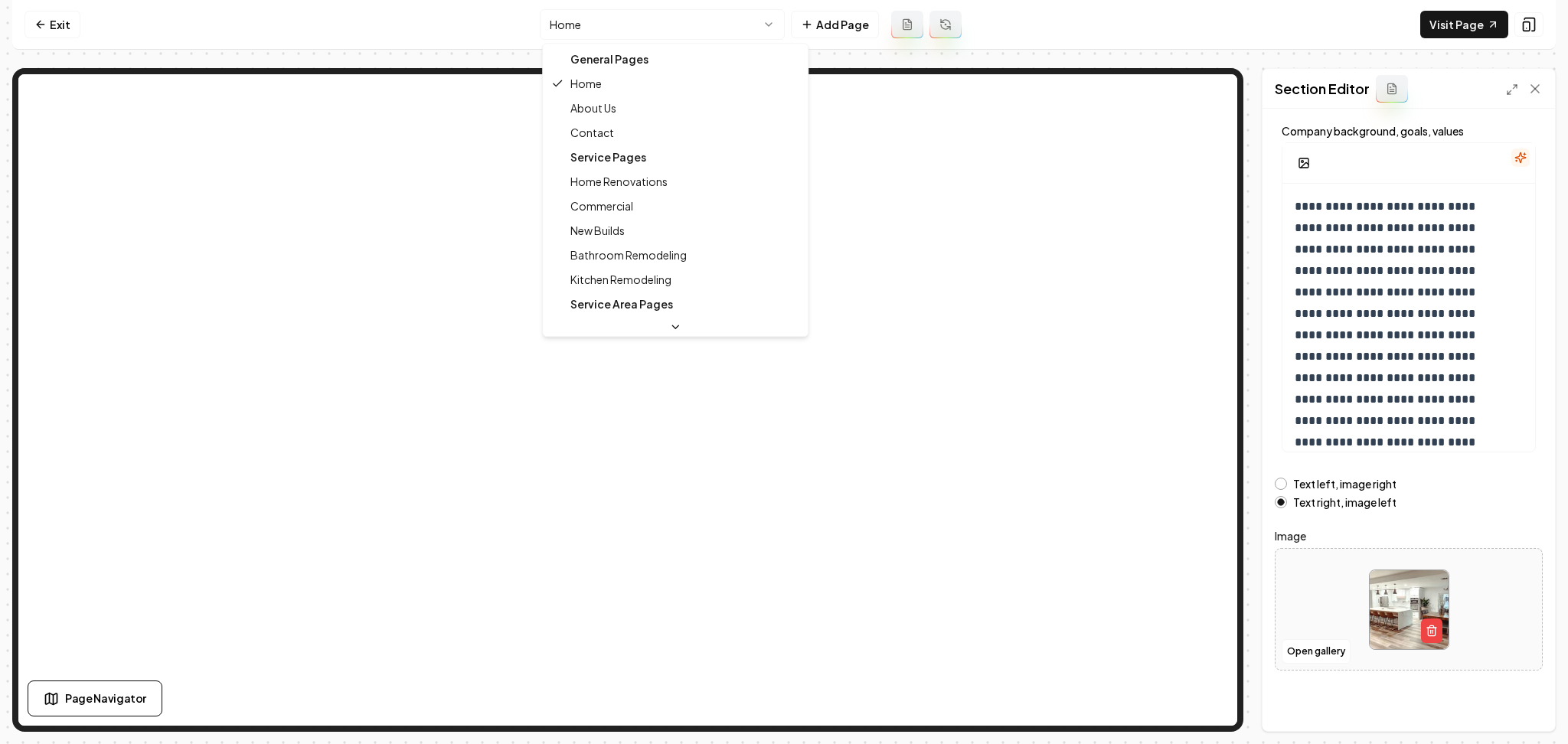
click at [619, 34] on html "**********" at bounding box center [784, 372] width 1568 height 744
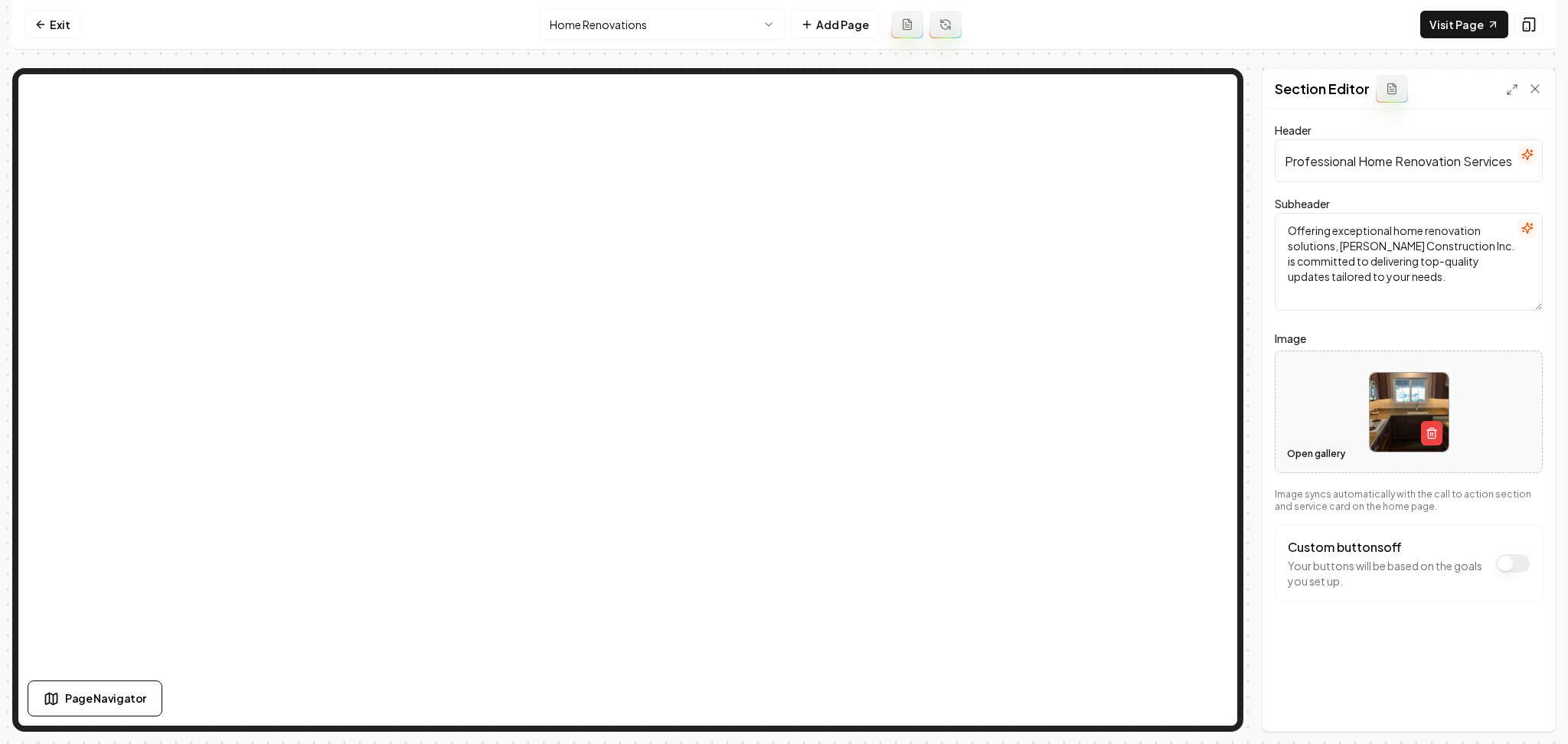
click at [1325, 455] on button "Open gallery" at bounding box center [1316, 454] width 69 height 25
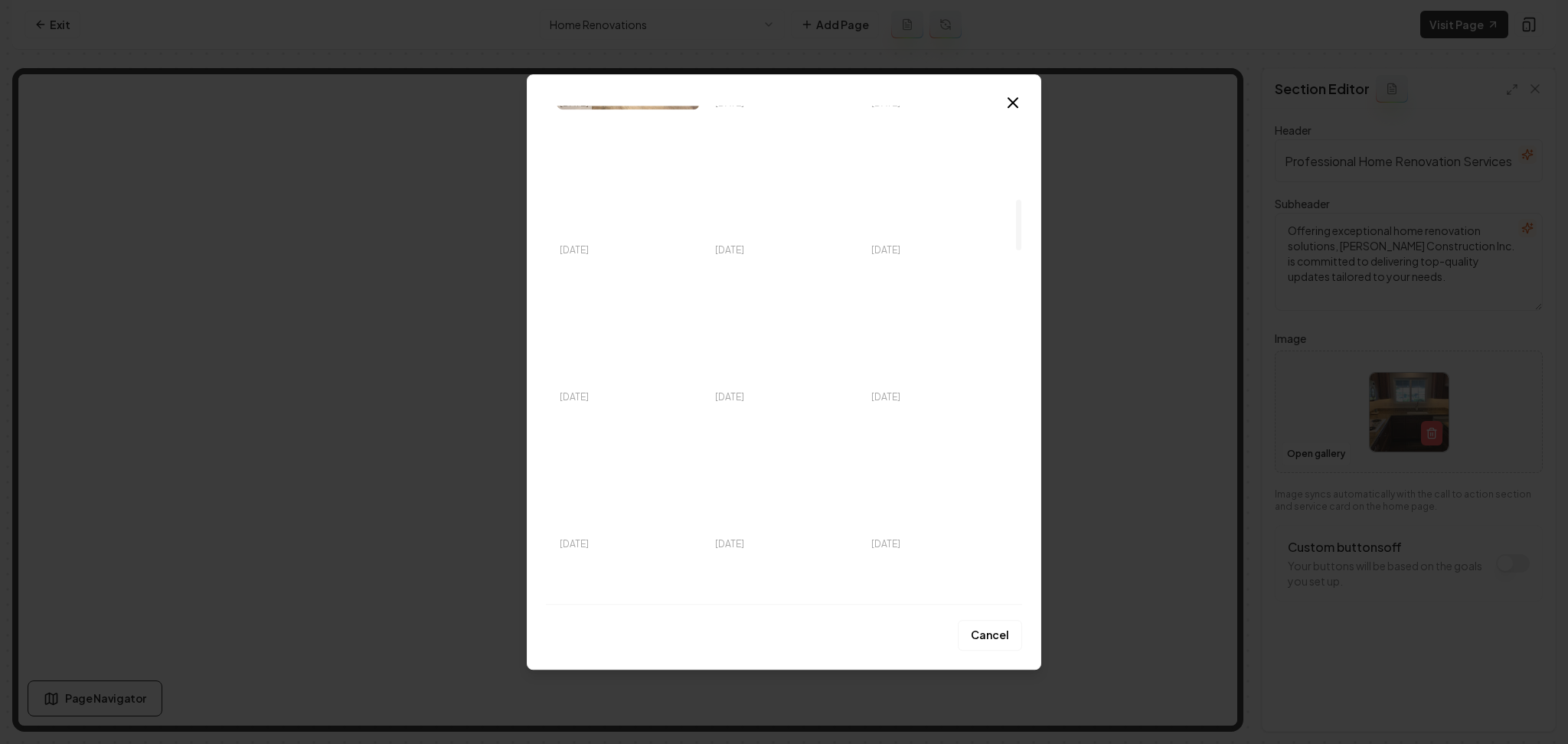
scroll to position [919, 0]
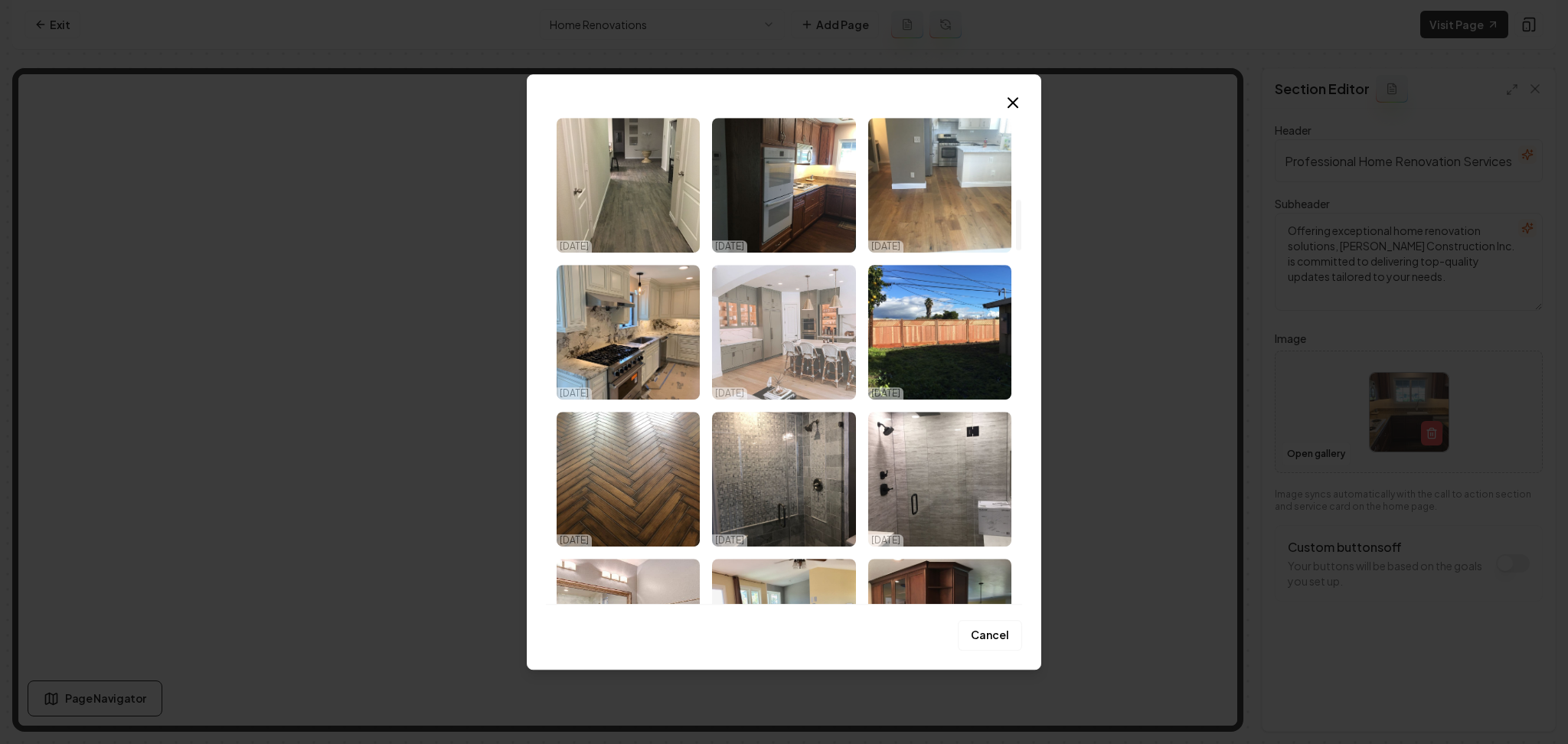
drag, startPoint x: 763, startPoint y: 378, endPoint x: 824, endPoint y: 400, distance: 64.8
click at [763, 378] on img "Select image image_68e3daf35c7cd75eb84cc795.jpeg" at bounding box center [783, 332] width 143 height 135
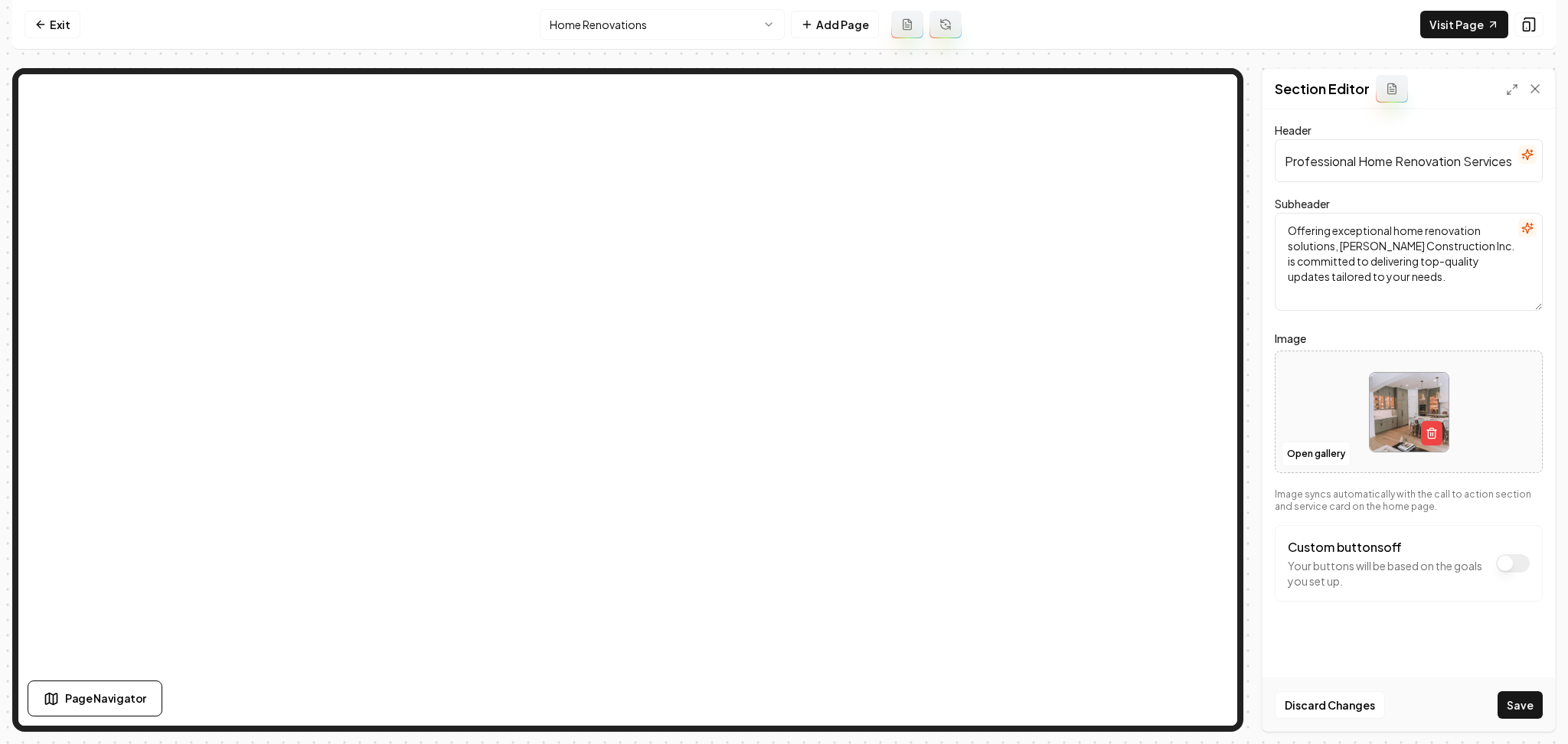
click at [1510, 716] on button "Save" at bounding box center [1520, 705] width 45 height 28
click at [706, 47] on nav "Exit Home Renovations Add Page Visit Page" at bounding box center [784, 25] width 1543 height 50
click at [700, 34] on html "Computer Required This feature is only available on a computer. Please switch t…" at bounding box center [784, 372] width 1568 height 744
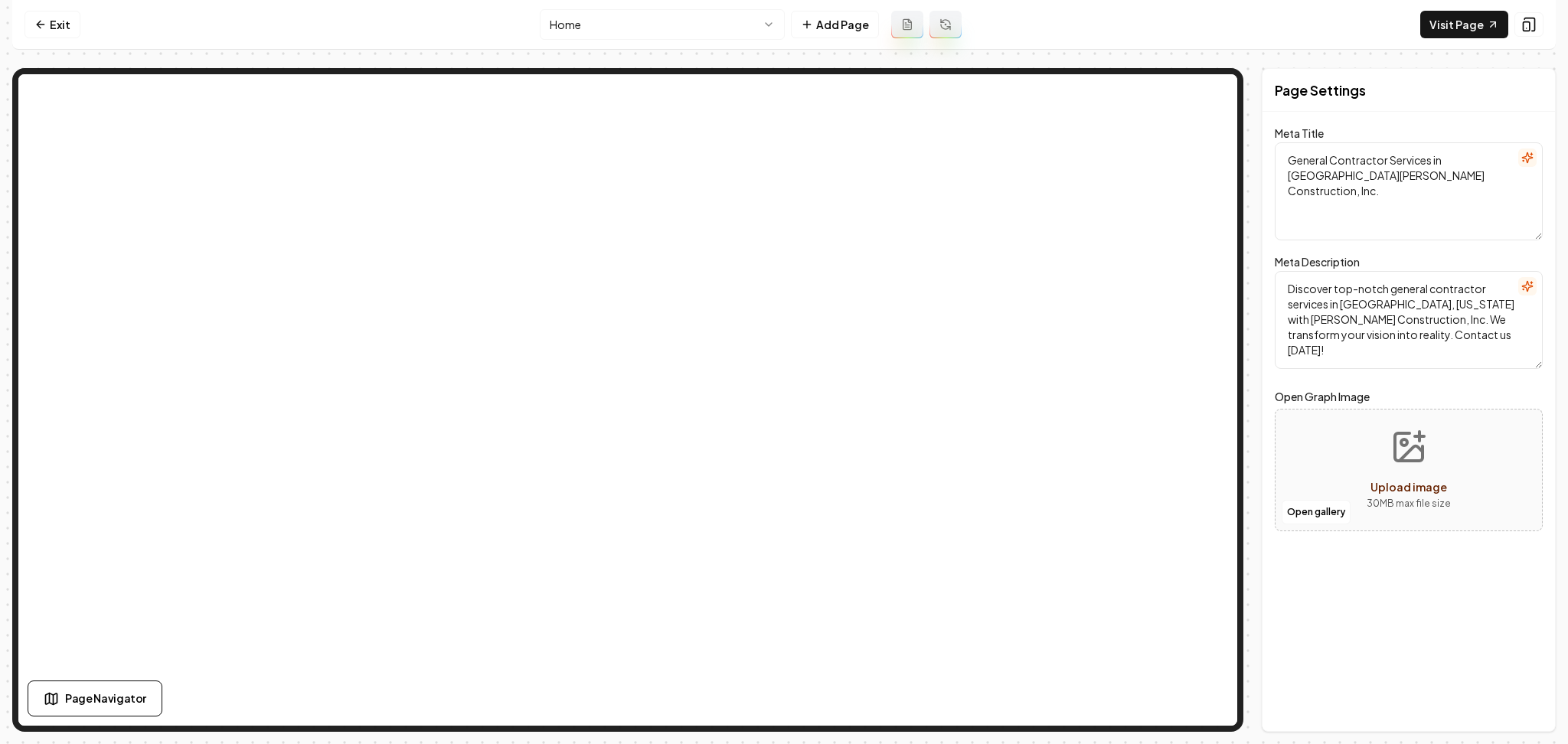
click at [599, 25] on html "Computer Required This feature is only available on a computer. Please switch t…" at bounding box center [784, 372] width 1568 height 744
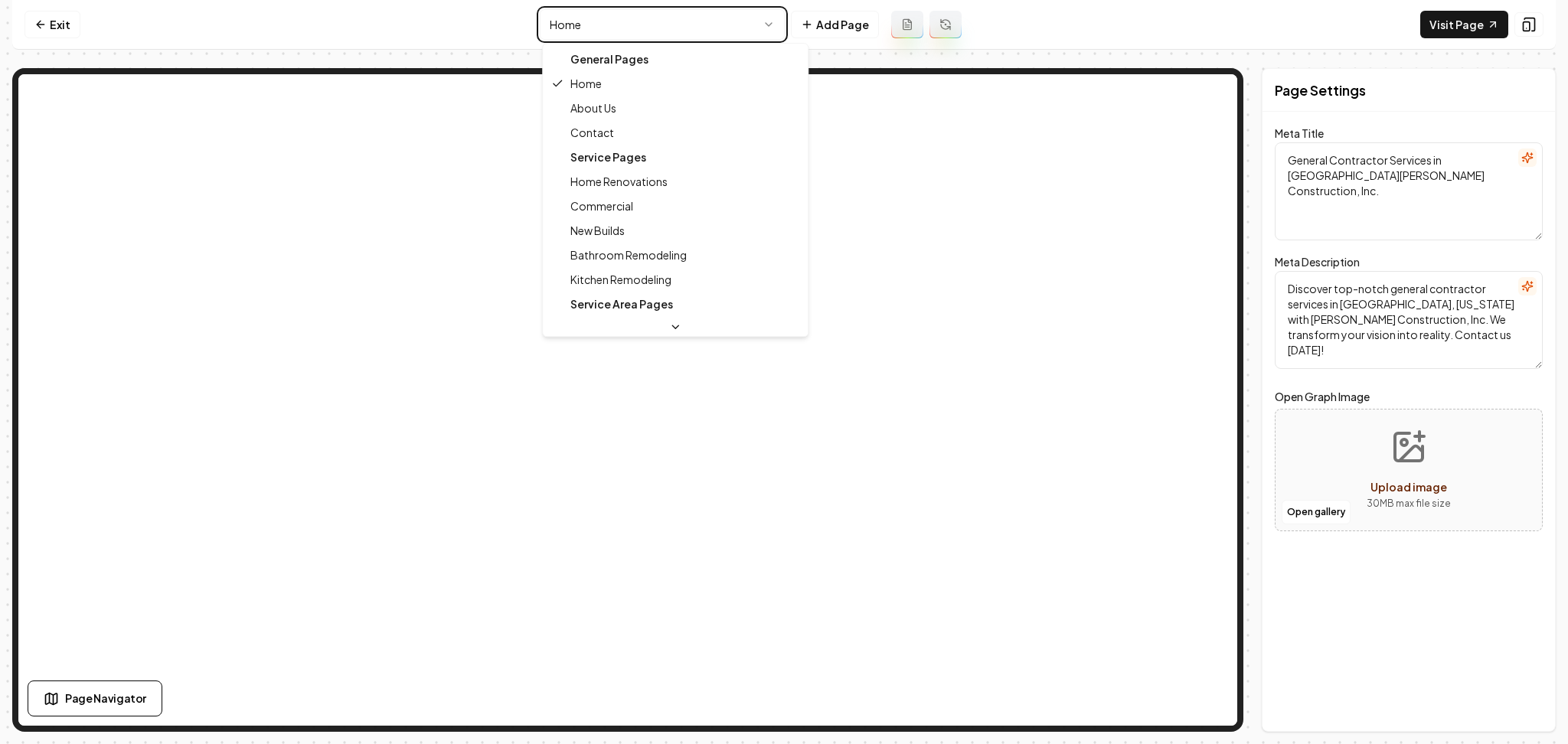
type textarea "Home Renovations in [GEOGRAPHIC_DATA], [GEOGRAPHIC_DATA] - [PERSON_NAME] Constr…"
type textarea "Transform your space with [PERSON_NAME] Construction Inc.’s expert home renovat…"
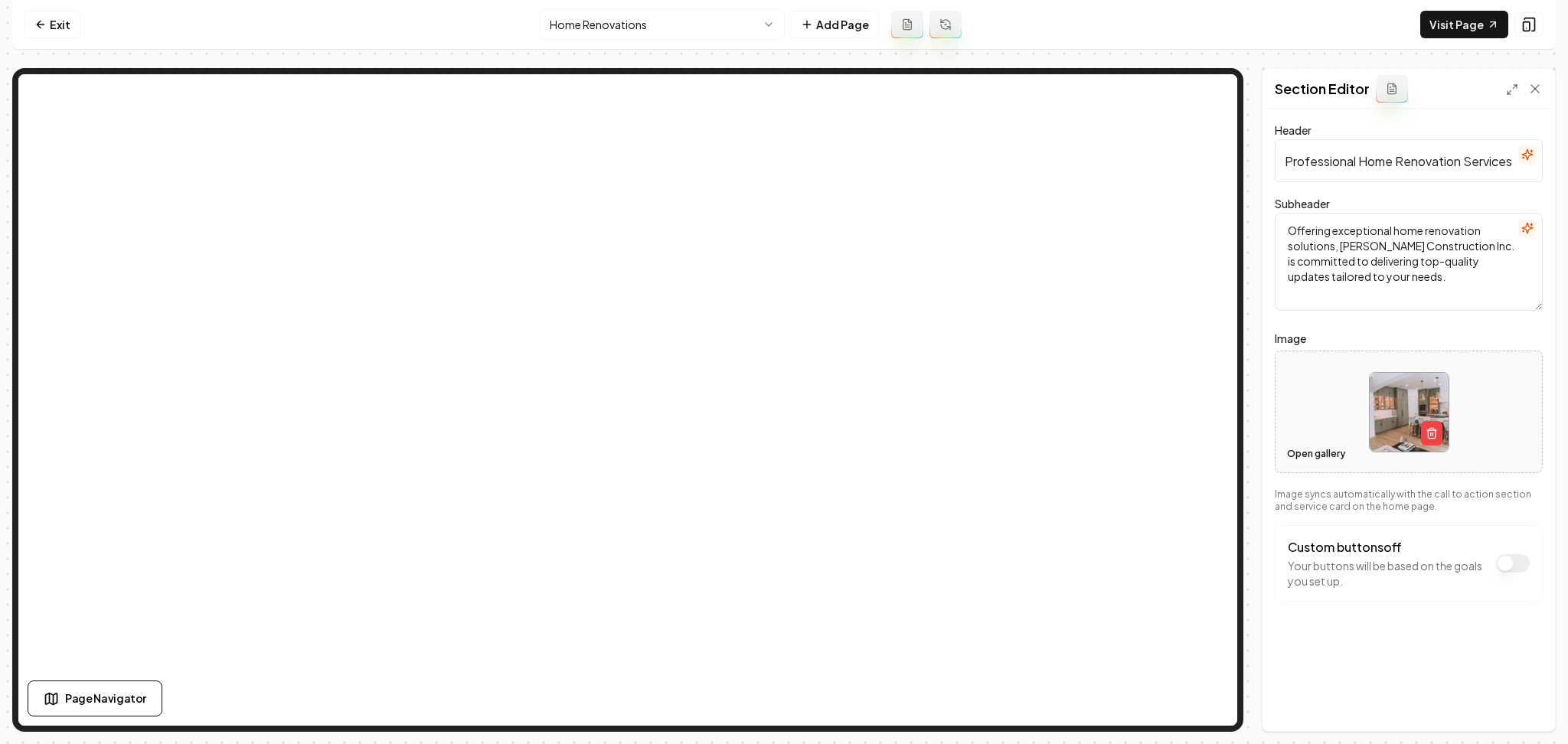
click at [1326, 452] on button "Open gallery" at bounding box center [1316, 454] width 69 height 25
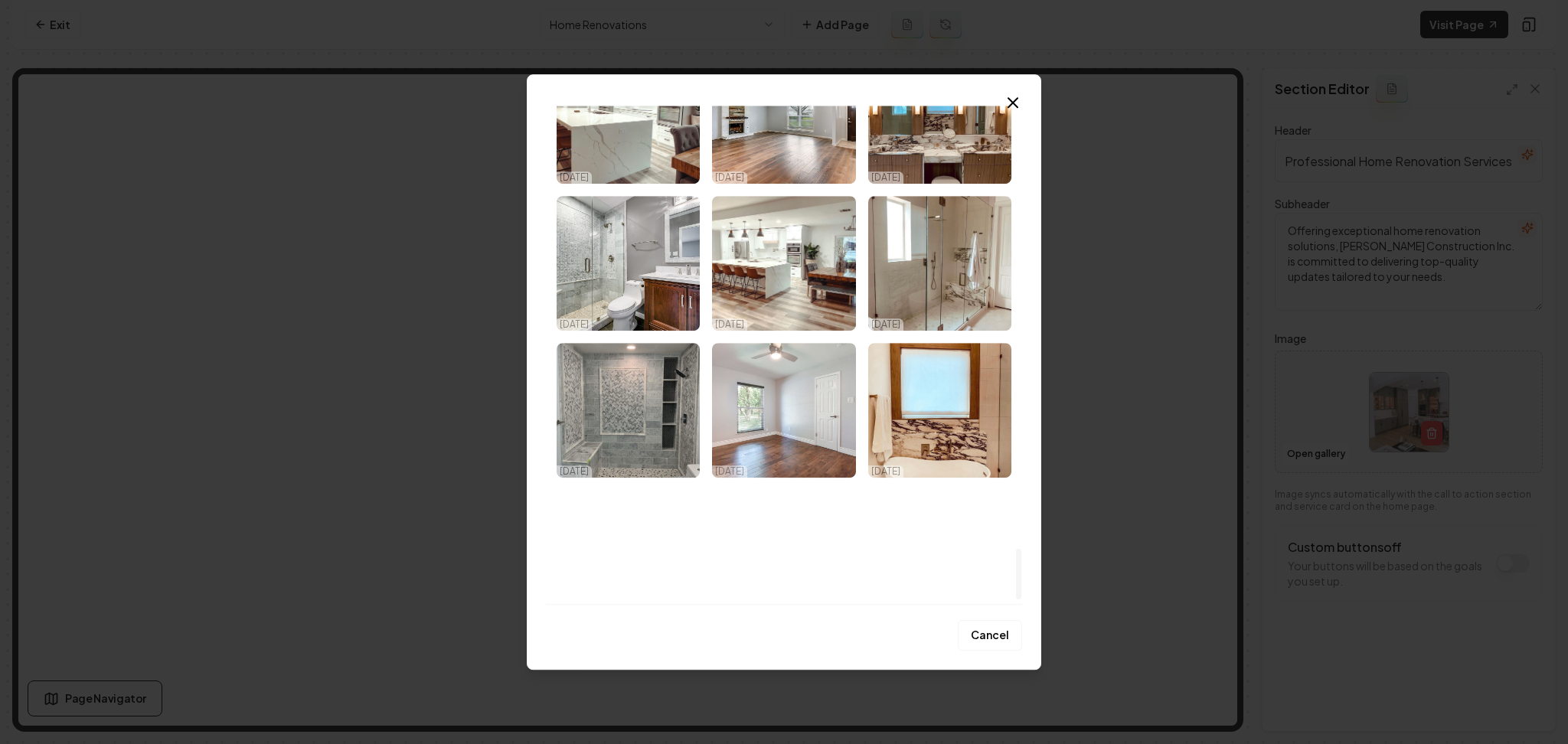
scroll to position [4395, 0]
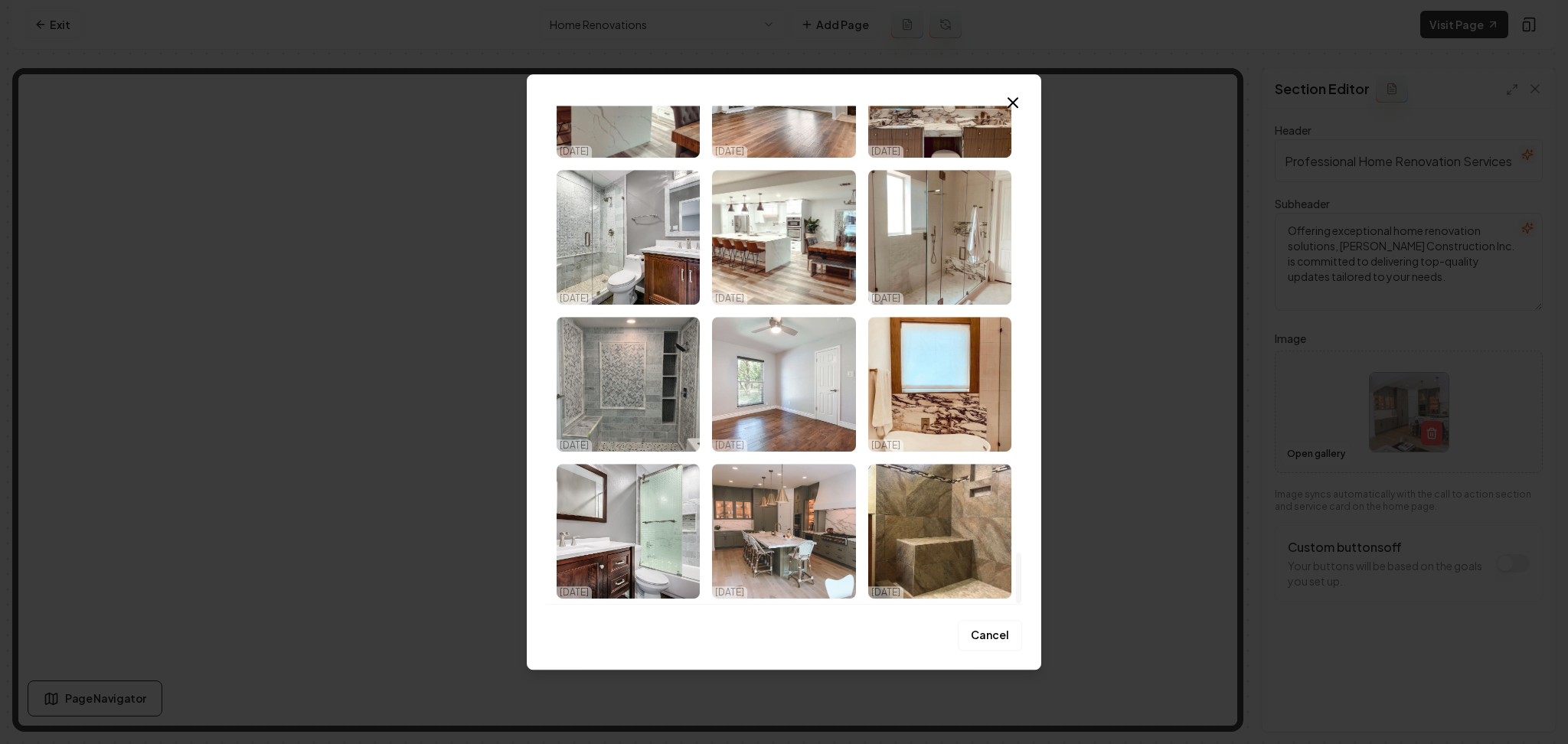
click at [811, 395] on img "Select image image_68e3daf25c7cd75eb84cbc50.jpeg" at bounding box center [783, 384] width 143 height 135
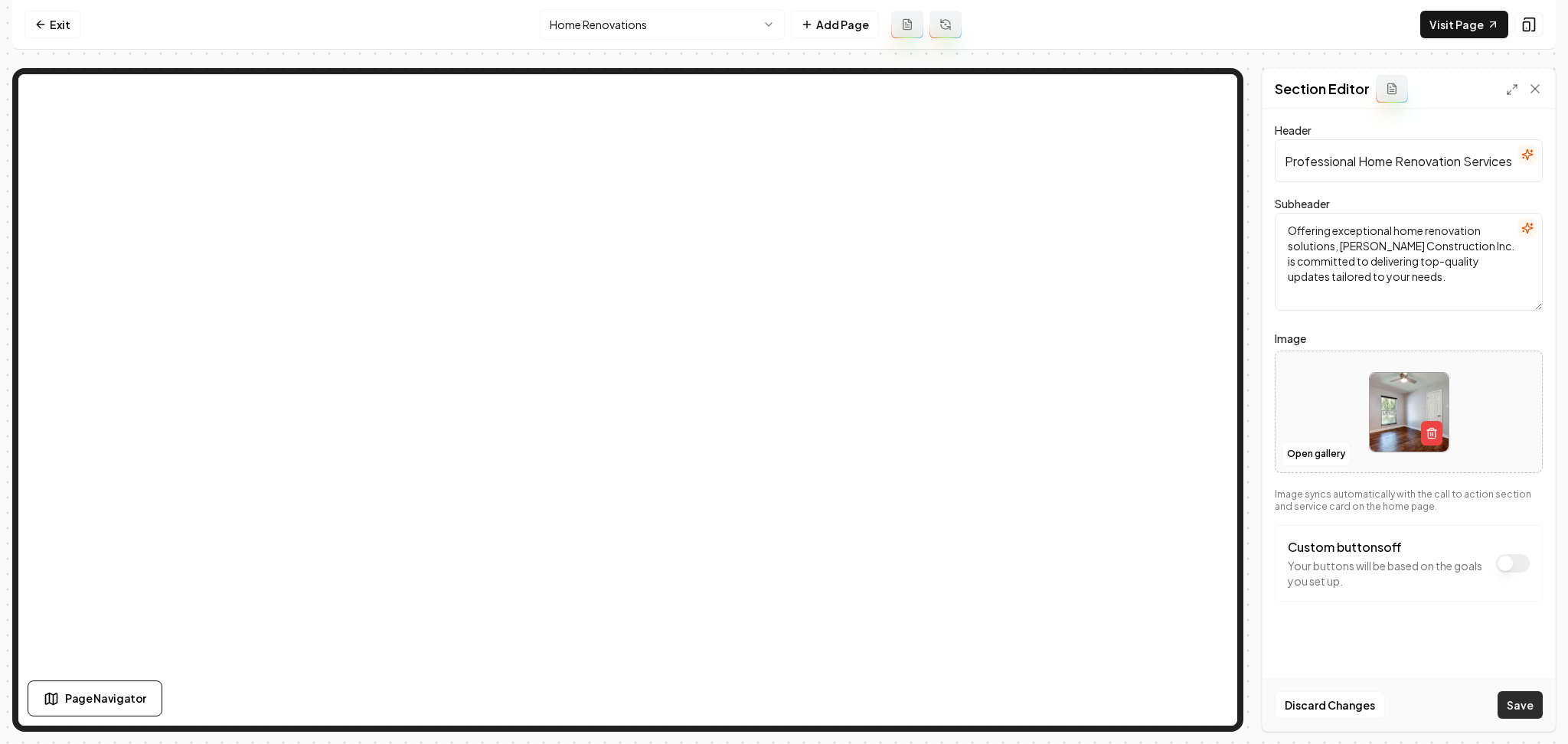
click at [1514, 706] on button "Save" at bounding box center [1520, 705] width 45 height 28
click at [1318, 462] on button "Open gallery" at bounding box center [1316, 454] width 69 height 25
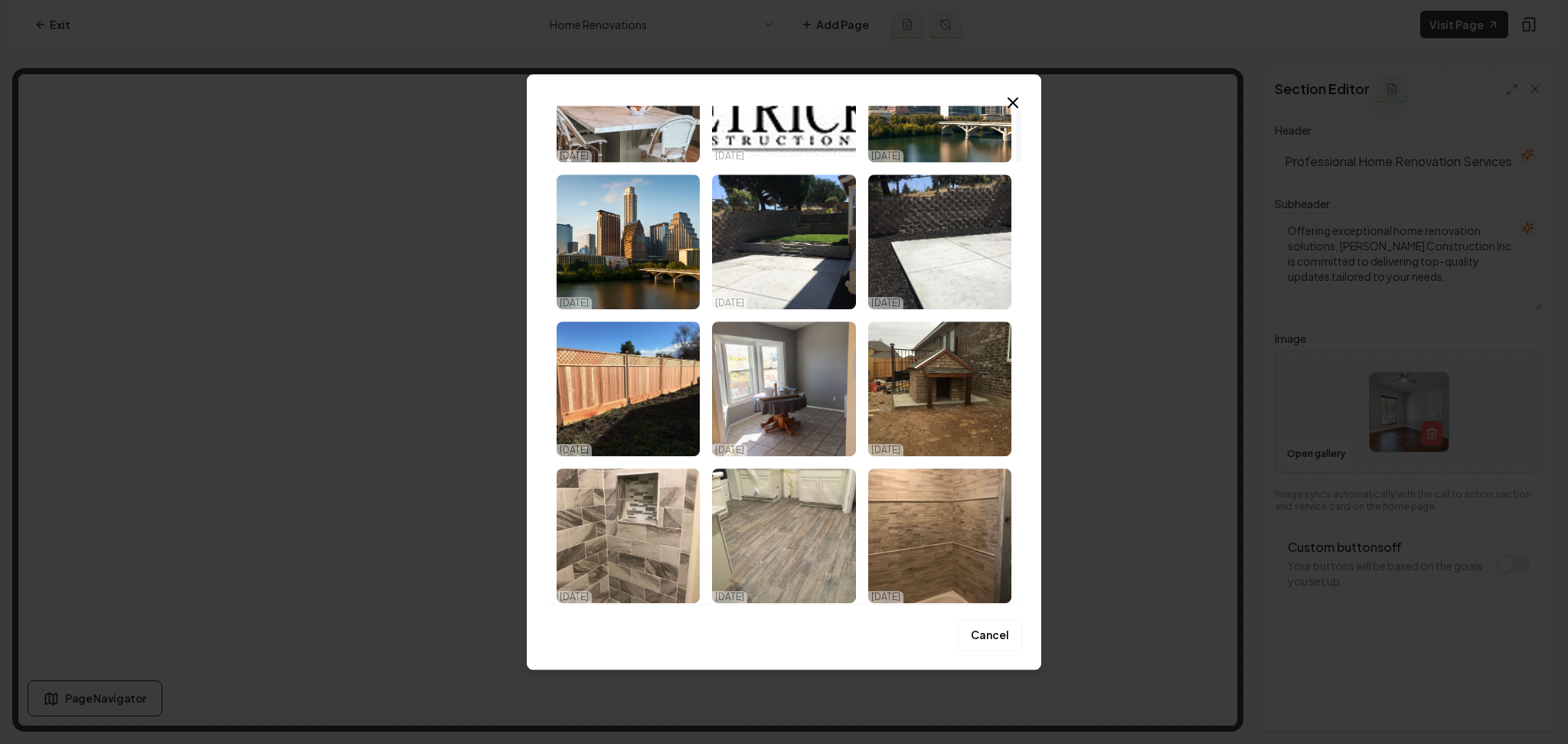
scroll to position [204, 0]
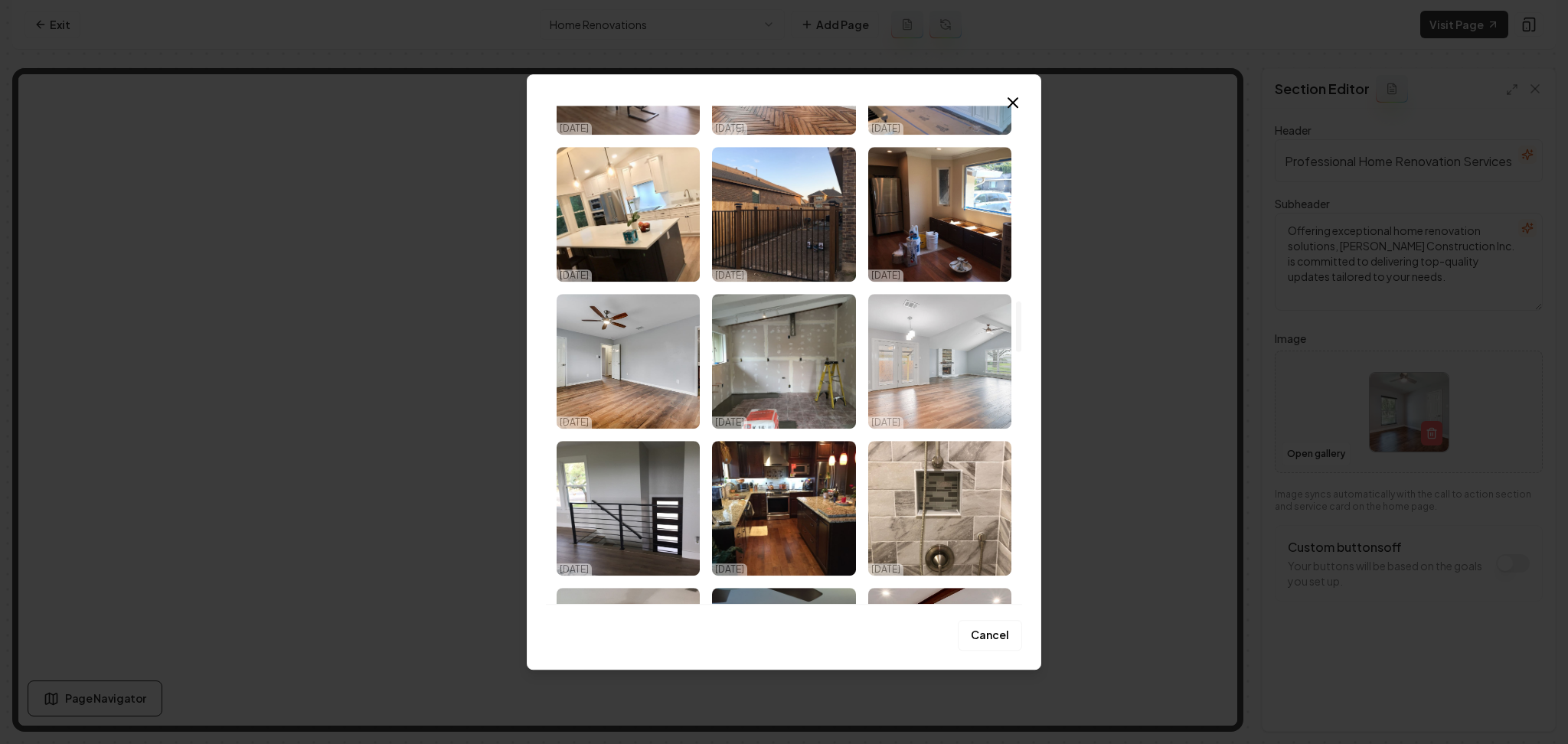
drag, startPoint x: 1015, startPoint y: 153, endPoint x: 965, endPoint y: 328, distance: 182.0
click at [1022, 328] on div at bounding box center [1018, 355] width 8 height 499
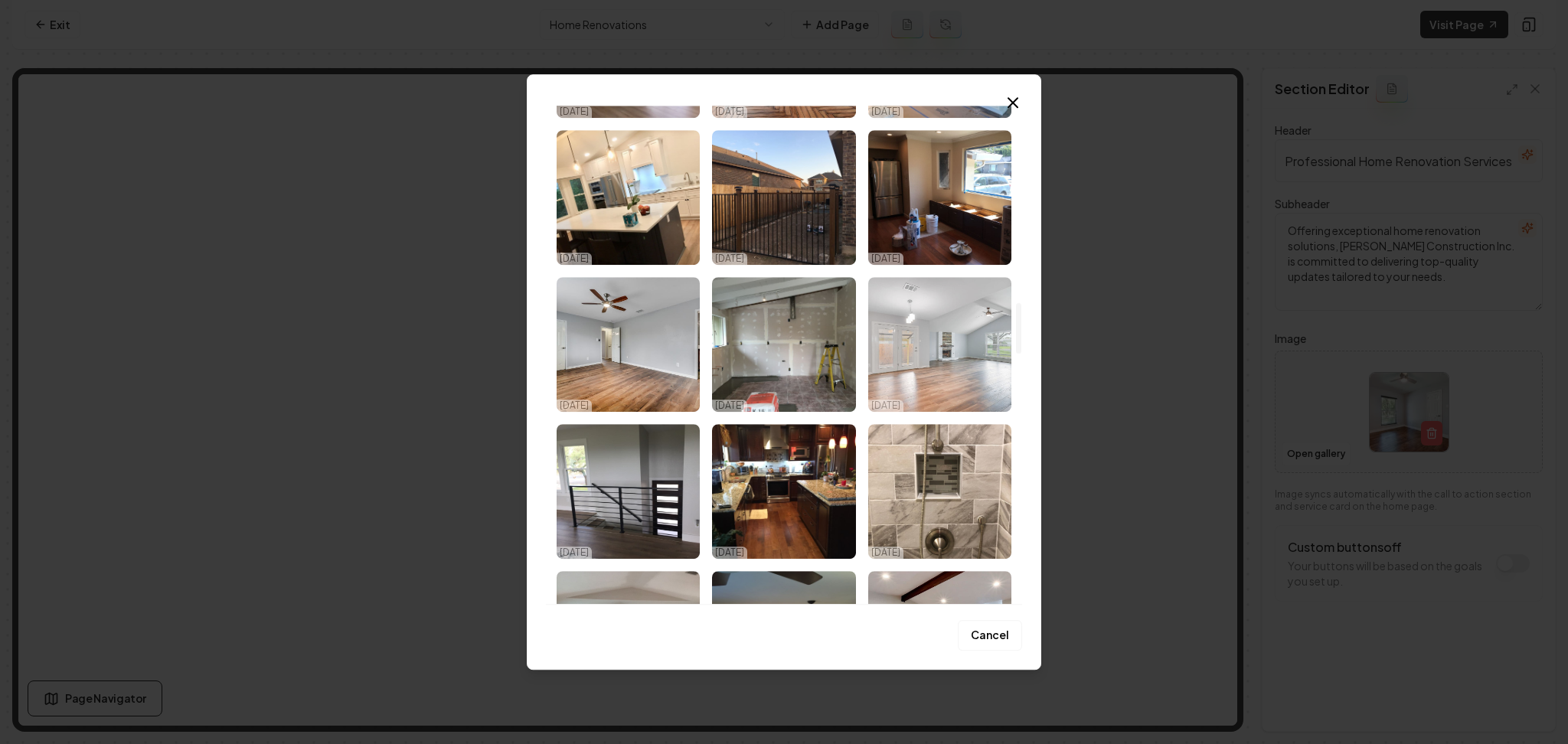
click at [950, 345] on img "Select image image_68e3daf35c7cd75eb84cc4cd.jpeg" at bounding box center [939, 344] width 143 height 135
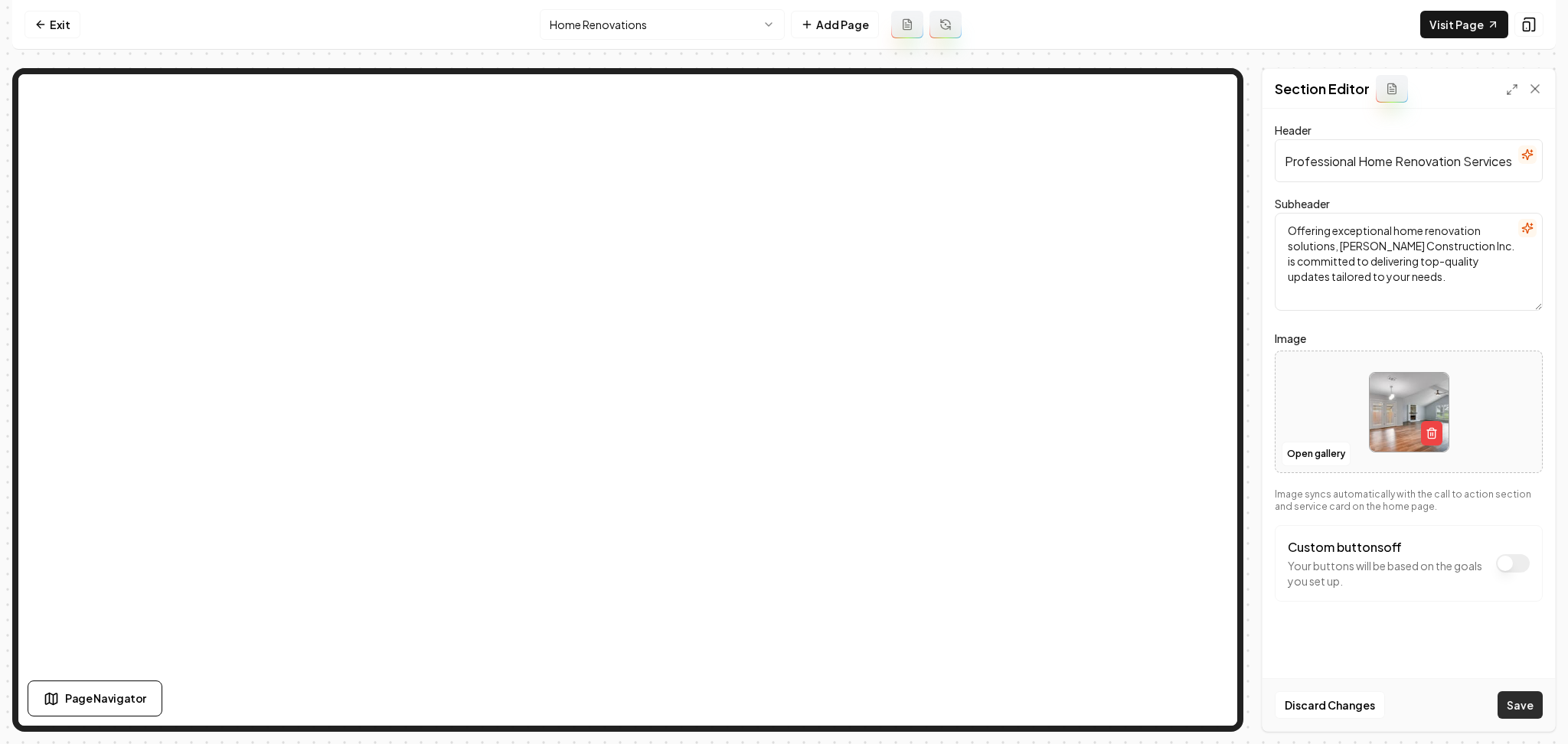
click at [1539, 709] on button "Save" at bounding box center [1520, 705] width 45 height 28
click at [672, 25] on html "Computer Required This feature is only available on a computer. Please switch t…" at bounding box center [784, 372] width 1568 height 744
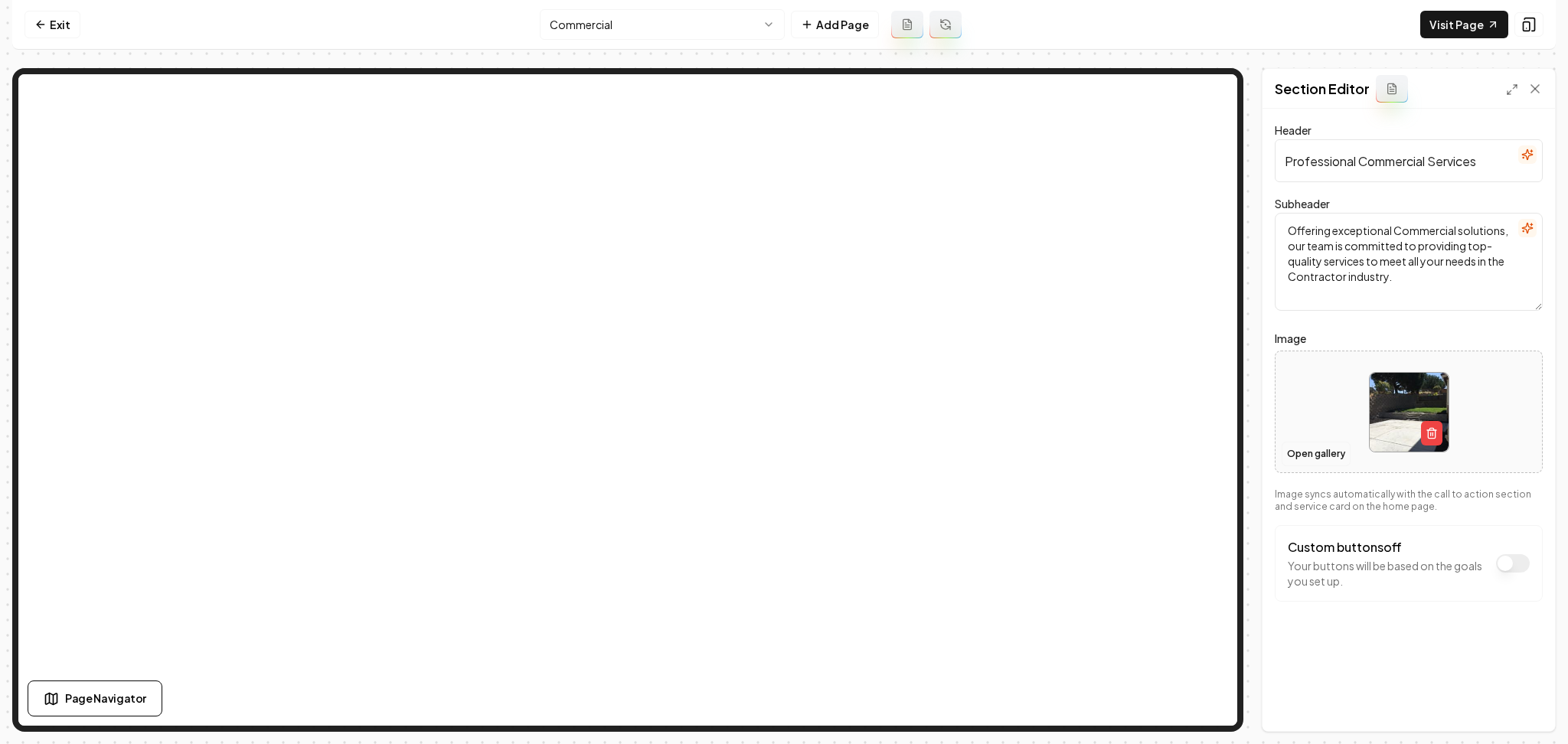
click at [1291, 455] on button "Open gallery" at bounding box center [1316, 454] width 69 height 25
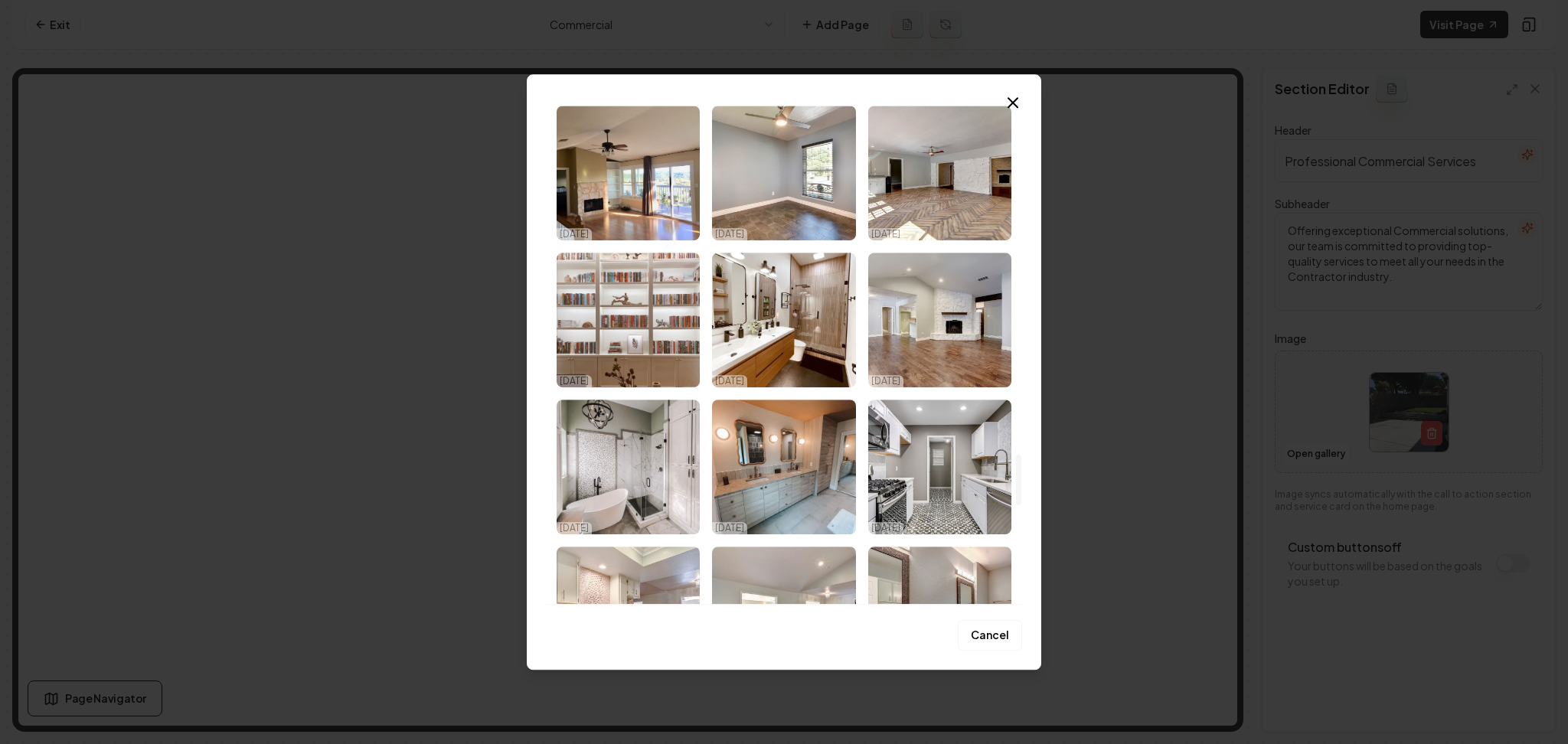
scroll to position [3428, 0]
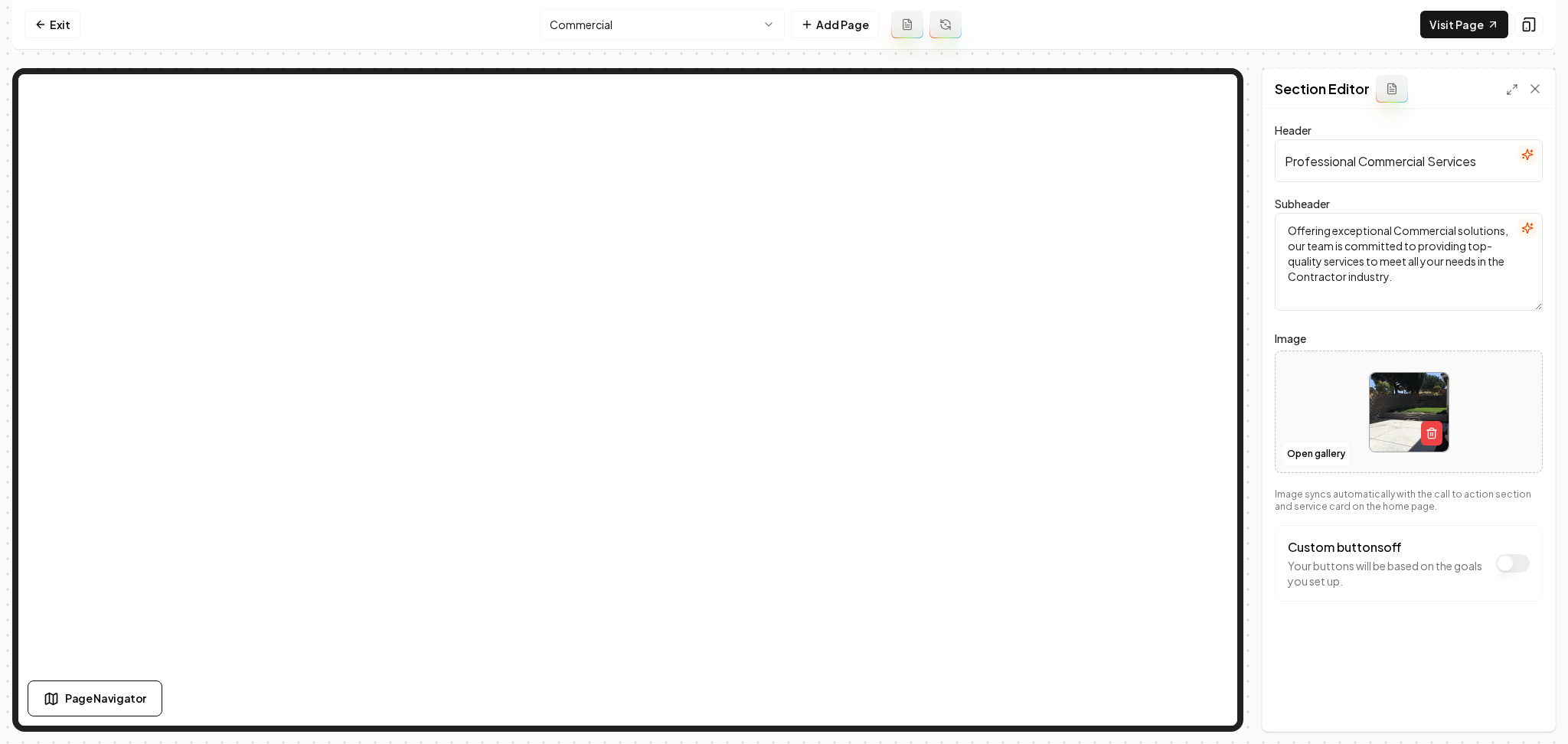
click at [1314, 385] on div at bounding box center [1408, 412] width 267 height 105
type input "**********"
click at [1520, 703] on button "Save" at bounding box center [1520, 705] width 45 height 28
click at [684, 30] on html "Computer Required This feature is only available on a computer. Please switch t…" at bounding box center [784, 372] width 1568 height 744
click at [1290, 424] on div at bounding box center [1408, 412] width 267 height 105
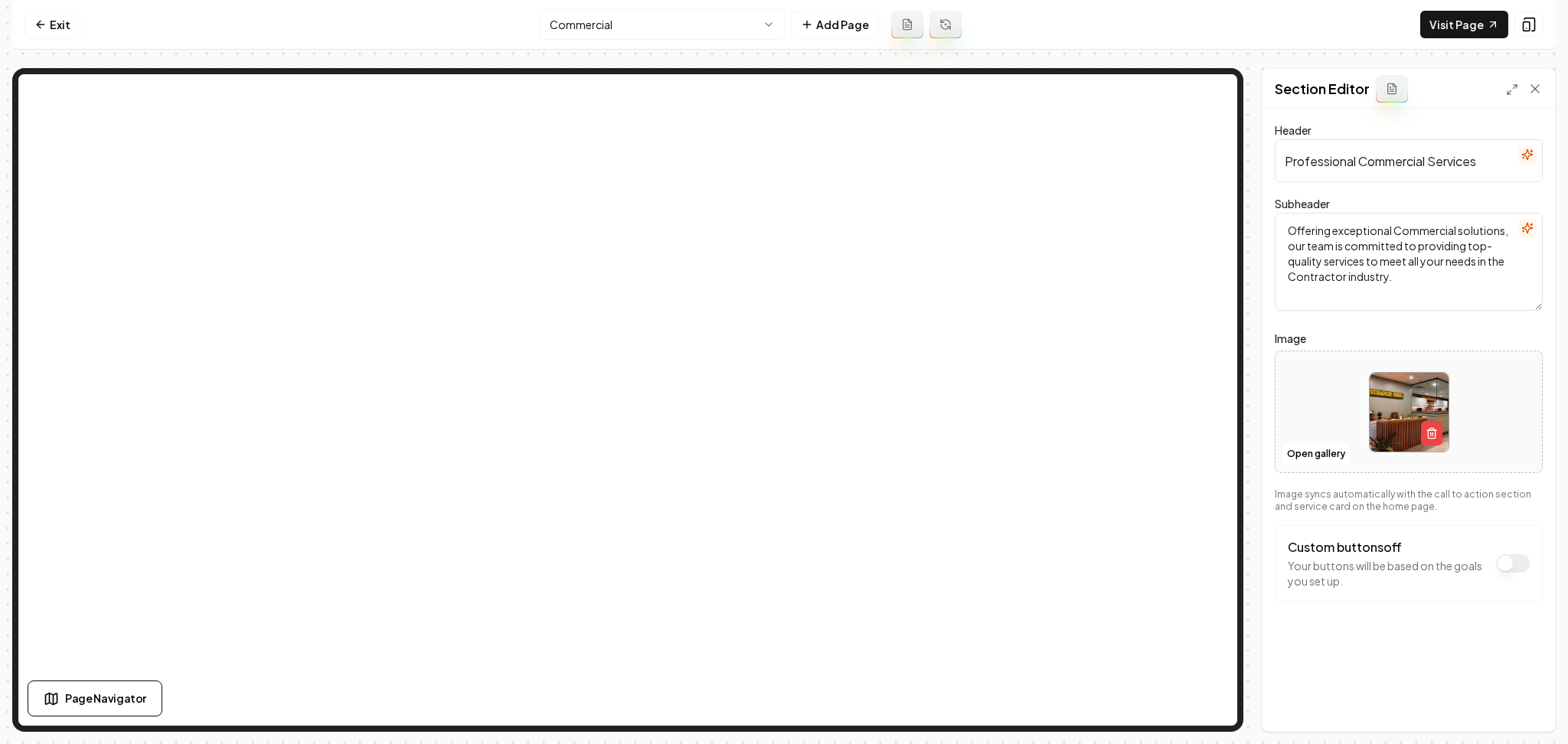
type input "**********"
click at [1535, 703] on button "Save" at bounding box center [1520, 705] width 45 height 28
click at [1309, 457] on button "Open gallery" at bounding box center [1316, 454] width 69 height 25
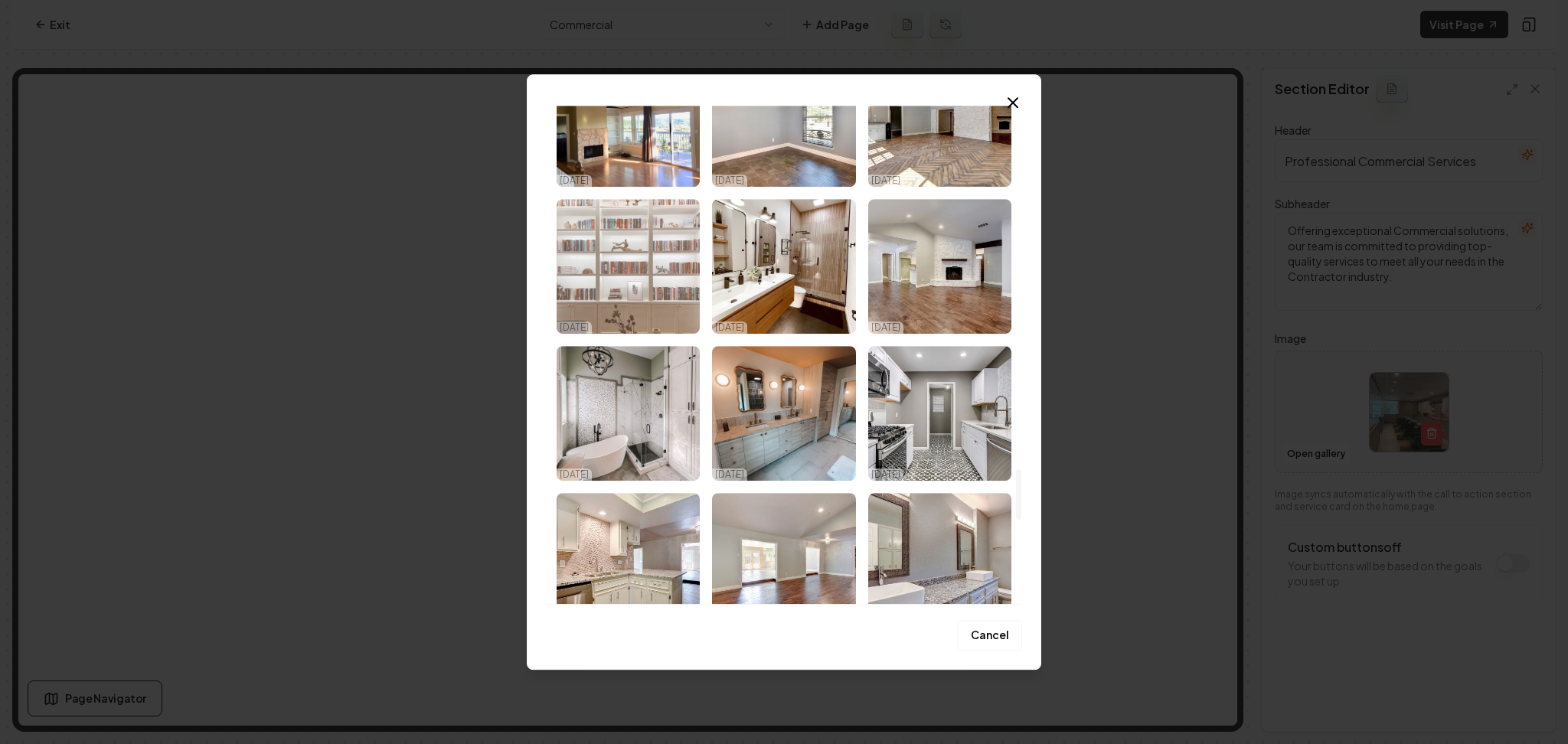
scroll to position [3477, 0]
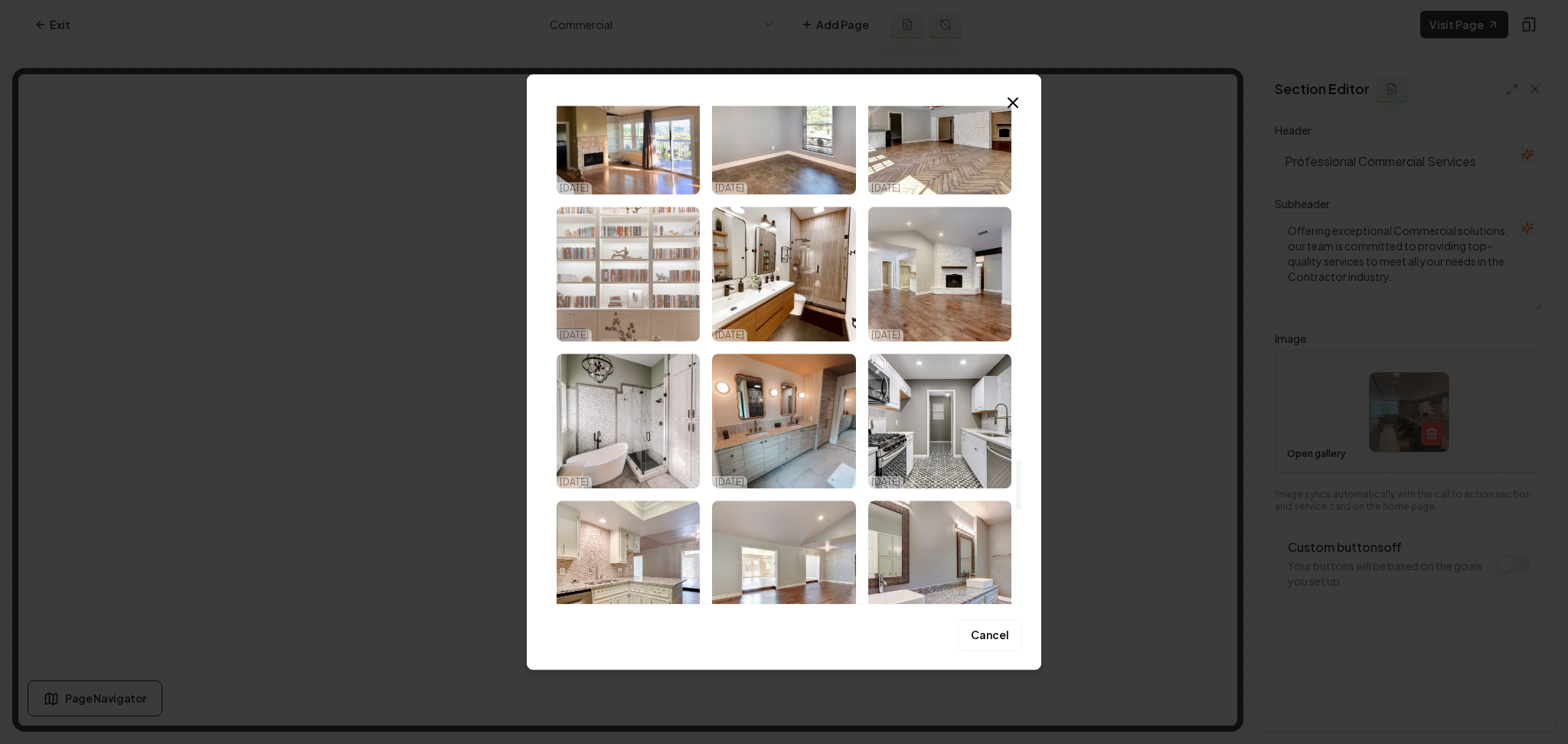
click at [623, 273] on img "Select image image_68e3daf25c7cd75eb84cbf16.jpeg" at bounding box center [628, 273] width 143 height 135
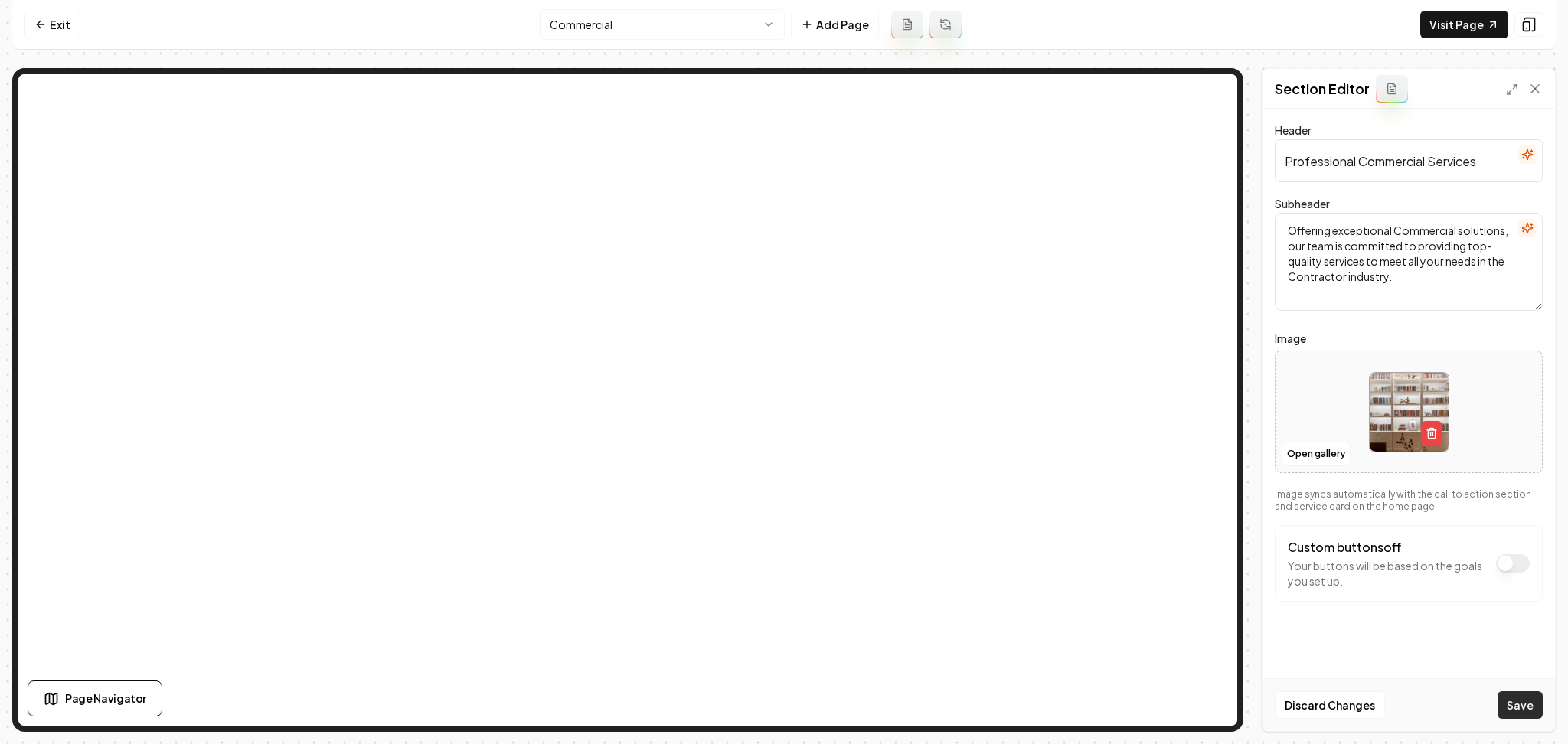
click at [1502, 703] on button "Save" at bounding box center [1520, 705] width 45 height 28
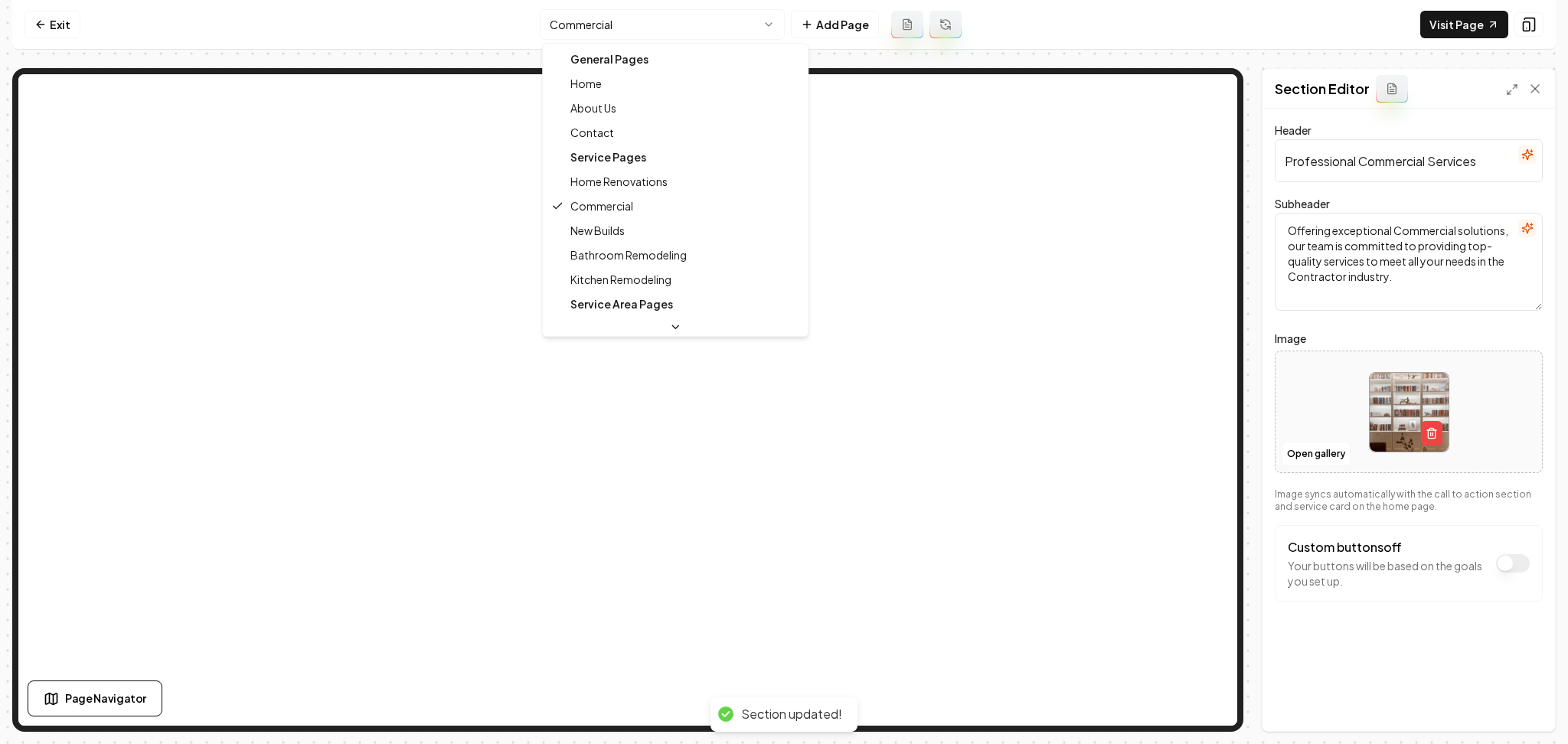
click at [649, 19] on html "Computer Required This feature is only available on a computer. Please switch t…" at bounding box center [784, 372] width 1568 height 744
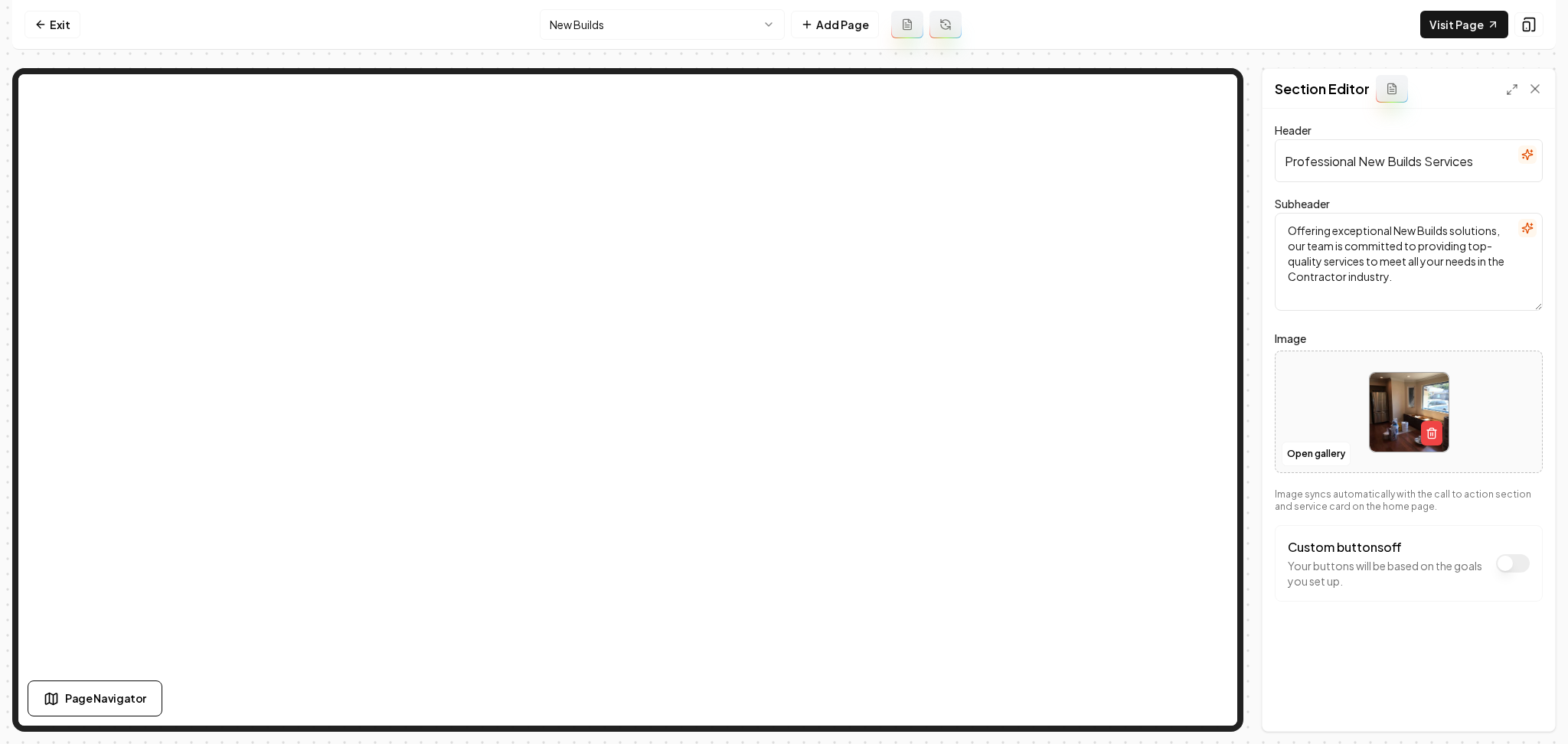
click at [1319, 467] on div "Open gallery" at bounding box center [1408, 411] width 268 height 123
click at [1314, 457] on button "Open gallery" at bounding box center [1316, 454] width 69 height 25
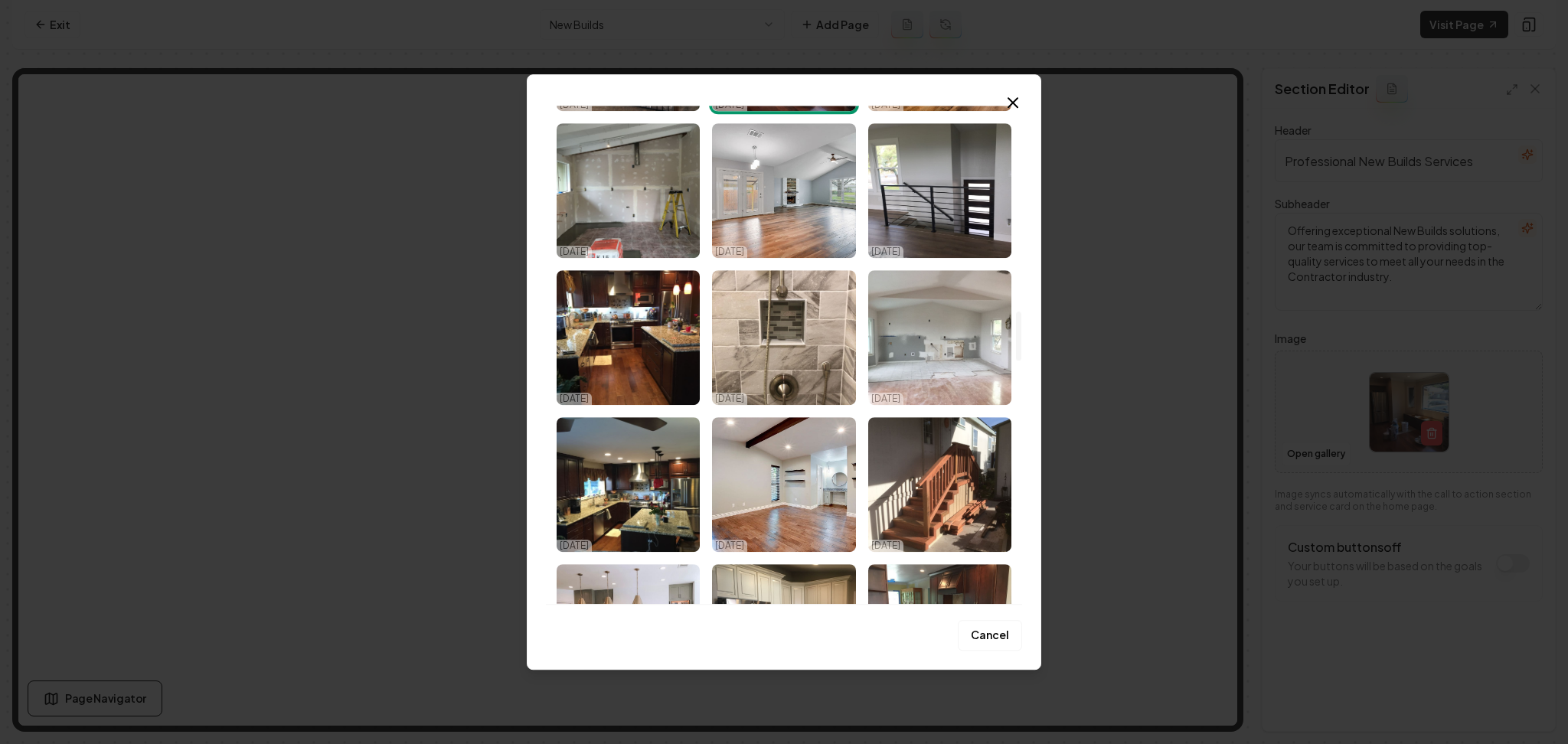
scroll to position [2246, 0]
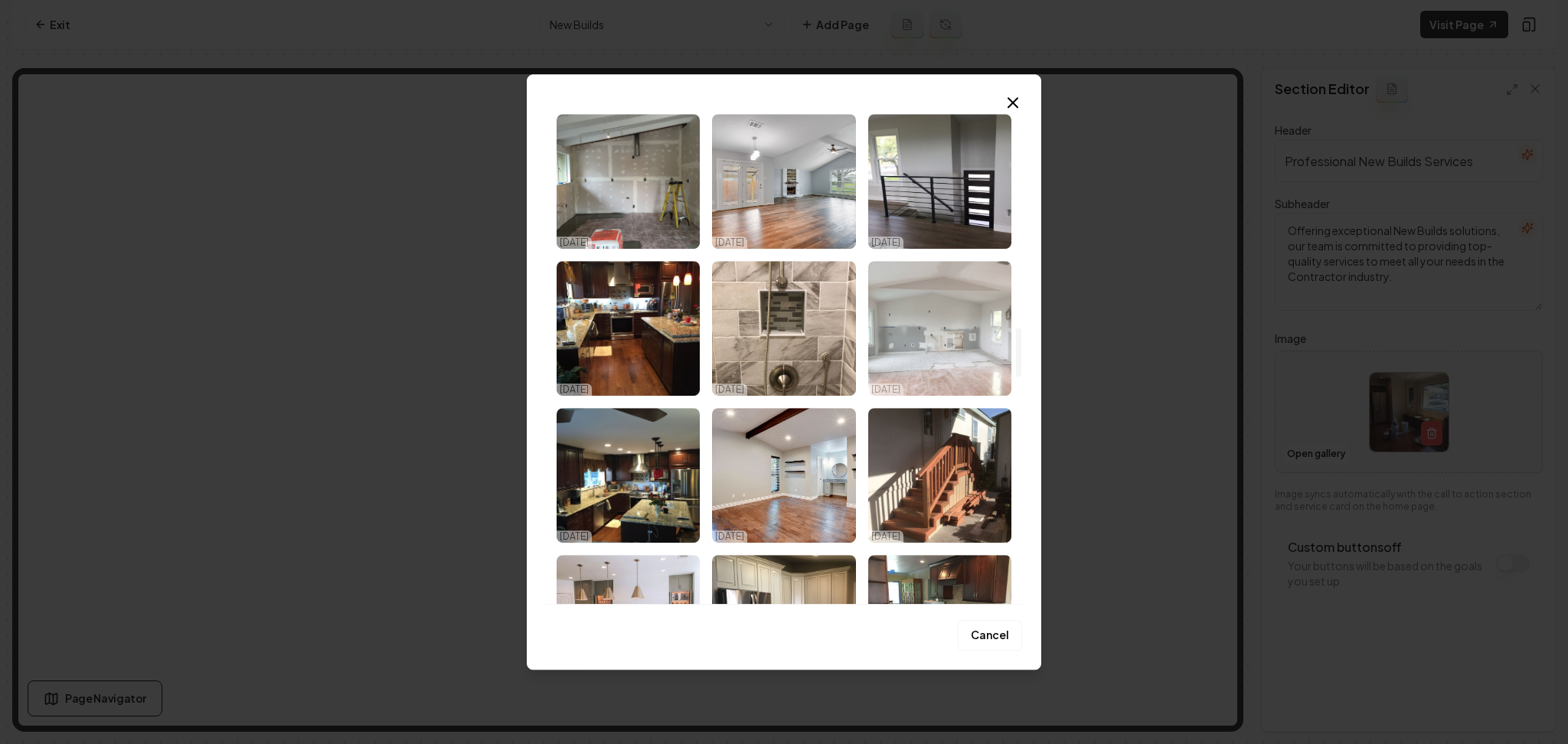
click at [898, 320] on img "Select image image_68e3daf35c7cd75eb84cc30f.jpeg" at bounding box center [939, 328] width 143 height 135
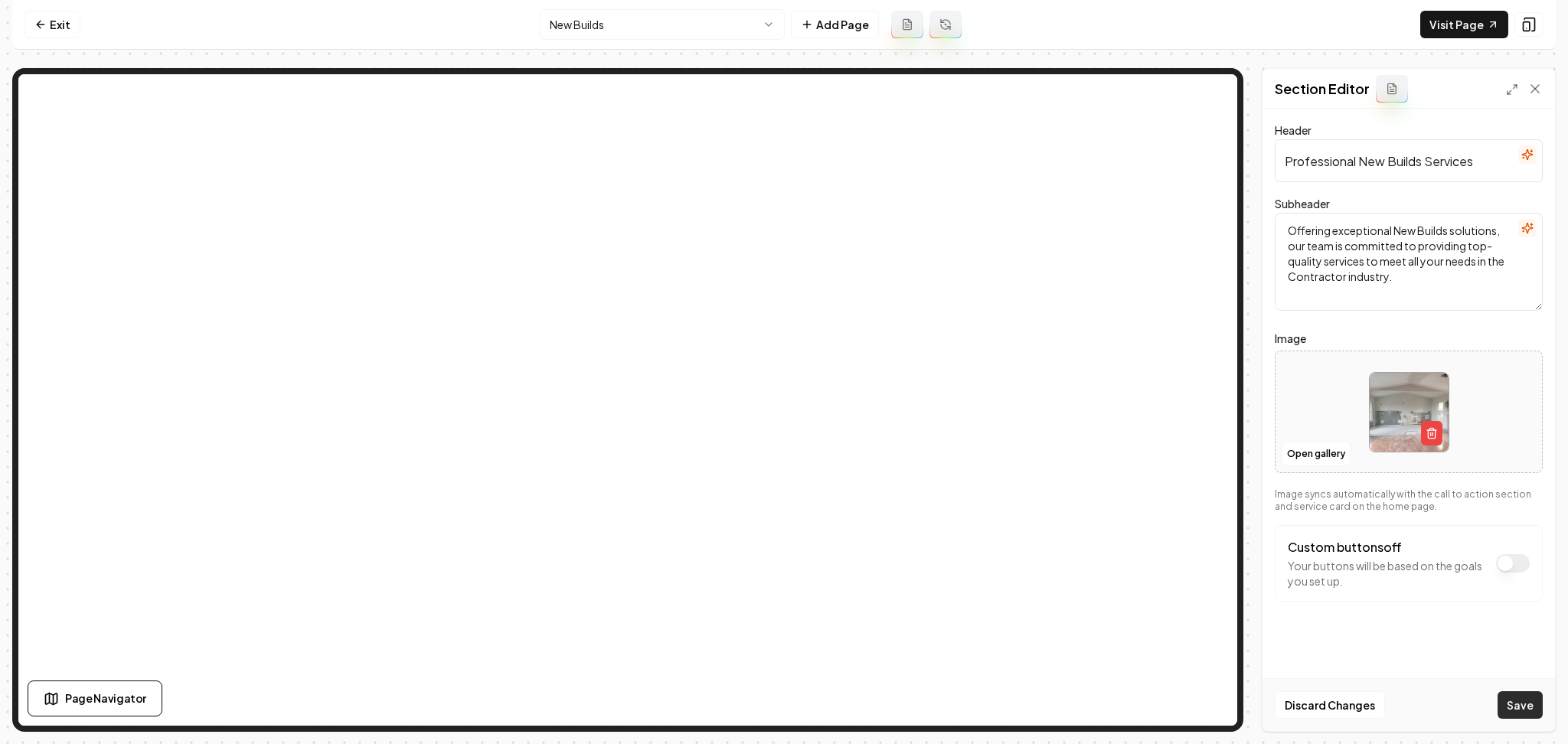
click at [1505, 697] on button "Save" at bounding box center [1520, 705] width 45 height 28
click at [1336, 455] on button "Open gallery" at bounding box center [1316, 454] width 69 height 25
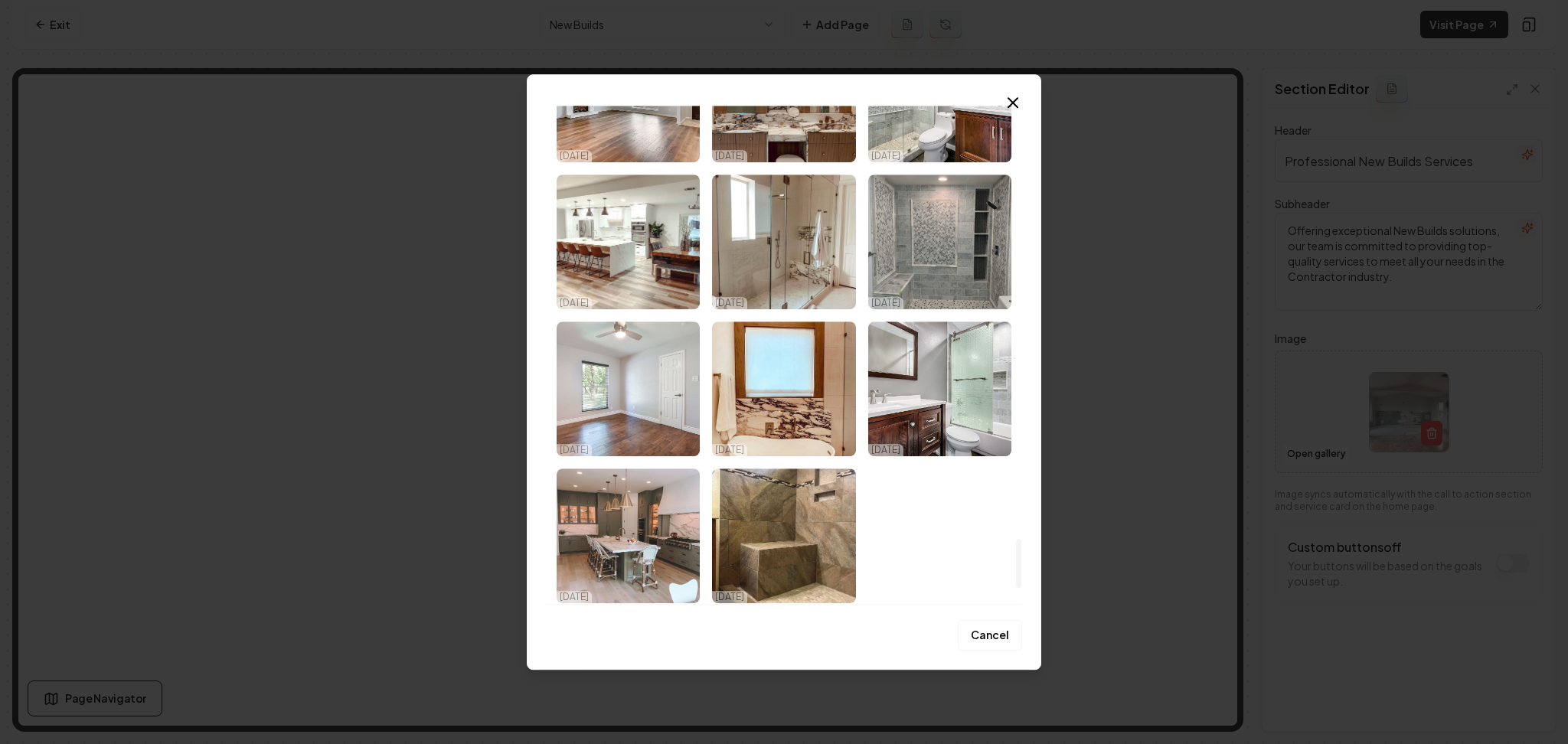
scroll to position [4543, 0]
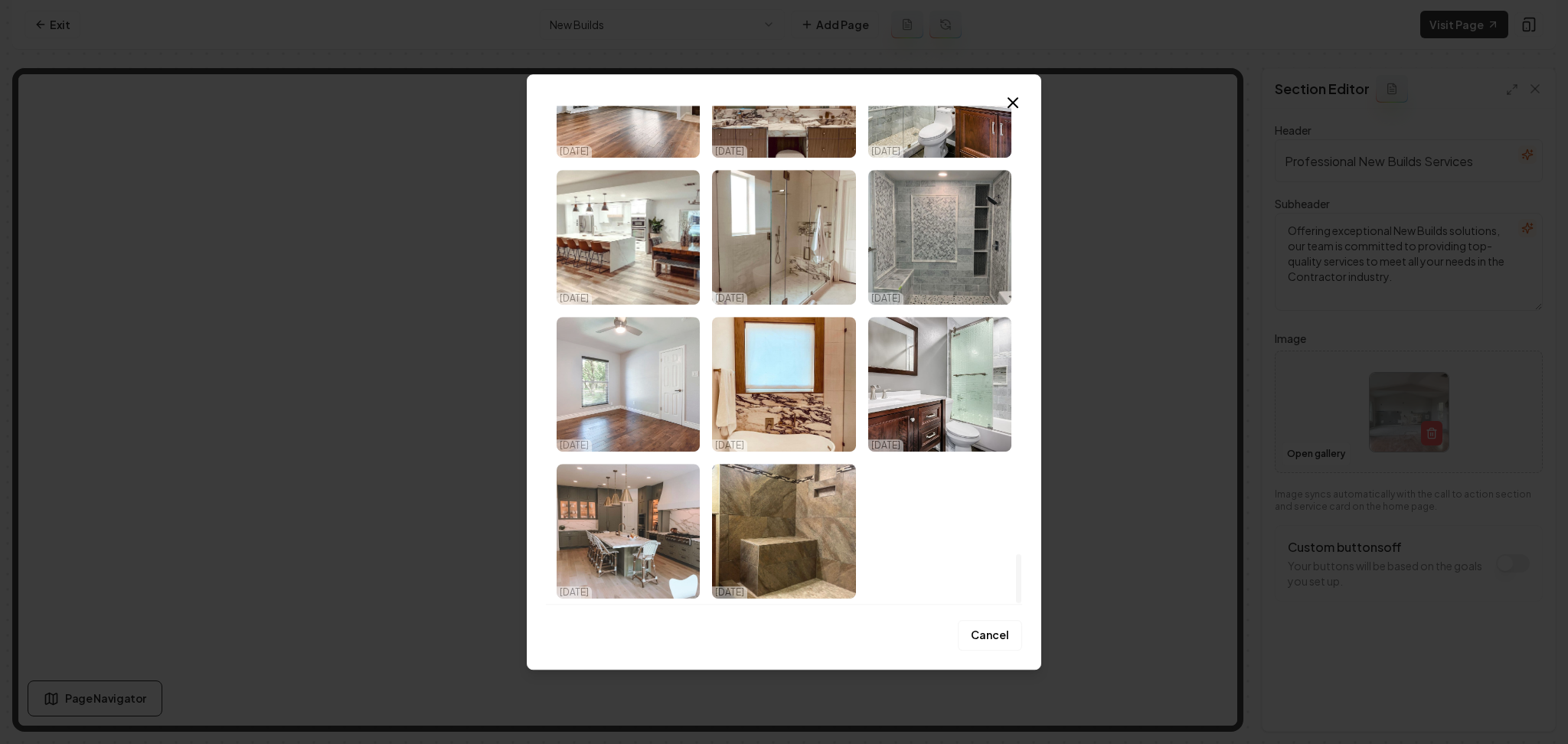
click at [650, 398] on img "Select image image_68e3daf25c7cd75eb84cbc50.jpeg" at bounding box center [628, 384] width 143 height 135
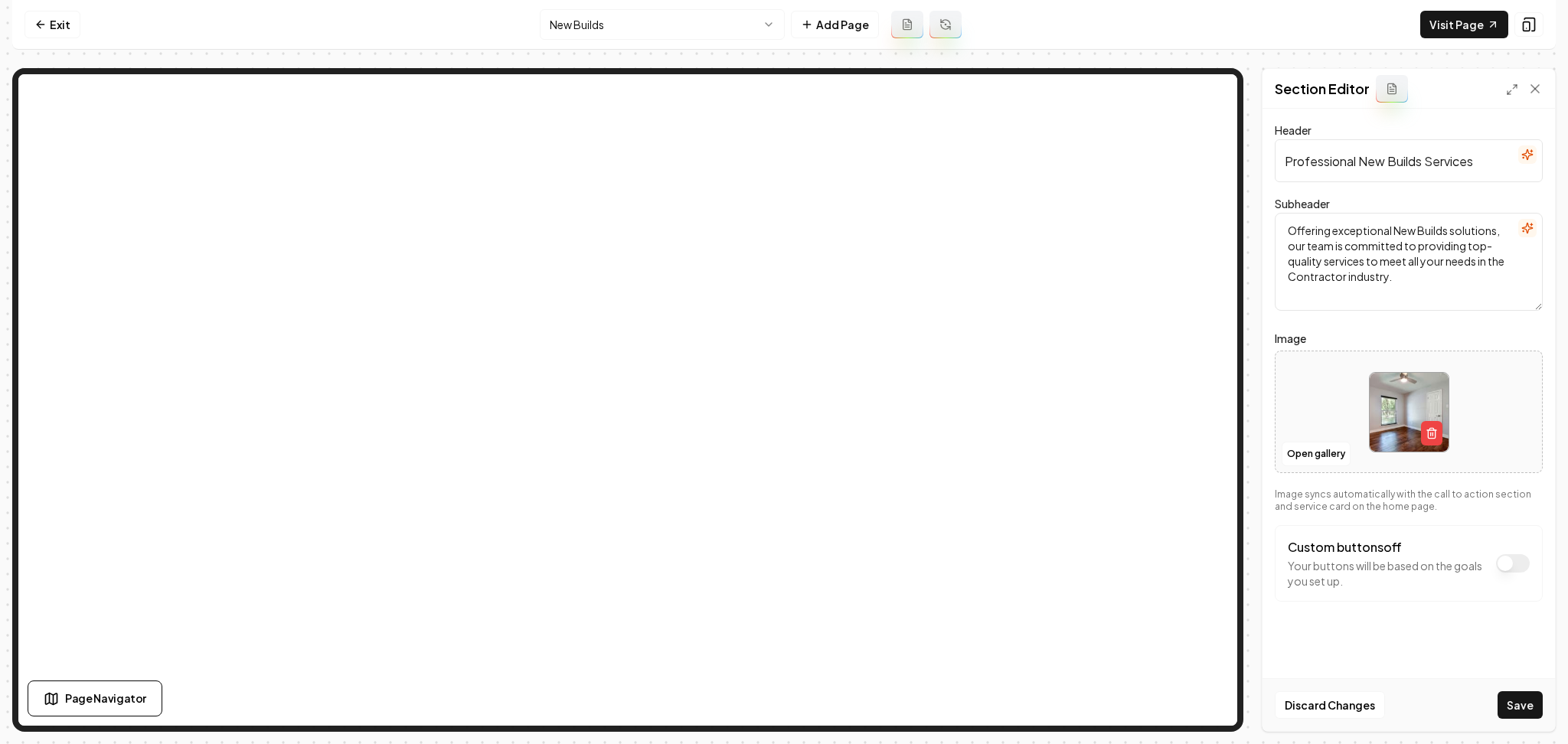
click at [1526, 683] on div "Discard Changes Save" at bounding box center [1409, 705] width 293 height 52
click at [1515, 706] on button "Save" at bounding box center [1520, 705] width 45 height 28
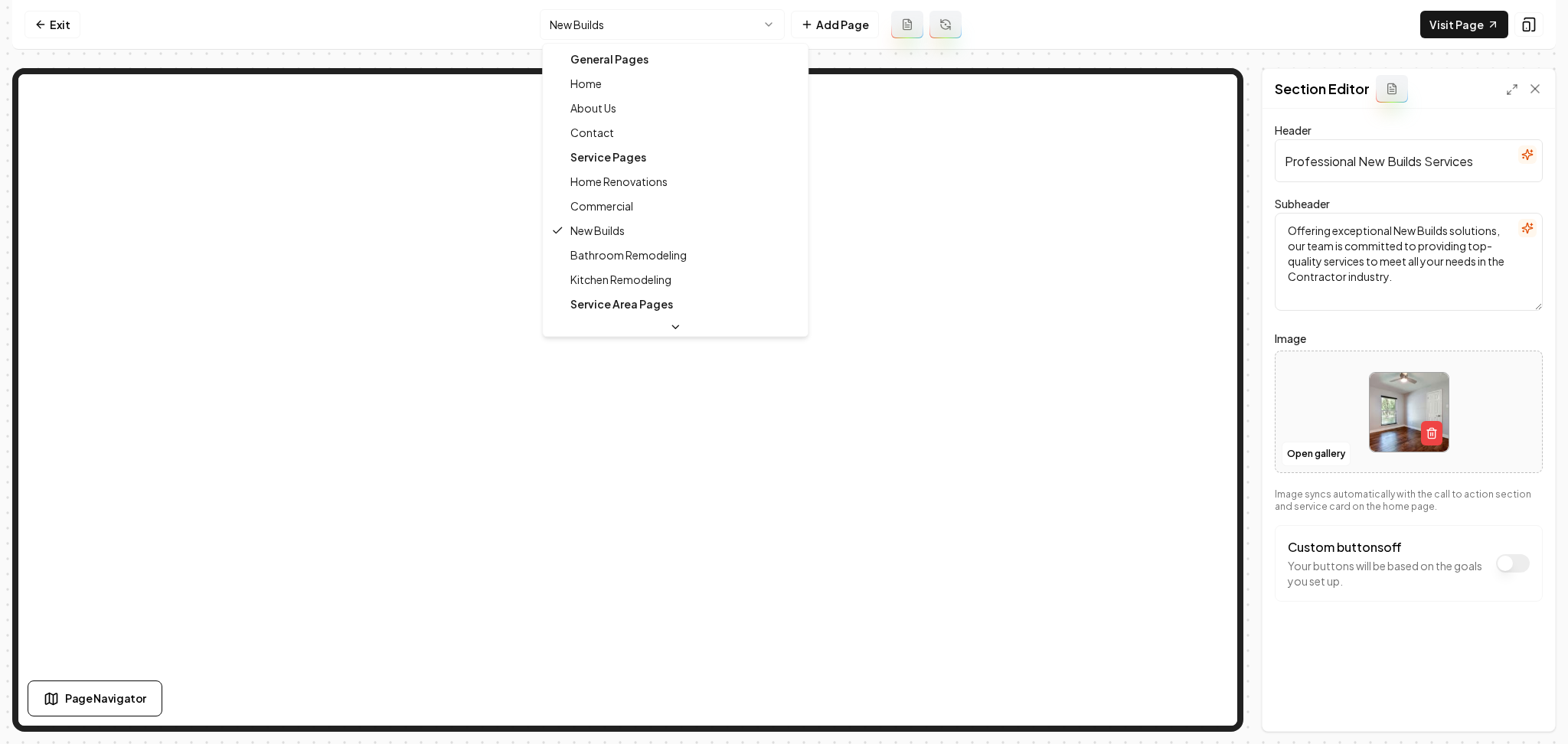
click at [577, 36] on html "Computer Required This feature is only available on a computer. Please switch t…" at bounding box center [784, 372] width 1568 height 744
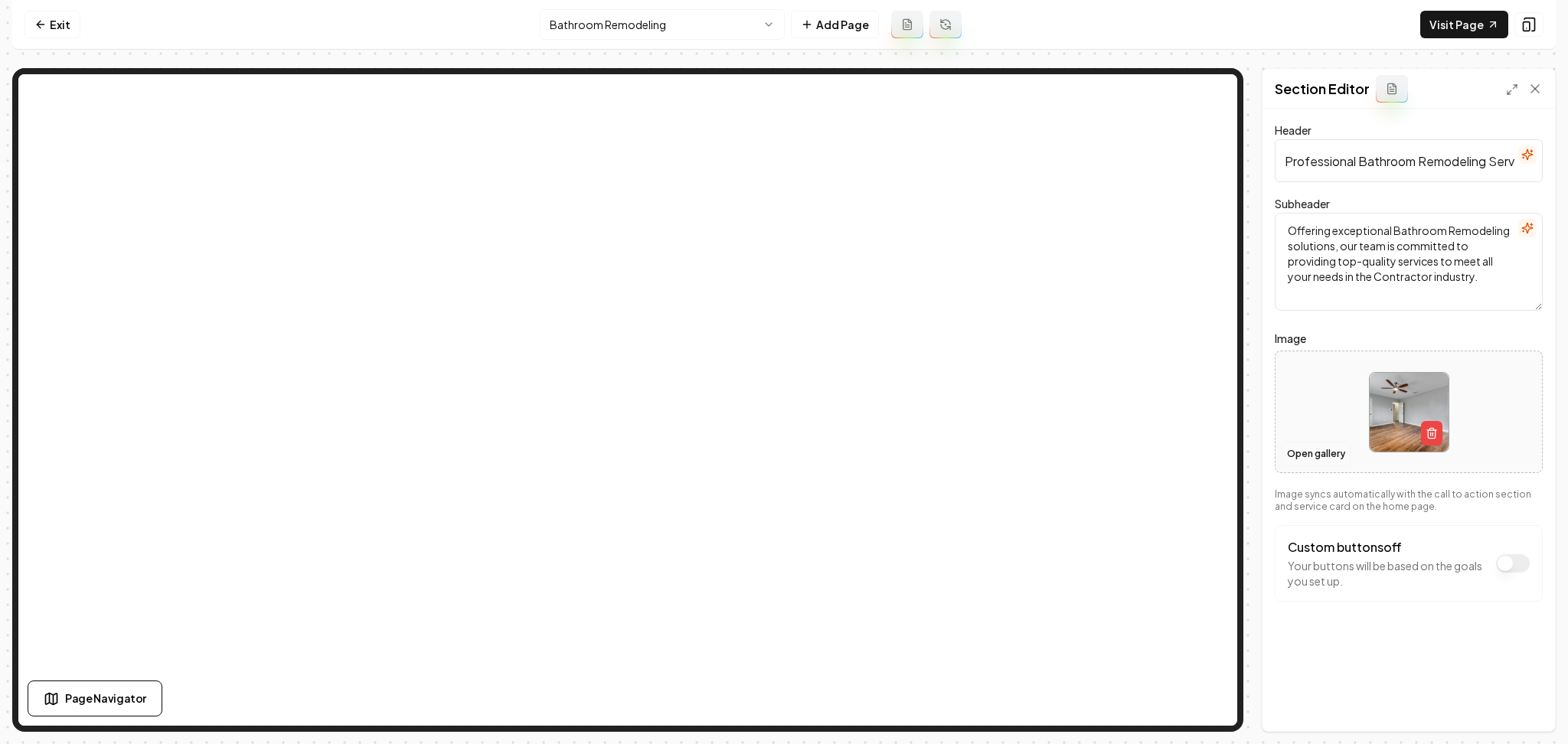
click at [1290, 454] on button "Open gallery" at bounding box center [1316, 454] width 69 height 25
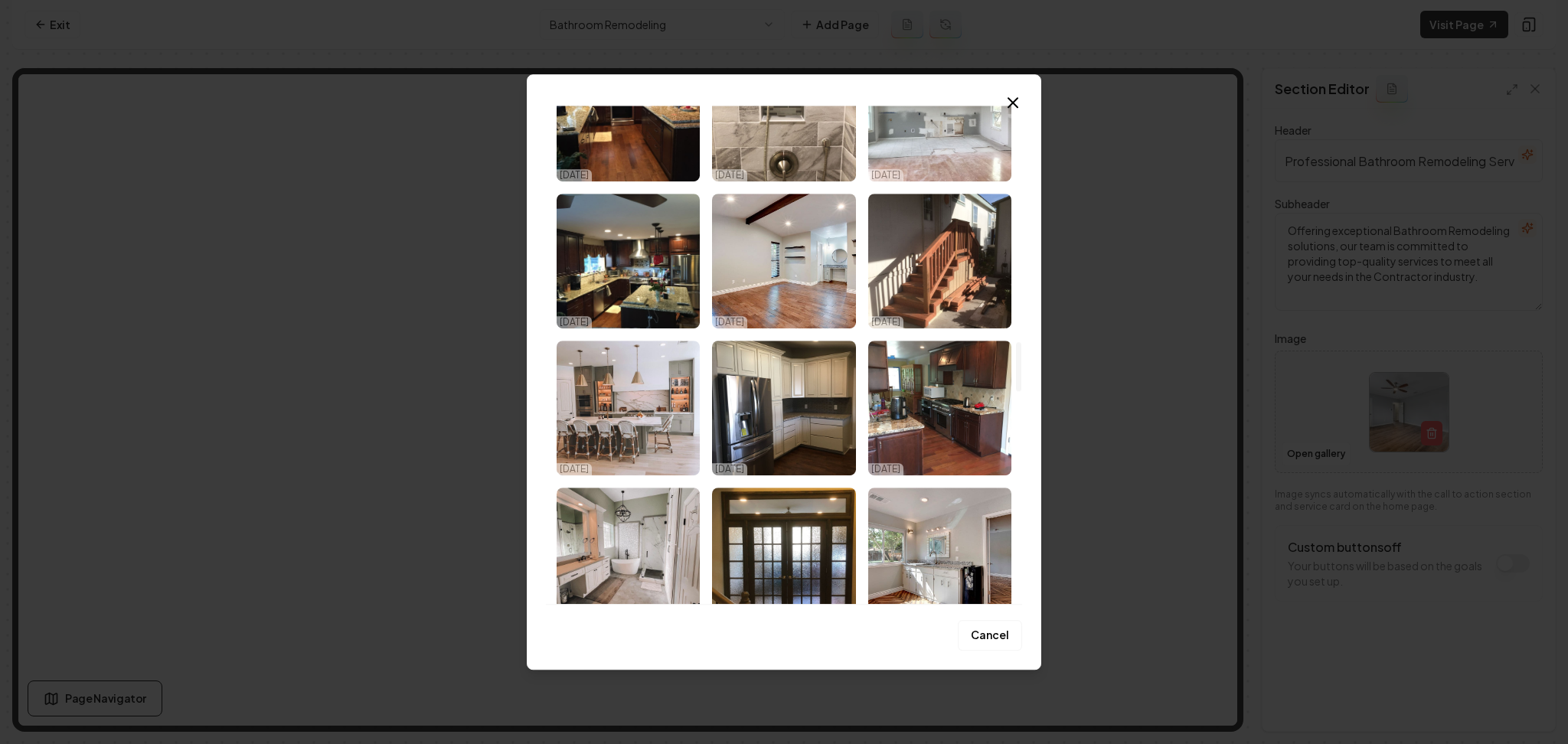
scroll to position [2553, 0]
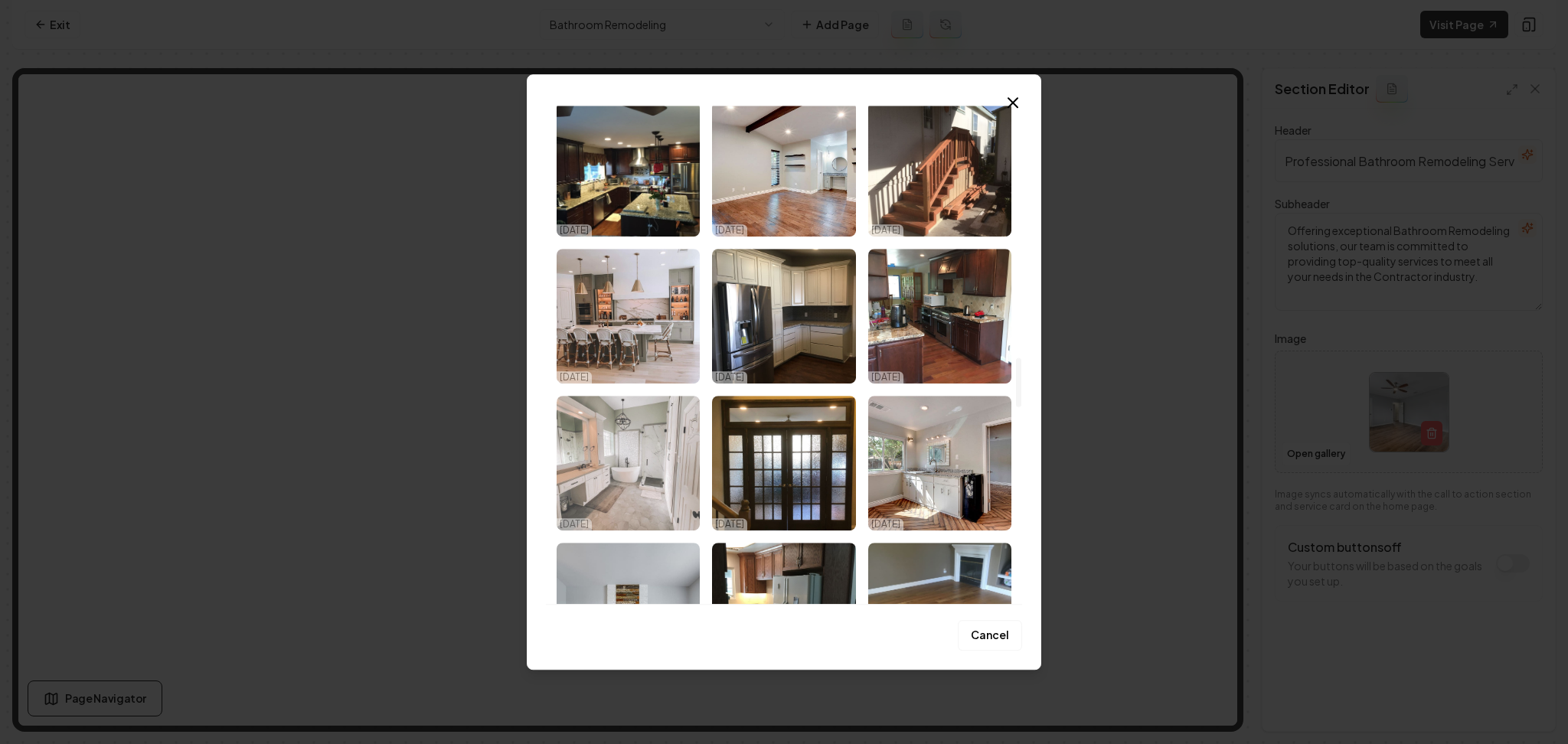
click at [575, 461] on img "Select image image_68e3daf35c7cd75eb84cc764.jpeg" at bounding box center [628, 463] width 143 height 135
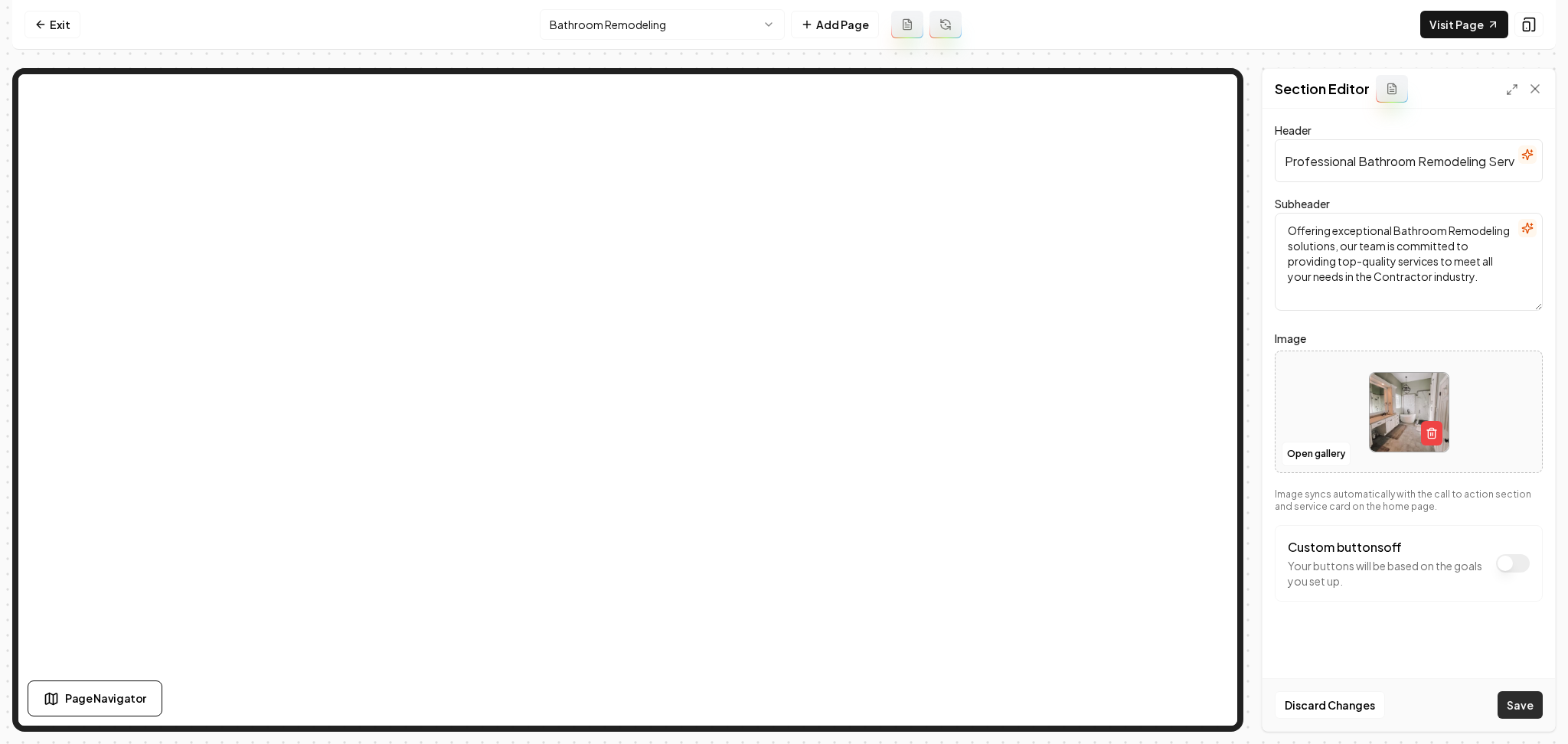
click at [1499, 700] on button "Save" at bounding box center [1520, 705] width 45 height 28
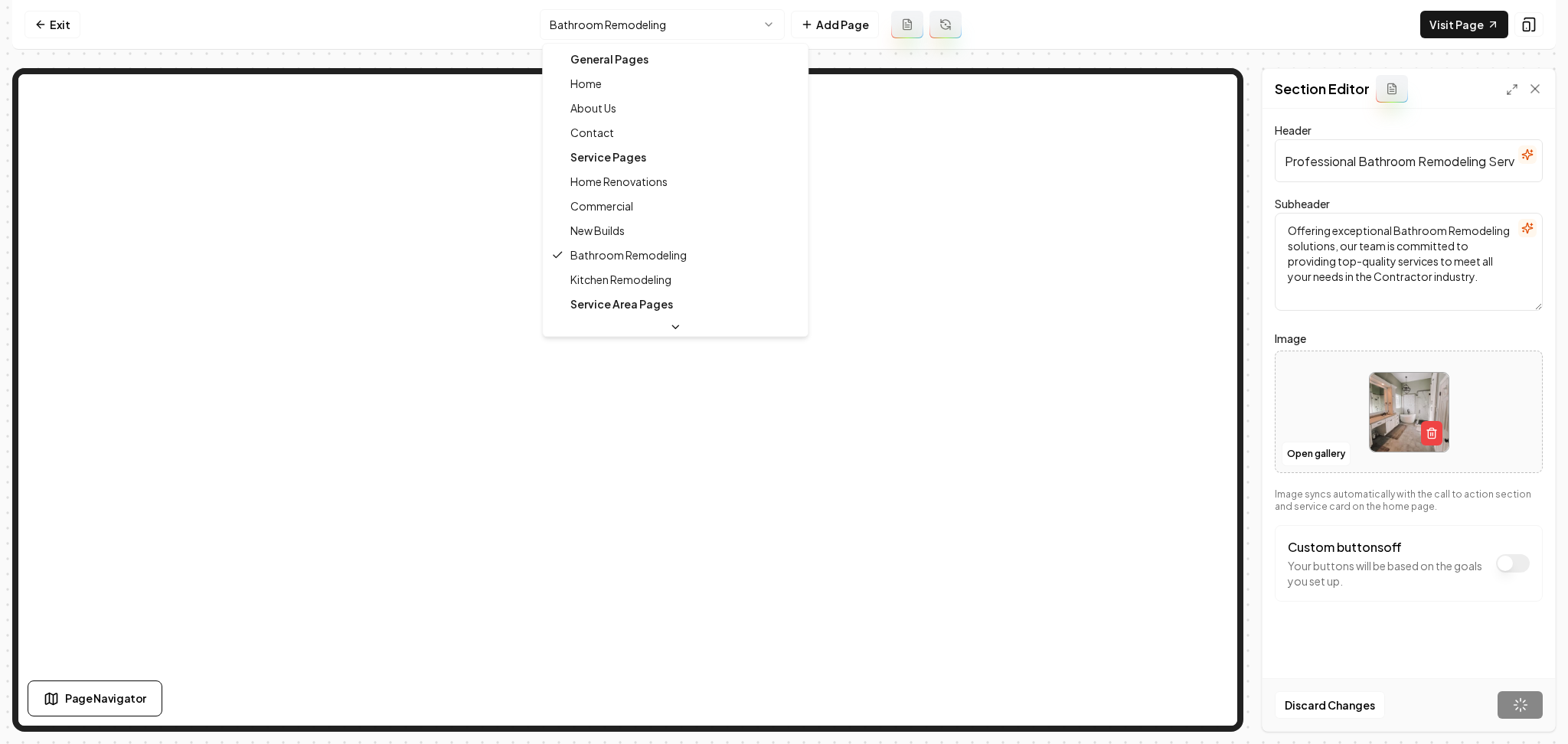
click at [576, 28] on html "Computer Required This feature is only available on a computer. Please switch t…" at bounding box center [784, 372] width 1568 height 744
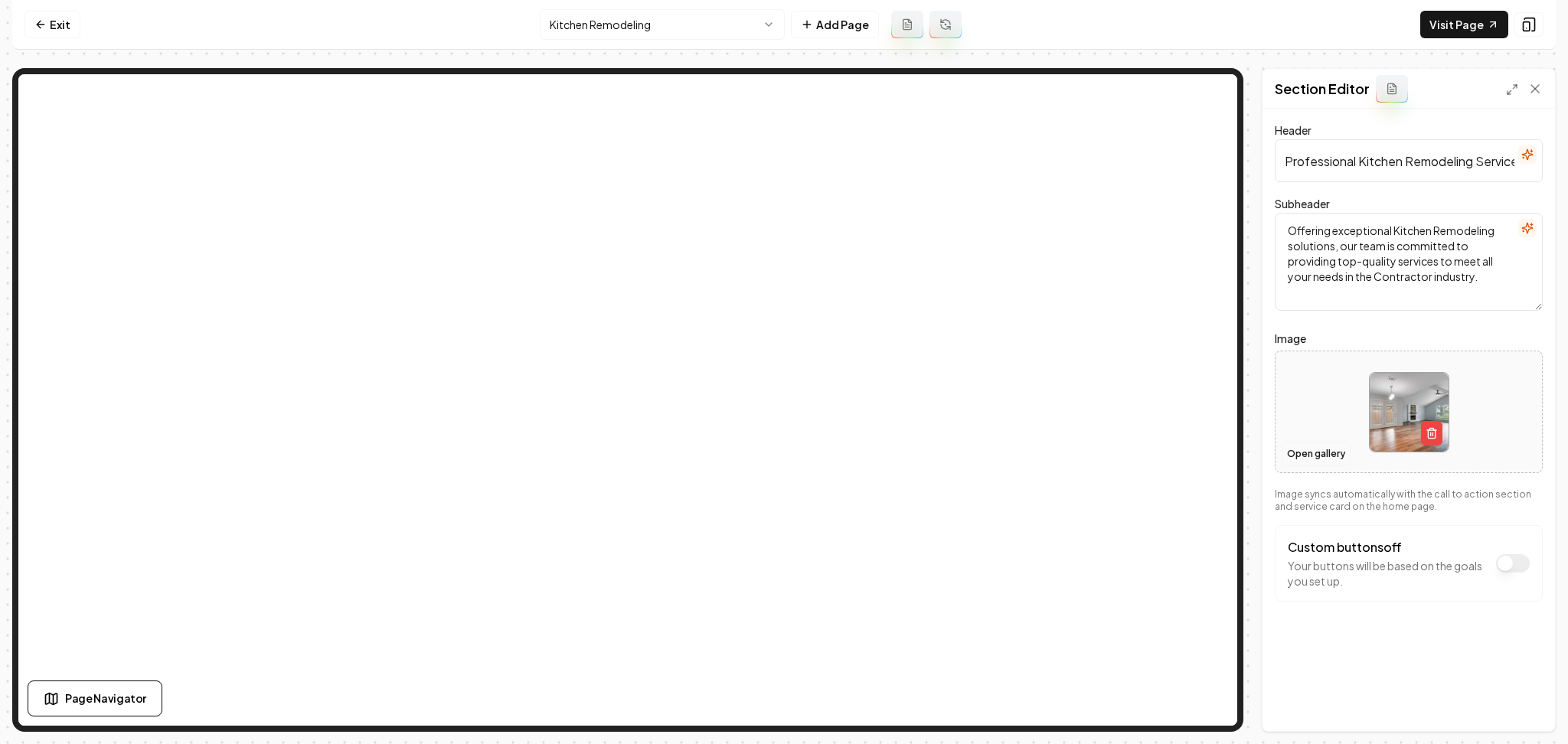
click at [1284, 447] on button "Open gallery" at bounding box center [1316, 454] width 69 height 25
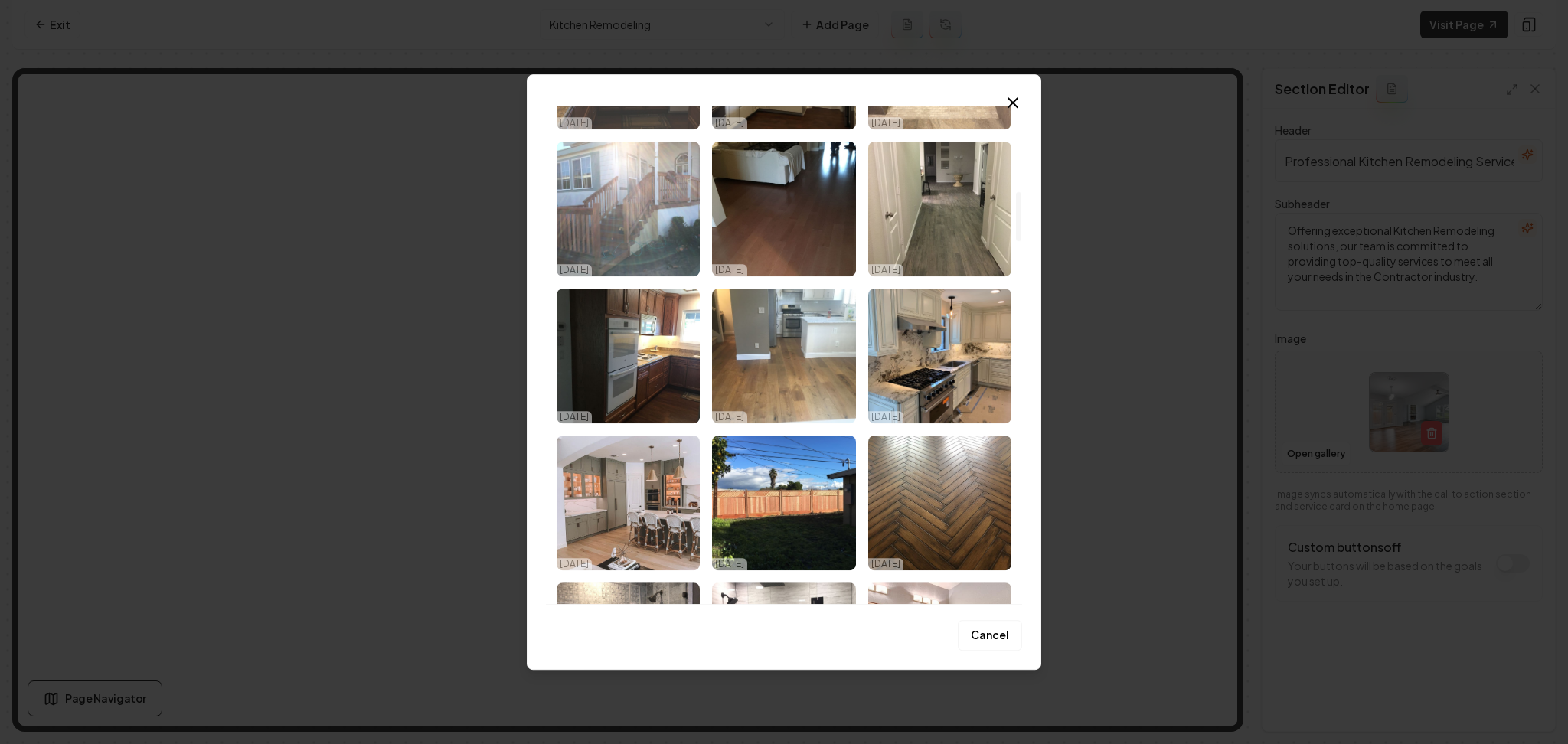
scroll to position [919, 0]
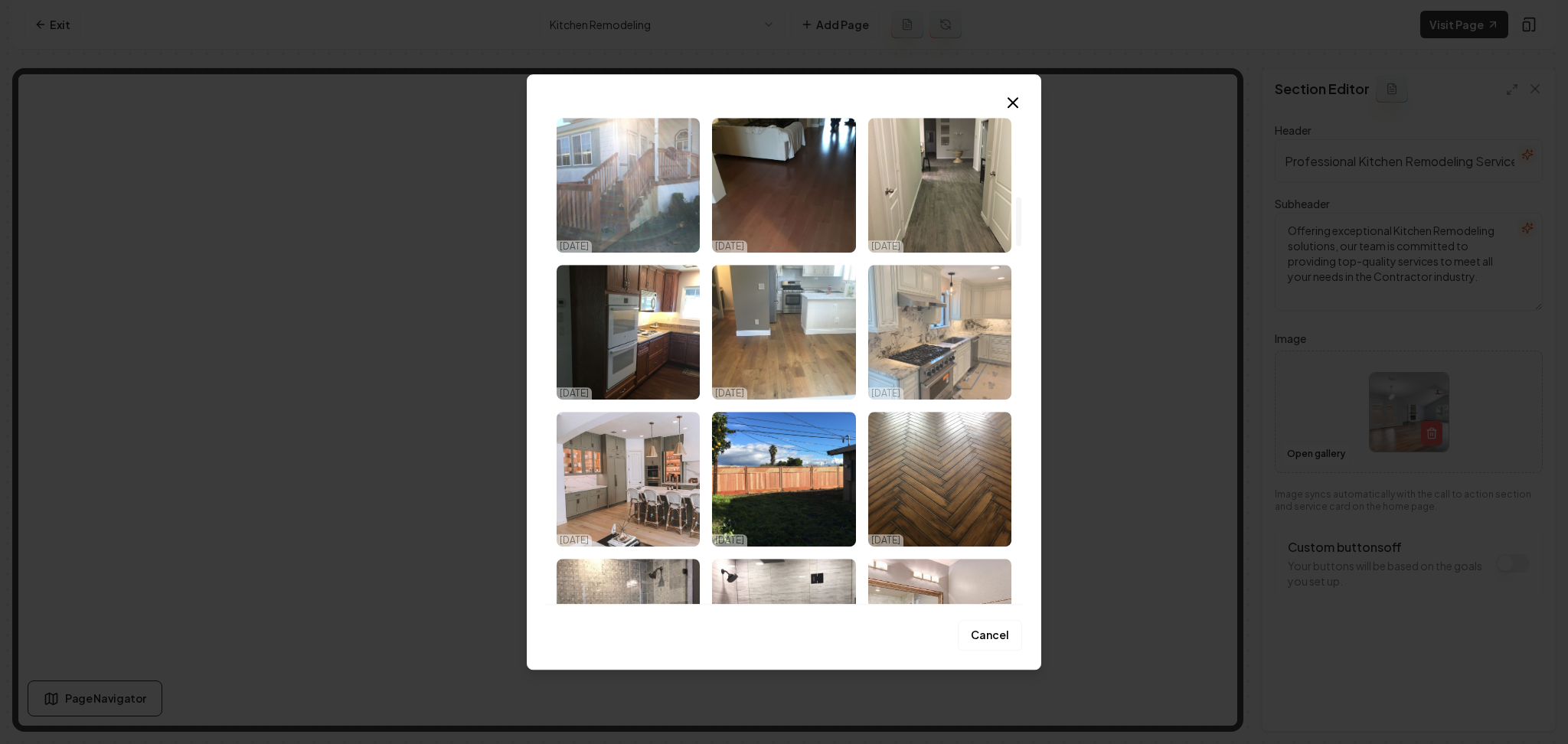
click at [927, 305] on img "Select image image_68e3daf35c7cd75eb84cc0e8.jpeg" at bounding box center [939, 332] width 143 height 135
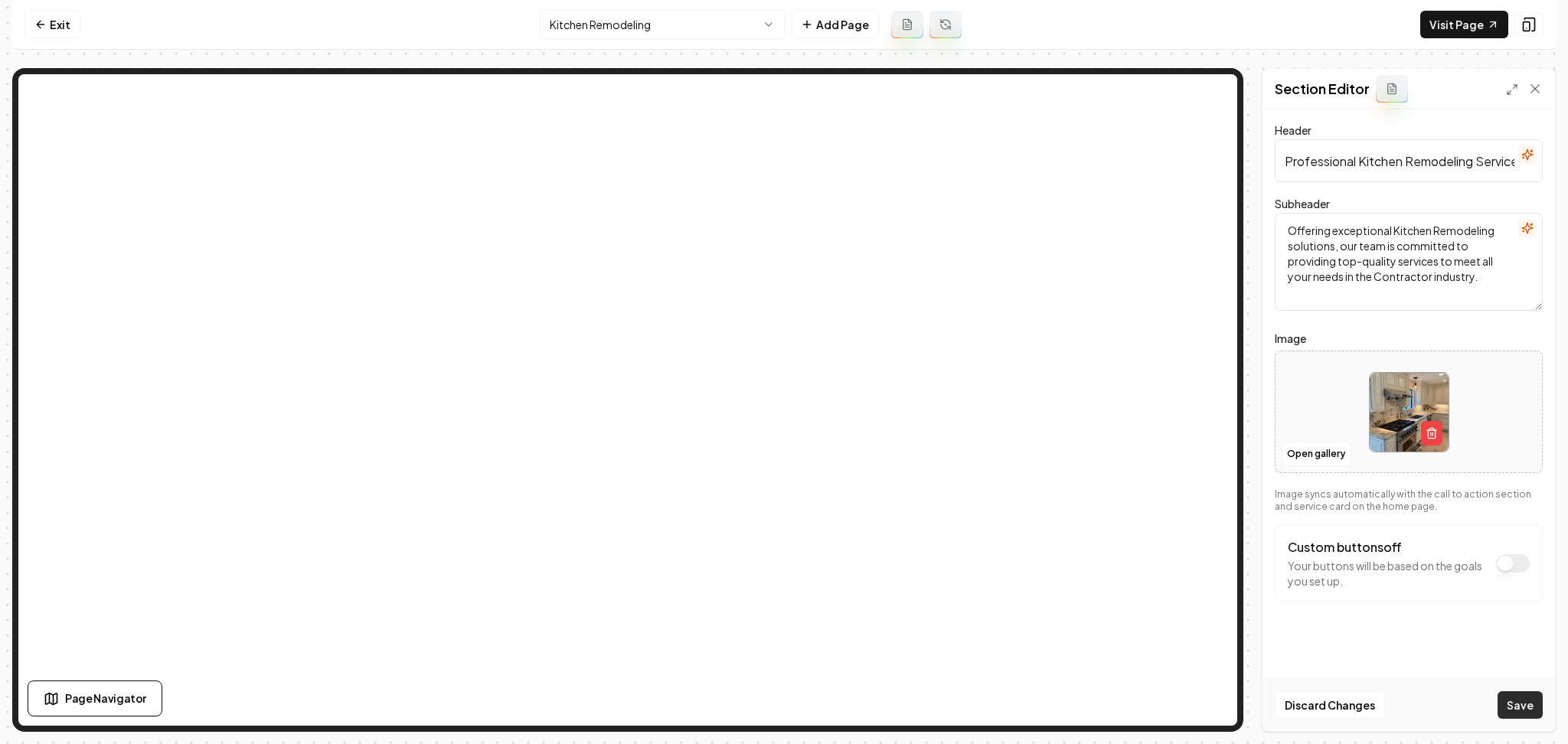
click at [1523, 703] on button "Save" at bounding box center [1520, 705] width 45 height 28
click at [679, 28] on html "Computer Required This feature is only available on a computer. Please switch t…" at bounding box center [784, 372] width 1568 height 744
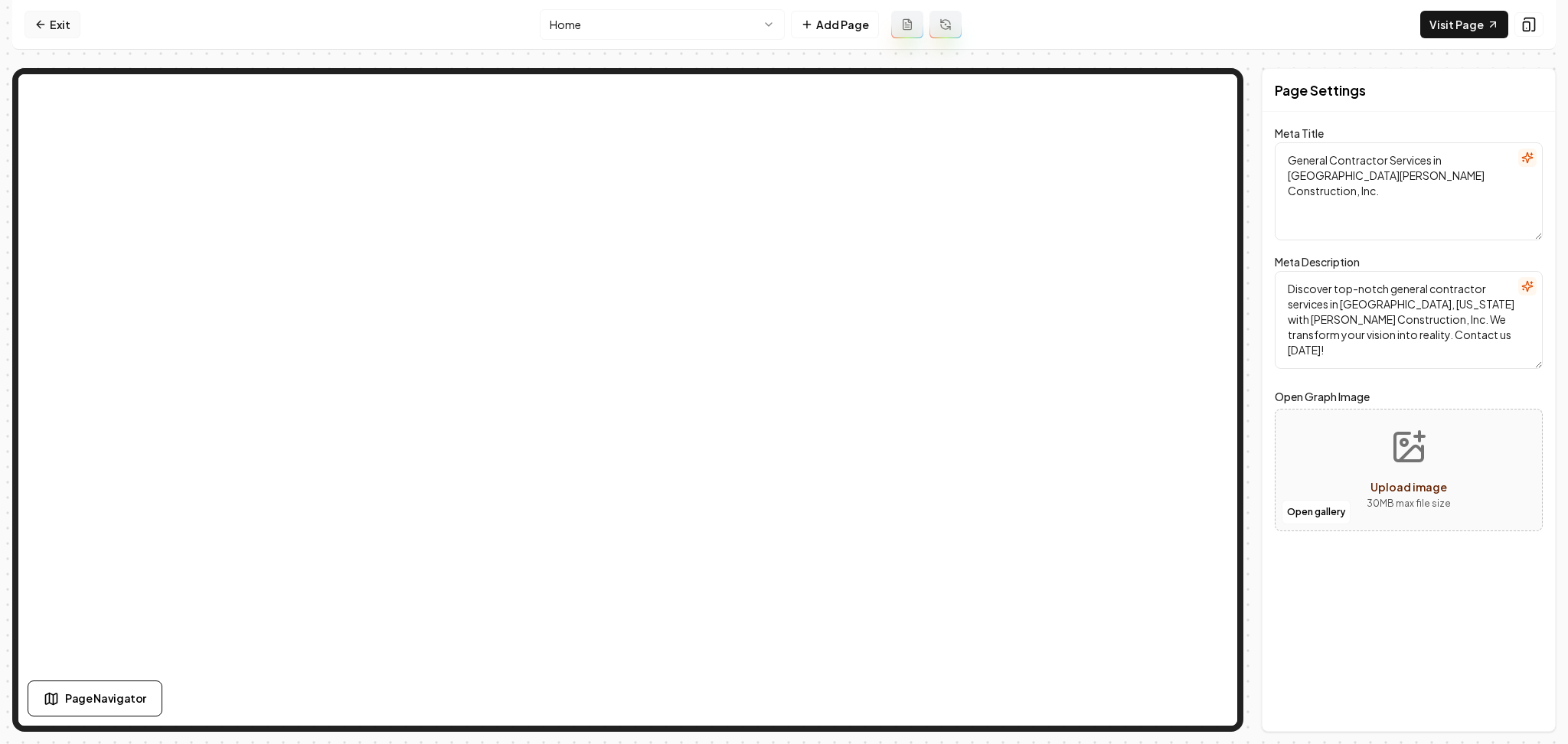
click at [56, 23] on link "Exit" at bounding box center [52, 25] width 56 height 28
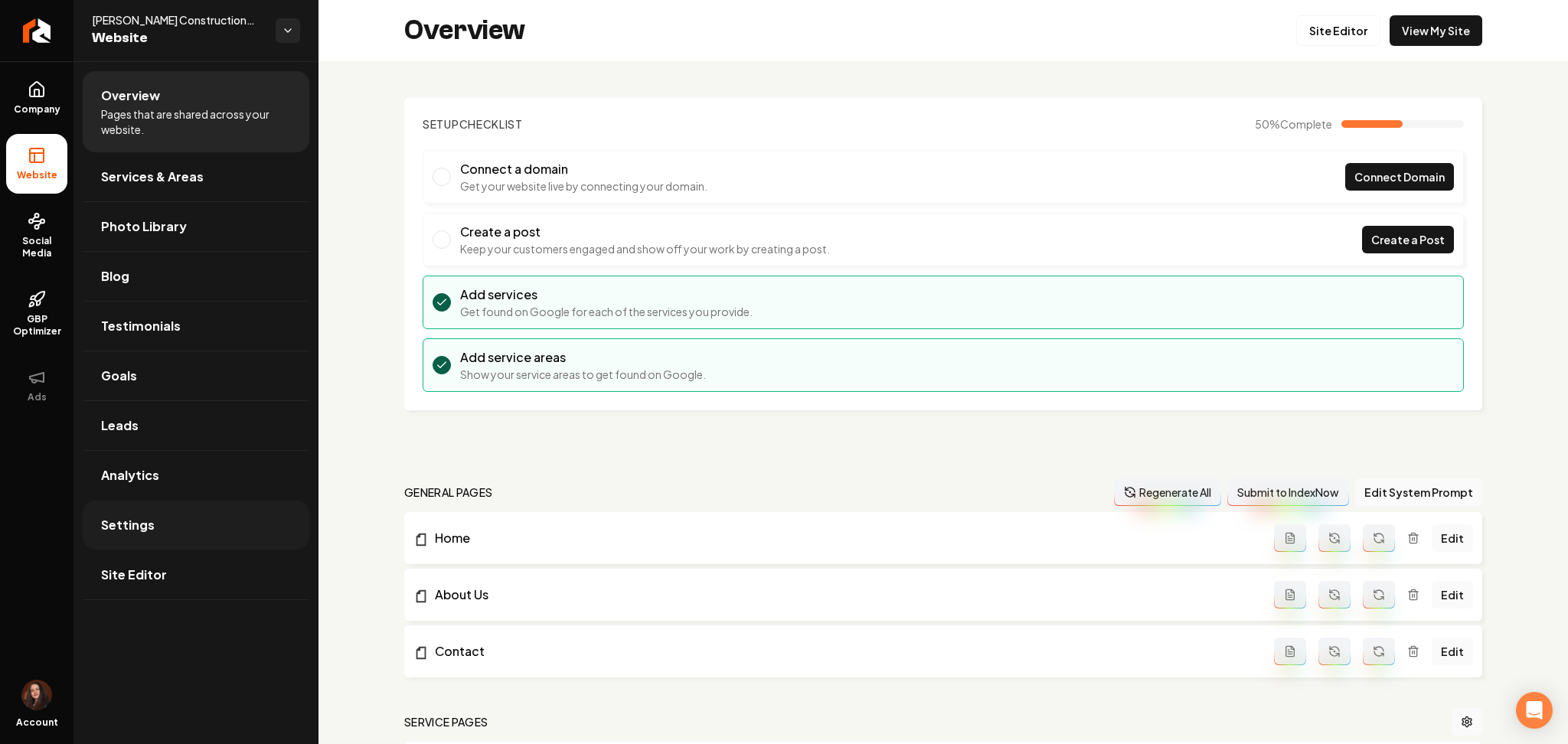
click at [102, 532] on span "Settings" at bounding box center [127, 526] width 53 height 19
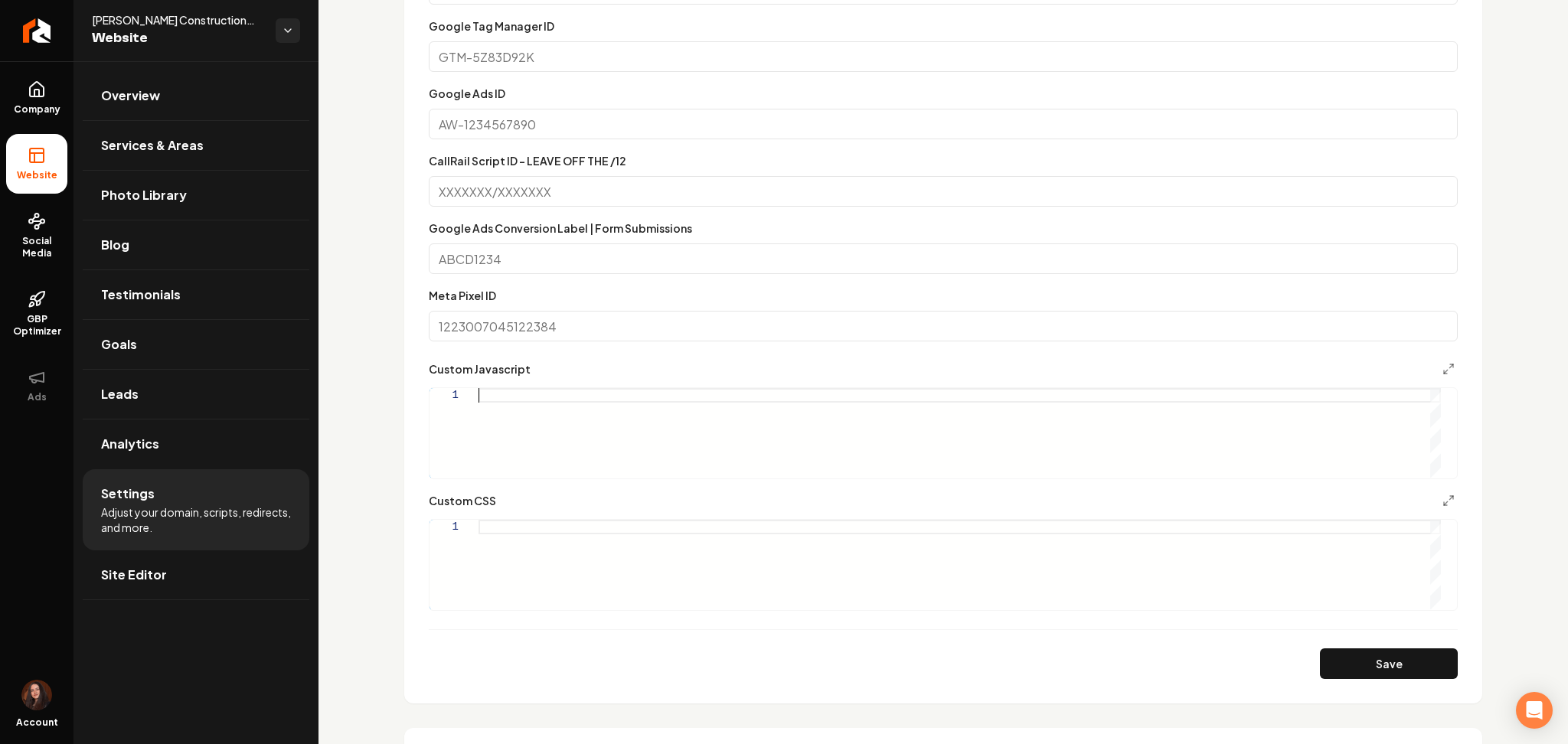
click at [533, 427] on div "Main content area" at bounding box center [959, 433] width 962 height 90
type textarea "**********"
click at [498, 543] on div "Main content area" at bounding box center [959, 565] width 962 height 90
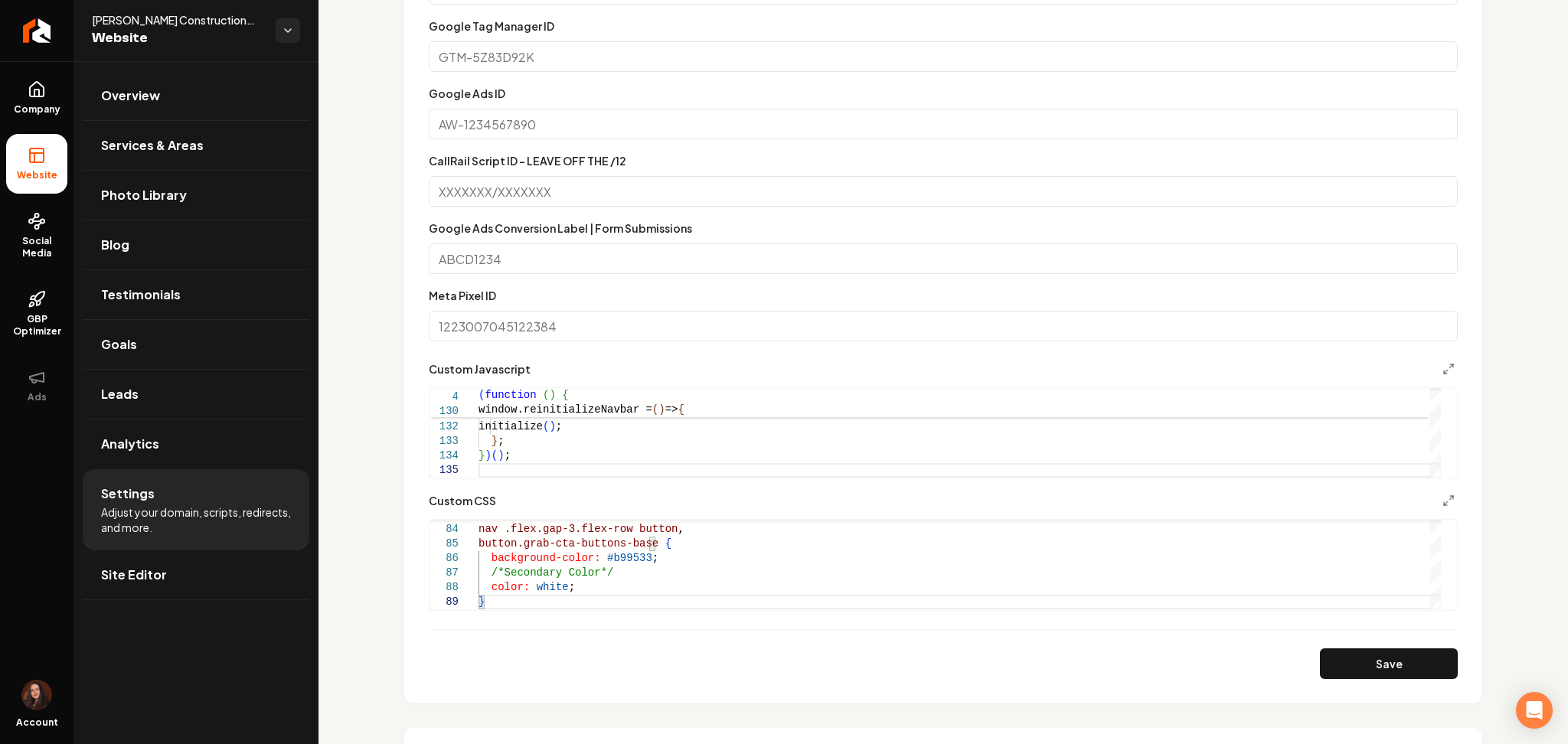
click at [1400, 656] on button "Save" at bounding box center [1389, 664] width 138 height 30
type textarea "**********"
click at [204, 583] on link "Site Editor" at bounding box center [196, 576] width 227 height 49
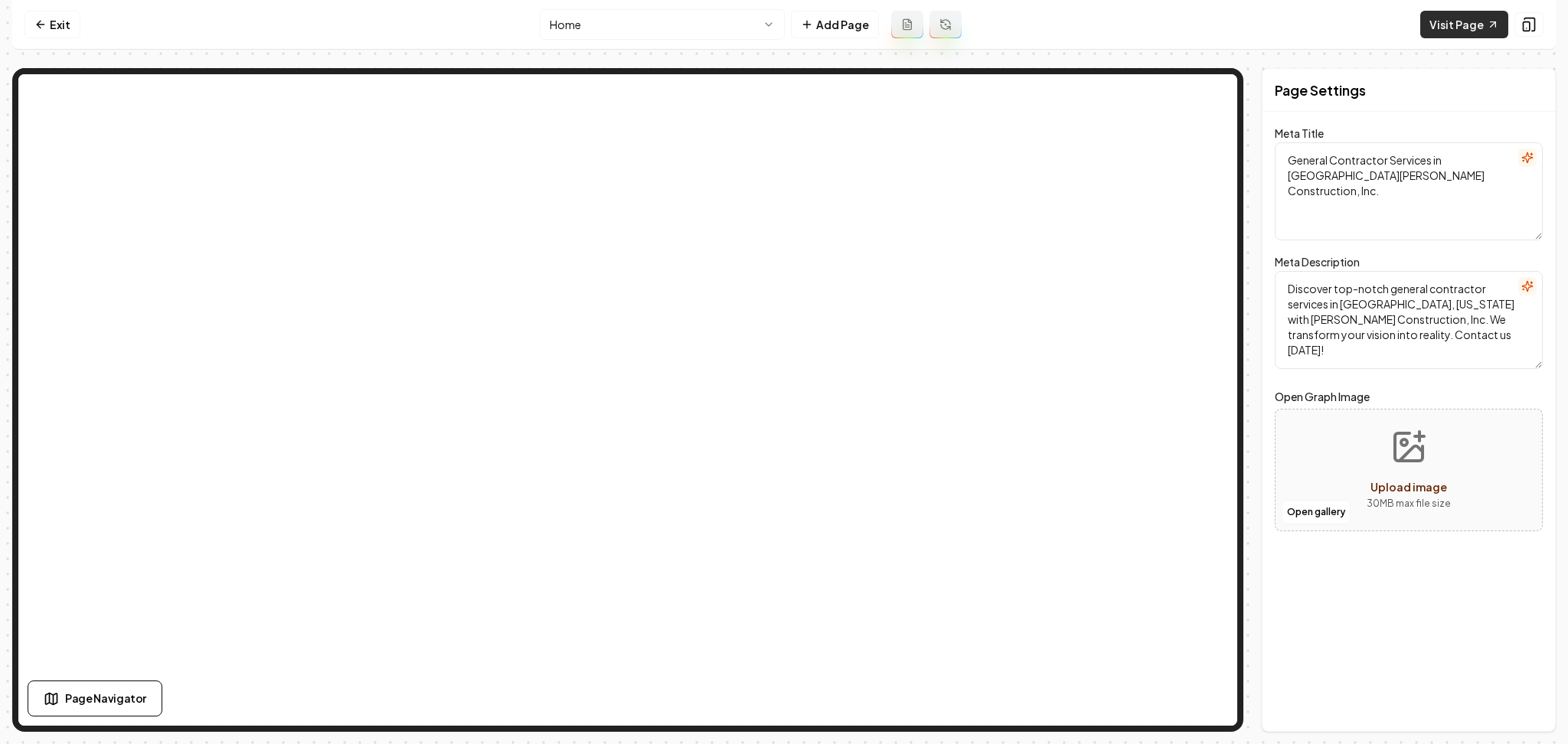
click at [1468, 22] on link "Visit Page" at bounding box center [1464, 25] width 88 height 28
click at [55, 31] on link "Exit" at bounding box center [52, 25] width 56 height 28
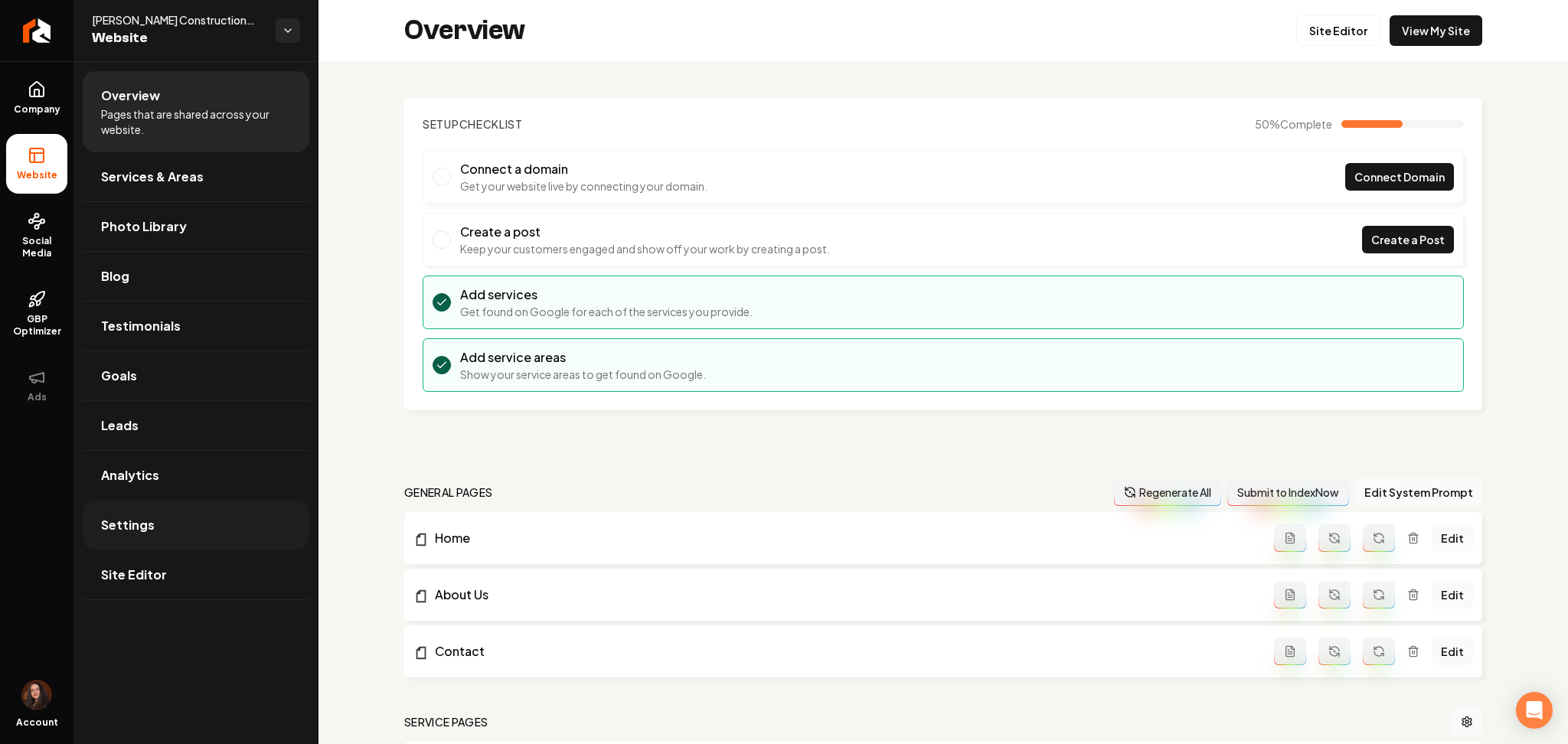
click at [145, 534] on span "Settings" at bounding box center [127, 526] width 53 height 19
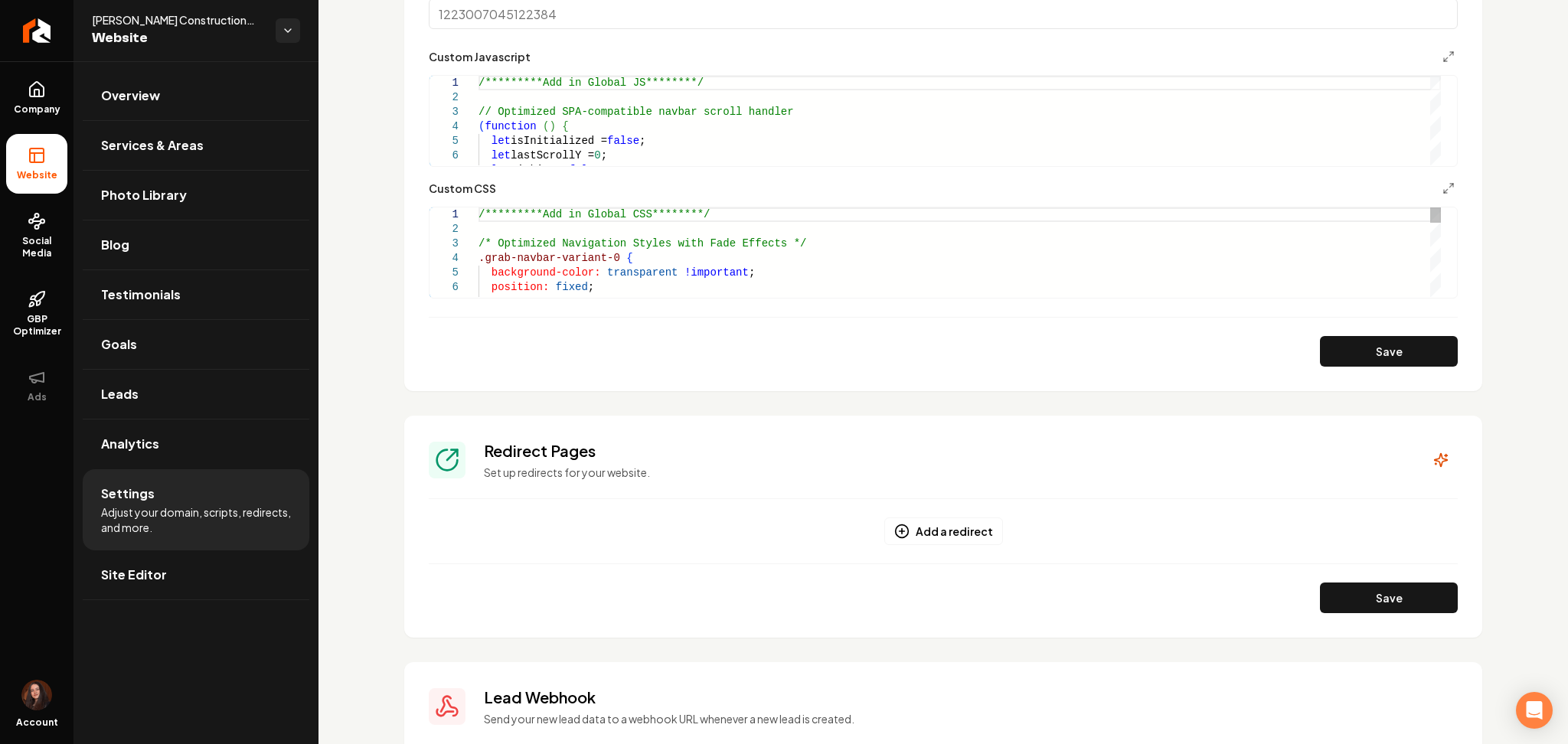
scroll to position [919, 0]
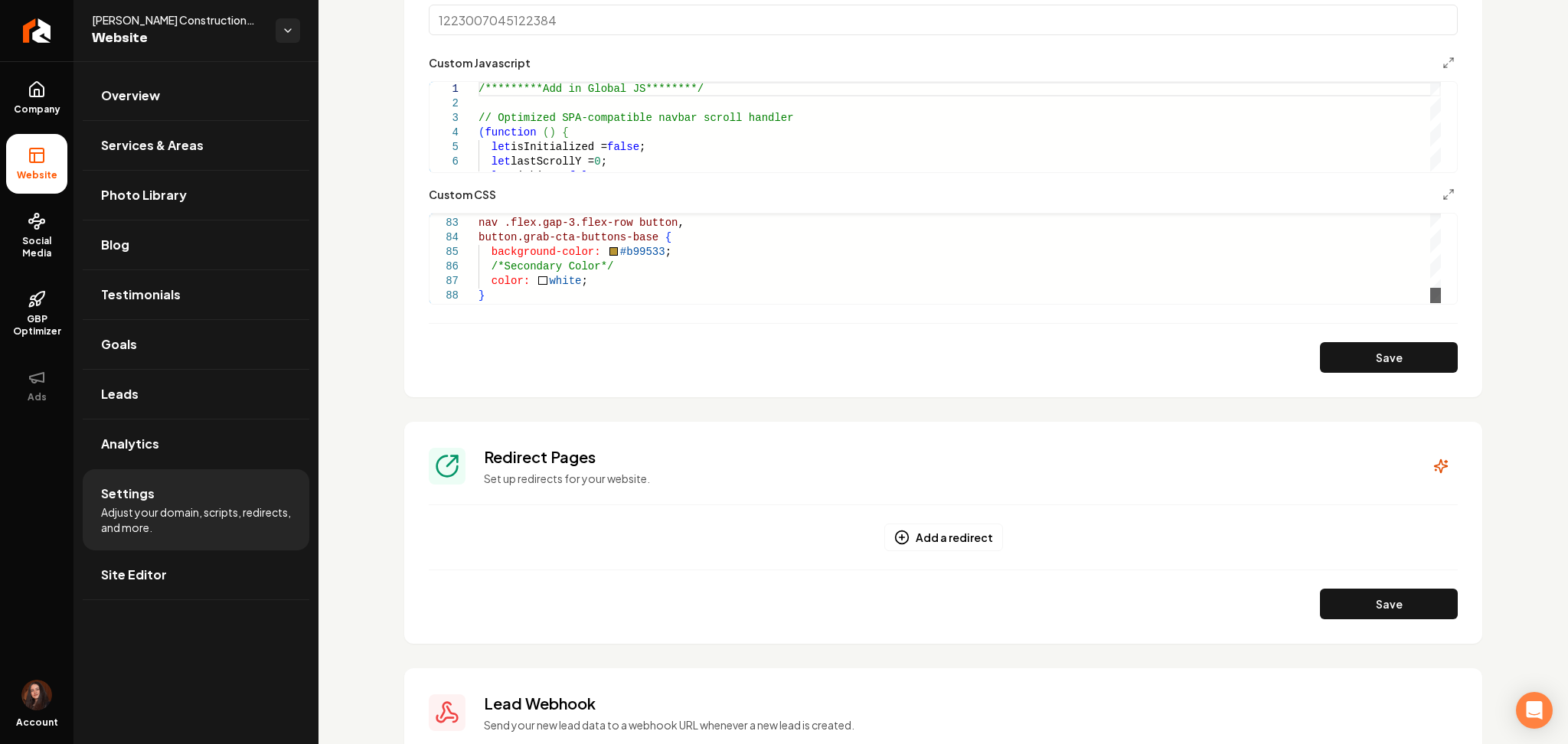
click at [1441, 303] on div "Main content area" at bounding box center [1435, 295] width 11 height 15
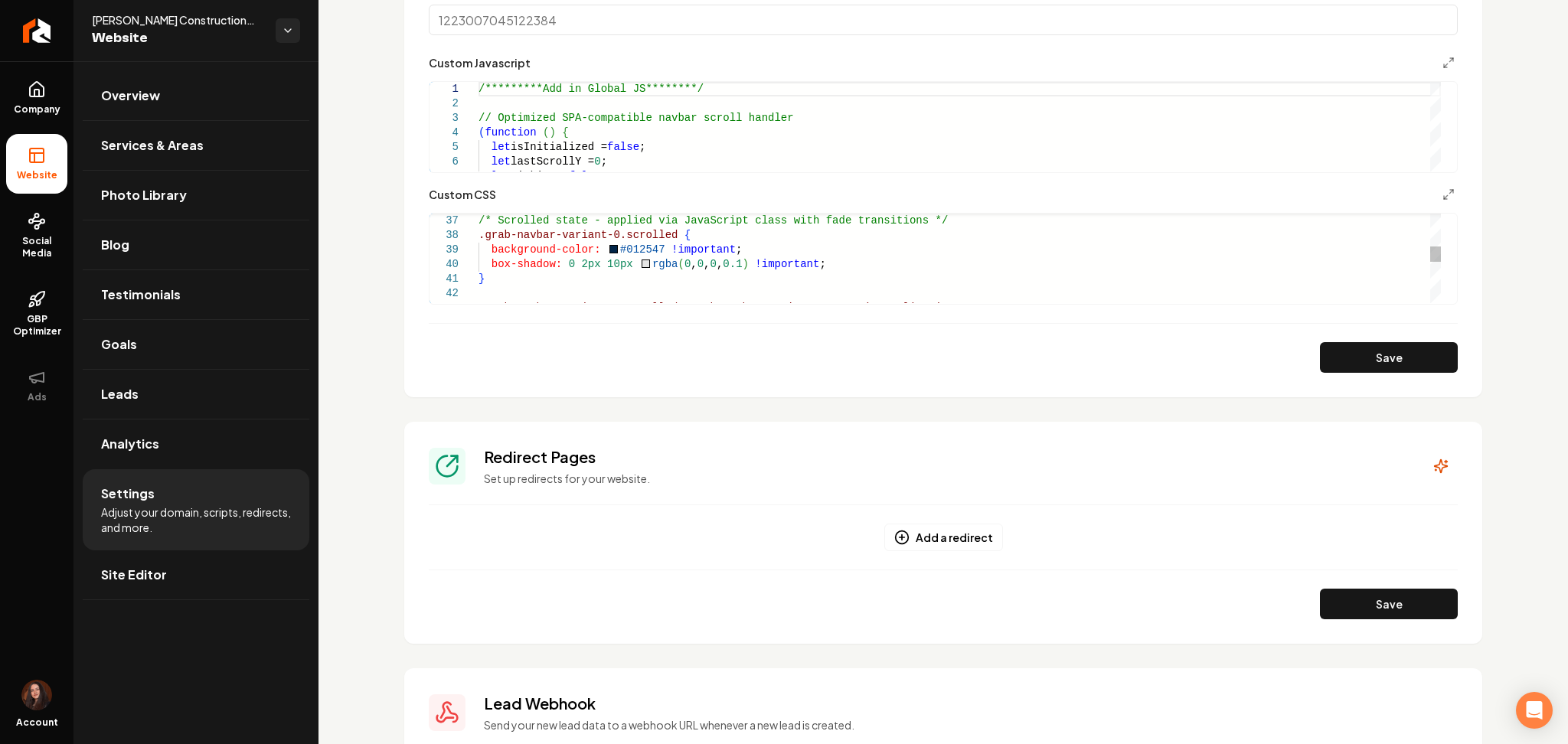
scroll to position [0, 0]
drag, startPoint x: 649, startPoint y: 246, endPoint x: 609, endPoint y: 252, distance: 40.4
click at [609, 252] on div "box-shadow: 0 2px 10px rgba ( 0 , 0 , 0 , 0.1 ) !important ; } .grab-navbar-var…" at bounding box center [959, 330] width 962 height 1281
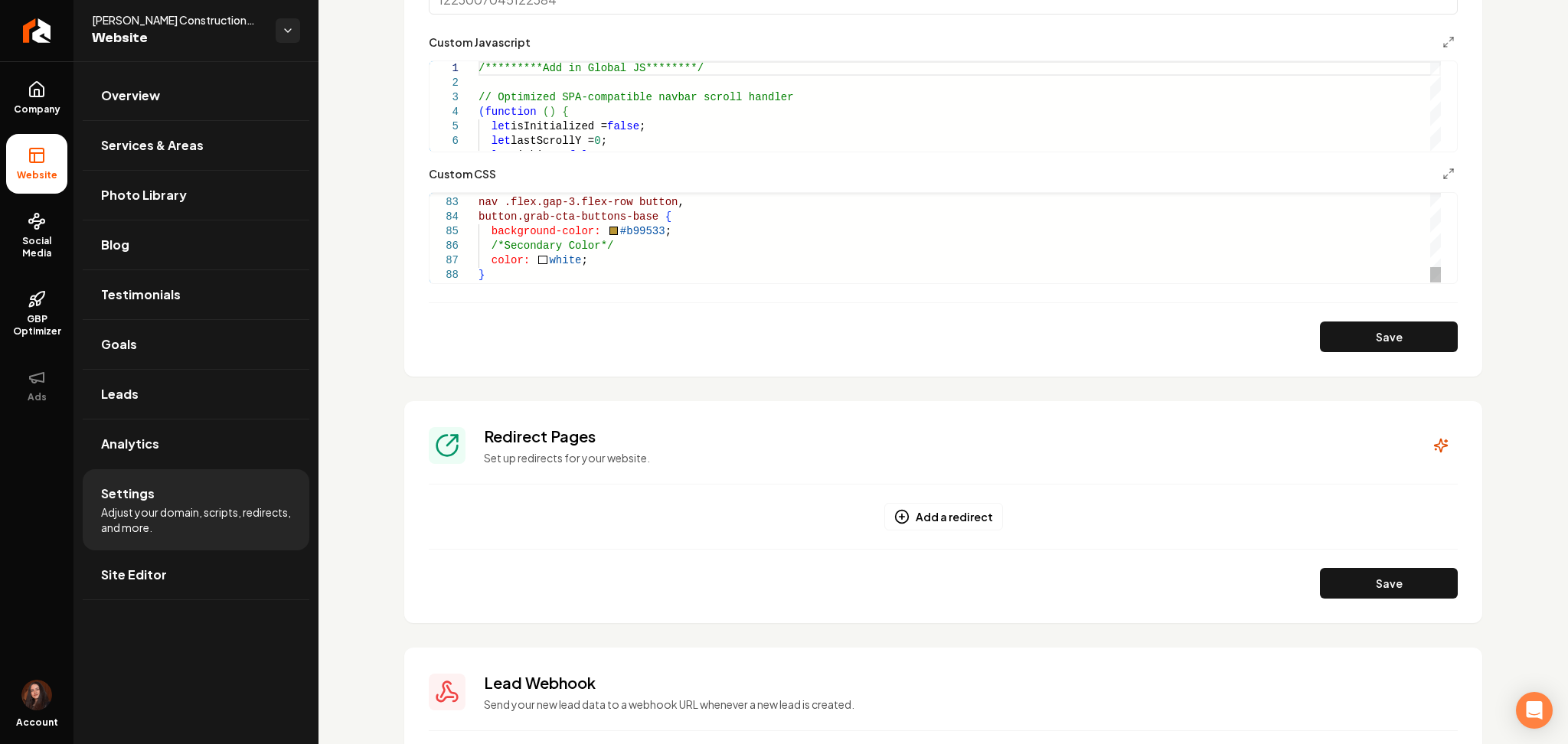
scroll to position [945, 0]
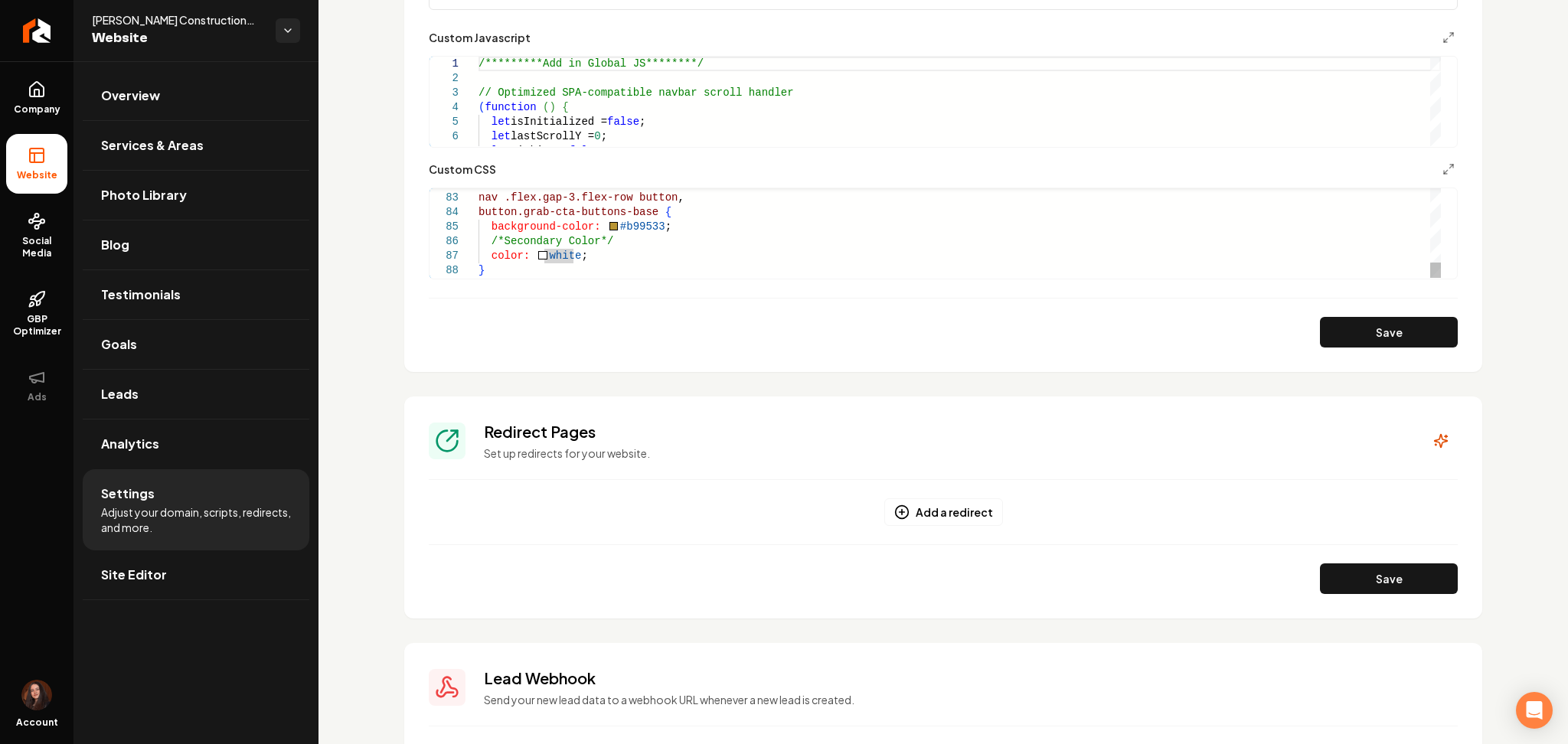
type textarea "**********"
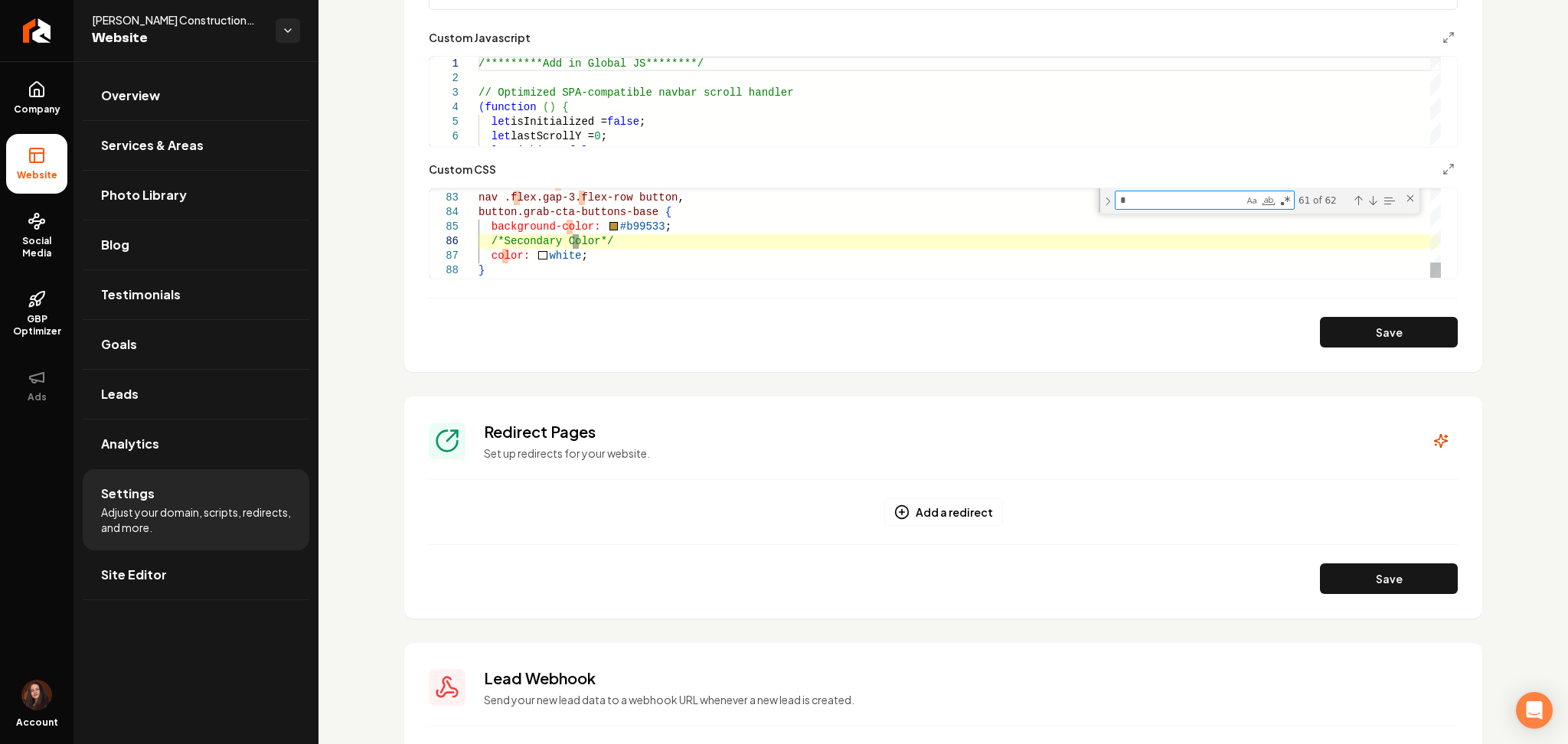
type textarea "**"
type textarea "**********"
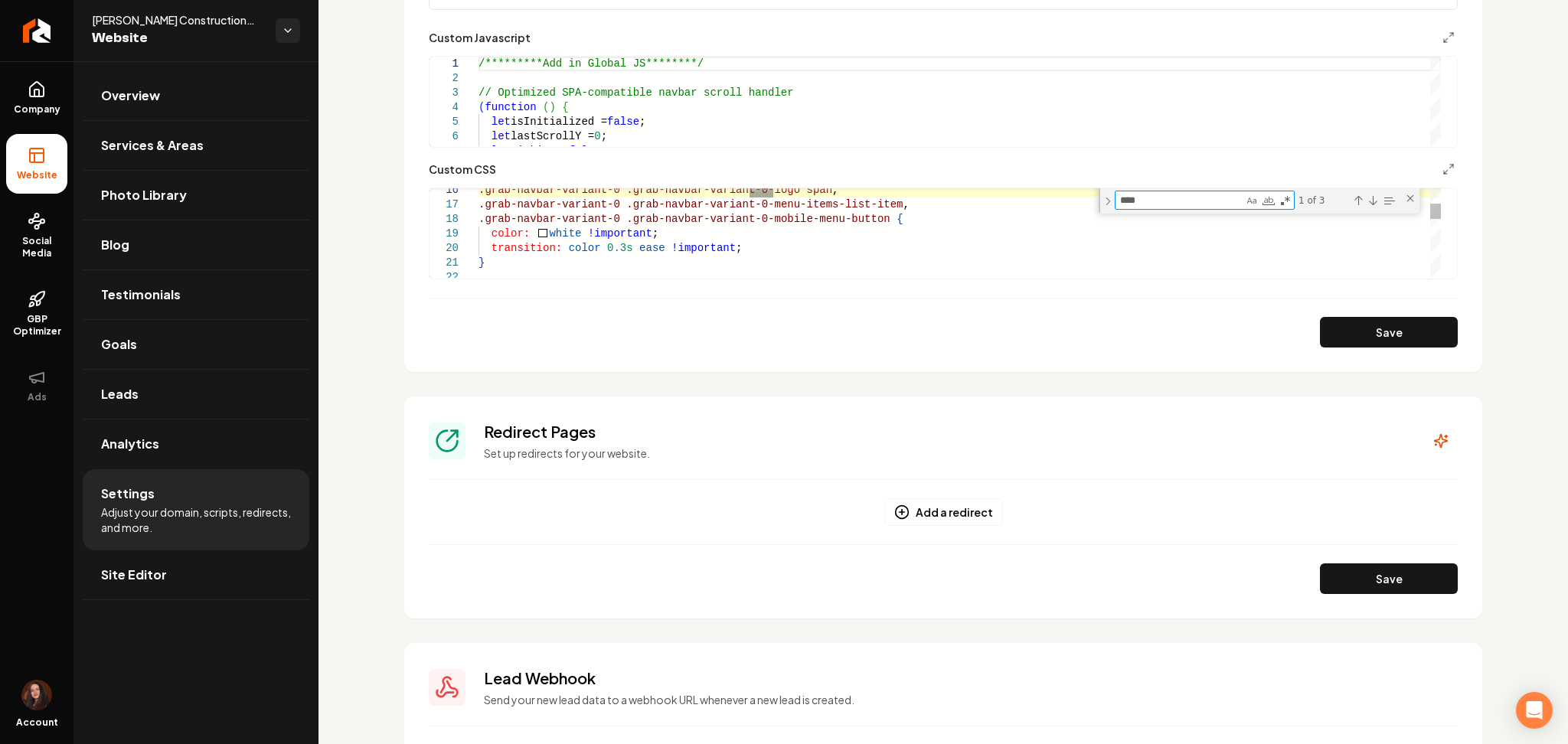
type textarea "****"
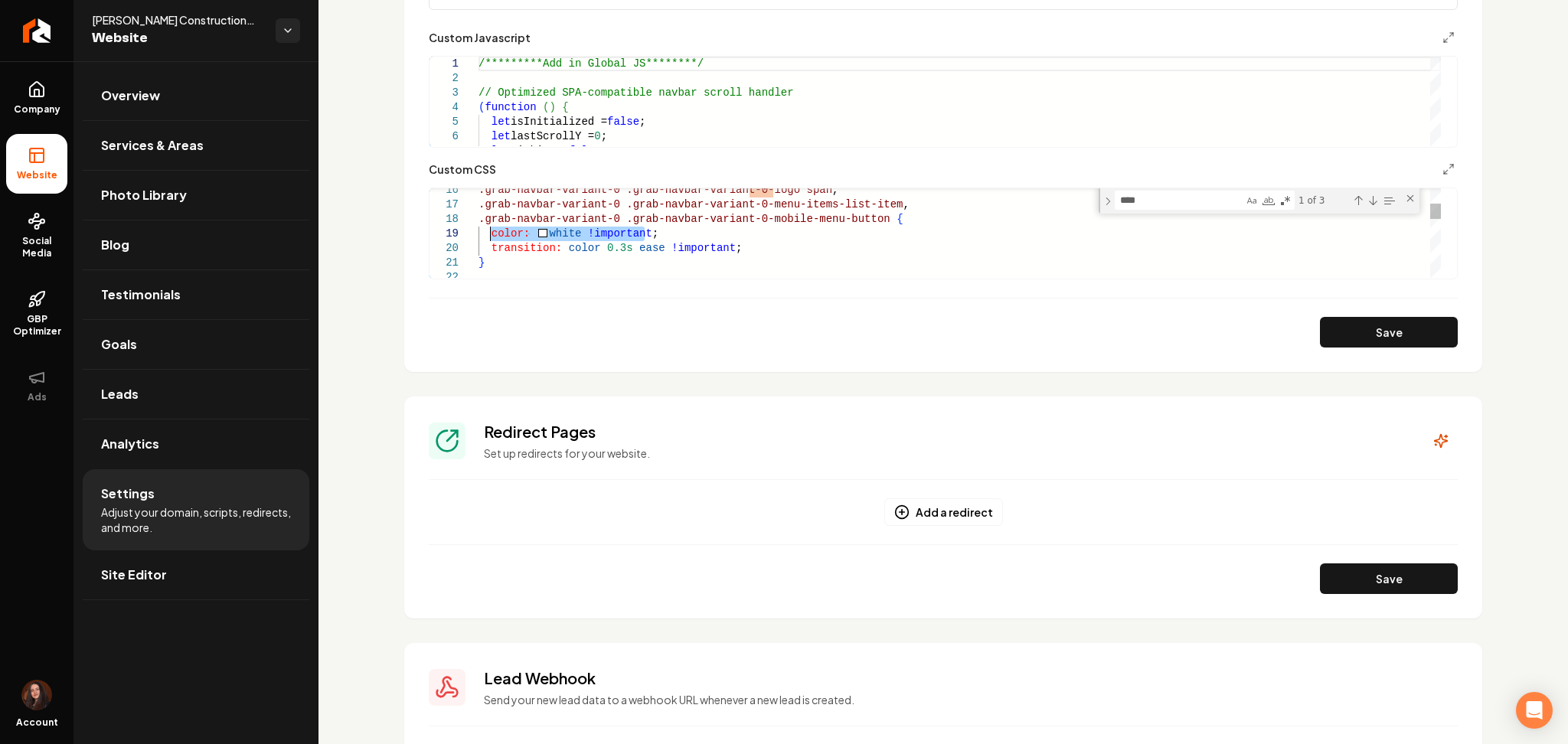
drag, startPoint x: 651, startPoint y: 234, endPoint x: 494, endPoint y: 232, distance: 157.0
click at [494, 232] on div ".grab-navbar-variant-0 .grab-navbar-variant-0- logo span , .grab-navbar-variant…" at bounding box center [959, 592] width 962 height 1306
click at [1150, 190] on div "**** logo" at bounding box center [1204, 200] width 180 height 19
click at [1147, 197] on textarea "****" at bounding box center [1179, 200] width 128 height 18
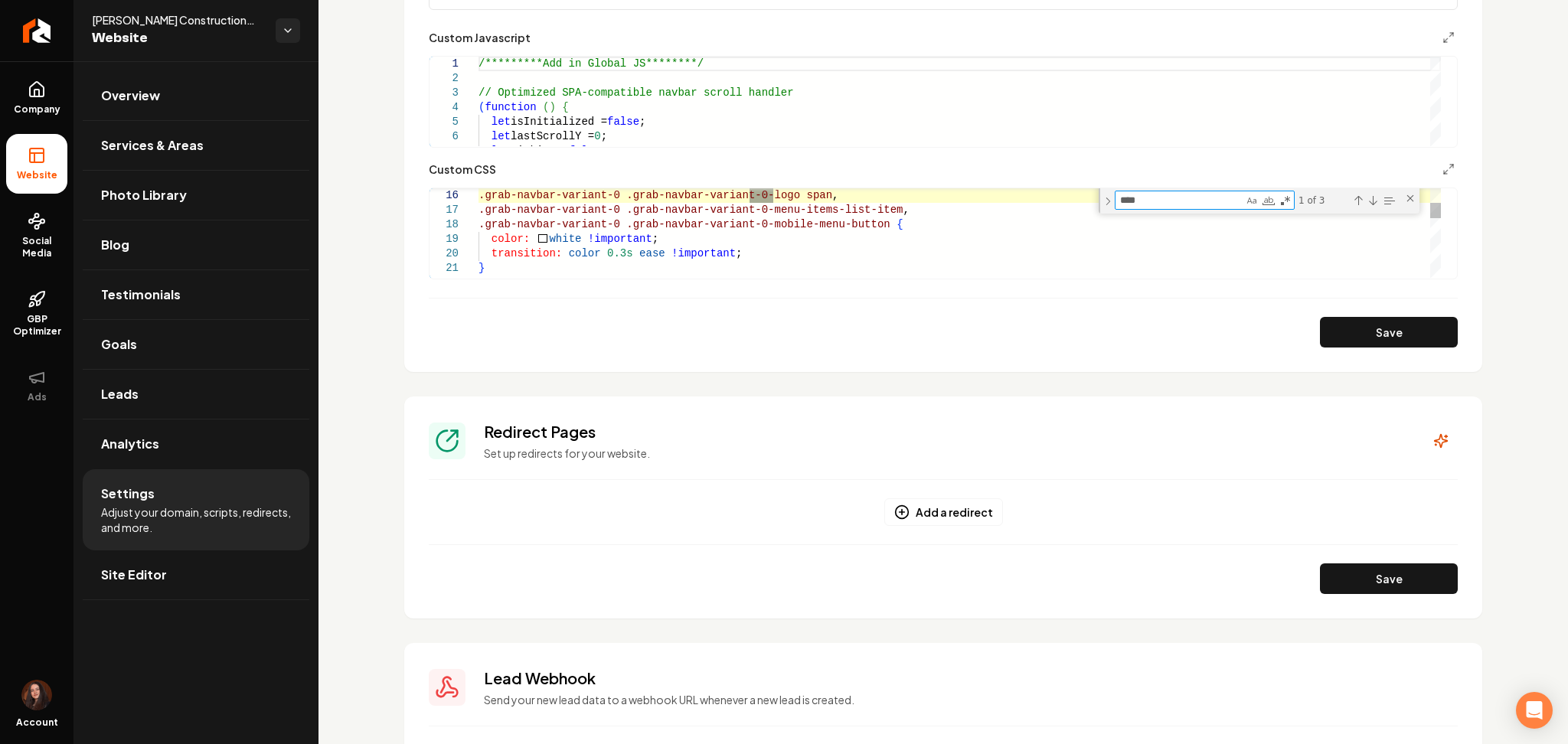
type textarea "**********"
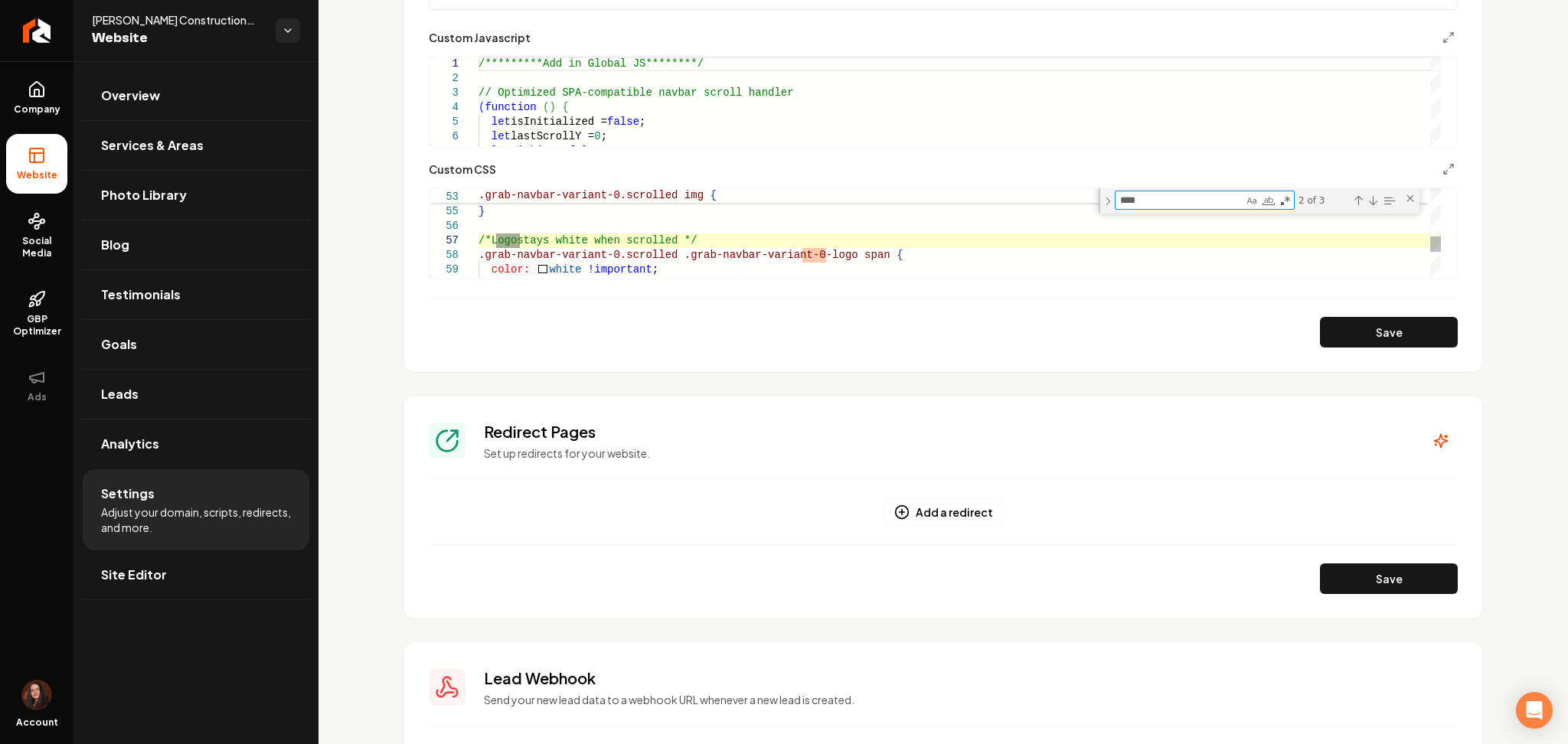
type textarea "***"
type textarea "**********"
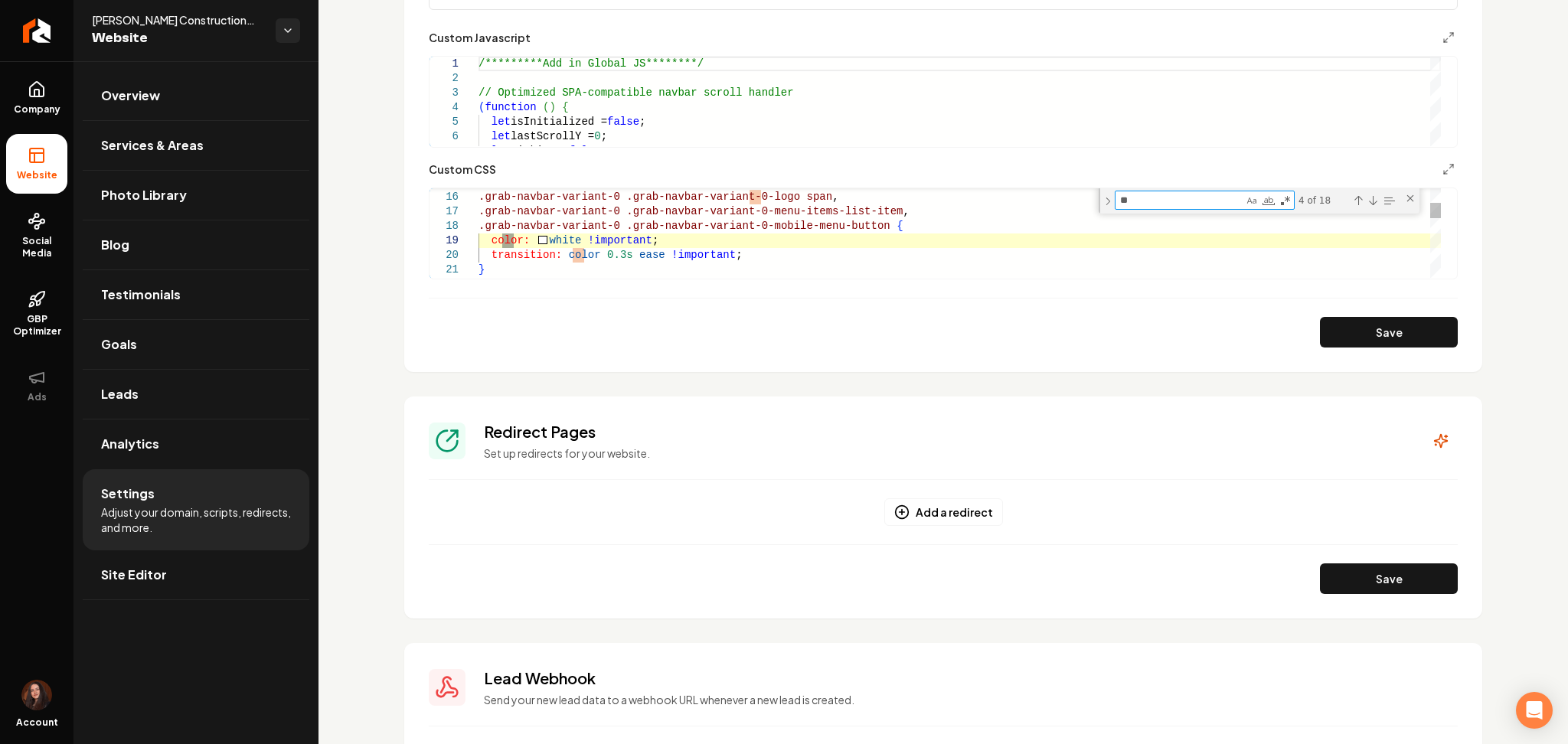
type textarea "*"
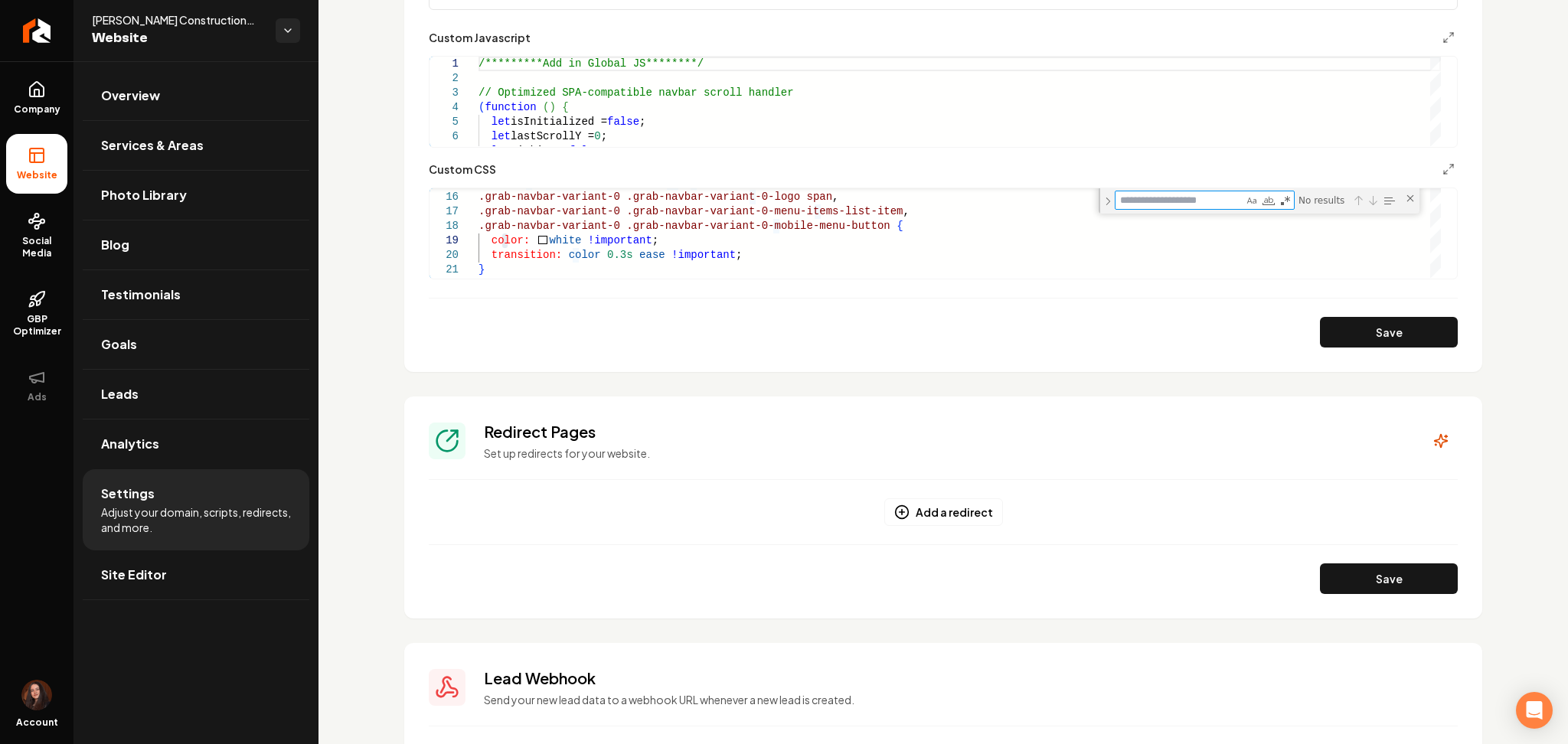
type textarea "**********"
type textarea "*"
type textarea "**********"
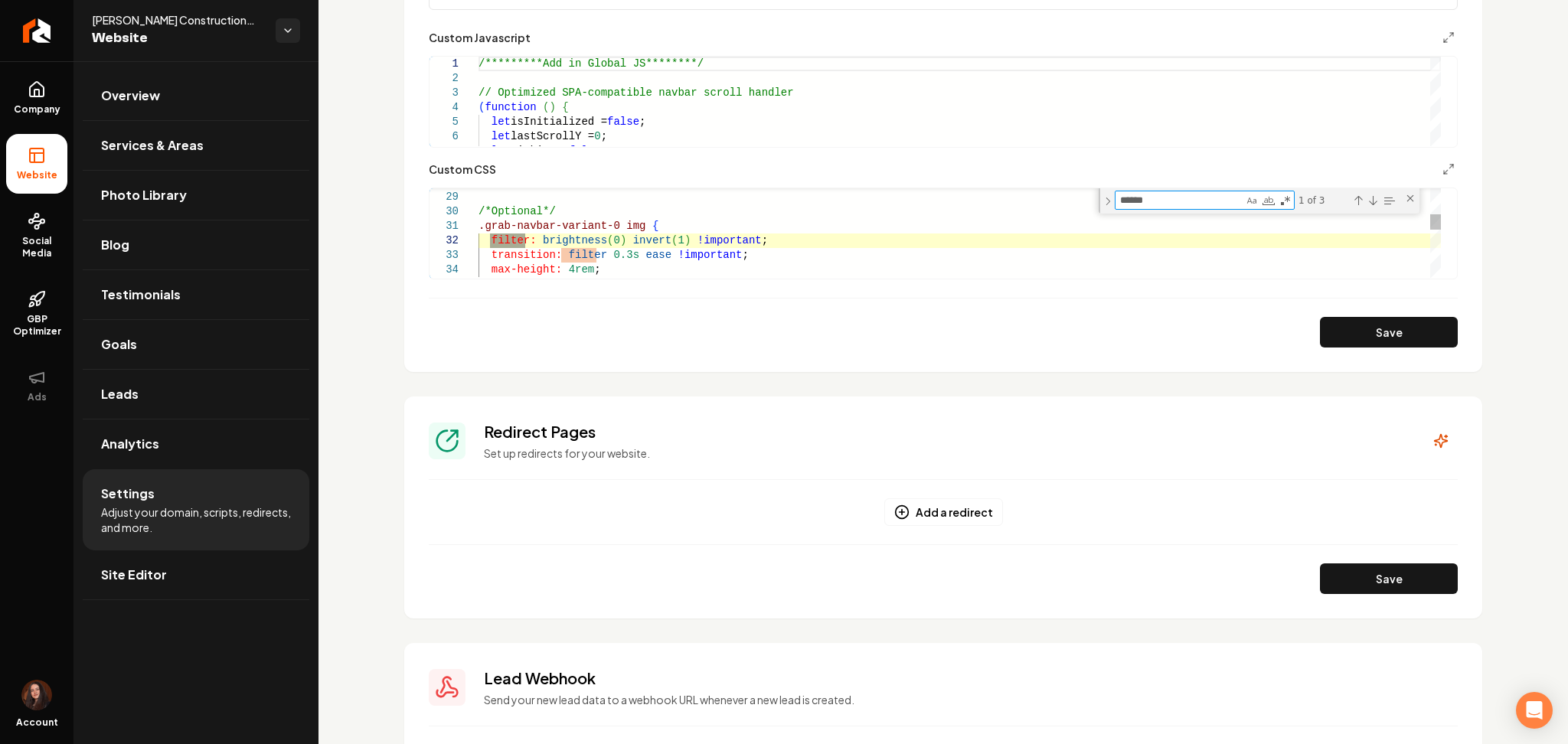
type textarea "******"
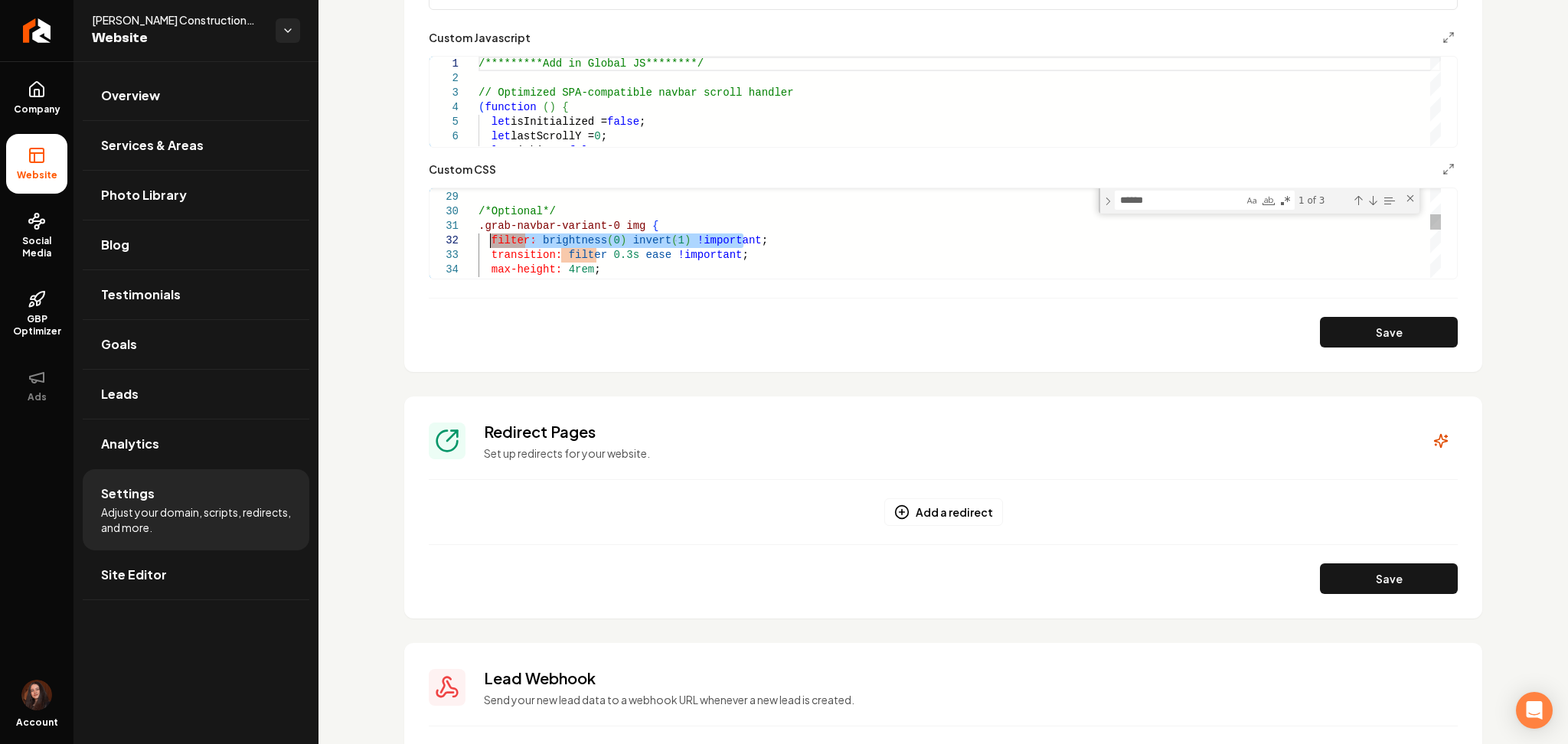
drag, startPoint x: 754, startPoint y: 235, endPoint x: 487, endPoint y: 234, distance: 267.0
drag, startPoint x: 597, startPoint y: 273, endPoint x: 476, endPoint y: 245, distance: 124.2
click at [478, 245] on div "} /*Optional*/ .grab-navbar-variant-0 img { transition: filter 0.3s ease !impor…" at bounding box center [959, 410] width 962 height 1306
drag, startPoint x: 495, startPoint y: 261, endPoint x: 465, endPoint y: 229, distance: 43.9
click at [478, 229] on div "} /*Optional*/ .grab-navbar-variant-0 img { } /* Scrolled state - applied via J…" at bounding box center [959, 402] width 962 height 1262
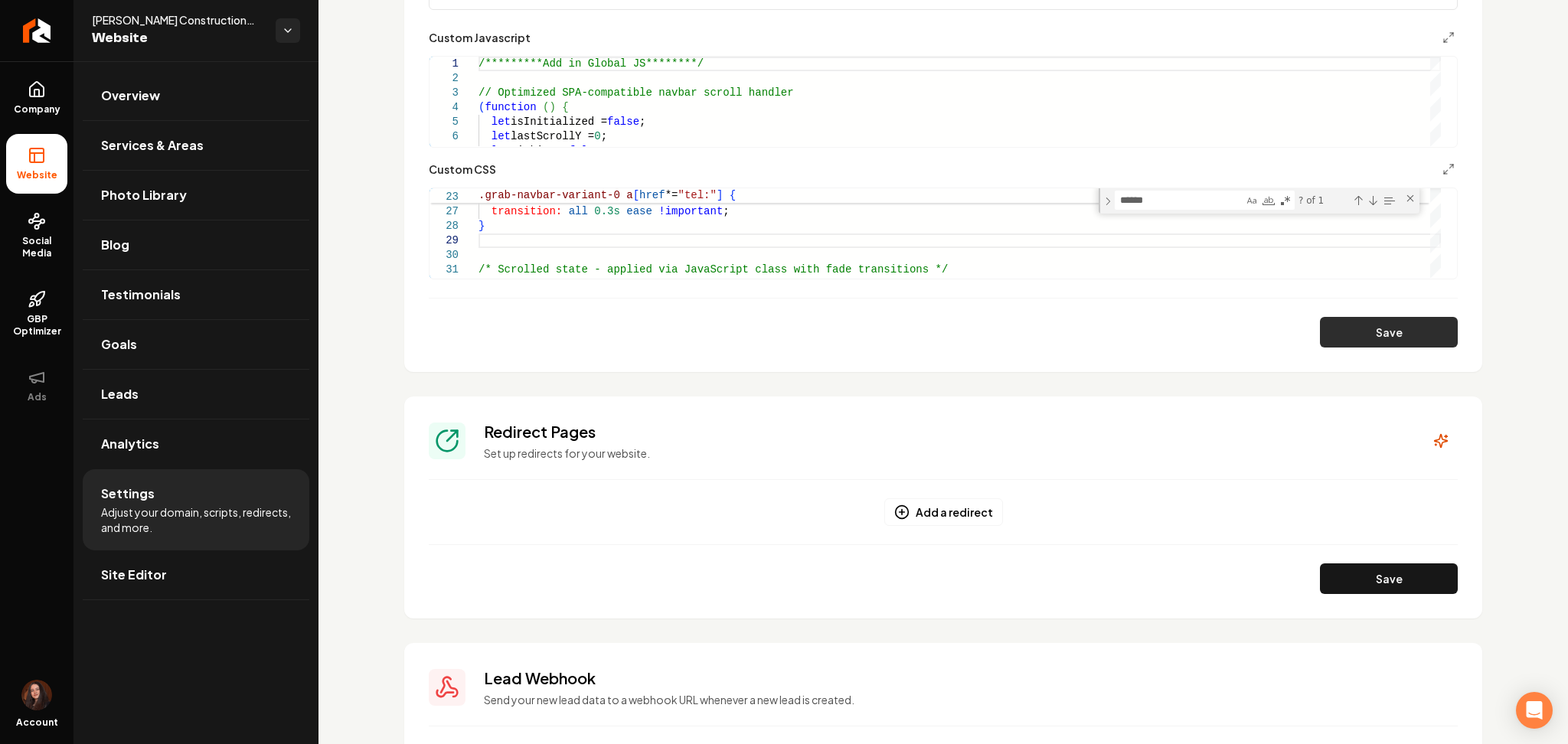
click at [1341, 325] on button "Save" at bounding box center [1389, 333] width 138 height 30
click at [583, 230] on div "} /* Scrolled state - applied via JavaScript class w ith fade transitions */ tr…" at bounding box center [959, 410] width 962 height 1218
click at [583, 231] on div "} /* Scrolled state - applied via JavaScript class w ith fade transitions */ tr…" at bounding box center [959, 410] width 962 height 1218
type textarea "**********"
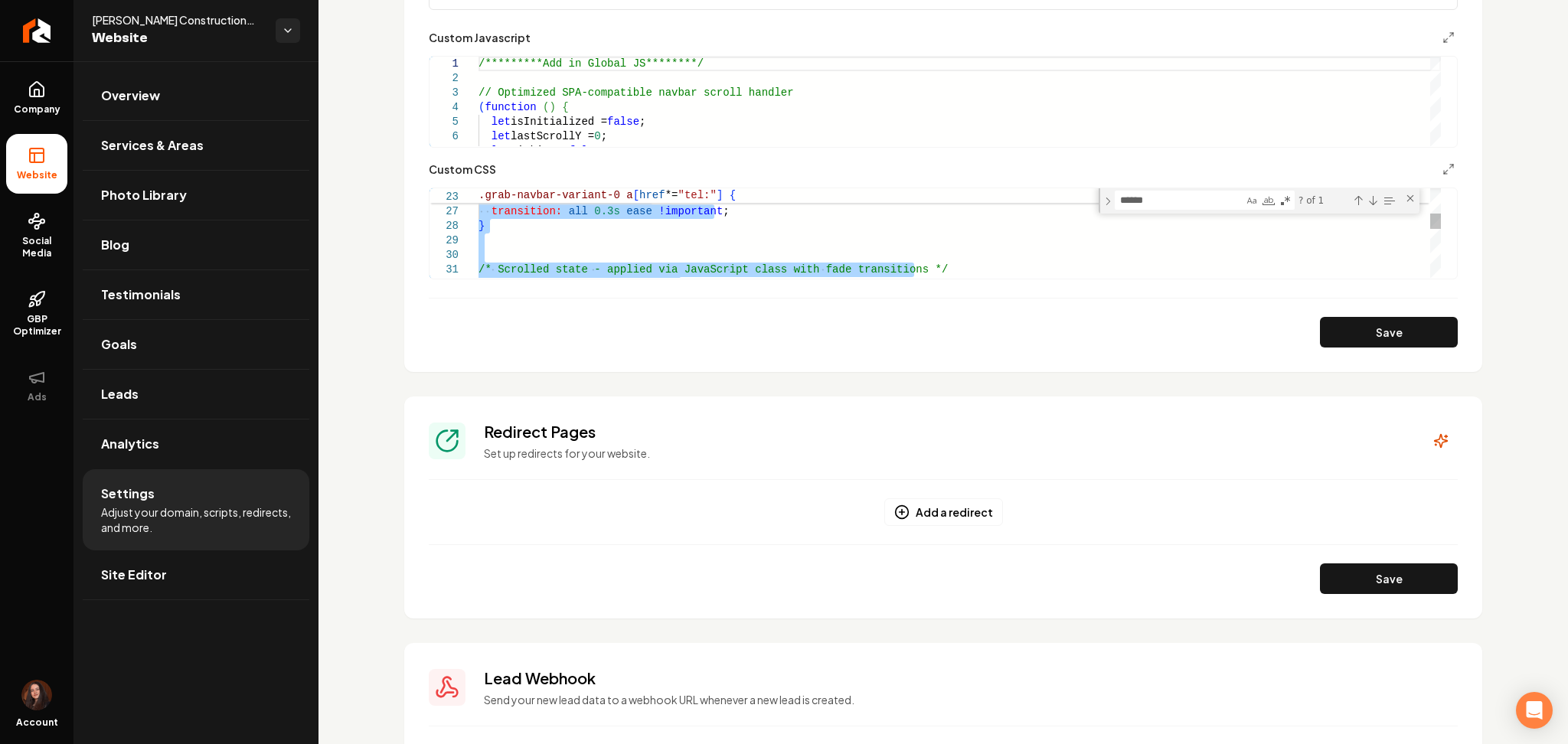
click at [583, 231] on div "} /* Scrolled state - applied via JavaScript class w ith fade transitions */ tr…" at bounding box center [959, 410] width 962 height 1218
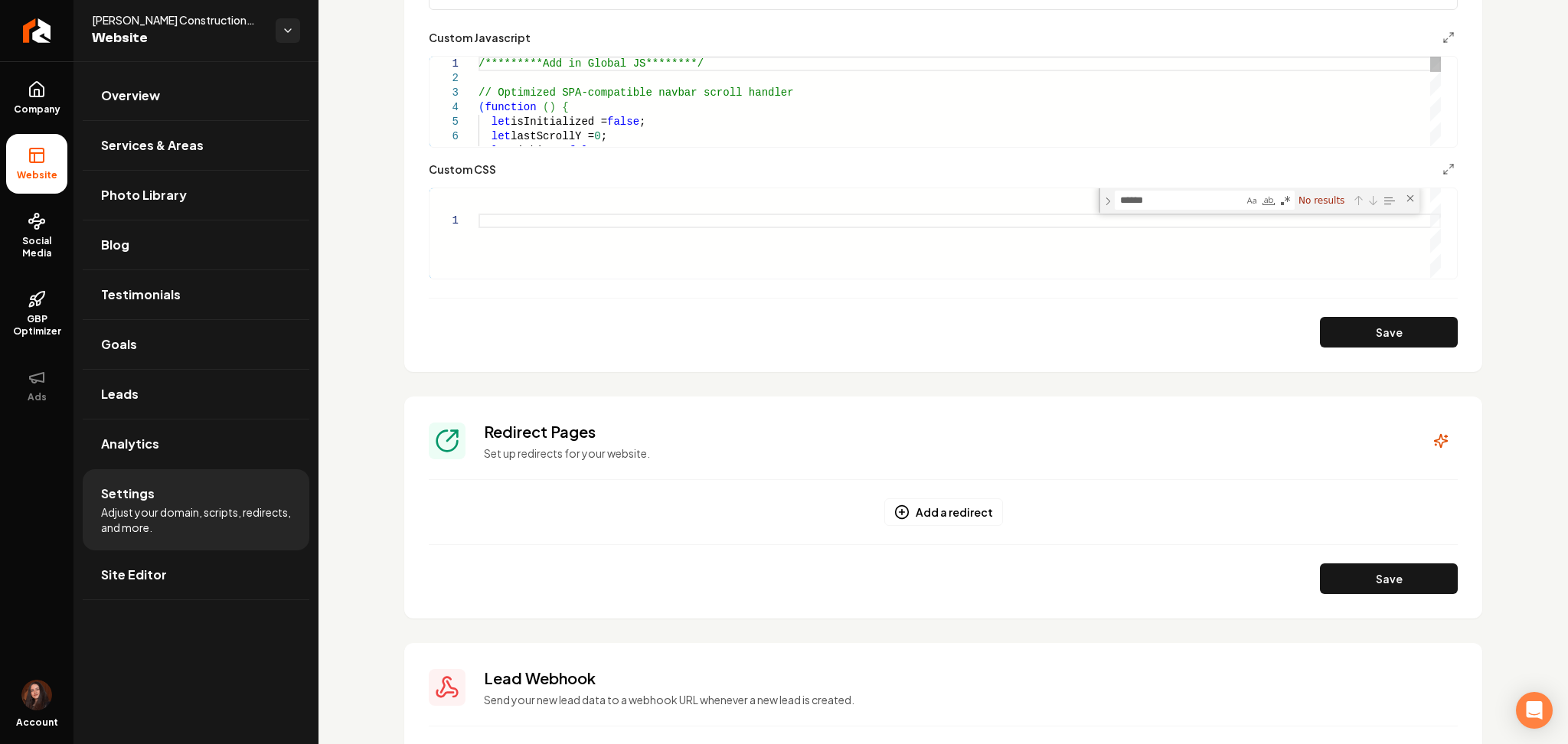
drag, startPoint x: 590, startPoint y: 149, endPoint x: 621, endPoint y: 115, distance: 46.0
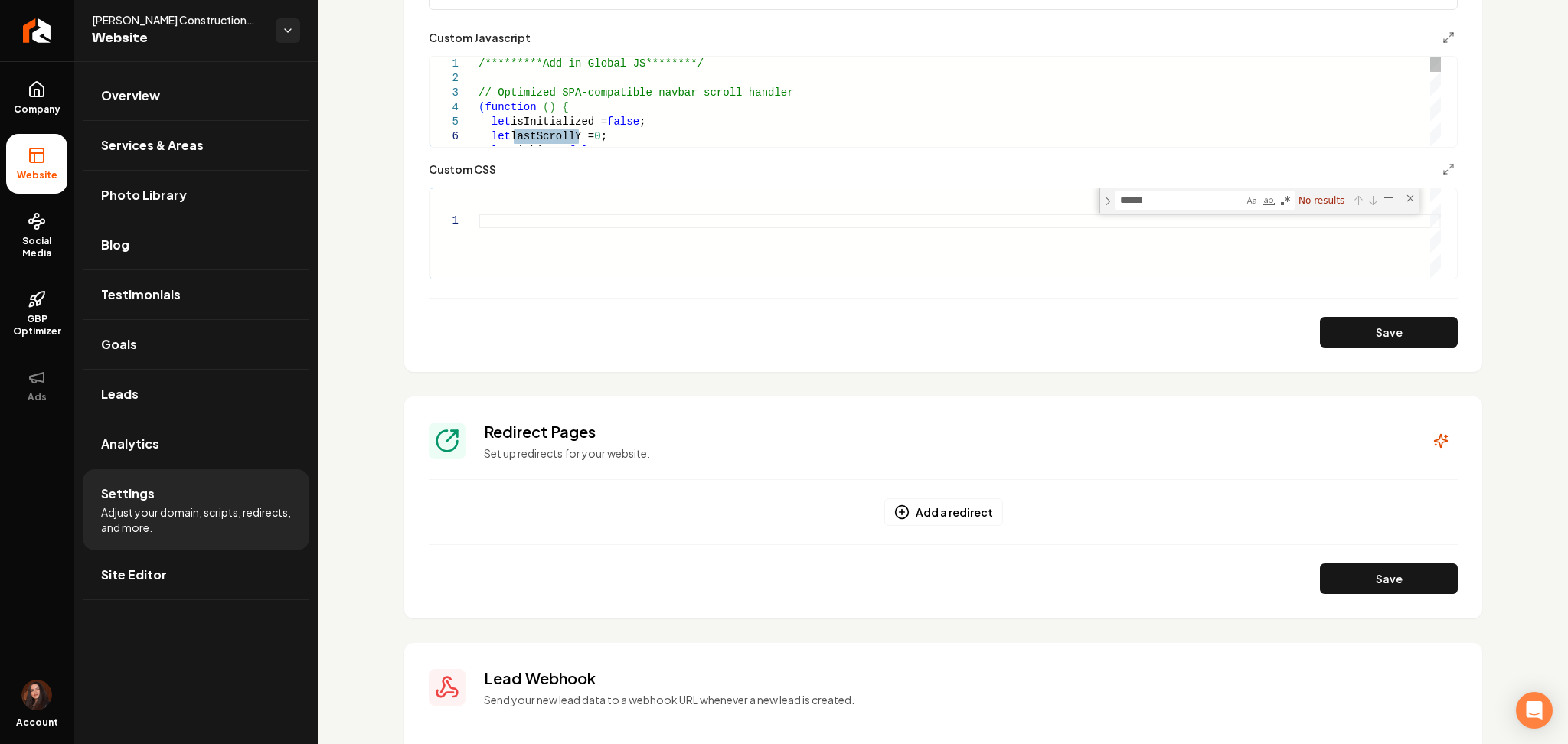
type textarea "**********"
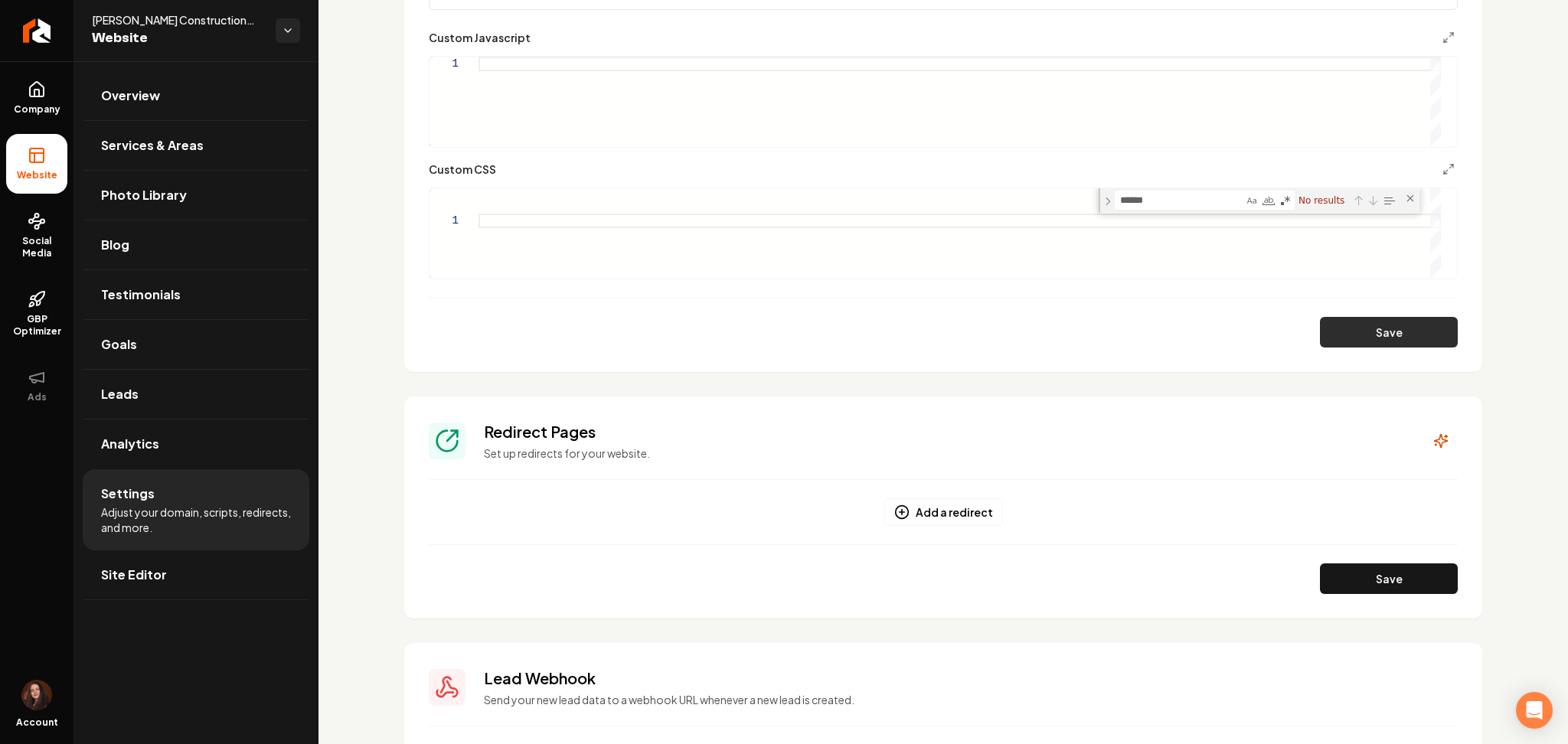
click at [1363, 321] on button "Save" at bounding box center [1389, 333] width 138 height 30
click at [197, 558] on link "Site Editor" at bounding box center [196, 576] width 227 height 49
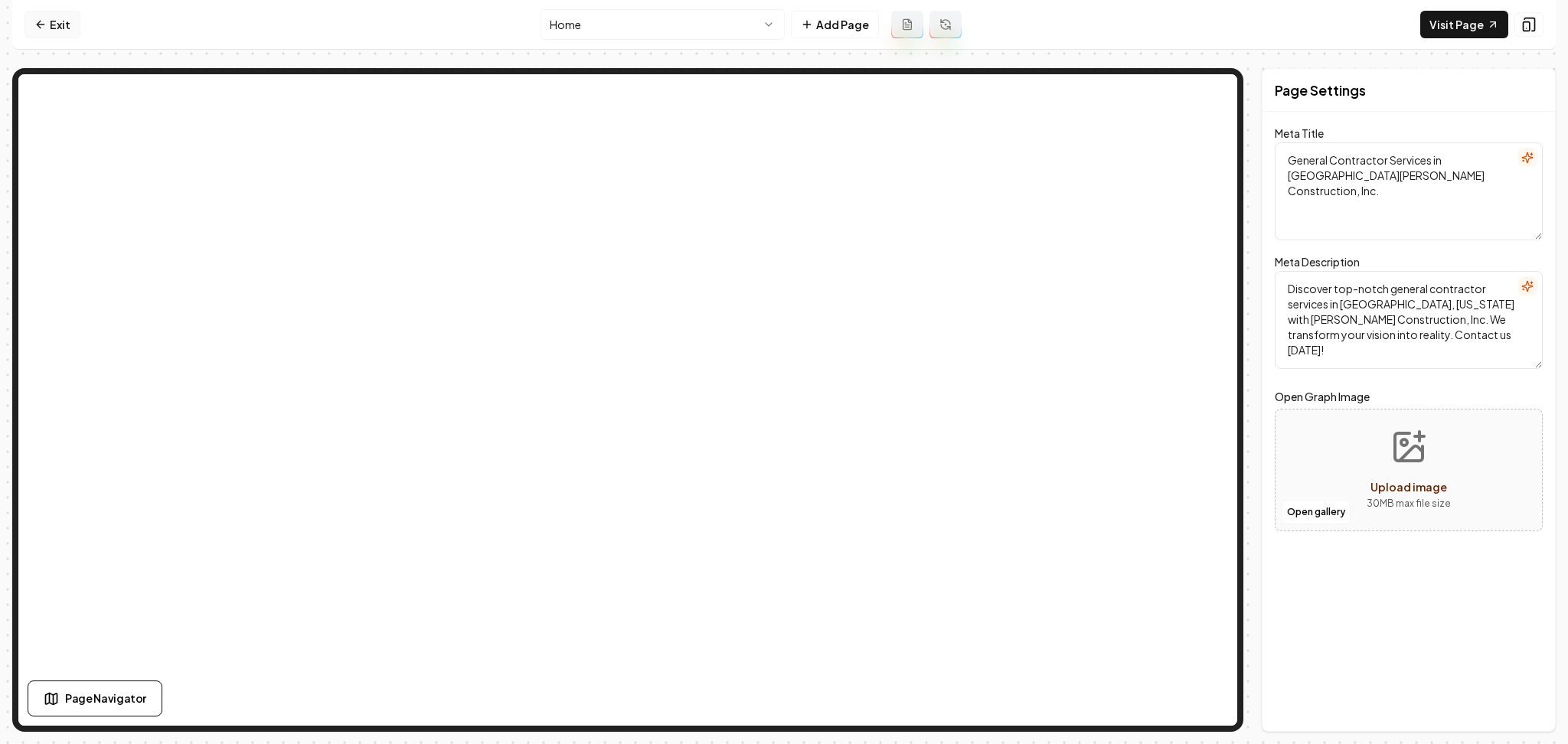
click at [52, 16] on link "Exit" at bounding box center [52, 25] width 56 height 28
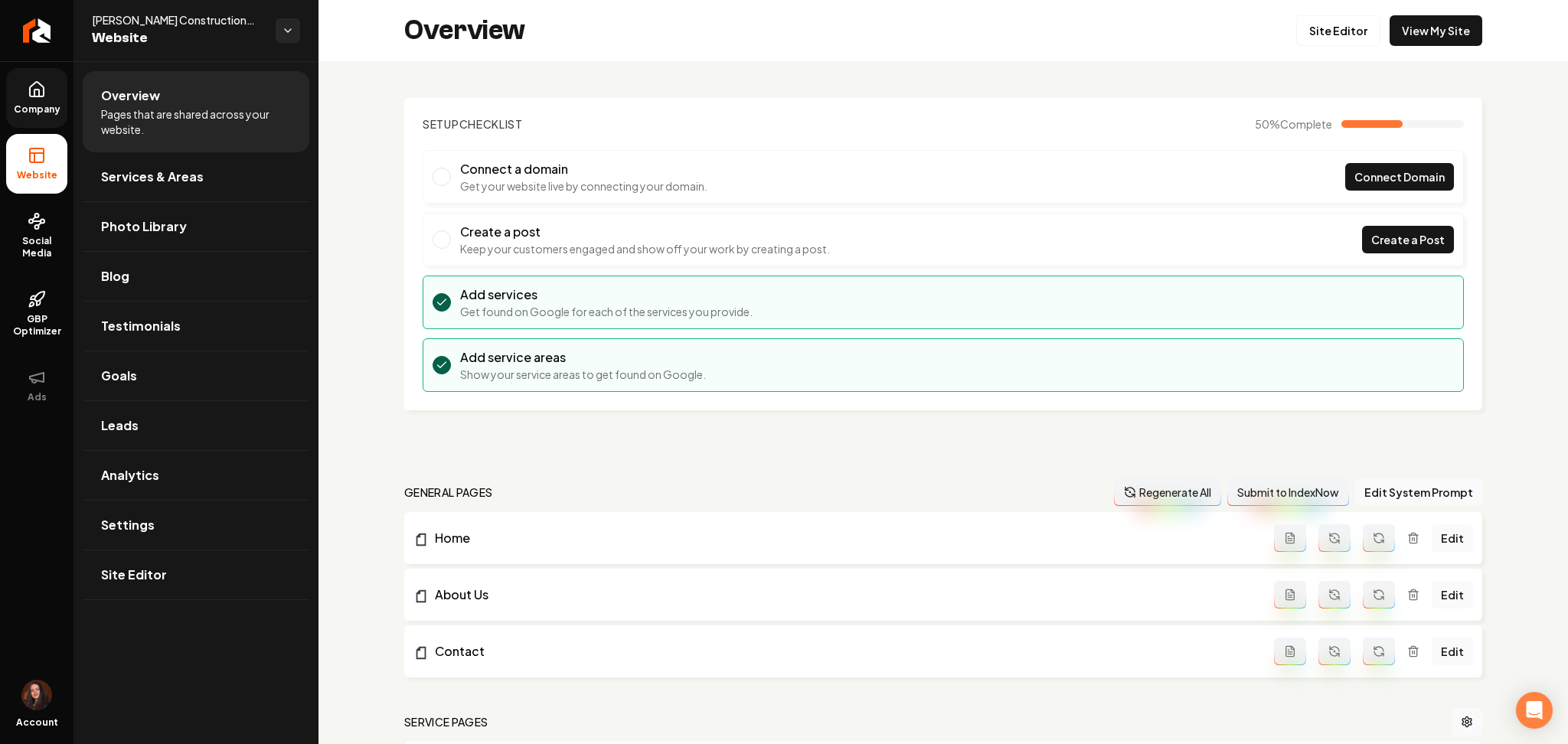
click at [29, 109] on span "Company" at bounding box center [37, 109] width 59 height 12
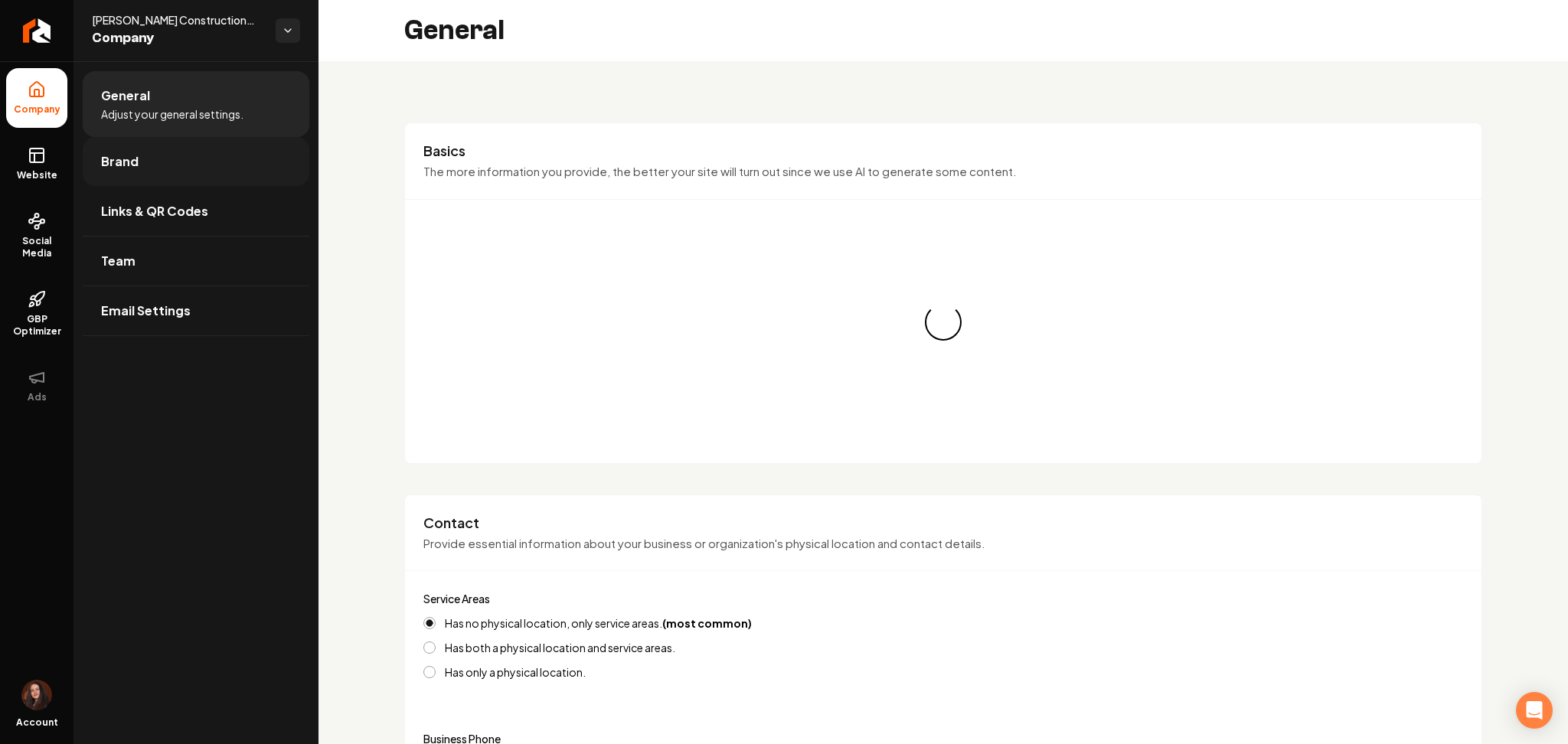
click at [108, 173] on link "Brand" at bounding box center [196, 162] width 227 height 49
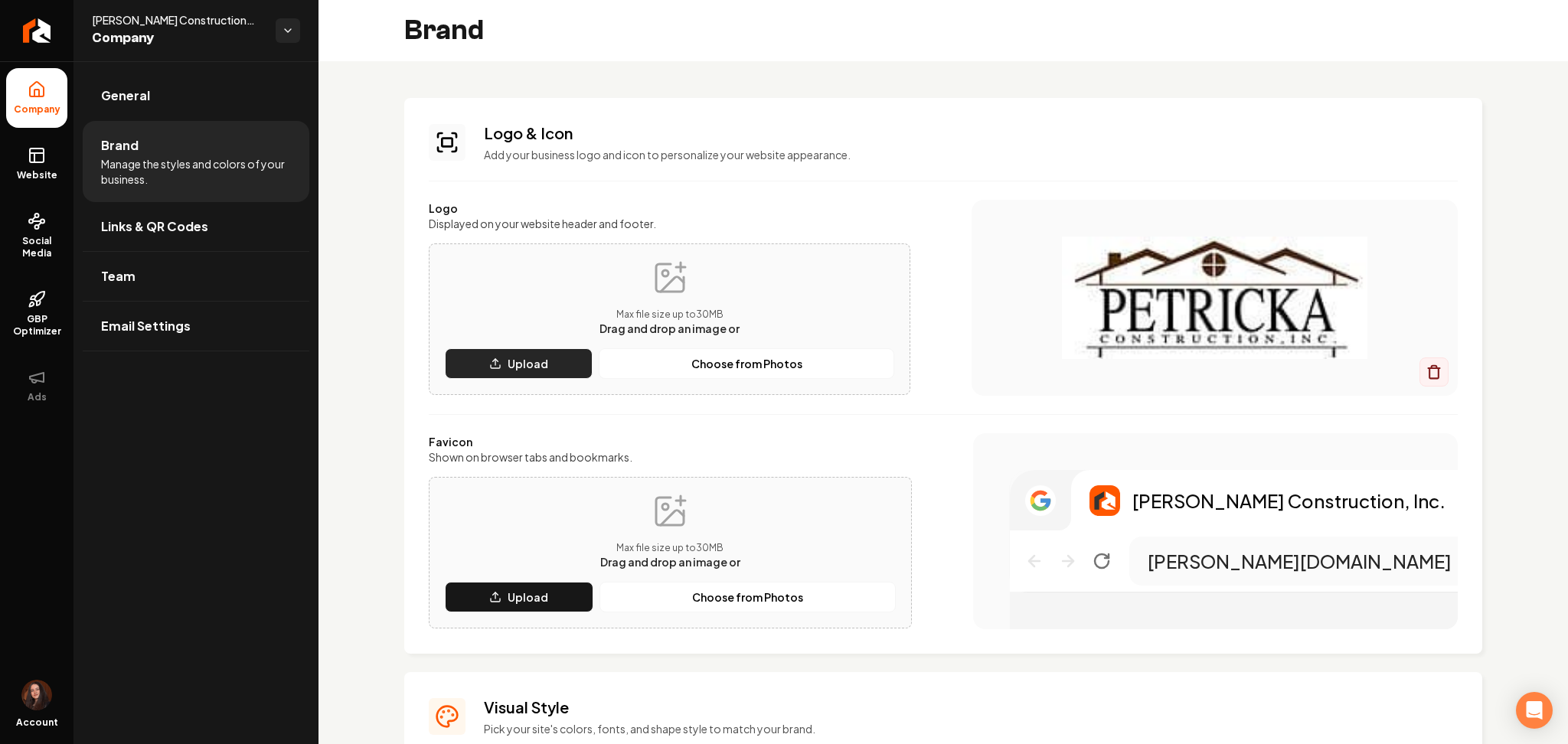
click at [485, 374] on button "Upload" at bounding box center [519, 364] width 148 height 30
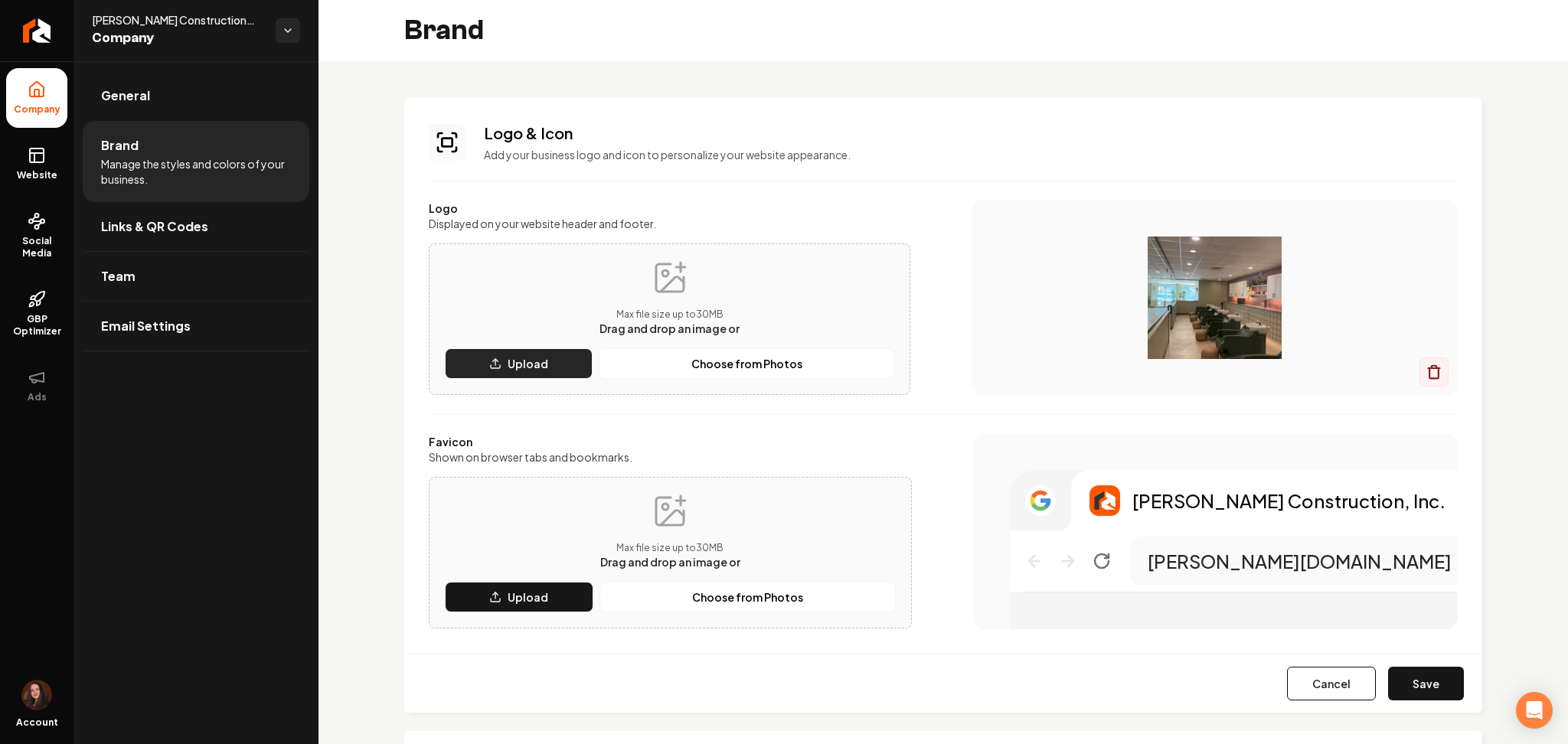
click at [562, 368] on button "Upload" at bounding box center [519, 364] width 148 height 30
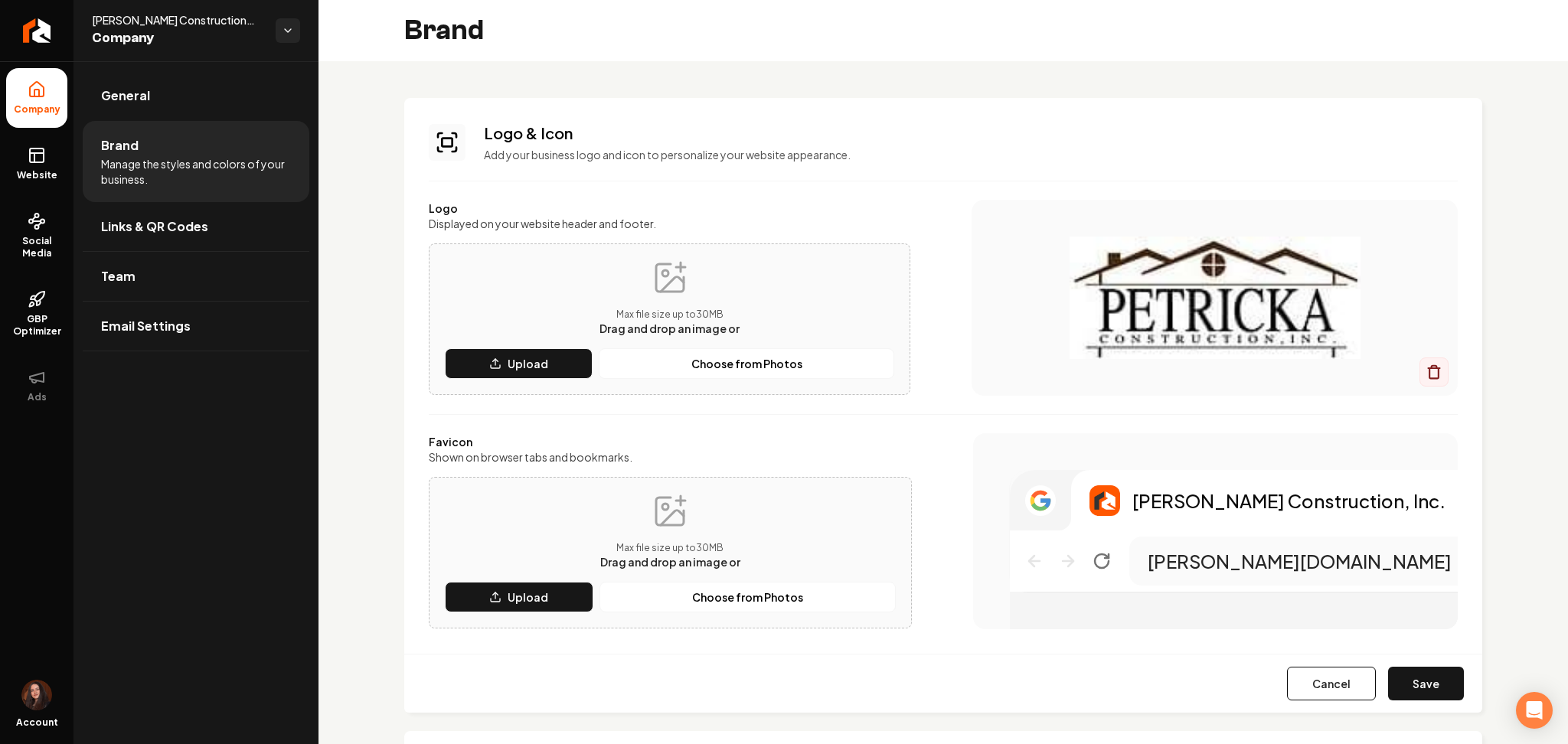
drag, startPoint x: 1439, startPoint y: 696, endPoint x: 1432, endPoint y: 692, distance: 8.1
click at [1439, 694] on button "Save" at bounding box center [1426, 684] width 76 height 34
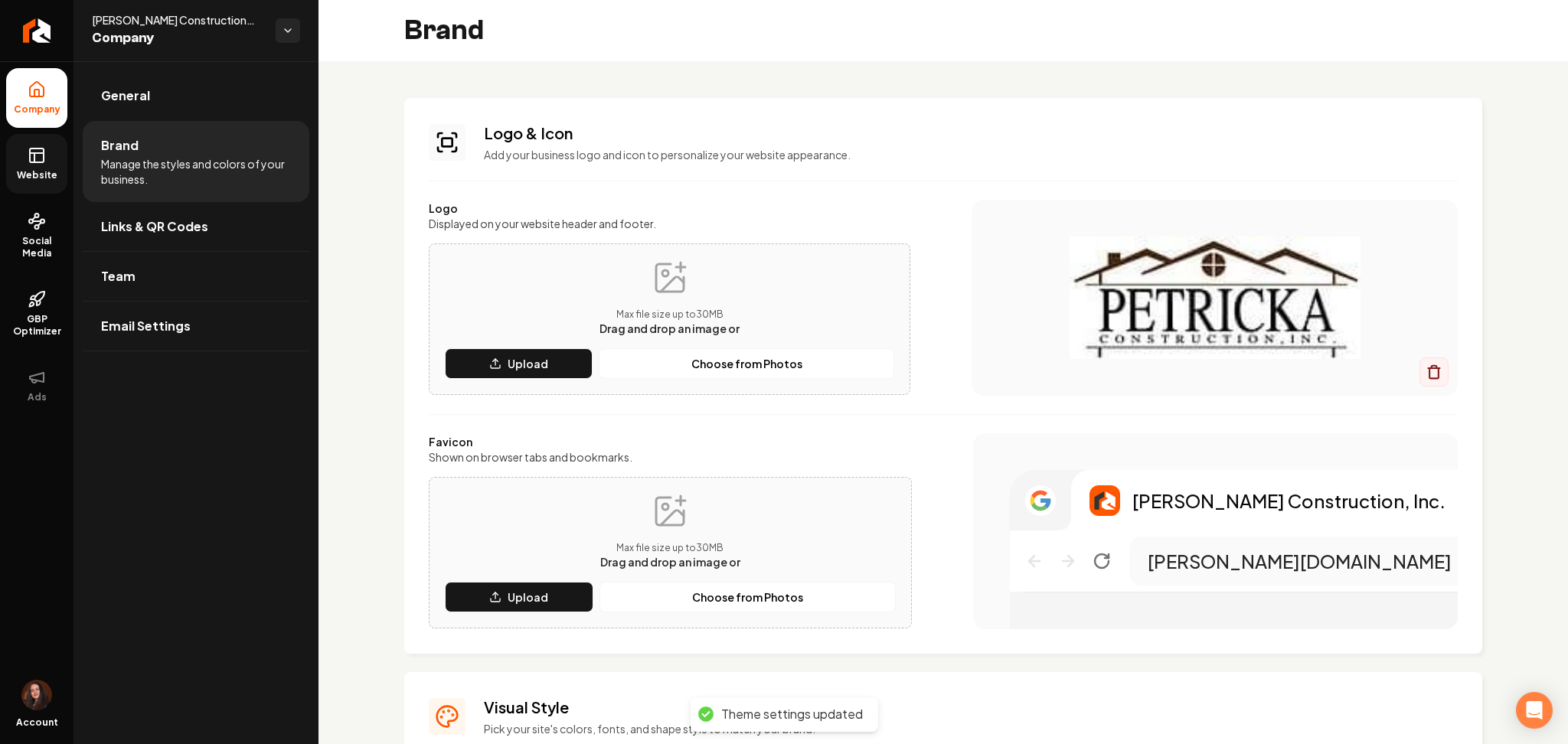
click at [45, 173] on span "Website" at bounding box center [37, 175] width 52 height 12
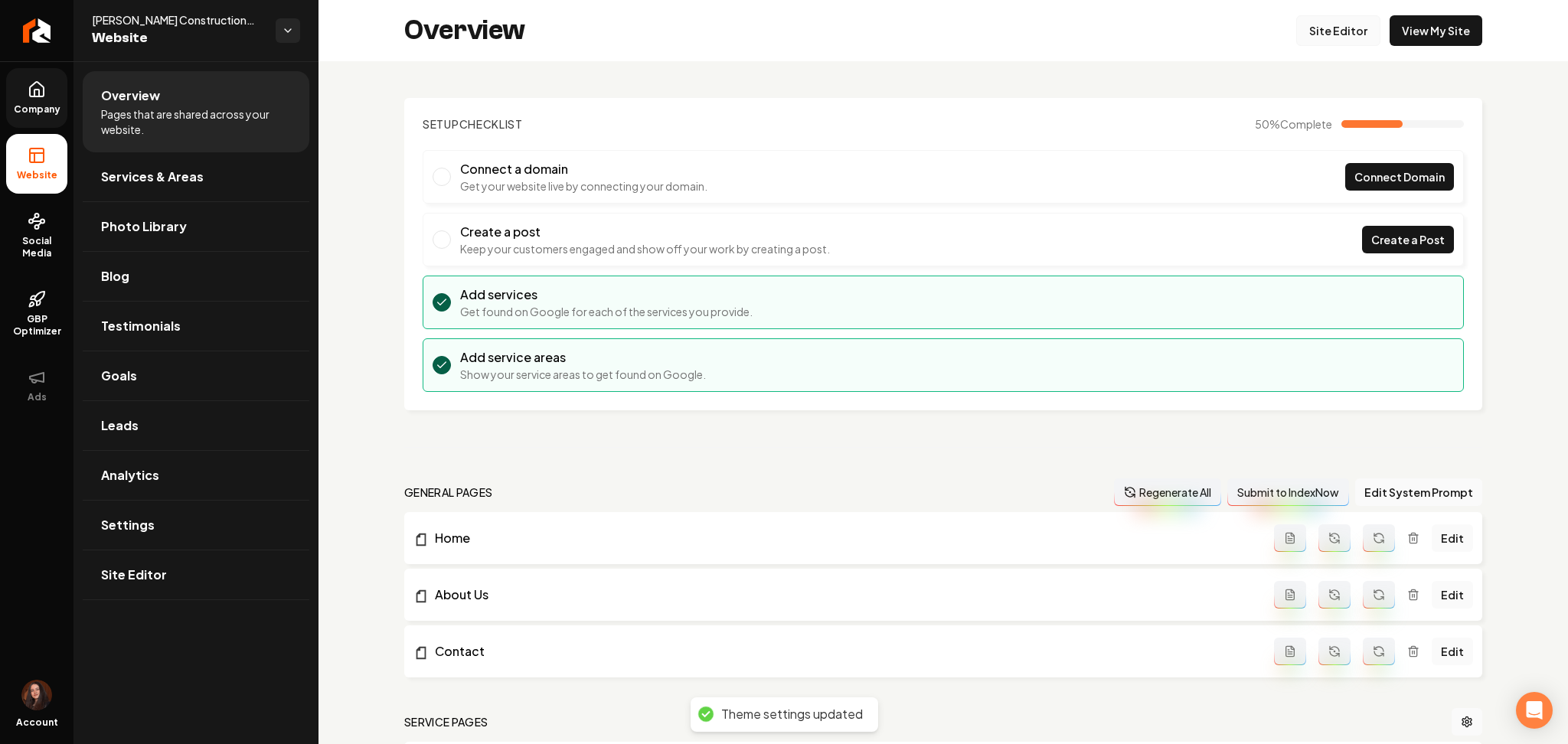
click at [1321, 26] on link "Site Editor" at bounding box center [1339, 30] width 85 height 30
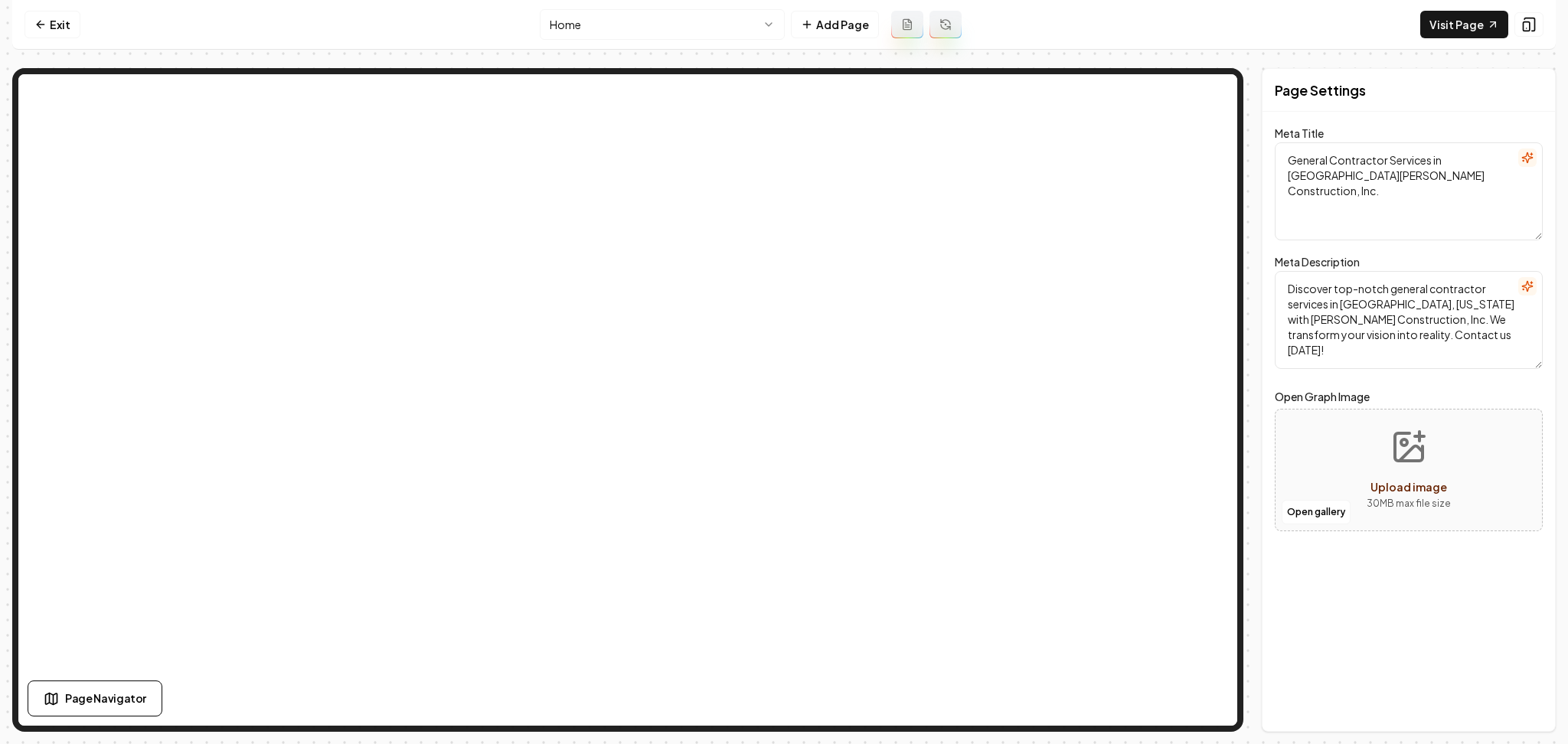
click at [689, 30] on html "Computer Required This feature is only available on a computer. Please switch t…" at bounding box center [784, 372] width 1568 height 744
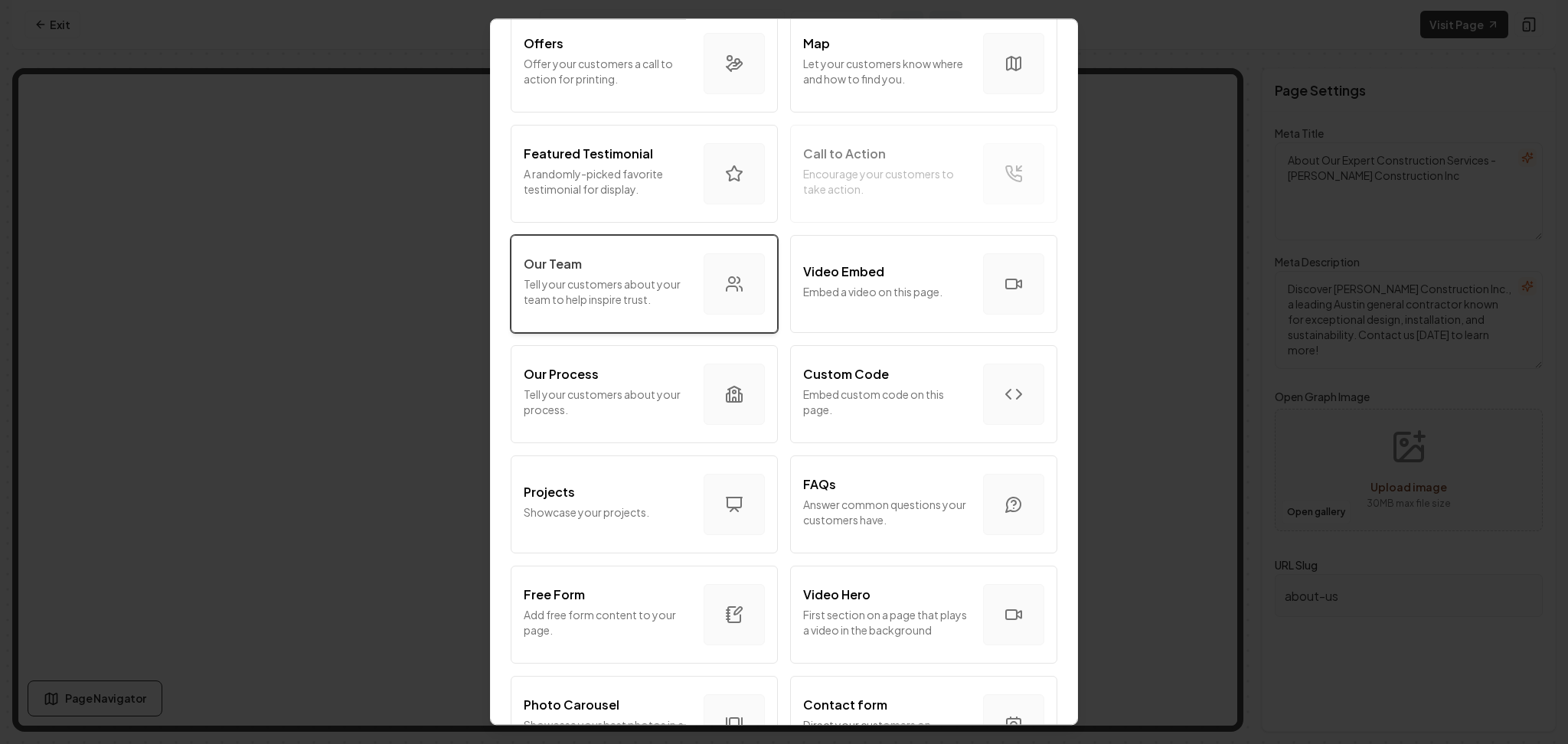
scroll to position [333, 0]
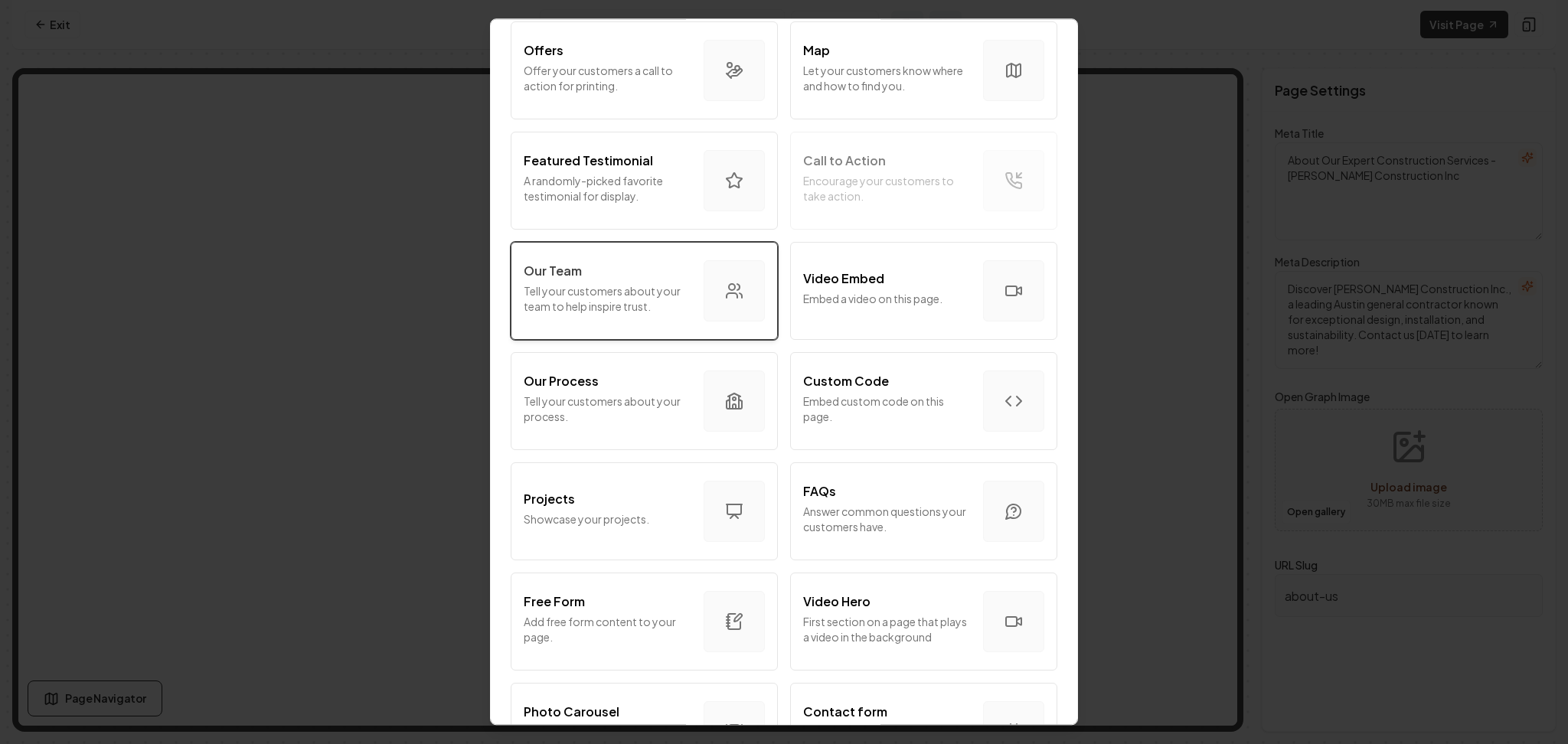
click at [606, 285] on p "Tell your customers about your team to help inspire trust." at bounding box center [608, 299] width 168 height 30
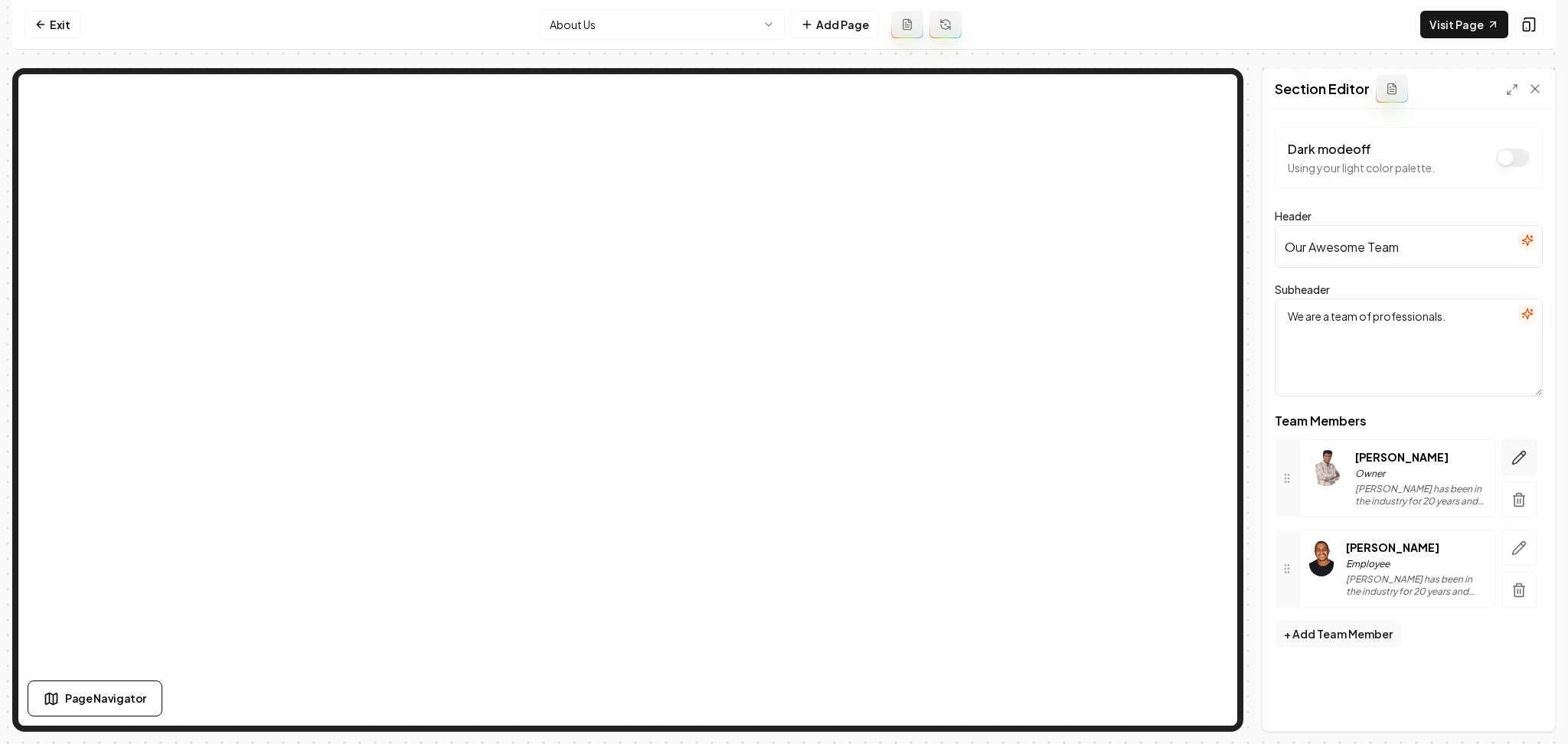
click at [1508, 452] on button "button" at bounding box center [1519, 457] width 36 height 36
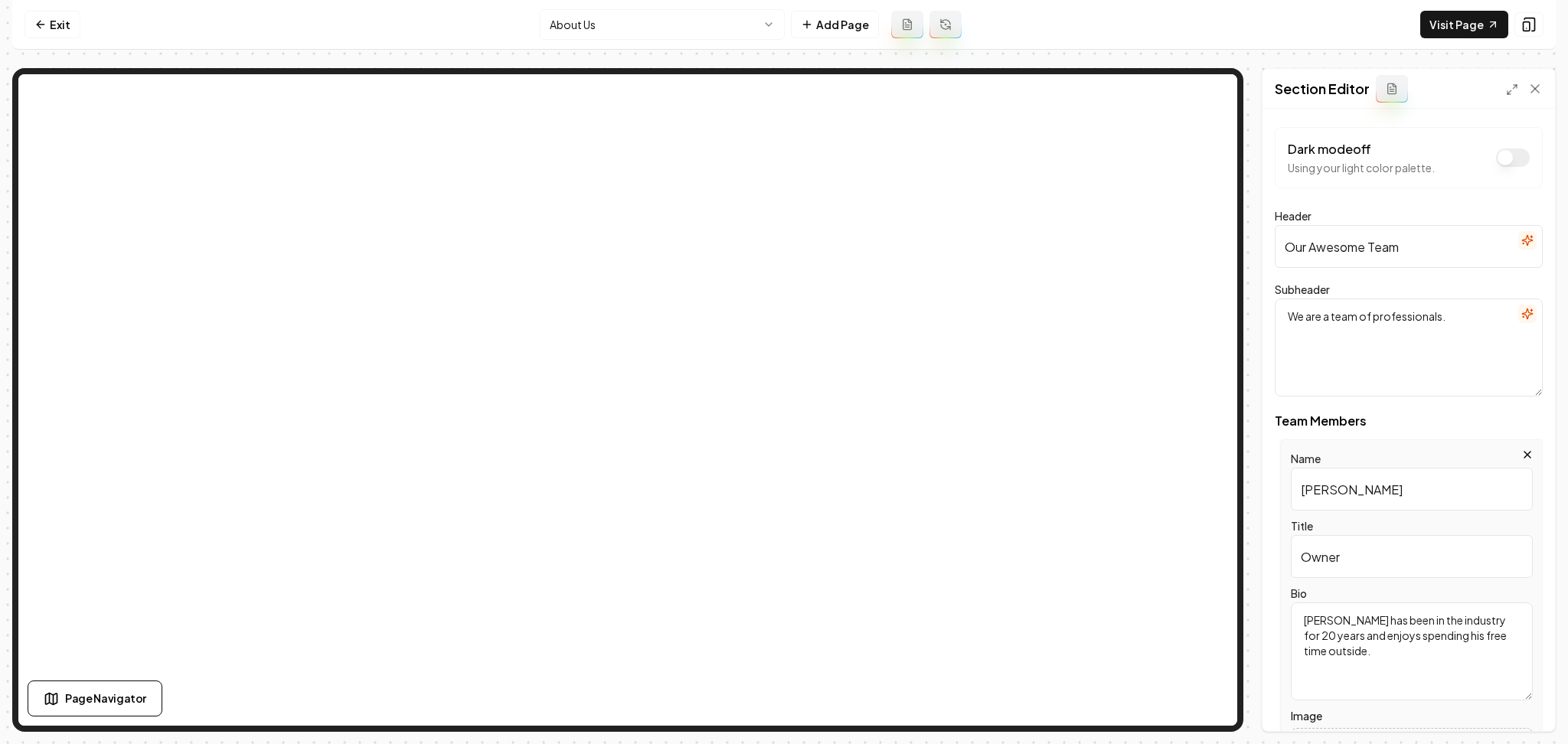
drag, startPoint x: 1292, startPoint y: 482, endPoint x: 1262, endPoint y: 490, distance: 31.0
click at [1262, 490] on div "Page Settings Section Editor Dark mode off Using your light color palette. Head…" at bounding box center [1408, 400] width 294 height 664
paste input "im Petricka"
type input "Jim Petricka"
drag, startPoint x: 1339, startPoint y: 557, endPoint x: 1265, endPoint y: 556, distance: 74.0
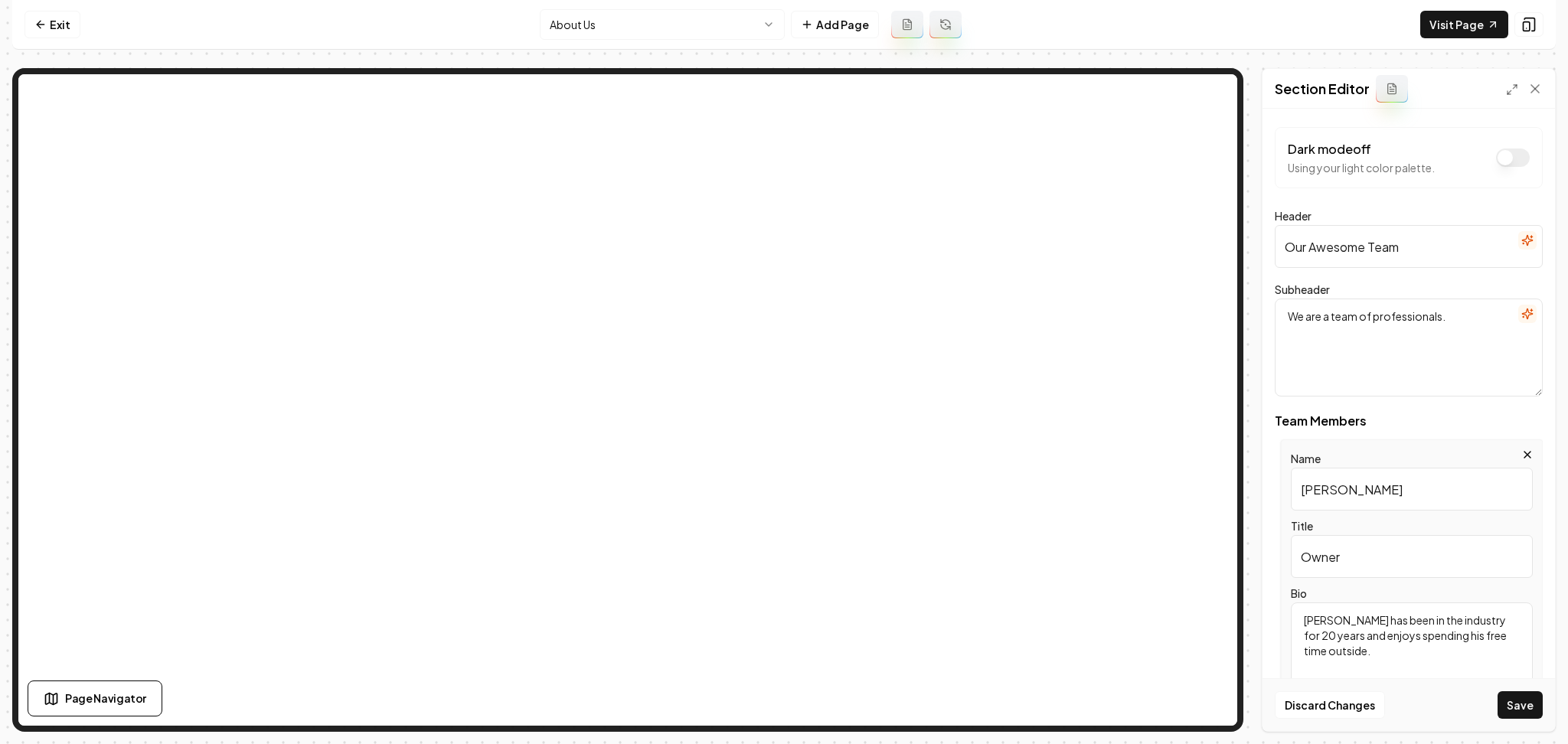
click at [1267, 558] on div "Dark mode off Using your light color palette. Header Our Awesome Team Subheader…" at bounding box center [1409, 420] width 293 height 623
paste input "/ Project Manager"
type input "Owner / Project Manager"
drag, startPoint x: 1363, startPoint y: 655, endPoint x: 1274, endPoint y: 598, distance: 105.7
click at [1274, 599] on div "Name Jim Petricka Title Owner / Project Manager Bio John has been in the indust…" at bounding box center [1408, 658] width 268 height 437
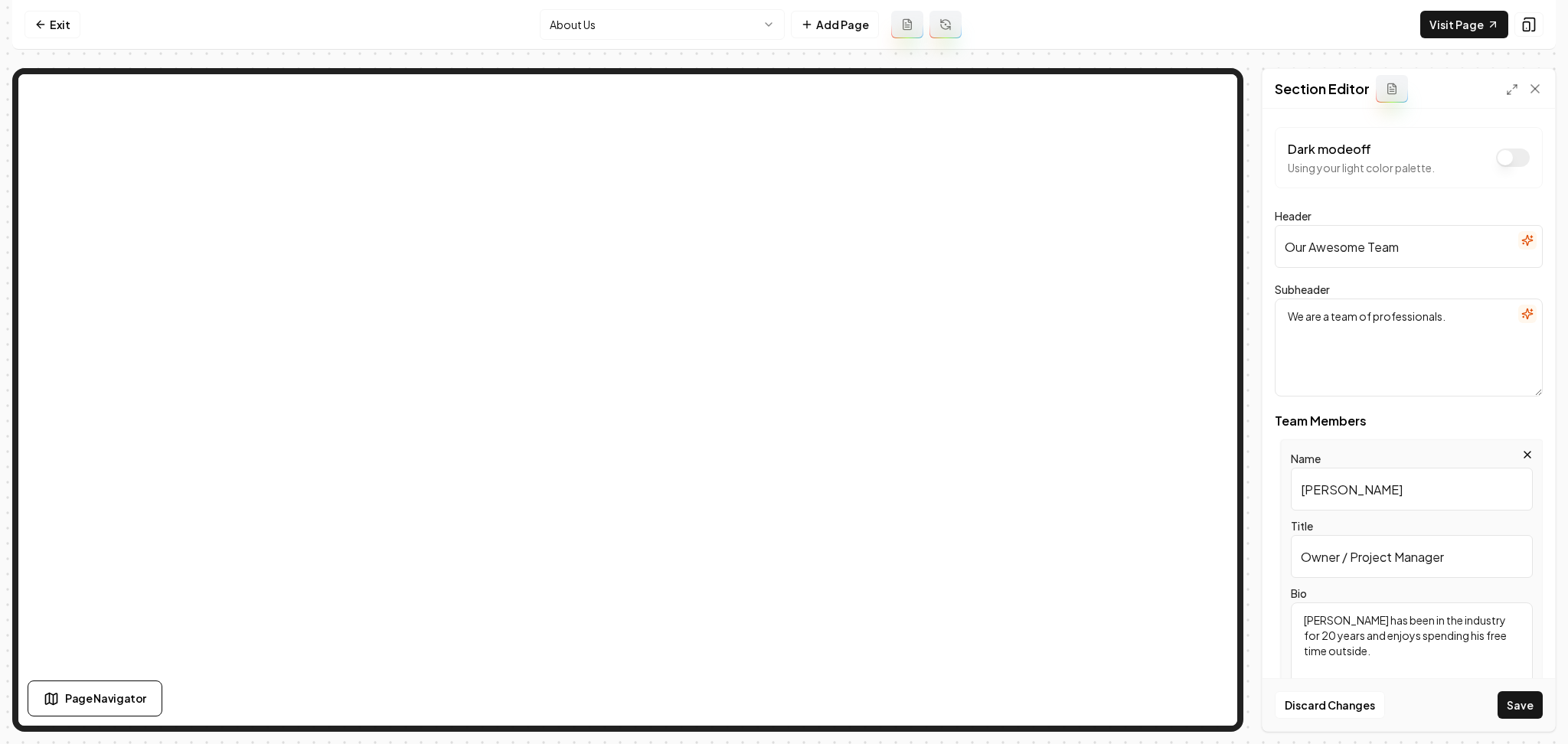
paste textarea "im is is a seasoned construction professional with years of experience in the i…"
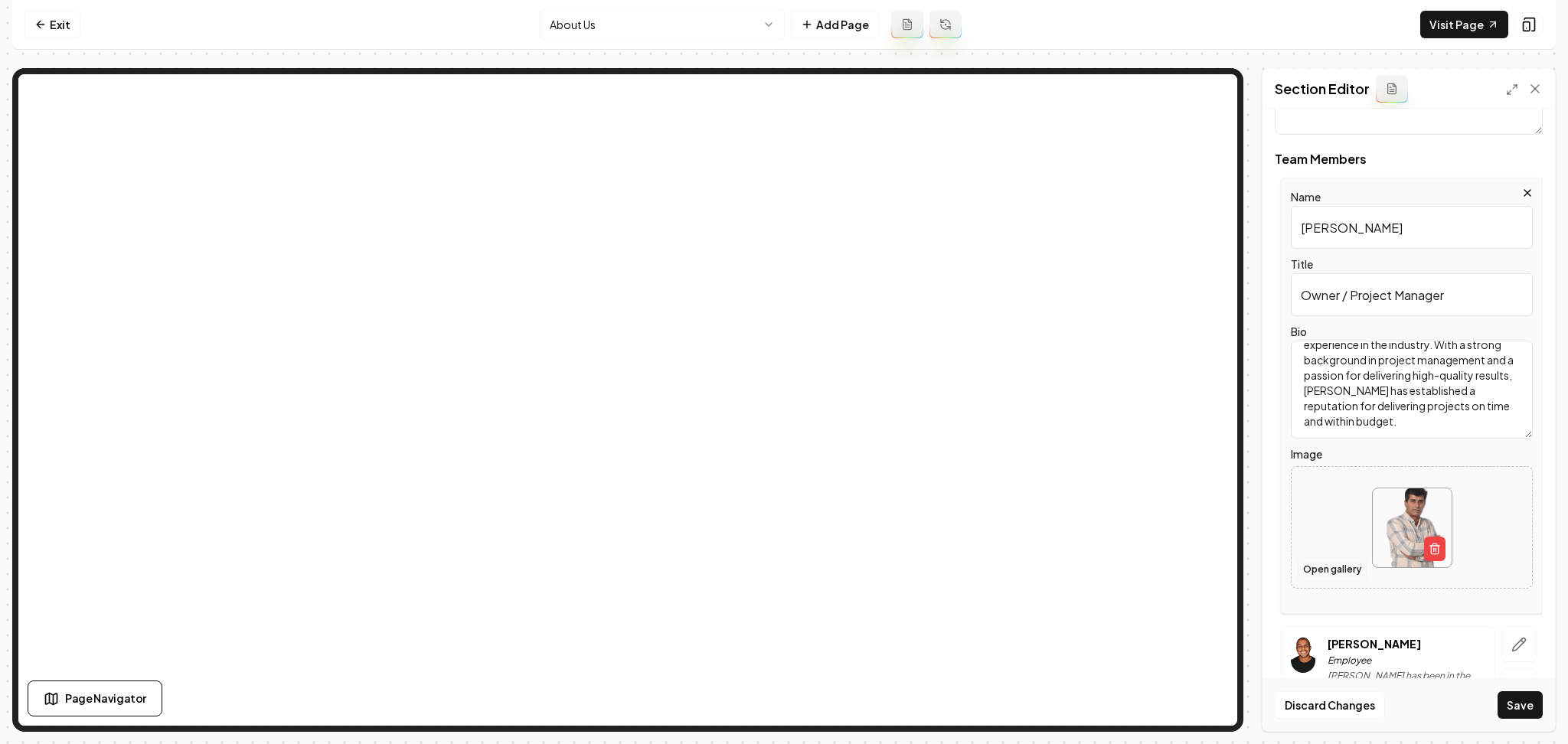
scroll to position [306, 0]
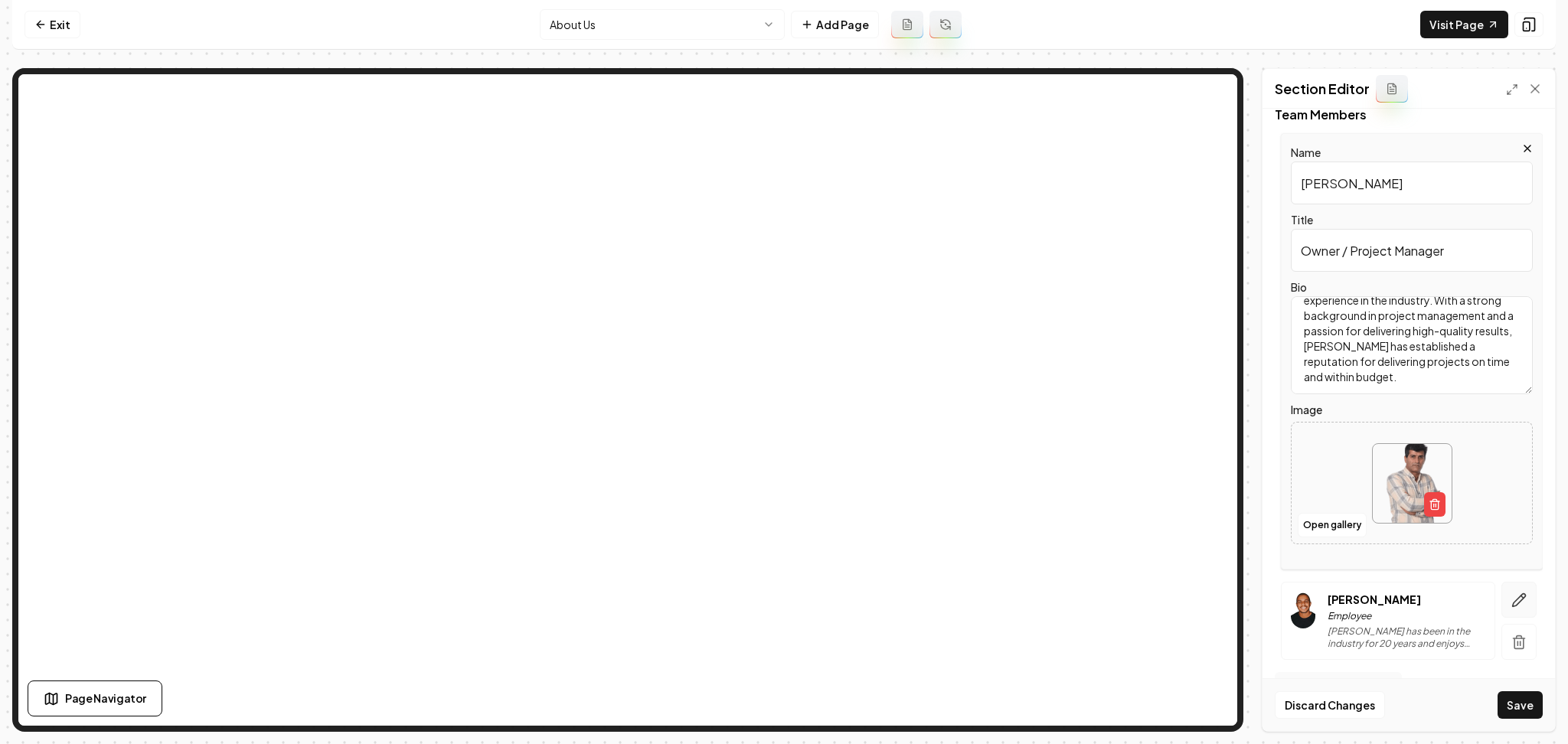
type textarea "Jim is is a seasoned construction professional with years of experience in the …"
click at [1511, 595] on icon "button" at bounding box center [1519, 600] width 15 height 15
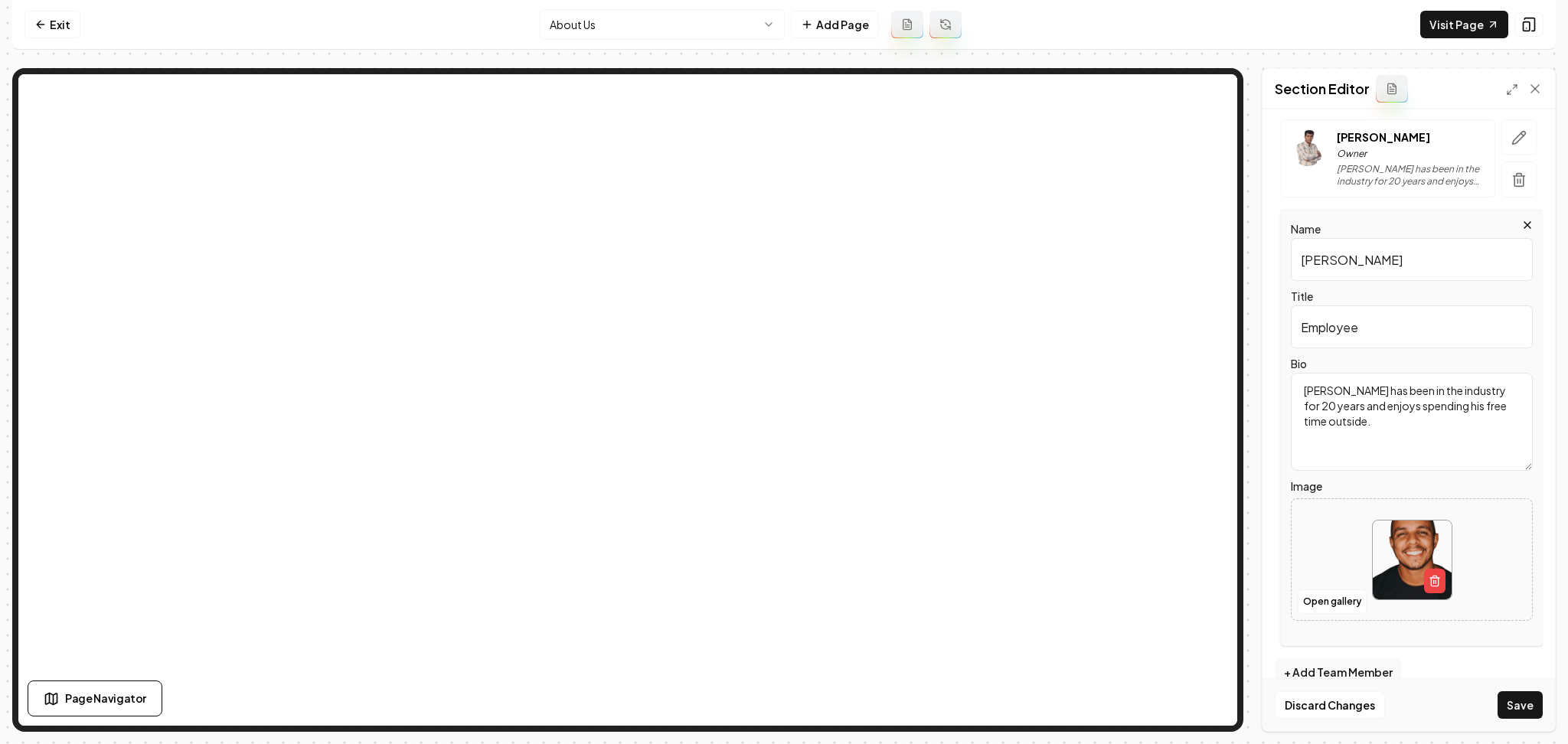
scroll to position [346, 0]
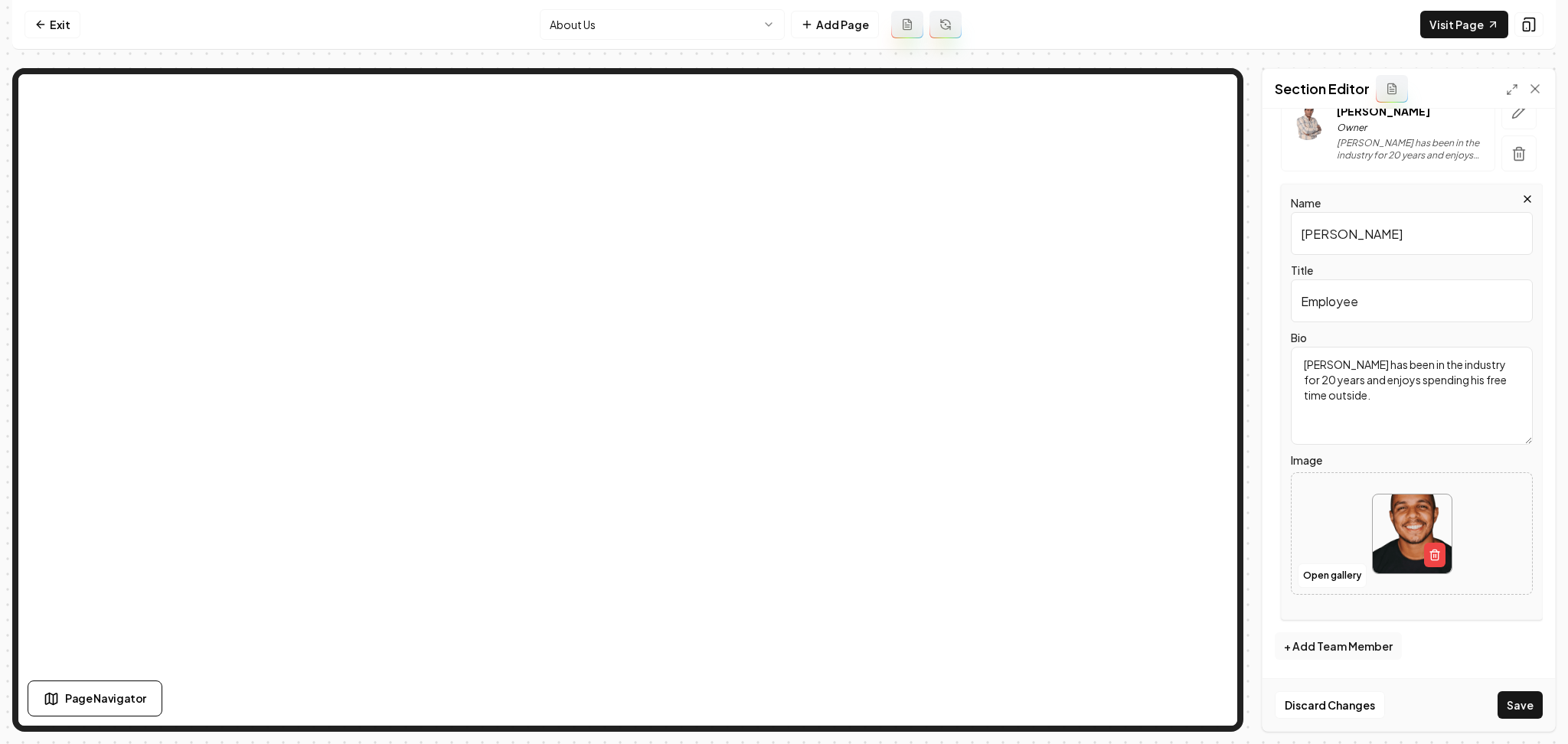
drag, startPoint x: 1362, startPoint y: 231, endPoint x: 1234, endPoint y: 232, distance: 128.0
click at [1204, 161] on div "Page Settings Section Editor Dark mode off Using your light color palette. Head…" at bounding box center [784, 400] width 1543 height 664
paste input "Chris Petricka"
type input "Chris Petricka"
drag, startPoint x: 1361, startPoint y: 309, endPoint x: 1238, endPoint y: 311, distance: 123.0
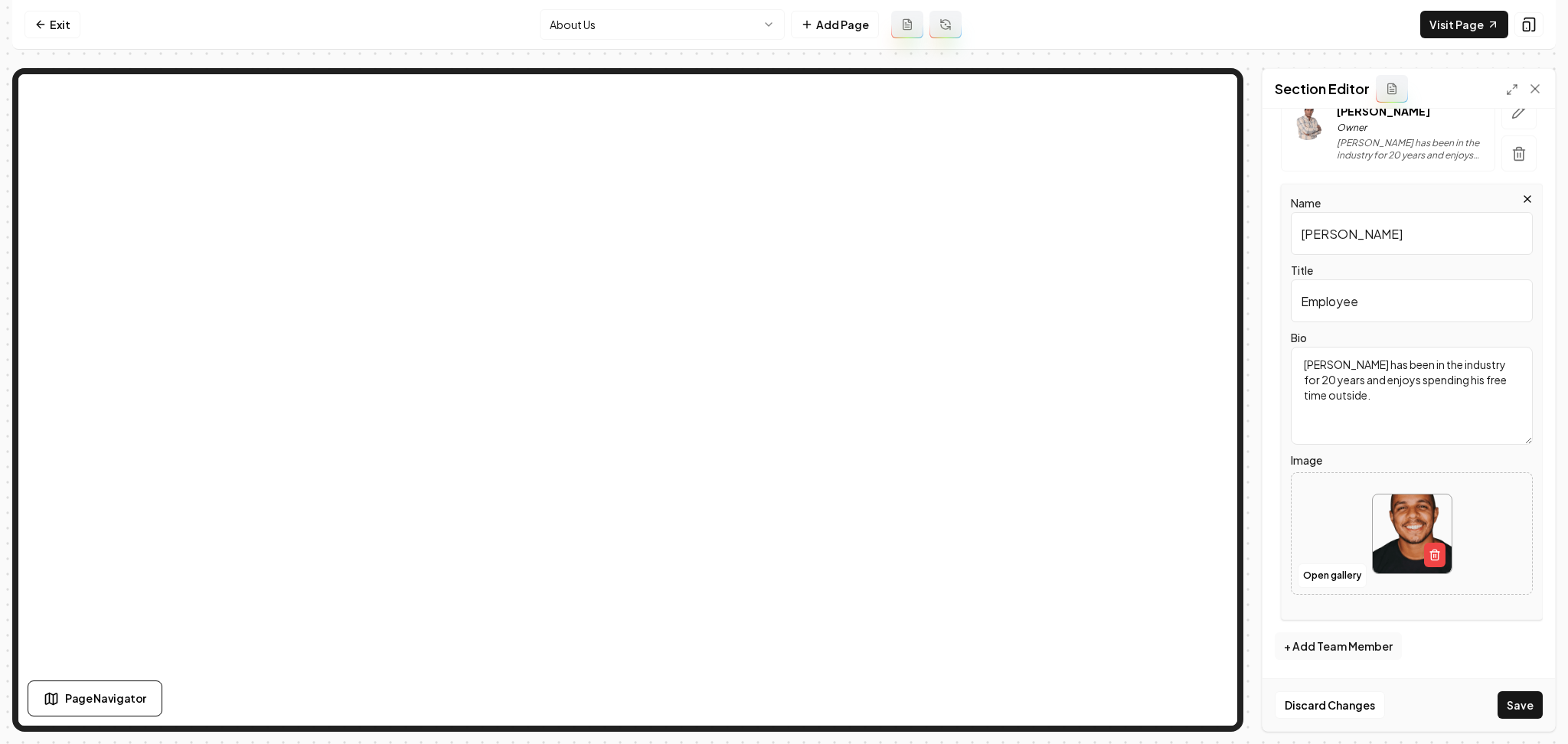
click at [1238, 311] on div "Page Settings Section Editor Dark mode off Using your light color palette. Head…" at bounding box center [784, 400] width 1543 height 664
paste input "Owner / Project Manager"
type input "Owner / Project Manager"
drag, startPoint x: 1274, startPoint y: 365, endPoint x: 1245, endPoint y: 335, distance: 41.7
click at [1245, 335] on div "Page Settings Section Editor Dark mode off Using your light color palette. Head…" at bounding box center [784, 400] width 1543 height 664
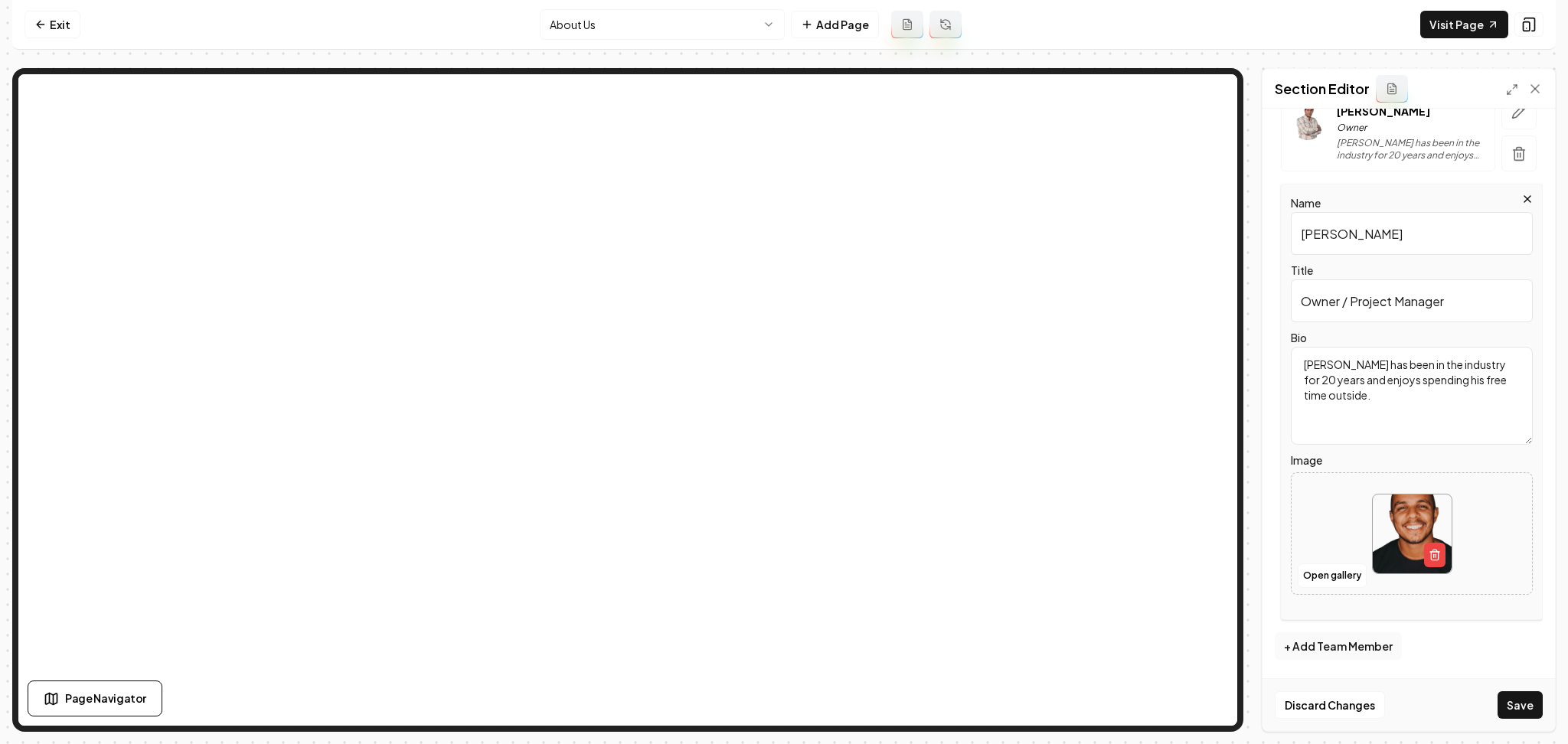
paste textarea "Chris Petricka has over 15 years experience in the construction and has a great…"
type textarea "Chris Petricka has over 15 years experience in the construction and has a great…"
click at [1332, 653] on button "+ Add Team Member" at bounding box center [1338, 646] width 127 height 28
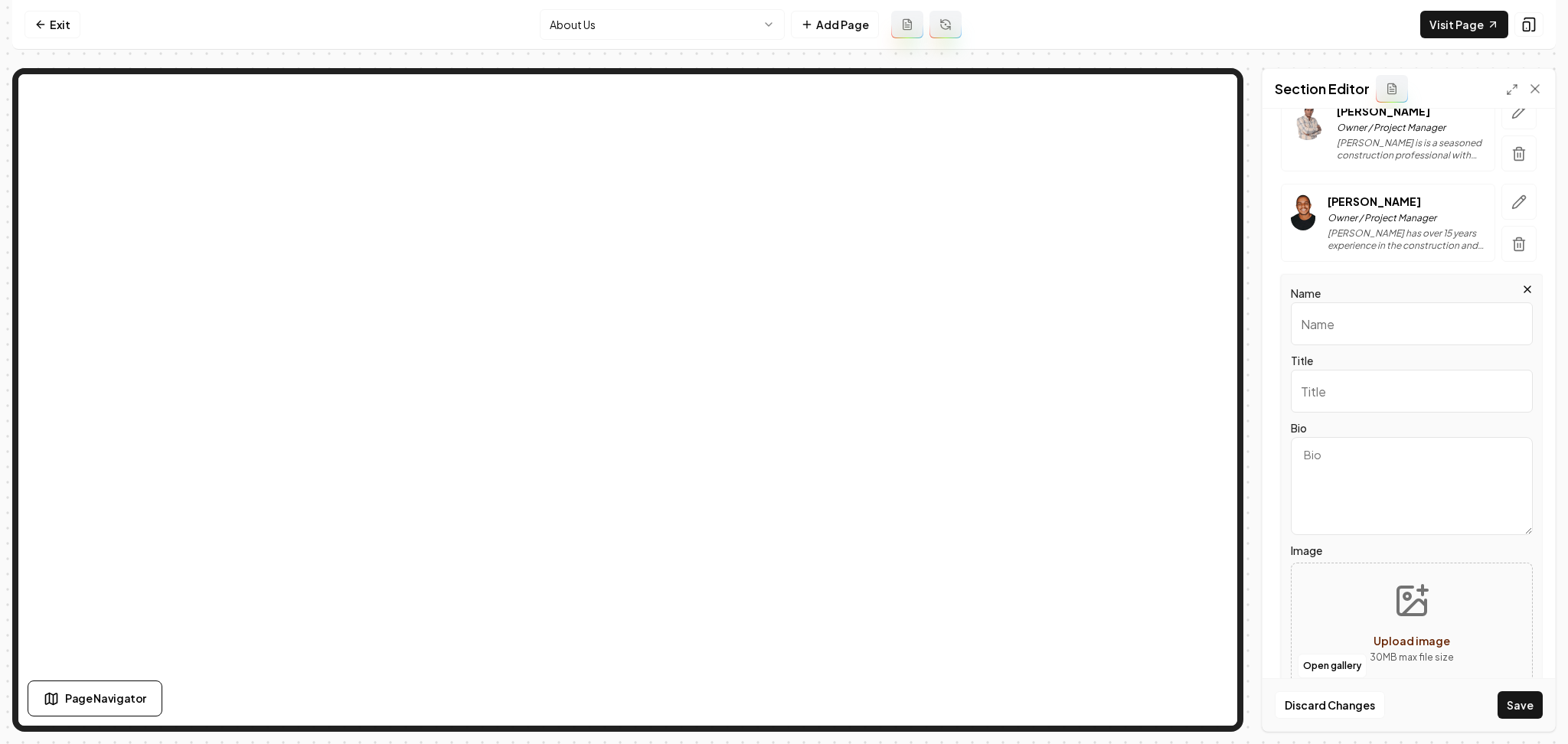
paste input "Cory Cobb"
type input "Cory Cobb"
click at [1347, 403] on input "Title" at bounding box center [1411, 391] width 242 height 43
paste input "Lead Laborer"
type input "Lead Laborer"
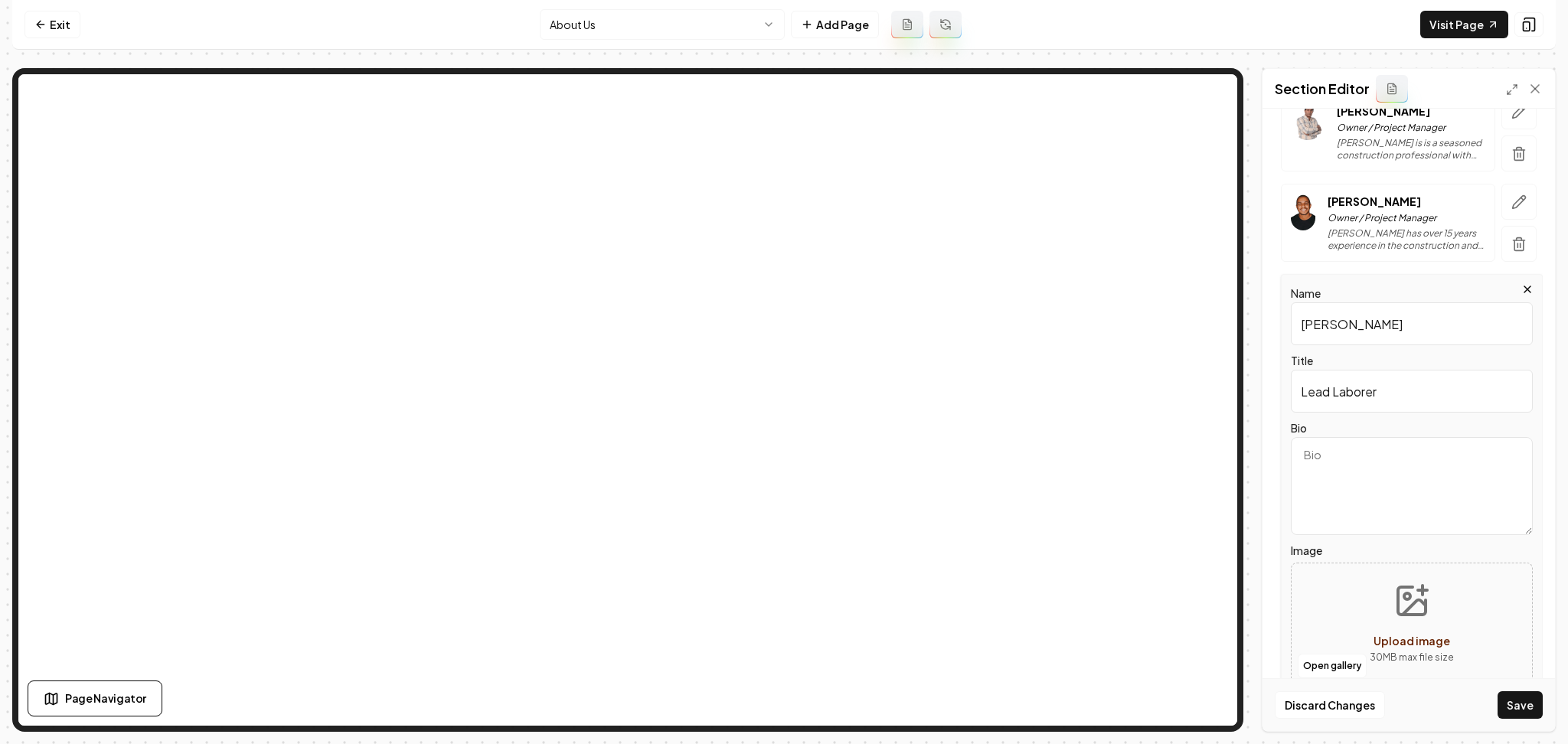
click at [1329, 446] on textarea "Bio" at bounding box center [1411, 487] width 242 height 98
paste textarea "Given Cory is still actively serving our country through the Air Force it's no …"
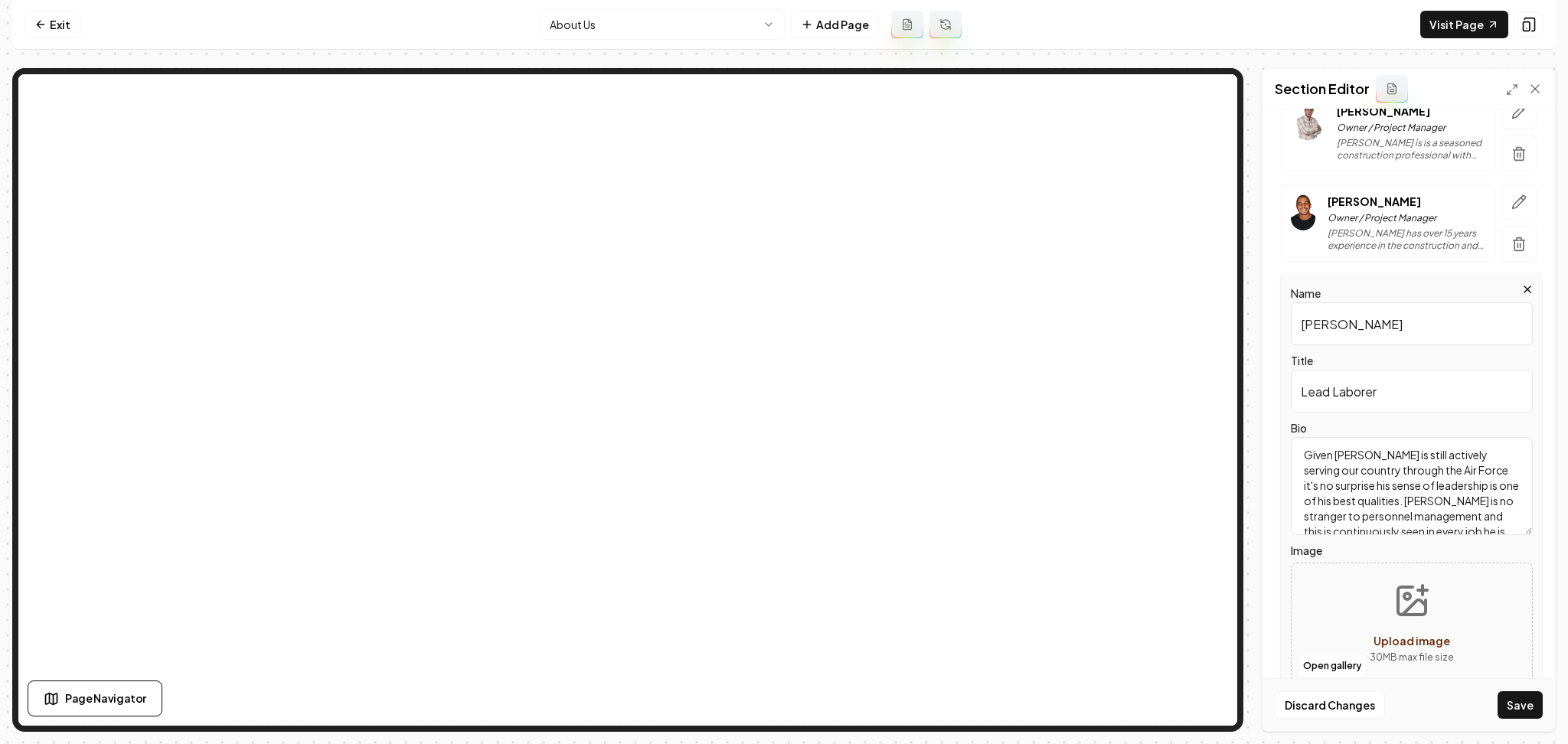
scroll to position [19, 0]
type textarea "Given Cory is still actively serving our country through the Air Force it's no …"
click at [1349, 568] on div "Open gallery Upload image 30 MB max file size" at bounding box center [1411, 624] width 242 height 123
type input "**********"
click at [1501, 206] on button "button" at bounding box center [1519, 201] width 36 height 36
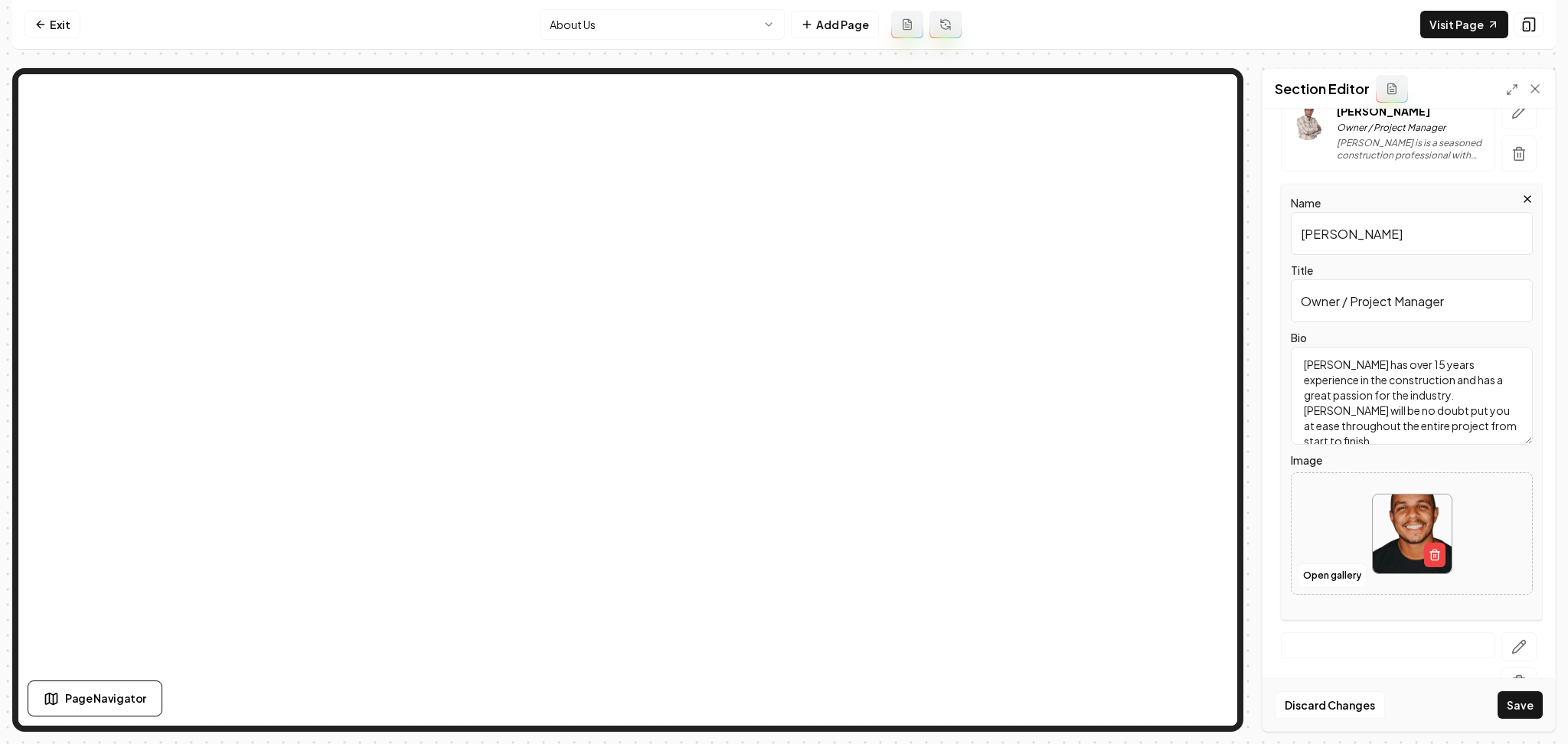
click at [1278, 514] on div "Name Chris Petricka Title Owner / Project Manager Bio Chris Petricka has over 1…" at bounding box center [1408, 402] width 268 height 437
click at [1318, 507] on div at bounding box center [1411, 534] width 240 height 105
type input "**********"
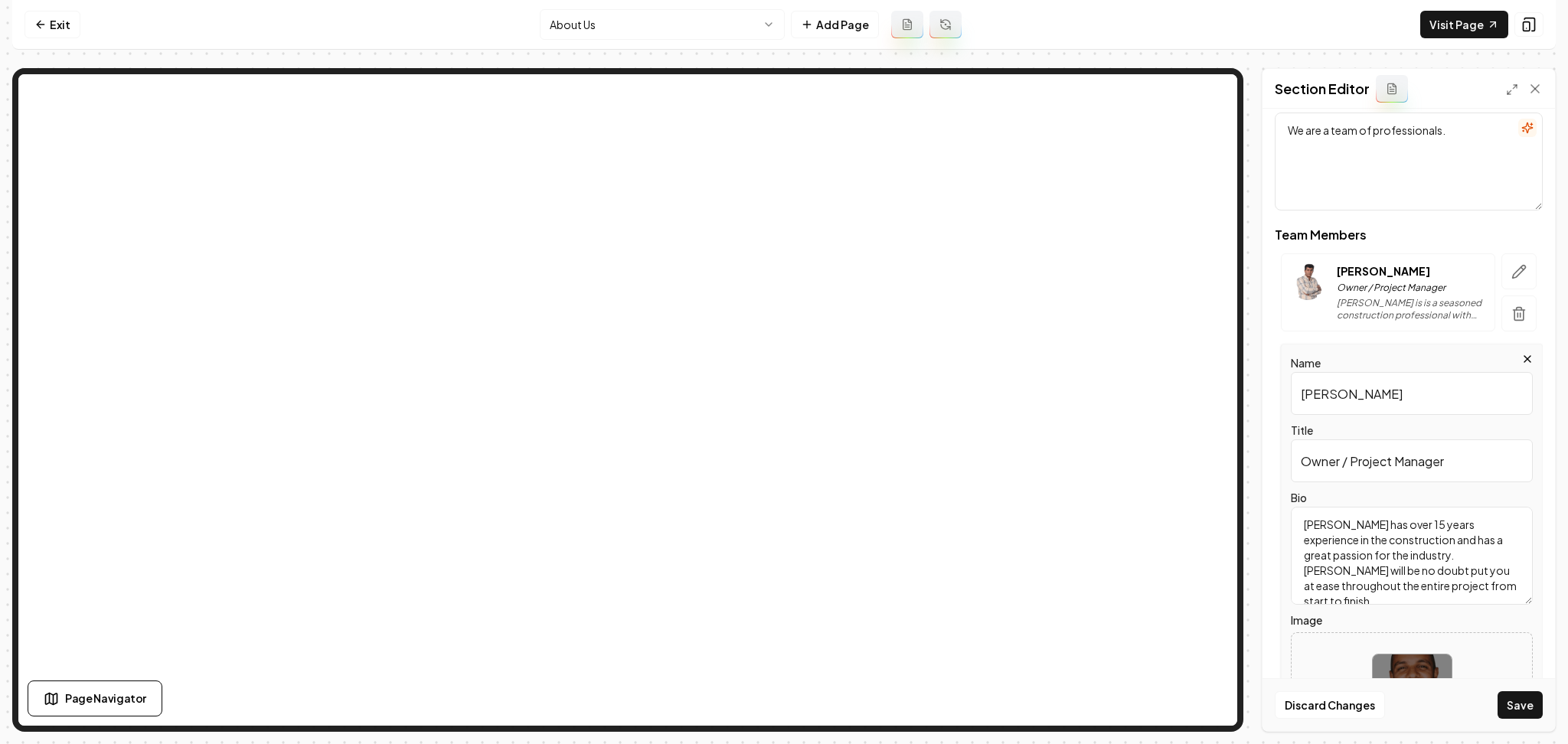
scroll to position [141, 0]
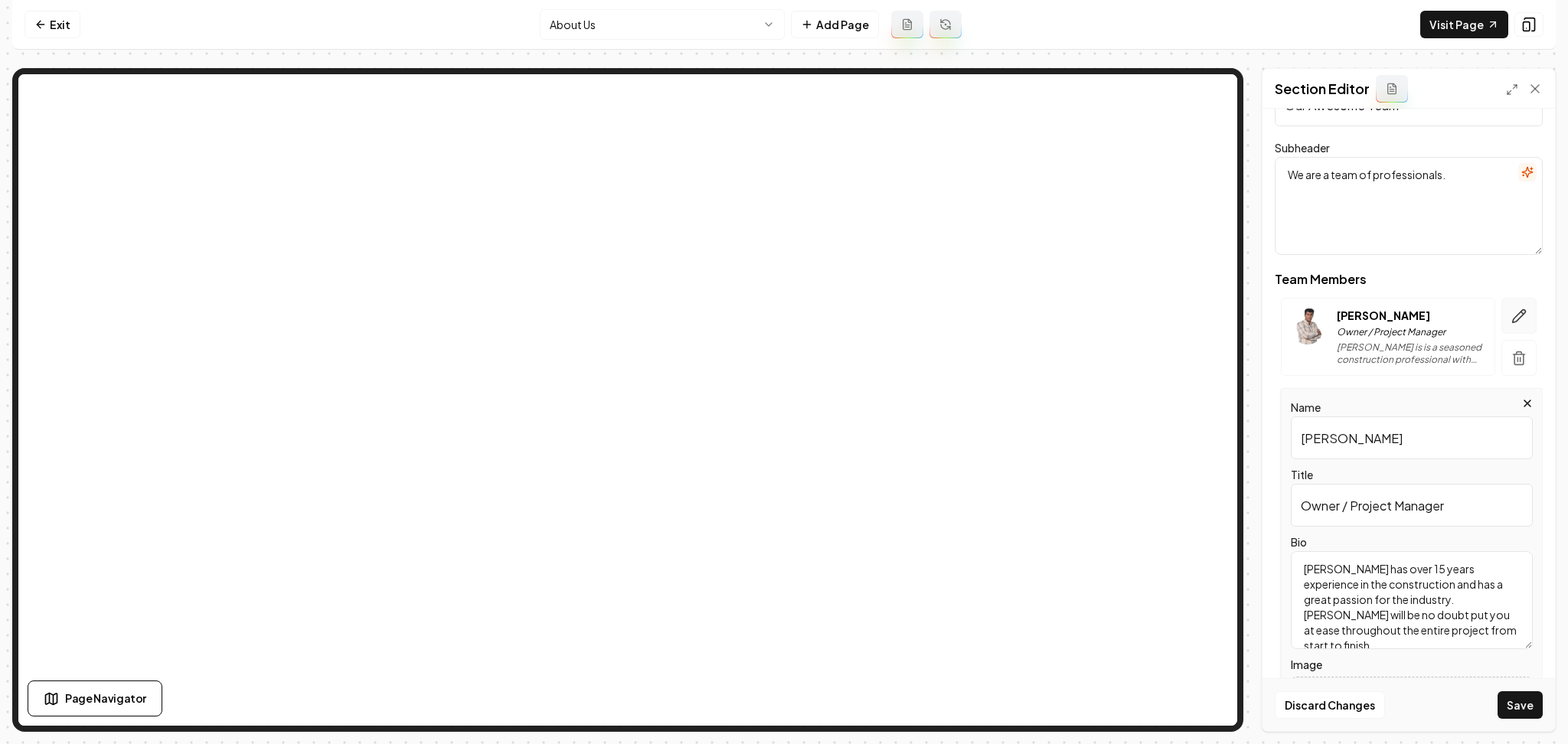
click at [1501, 330] on button "button" at bounding box center [1519, 316] width 36 height 36
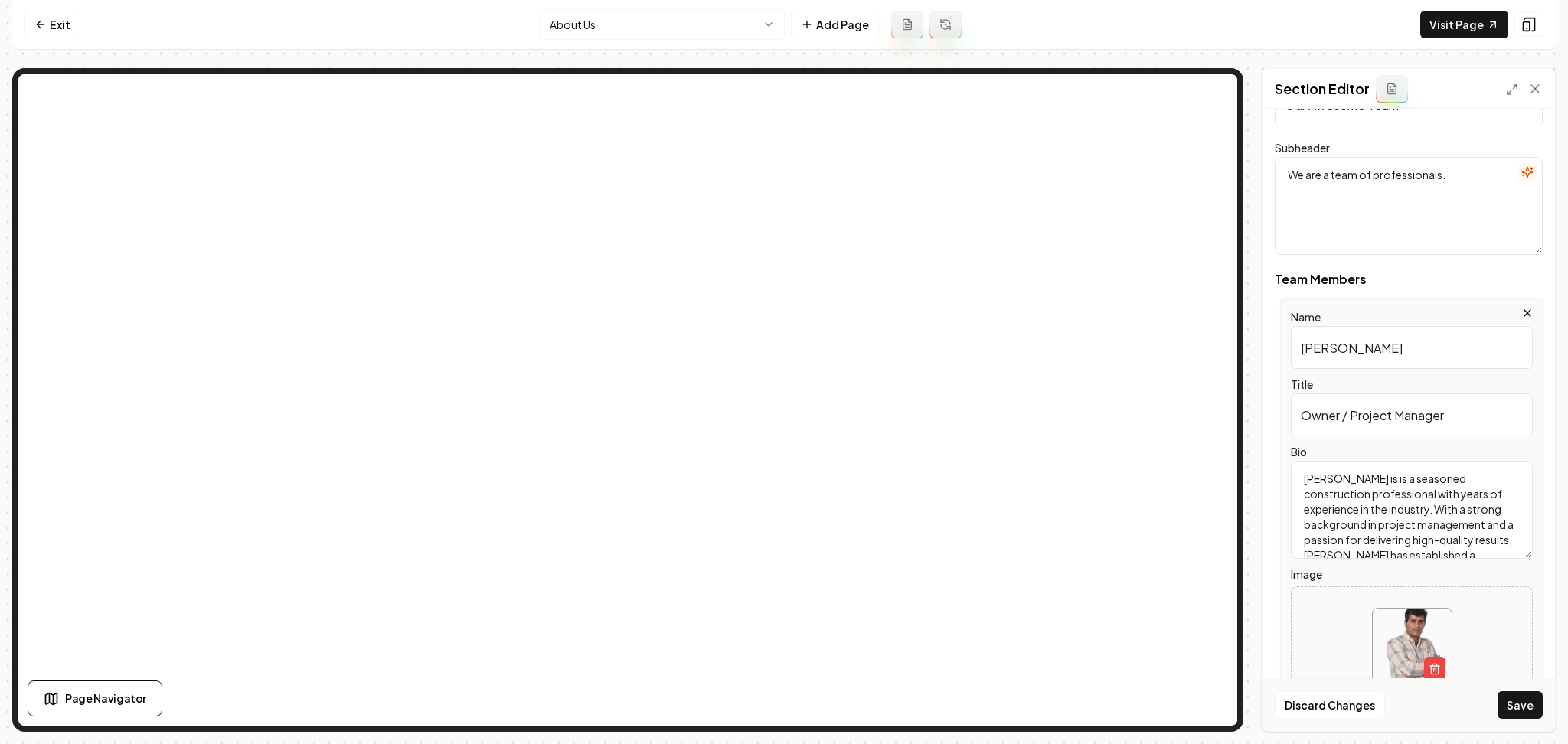
click at [1316, 609] on div at bounding box center [1411, 648] width 240 height 105
type input "**********"
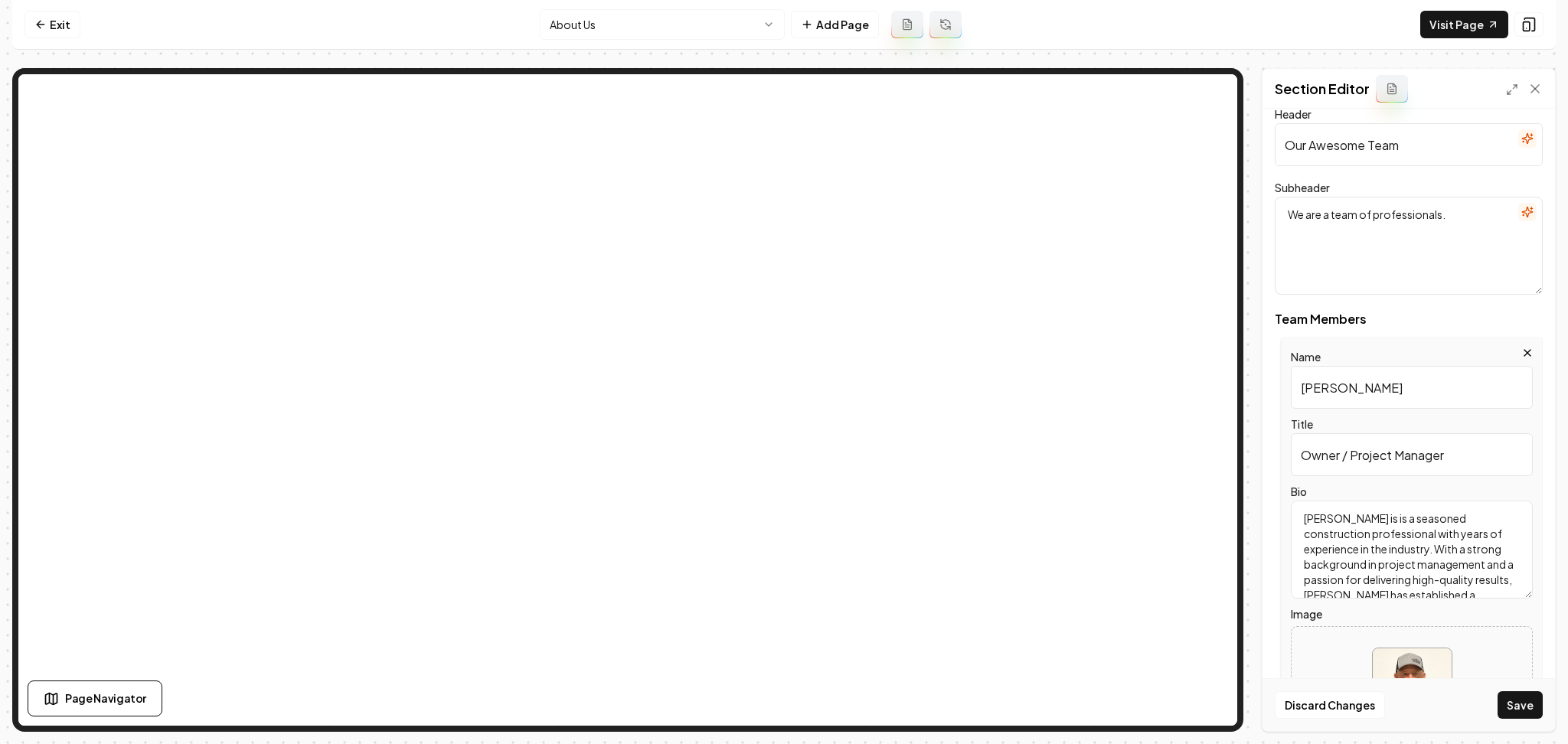
scroll to position [0, 0]
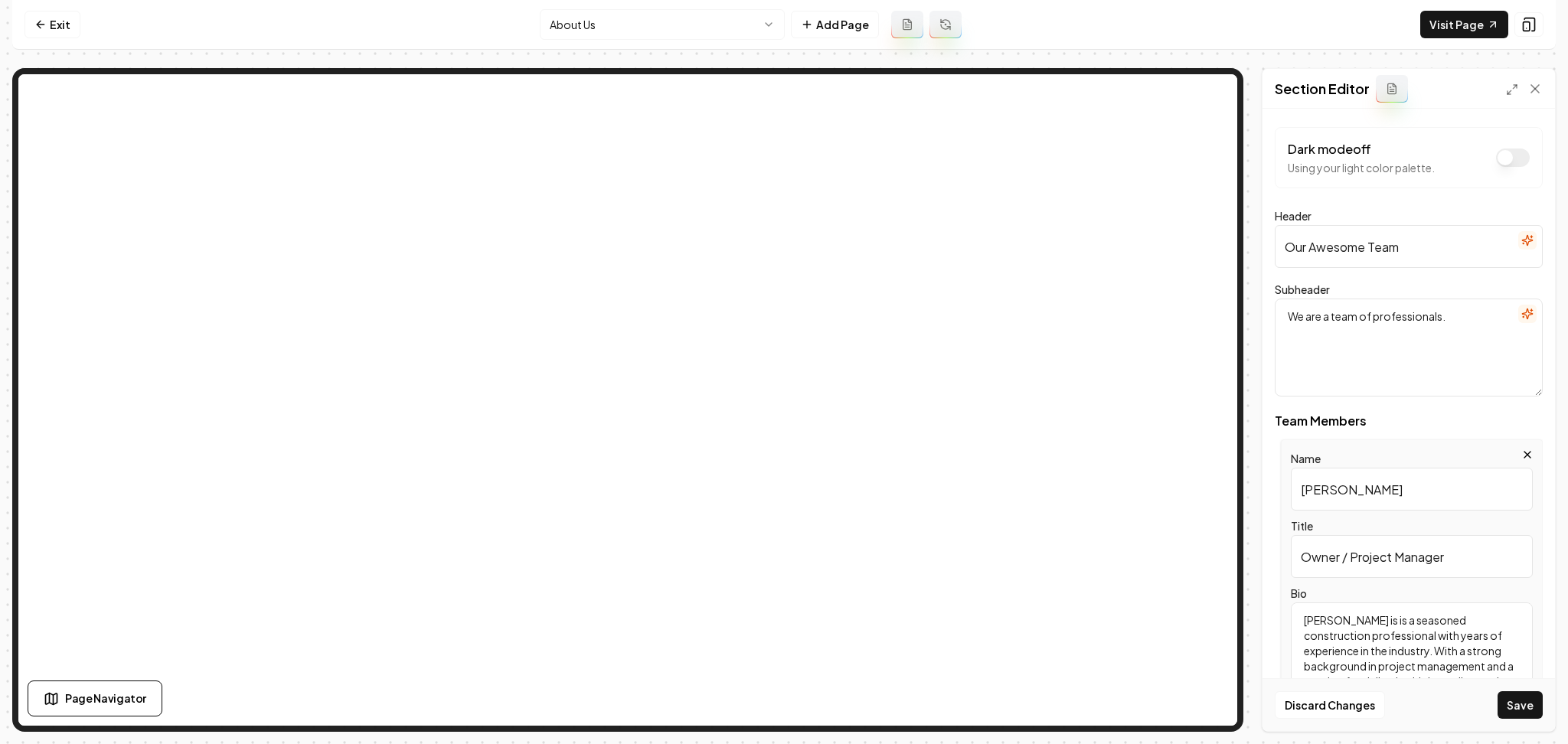
click at [1518, 246] on button "button" at bounding box center [1527, 240] width 19 height 19
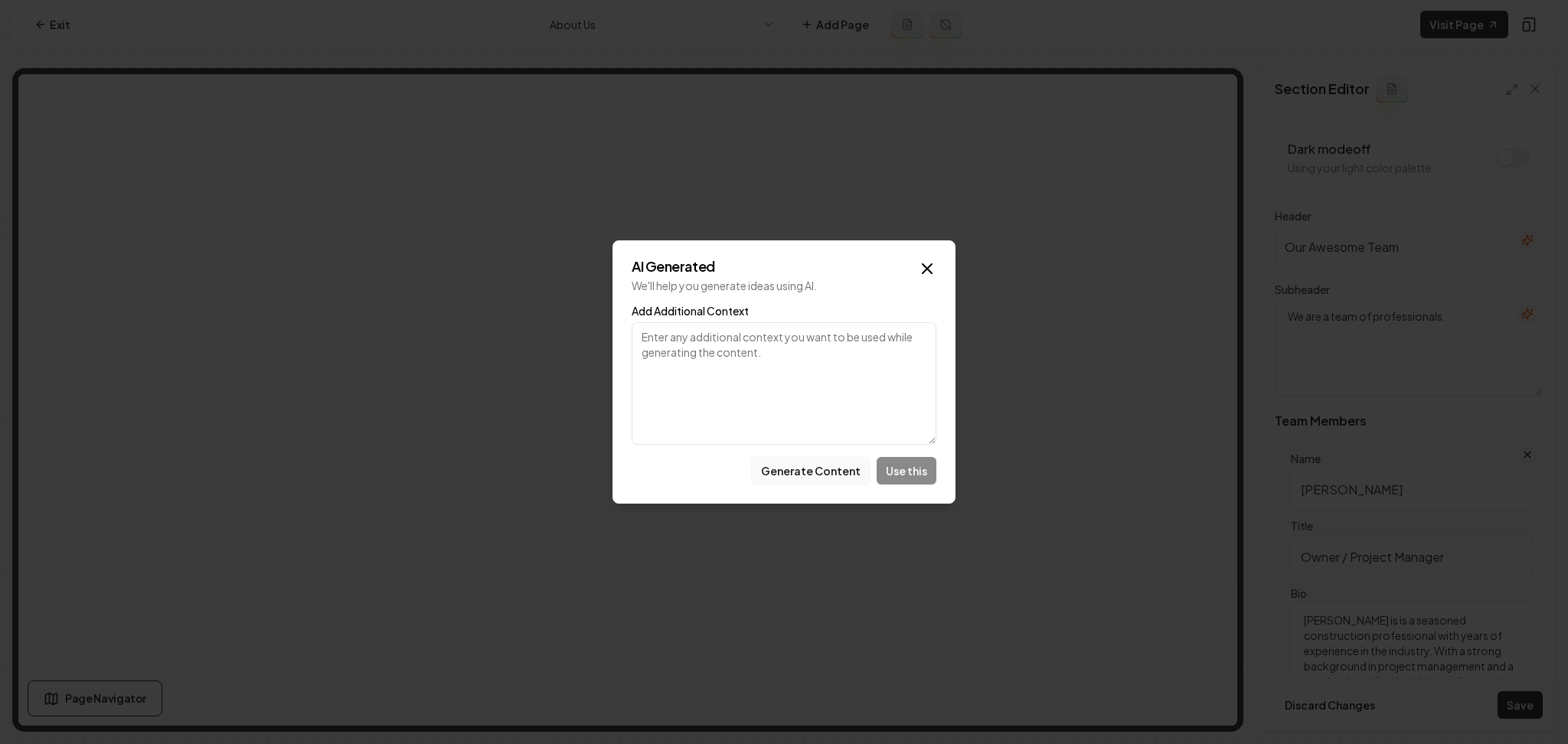
click at [802, 484] on button "Generate Content" at bounding box center [811, 471] width 119 height 28
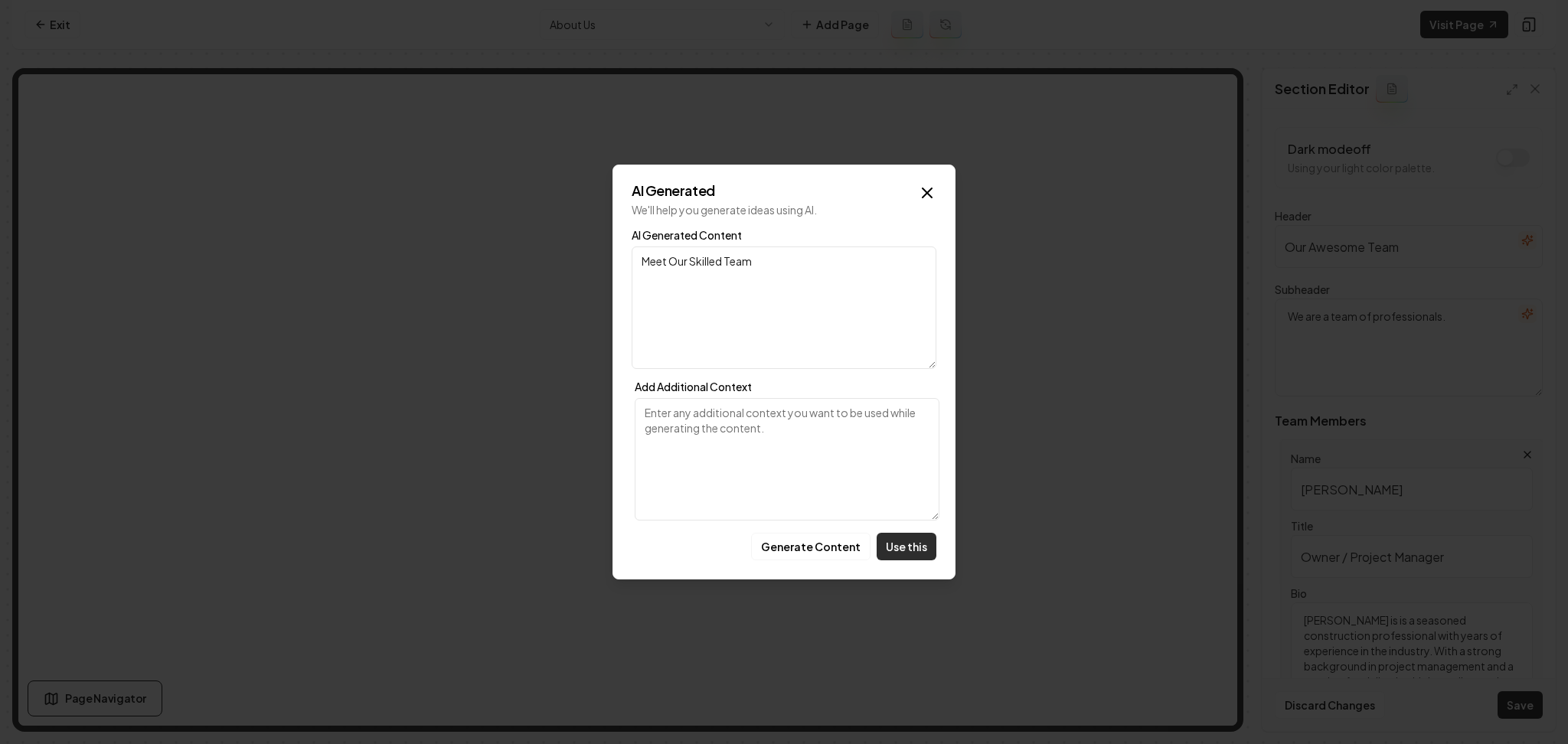
click at [893, 554] on button "Use this" at bounding box center [906, 547] width 60 height 28
type input "Meet Our Skilled Team"
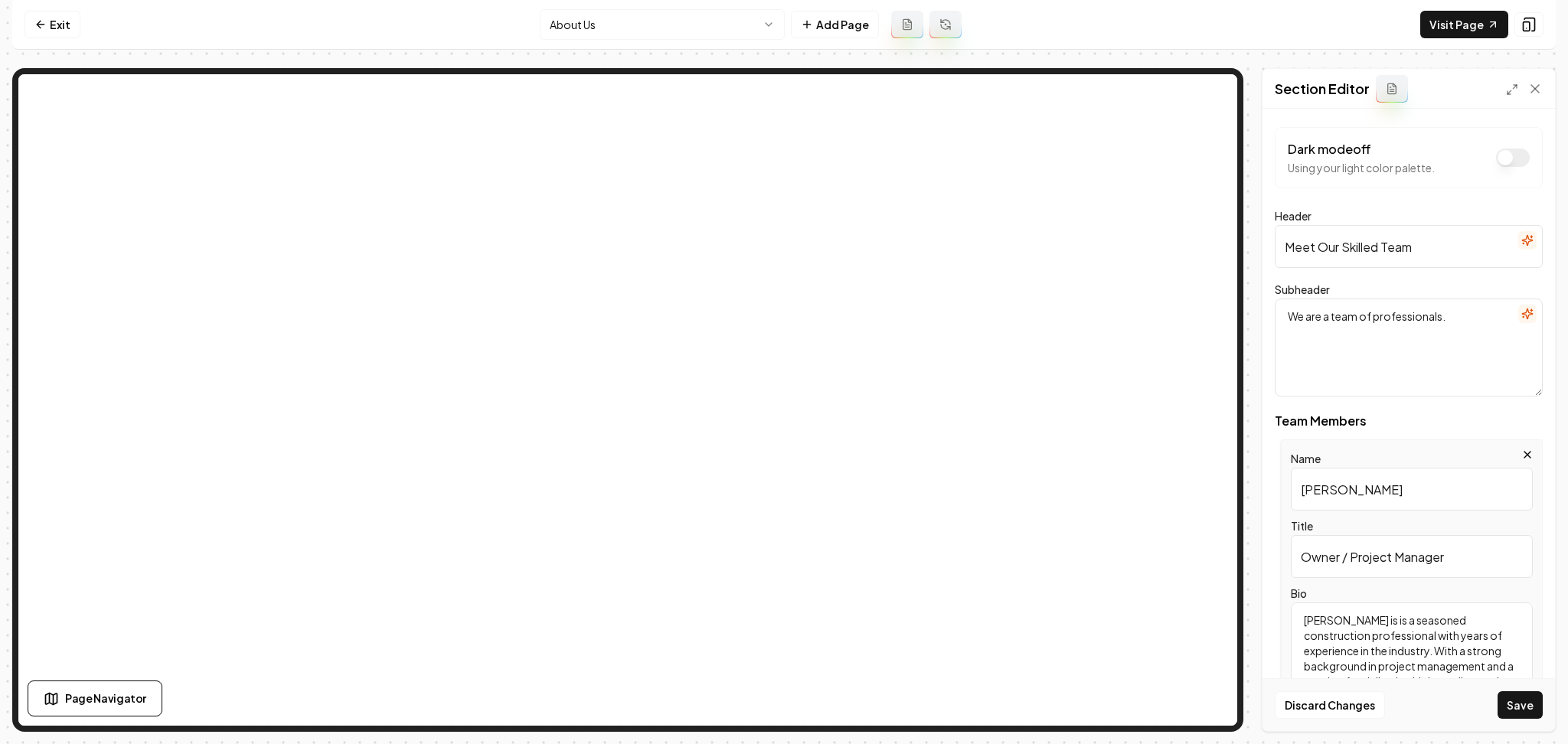
click at [1521, 314] on icon "button" at bounding box center [1527, 314] width 12 height 12
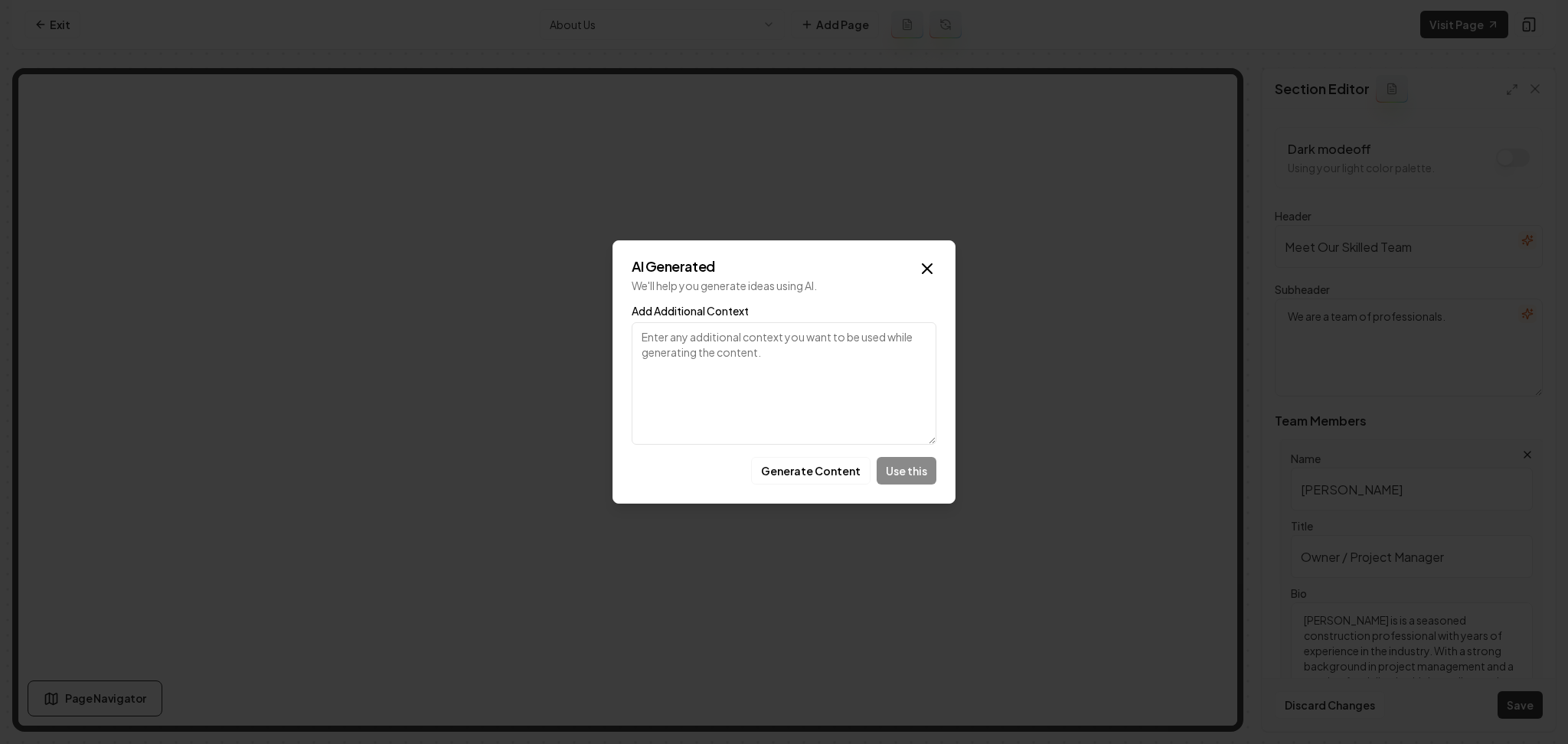
click at [776, 484] on div "AI Generated We'll help you generate ideas using AI. Add Additional Context Gen…" at bounding box center [784, 372] width 343 height 263
click at [785, 472] on button "Generate Content" at bounding box center [811, 471] width 119 height 28
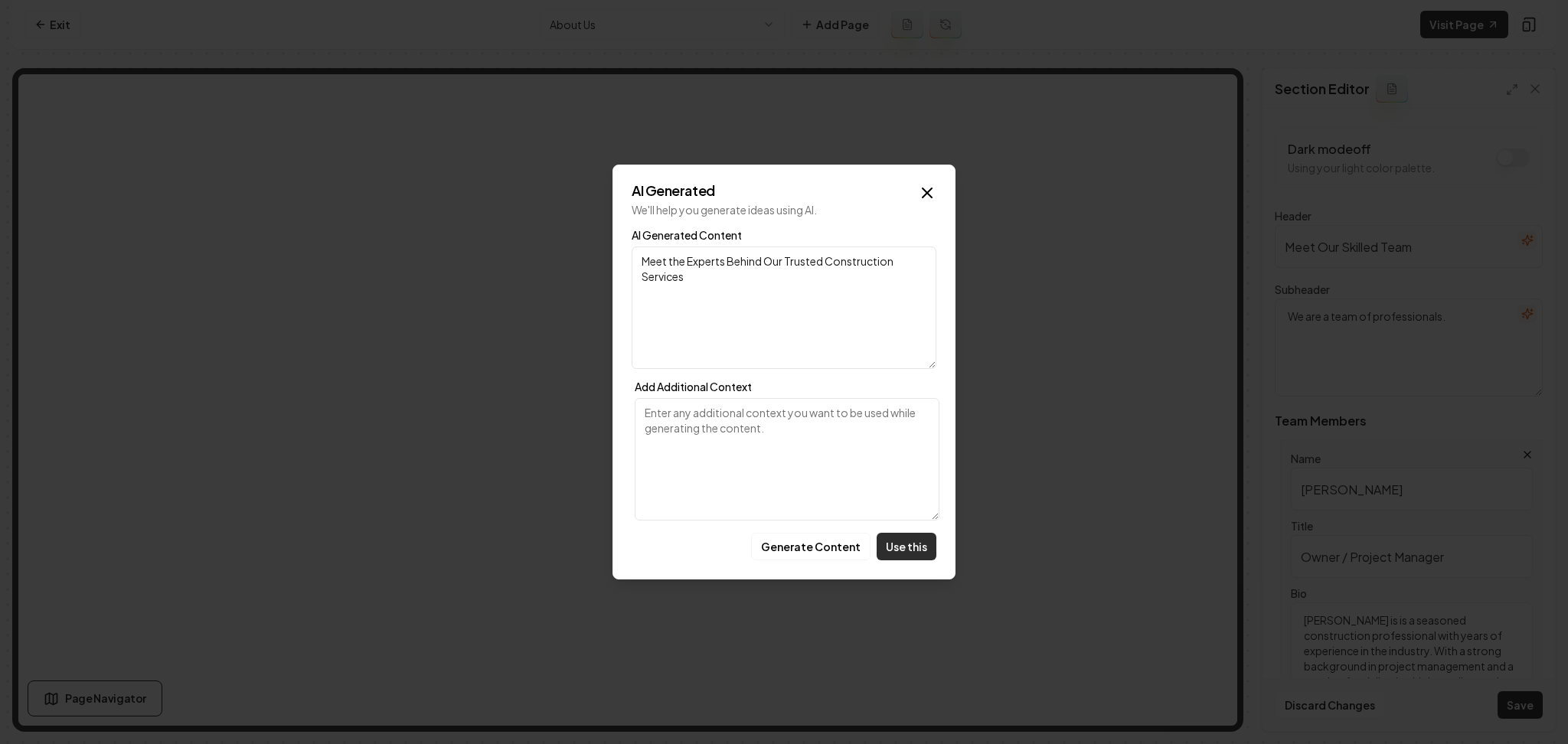
click at [911, 543] on button "Use this" at bounding box center [906, 547] width 60 height 28
type textarea "Meet the Experts Behind Our Trusted Construction Services"
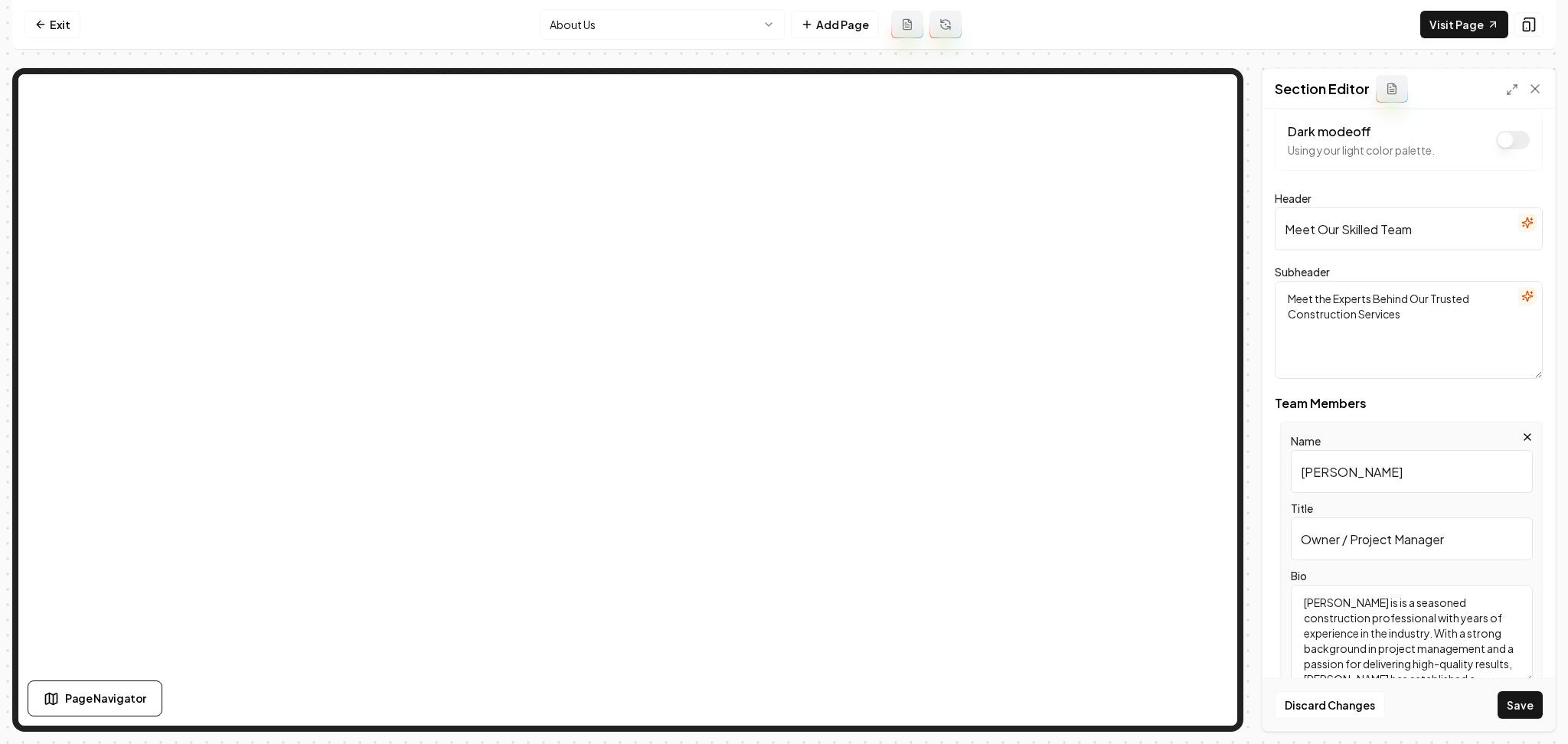
scroll to position [41, 0]
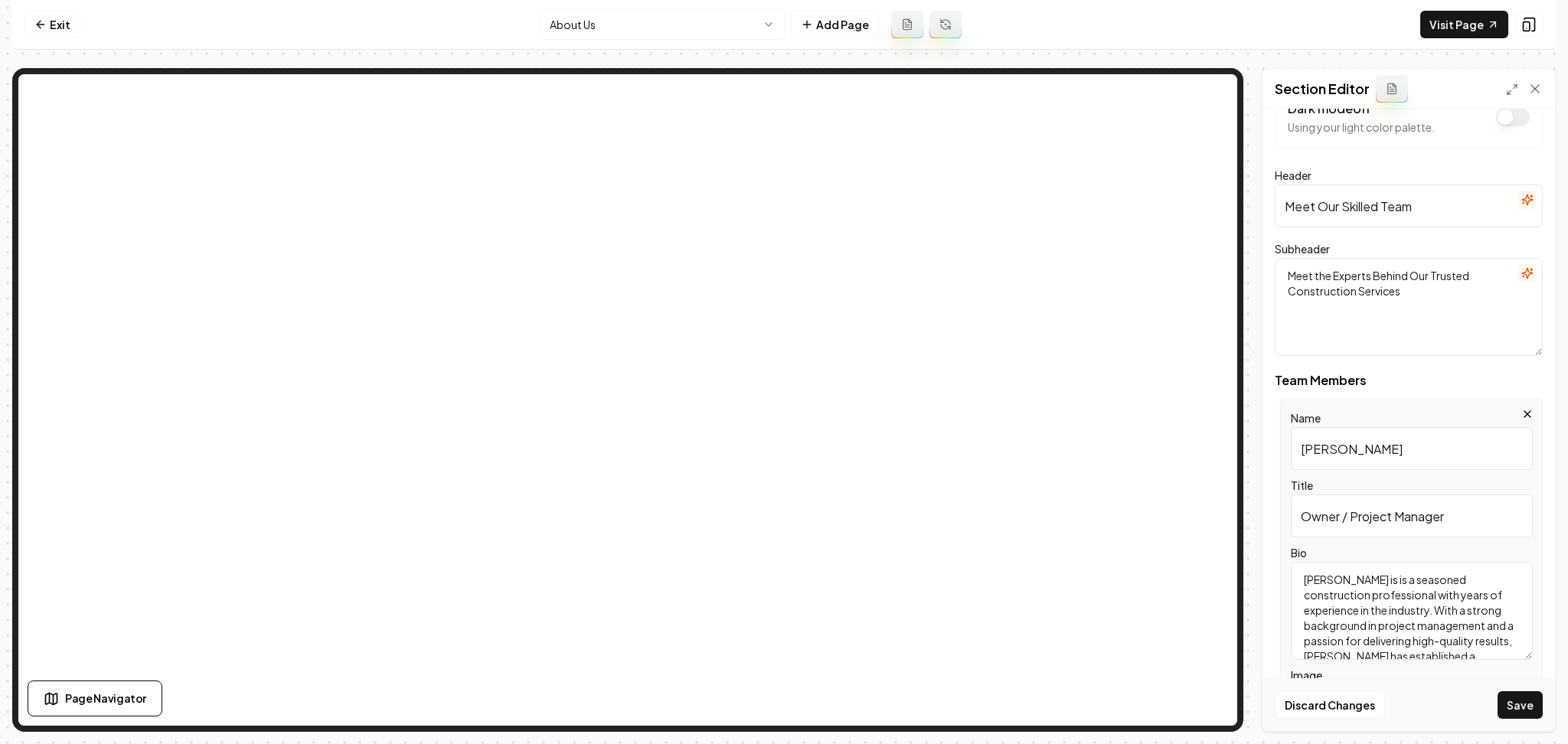
click at [1532, 712] on button "Save" at bounding box center [1520, 705] width 45 height 28
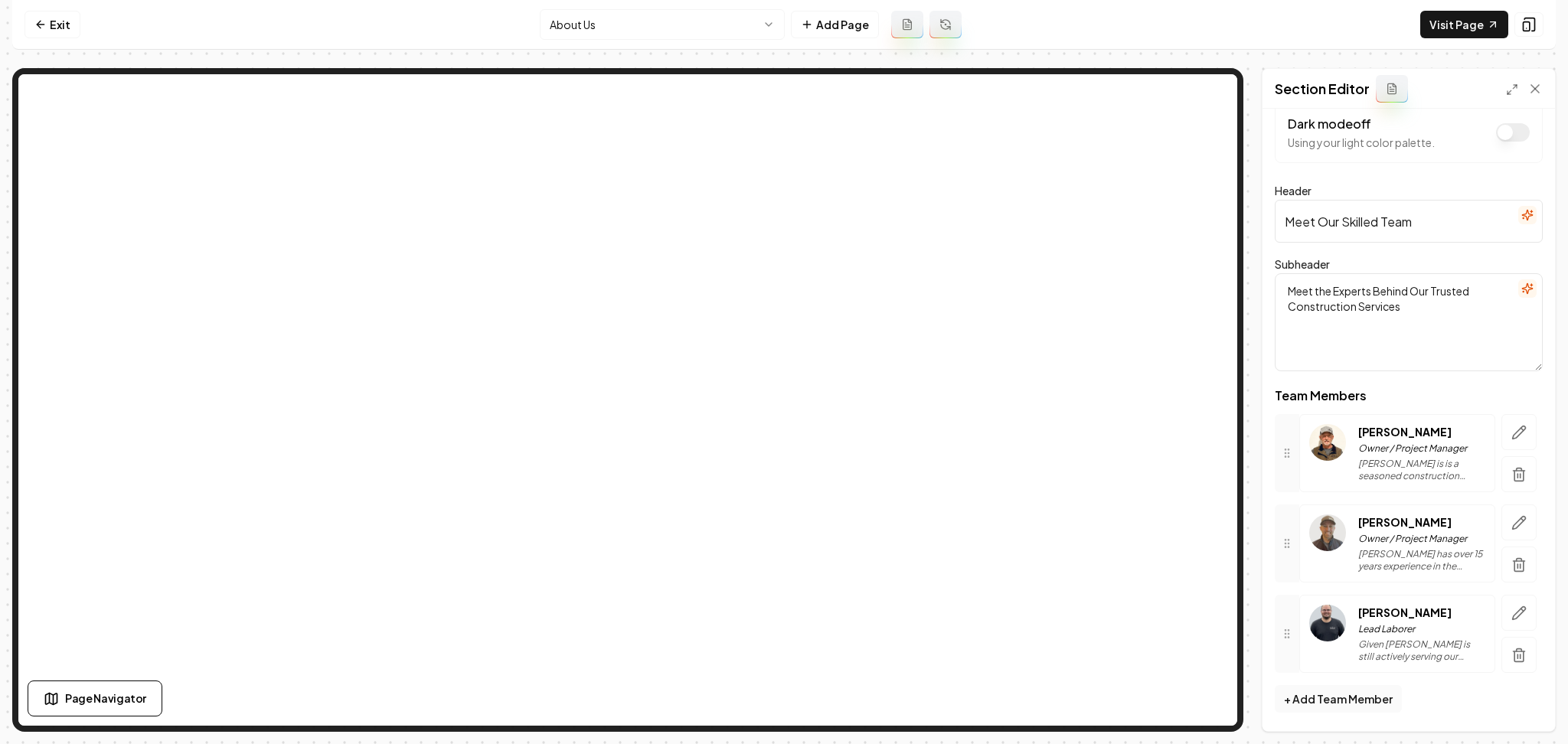
click at [695, 27] on html "Computer Required This feature is only available on a computer. Please switch t…" at bounding box center [784, 372] width 1568 height 744
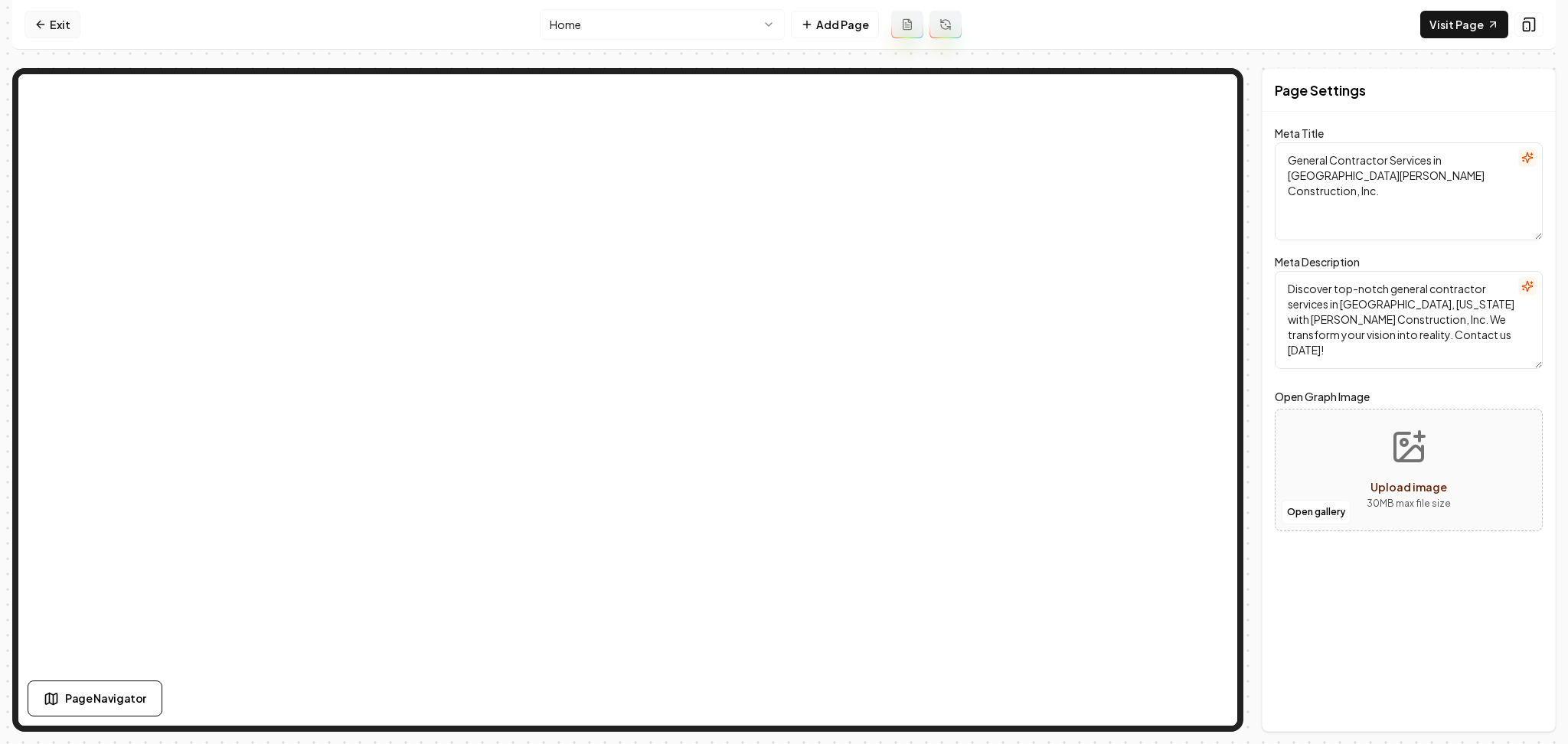
click at [59, 28] on link "Exit" at bounding box center [52, 25] width 56 height 28
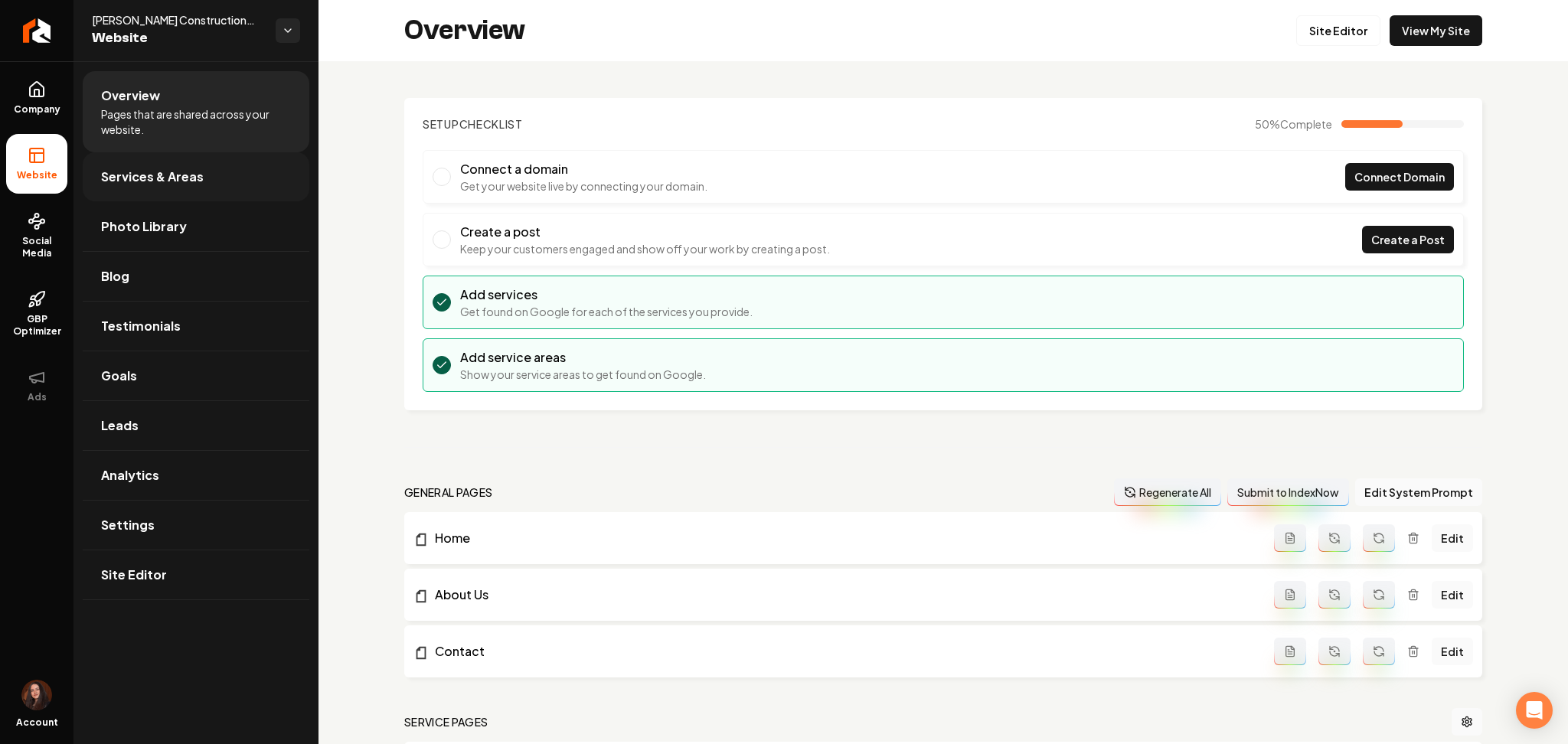
click at [93, 165] on link "Services & Areas" at bounding box center [196, 177] width 227 height 49
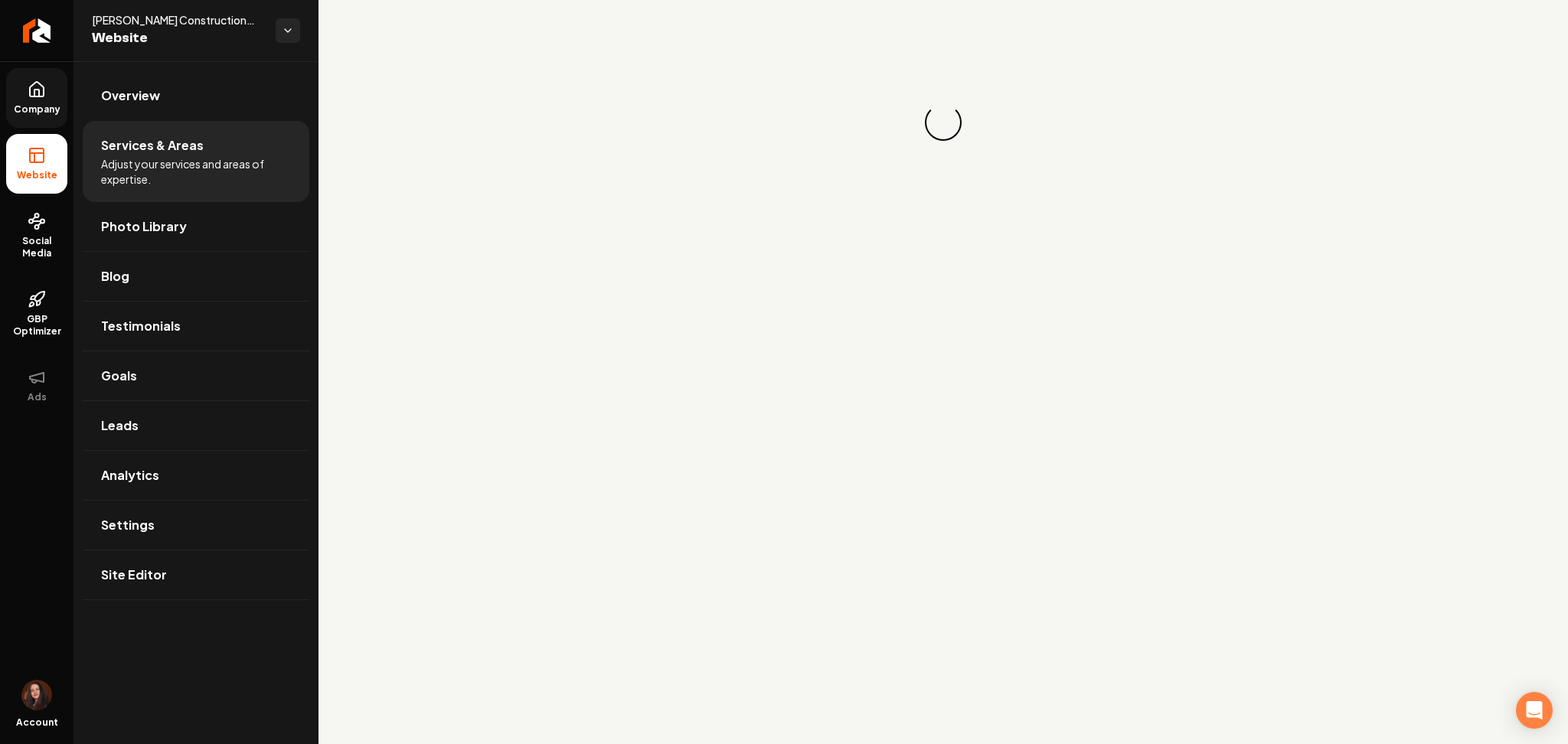
click at [54, 114] on span "Company" at bounding box center [37, 109] width 59 height 12
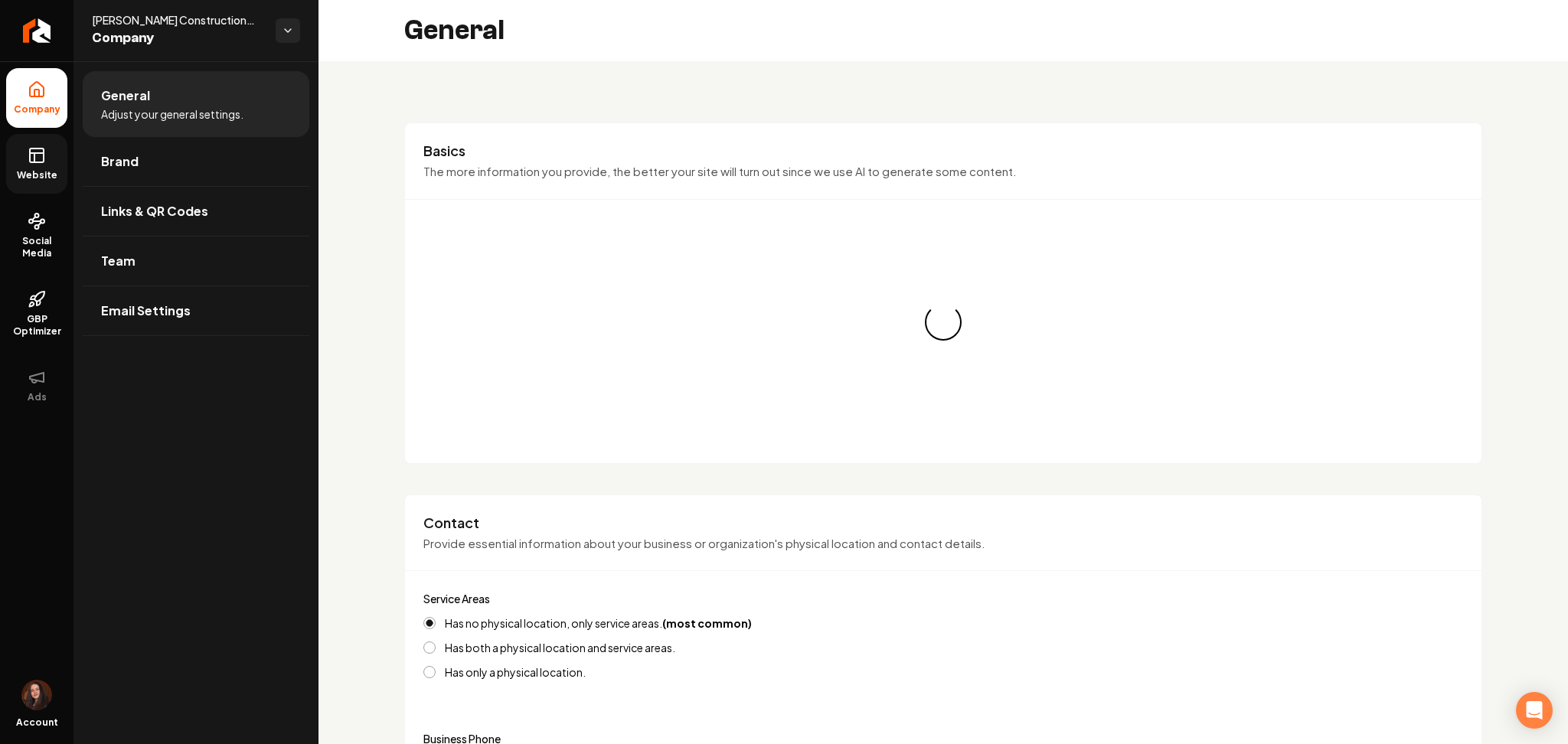
click at [50, 152] on link "Website" at bounding box center [36, 163] width 61 height 60
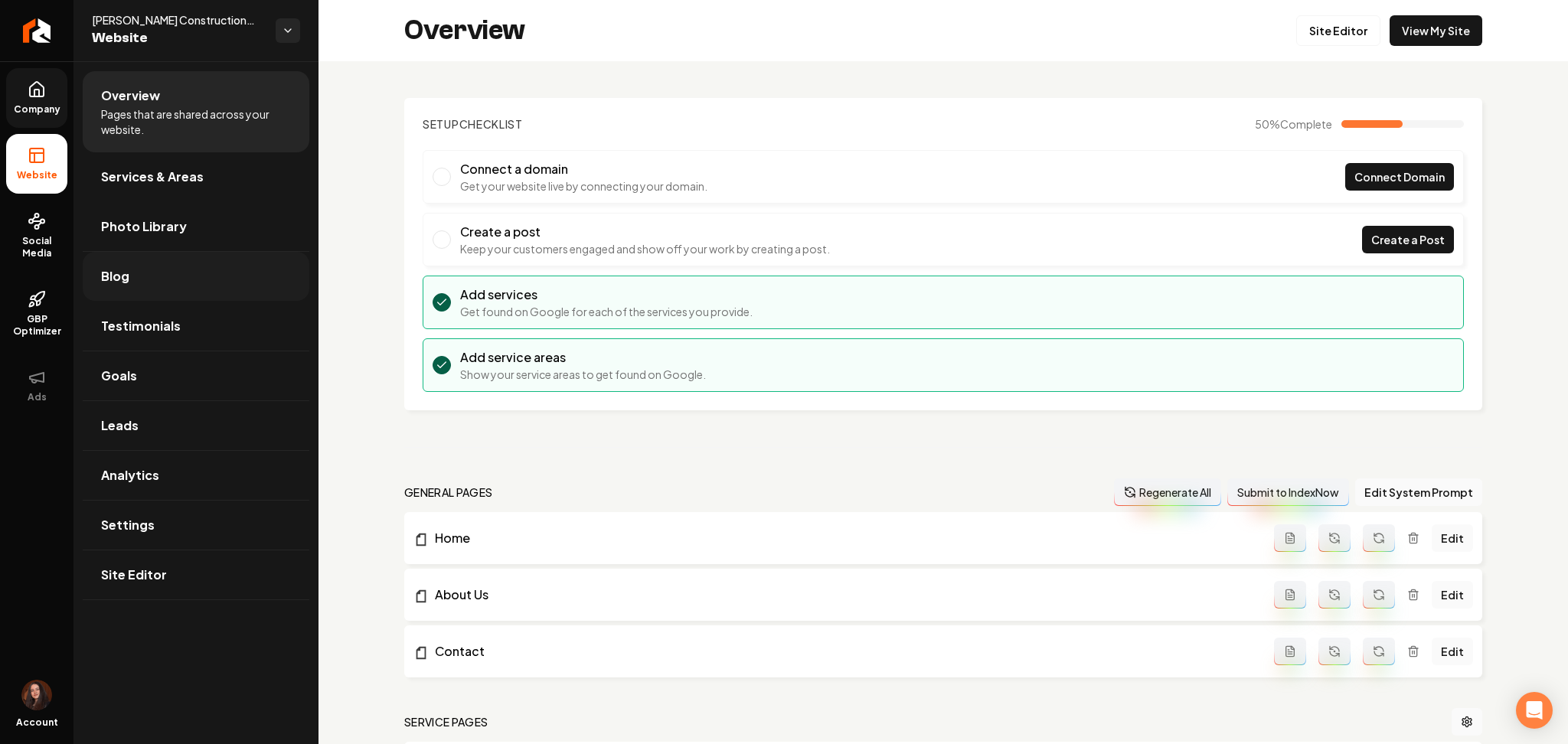
click at [181, 267] on link "Blog" at bounding box center [196, 277] width 227 height 49
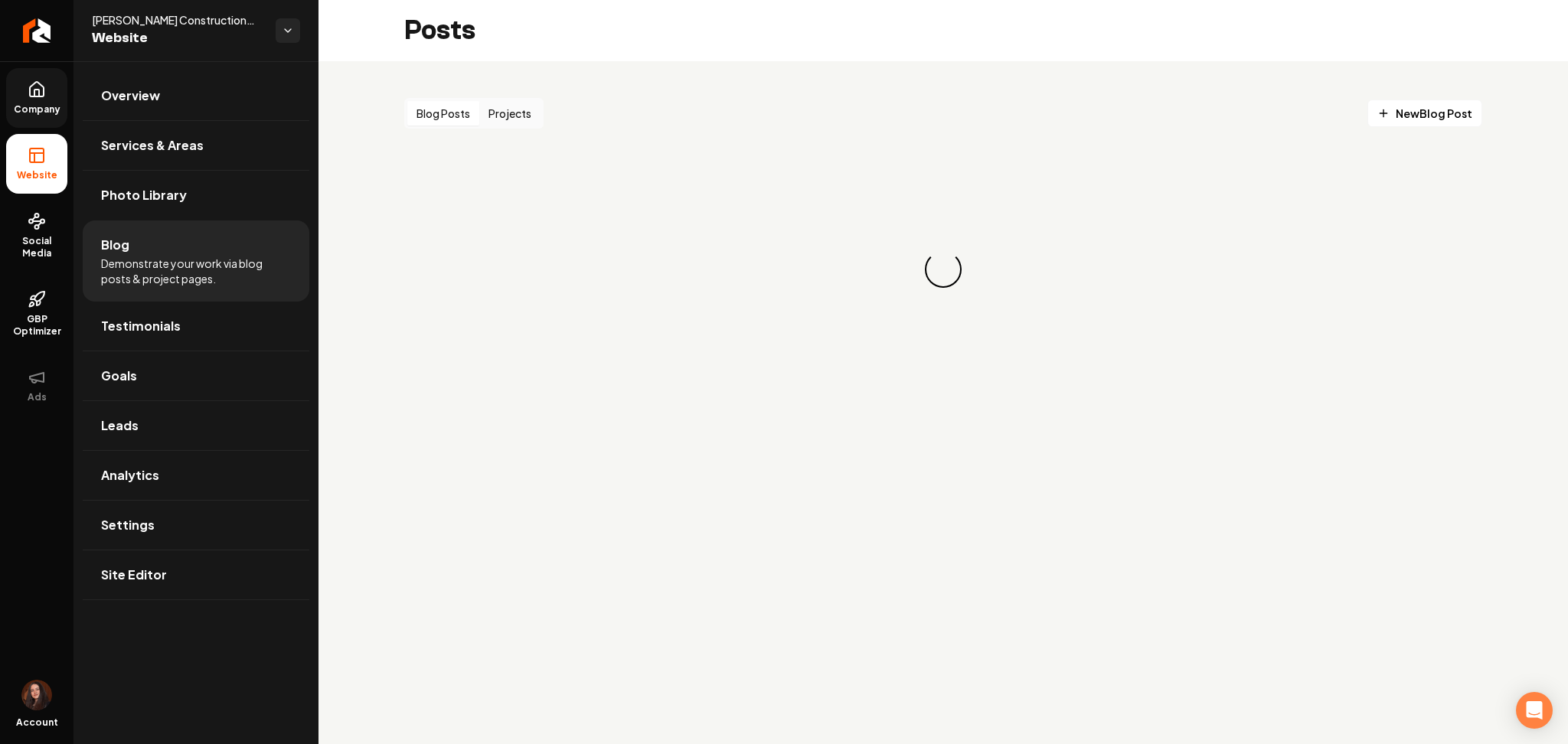
click at [510, 109] on button "Projects" at bounding box center [509, 113] width 61 height 25
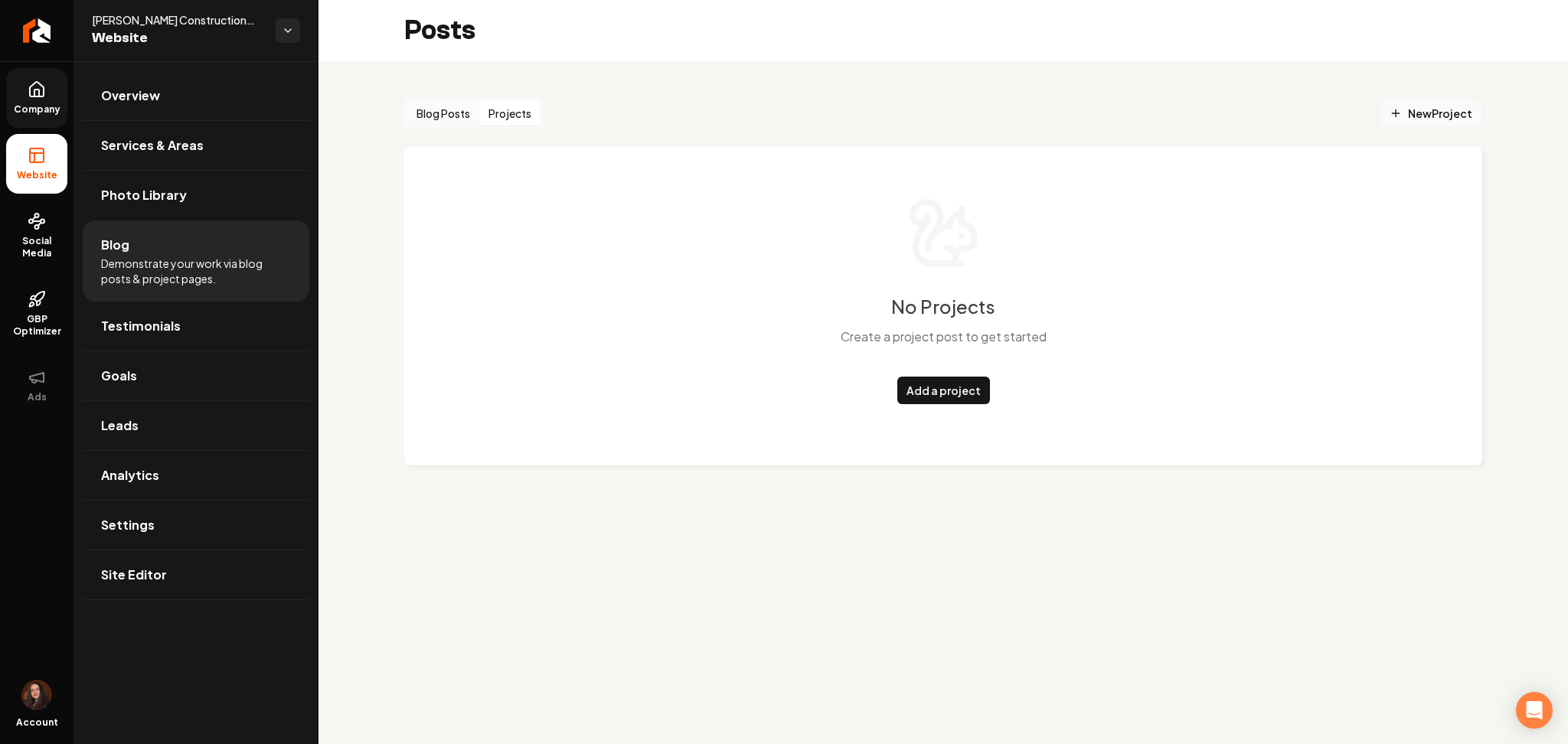
click at [1424, 112] on span "New Project" at bounding box center [1431, 113] width 83 height 16
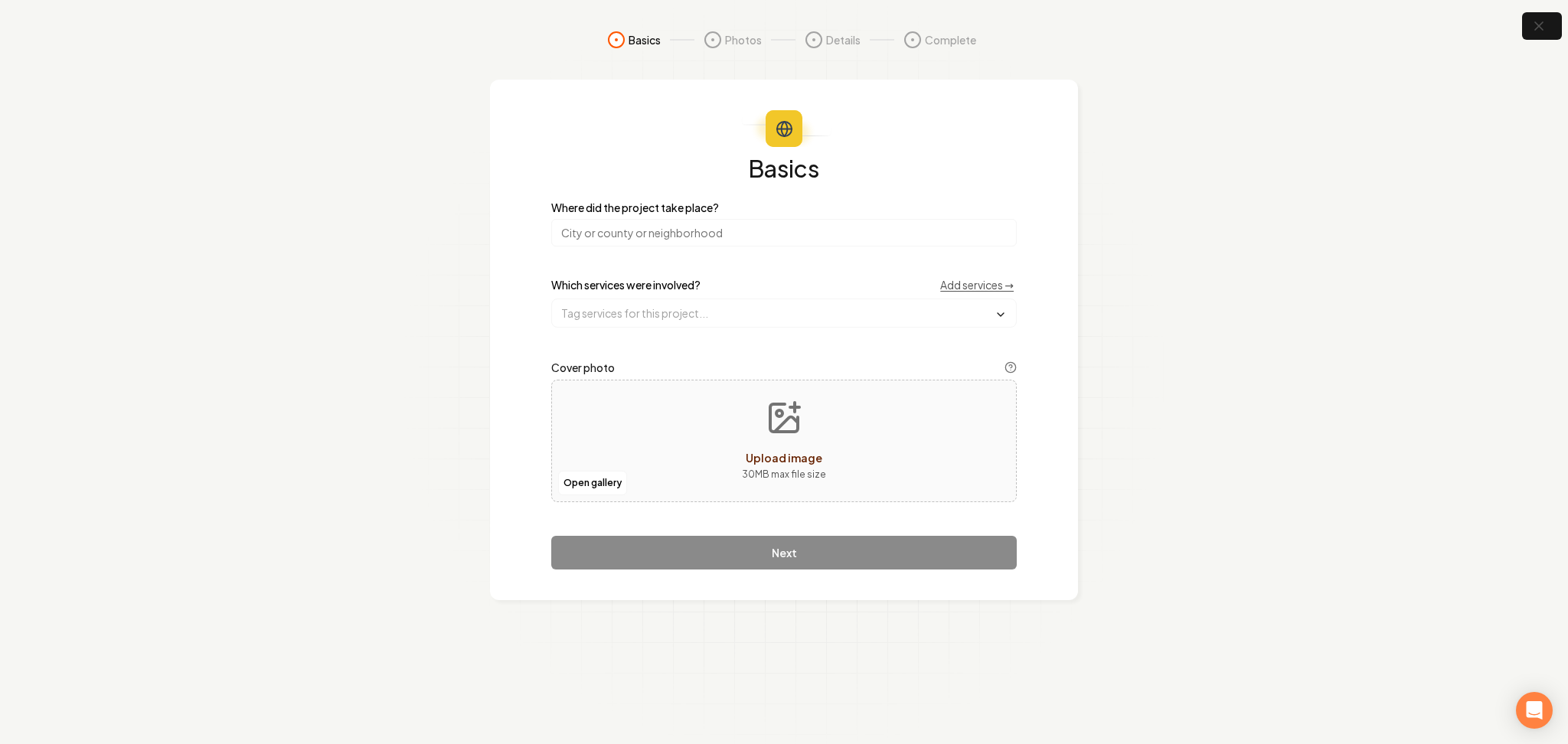
click at [729, 238] on input "search" at bounding box center [784, 233] width 465 height 28
type input "[GEOGRAPHIC_DATA], [GEOGRAPHIC_DATA]"
click at [604, 317] on input "text" at bounding box center [784, 313] width 464 height 28
click at [645, 433] on div "Bathroom Remodeling" at bounding box center [784, 442] width 458 height 25
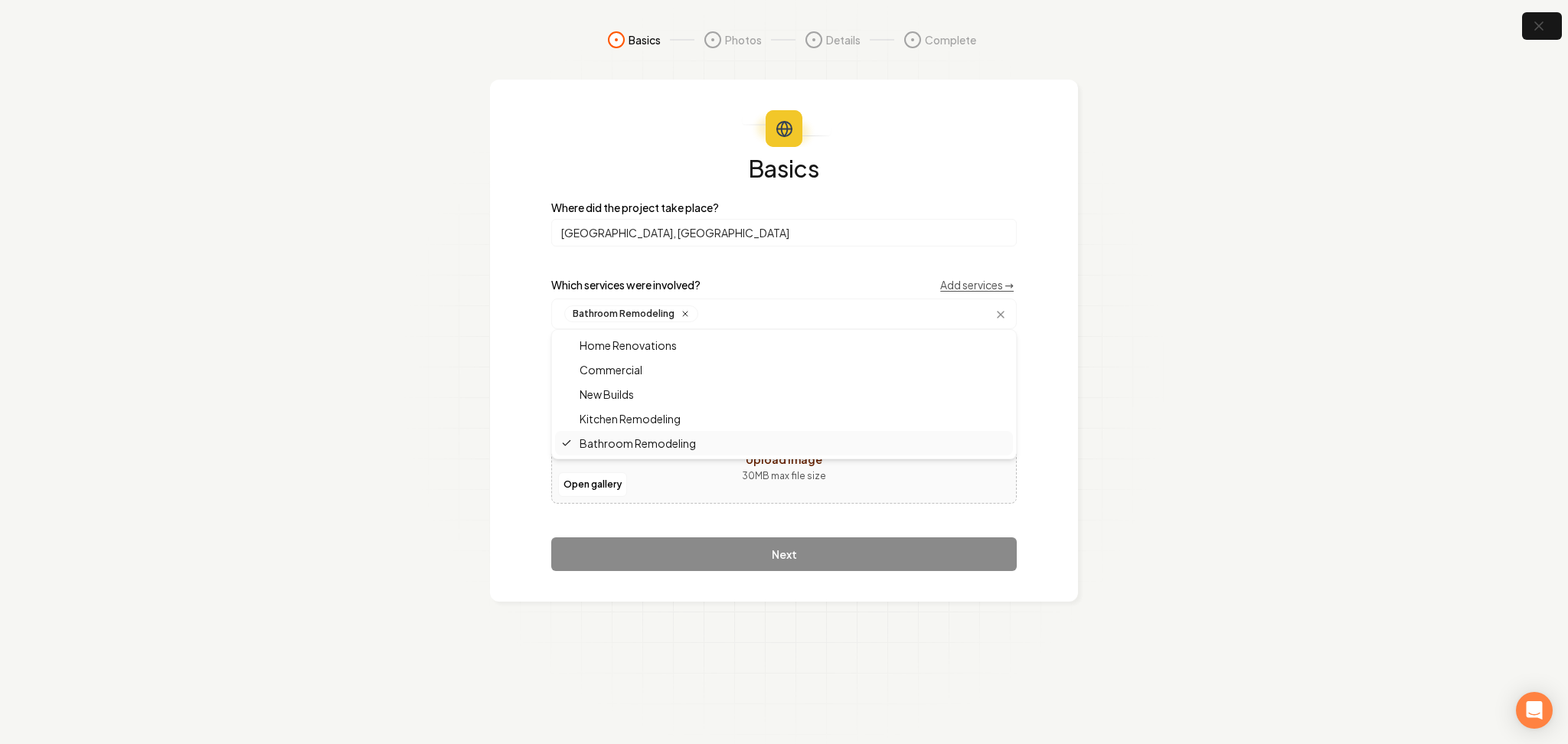
click at [465, 460] on section "Basics Photos Details Complete Basics Where did the project take place? Austin,…" at bounding box center [784, 372] width 1568 height 744
click at [619, 434] on div "Open gallery Upload image 30 MB max file size" at bounding box center [784, 443] width 465 height 123
type input "**********"
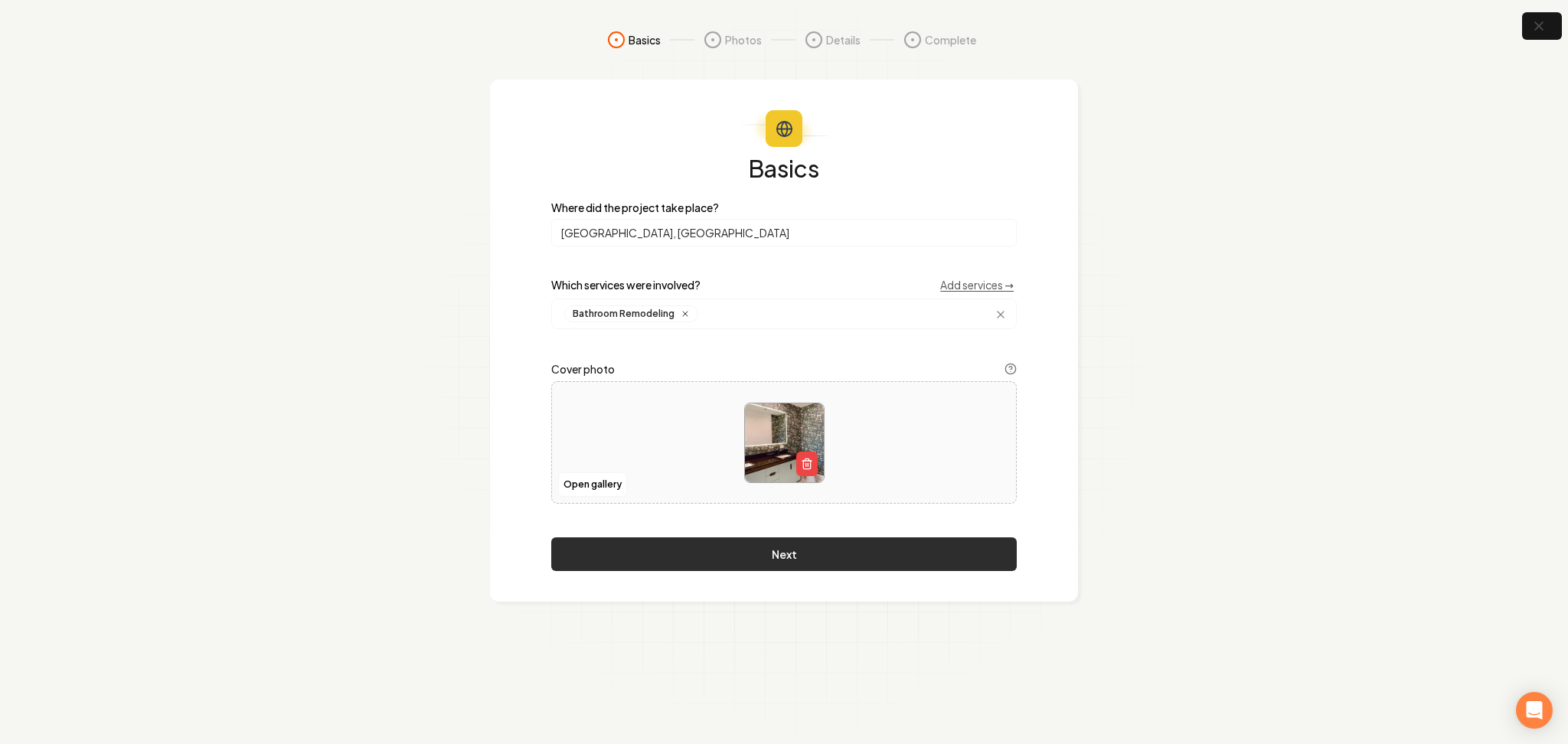
click at [651, 562] on button "Next" at bounding box center [784, 554] width 465 height 34
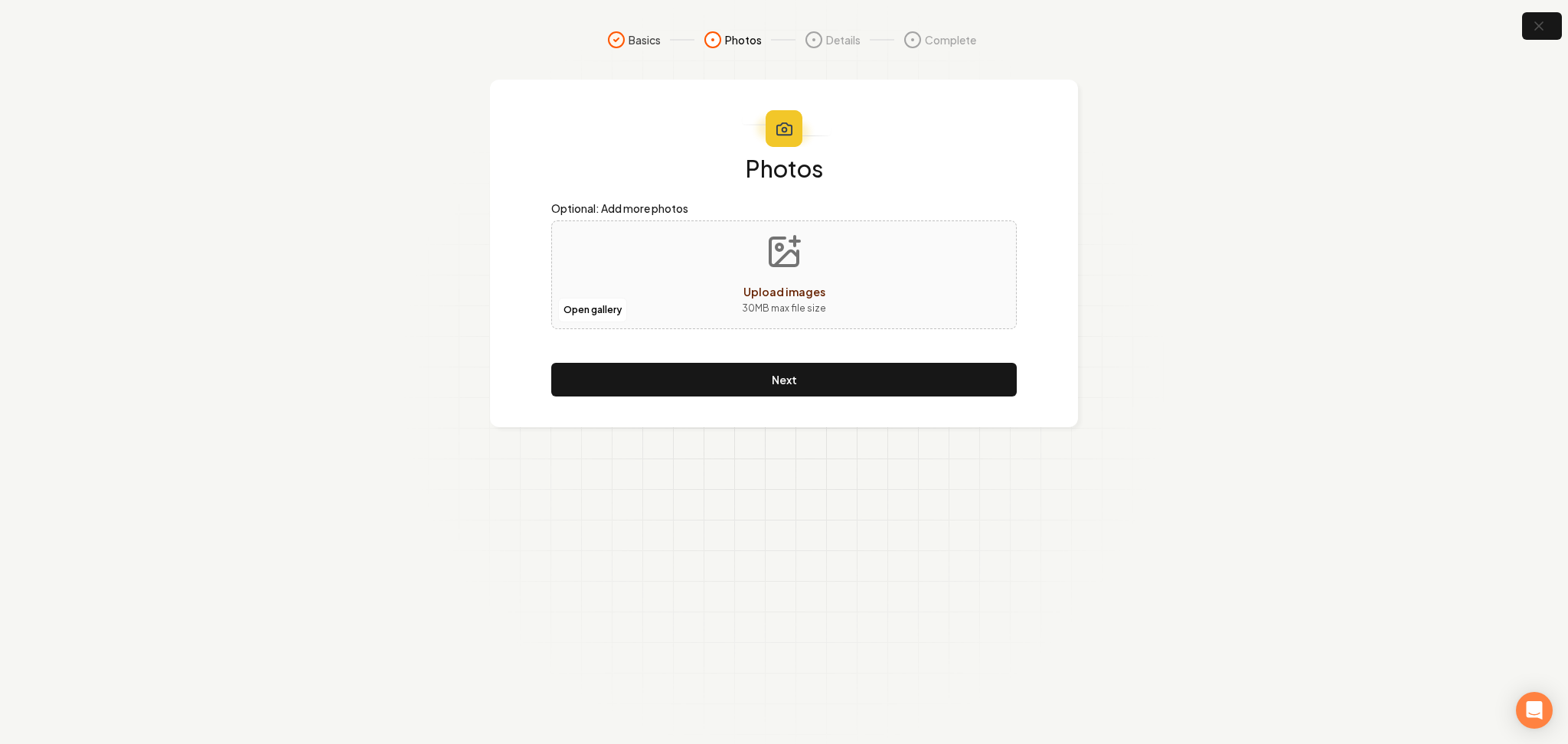
click at [695, 288] on div "Open gallery Upload images 30 MB max file size" at bounding box center [784, 275] width 465 height 108
type input "**********"
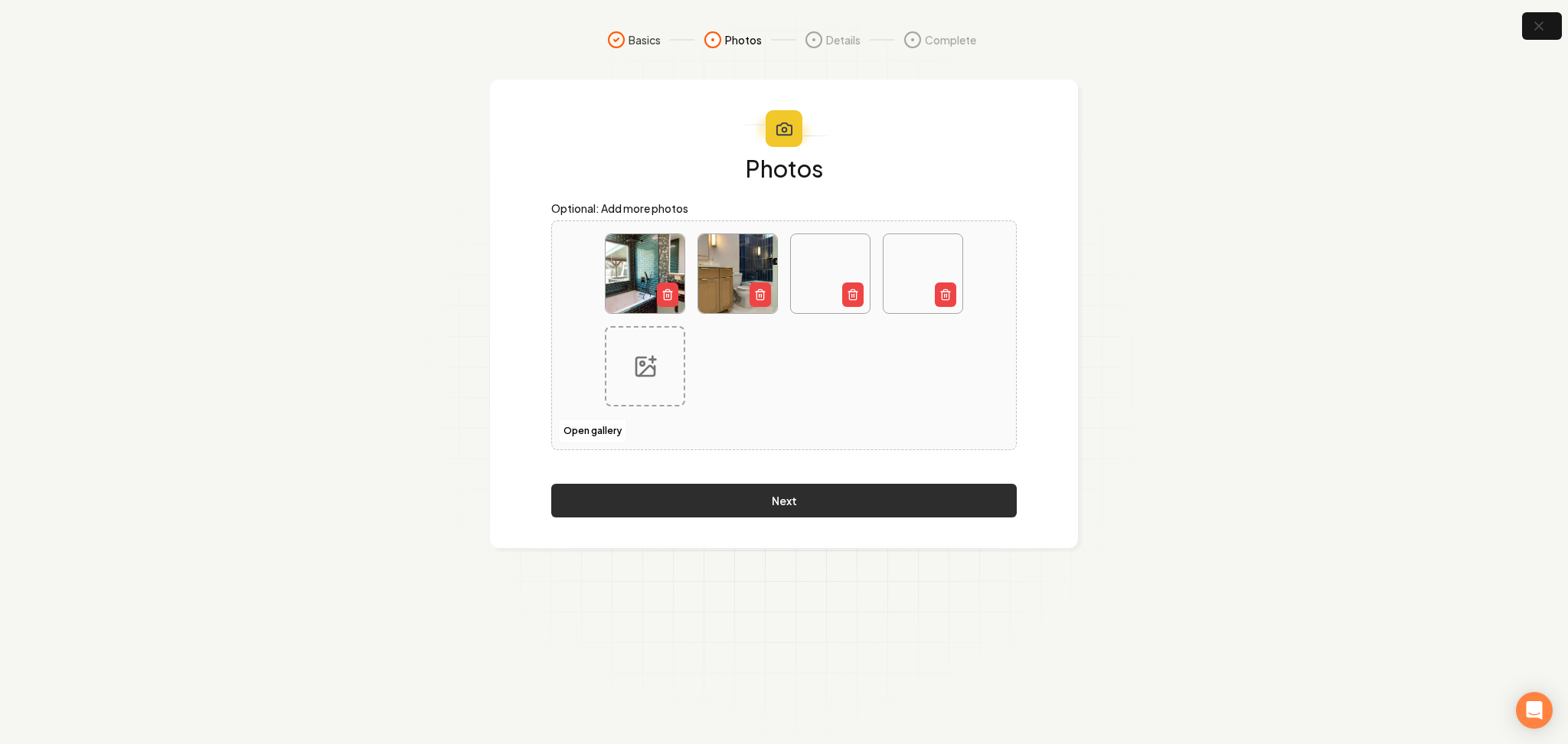
click at [664, 494] on button "Next" at bounding box center [784, 501] width 465 height 34
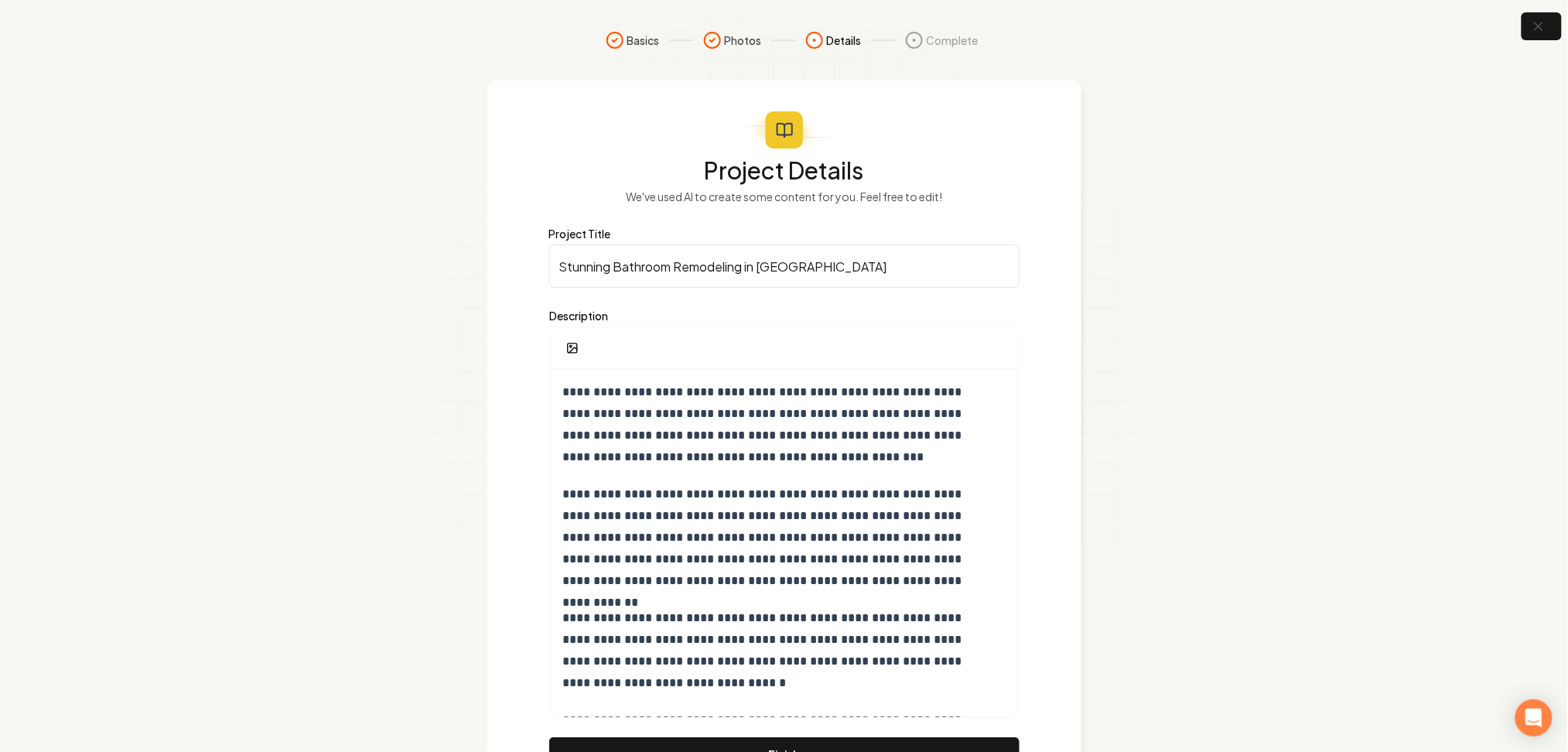
scroll to position [92, 0]
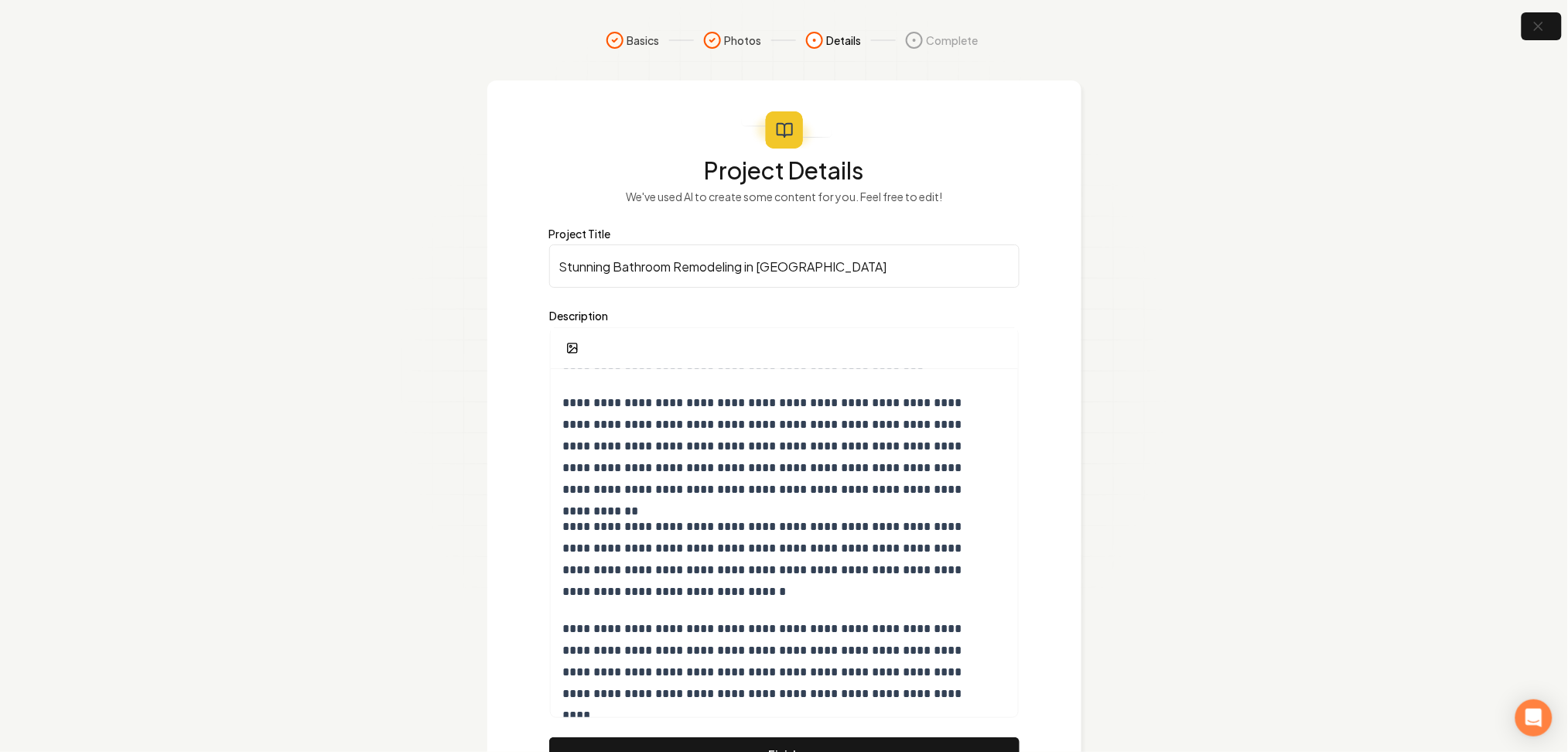
drag, startPoint x: 608, startPoint y: 267, endPoint x: 464, endPoint y: 271, distance: 144.1
click at [464, 271] on section "**********" at bounding box center [784, 417] width 1568 height 833
type input "Contemporary Bathroom Remodeling in Austin"
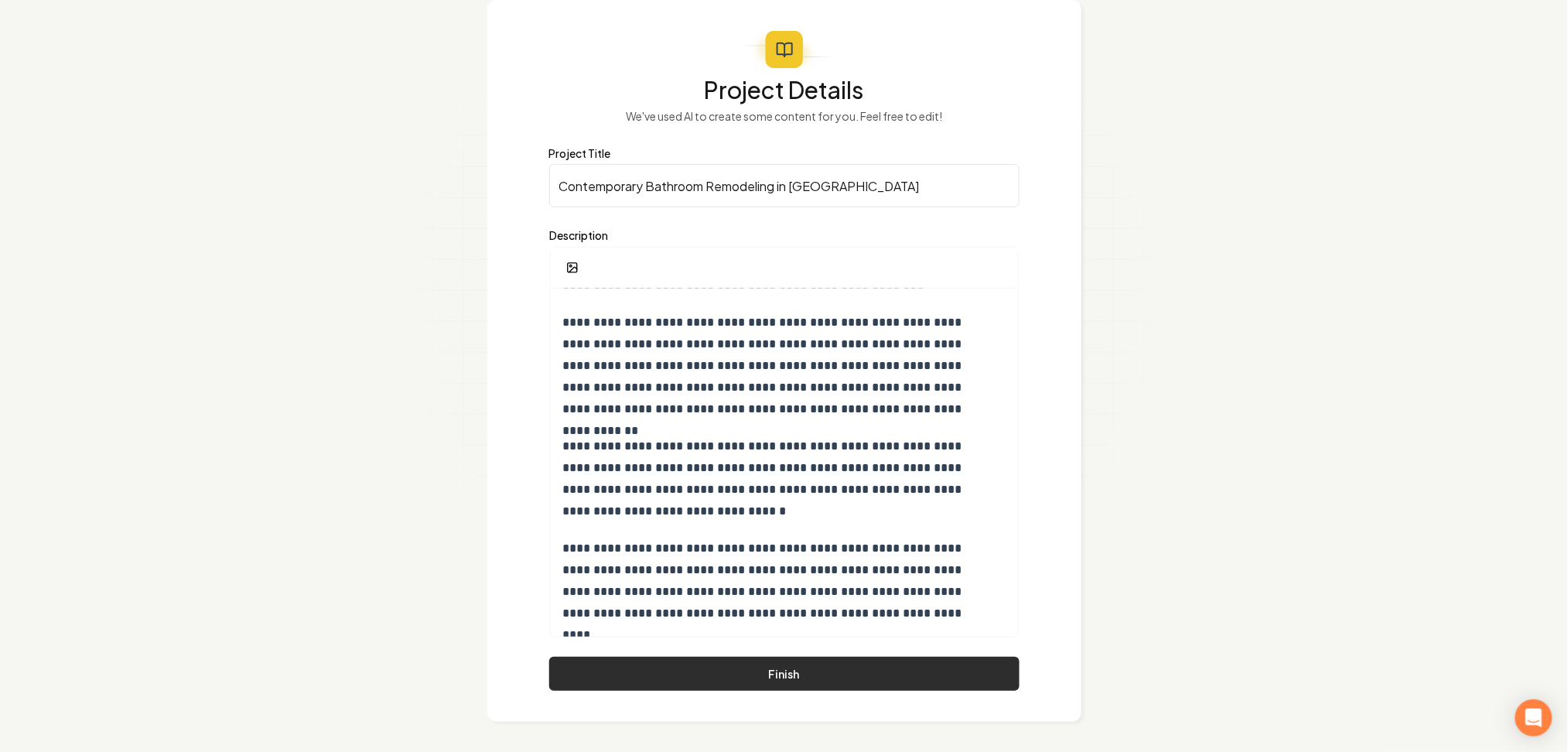
click at [672, 687] on button "Finish" at bounding box center [784, 674] width 470 height 34
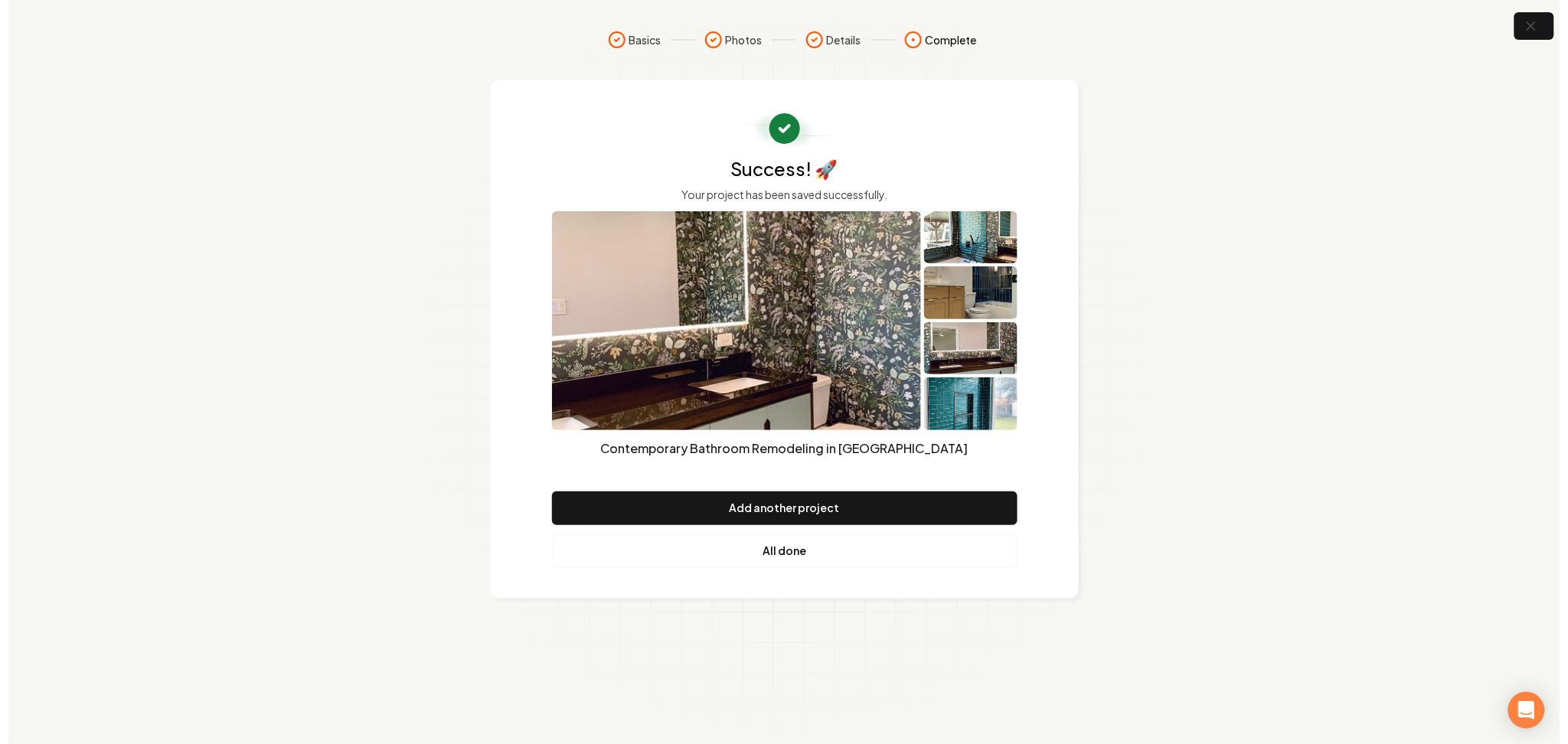
scroll to position [0, 0]
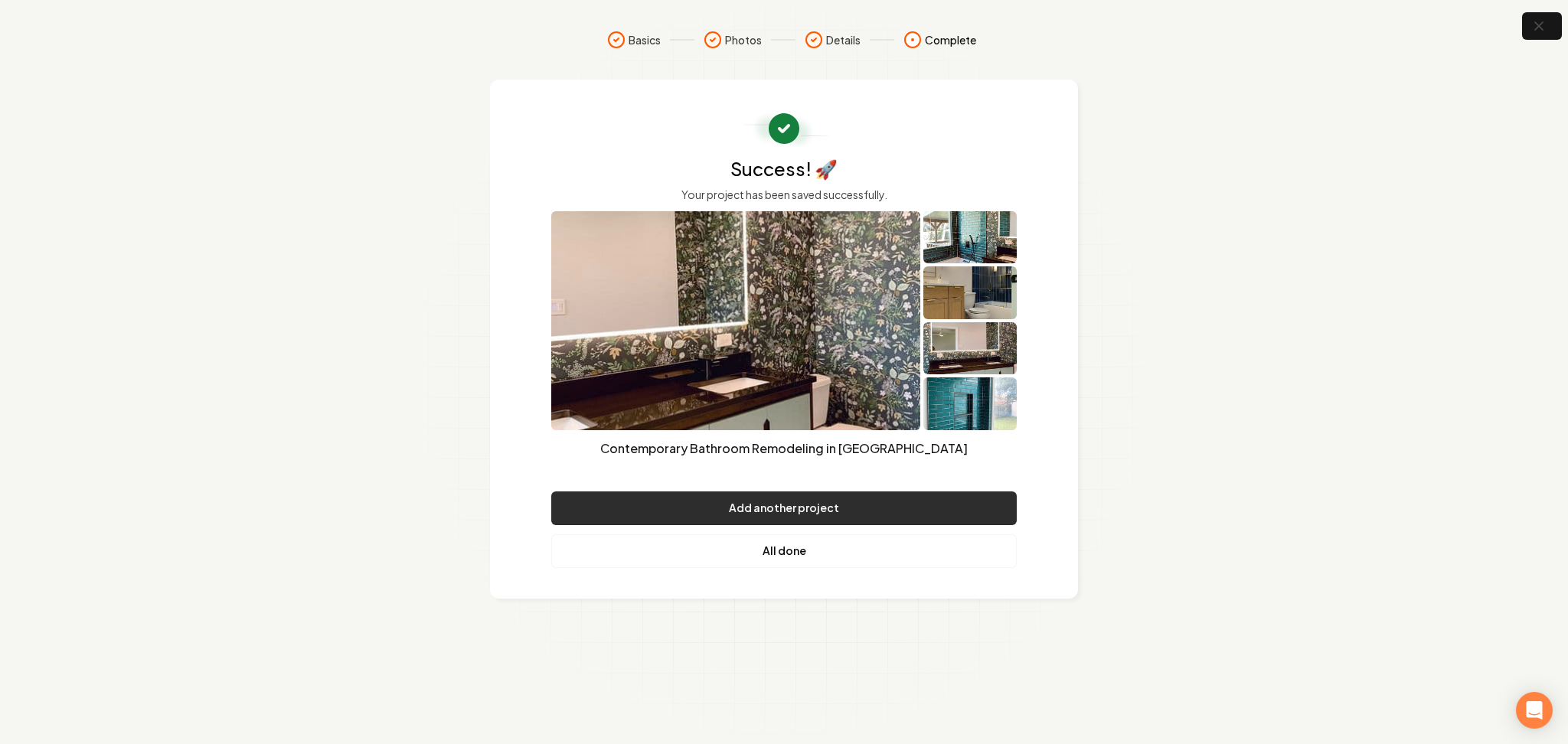
click at [647, 513] on button "Add another project" at bounding box center [784, 509] width 465 height 34
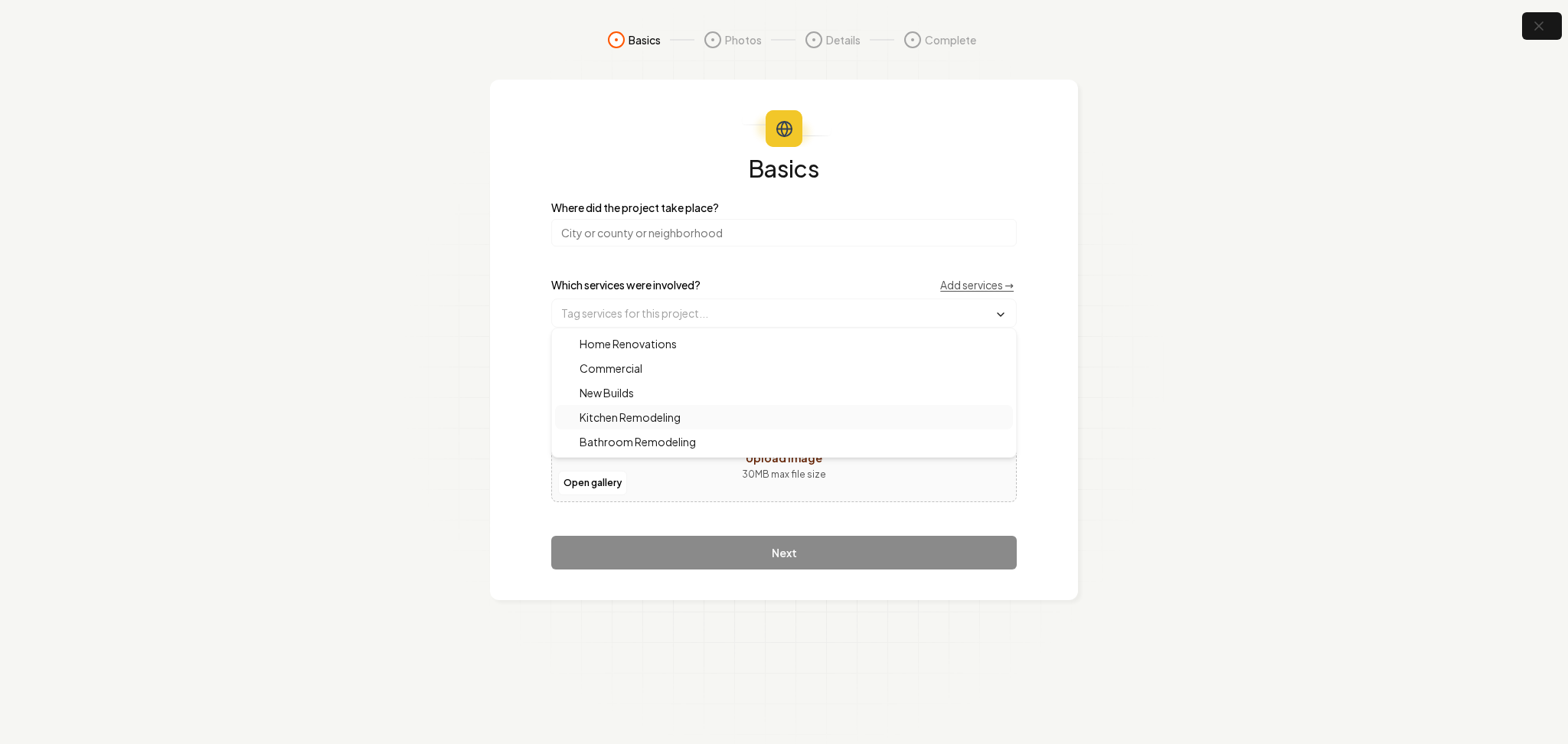
click at [613, 410] on span "Kitchen Remodeling" at bounding box center [620, 417] width 119 height 15
click at [605, 348] on span "Home Renovations" at bounding box center [619, 345] width 116 height 15
click at [575, 232] on input "search" at bounding box center [784, 233] width 465 height 28
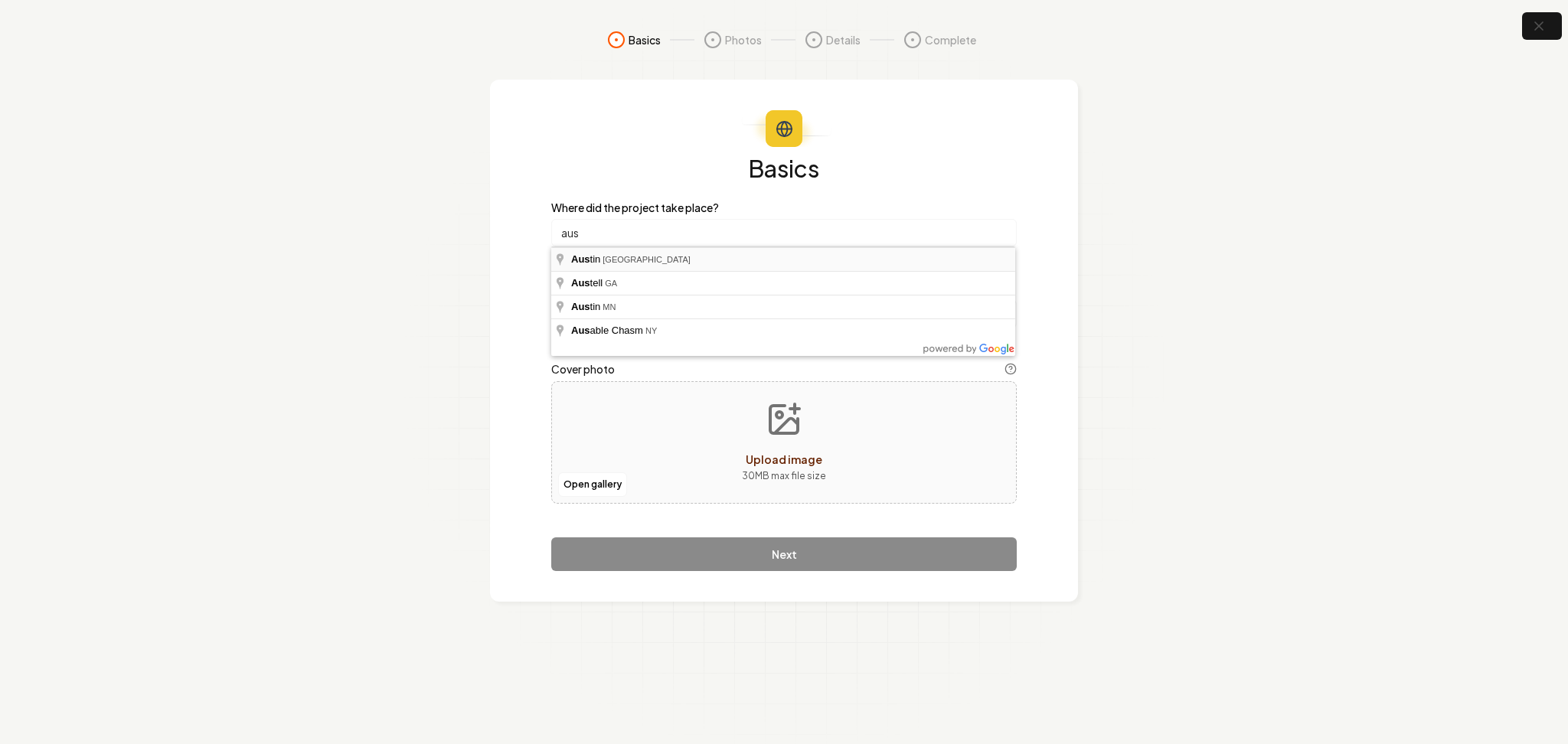
type input "[GEOGRAPHIC_DATA], [GEOGRAPHIC_DATA]"
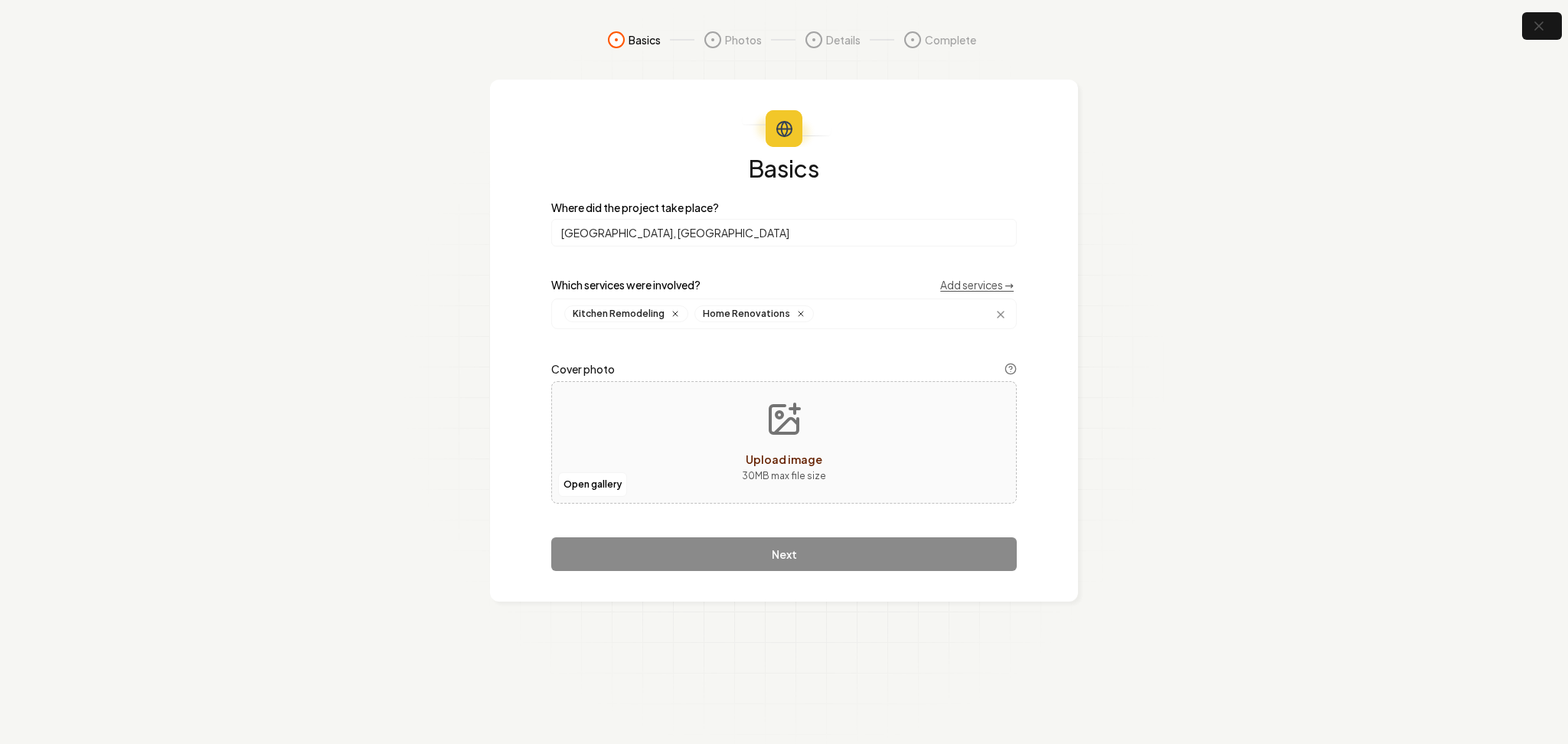
click at [634, 411] on div "Open gallery Upload image 30 MB max file size" at bounding box center [784, 443] width 465 height 123
type input "**********"
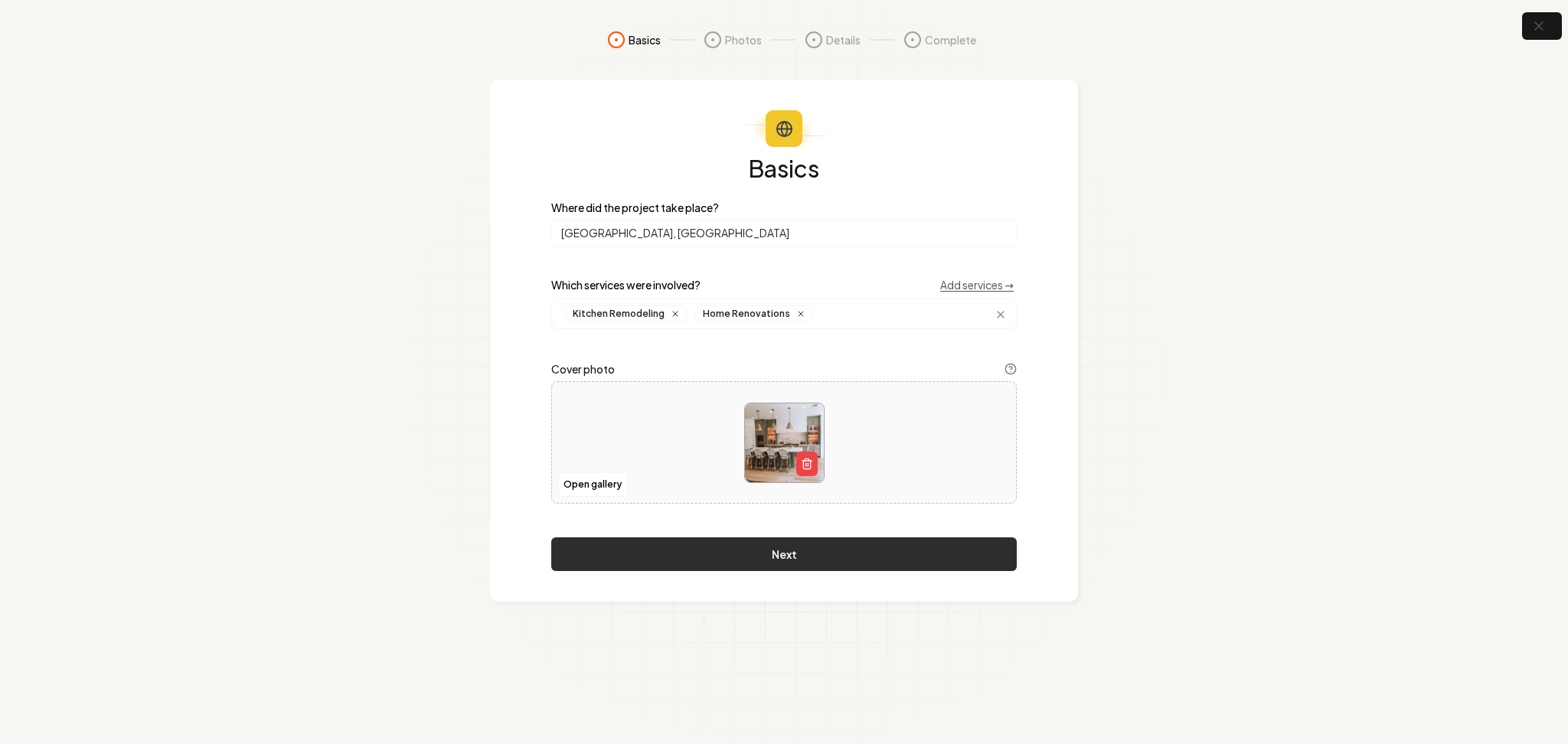
click at [649, 562] on button "Next" at bounding box center [784, 554] width 465 height 34
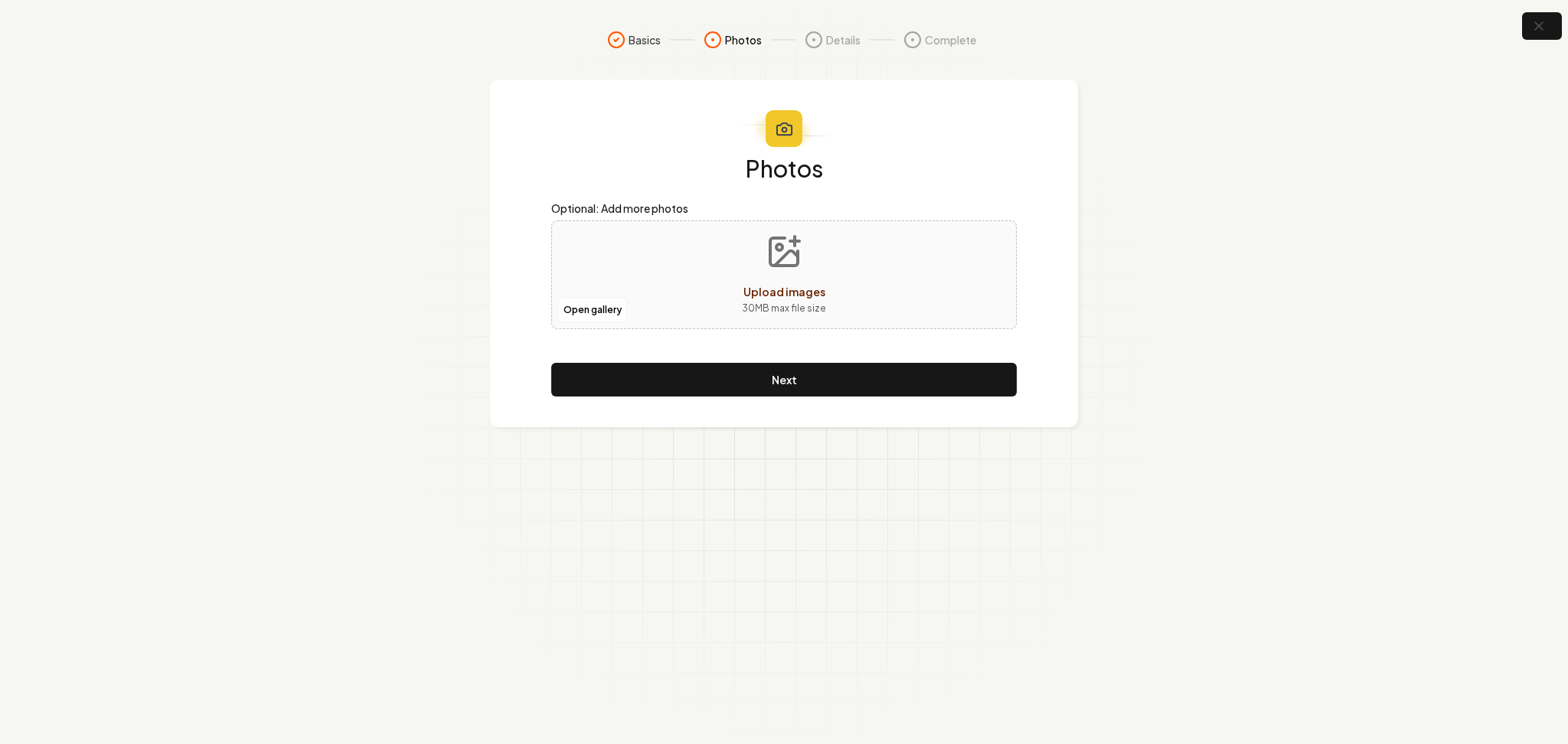
click at [649, 313] on div "Open gallery Upload images 30 MB max file size" at bounding box center [784, 275] width 465 height 108
type input "**********"
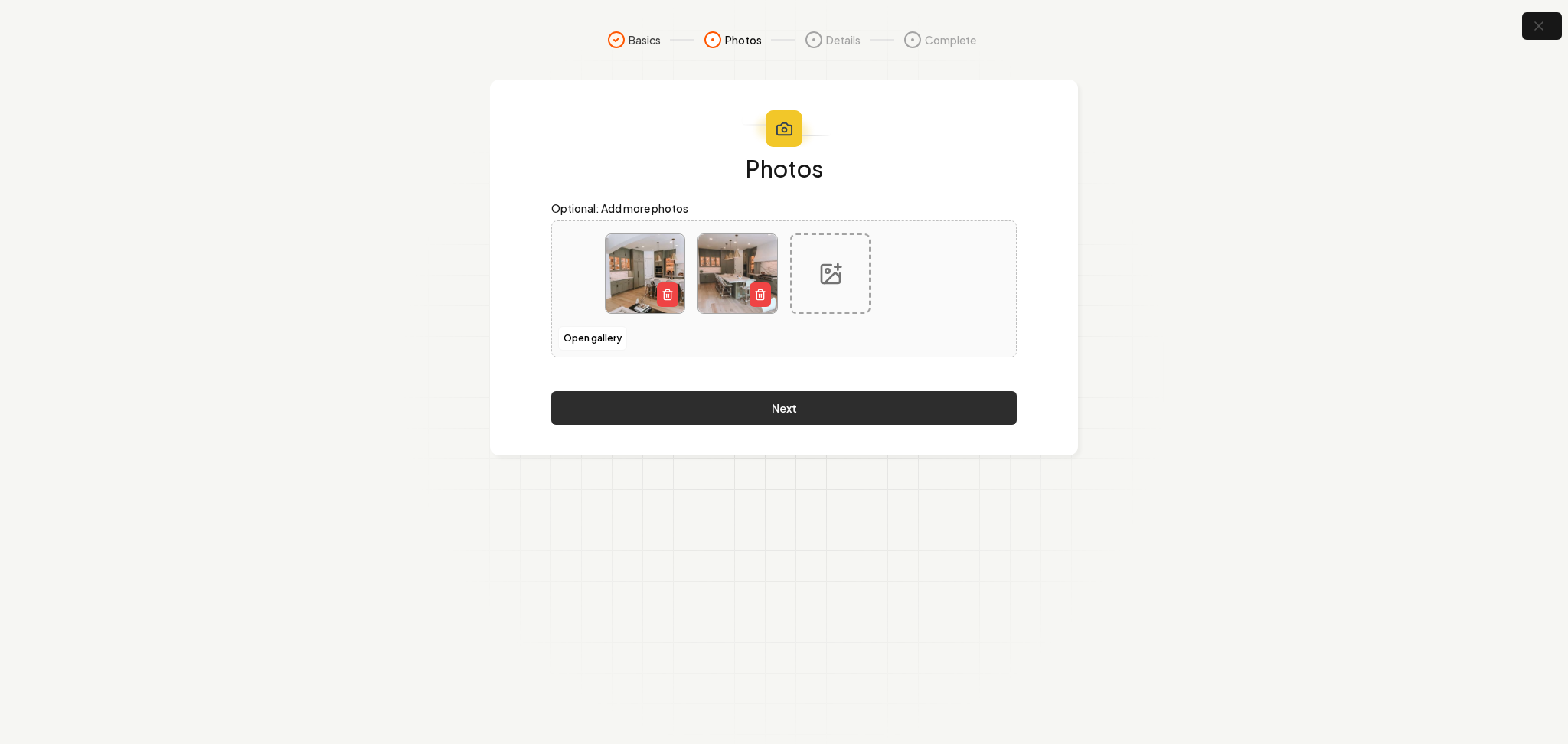
click at [656, 406] on button "Next" at bounding box center [784, 408] width 465 height 34
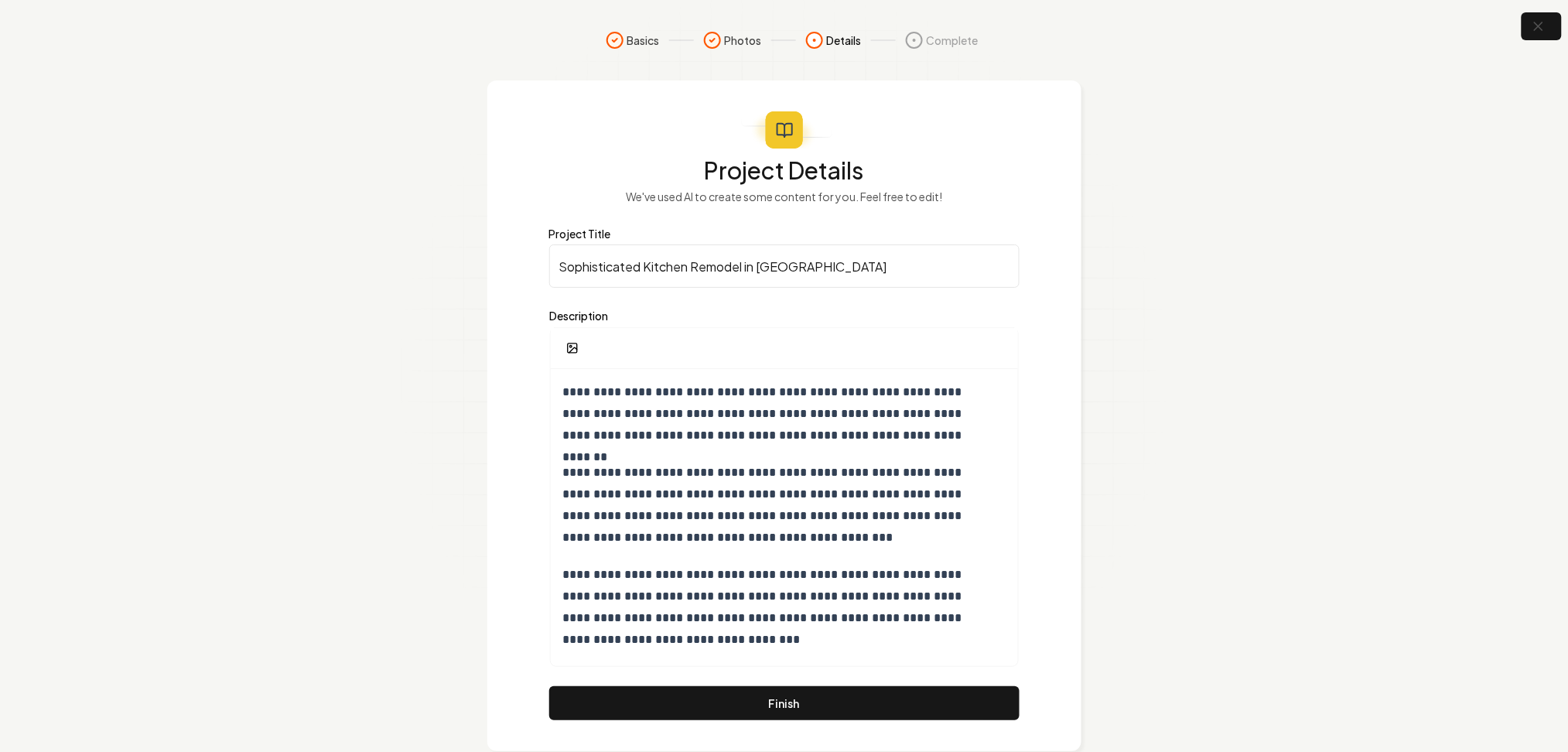
click at [640, 273] on input "Sophisticated Kitchen Remodel in [GEOGRAPHIC_DATA]" at bounding box center [784, 266] width 470 height 44
drag, startPoint x: 645, startPoint y: 271, endPoint x: 334, endPoint y: 281, distance: 311.2
click at [334, 281] on section "**********" at bounding box center [784, 391] width 1568 height 783
type input "Modern Kitchen Remodel in [GEOGRAPHIC_DATA]"
click at [741, 695] on button "Finish" at bounding box center [784, 704] width 470 height 34
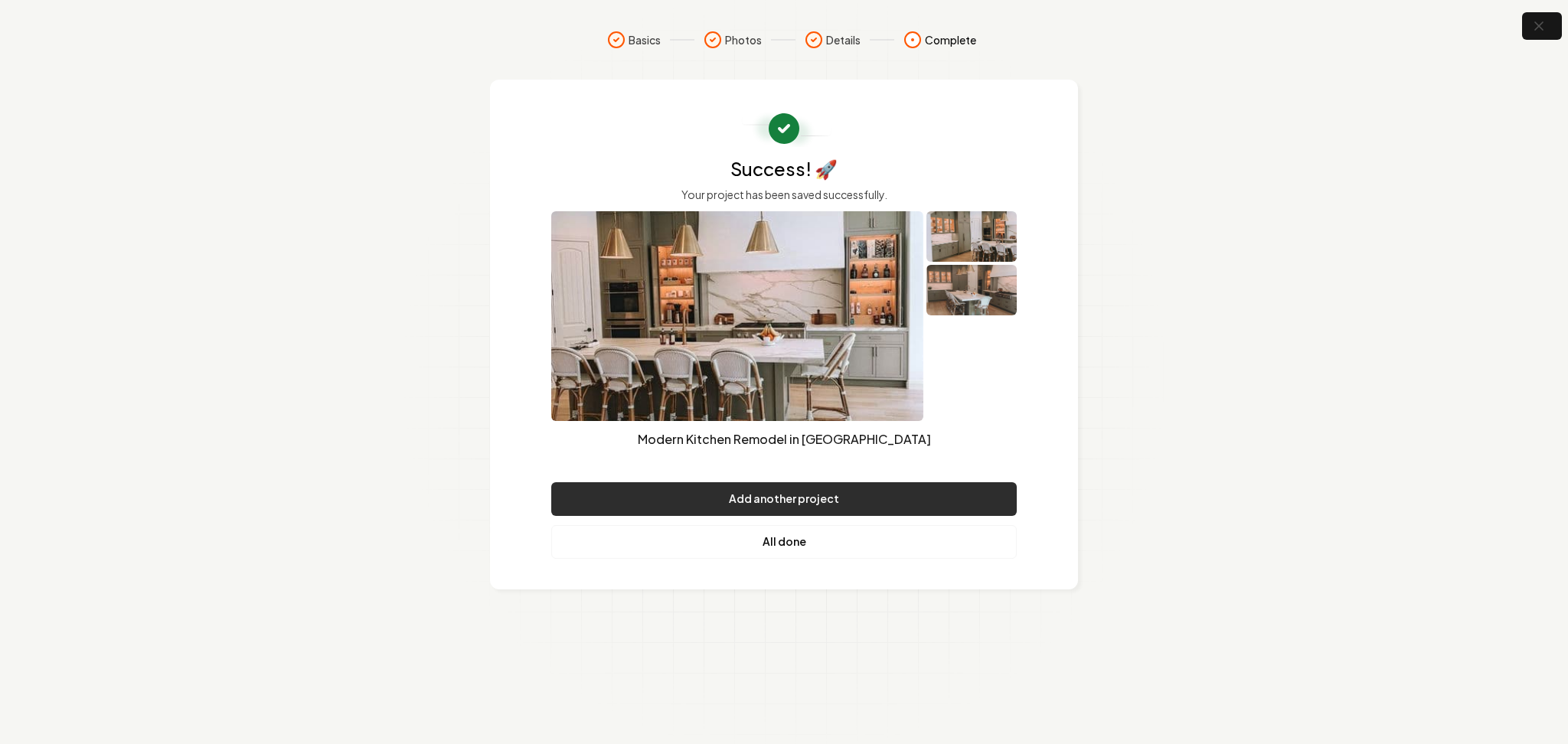
click at [690, 507] on button "Add another project" at bounding box center [784, 499] width 465 height 34
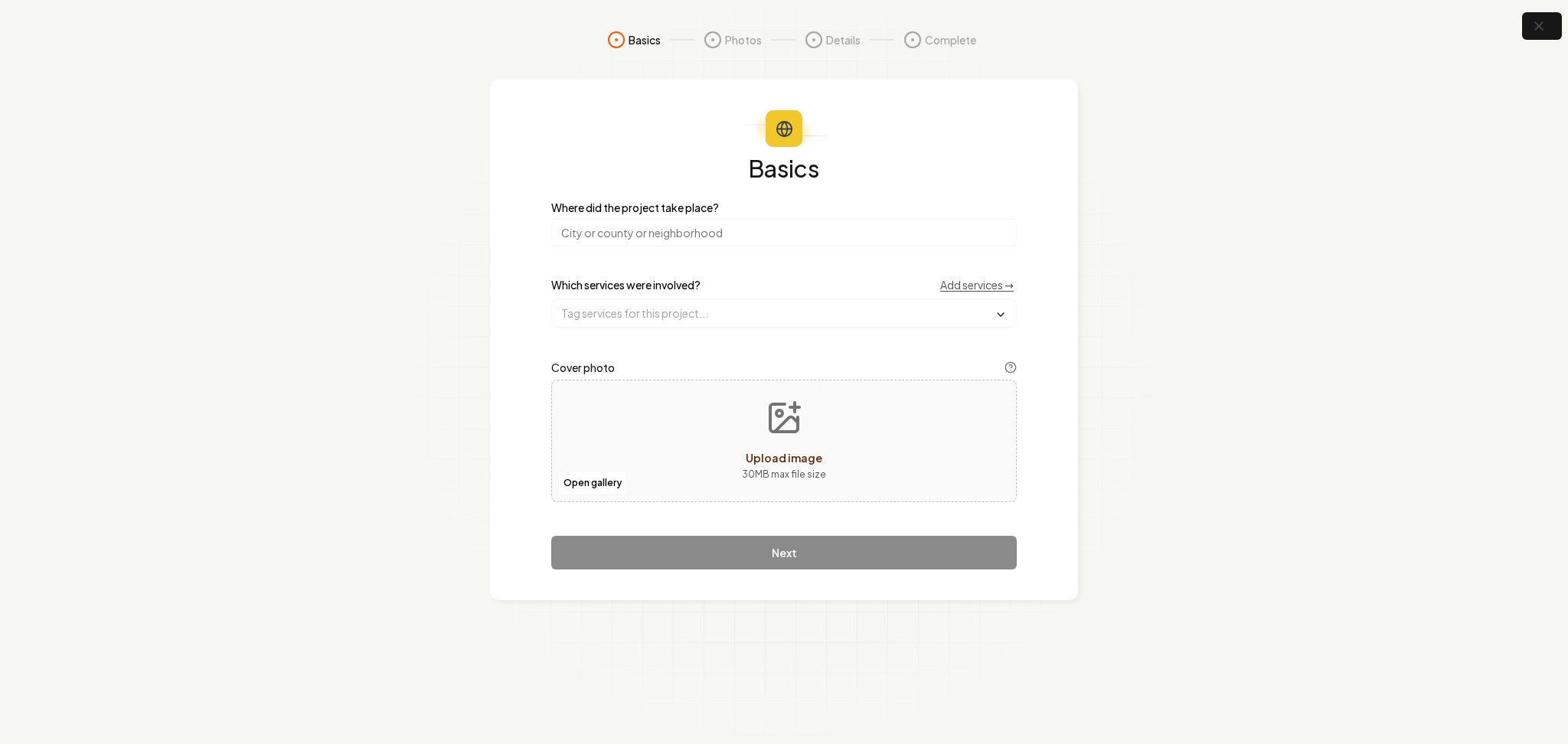
click at [633, 227] on input "search" at bounding box center [784, 233] width 465 height 28
type input "[GEOGRAPHIC_DATA], [GEOGRAPHIC_DATA]"
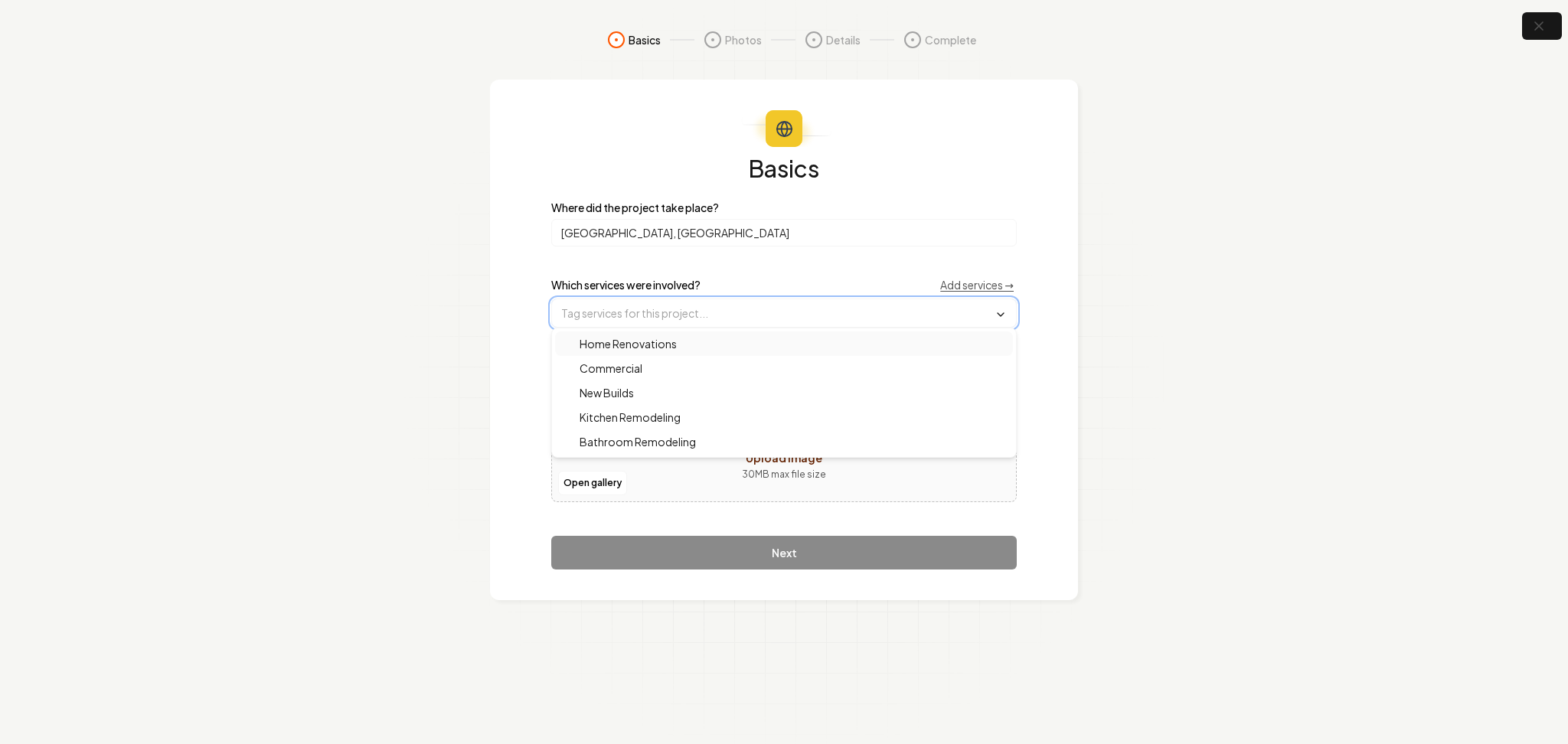
click at [629, 301] on input "text" at bounding box center [784, 313] width 464 height 28
click at [456, 339] on section "Basics Photos Details Complete Basics Where did the project take place? [GEOGRA…" at bounding box center [784, 372] width 1568 height 744
click at [602, 304] on input "text" at bounding box center [784, 313] width 464 height 28
click at [593, 440] on span "Bathroom Remodeling" at bounding box center [628, 442] width 135 height 15
click at [510, 503] on div "Basics Where did the project take place? [GEOGRAPHIC_DATA], [GEOGRAPHIC_DATA] W…" at bounding box center [784, 340] width 588 height 522
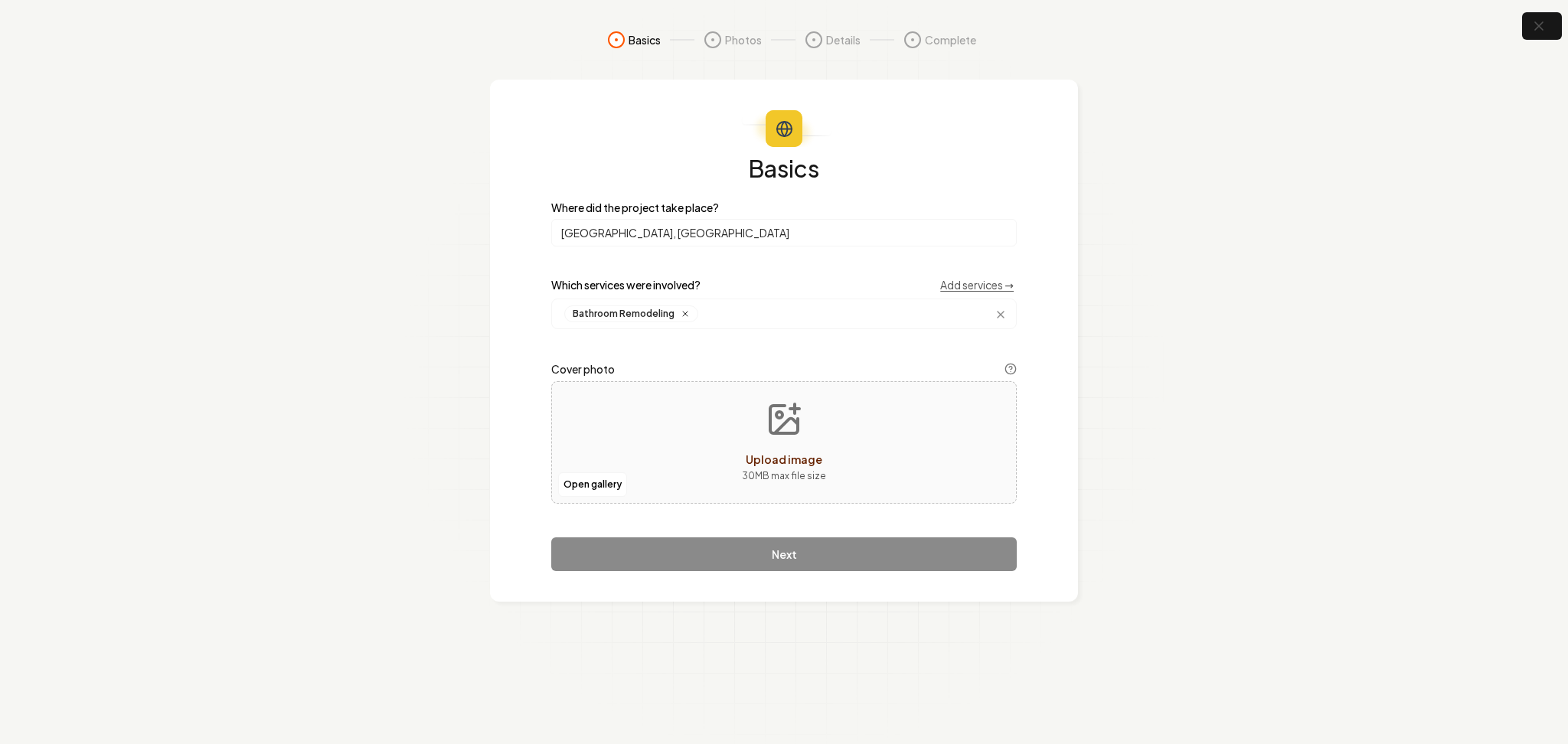
click at [623, 433] on div "Open gallery Upload image 30 MB max file size" at bounding box center [784, 443] width 465 height 123
type input "**********"
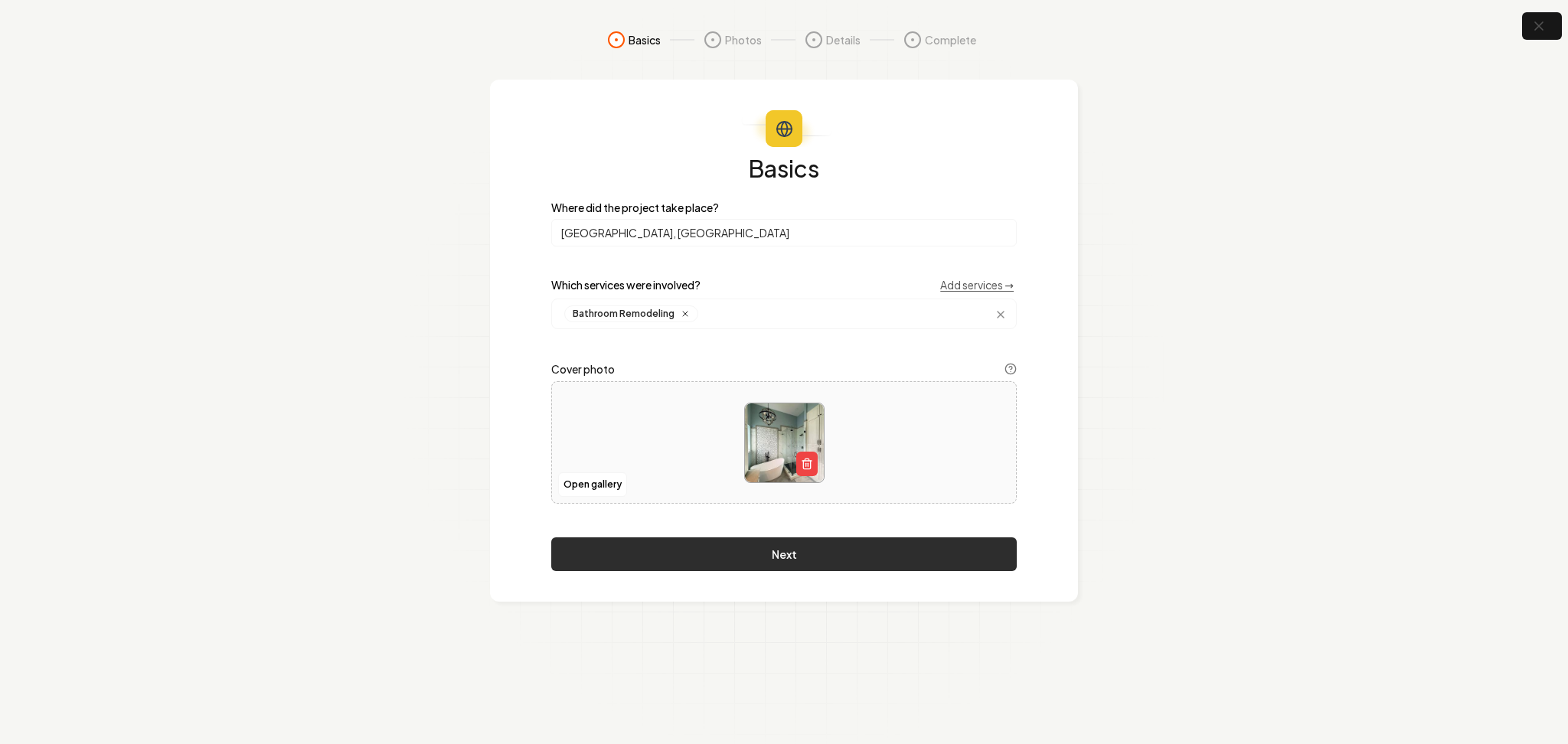
click at [627, 566] on button "Next" at bounding box center [784, 554] width 465 height 34
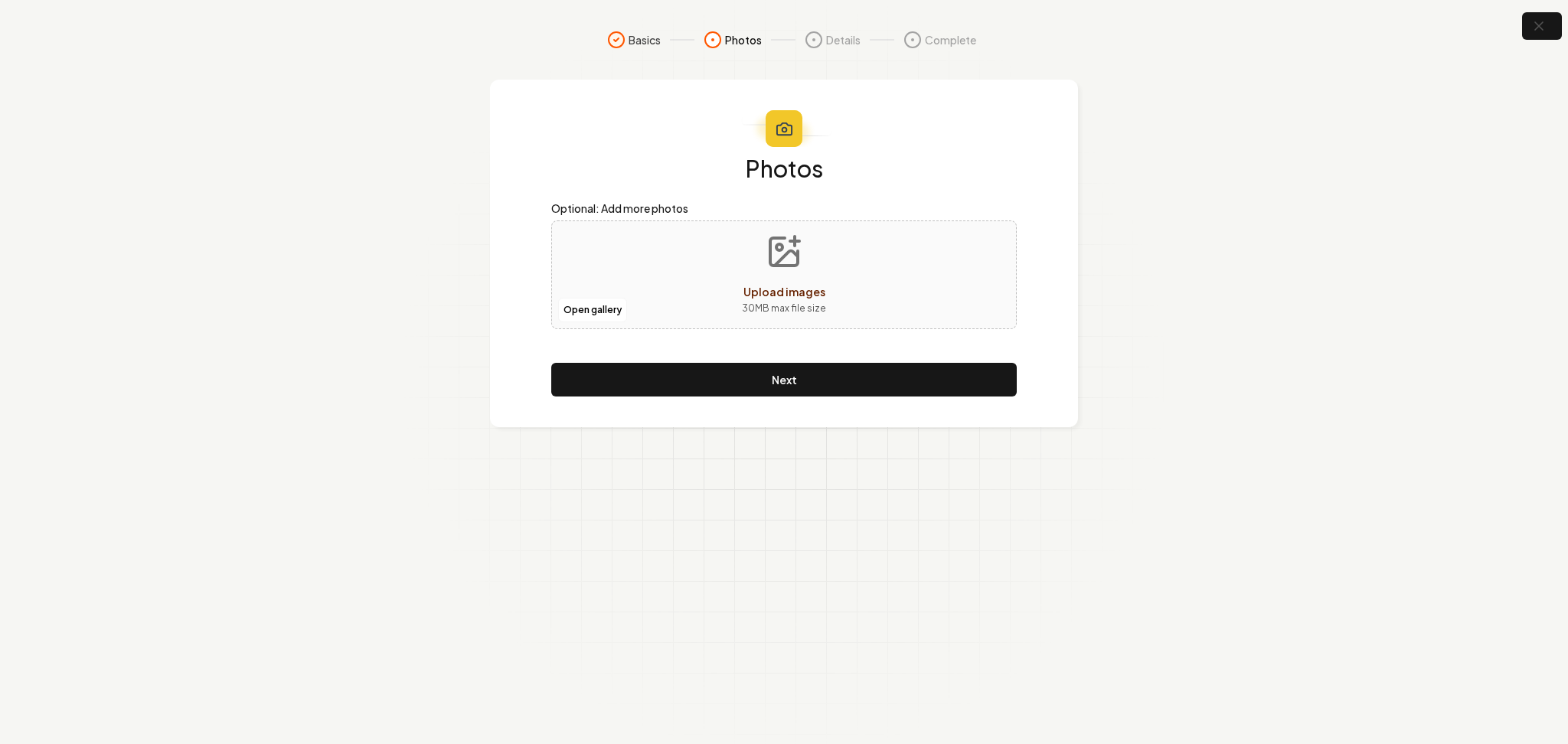
click at [651, 265] on div "Open gallery Upload images 30 MB max file size" at bounding box center [784, 275] width 465 height 108
type input "**********"
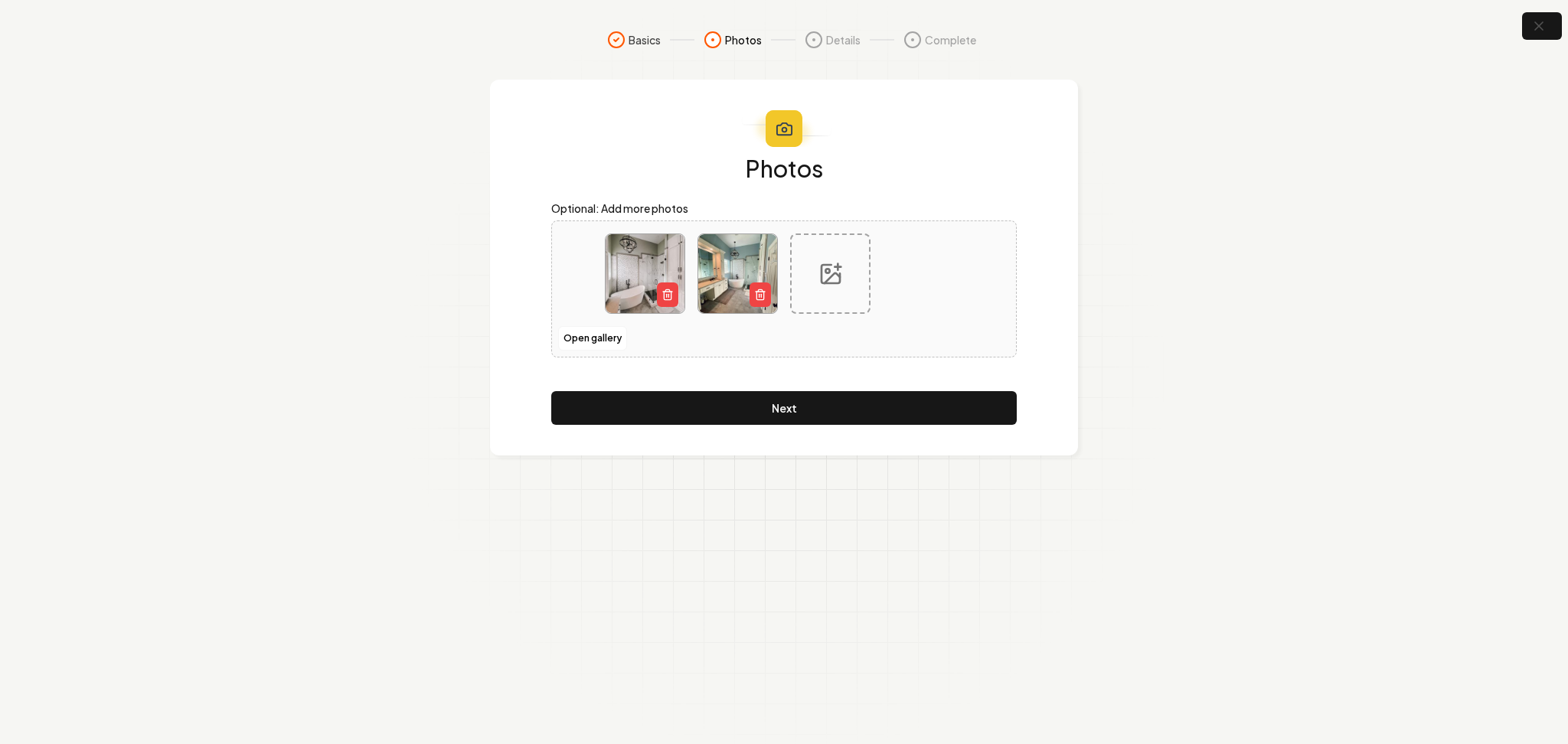
click at [758, 293] on icon "button" at bounding box center [760, 295] width 12 height 12
drag, startPoint x: 669, startPoint y: 292, endPoint x: 650, endPoint y: 279, distance: 23.0
click at [671, 292] on icon "button" at bounding box center [668, 295] width 12 height 12
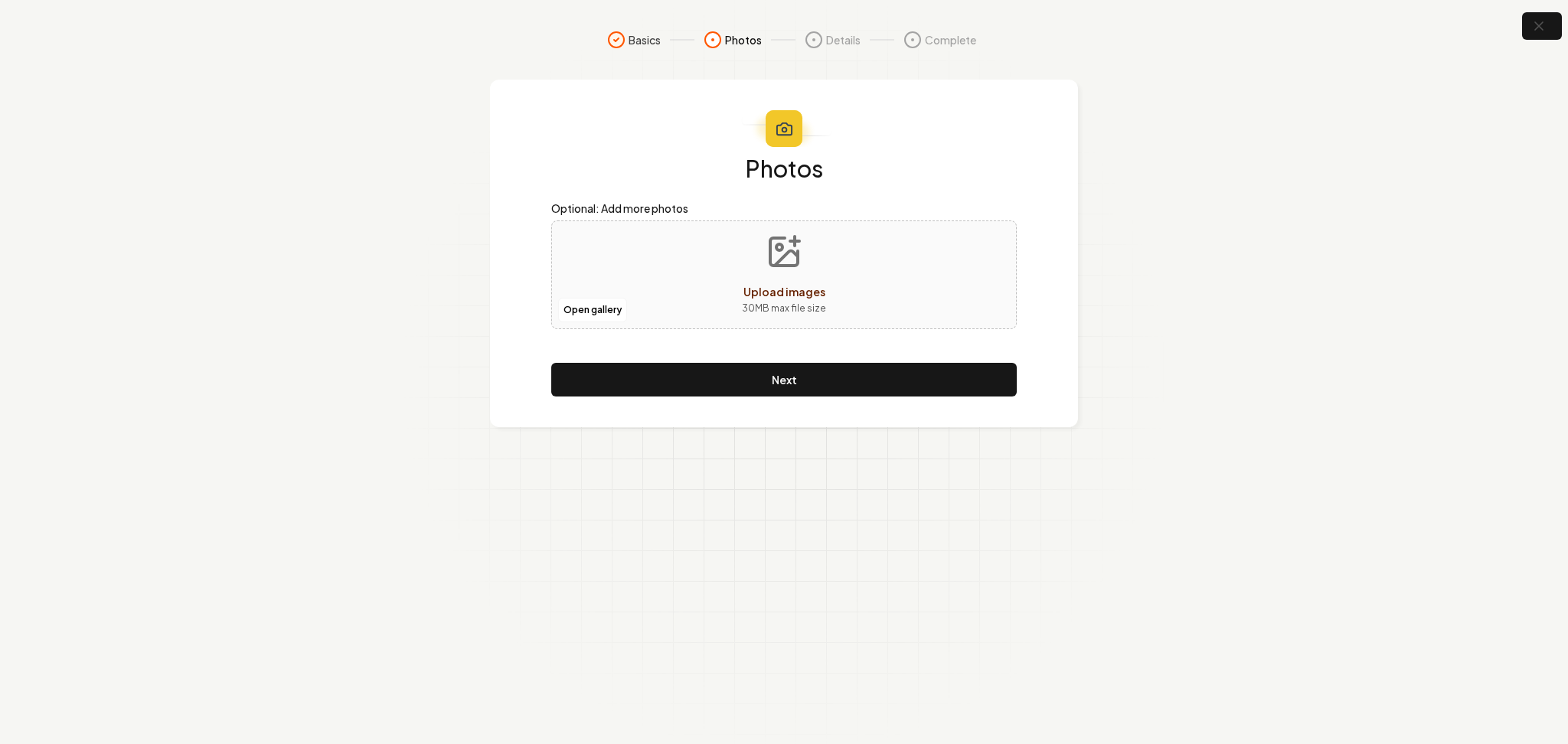
click at [641, 273] on div "Open gallery Upload images 30 MB max file size" at bounding box center [784, 275] width 465 height 108
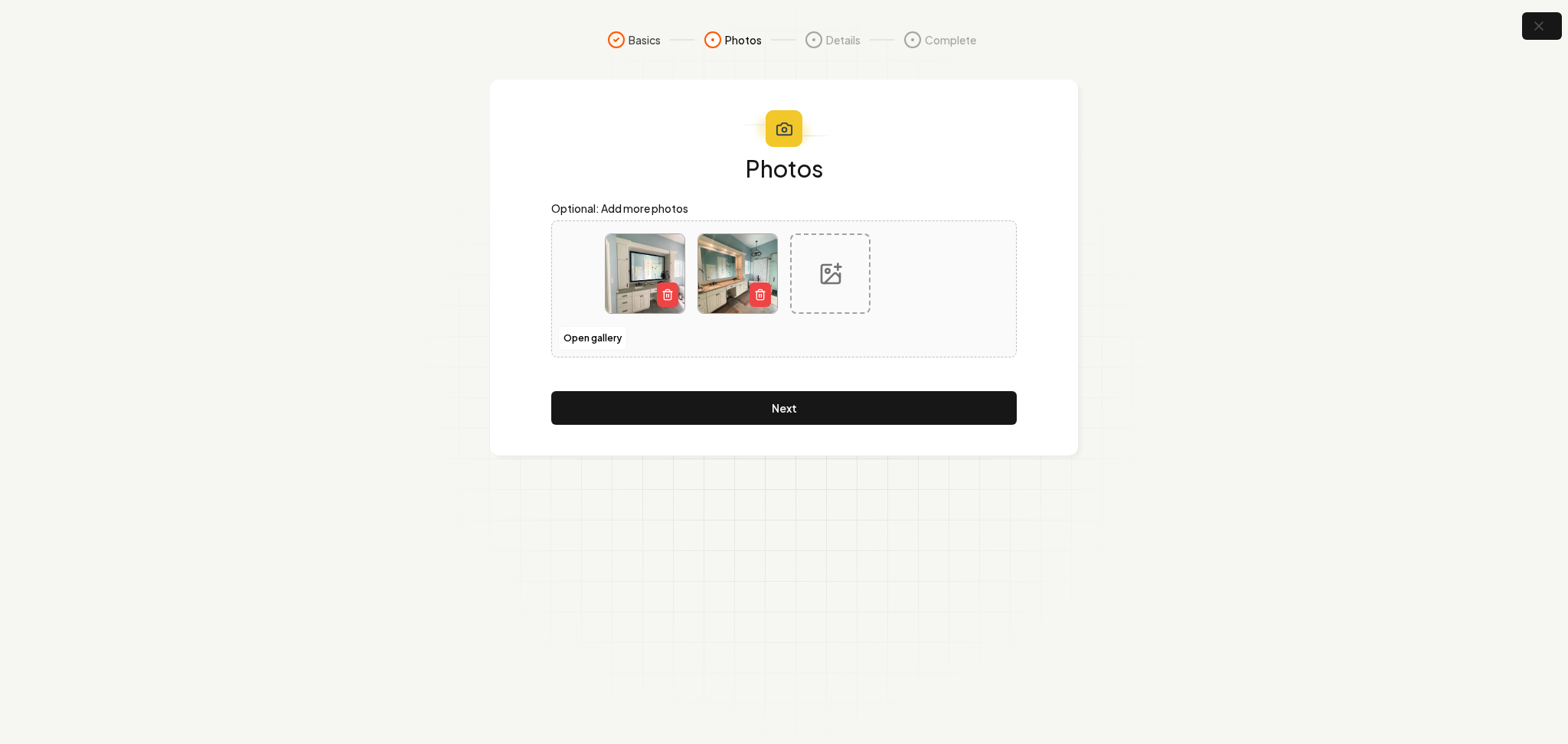
type input "**********"
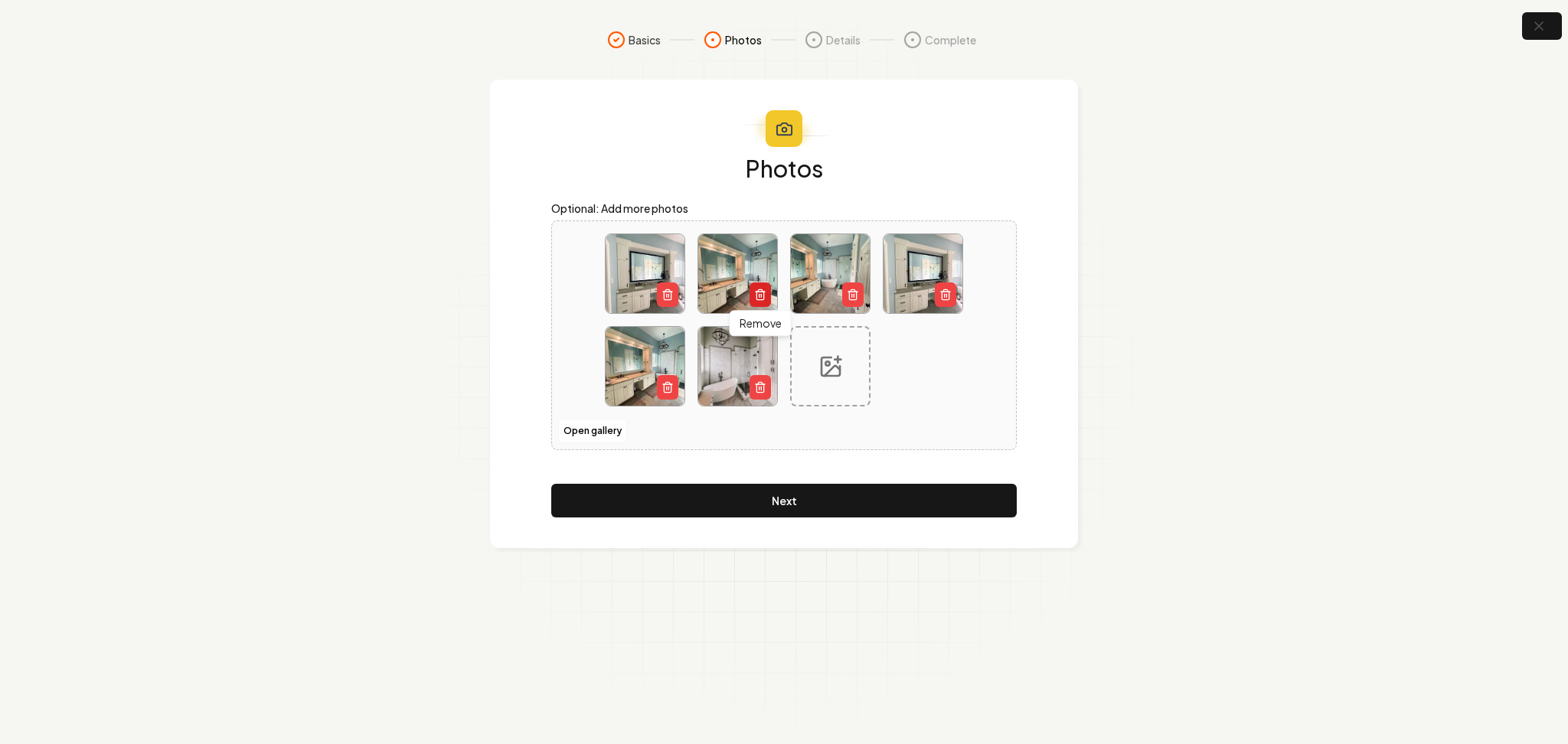
click at [755, 300] on icon "button" at bounding box center [760, 295] width 12 height 12
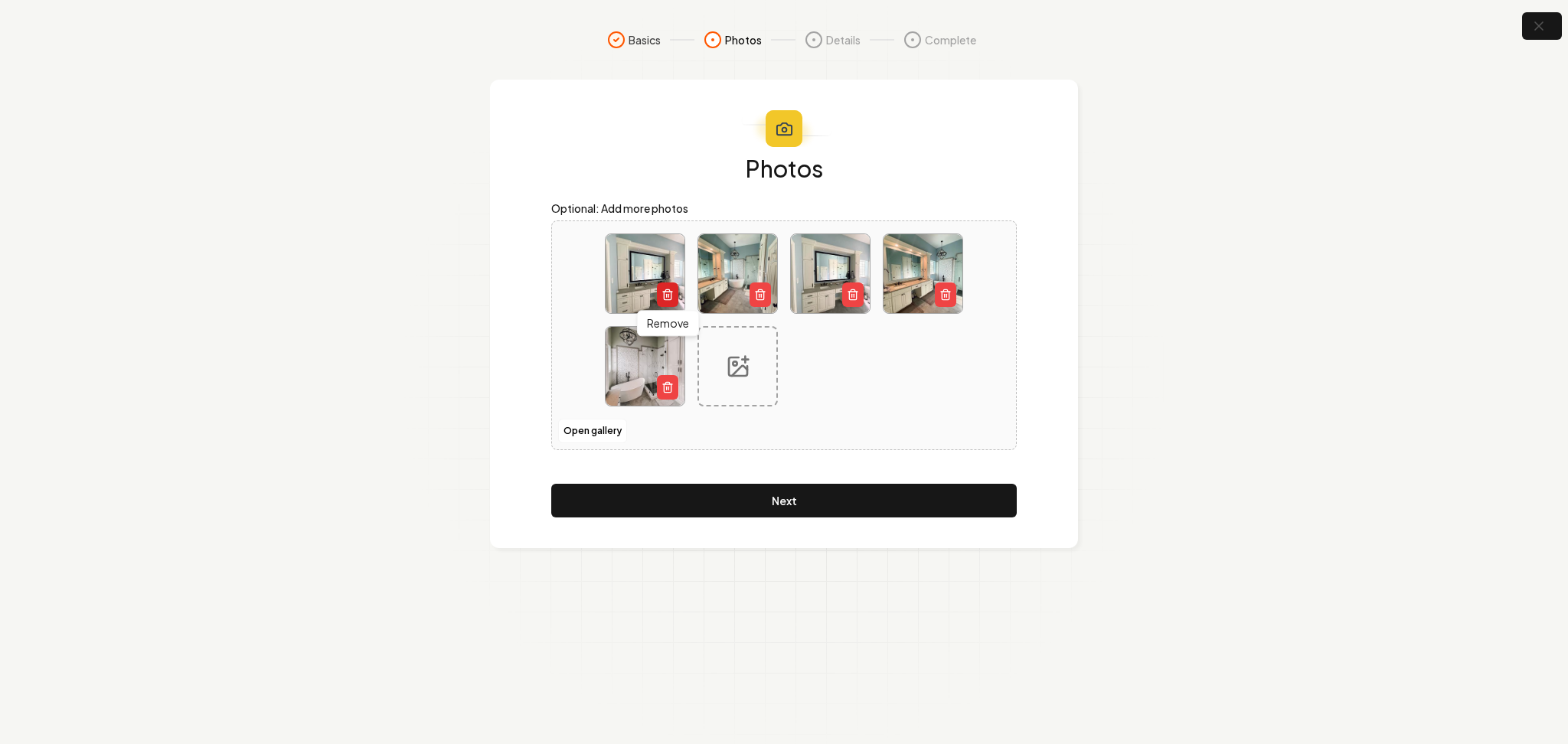
click at [665, 289] on icon "button" at bounding box center [668, 295] width 12 height 12
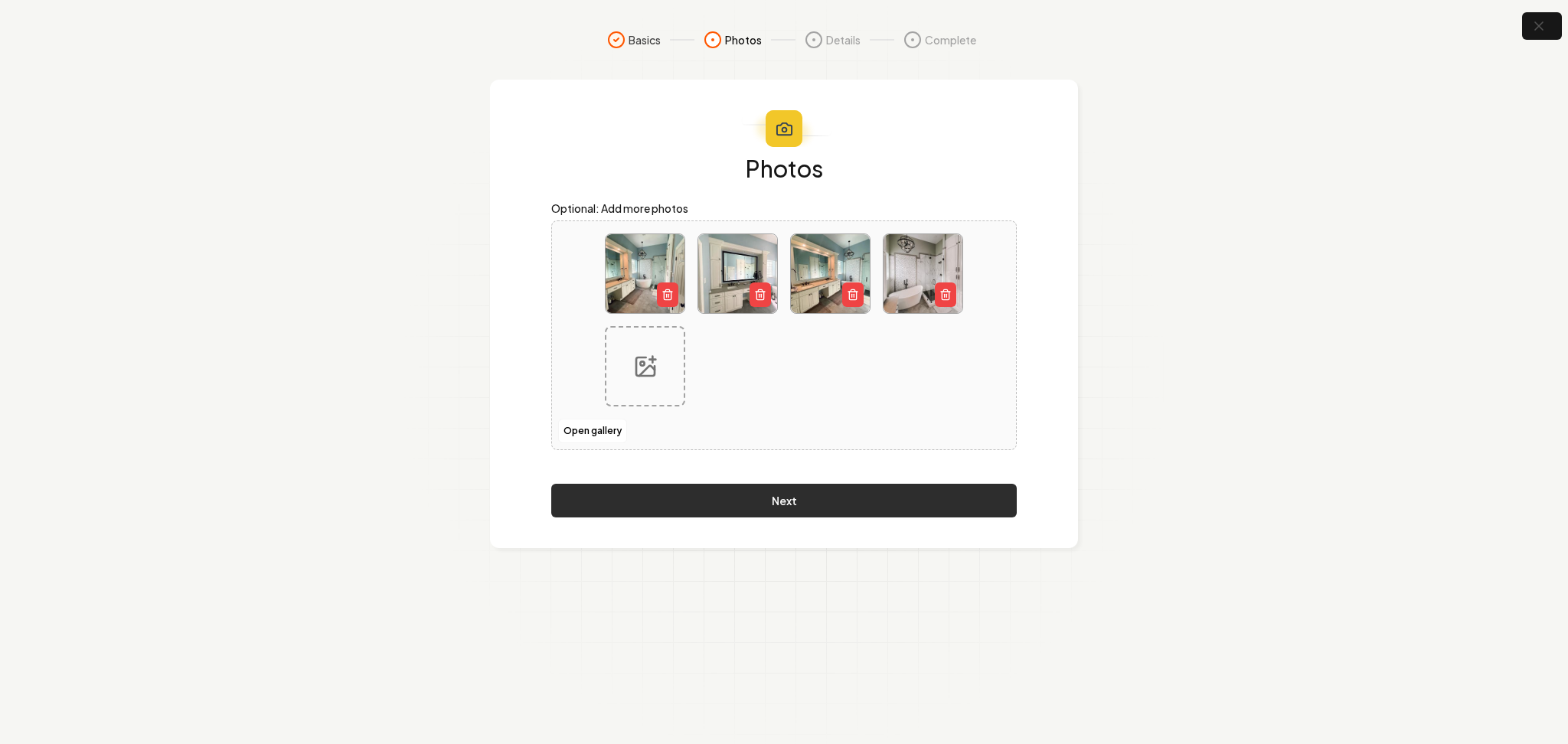
click at [763, 501] on button "Next" at bounding box center [784, 501] width 465 height 34
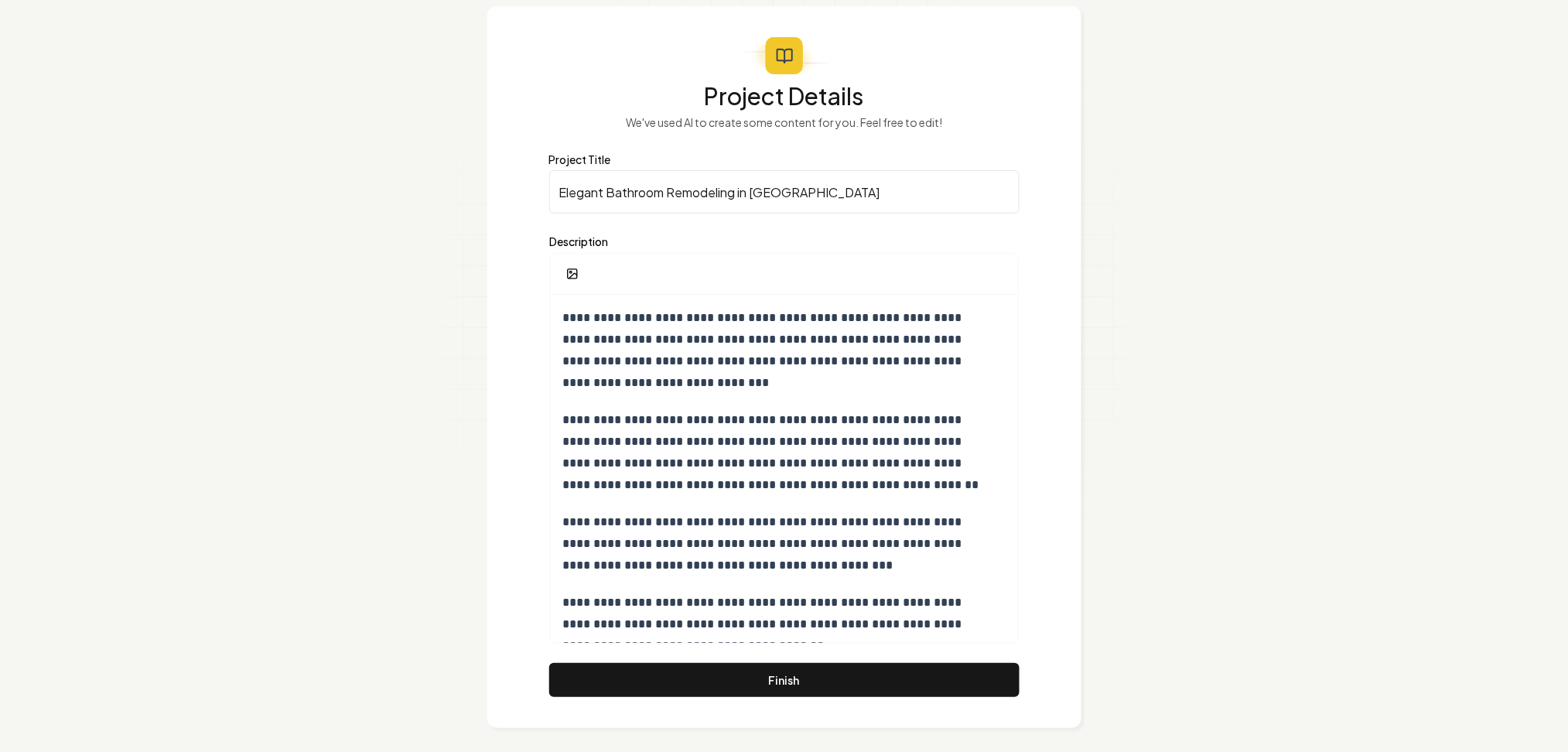
scroll to position [80, 0]
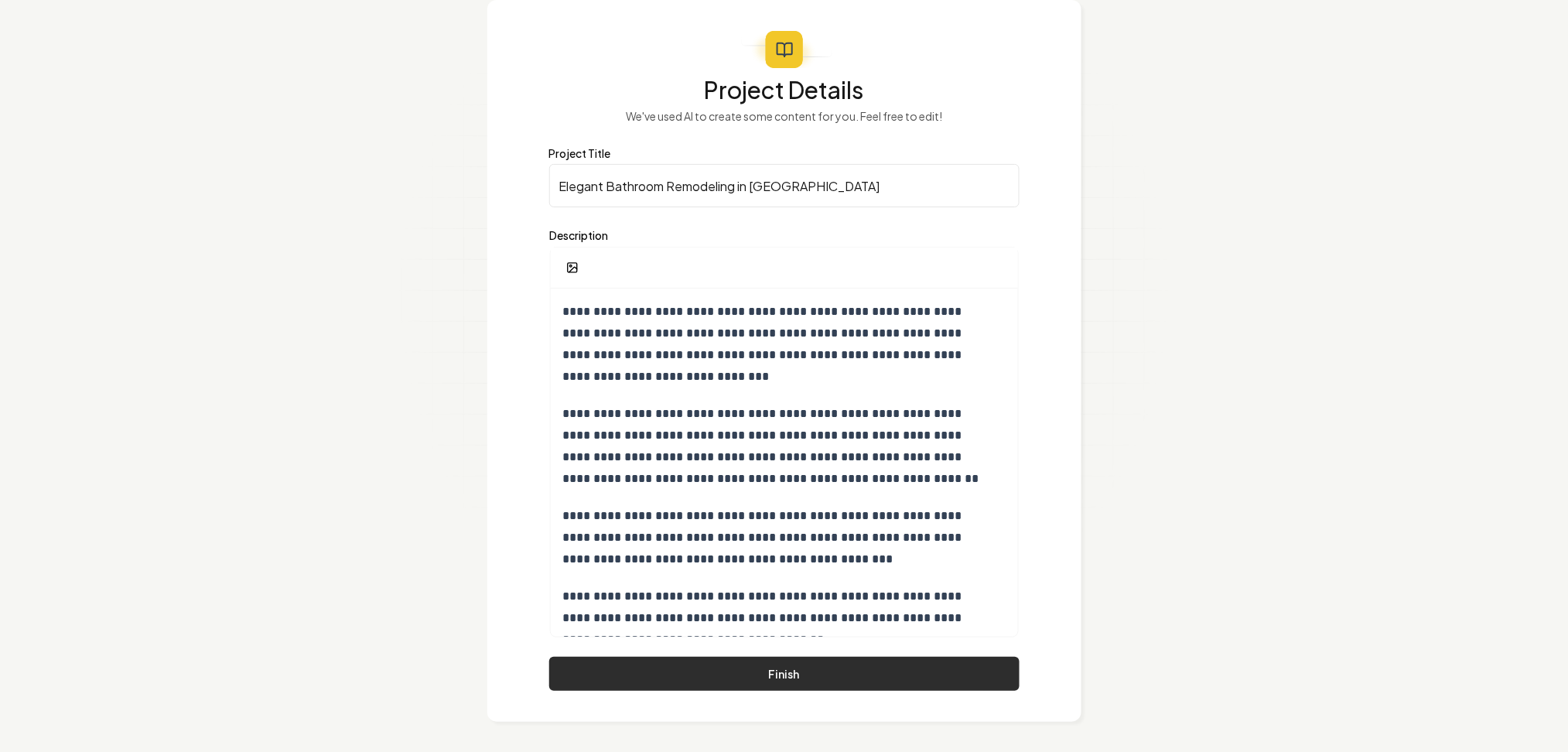
click at [710, 681] on button "Finish" at bounding box center [784, 674] width 470 height 34
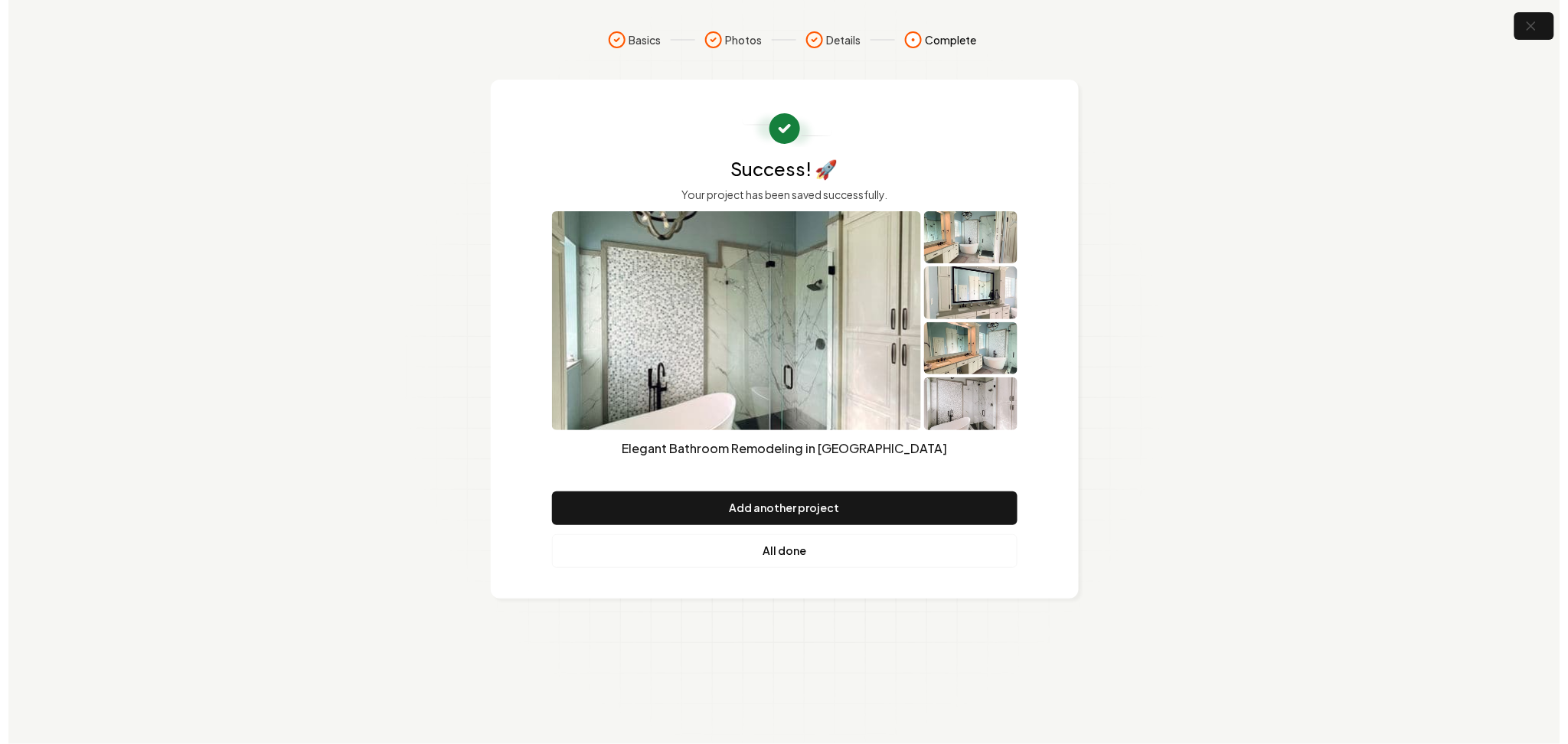
scroll to position [0, 0]
click at [736, 554] on link "All done" at bounding box center [784, 552] width 465 height 34
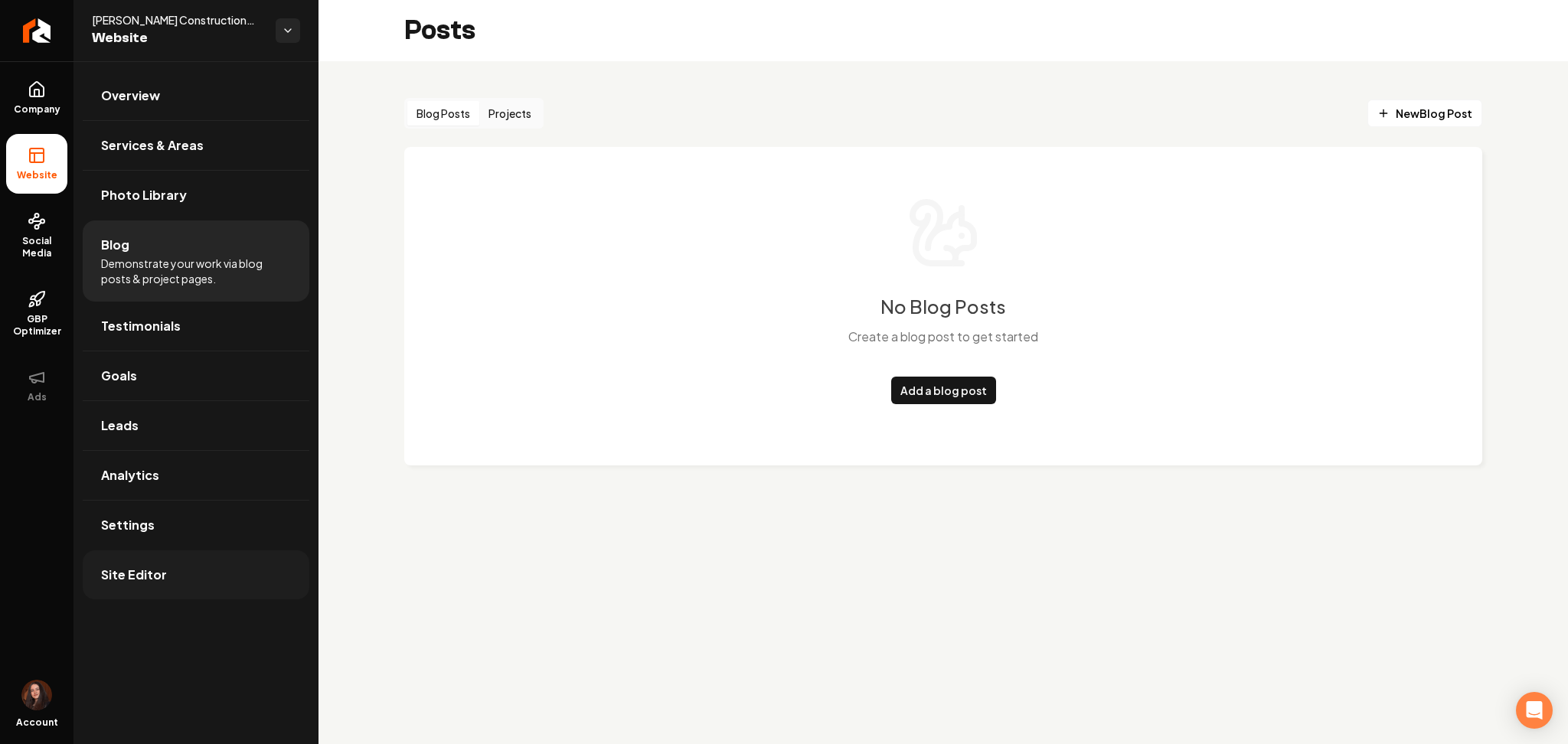
click at [201, 593] on link "Site Editor" at bounding box center [196, 576] width 227 height 49
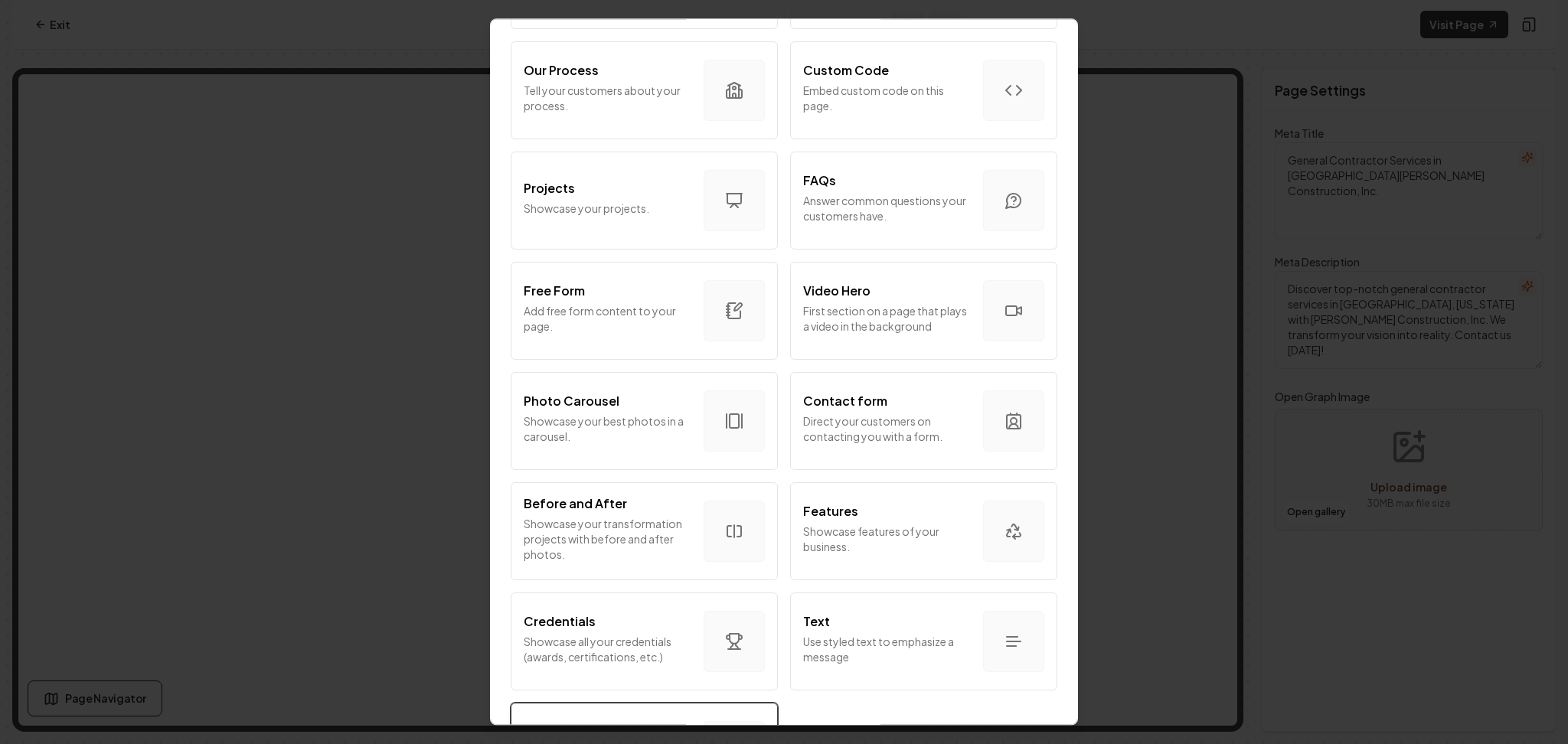
scroll to position [639, 0]
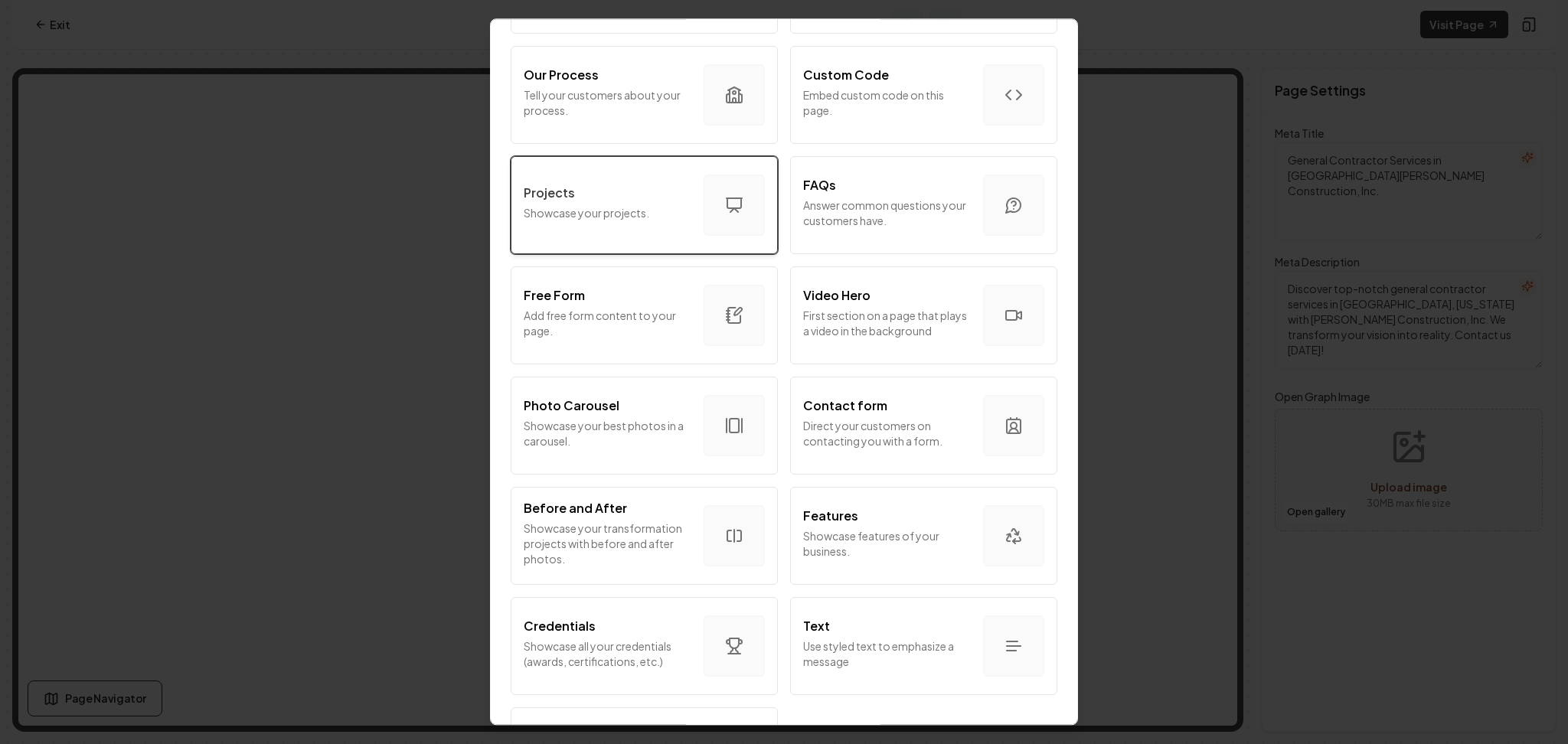
click at [626, 216] on p "Showcase your projects." at bounding box center [608, 212] width 168 height 15
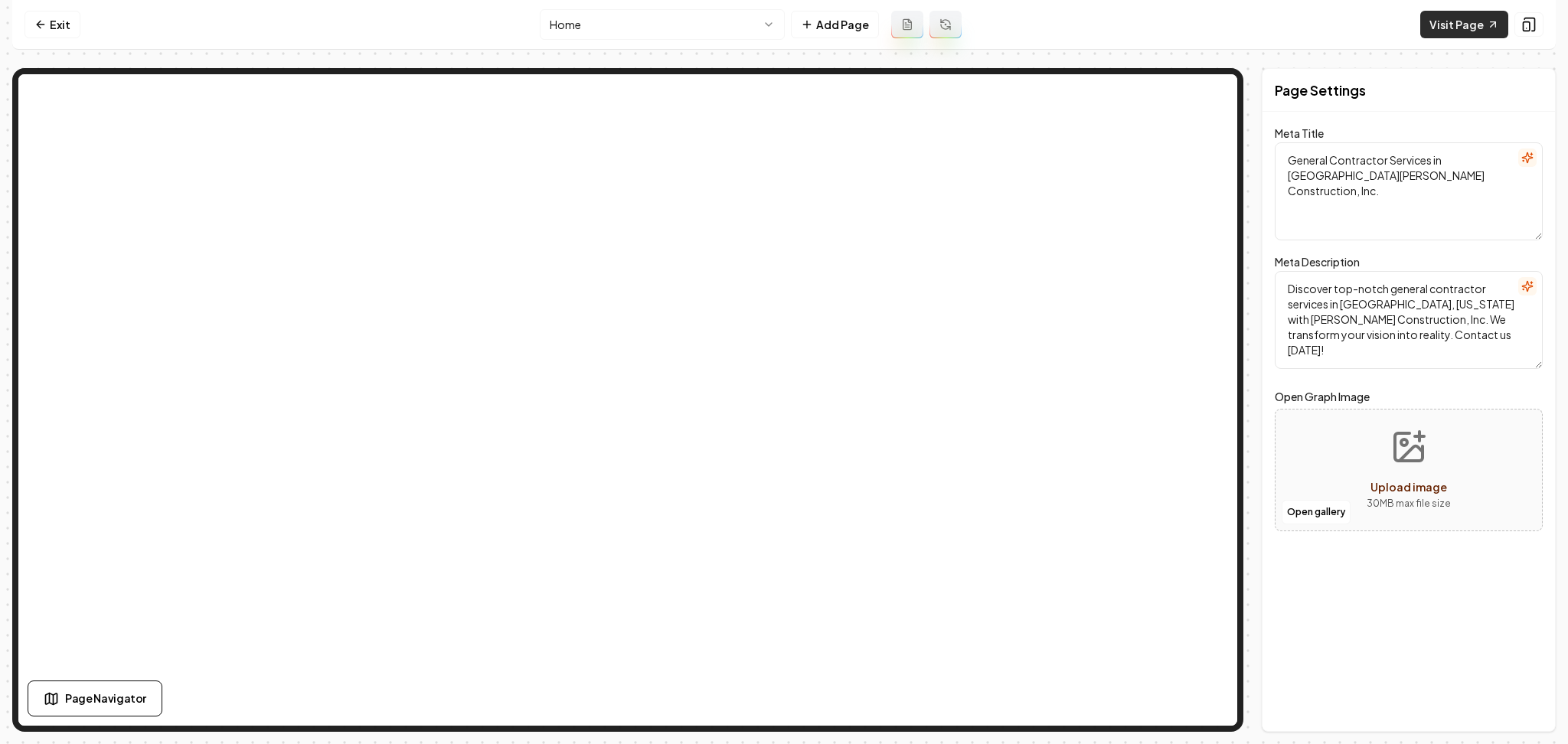
click at [1441, 20] on link "Visit Page" at bounding box center [1464, 25] width 88 height 28
click at [52, 24] on link "Exit" at bounding box center [52, 25] width 56 height 28
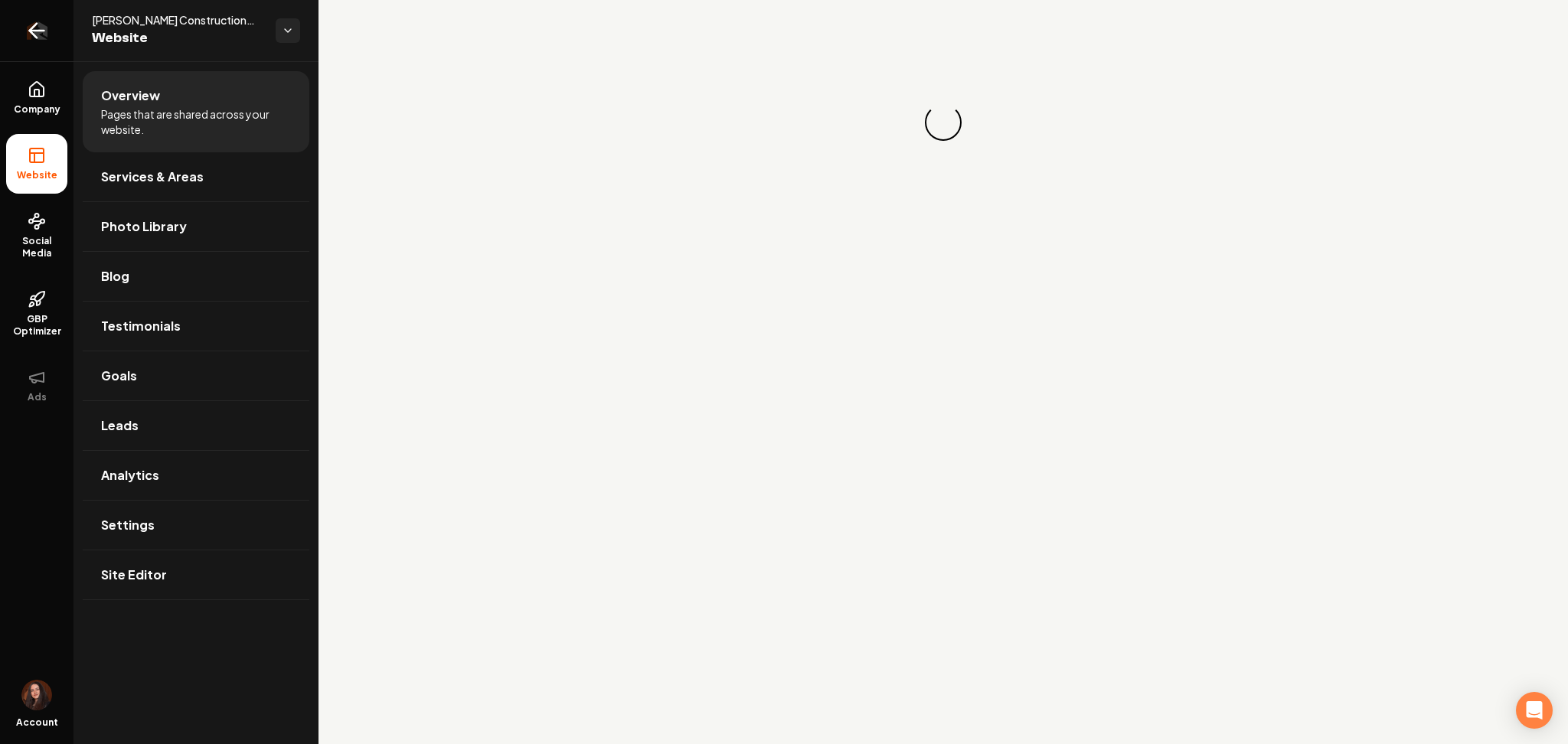
click at [47, 30] on icon "Return to dashboard" at bounding box center [36, 30] width 25 height 25
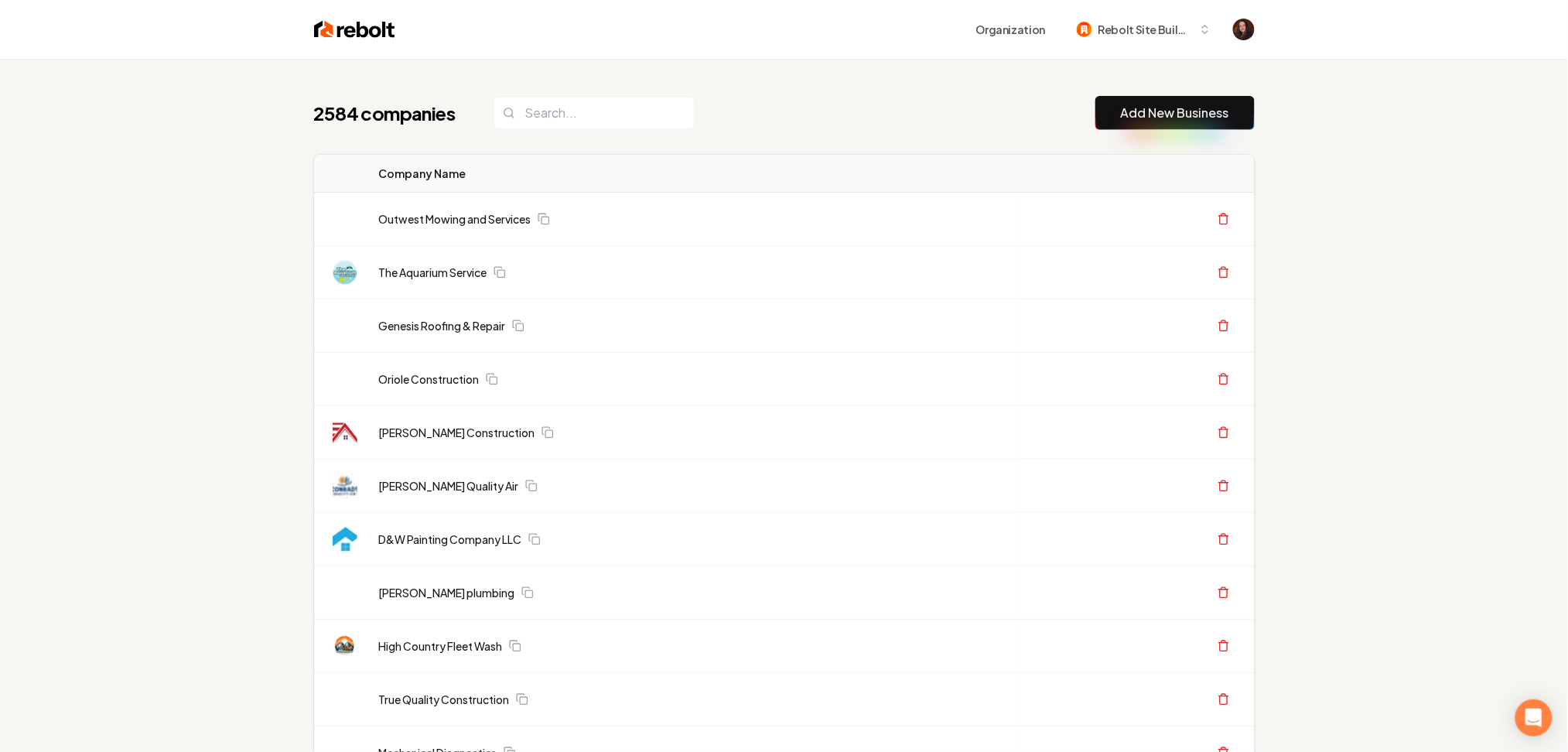
click at [1116, 111] on button "Add New Business" at bounding box center [1175, 113] width 159 height 34
click at [1151, 100] on button "Add New Business" at bounding box center [1175, 113] width 159 height 34
drag, startPoint x: 1201, startPoint y: 121, endPoint x: 998, endPoint y: 748, distance: 659.0
click at [1201, 121] on link "Add New Business" at bounding box center [1175, 113] width 109 height 19
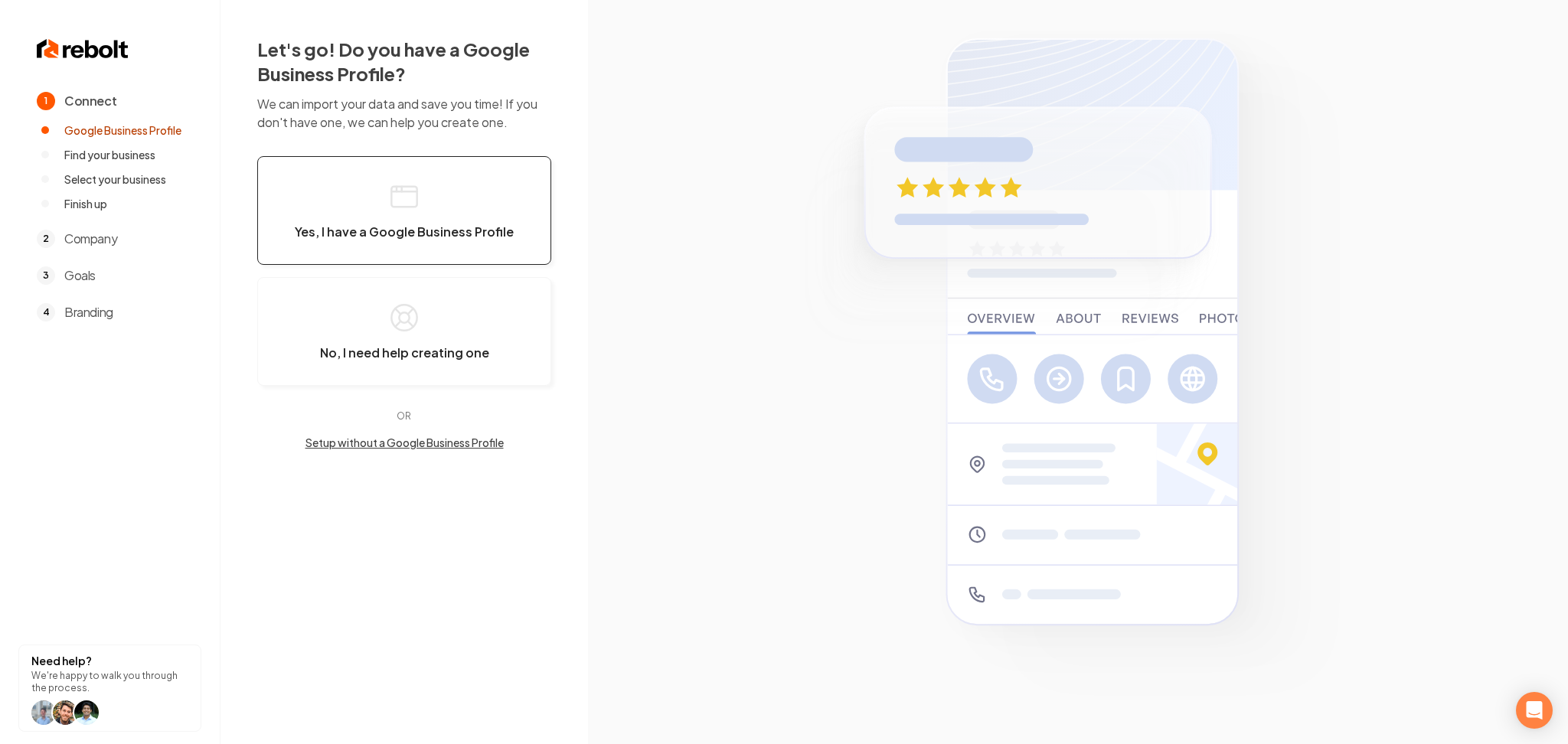
click at [470, 246] on button "Yes, I have a Google Business Profile" at bounding box center [404, 211] width 294 height 108
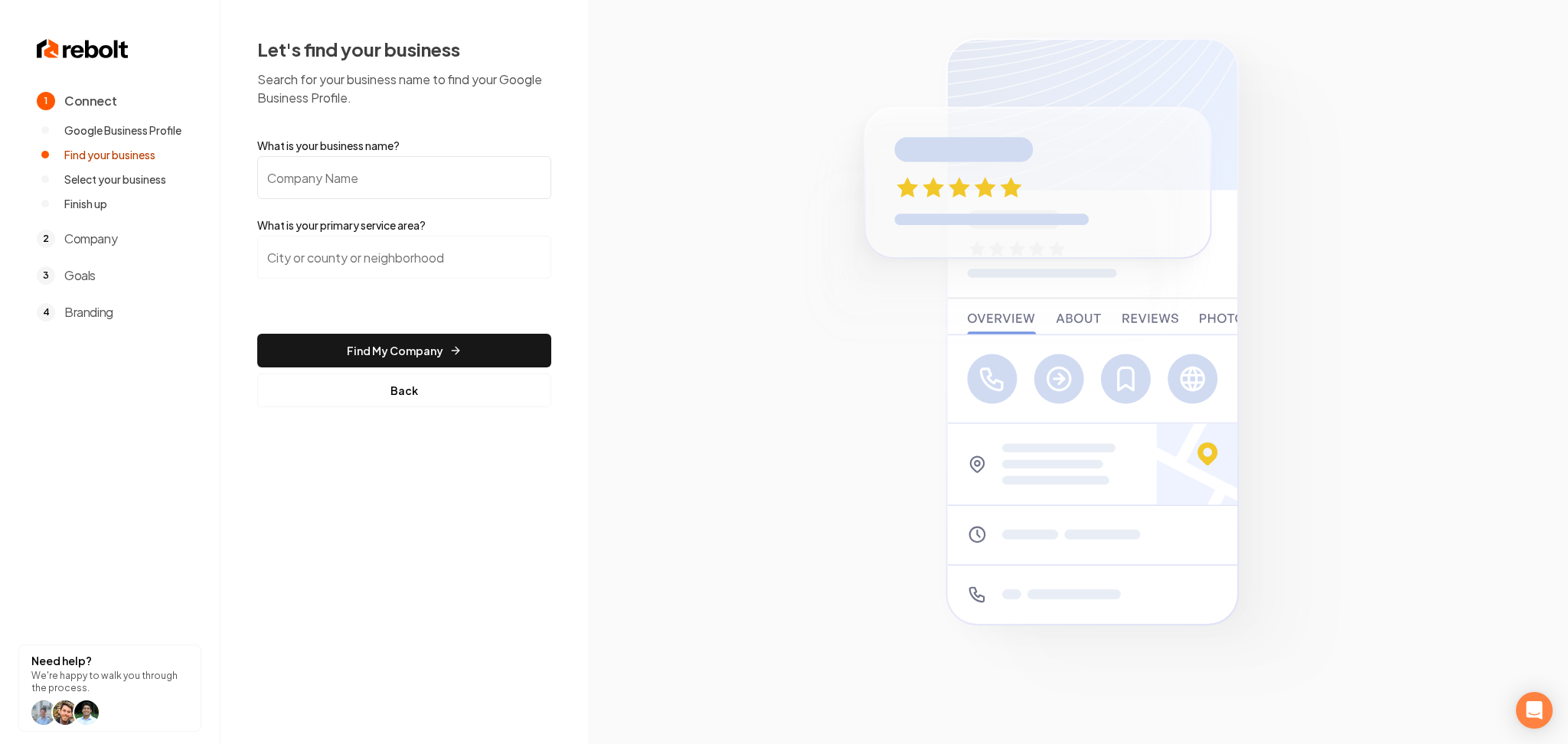
click at [421, 187] on input "What is your business name?" at bounding box center [404, 178] width 294 height 43
paste input "Lakeland Window Cleaning"
type input "Lakeland Window Cleaning"
click at [321, 245] on input "search" at bounding box center [404, 257] width 294 height 43
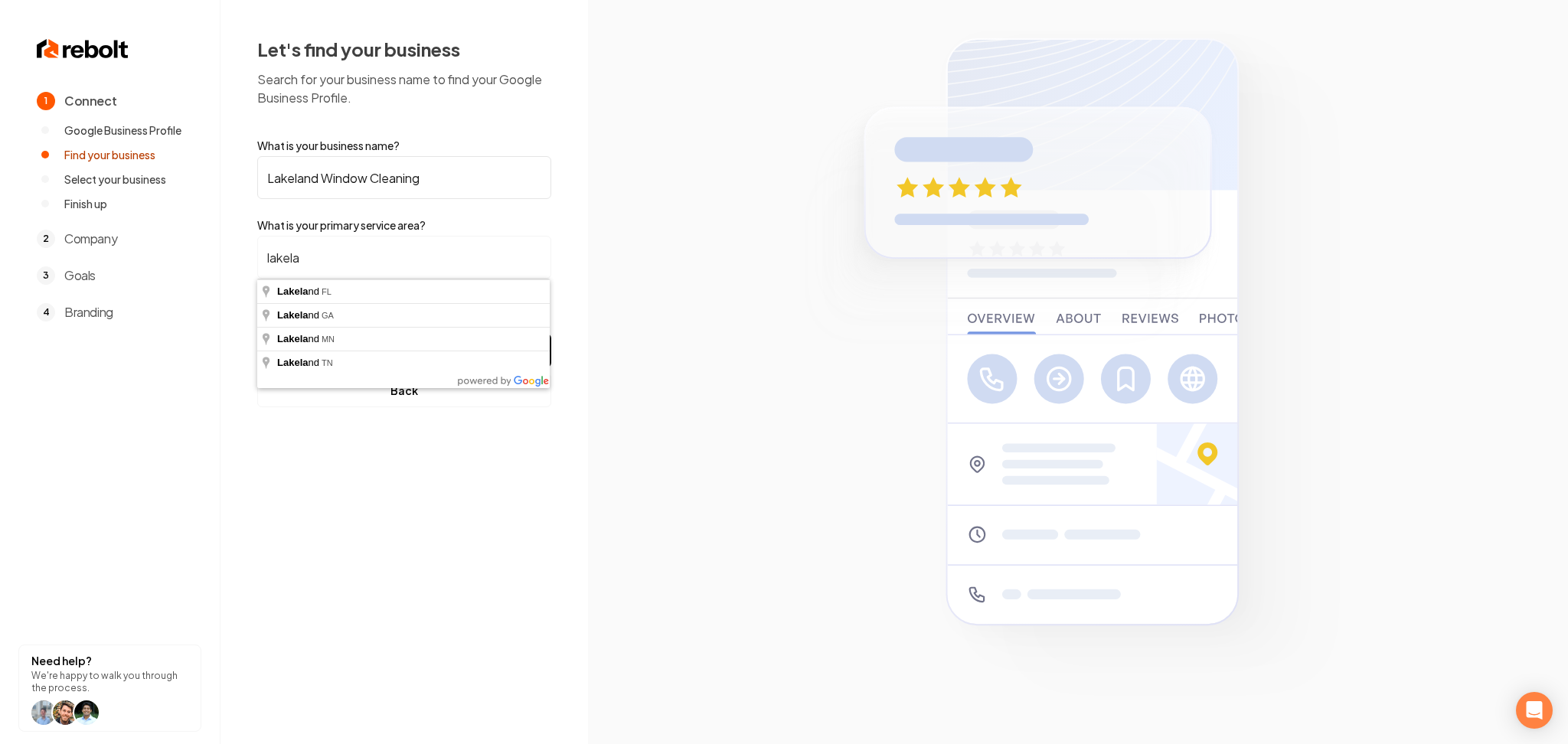
click at [310, 275] on input "lakela" at bounding box center [404, 257] width 294 height 43
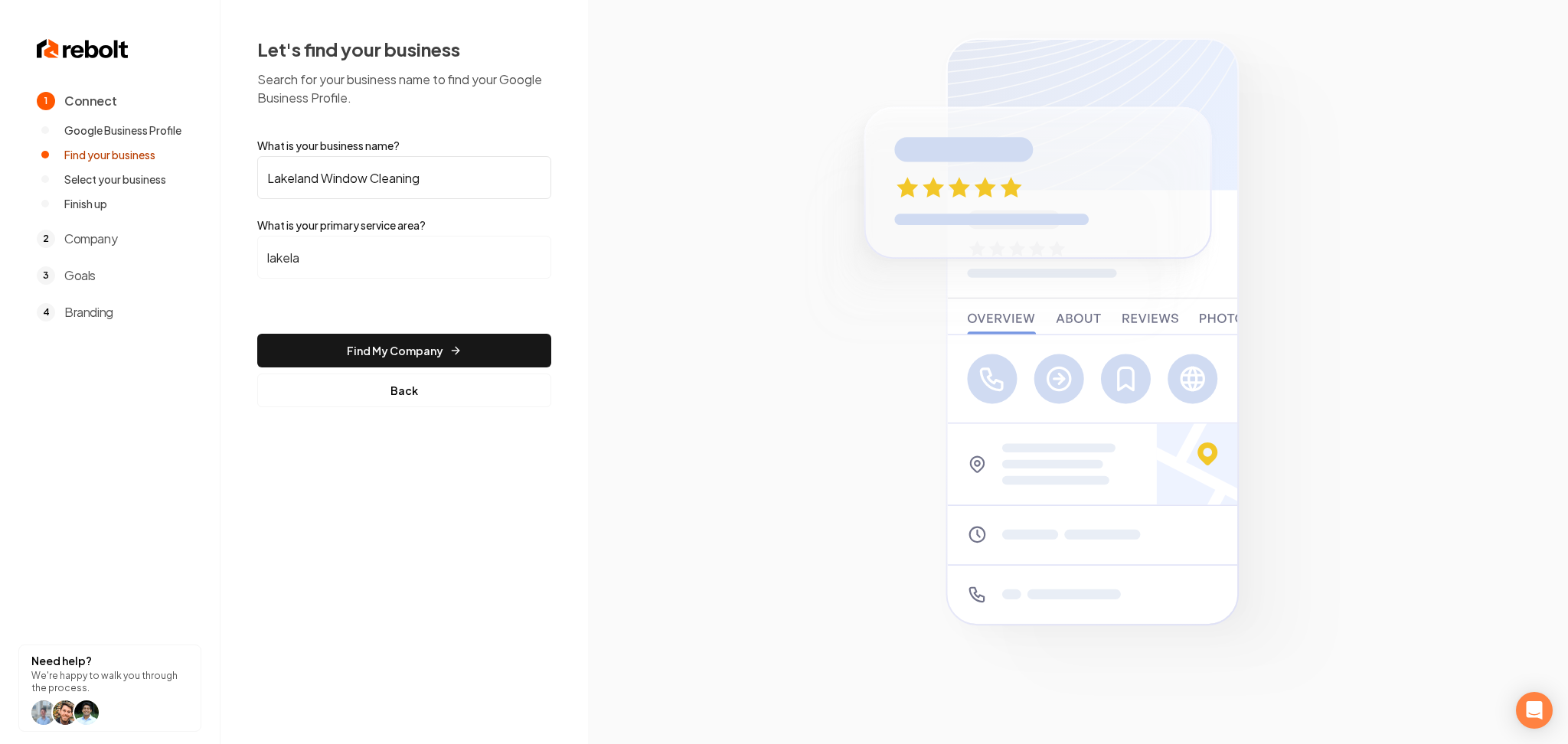
type input "[GEOGRAPHIC_DATA], [GEOGRAPHIC_DATA]"
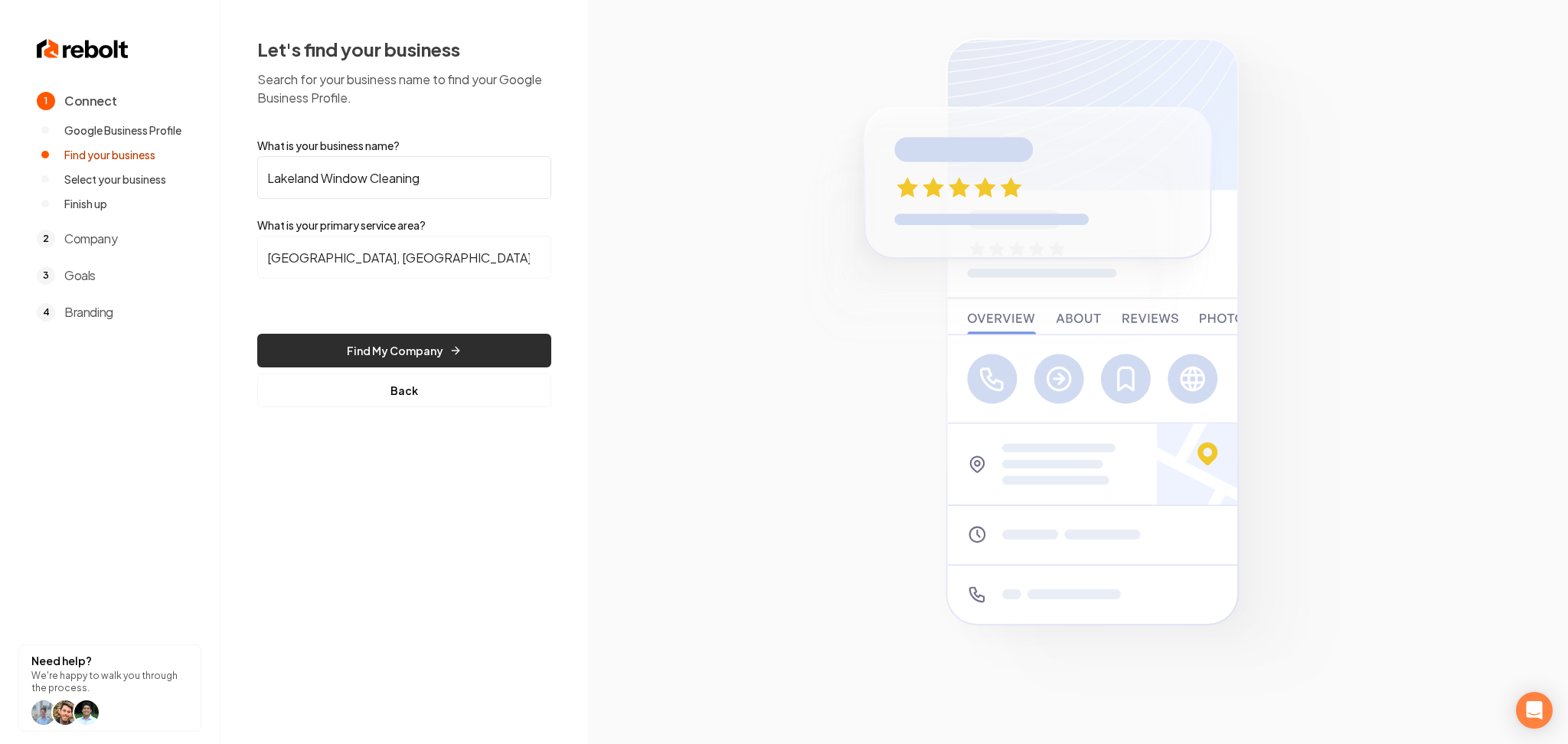
click at [306, 336] on button "Find My Company" at bounding box center [404, 350] width 294 height 34
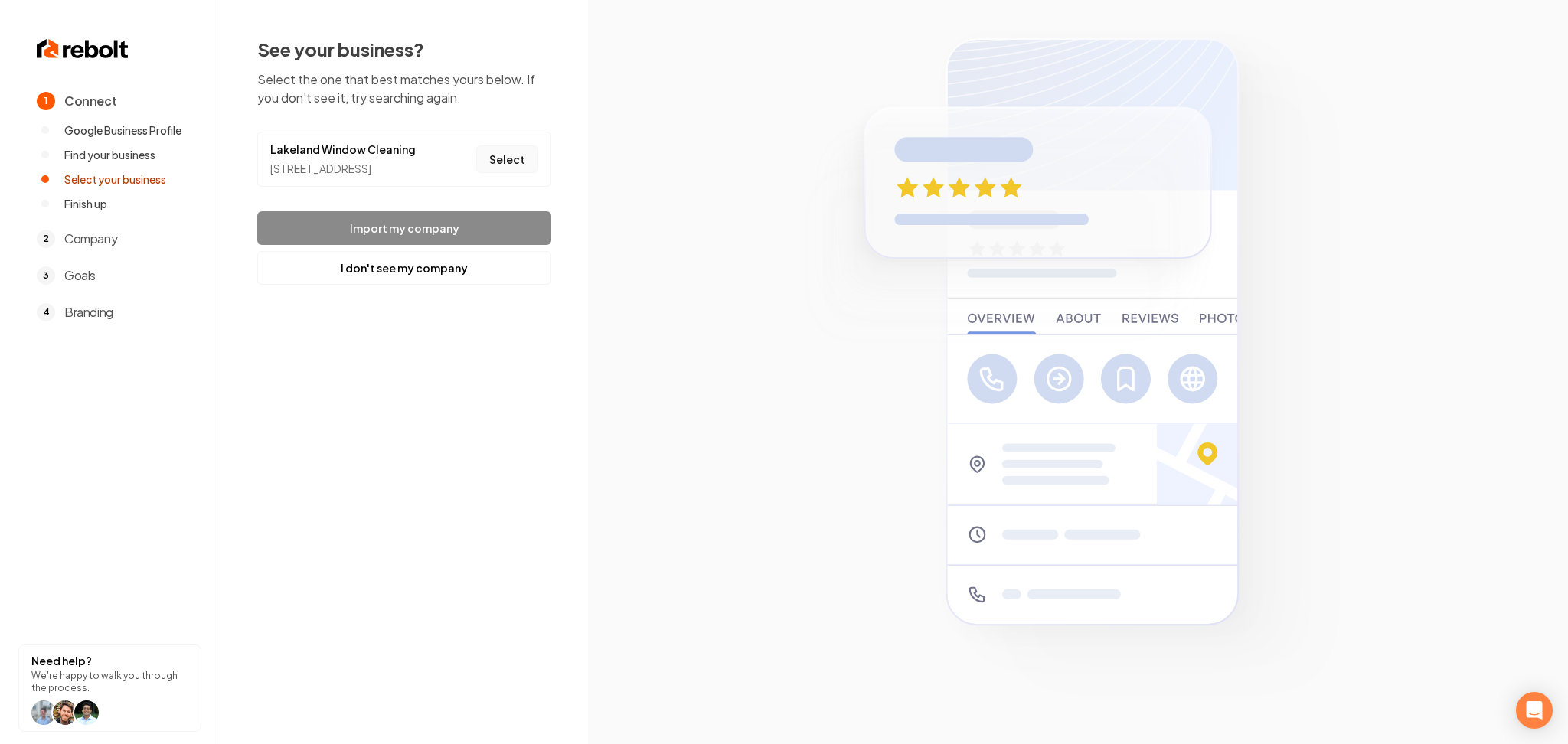
click at [492, 164] on button "Select" at bounding box center [507, 159] width 62 height 28
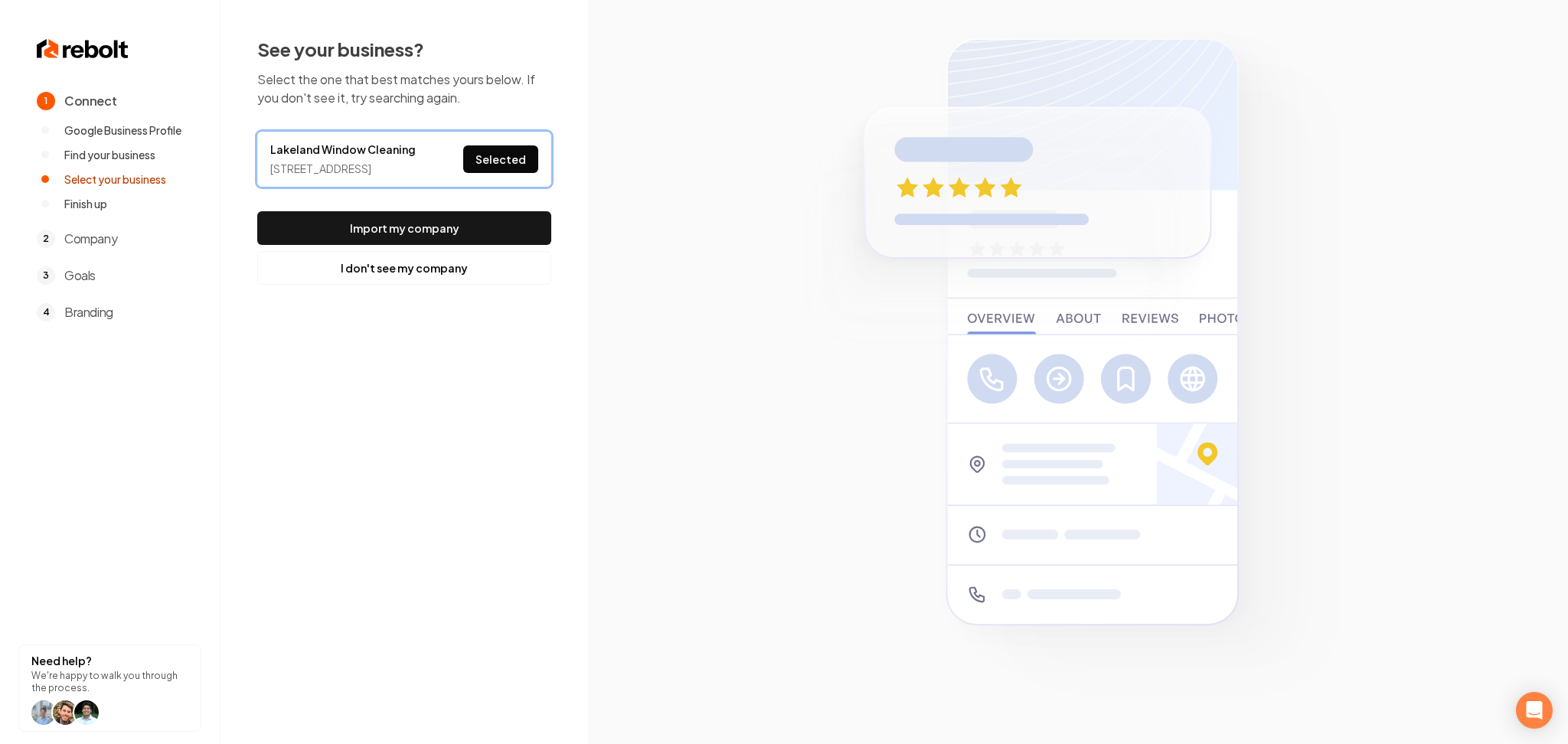
click at [490, 218] on div "See your business? Select the one that best matches yours below. If you don't s…" at bounding box center [404, 160] width 294 height 248
click at [481, 245] on button "Import my company" at bounding box center [404, 229] width 294 height 34
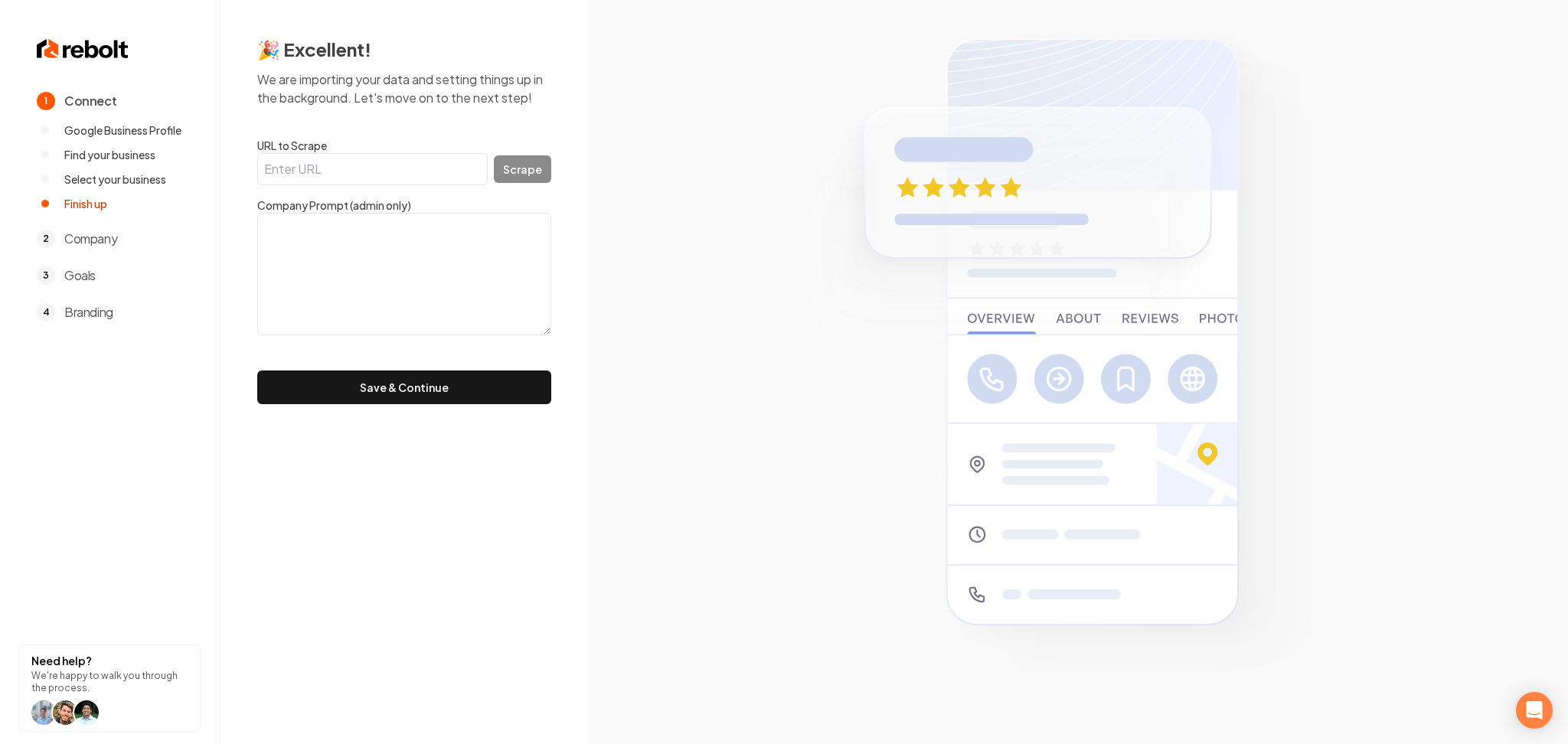
click at [356, 174] on input "URL to Scrape" at bounding box center [372, 169] width 230 height 32
paste input "[URL][DOMAIN_NAME]"
type input "[URL][DOMAIN_NAME]"
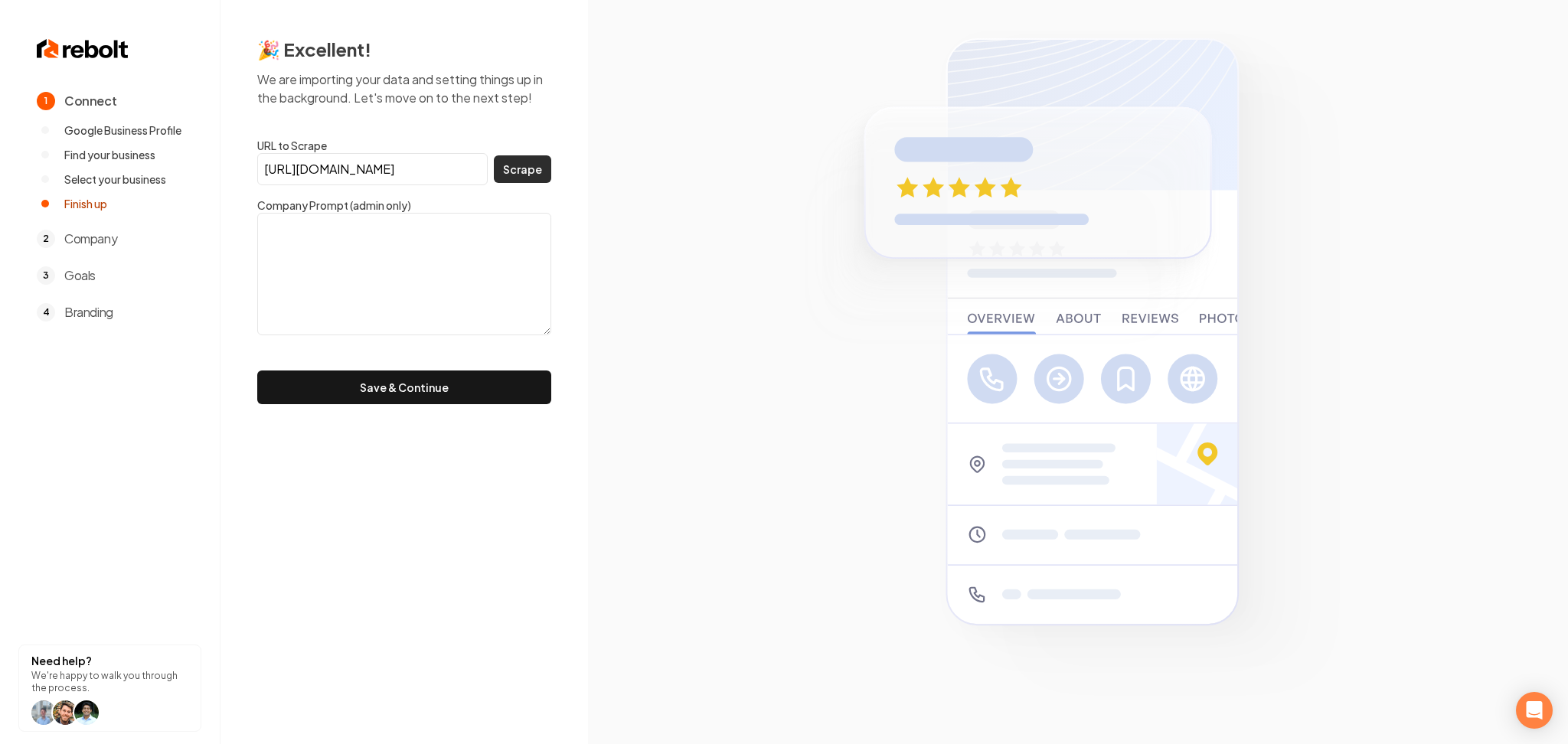
click at [527, 165] on button "Scrape" at bounding box center [523, 169] width 58 height 28
click at [436, 296] on textarea "We specialize in top-tier window cleaning services catering to [GEOGRAPHIC_DATA…" at bounding box center [404, 274] width 294 height 123
paste textarea "Why Choose Lakeland Window Cleaning Reliable Service We show up on time and per…"
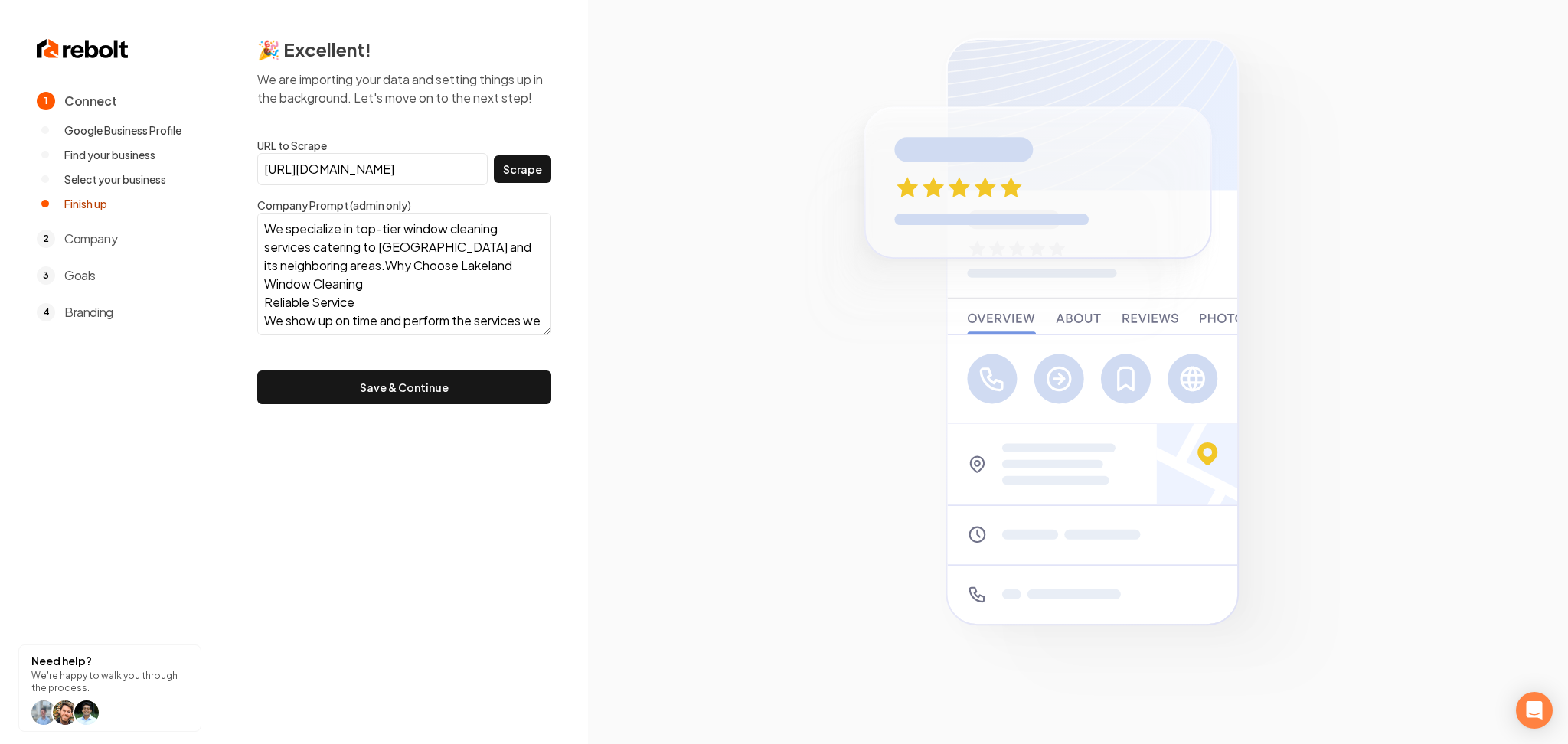
scroll to position [306, 0]
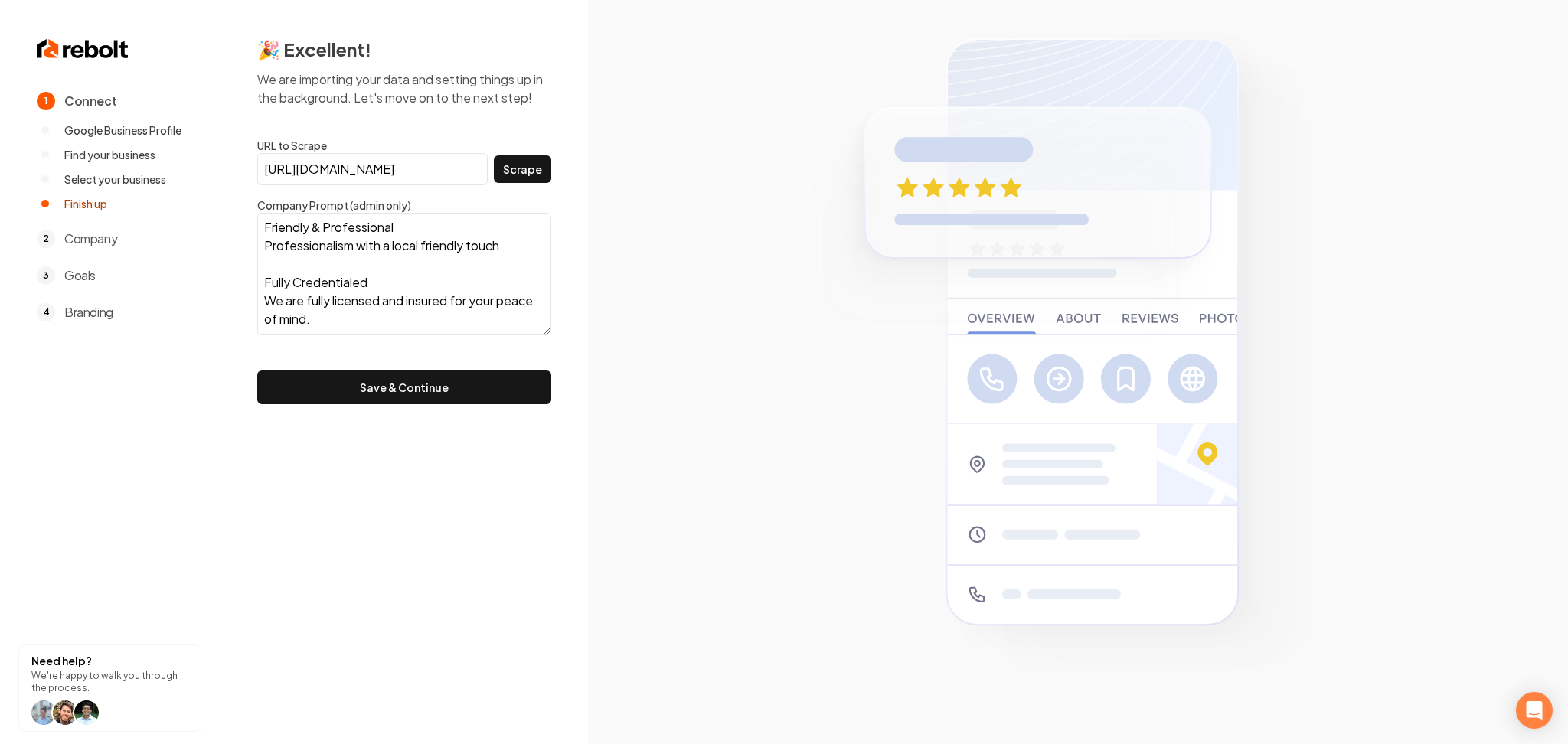
paste textarea "Lakeland Window Cleaning was founded by two college students from [US_STATE][GE…"
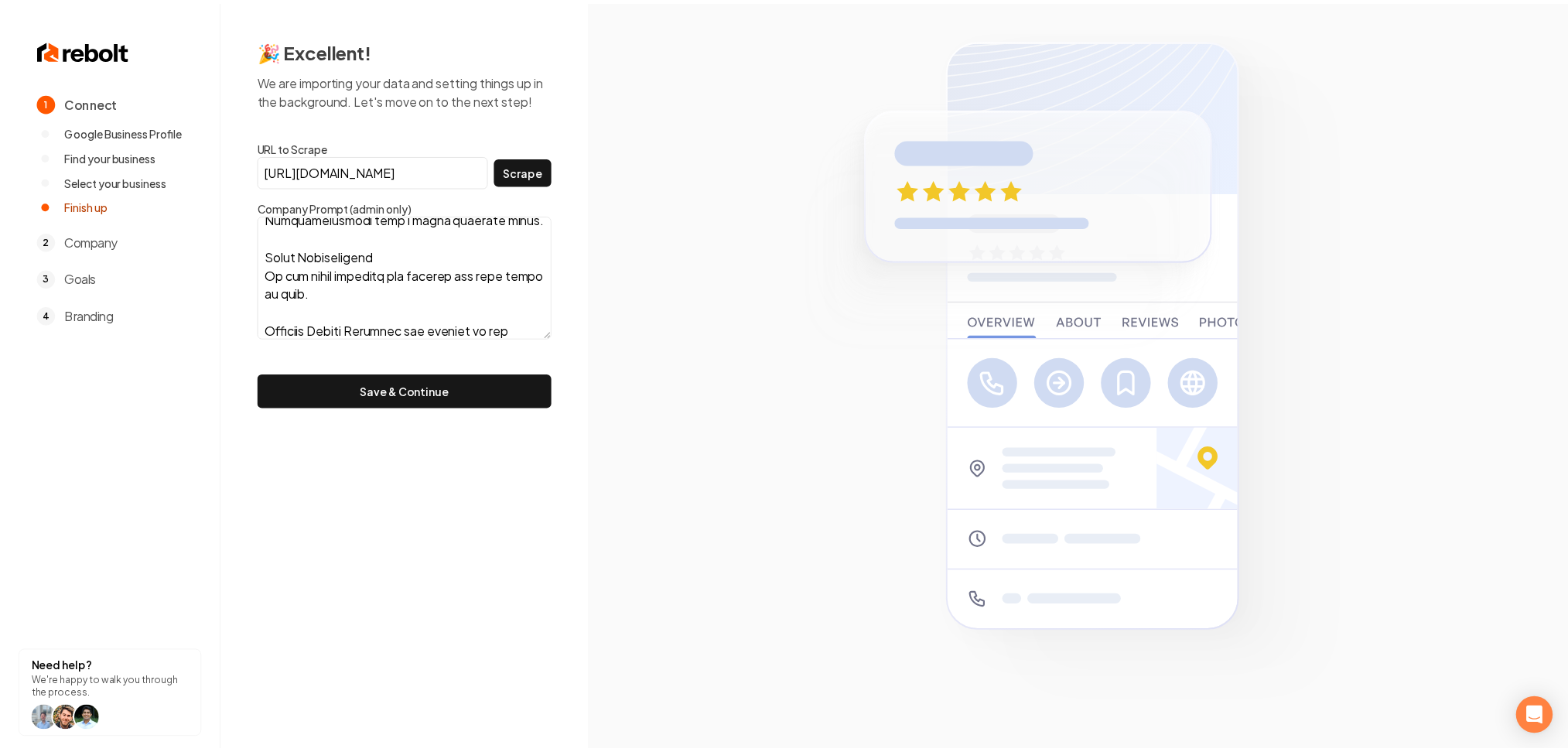
scroll to position [773, 0]
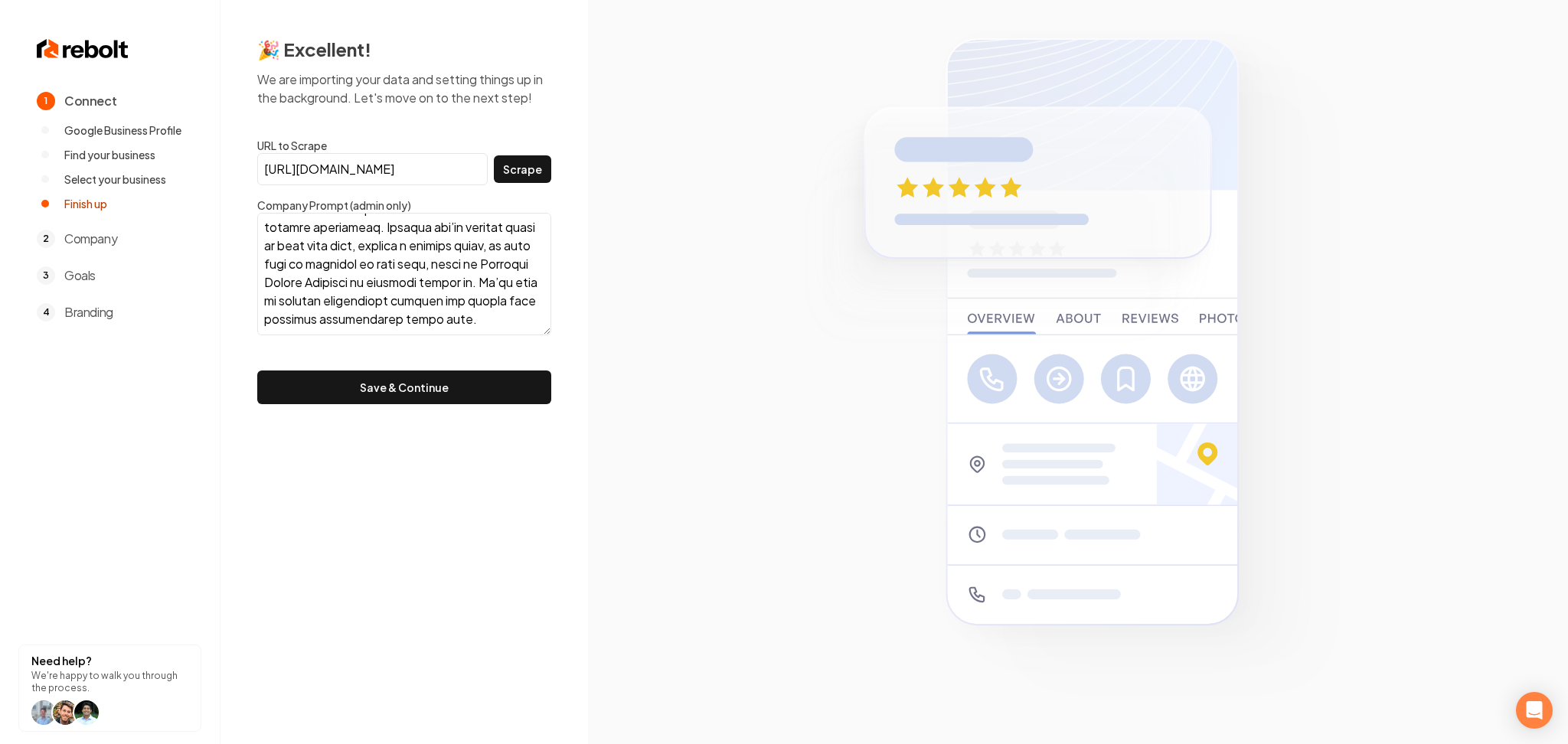
type textarea "Lo ipsumdolor si ame-cons adipis elitsedd eiusmodt incididu ut Laboreet dol mag…"
click at [430, 399] on button "Save & Continue" at bounding box center [404, 388] width 294 height 34
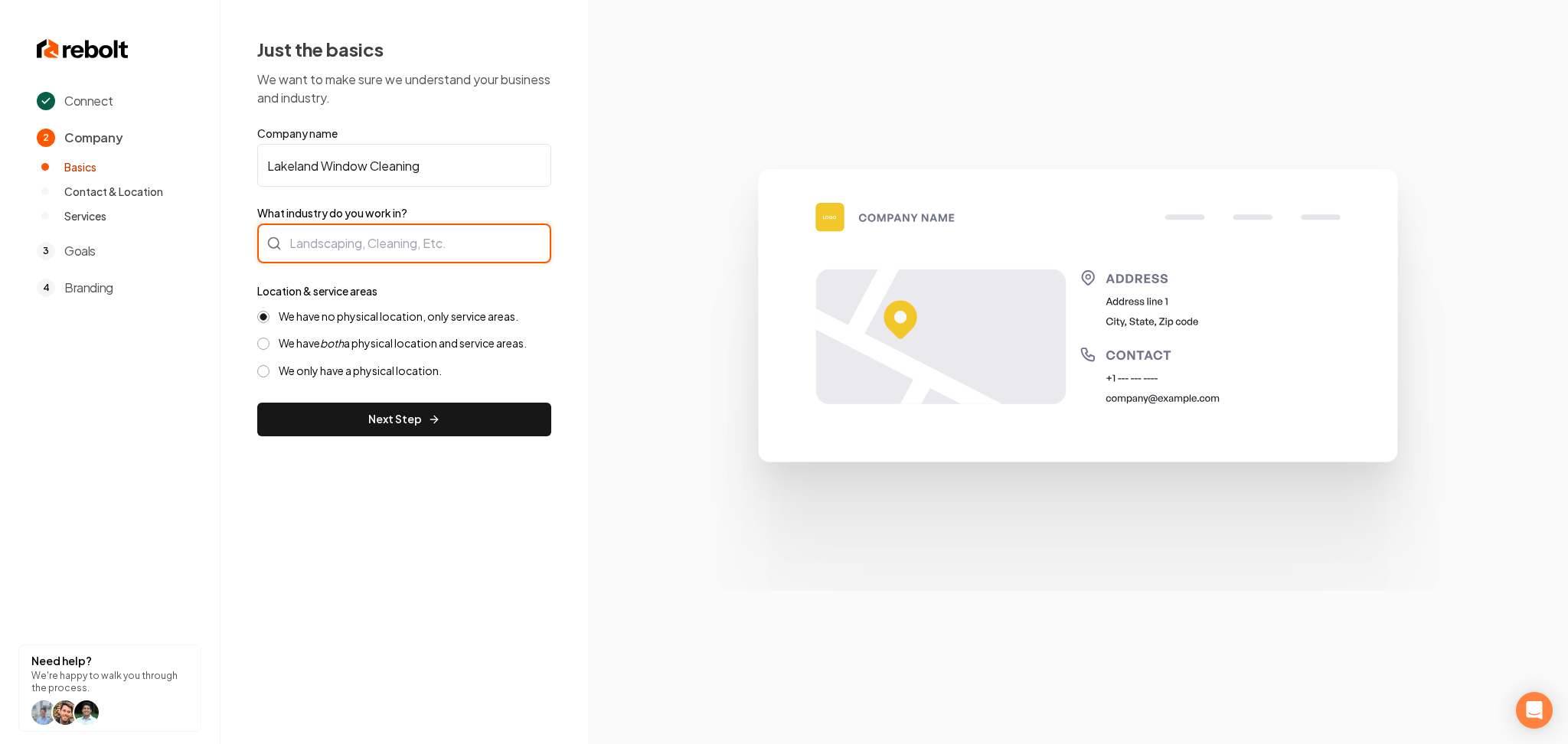
click at [420, 250] on div at bounding box center [404, 243] width 294 height 40
type input "Window Cleaning"
click at [326, 342] on icon "both" at bounding box center [332, 343] width 24 height 14
click at [269, 342] on button "We have both a physical location and service areas." at bounding box center [263, 344] width 12 height 12
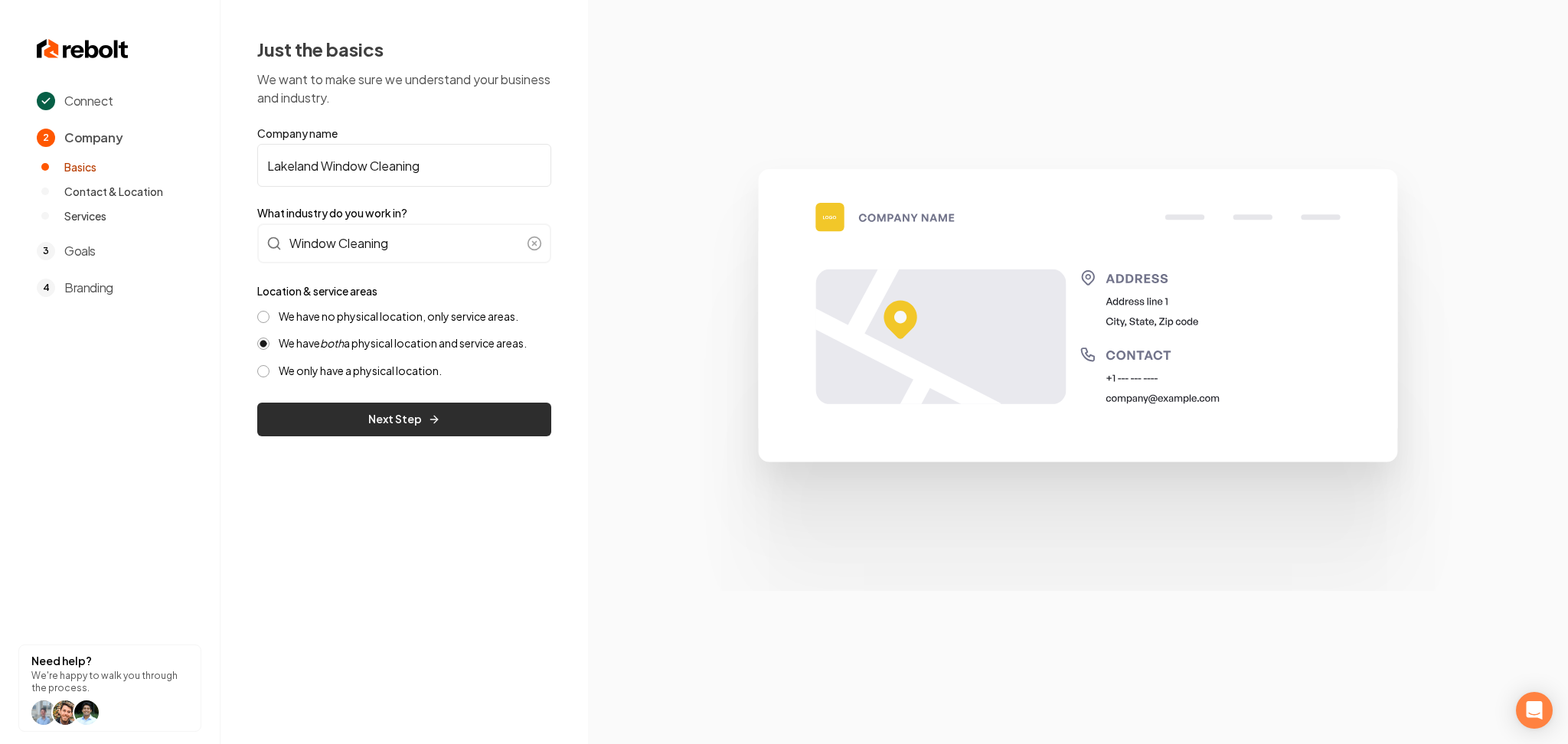
click at [333, 406] on button "Next Step" at bounding box center [404, 420] width 294 height 34
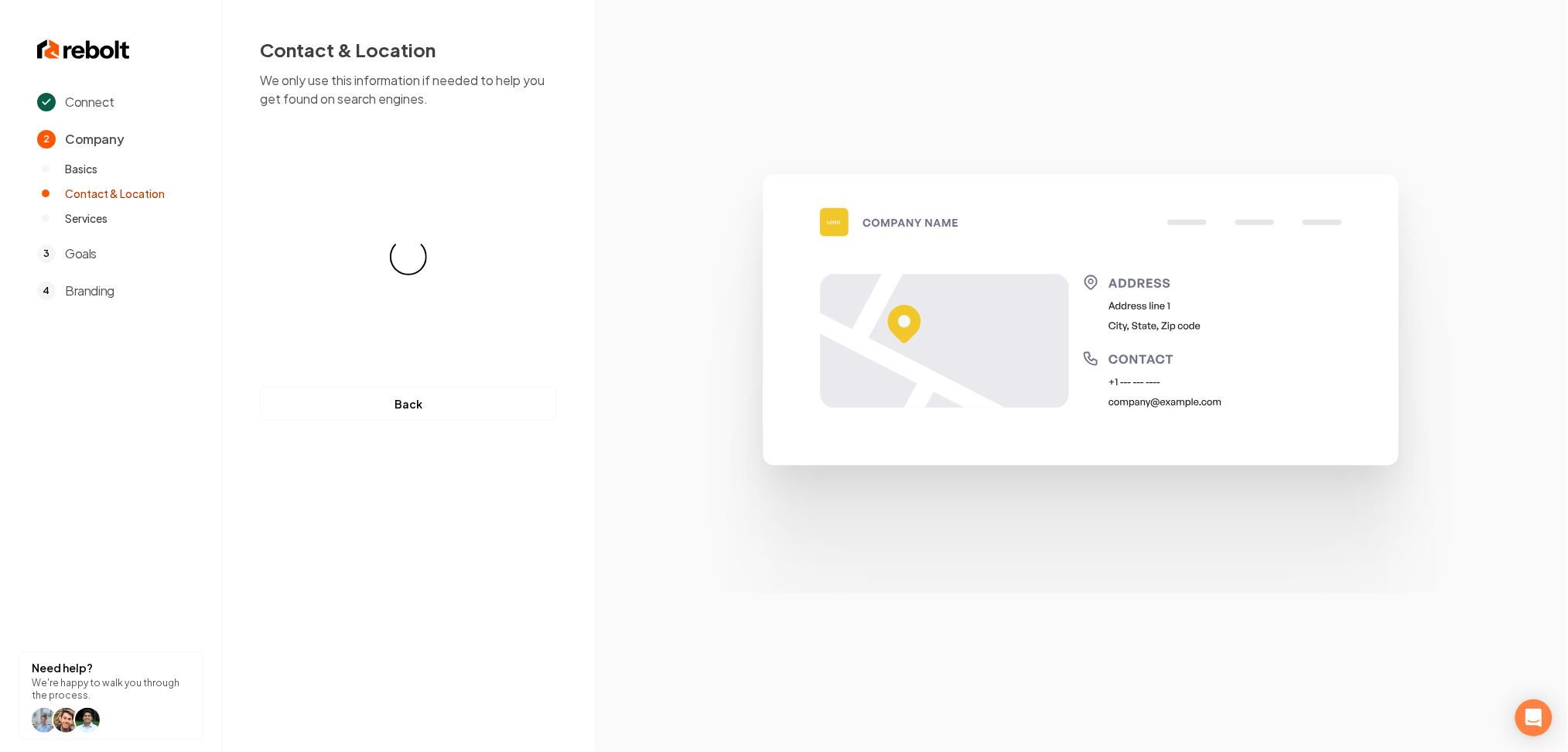
select select "**"
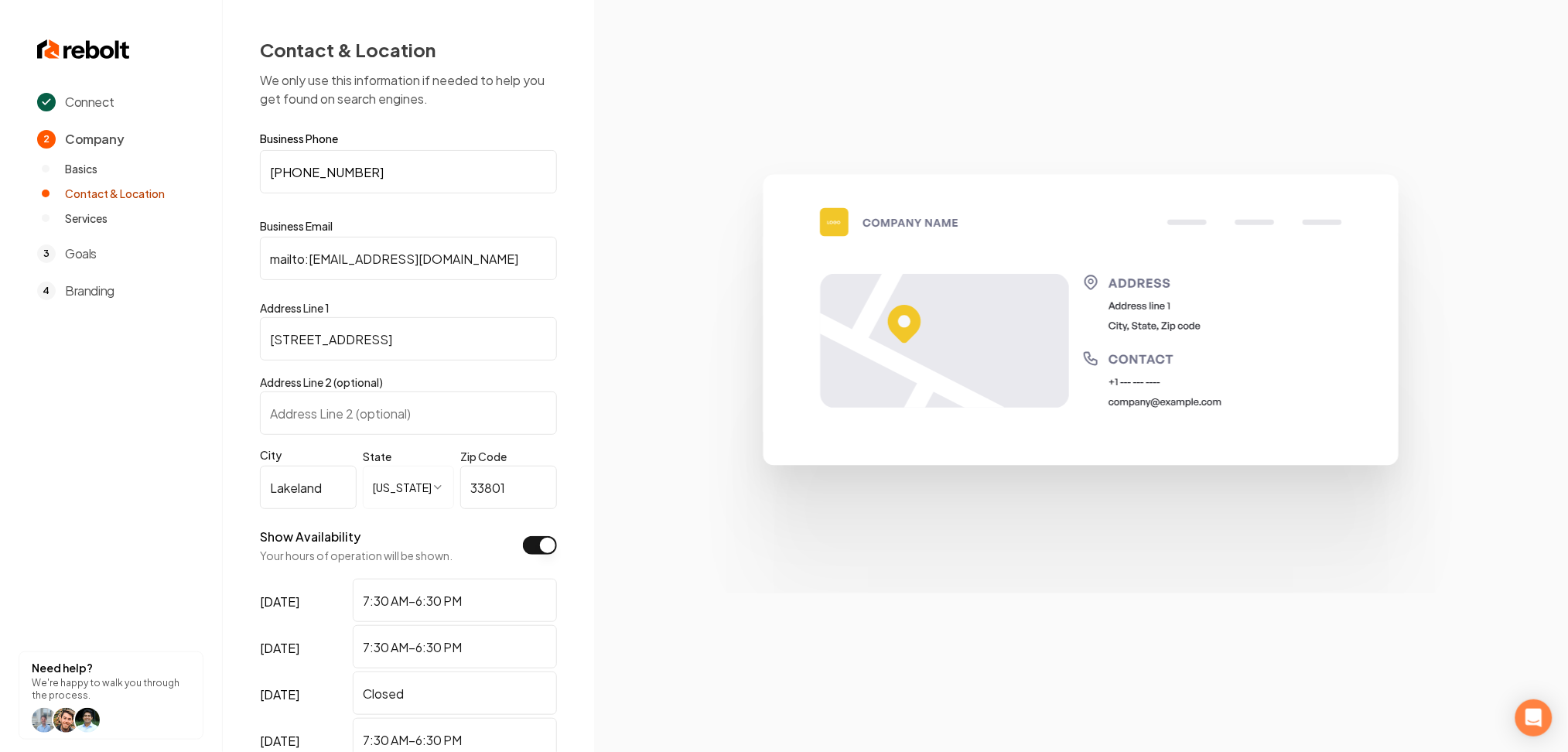
click at [308, 246] on input "mailto:[EMAIL_ADDRESS][DOMAIN_NAME]" at bounding box center [408, 258] width 297 height 44
drag, startPoint x: 310, startPoint y: 261, endPoint x: 237, endPoint y: 273, distance: 74.0
click at [237, 273] on div "**********" at bounding box center [409, 532] width 371 height 1065
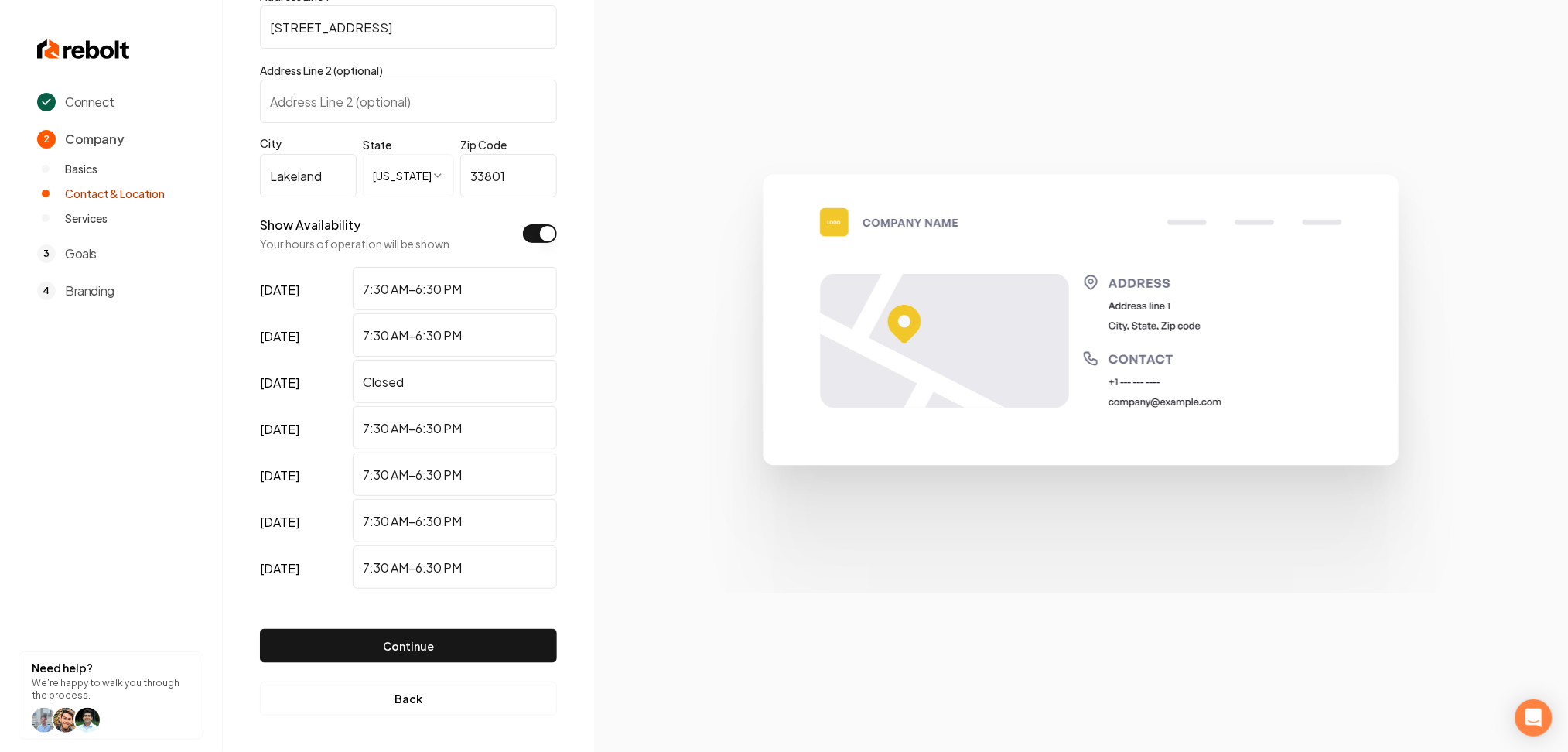
type input "[EMAIL_ADDRESS][DOMAIN_NAME]"
click at [402, 627] on div "Continue" at bounding box center [408, 634] width 297 height 84
click at [392, 638] on button "Continue" at bounding box center [408, 647] width 297 height 34
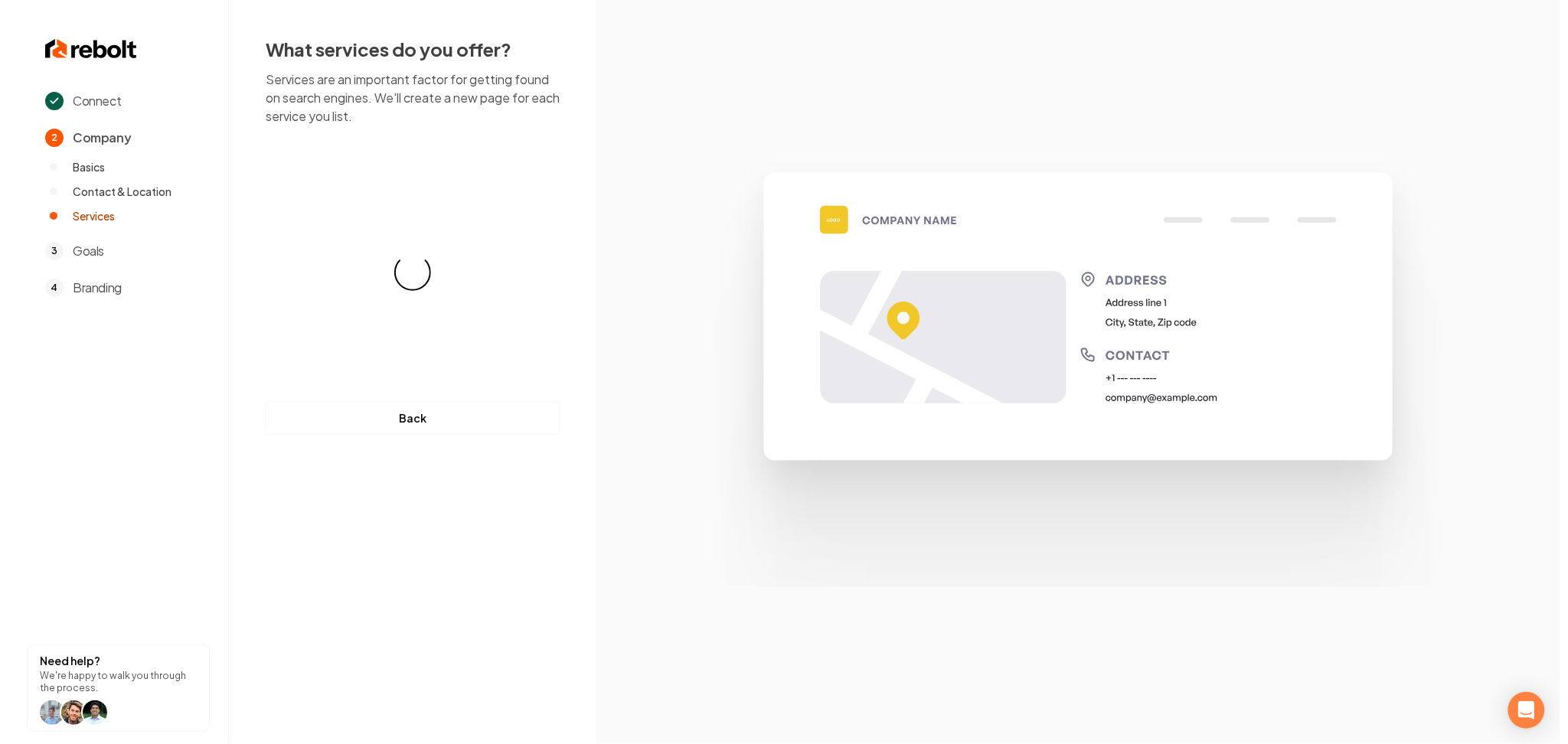
scroll to position [0, 0]
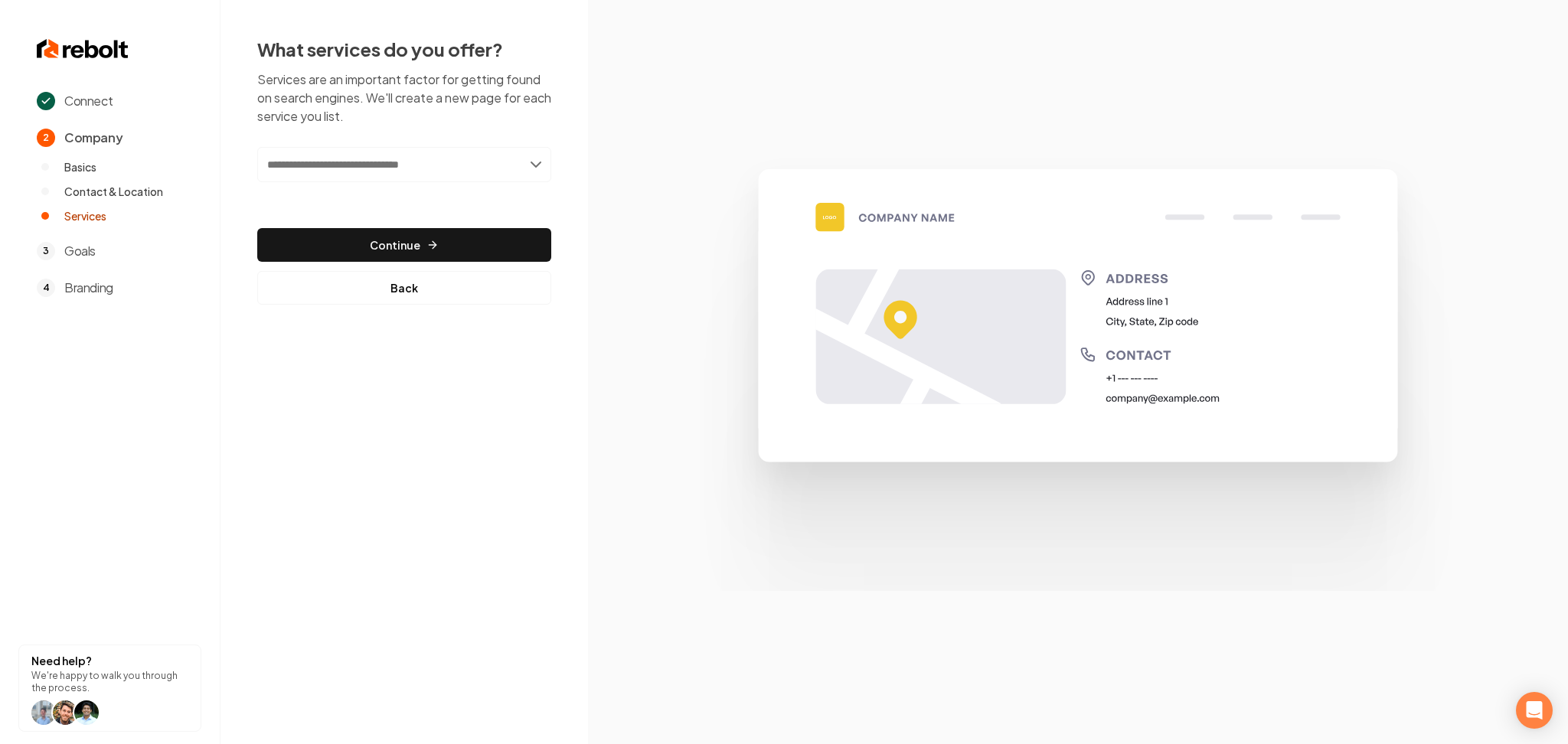
click at [360, 168] on input "text" at bounding box center [404, 165] width 294 height 36
paste input "text"
paste input "**********"
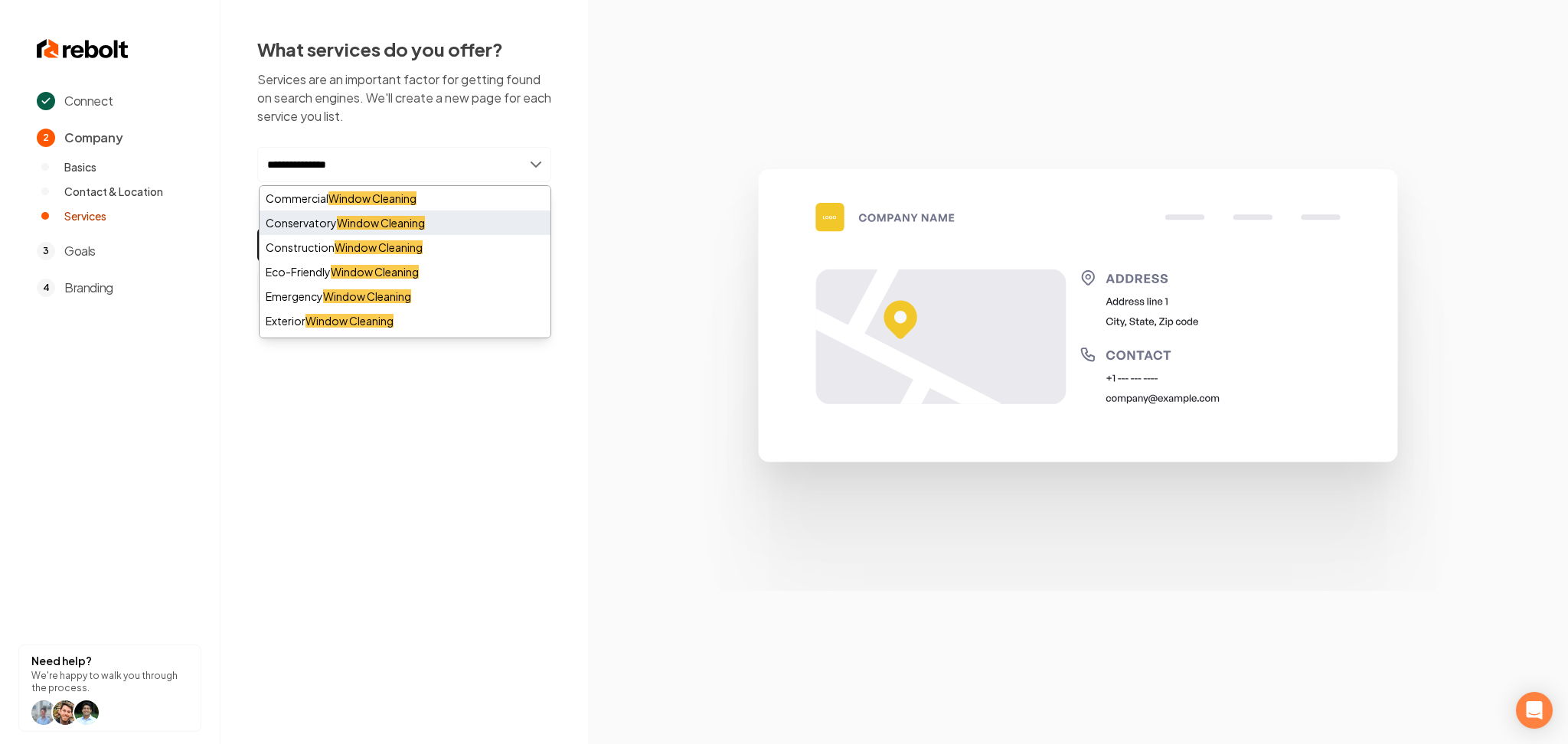
scroll to position [338, 0]
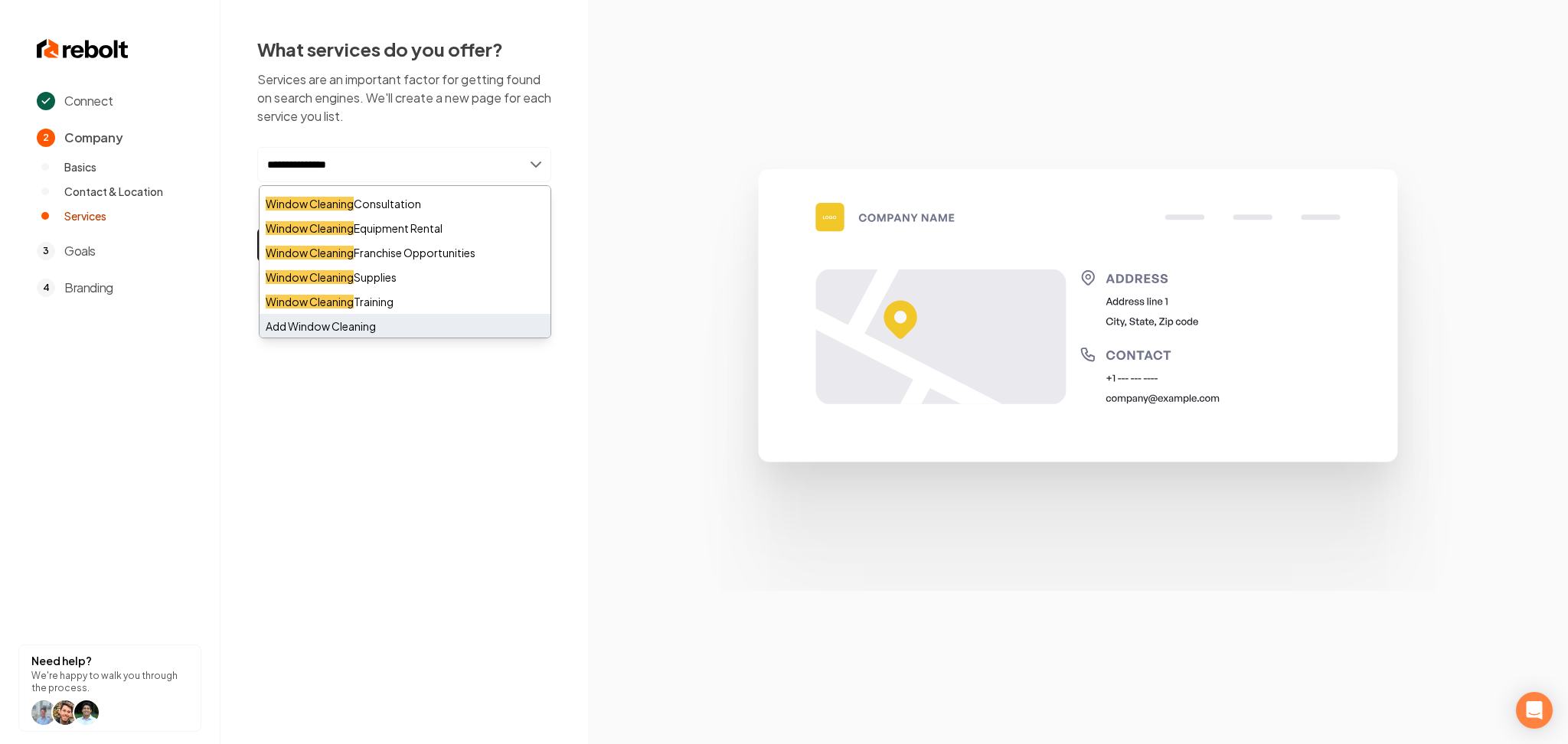
type input "**********"
click at [306, 326] on div "Add Window Cleaning" at bounding box center [405, 326] width 291 height 25
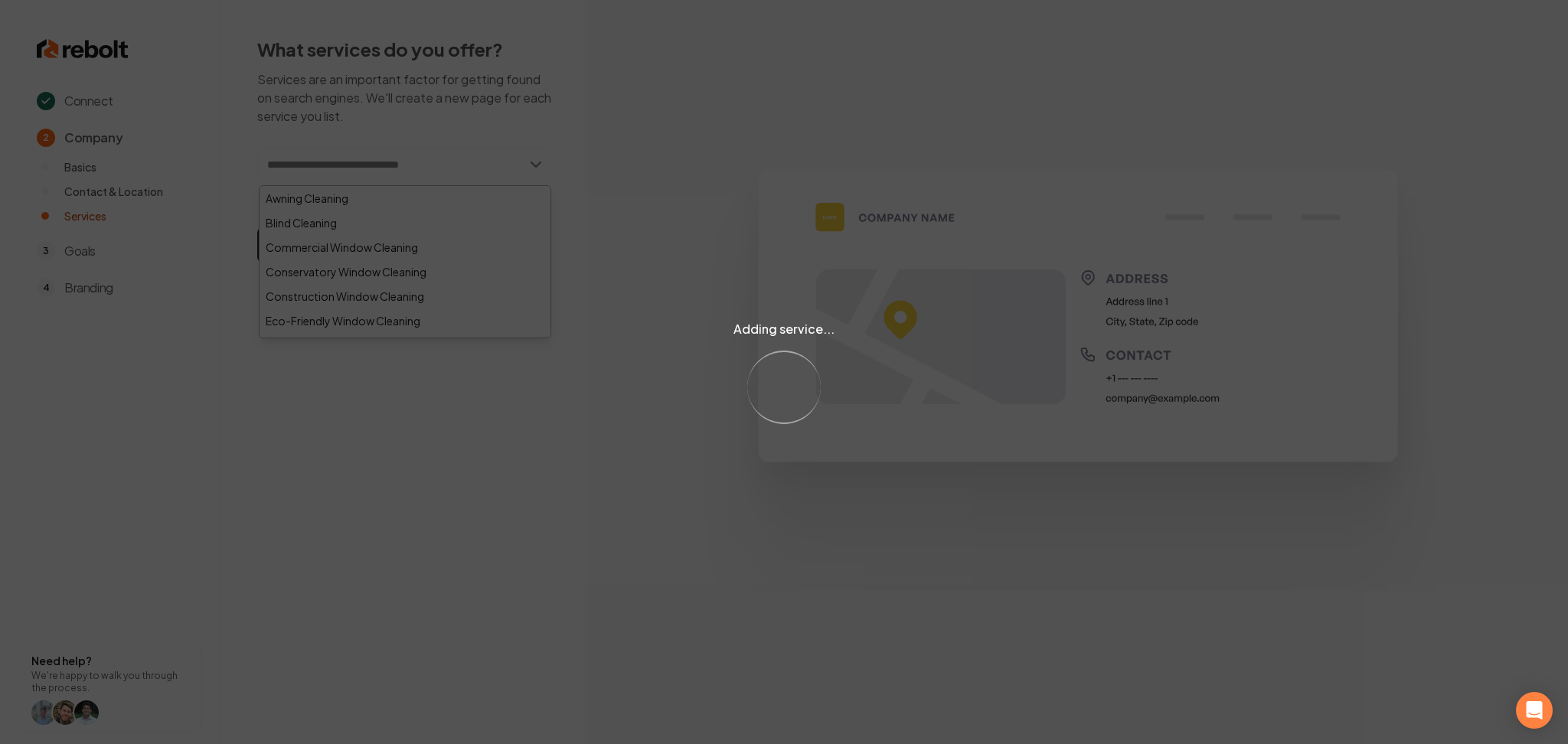
paste input "**********"
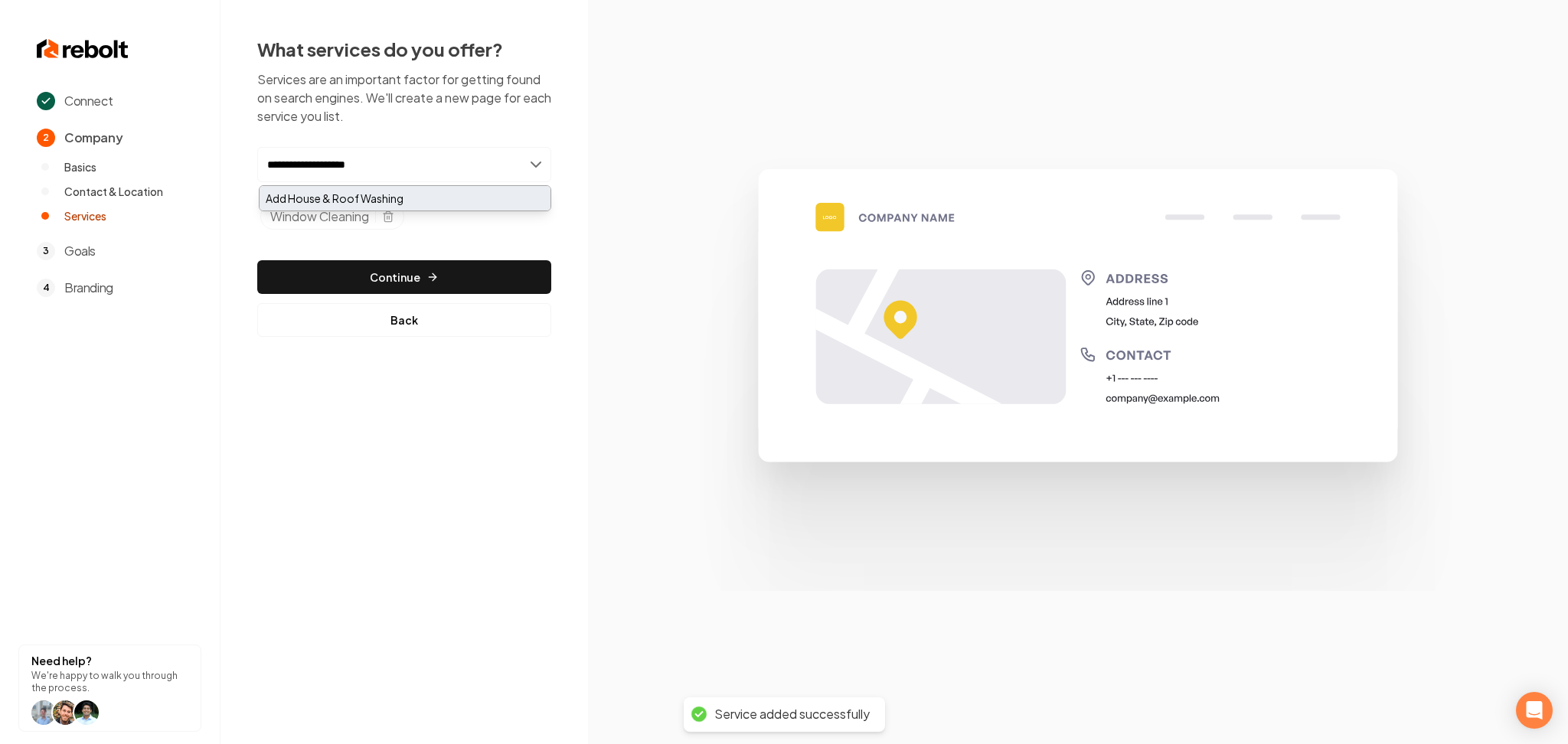
type input "**********"
click at [342, 197] on div "Add House & Roof Washing" at bounding box center [405, 198] width 291 height 25
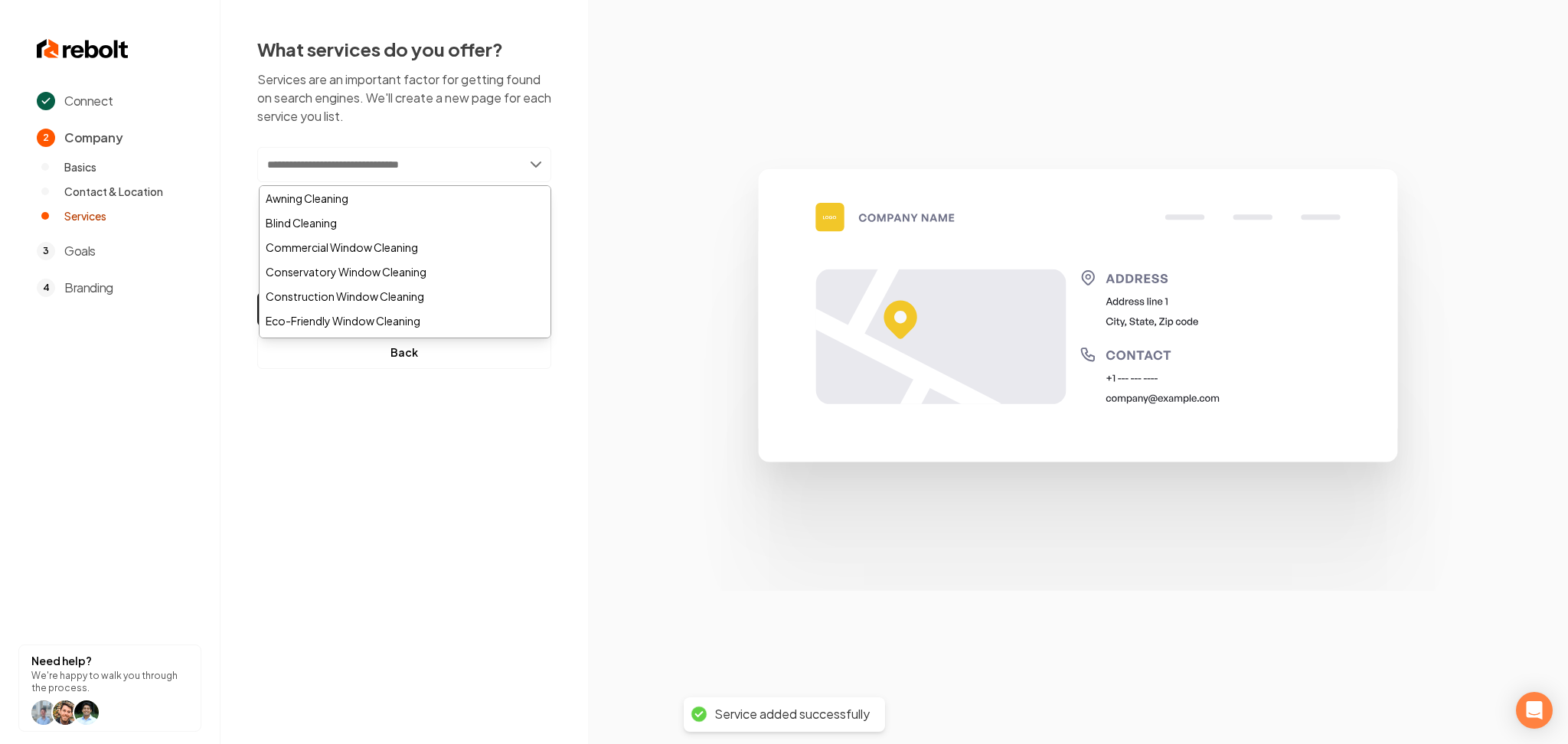
paste input "**********"
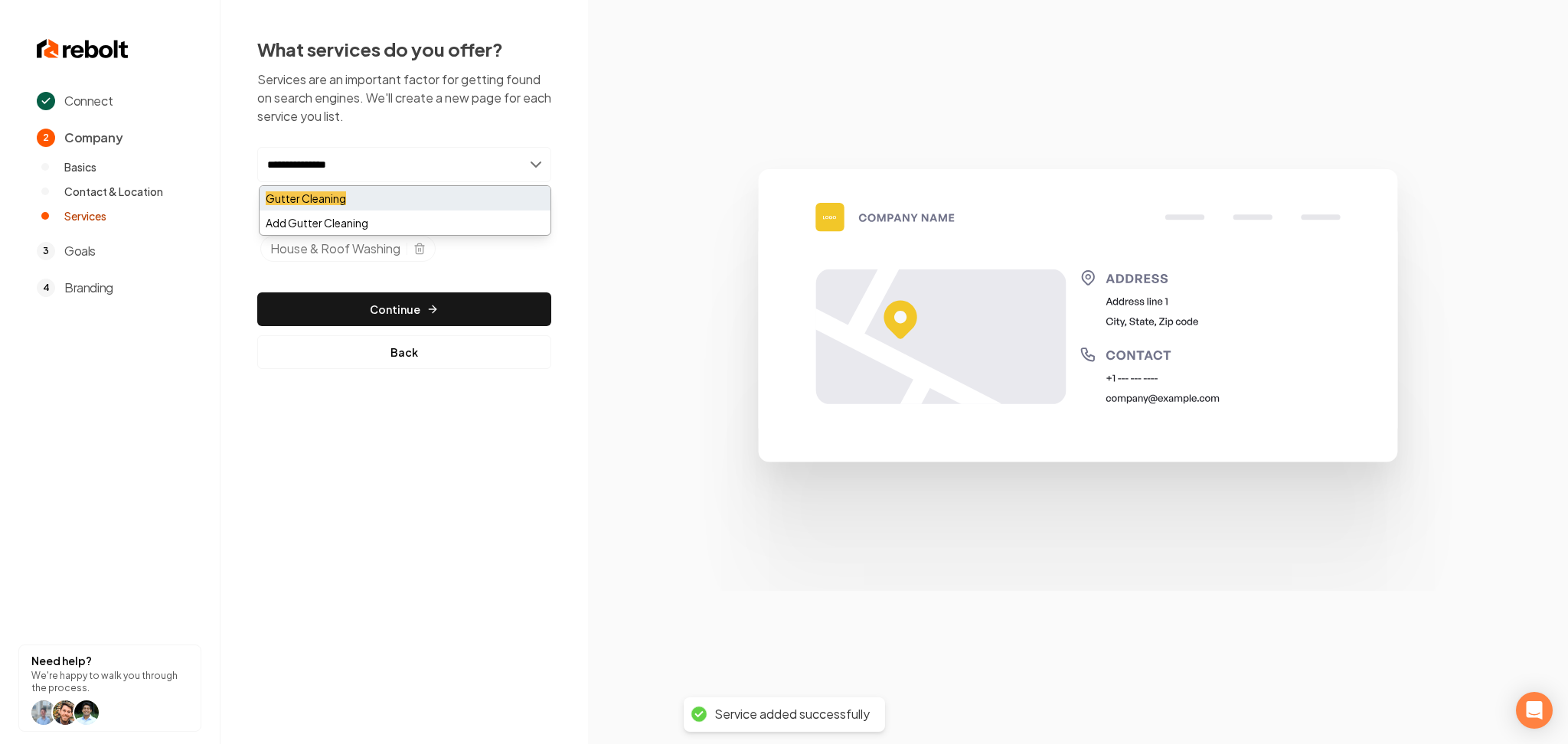
type input "**********"
click at [336, 203] on mark "Gutter Cleaning" at bounding box center [305, 198] width 80 height 14
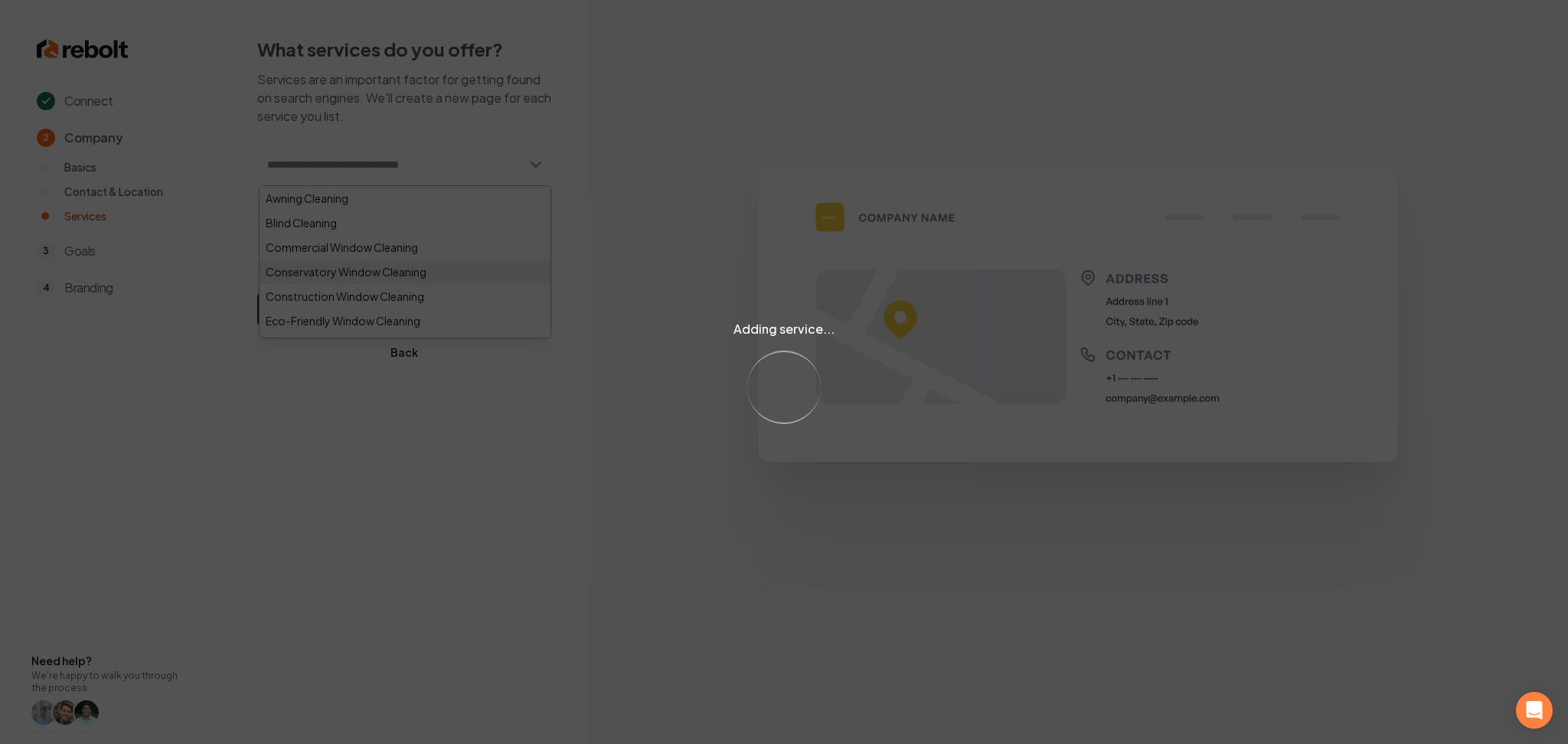
paste input "**********"
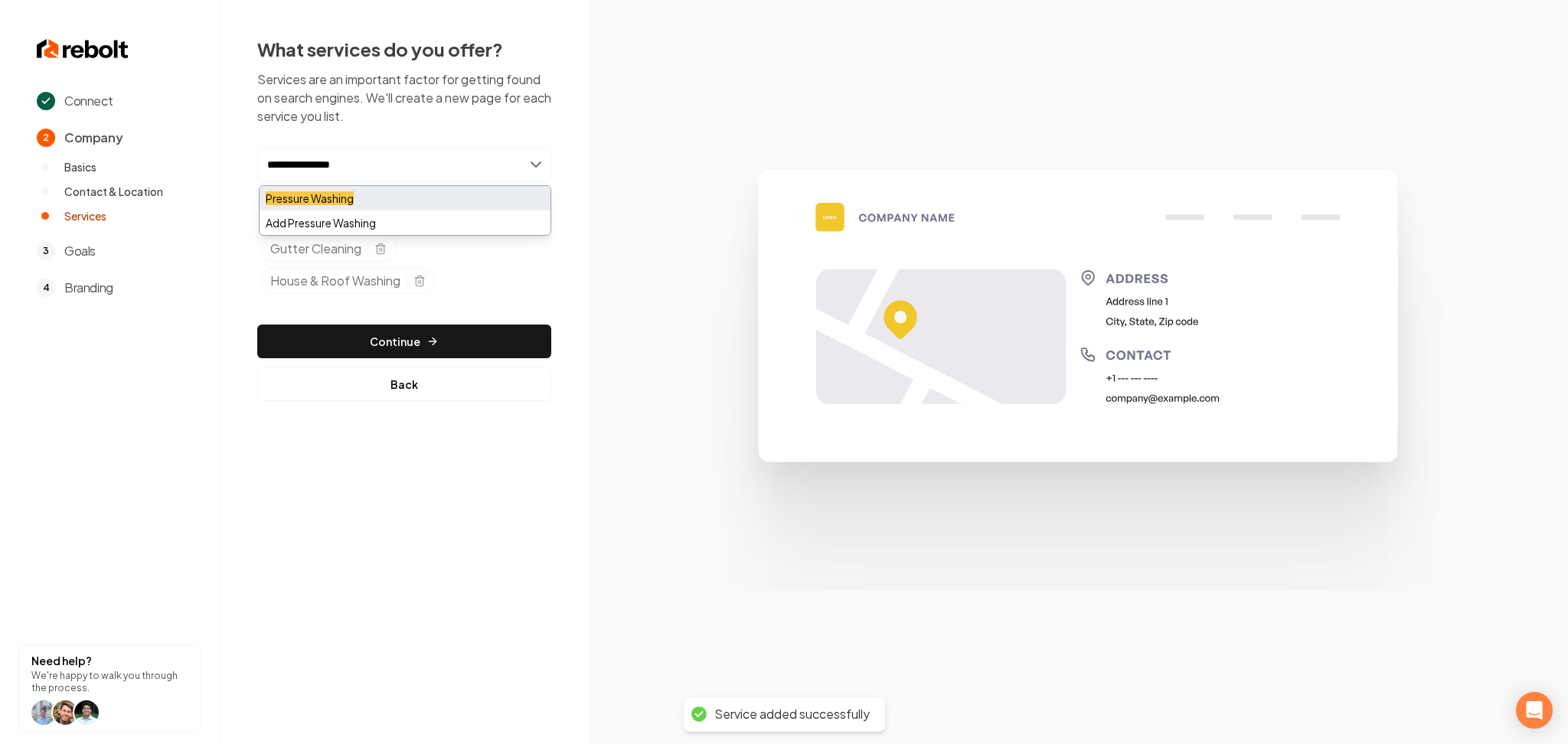
type input "**********"
click at [306, 197] on mark "Pressure Washing" at bounding box center [310, 198] width 88 height 14
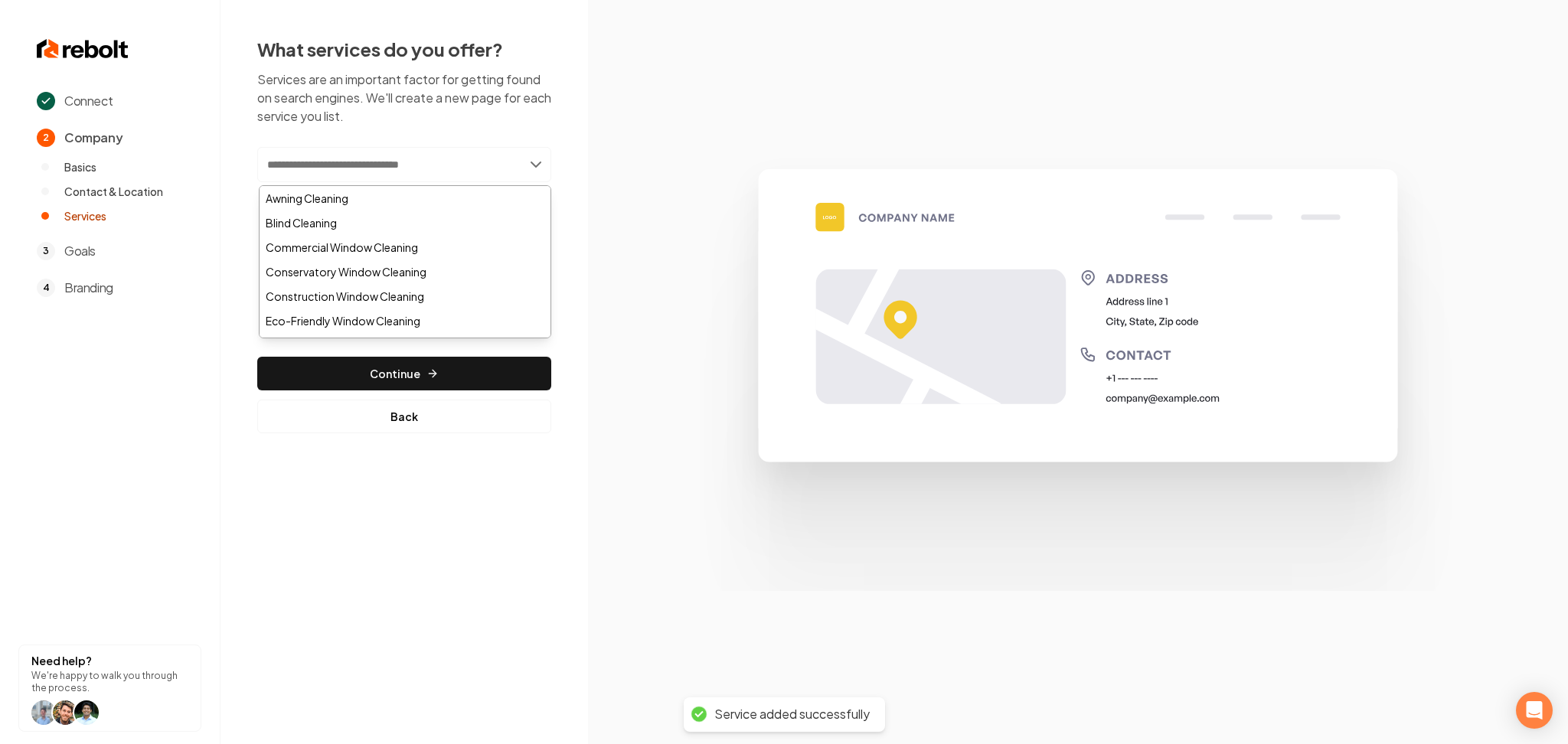
paste input "**********"
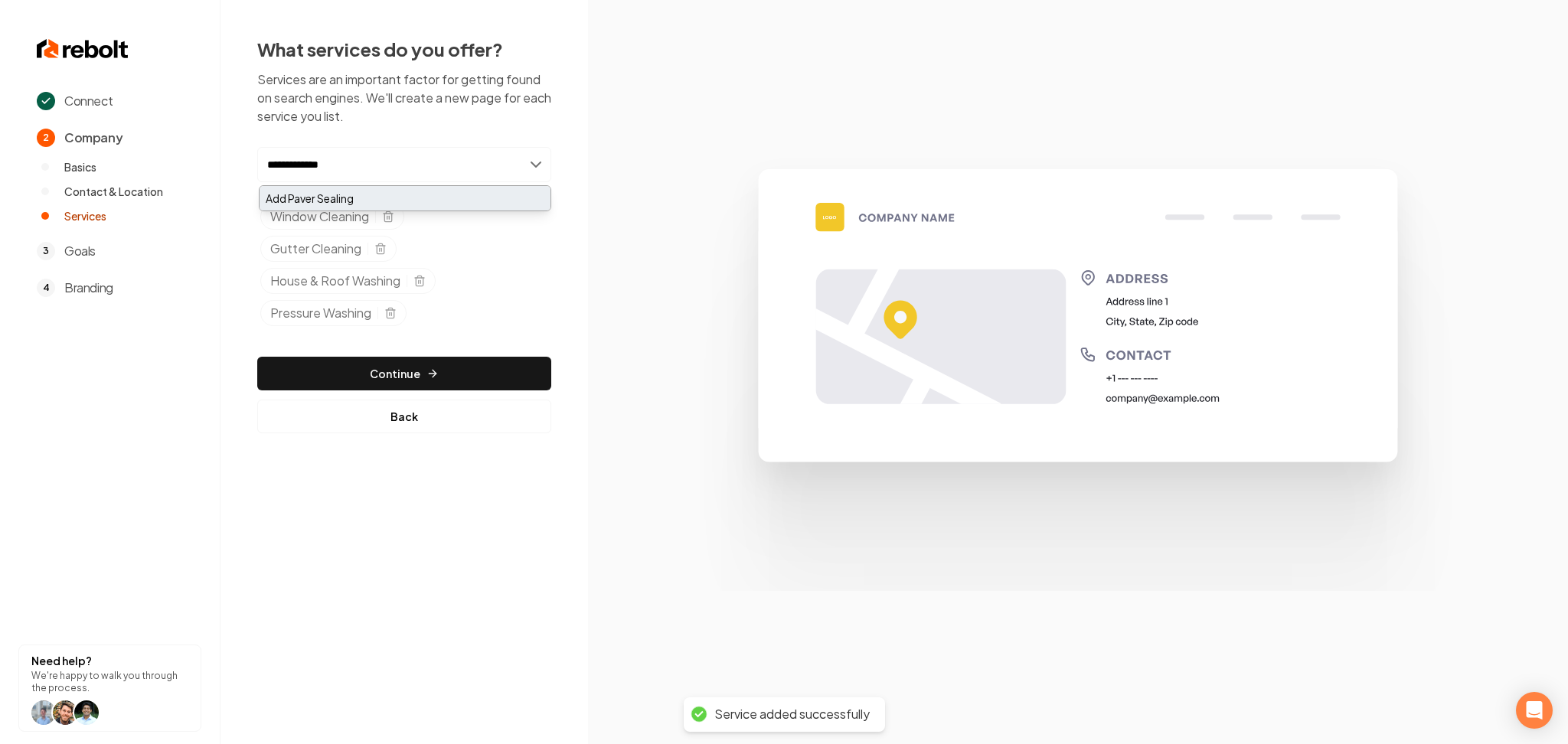
type input "**********"
click at [326, 201] on div "Add Paver Sealing" at bounding box center [405, 198] width 291 height 25
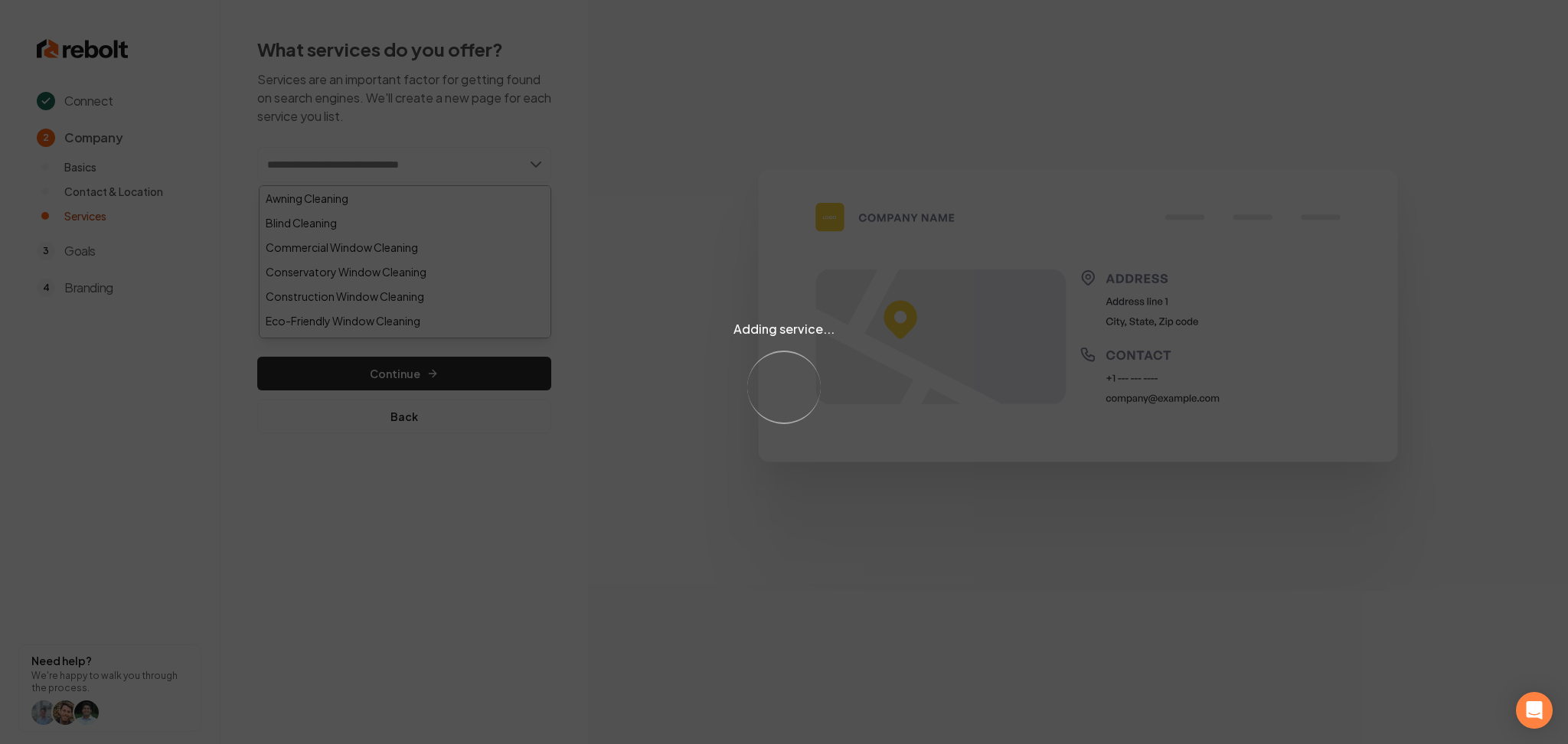
paste input "**********"
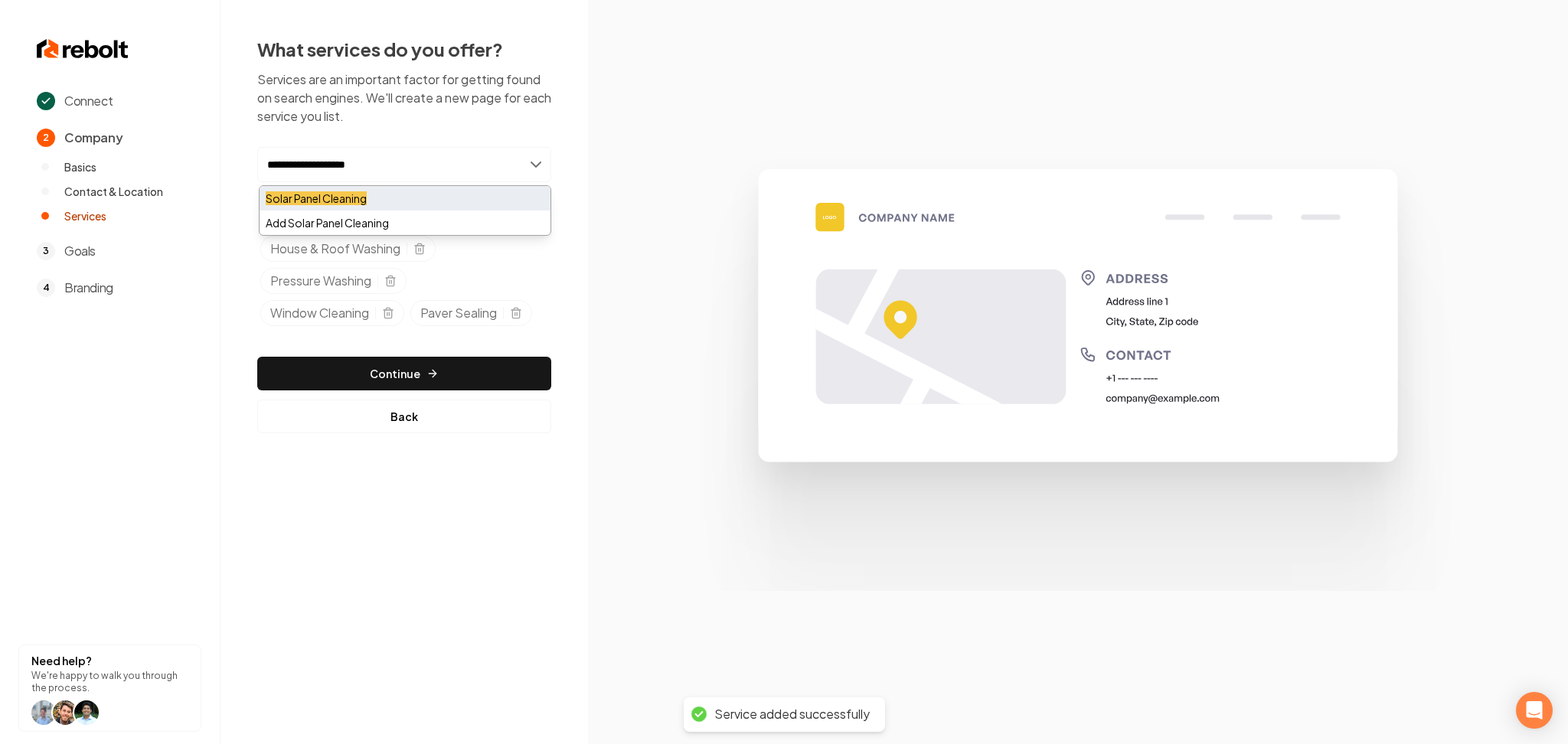
type input "**********"
click at [353, 208] on div "Solar Panel Cleaning" at bounding box center [405, 198] width 291 height 25
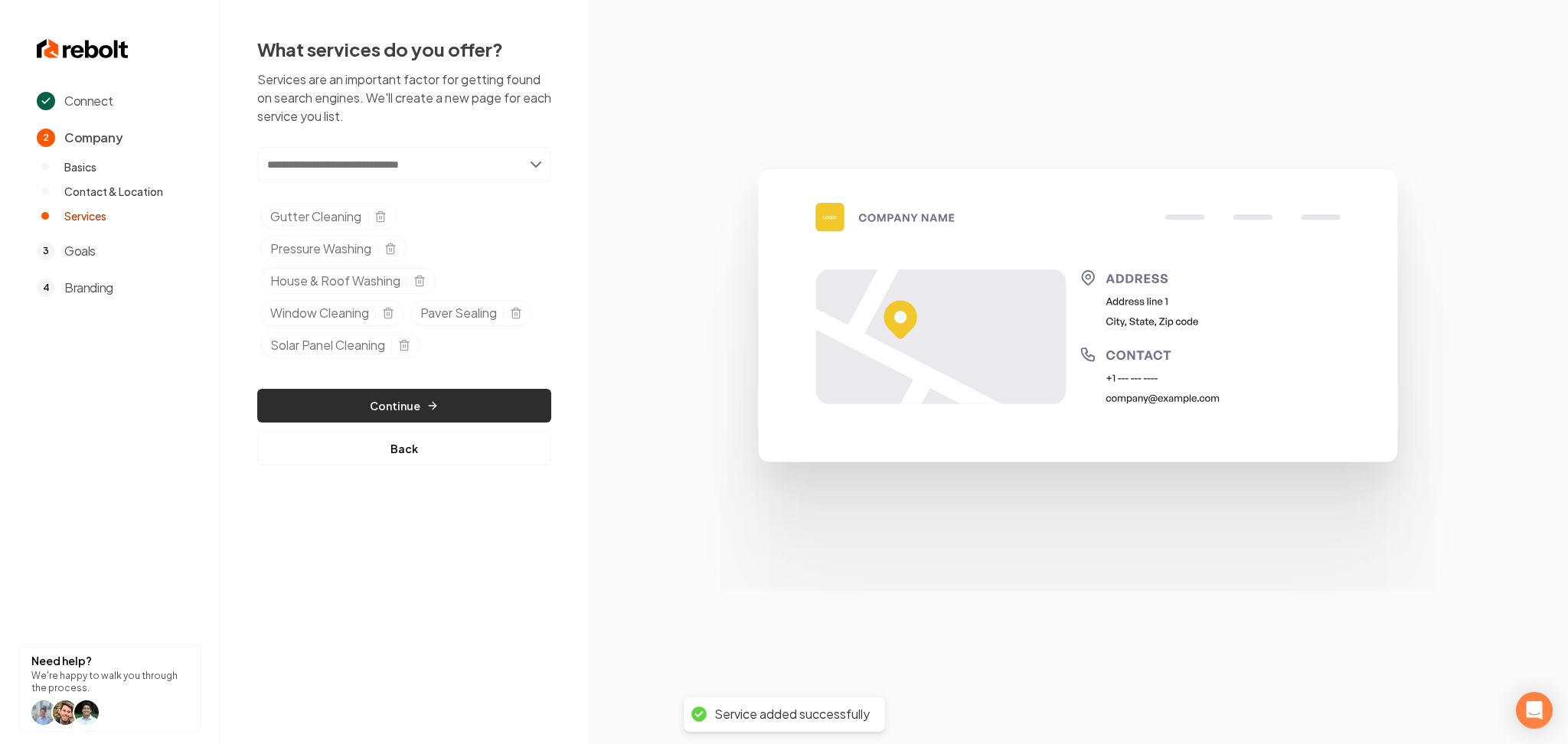
click at [393, 390] on button "Continue" at bounding box center [404, 406] width 294 height 34
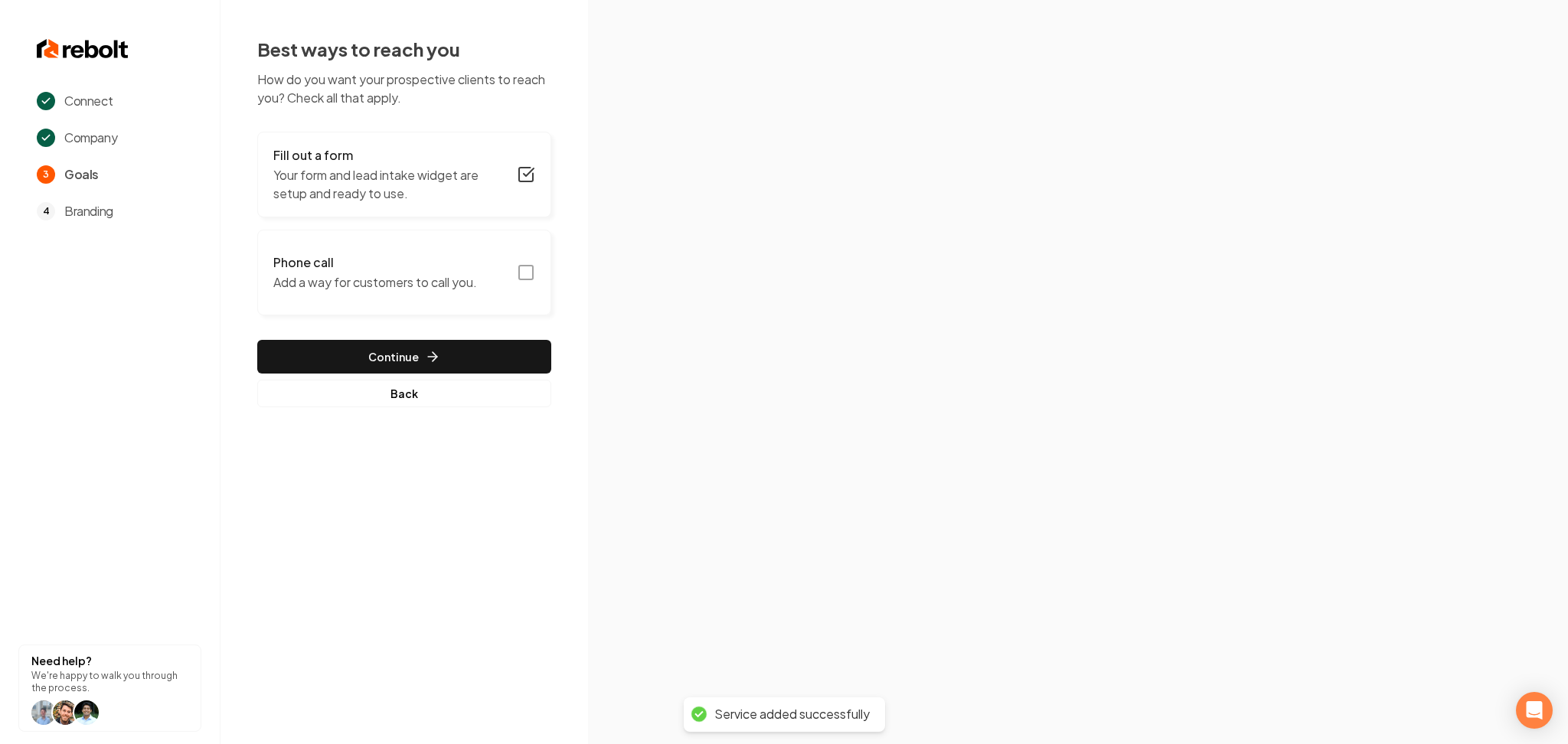
click at [388, 281] on p "Add a way for customers to call you." at bounding box center [375, 283] width 204 height 19
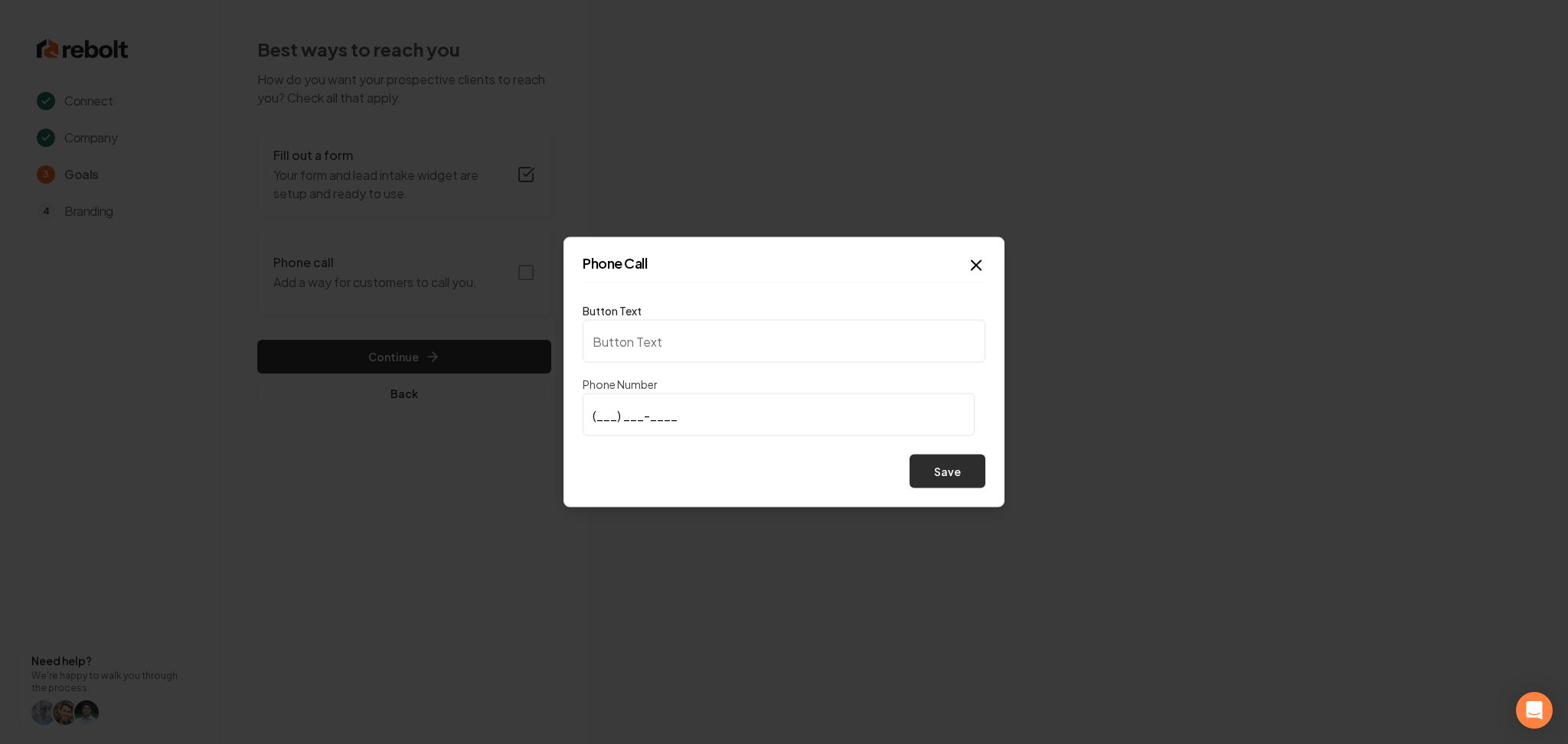
type input "Call us"
type input "[PHONE_NUMBER]"
click at [969, 479] on button "Save" at bounding box center [948, 471] width 76 height 34
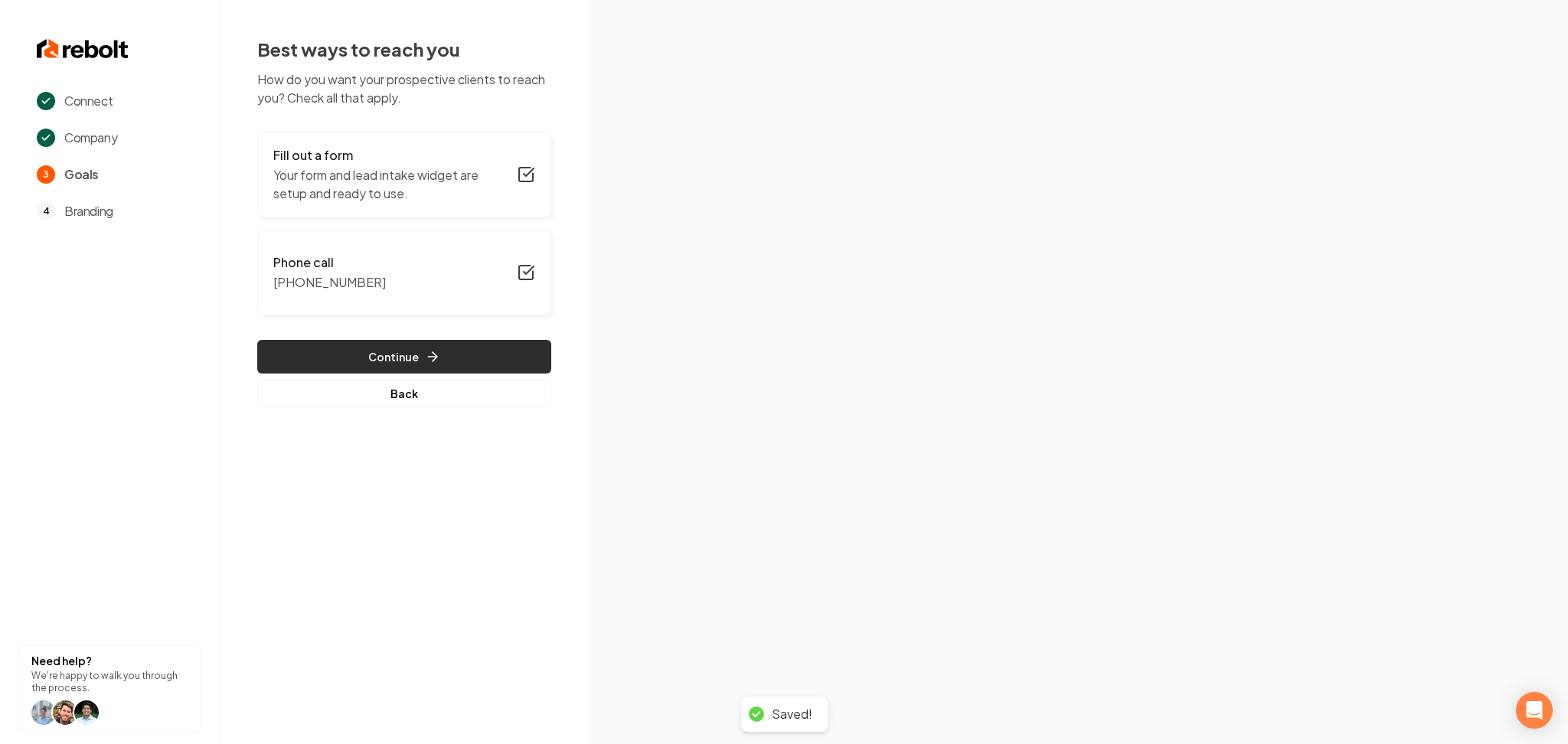
click at [401, 363] on button "Continue" at bounding box center [404, 357] width 294 height 34
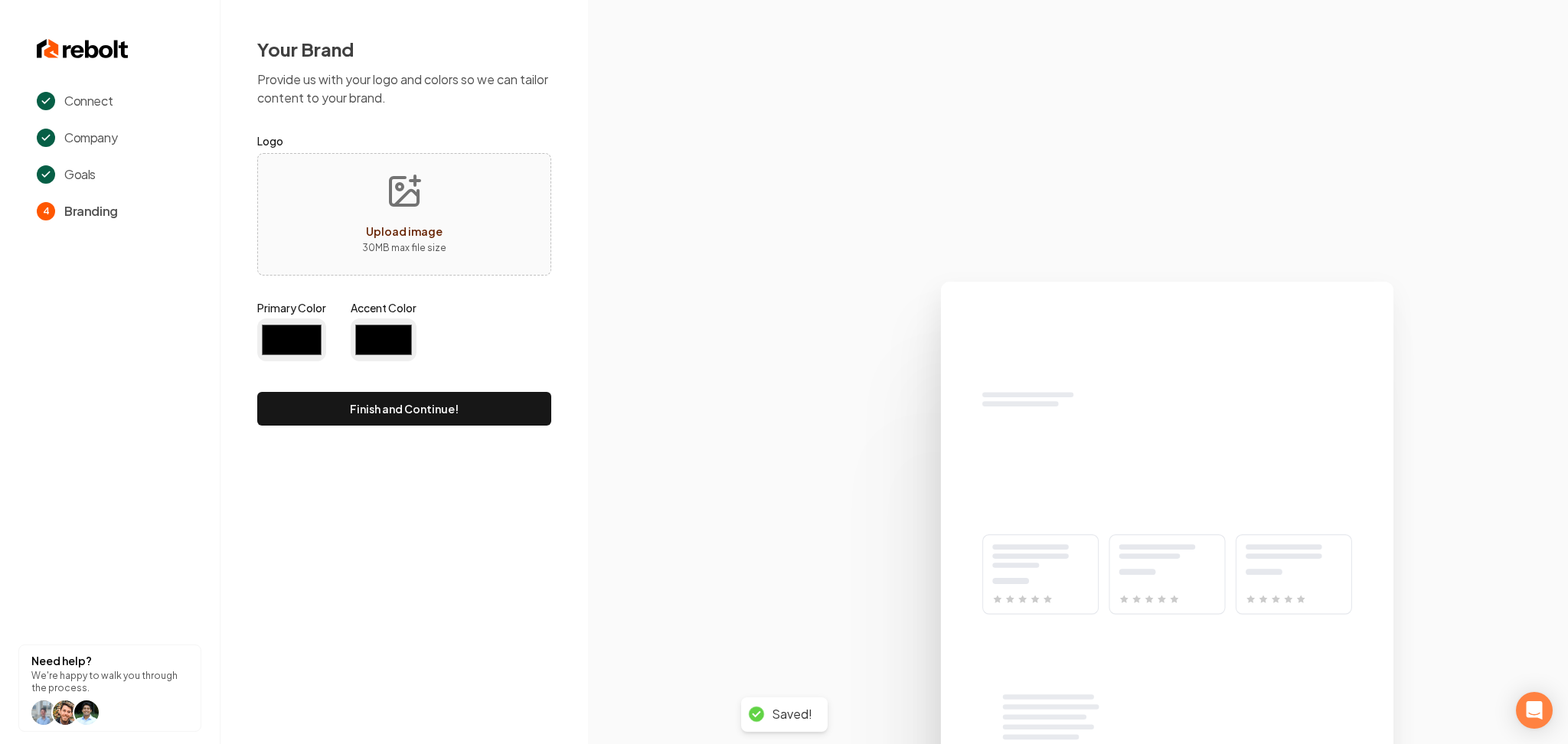
type input "#194d33"
type input "#70be00"
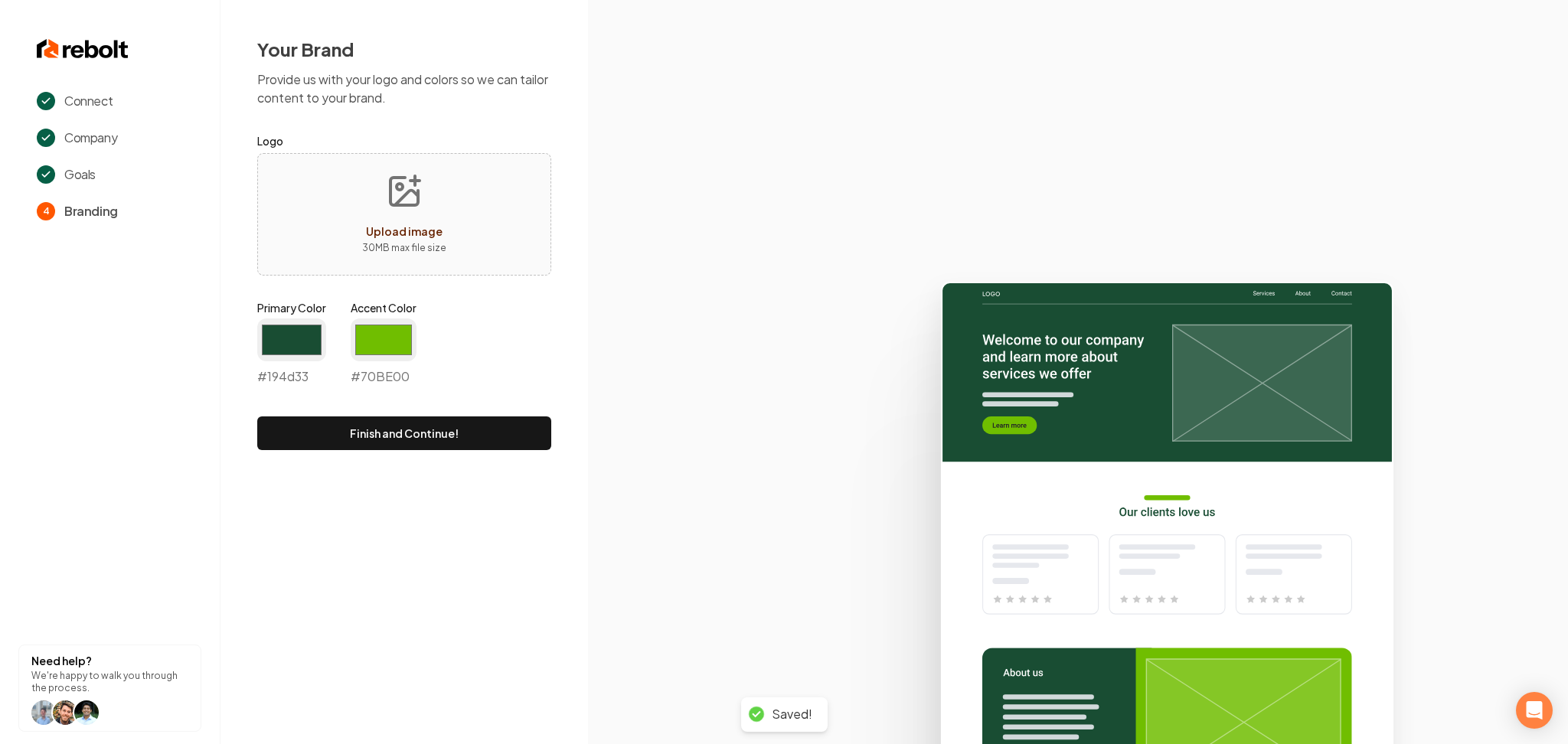
click at [370, 210] on button "Upload image 30 MB max file size" at bounding box center [404, 214] width 108 height 107
type input "**********"
click at [389, 342] on input "#70be00" at bounding box center [383, 339] width 66 height 43
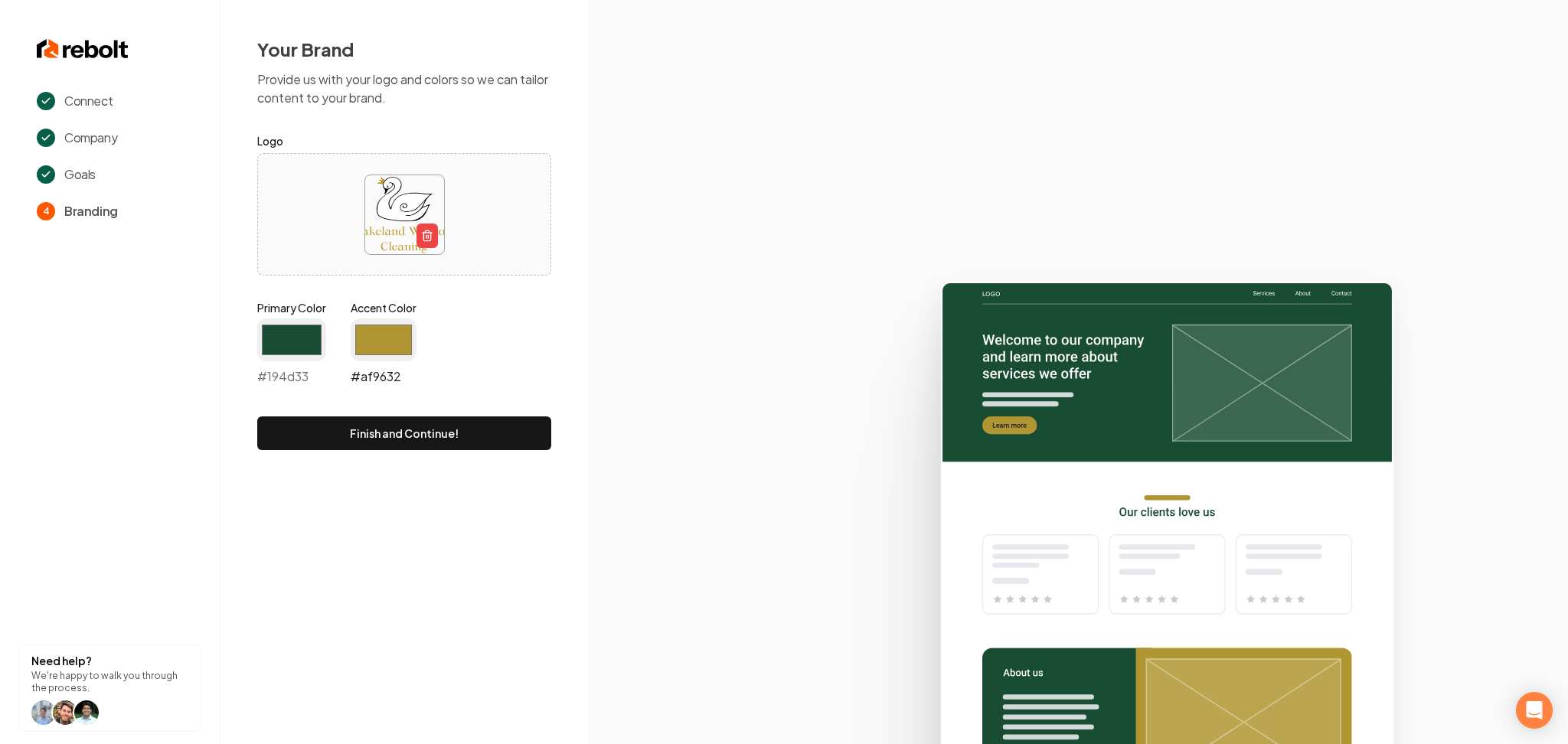
click at [396, 337] on input "#af9632" at bounding box center [383, 339] width 66 height 43
type input "#ae9434"
click at [257, 341] on input "#194d33" at bounding box center [291, 339] width 69 height 43
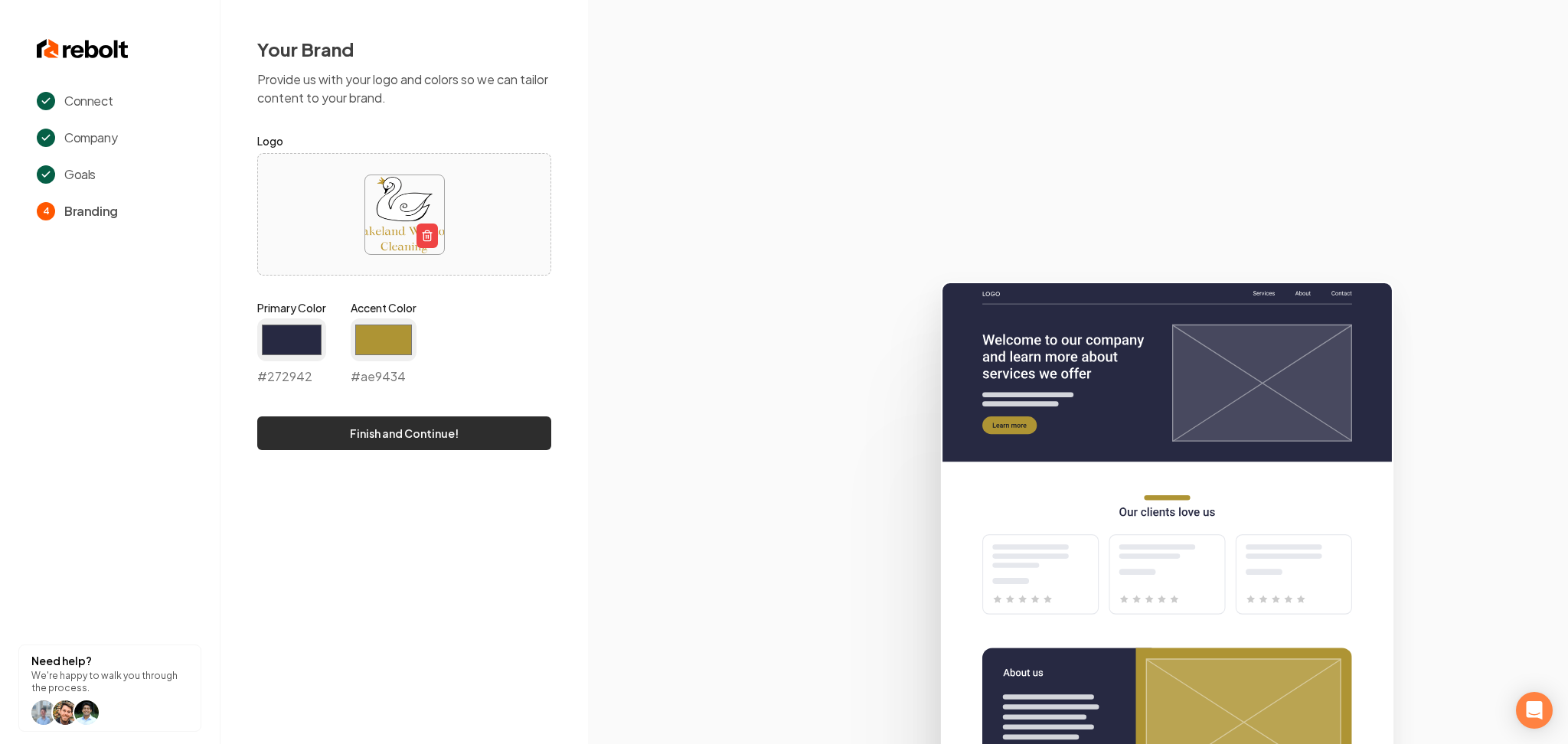
type input "#272942"
click at [487, 426] on button "Finish and Continue!" at bounding box center [404, 433] width 294 height 34
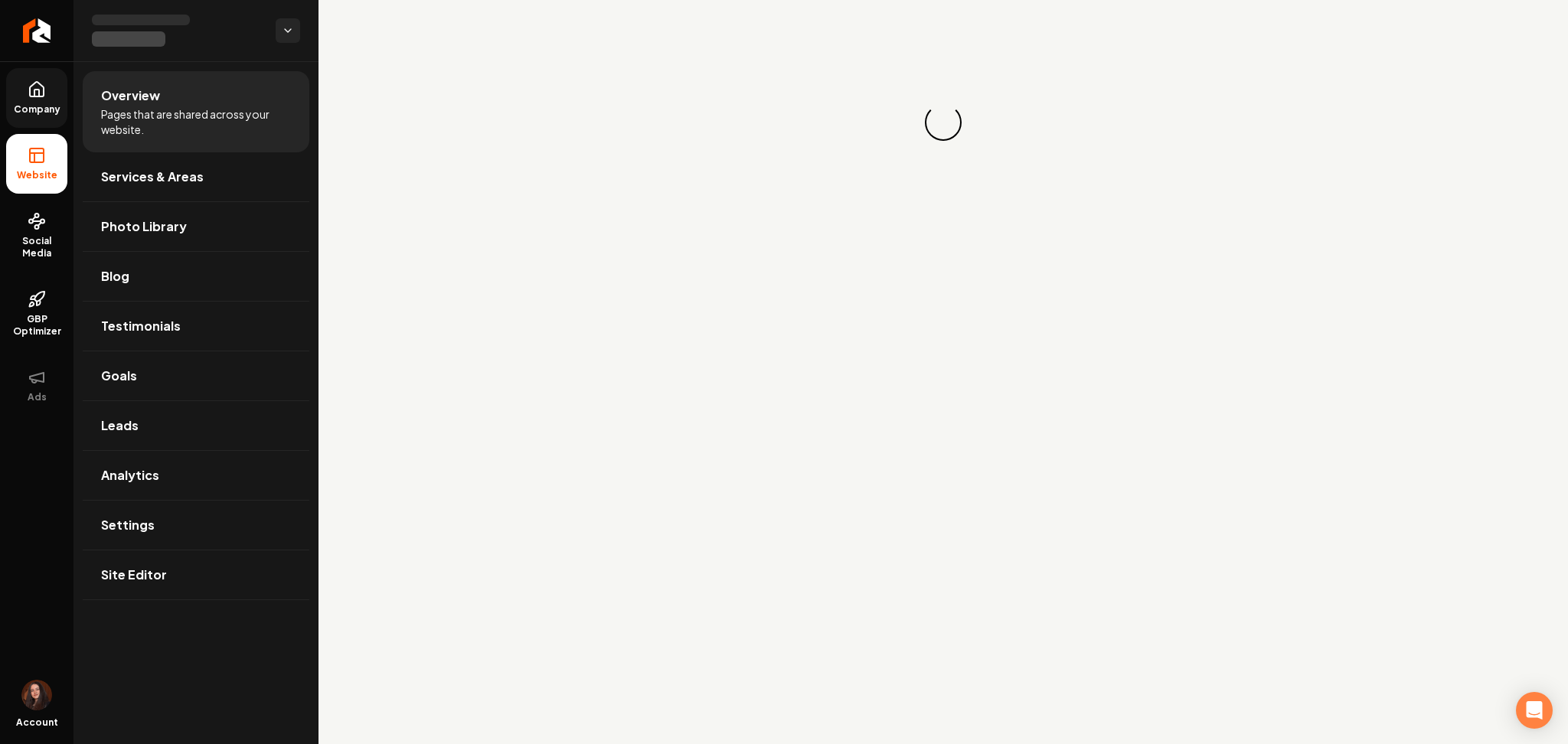
click at [58, 106] on span "Company" at bounding box center [37, 109] width 59 height 12
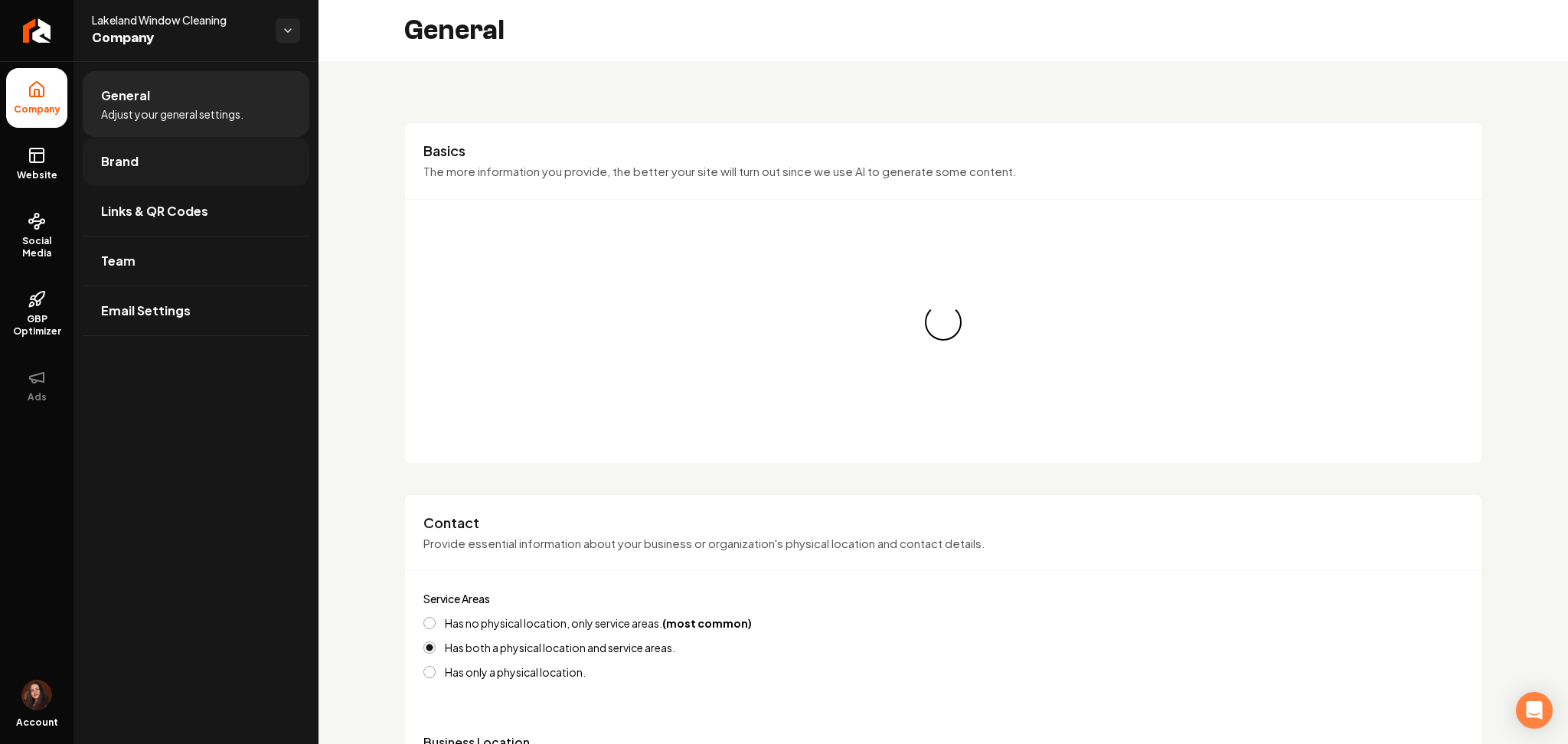
click at [99, 163] on link "Brand" at bounding box center [196, 162] width 227 height 49
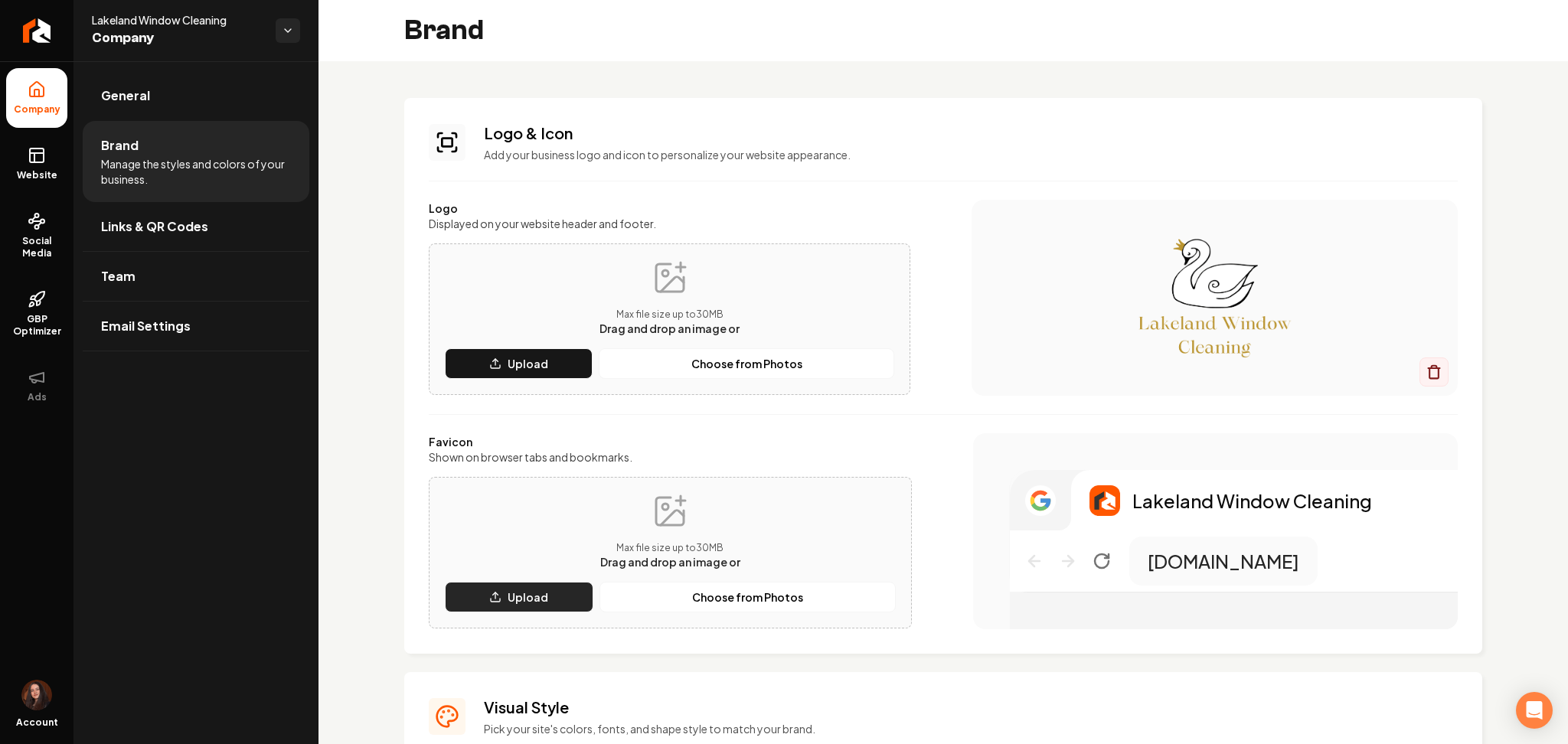
click at [487, 606] on button "Upload" at bounding box center [520, 598] width 149 height 30
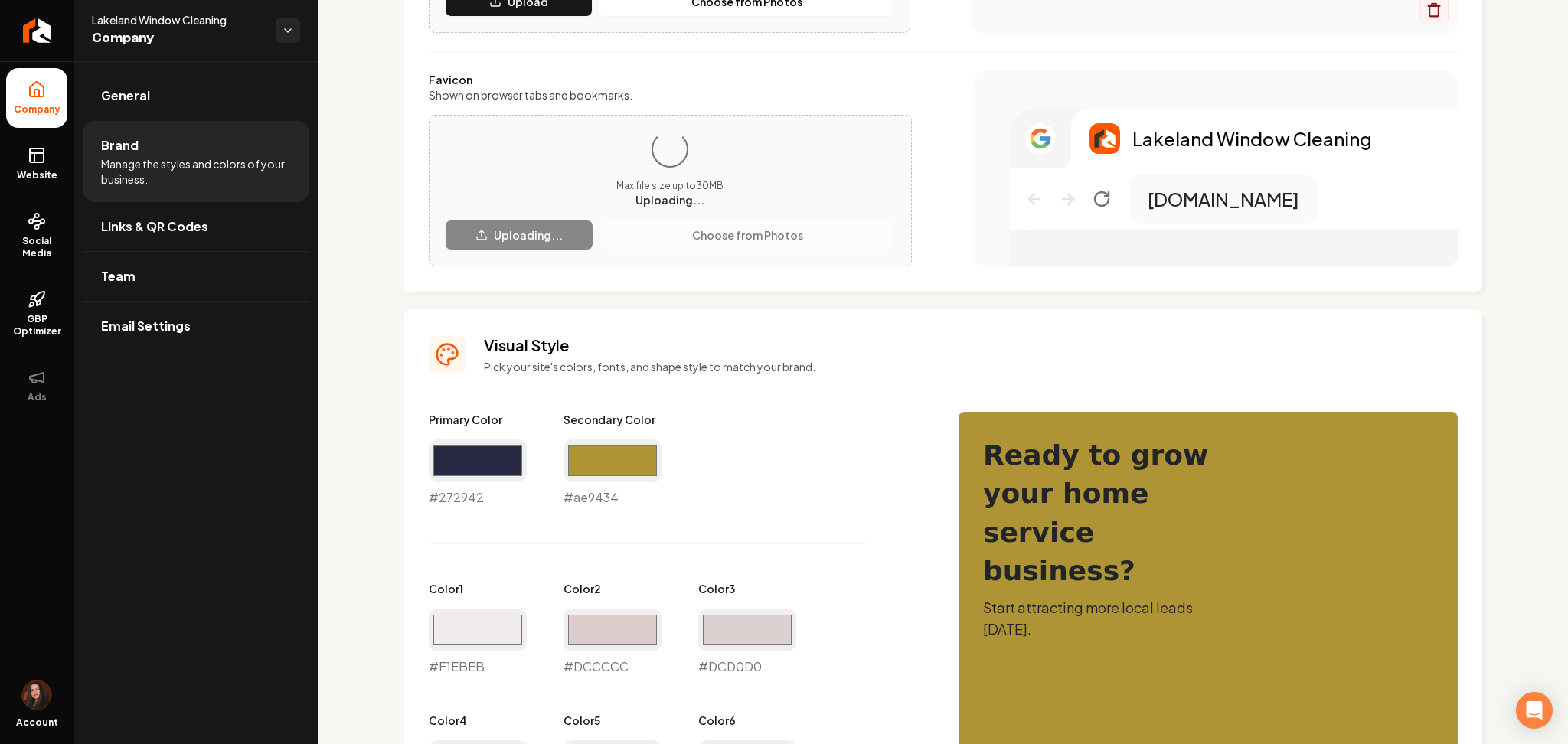
scroll to position [382, 0]
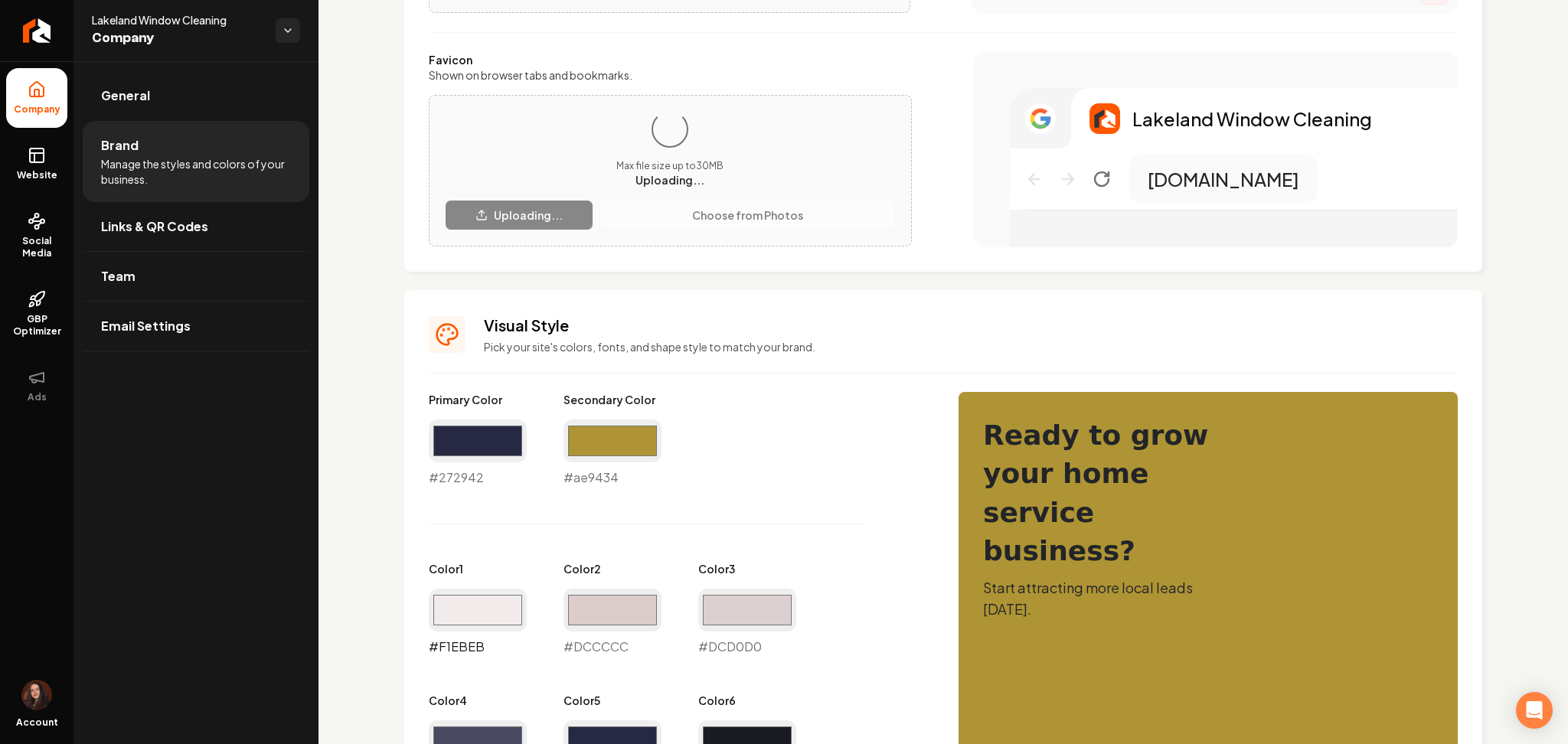
click at [470, 599] on input "#f1ebeb" at bounding box center [478, 610] width 98 height 43
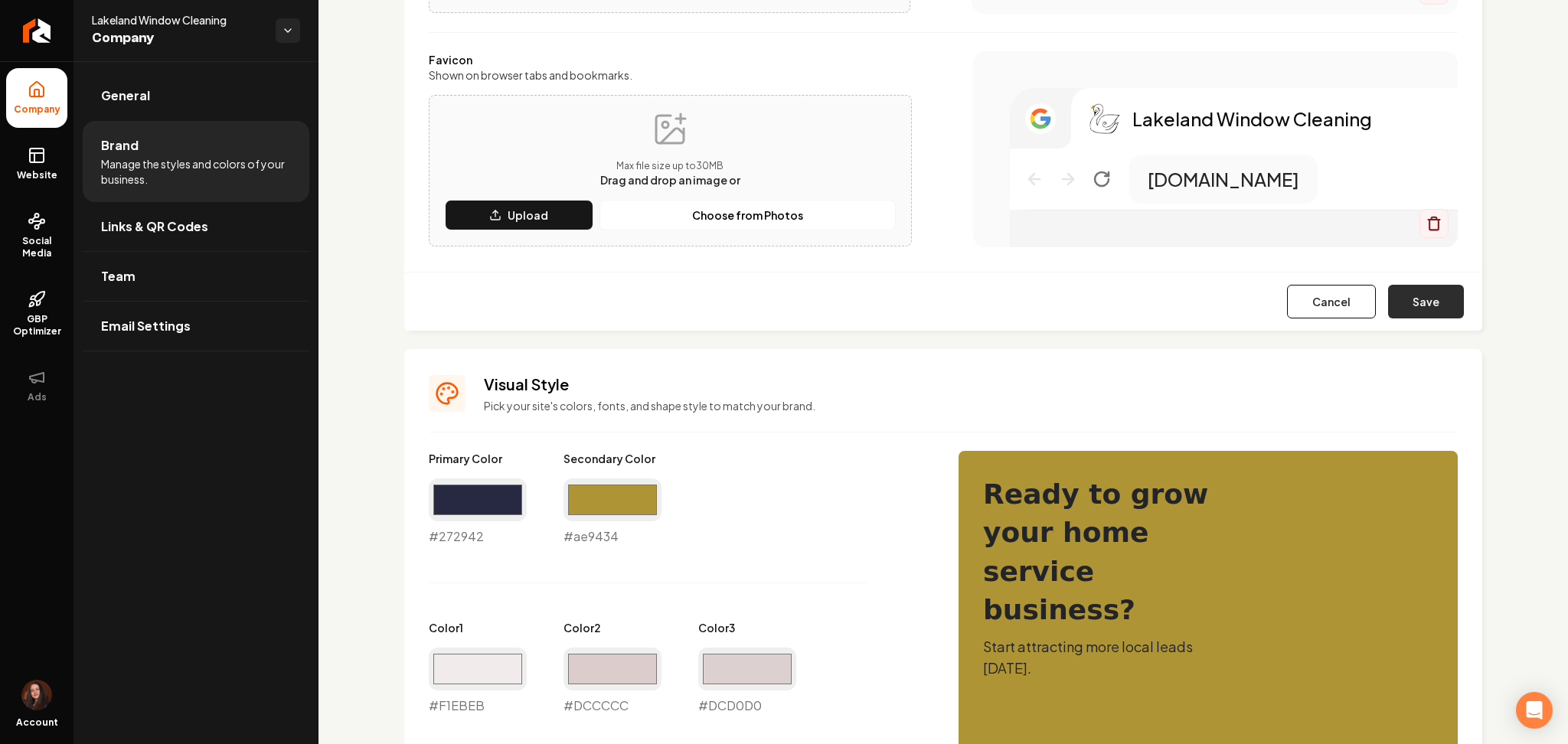
click at [1393, 294] on button "Save" at bounding box center [1426, 302] width 76 height 34
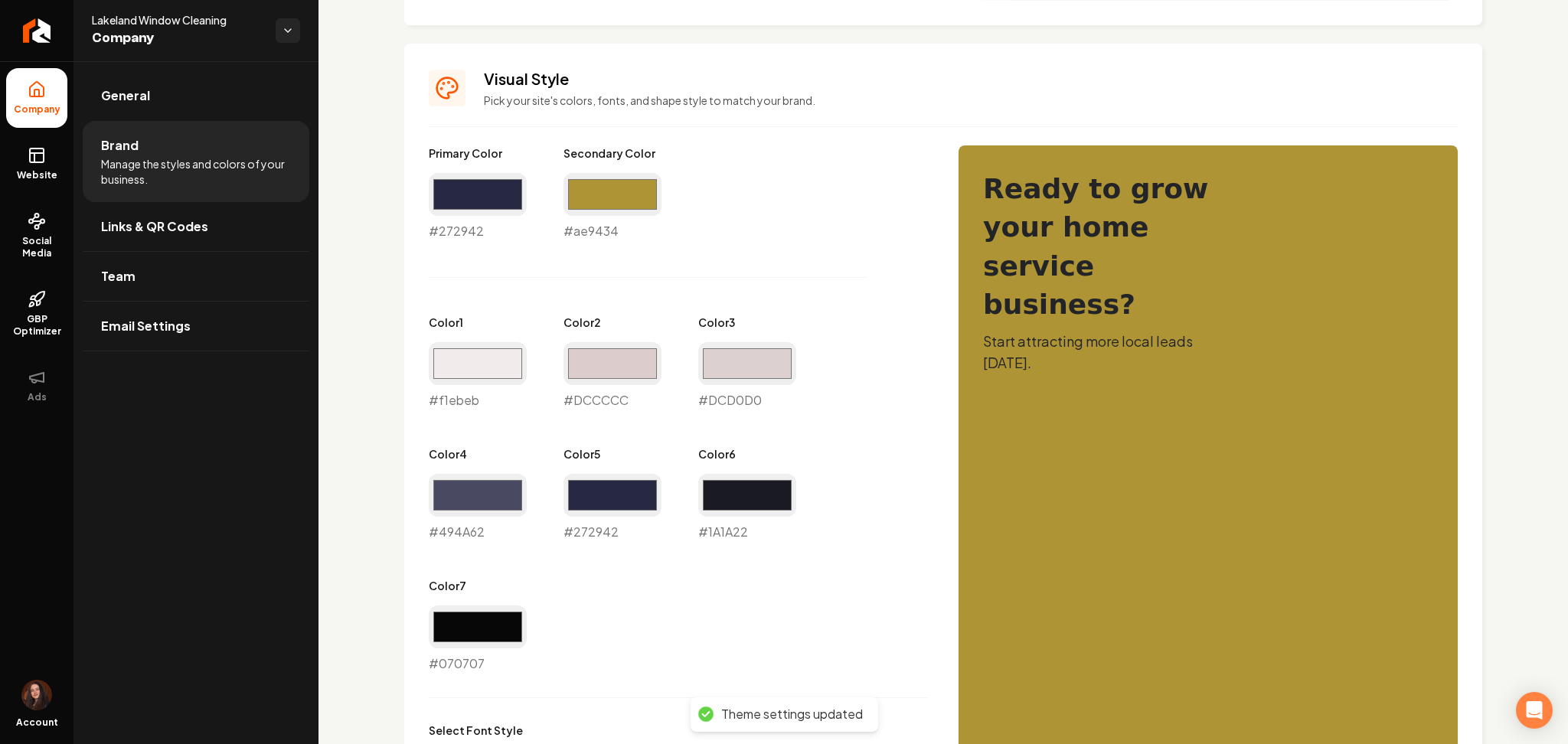
scroll to position [631, 0]
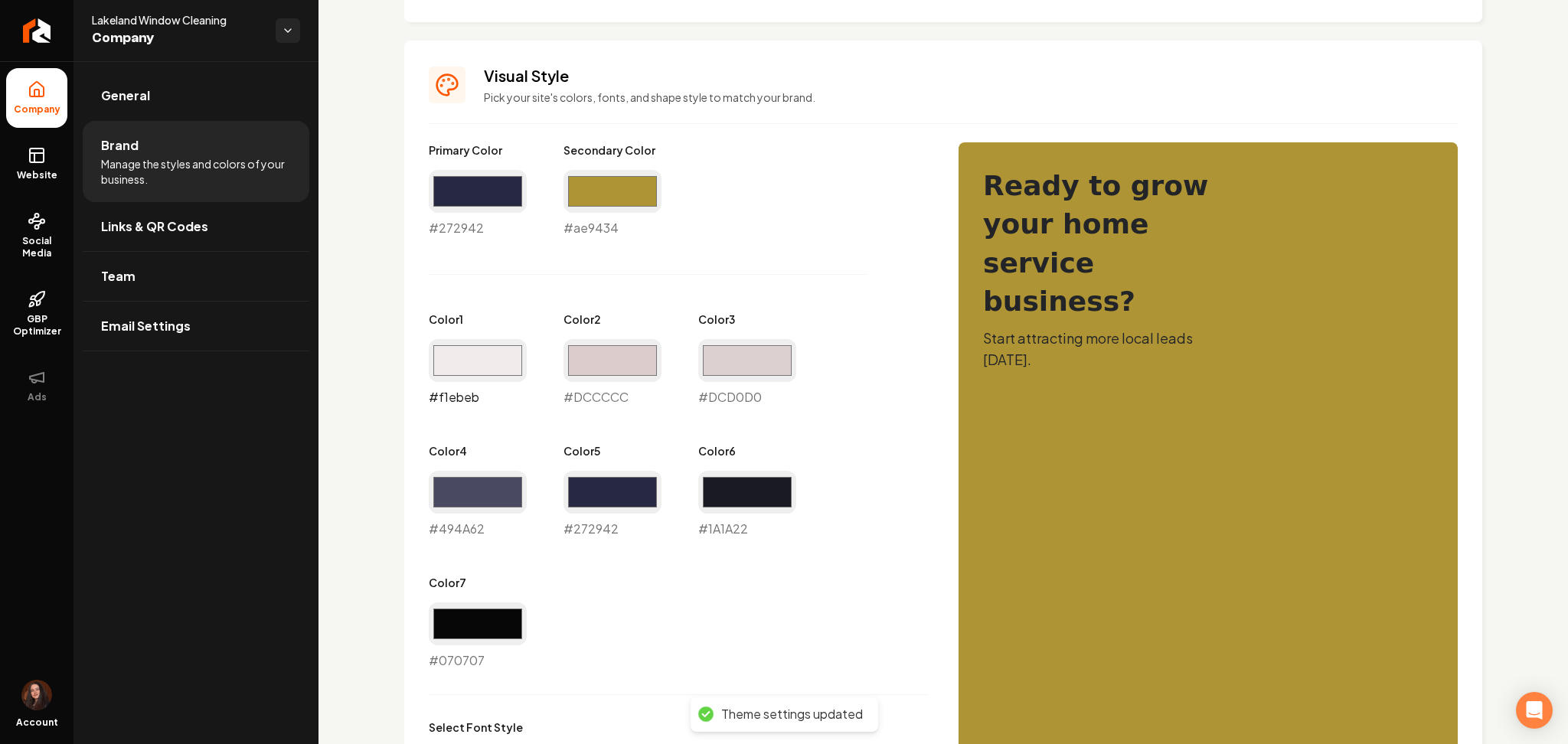
click at [498, 359] on input "#f1ebeb" at bounding box center [478, 361] width 98 height 43
type input "#e2decb"
click at [608, 355] on input "#dccccc" at bounding box center [613, 361] width 98 height 43
type input "#c6c2a9"
click at [764, 367] on input "#dcd0d0" at bounding box center [747, 361] width 98 height 43
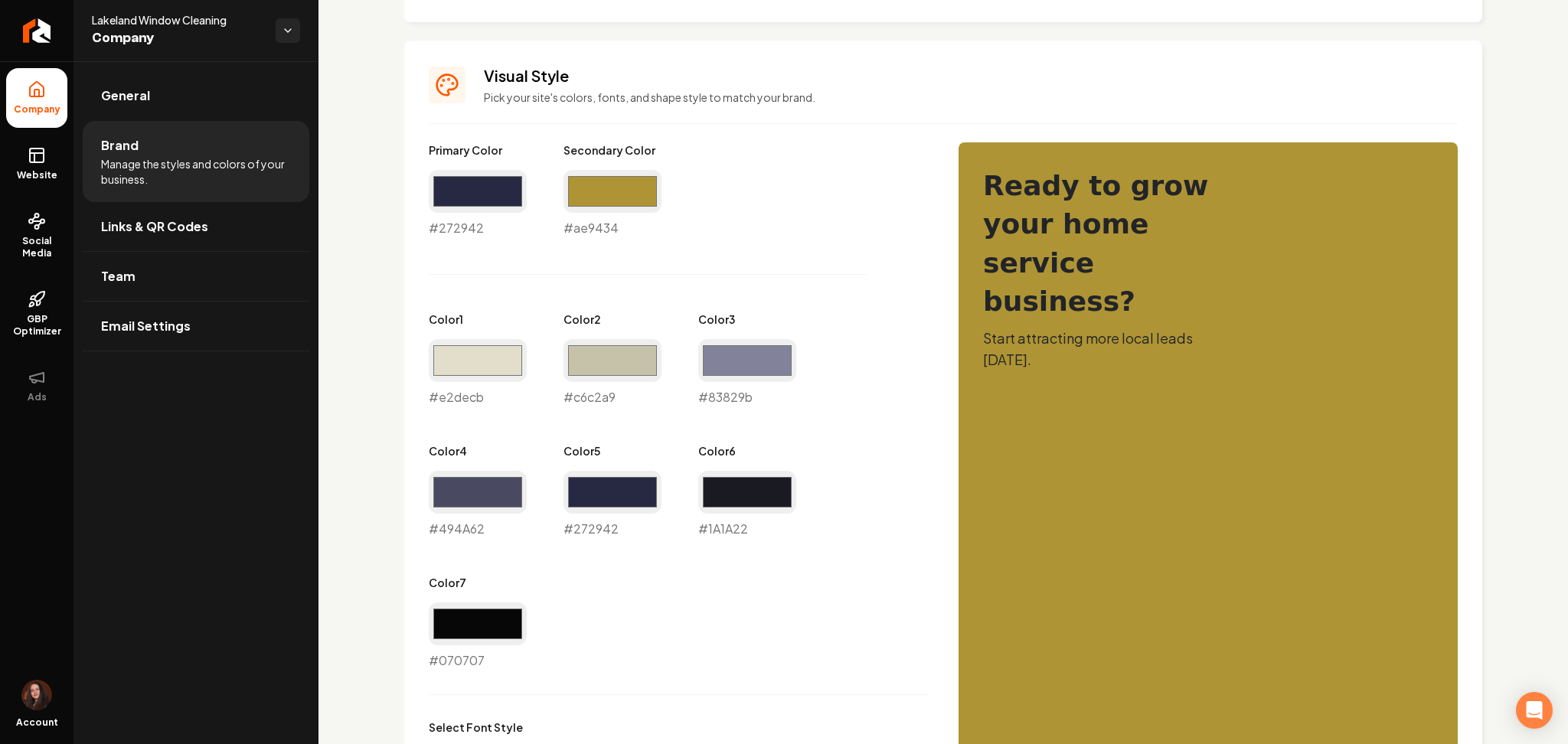
type input "#83829b"
click at [684, 614] on div "Primary Color #272942 #272942 Secondary Color #ae9434 #ae9434 Color 1 #e2decb #…" at bounding box center [679, 405] width 499 height 527
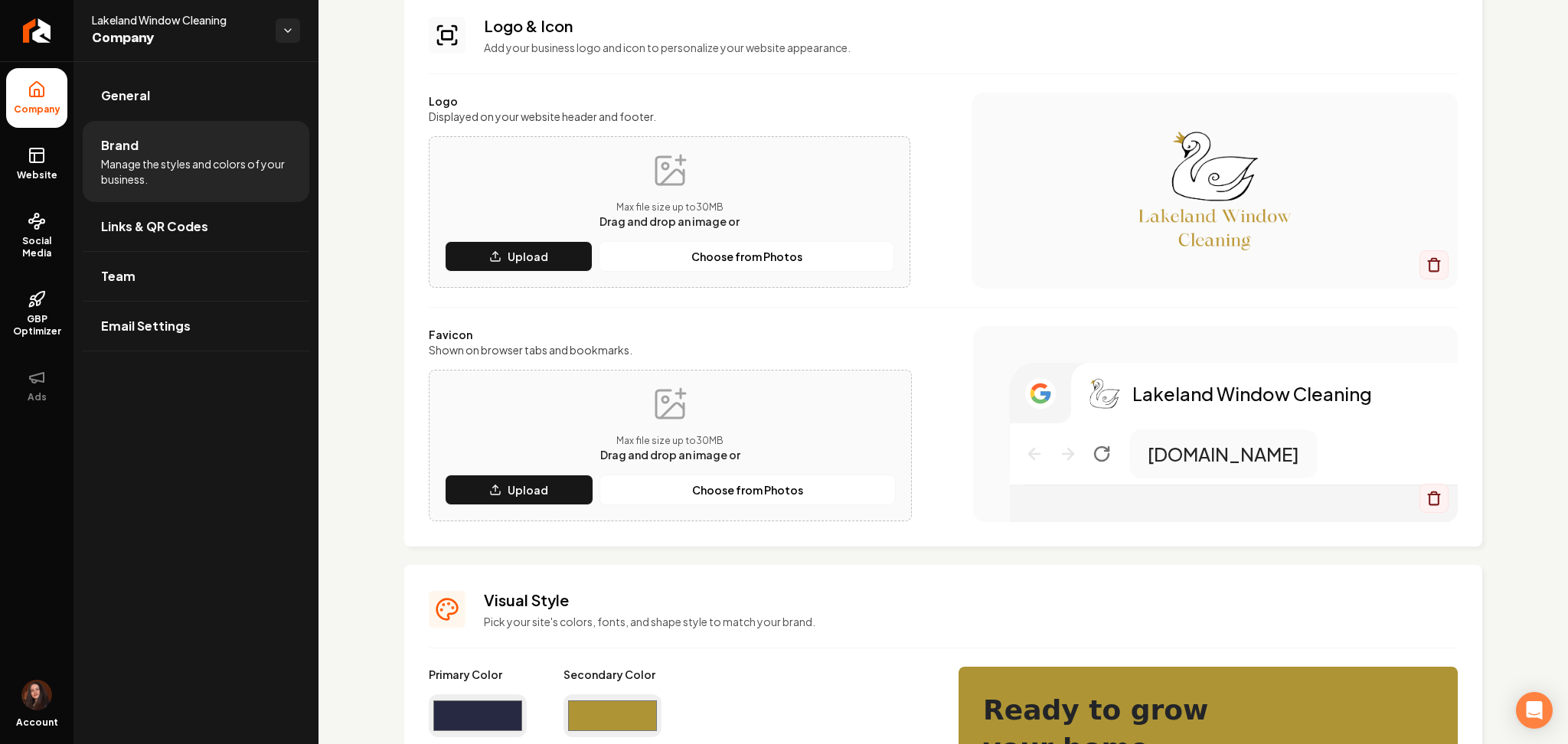
scroll to position [0, 0]
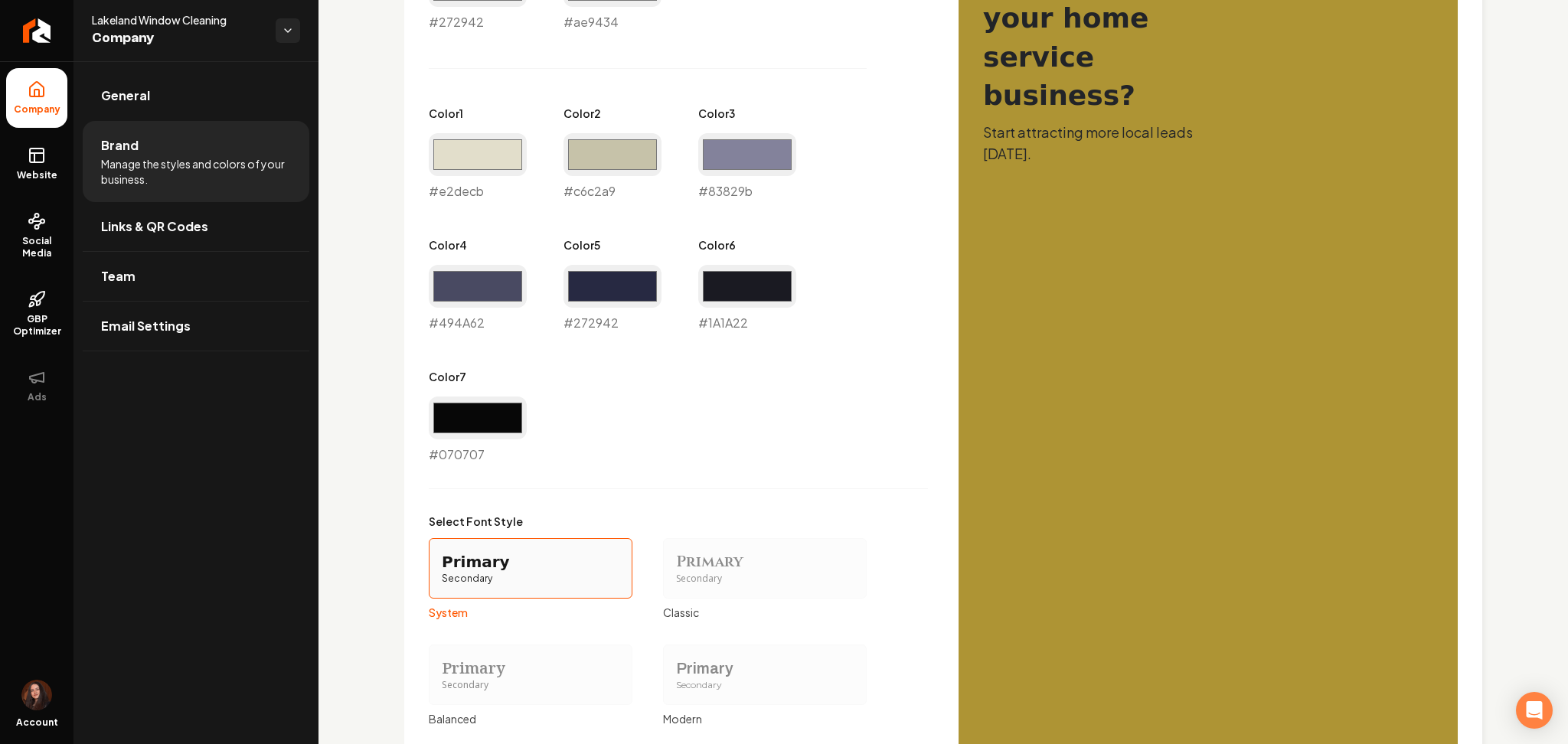
click at [470, 653] on div "Primary Secondary" at bounding box center [531, 675] width 204 height 60
click at [440, 669] on button "Primary Secondary Balanced" at bounding box center [434, 675] width 12 height 12
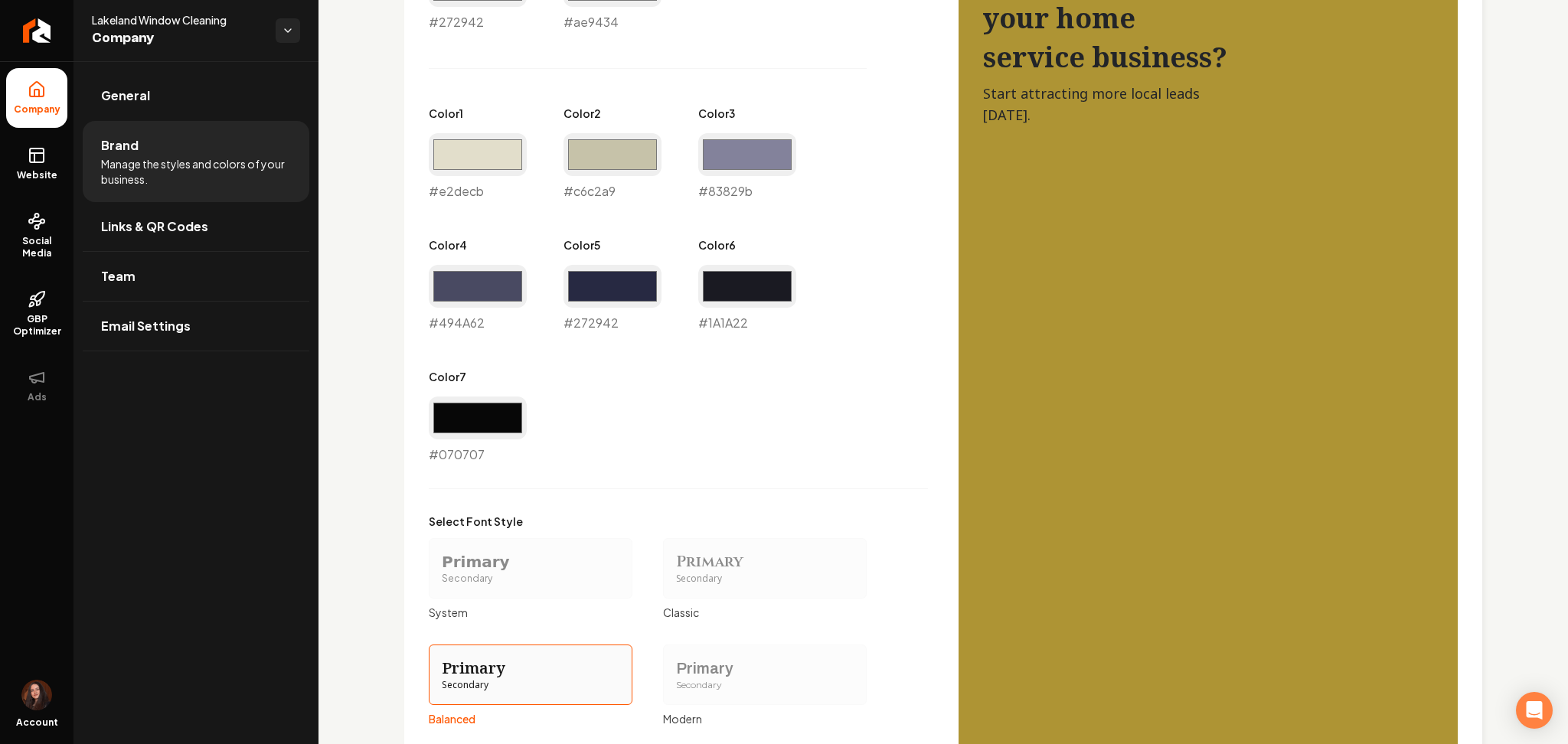
scroll to position [1084, 0]
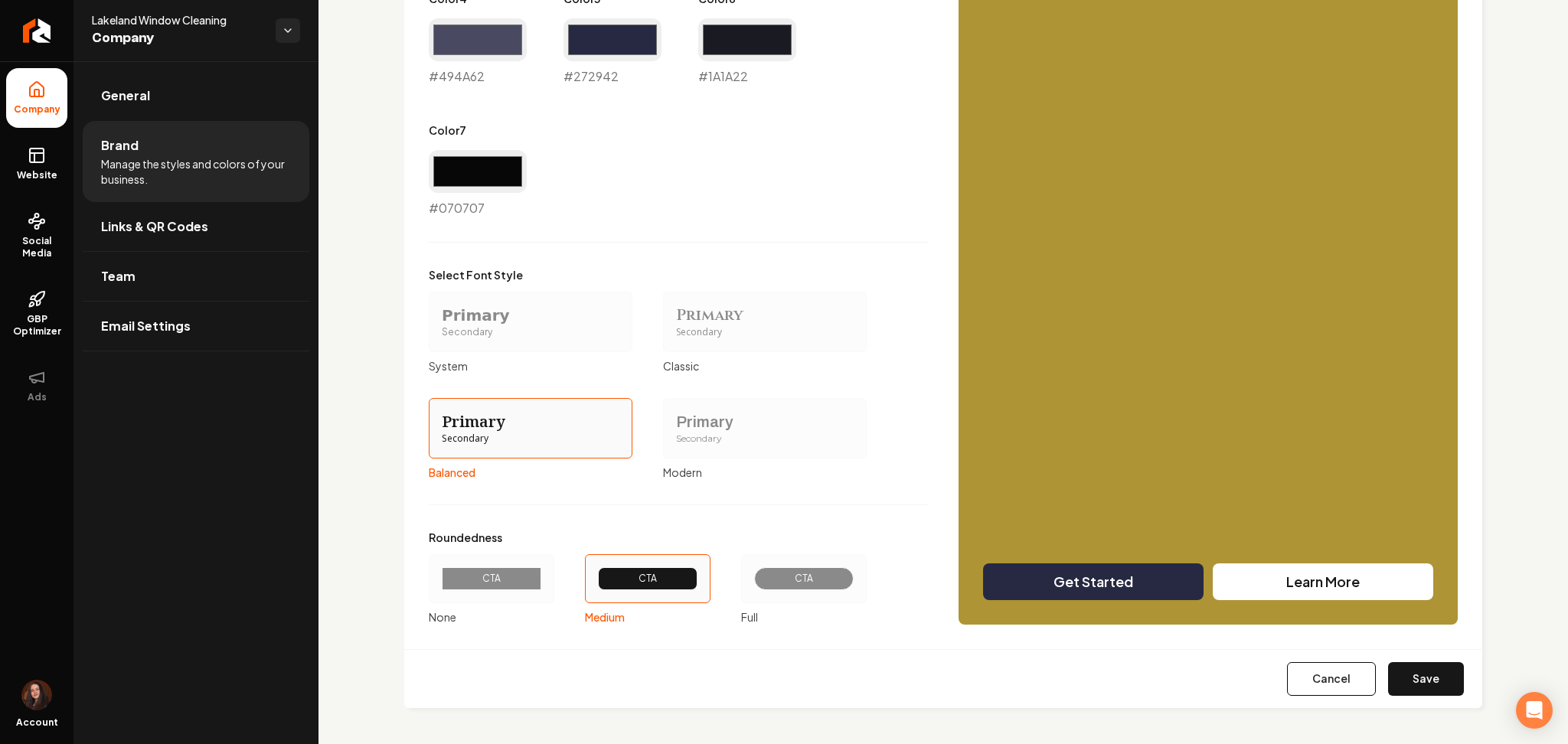
click at [772, 573] on div "CTA" at bounding box center [804, 579] width 74 height 12
click at [752, 573] on button "CTA Full" at bounding box center [746, 579] width 12 height 12
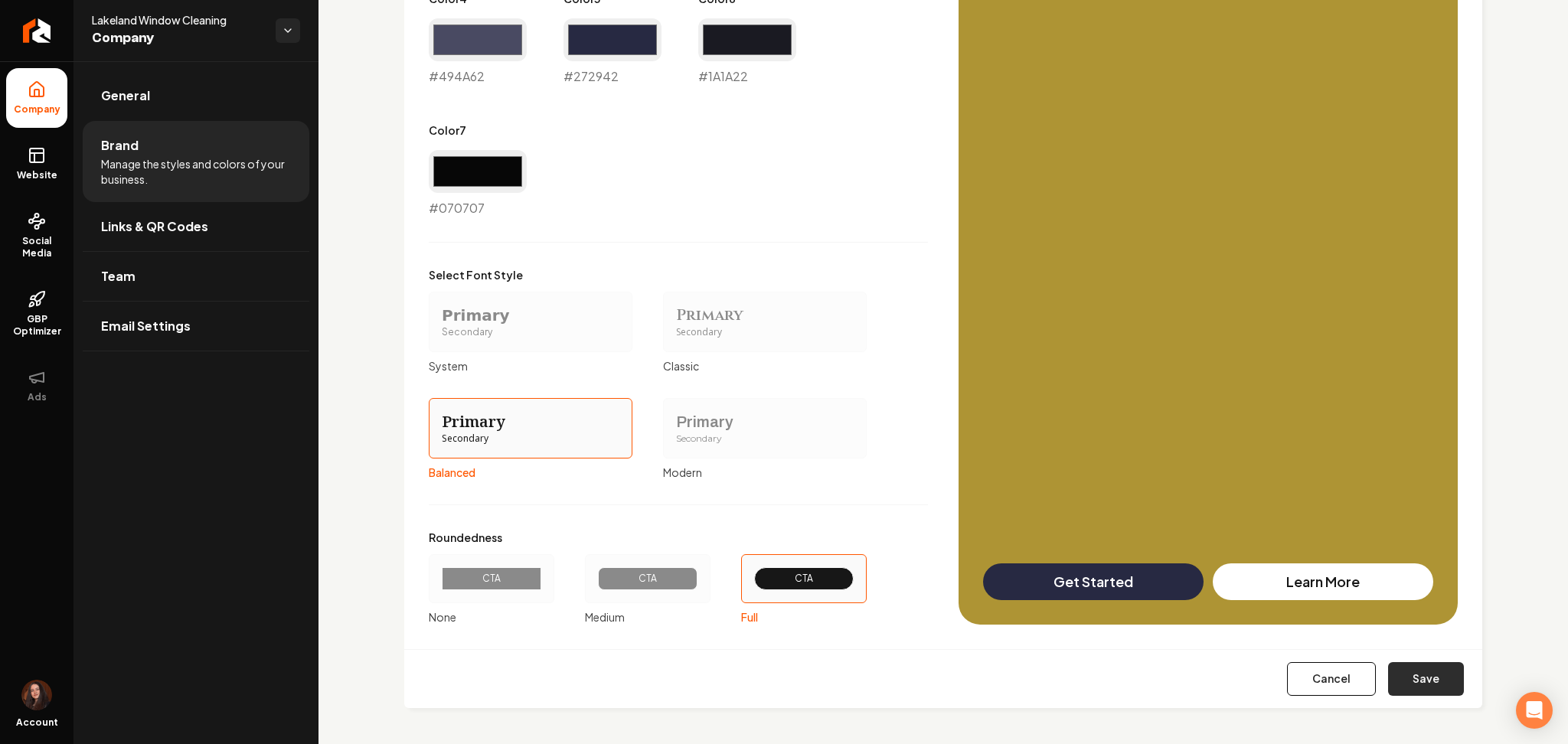
click at [1395, 688] on button "Save" at bounding box center [1426, 680] width 76 height 34
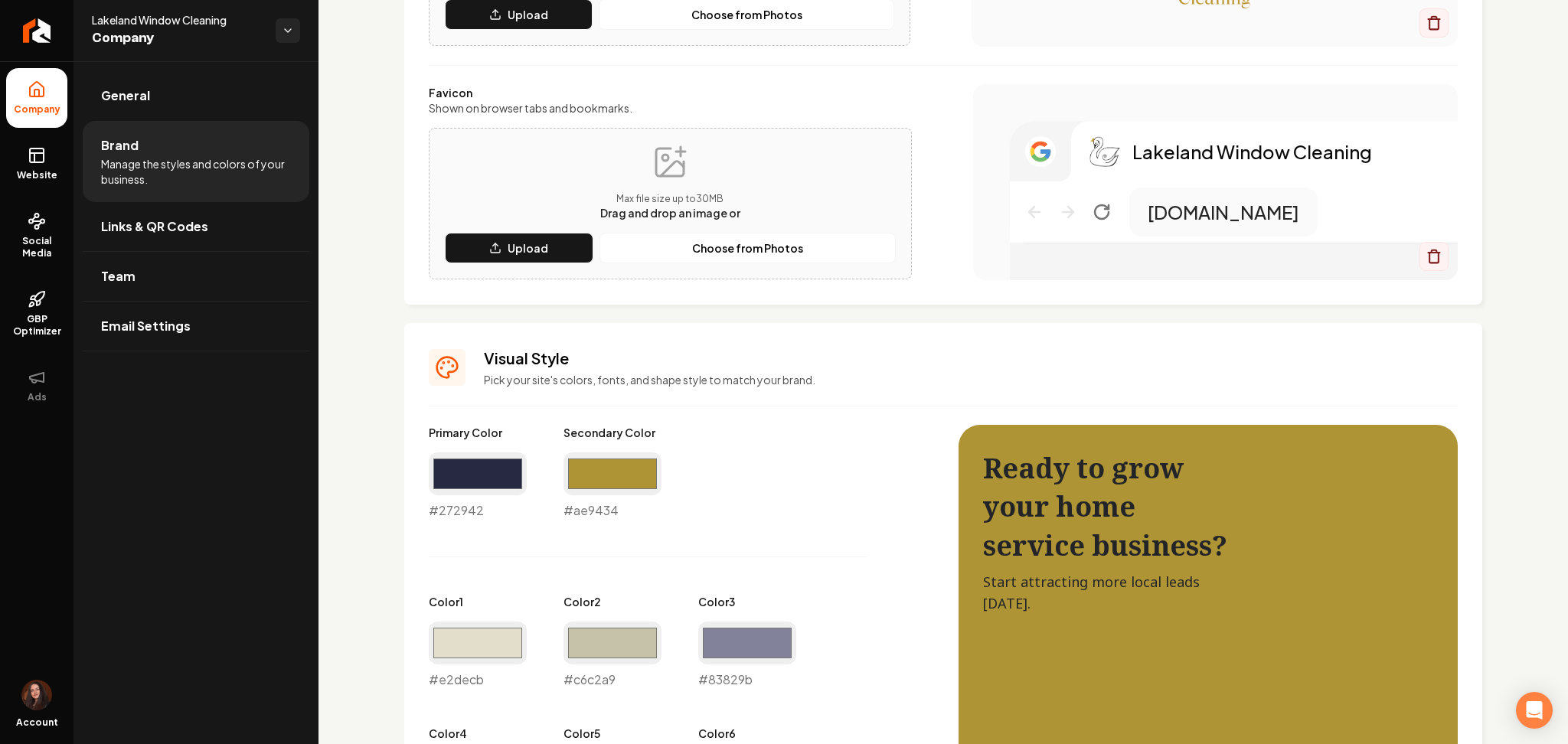
type input "#494a62"
type input "#1a1a22"
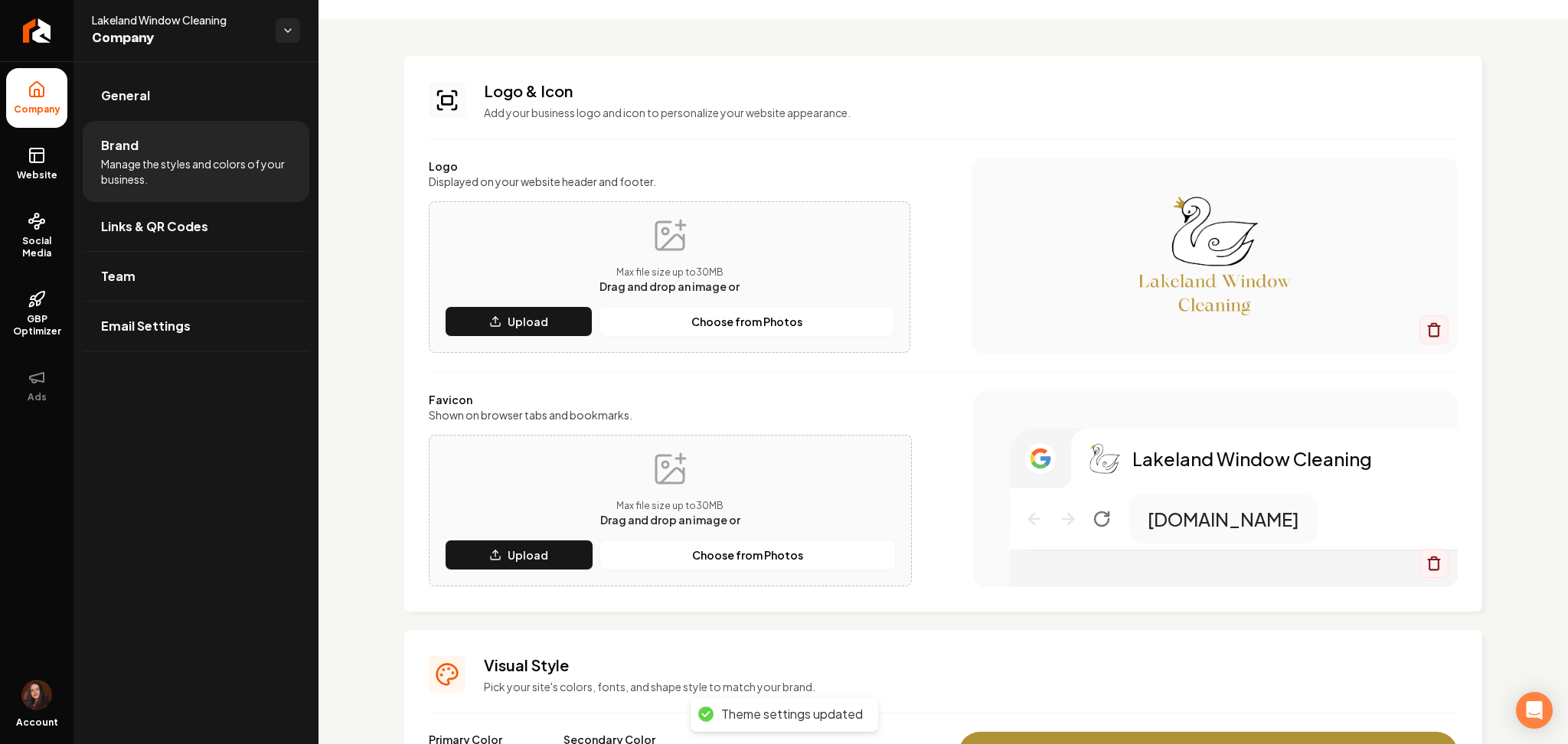
scroll to position [0, 0]
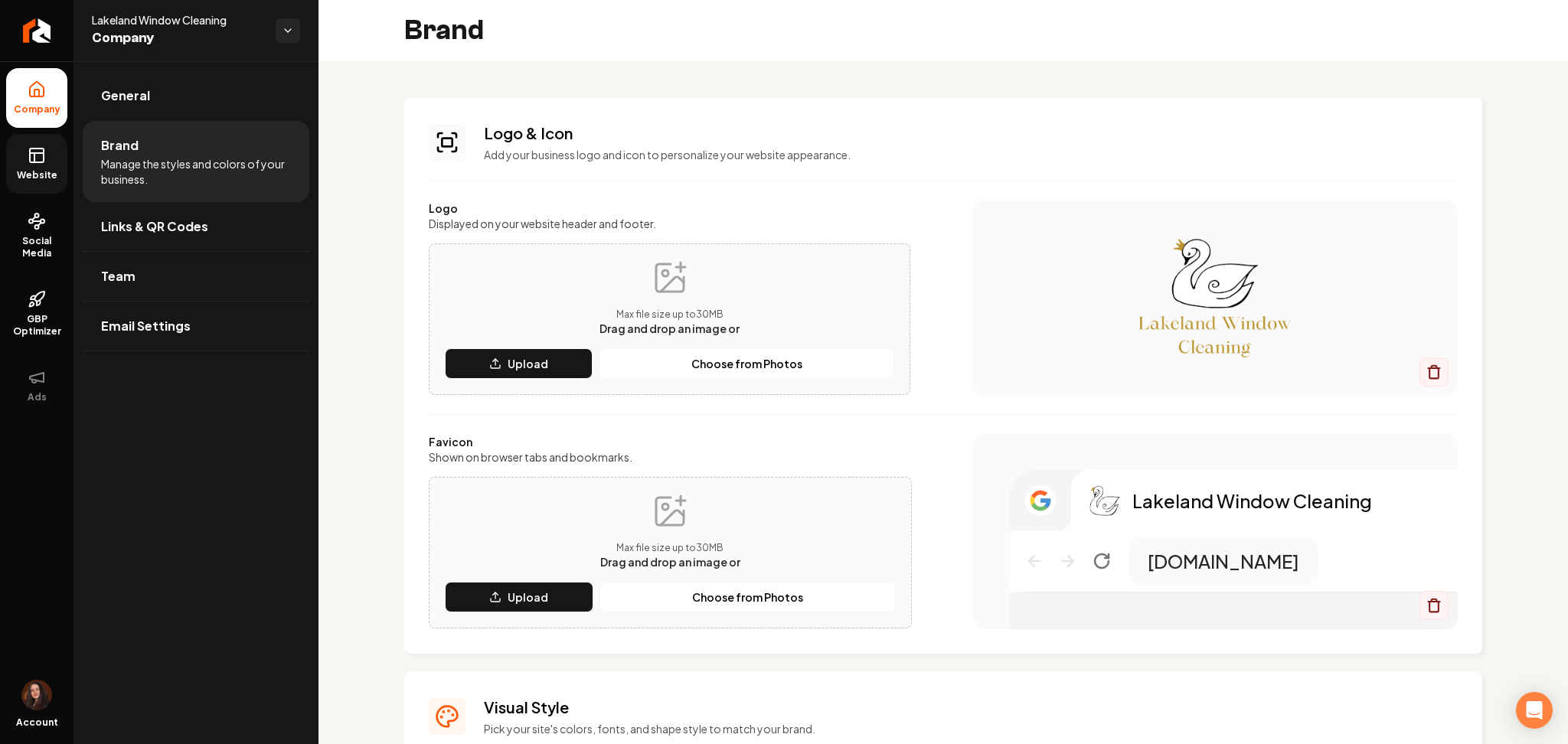
click at [21, 164] on link "Website" at bounding box center [36, 163] width 61 height 60
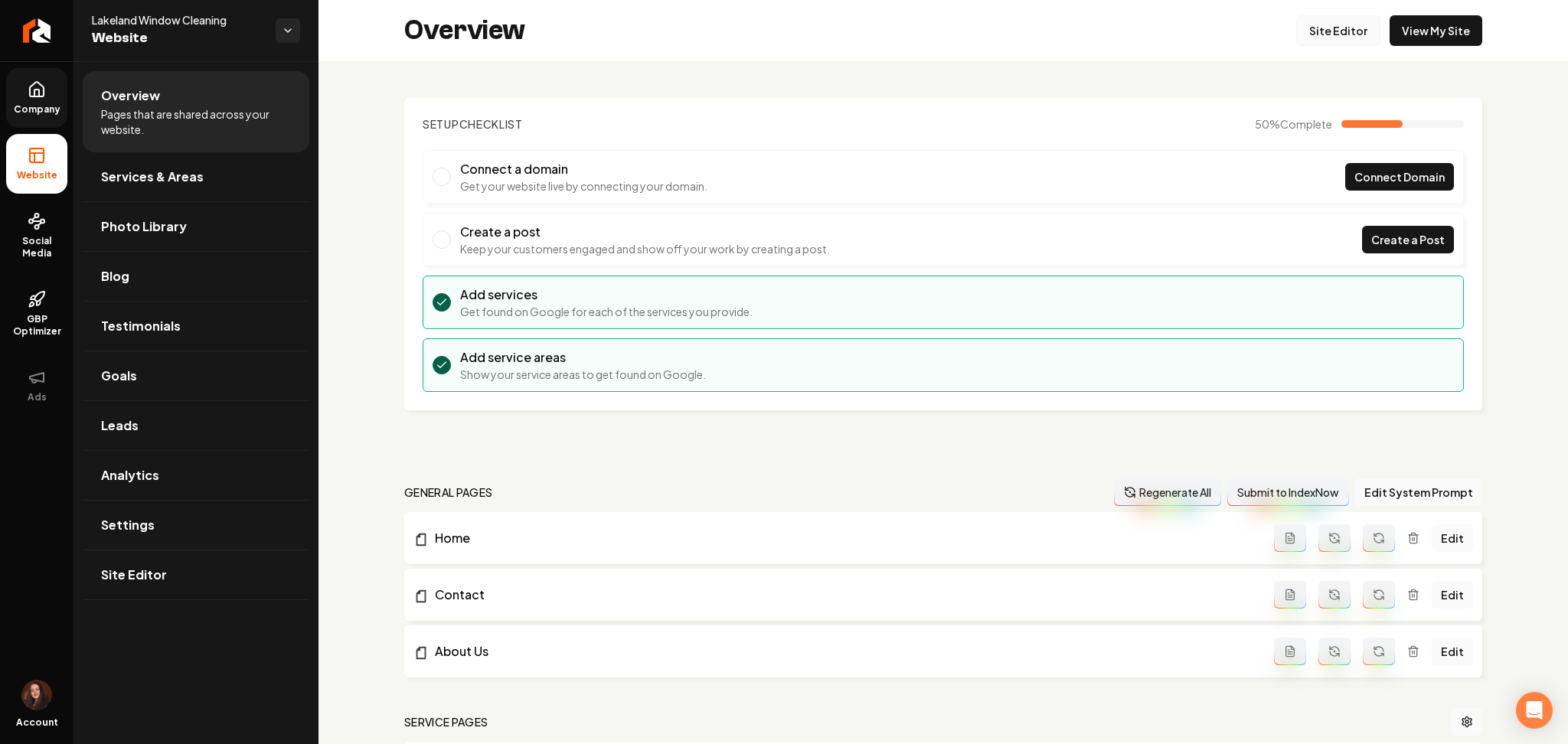
click at [1308, 43] on link "Site Editor" at bounding box center [1339, 30] width 85 height 30
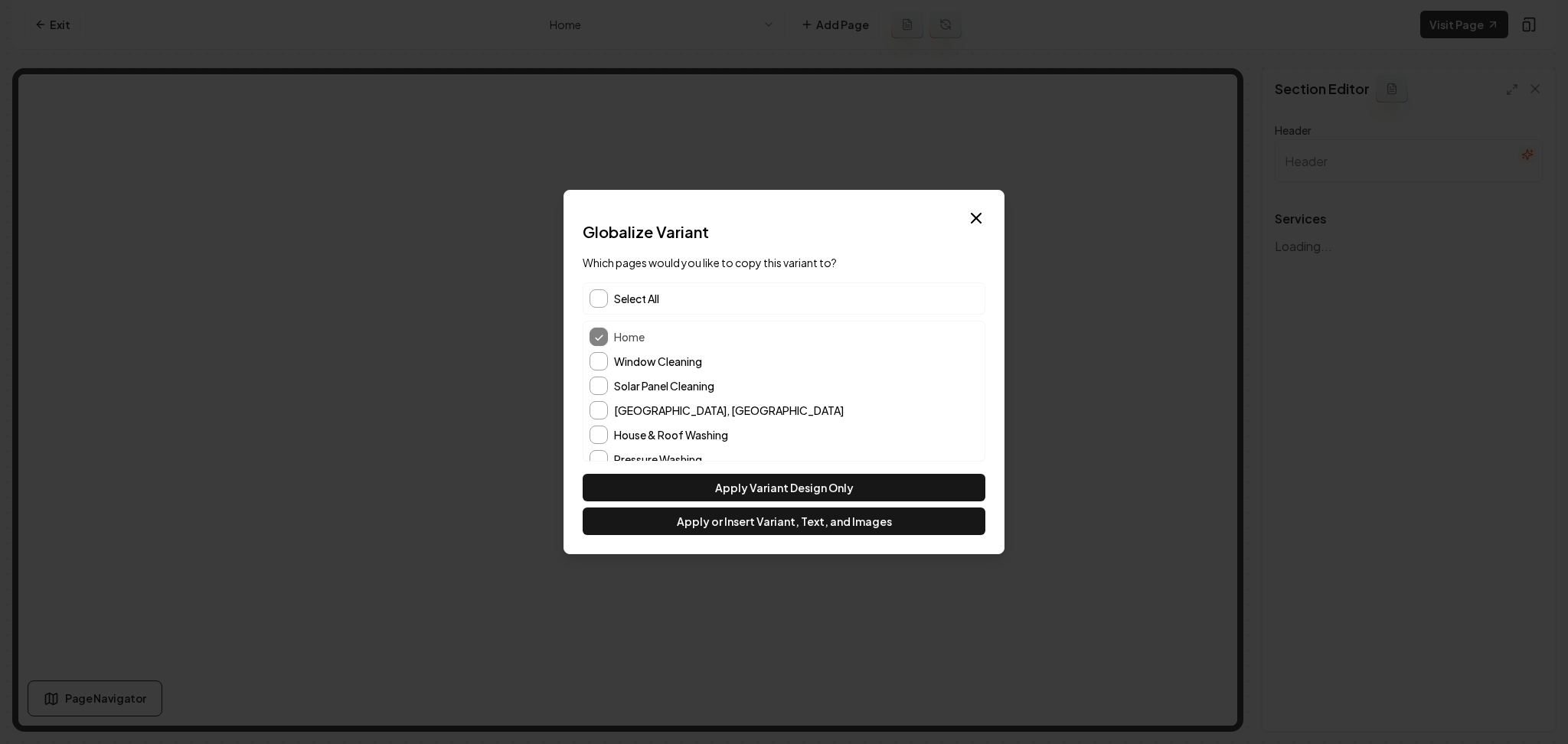
click at [608, 296] on div "Select All" at bounding box center [784, 299] width 403 height 32
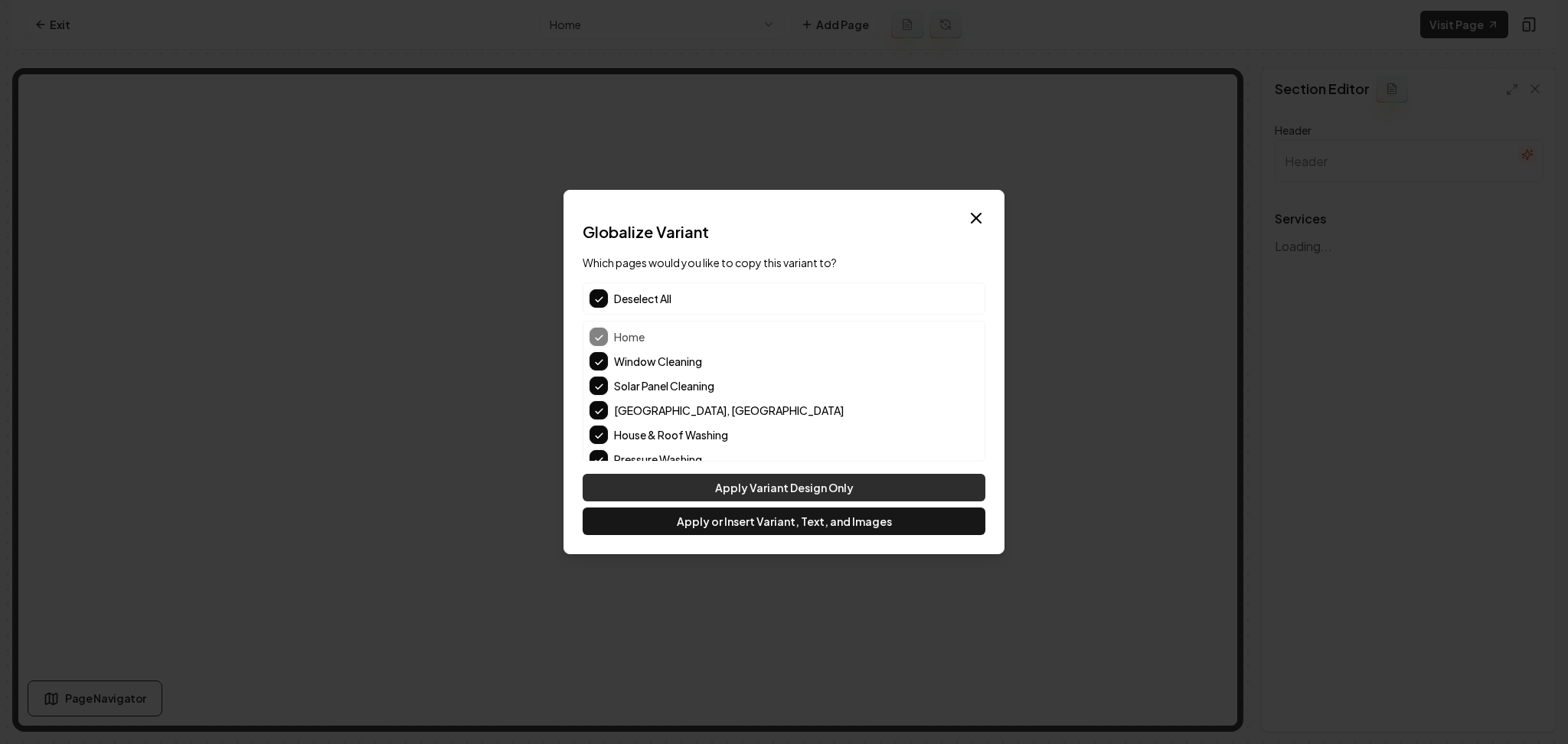
type input "Our Expert Services"
click at [688, 487] on button "Apply Variant Design Only" at bounding box center [784, 488] width 403 height 28
click at [707, 479] on button "Apply Variant Design Only" at bounding box center [784, 488] width 403 height 28
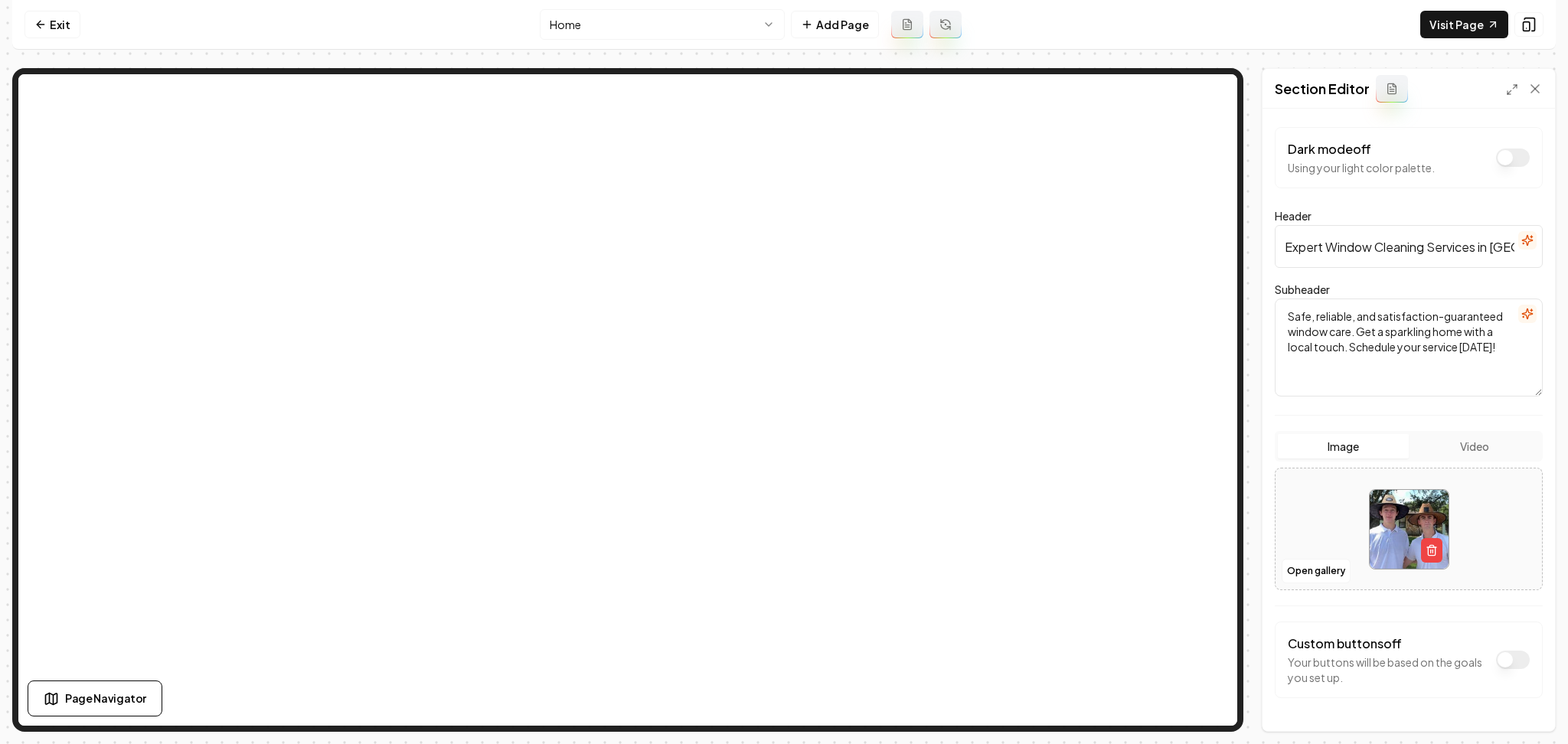
click at [1338, 487] on div at bounding box center [1408, 530] width 267 height 105
type input "**********"
click at [1512, 712] on button "Save" at bounding box center [1520, 705] width 45 height 28
click at [621, 14] on html "Computer Required This feature is only available on a computer. Please switch t…" at bounding box center [784, 372] width 1568 height 744
click at [1283, 526] on div at bounding box center [1408, 530] width 267 height 105
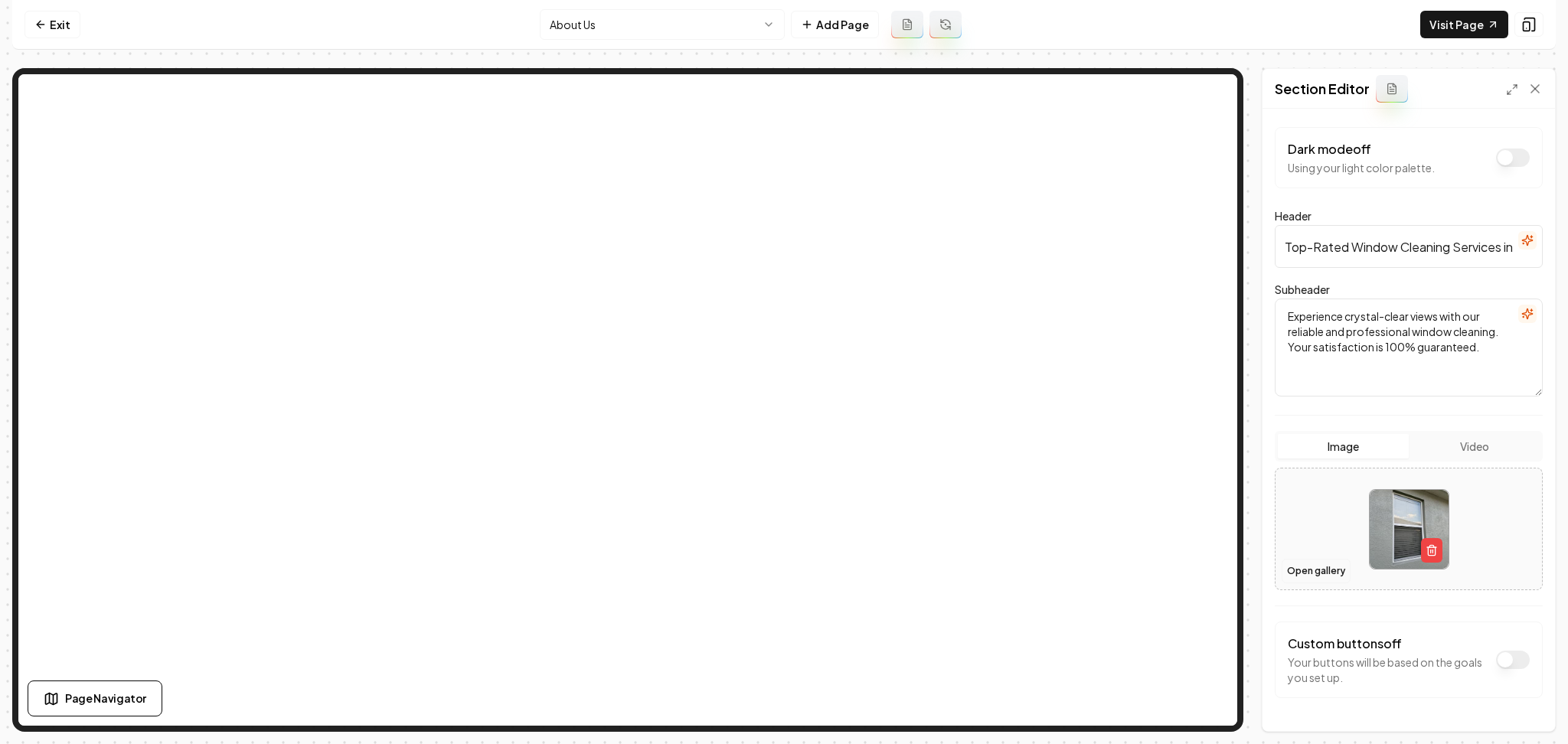
click at [1312, 570] on button "Open gallery" at bounding box center [1316, 570] width 69 height 25
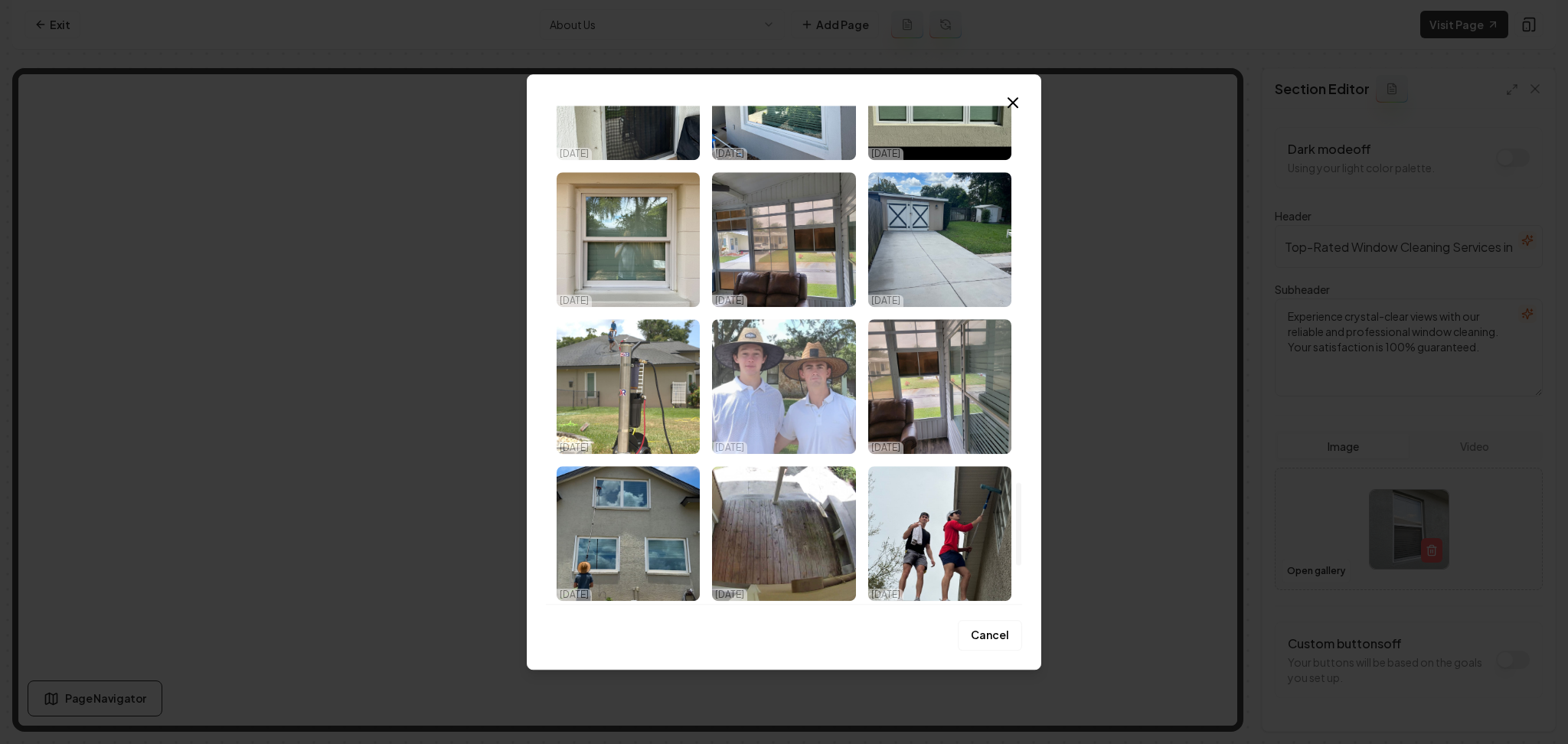
scroll to position [2348, 0]
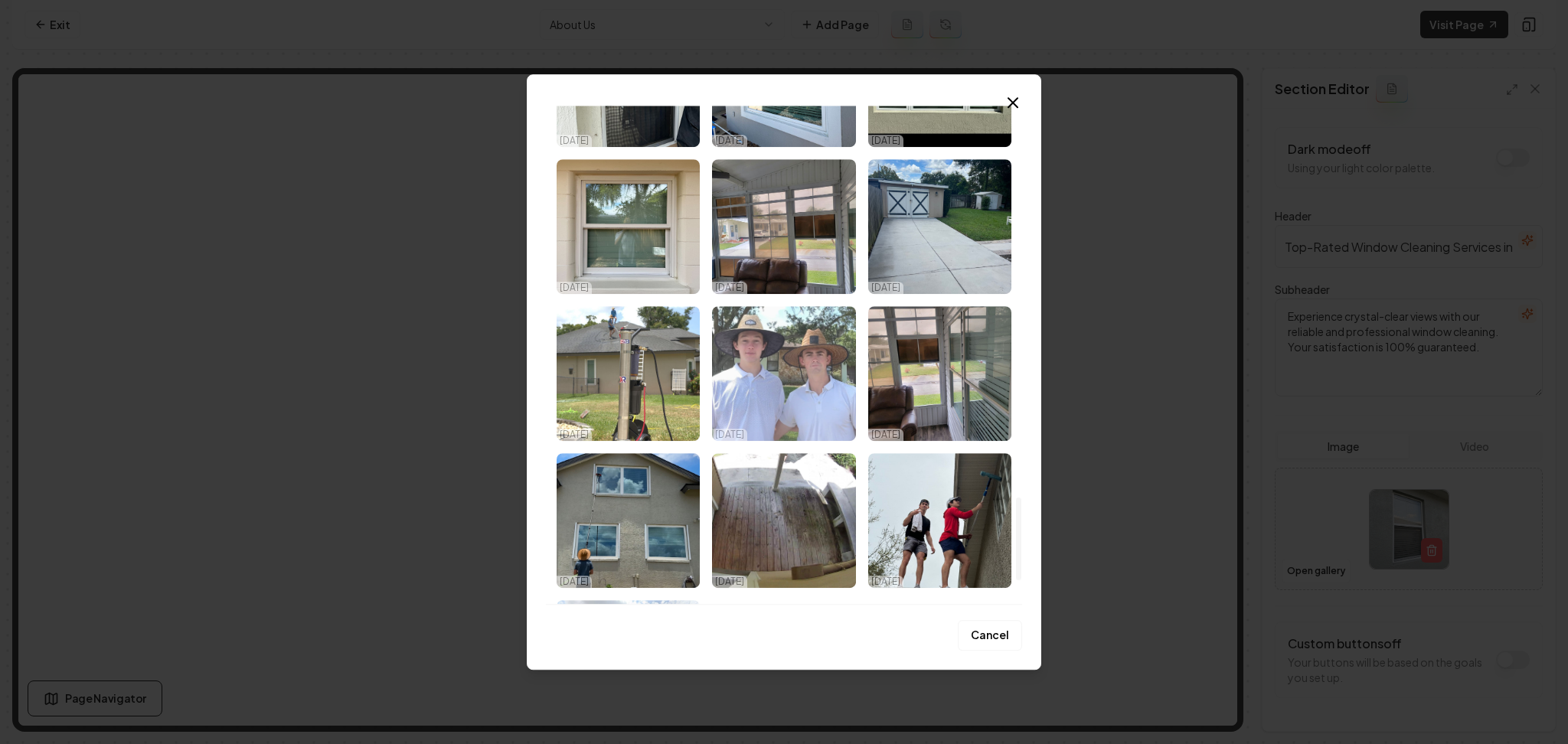
click at [767, 409] on img "Select image image_68e3e2395c7cd75eb87d6a4b.jpeg" at bounding box center [783, 373] width 143 height 135
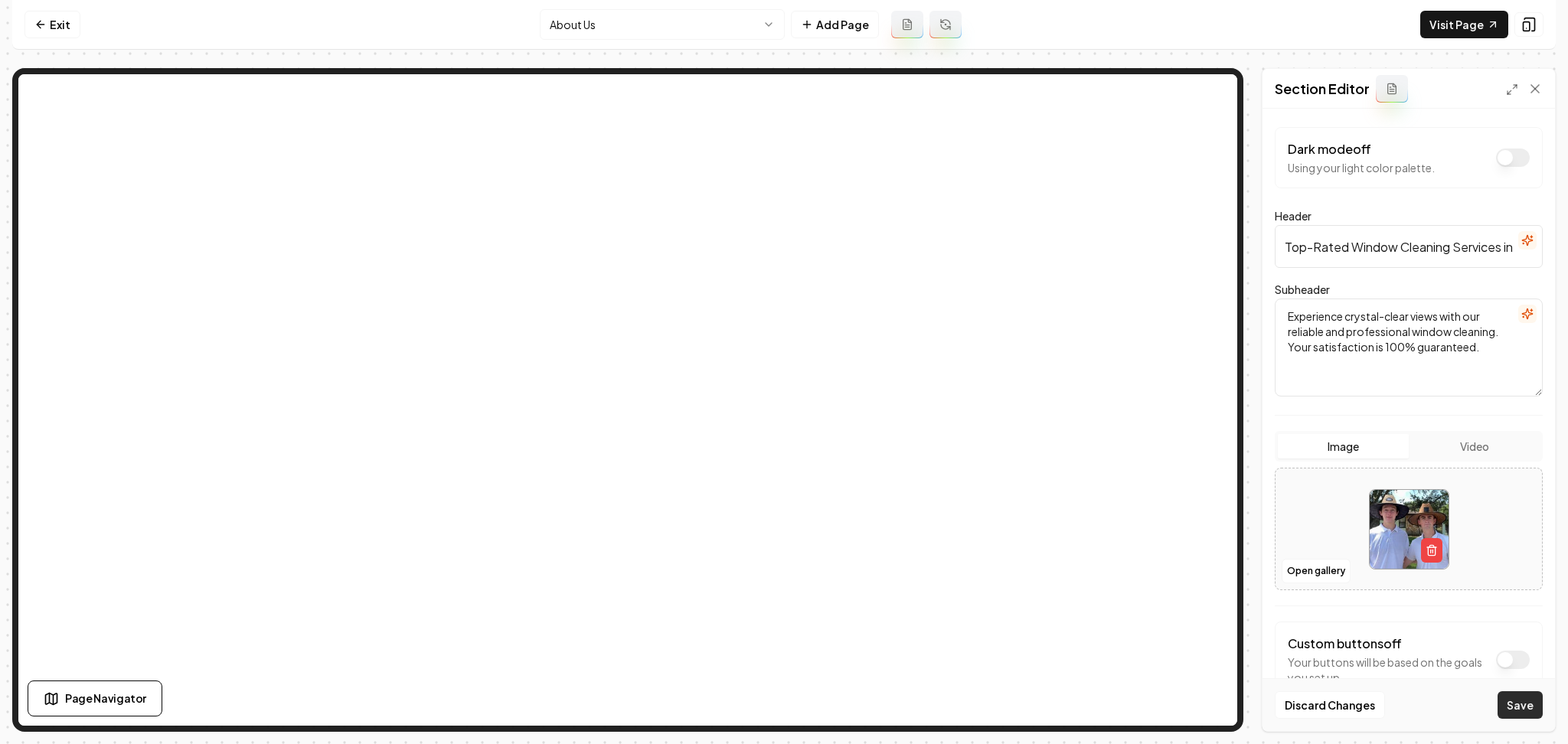
click at [1535, 712] on button "Save" at bounding box center [1520, 705] width 45 height 28
click at [679, 37] on html "Computer Required This feature is only available on a computer. Please switch t…" at bounding box center [784, 372] width 1568 height 744
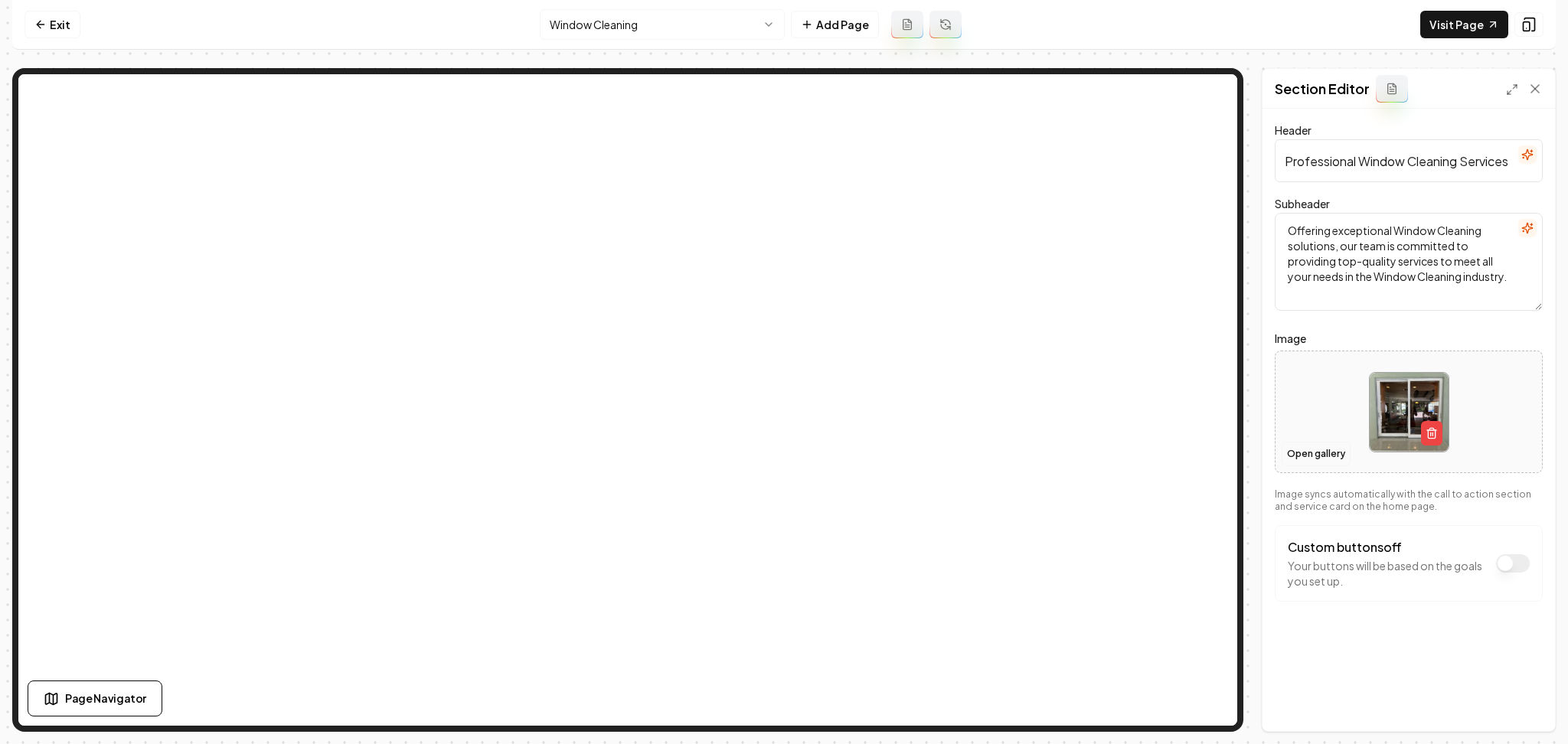
click at [1306, 464] on button "Open gallery" at bounding box center [1316, 454] width 69 height 25
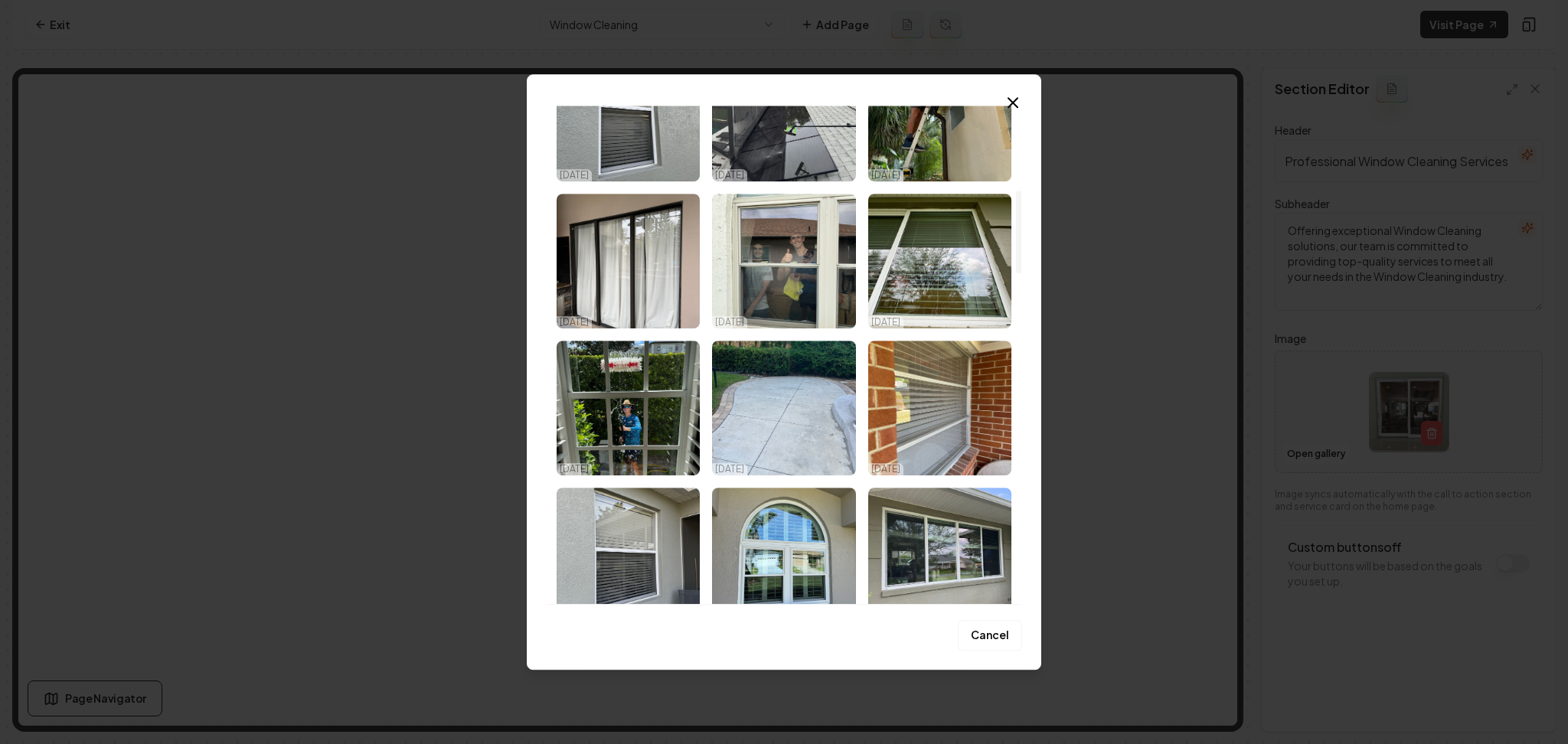
scroll to position [510, 0]
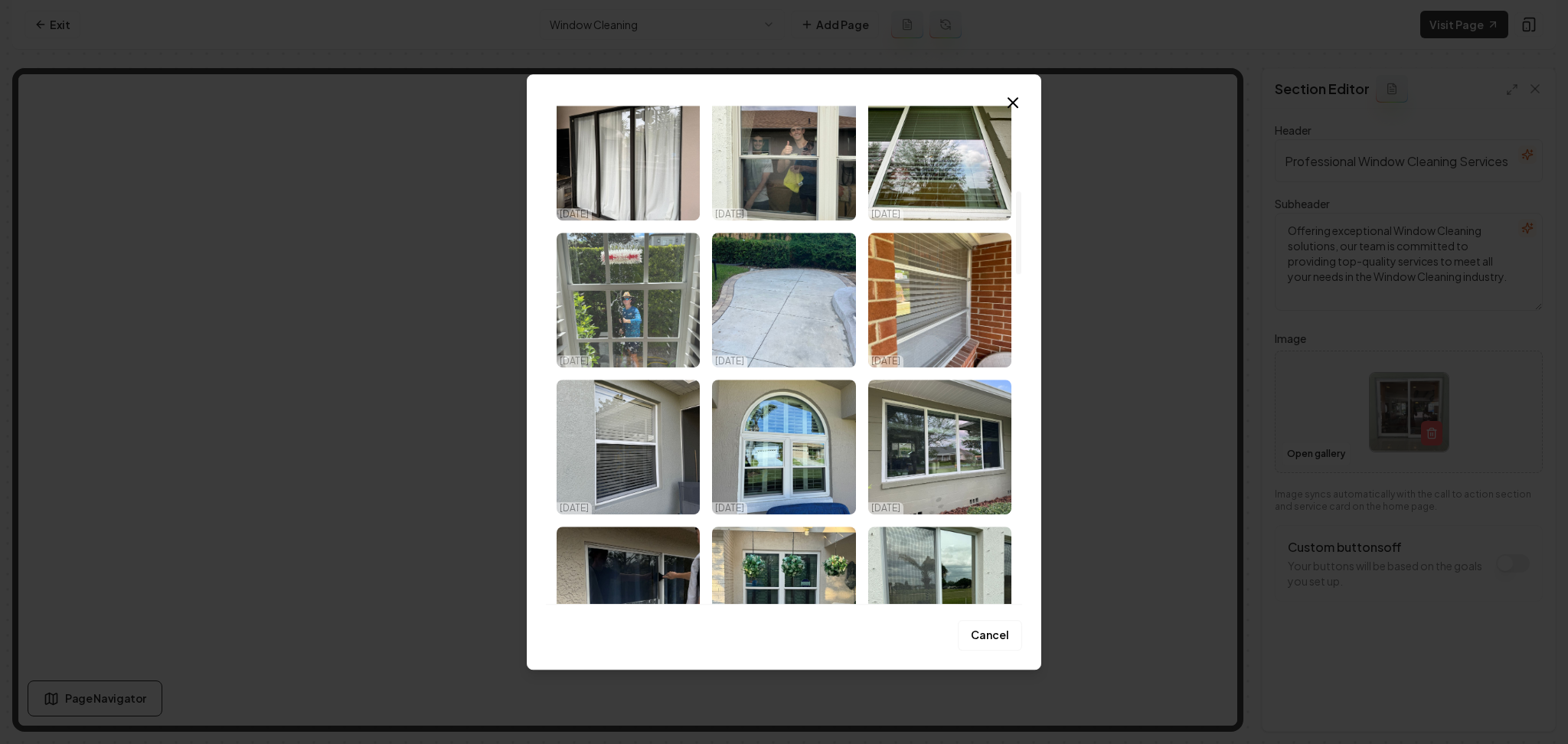
click at [611, 301] on img "Select image image_68e3e23b5c7cd75eb87d7424.jpeg" at bounding box center [628, 300] width 143 height 135
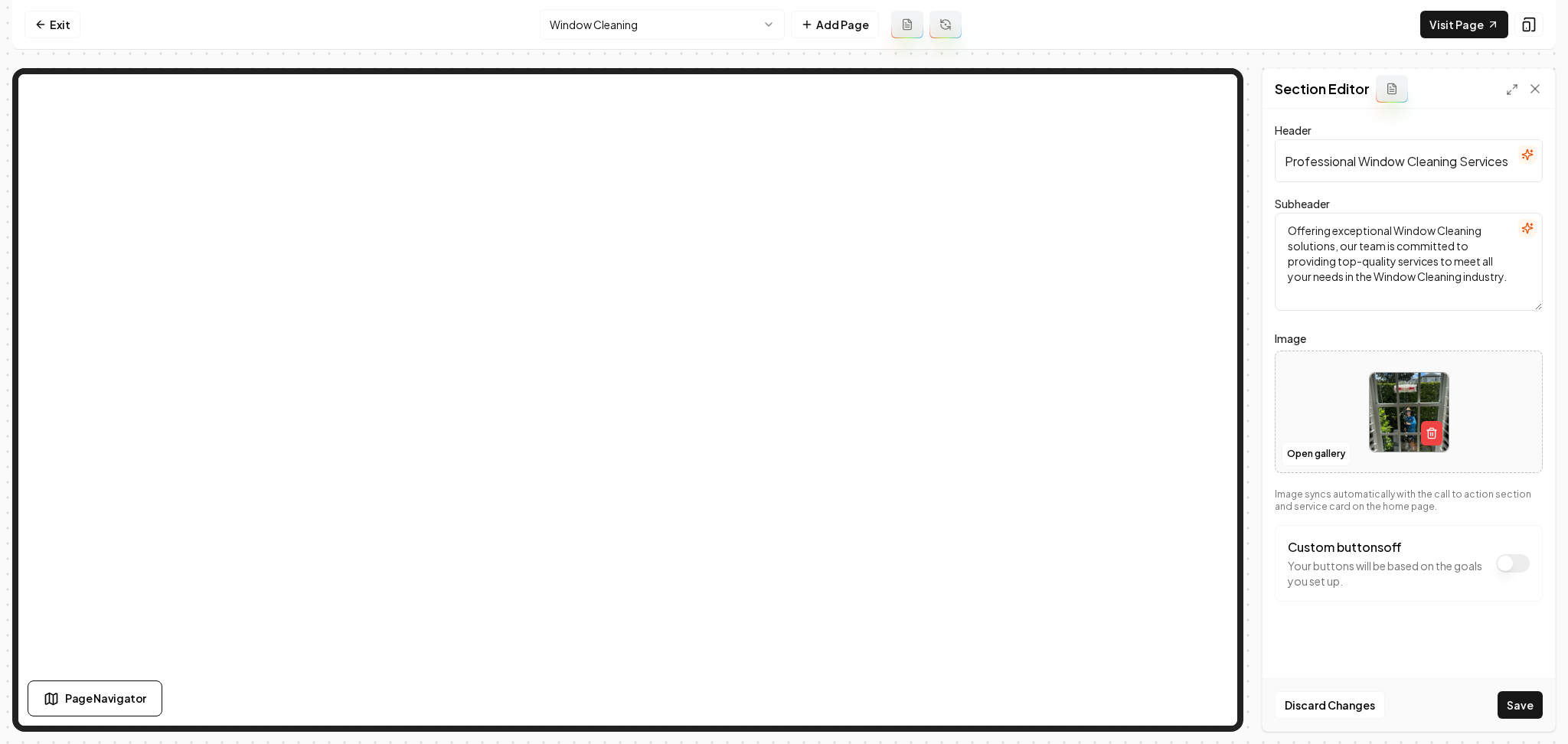
click at [1512, 700] on button "Save" at bounding box center [1520, 705] width 45 height 28
click at [712, 28] on html "Computer Required This feature is only available on a computer. Please switch t…" at bounding box center [784, 372] width 1568 height 744
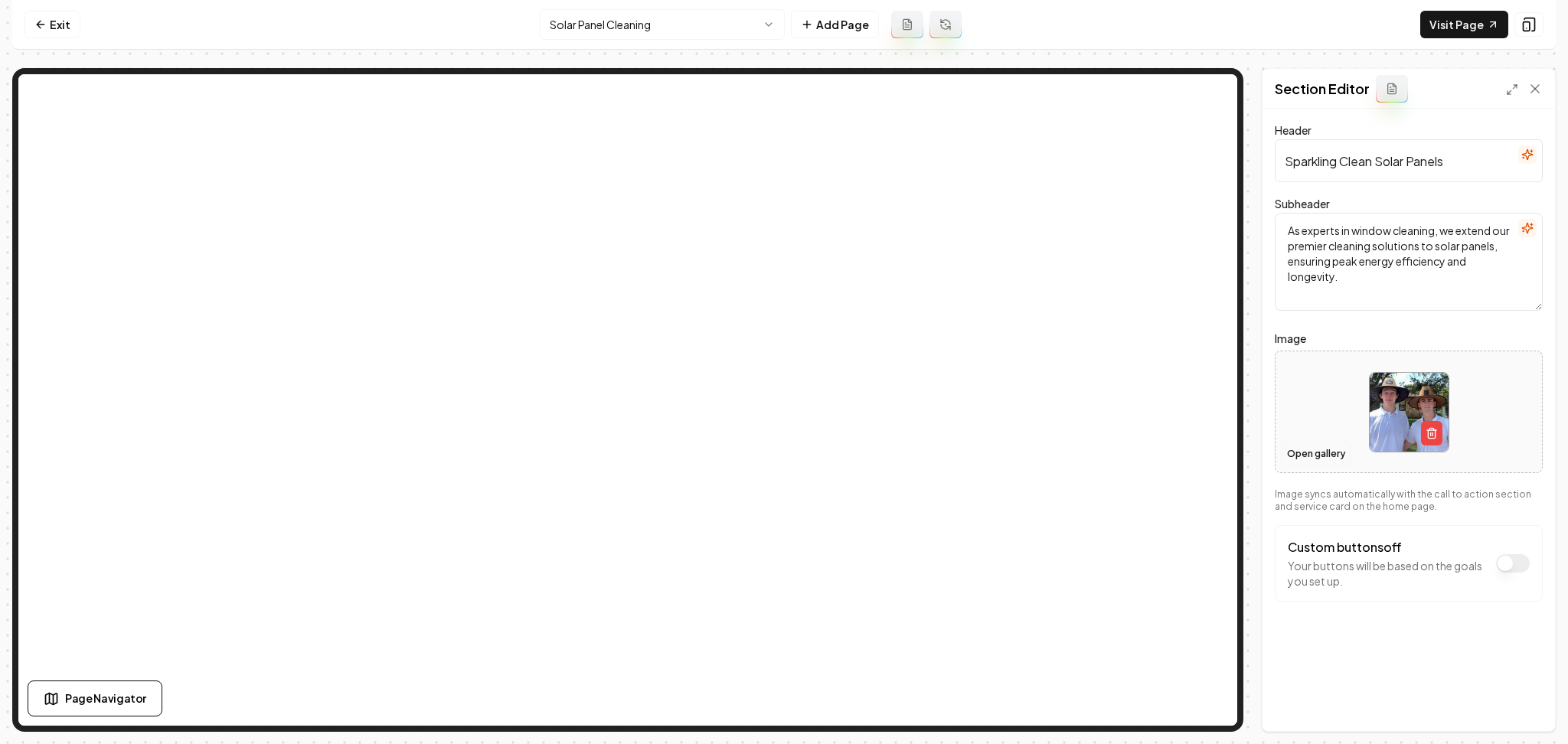
click at [1325, 456] on button "Open gallery" at bounding box center [1316, 454] width 69 height 25
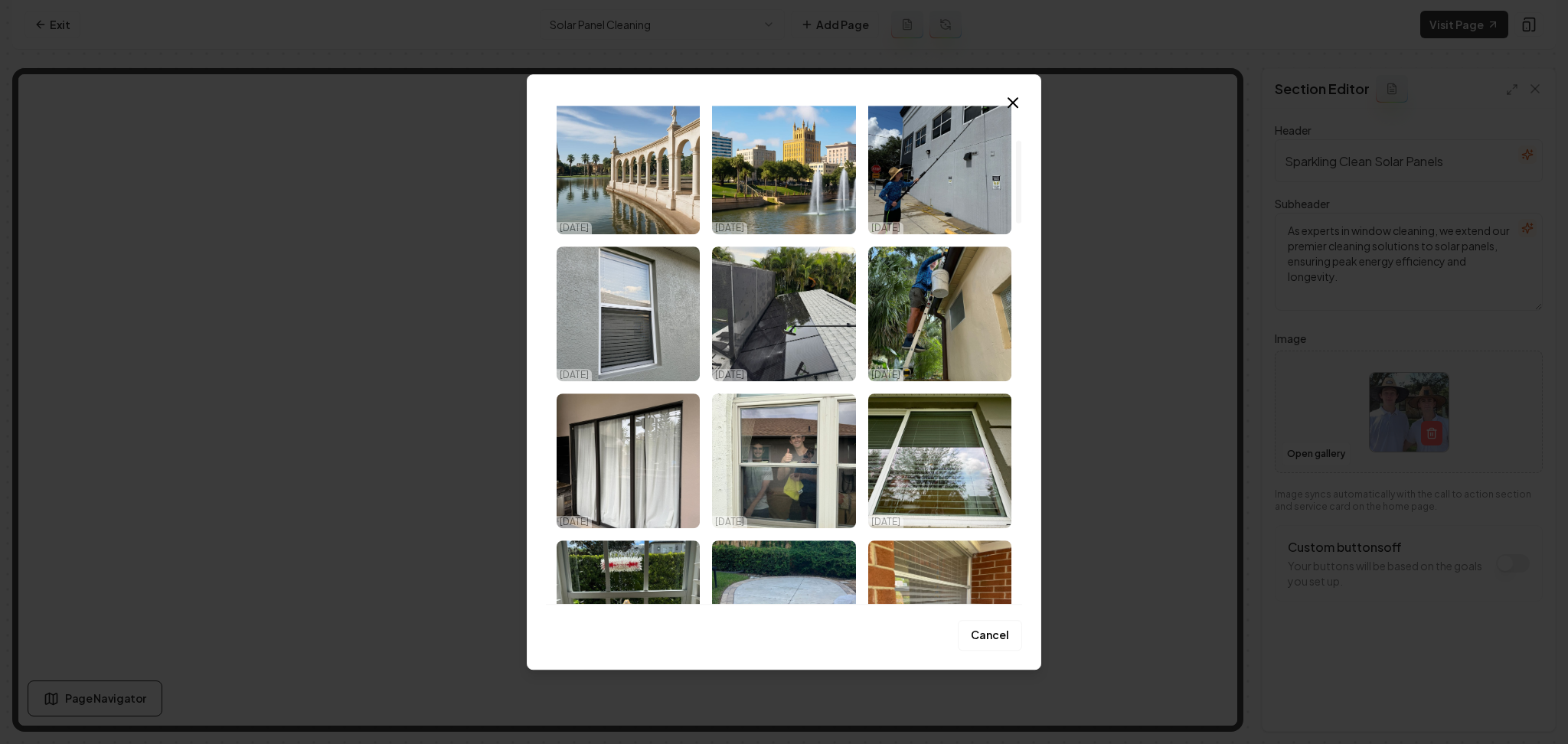
scroll to position [204, 0]
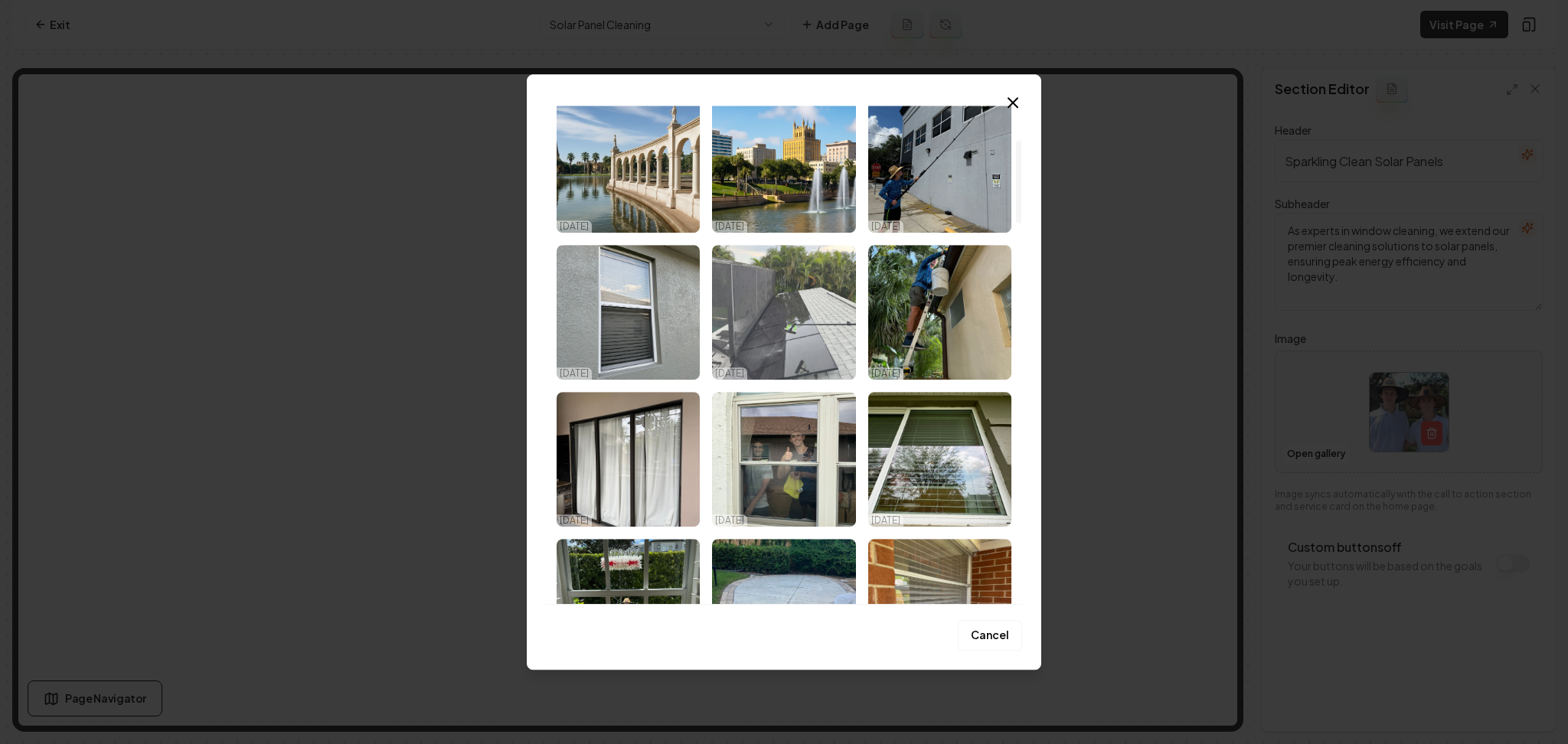
click at [841, 337] on img "Select image image_68e3e23b5c7cd75eb87d7456.jpeg" at bounding box center [783, 312] width 143 height 135
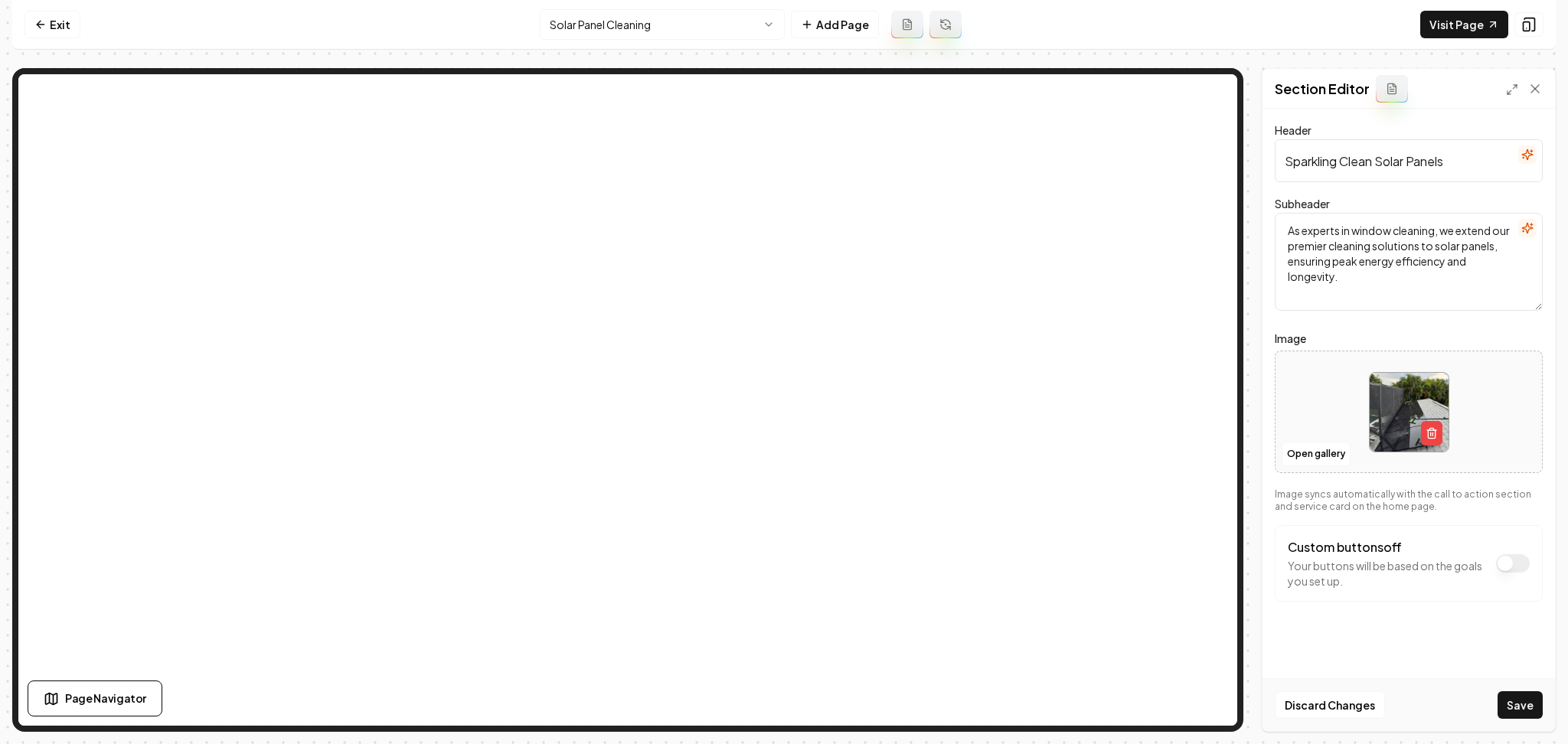
click at [1514, 710] on button "Save" at bounding box center [1520, 705] width 45 height 28
click at [699, 40] on nav "Exit Solar Panel Cleaning Add Page Visit Page" at bounding box center [784, 25] width 1543 height 50
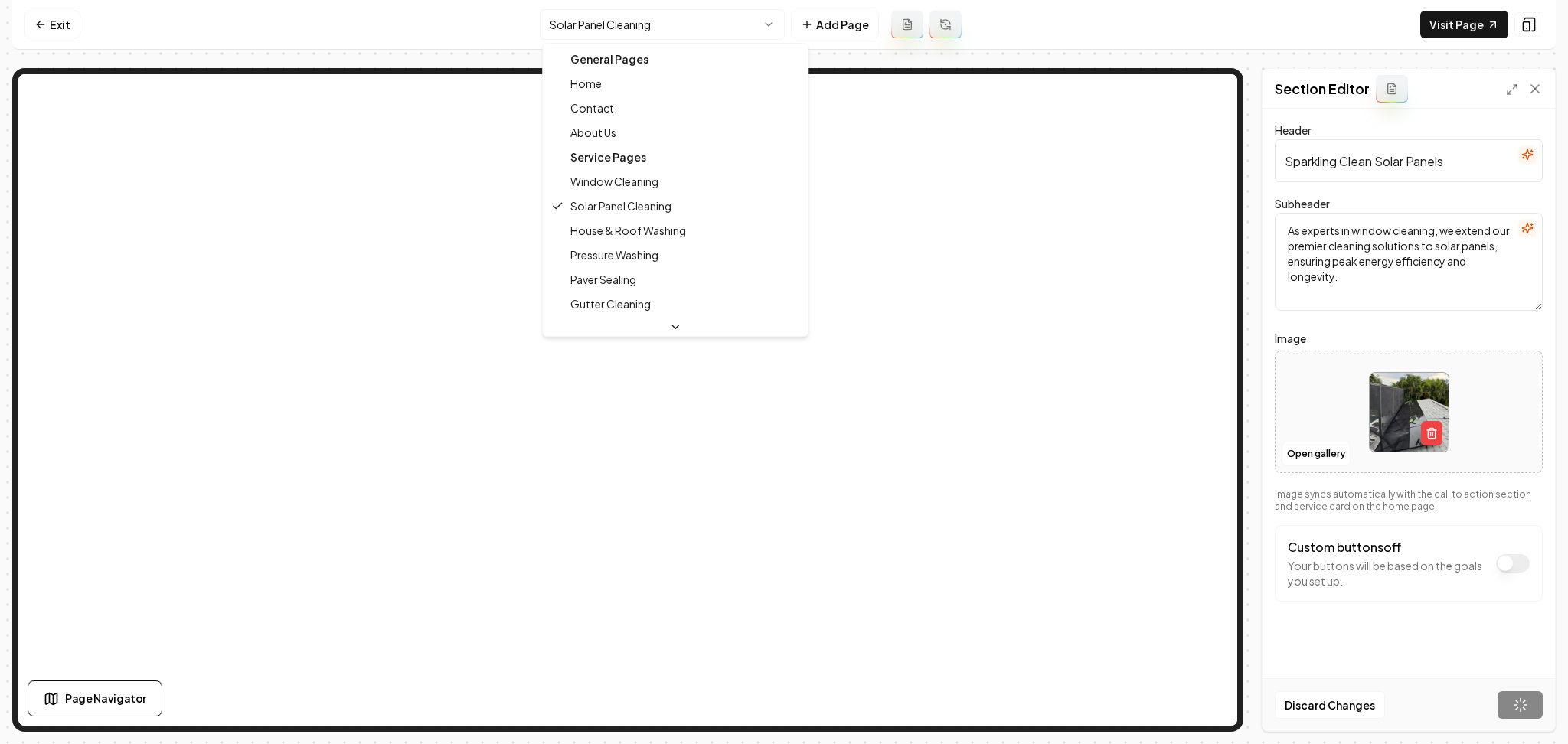
click at [692, 36] on html "Computer Required This feature is only available on a computer. Please switch t…" at bounding box center [784, 372] width 1568 height 744
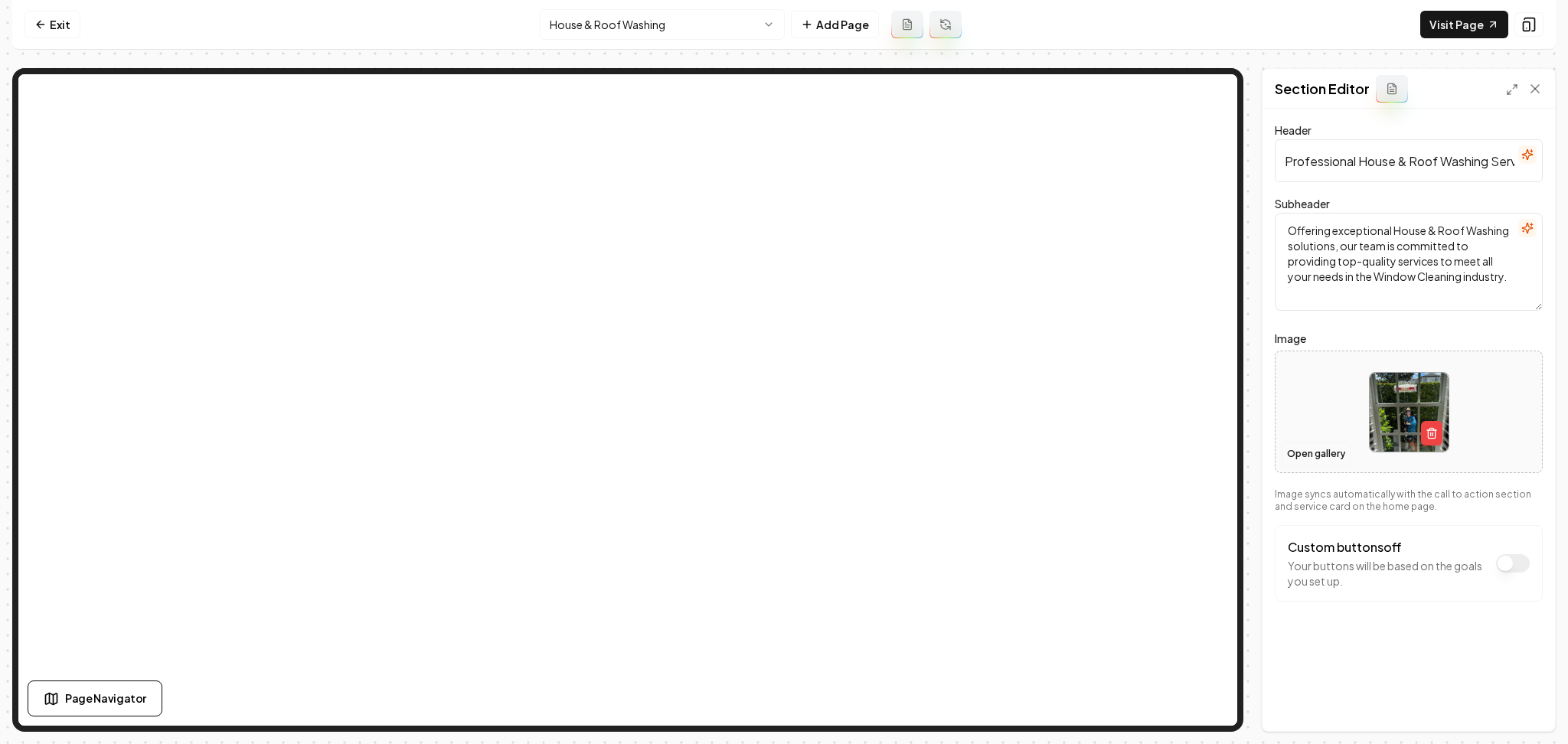
click at [1330, 451] on button "Open gallery" at bounding box center [1316, 454] width 69 height 25
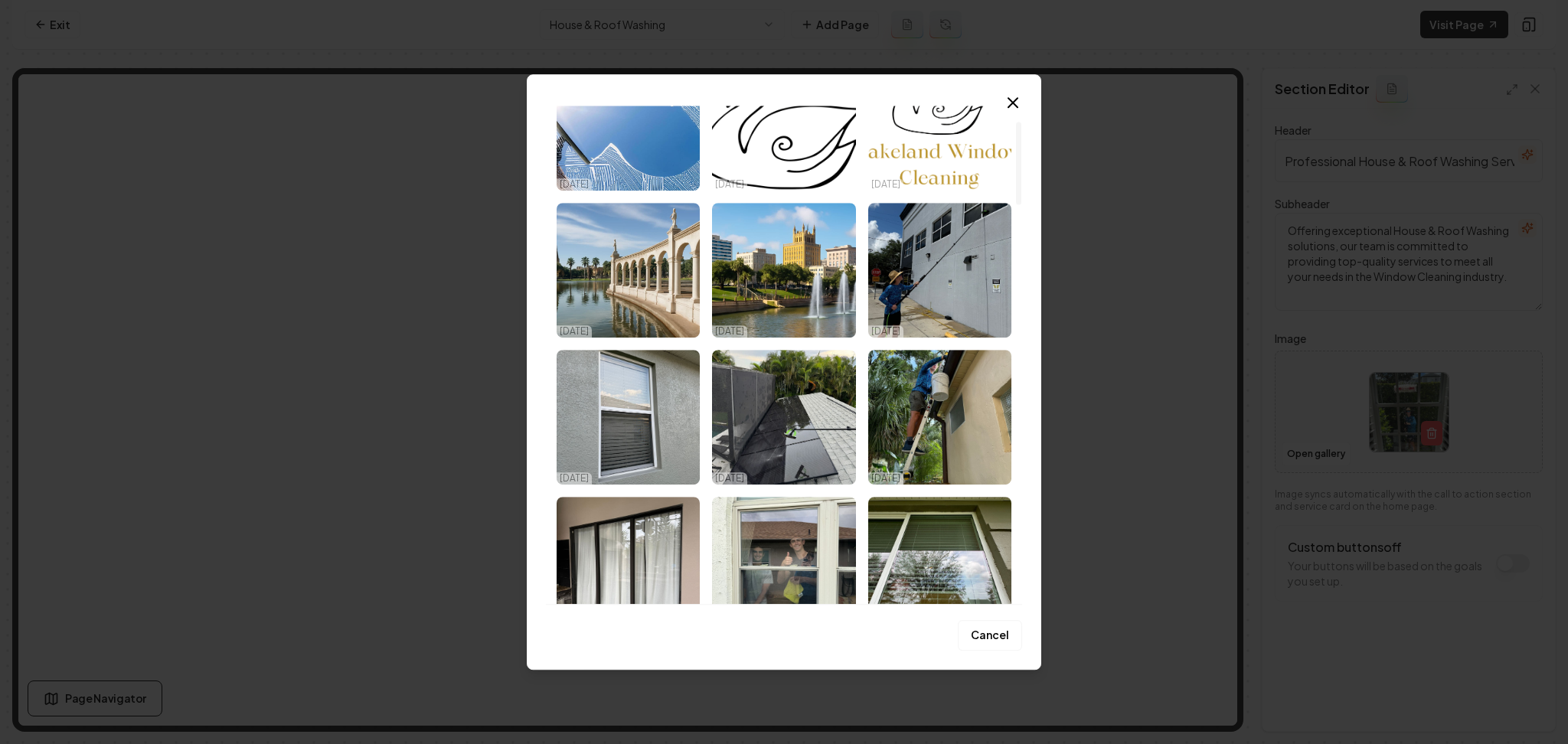
scroll to position [102, 0]
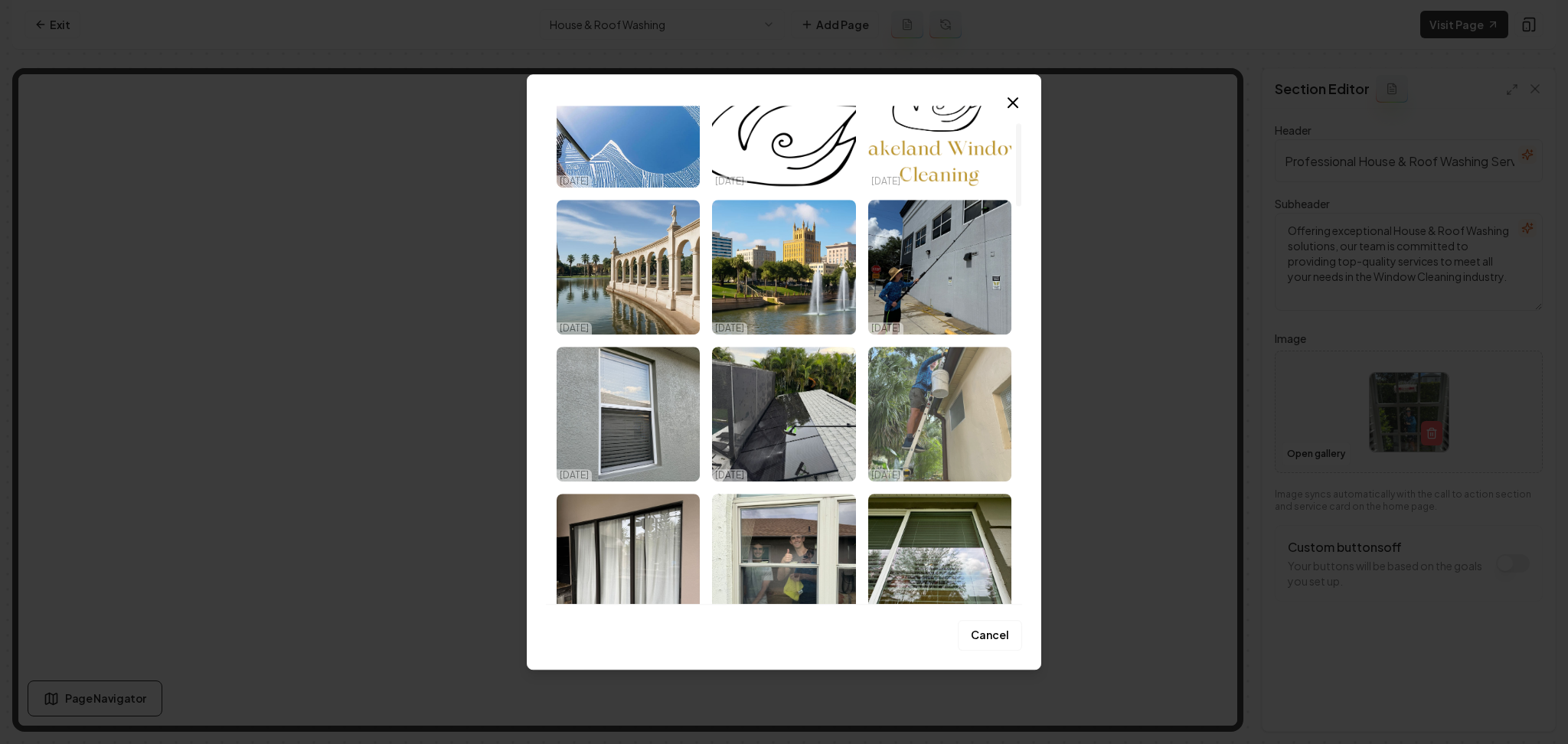
click at [949, 466] on img "Select image image_68e3e23b5c7cd75eb87d743e.jpeg" at bounding box center [939, 414] width 143 height 135
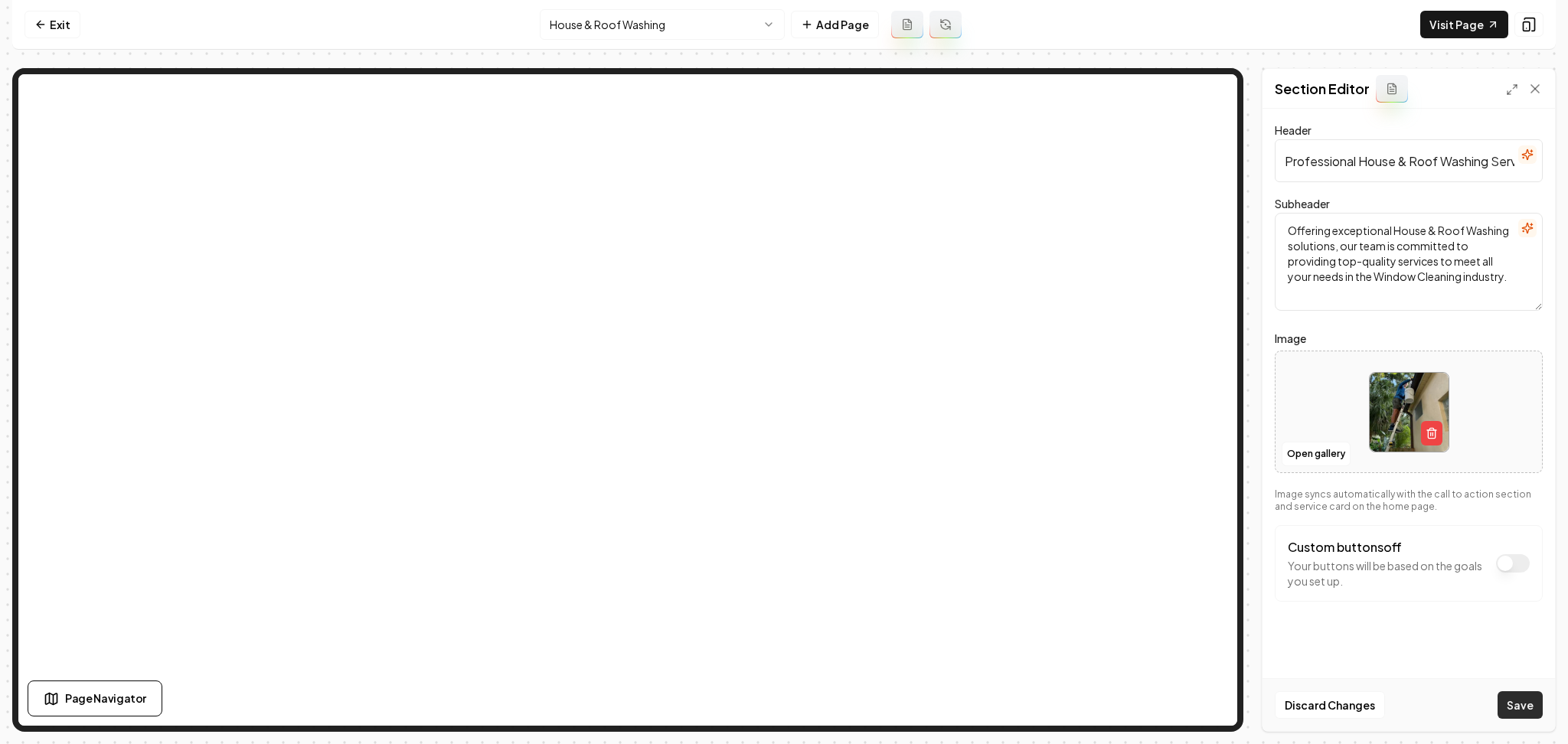
click at [1520, 702] on button "Save" at bounding box center [1520, 705] width 45 height 28
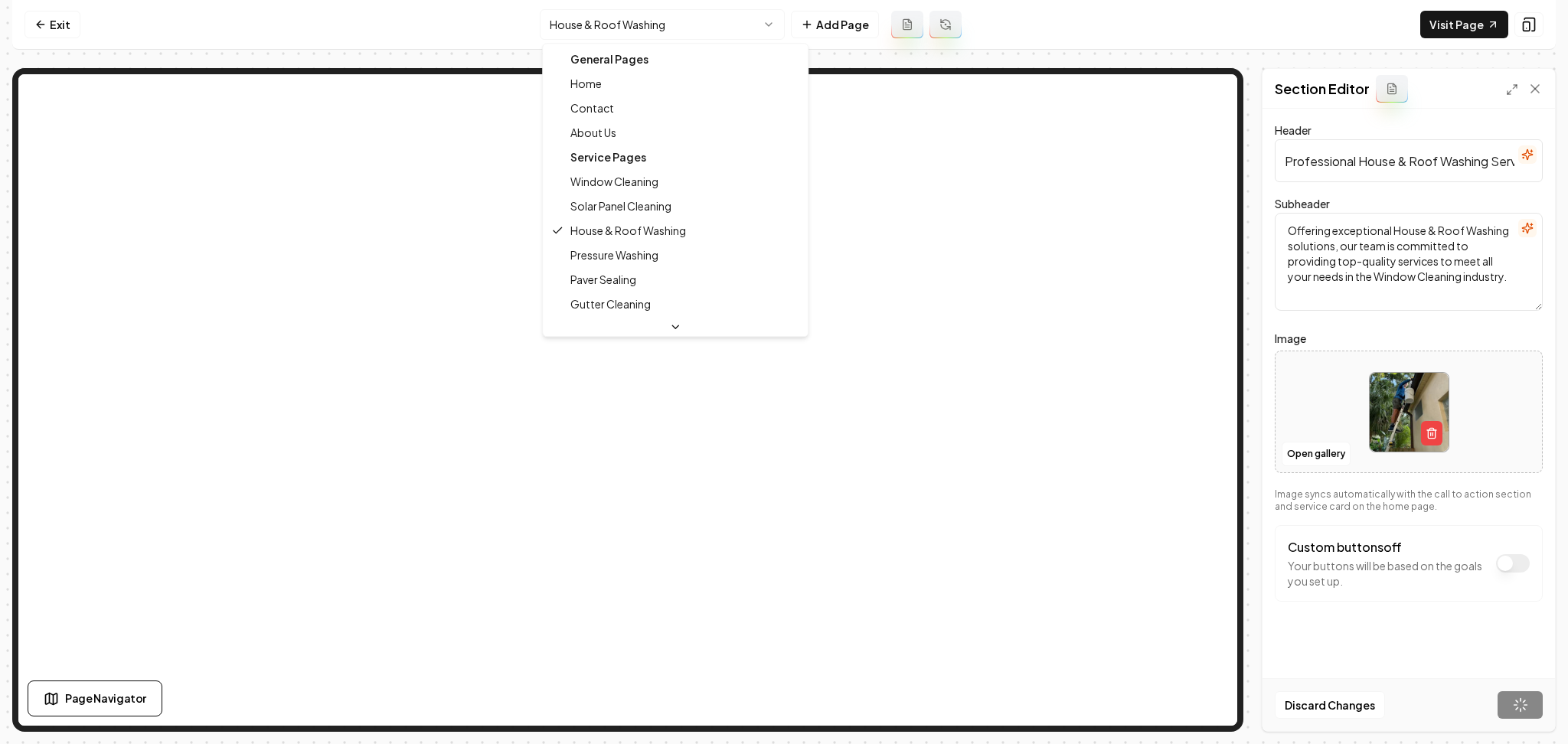
click at [606, 30] on html "Computer Required This feature is only available on a computer. Please switch t…" at bounding box center [784, 372] width 1568 height 744
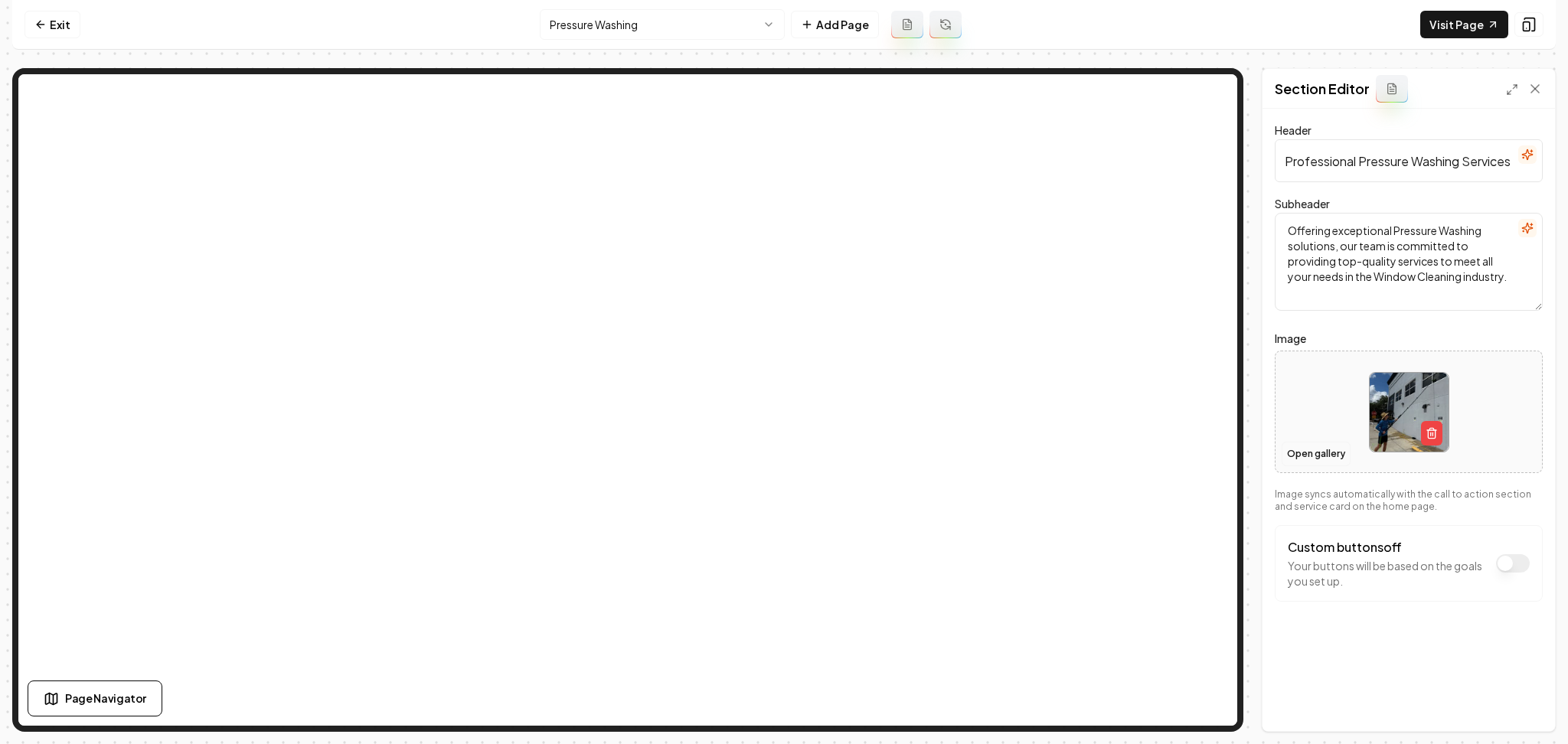
click at [1301, 459] on button "Open gallery" at bounding box center [1316, 454] width 69 height 25
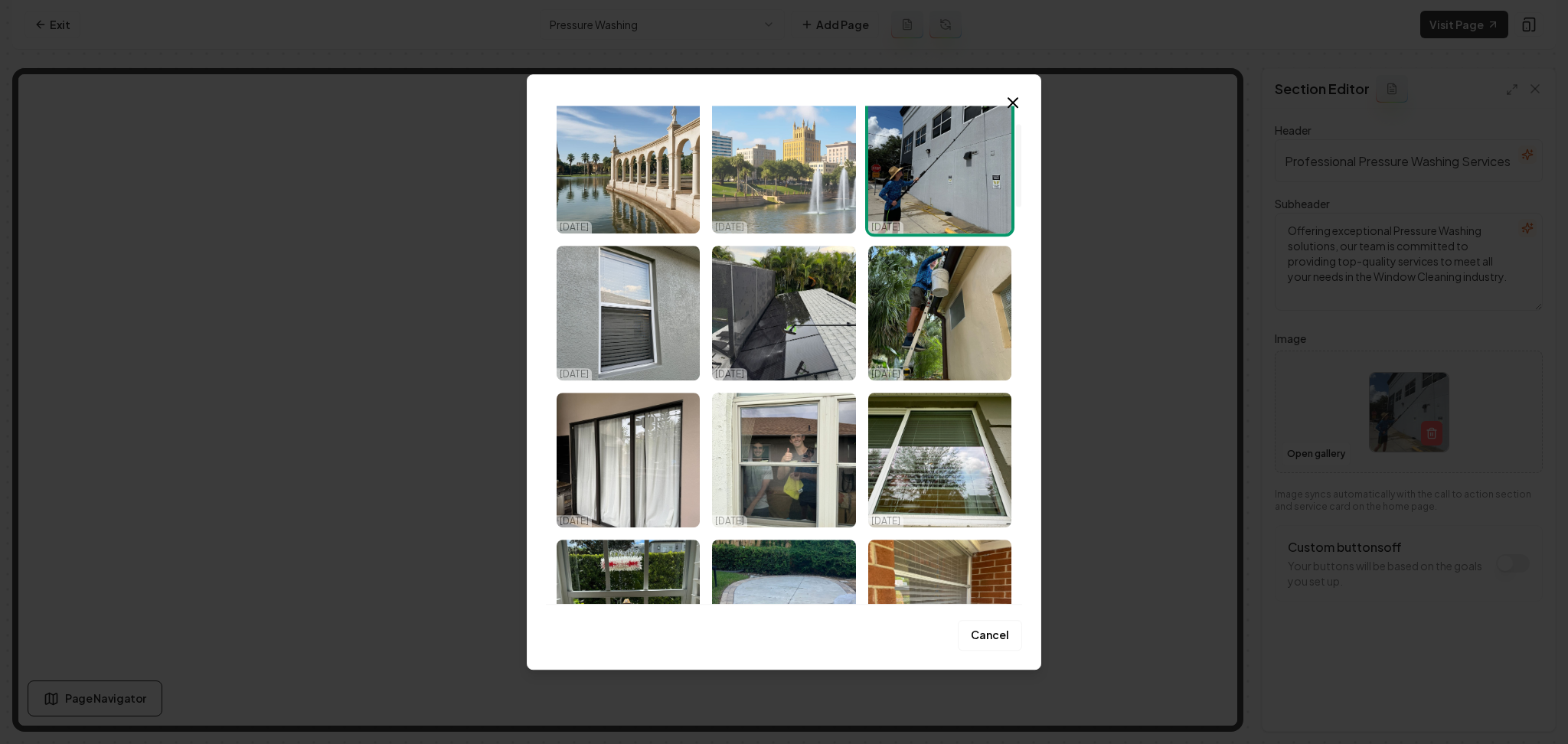
scroll to position [204, 0]
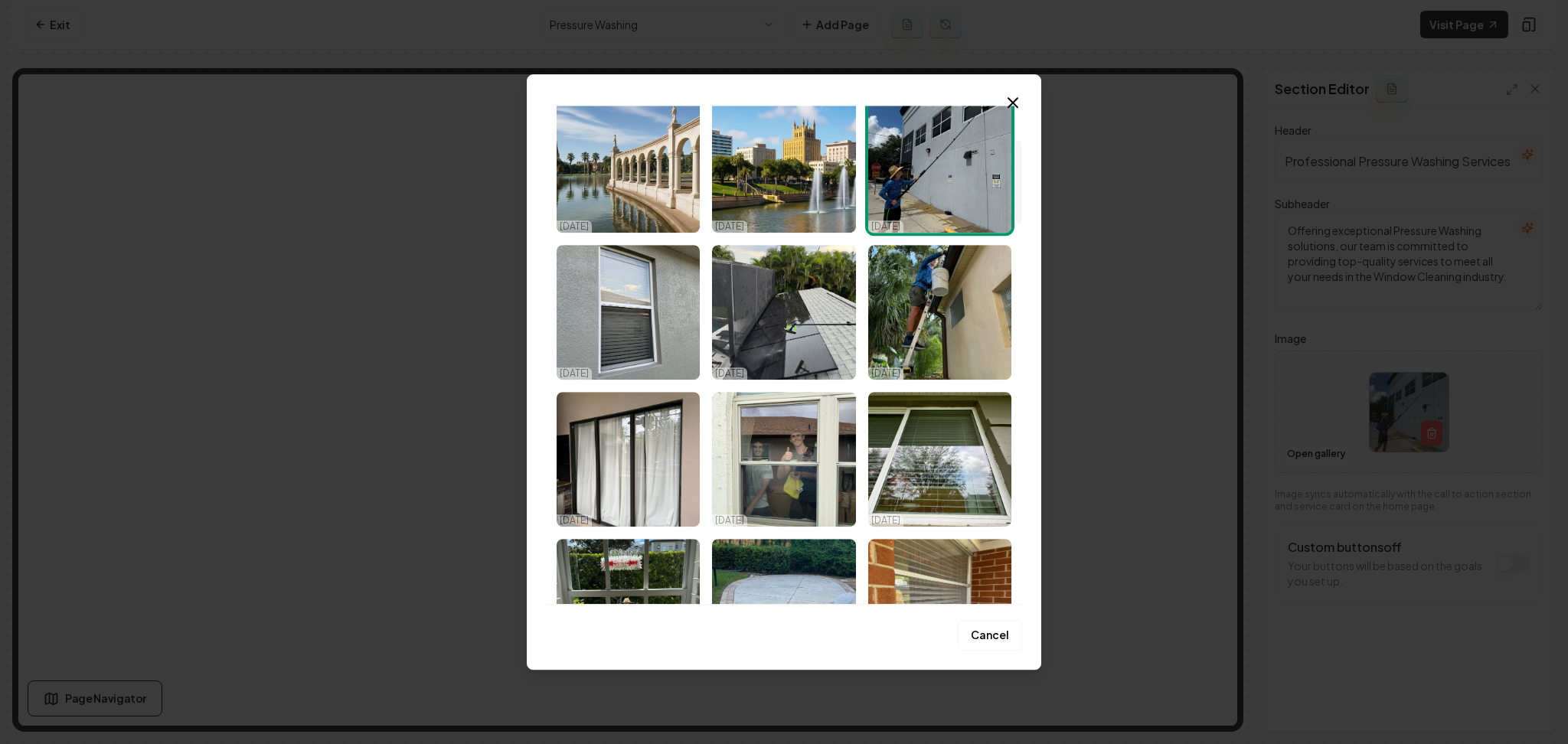
click at [772, 423] on img "Select image image_68e3e23b5c7cd75eb87d744b.jpeg" at bounding box center [783, 459] width 143 height 135
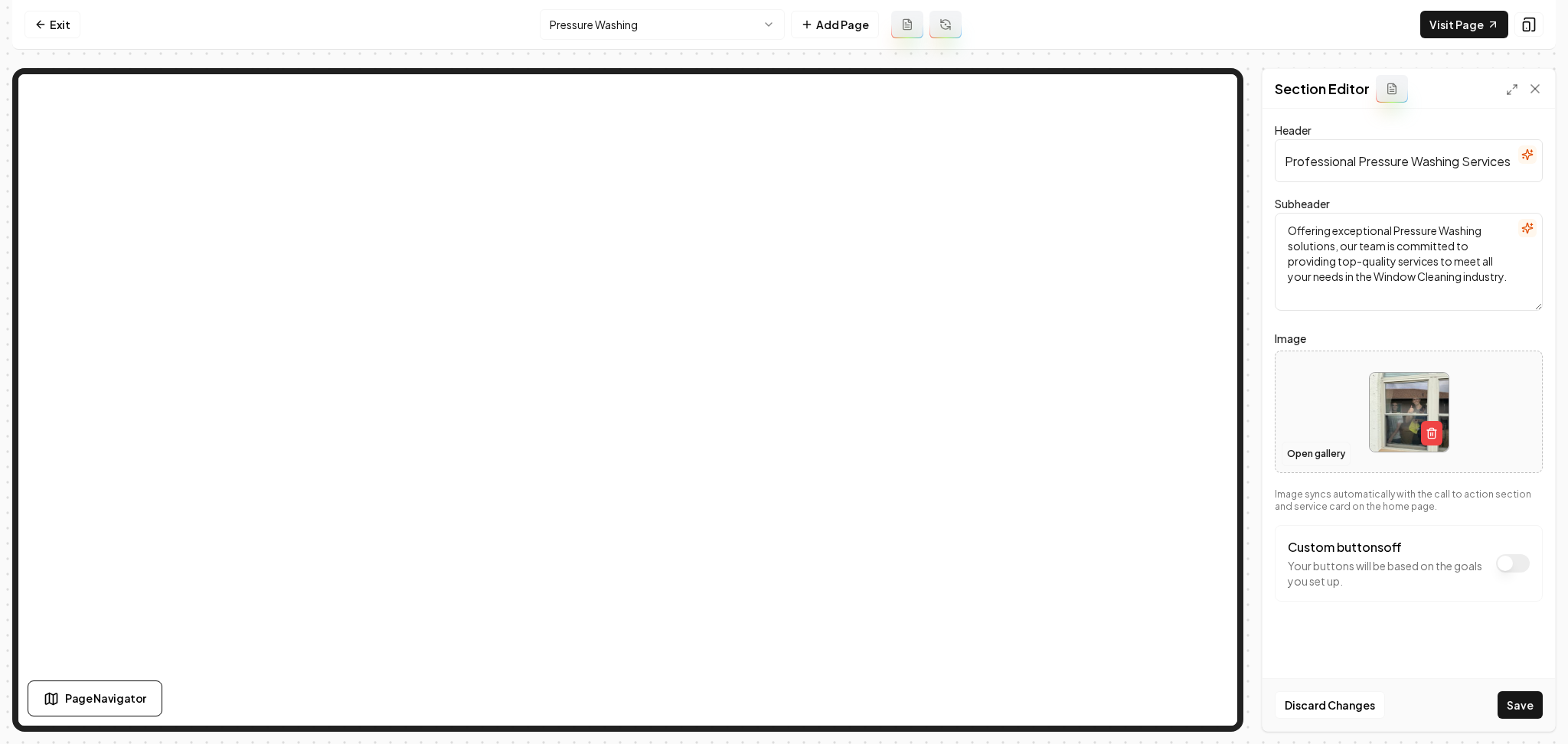
click at [1309, 464] on button "Open gallery" at bounding box center [1316, 454] width 69 height 25
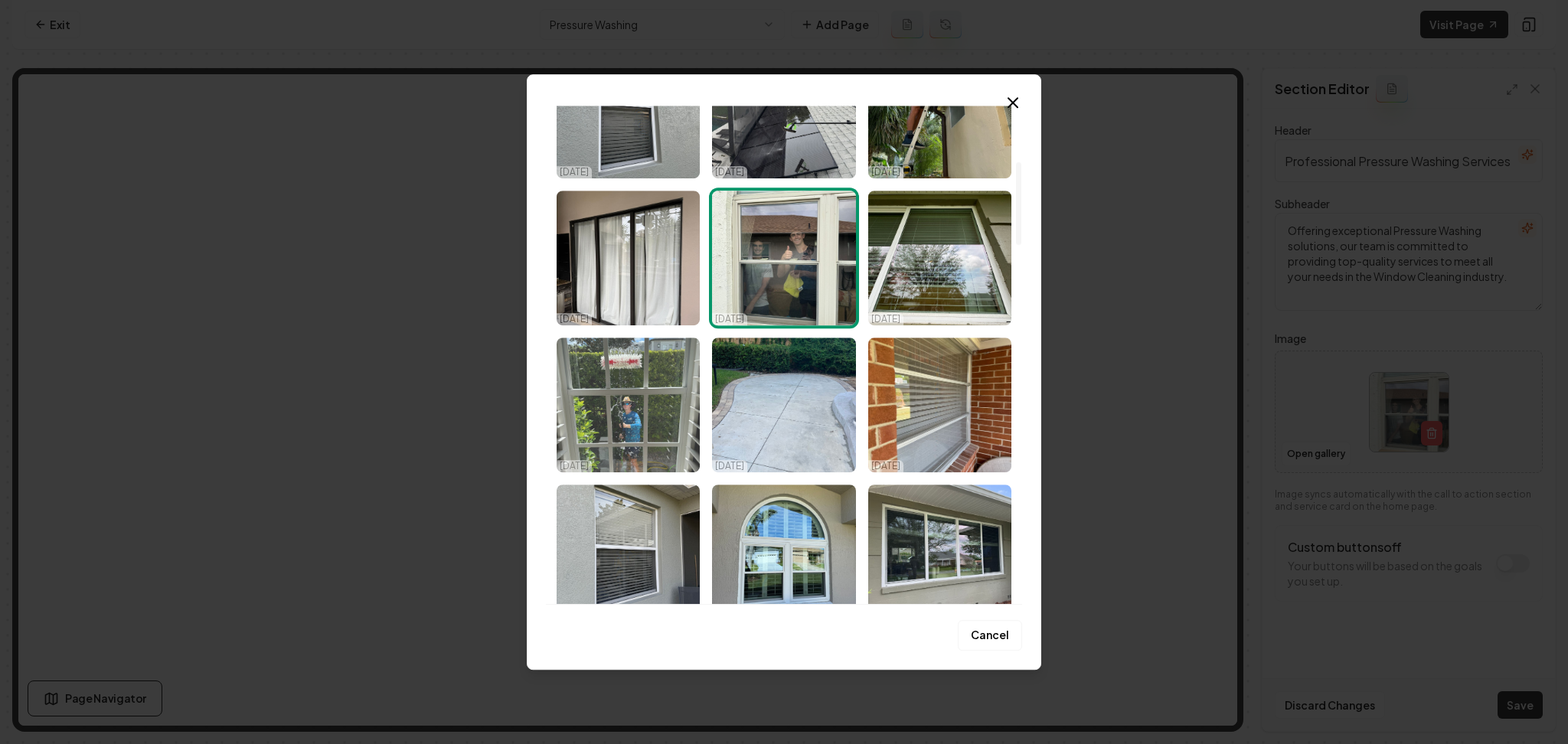
scroll to position [408, 0]
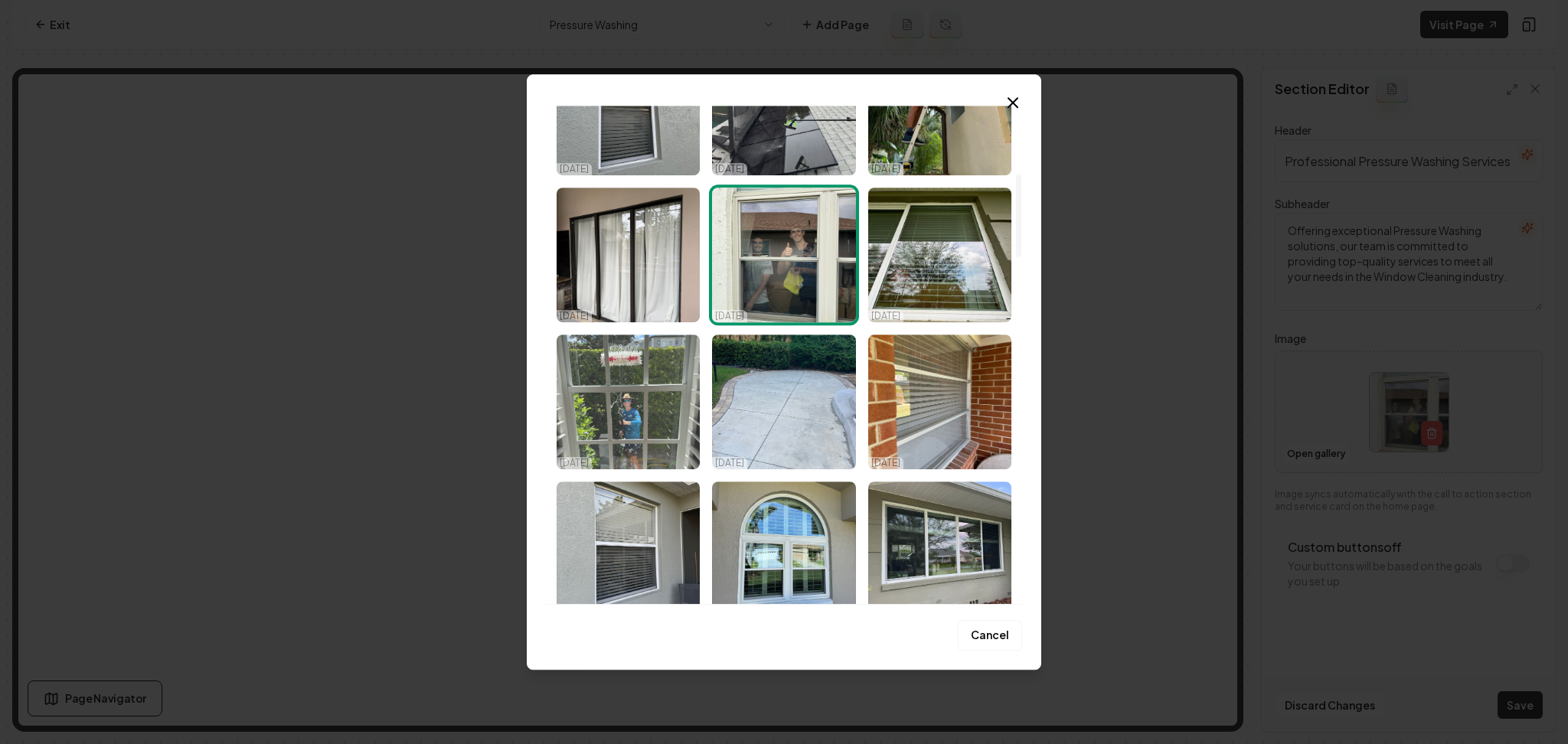
click at [655, 437] on img "Select image image_68e3e23b5c7cd75eb87d7424.jpeg" at bounding box center [628, 401] width 143 height 135
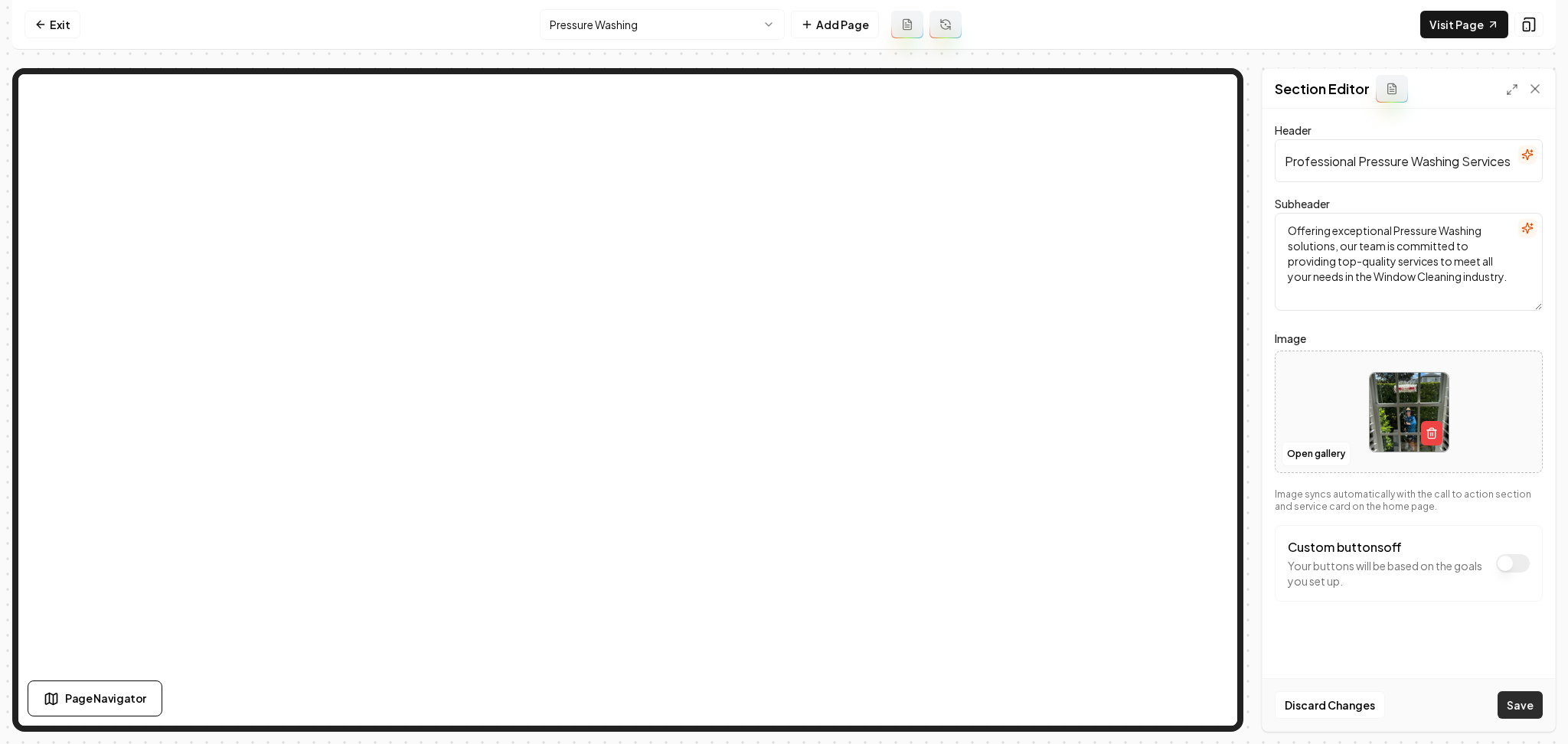
click at [1530, 692] on button "Save" at bounding box center [1520, 705] width 45 height 28
click at [629, 9] on html "Computer Required This feature is only available on a computer. Please switch t…" at bounding box center [784, 372] width 1568 height 744
click at [1304, 452] on button "Open gallery" at bounding box center [1316, 454] width 69 height 25
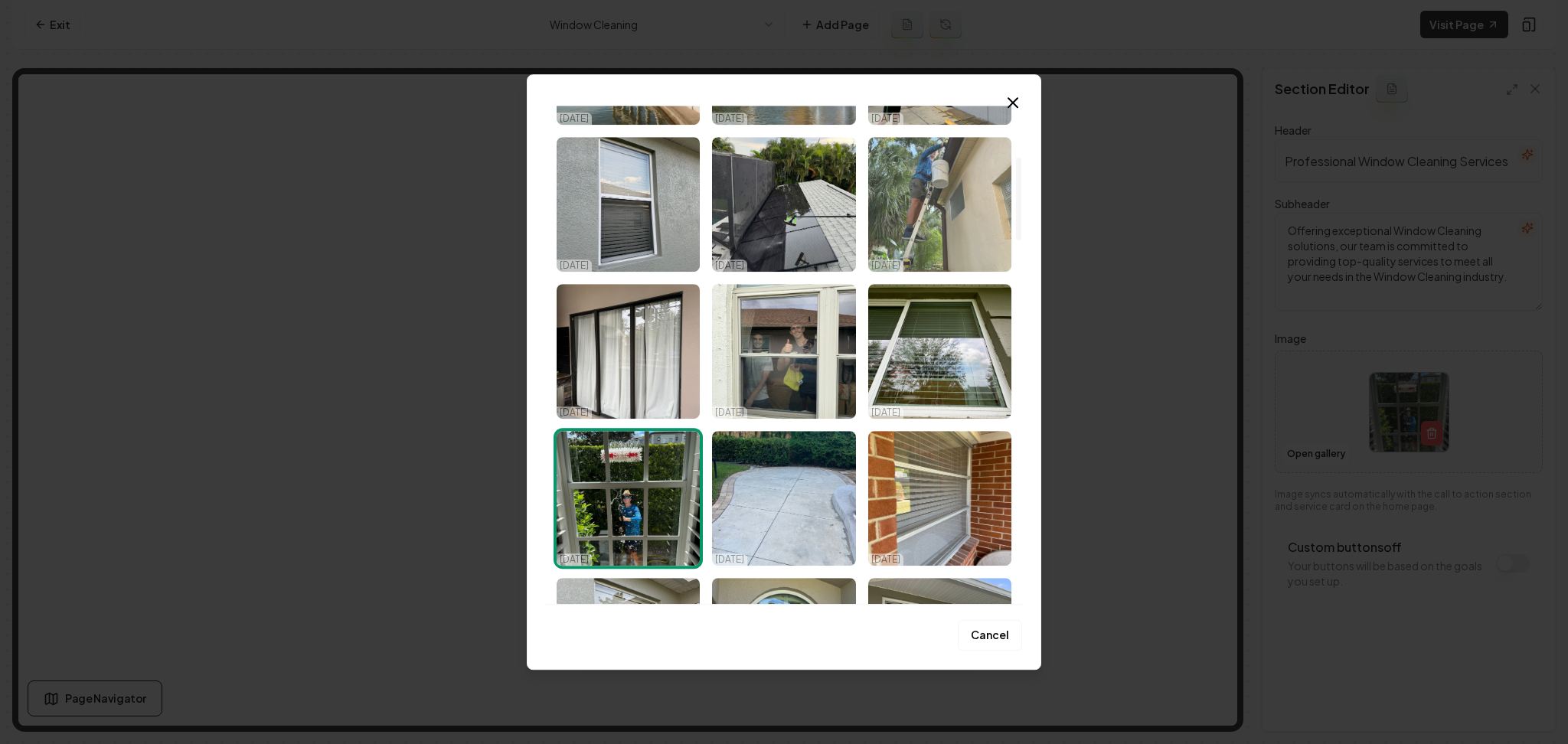
scroll to position [306, 0]
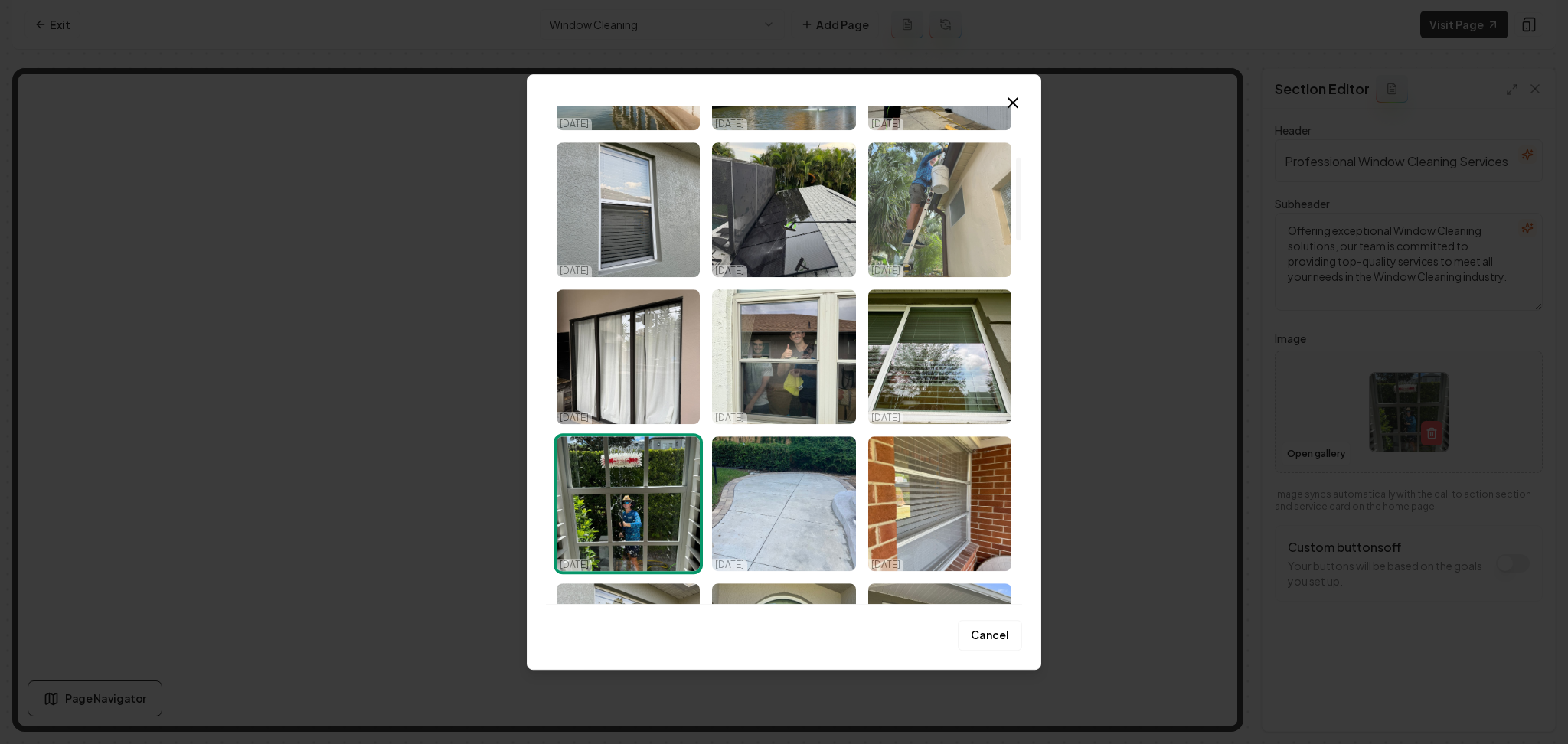
click at [939, 251] on img "Select image image_68e3e23b5c7cd75eb87d743e.jpeg" at bounding box center [939, 209] width 143 height 135
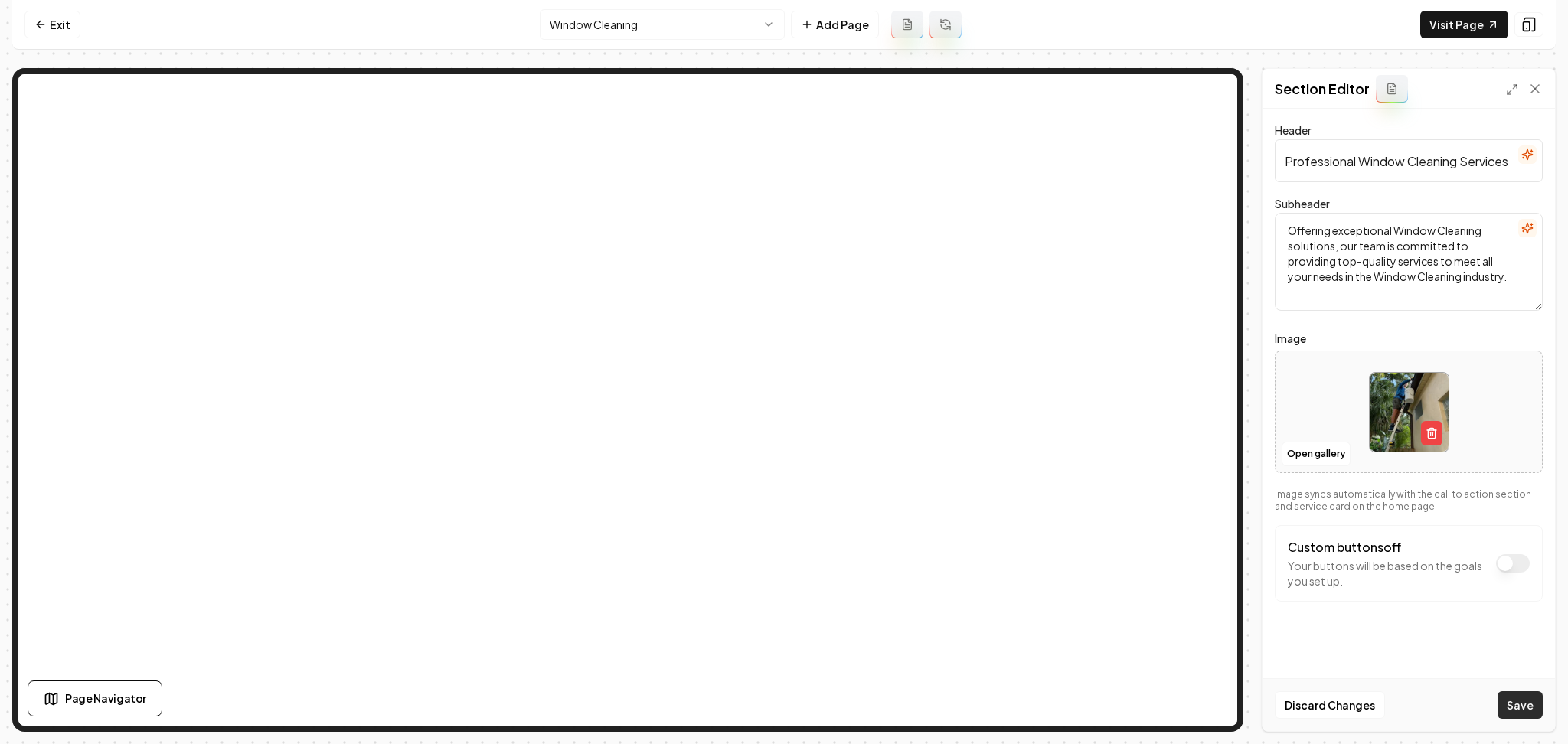
click at [1527, 705] on button "Save" at bounding box center [1520, 705] width 45 height 28
click at [1294, 447] on button "Open gallery" at bounding box center [1316, 454] width 69 height 25
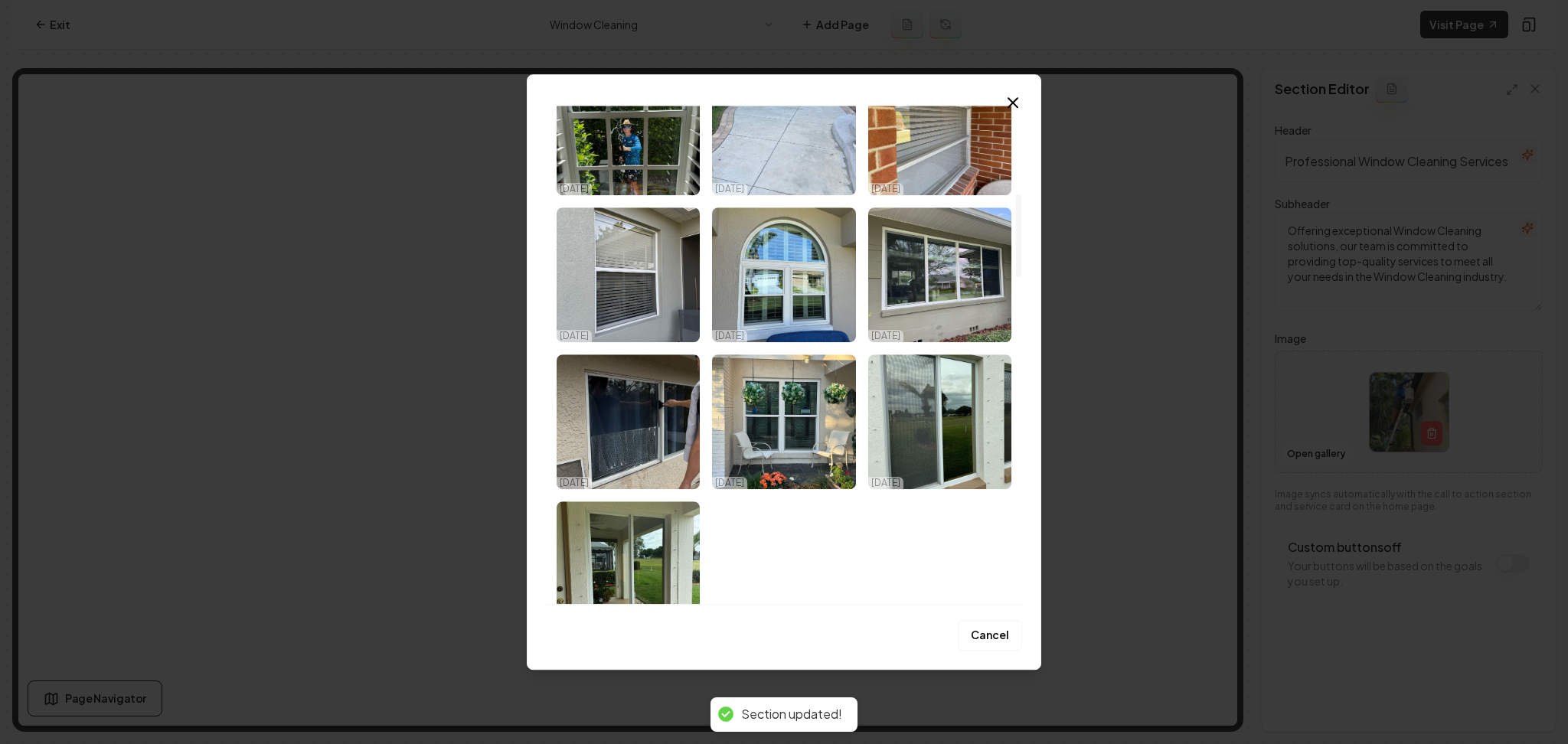
scroll to position [714, 0]
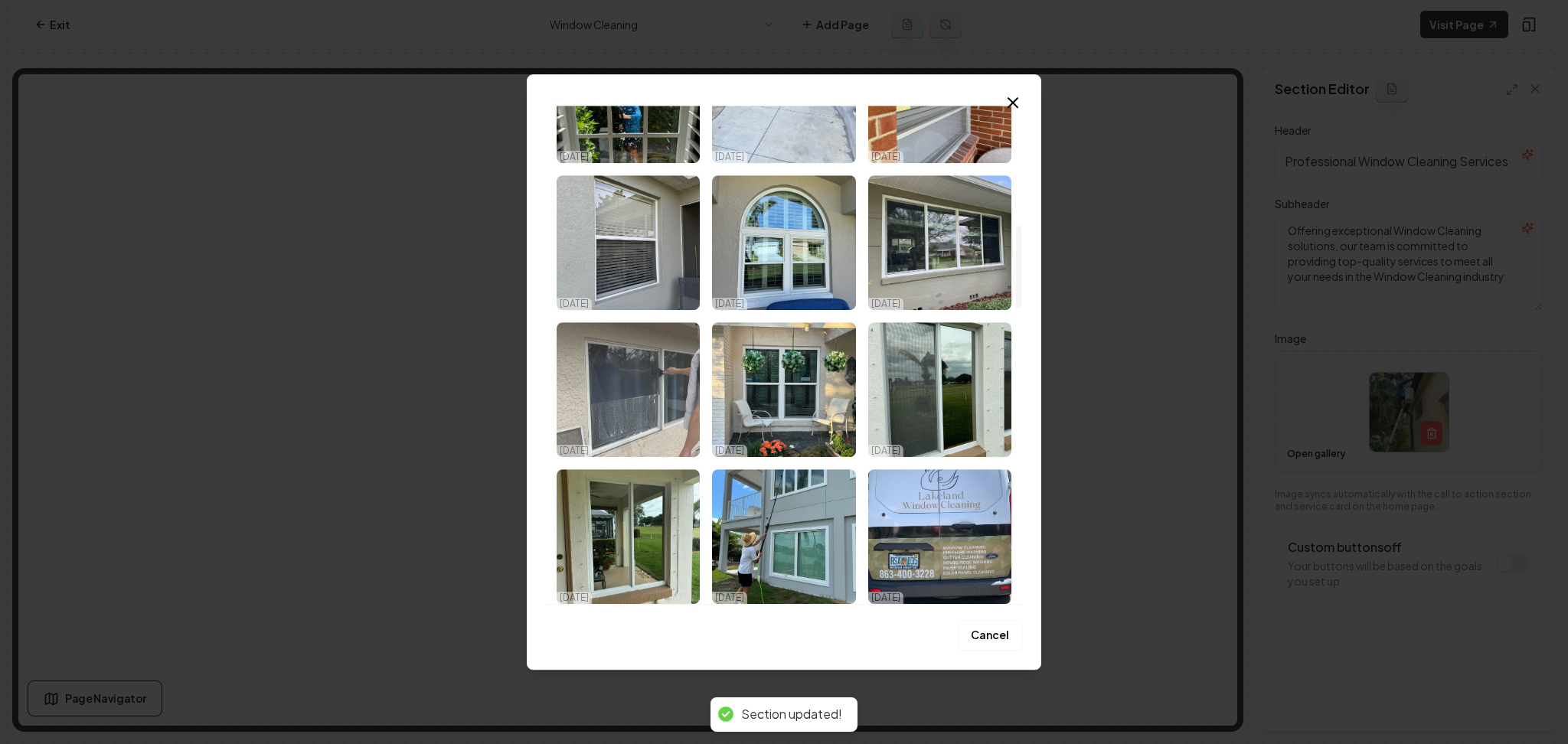
click at [633, 406] on img "Select image image_68e3e23b5c7cd75eb87d7453.jpeg" at bounding box center [628, 389] width 143 height 135
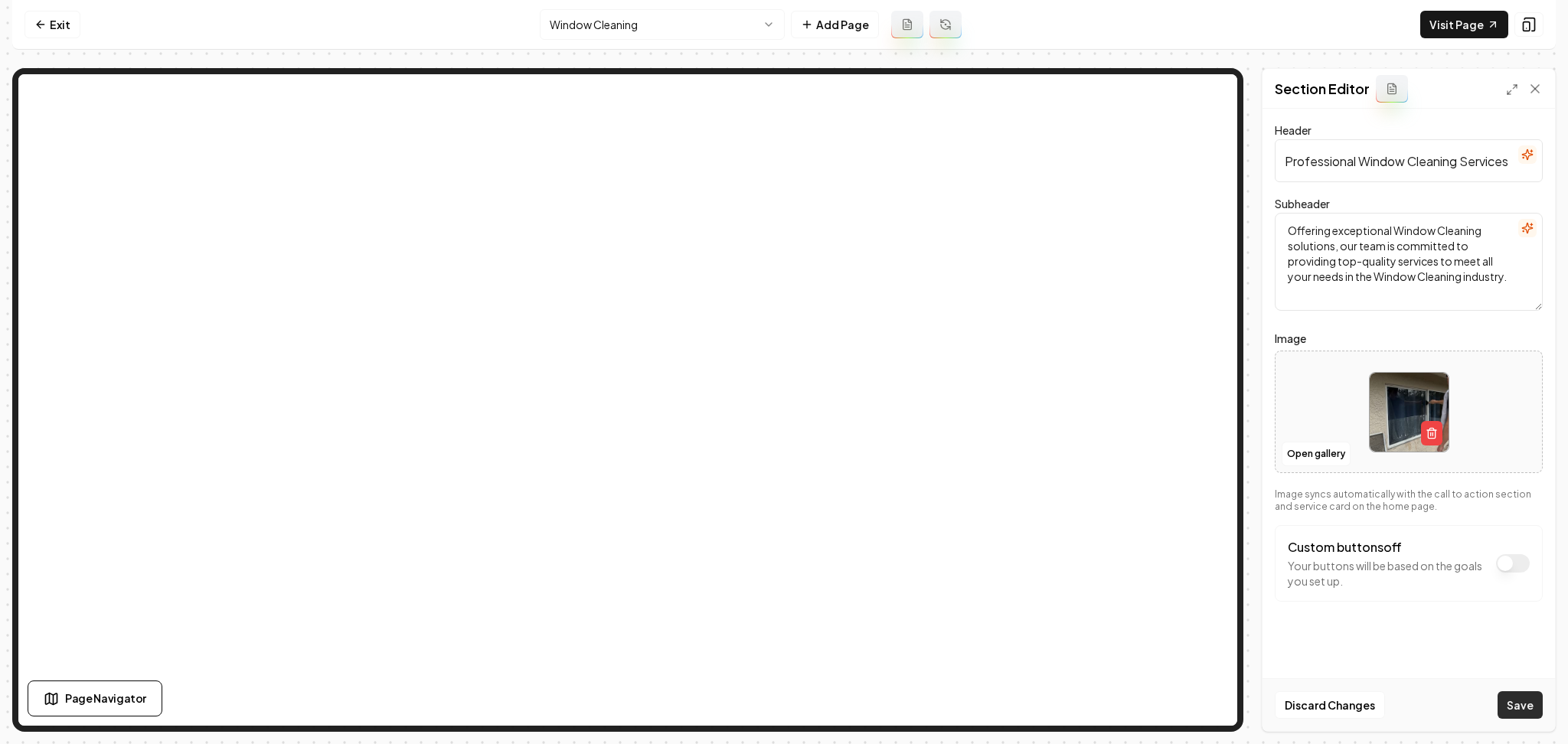
drag, startPoint x: 1530, startPoint y: 703, endPoint x: 1499, endPoint y: 688, distance: 34.4
click at [1528, 703] on button "Save" at bounding box center [1520, 705] width 45 height 28
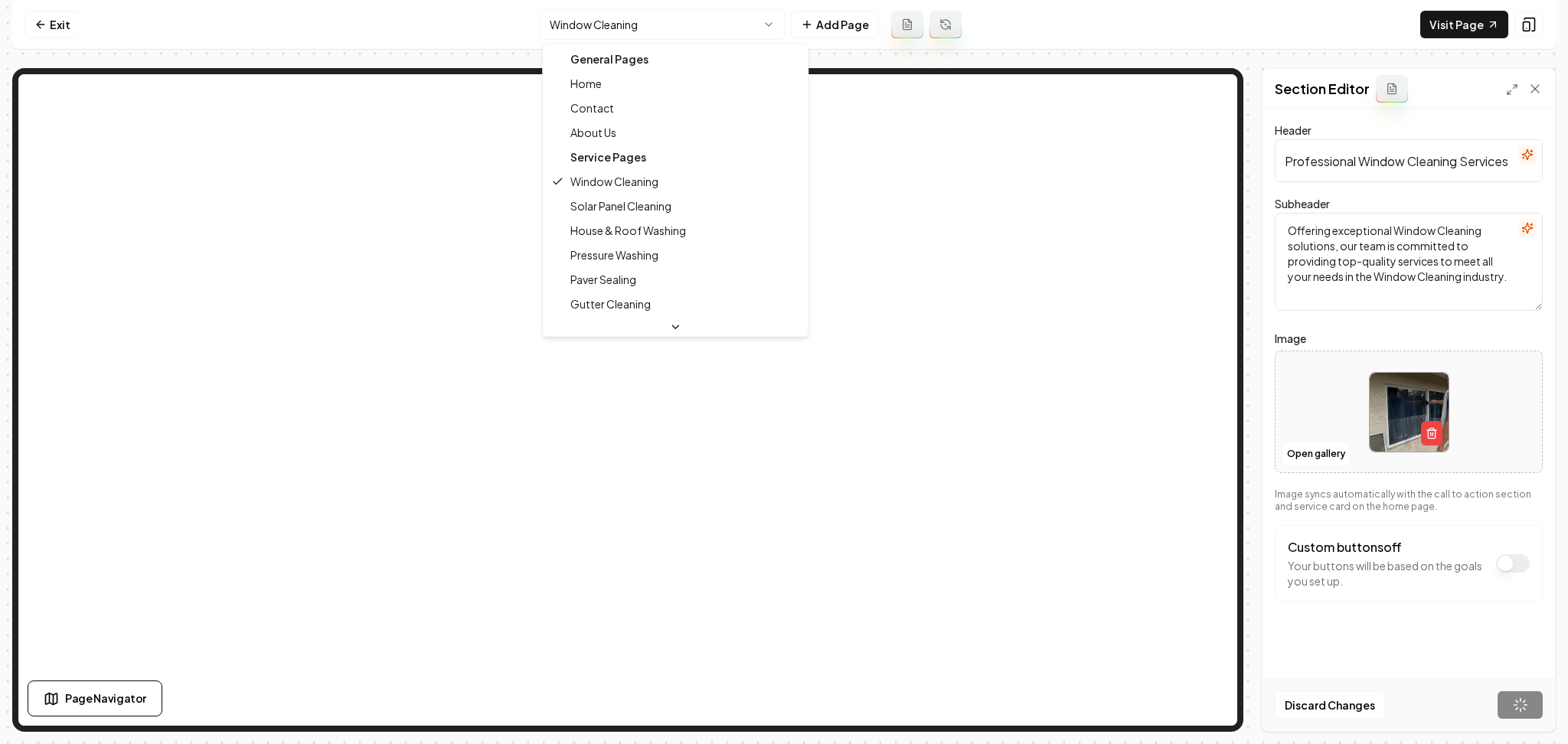
click at [664, 34] on html "Computer Required This feature is only available on a computer. Please switch t…" at bounding box center [784, 372] width 1568 height 744
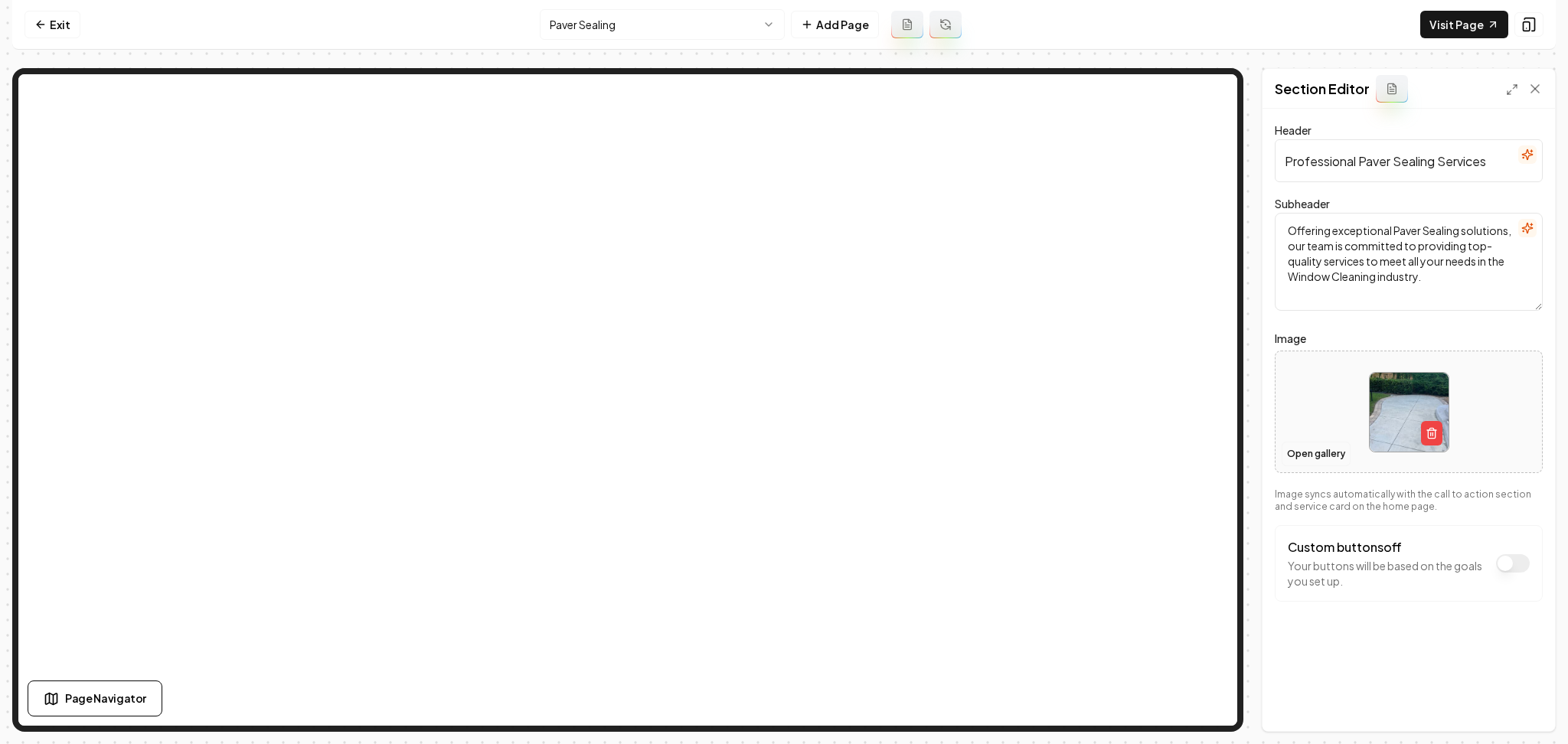
click at [1303, 458] on button "Open gallery" at bounding box center [1316, 454] width 69 height 25
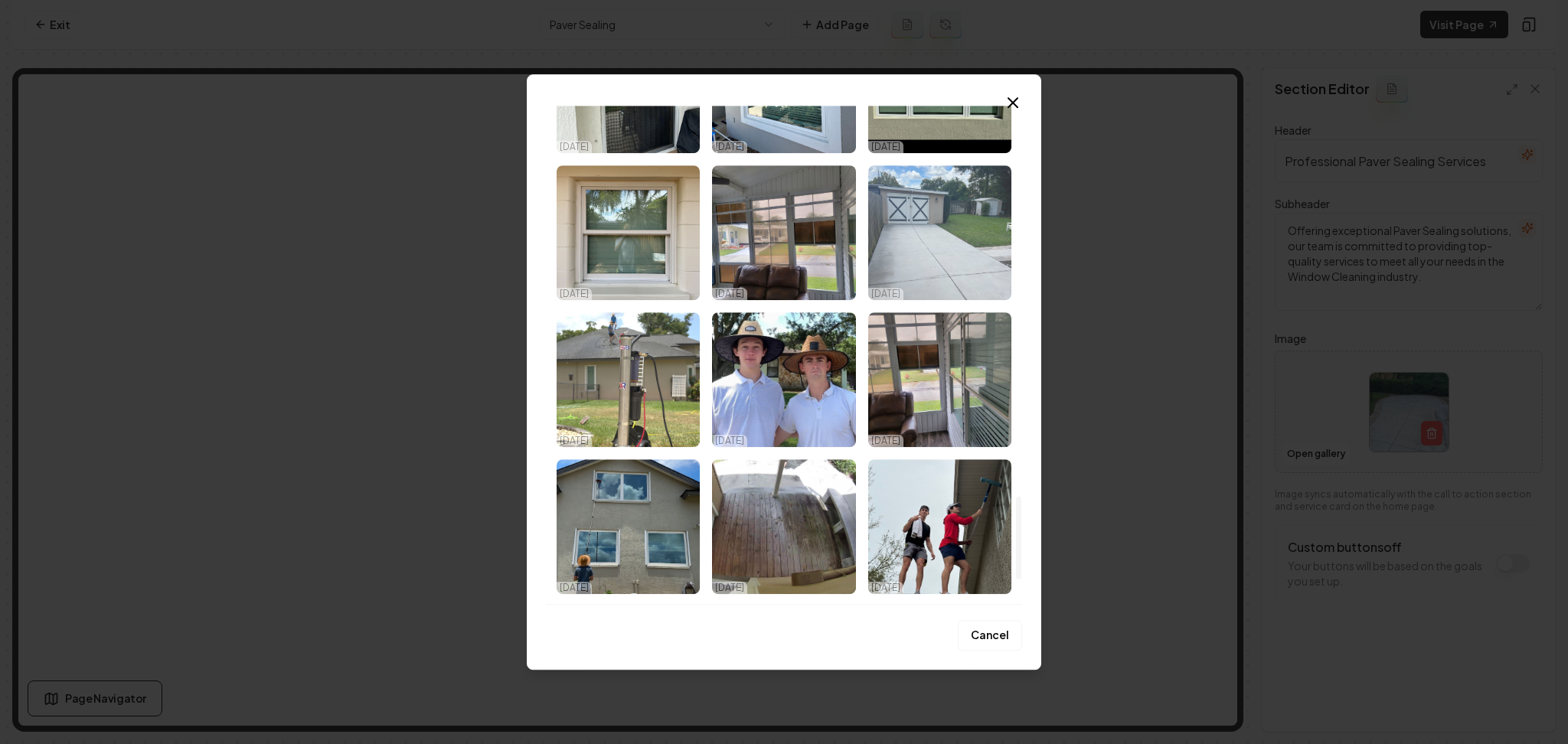
scroll to position [2280, 0]
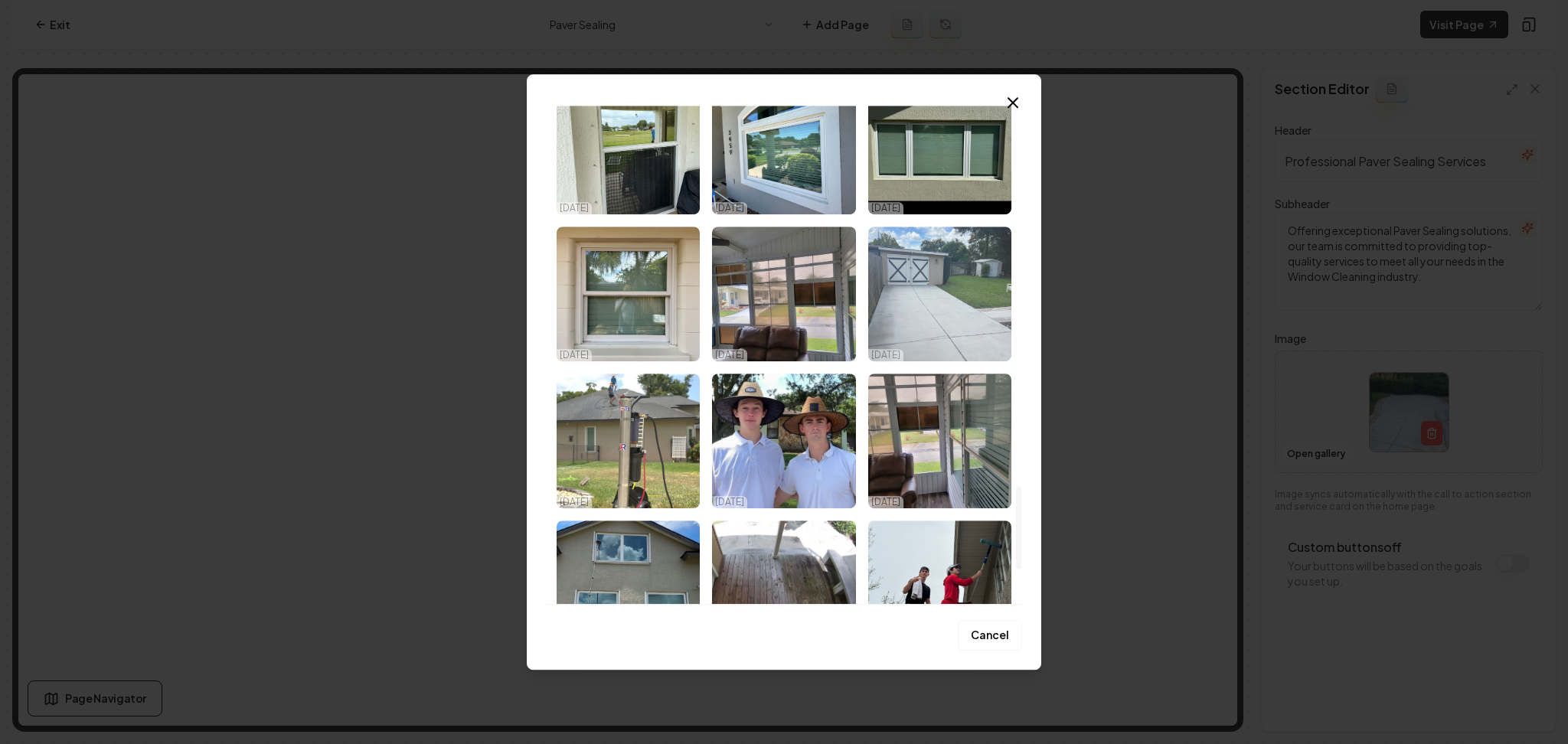
click at [923, 298] on img "Select image image_68e3e2395c7cd75eb87d6ba1.jpeg" at bounding box center [939, 294] width 143 height 135
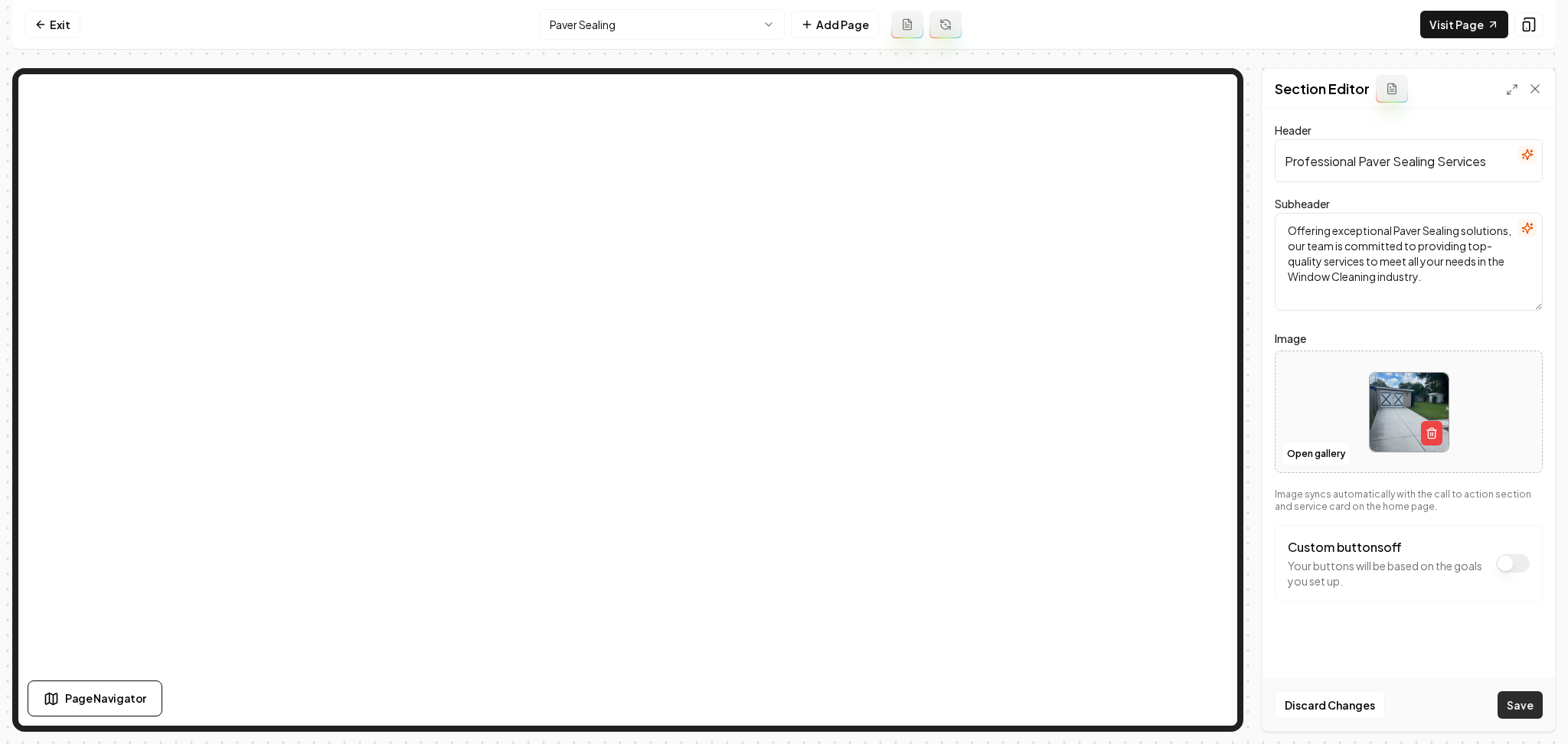
click at [1524, 696] on button "Save" at bounding box center [1520, 705] width 45 height 28
click at [712, 25] on html "Computer Required This feature is only available on a computer. Please switch t…" at bounding box center [784, 372] width 1568 height 744
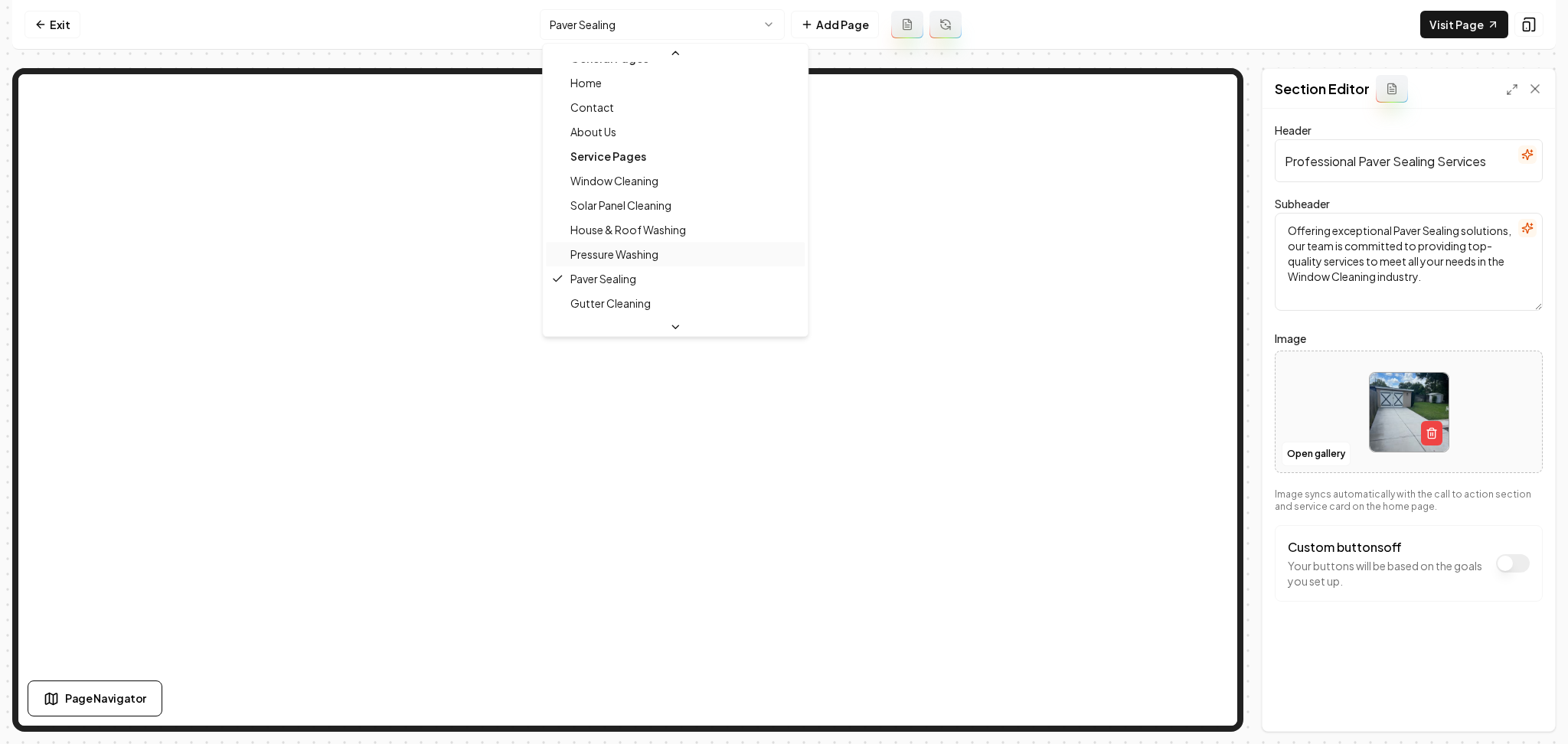
scroll to position [51, 0]
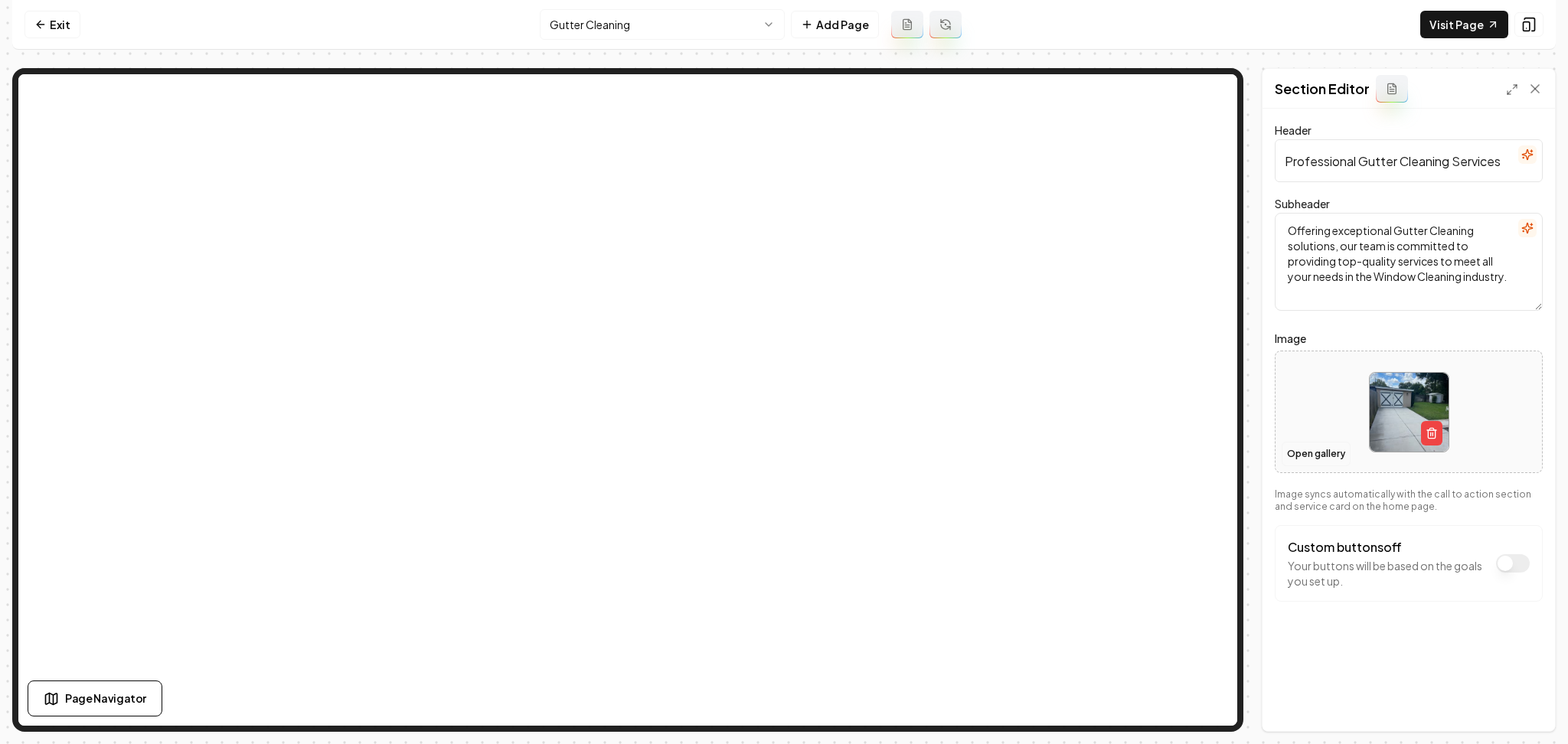
click at [1316, 461] on button "Open gallery" at bounding box center [1316, 454] width 69 height 25
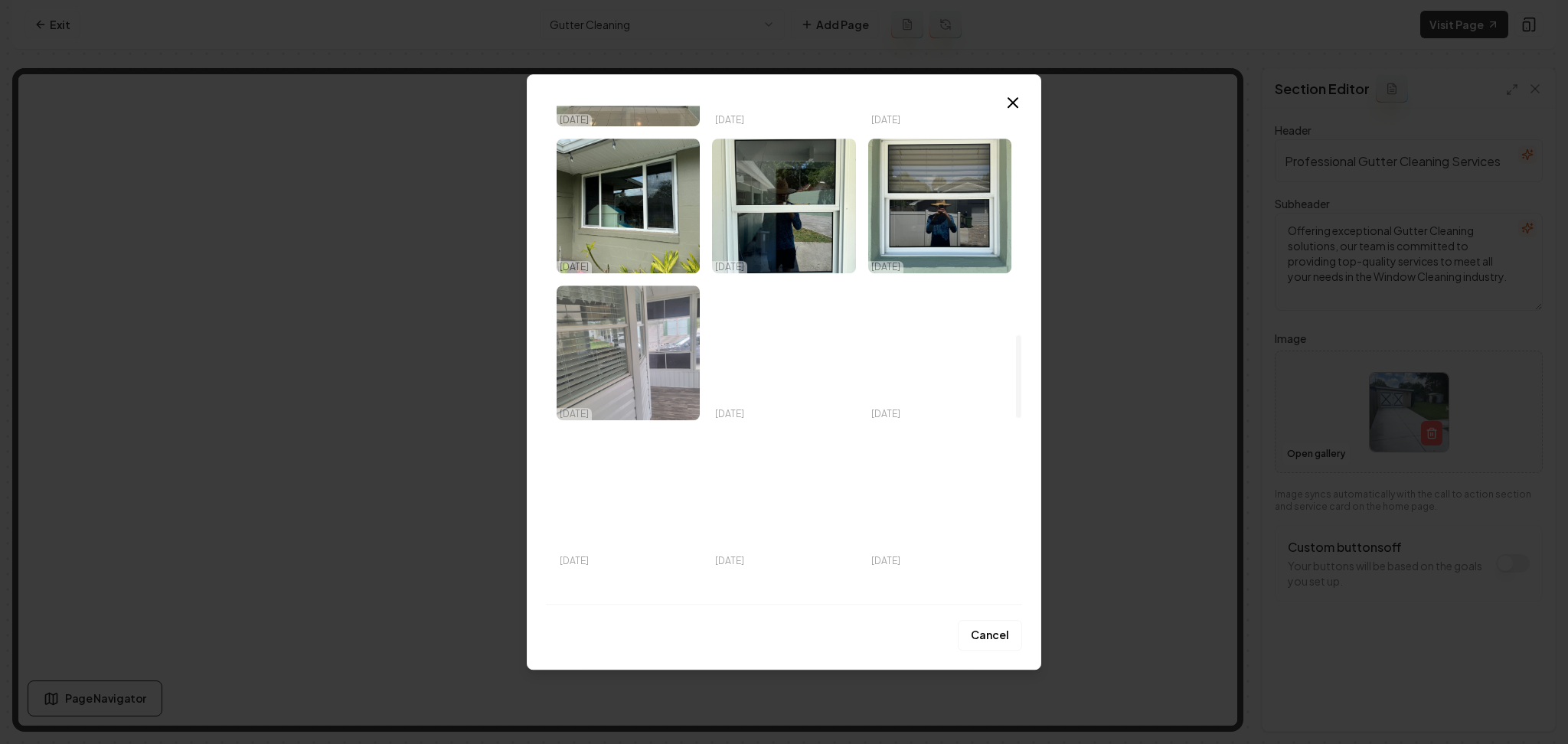
scroll to position [1532, 0]
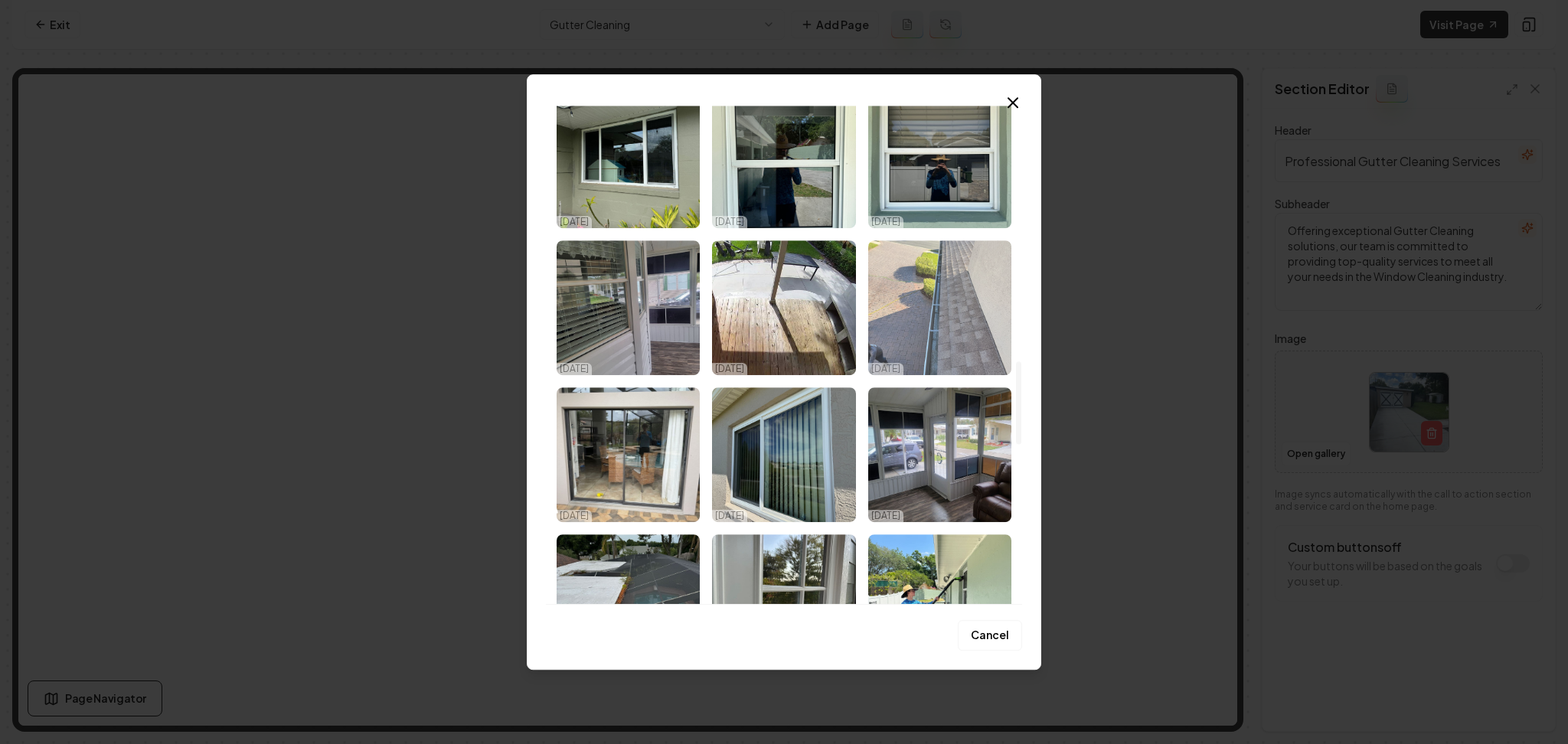
click at [934, 350] on img "Select image image_68e3e23b5c7cd75eb87d779a.jpeg" at bounding box center [939, 307] width 143 height 135
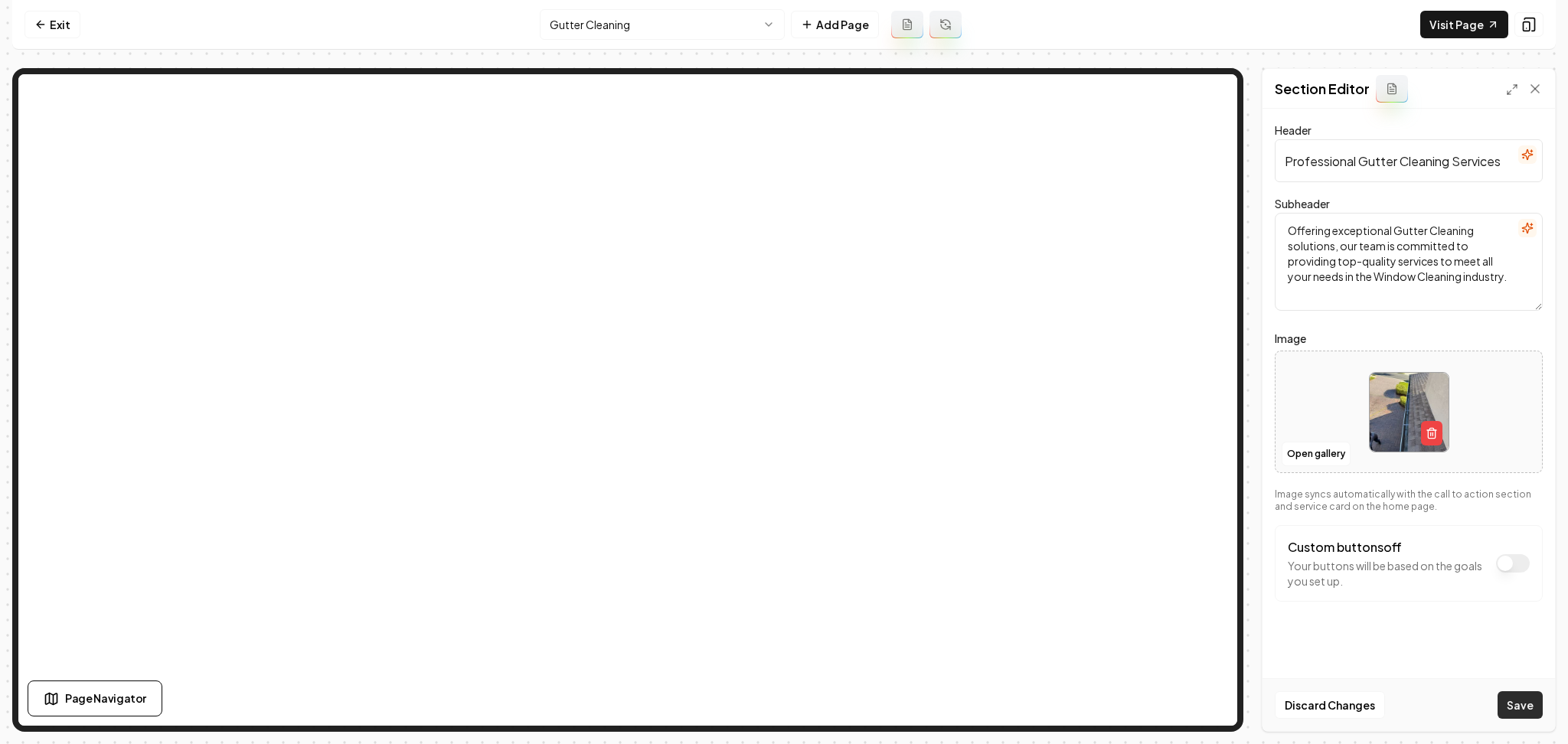
click at [1532, 701] on button "Save" at bounding box center [1520, 705] width 45 height 28
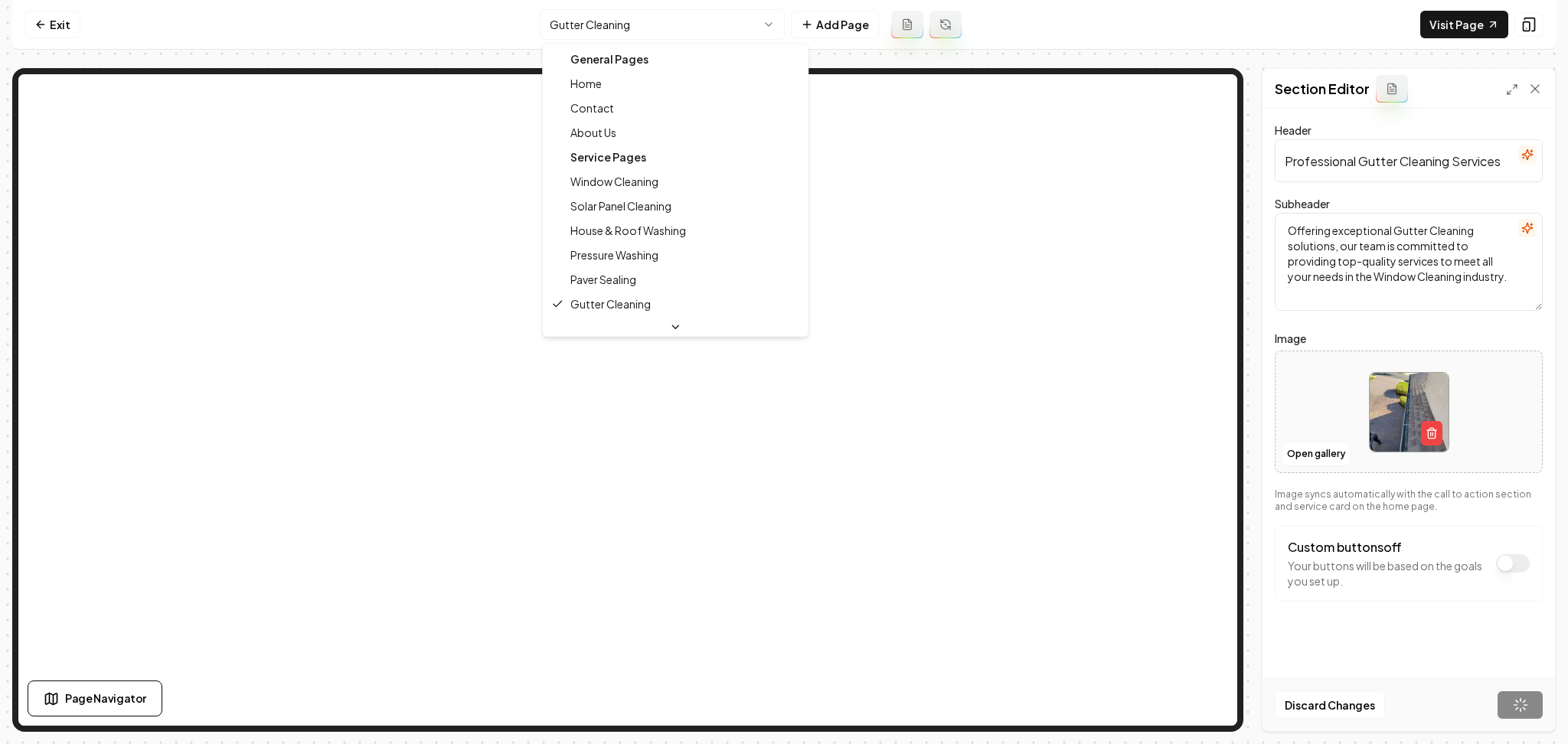
click at [575, 15] on html "Computer Required This feature is only available on a computer. Please switch t…" at bounding box center [784, 372] width 1568 height 744
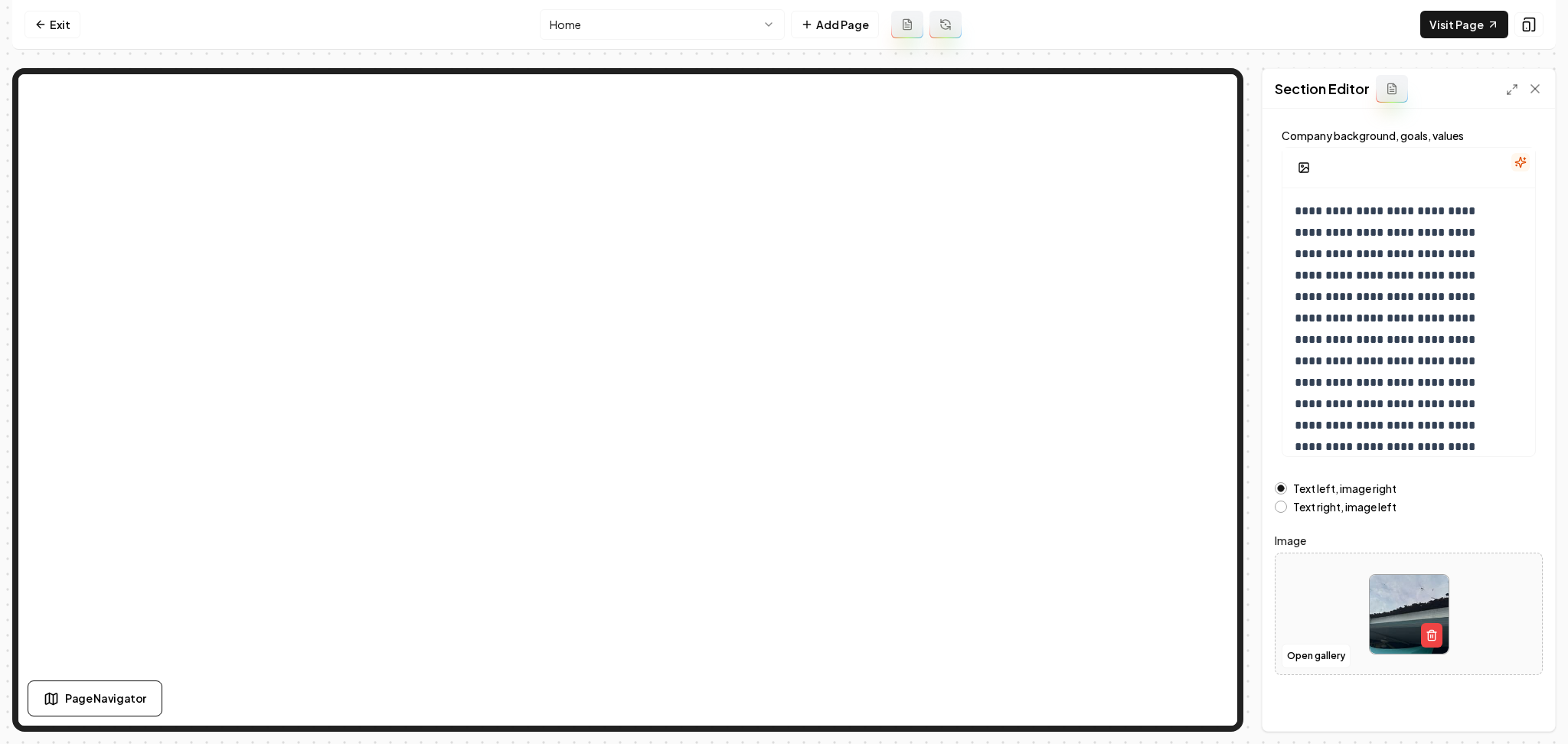
scroll to position [82, 0]
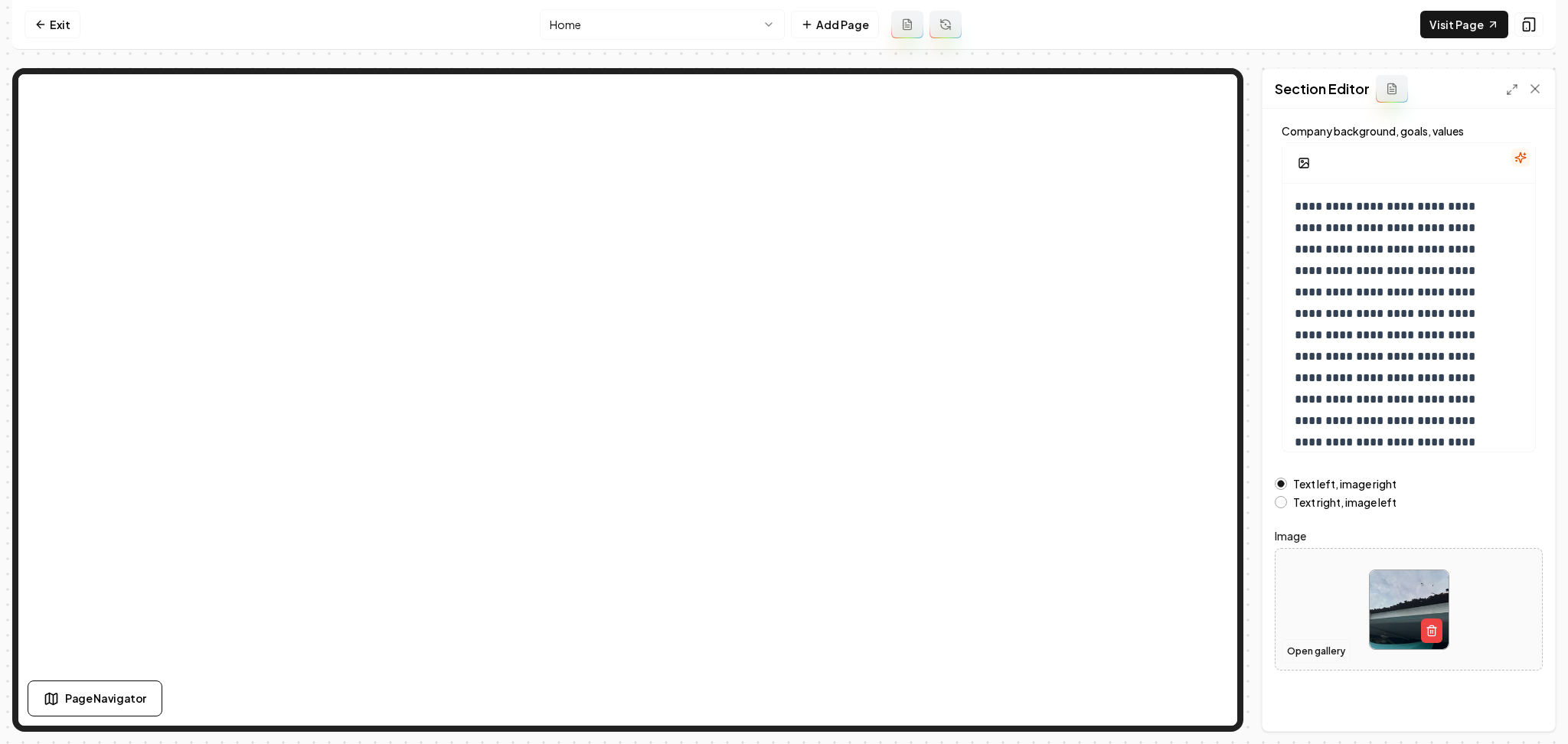
click at [1314, 649] on button "Open gallery" at bounding box center [1316, 651] width 69 height 25
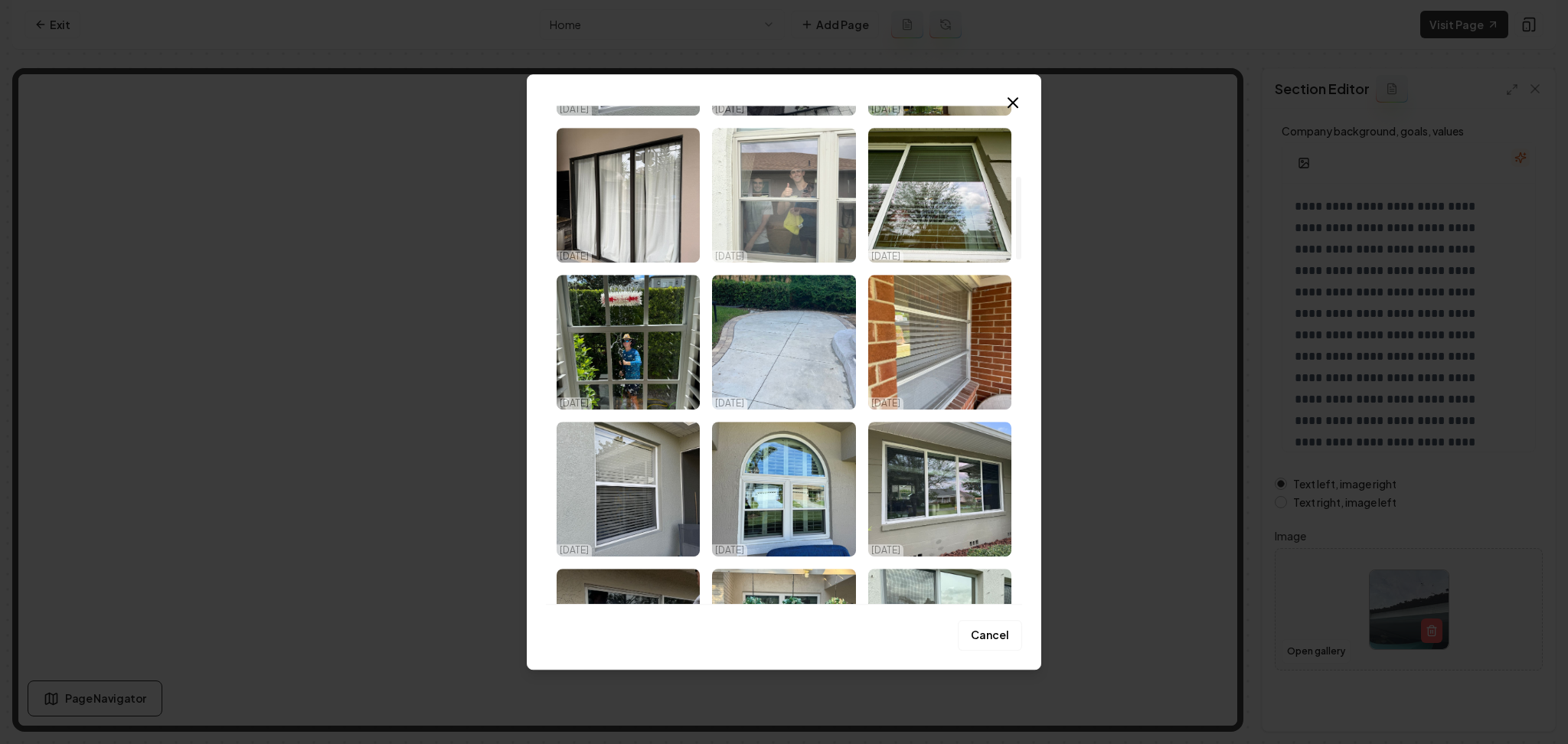
scroll to position [408, 0]
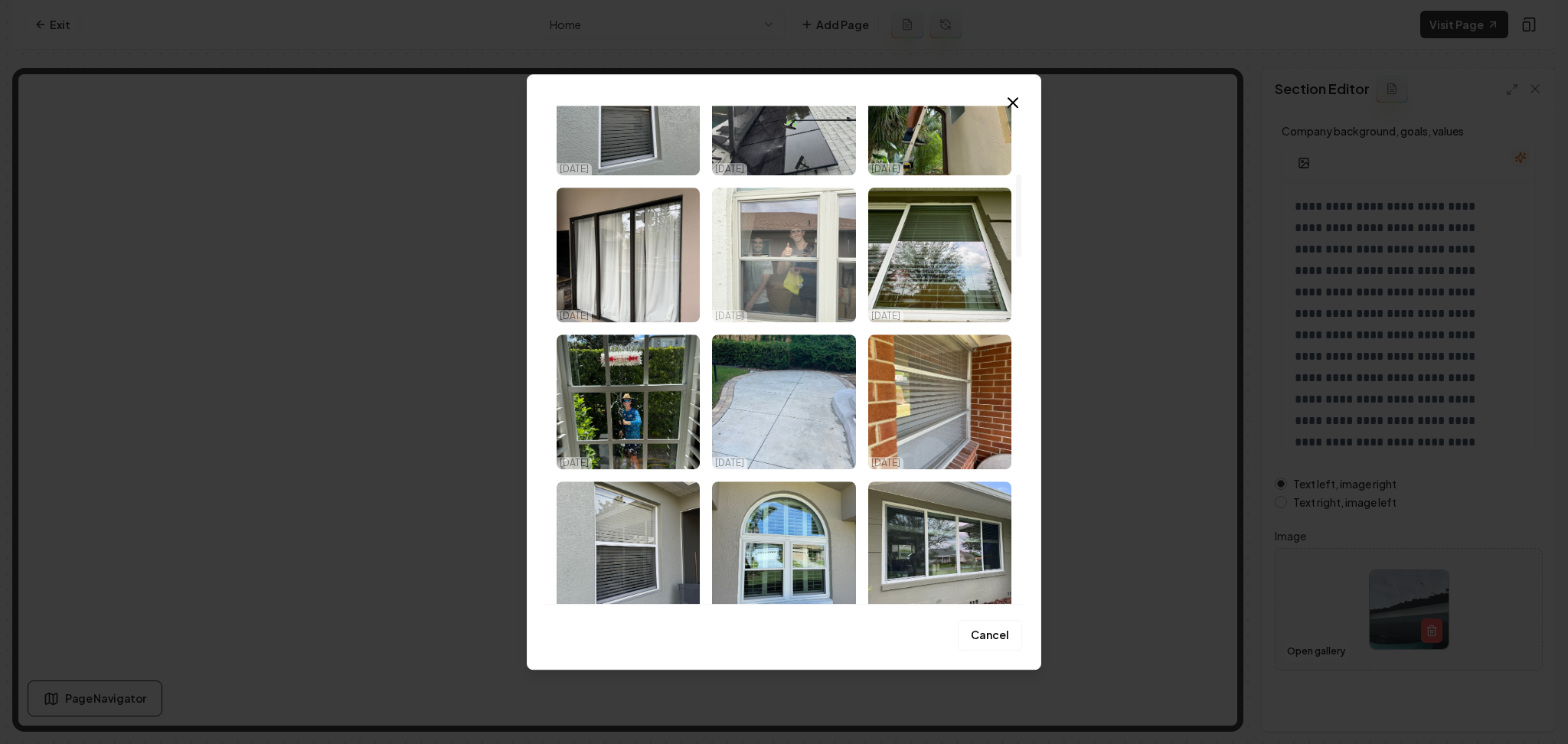
click at [784, 237] on img "Select image image_68e3e23b5c7cd75eb87d744b.jpeg" at bounding box center [783, 255] width 143 height 135
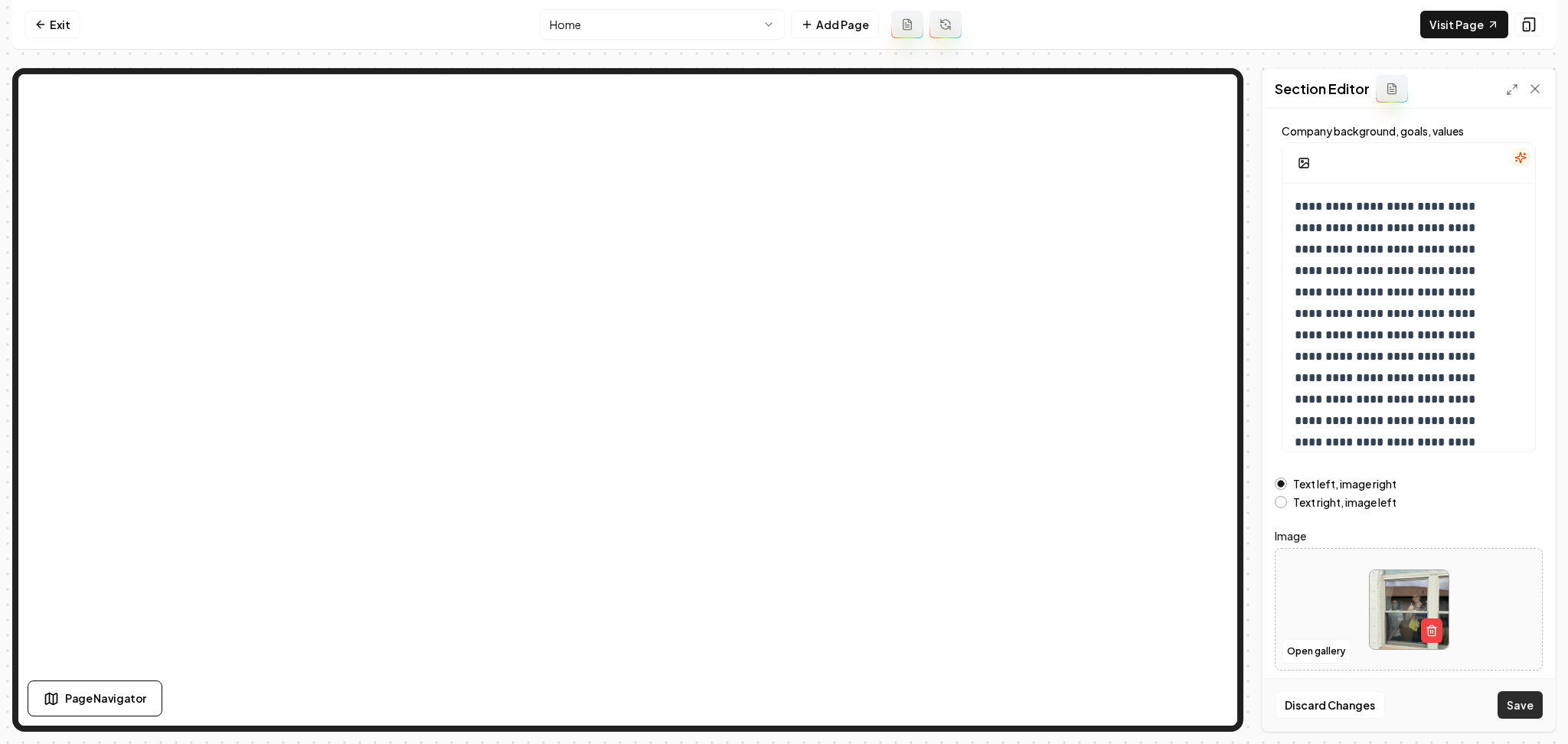
click at [1519, 706] on button "Save" at bounding box center [1520, 705] width 45 height 28
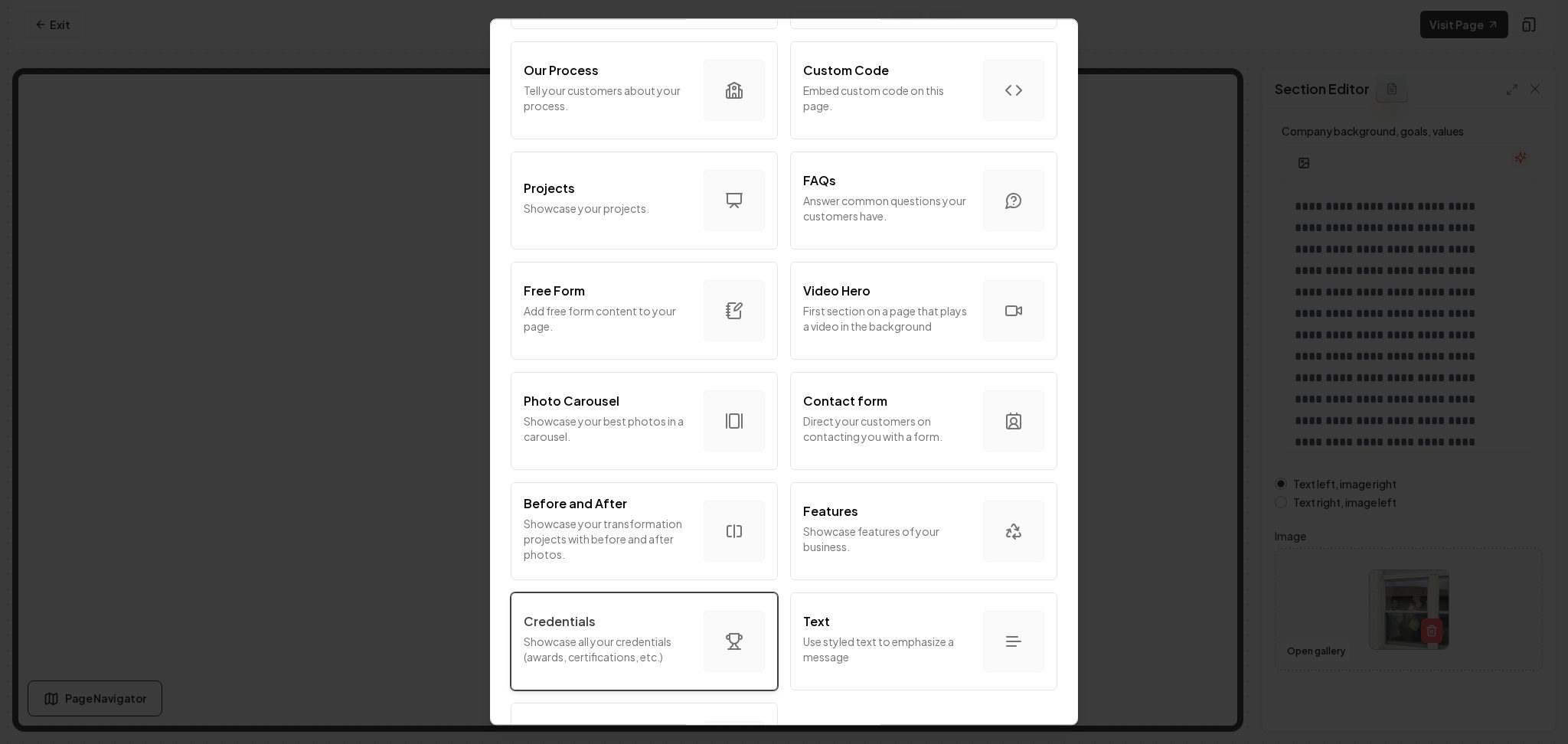
scroll to position [639, 0]
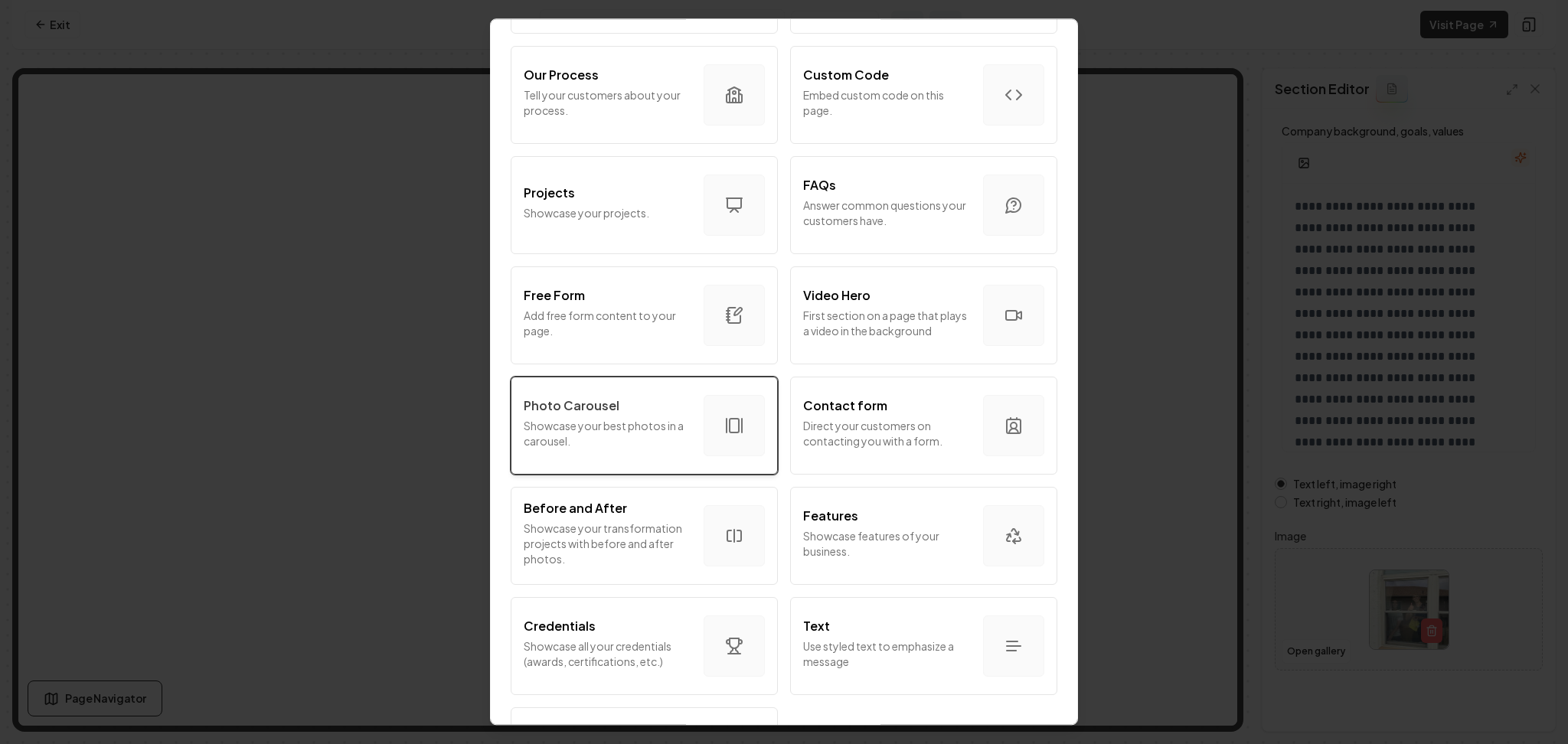
click at [631, 454] on div "Photo Carousel Showcase your best photos in a carousel." at bounding box center [608, 426] width 168 height 58
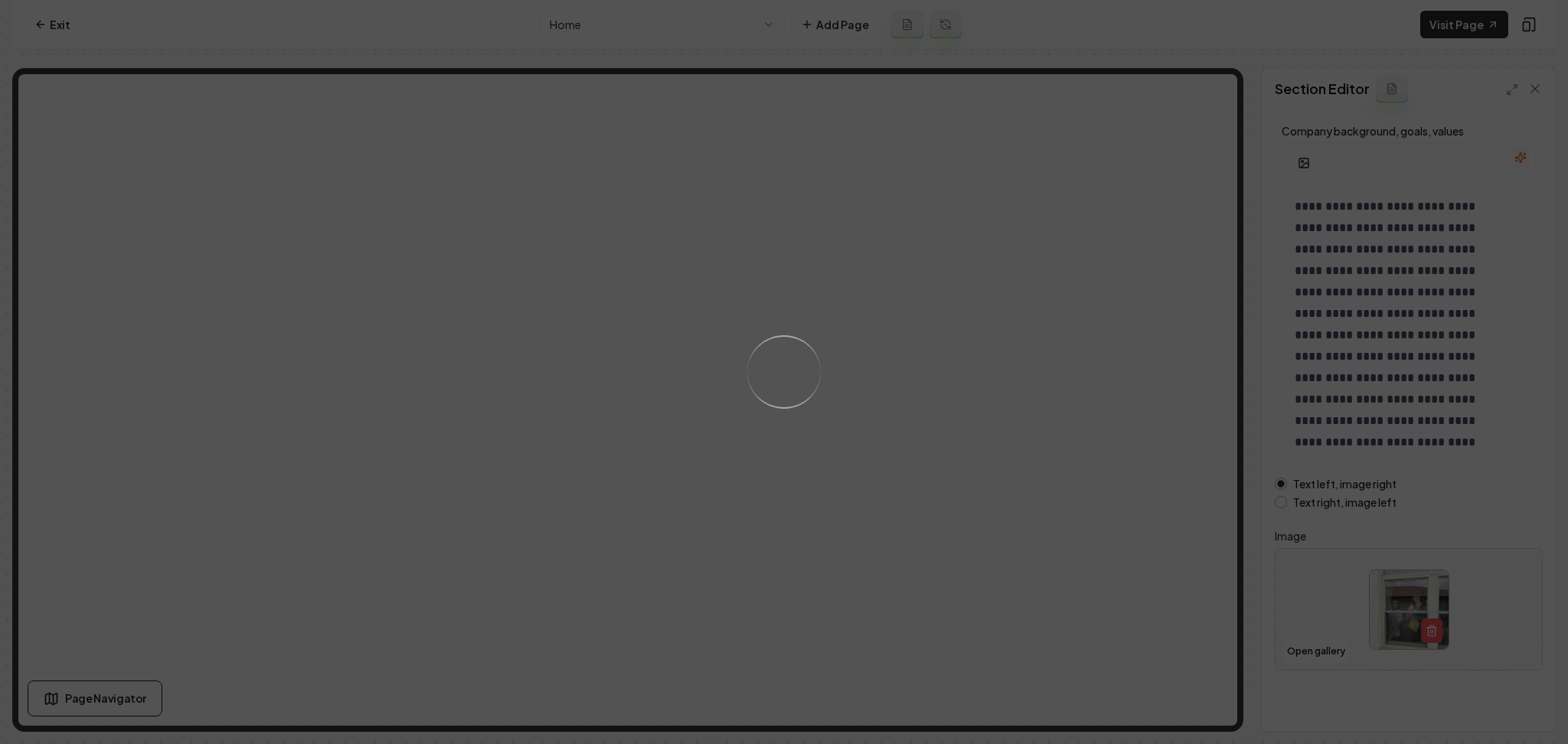
scroll to position [0, 0]
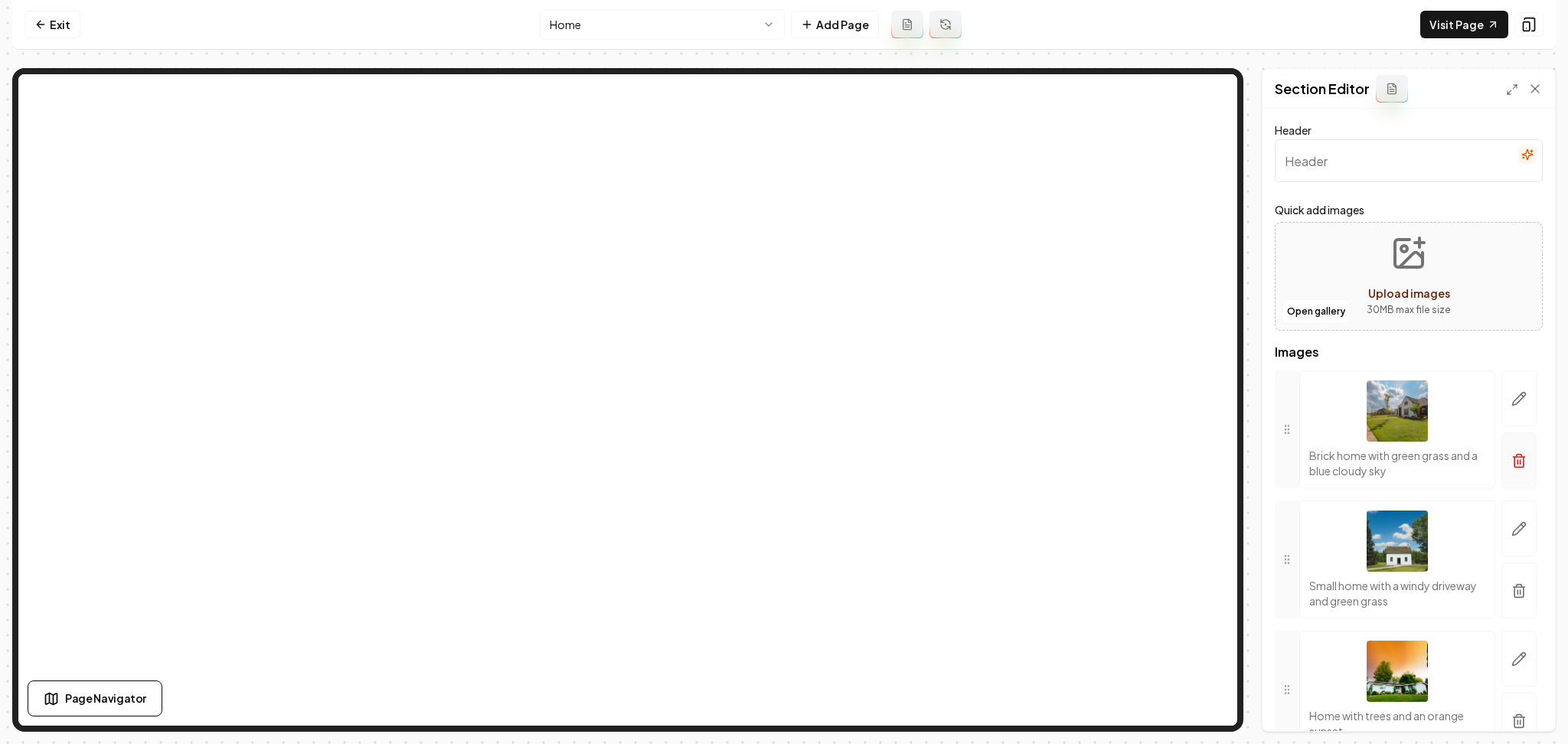
click at [1507, 482] on button "button" at bounding box center [1519, 460] width 36 height 56
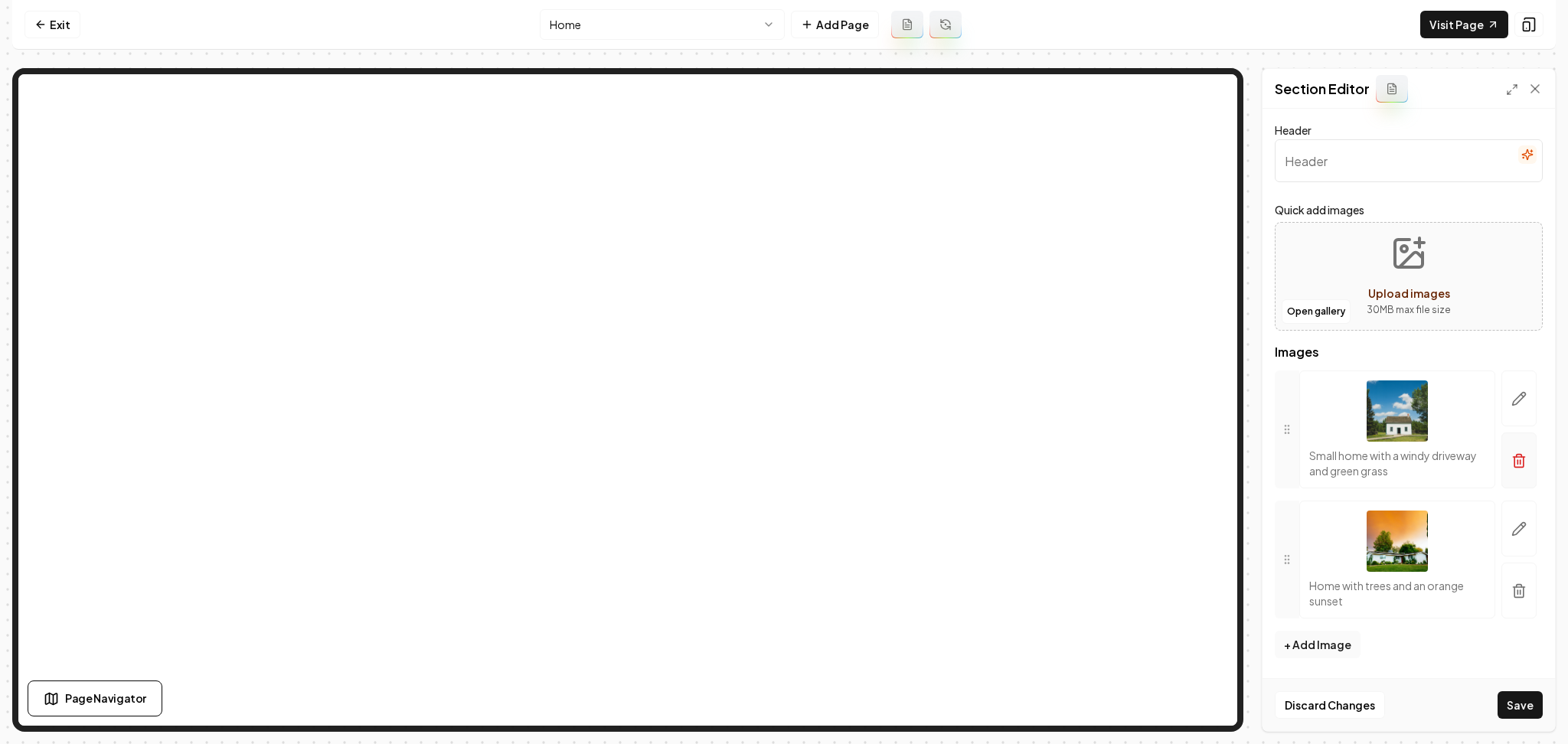
click at [1510, 451] on button "button" at bounding box center [1519, 460] width 36 height 56
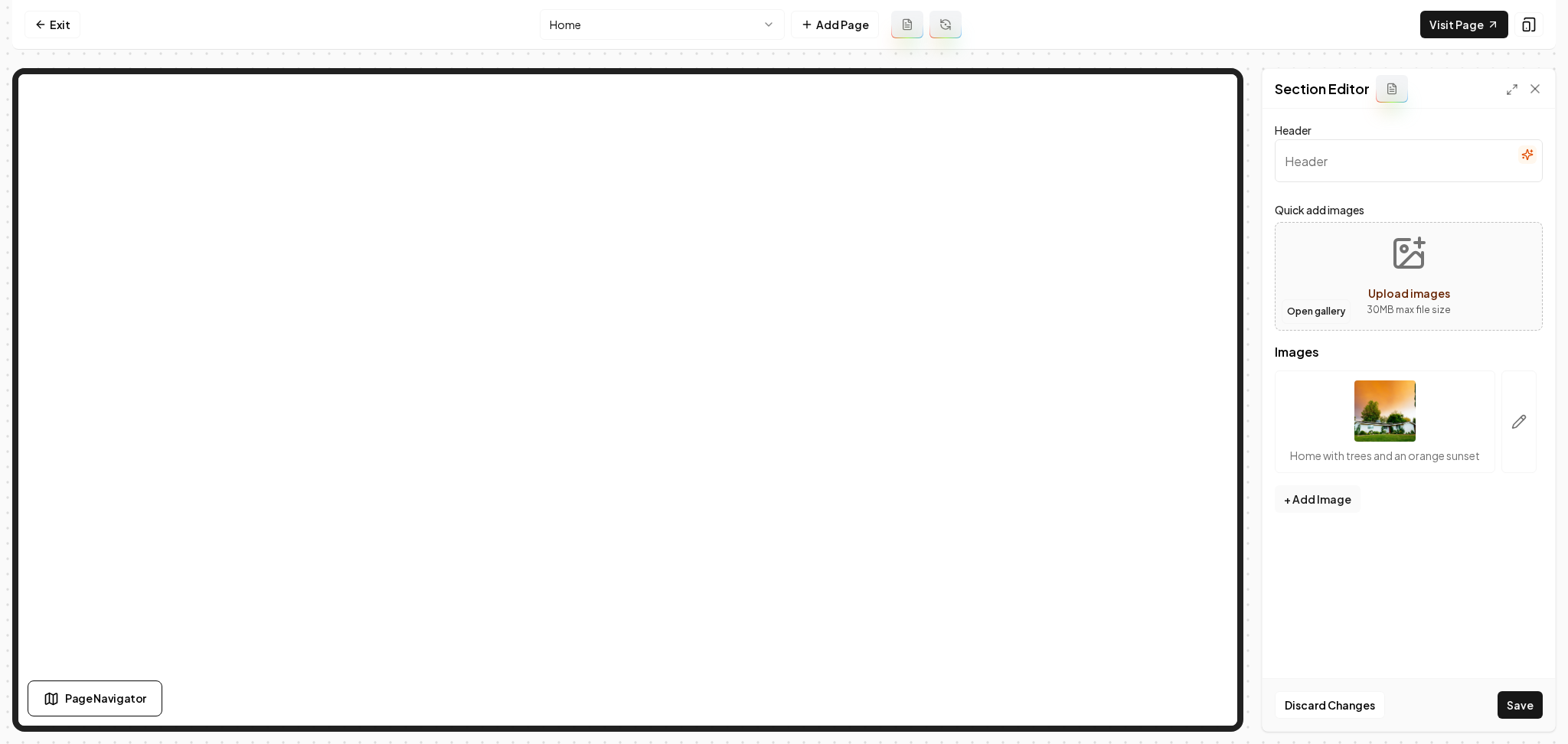
click at [1316, 312] on button "Open gallery" at bounding box center [1316, 311] width 69 height 25
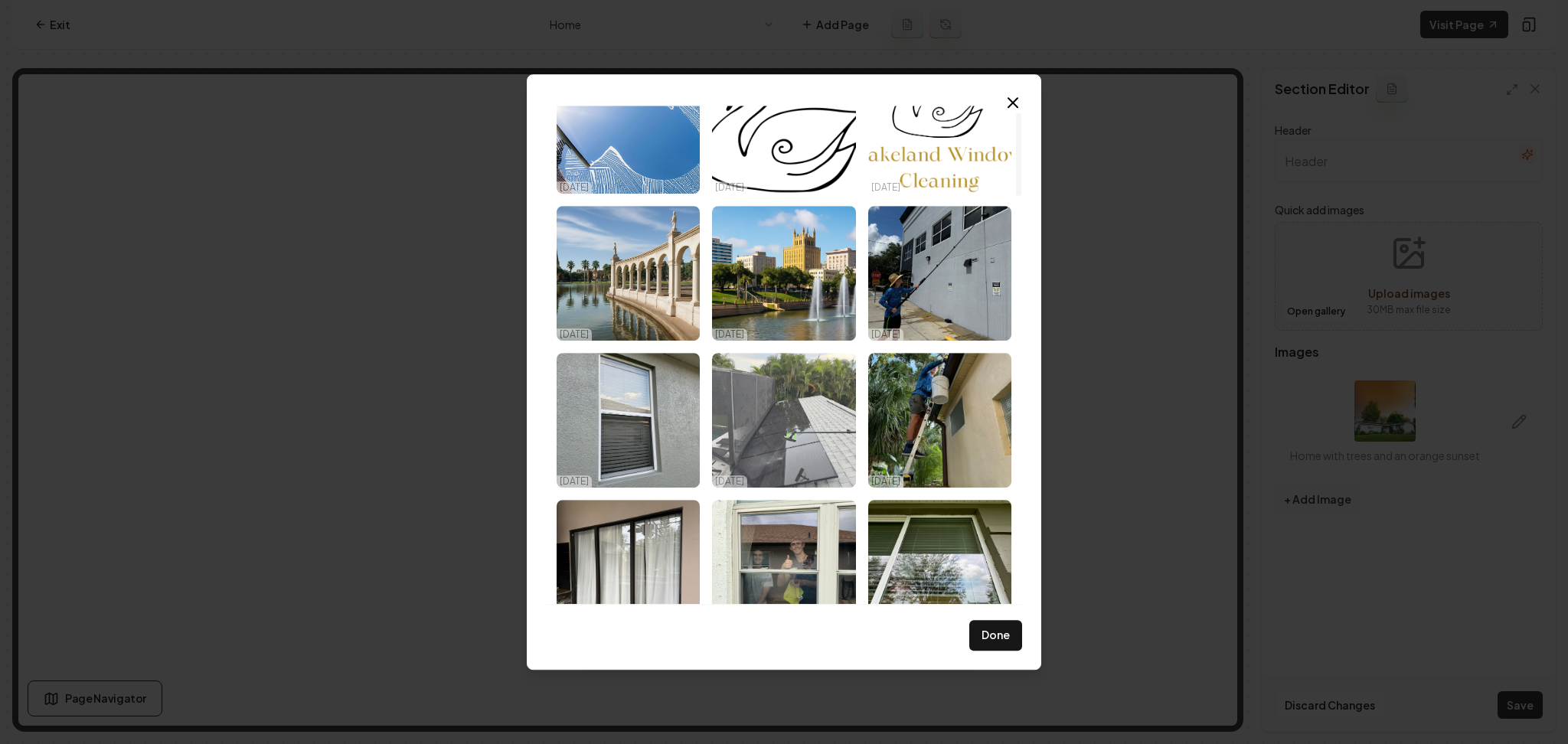
scroll to position [102, 0]
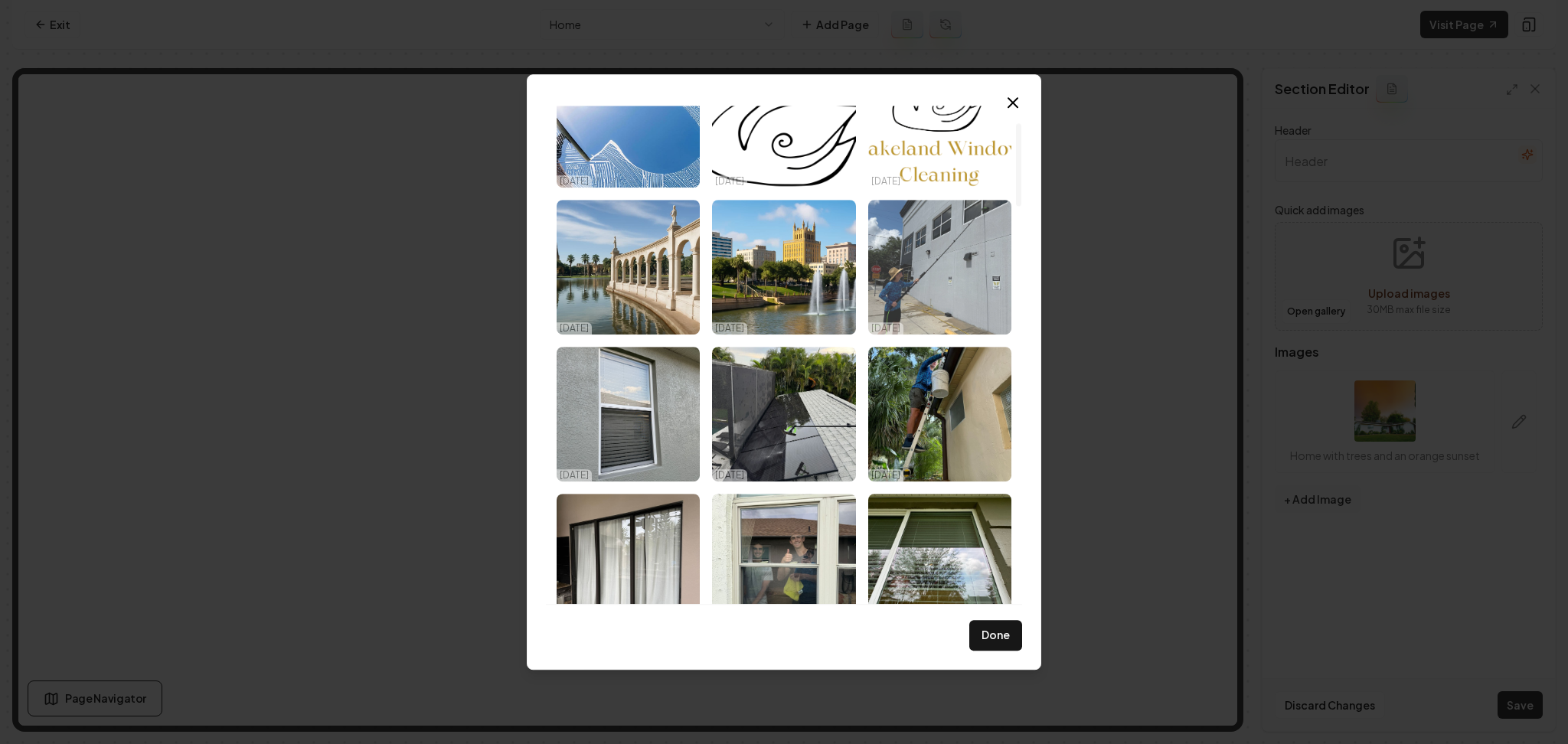
click at [959, 253] on img "Select image image_68e3e23b5c7cd75eb87d743d.jpeg" at bounding box center [939, 267] width 143 height 135
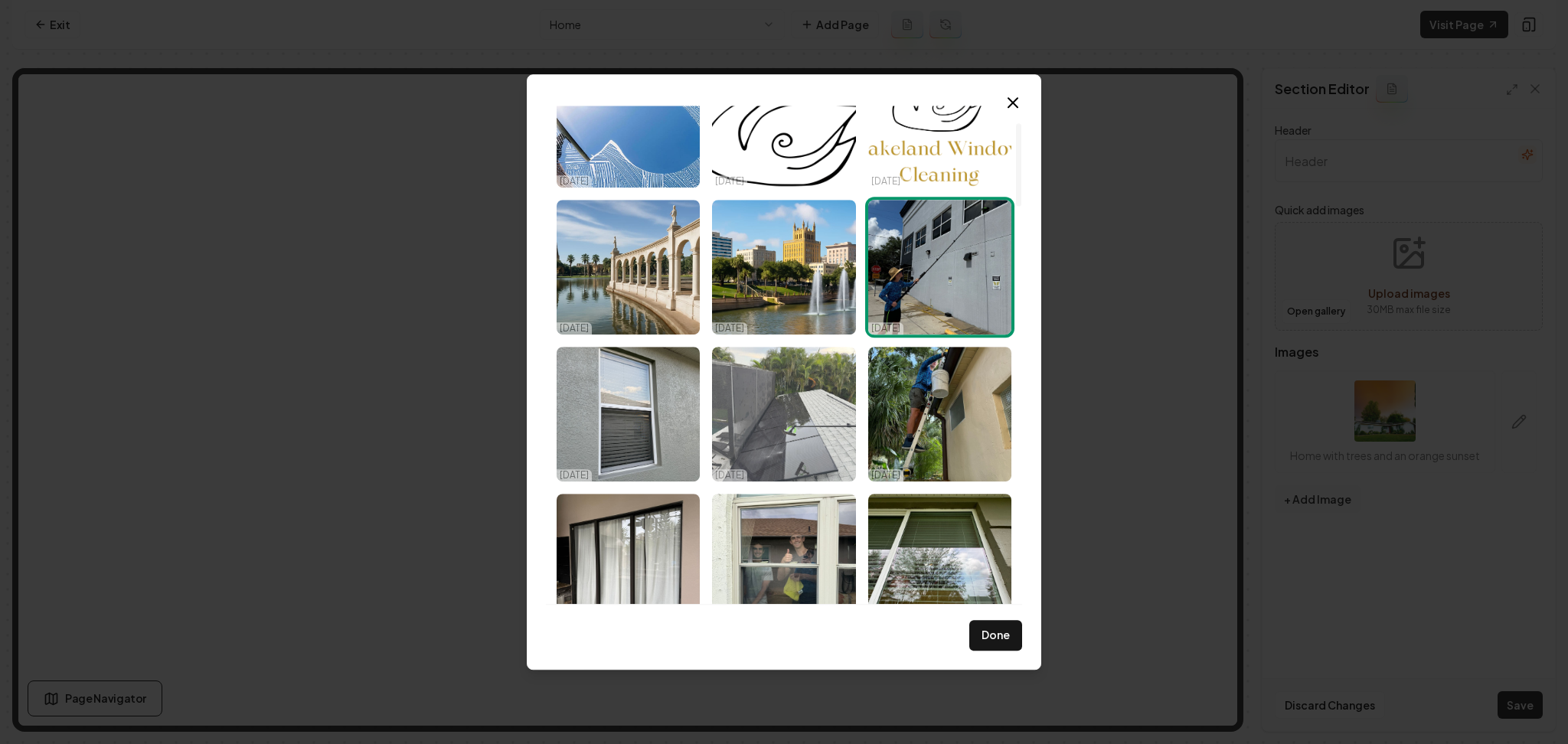
click at [811, 387] on img "Select image image_68e3e23b5c7cd75eb87d7456.jpeg" at bounding box center [783, 414] width 143 height 135
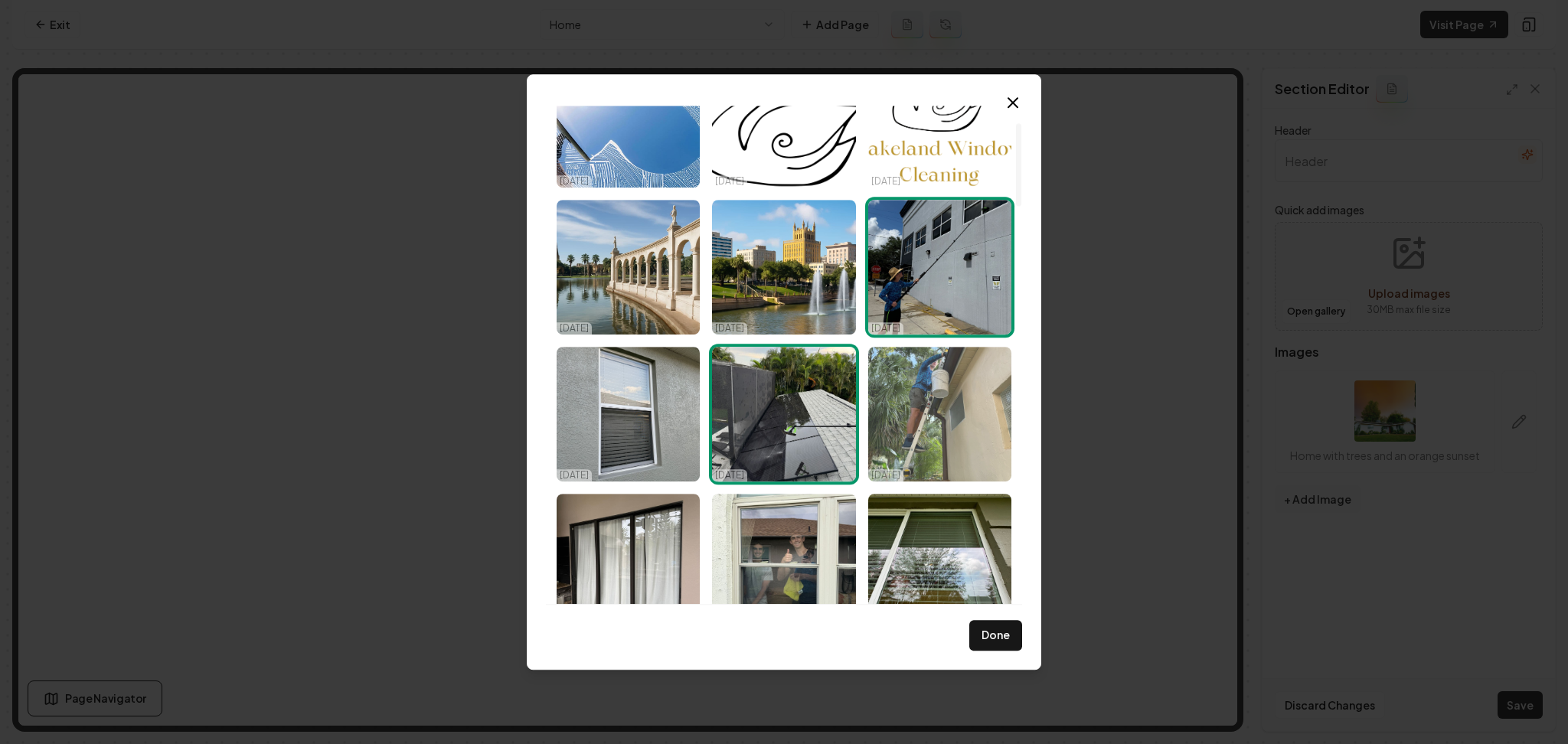
click at [922, 388] on img "Select image image_68e3e23b5c7cd75eb87d743e.jpeg" at bounding box center [939, 414] width 143 height 135
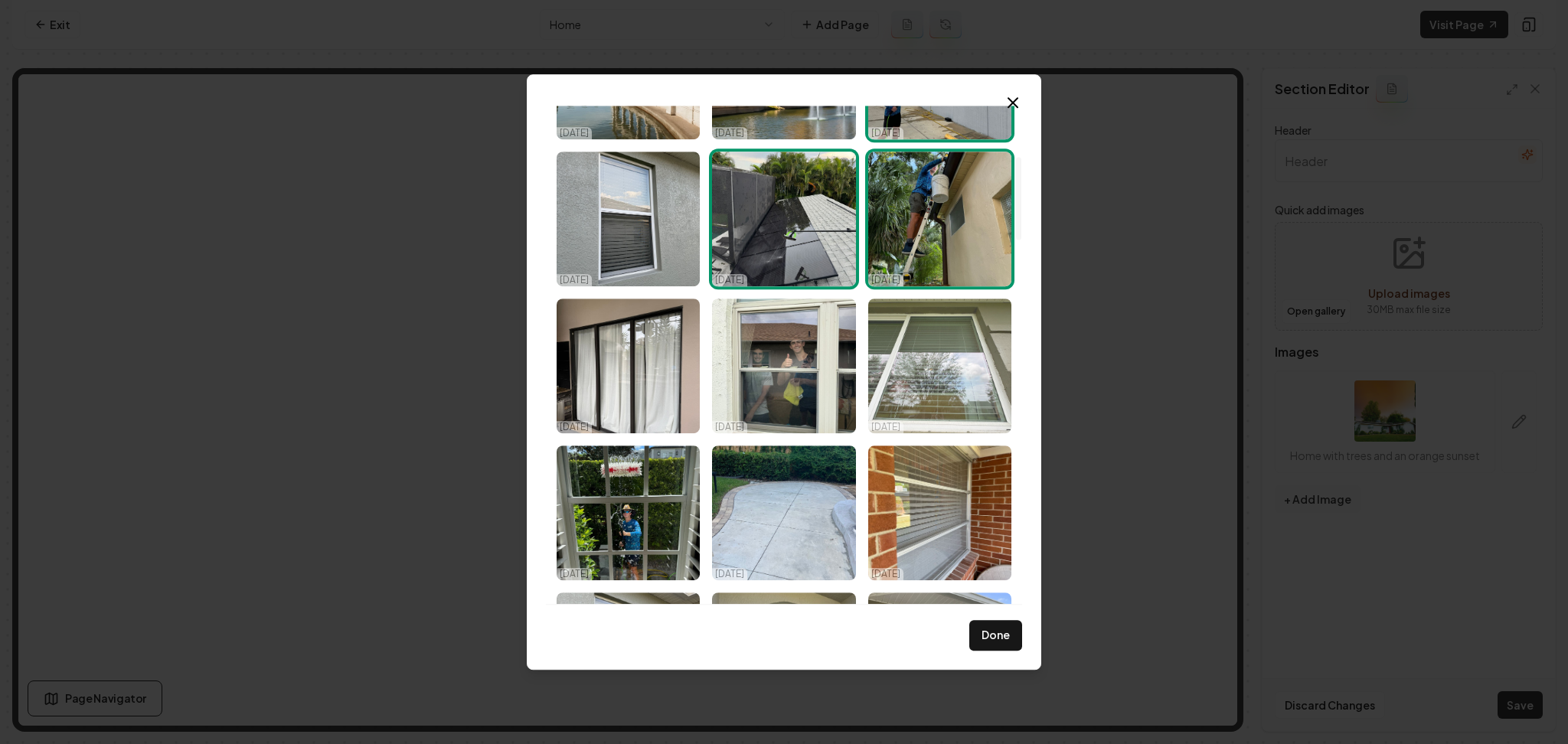
scroll to position [306, 0]
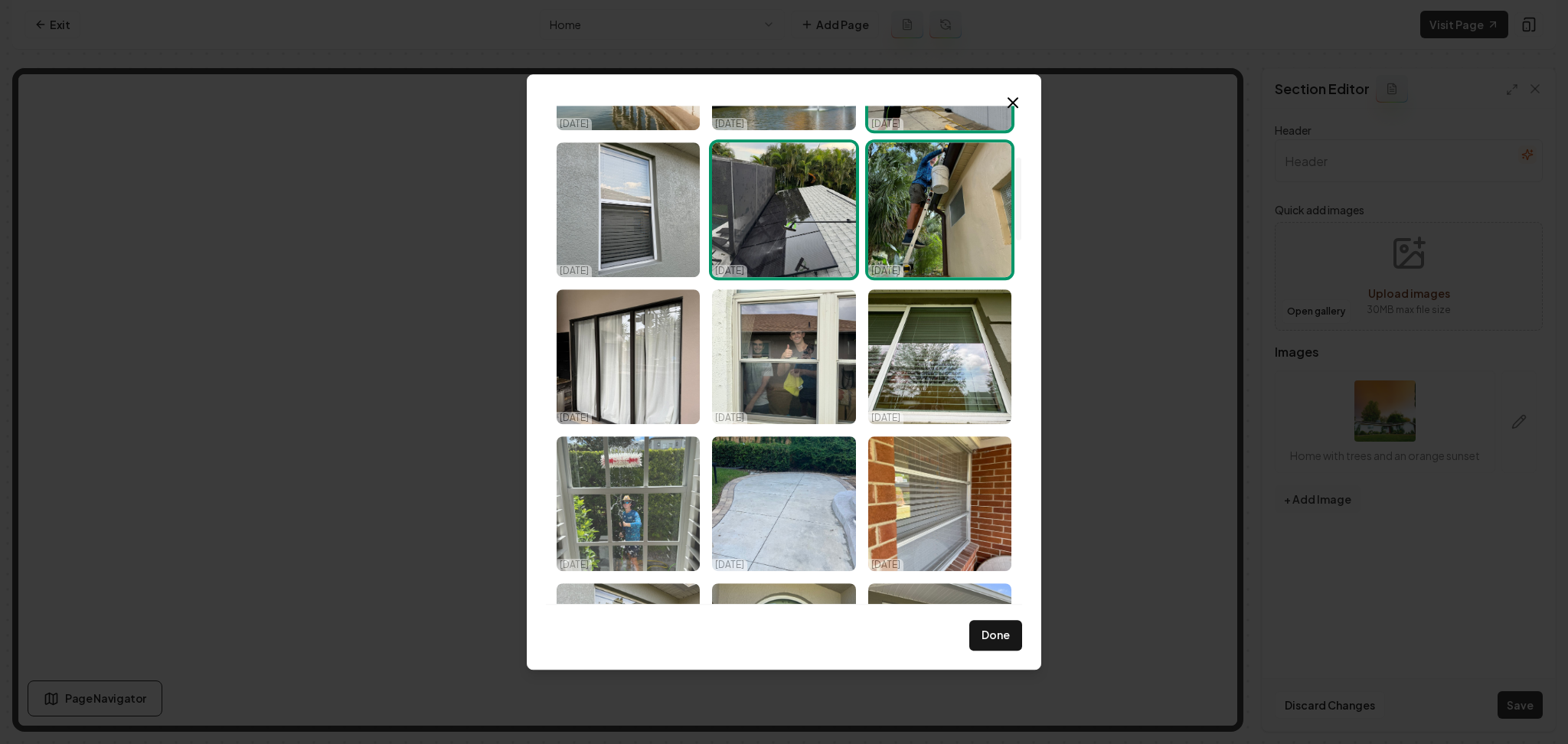
click at [609, 506] on img "Select image image_68e3e23b5c7cd75eb87d7424.jpeg" at bounding box center [628, 504] width 143 height 135
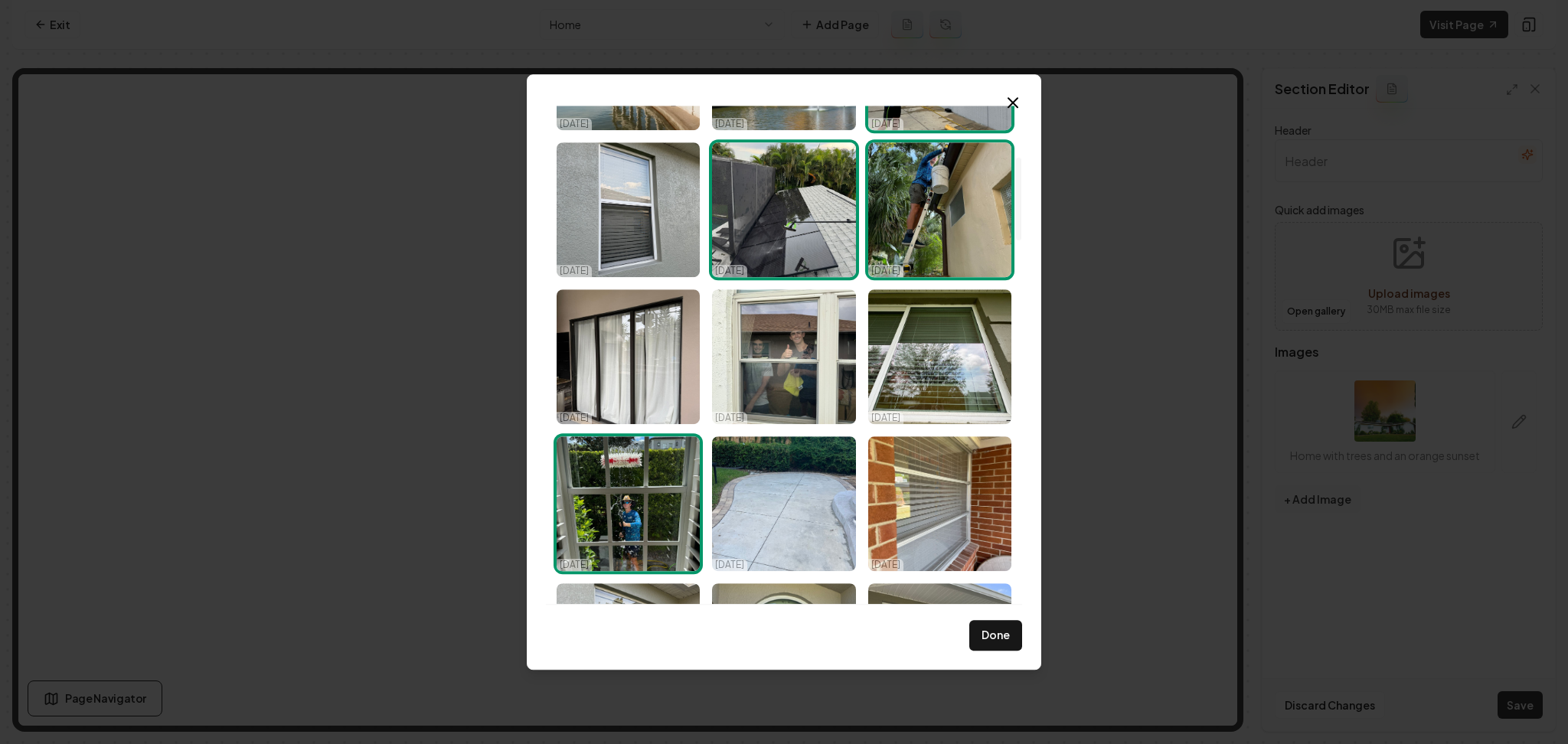
click at [640, 543] on img "Select image image_68e3e23b5c7cd75eb87d7424.jpeg" at bounding box center [628, 504] width 143 height 135
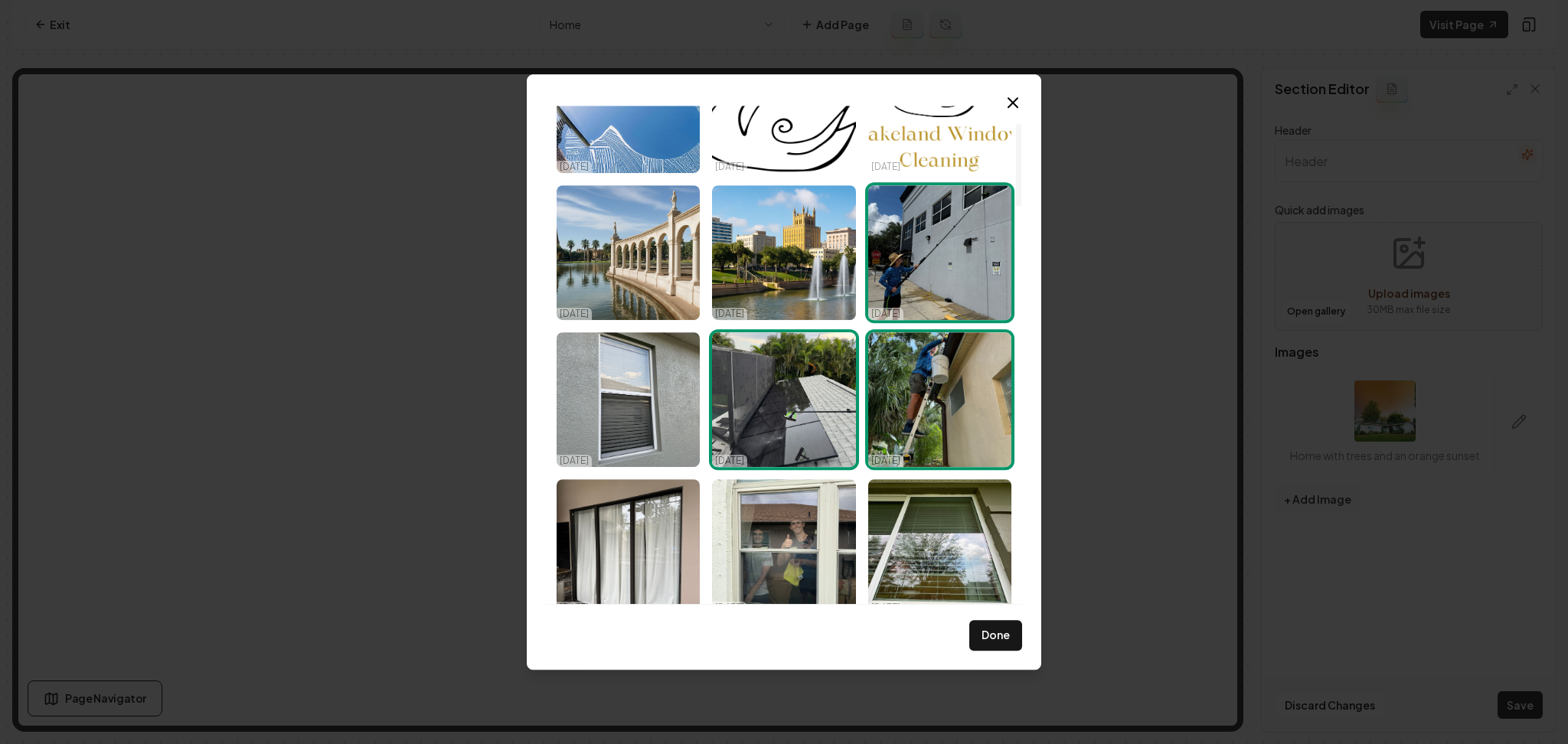
scroll to position [102, 0]
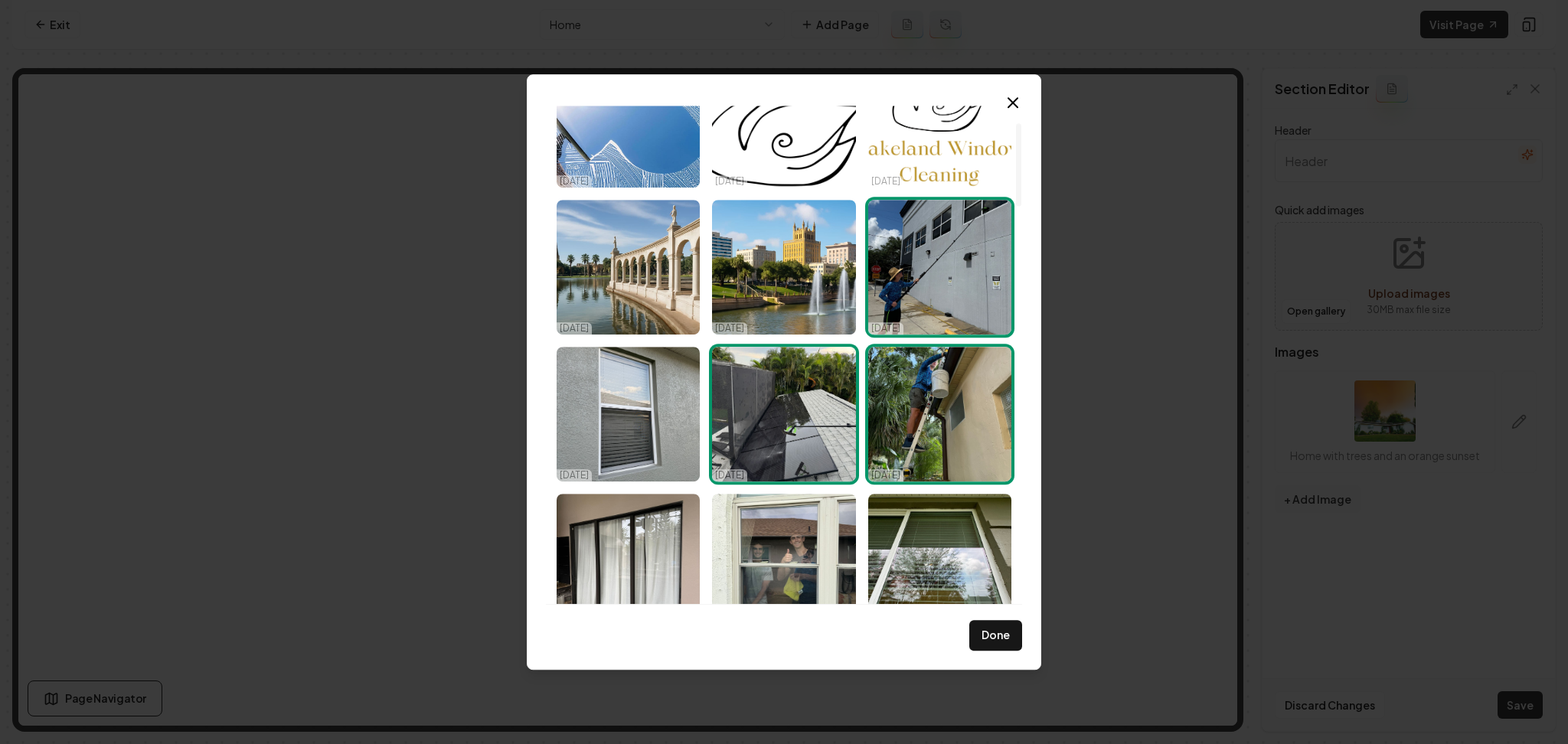
click at [891, 422] on img "Select image image_68e3e23b5c7cd75eb87d743e.jpeg" at bounding box center [939, 414] width 143 height 135
click at [812, 434] on img "Select image image_68e3e23b5c7cd75eb87d7456.jpeg" at bounding box center [783, 414] width 143 height 135
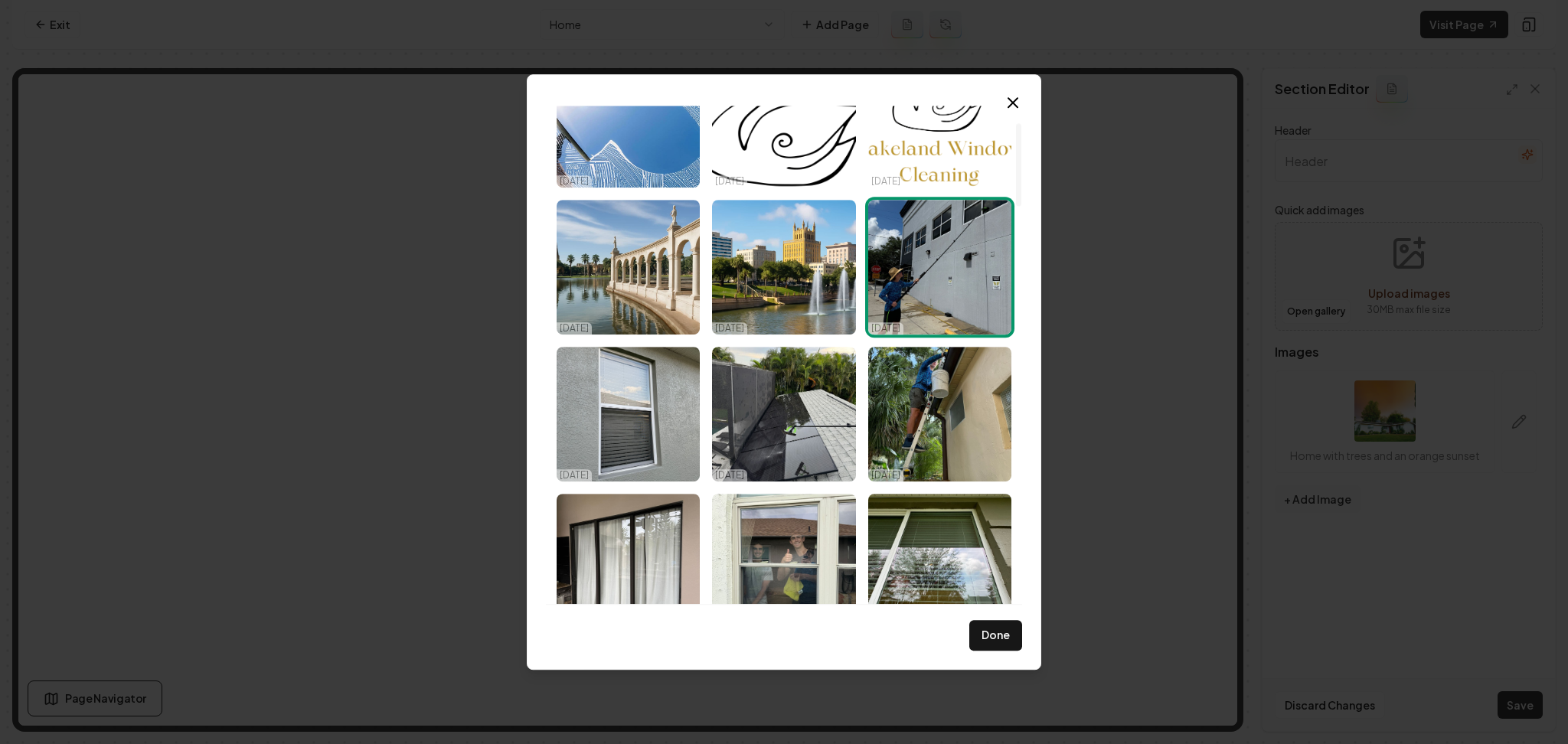
click at [935, 282] on img "Select image image_68e3e23b5c7cd75eb87d743d.jpeg" at bounding box center [939, 267] width 143 height 135
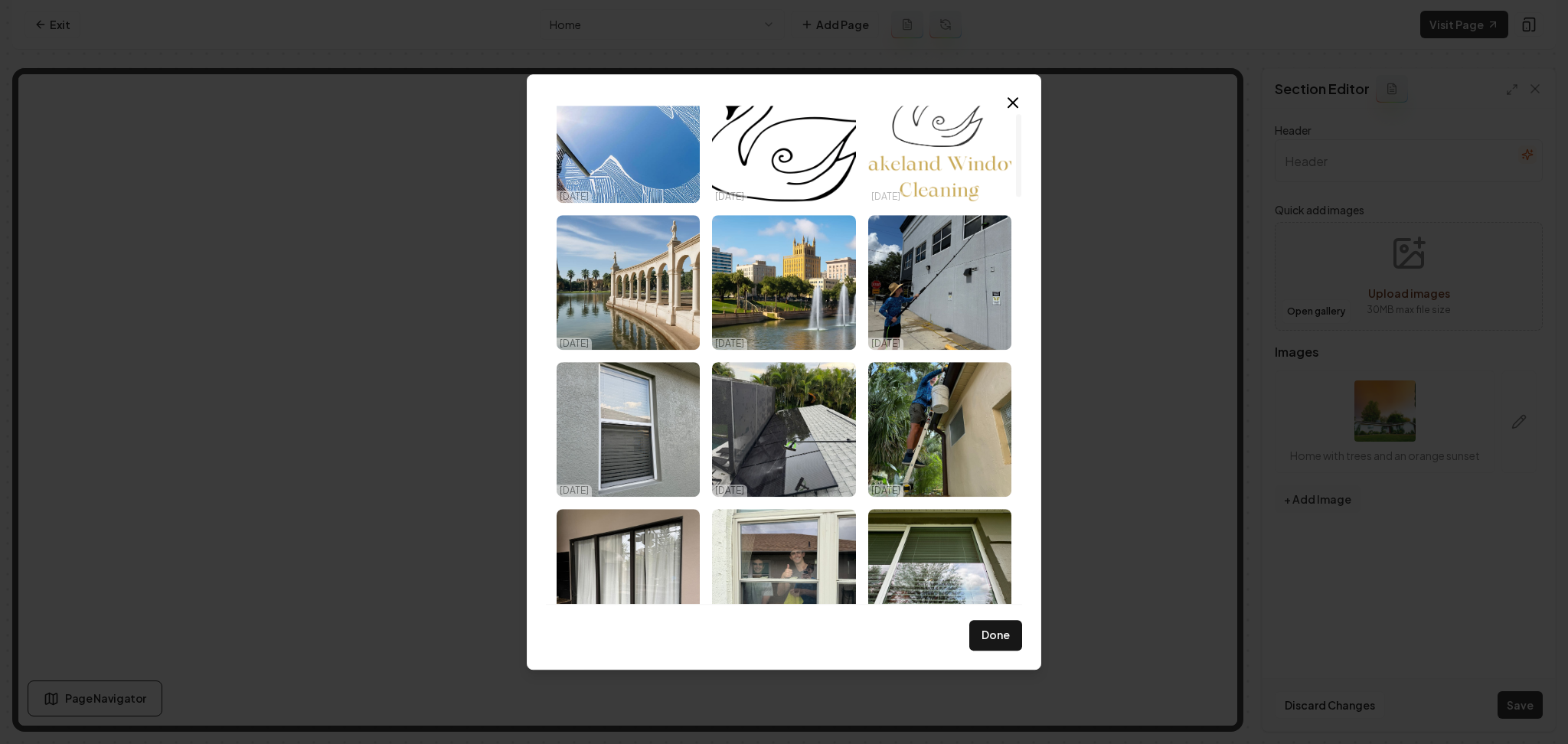
scroll to position [0, 0]
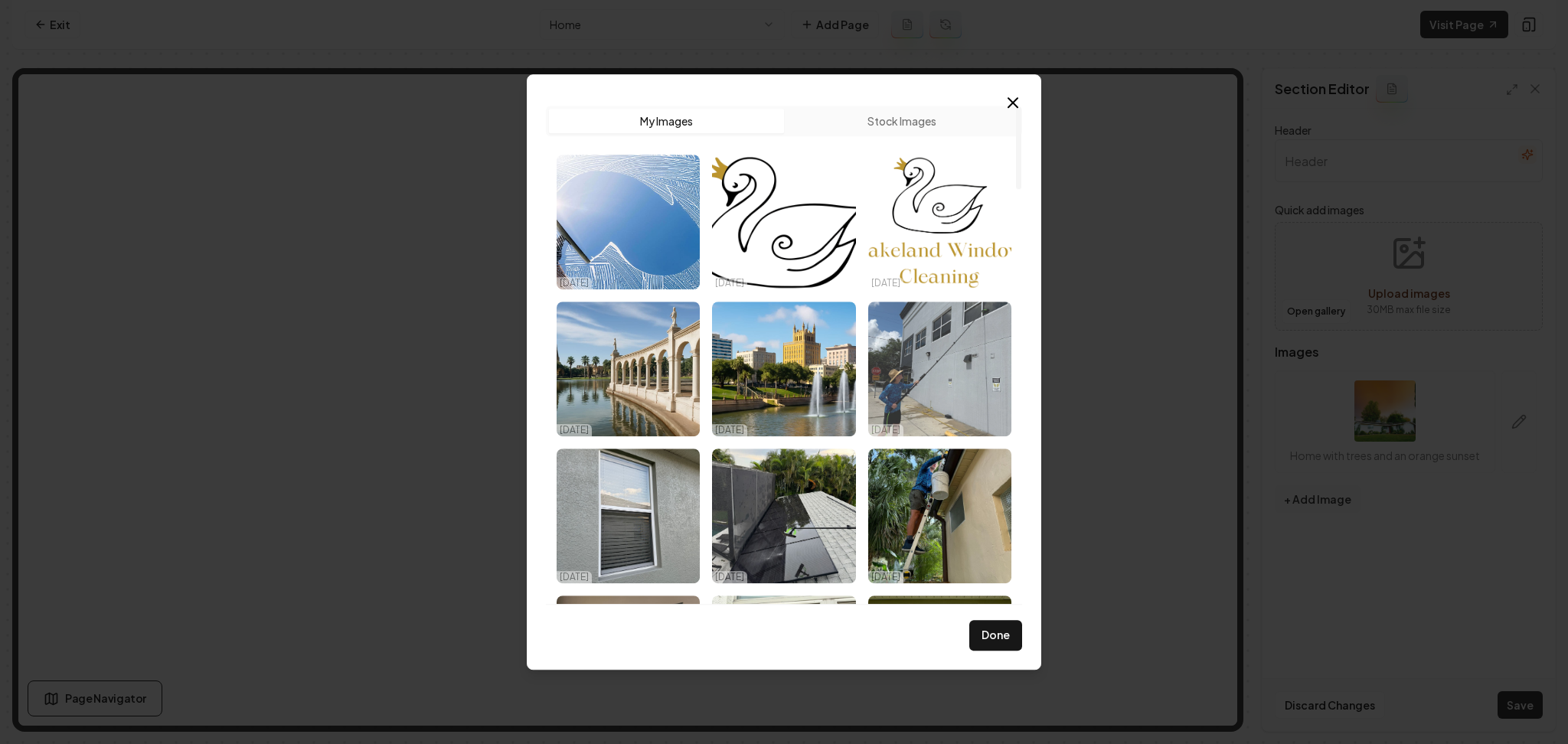
click at [922, 360] on img "Select image image_68e3e23b5c7cd75eb87d743d.jpeg" at bounding box center [939, 368] width 143 height 135
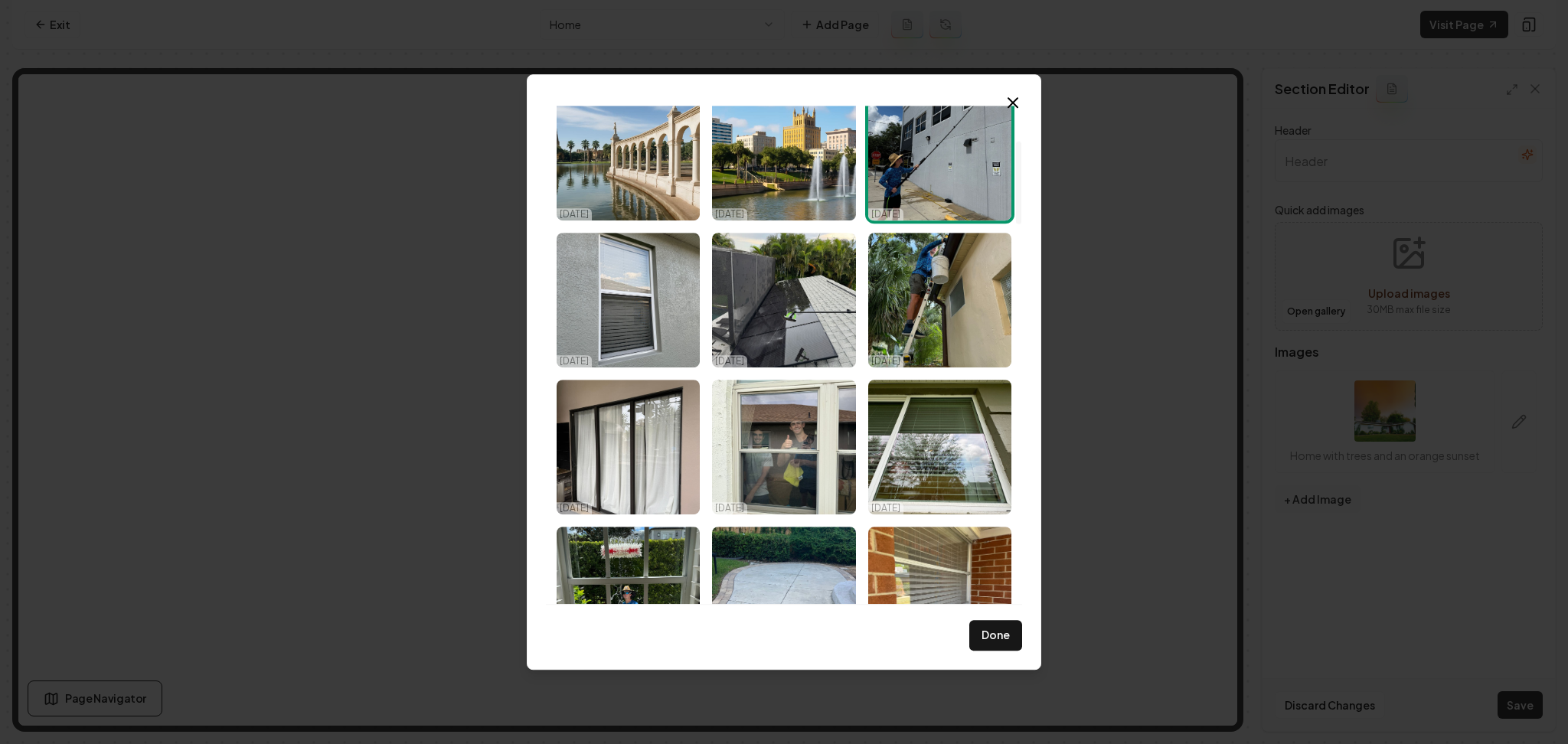
scroll to position [204, 0]
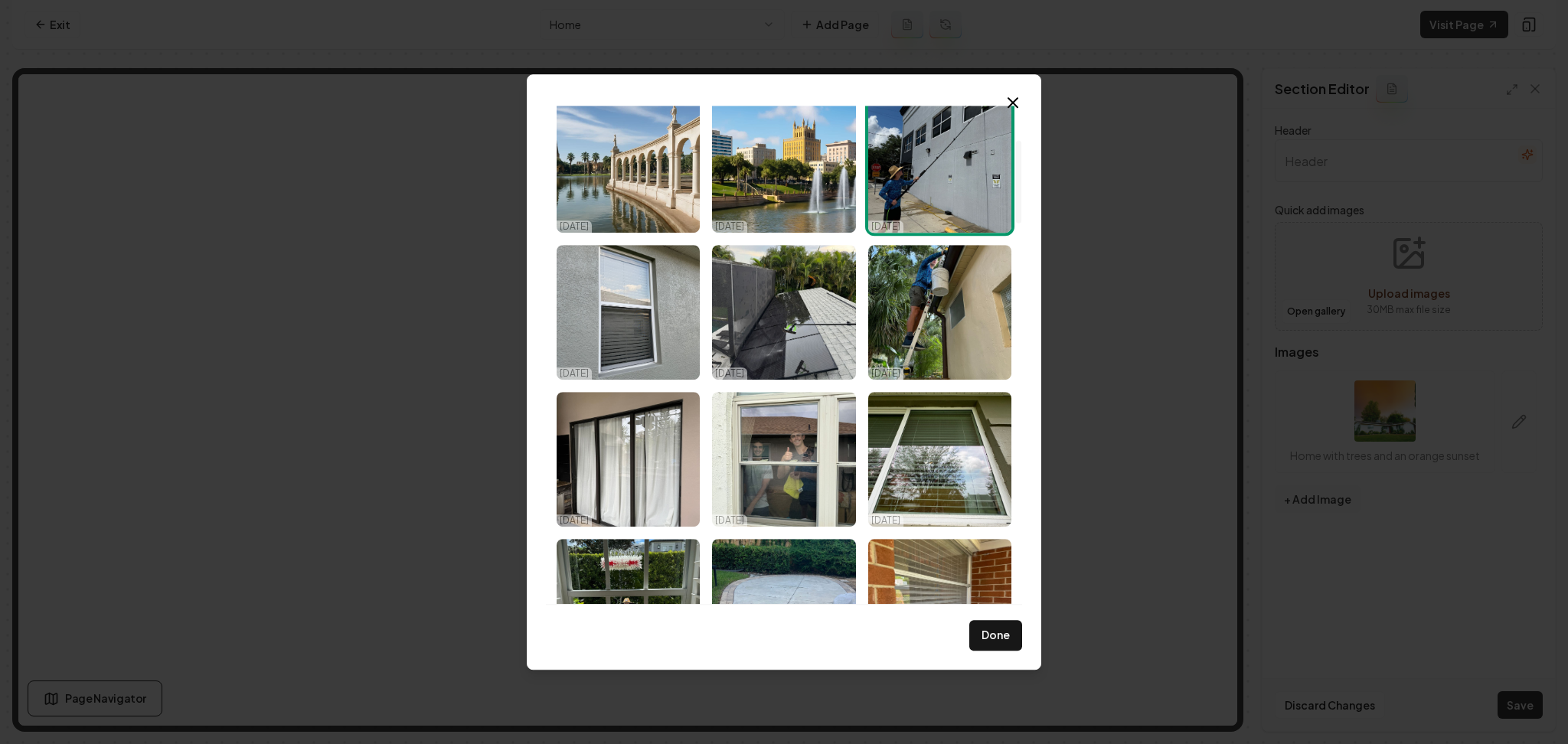
click at [947, 203] on img "Select image image_68e3e23b5c7cd75eb87d743d.jpeg" at bounding box center [939, 165] width 143 height 135
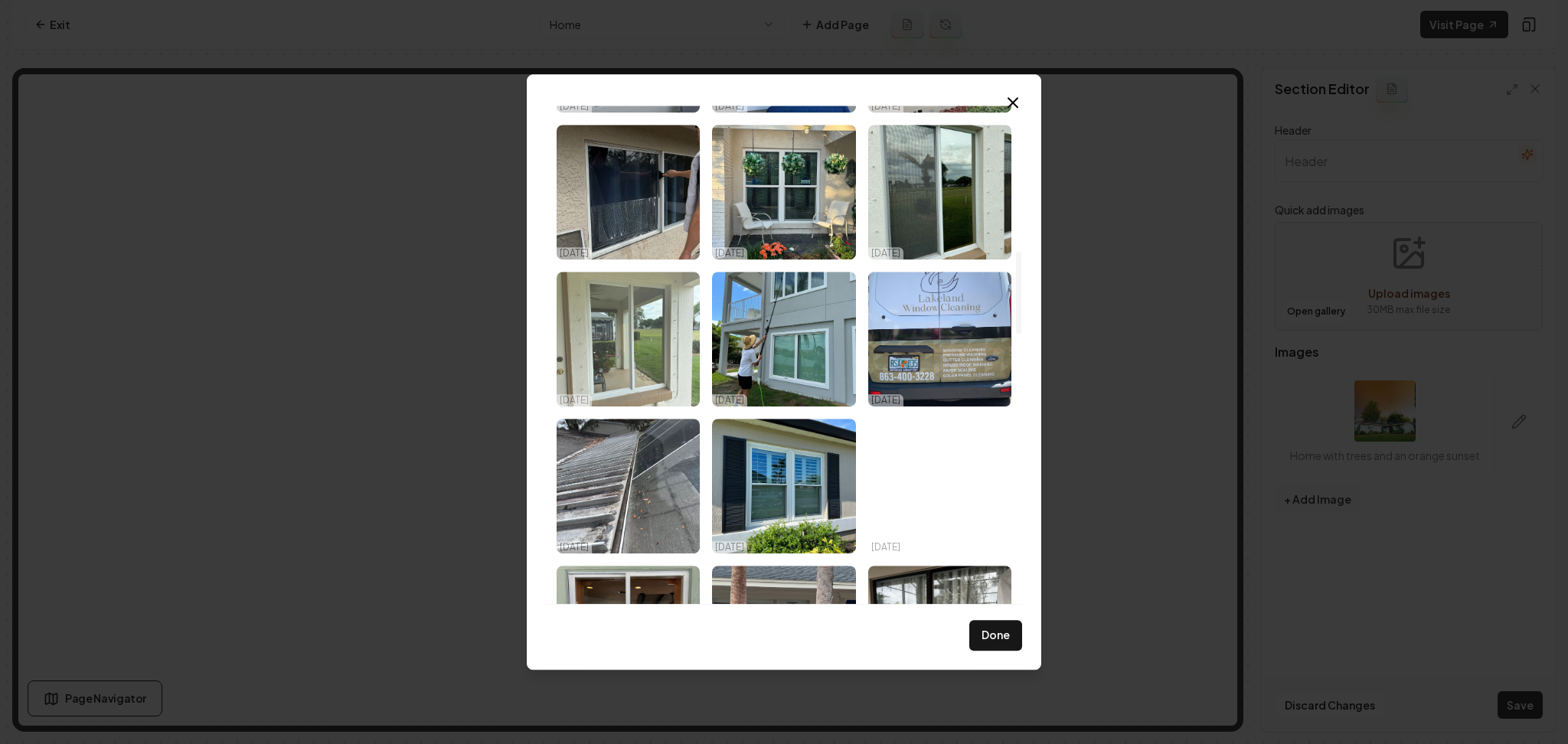
scroll to position [919, 0]
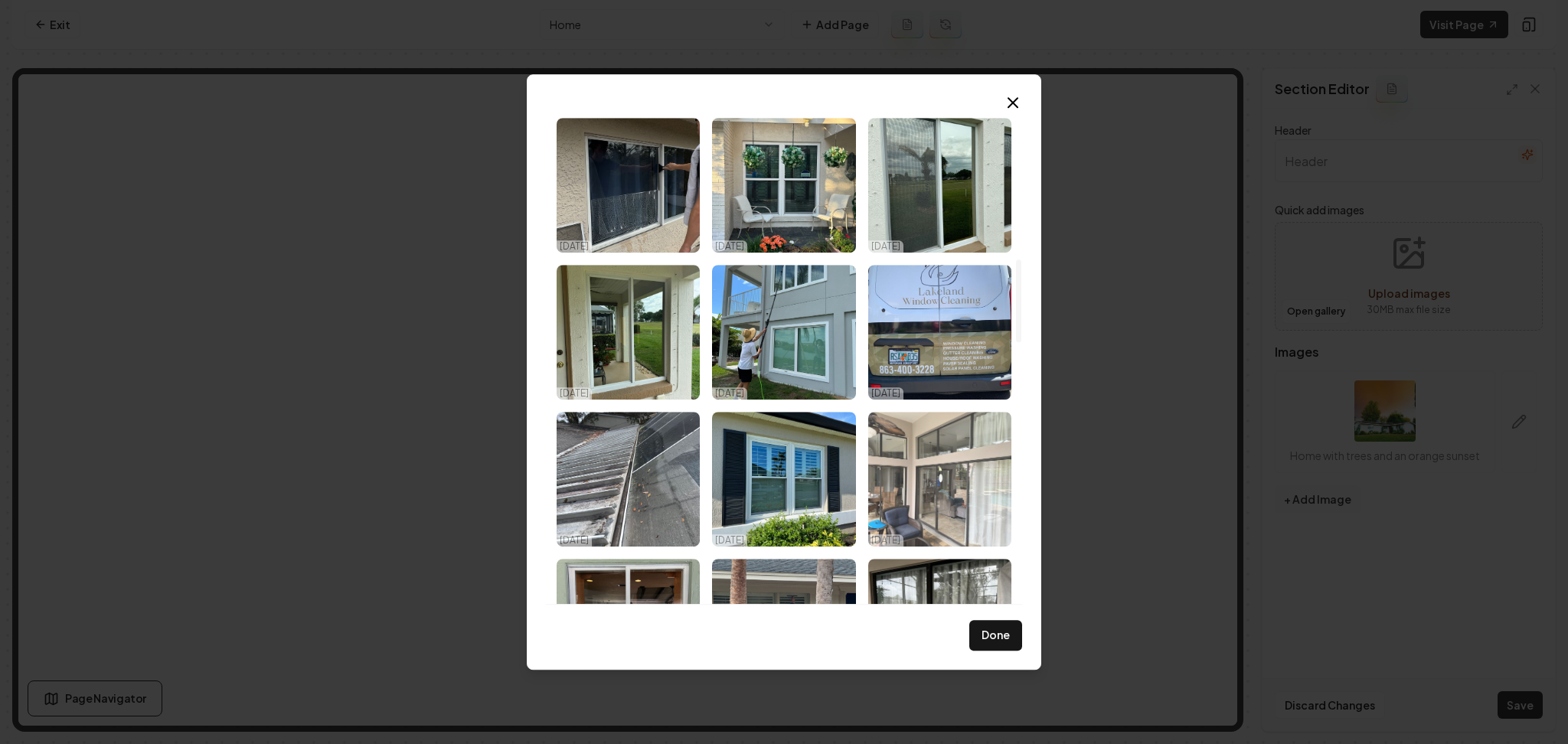
click at [916, 460] on img "Select image image_68e3e2395c7cd75eb87d6ae5.jpeg" at bounding box center [939, 479] width 143 height 135
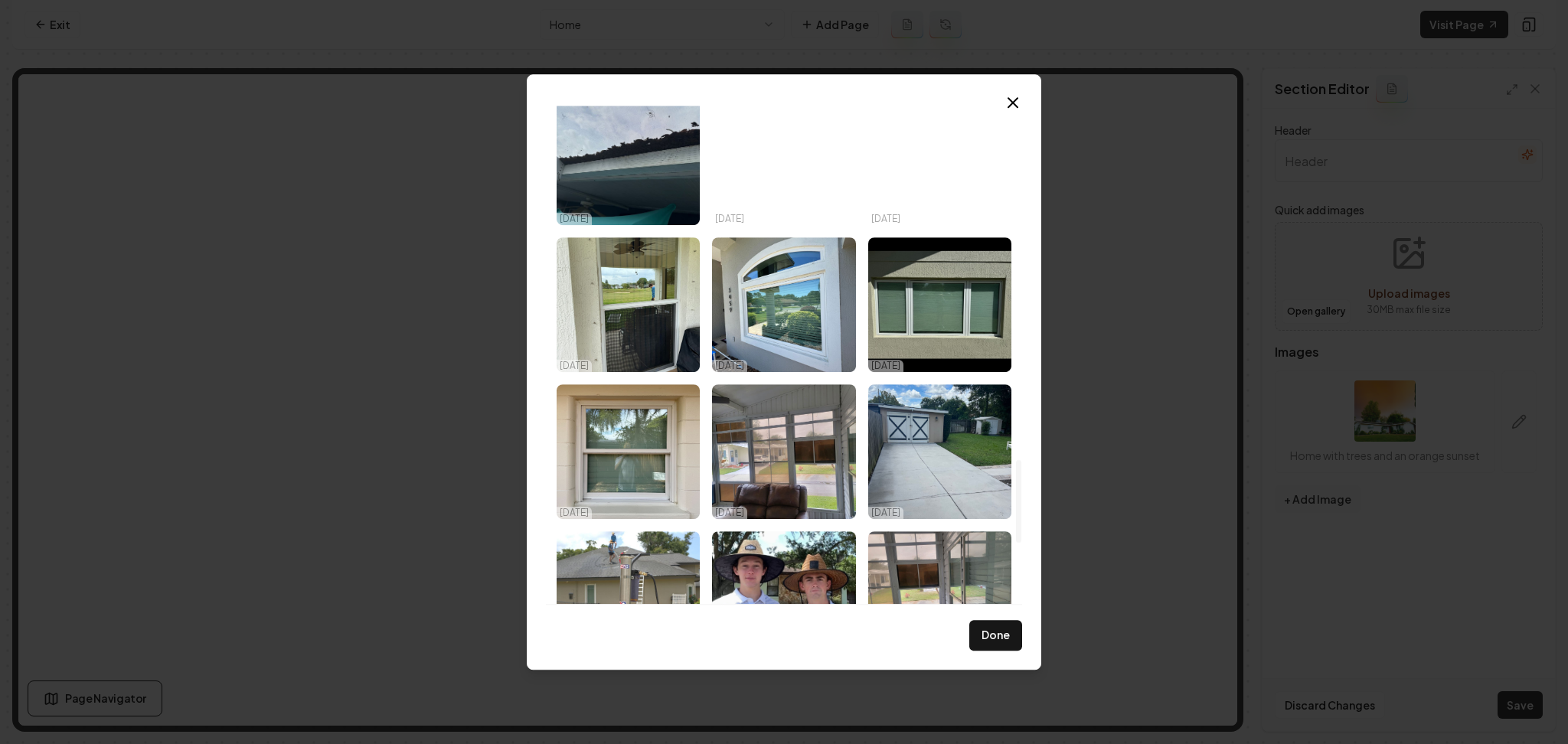
scroll to position [2144, 0]
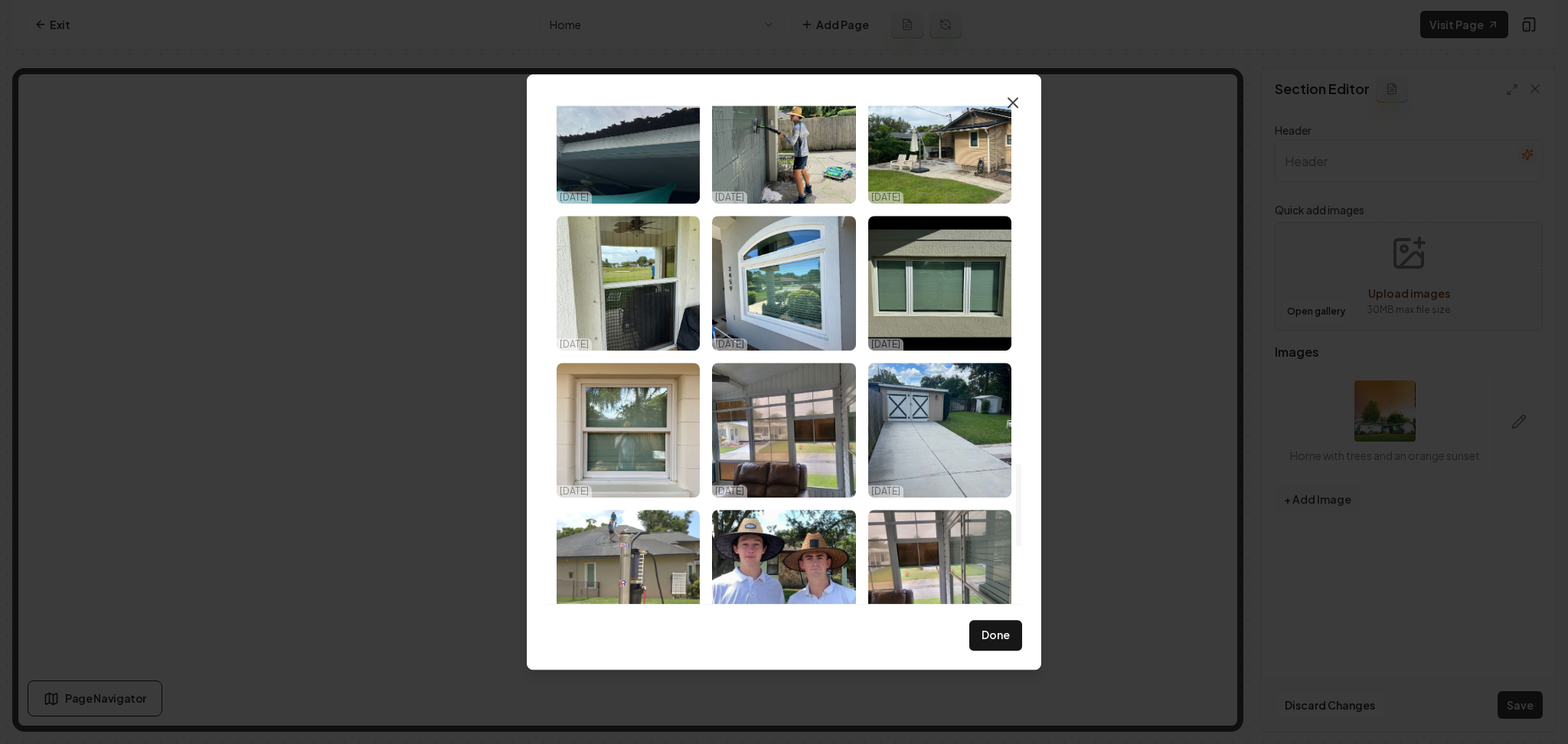
click at [1015, 110] on icon "button" at bounding box center [1013, 102] width 19 height 19
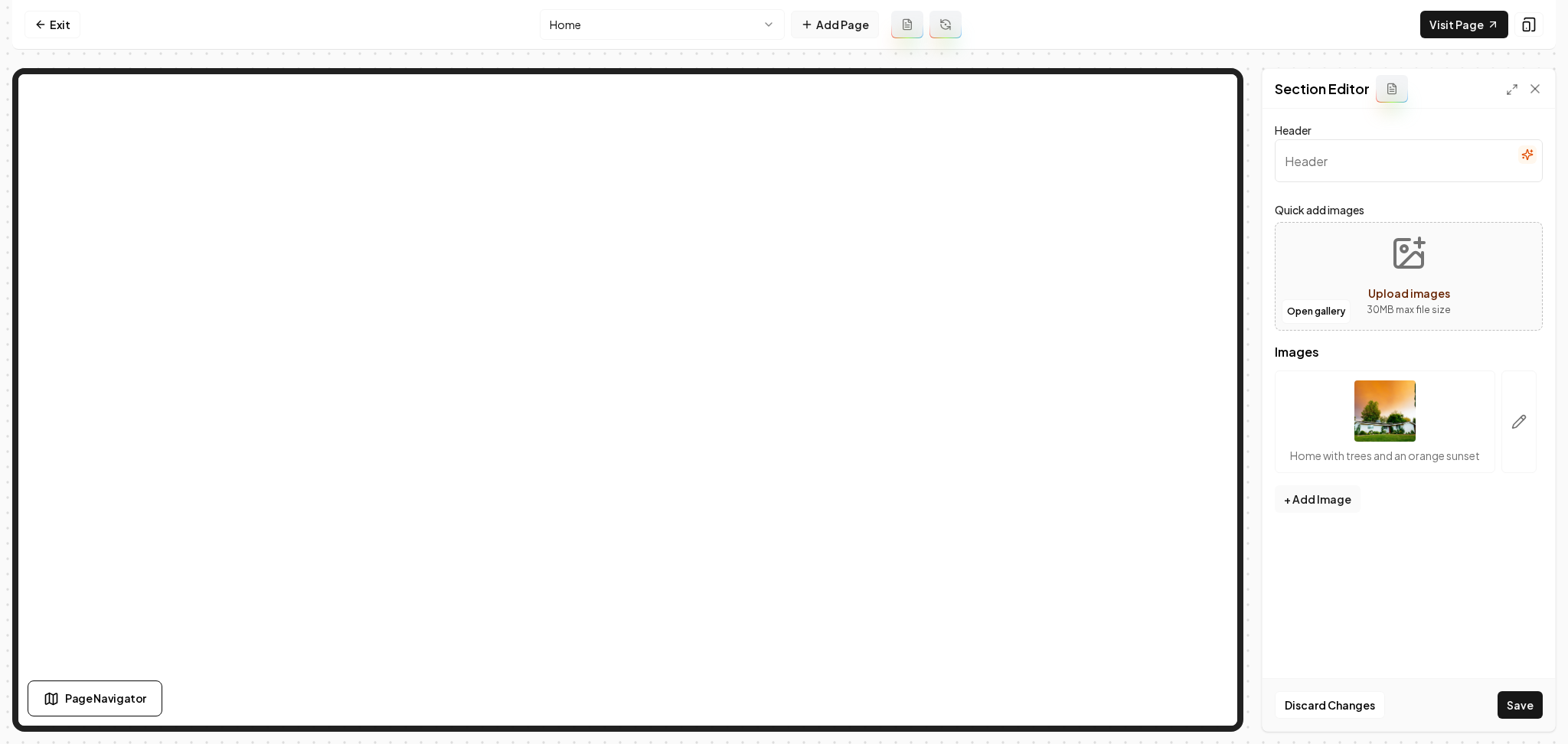
click at [859, 22] on button "Add Page" at bounding box center [835, 25] width 88 height 28
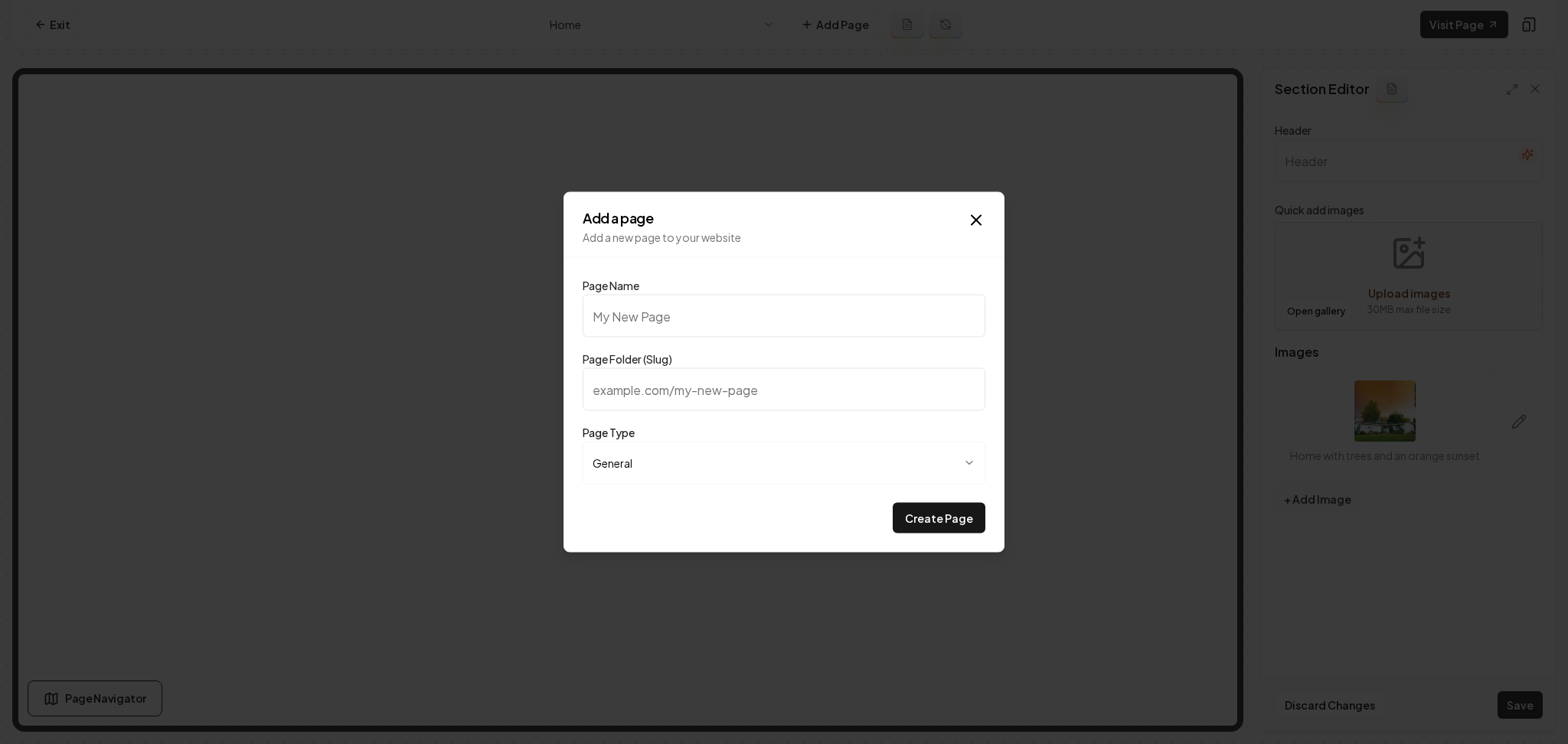
click at [693, 323] on input "Page Name" at bounding box center [784, 316] width 403 height 43
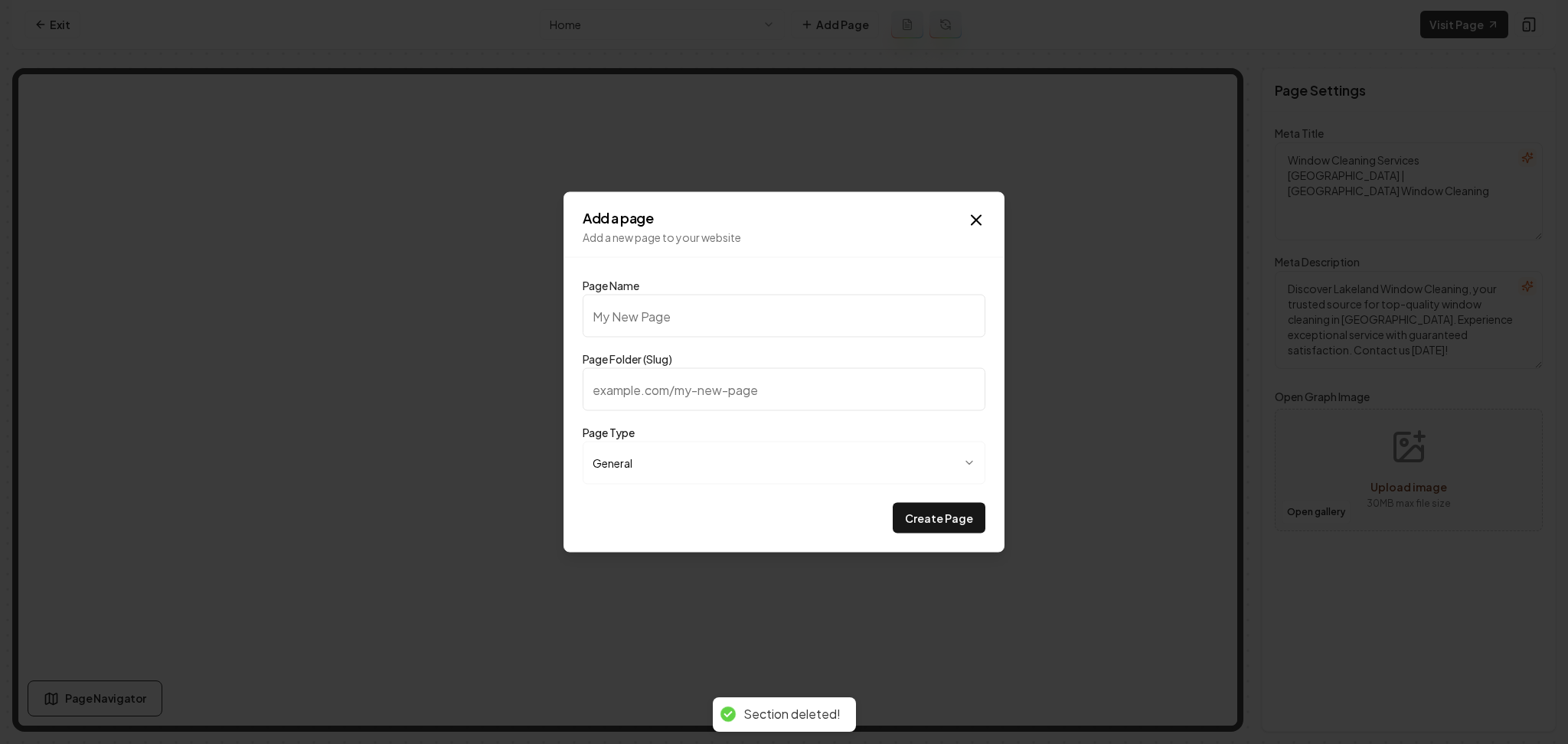
type input "G"
type input "g"
type input "Ga"
type input "ga"
type input "Gal"
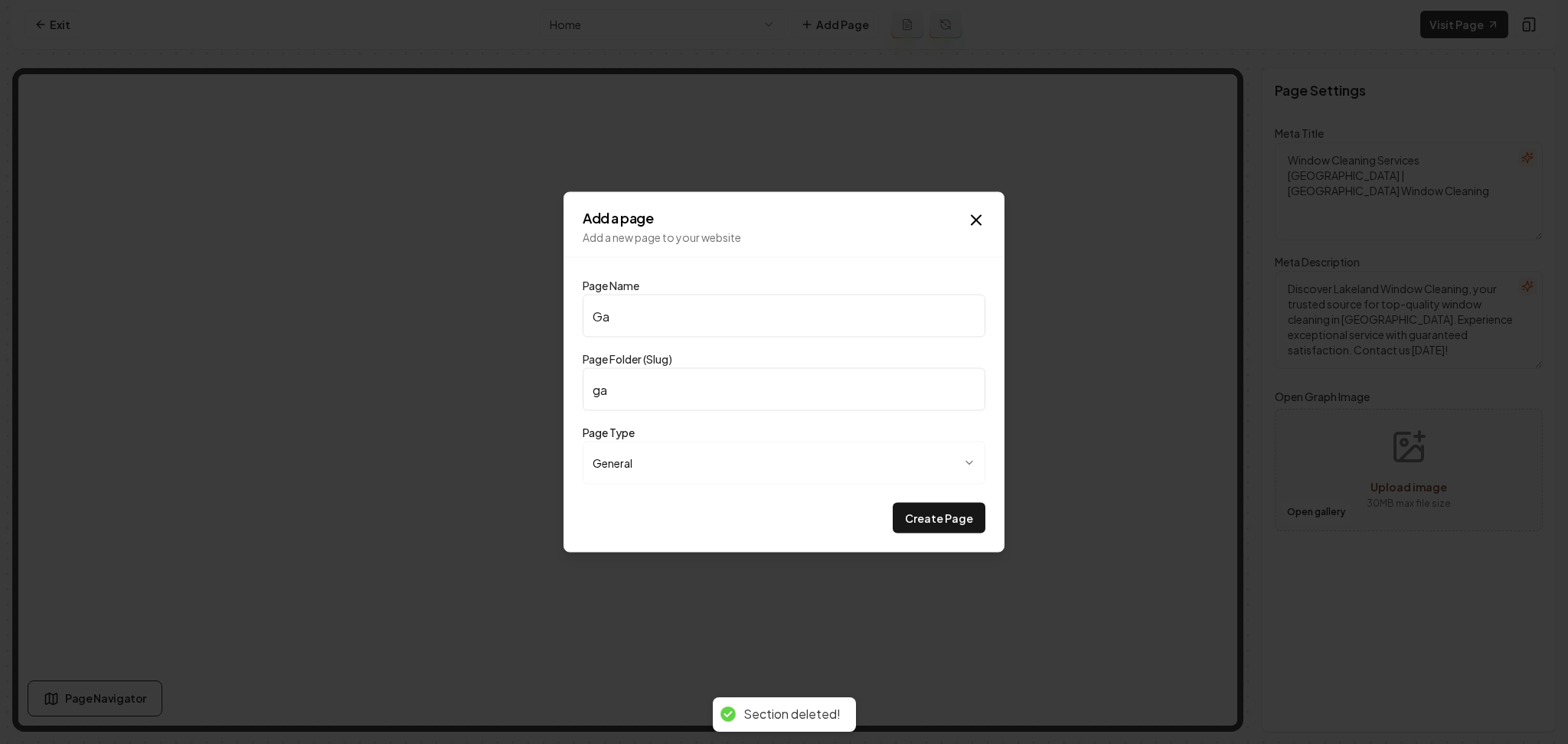
type input "gal"
type input "Gall"
type input "gall"
type input "Galle"
type input "galle"
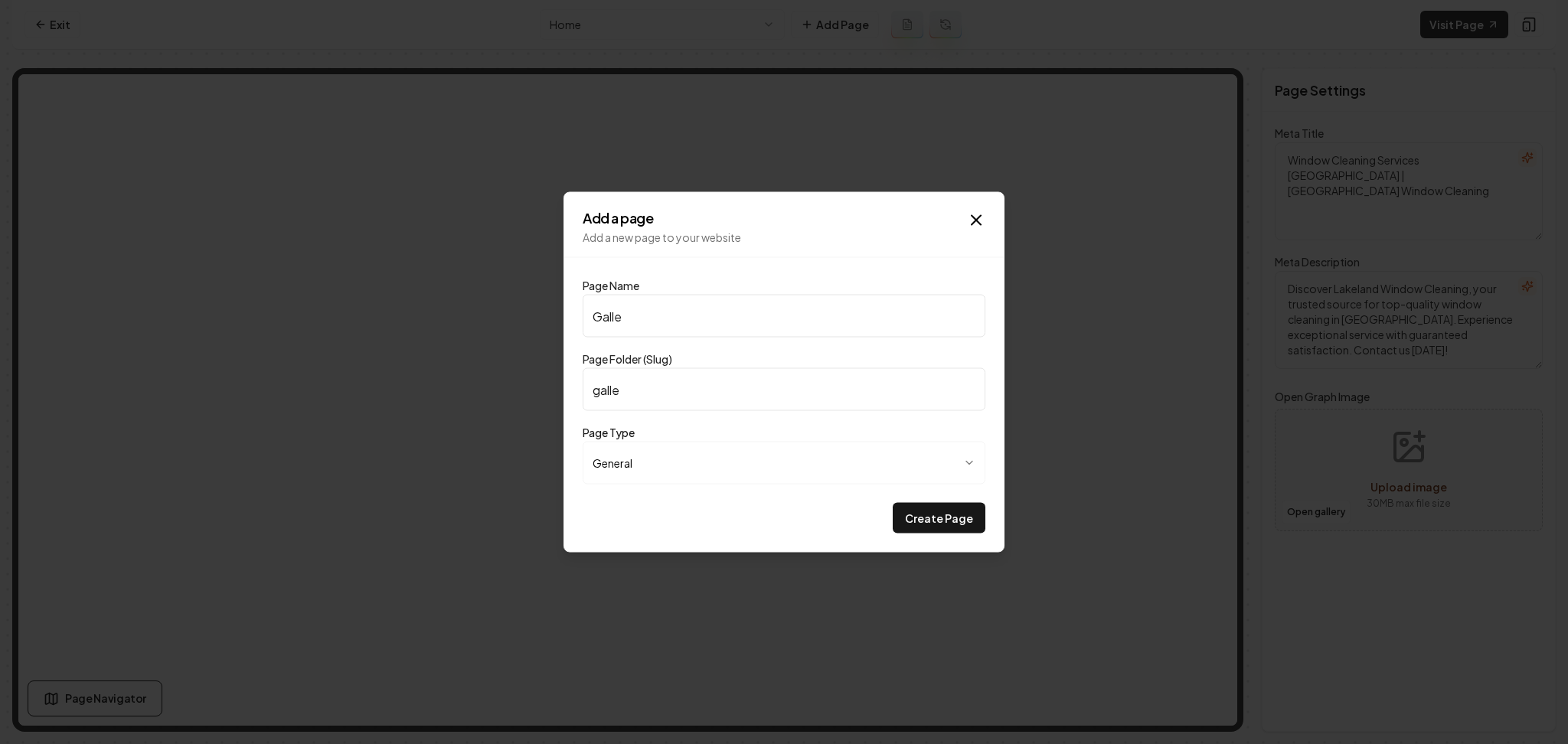
type input "Galler"
type input "galler"
type input "Gallery"
type input "gallery"
type input "Gallery"
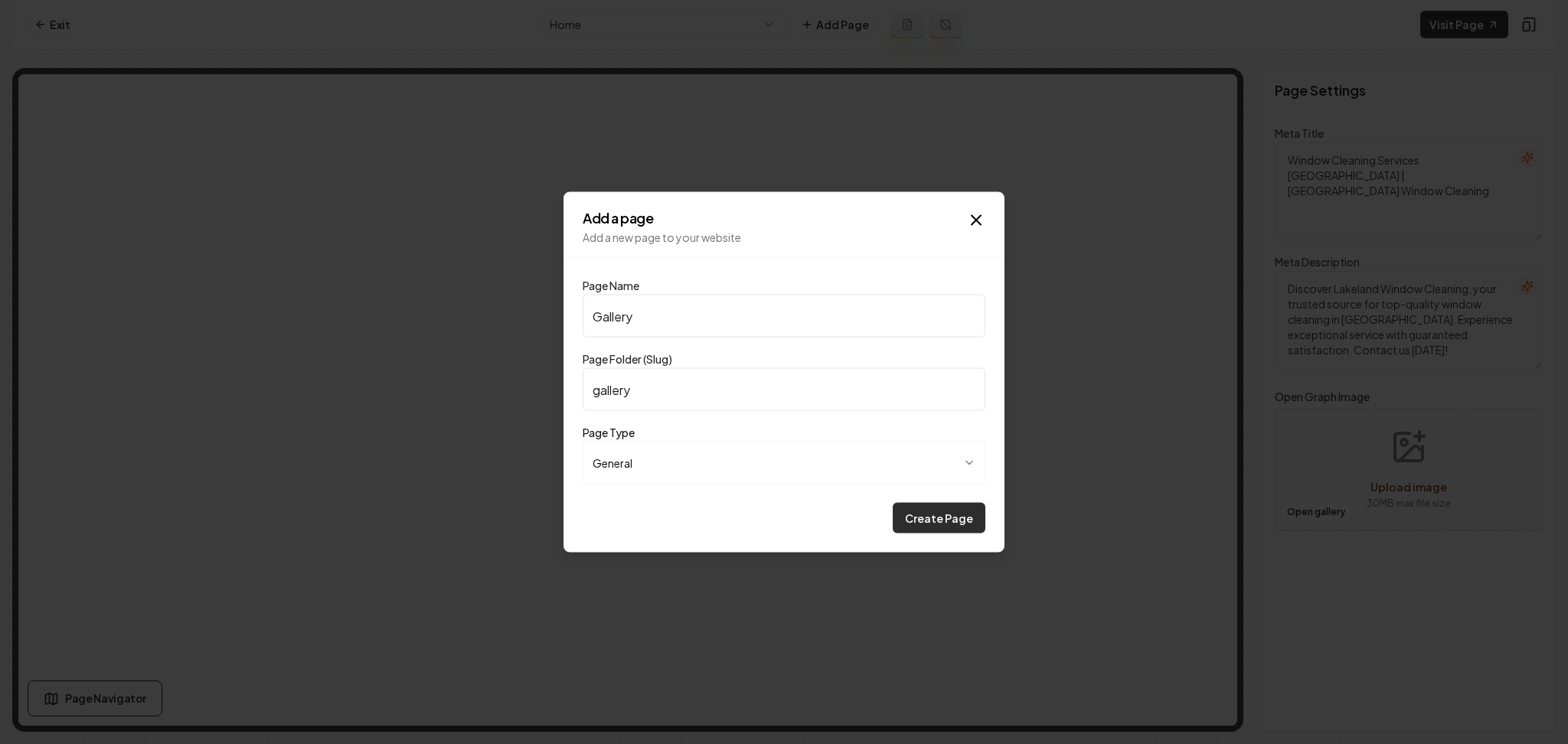
click at [927, 512] on button "Create Page" at bounding box center [938, 518] width 92 height 30
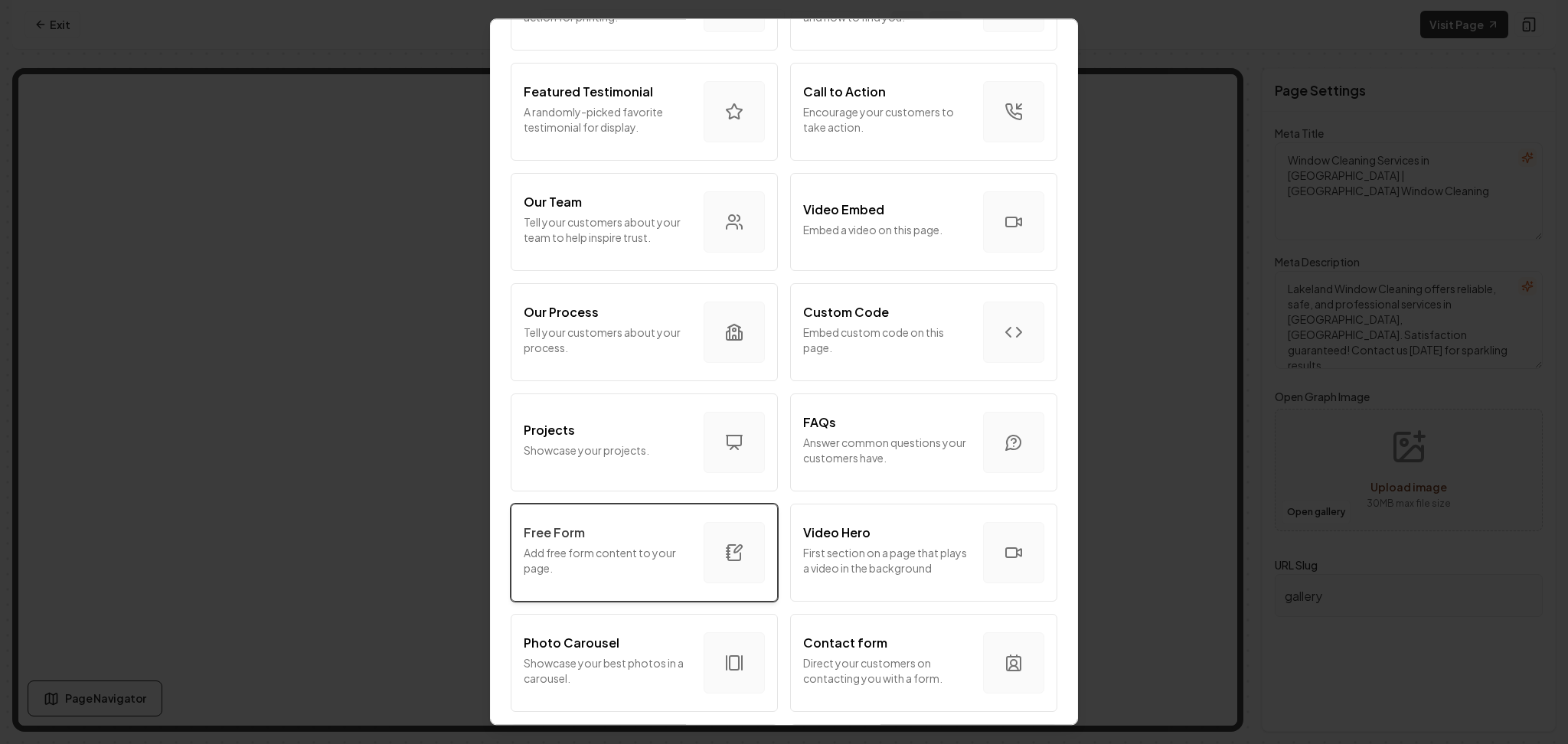
scroll to position [408, 0]
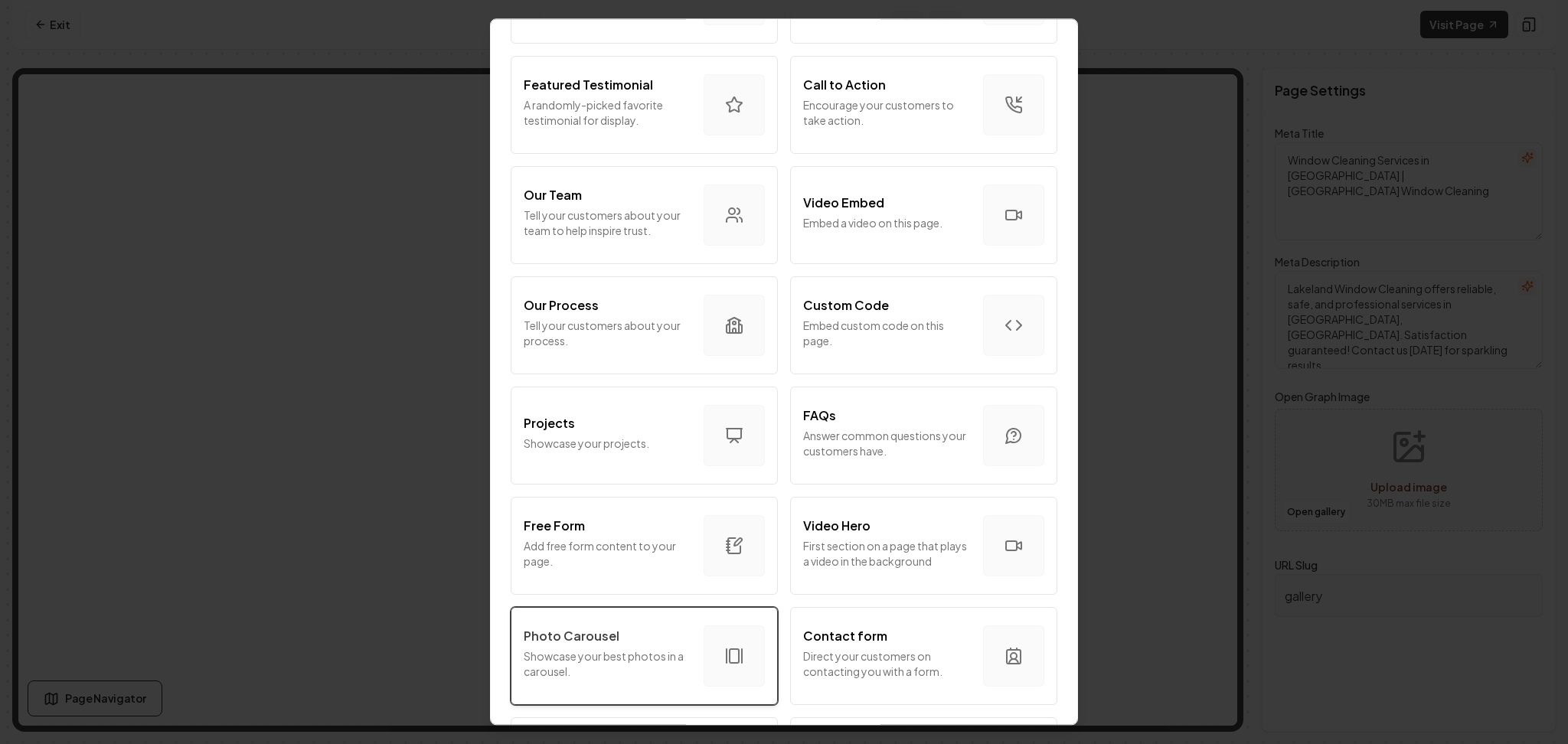
click at [616, 639] on div "Photo Carousel" at bounding box center [608, 637] width 168 height 19
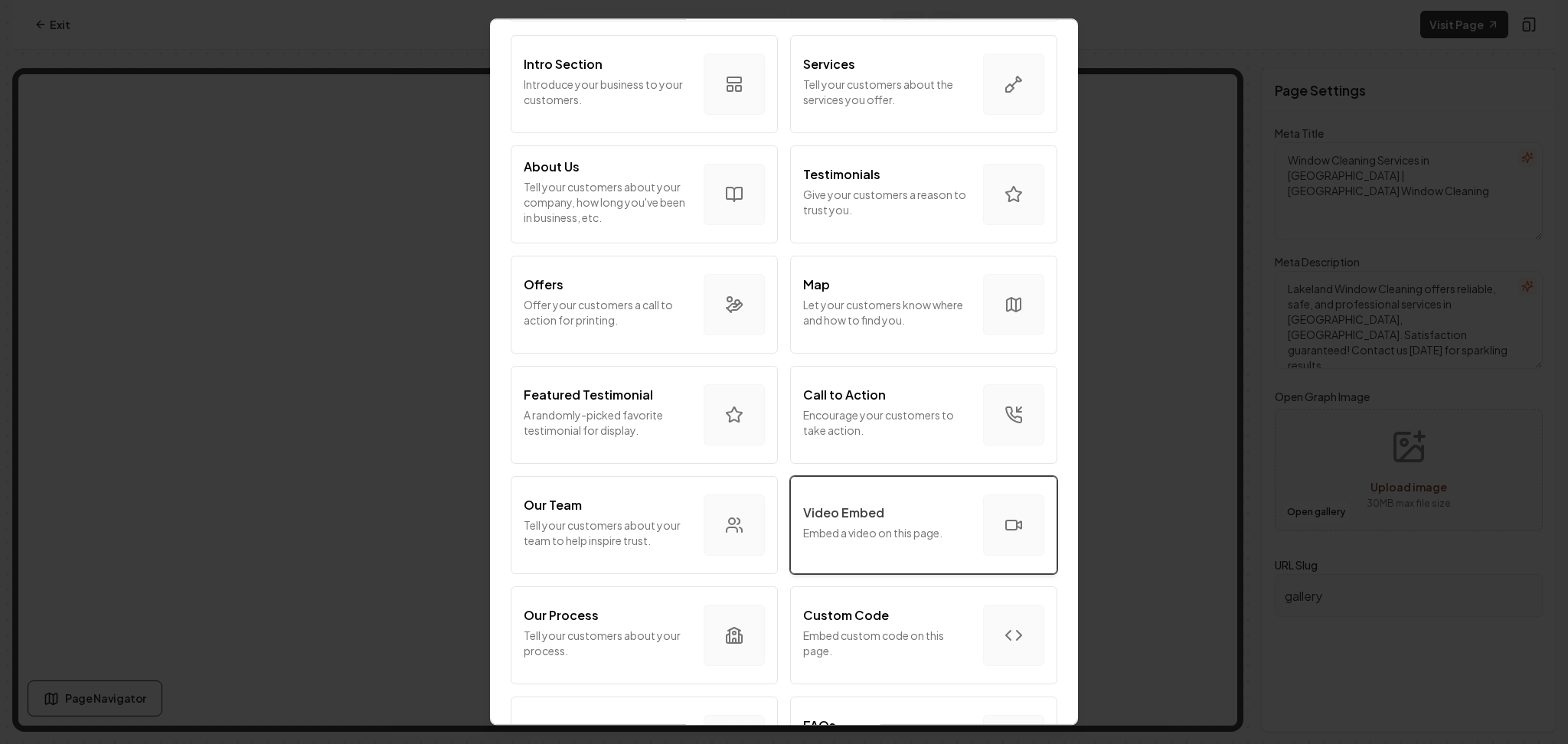
scroll to position [102, 0]
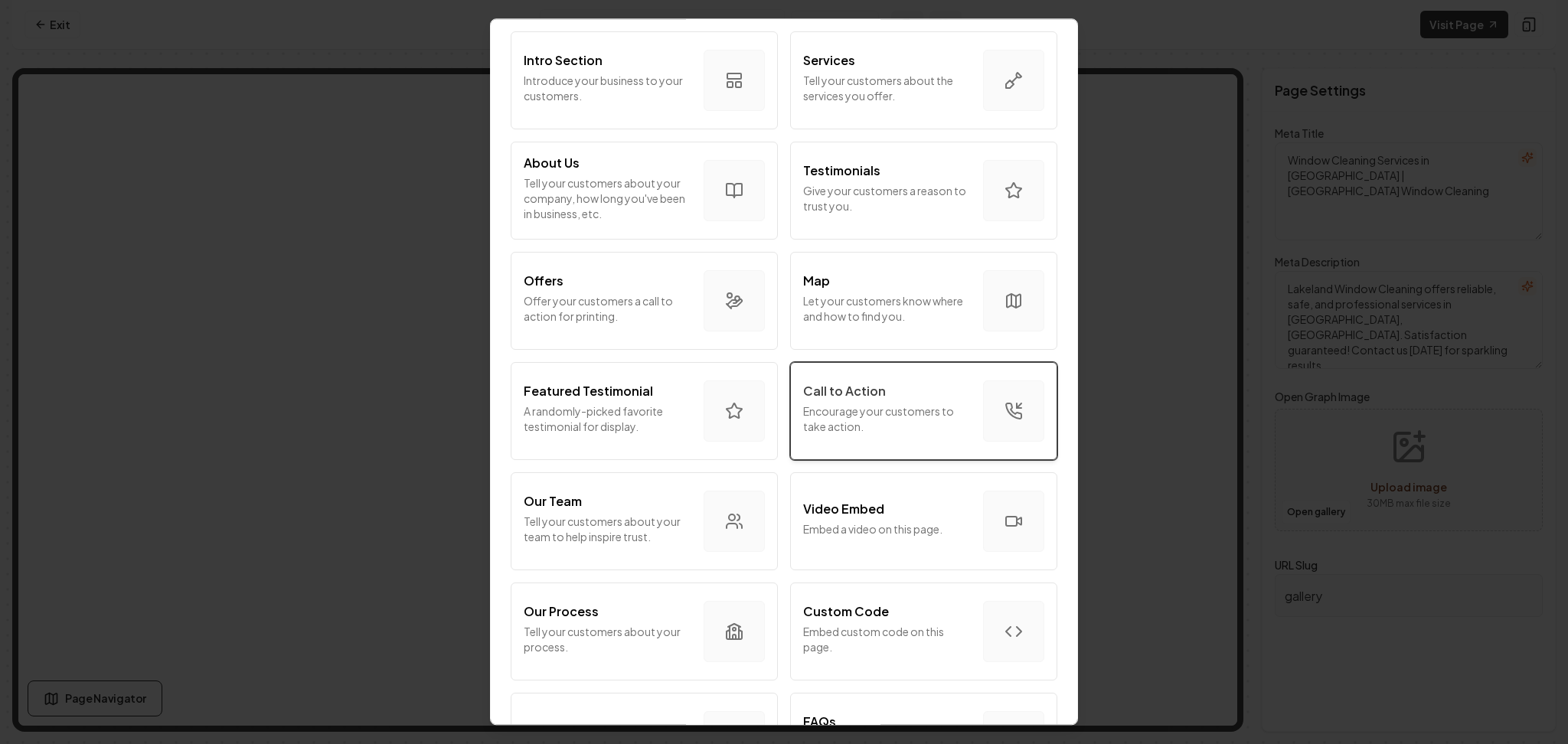
click at [840, 412] on p "Encourage your customers to take action." at bounding box center [887, 419] width 168 height 30
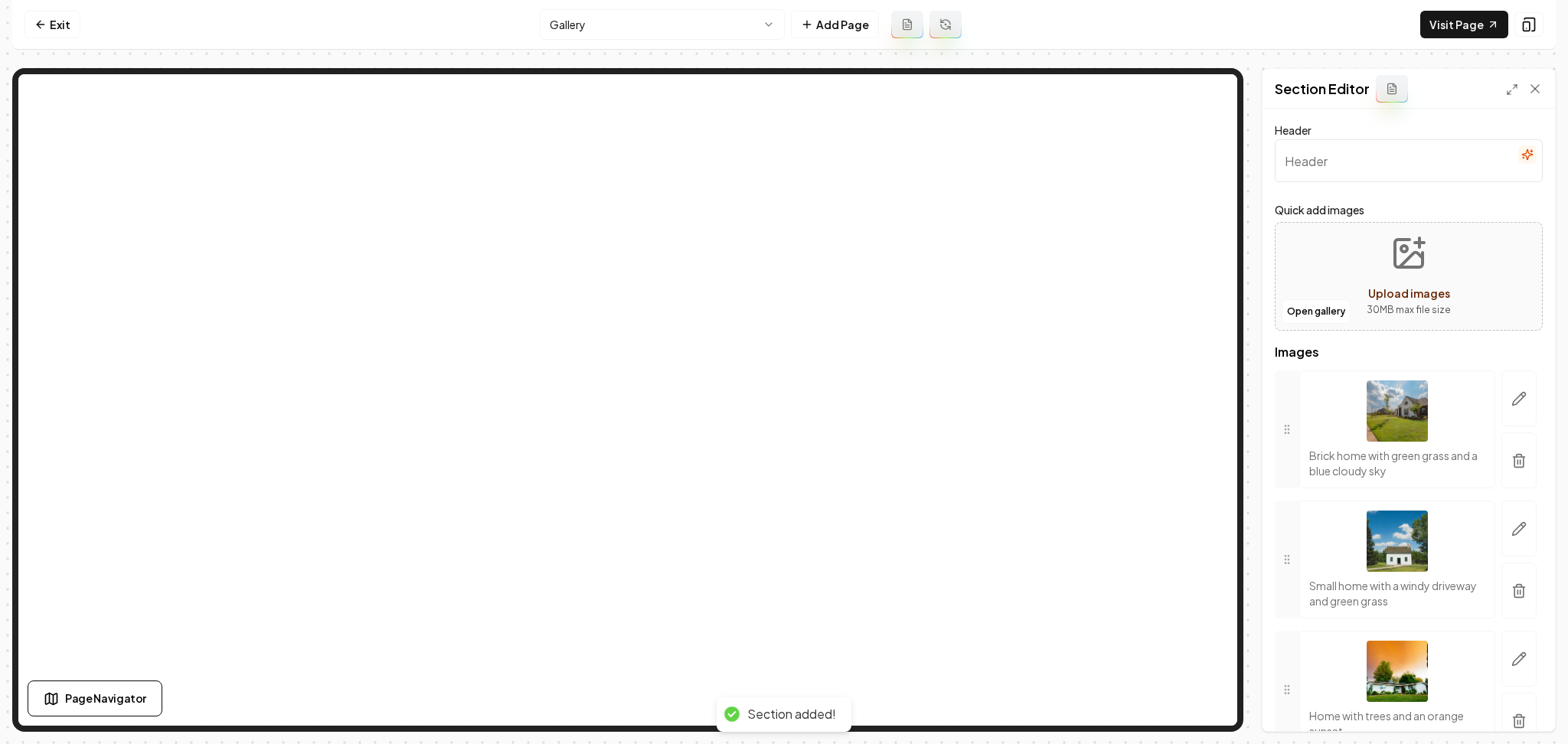
click at [1495, 599] on div at bounding box center [1519, 559] width 47 height 118
click at [1501, 595] on button "button" at bounding box center [1519, 591] width 36 height 56
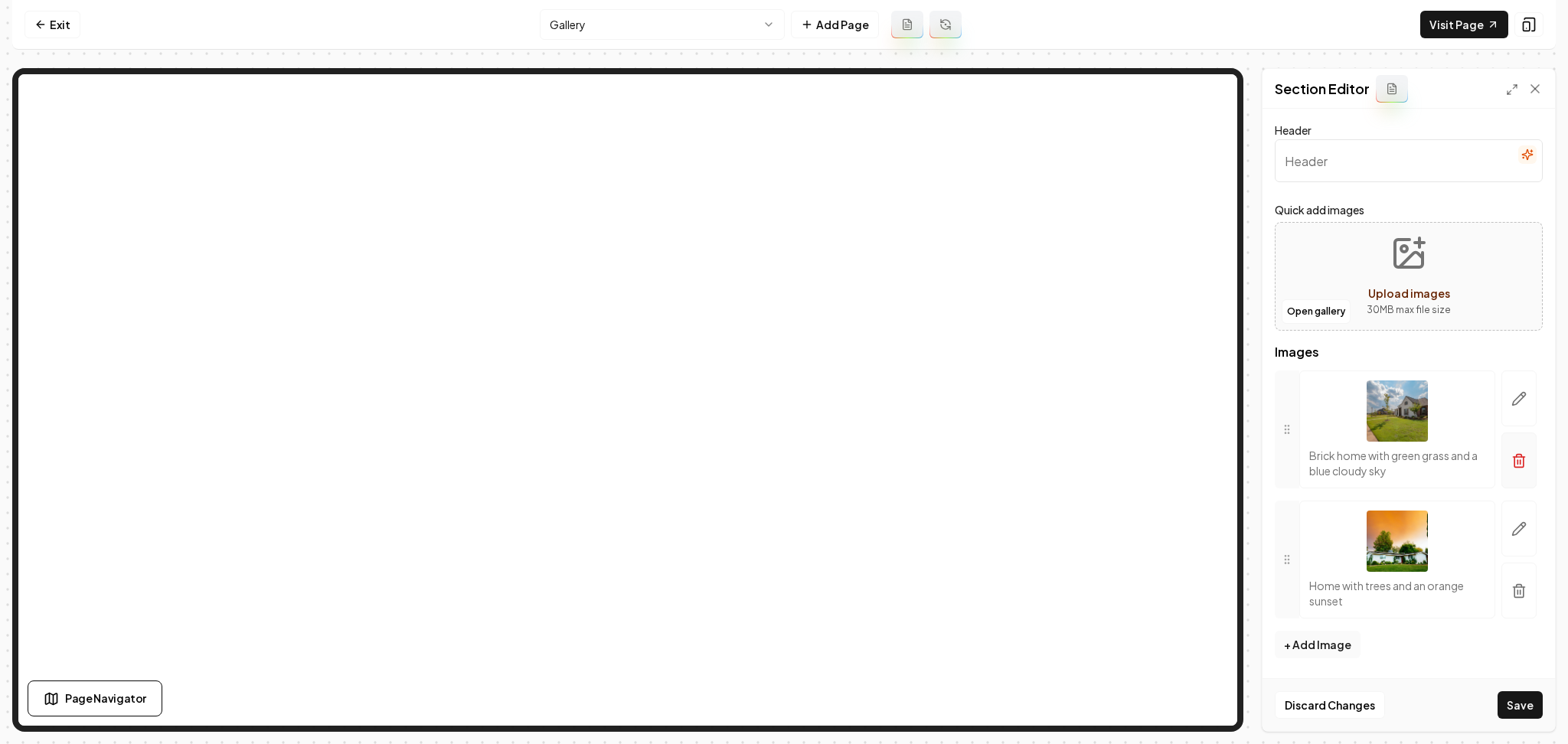
click at [1512, 458] on icon "button" at bounding box center [1519, 461] width 15 height 15
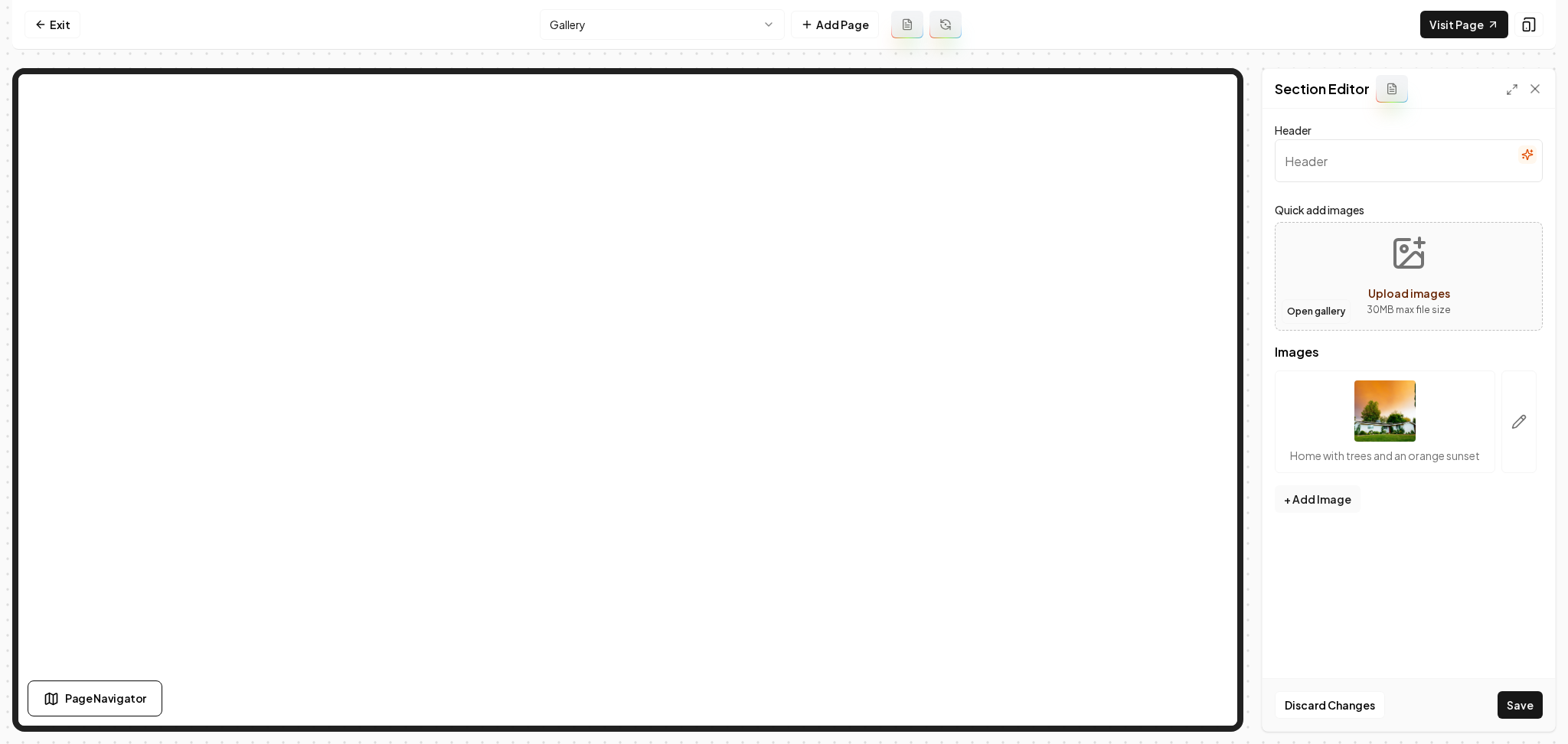
click at [1307, 306] on button "Open gallery" at bounding box center [1316, 311] width 69 height 25
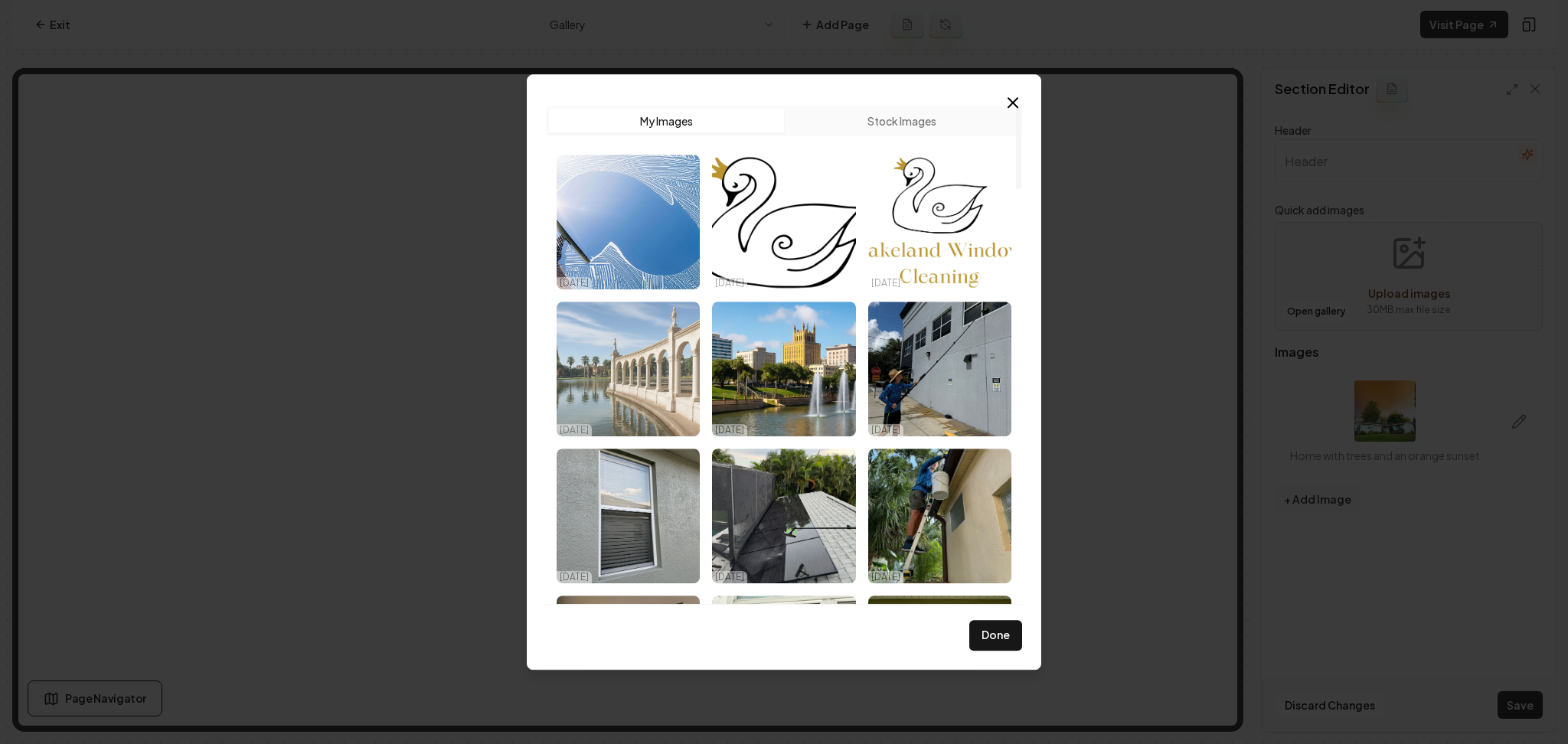
click at [633, 334] on img "Select image image_68e3e2415c7cd75eb87da4f6.jpeg" at bounding box center [628, 368] width 143 height 135
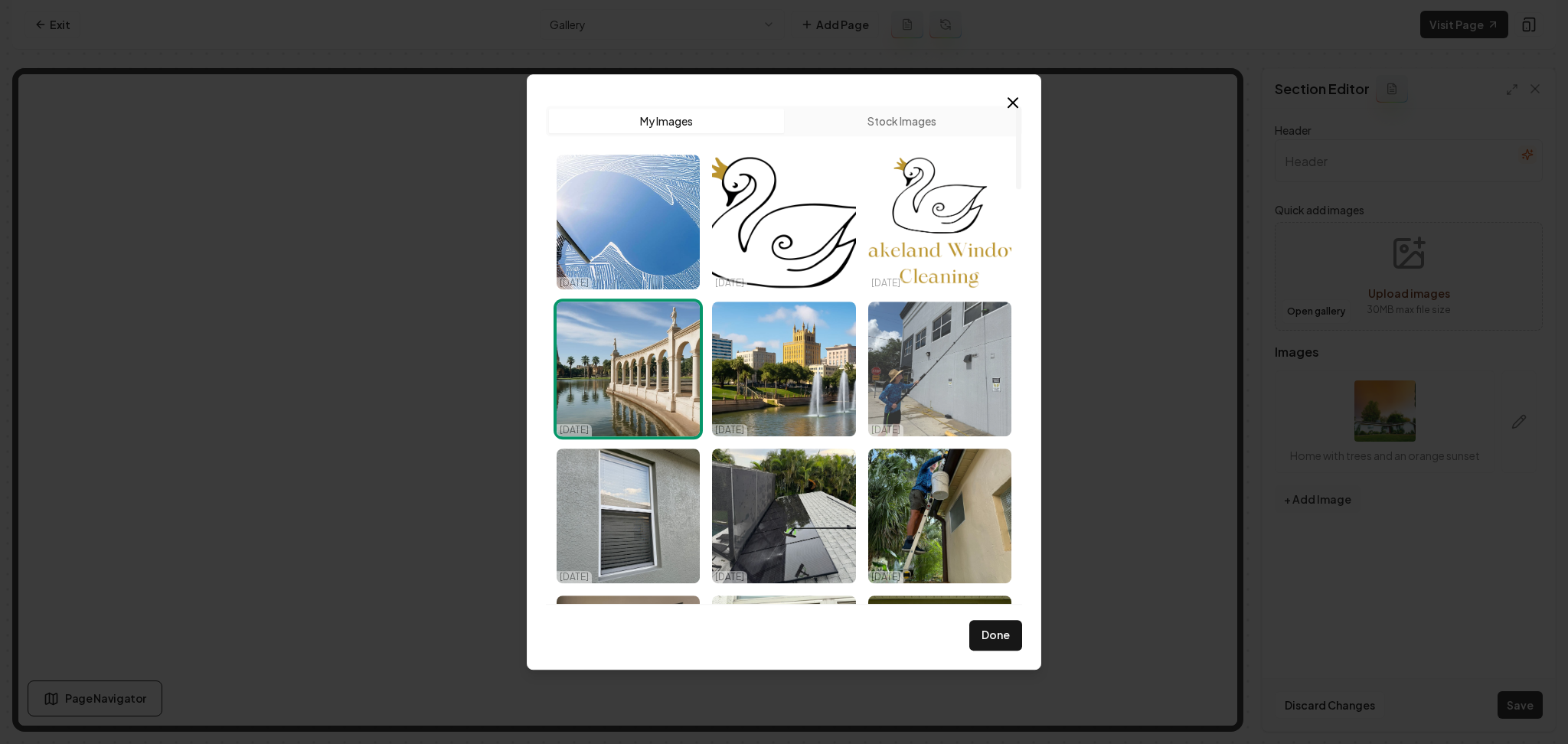
click at [877, 357] on img "Select image image_68e3e23b5c7cd75eb87d743d.jpeg" at bounding box center [939, 368] width 143 height 135
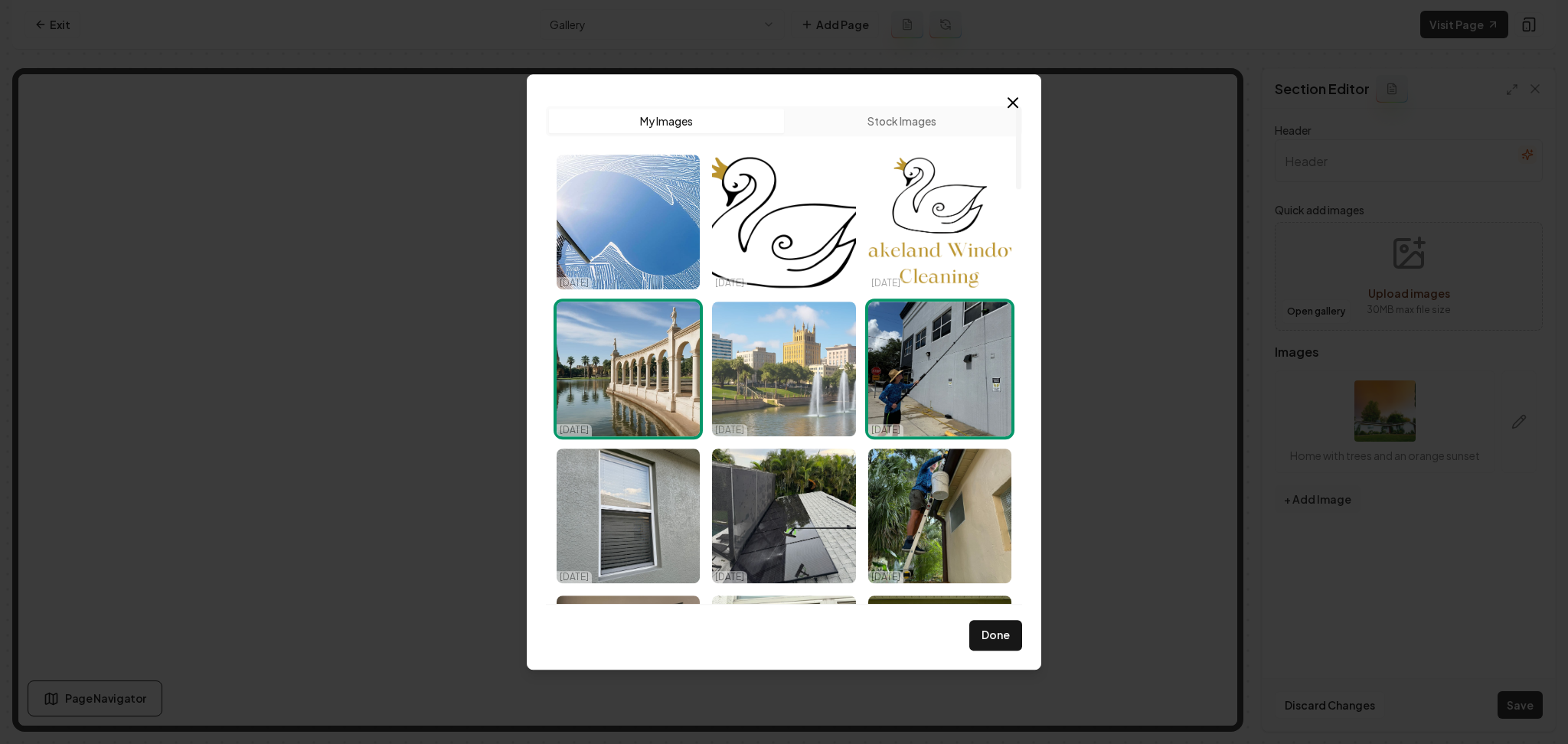
drag, startPoint x: 676, startPoint y: 374, endPoint x: 716, endPoint y: 405, distance: 50.6
click at [676, 375] on img "Select image image_68e3e2415c7cd75eb87da4f6.jpeg" at bounding box center [628, 368] width 143 height 135
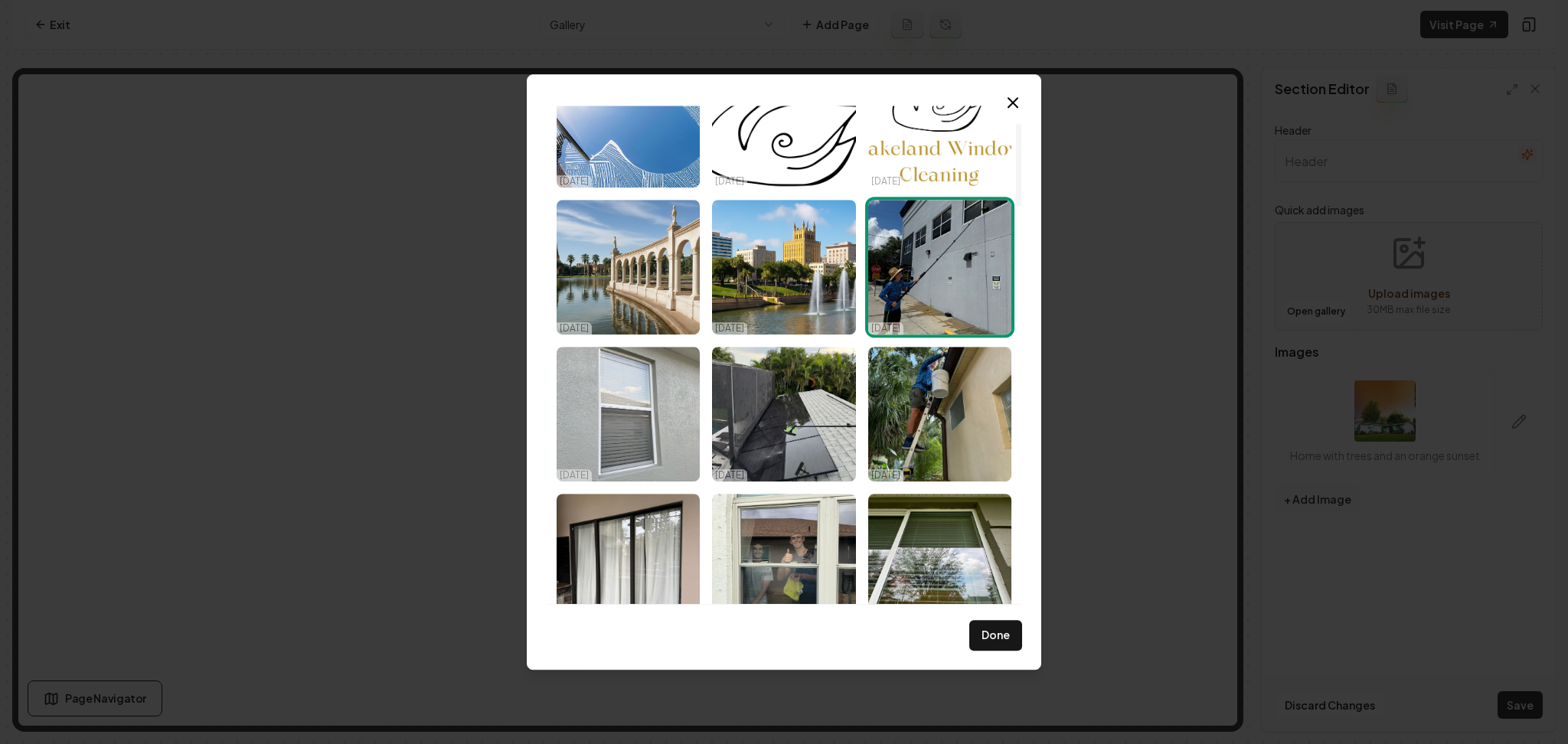
click at [650, 436] on img "Select image image_68e3e23b5c7cd75eb87d7443.jpeg" at bounding box center [628, 414] width 143 height 135
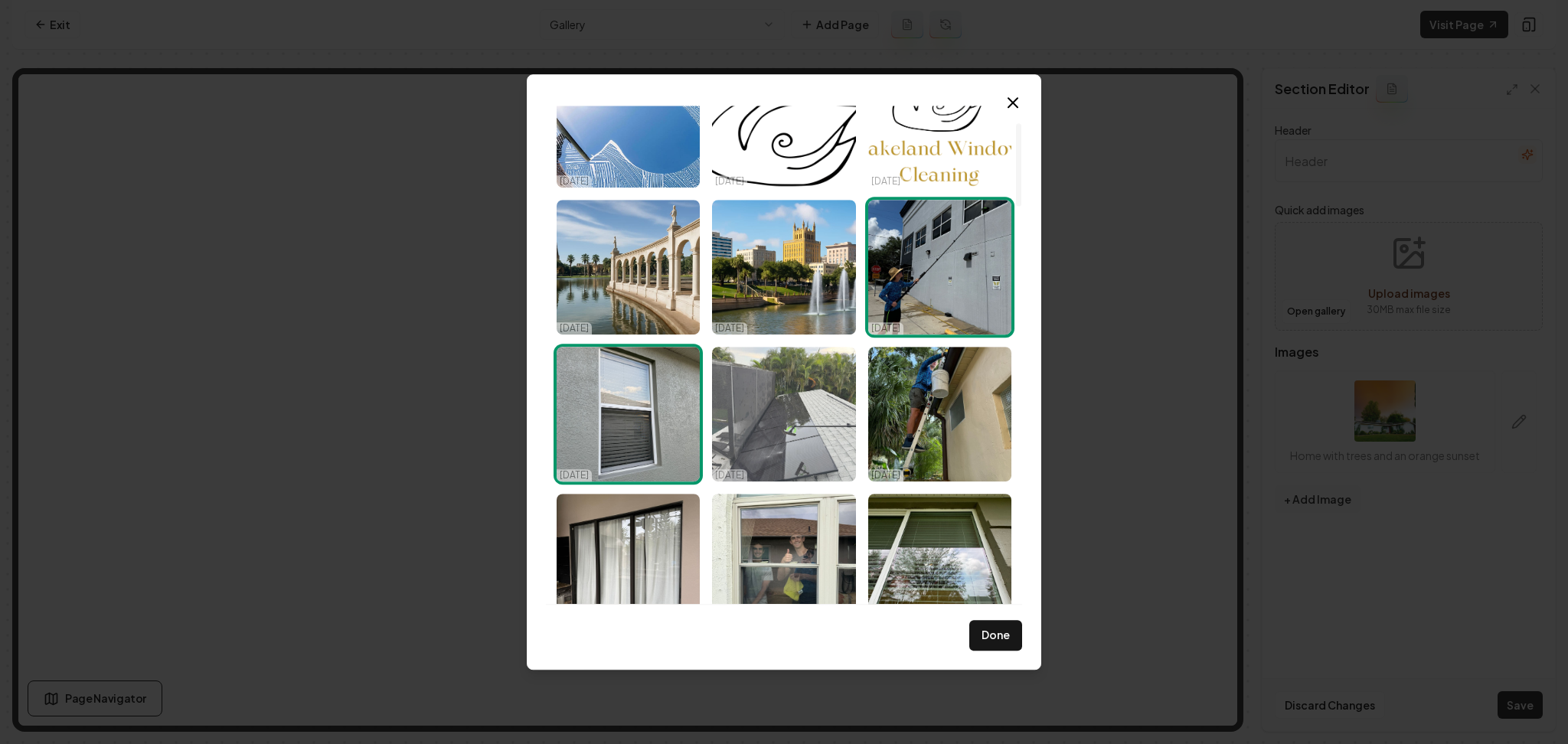
click at [788, 436] on img "Select image image_68e3e23b5c7cd75eb87d7456.jpeg" at bounding box center [783, 414] width 143 height 135
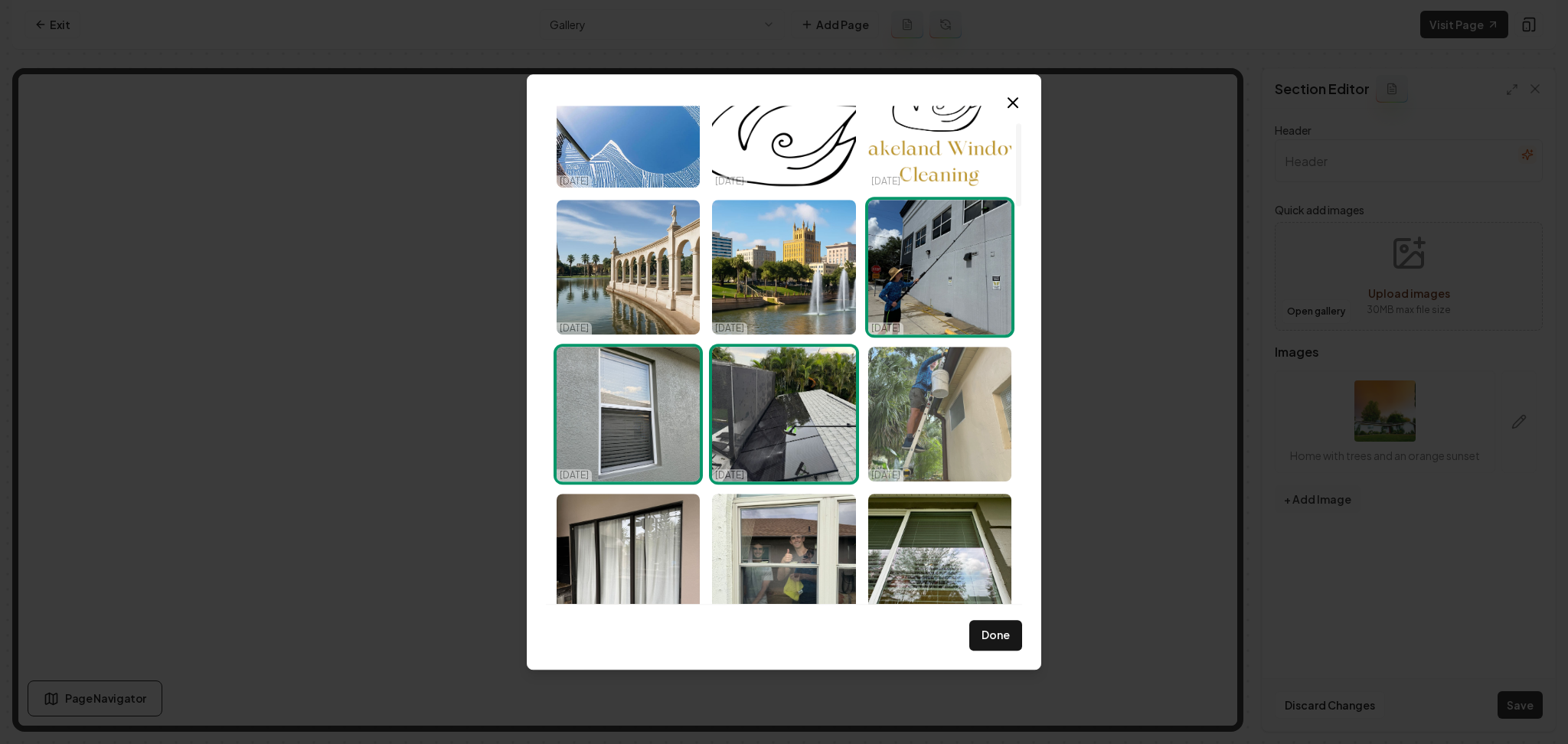
click at [896, 427] on img "Select image image_68e3e23b5c7cd75eb87d743e.jpeg" at bounding box center [939, 414] width 143 height 135
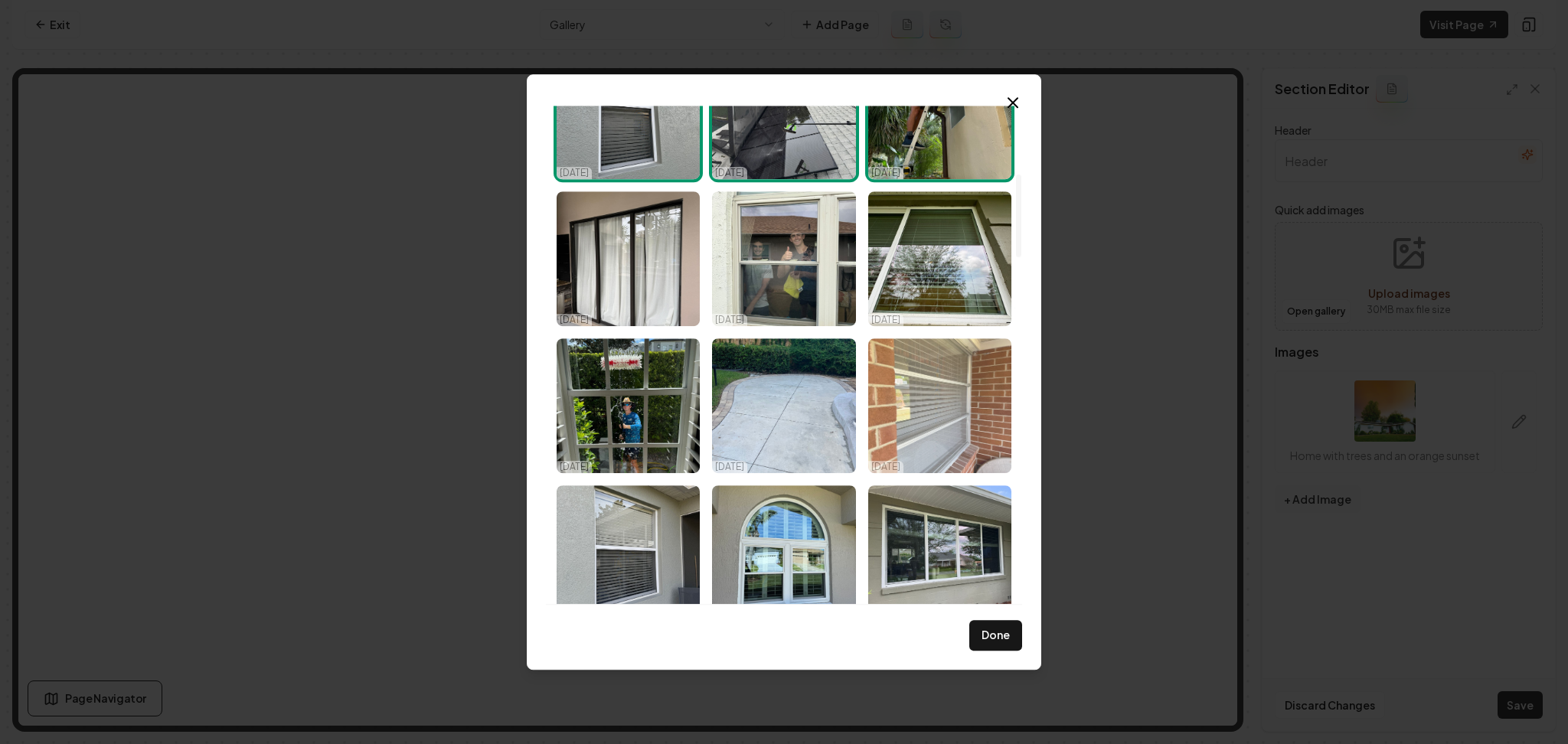
scroll to position [408, 0]
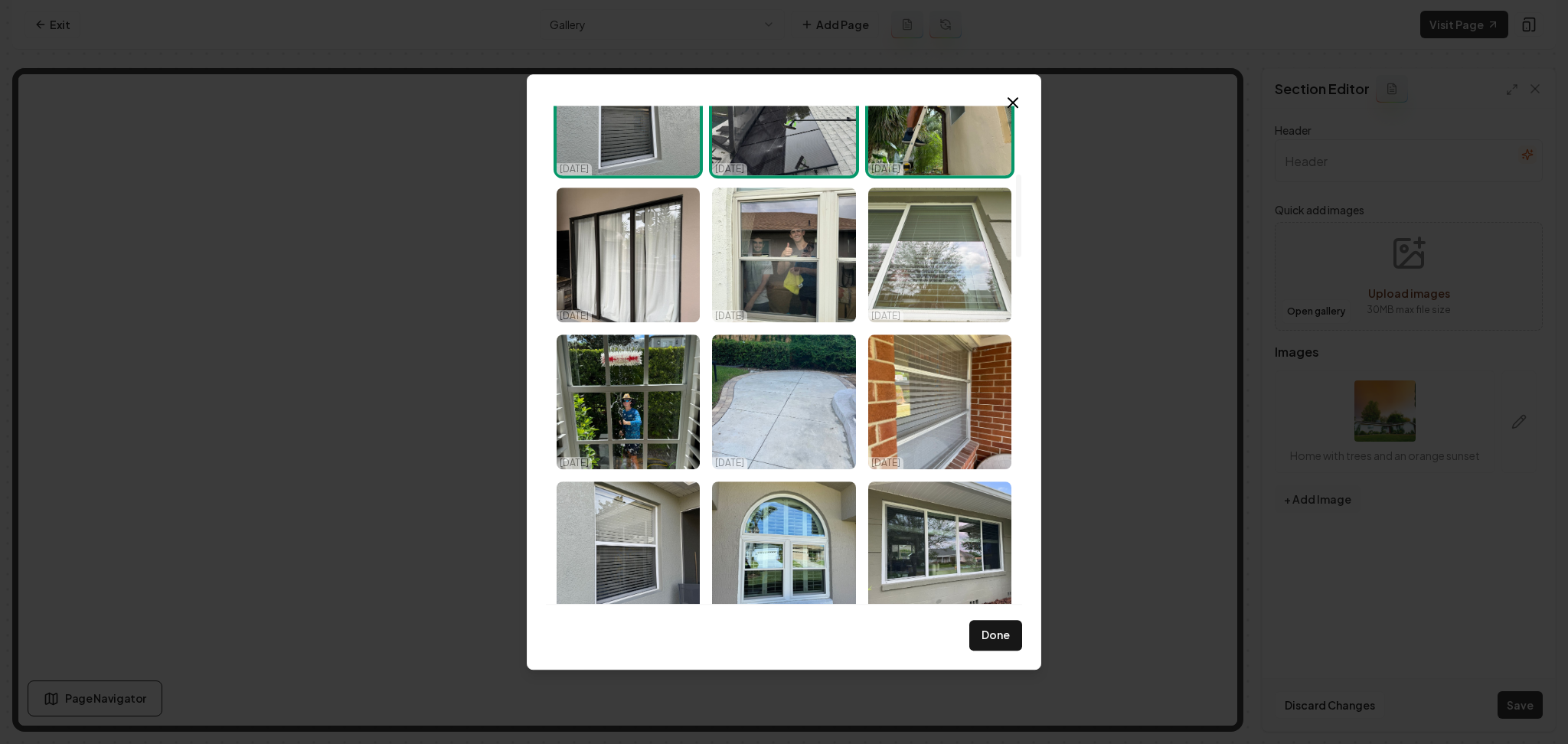
click at [938, 273] on img "Select image image_68e3e23a5c7cd75eb87d73f2.jpeg" at bounding box center [939, 255] width 143 height 135
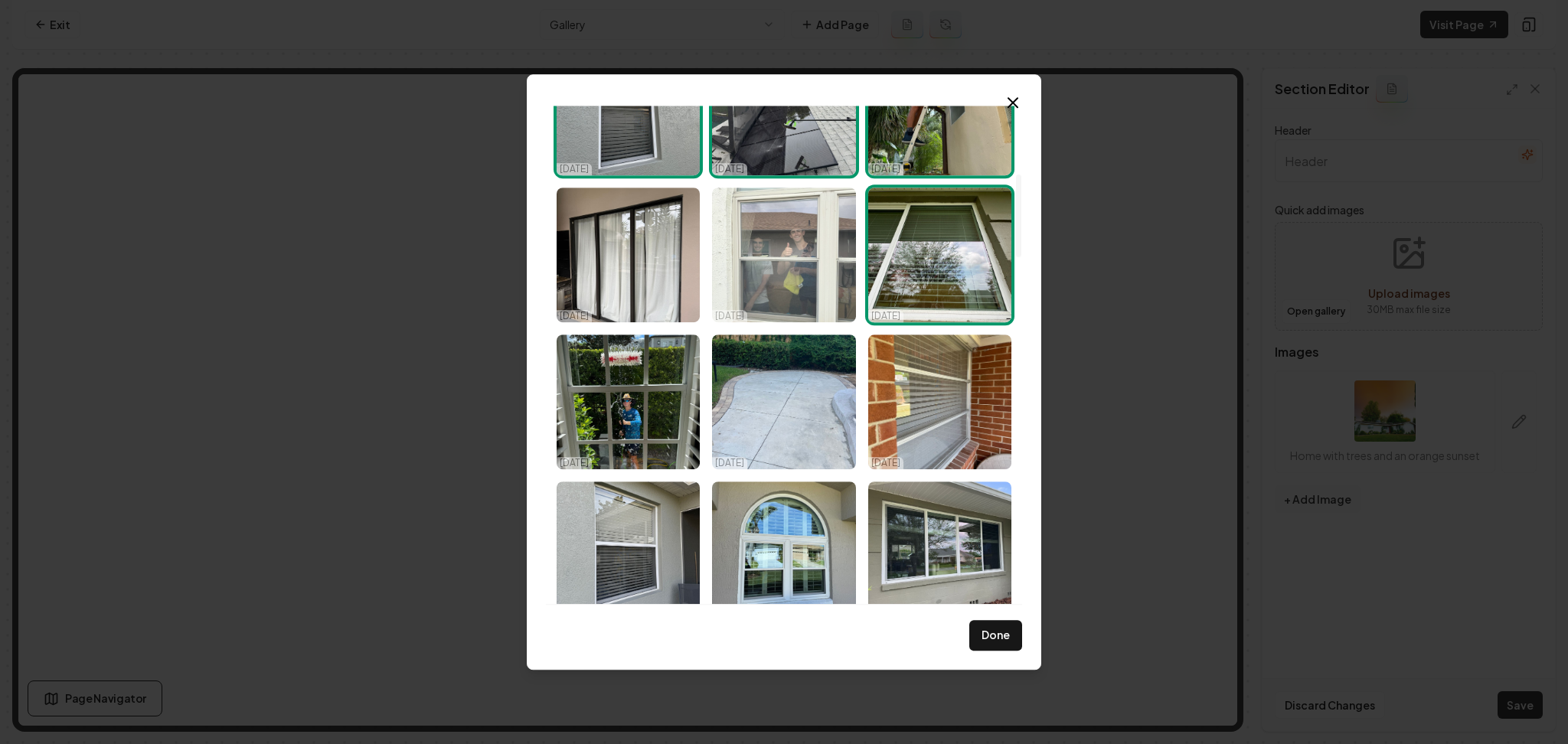
click at [784, 282] on img "Select image image_68e3e23b5c7cd75eb87d744b.jpeg" at bounding box center [783, 255] width 143 height 135
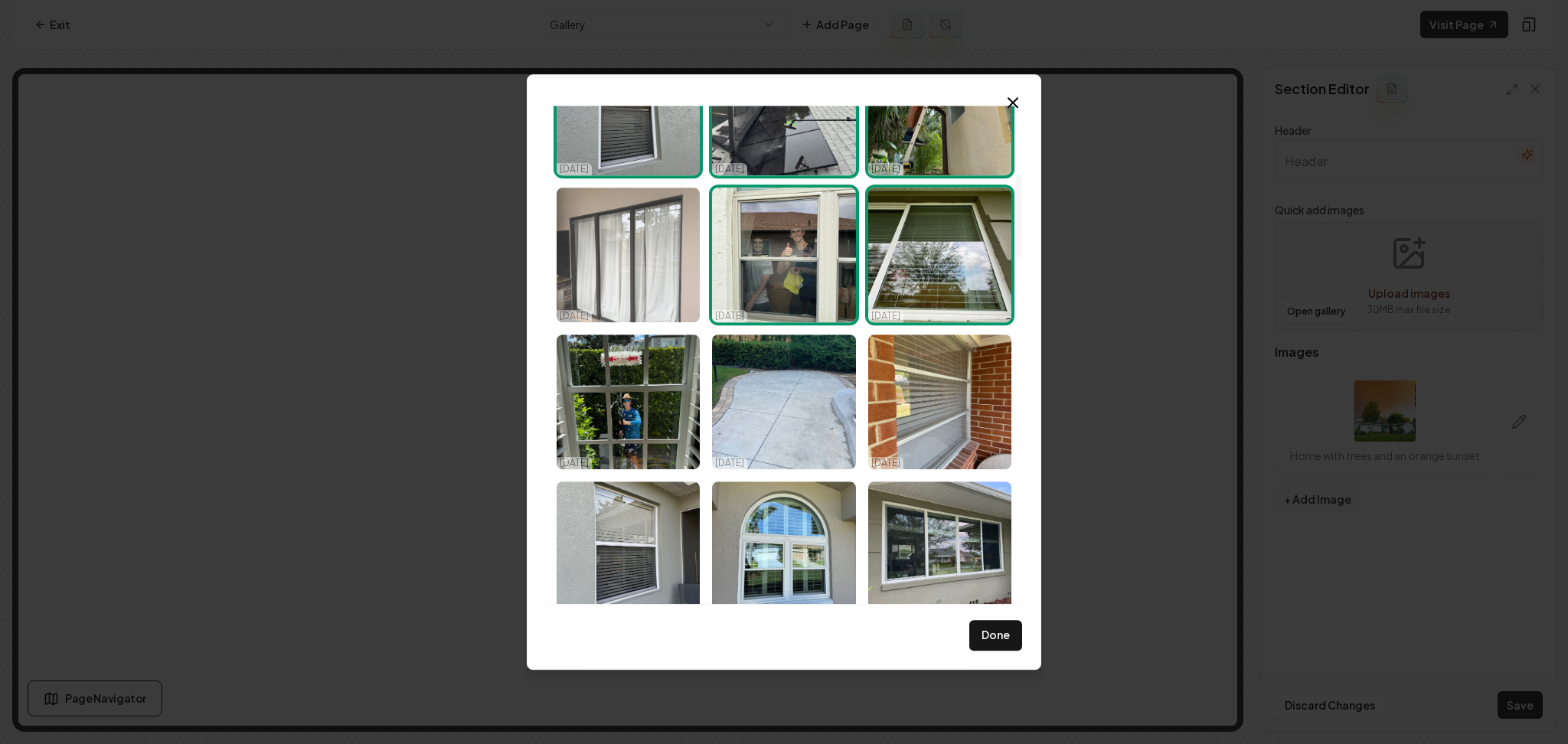
click at [654, 269] on img "Select image image_68e3e23a5c7cd75eb87d7340.jpeg" at bounding box center [628, 255] width 143 height 135
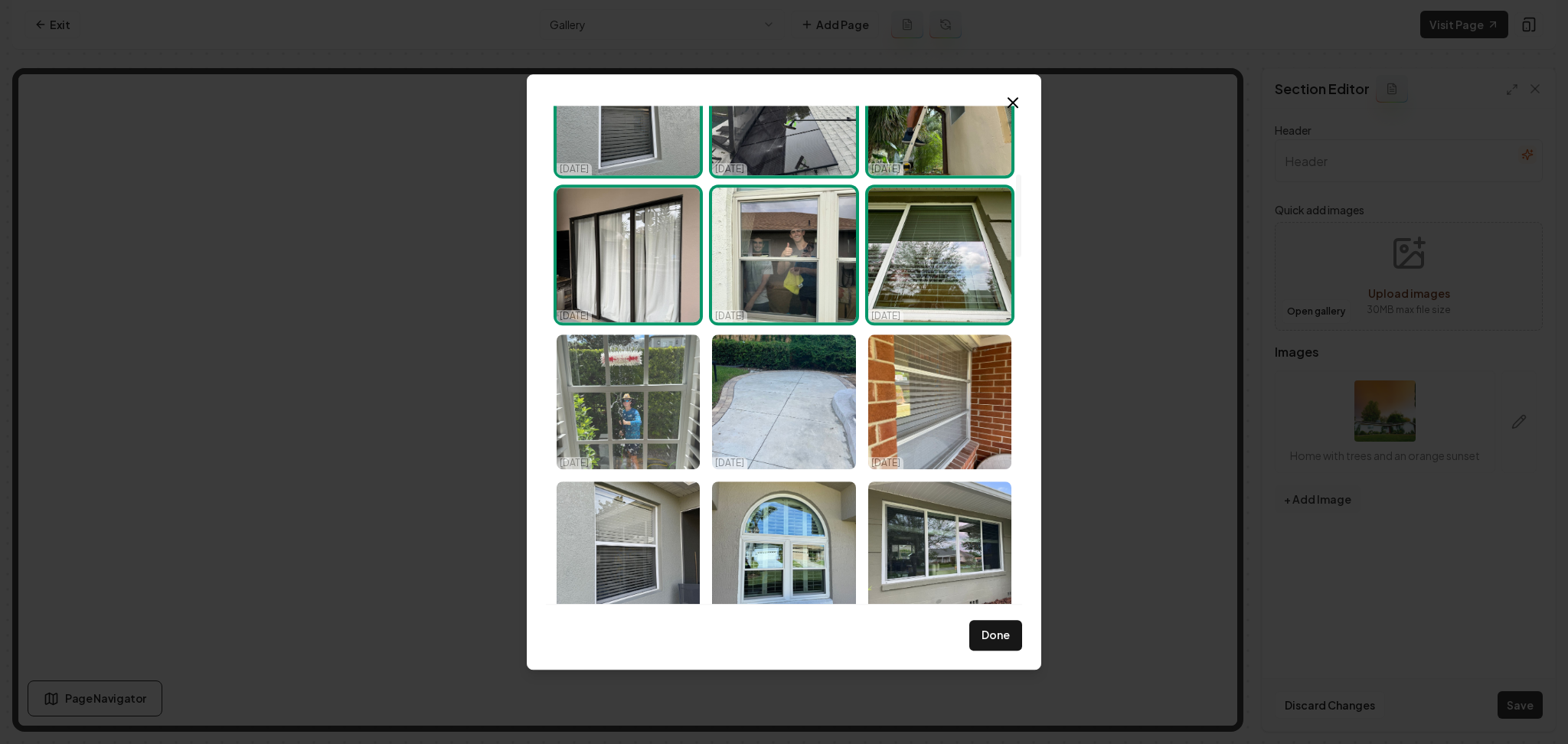
click at [643, 414] on img "Select image image_68e3e23b5c7cd75eb87d7424.jpeg" at bounding box center [628, 401] width 143 height 135
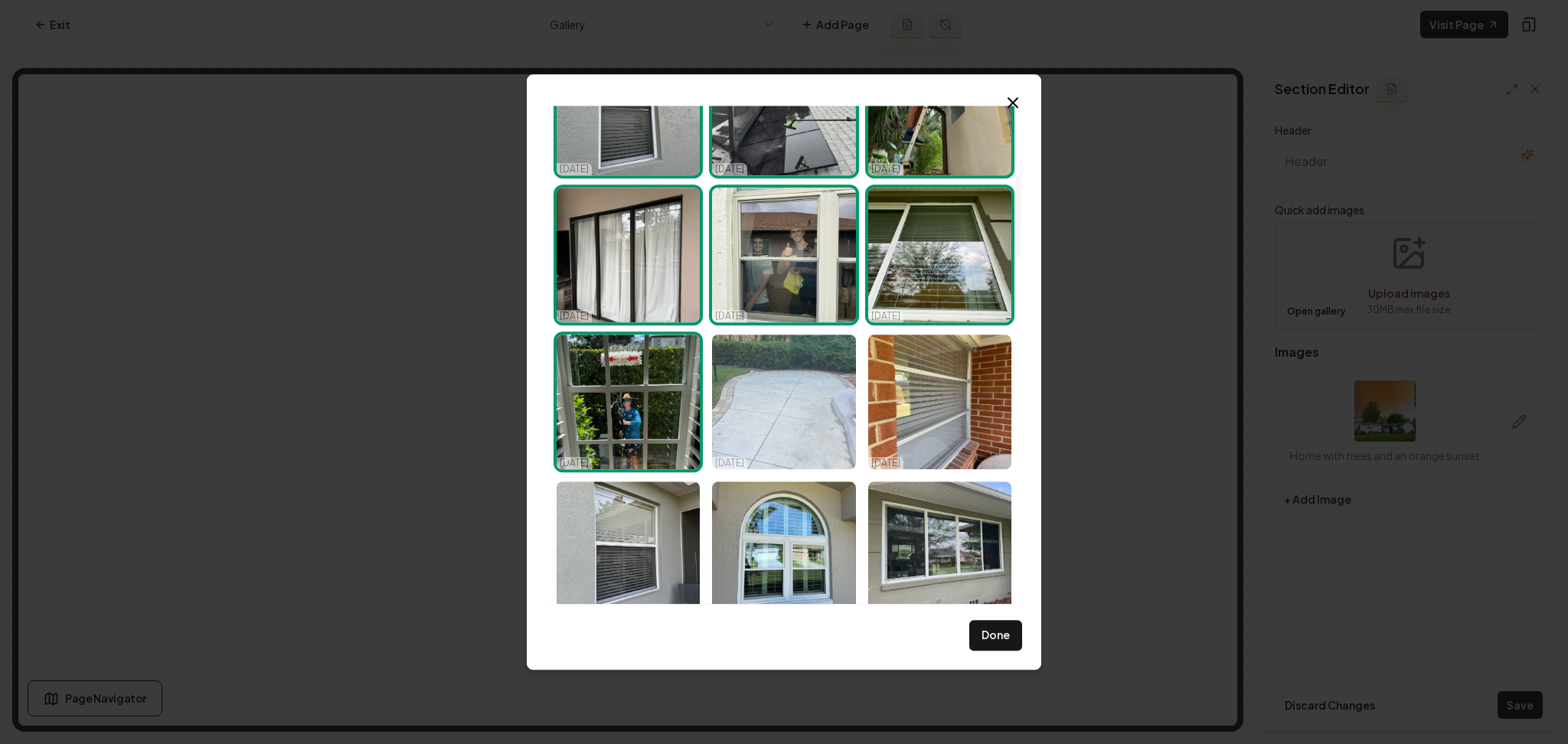
click at [804, 415] on img "Select image image_68e3e23b5c7cd75eb87d7426.jpeg" at bounding box center [783, 401] width 143 height 135
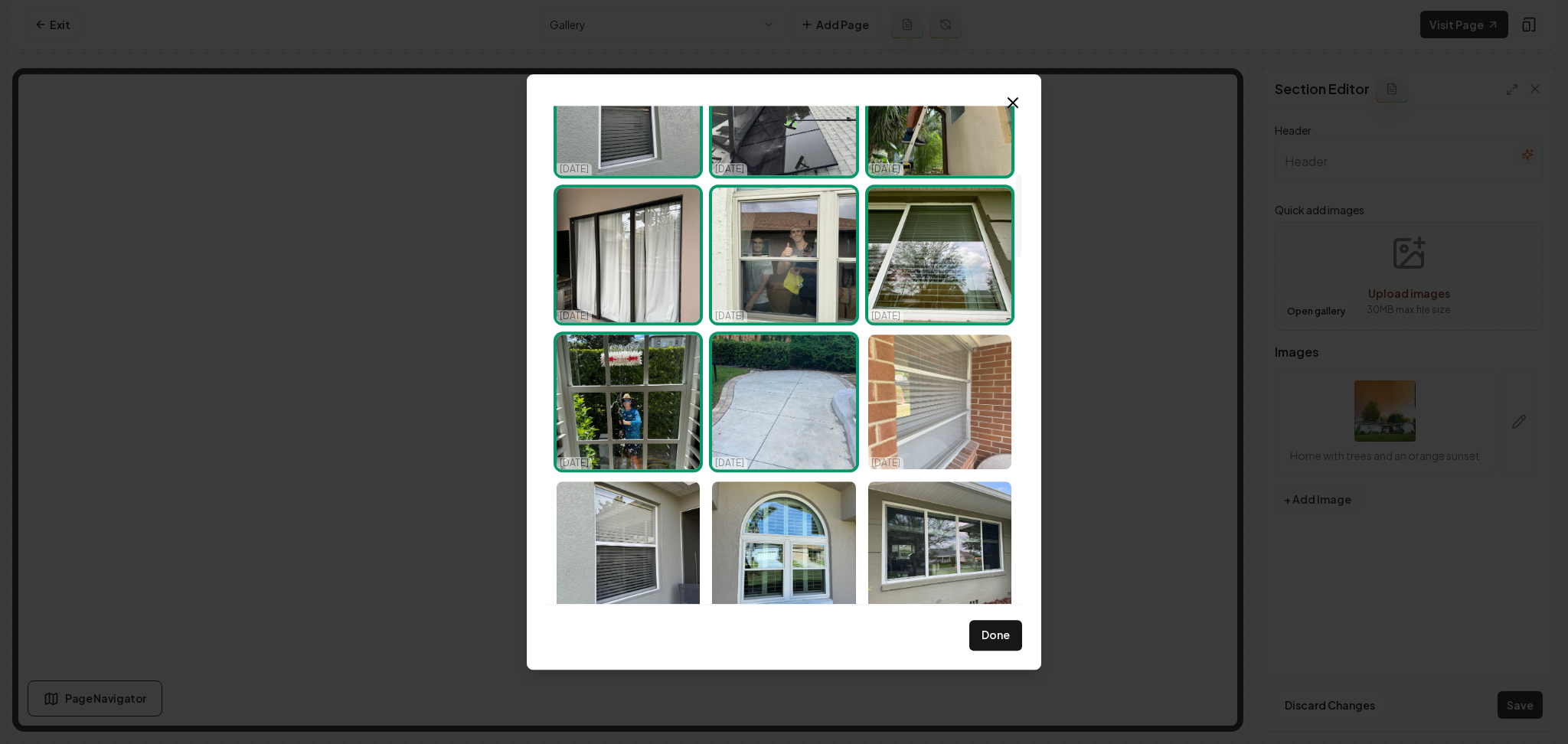
click at [919, 406] on img "Select image image_68e3e2395c7cd75eb87d6bff.jpeg" at bounding box center [939, 401] width 143 height 135
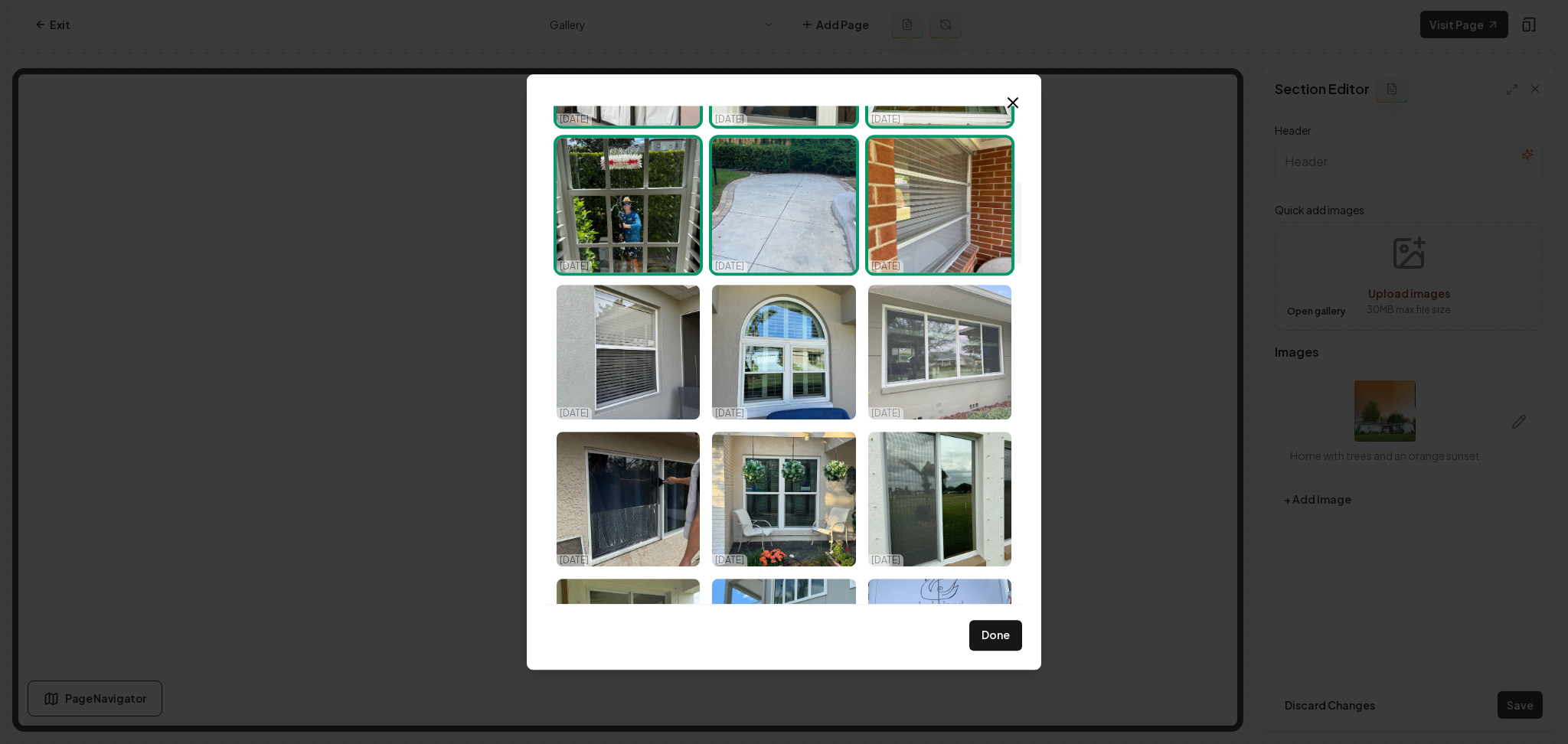
scroll to position [613, 0]
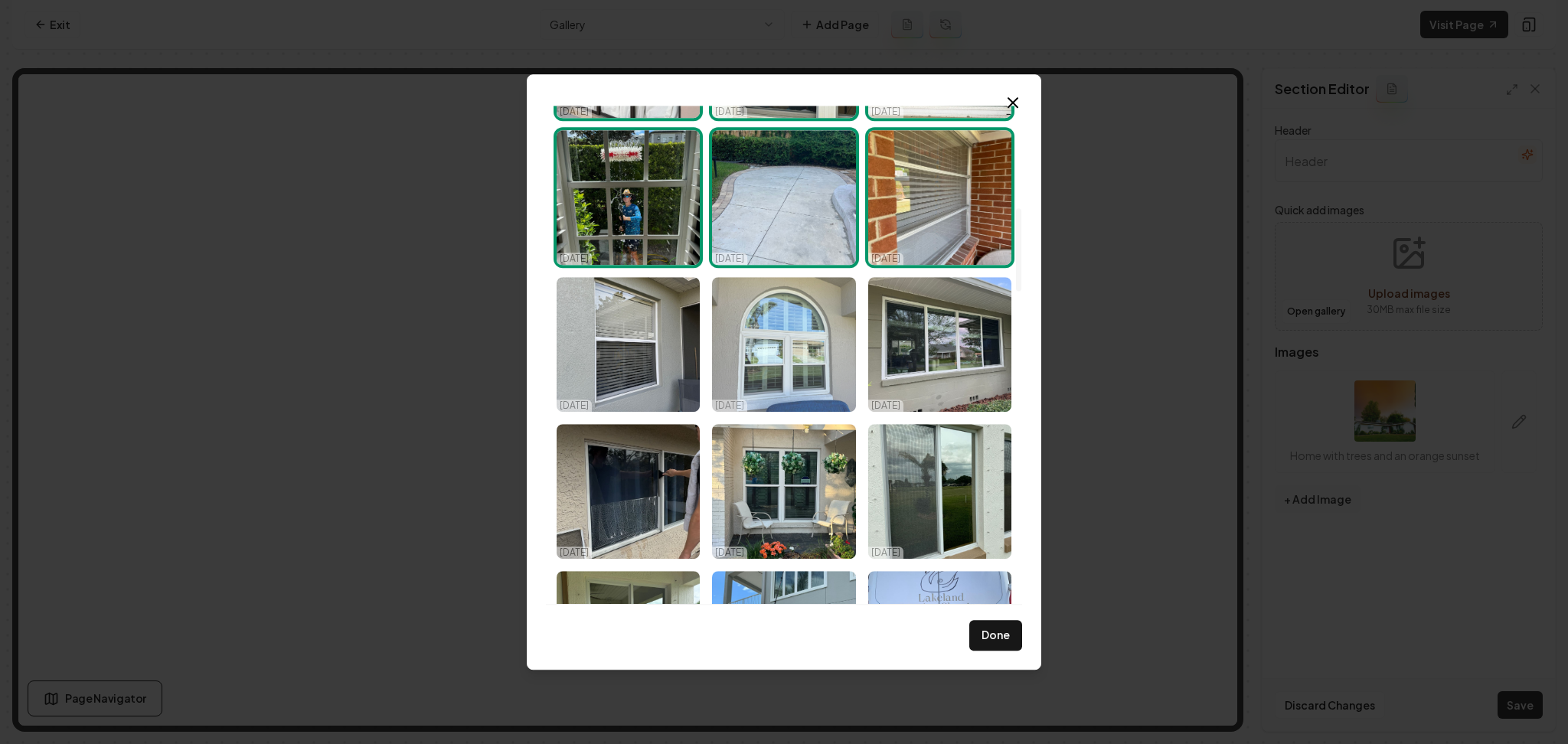
click at [775, 367] on img "Select image image_68e3e23a5c7cd75eb87d71f8.jpeg" at bounding box center [783, 344] width 143 height 135
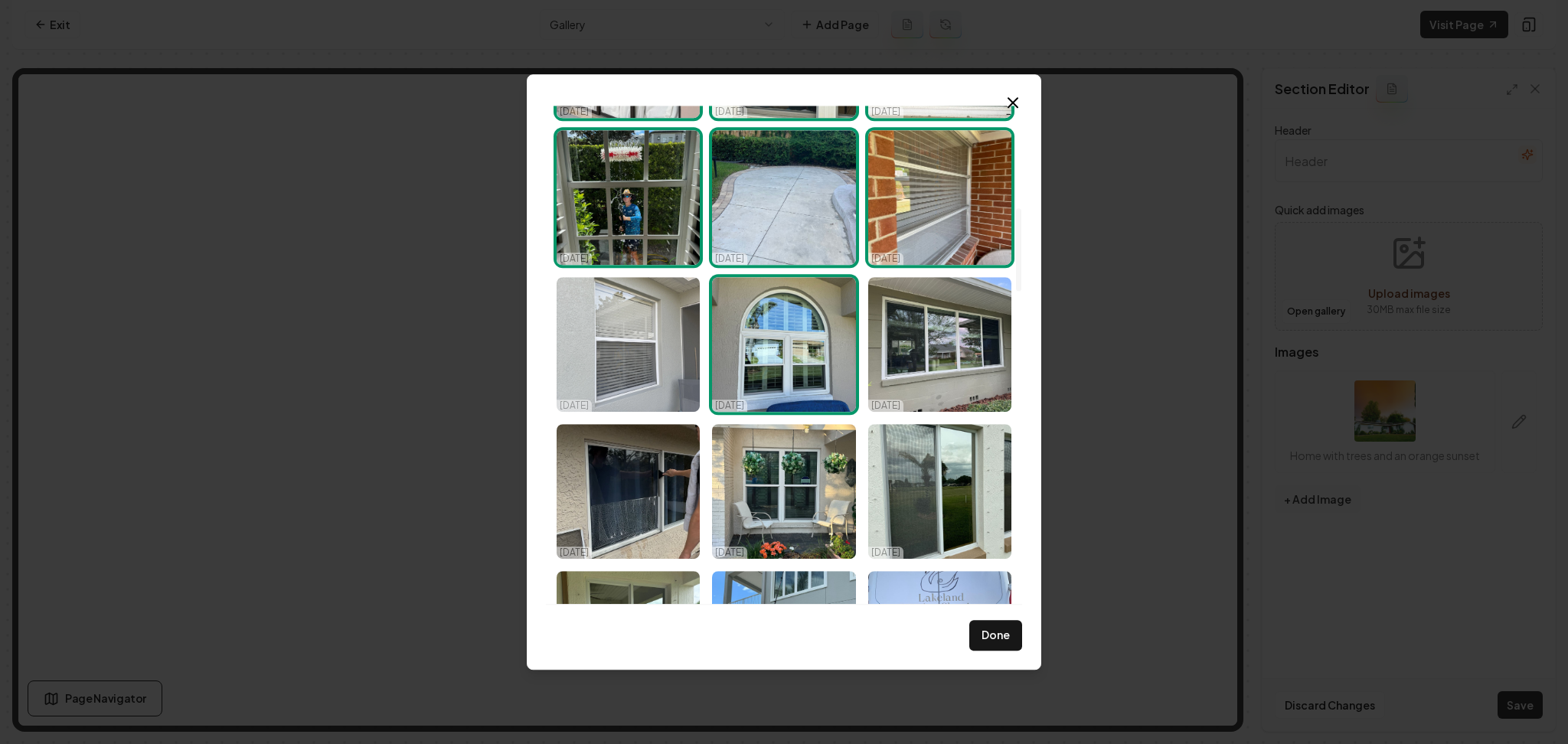
click at [632, 335] on img "Select image image_68e3e23a5c7cd75eb87d721f.jpeg" at bounding box center [628, 344] width 143 height 135
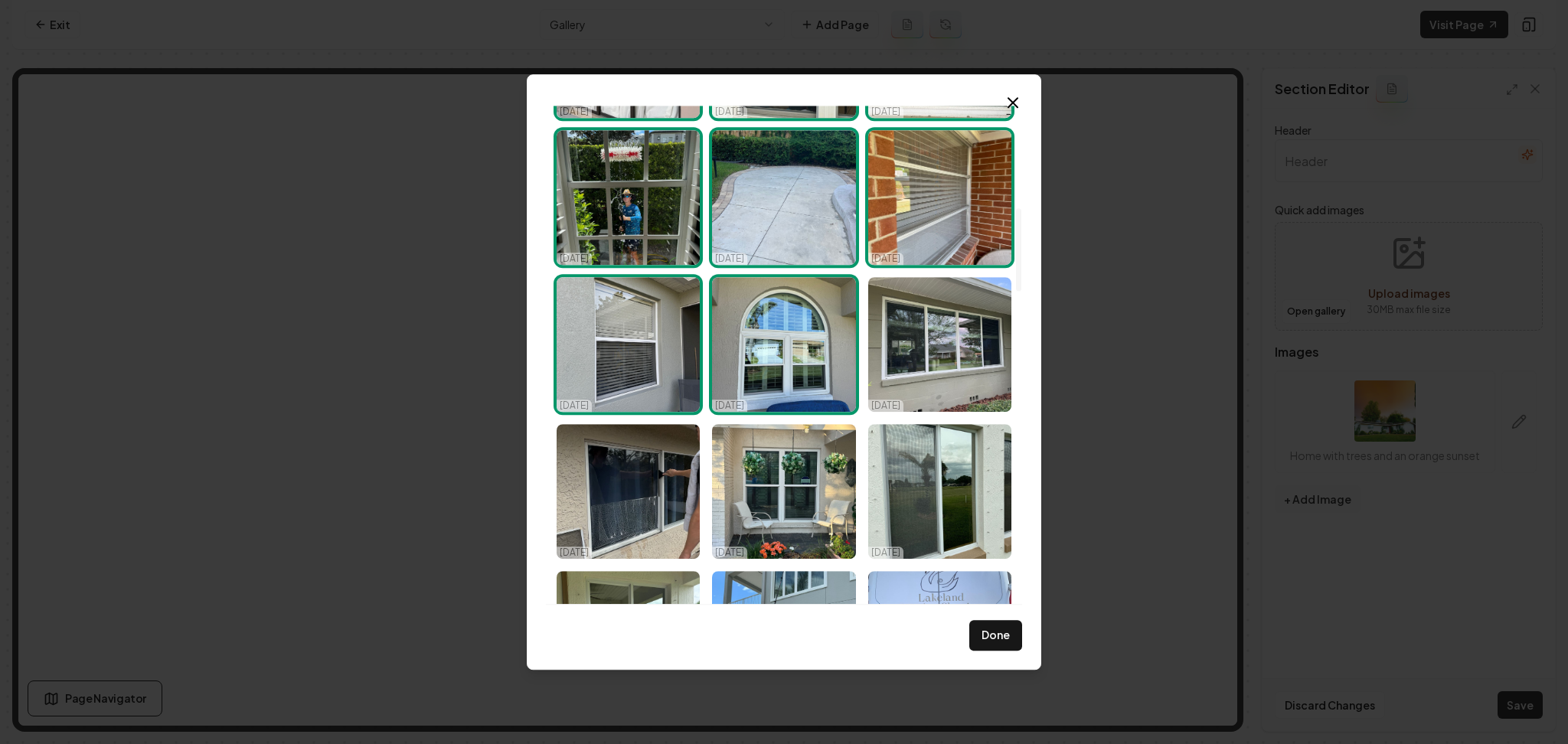
click at [619, 350] on img "Select image image_68e3e23a5c7cd75eb87d721f.jpeg" at bounding box center [628, 344] width 143 height 135
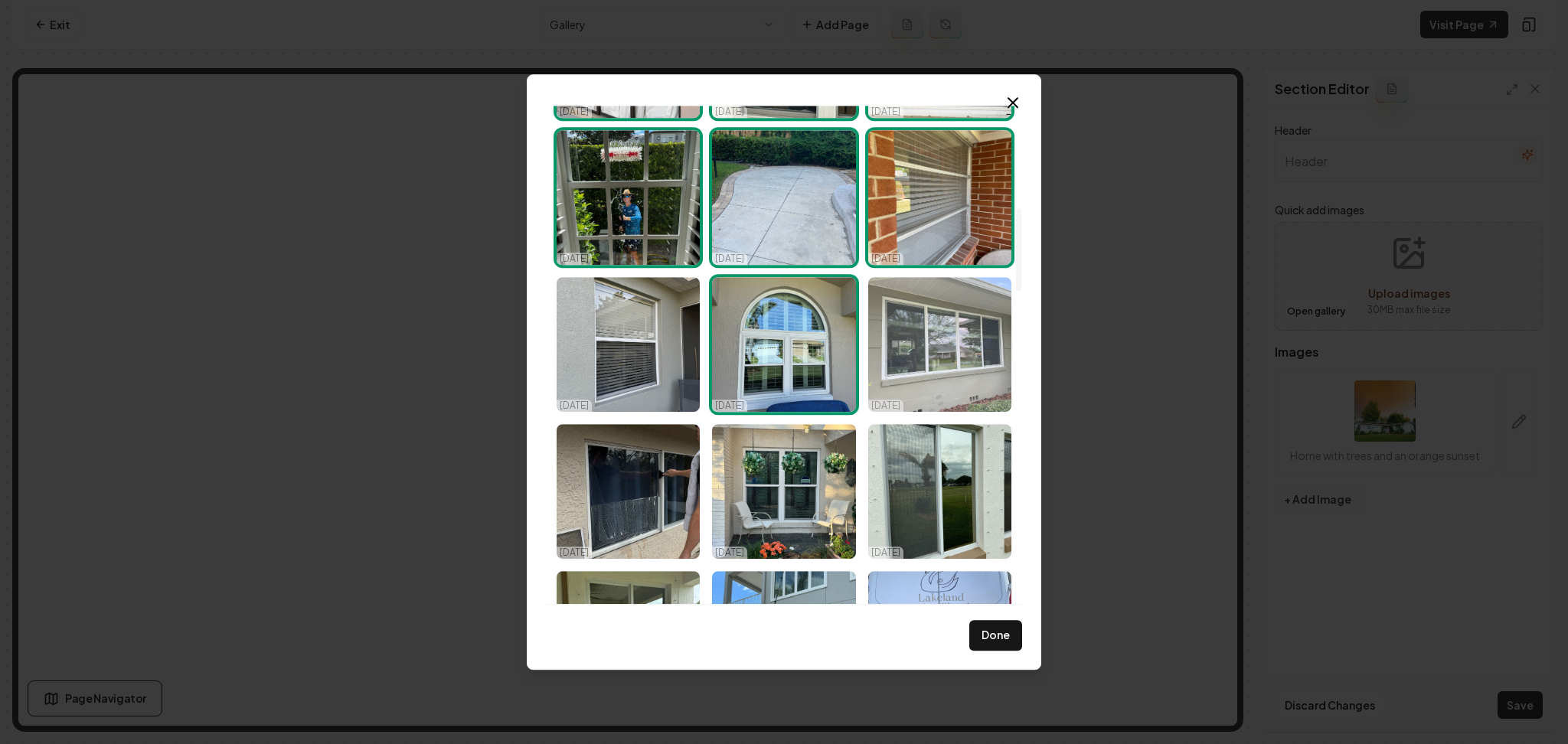
click at [962, 378] on img "Select image image_68e3e23a5c7cd75eb87d7219.jpeg" at bounding box center [939, 344] width 143 height 135
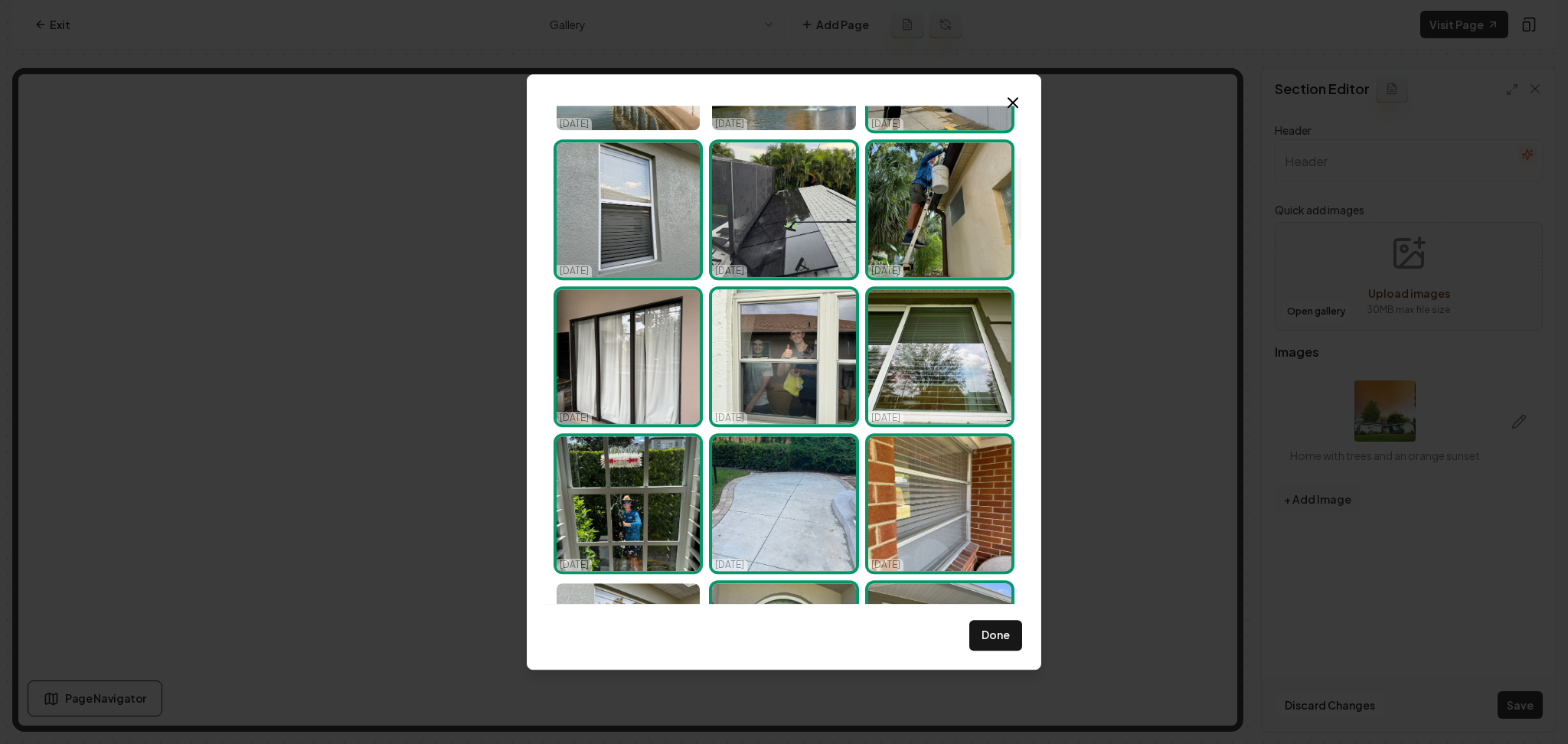
click at [641, 222] on img "Select image image_68e3e23b5c7cd75eb87d7443.jpeg" at bounding box center [628, 209] width 143 height 135
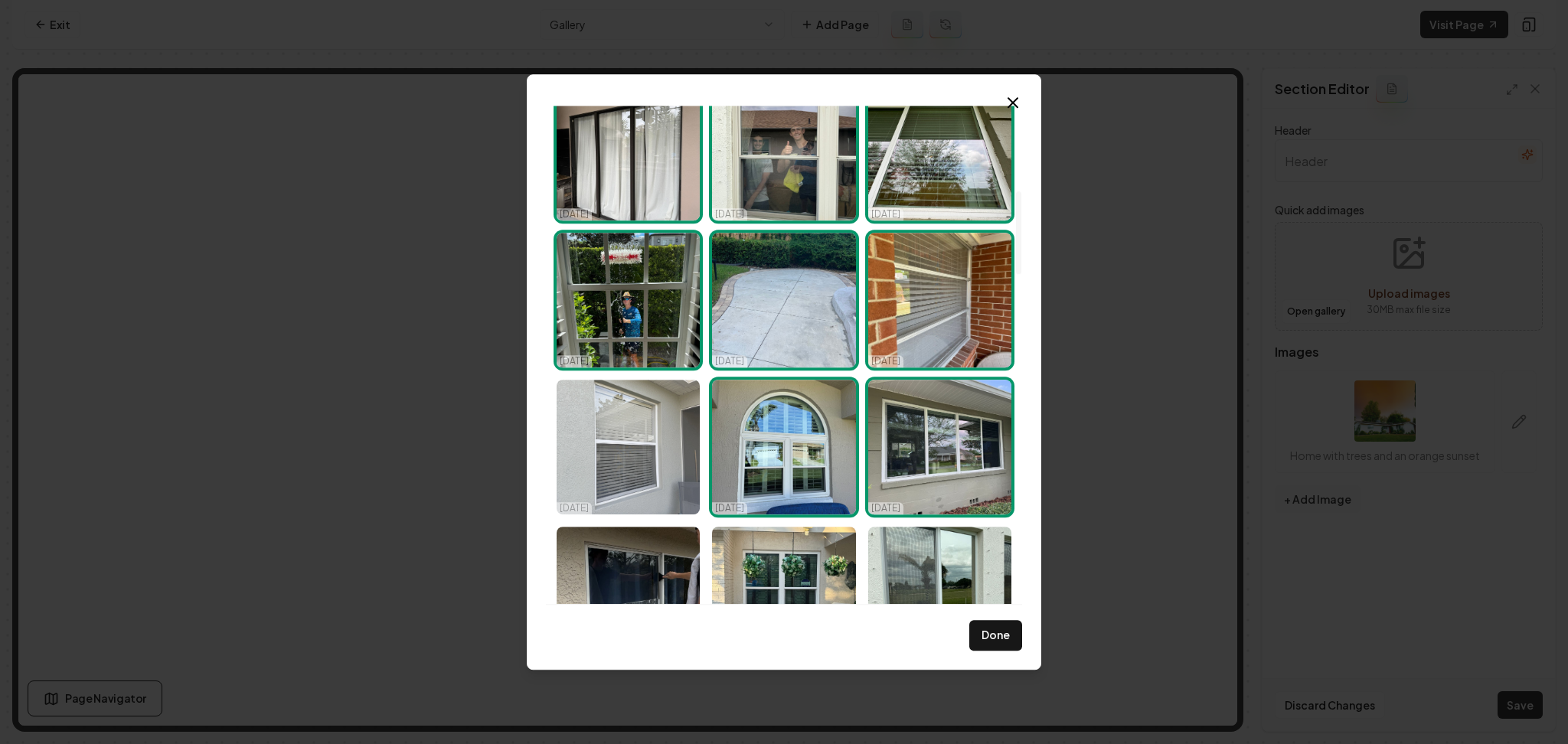
click at [621, 422] on img "Select image image_68e3e23a5c7cd75eb87d721f.jpeg" at bounding box center [628, 447] width 143 height 135
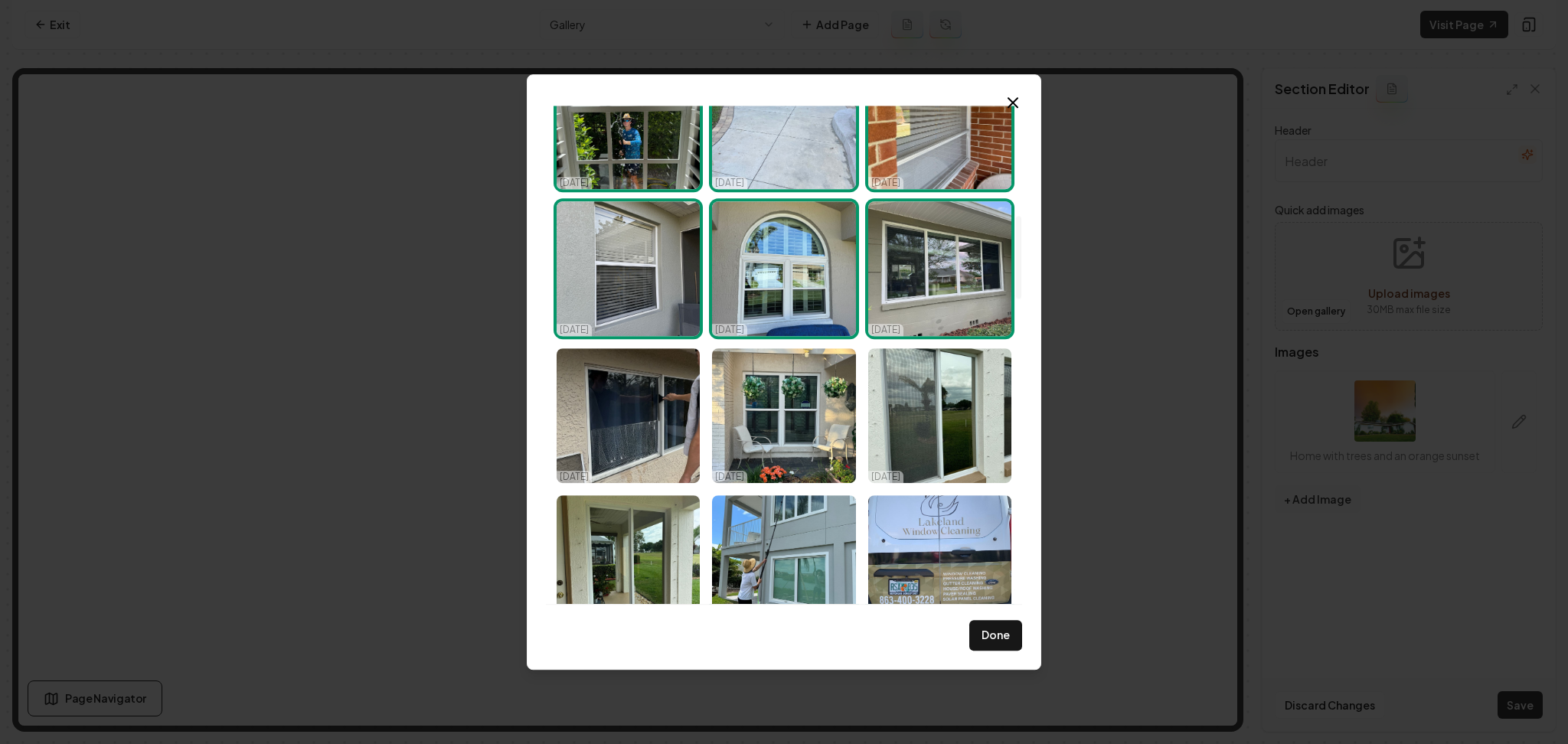
scroll to position [714, 0]
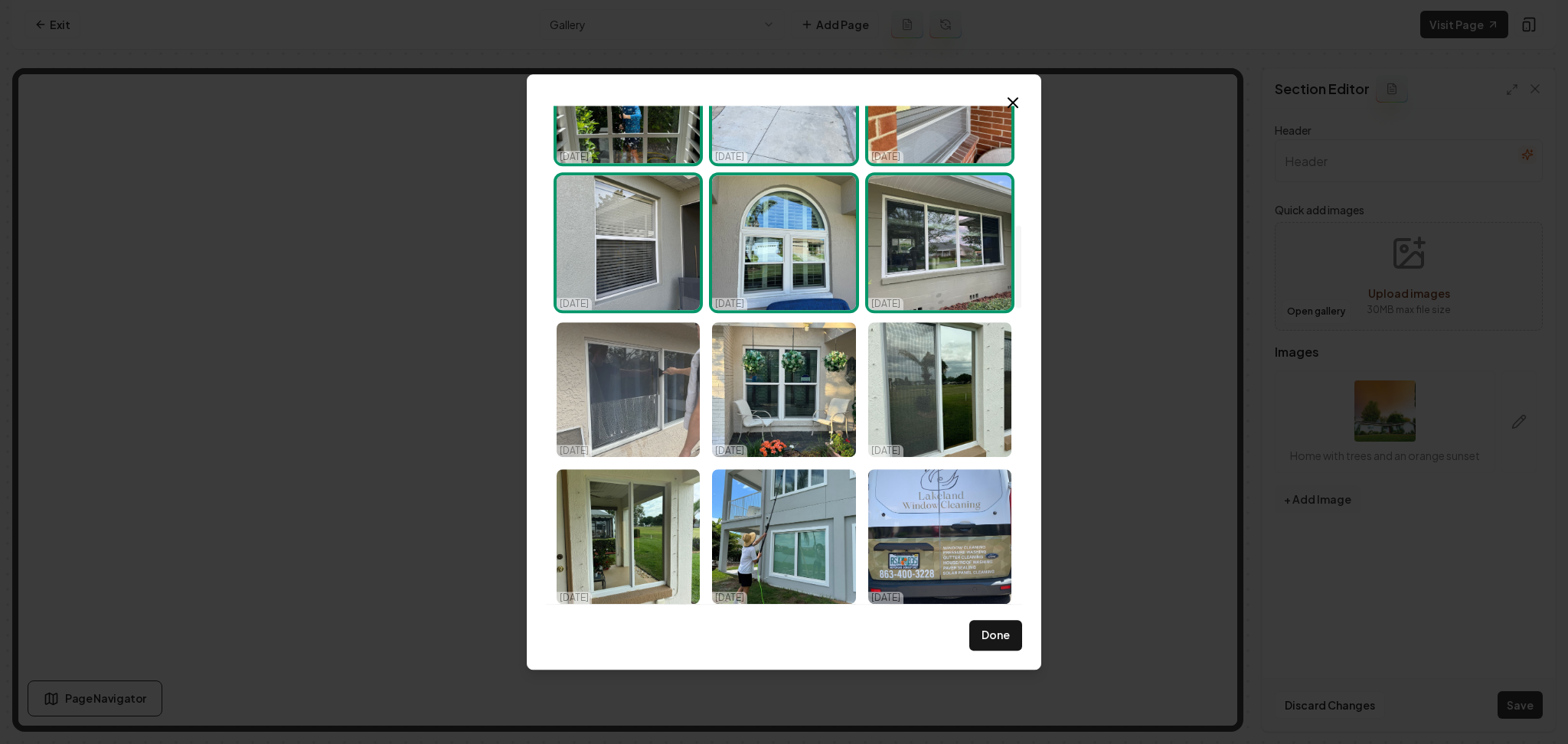
click at [658, 366] on img "Select image image_68e3e23b5c7cd75eb87d7453.jpeg" at bounding box center [628, 389] width 143 height 135
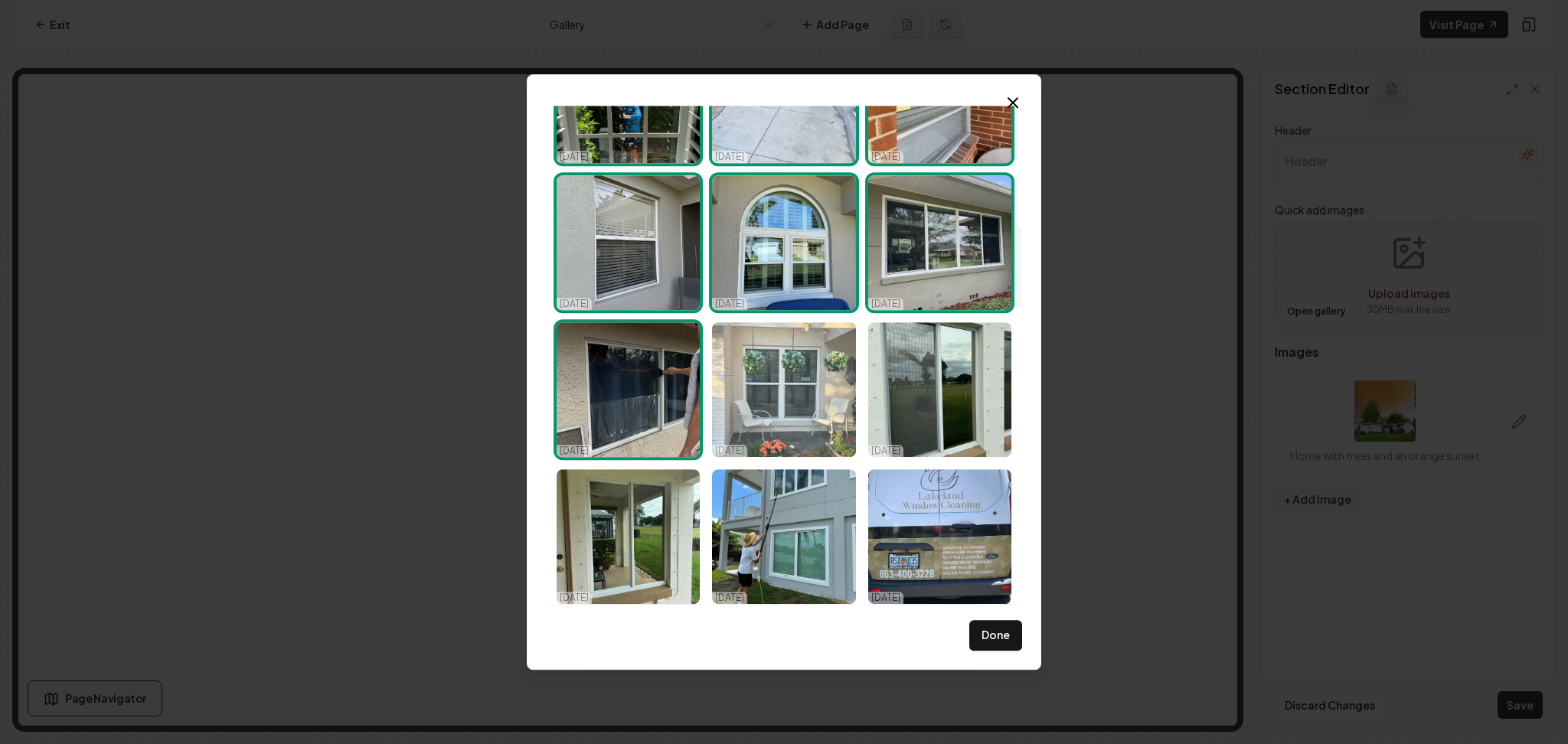
click at [804, 382] on img "Select image image_68e3e23b5c7cd75eb87d741e.jpeg" at bounding box center [783, 389] width 143 height 135
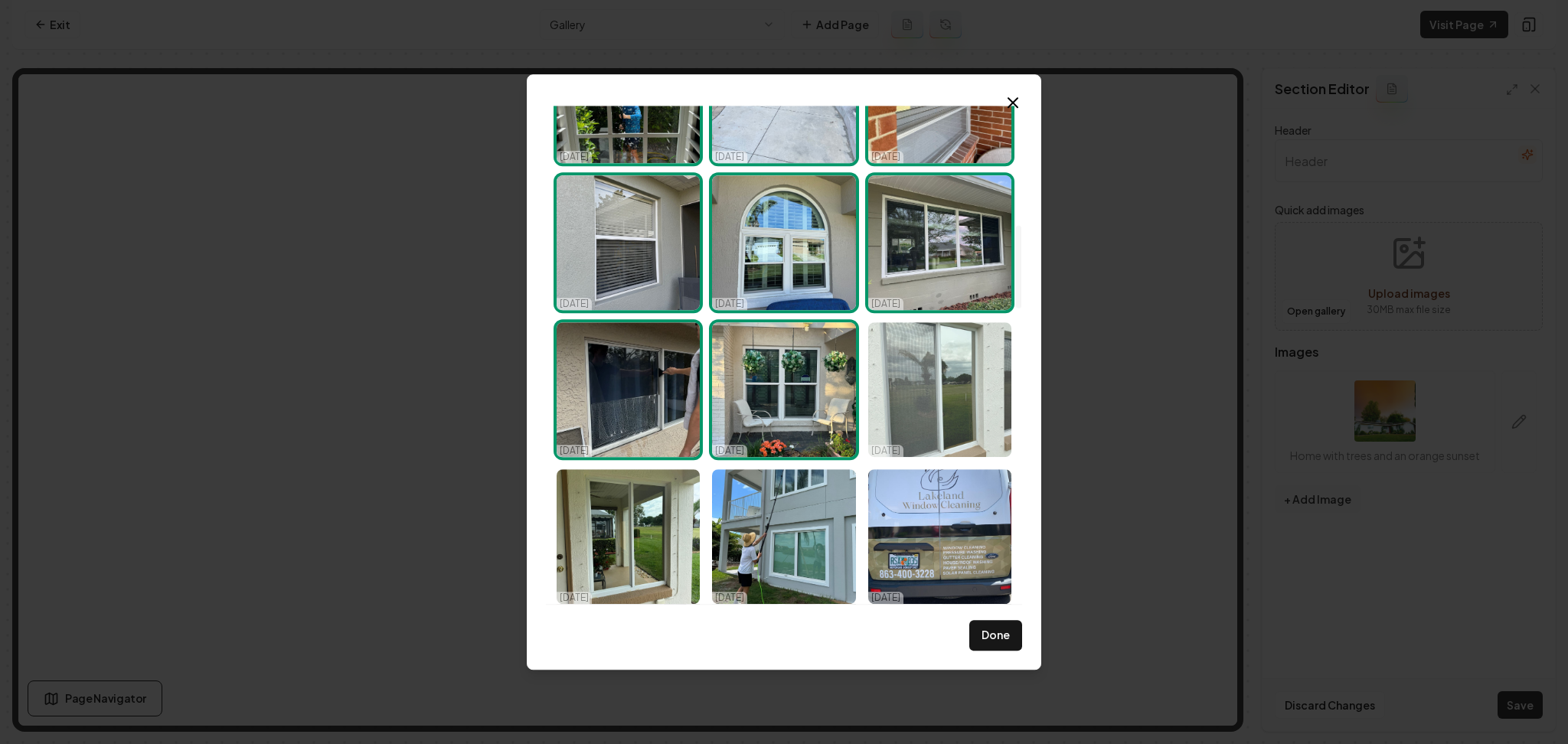
click at [919, 378] on img "Select image image_68e3e23a5c7cd75eb87d71ee.jpeg" at bounding box center [939, 389] width 143 height 135
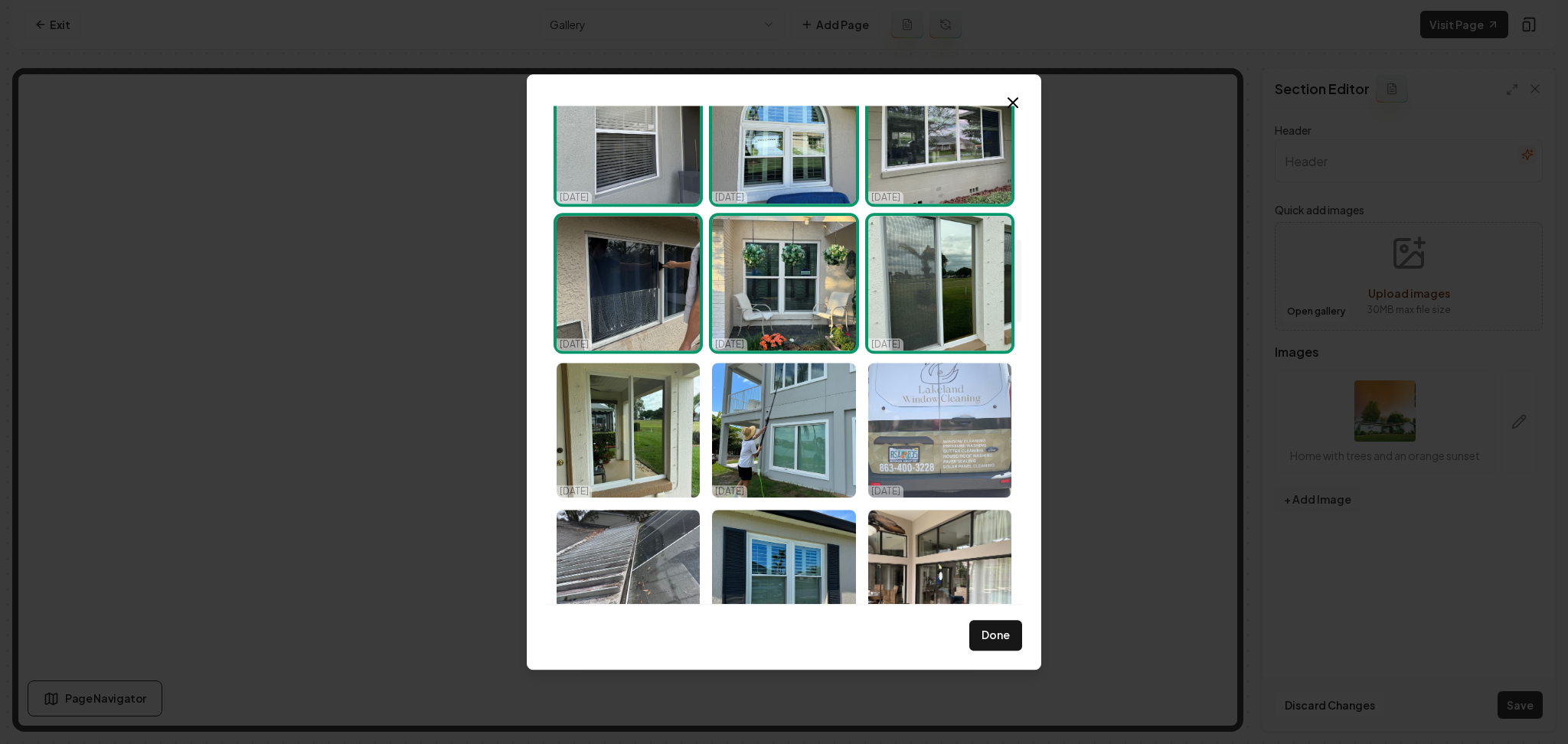
scroll to position [919, 0]
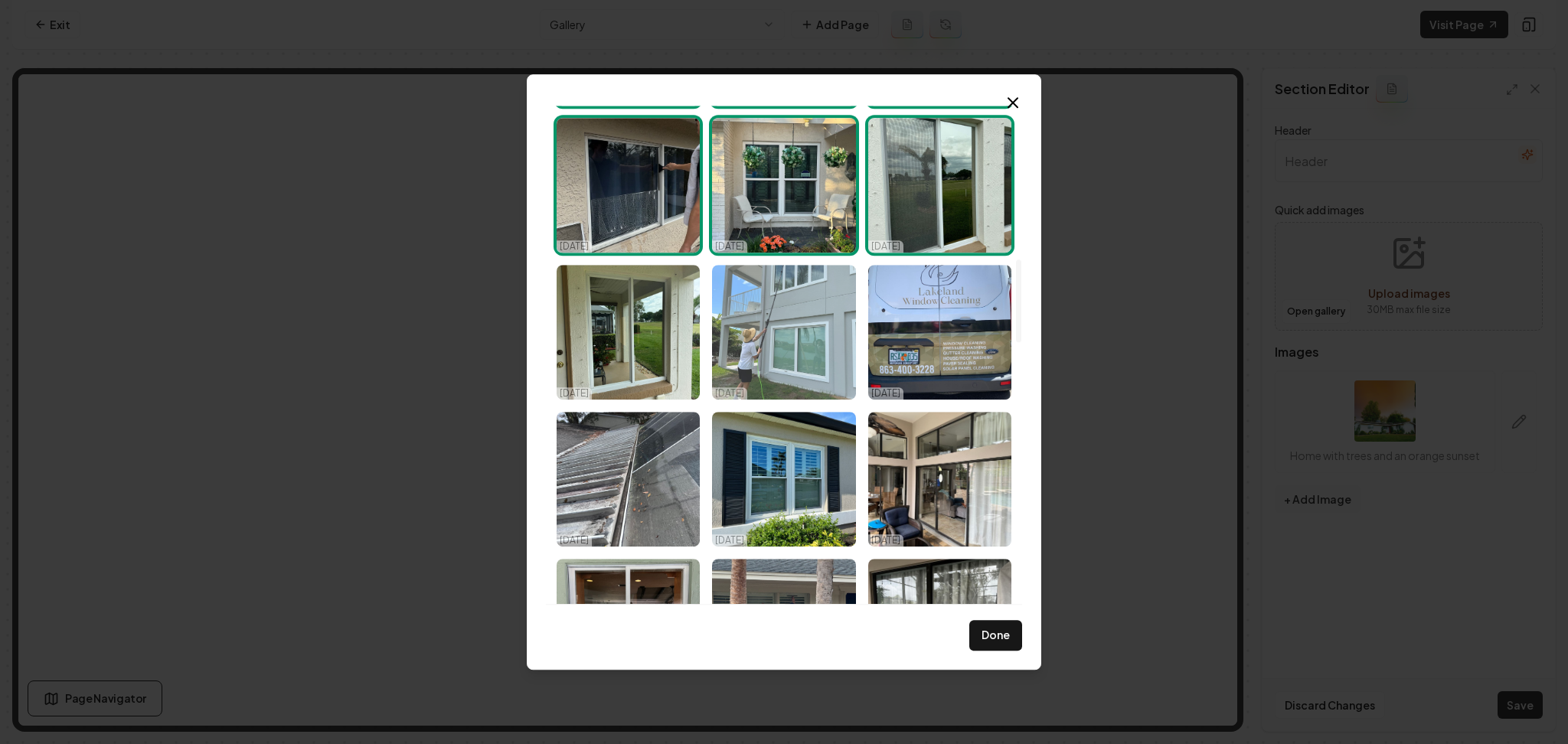
click at [808, 356] on img "Select image image_68e3e23a5c7cd75eb87d7215.jpeg" at bounding box center [783, 332] width 143 height 135
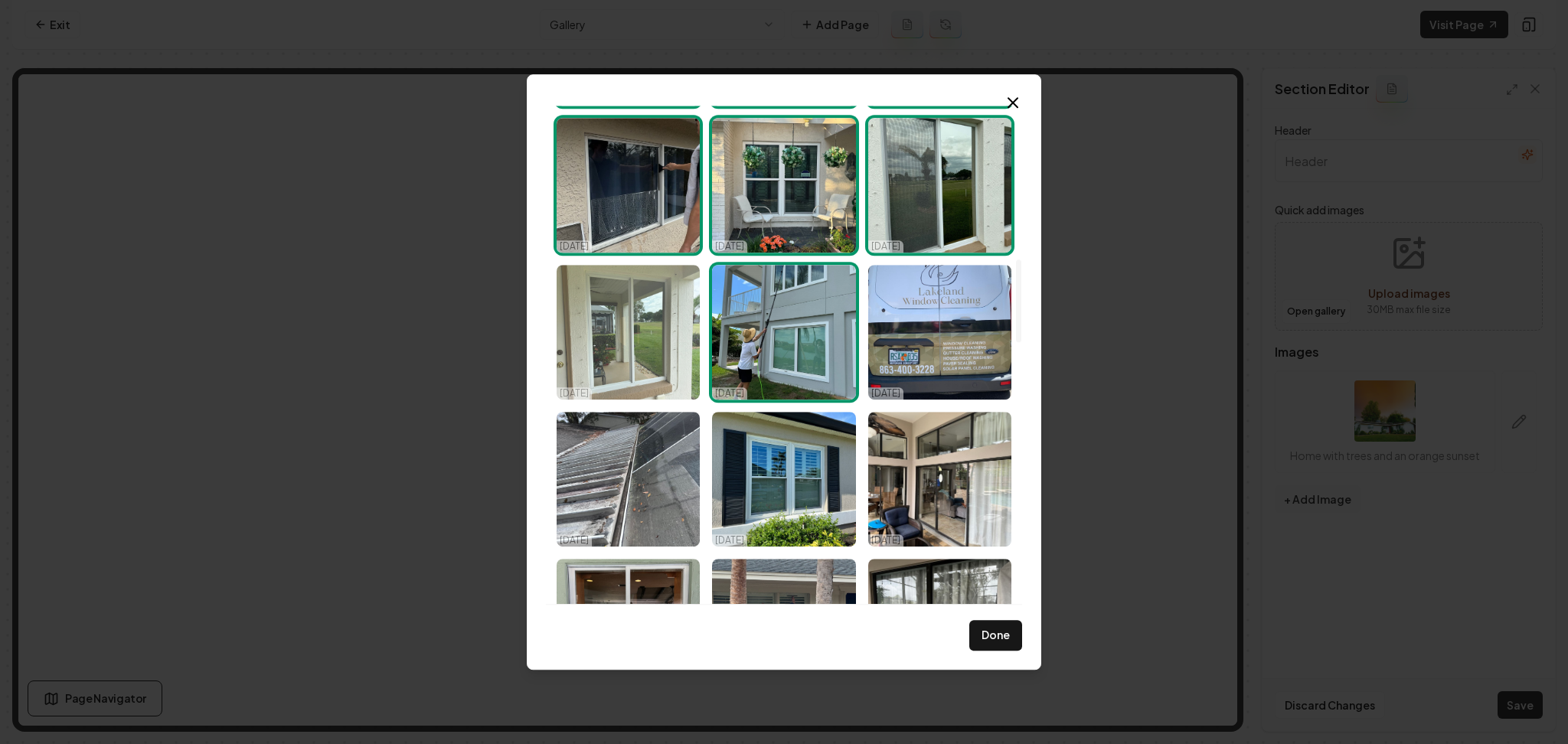
click at [658, 350] on img "Select image image_68e3e23a5c7cd75eb87d7273.jpeg" at bounding box center [628, 332] width 143 height 135
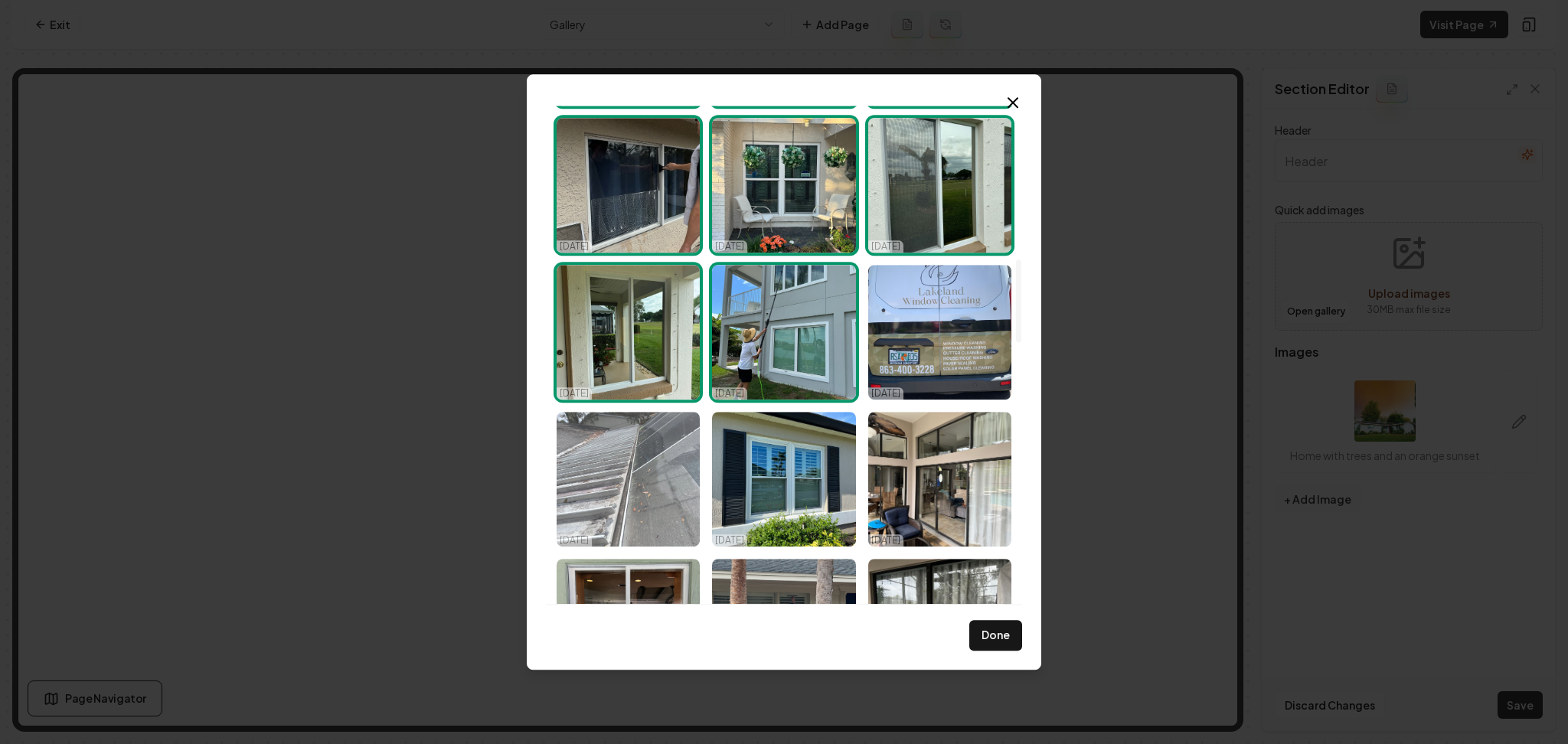
click at [635, 455] on img "Select image image_68e3e23b5c7cd75eb87d742c.jpeg" at bounding box center [628, 479] width 143 height 135
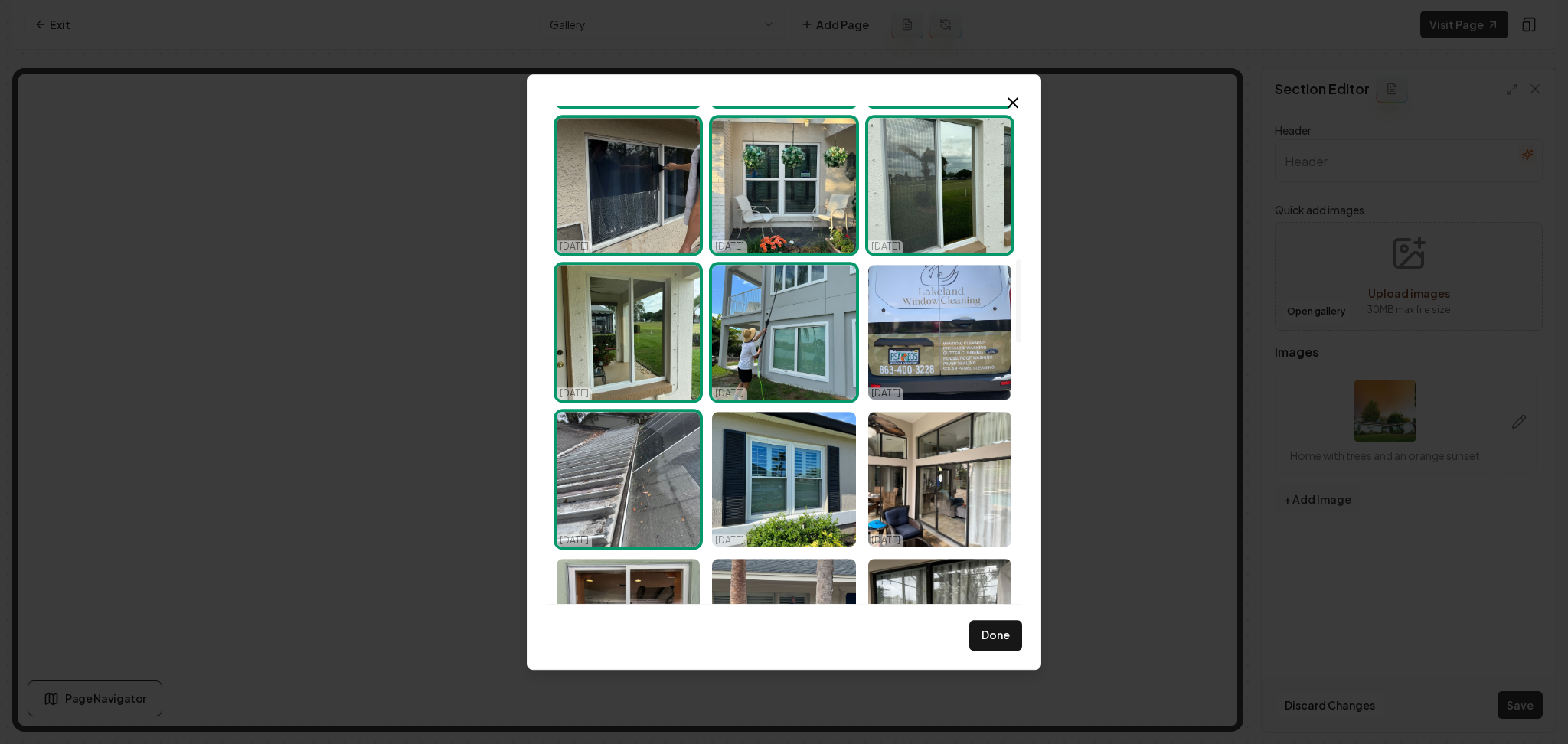
click at [619, 488] on img "Select image image_68e3e23b5c7cd75eb87d742c.jpeg" at bounding box center [628, 479] width 143 height 135
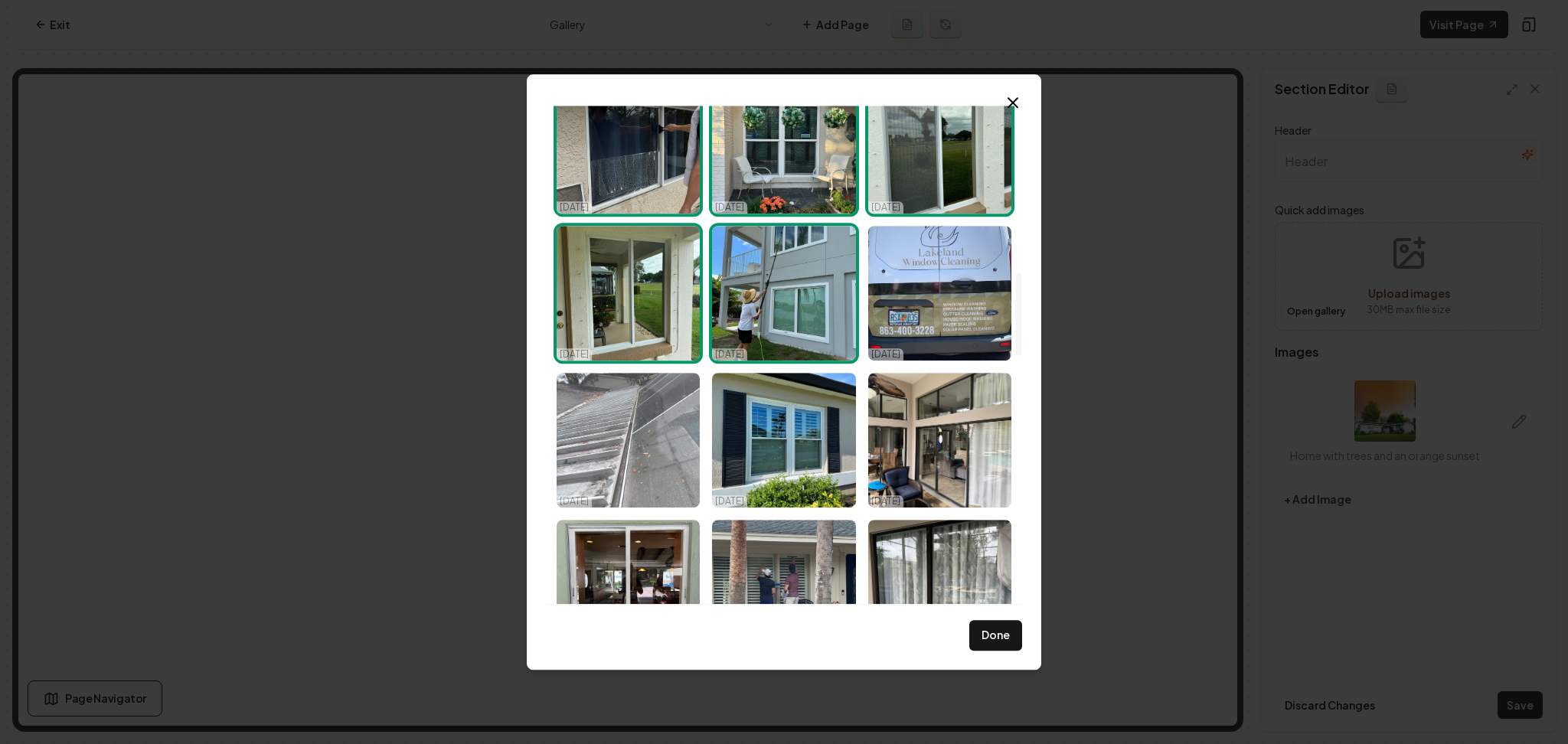
scroll to position [1021, 0]
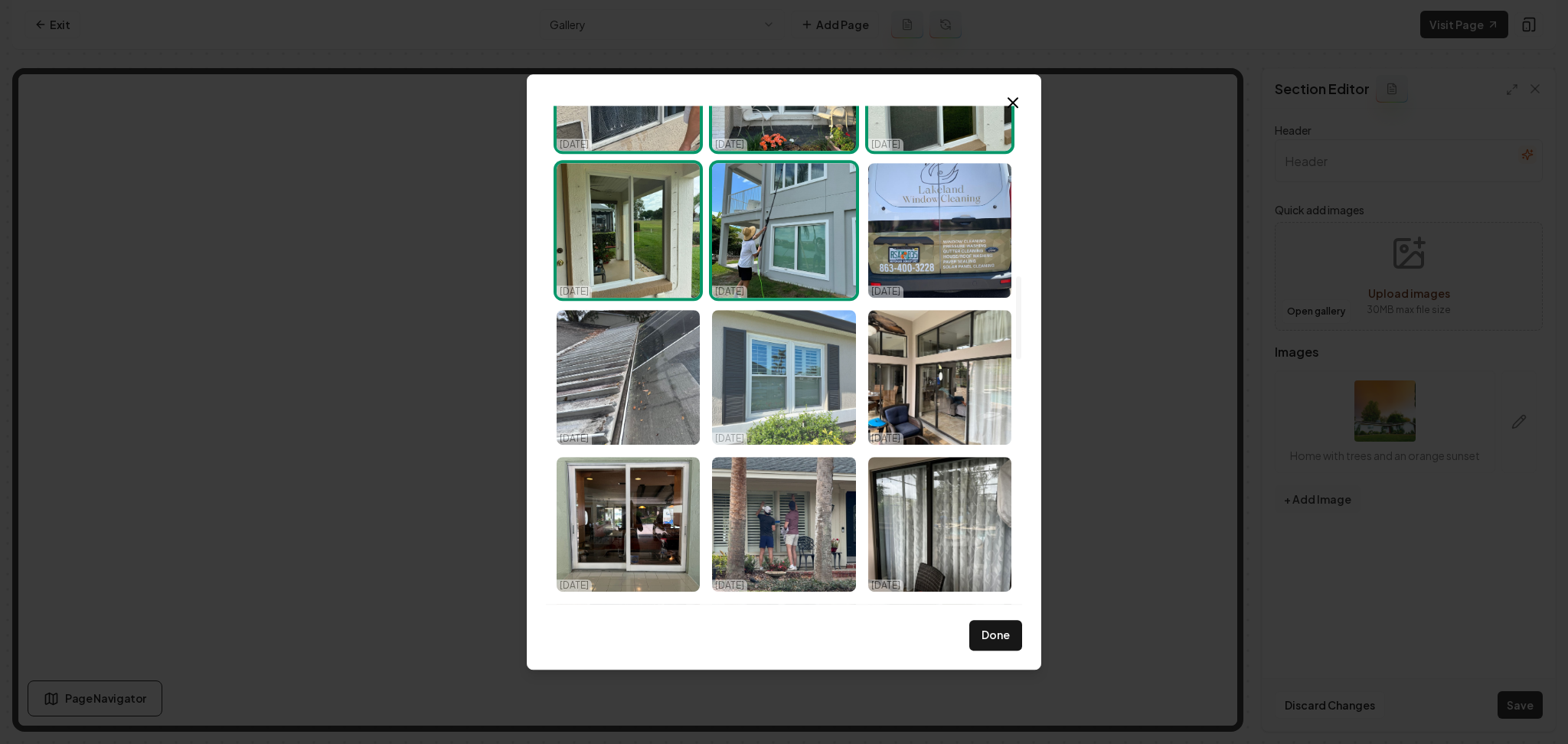
click at [776, 414] on img "Select image image_68e3e23a5c7cd75eb87d71b6.jpeg" at bounding box center [783, 377] width 143 height 135
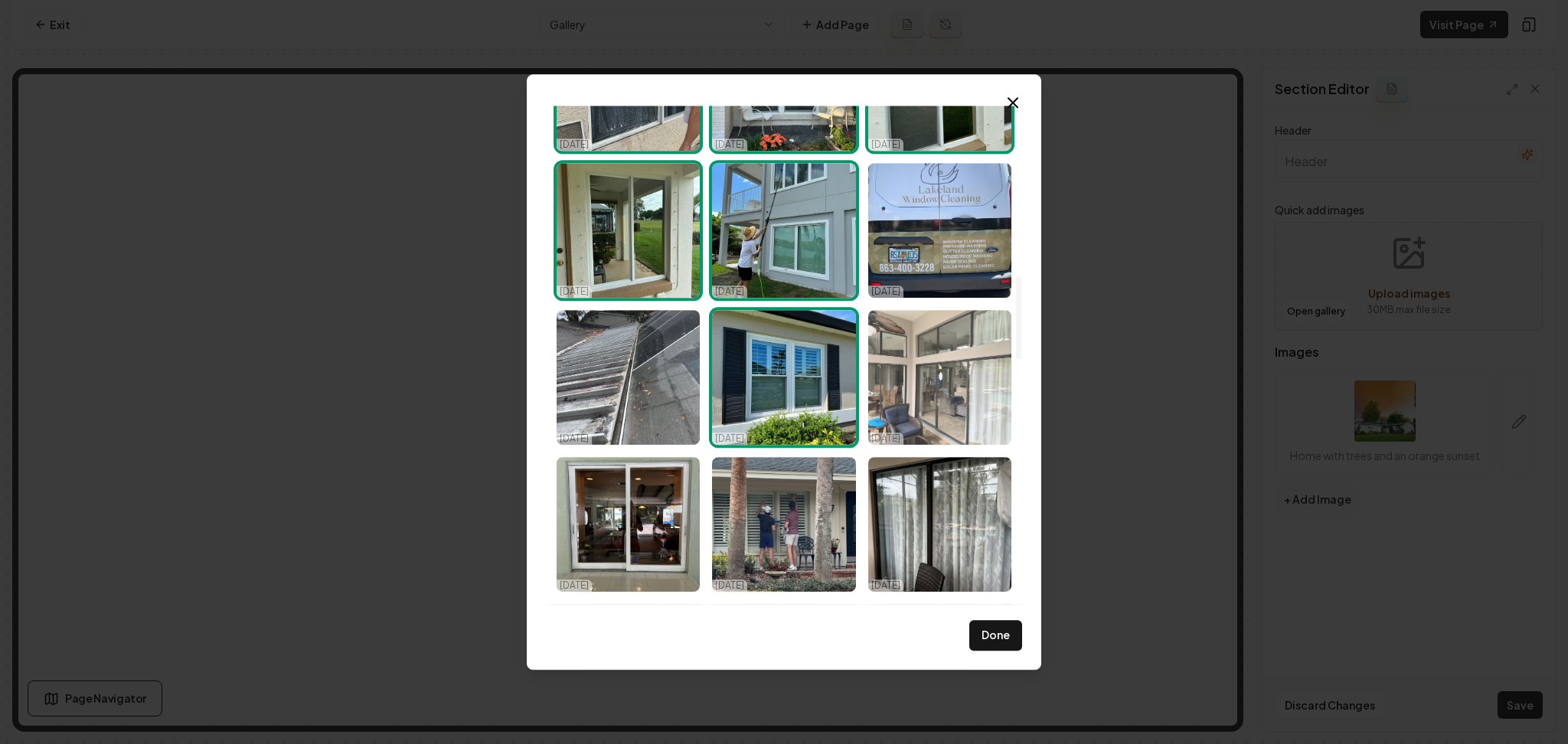
click at [906, 402] on img "Select image image_68e3e2395c7cd75eb87d6ae5.jpeg" at bounding box center [939, 377] width 143 height 135
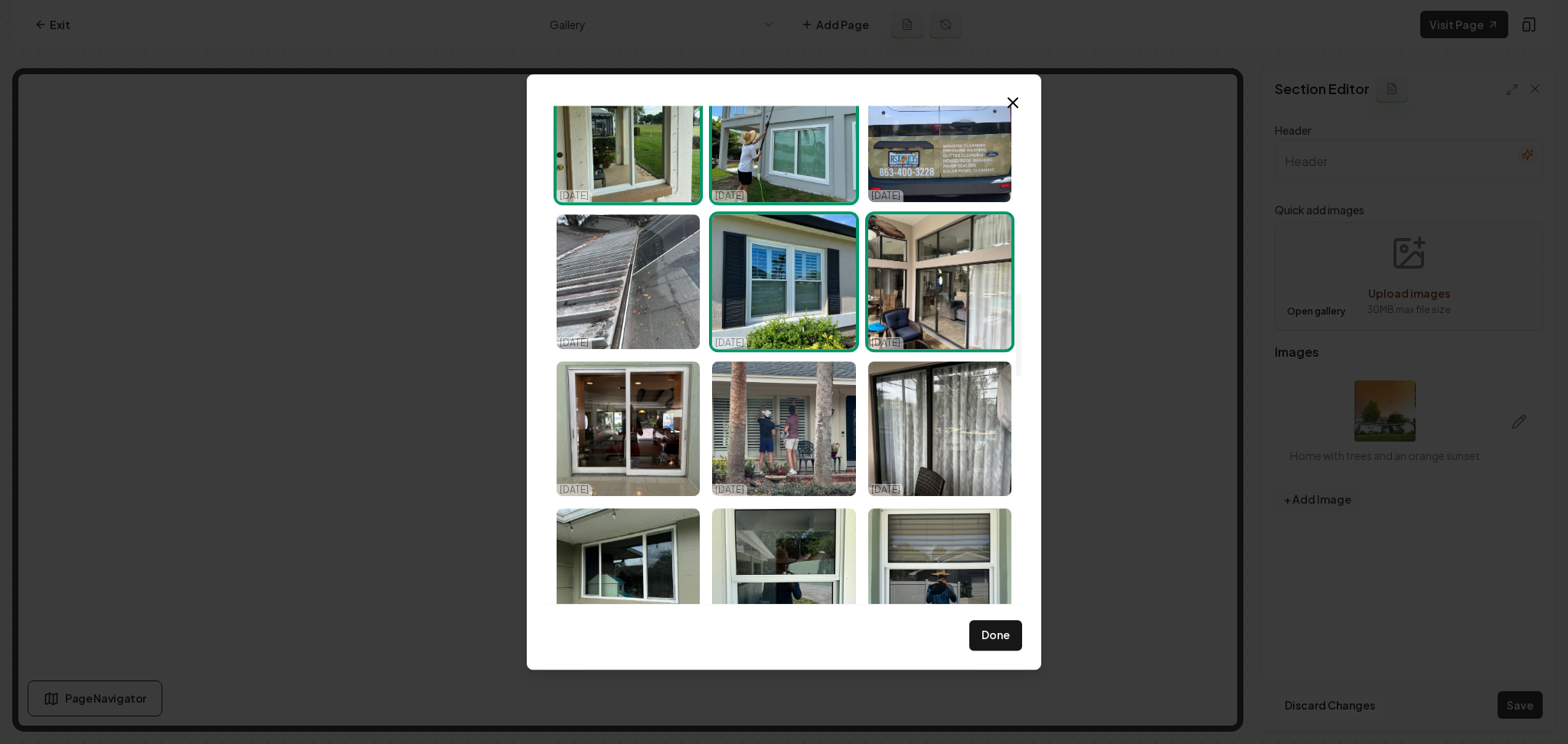
scroll to position [1122, 0]
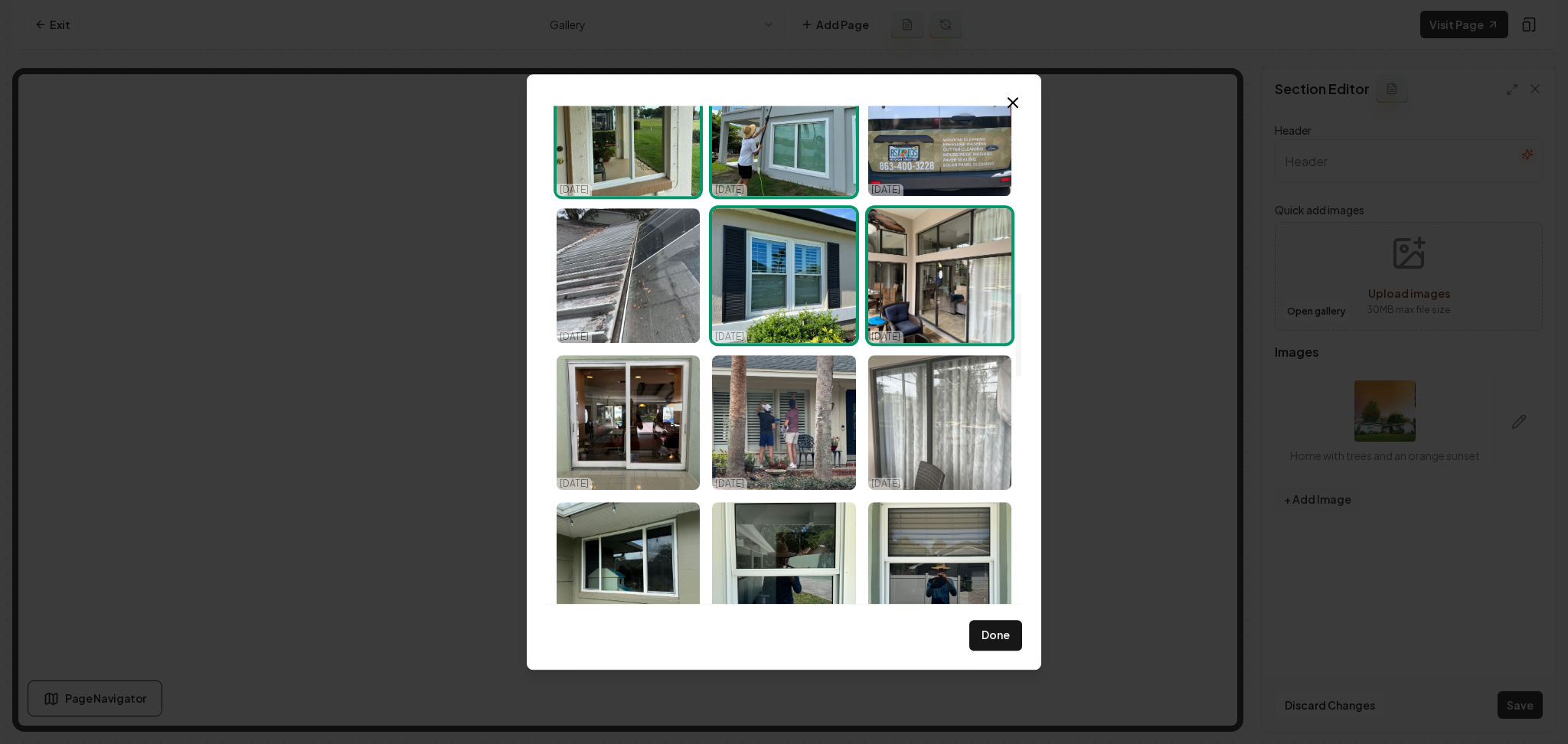
click at [913, 415] on img "Select image image_68e3e2395c7cd75eb87d6ca4.jpeg" at bounding box center [939, 422] width 143 height 135
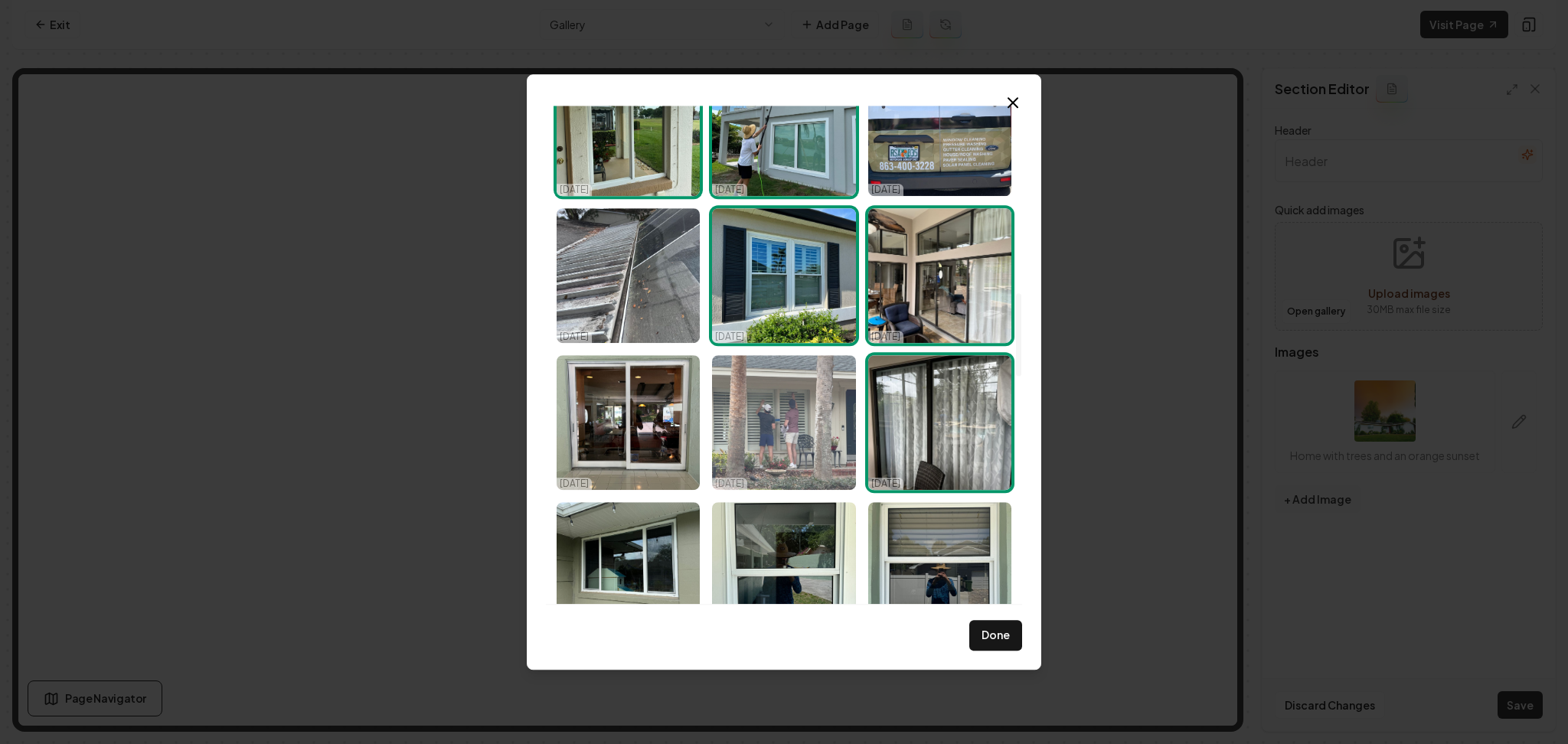
click at [797, 428] on img "Select image image_68e3e2395c7cd75eb87d6c1d.jpeg" at bounding box center [783, 422] width 143 height 135
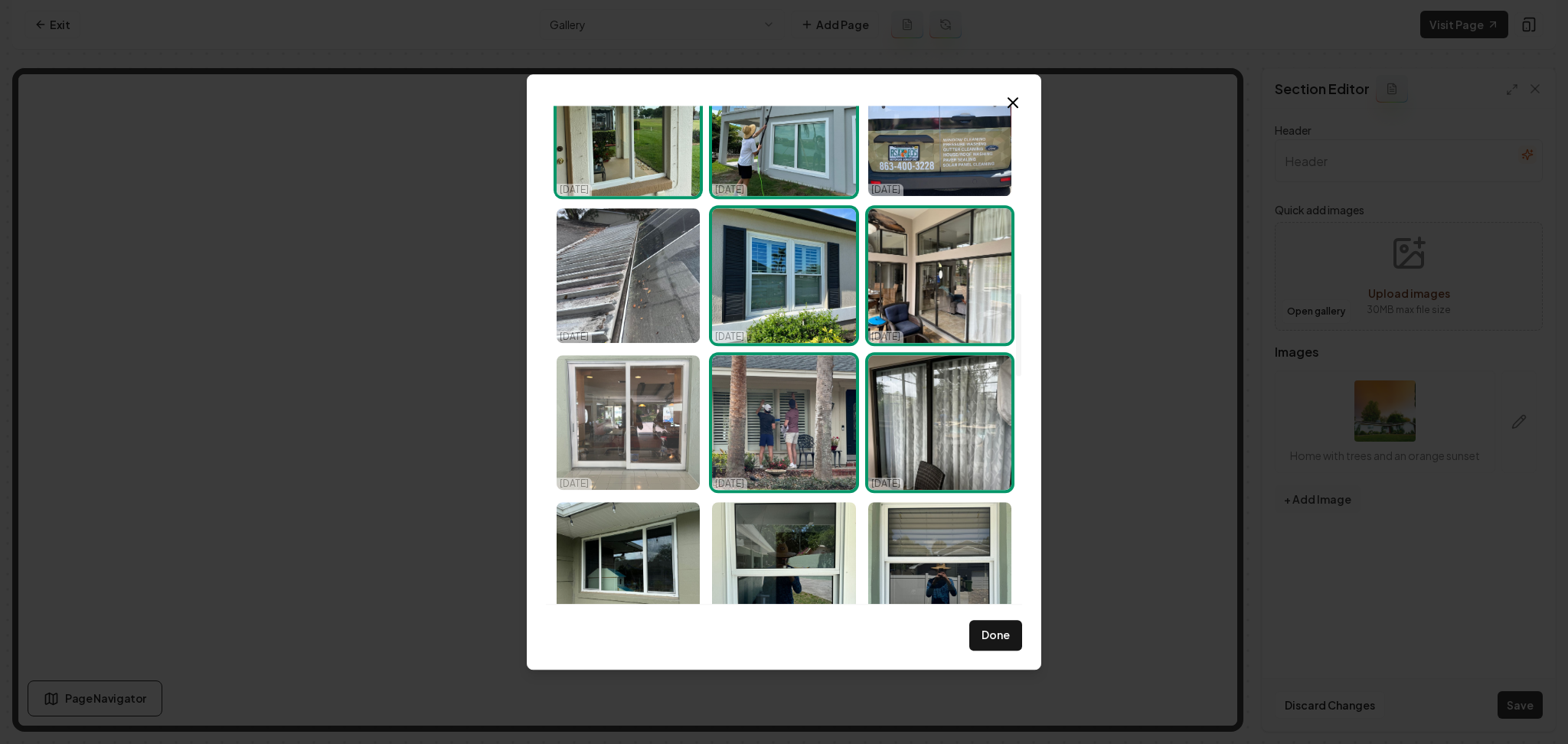
click at [663, 430] on img "Select image image_68e3e23a5c7cd75eb87d6f95.jpeg" at bounding box center [628, 422] width 143 height 135
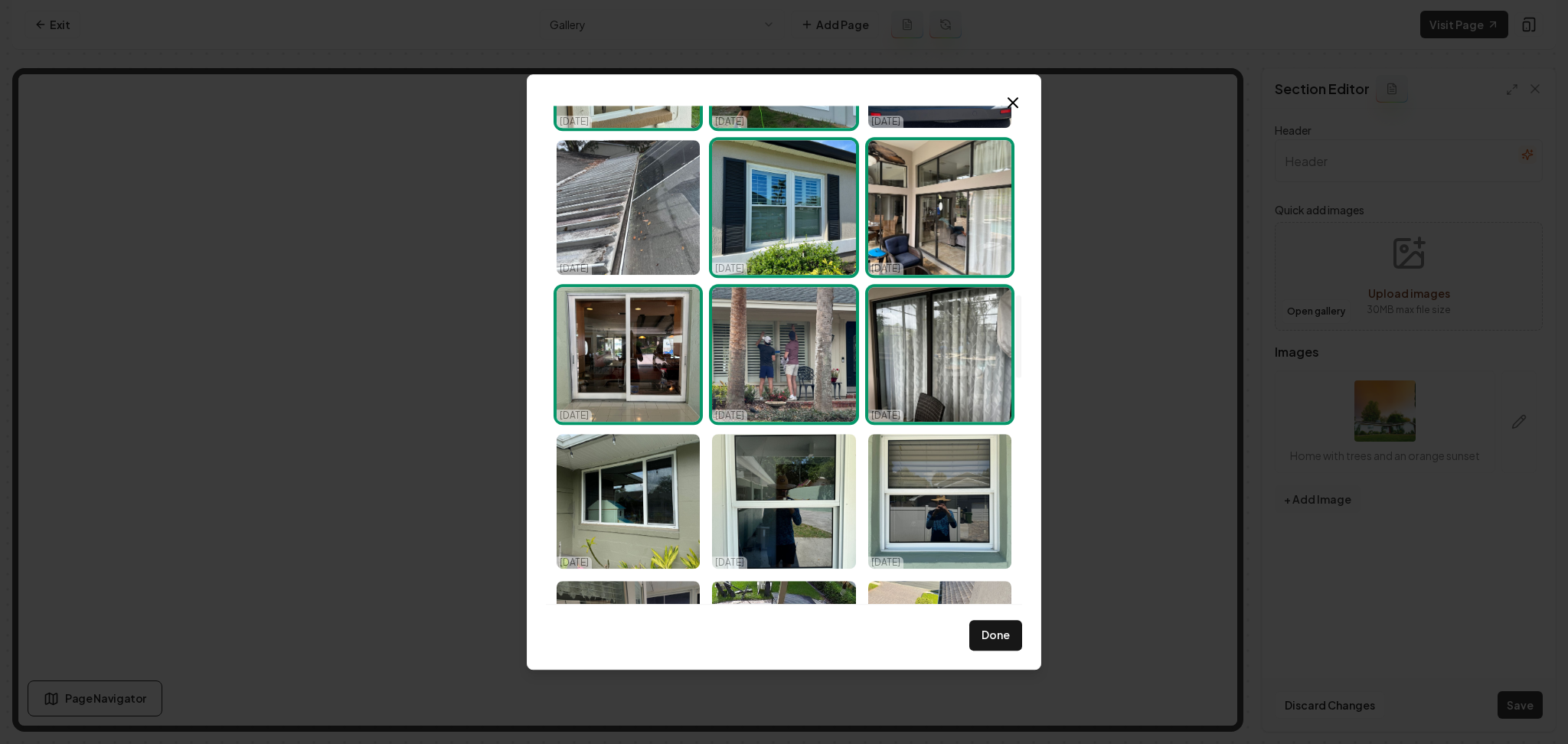
scroll to position [1327, 0]
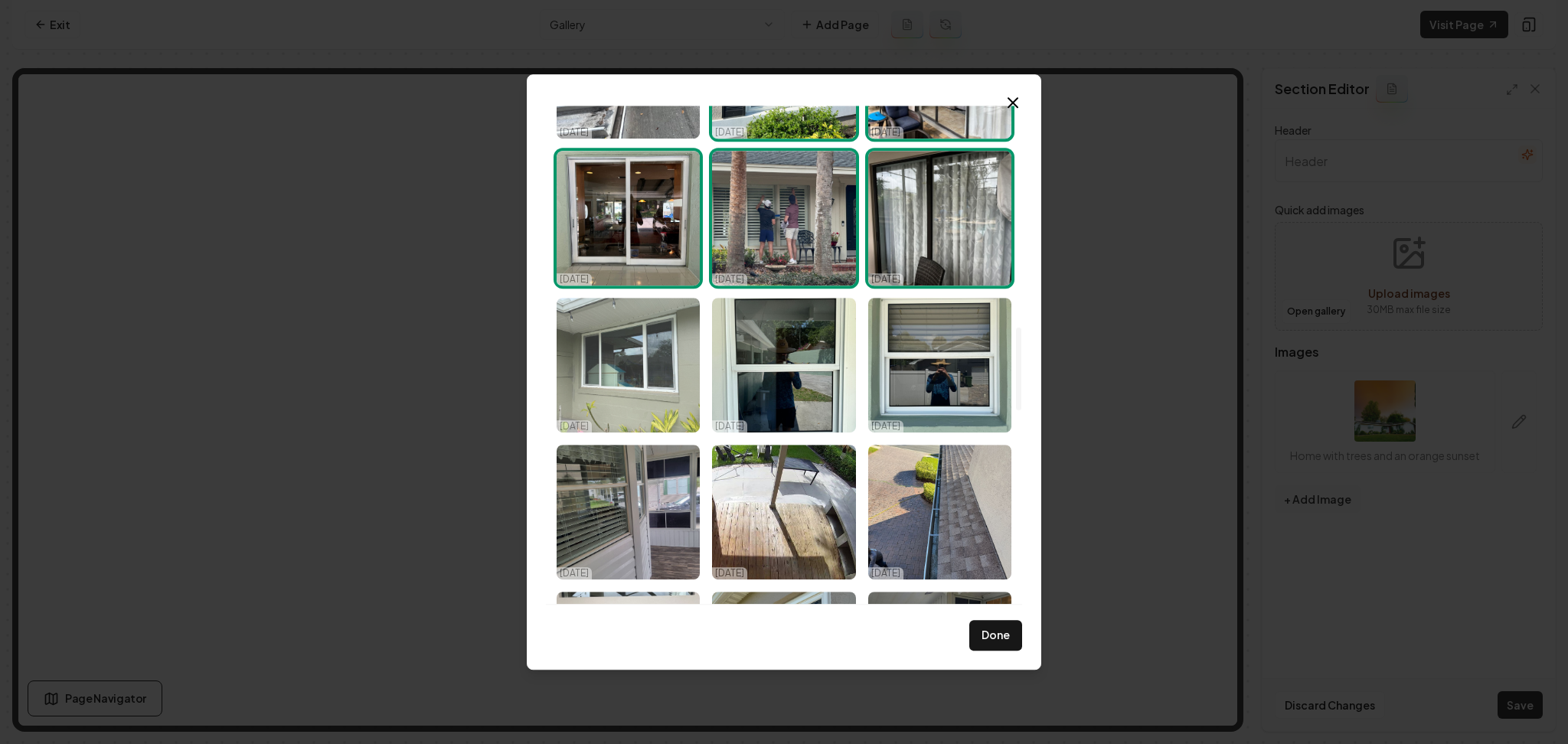
click at [668, 403] on img "Select image image_68e3e23a5c7cd75eb87d70ad.jpeg" at bounding box center [628, 365] width 143 height 135
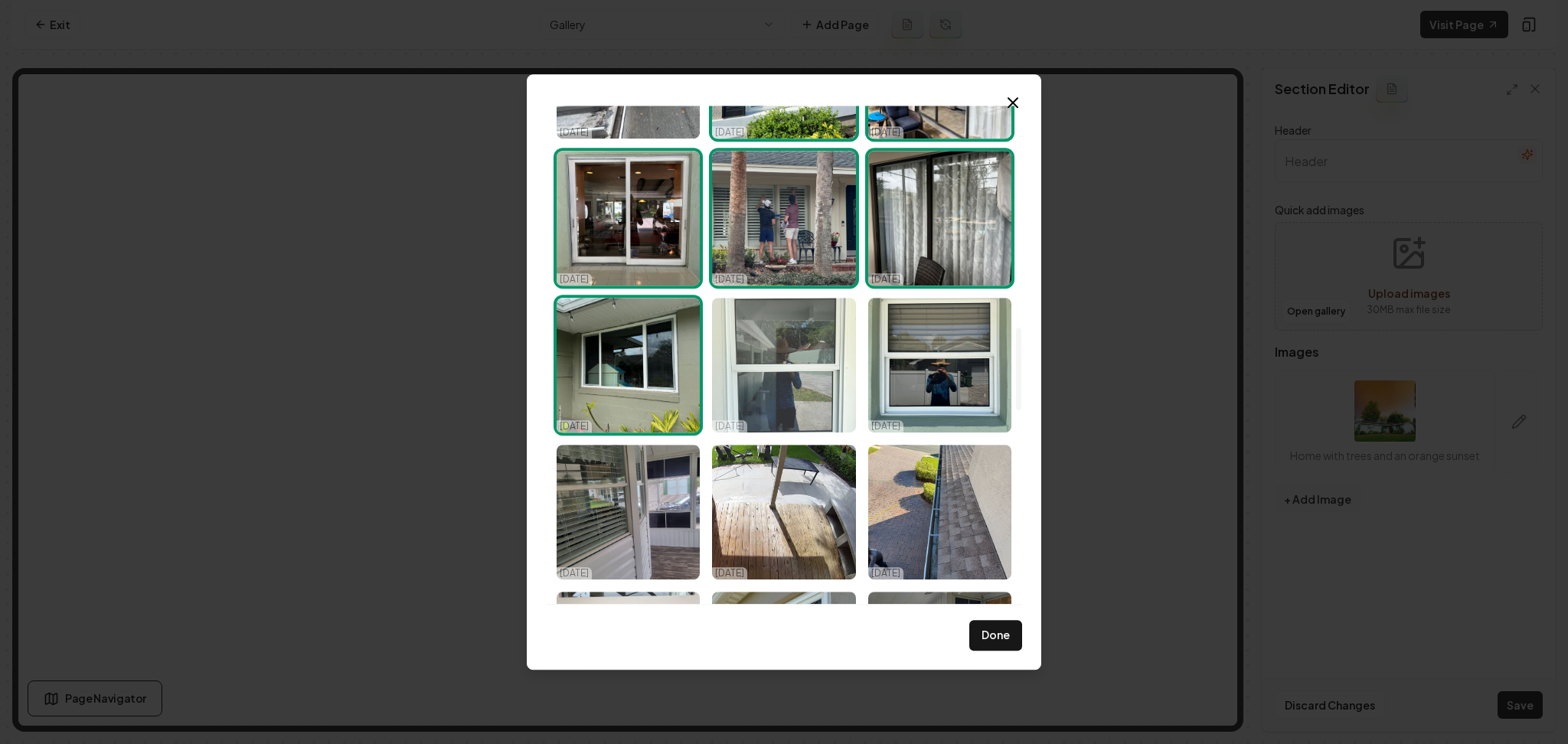
click at [769, 374] on img "Select image image_68e3e23a5c7cd75eb87d71f4.jpeg" at bounding box center [783, 365] width 143 height 135
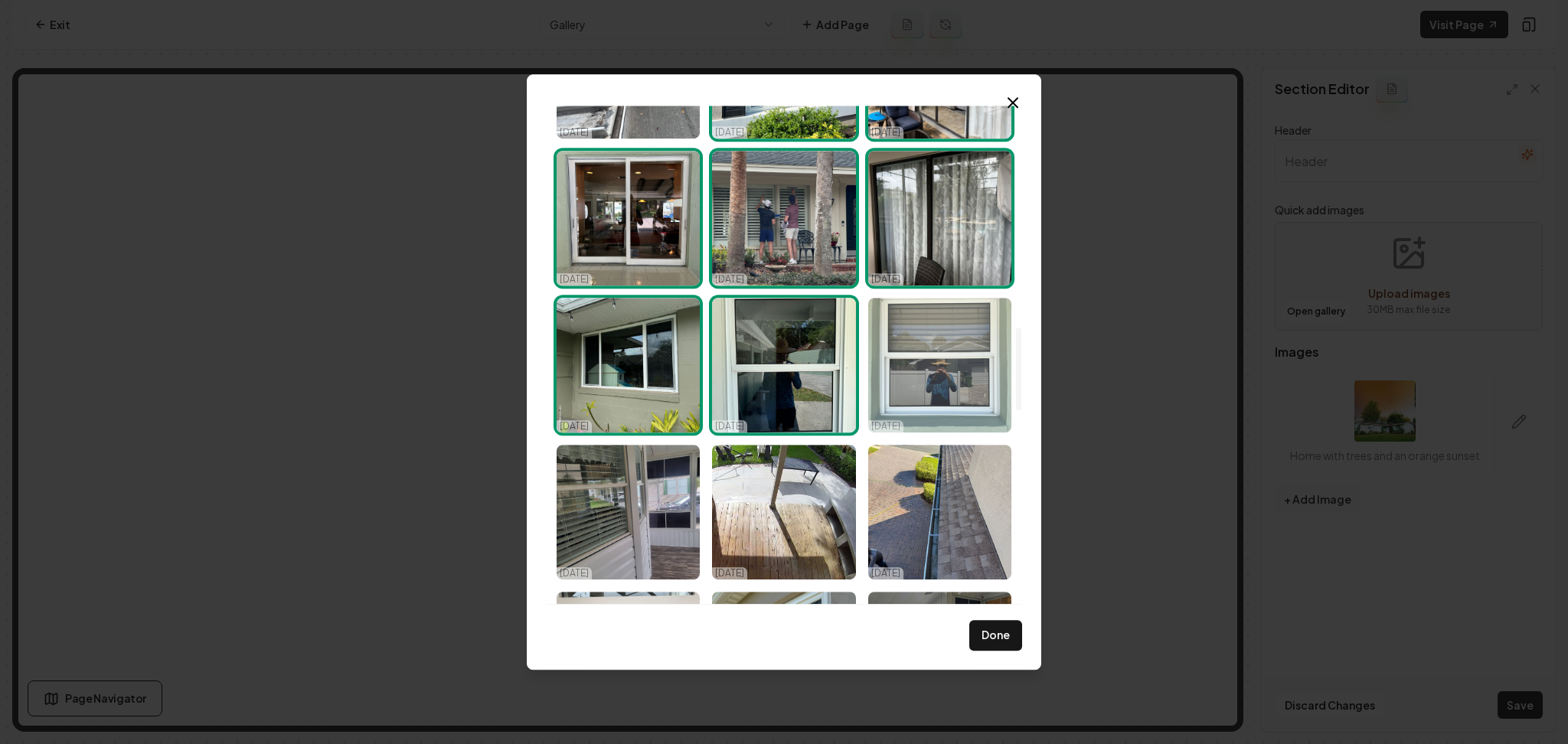
click at [935, 357] on img "Select image image_68e3e23a5c7cd75eb87d6e9d.jpeg" at bounding box center [939, 365] width 143 height 135
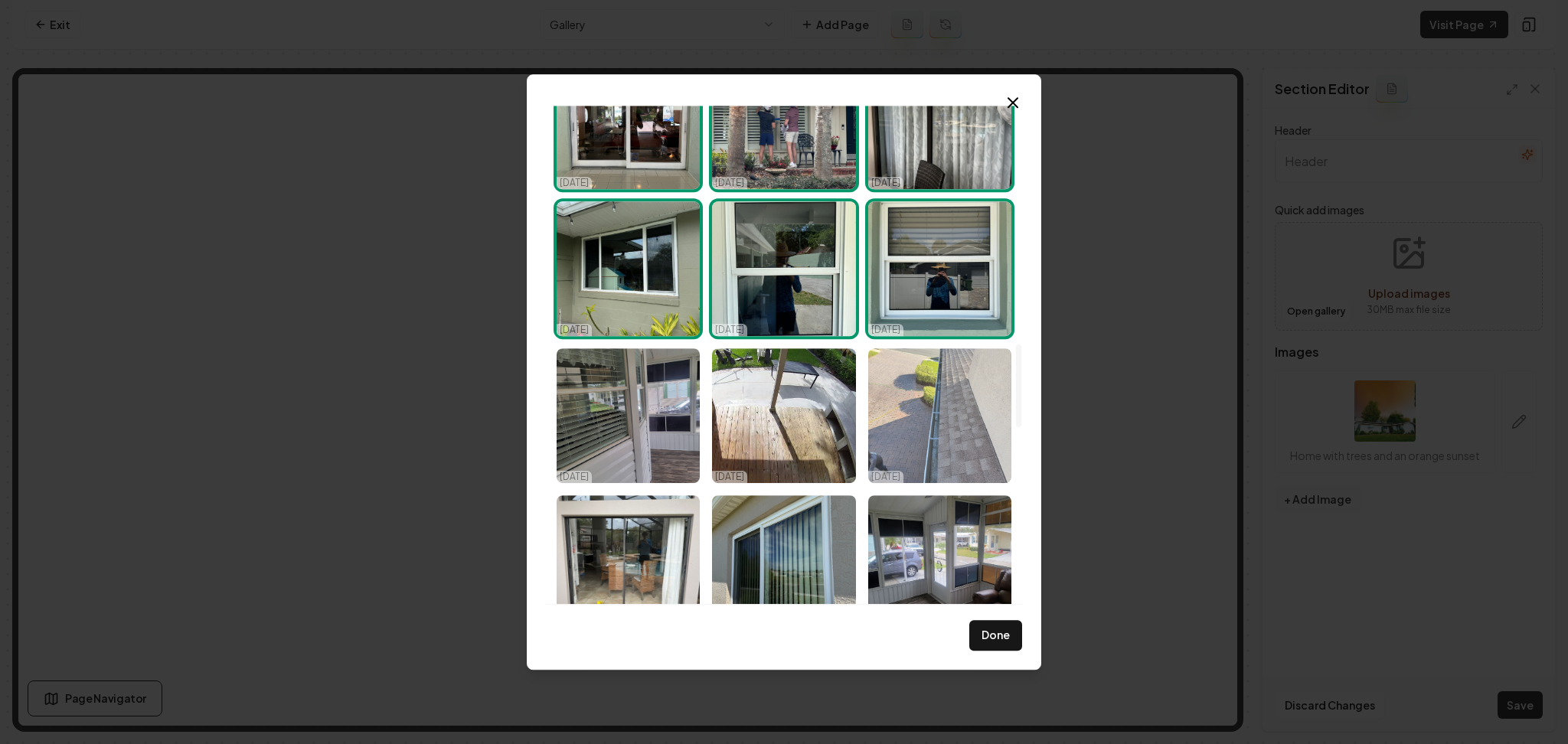
scroll to position [1429, 0]
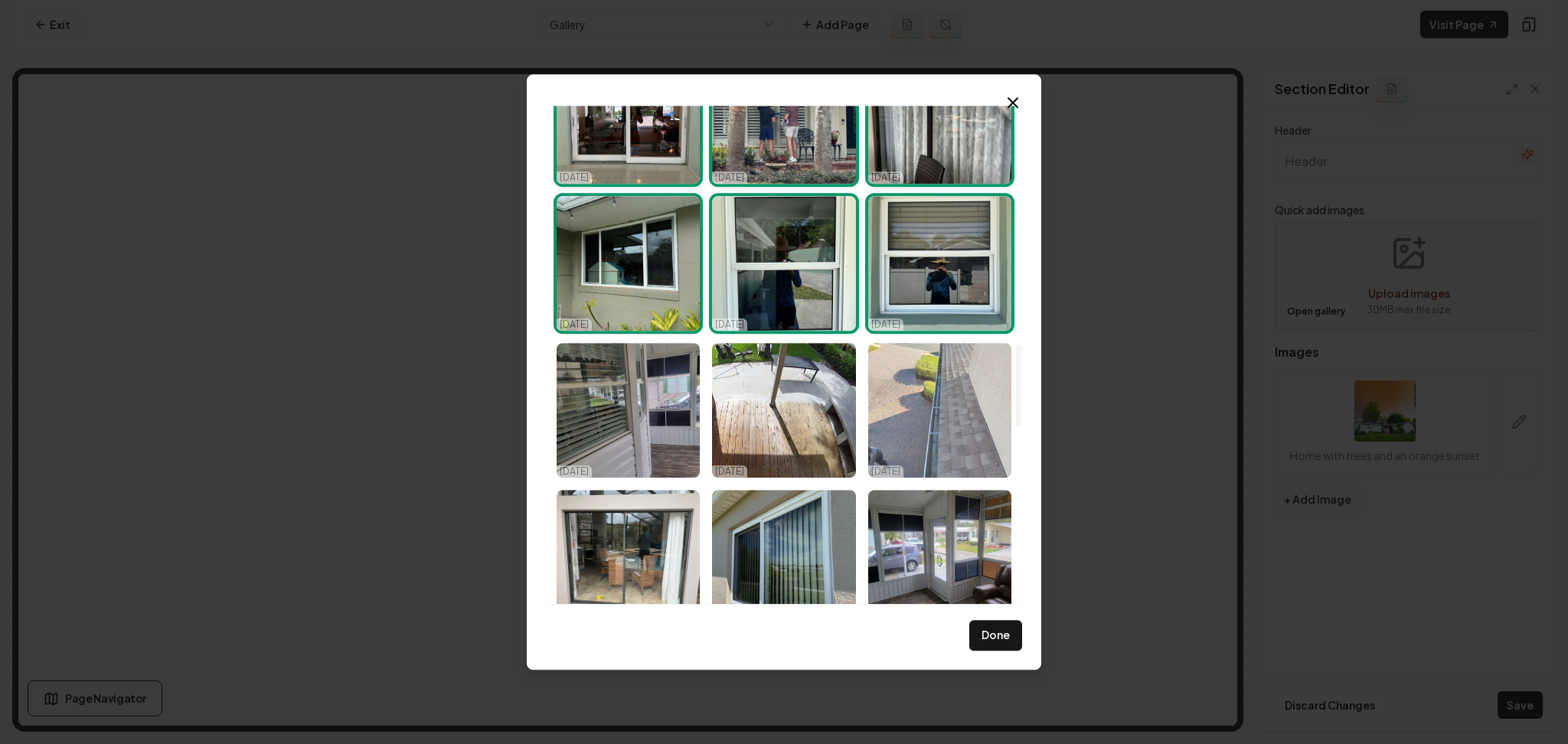
click at [933, 406] on img "Select image image_68e3e23b5c7cd75eb87d779a.jpeg" at bounding box center [939, 410] width 143 height 135
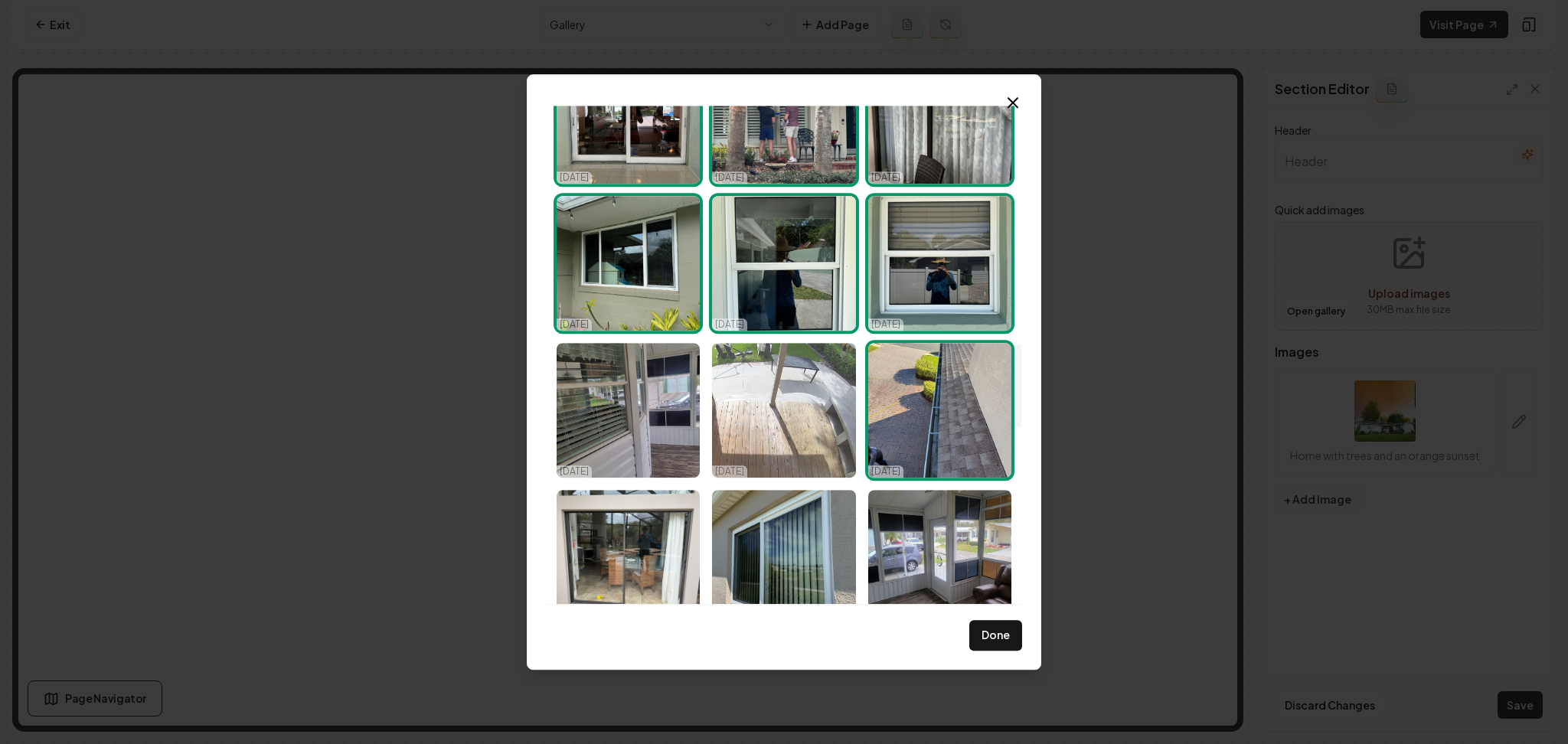
click at [822, 416] on img "Select image image_68e3e23a5c7cd75eb87d7329.jpeg" at bounding box center [783, 410] width 143 height 135
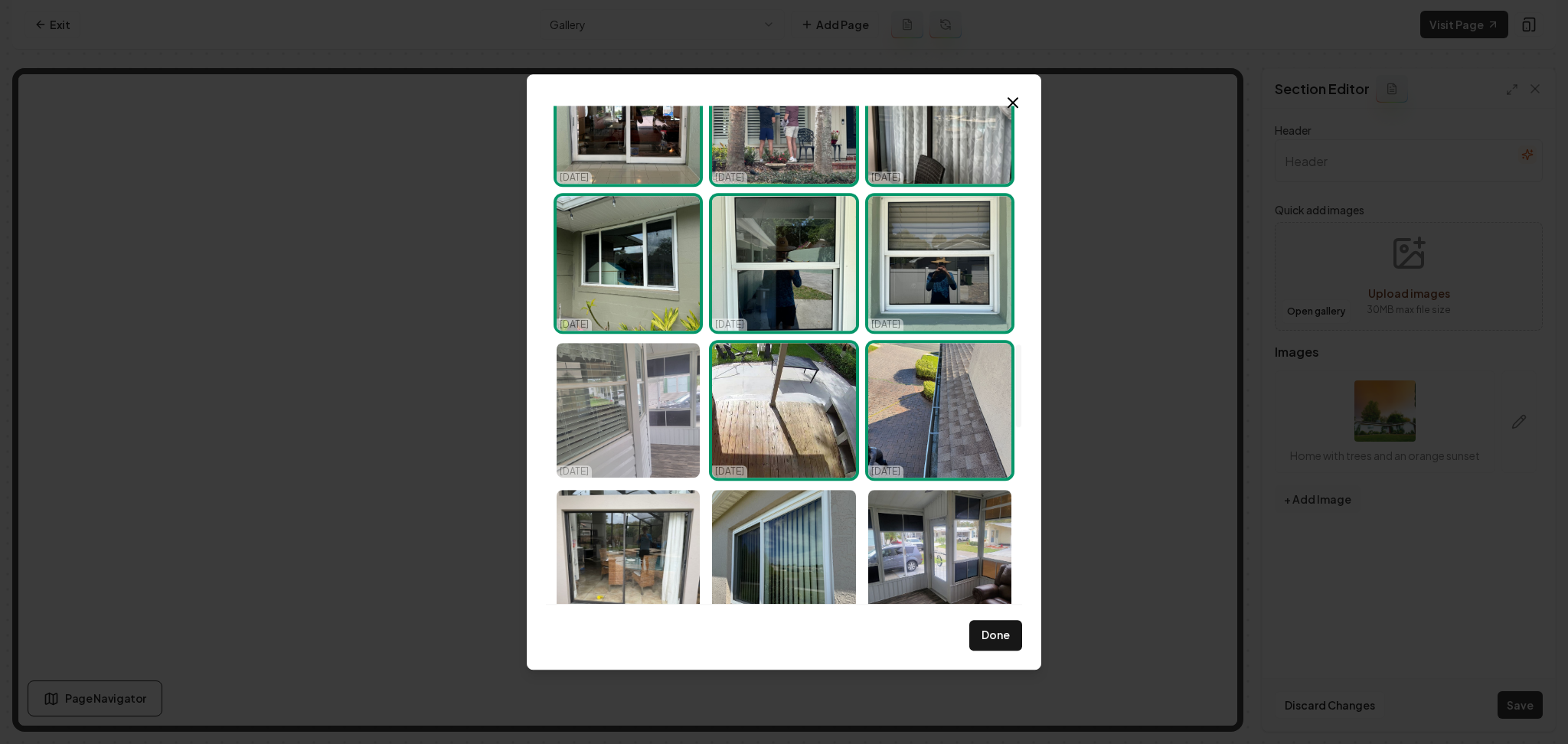
click at [662, 383] on img "Select image image_68e3e2395c7cd75eb87d6c10.jpeg" at bounding box center [628, 410] width 143 height 135
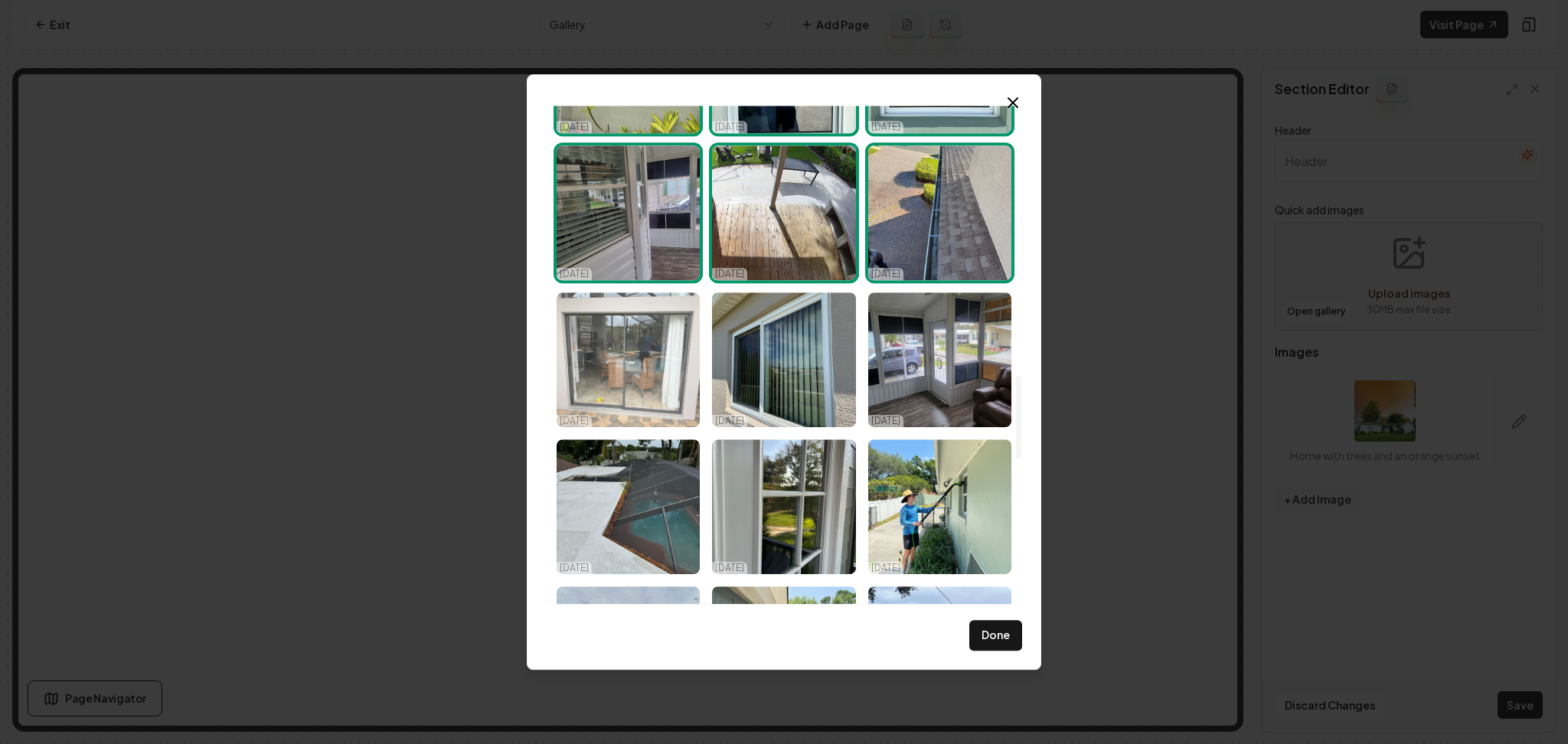
scroll to position [1634, 0]
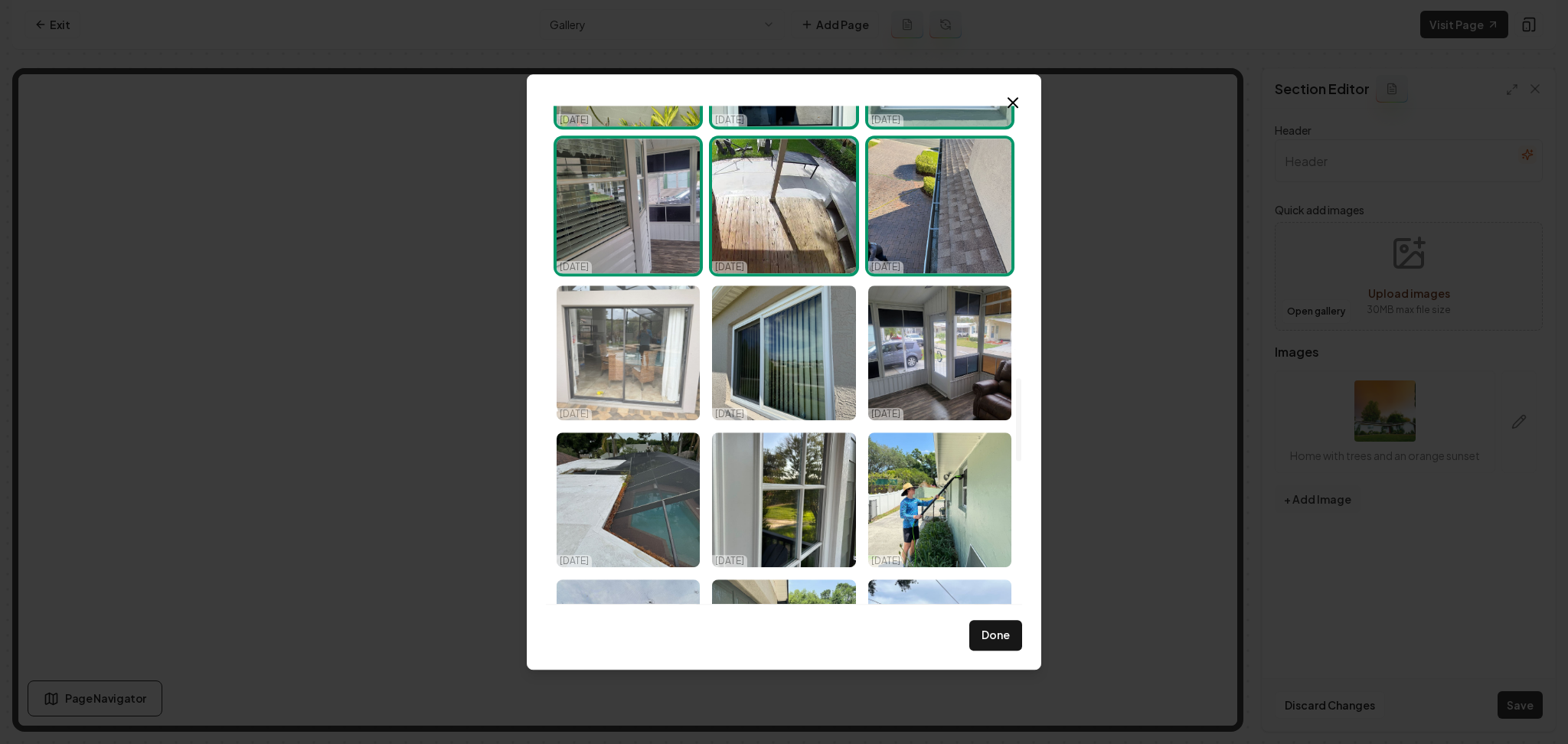
click at [629, 378] on img "Select image image_68e3e2395c7cd75eb87d6b98.jpeg" at bounding box center [628, 352] width 143 height 135
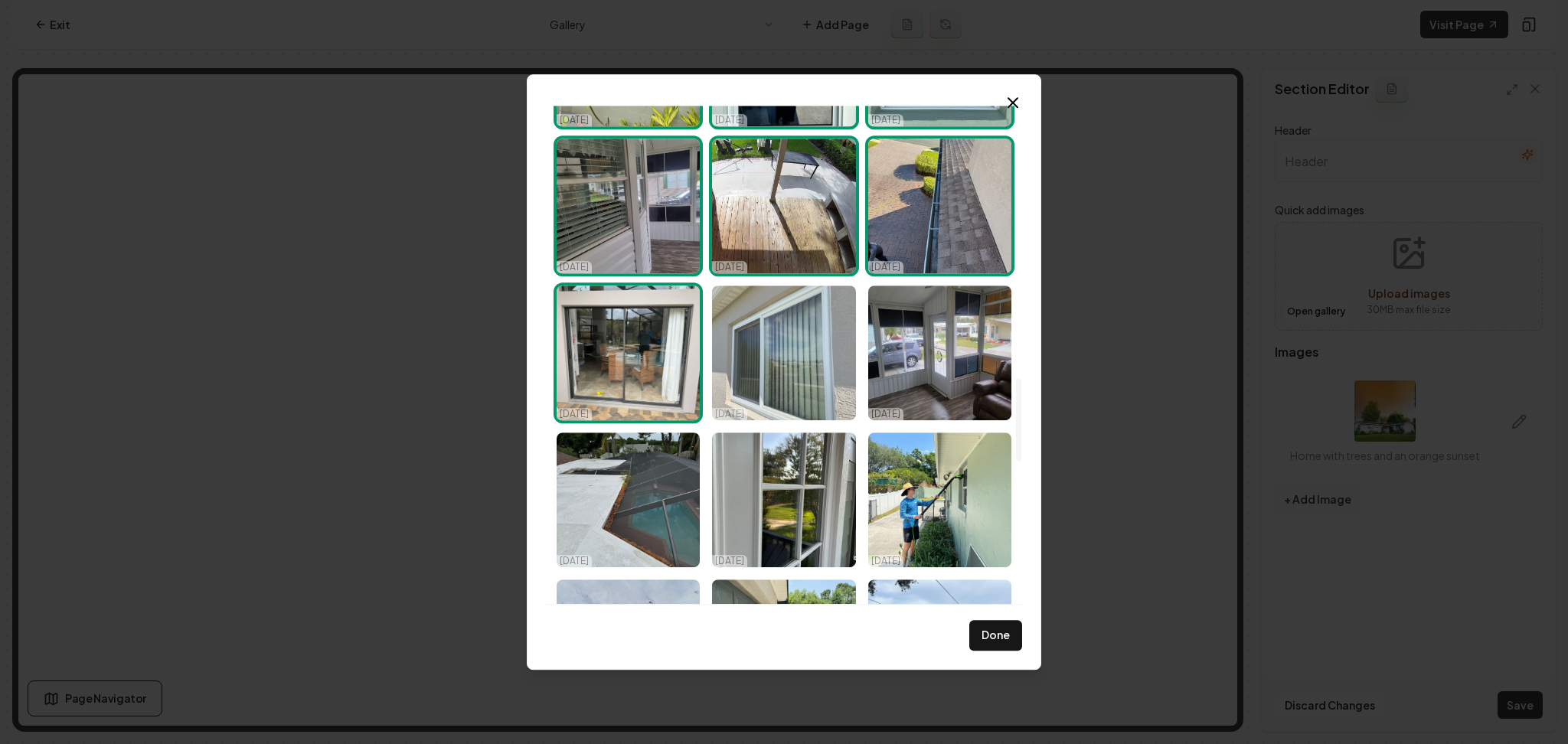
click at [773, 374] on img "Select image image_68e3e23a5c7cd75eb87d7345.jpeg" at bounding box center [783, 352] width 143 height 135
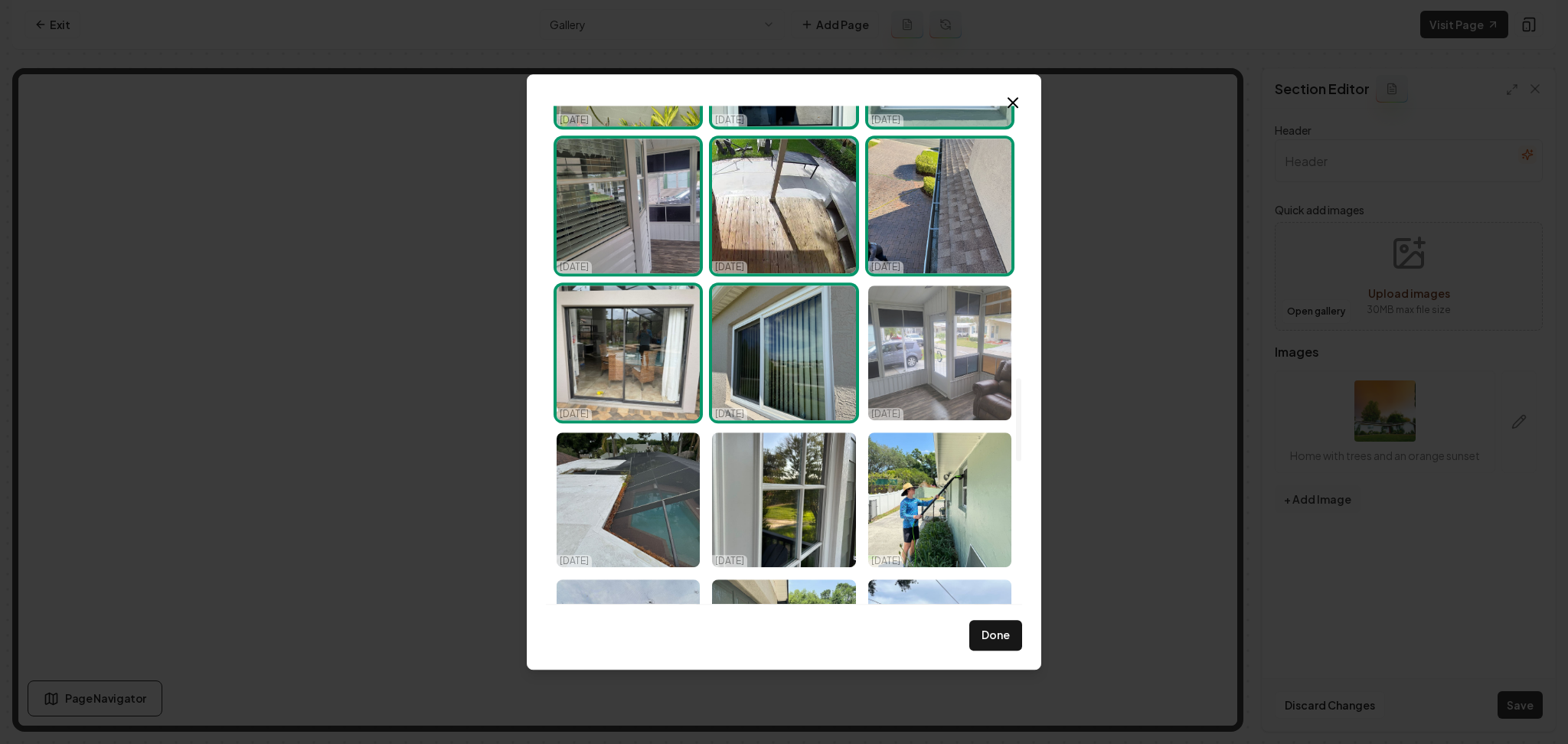
click at [913, 361] on img "Select image image_68e3e23a5c7cd75eb87d733e.jpeg" at bounding box center [939, 352] width 143 height 135
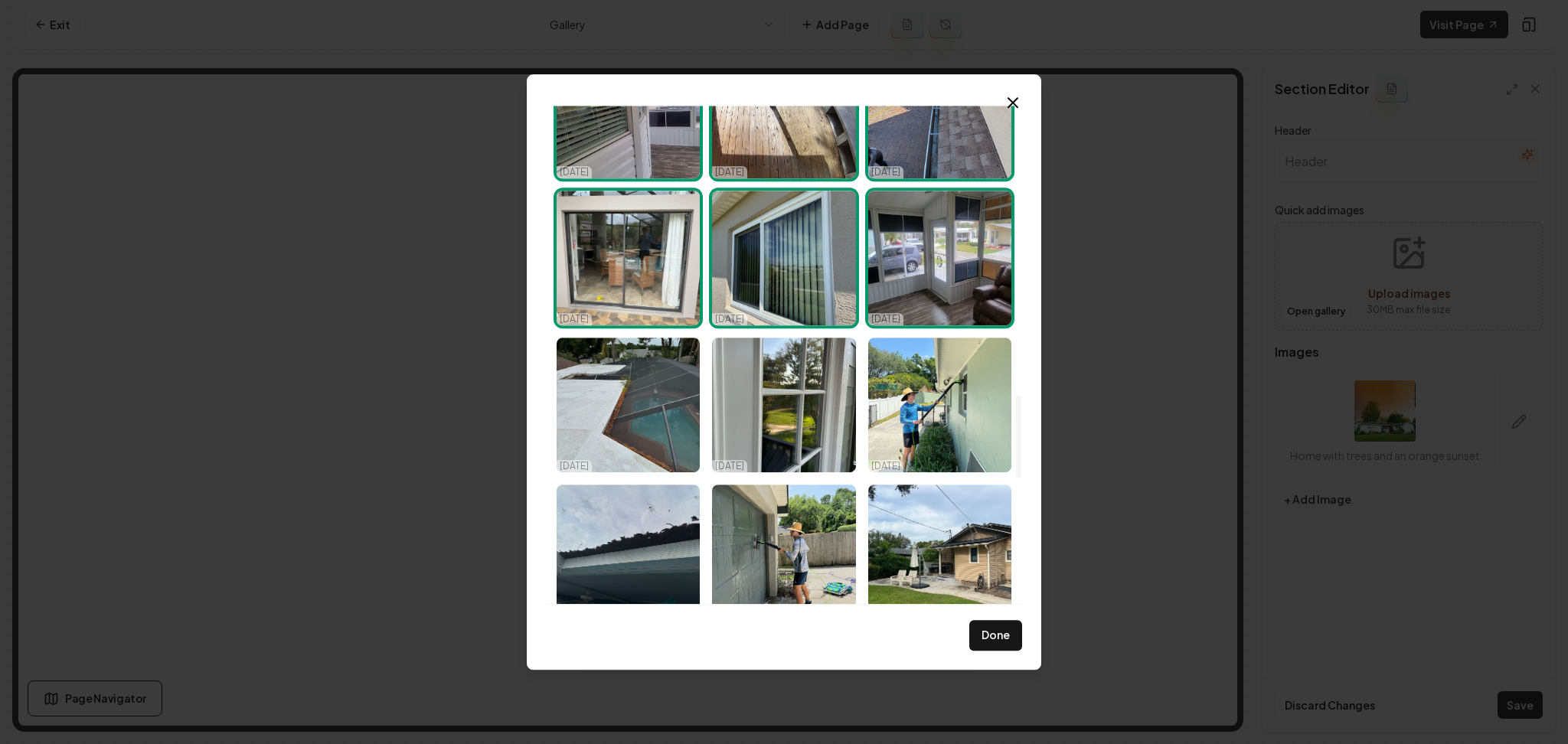
scroll to position [1735, 0]
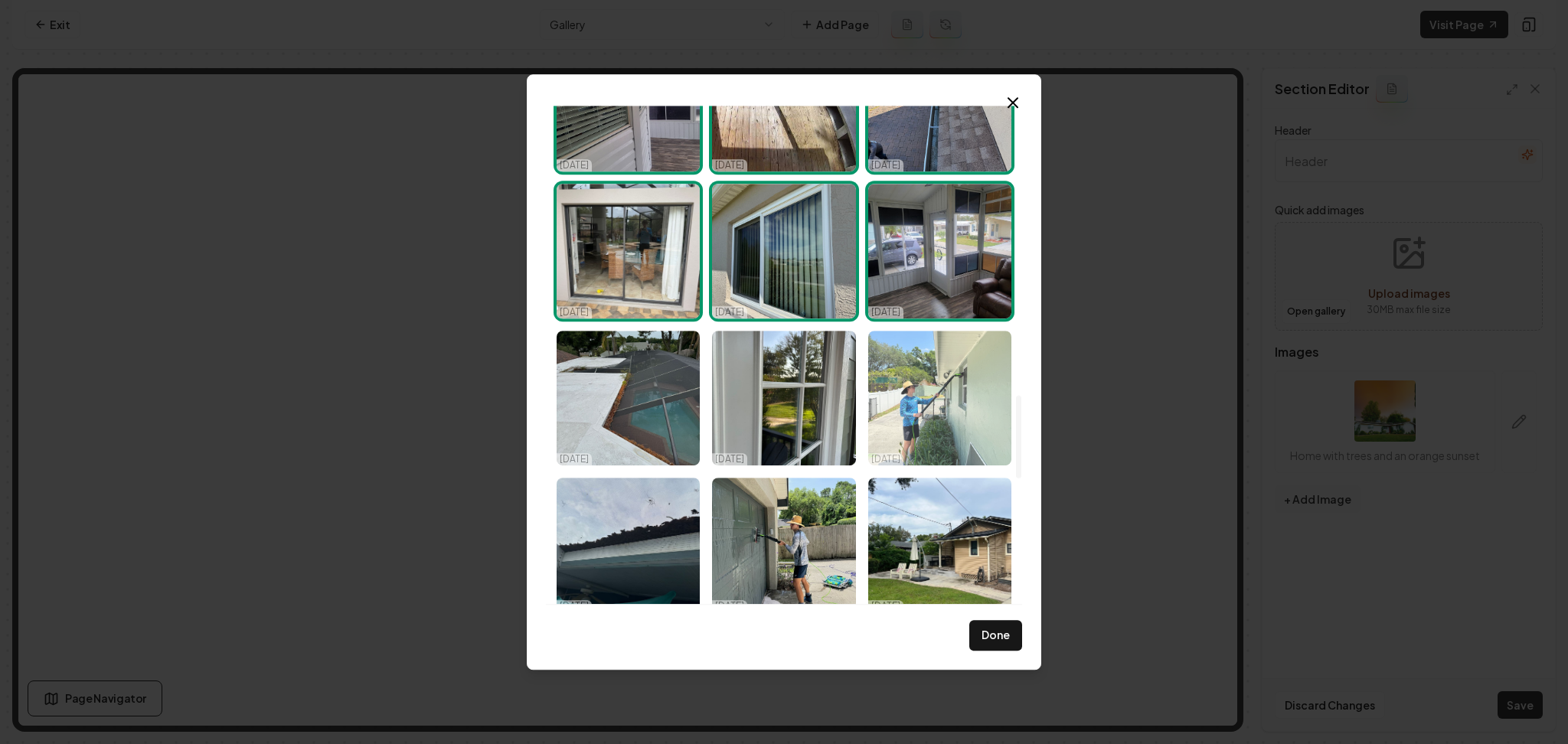
click at [926, 405] on img "Select image image_68e3e23a5c7cd75eb87d71c4.jpeg" at bounding box center [939, 398] width 143 height 135
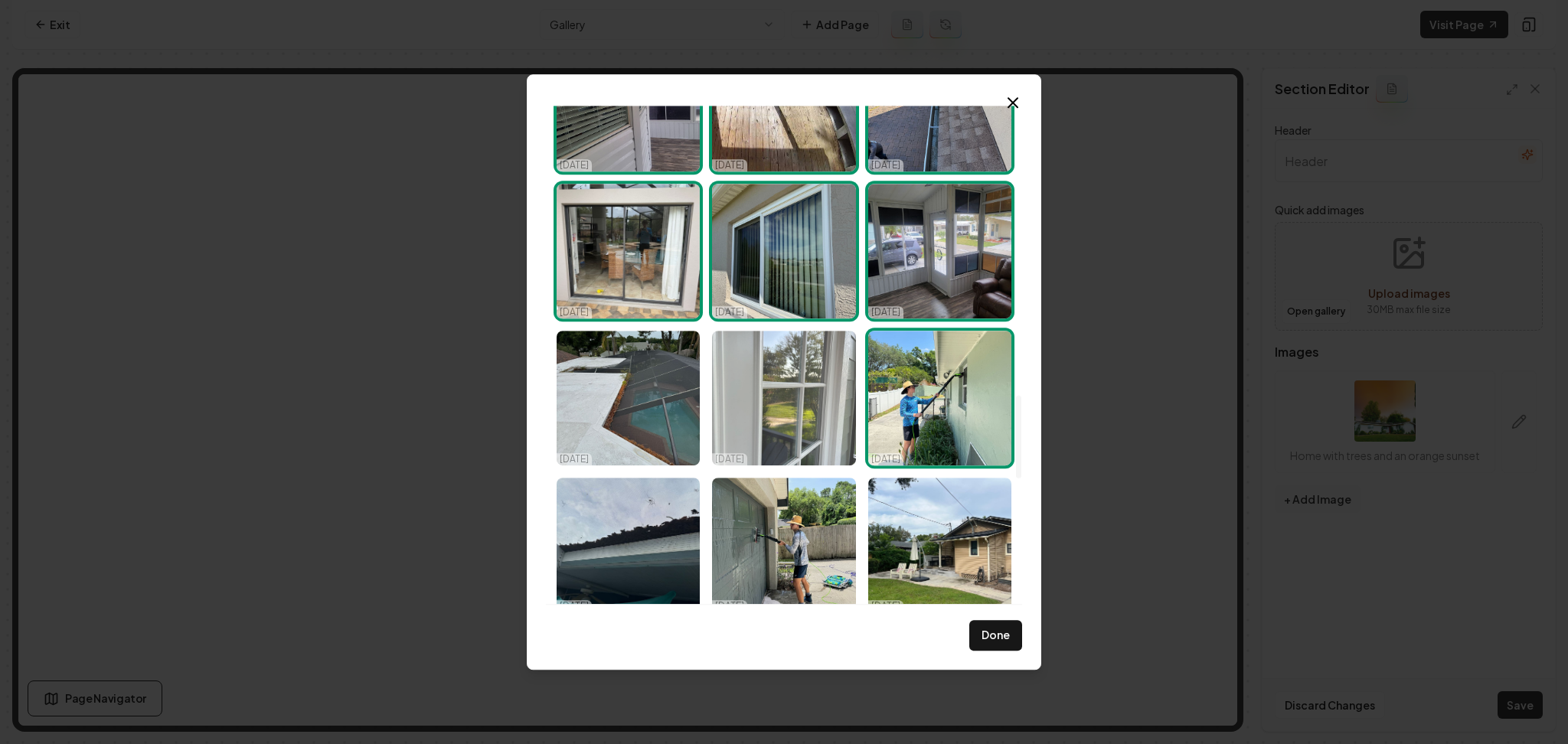
click at [809, 407] on img "Select image image_68e3e23a5c7cd75eb87d6f07.jpeg" at bounding box center [783, 398] width 143 height 135
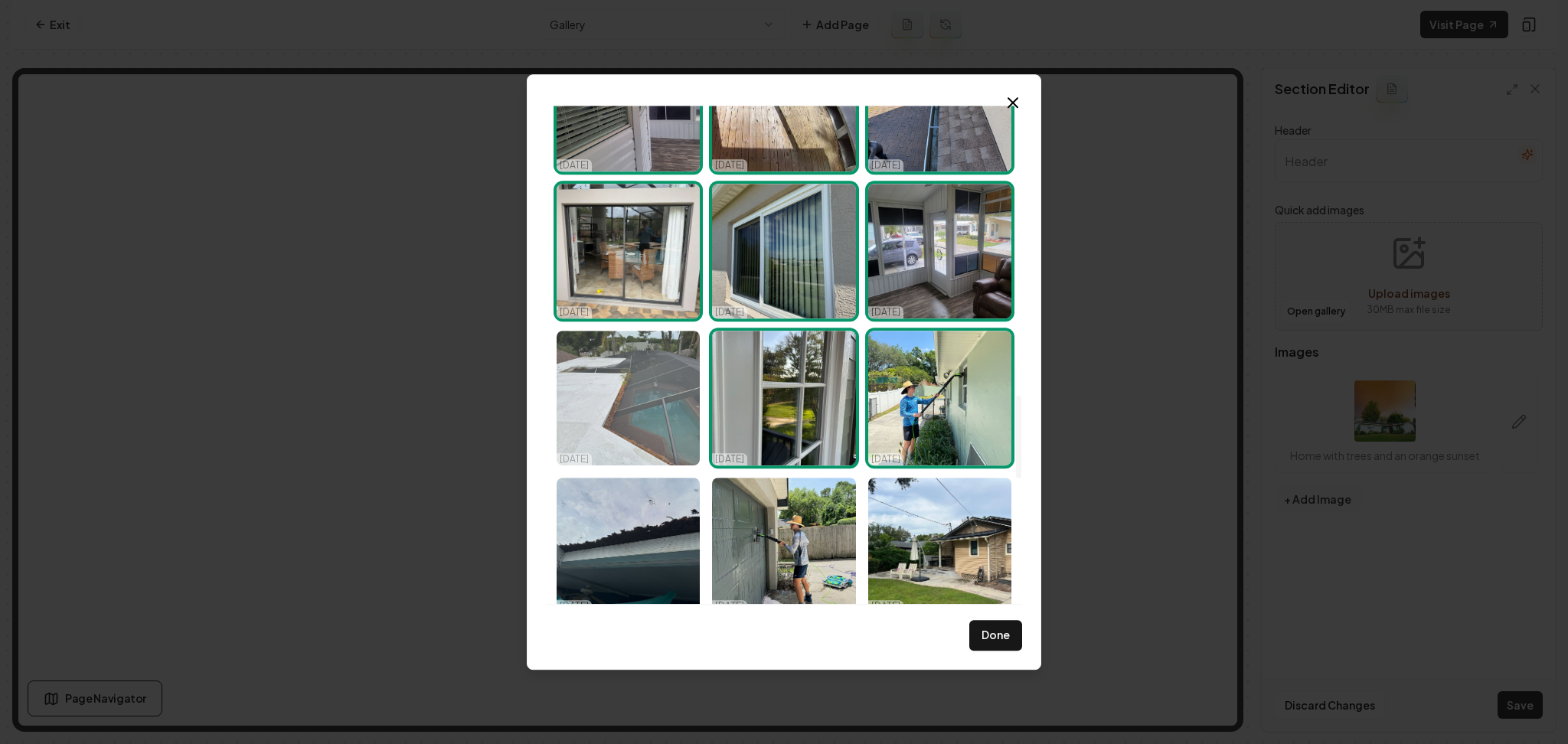
click at [663, 433] on img "Select image image_68e3e23a5c7cd75eb87d71c7.jpeg" at bounding box center [628, 398] width 143 height 135
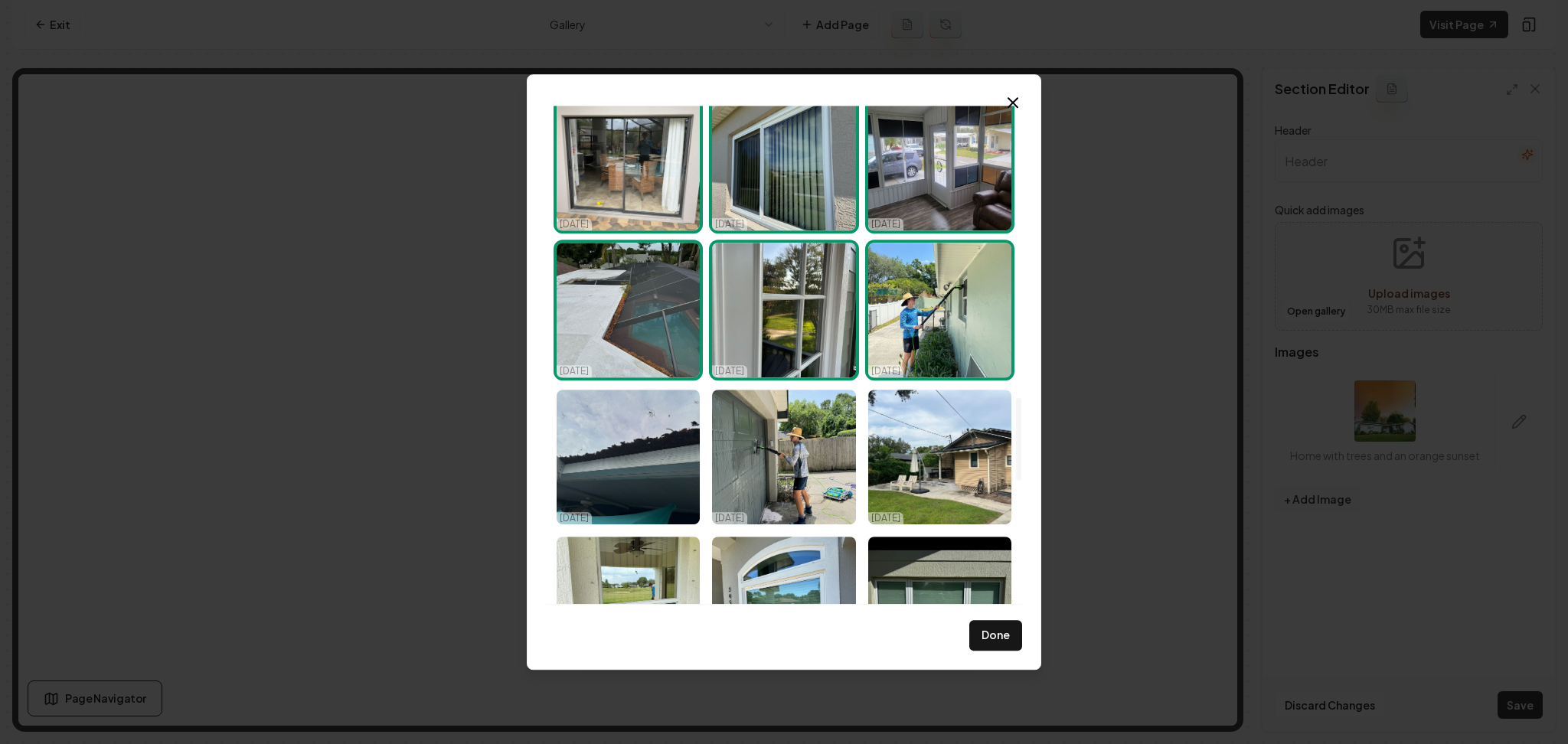
scroll to position [1838, 0]
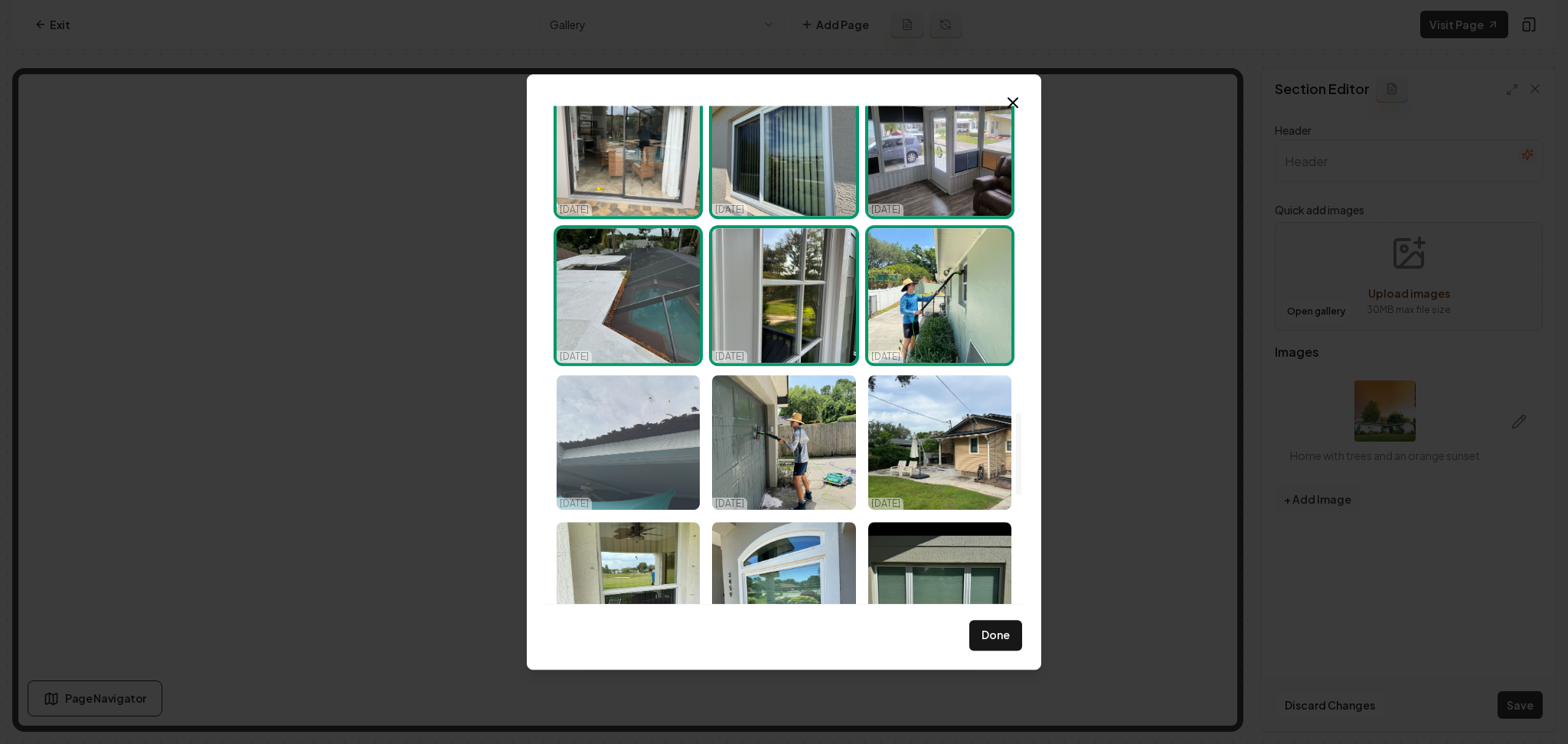
drag, startPoint x: 664, startPoint y: 442, endPoint x: 779, endPoint y: 443, distance: 115.0
click at [664, 443] on img "Select image image_68e3e2395c7cd75eb87d6ae1.jpeg" at bounding box center [628, 442] width 143 height 135
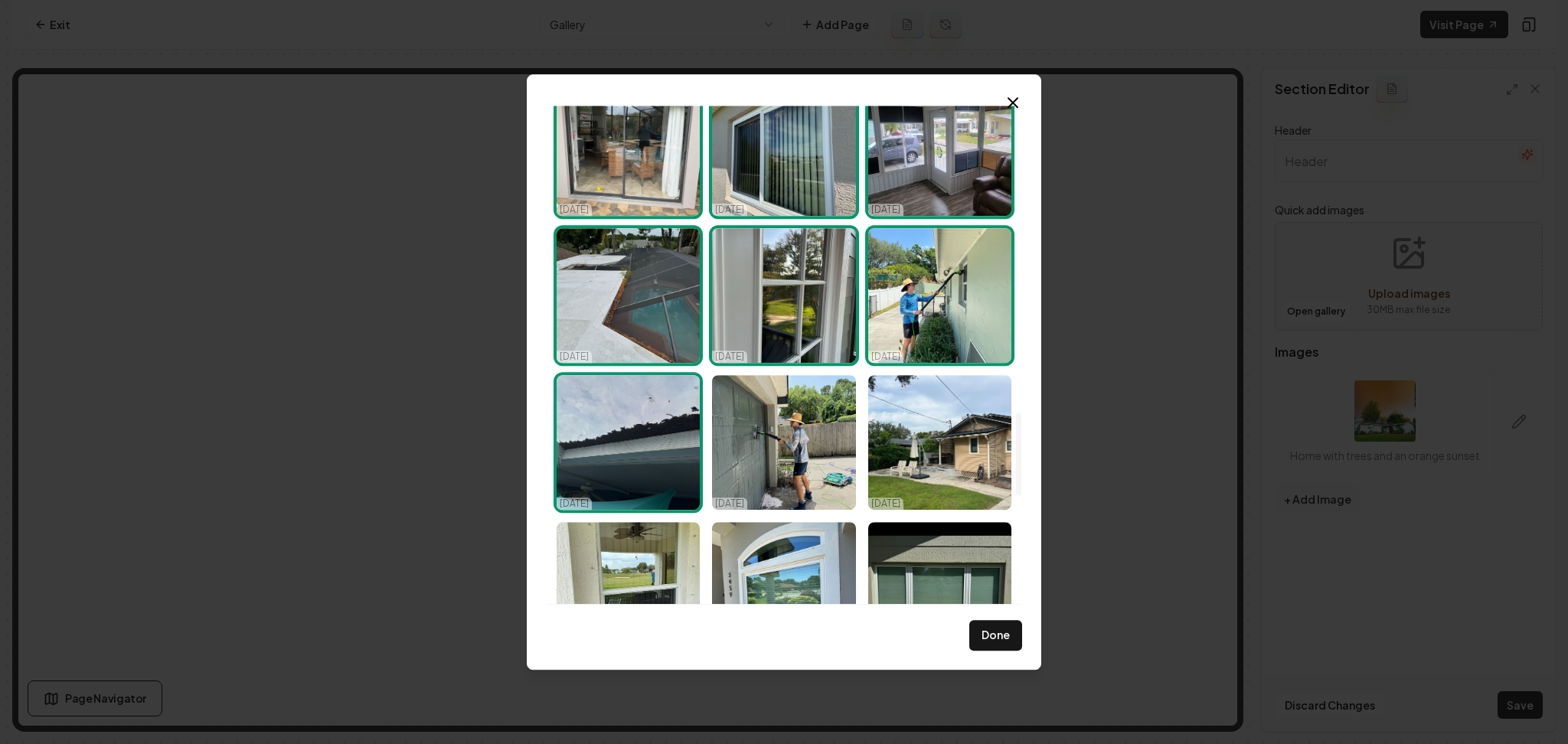
click at [641, 450] on img "Select image image_68e3e2395c7cd75eb87d6ae1.jpeg" at bounding box center [628, 442] width 143 height 135
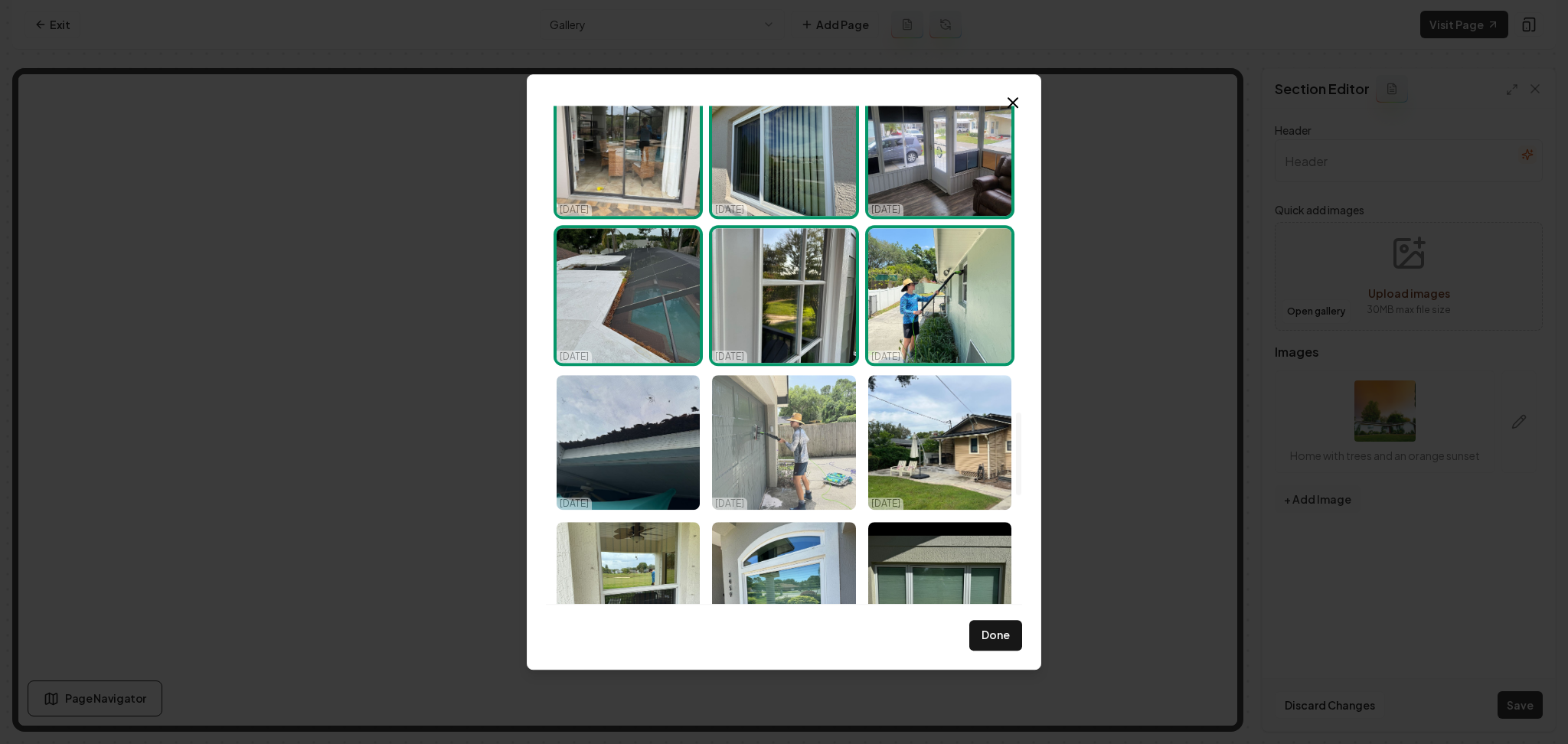
click at [792, 454] on img "Select image image_68e3e23a5c7cd75eb87d6f03.jpeg" at bounding box center [783, 442] width 143 height 135
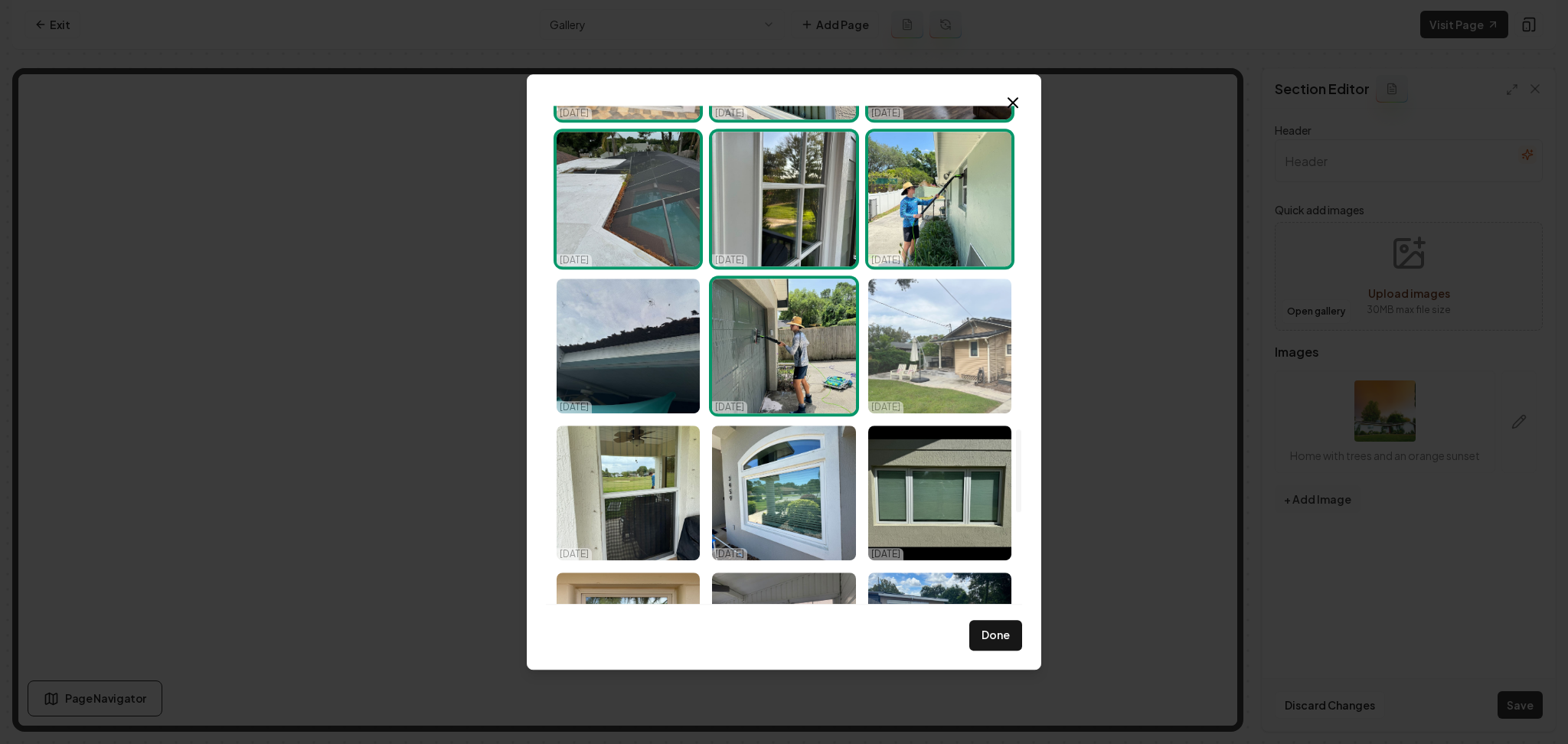
scroll to position [1940, 0]
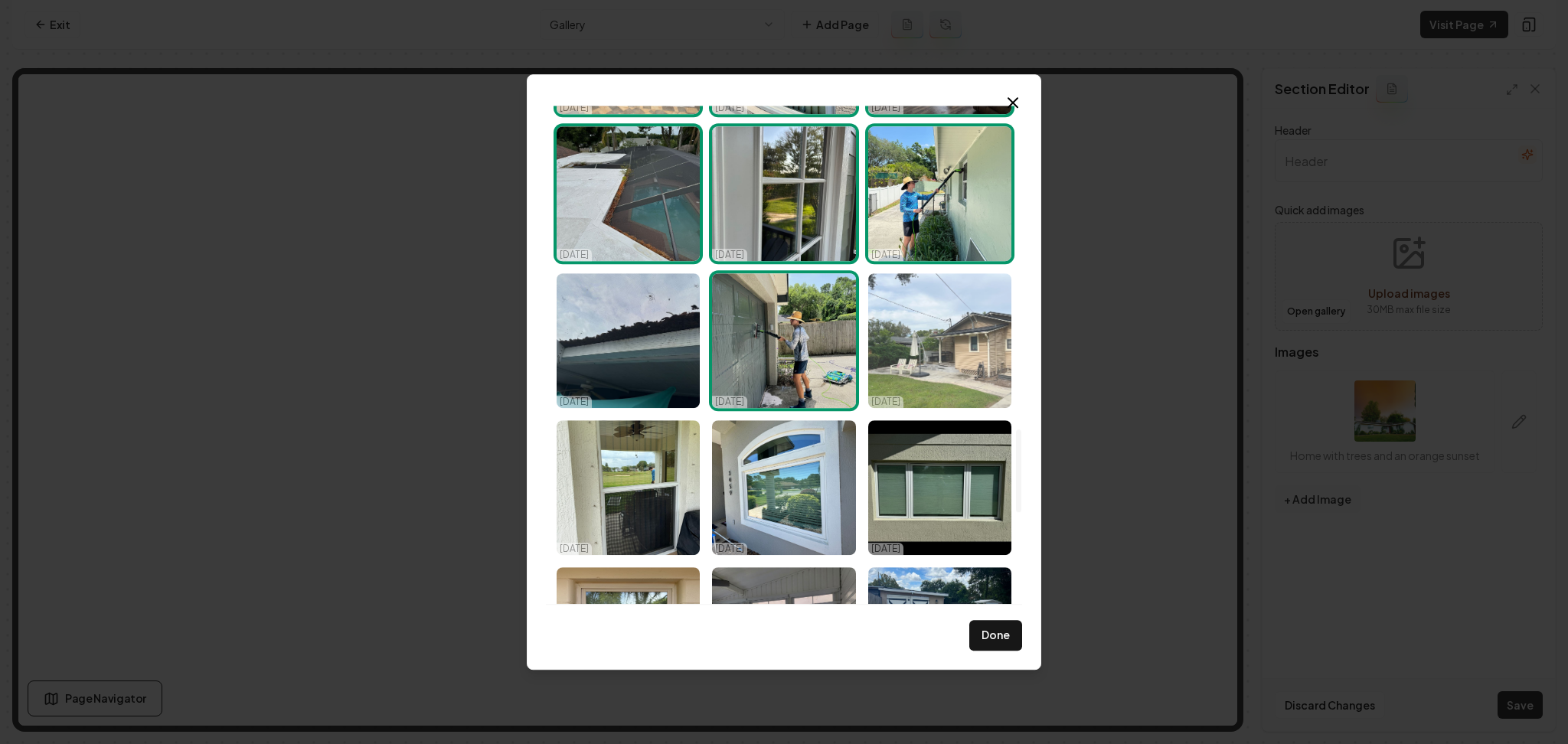
click at [946, 362] on img "Select image image_68e3e2395c7cd75eb87d6a44.jpeg" at bounding box center [939, 340] width 143 height 135
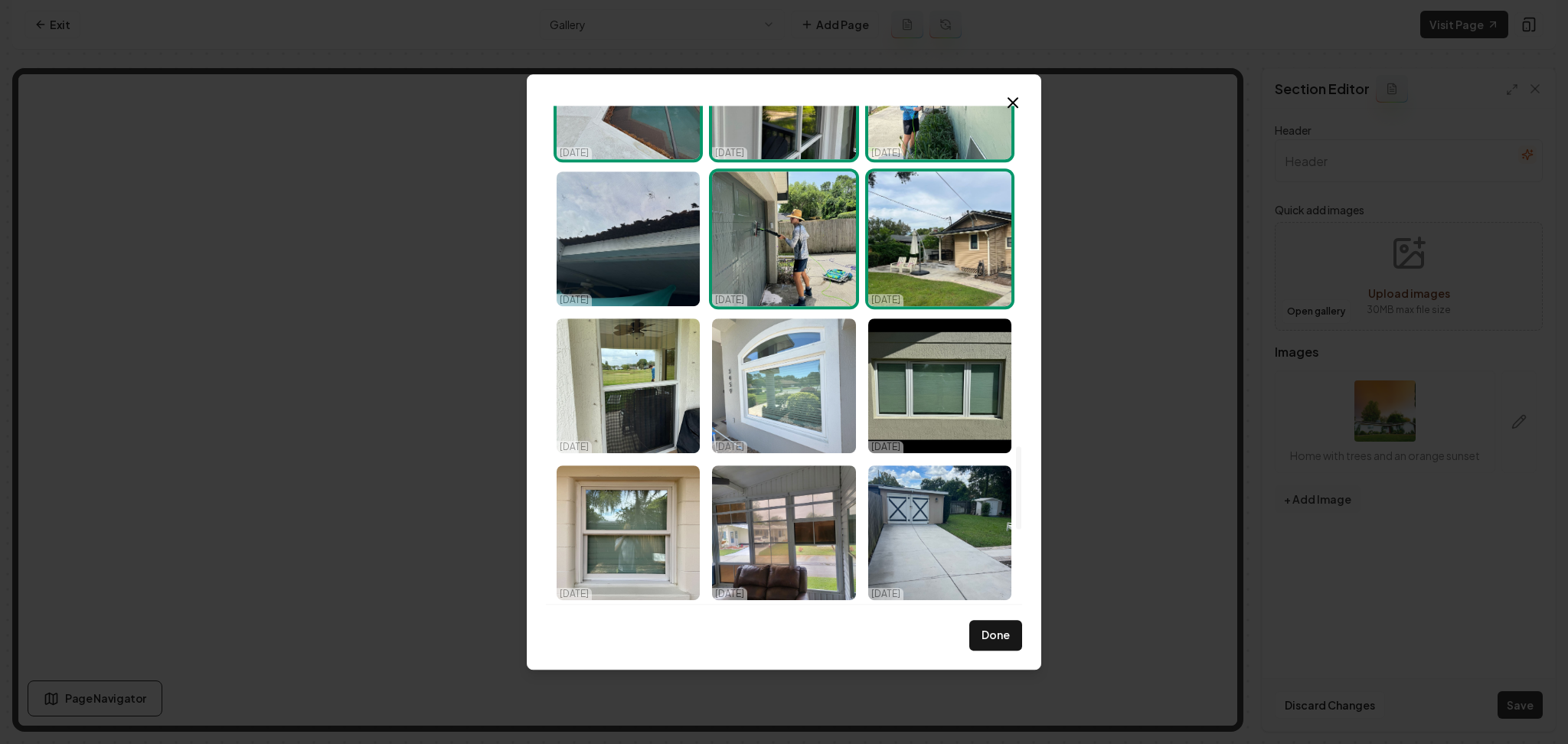
click at [804, 398] on img "Select image image_68e3e23a5c7cd75eb87d6f24.jpeg" at bounding box center [783, 385] width 143 height 135
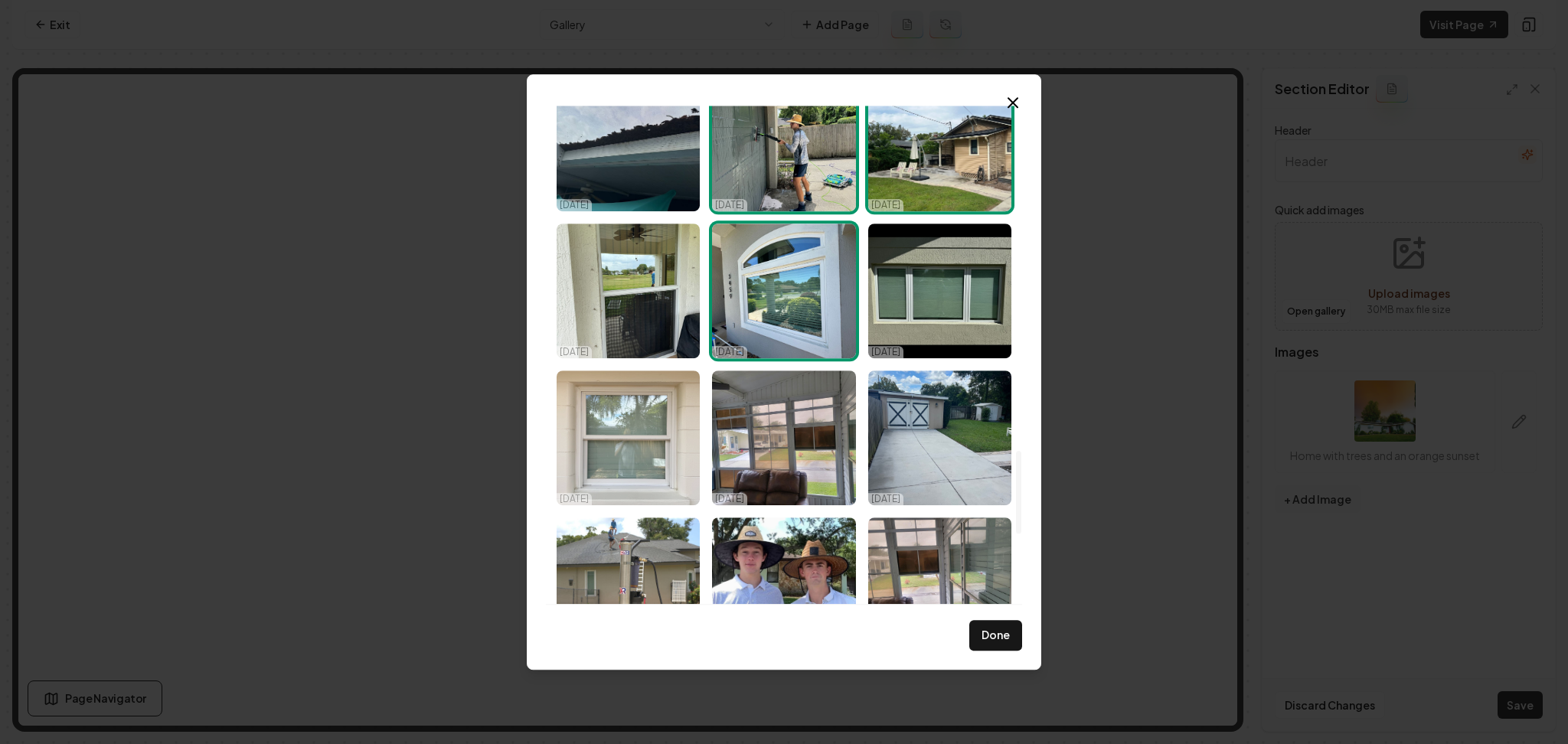
scroll to position [2144, 0]
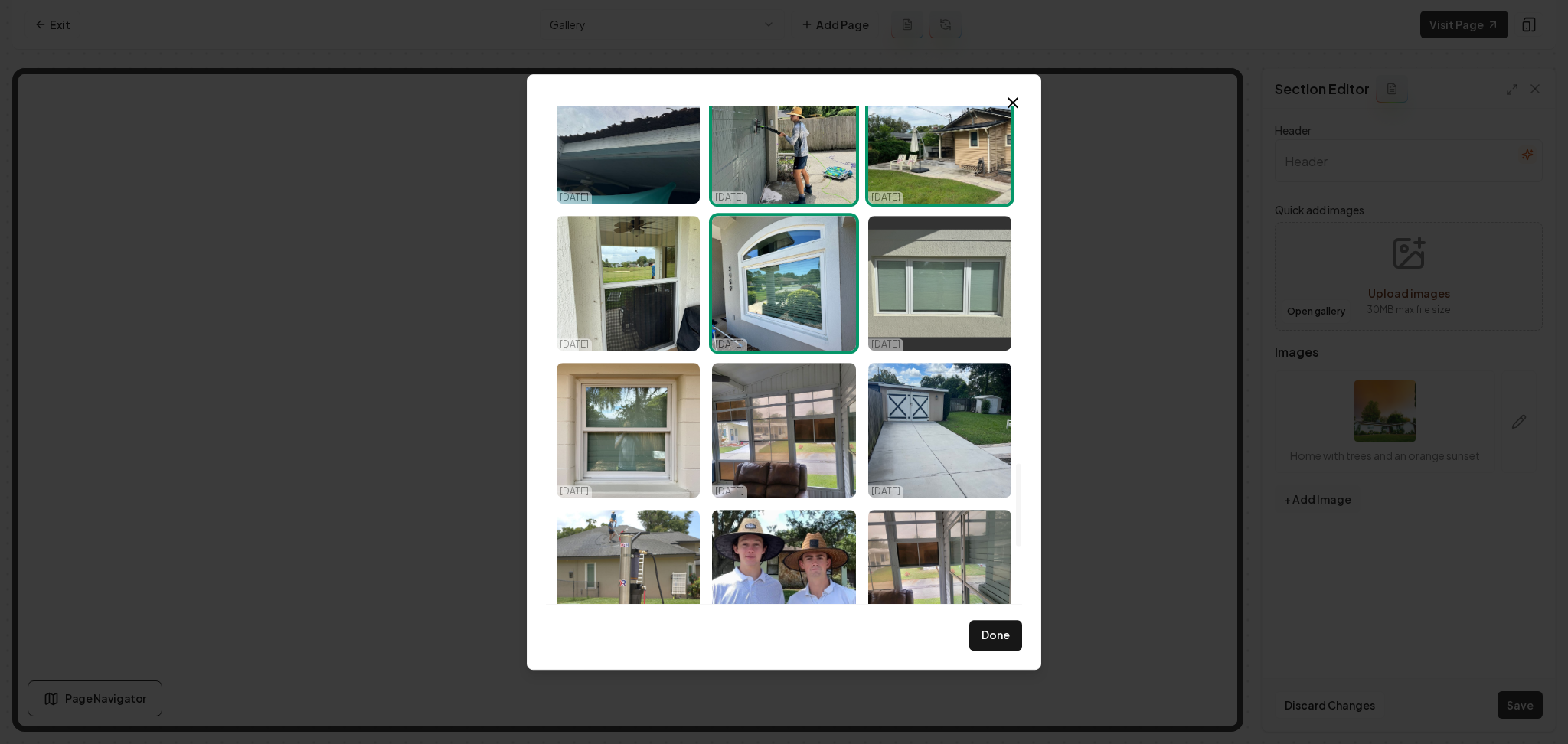
click at [922, 288] on img "Select image image_68e3e2395c7cd75eb87d6a95.jpeg" at bounding box center [939, 283] width 143 height 135
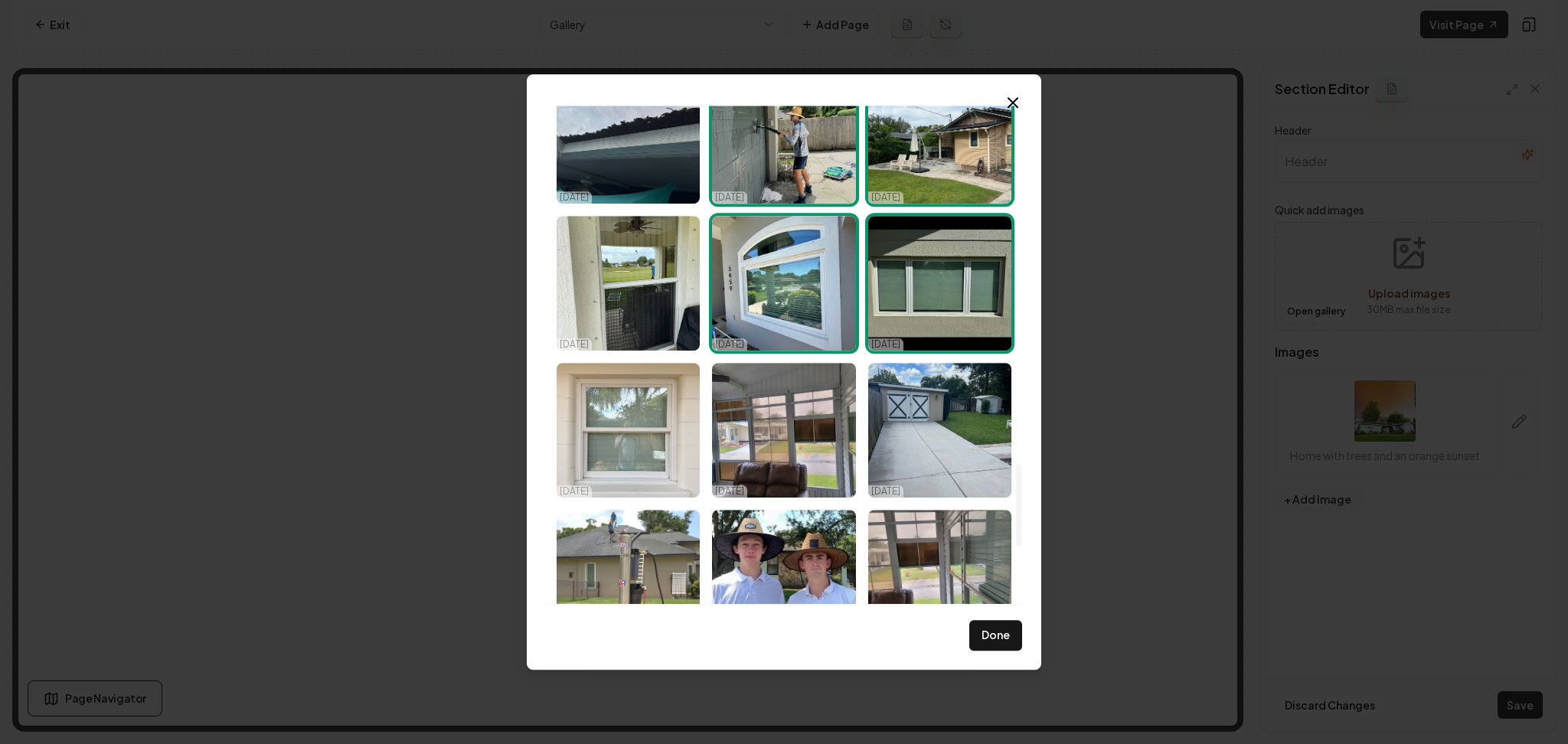
click at [601, 477] on img "Select image image_68e3e2395c7cd75eb87d6a31.jpeg" at bounding box center [628, 430] width 143 height 135
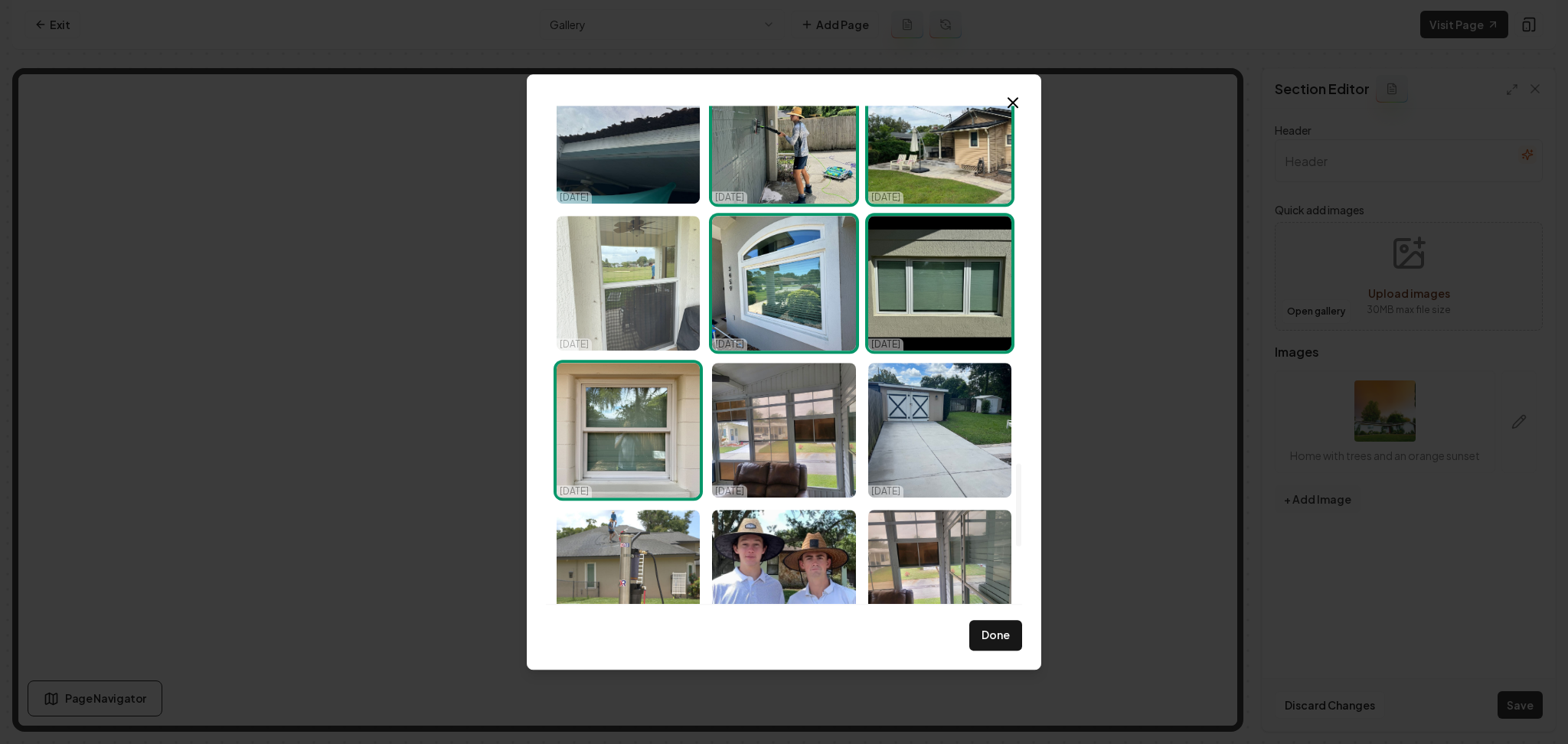
click at [608, 310] on img "Select image image_68e3e23a5c7cd75eb87d71c2.jpeg" at bounding box center [628, 283] width 143 height 135
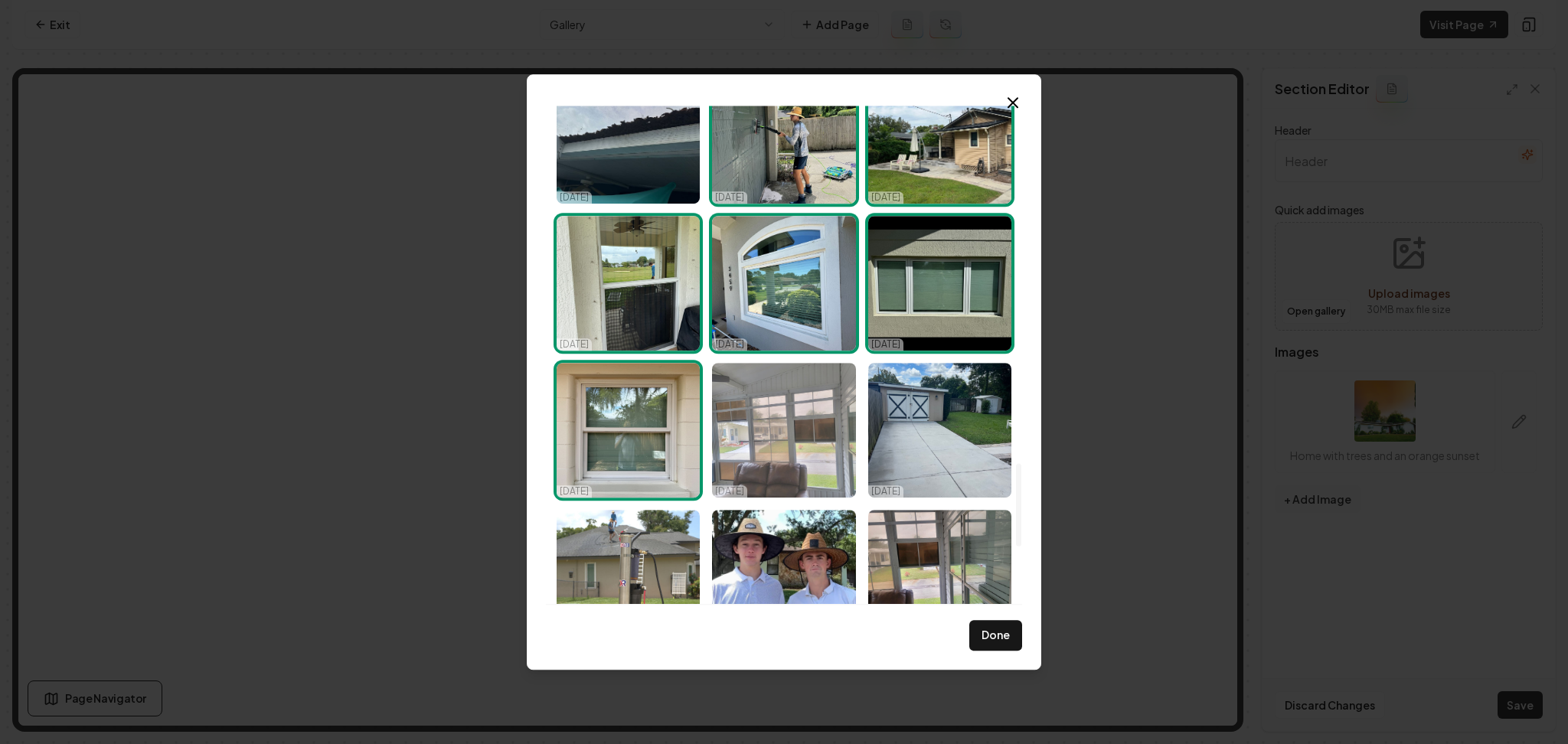
click at [725, 445] on img "Select image image_68e3e23a5c7cd75eb87d6f0c.jpeg" at bounding box center [783, 430] width 143 height 135
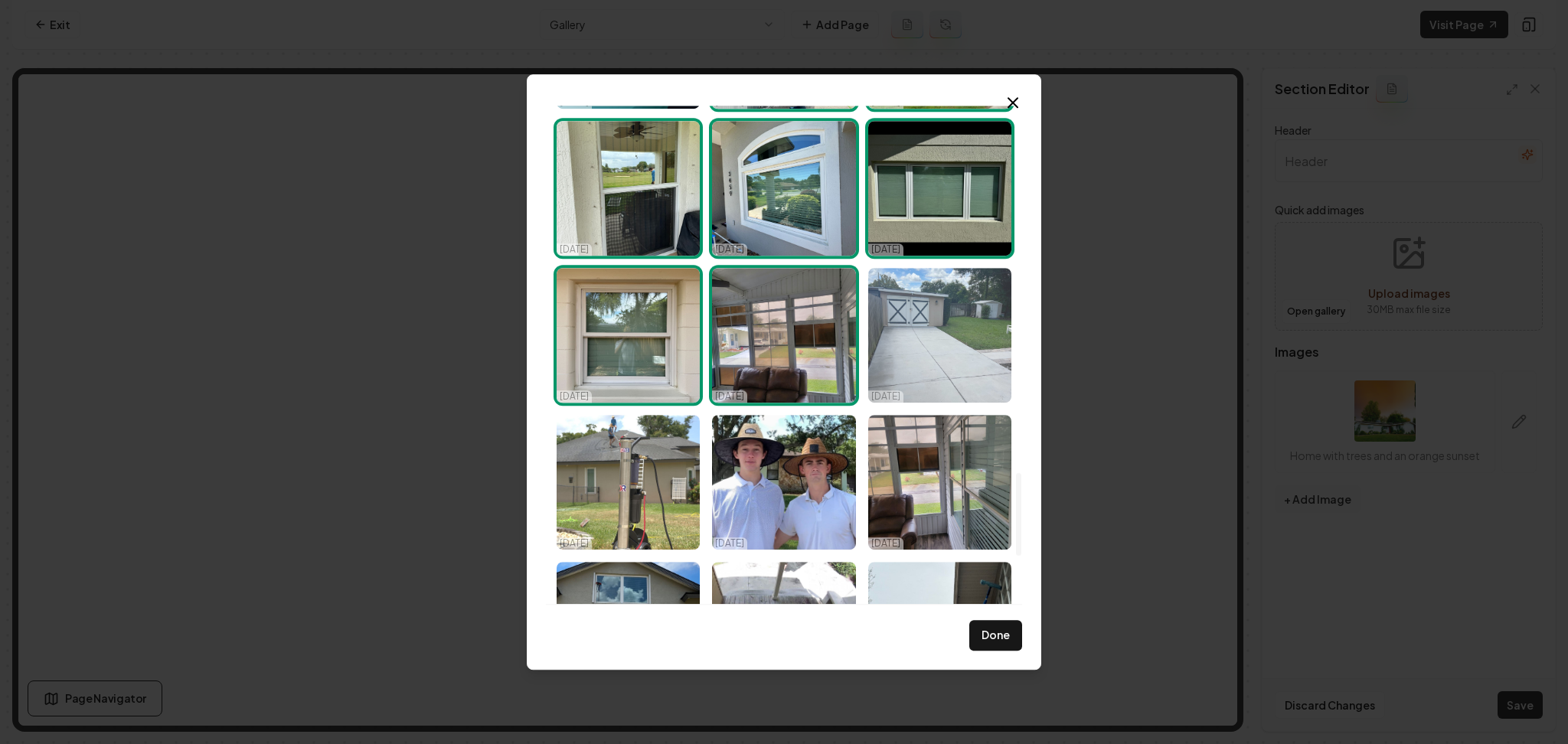
scroll to position [2246, 0]
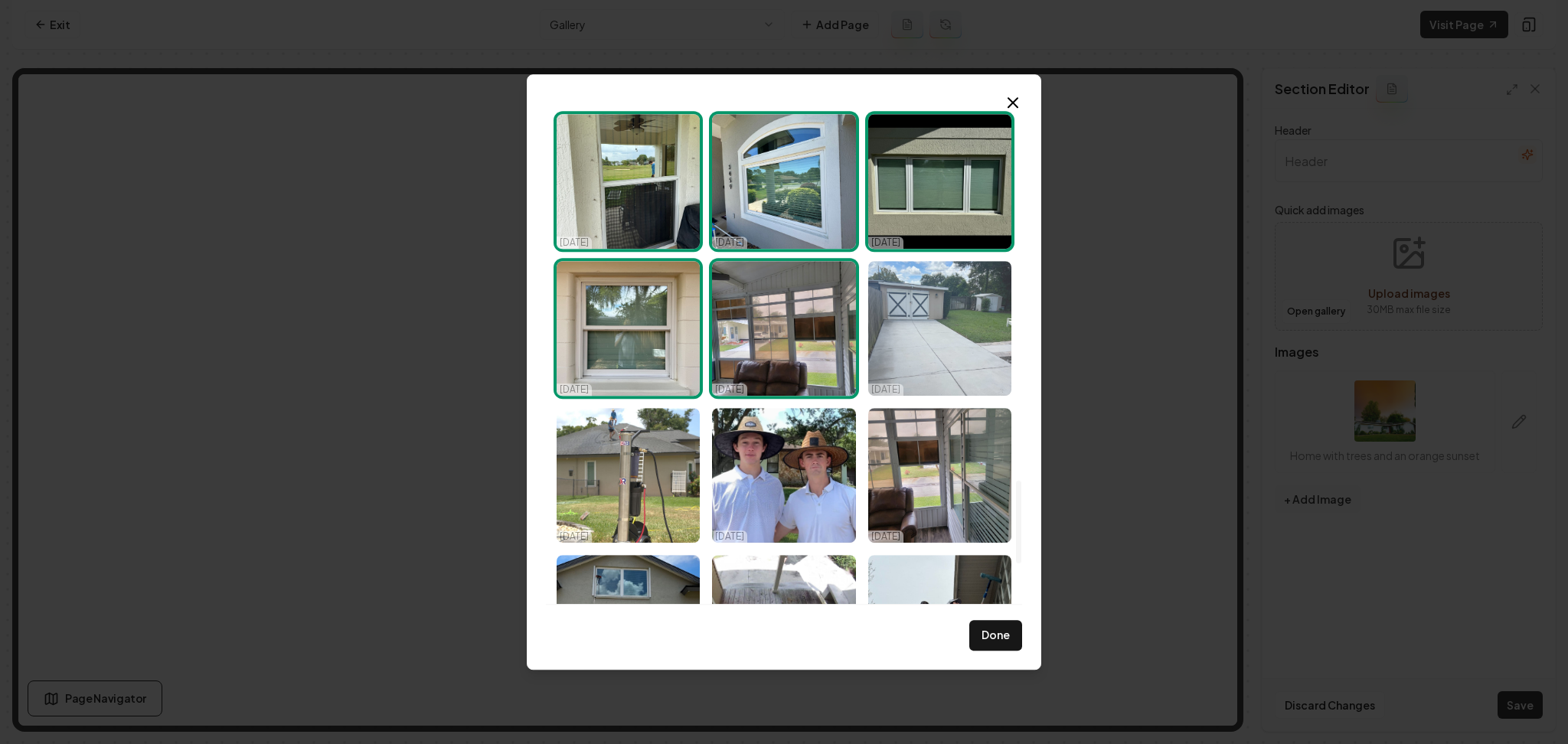
click at [934, 334] on img "Select image image_68e3e2395c7cd75eb87d6ba1.jpeg" at bounding box center [939, 328] width 143 height 135
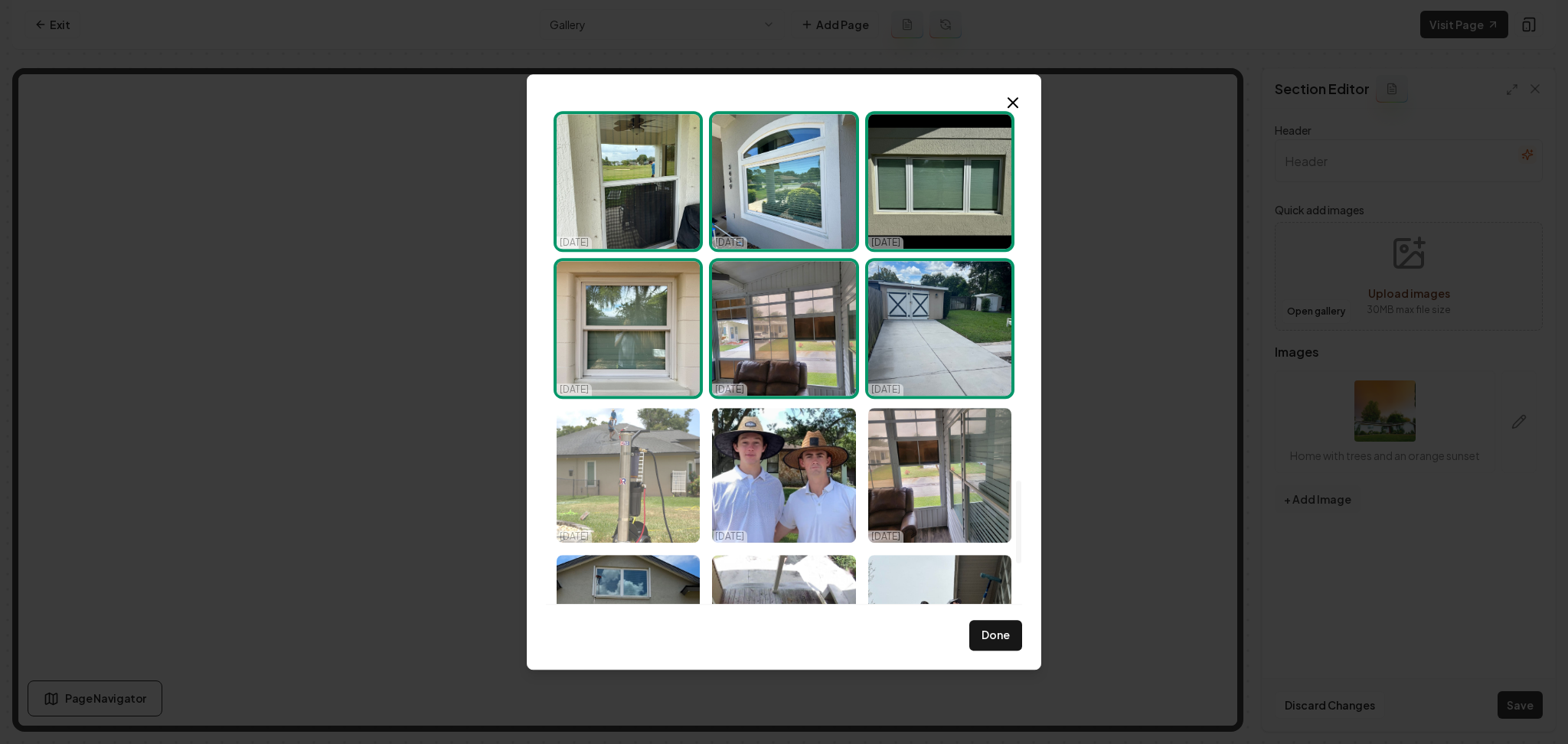
click at [634, 510] on img "Select image image_68e3e2395c7cd75eb87d6a3f.jpeg" at bounding box center [628, 475] width 143 height 135
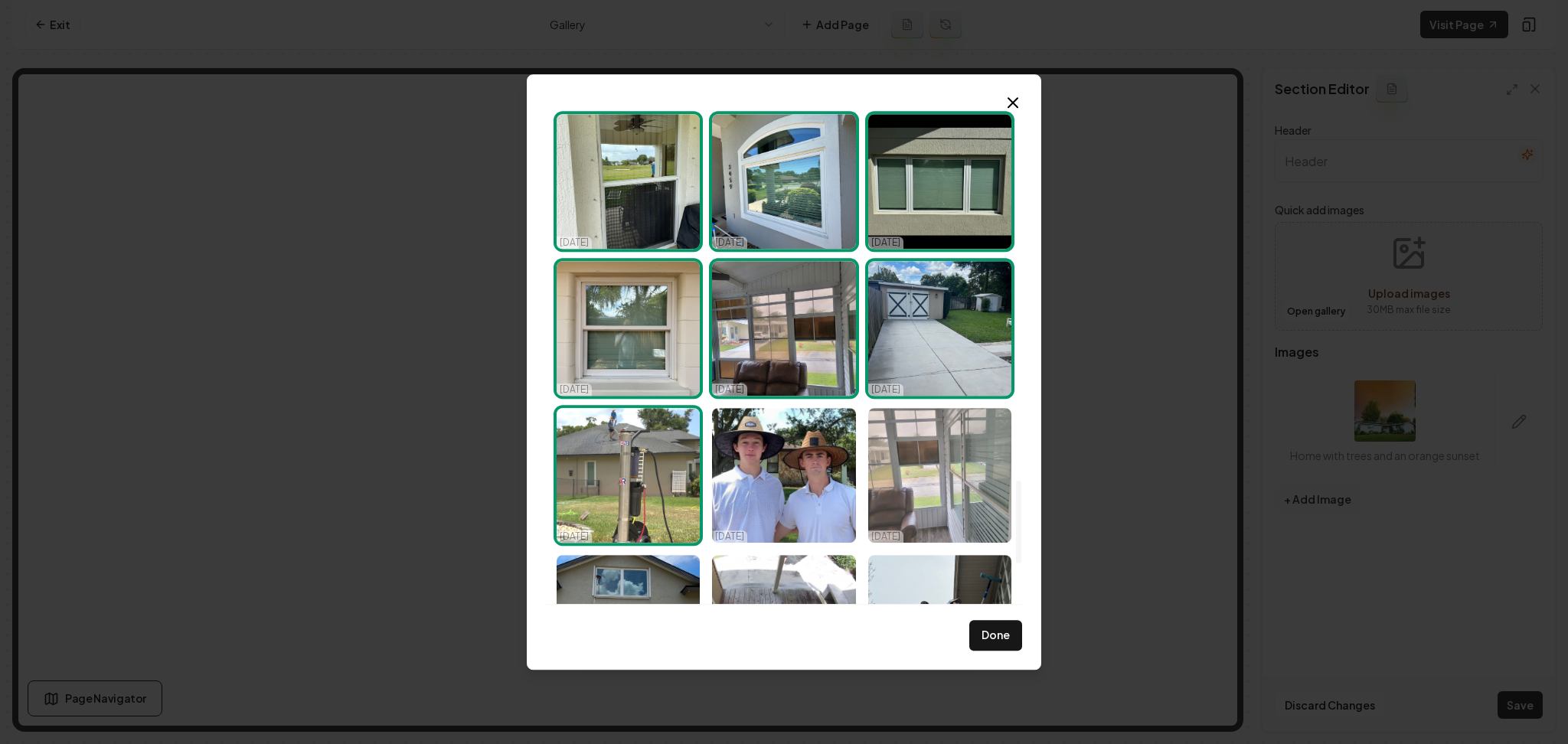
click at [935, 502] on img "Select image image_68e3e2395c7cd75eb87d6b76.jpeg" at bounding box center [939, 475] width 143 height 135
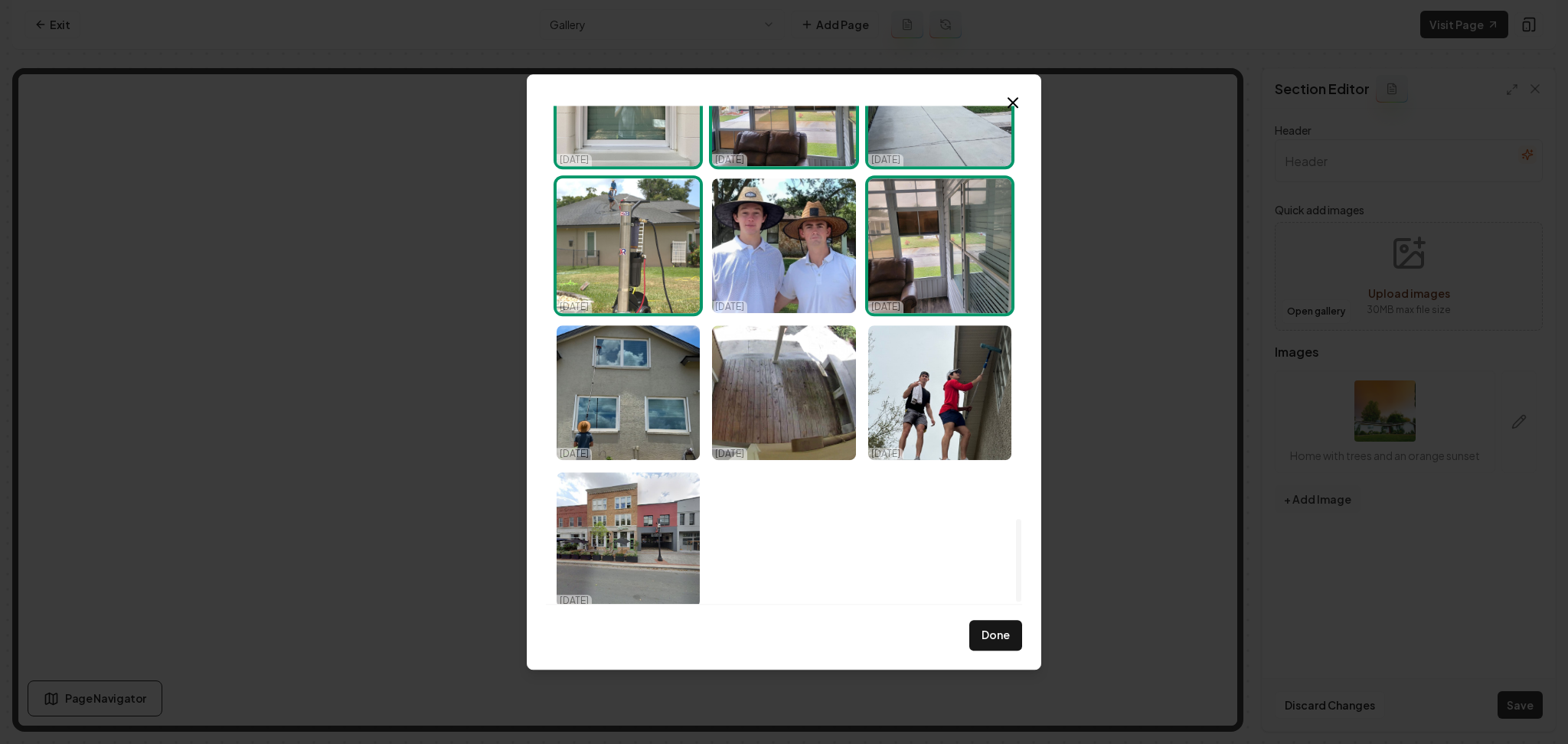
scroll to position [2484, 0]
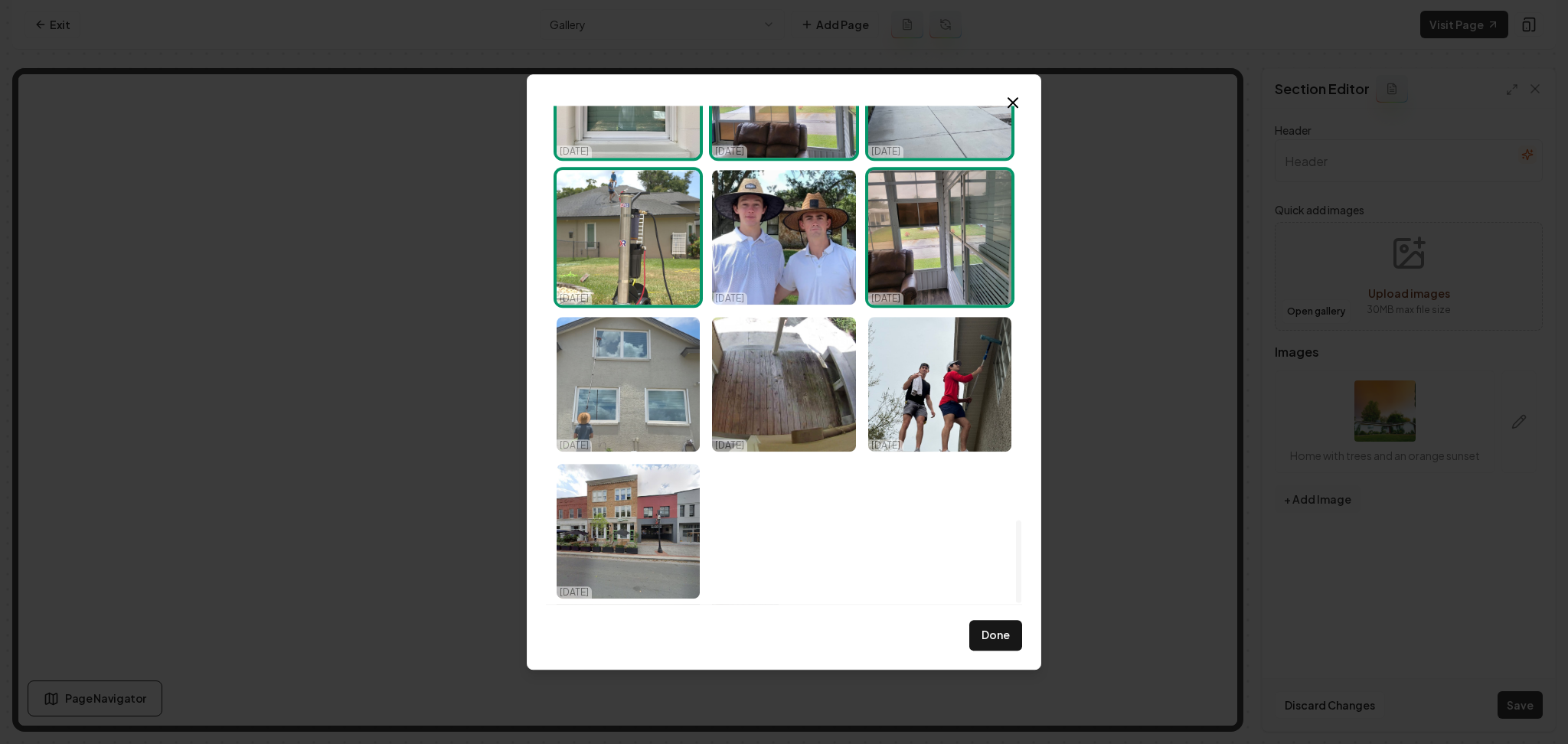
click at [652, 374] on img "Select image image_68e3e2395c7cd75eb87d6aef.jpeg" at bounding box center [628, 384] width 143 height 135
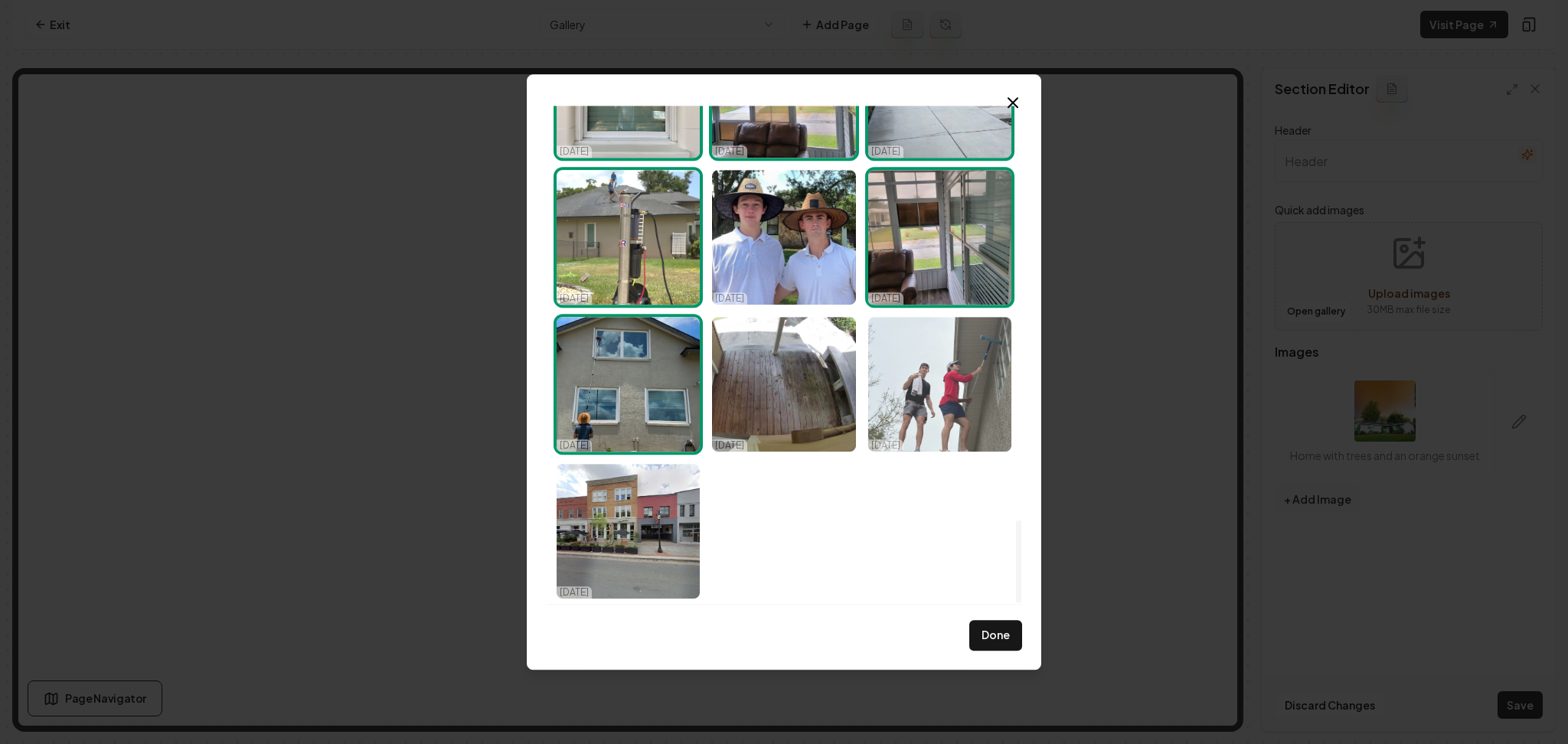
click at [905, 387] on img "Select image image_68e3e2395c7cd75eb87d6962.jpeg" at bounding box center [939, 384] width 143 height 135
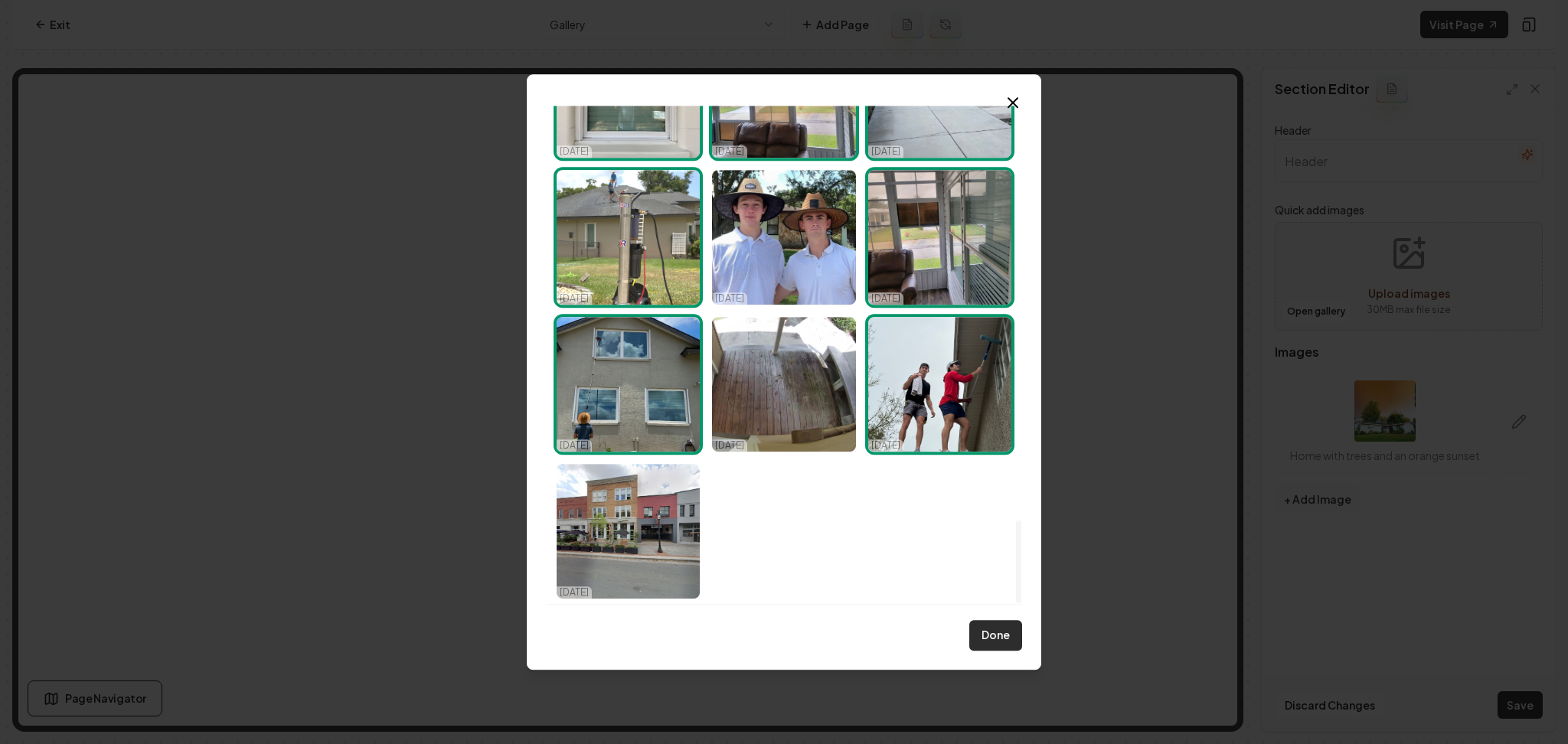
click at [1008, 642] on button "Done" at bounding box center [995, 636] width 52 height 30
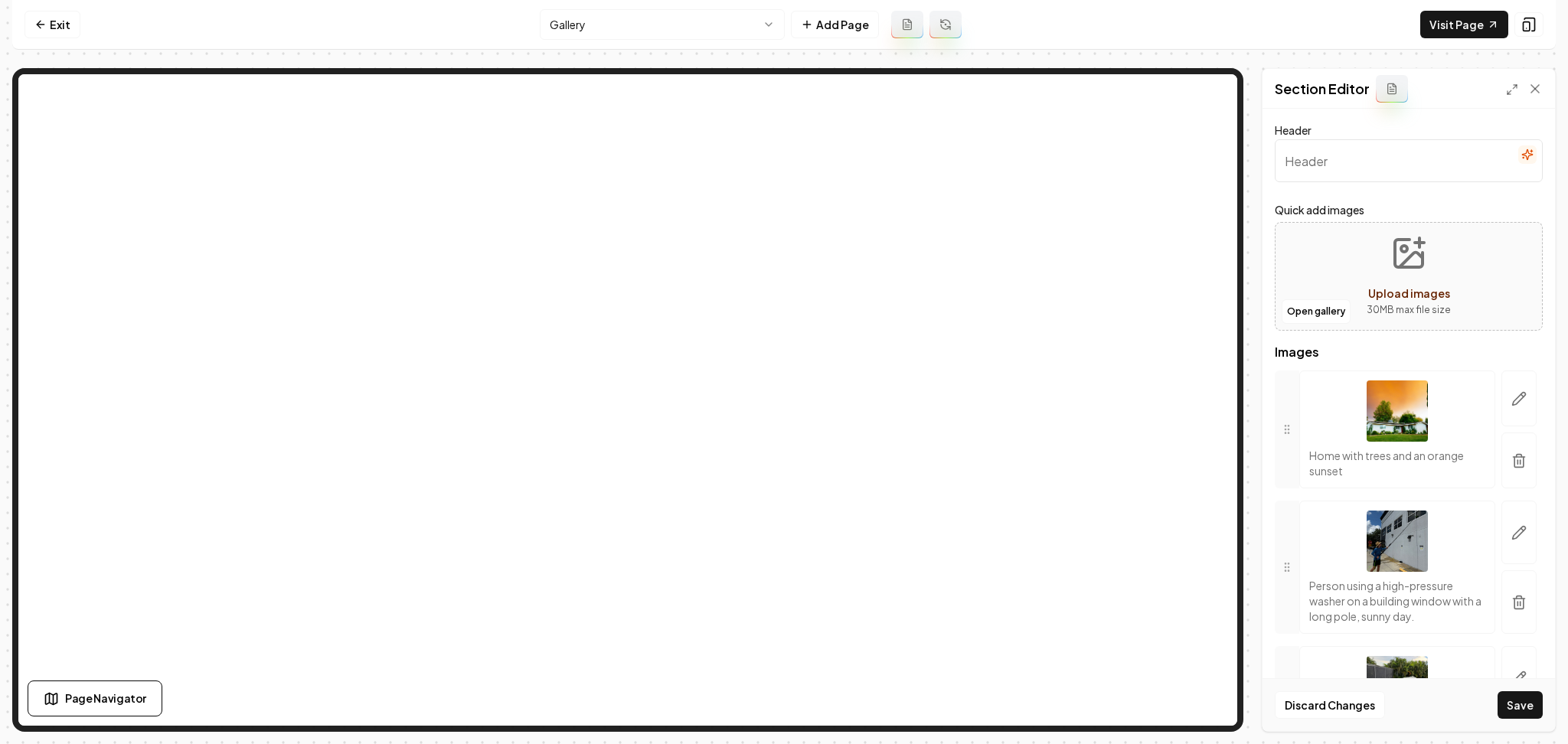
click at [1518, 163] on button "button" at bounding box center [1527, 155] width 19 height 19
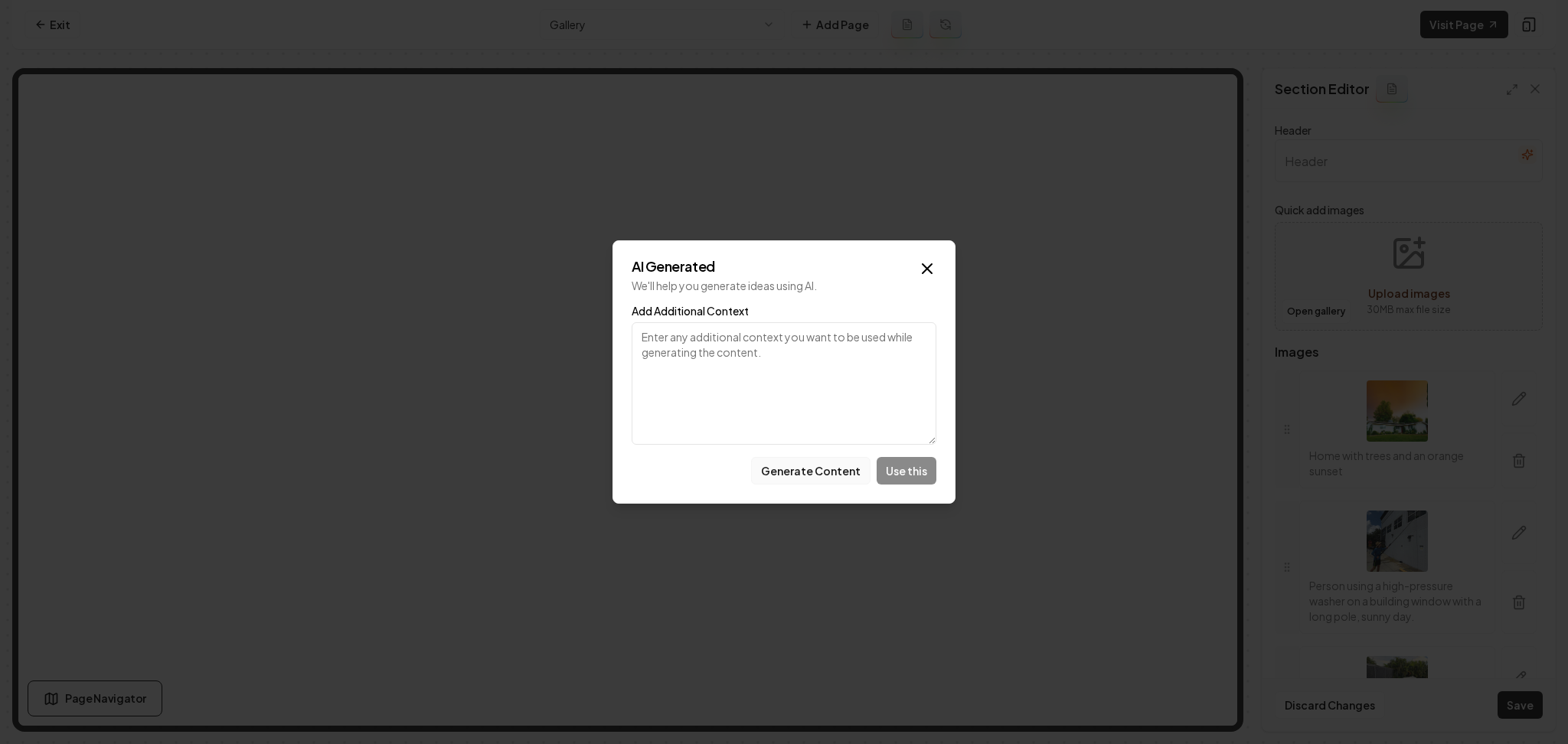
click at [823, 475] on button "Generate Content" at bounding box center [811, 471] width 119 height 28
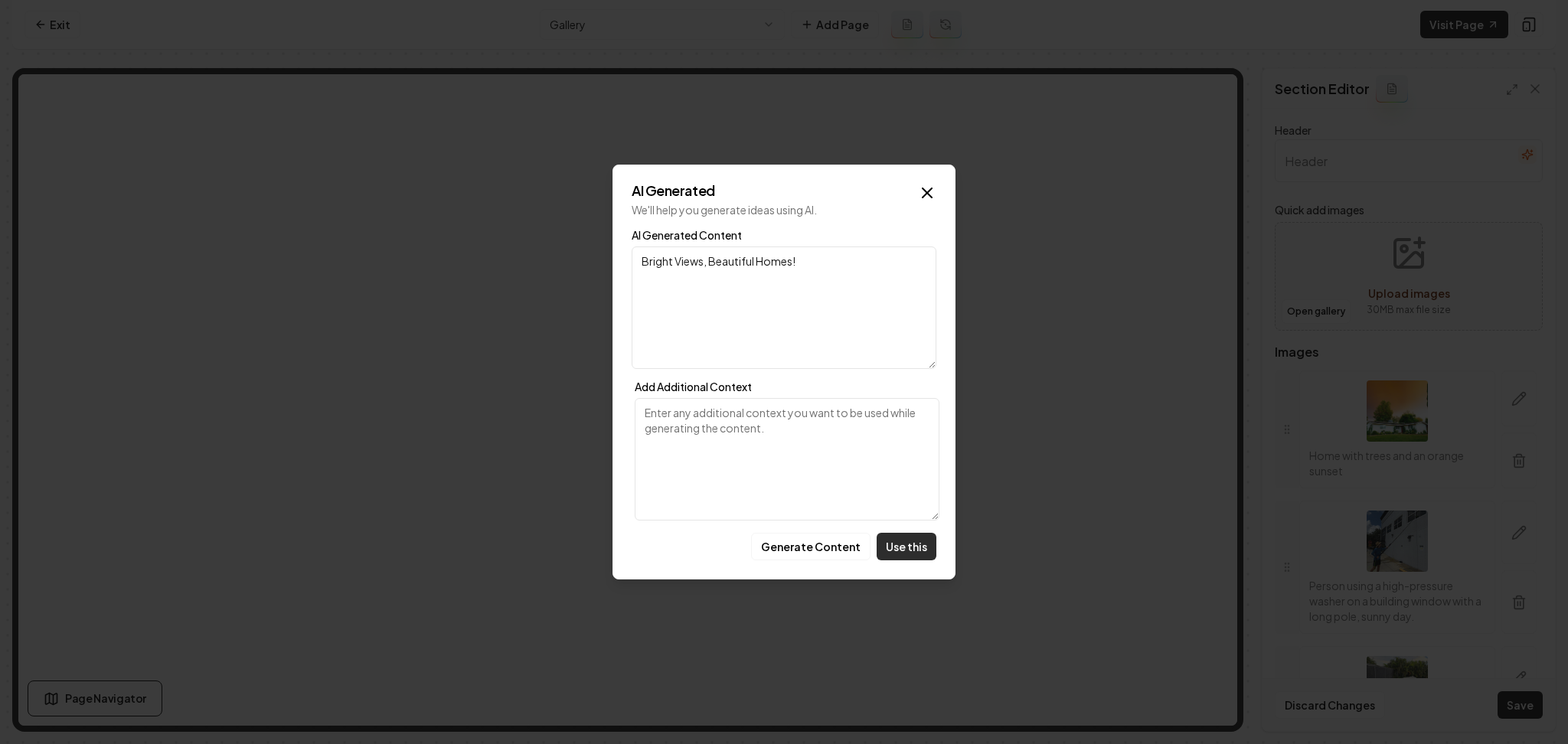
click at [901, 554] on button "Use this" at bounding box center [906, 547] width 60 height 28
type input "Bright Views, Beautiful Homes!"
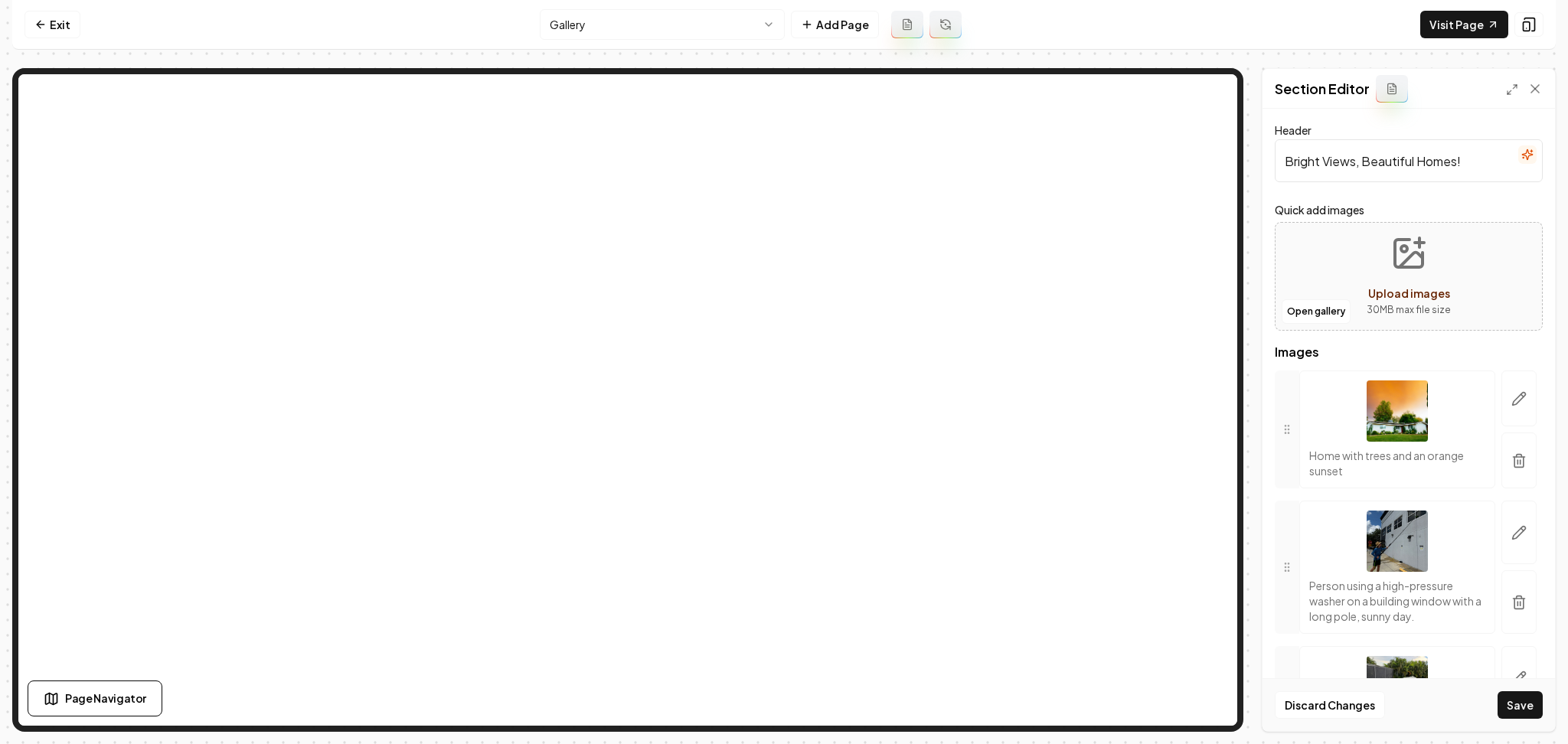
click at [1490, 703] on div "Discard Changes Save" at bounding box center [1409, 705] width 293 height 52
click at [1510, 701] on button "Save" at bounding box center [1520, 705] width 45 height 28
drag, startPoint x: 1497, startPoint y: 477, endPoint x: 1230, endPoint y: 328, distance: 305.8
click at [1501, 476] on button "button" at bounding box center [1519, 460] width 36 height 56
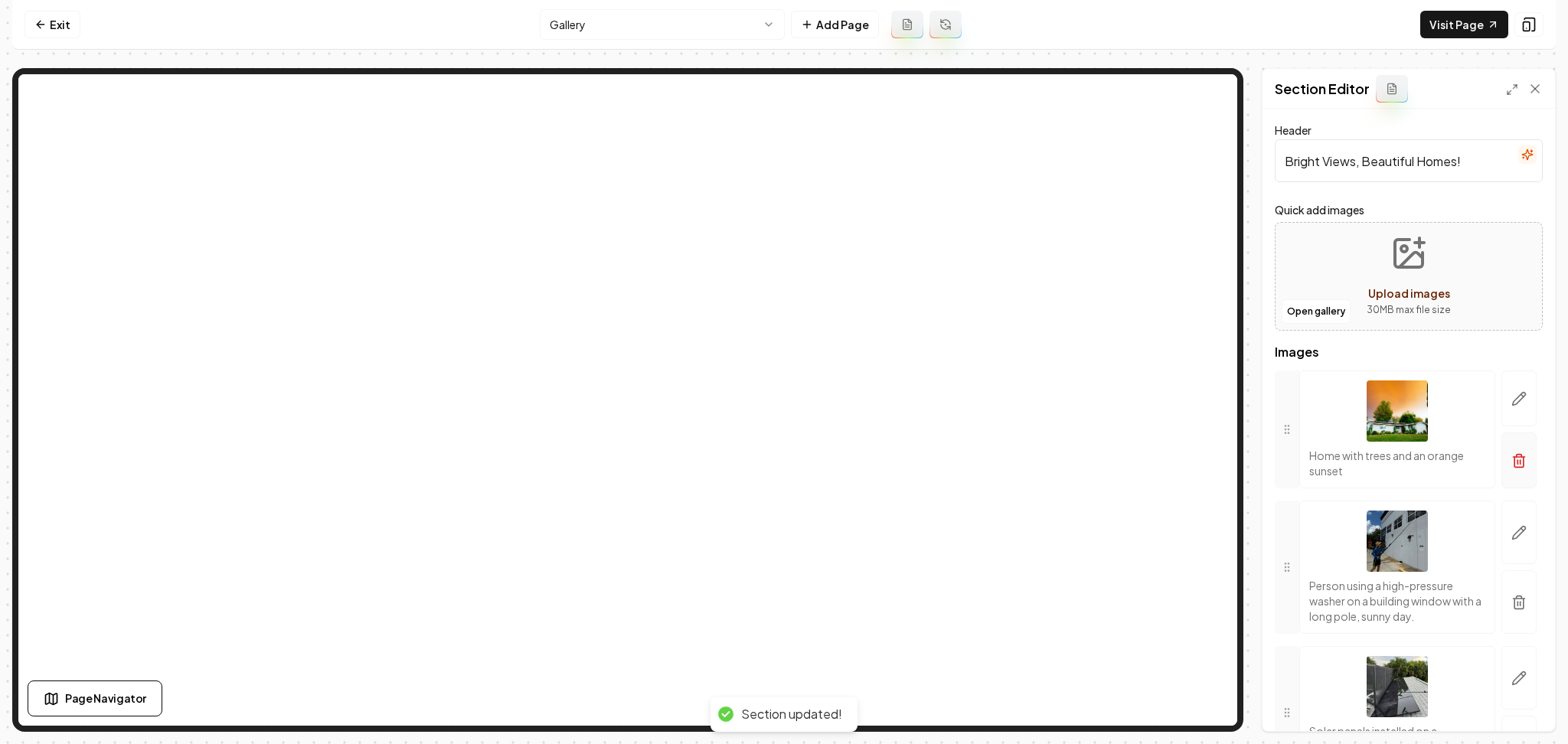
click at [1507, 478] on button "button" at bounding box center [1519, 460] width 36 height 56
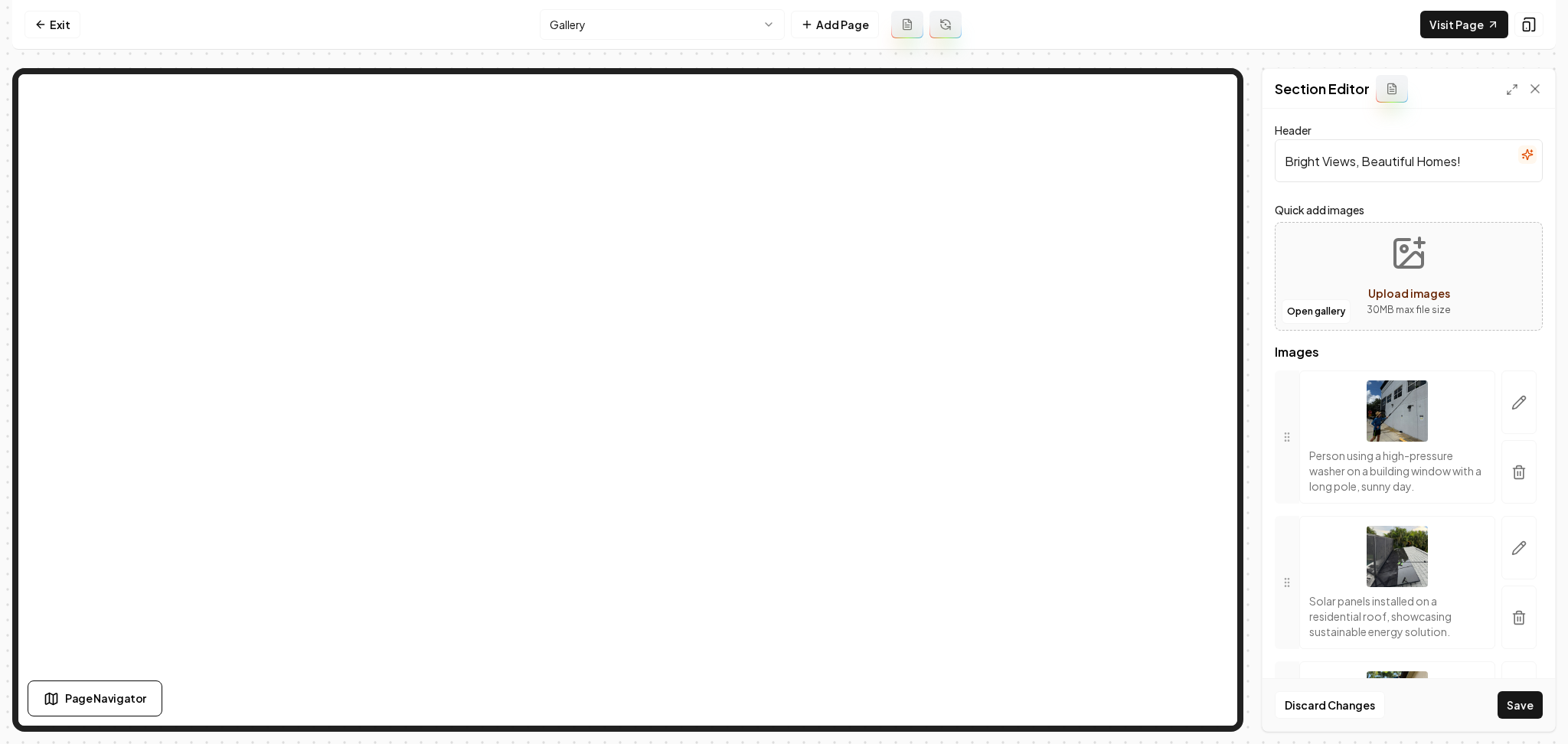
click at [1496, 696] on div "Discard Changes Save" at bounding box center [1409, 705] width 293 height 52
drag, startPoint x: 1505, startPoint y: 708, endPoint x: 1466, endPoint y: 696, distance: 40.8
click at [1505, 708] on button "Save" at bounding box center [1520, 705] width 45 height 28
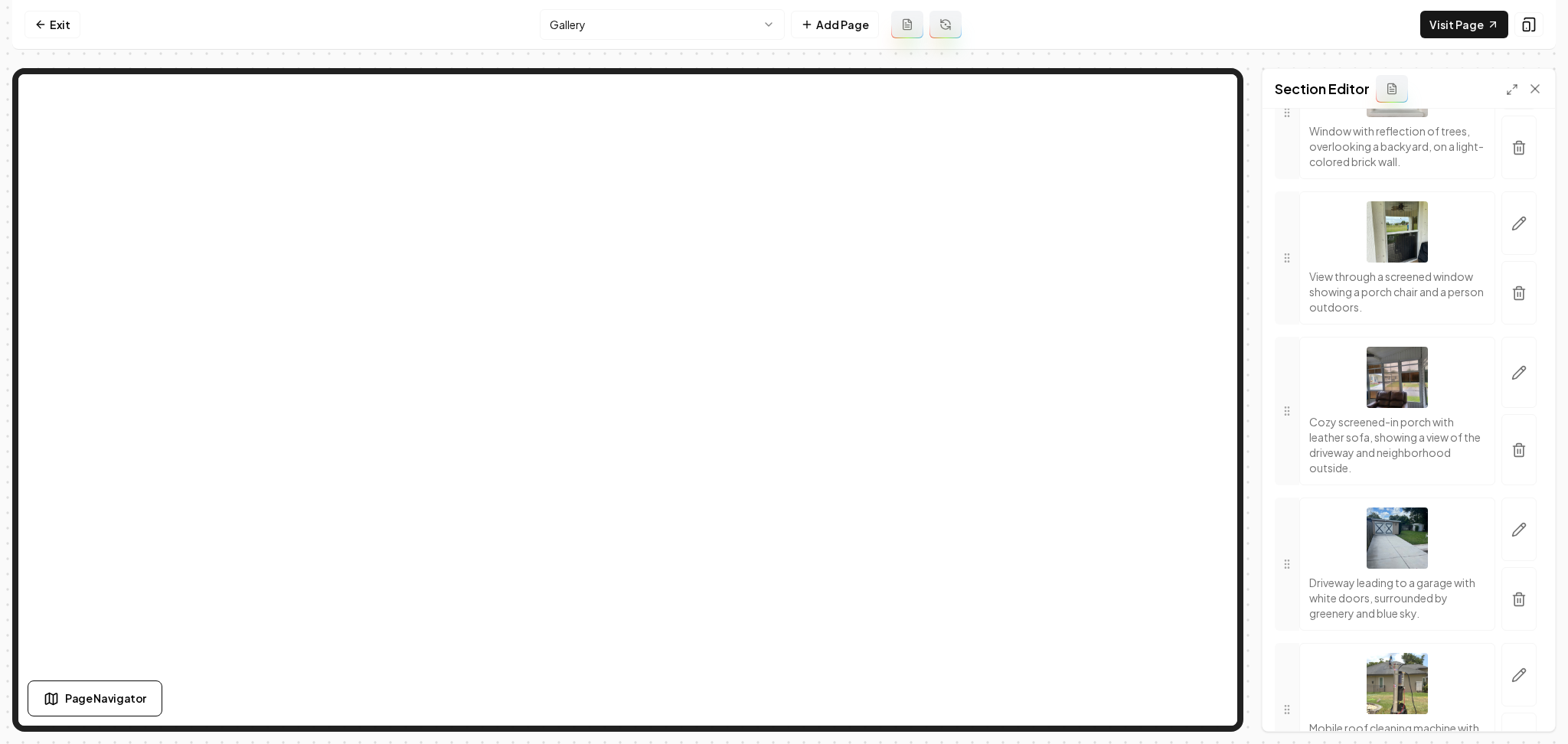
scroll to position [5785, 0]
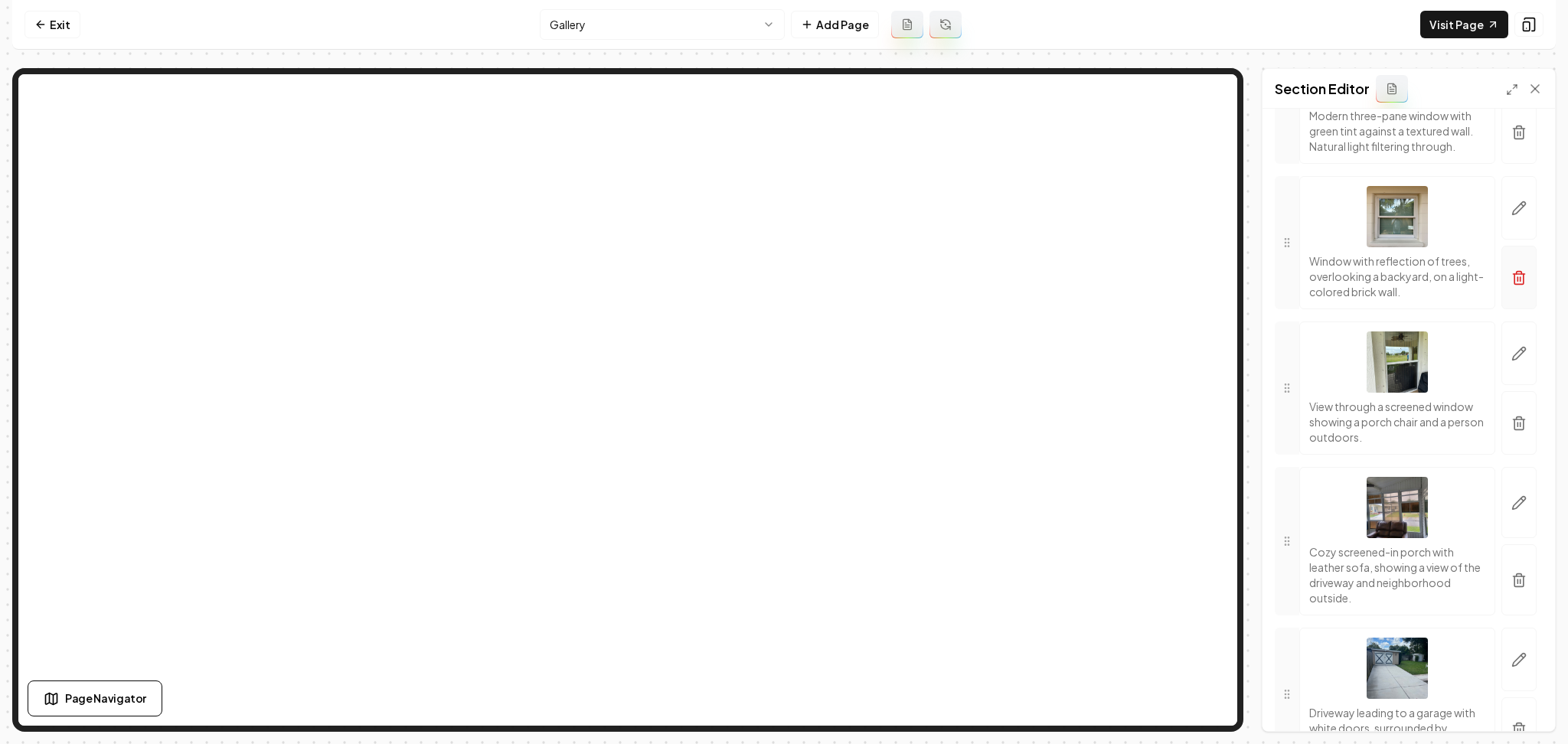
click at [1513, 310] on button "button" at bounding box center [1519, 277] width 36 height 63
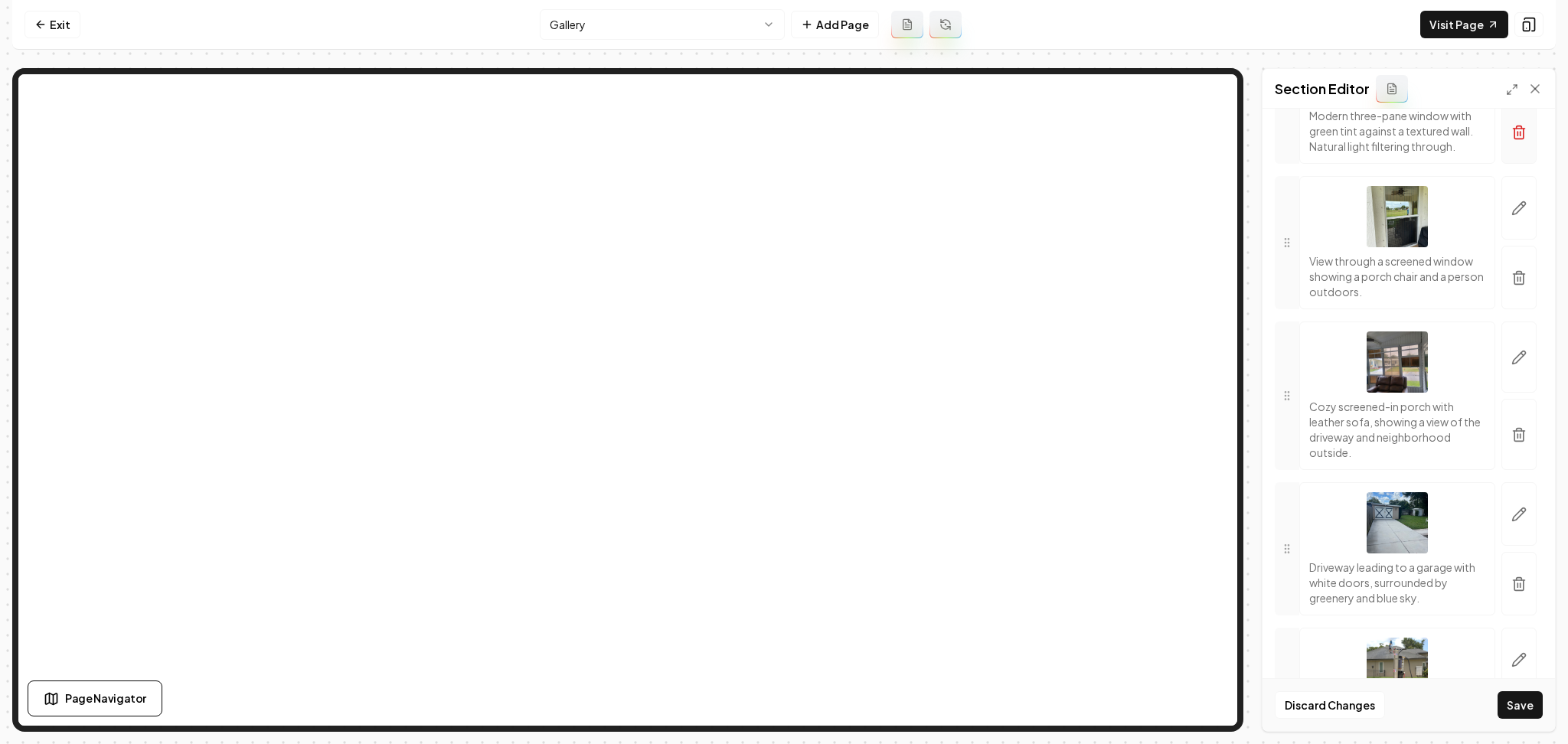
click at [1501, 164] on button "button" at bounding box center [1519, 132] width 36 height 63
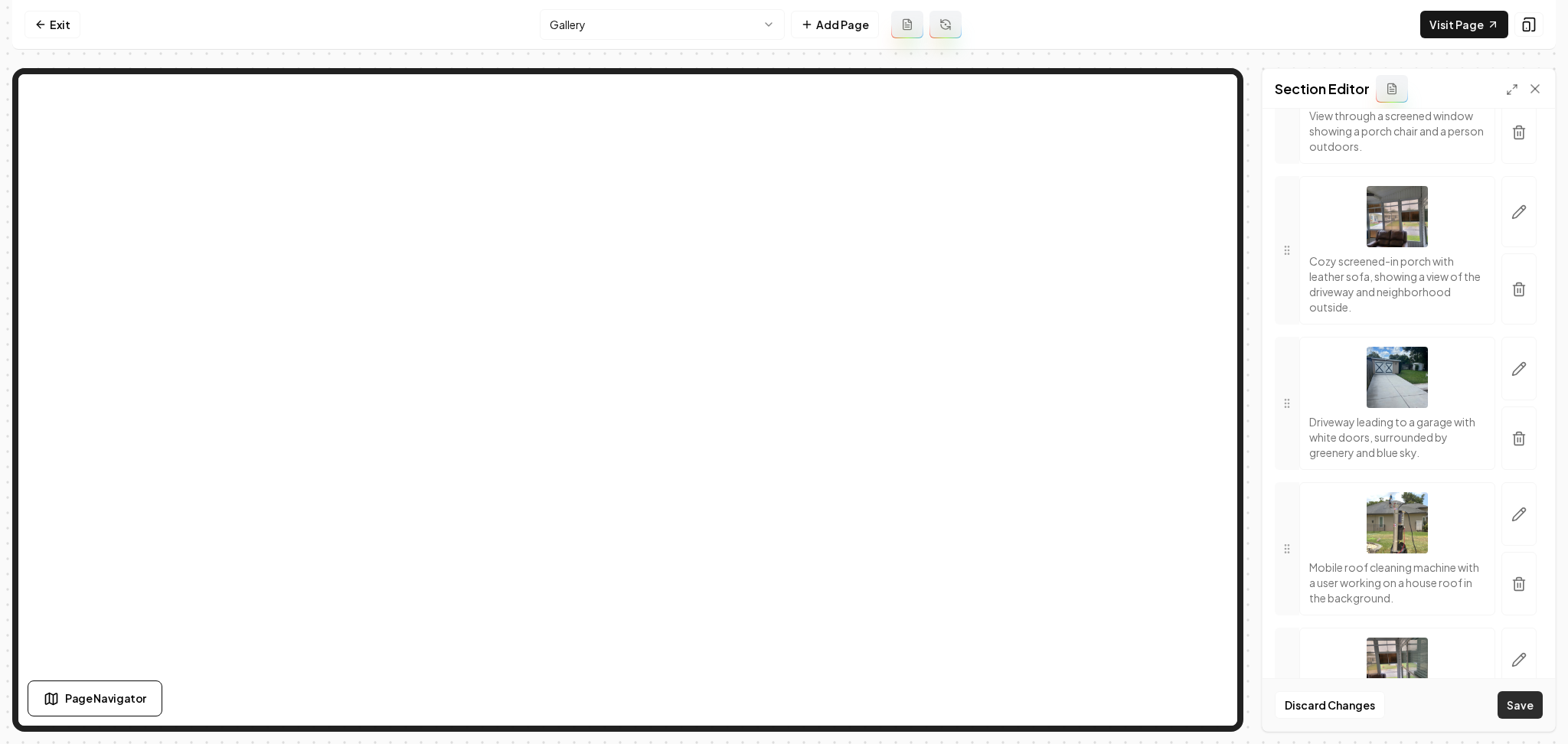
click at [1536, 703] on button "Save" at bounding box center [1520, 705] width 45 height 28
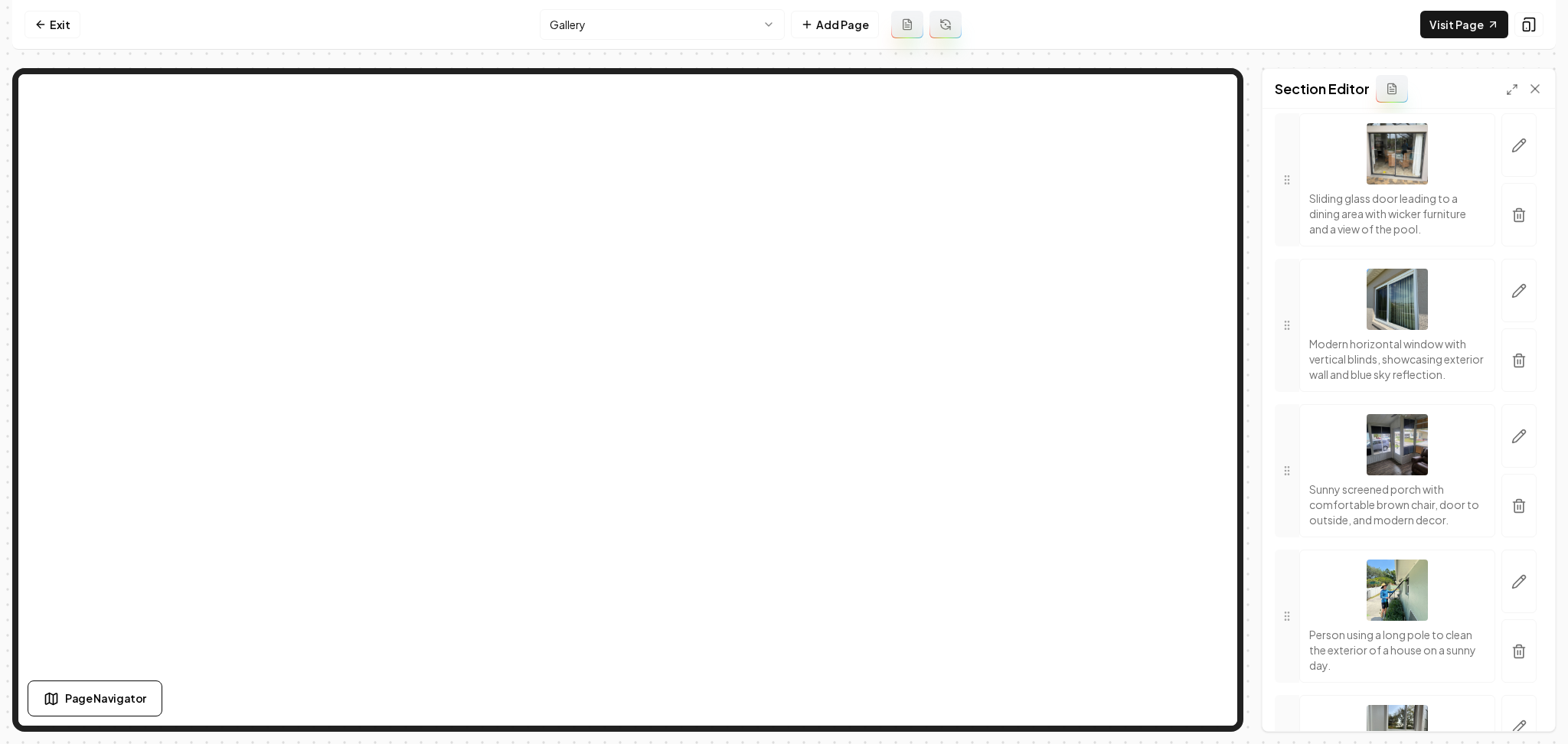
scroll to position [4355, 0]
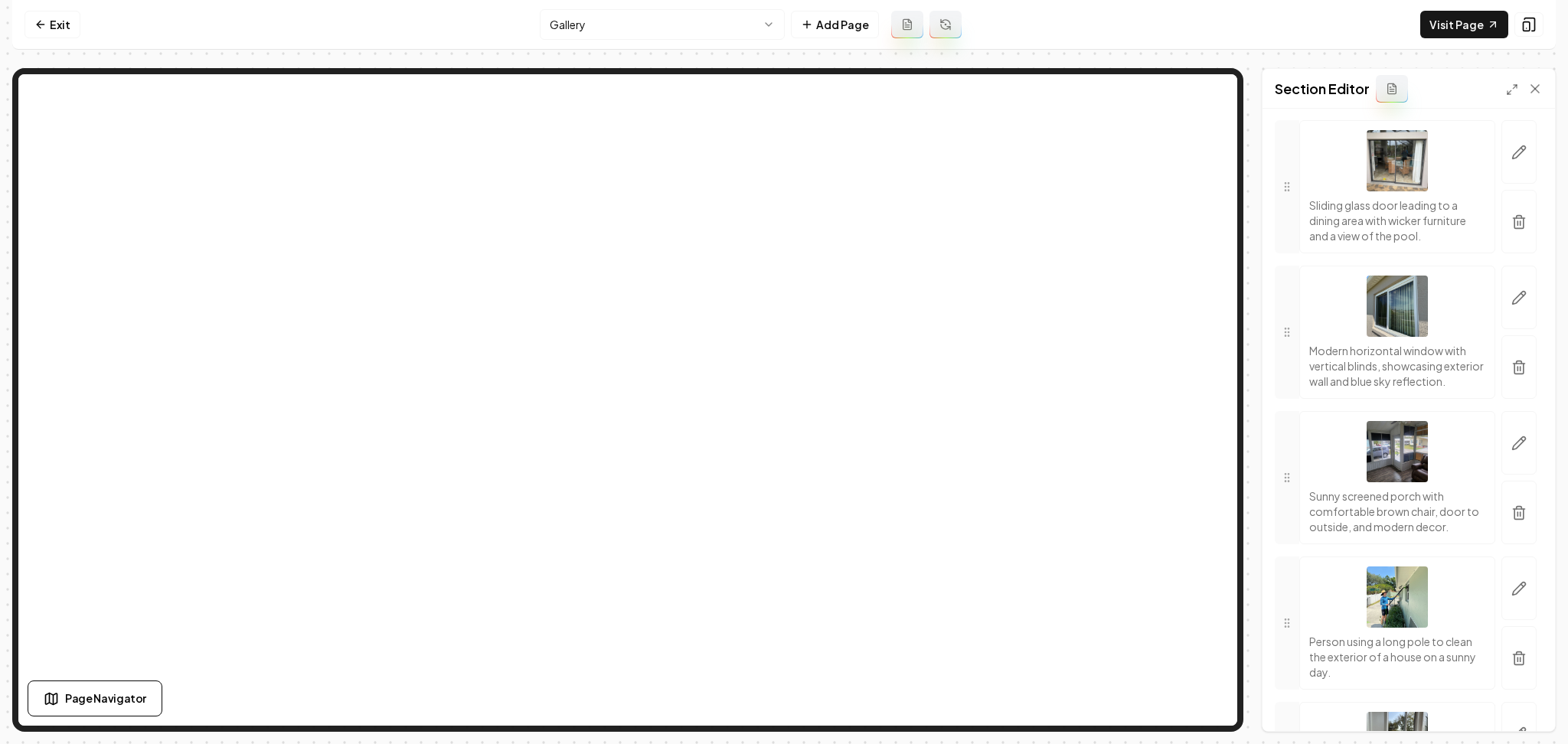
drag, startPoint x: 1510, startPoint y: 435, endPoint x: 1191, endPoint y: 366, distance: 326.4
click at [1511, 375] on icon "button" at bounding box center [1519, 367] width 15 height 15
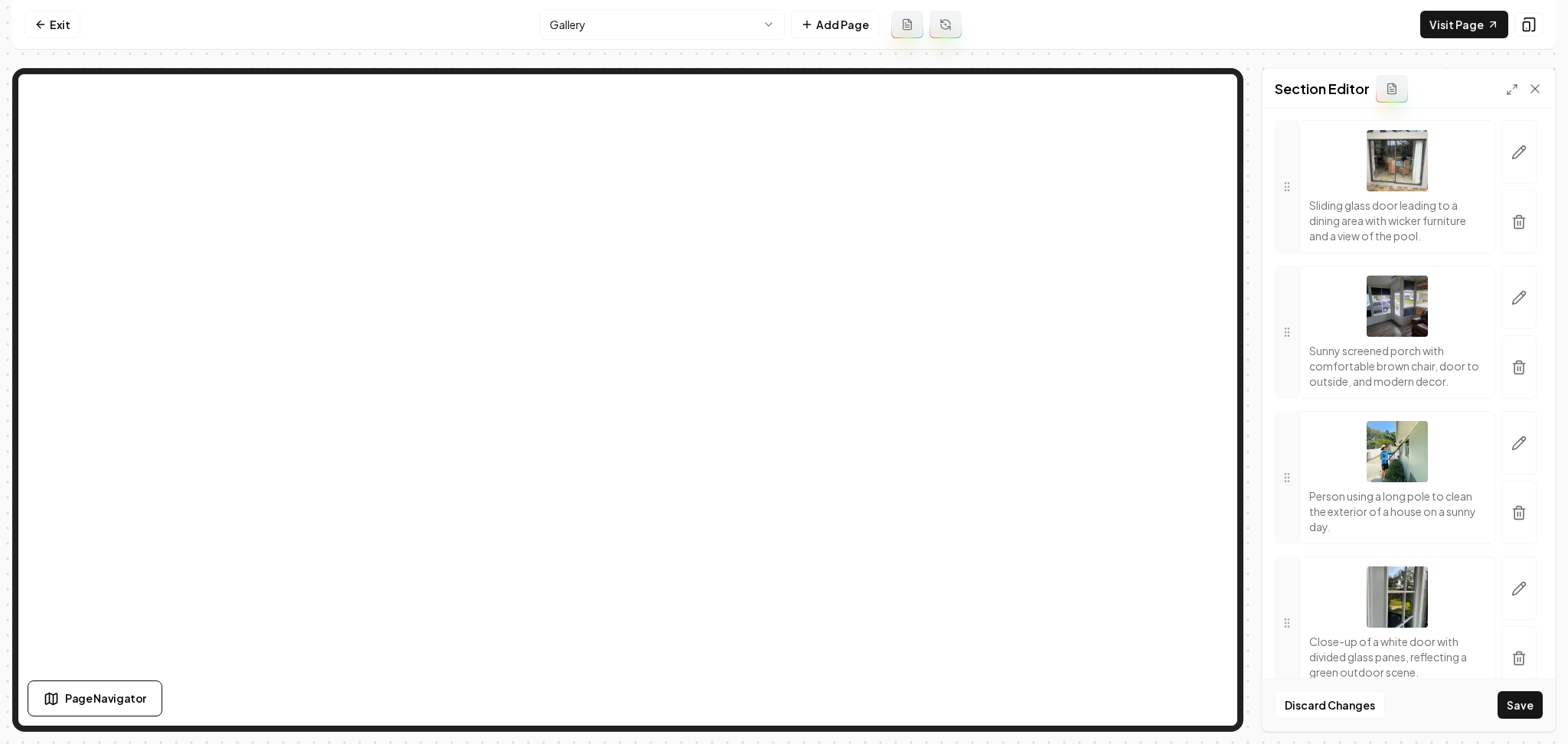
drag, startPoint x: 1516, startPoint y: 712, endPoint x: 1189, endPoint y: 620, distance: 339.7
click at [1517, 712] on button "Save" at bounding box center [1520, 705] width 45 height 28
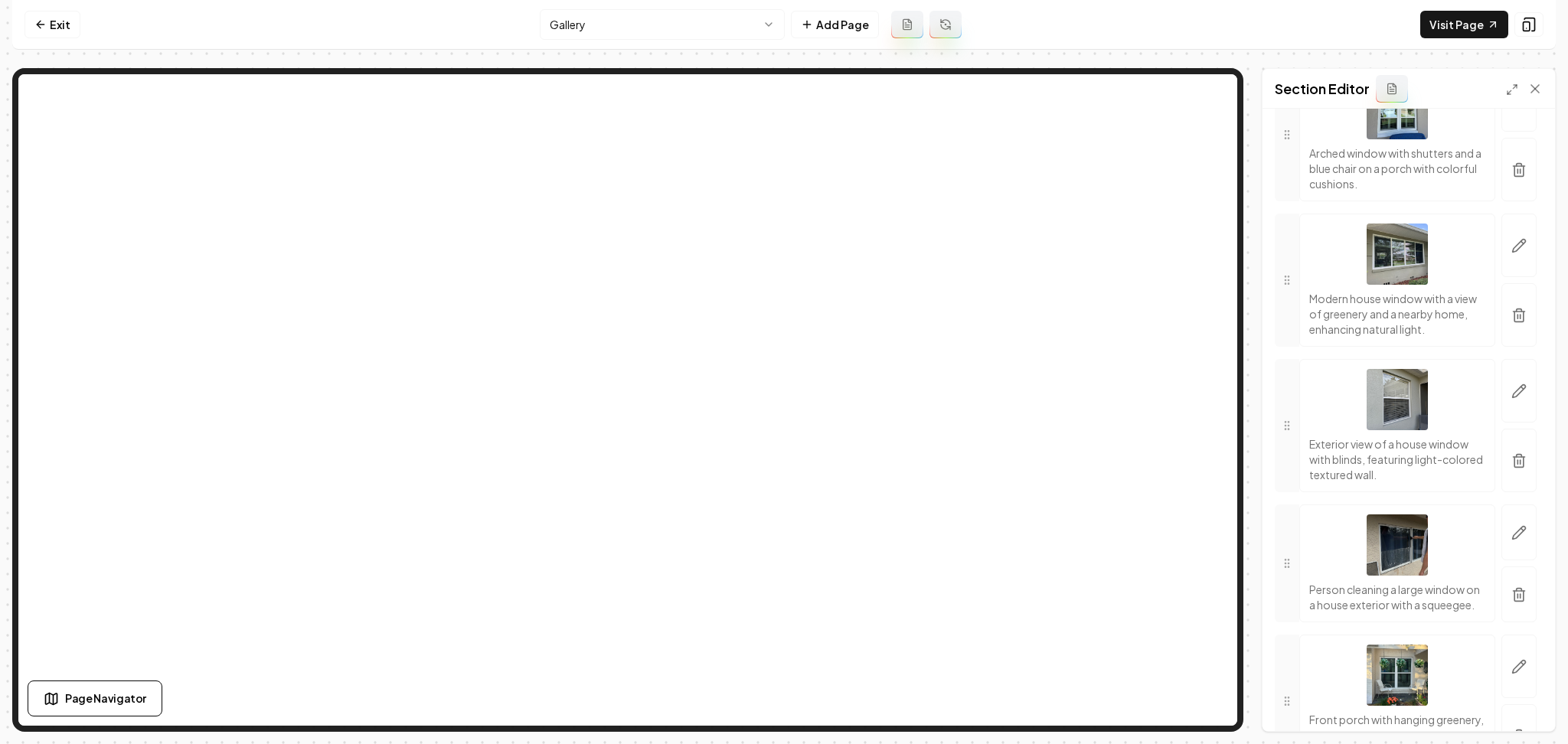
scroll to position [1634, 0]
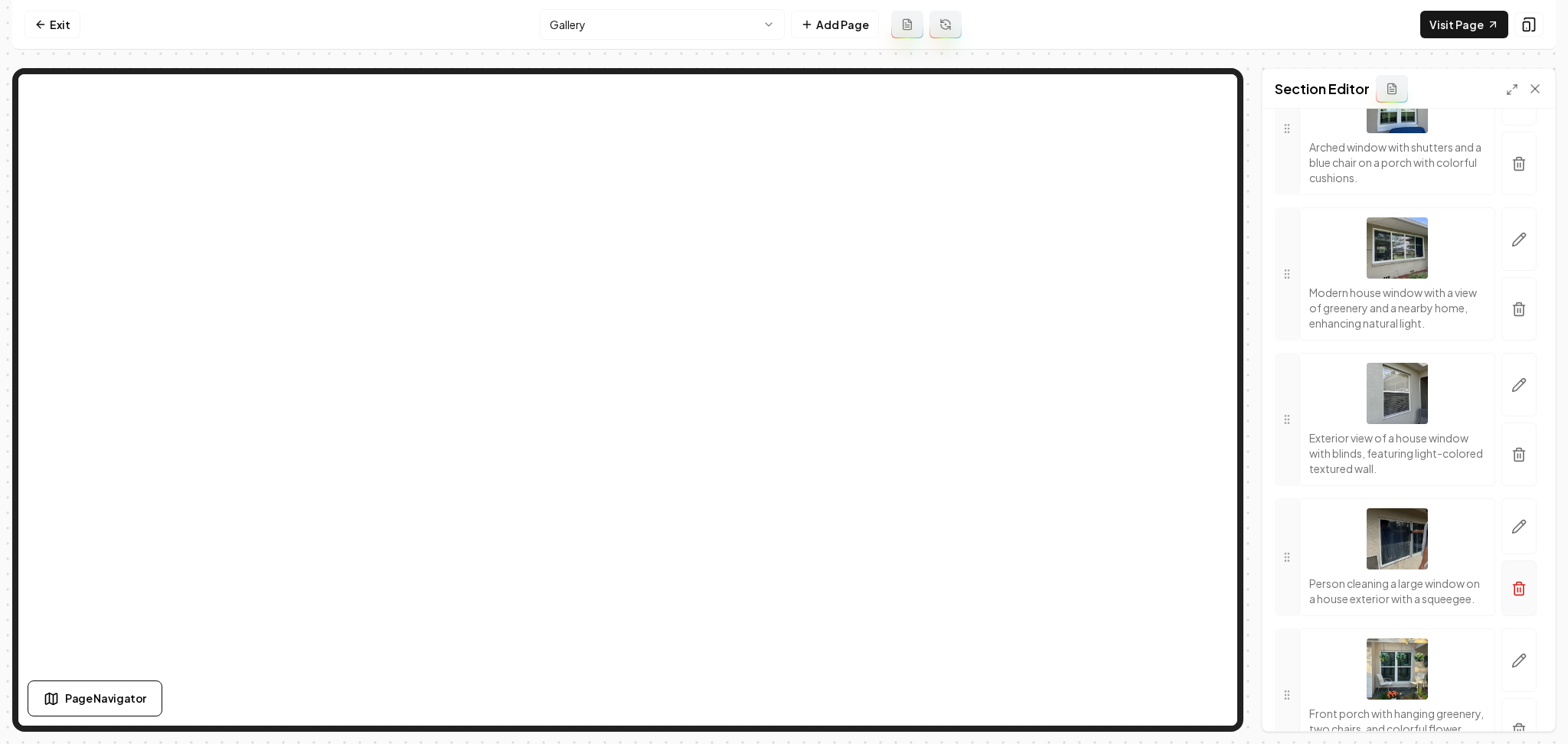
click at [1511, 597] on icon "button" at bounding box center [1519, 589] width 15 height 15
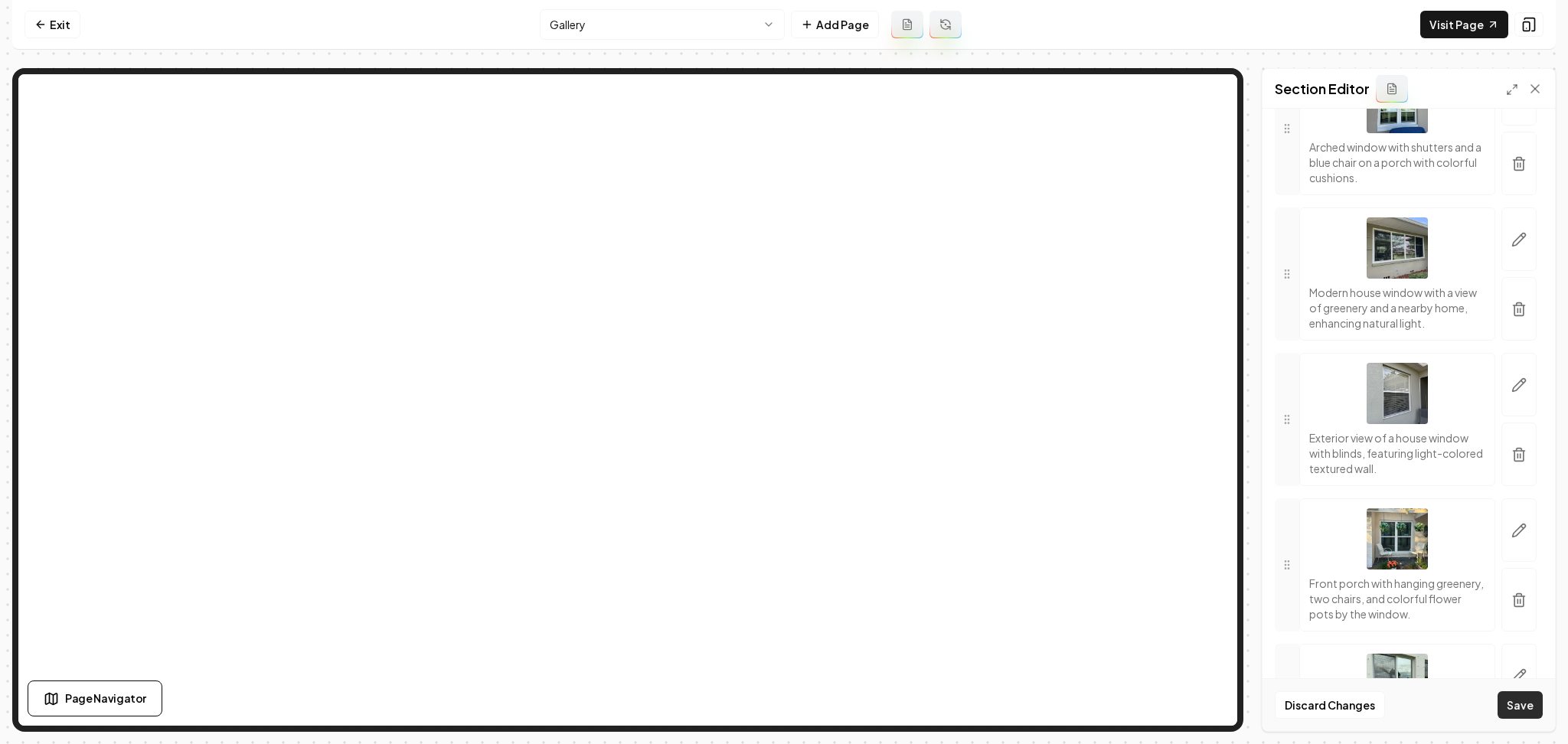
click at [1507, 708] on button "Save" at bounding box center [1520, 705] width 45 height 28
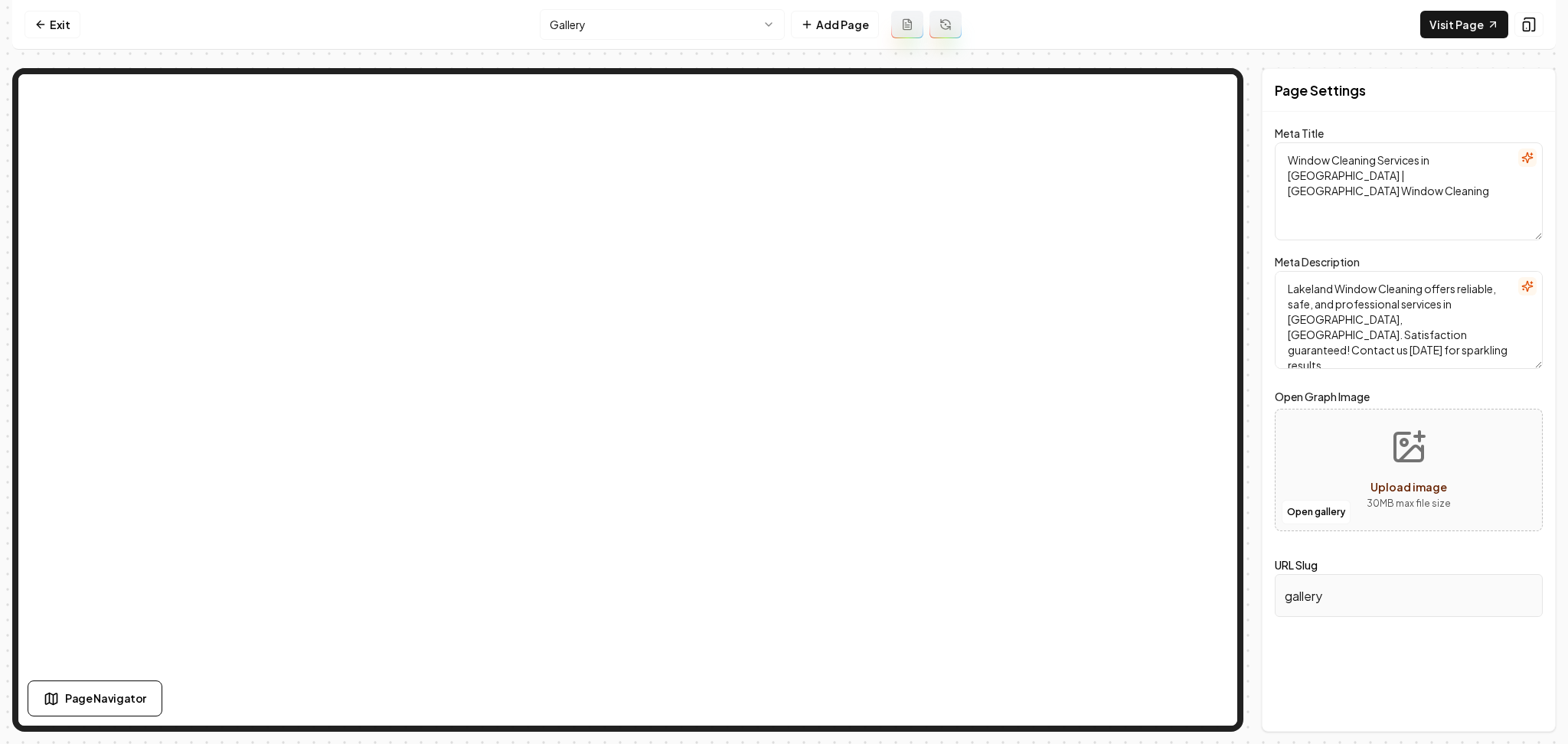
scroll to position [0, 0]
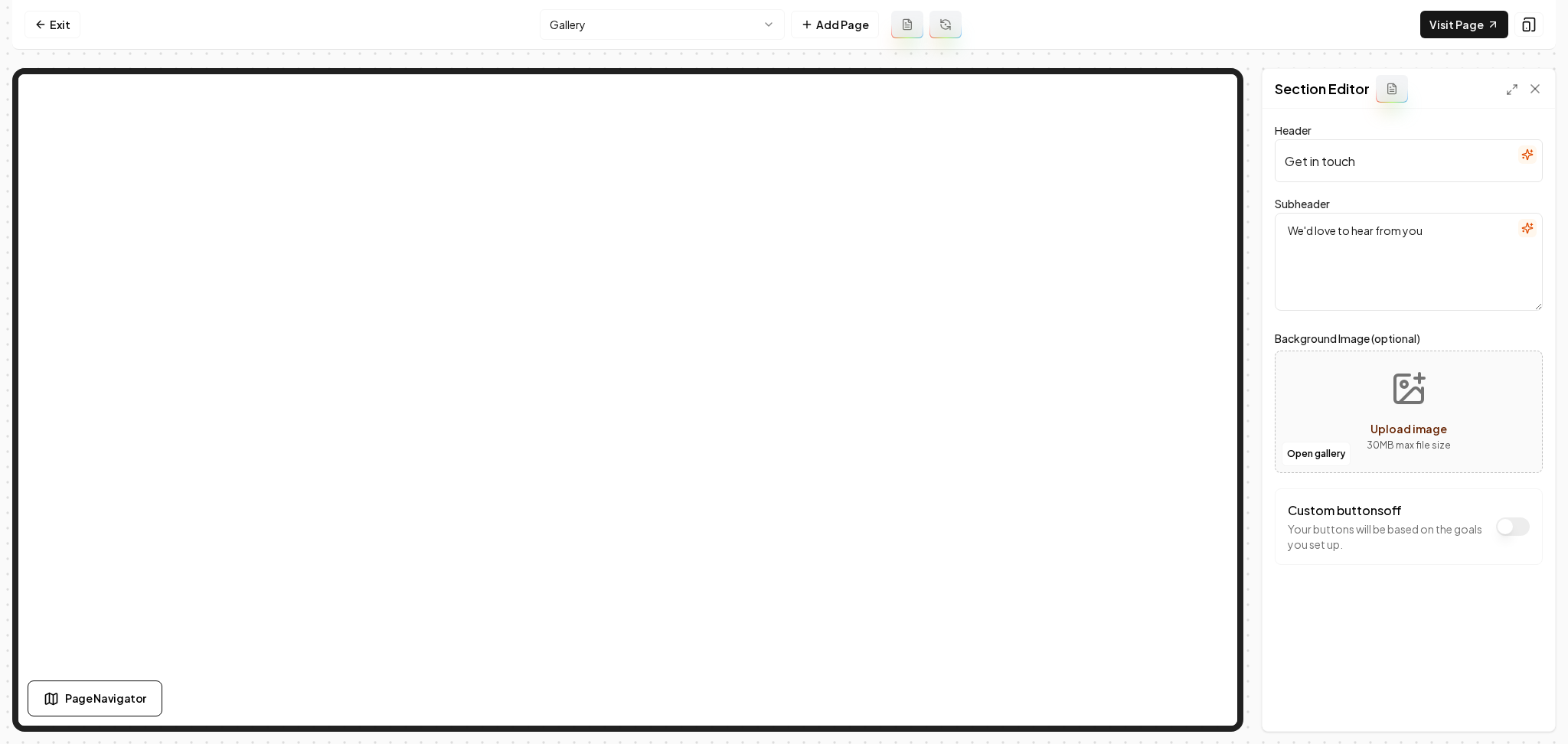
click at [1523, 160] on icon "button" at bounding box center [1527, 155] width 12 height 12
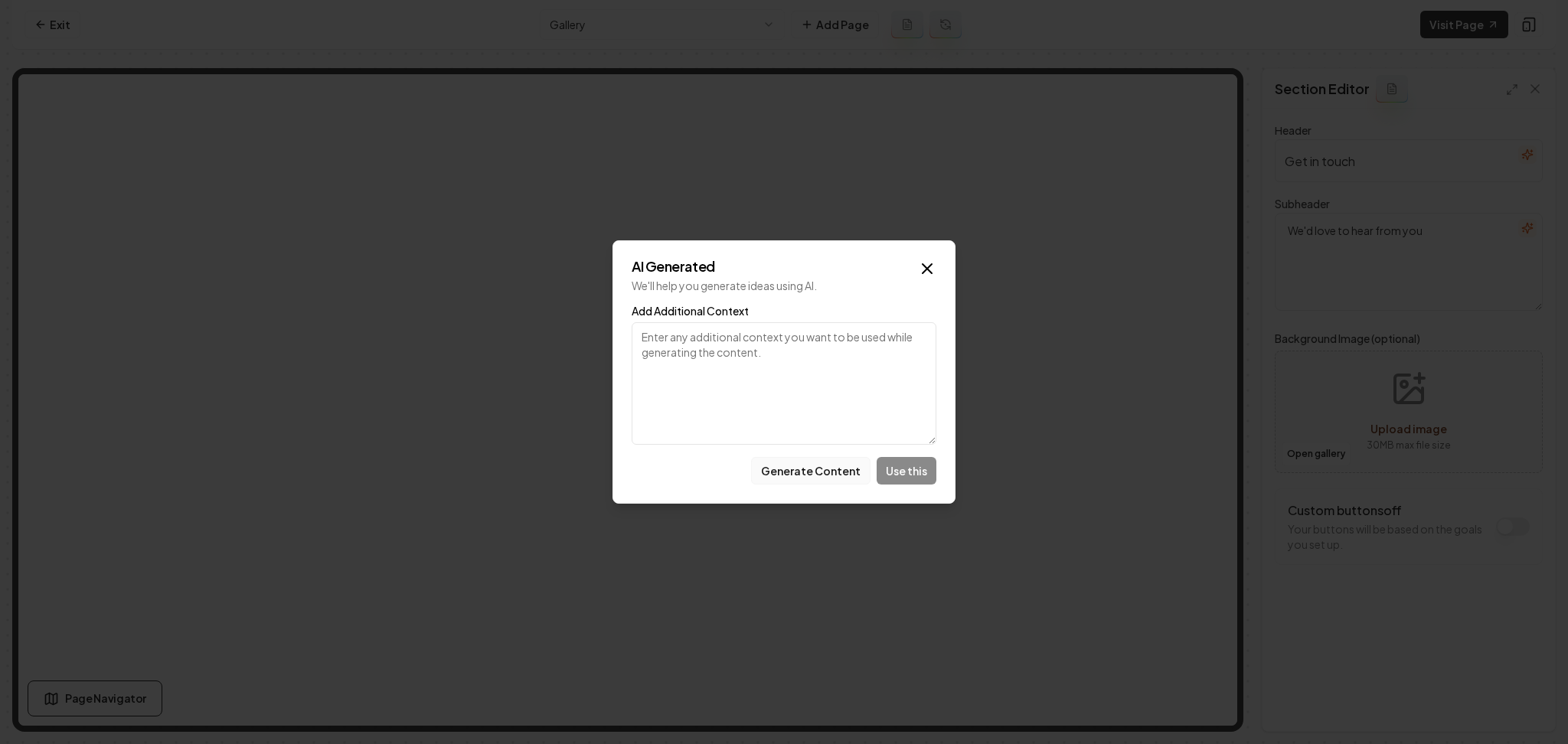
click at [823, 457] on button "Generate Content" at bounding box center [811, 471] width 119 height 28
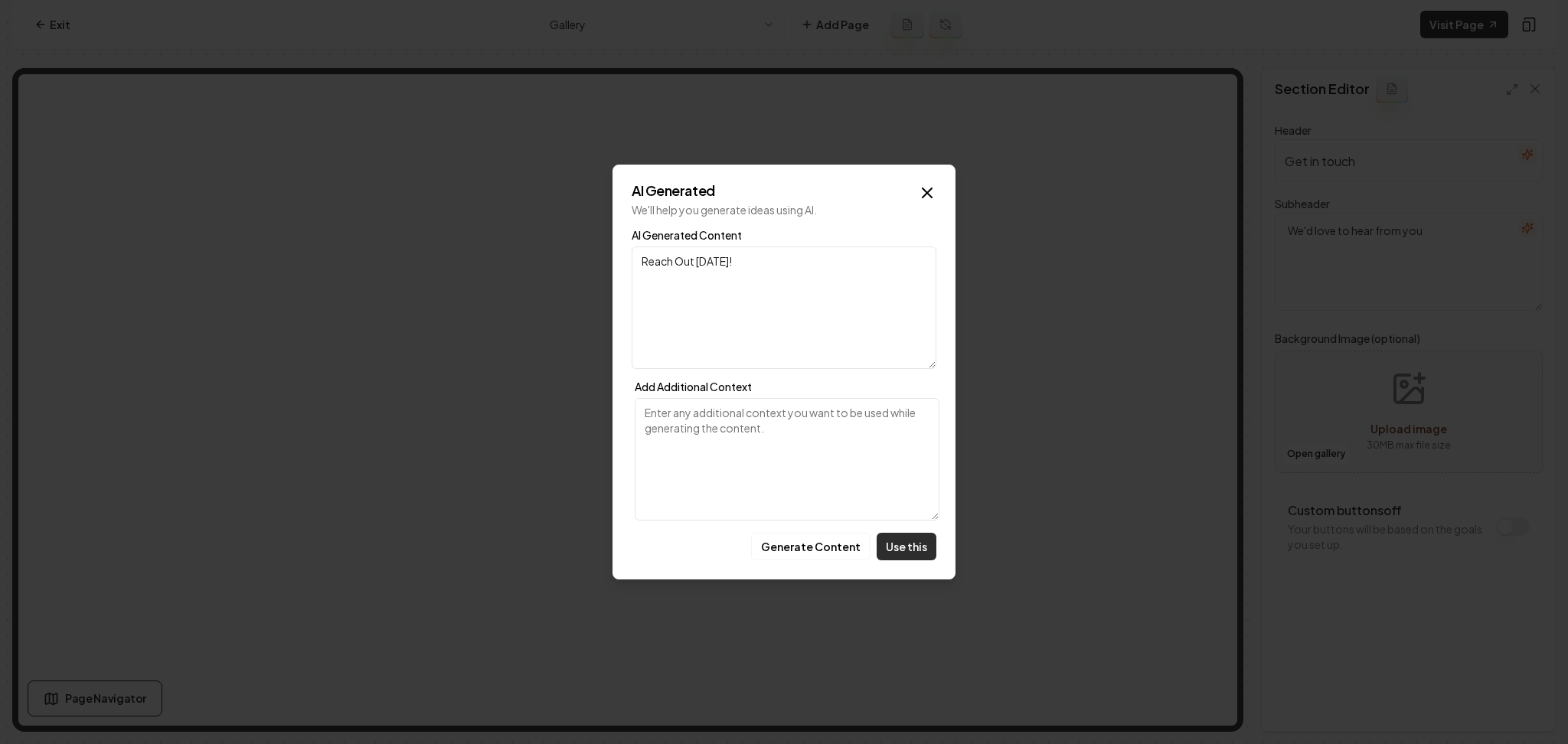
click at [929, 543] on button "Use this" at bounding box center [906, 547] width 60 height 28
type input "Reach Out [DATE]!"
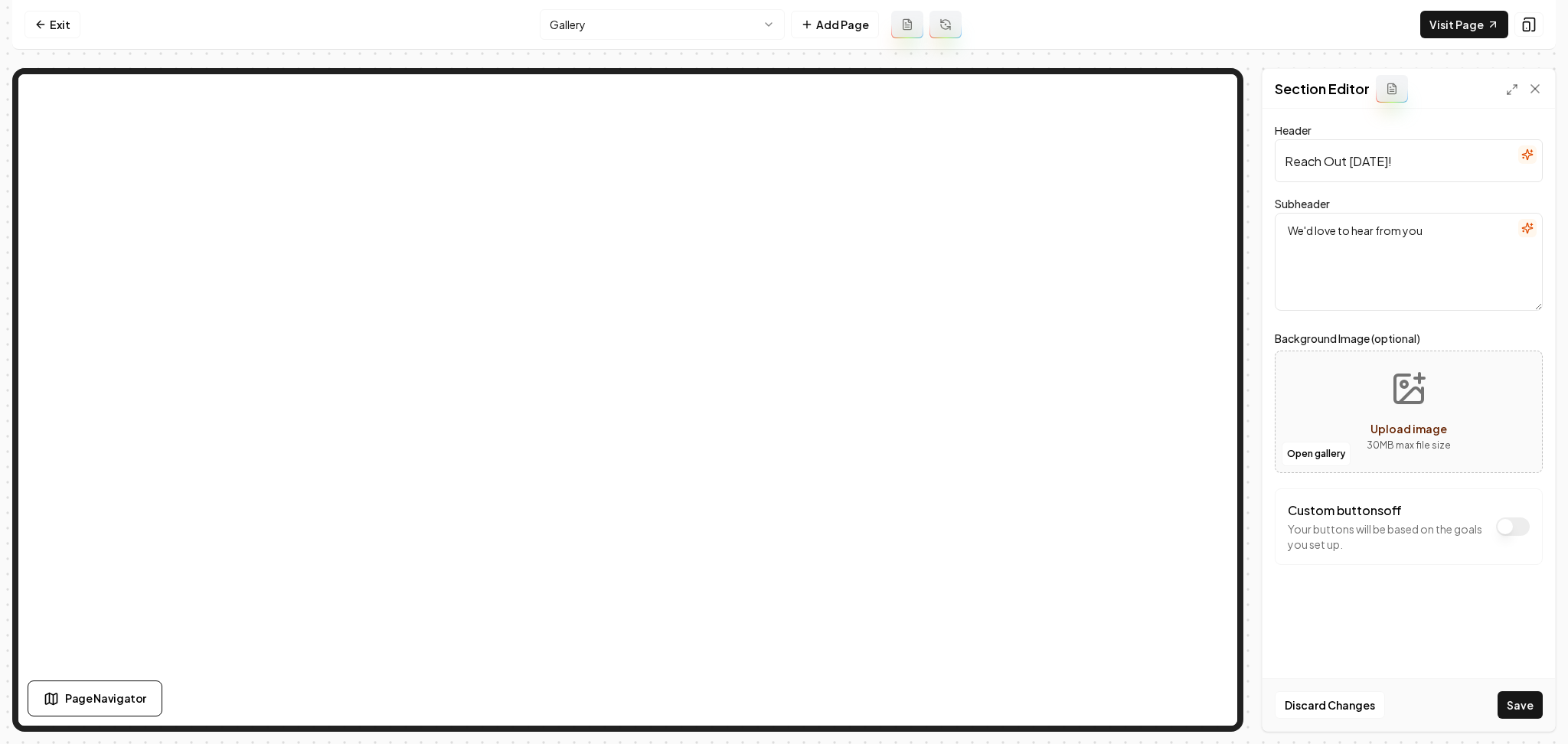
click at [1524, 231] on icon "button" at bounding box center [1527, 228] width 12 height 12
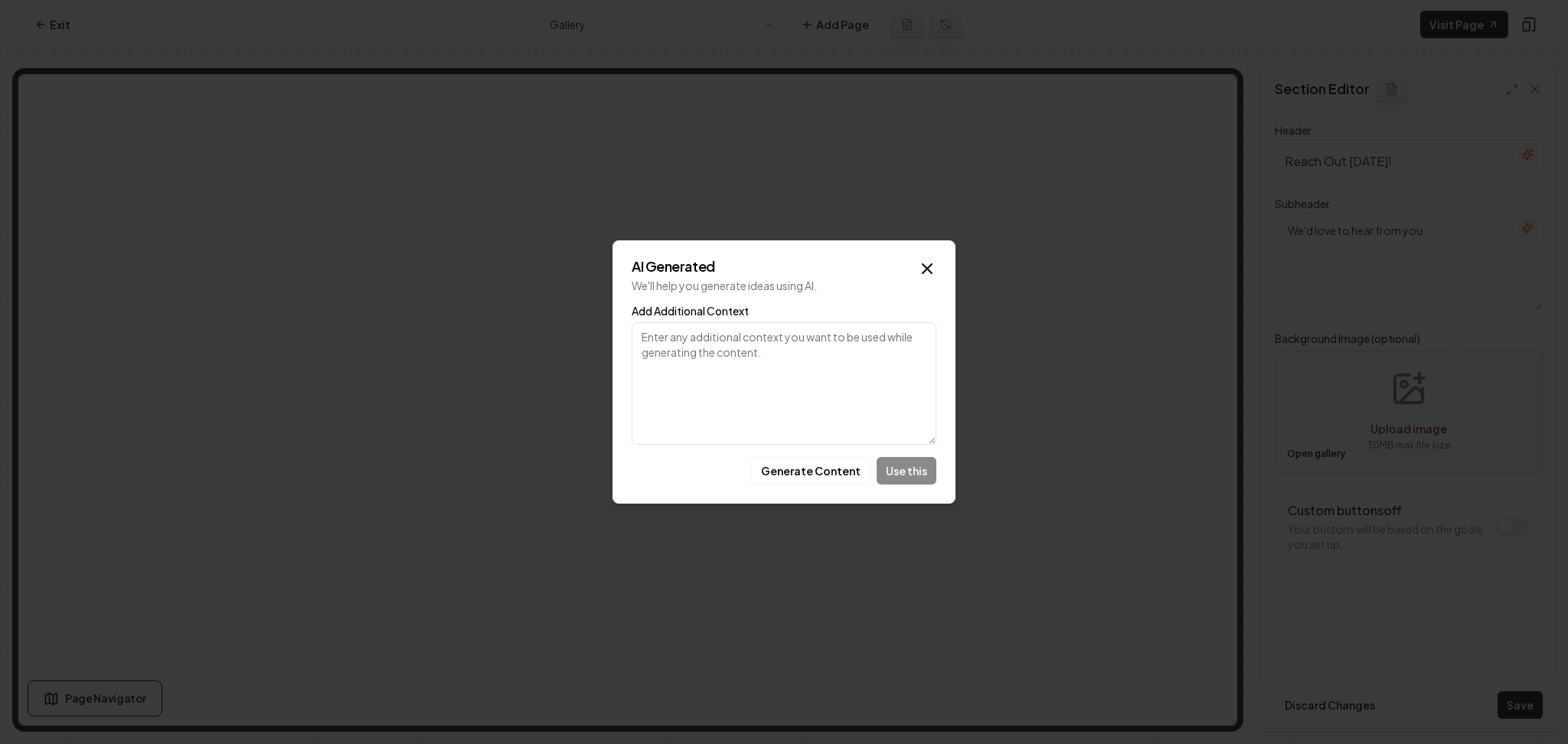
click at [826, 477] on button "Generate Content" at bounding box center [811, 471] width 119 height 28
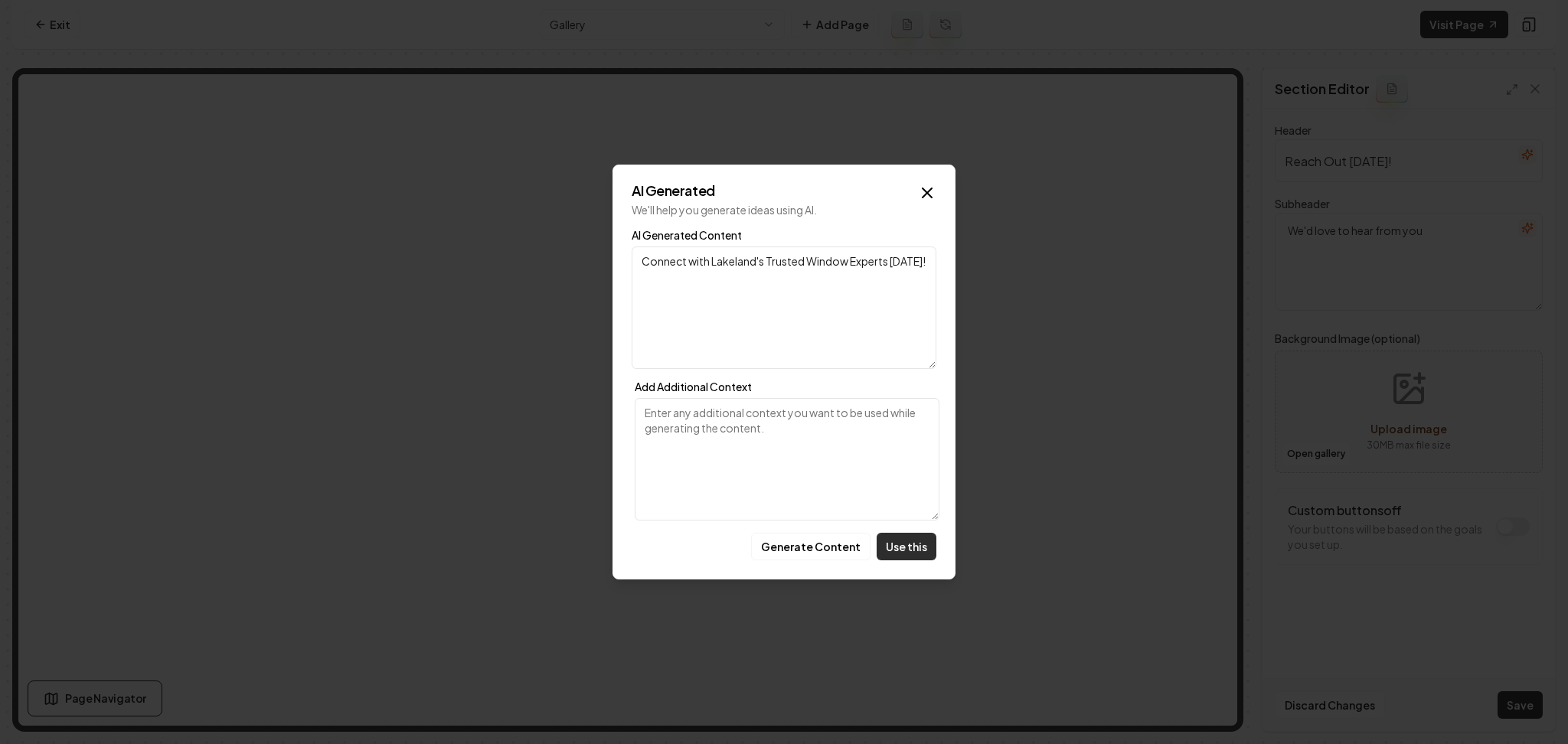
click at [887, 540] on button "Use this" at bounding box center [906, 547] width 60 height 28
type textarea "Connect with Lakeland's Trusted Window Experts [DATE]!"
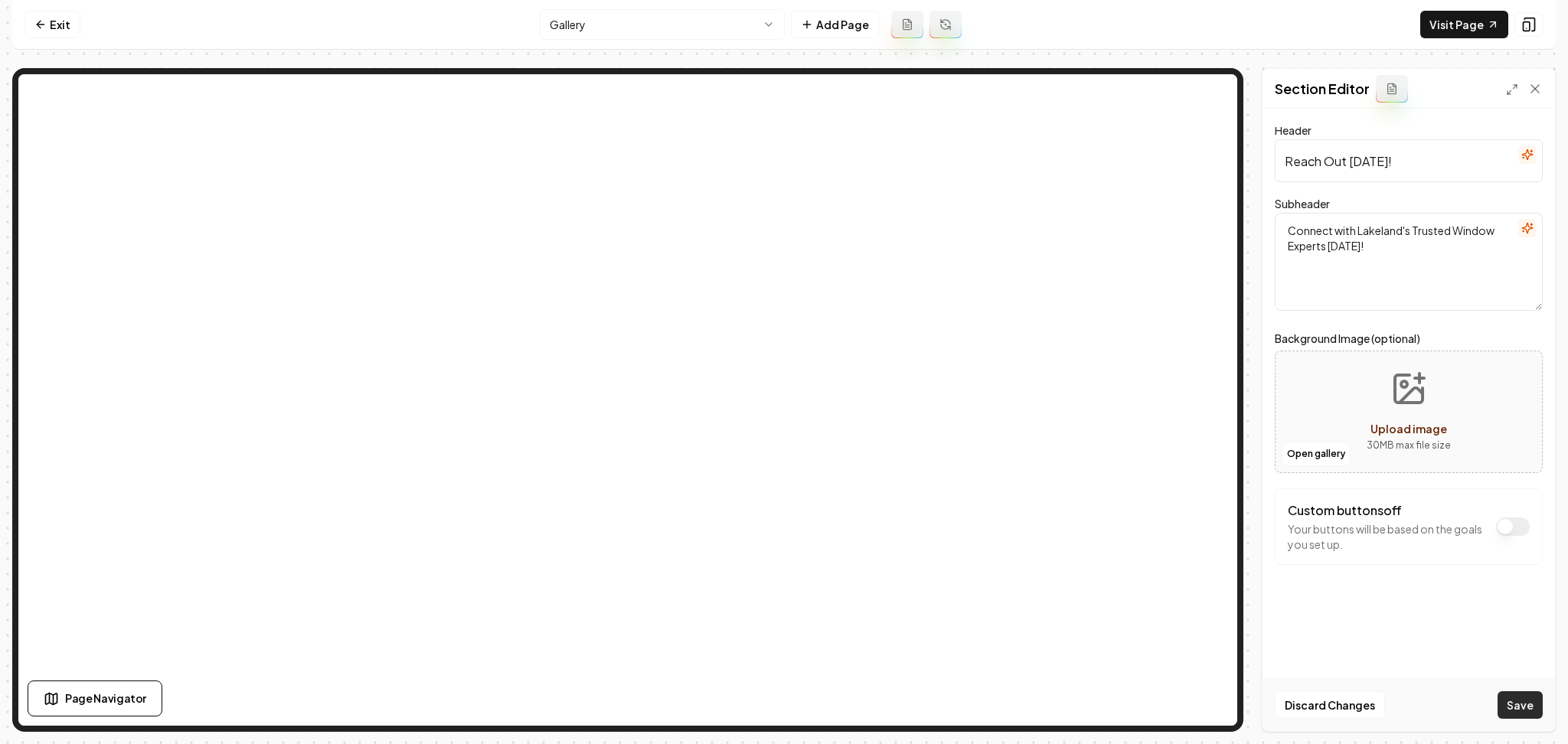
click at [1499, 708] on button "Save" at bounding box center [1520, 705] width 45 height 28
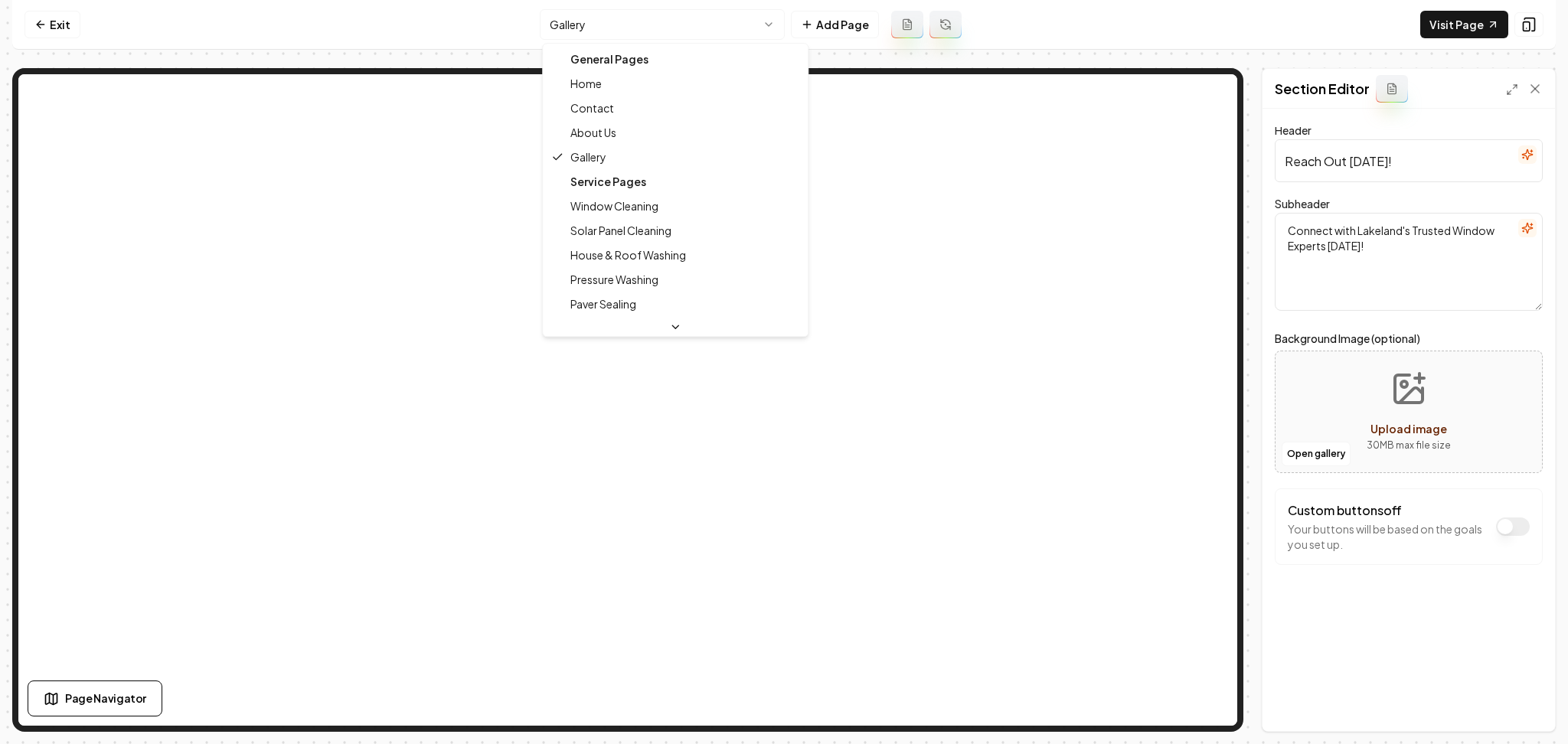
click at [597, 30] on html "Computer Required This feature is only available on a computer. Please switch t…" at bounding box center [784, 372] width 1568 height 744
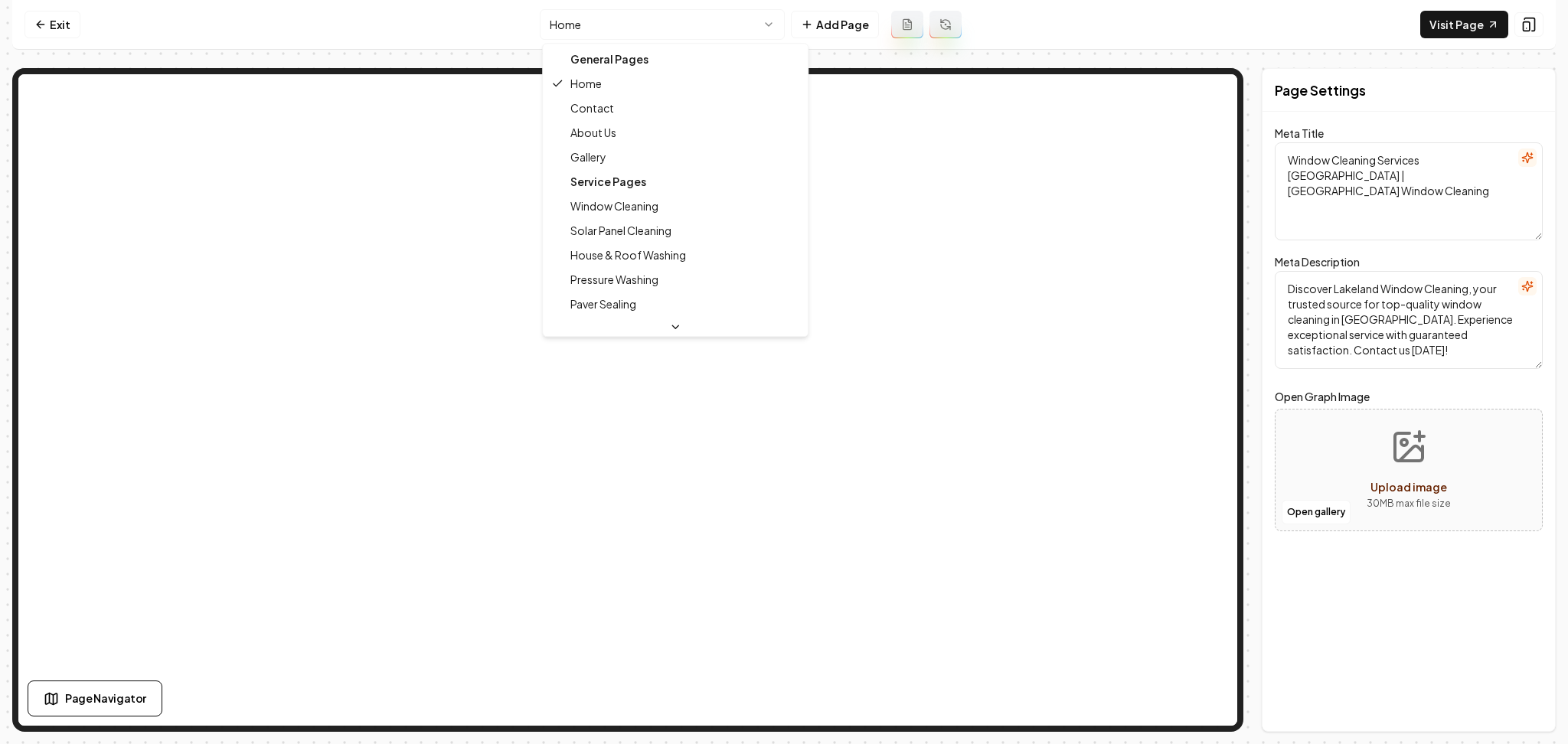
click at [623, 25] on html "Computer Required This feature is only available on a computer. Please switch t…" at bounding box center [784, 372] width 1568 height 744
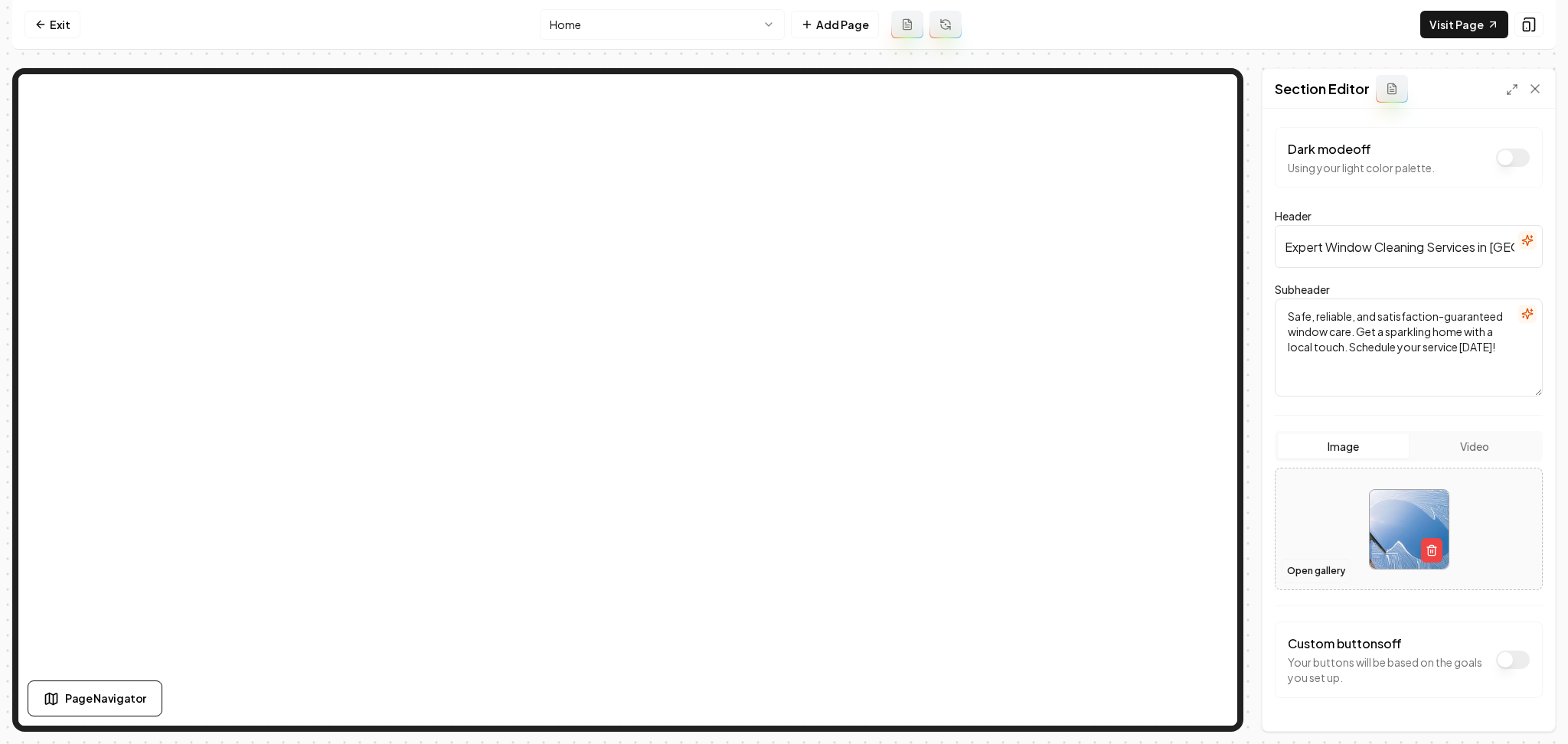
click at [1290, 570] on button "Open gallery" at bounding box center [1316, 570] width 69 height 25
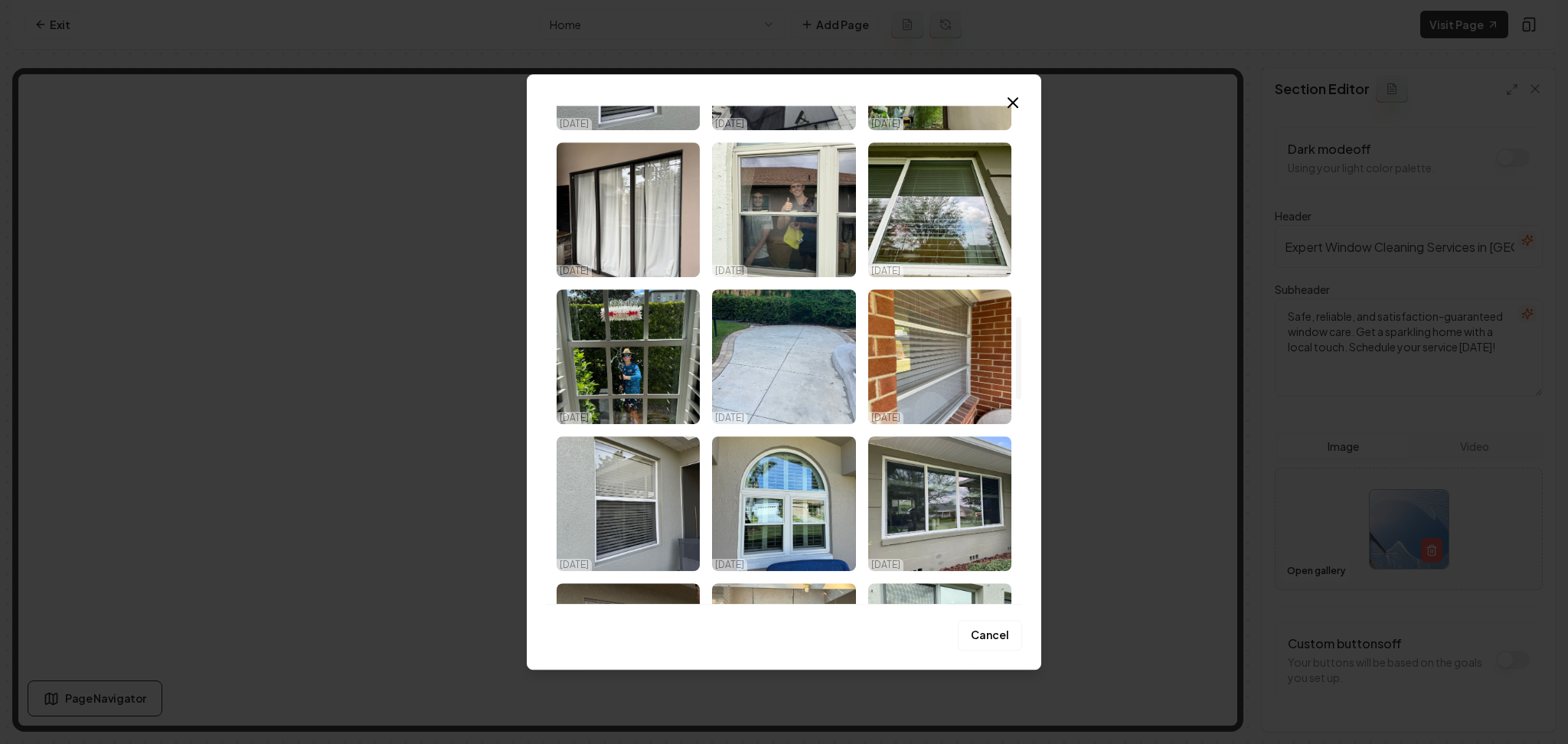
scroll to position [2485, 0]
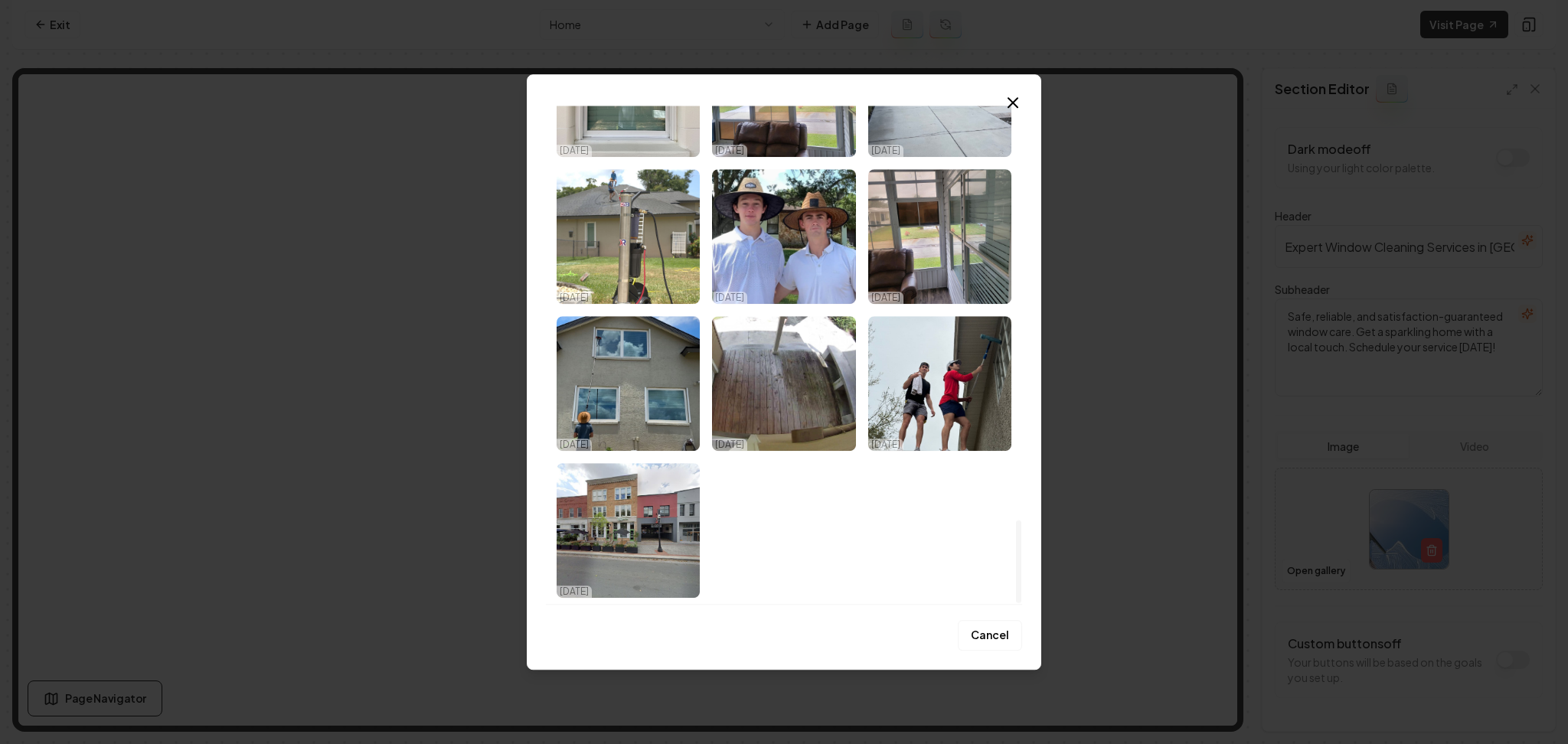
drag, startPoint x: 1017, startPoint y: 188, endPoint x: 894, endPoint y: 568, distance: 399.4
click at [1016, 587] on div at bounding box center [1019, 562] width 5 height 83
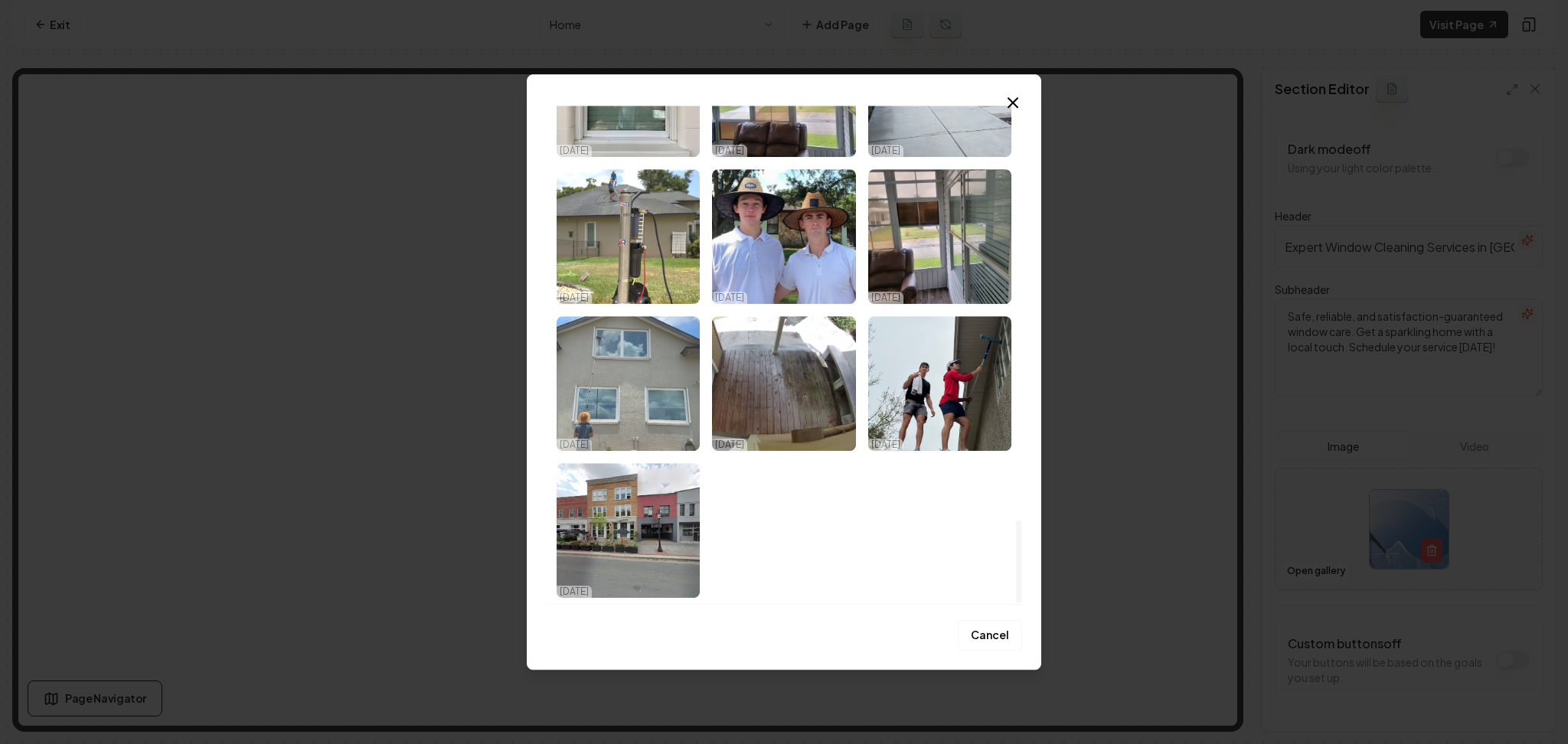
click at [598, 416] on img "Select image image_68e3e2395c7cd75eb87d6aef.jpeg" at bounding box center [628, 383] width 143 height 135
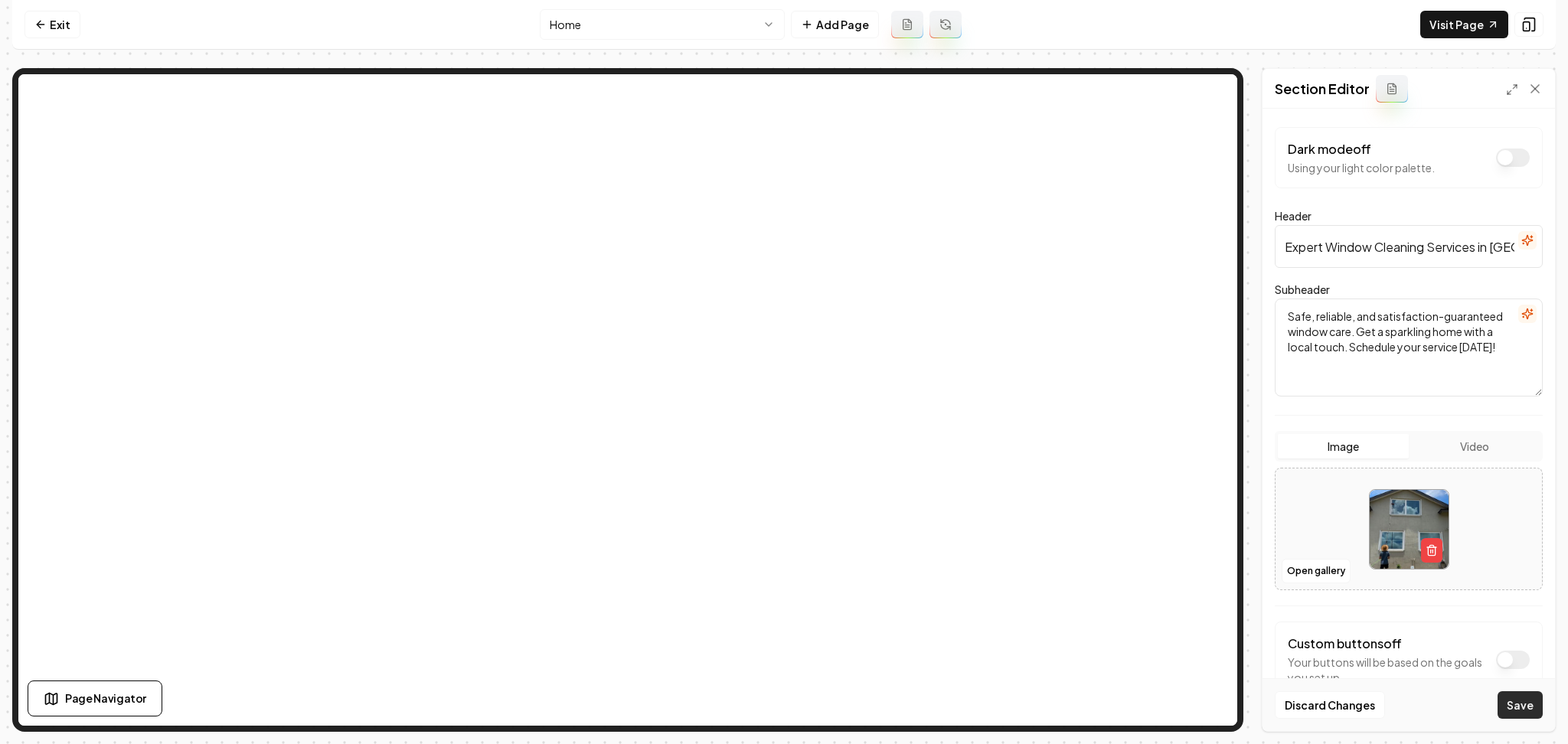
click at [1515, 703] on button "Save" at bounding box center [1520, 705] width 45 height 28
click at [1293, 573] on button "Open gallery" at bounding box center [1316, 570] width 69 height 25
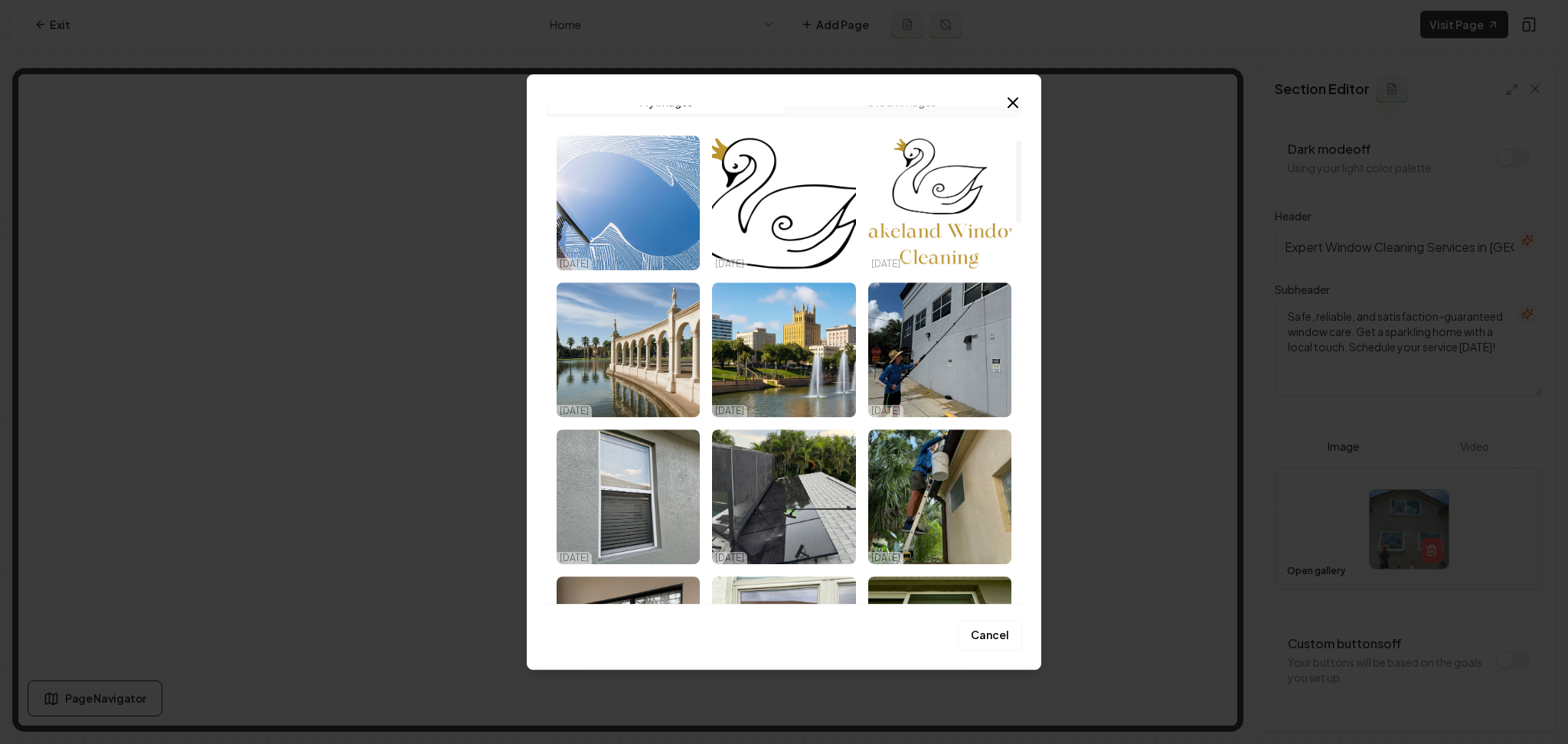
scroll to position [0, 0]
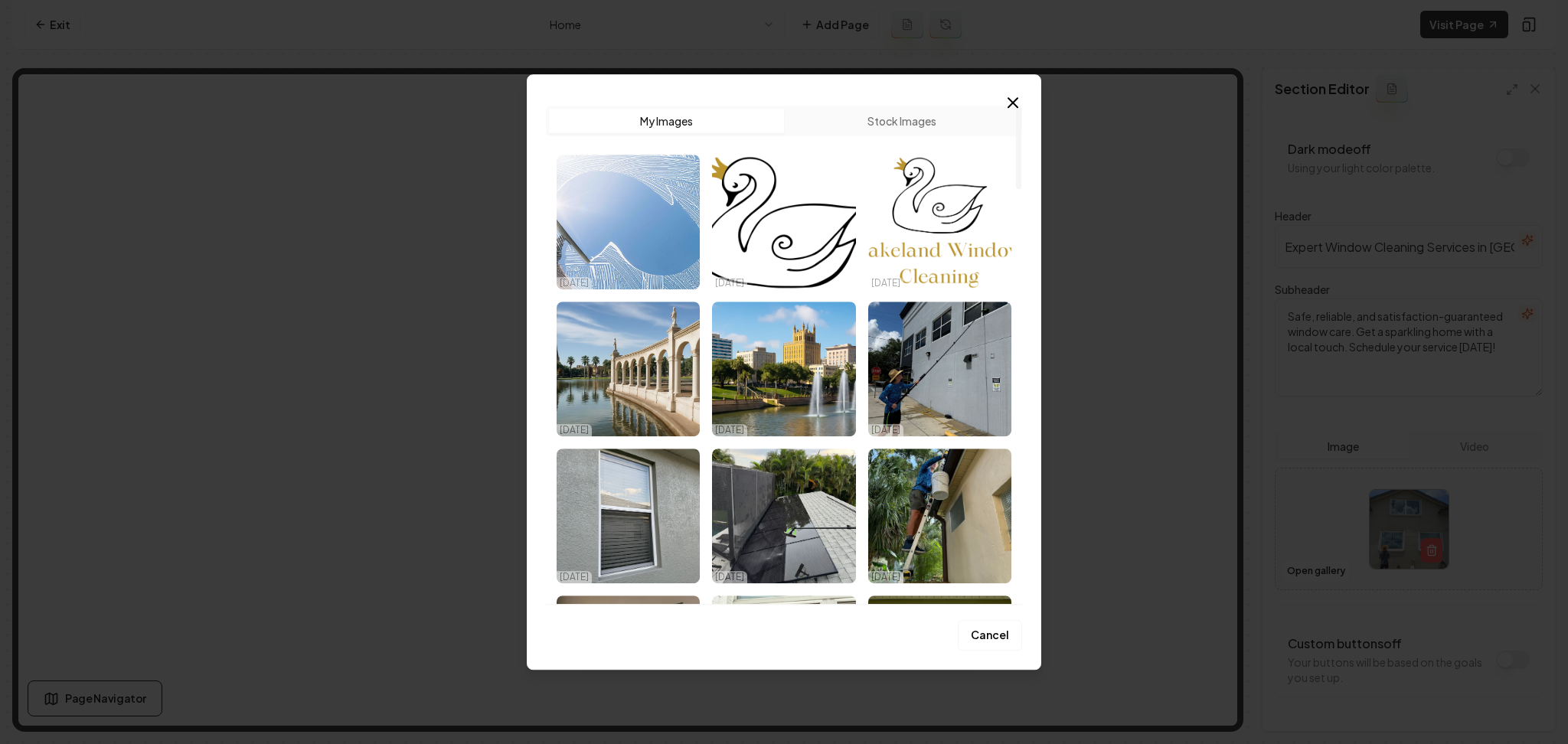
click at [623, 162] on img "Select image image_68e3e3065c7cd75eb881f01a.jpg" at bounding box center [628, 222] width 143 height 135
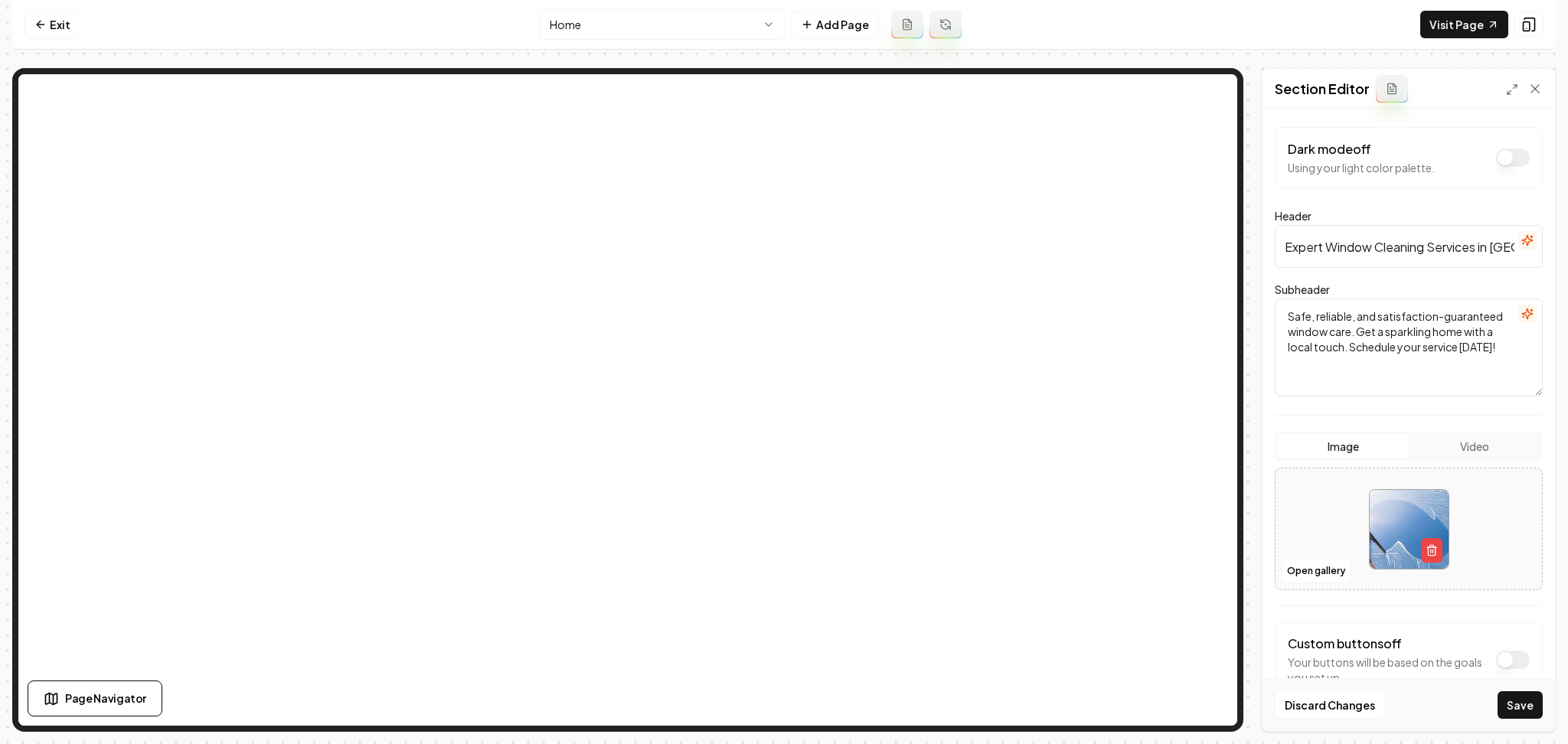
click at [1525, 702] on button "Save" at bounding box center [1520, 705] width 45 height 28
click at [1439, 27] on link "Visit Page" at bounding box center [1464, 25] width 88 height 28
click at [42, 29] on icon at bounding box center [41, 25] width 12 height 12
